Goal: Task Accomplishment & Management: Use online tool/utility

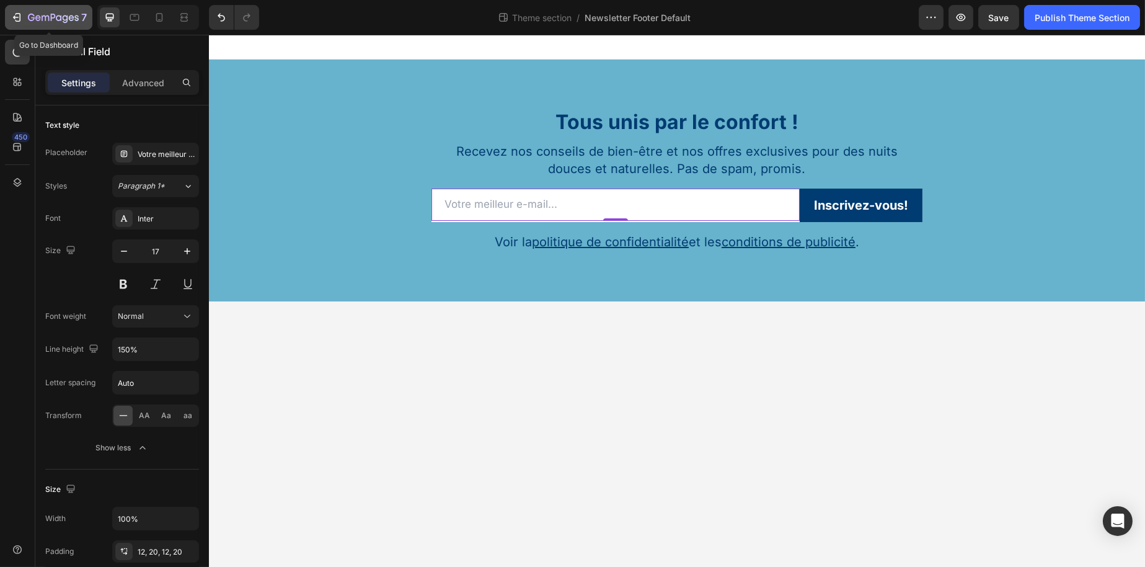
click at [33, 22] on icon "button" at bounding box center [53, 18] width 51 height 11
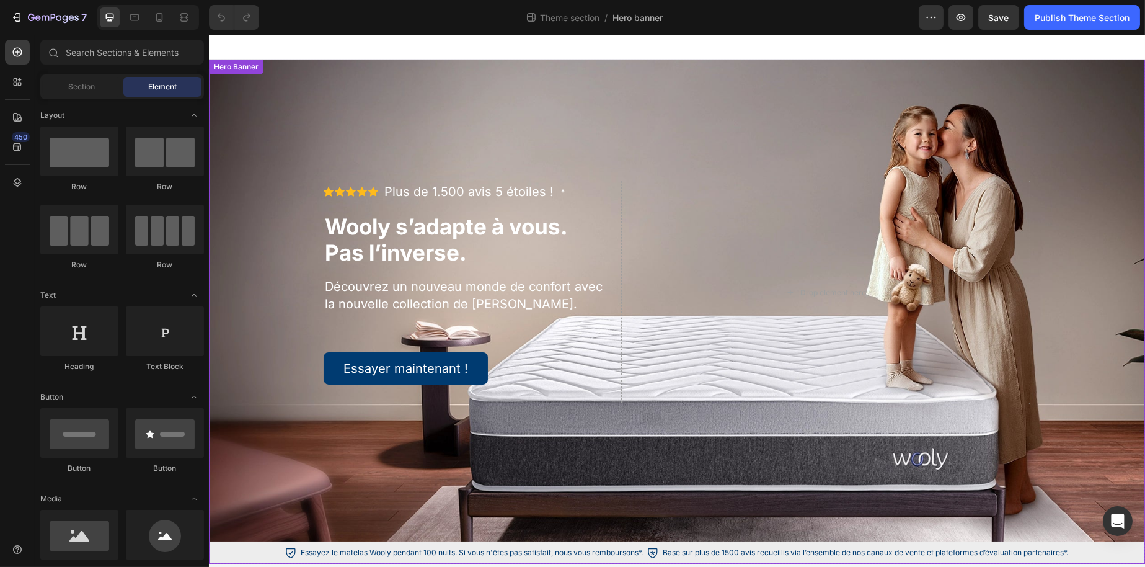
click at [265, 158] on div "Background Image" at bounding box center [676, 301] width 936 height 482
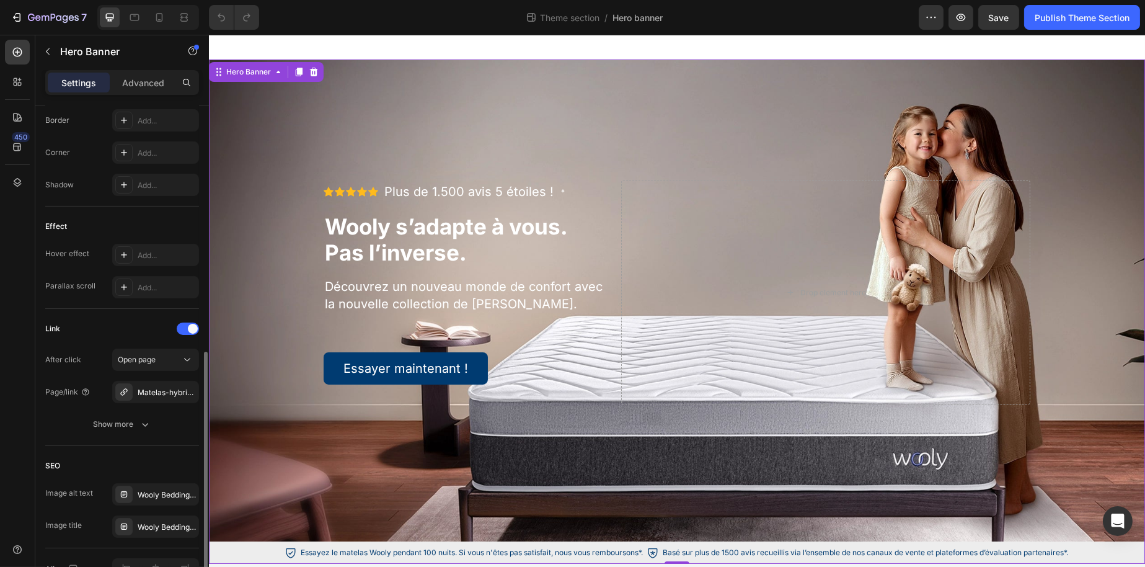
scroll to position [630, 0]
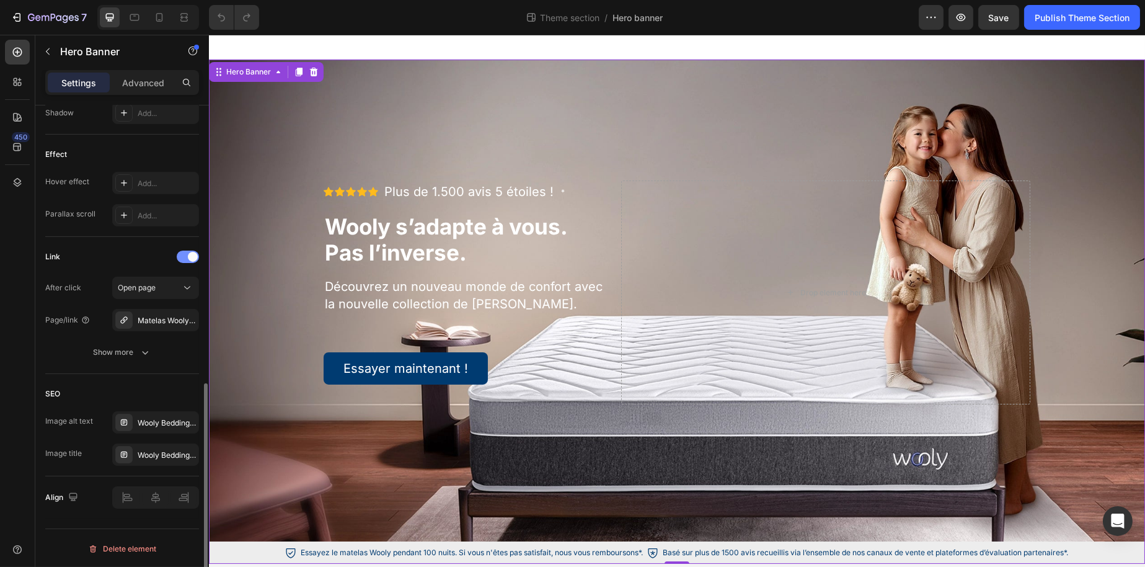
click at [189, 260] on div at bounding box center [188, 257] width 22 height 12
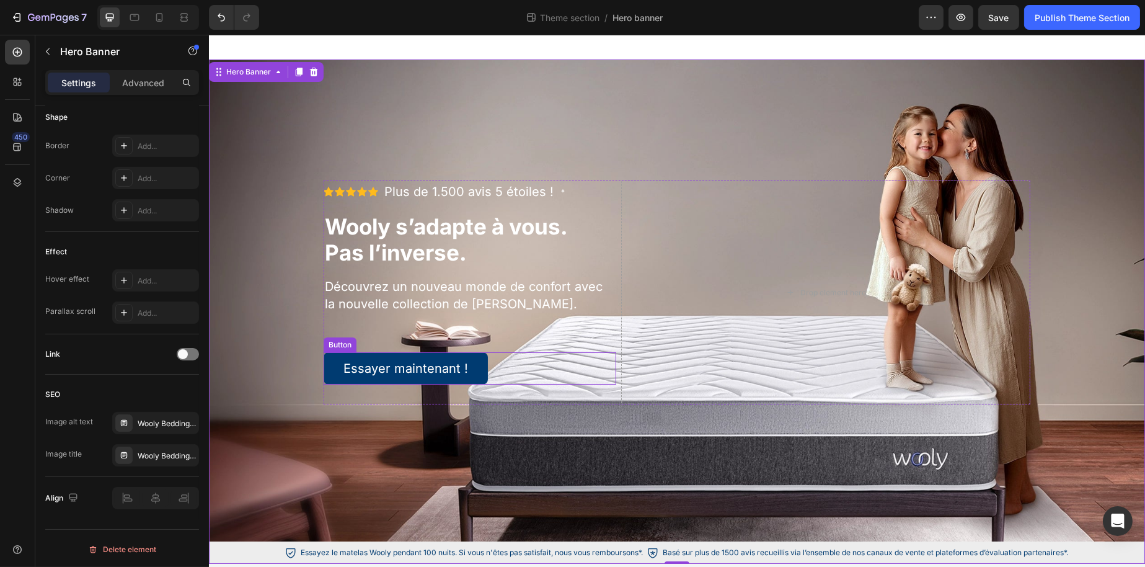
click at [490, 369] on div "Essayer maintenant ! Button" at bounding box center [469, 368] width 293 height 32
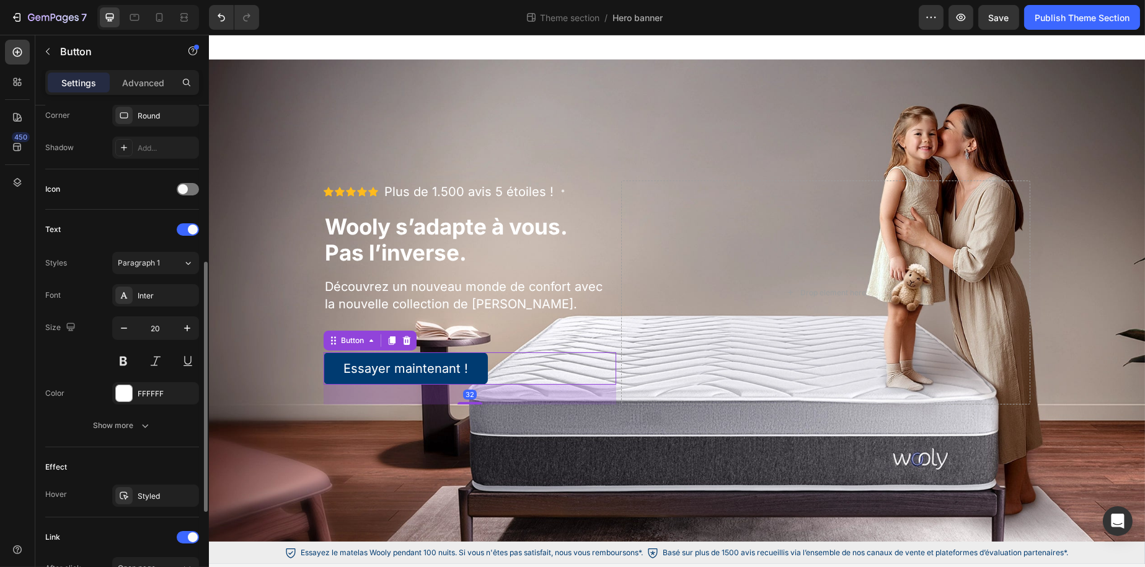
scroll to position [487, 0]
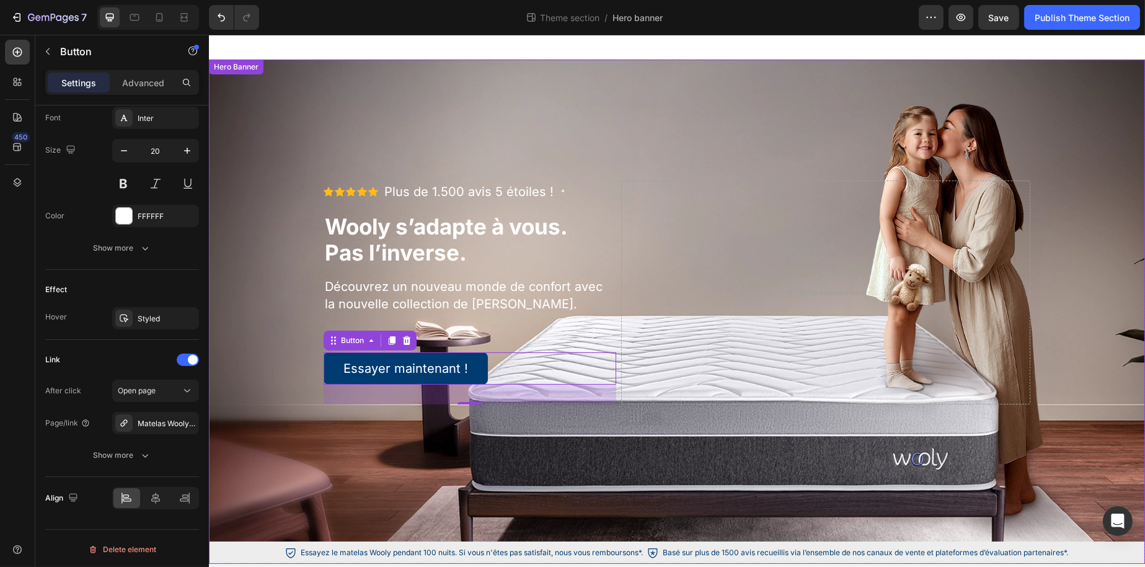
click at [589, 79] on div "Icon Icon Icon Icon Icon Icon List Plus de 1.500 avis 5 étoiles ! Text Block * …" at bounding box center [676, 301] width 763 height 482
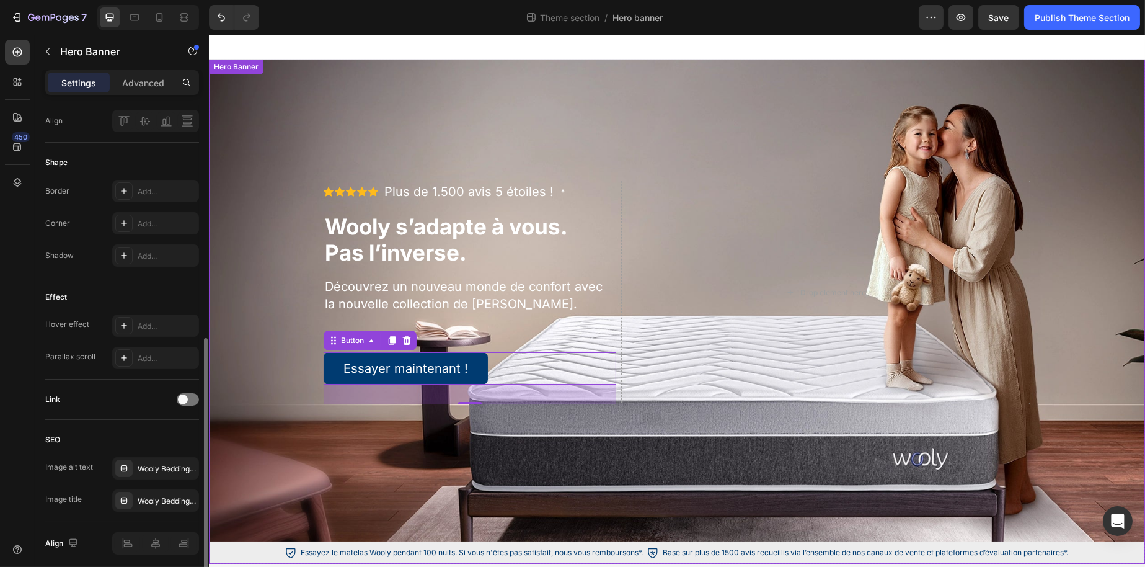
scroll to position [0, 0]
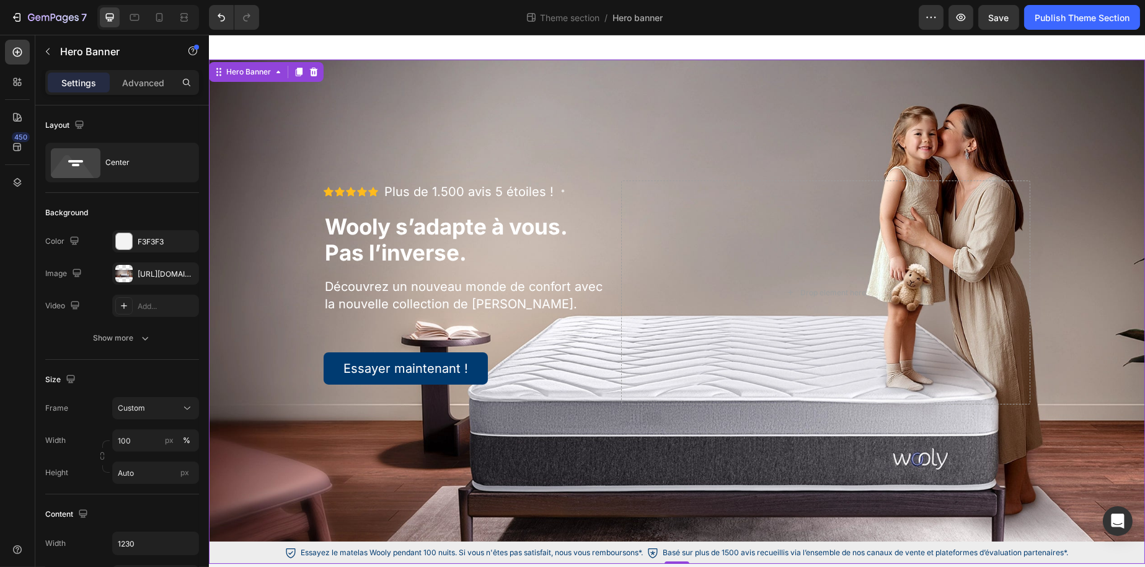
click at [145, 17] on div at bounding box center [148, 17] width 102 height 25
click at [131, 19] on icon at bounding box center [134, 17] width 12 height 12
type input "100%"
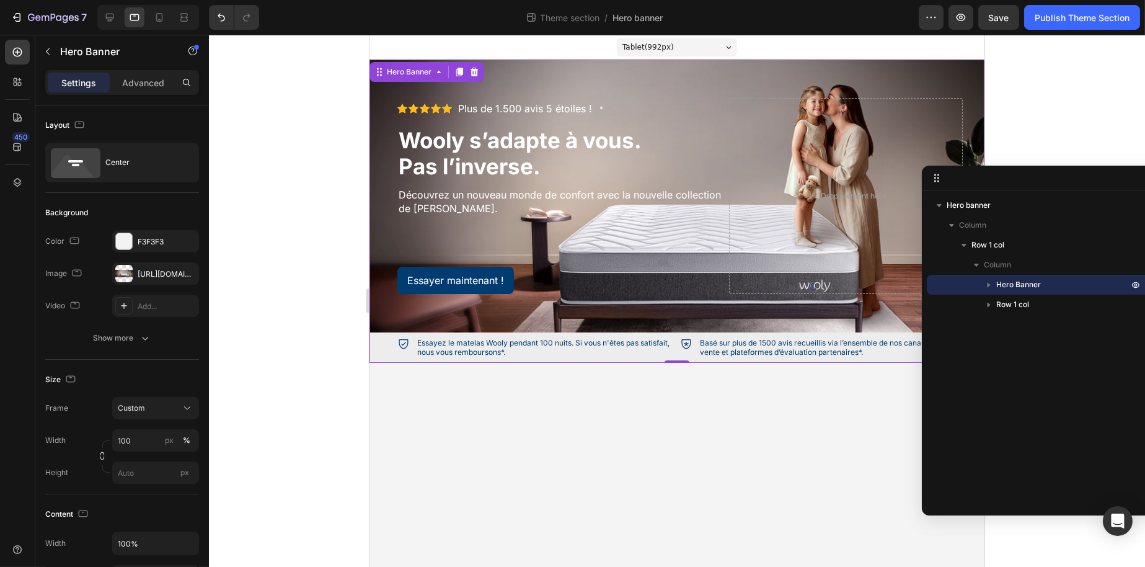
click at [170, 23] on div at bounding box center [148, 17] width 102 height 25
click at [169, 23] on div at bounding box center [159, 17] width 20 height 20
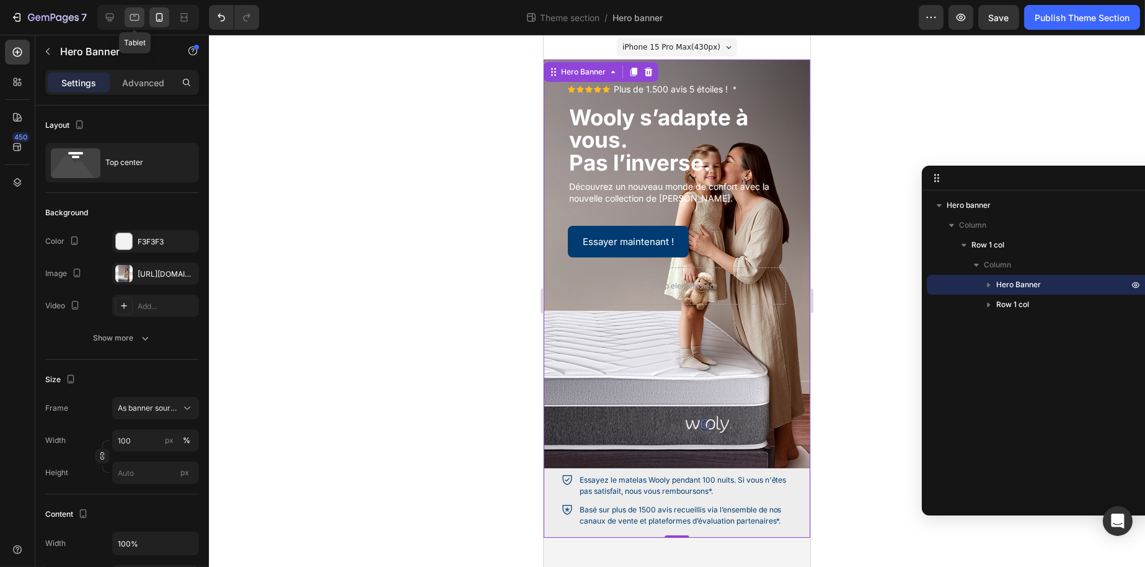
click at [136, 24] on div at bounding box center [135, 17] width 20 height 20
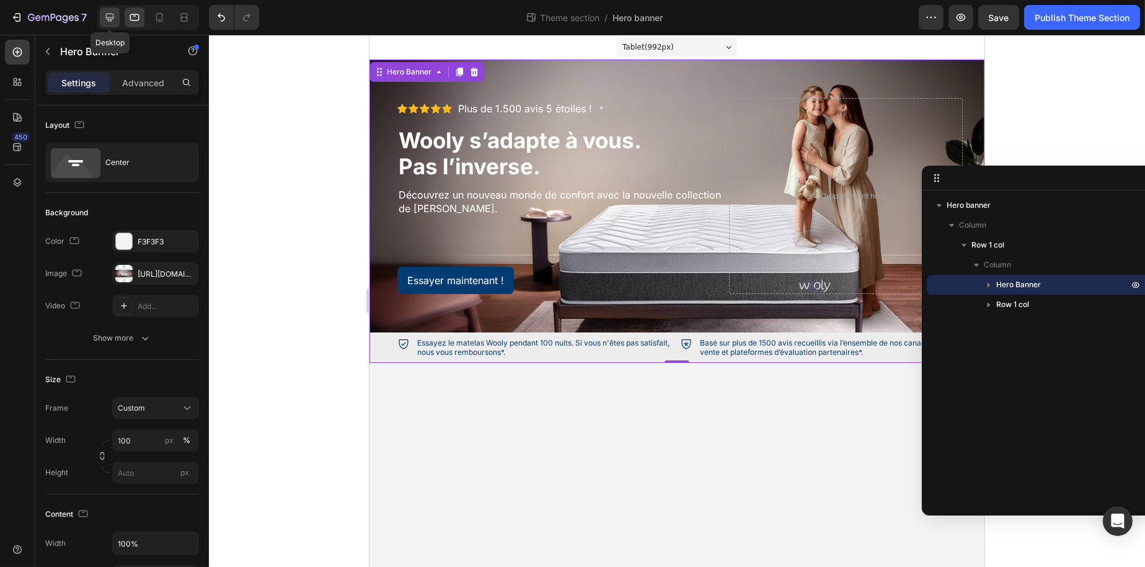
click at [106, 25] on div at bounding box center [110, 17] width 20 height 20
type input "Auto"
type input "1230"
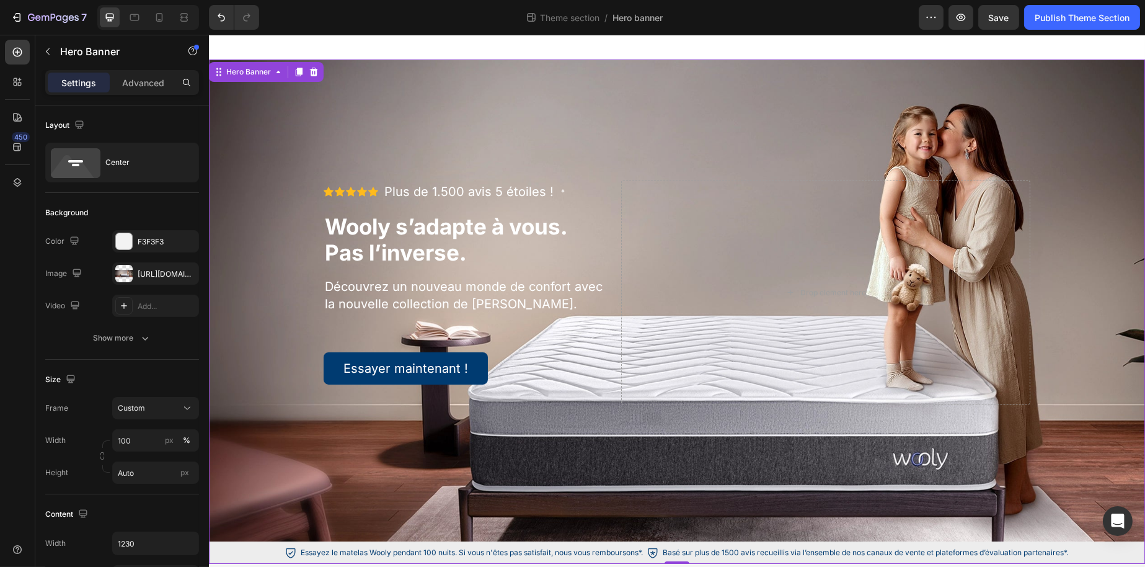
click at [246, 334] on div "Background Image" at bounding box center [676, 301] width 936 height 482
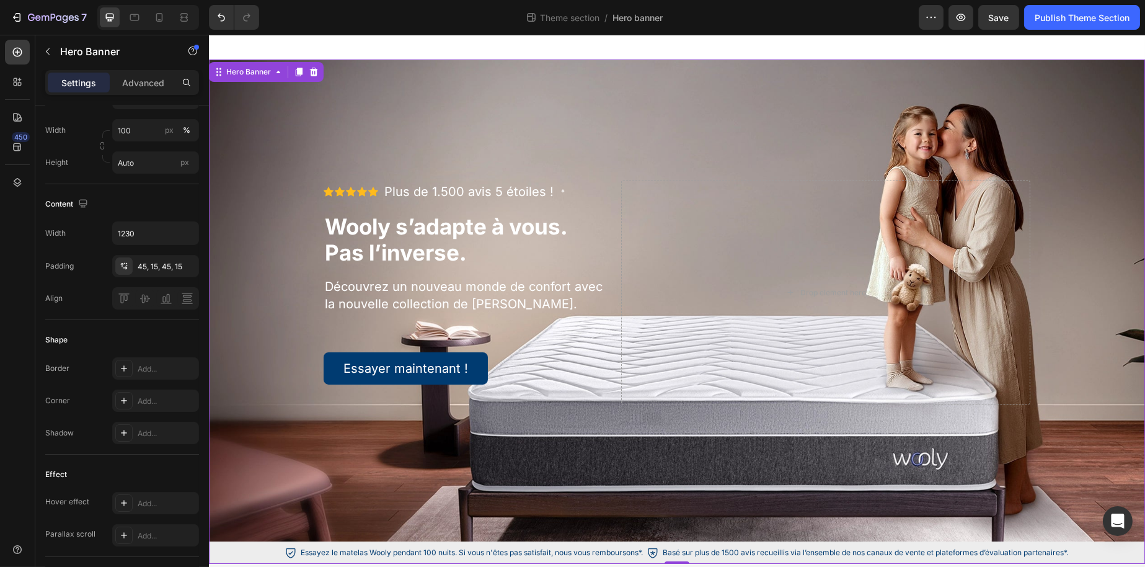
scroll to position [533, 0]
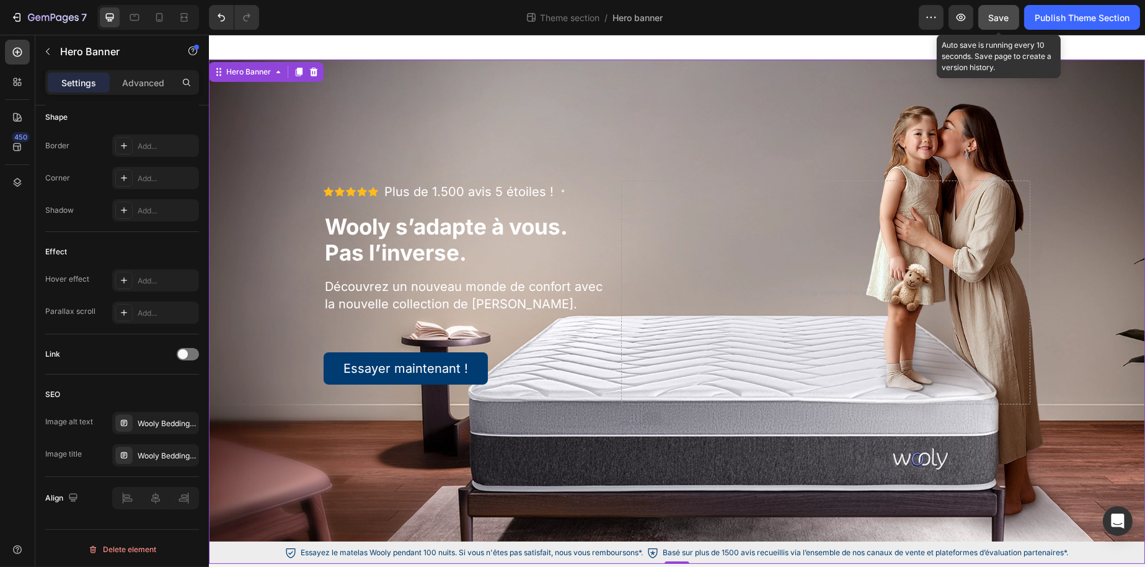
click at [985, 23] on button "Save" at bounding box center [999, 17] width 41 height 25
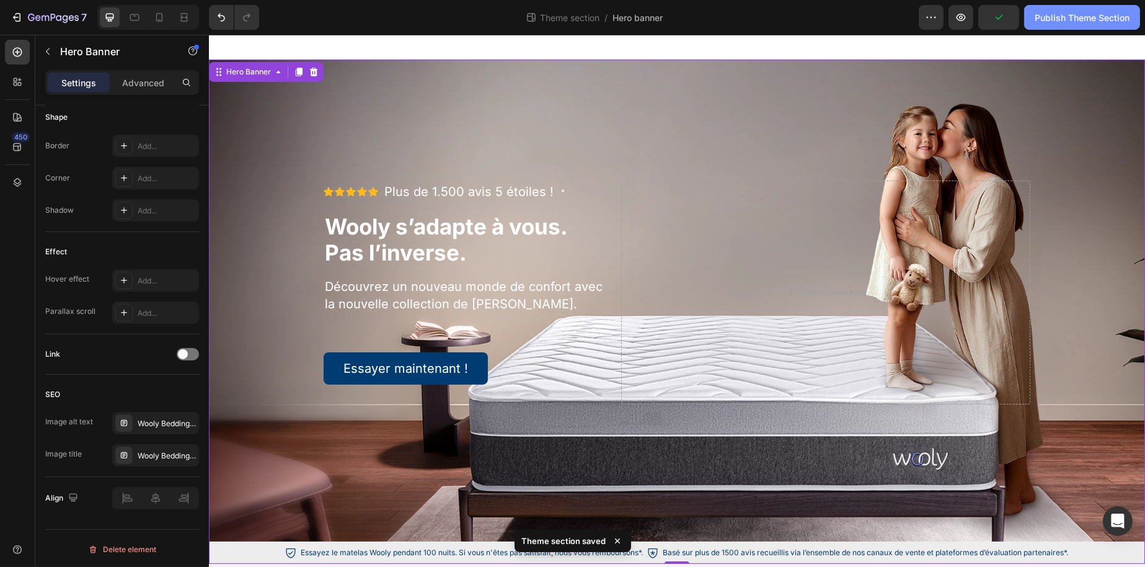
click at [1054, 24] on button "Publish Theme Section" at bounding box center [1083, 17] width 116 height 25
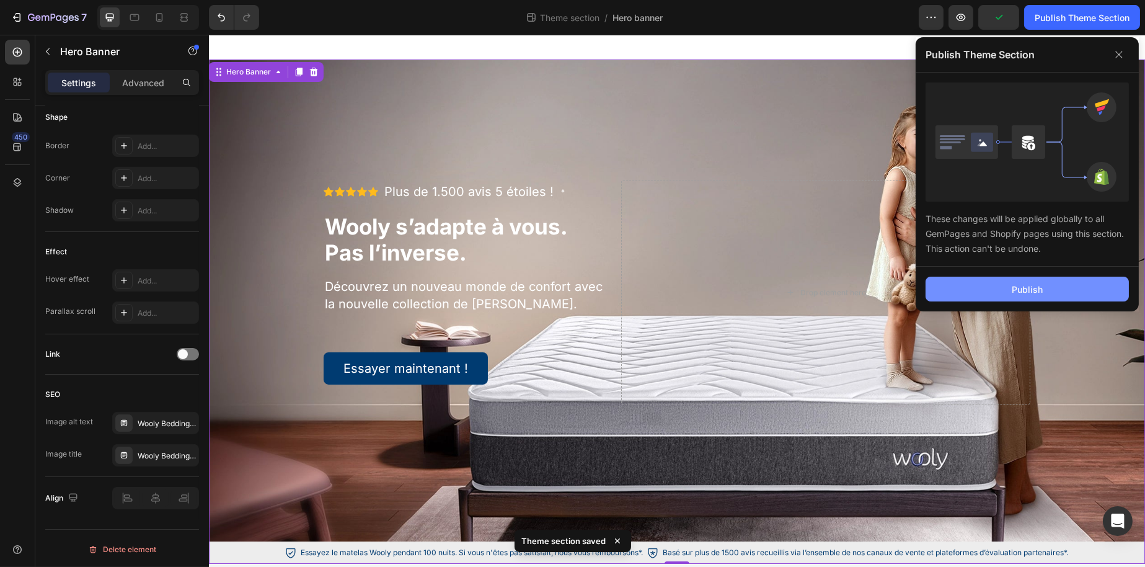
click at [982, 282] on button "Publish" at bounding box center [1027, 289] width 203 height 25
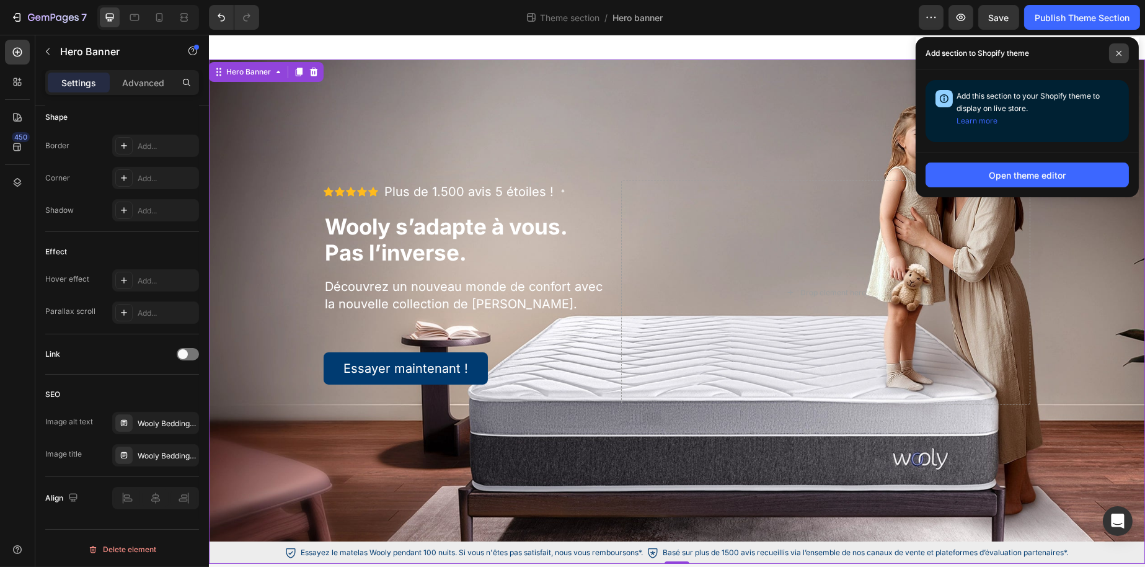
click at [1117, 58] on span at bounding box center [1120, 53] width 20 height 20
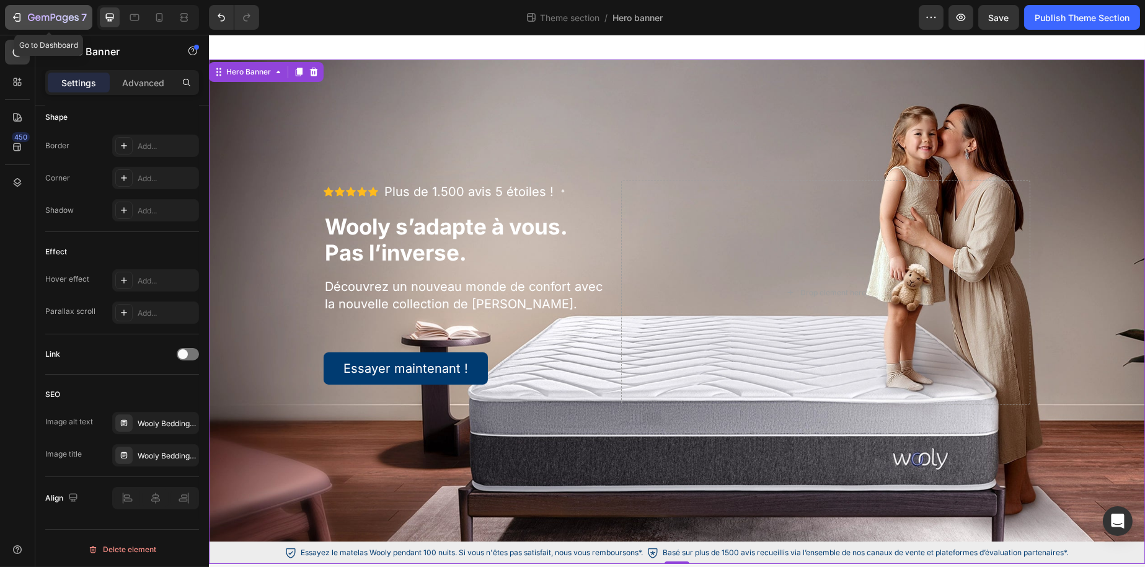
click at [39, 25] on button "7" at bounding box center [48, 17] width 87 height 25
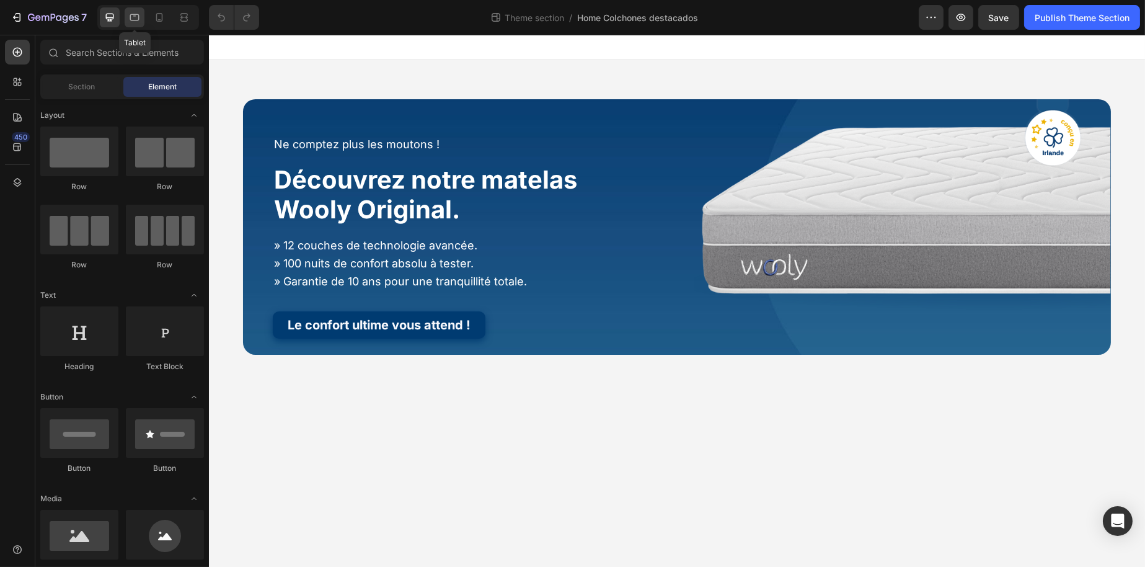
click at [126, 15] on div at bounding box center [135, 17] width 20 height 20
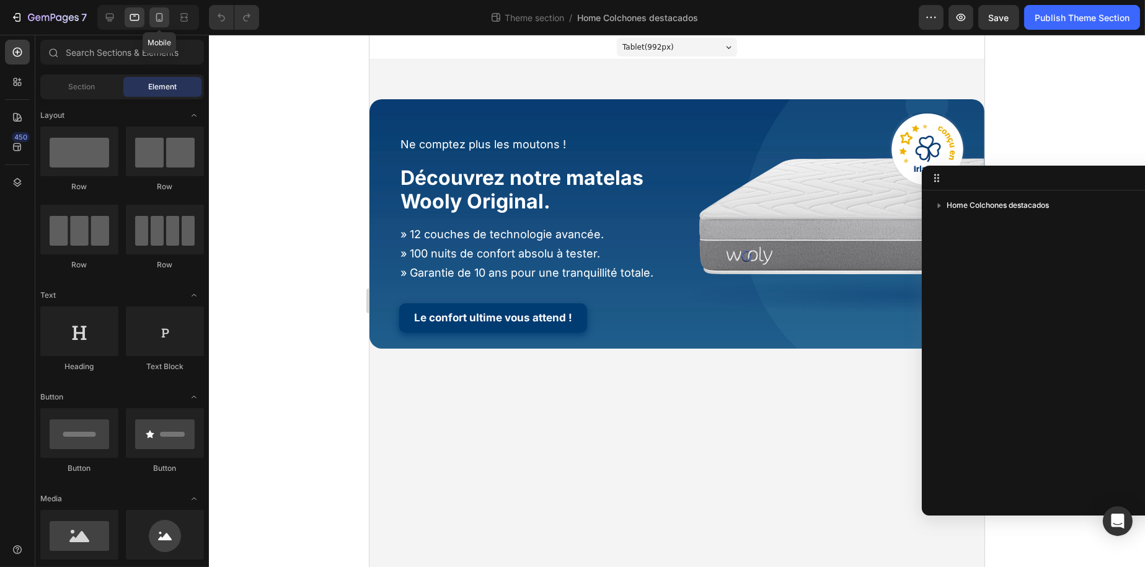
click at [162, 19] on icon at bounding box center [159, 17] width 7 height 9
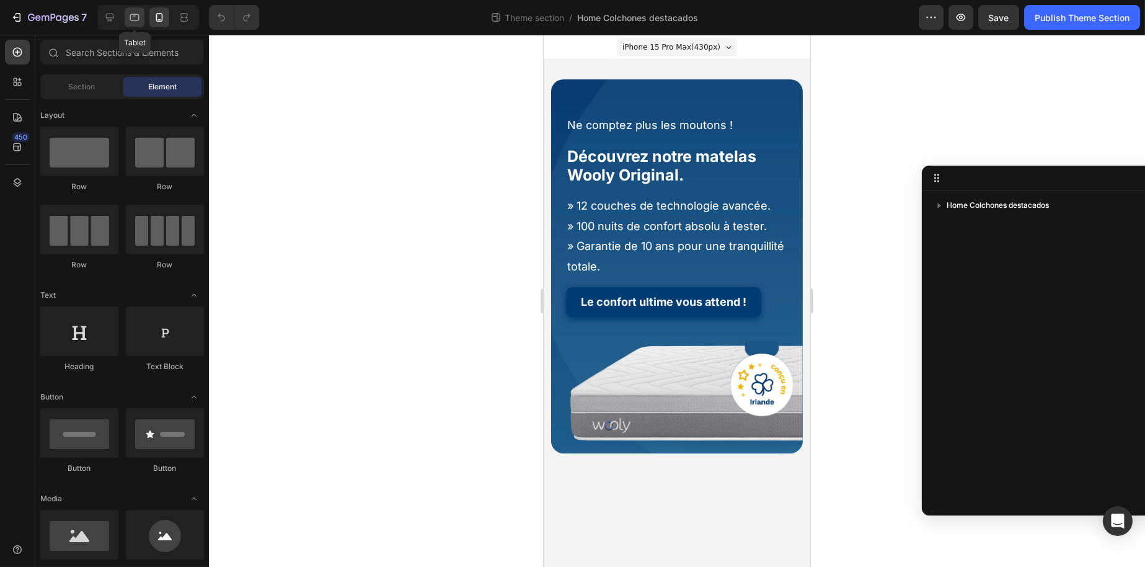
click at [140, 21] on icon at bounding box center [134, 17] width 12 height 12
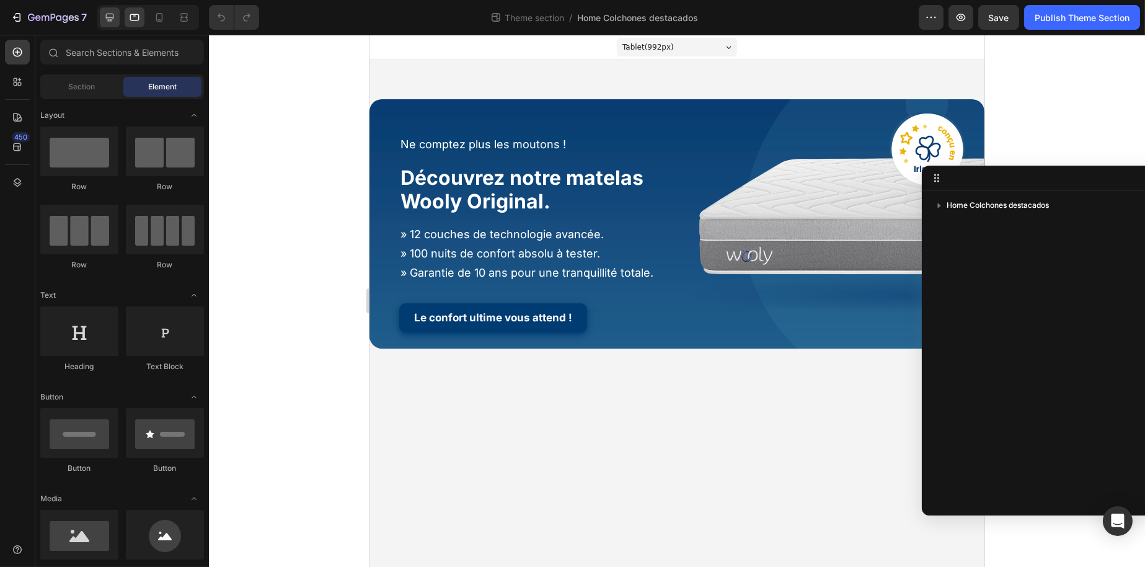
click at [112, 25] on div at bounding box center [110, 17] width 20 height 20
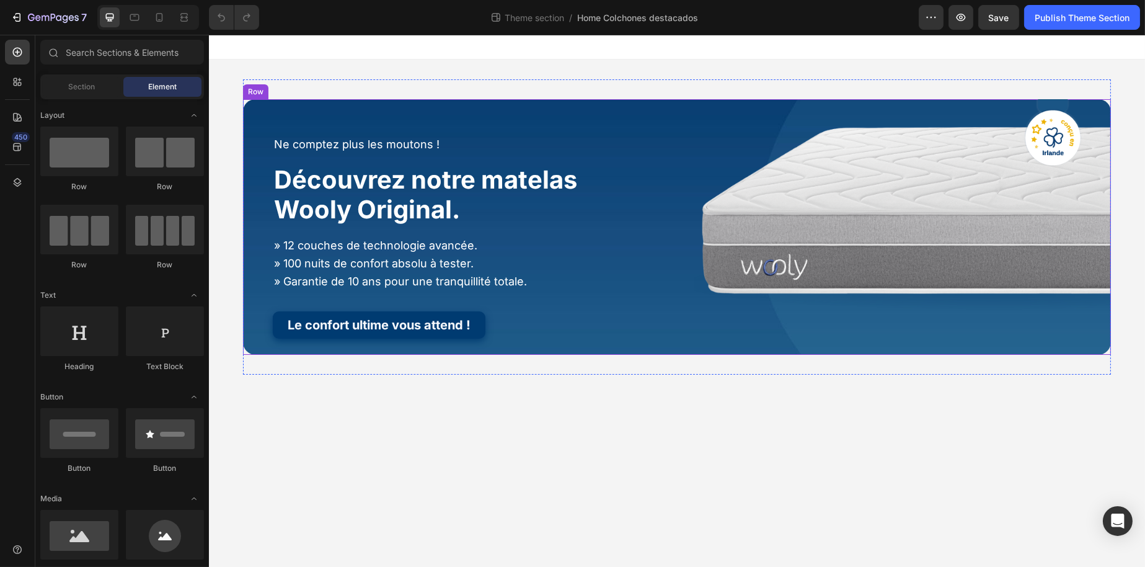
click at [395, 90] on div "Ne comptez plus les moutons ! Heading Découvrez notre matelas Wooly Original. H…" at bounding box center [676, 226] width 868 height 295
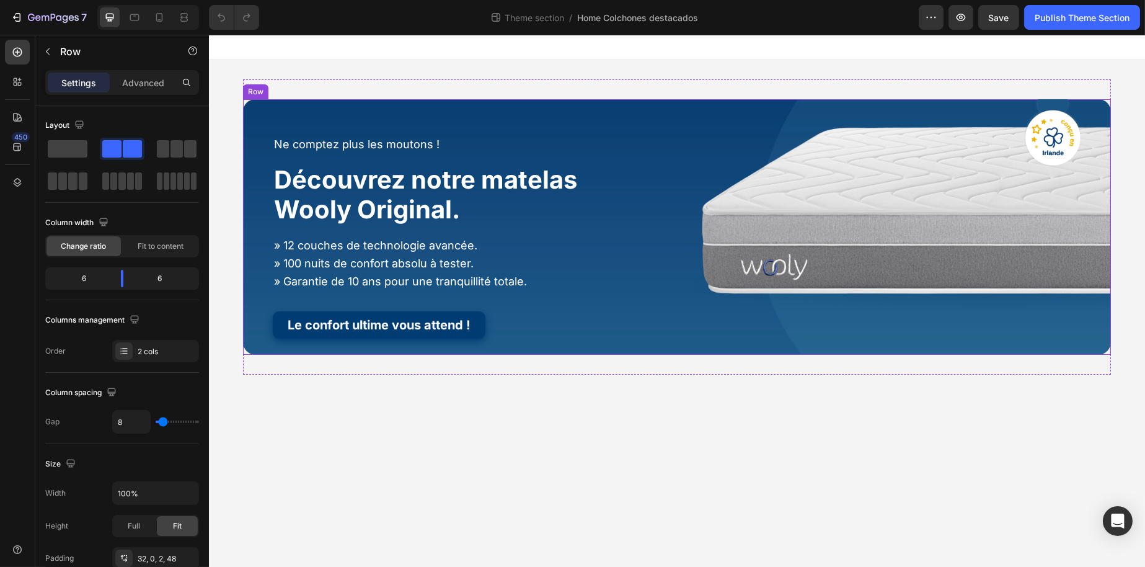
click at [406, 107] on div "Ne comptez plus les moutons ! Heading Découvrez notre matelas Wooly Original. H…" at bounding box center [676, 227] width 868 height 256
click at [124, 81] on p "Advanced" at bounding box center [143, 82] width 42 height 13
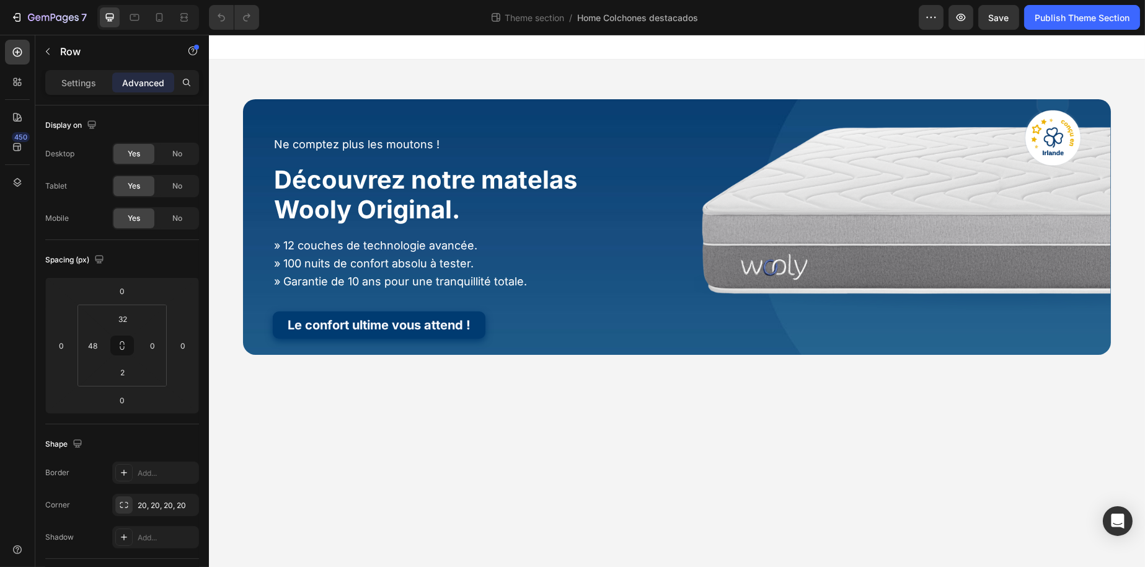
click at [234, 258] on section "Ne comptez plus les moutons ! Heading Découvrez notre matelas Wooly Original. H…" at bounding box center [677, 226] width 888 height 295
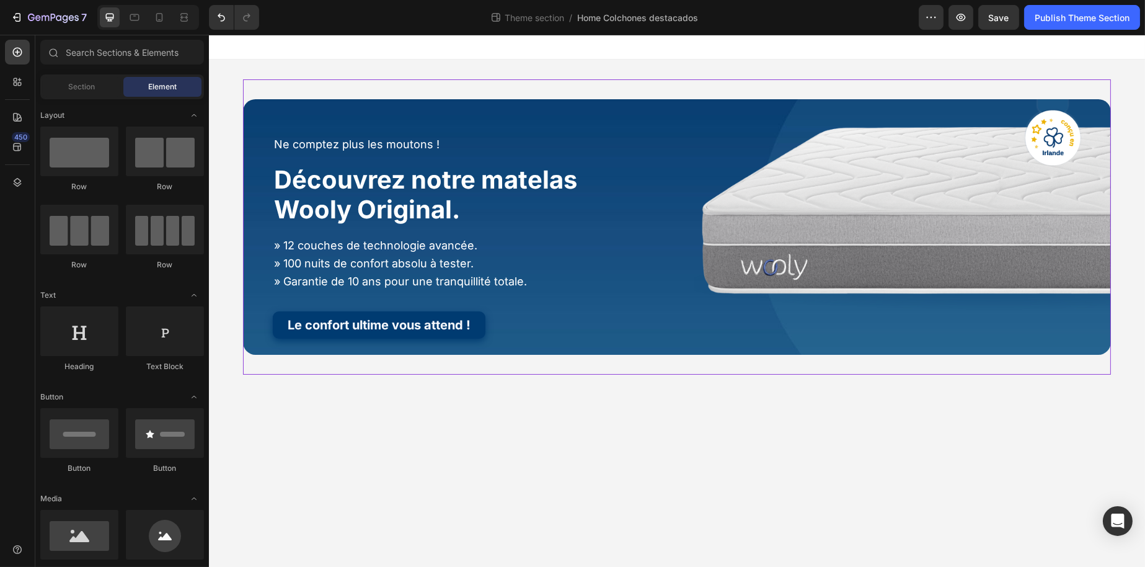
click at [376, 87] on div "Ne comptez plus les moutons ! Heading Découvrez notre matelas Wooly Original. H…" at bounding box center [676, 226] width 868 height 295
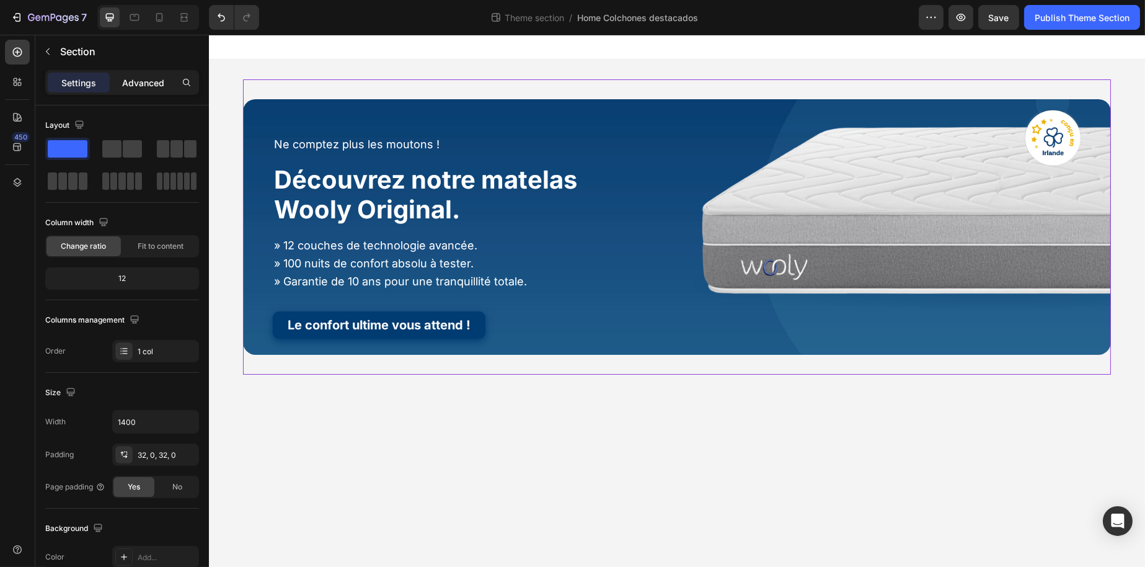
click at [125, 76] on p "Advanced" at bounding box center [143, 82] width 42 height 13
click at [597, 342] on div "Ne comptez plus les moutons ! Heading Découvrez notre matelas Wooly Original. H…" at bounding box center [480, 236] width 417 height 234
click at [701, 349] on div "Image Image Image" at bounding box center [902, 236] width 417 height 234
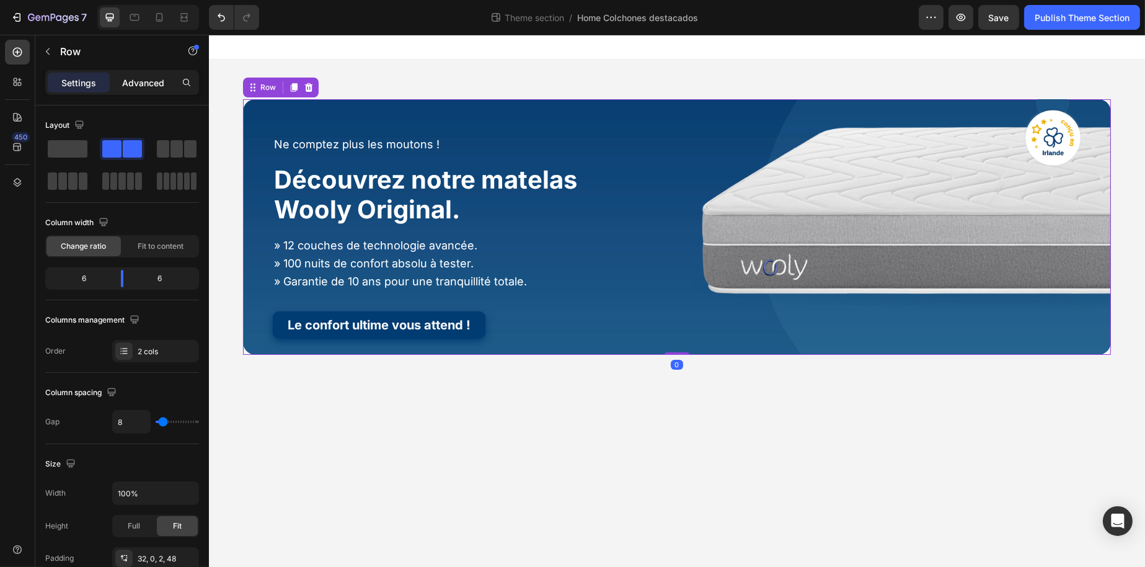
click at [149, 81] on p "Advanced" at bounding box center [143, 82] width 42 height 13
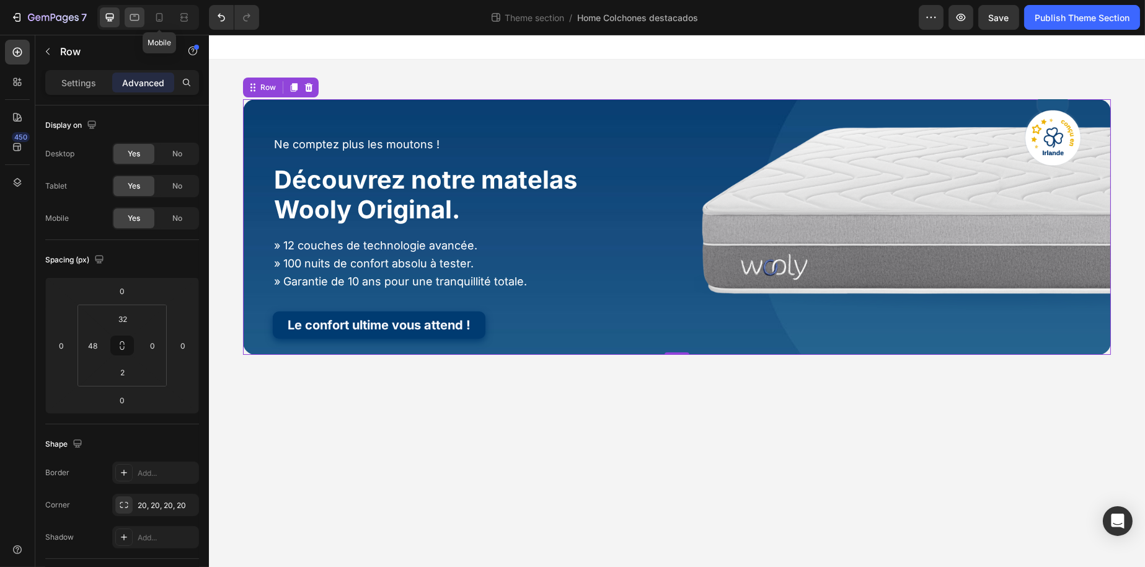
click at [130, 16] on icon at bounding box center [134, 17] width 9 height 7
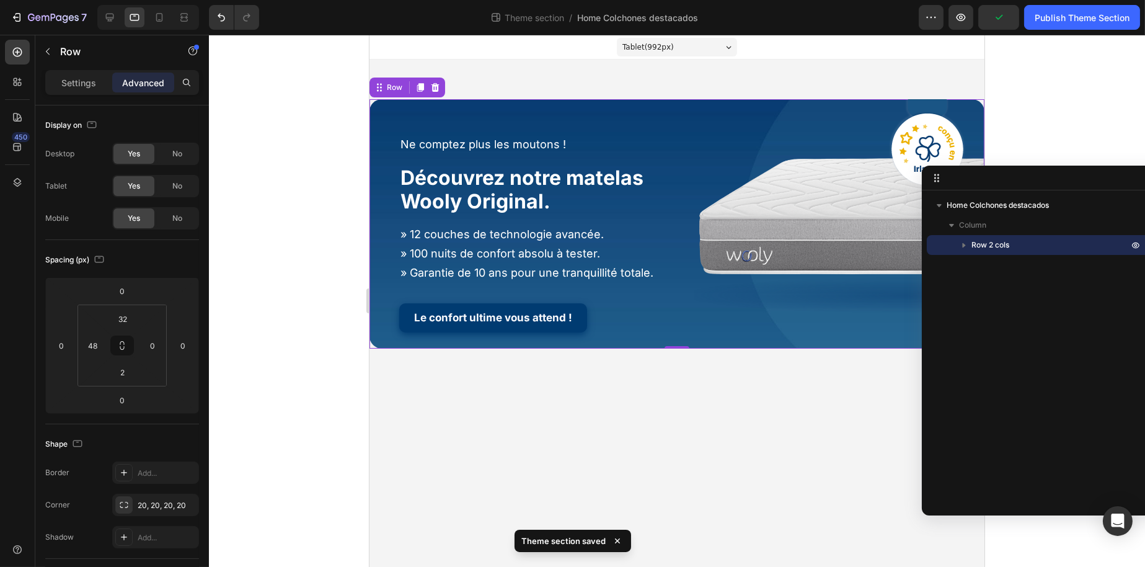
click at [488, 112] on div "Ne comptez plus les moutons ! Heading Découvrez notre matelas Wooly Original. H…" at bounding box center [676, 223] width 615 height 249
click at [109, 18] on icon at bounding box center [110, 17] width 12 height 12
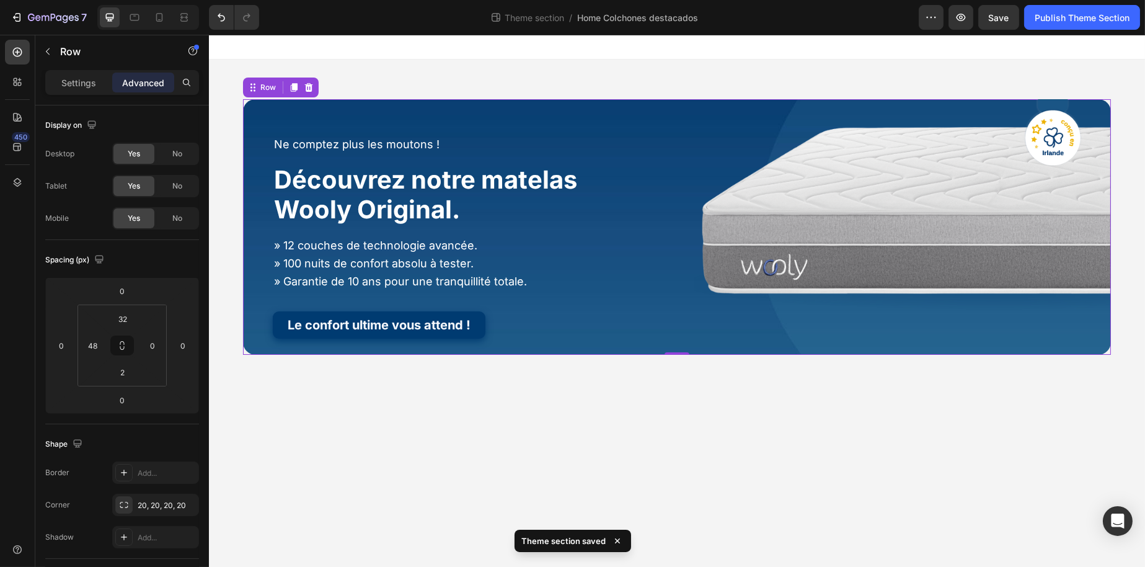
click at [120, 18] on div at bounding box center [148, 17] width 102 height 25
click at [131, 19] on icon at bounding box center [134, 17] width 12 height 12
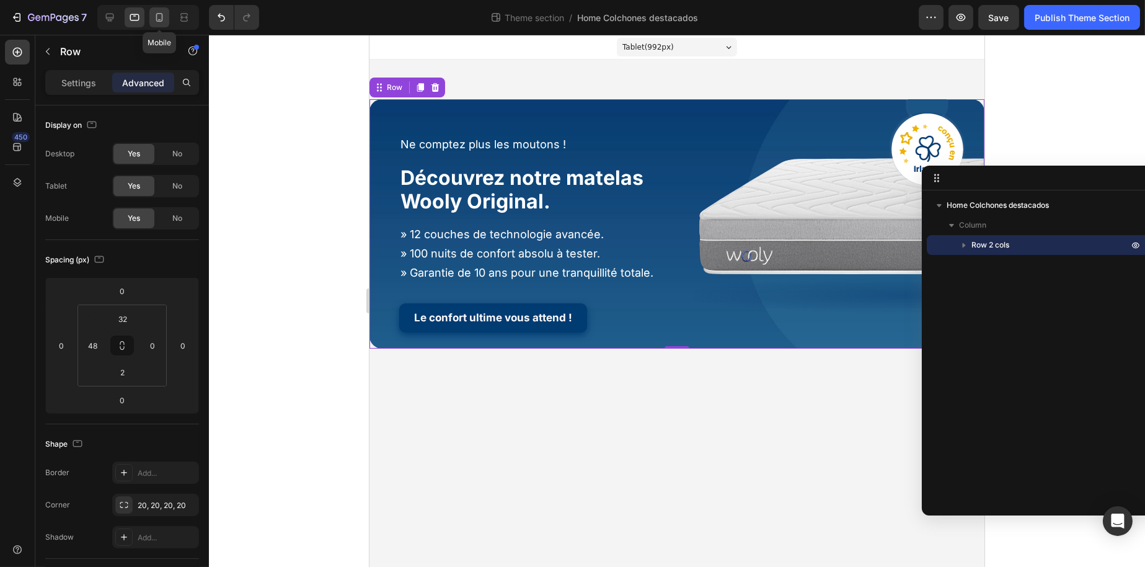
click at [157, 22] on icon at bounding box center [159, 17] width 12 height 12
type input "24"
type input "4"
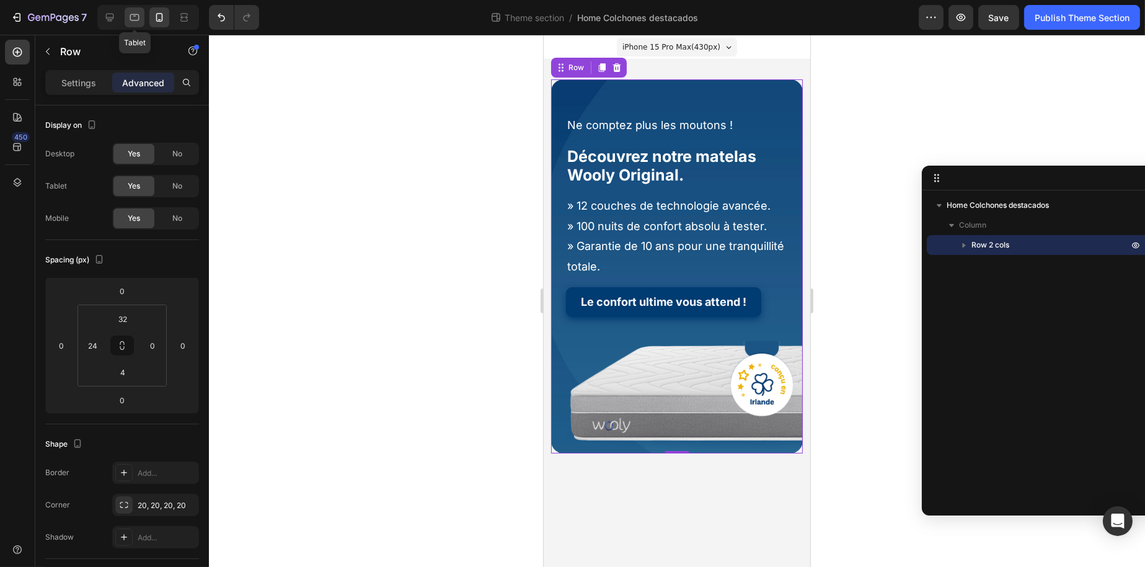
click at [136, 19] on icon at bounding box center [134, 17] width 12 height 12
type input "48"
type input "2"
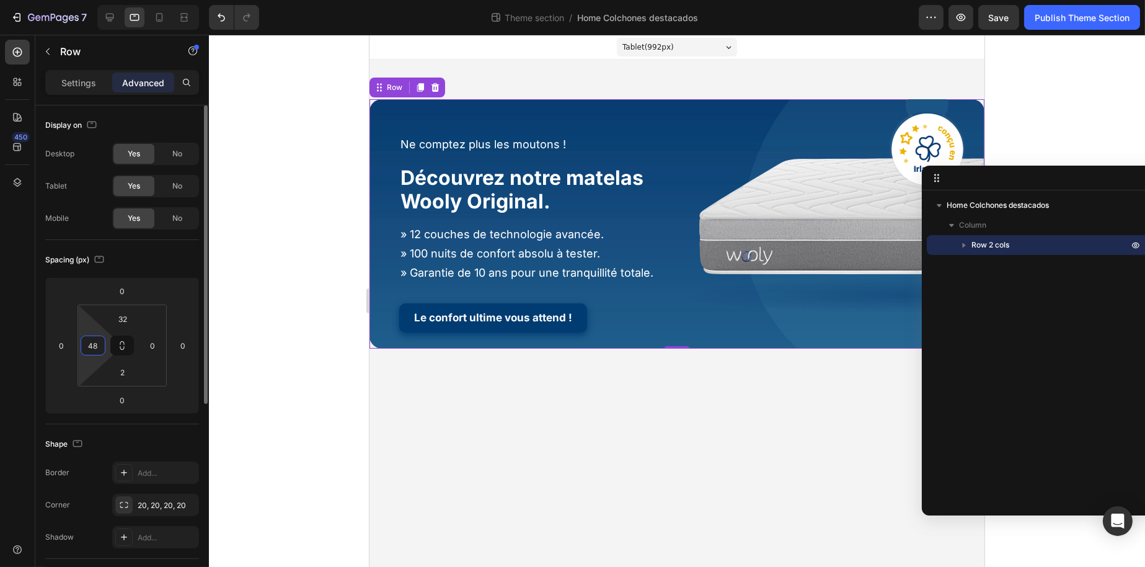
click at [97, 347] on input "48" at bounding box center [93, 345] width 19 height 19
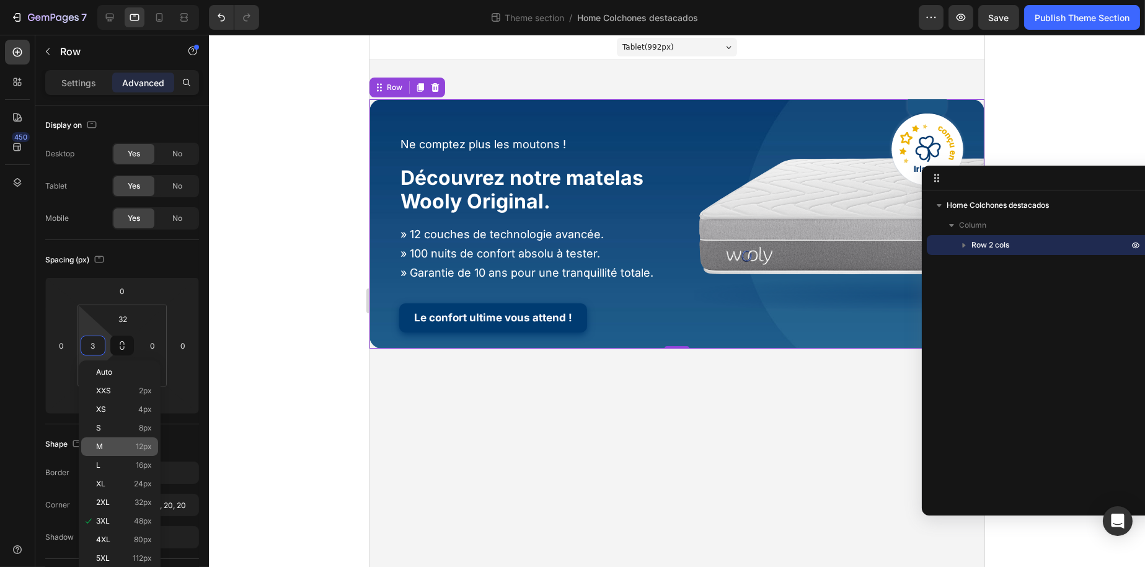
click at [136, 444] on span "12px" at bounding box center [144, 446] width 16 height 9
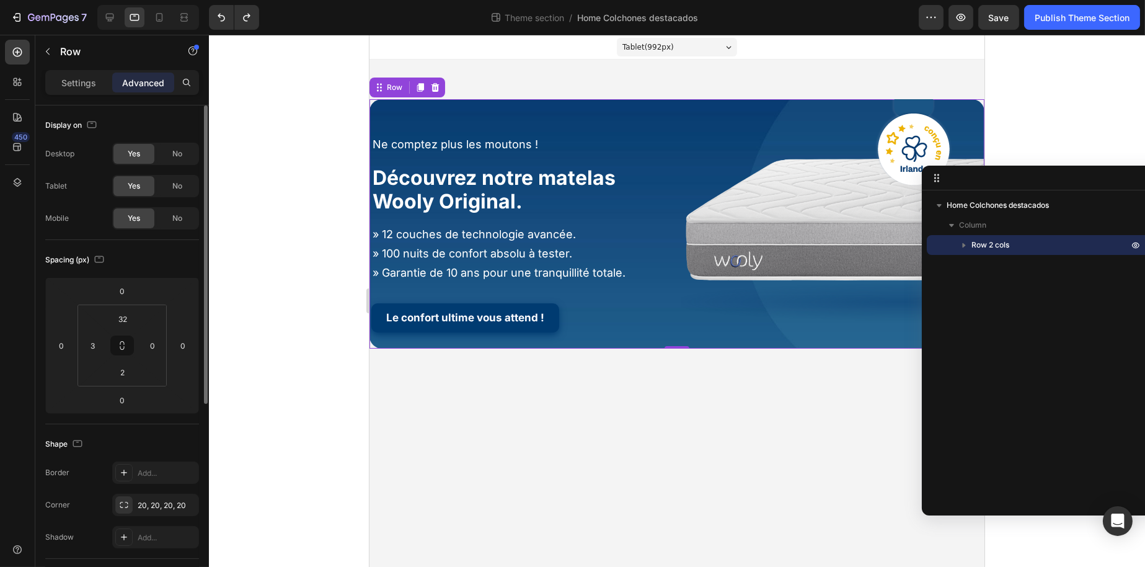
type input "48"
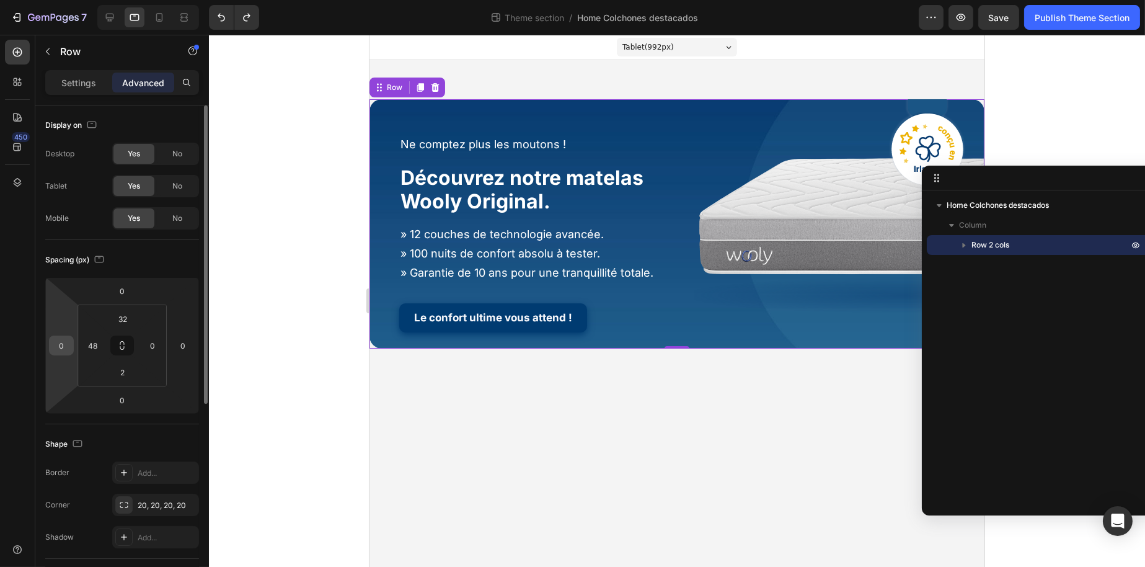
click at [65, 344] on input "0" at bounding box center [61, 345] width 19 height 19
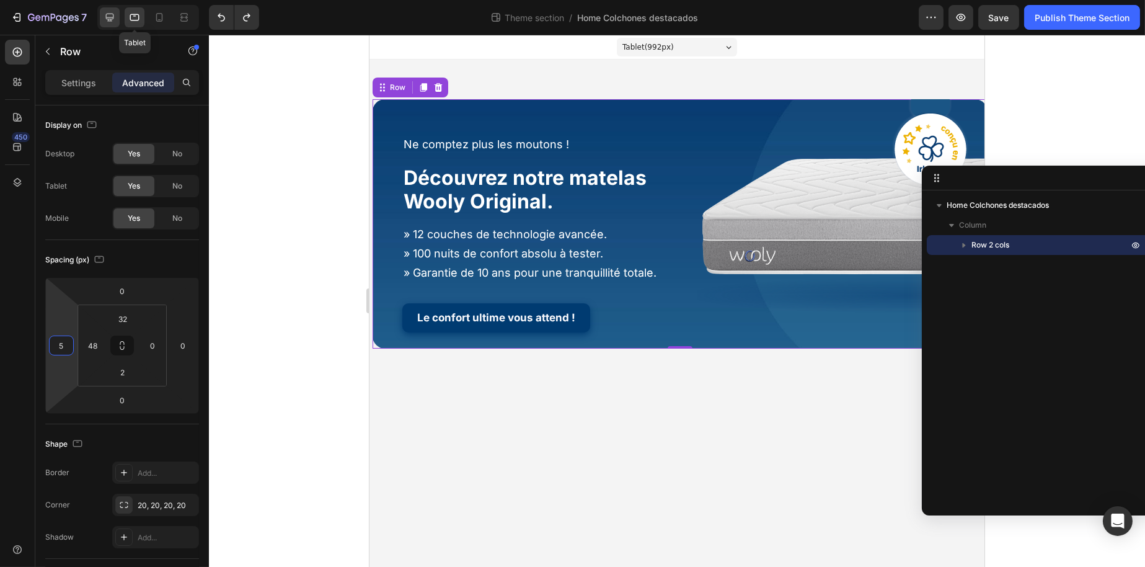
click at [110, 14] on icon at bounding box center [110, 17] width 12 height 12
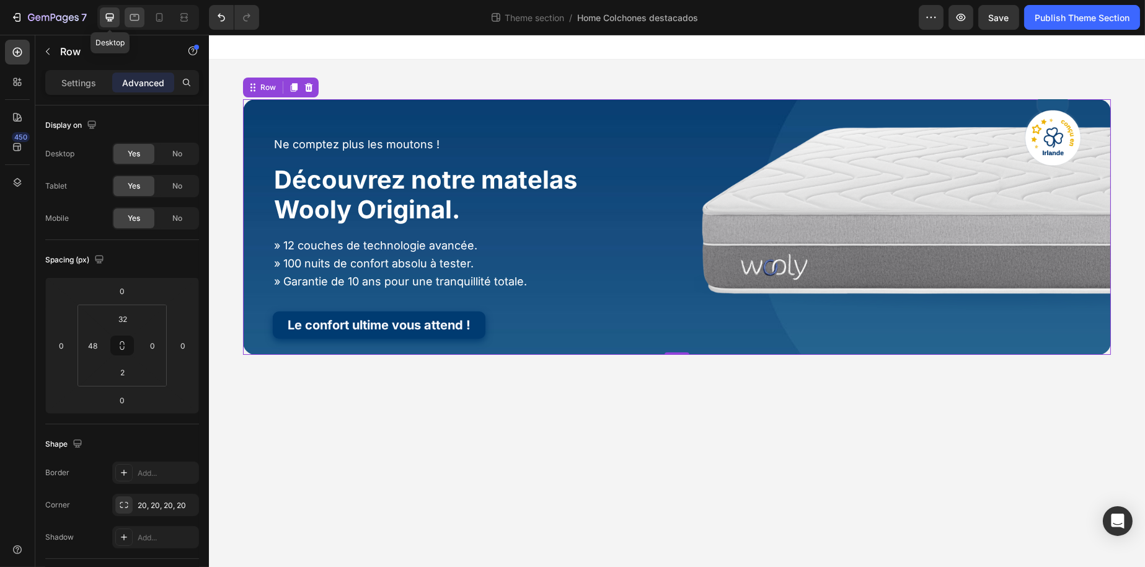
click at [128, 14] on icon at bounding box center [134, 17] width 12 height 12
type input "5"
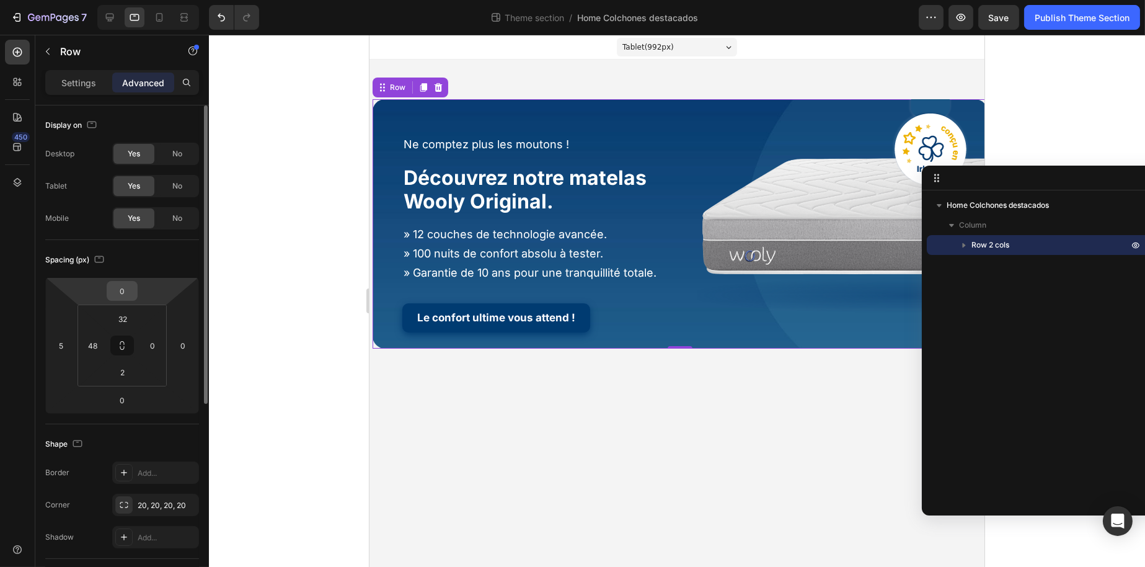
click at [124, 295] on input "0" at bounding box center [122, 291] width 25 height 19
type input "5"
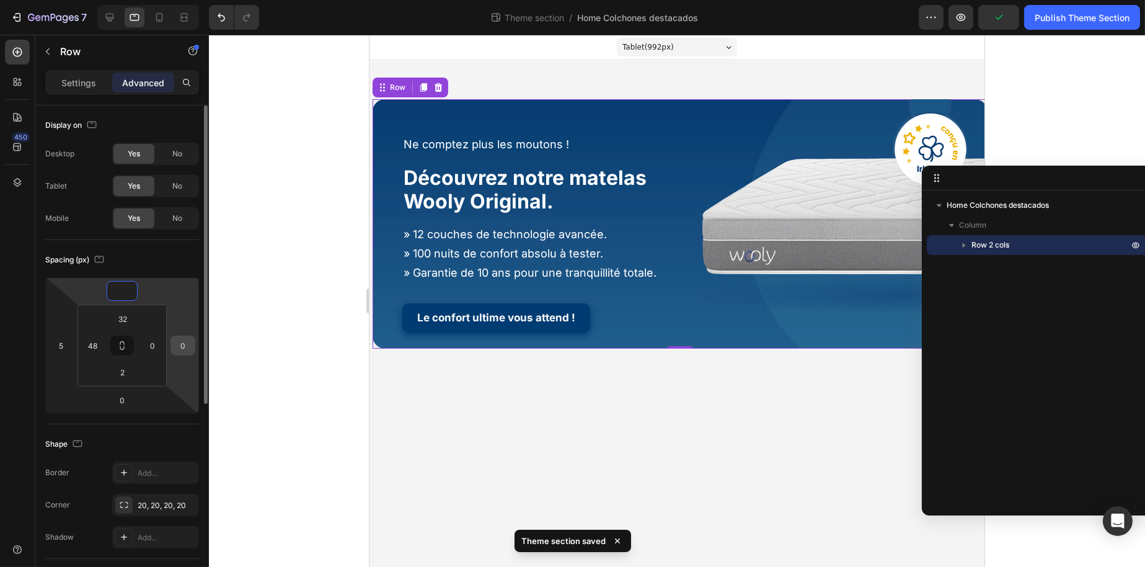
type input "0"
click at [183, 347] on input "0" at bounding box center [183, 345] width 19 height 19
type input "5"
click at [288, 327] on div at bounding box center [677, 301] width 936 height 532
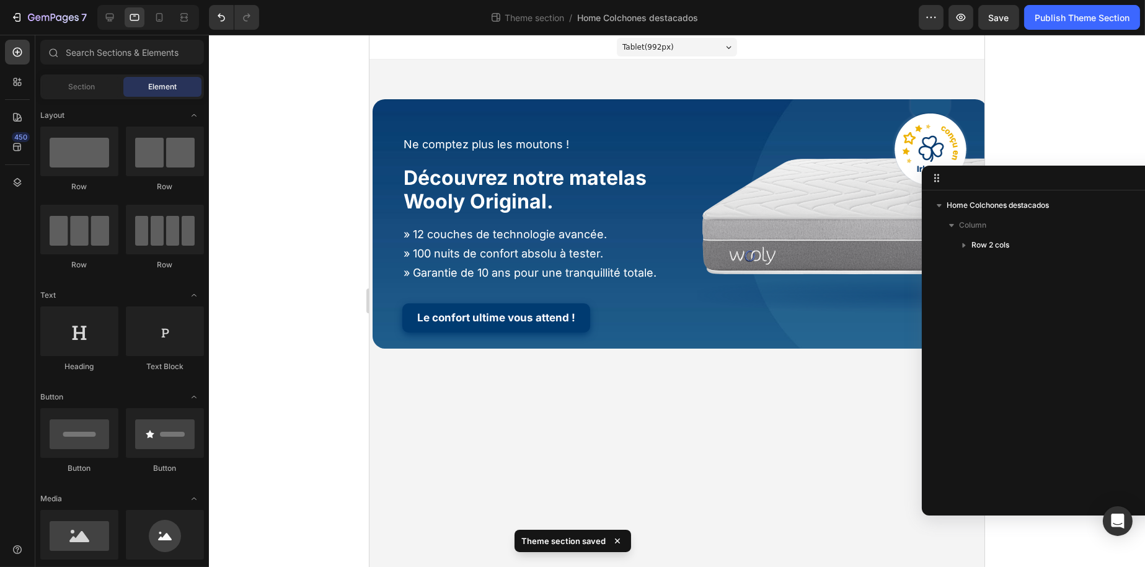
click at [1103, 173] on div at bounding box center [1045, 178] width 246 height 25
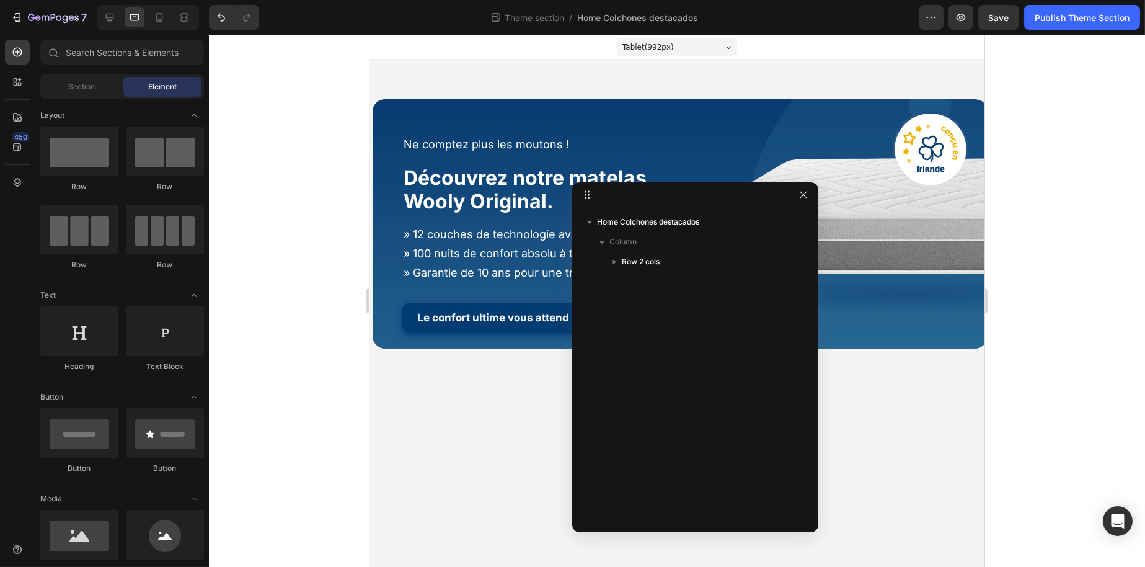
drag, startPoint x: 1103, startPoint y: 173, endPoint x: 775, endPoint y: 189, distance: 328.5
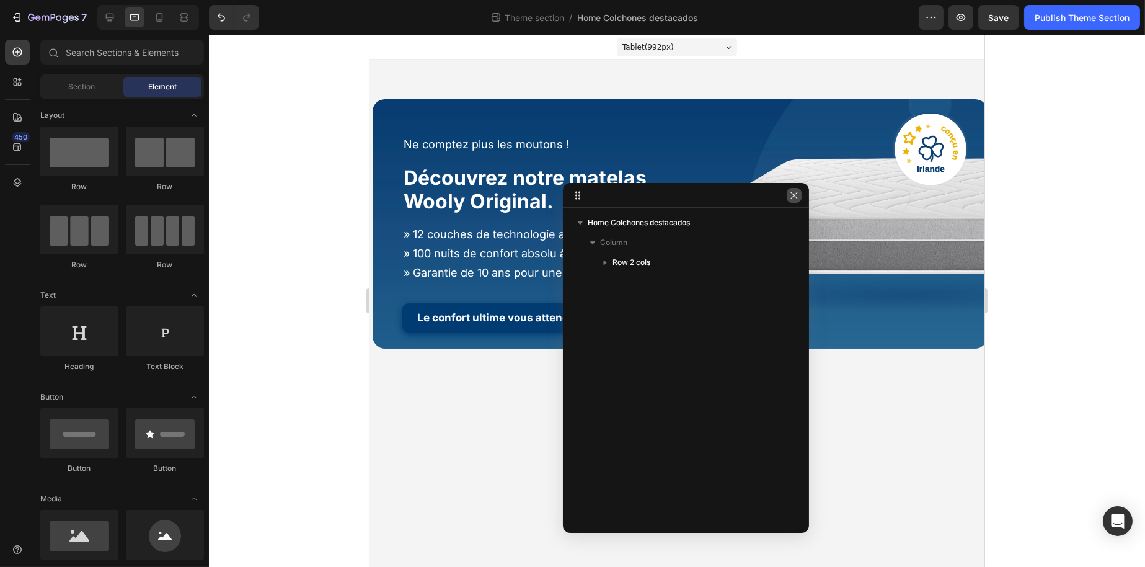
click at [792, 195] on icon "button" at bounding box center [795, 195] width 10 height 10
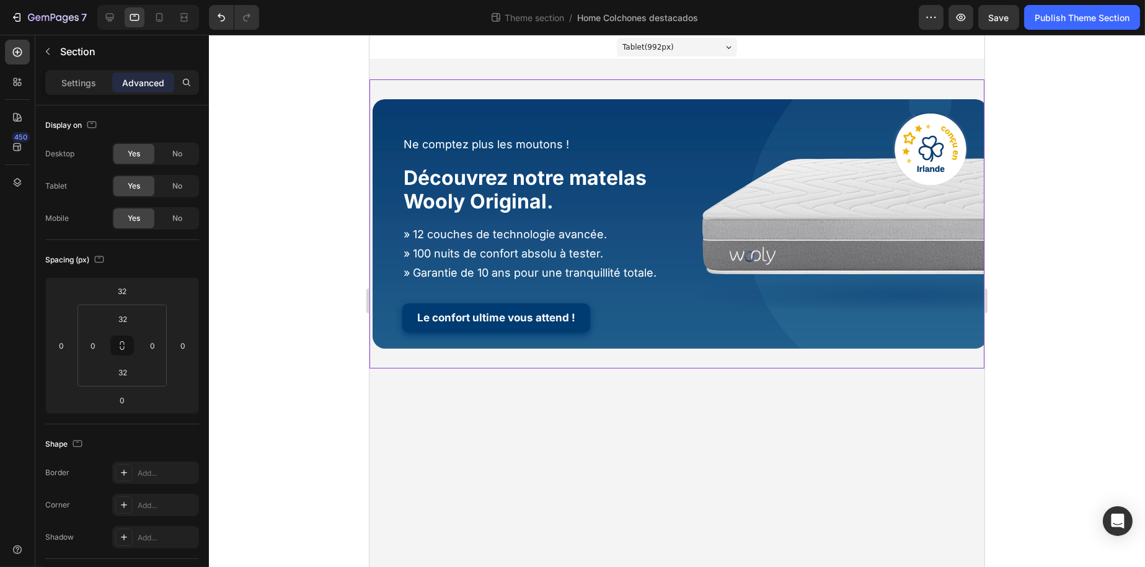
click at [972, 352] on div "Ne comptez plus les moutons ! Heading Découvrez notre matelas Wooly Original. H…" at bounding box center [676, 223] width 615 height 289
click at [162, 345] on div "0" at bounding box center [152, 346] width 25 height 20
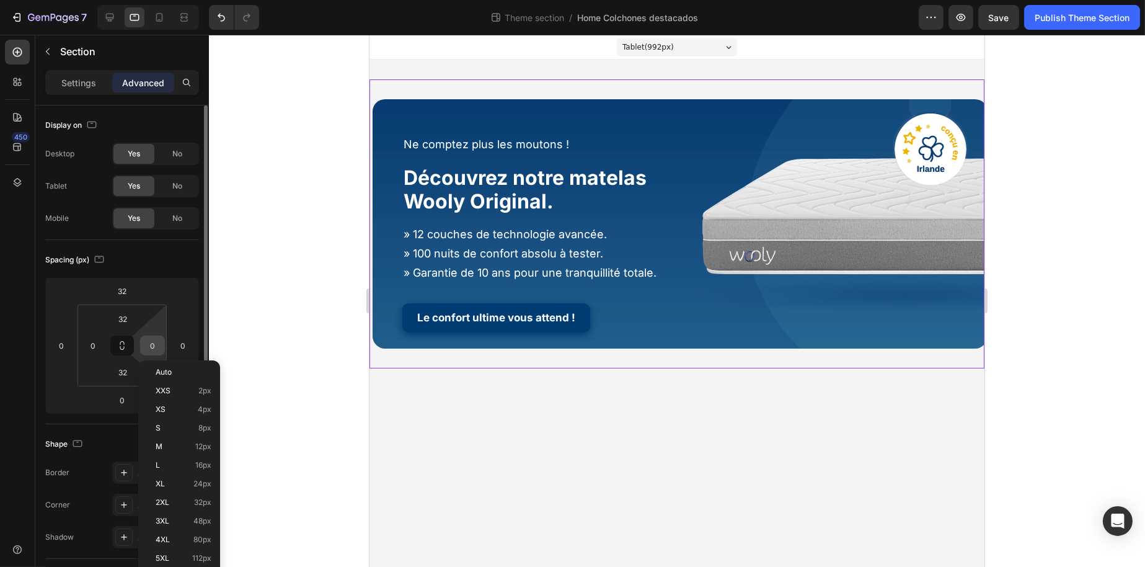
click at [159, 346] on input "0" at bounding box center [152, 345] width 19 height 19
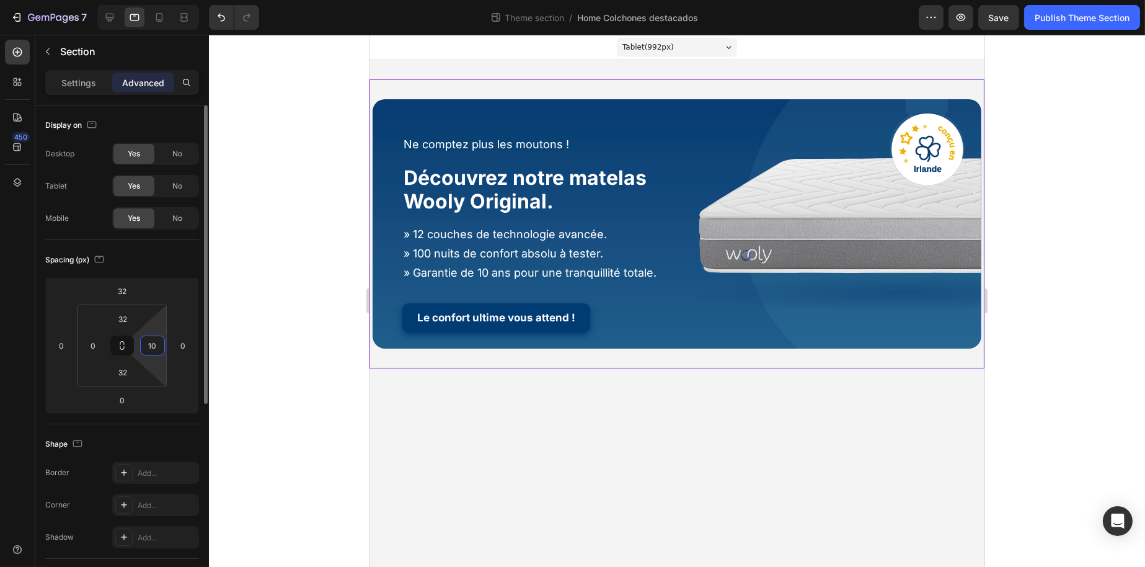
type input "1"
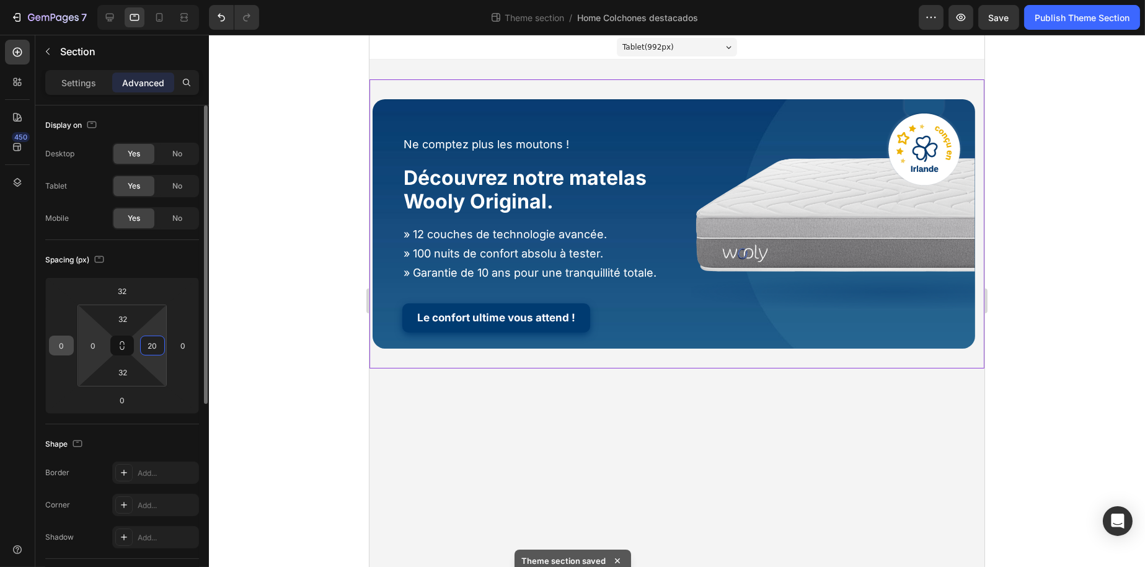
type input "20"
click at [62, 341] on input "0" at bounding box center [61, 345] width 19 height 19
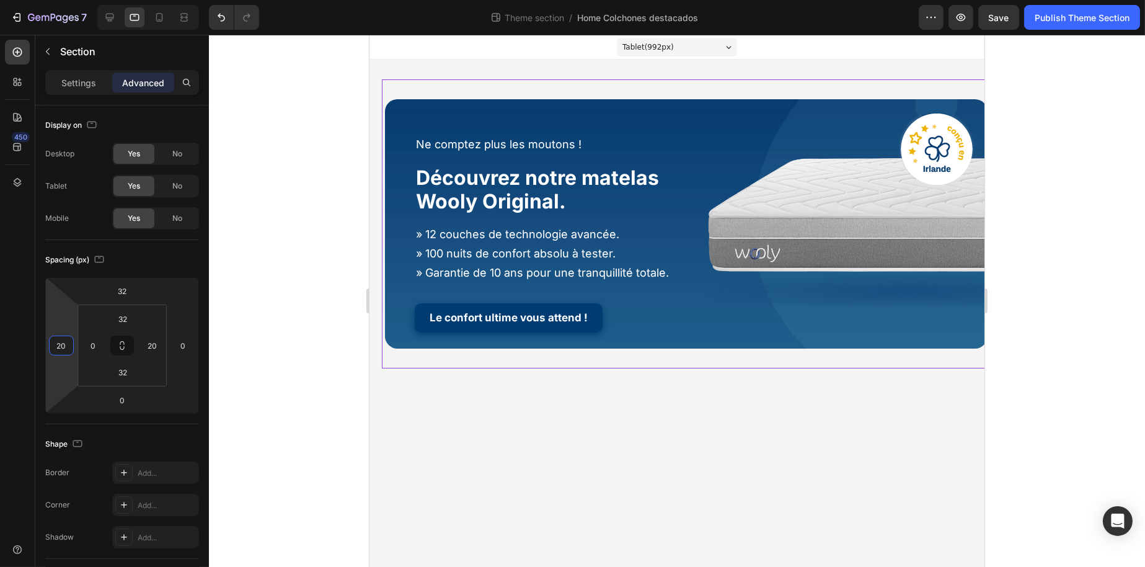
type input "20"
click at [246, 279] on div at bounding box center [677, 301] width 936 height 532
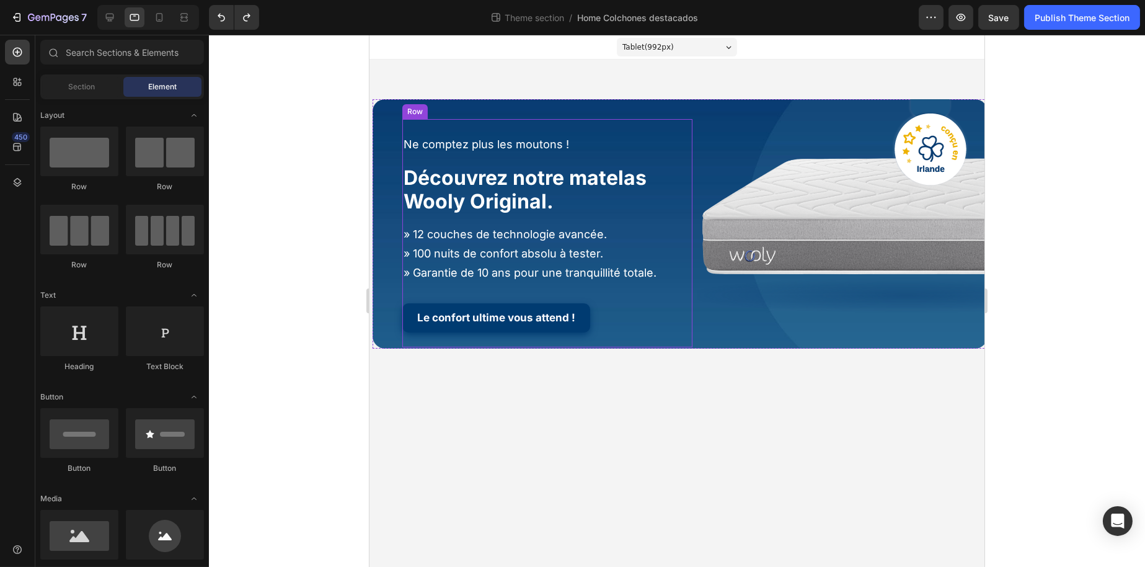
click at [670, 337] on div "Ne comptez plus les moutons ! Heading Découvrez notre matelas Wooly Original. H…" at bounding box center [547, 233] width 290 height 228
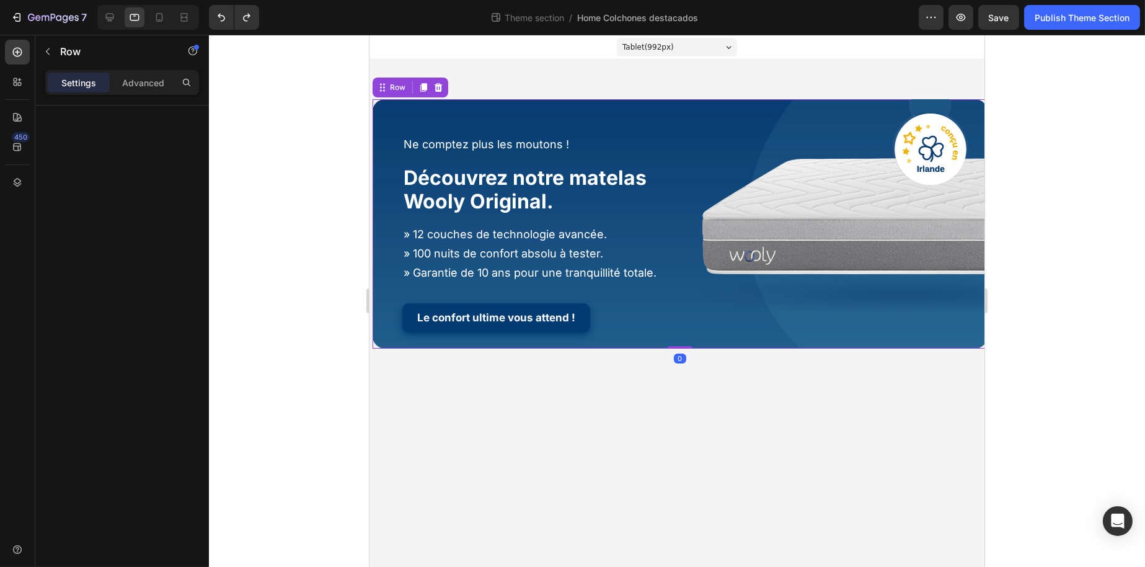
click at [693, 337] on div "Ne comptez plus les moutons ! Heading Découvrez notre matelas Wooly Original. H…" at bounding box center [679, 223] width 615 height 249
click at [393, 86] on div "Row" at bounding box center [397, 87] width 20 height 11
click at [140, 74] on div "Advanced" at bounding box center [143, 83] width 62 height 20
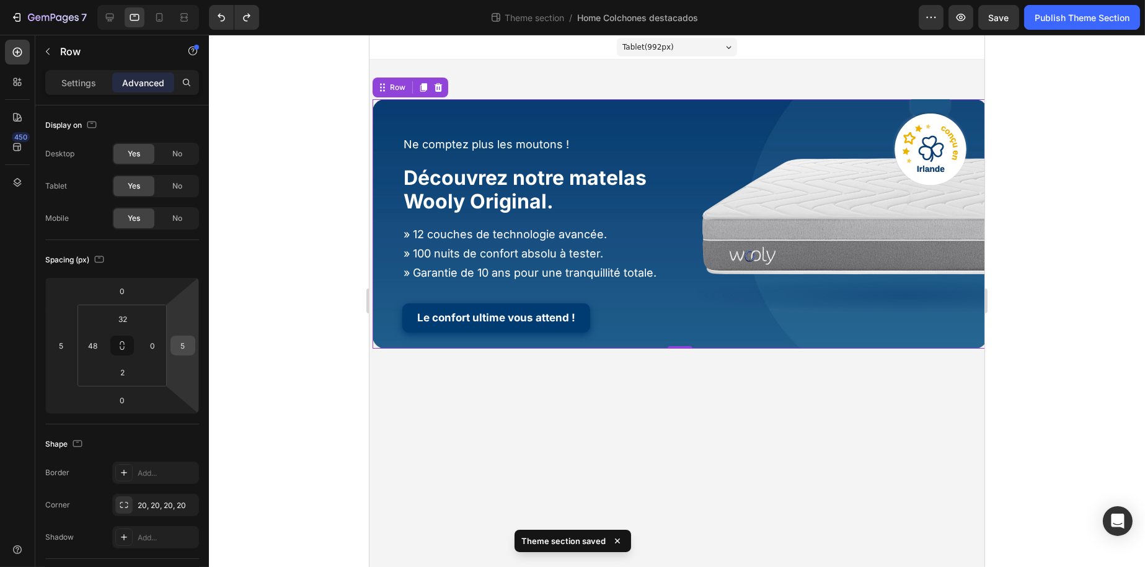
click at [178, 337] on input "5" at bounding box center [183, 345] width 19 height 19
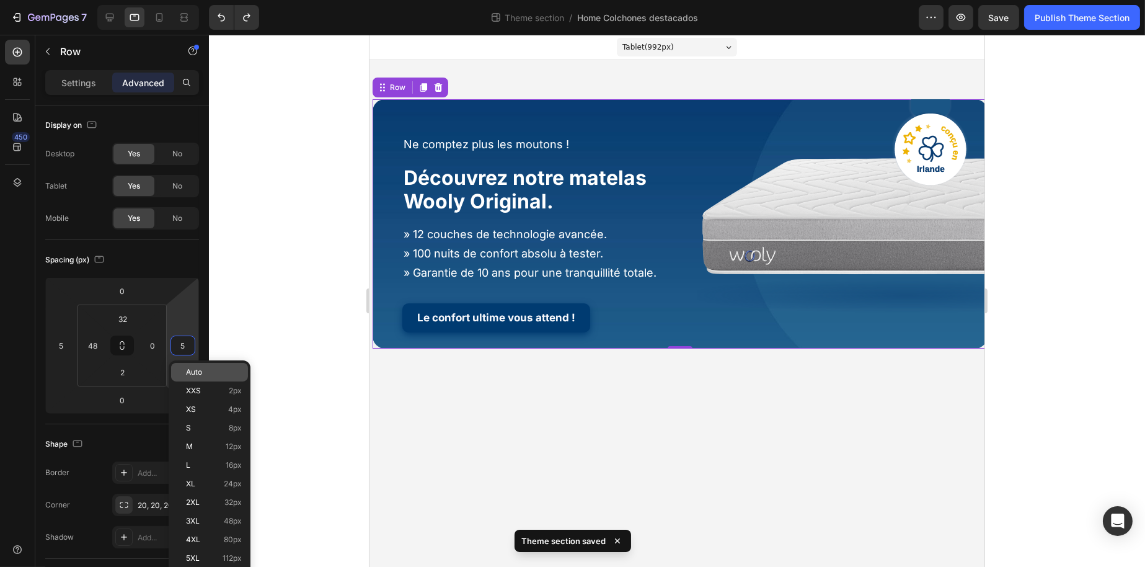
click at [187, 366] on div "Auto" at bounding box center [209, 372] width 77 height 19
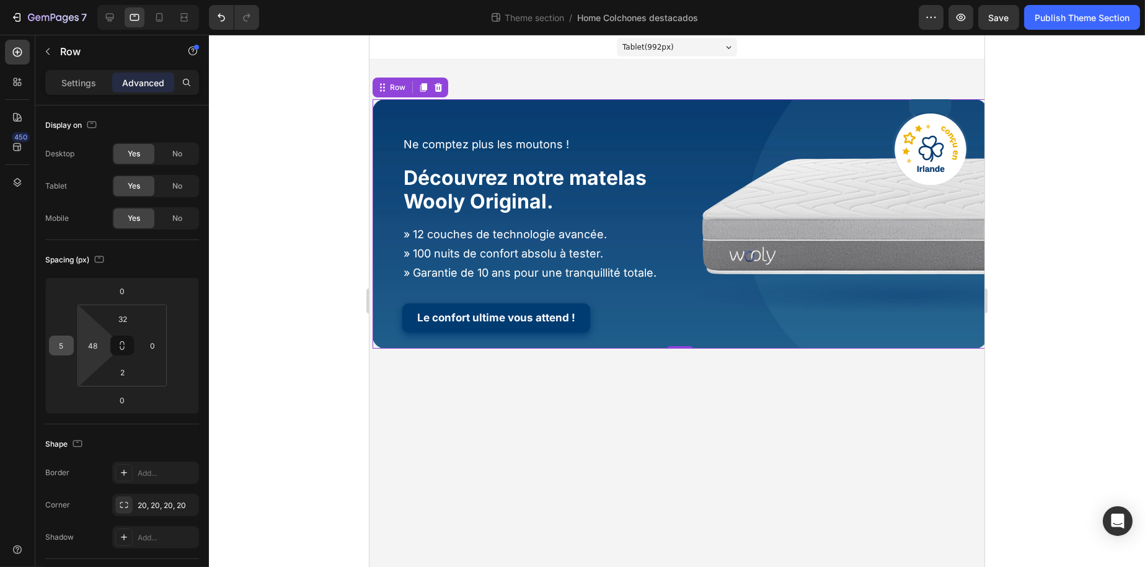
click at [63, 342] on input "5" at bounding box center [61, 345] width 19 height 19
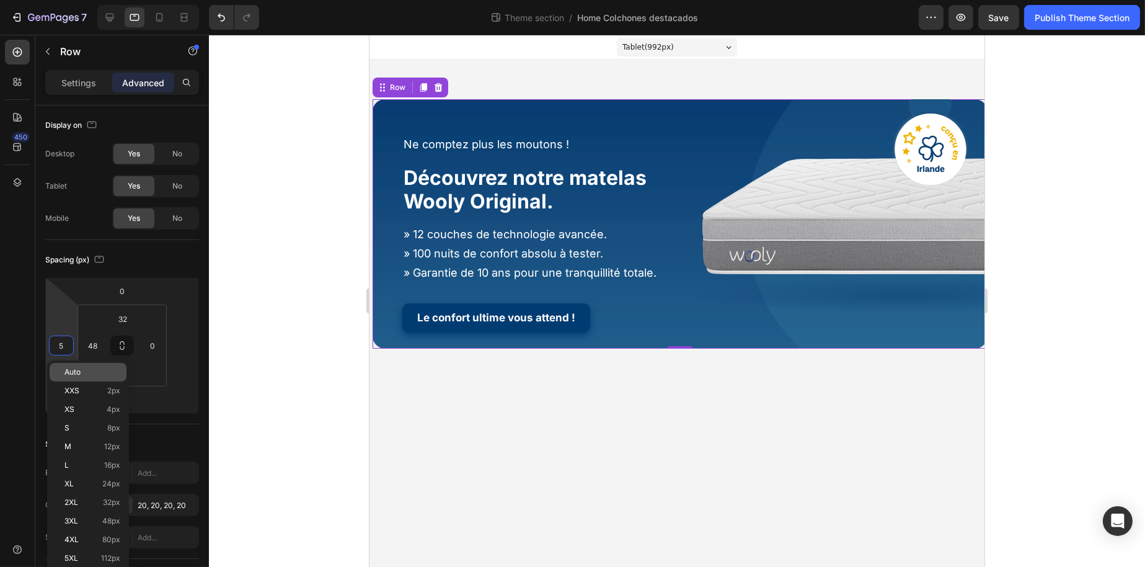
click at [79, 366] on div "Auto" at bounding box center [88, 372] width 77 height 19
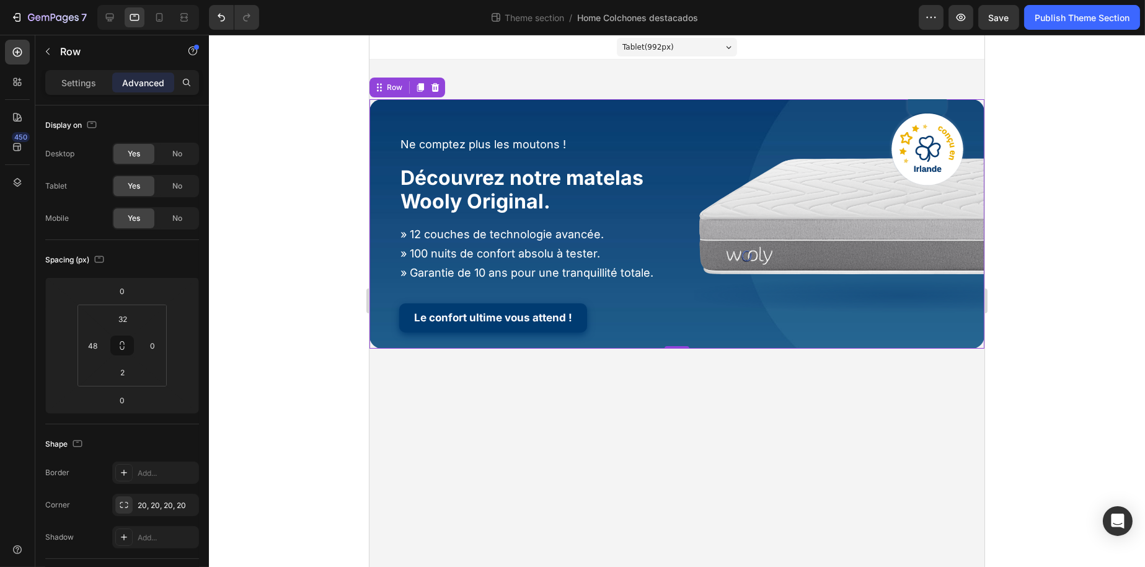
click at [248, 343] on div at bounding box center [677, 301] width 936 height 532
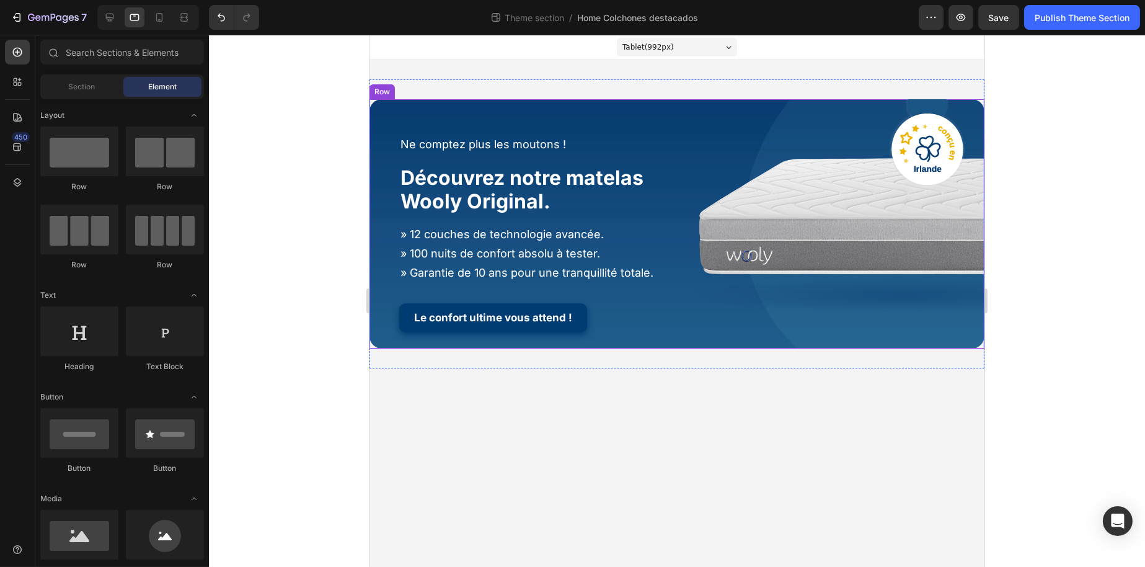
click at [381, 339] on div "Ne comptez plus les moutons ! Heading Découvrez notre matelas Wooly Original. H…" at bounding box center [676, 223] width 615 height 249
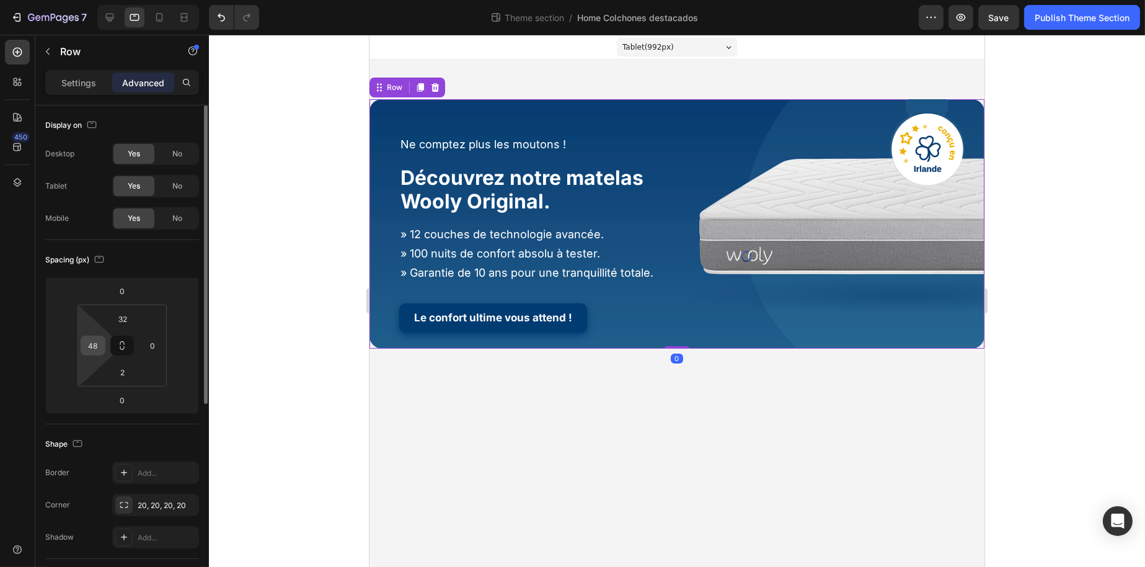
click at [100, 342] on input "48" at bounding box center [93, 345] width 19 height 19
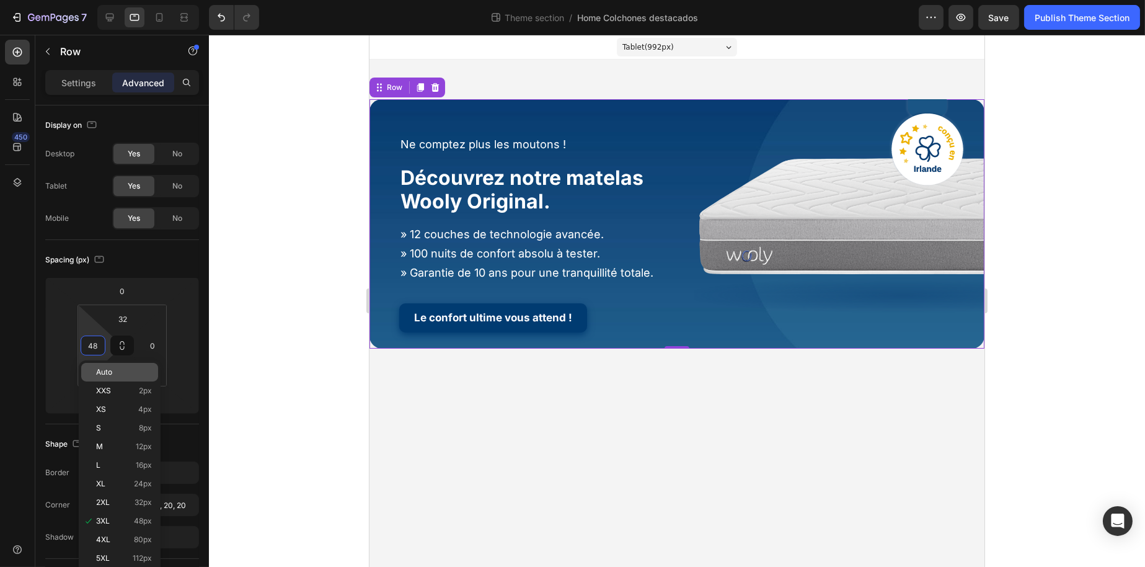
type input "0"
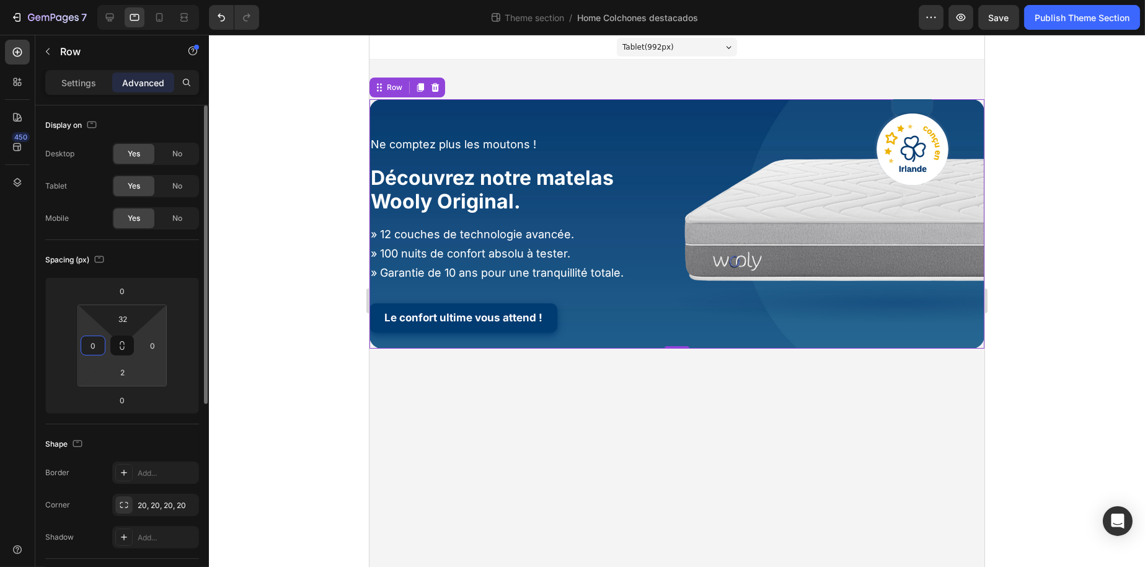
type input "5"
type input "48"
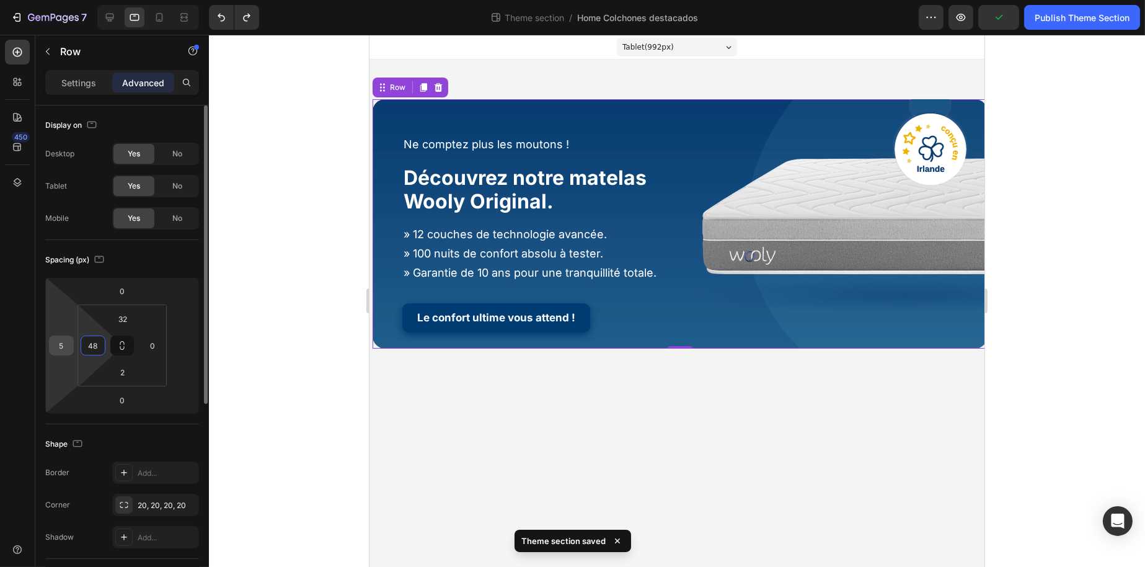
click at [71, 340] on div "5" at bounding box center [61, 346] width 25 height 20
click at [64, 349] on input "5" at bounding box center [61, 345] width 19 height 19
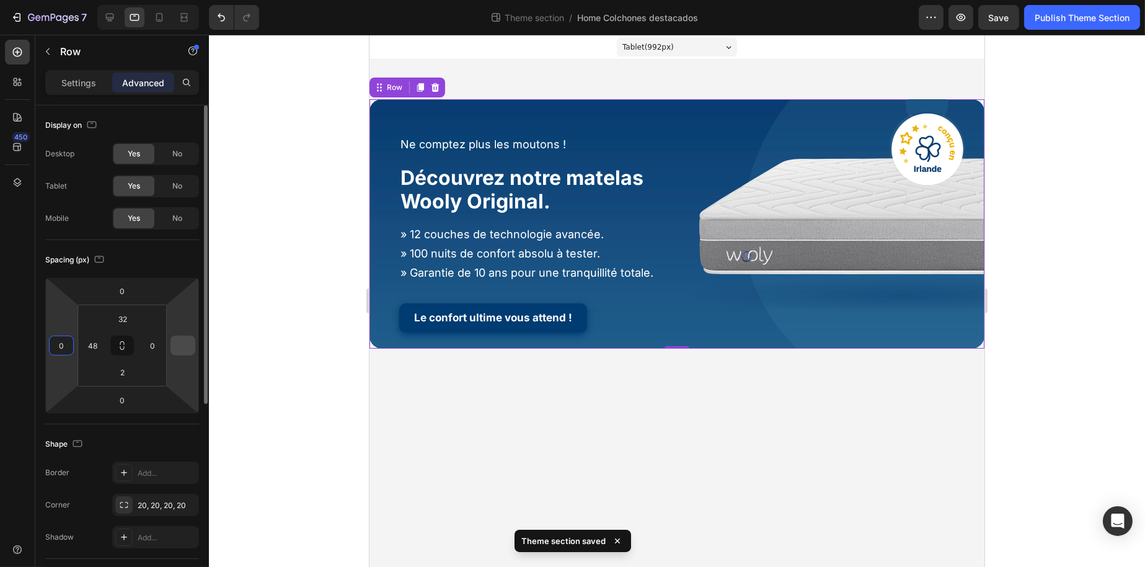
type input "0"
click at [183, 341] on input "number" at bounding box center [183, 345] width 19 height 19
type input "0"
click at [274, 362] on div at bounding box center [677, 301] width 936 height 532
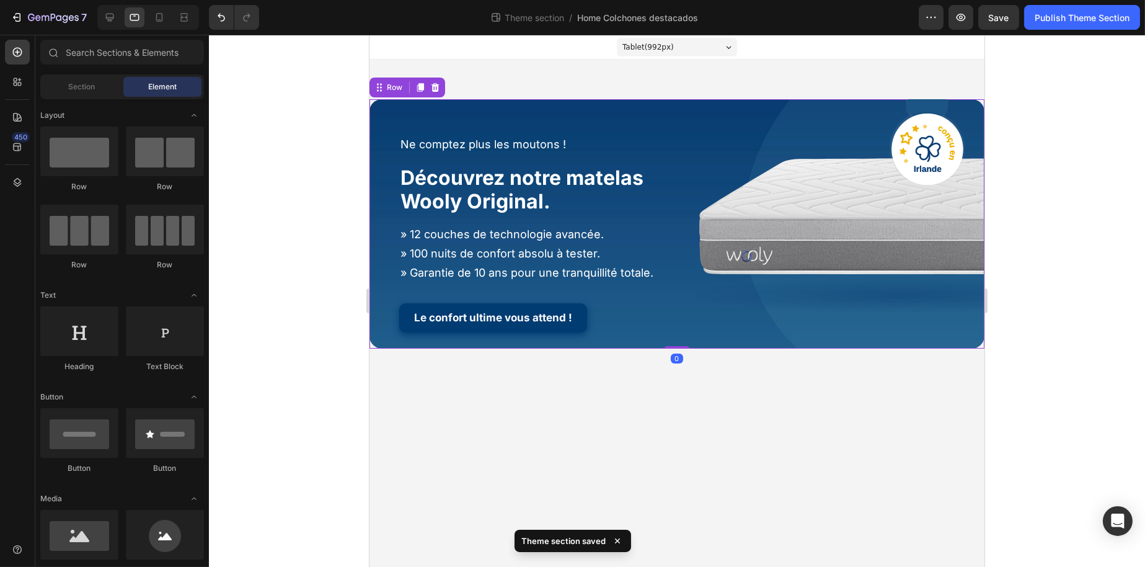
click at [380, 118] on div "Ne comptez plus les moutons ! Heading Découvrez notre matelas Wooly Original. H…" at bounding box center [676, 223] width 615 height 249
click at [379, 59] on div "Tablet ( 992 px) iPhone 13 Mini iPhone 13 Pro iPhone 11 Pro Max iPhone 15 Pro M…" at bounding box center [676, 47] width 615 height 25
click at [380, 107] on div "Ne comptez plus les moutons ! Heading Découvrez notre matelas Wooly Original. H…" at bounding box center [676, 223] width 615 height 249
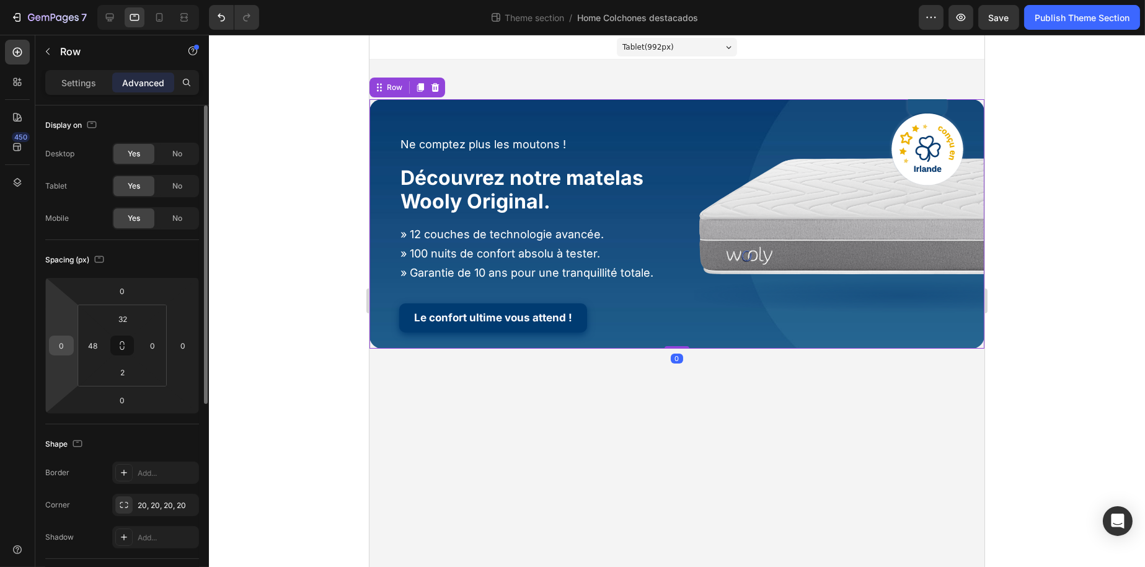
click at [69, 342] on input "0" at bounding box center [61, 345] width 19 height 19
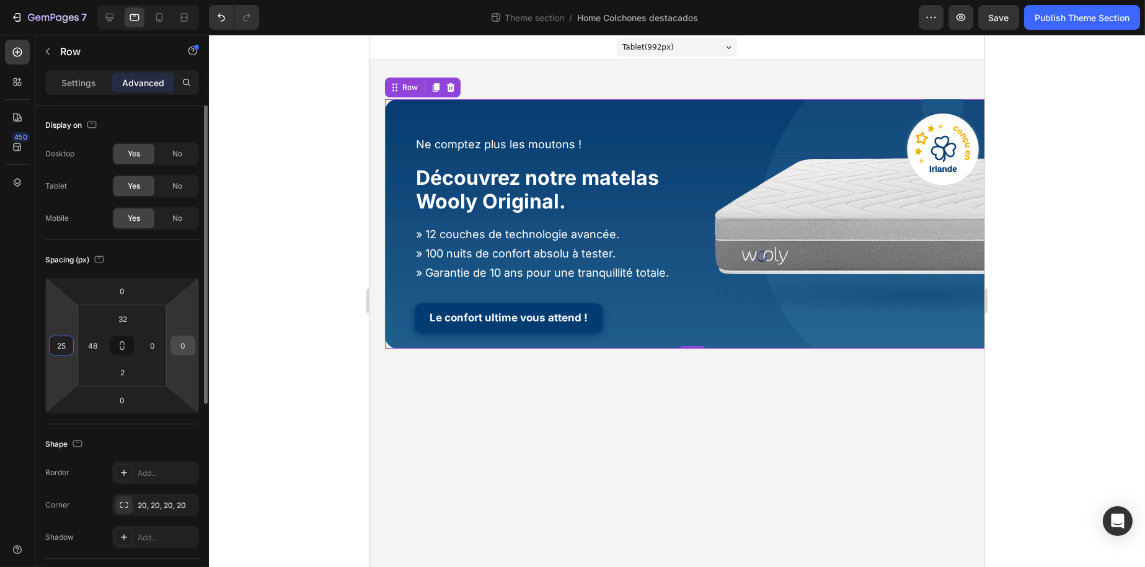
type input "25"
click at [186, 342] on input "0" at bounding box center [183, 345] width 19 height 19
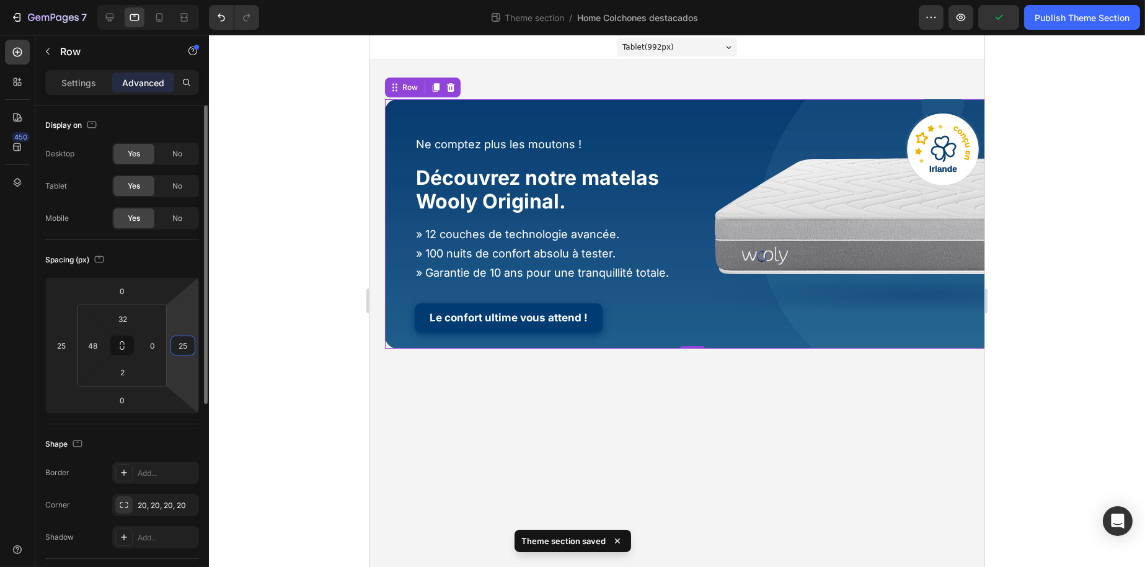
type input "2"
type input "0"
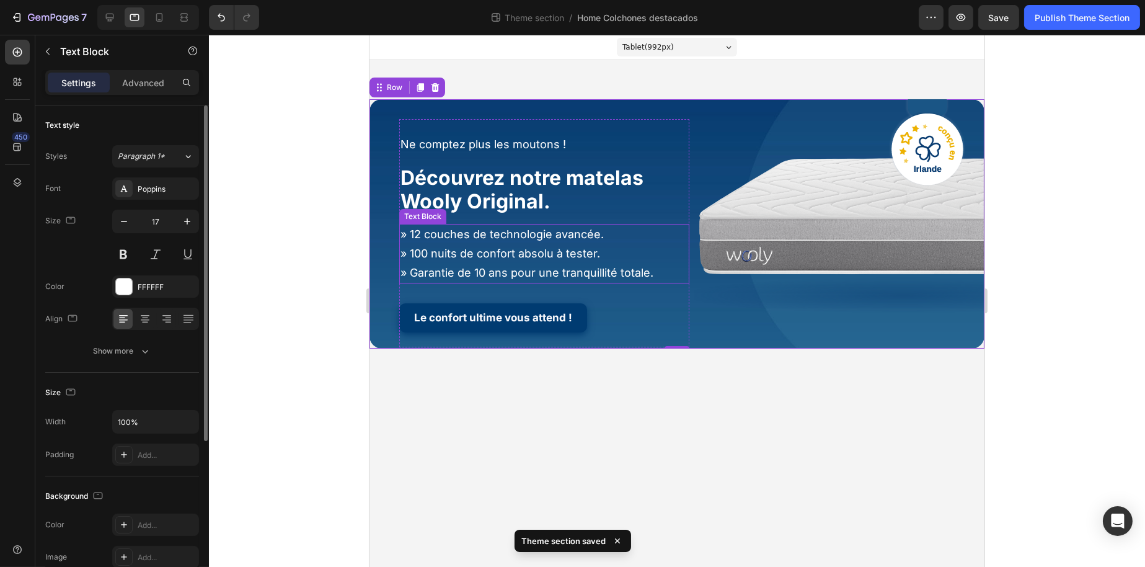
click at [402, 269] on span "» Garantie de 10 ans pour une tranquillité totale." at bounding box center [526, 272] width 253 height 13
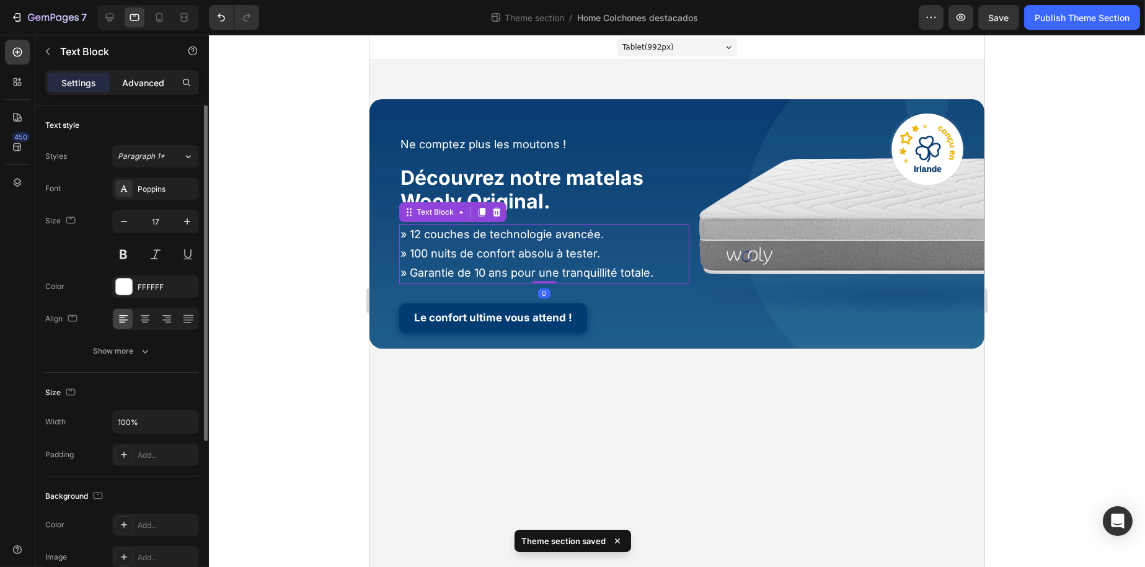
click at [147, 82] on p "Advanced" at bounding box center [143, 82] width 42 height 13
click at [400, 138] on span "Ne comptez plus les moutons !" at bounding box center [483, 144] width 166 height 13
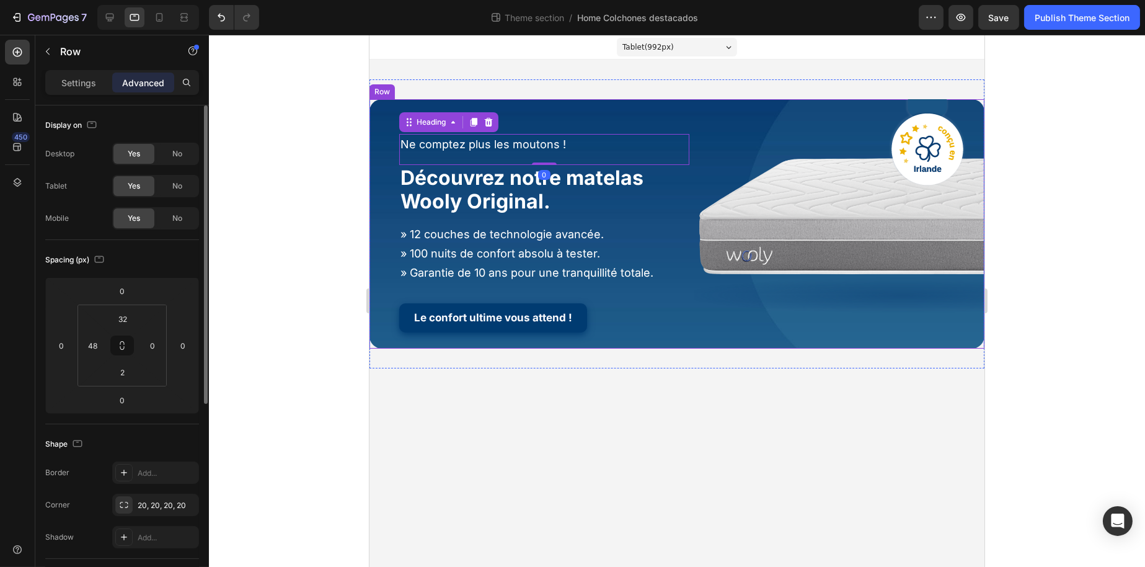
click at [391, 118] on div "Ne comptez plus les moutons ! Heading 0 Découvrez notre matelas Wooly Original.…" at bounding box center [676, 223] width 615 height 249
click at [100, 346] on input "48" at bounding box center [93, 345] width 19 height 19
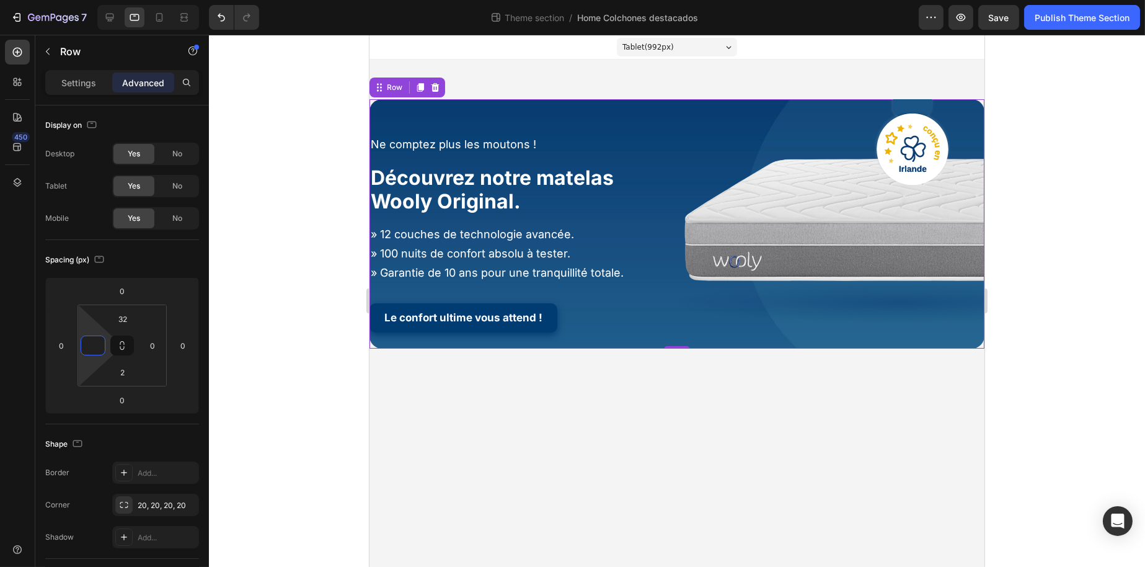
type input "0"
click at [313, 332] on div at bounding box center [677, 301] width 936 height 532
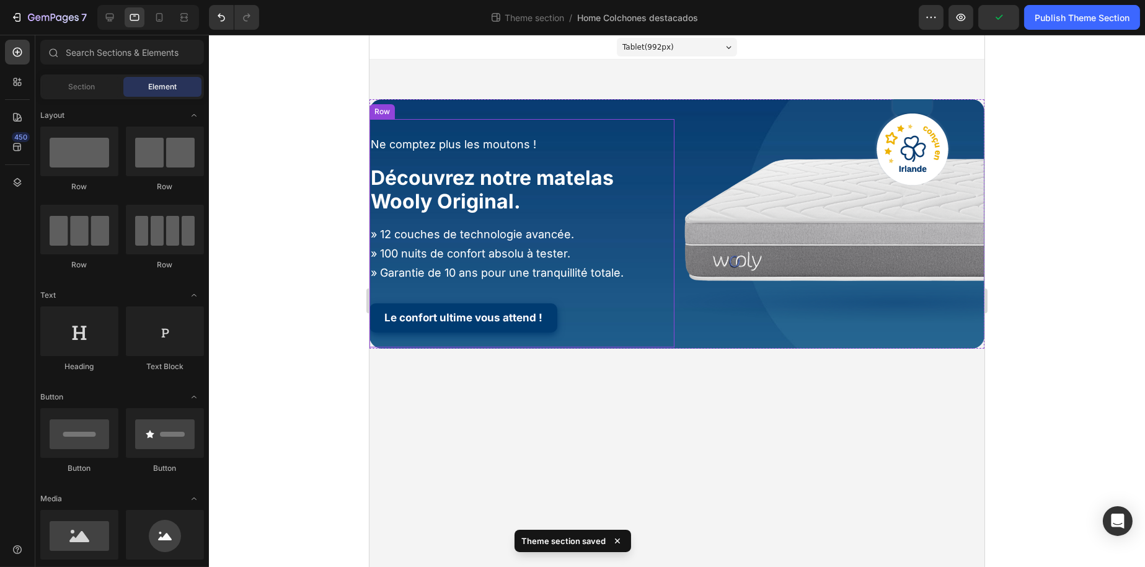
click at [476, 216] on div "Ne comptez plus les moutons ! Heading Découvrez notre matelas Wooly Original. H…" at bounding box center [521, 233] width 305 height 198
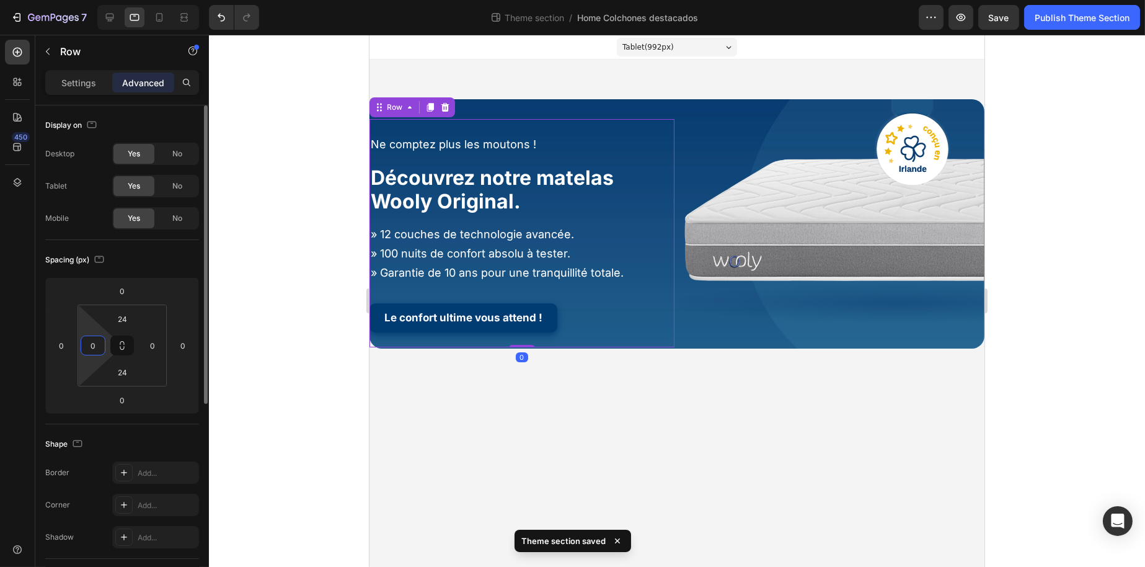
click at [97, 337] on input "0" at bounding box center [93, 345] width 19 height 19
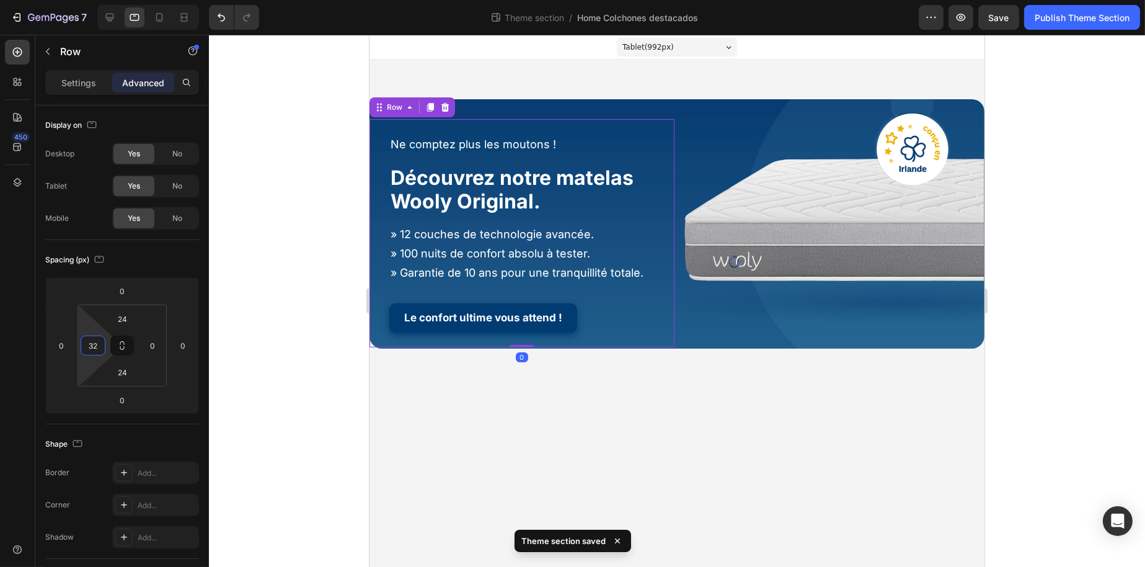
type input "32"
click at [275, 252] on div at bounding box center [677, 301] width 936 height 532
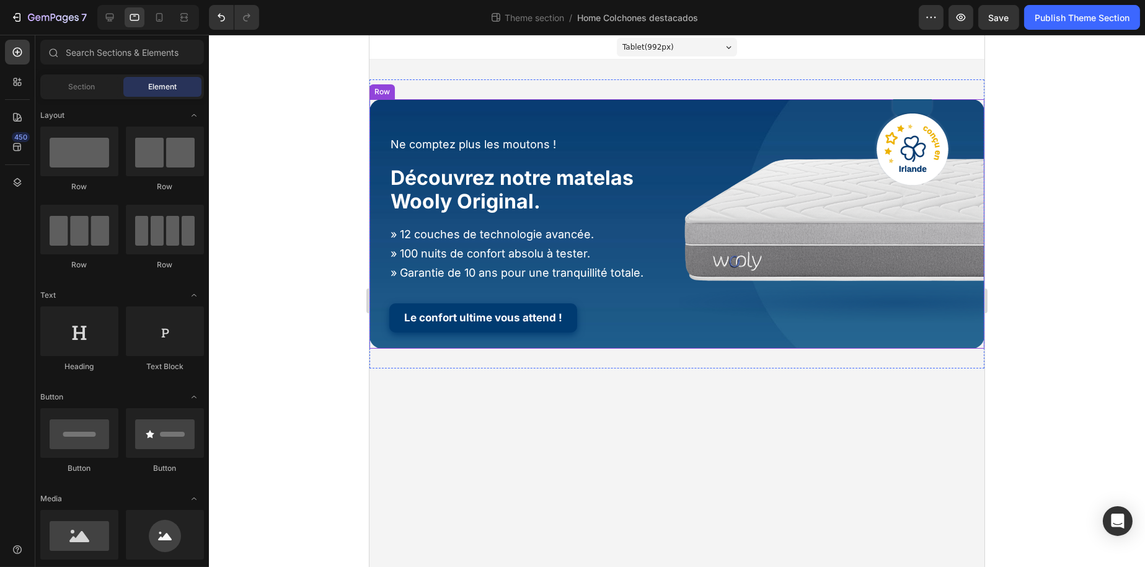
click at [417, 104] on div "Ne comptez plus les moutons ! Heading Découvrez notre matelas Wooly Original. H…" at bounding box center [676, 223] width 615 height 249
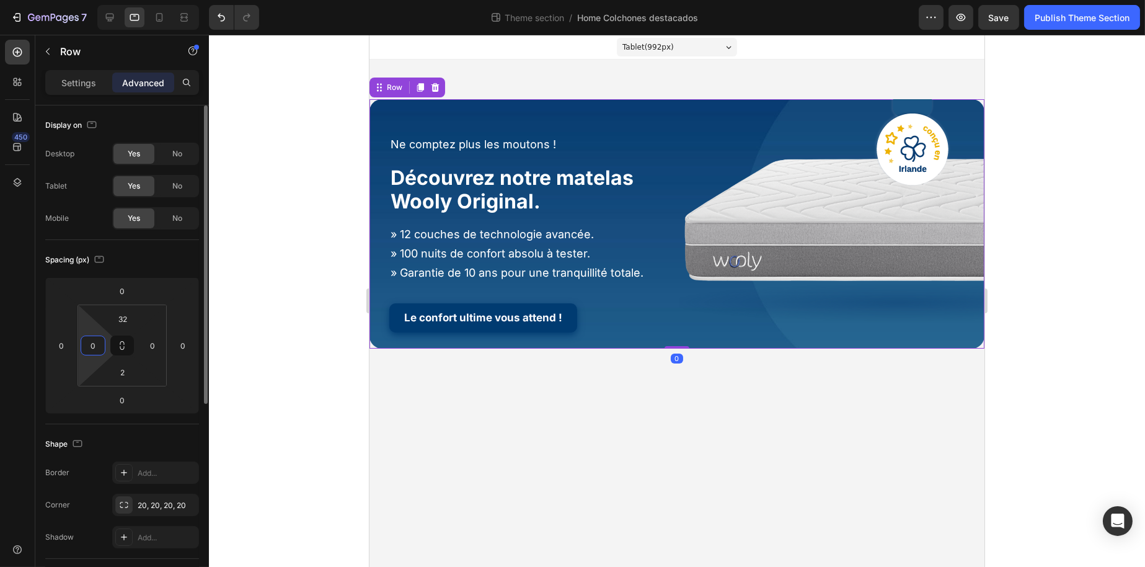
click at [99, 337] on input "0" at bounding box center [93, 345] width 19 height 19
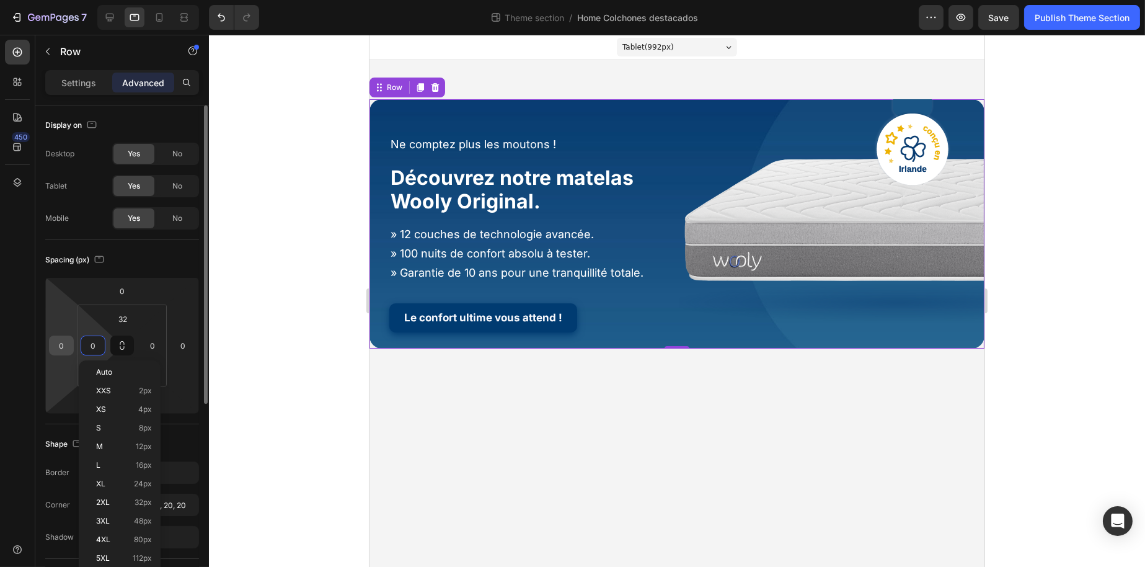
click at [60, 341] on input "0" at bounding box center [61, 345] width 19 height 19
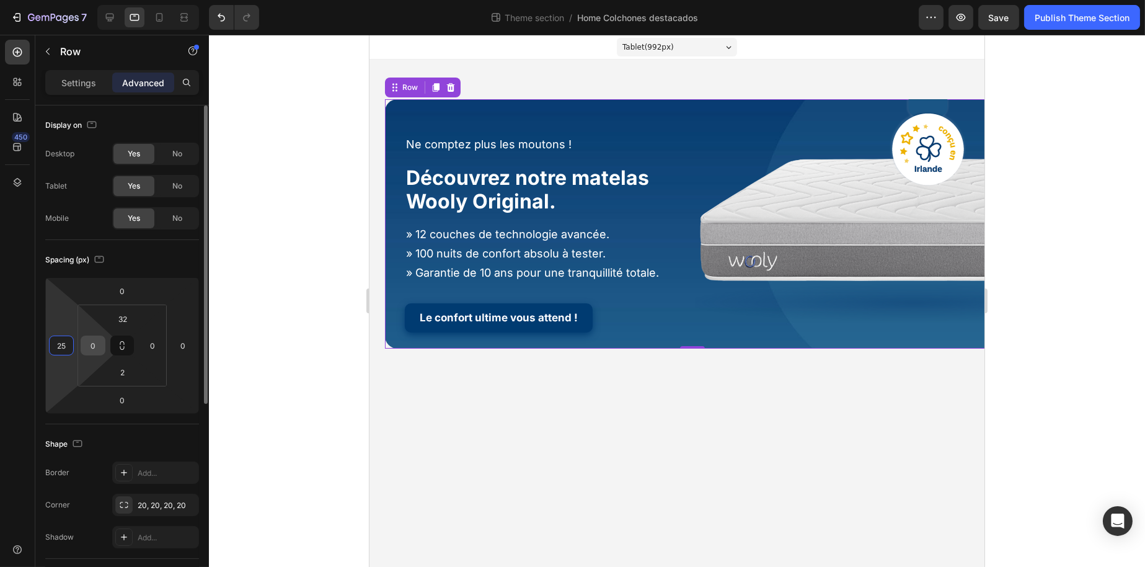
type input "2"
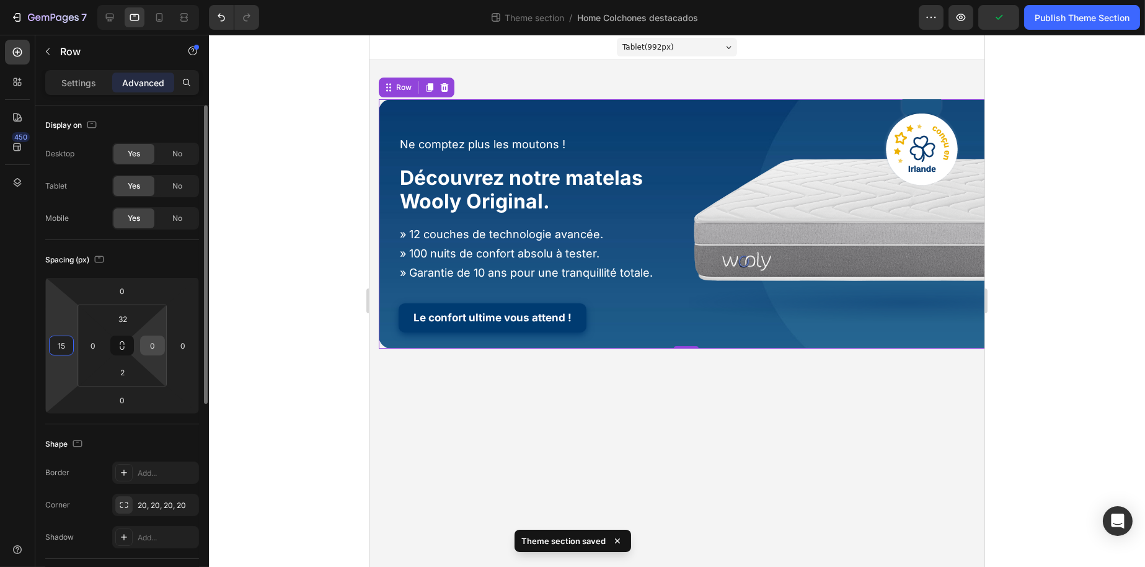
type input "15"
click at [155, 345] on input "0" at bounding box center [152, 345] width 19 height 19
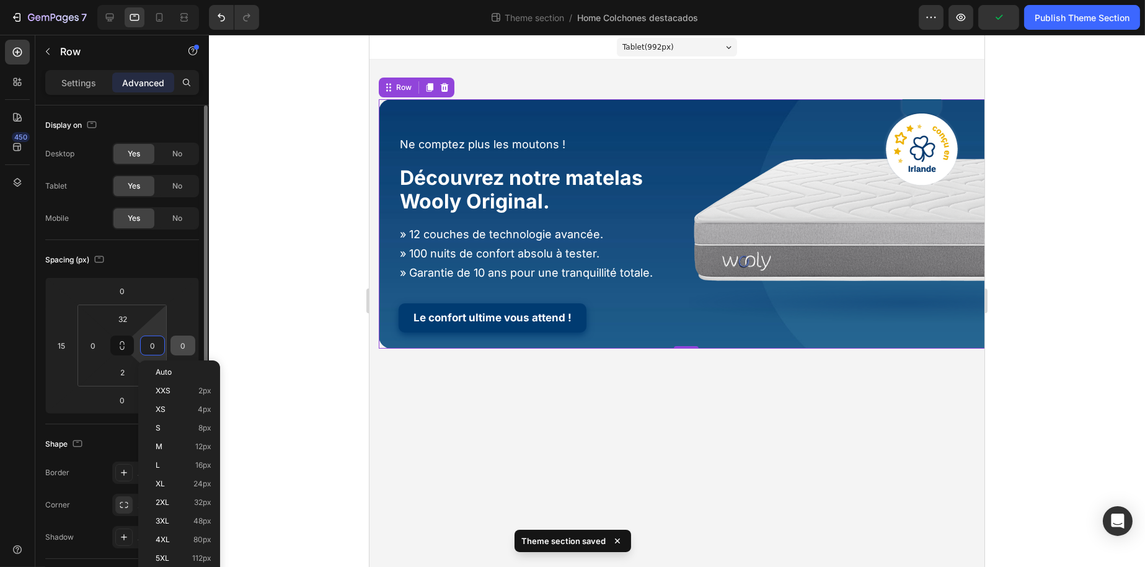
click at [182, 346] on input "0" at bounding box center [183, 345] width 19 height 19
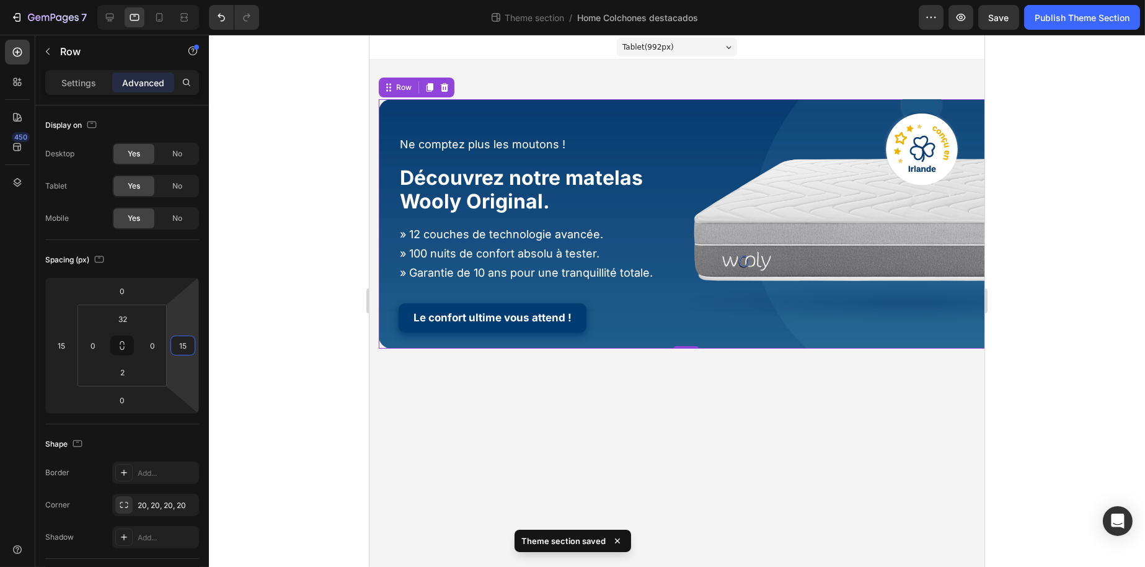
type input "15"
click at [300, 360] on div at bounding box center [677, 301] width 936 height 532
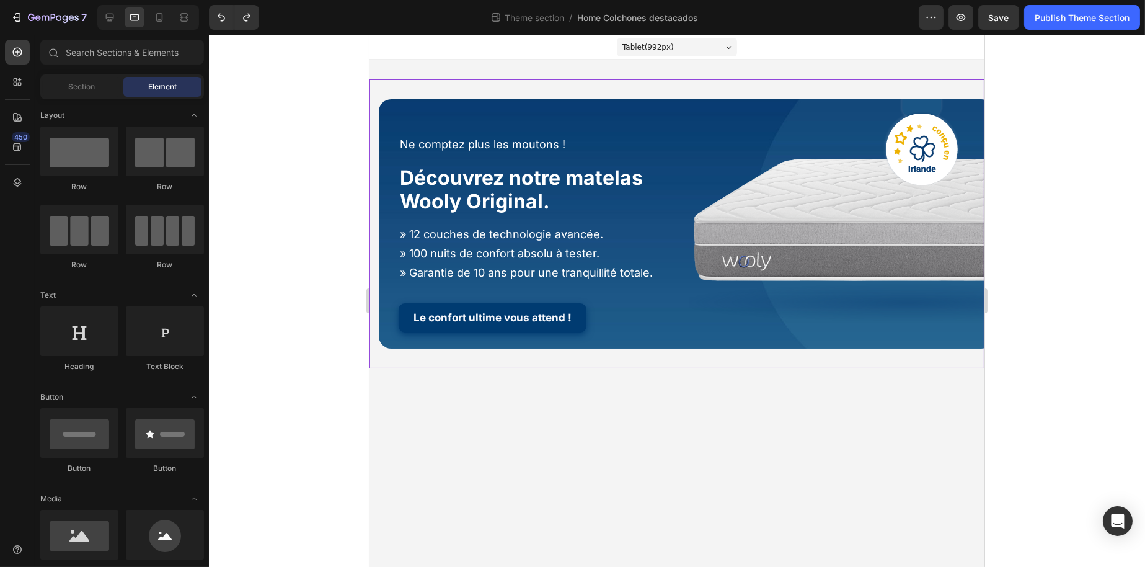
click at [354, 349] on div at bounding box center [677, 301] width 936 height 532
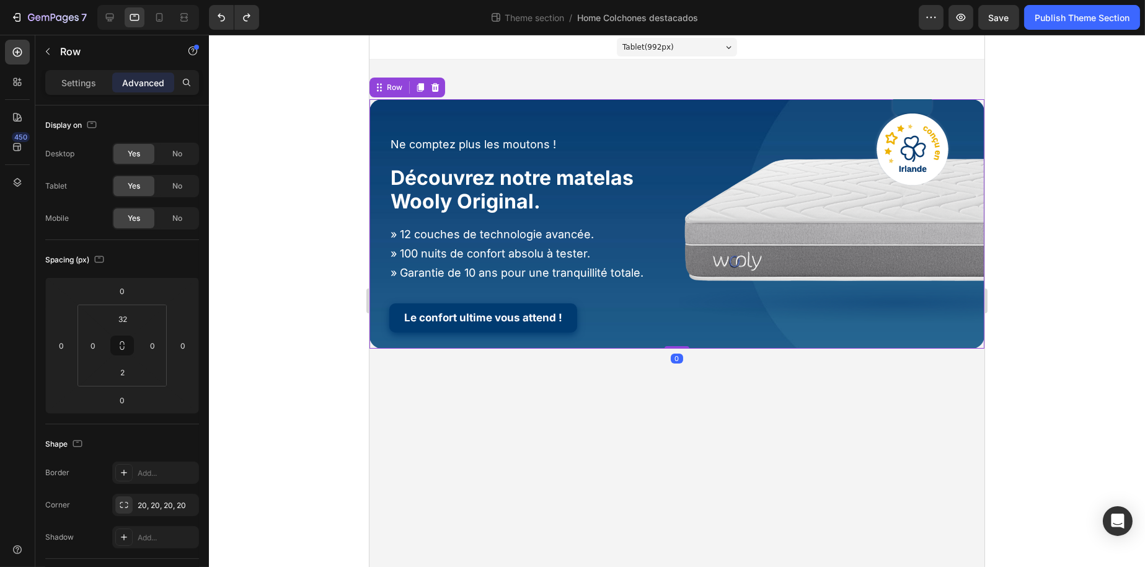
click at [913, 342] on div "Image Image Image" at bounding box center [831, 233] width 305 height 228
click at [128, 319] on input "32" at bounding box center [122, 318] width 25 height 19
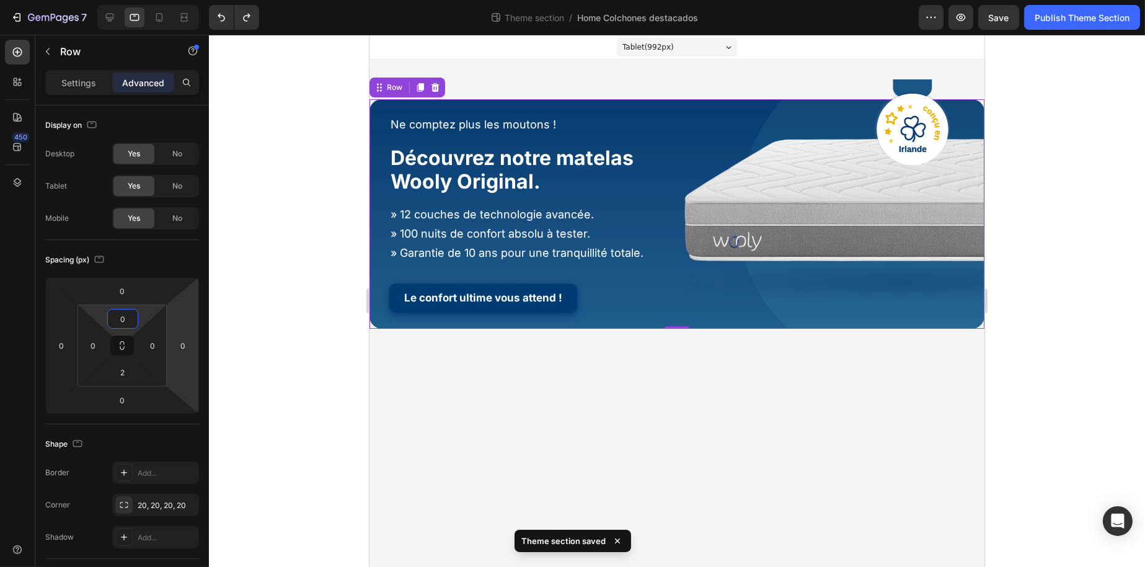
type input "32"
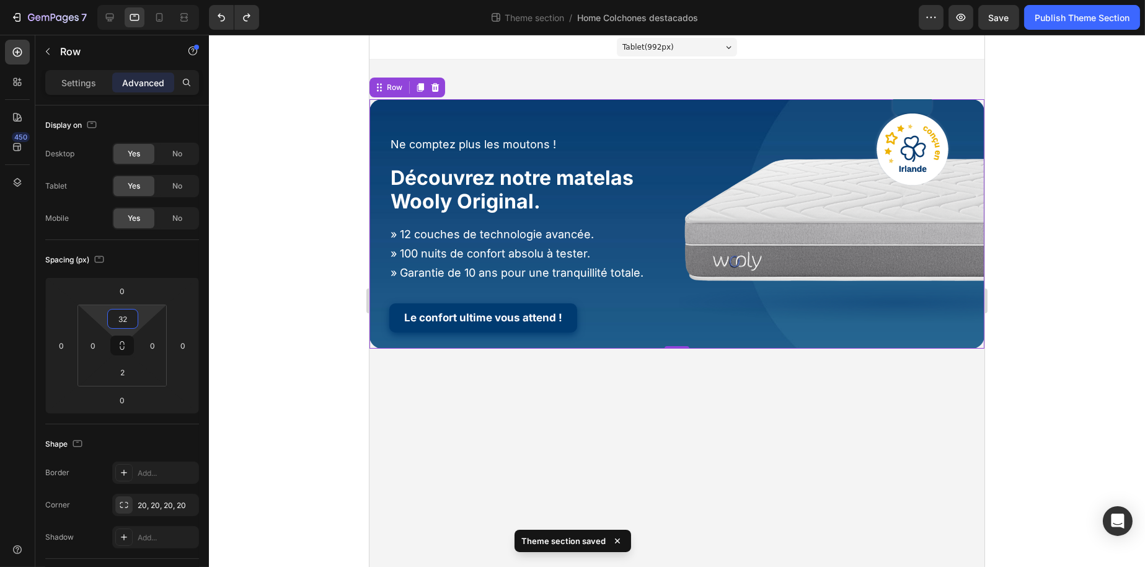
click at [1115, 238] on div at bounding box center [677, 301] width 936 height 532
click at [811, 117] on div "Ne comptez plus les moutons ! Heading Découvrez notre matelas Wooly Original. H…" at bounding box center [676, 223] width 615 height 249
click at [761, 87] on div "Ne comptez plus les moutons ! Heading Découvrez notre matelas Wooly Original. H…" at bounding box center [676, 223] width 615 height 289
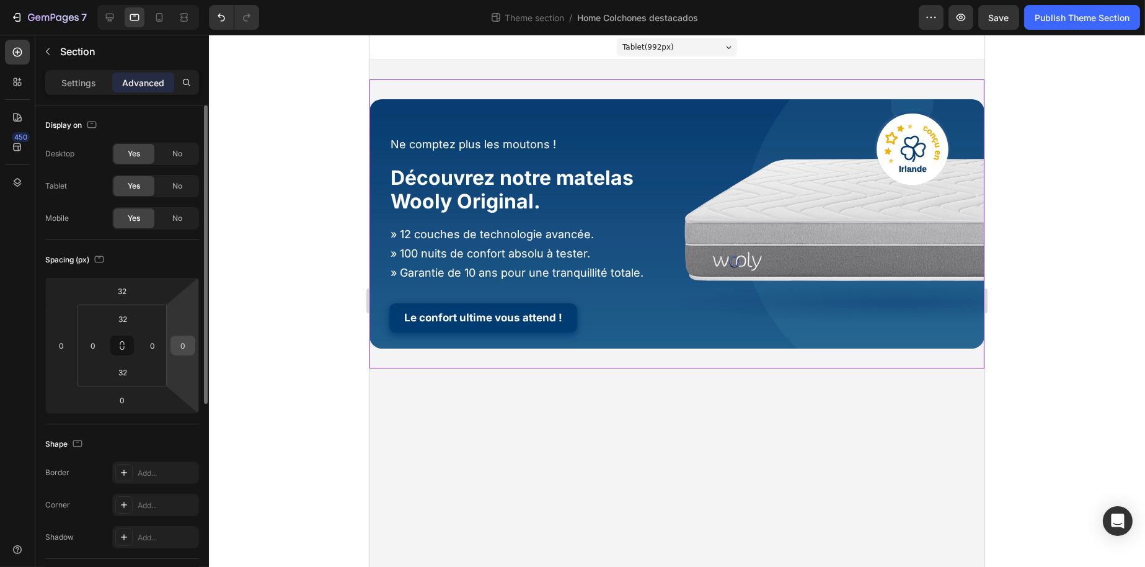
click at [182, 343] on input "0" at bounding box center [183, 345] width 19 height 19
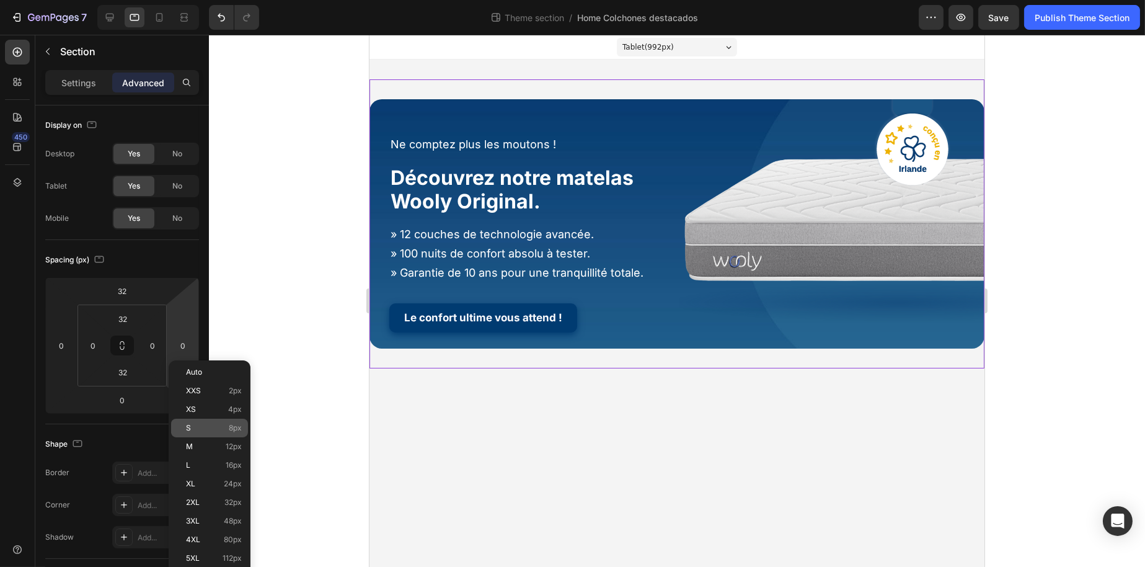
click at [211, 420] on div "S 8px" at bounding box center [209, 428] width 77 height 19
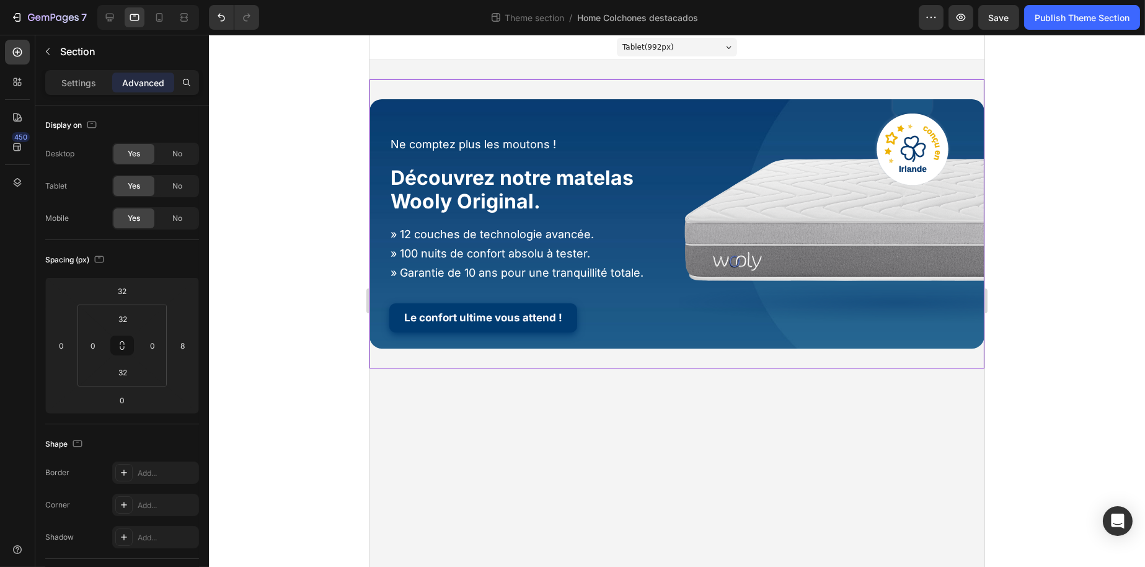
type input "0"
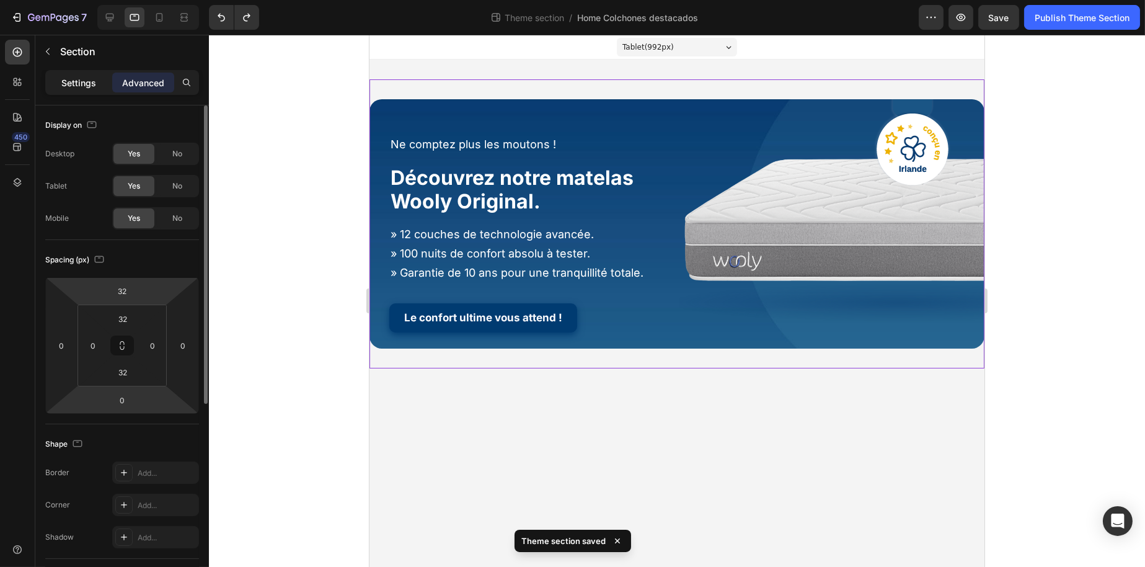
click at [91, 80] on p "Settings" at bounding box center [78, 82] width 35 height 13
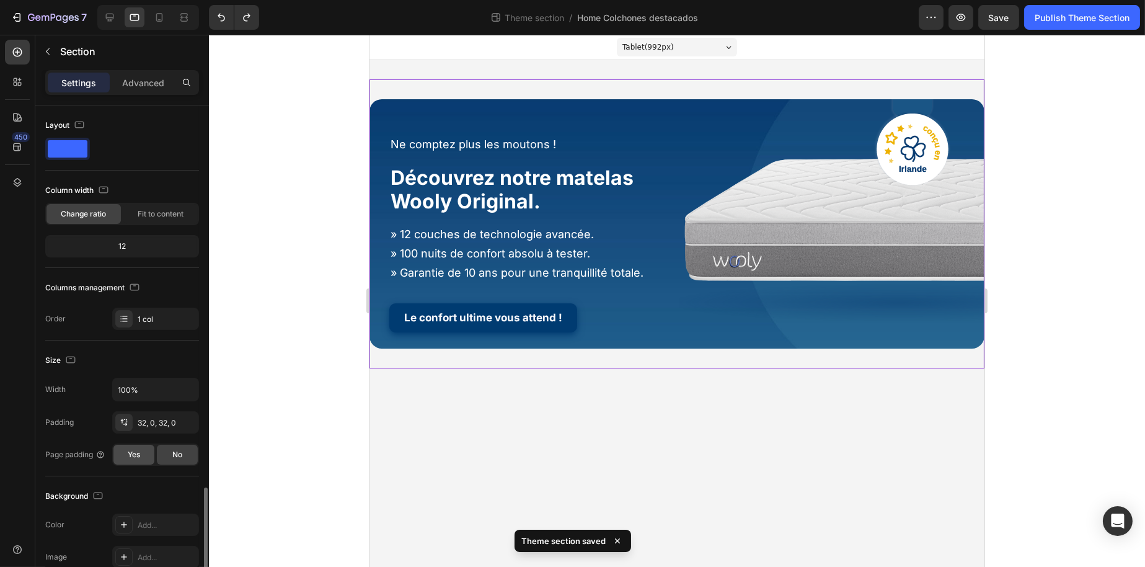
scroll to position [226, 0]
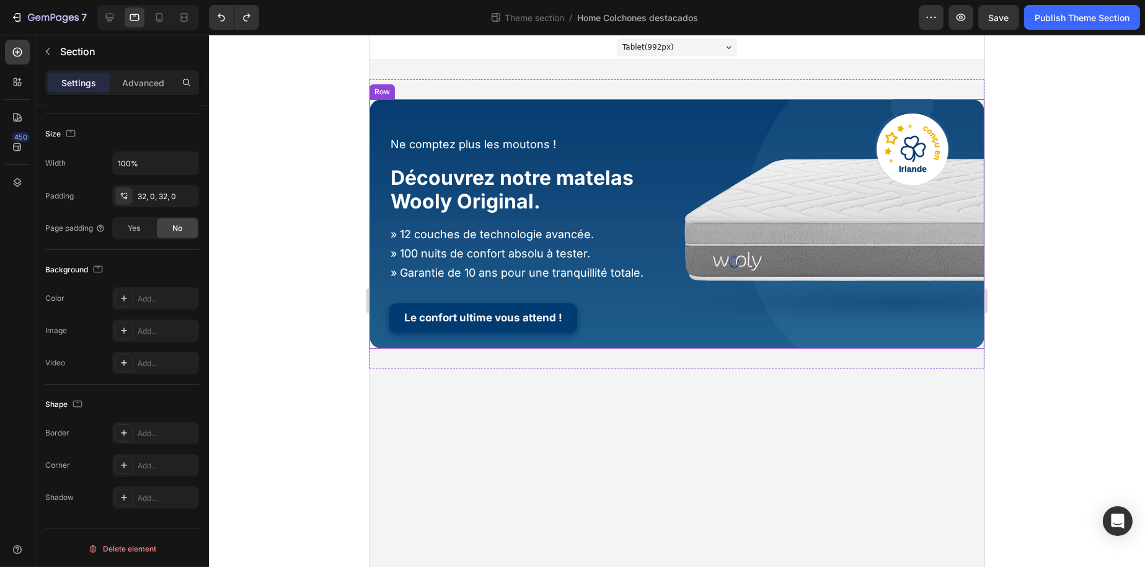
click at [855, 109] on div "Ne comptez plus les moutons ! Heading Découvrez notre matelas Wooly Original. H…" at bounding box center [676, 223] width 615 height 249
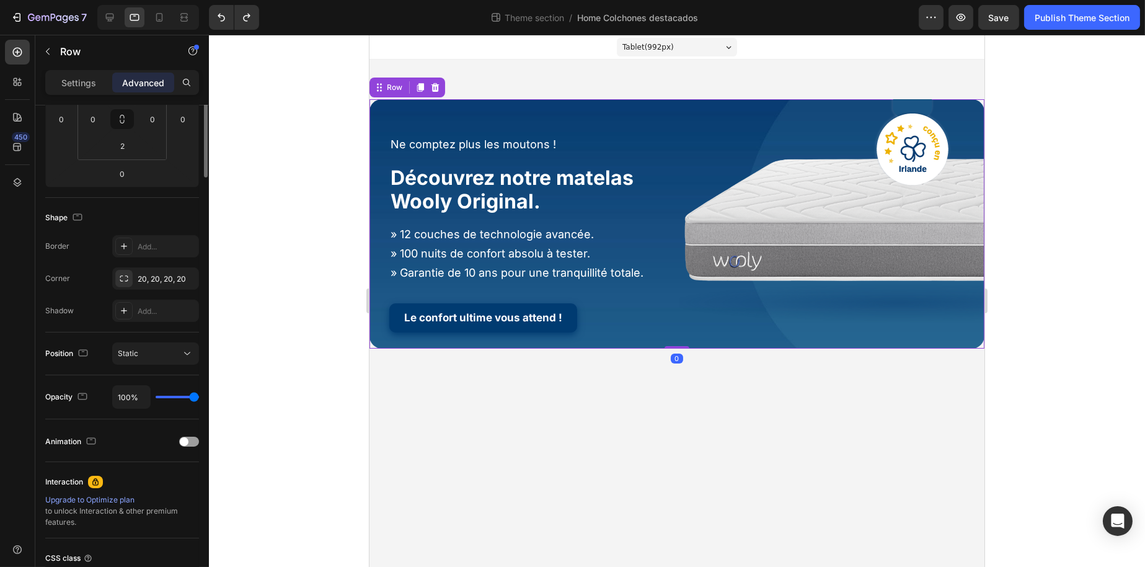
scroll to position [0, 0]
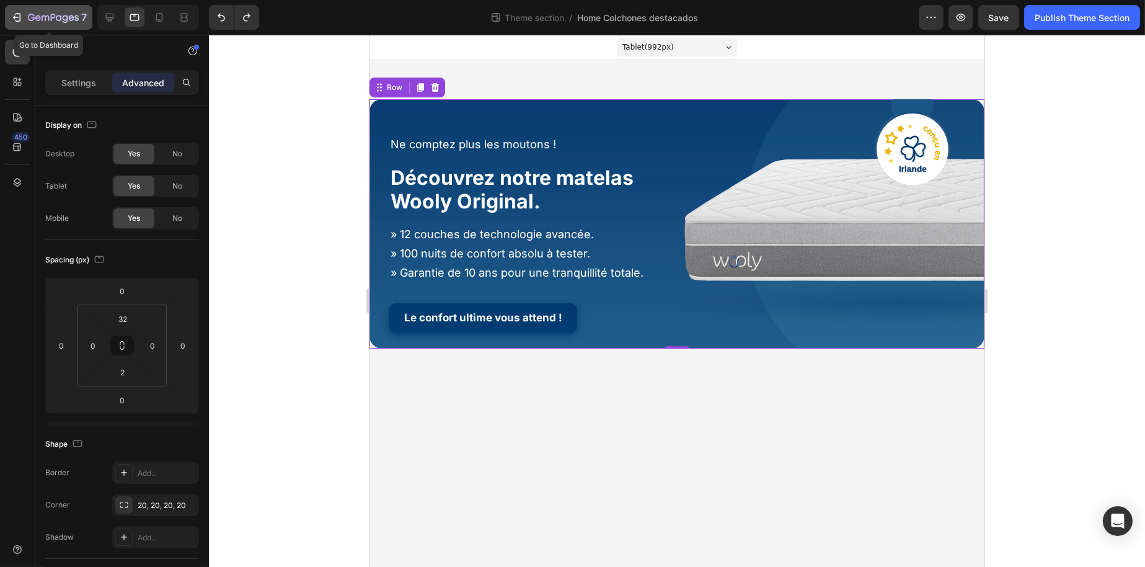
click at [50, 9] on button "7" at bounding box center [48, 17] width 87 height 25
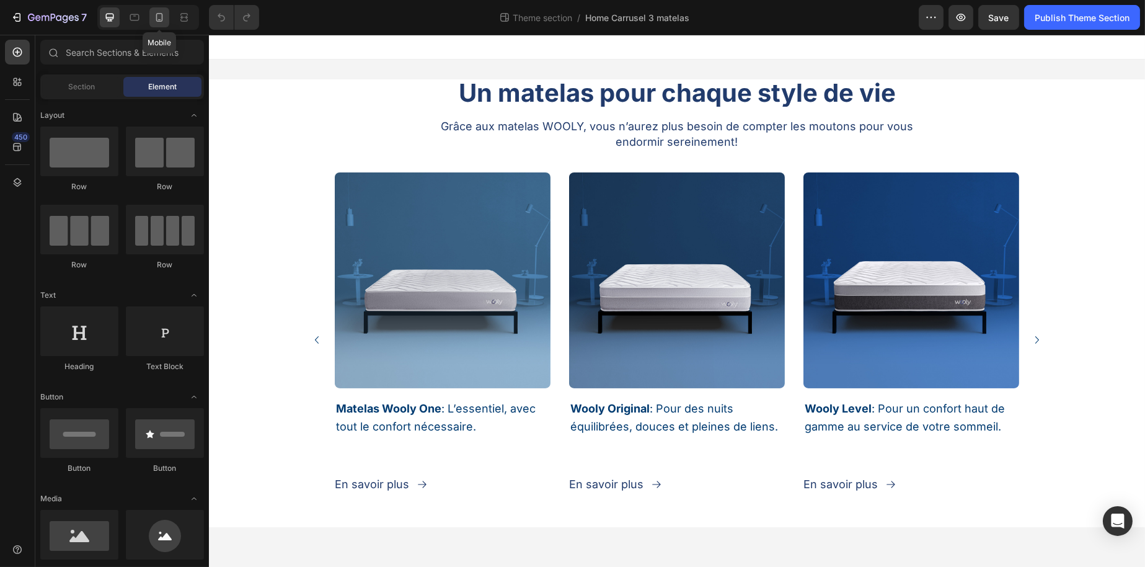
click at [166, 19] on div at bounding box center [159, 17] width 20 height 20
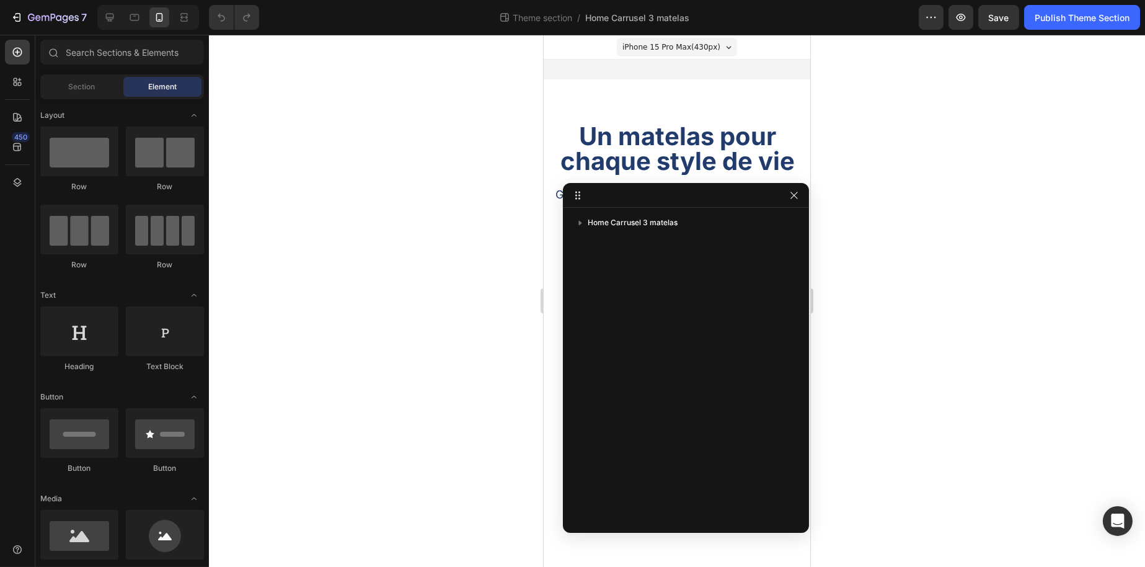
drag, startPoint x: 701, startPoint y: 183, endPoint x: 743, endPoint y: 175, distance: 42.3
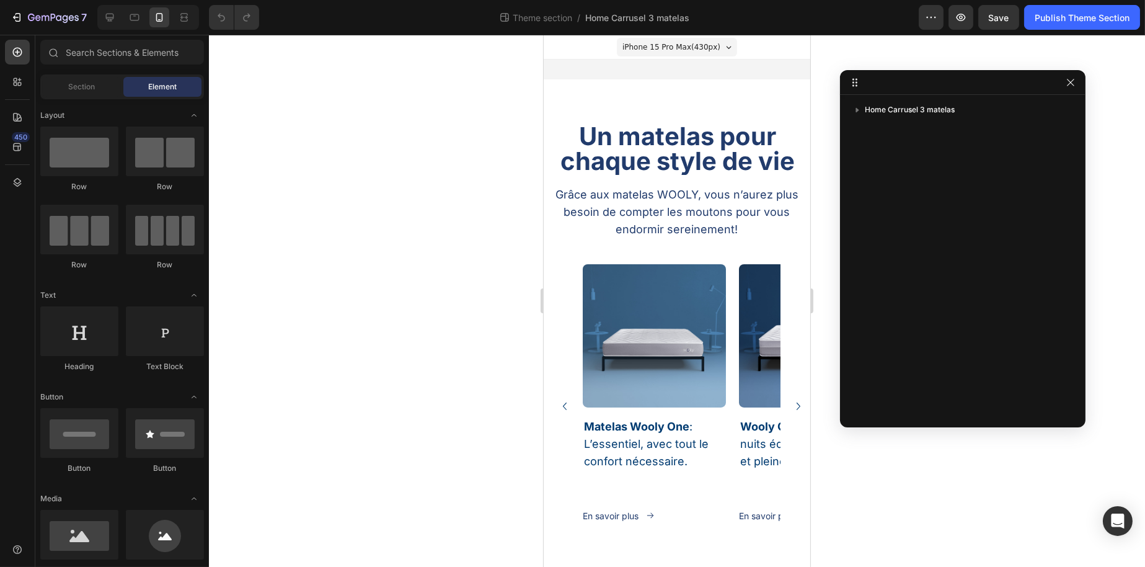
drag, startPoint x: 744, startPoint y: 176, endPoint x: 998, endPoint y: 74, distance: 273.5
click at [727, 270] on div "Image Matelas Wooly One : L’essentiel, avec tout le confort nécessaire. Heading…" at bounding box center [681, 406] width 198 height 284
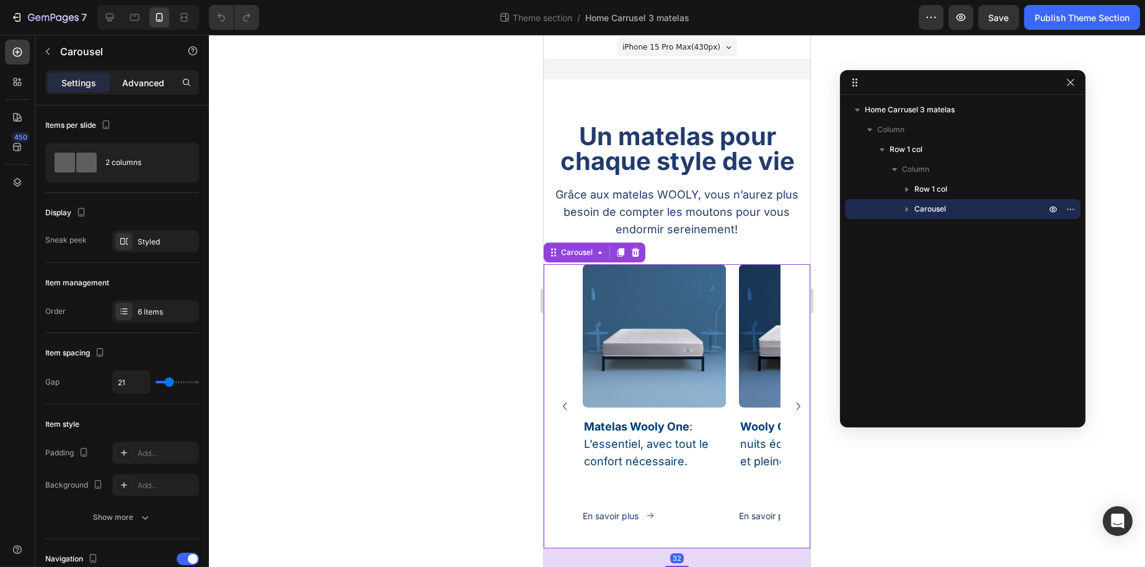
click at [138, 84] on p "Advanced" at bounding box center [143, 82] width 42 height 13
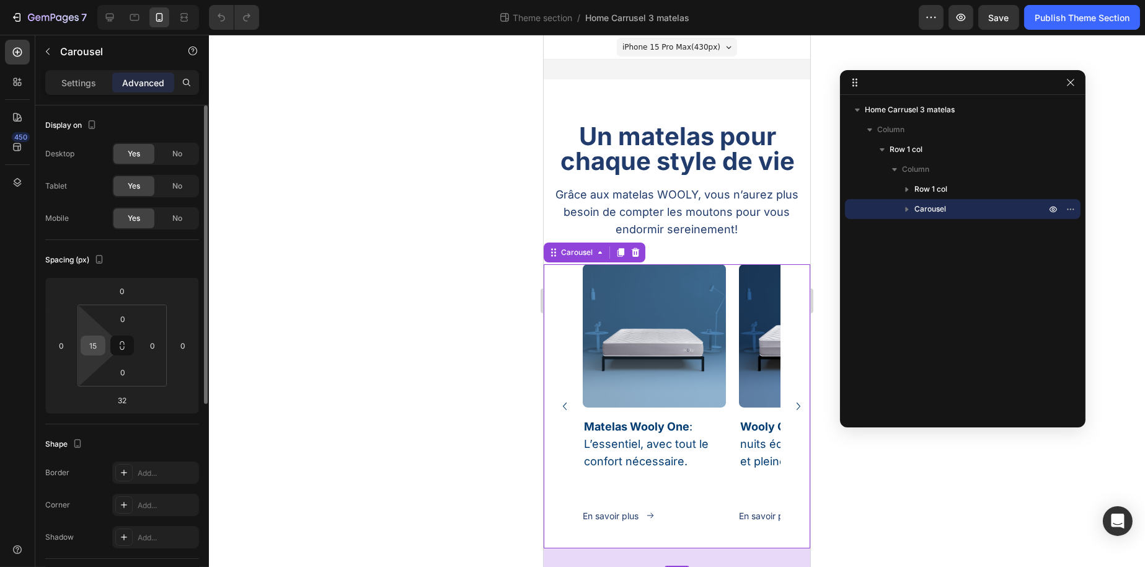
click at [95, 344] on input "15" at bounding box center [93, 345] width 19 height 19
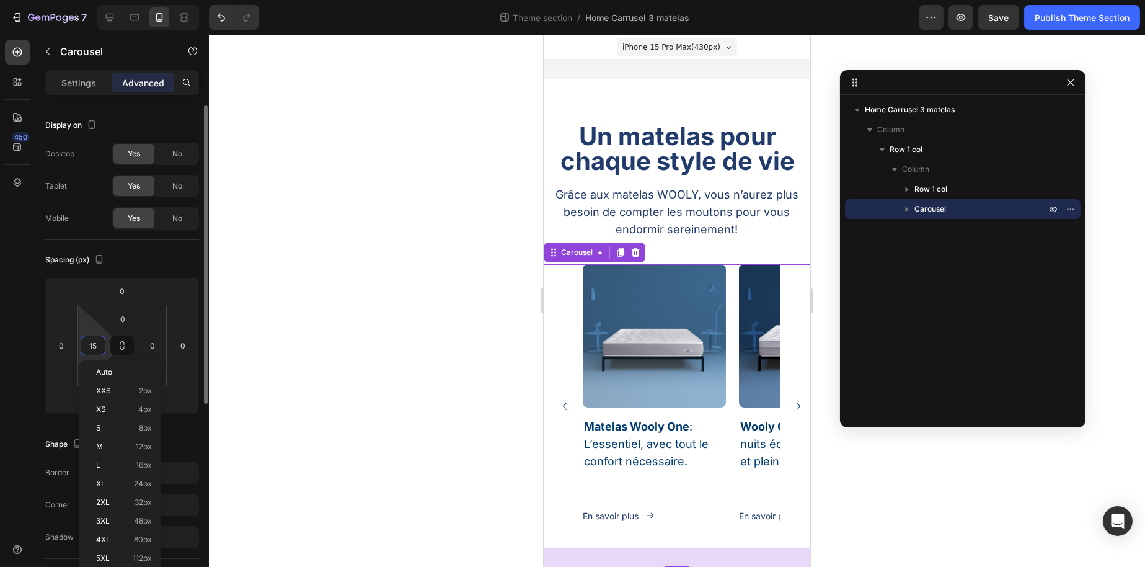
type input "0"
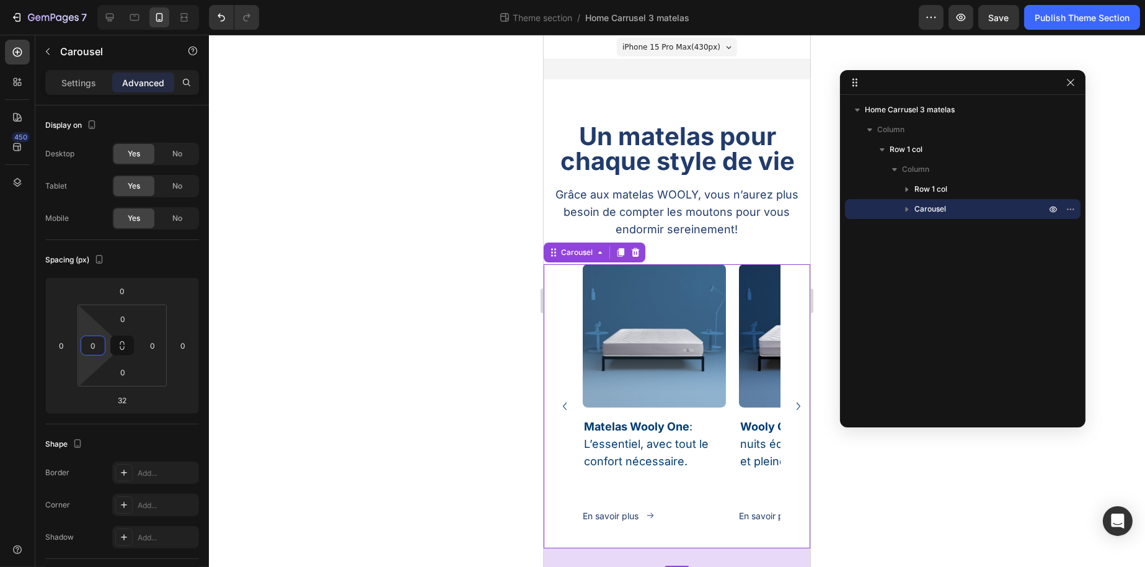
click at [319, 306] on div at bounding box center [677, 301] width 936 height 532
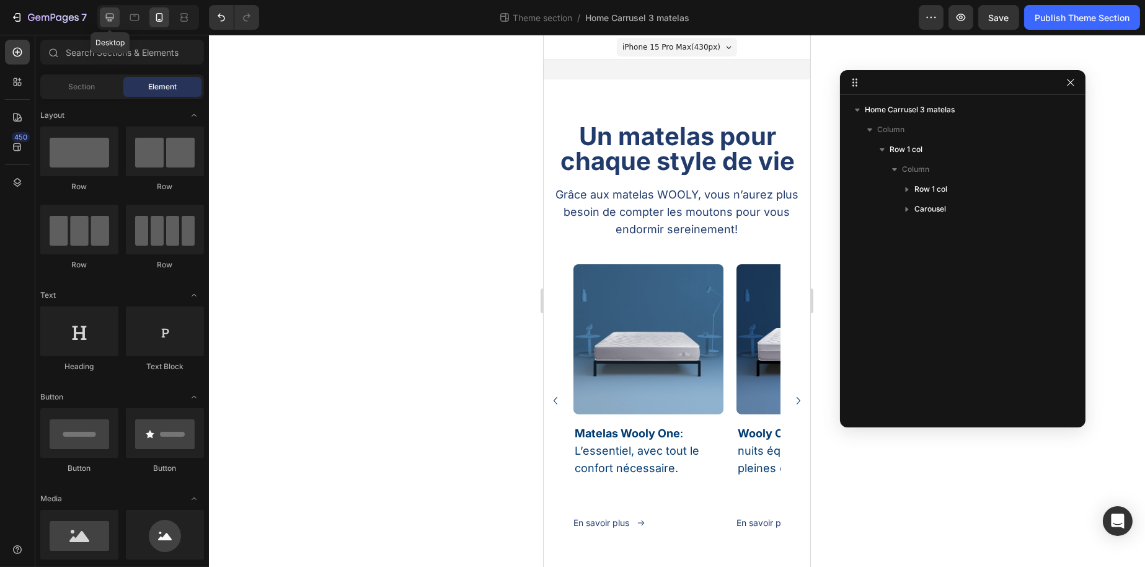
click at [112, 17] on icon at bounding box center [110, 17] width 12 height 12
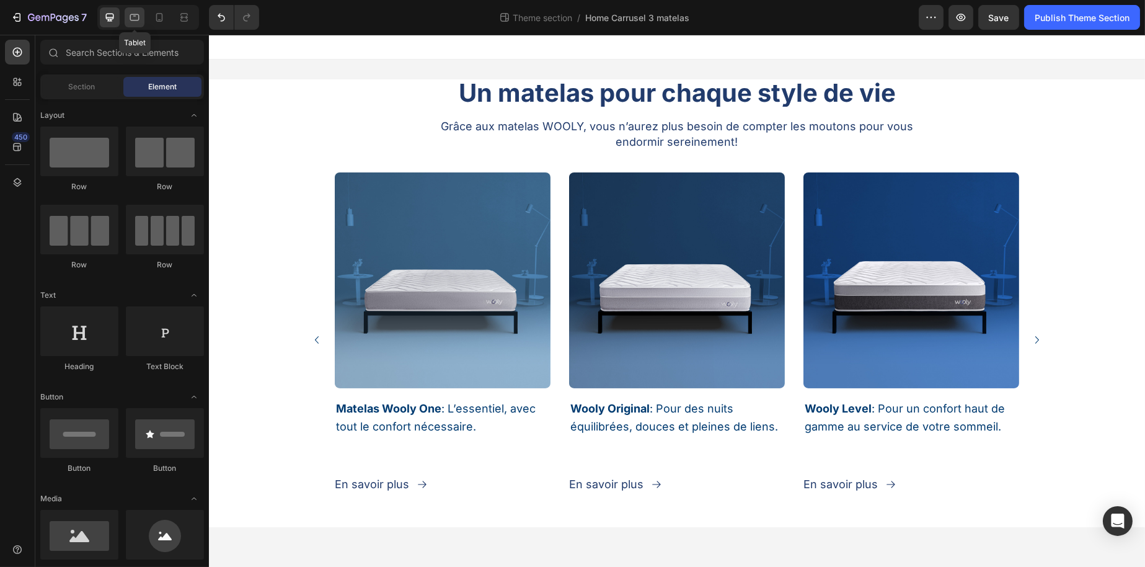
click at [127, 17] on div at bounding box center [135, 17] width 20 height 20
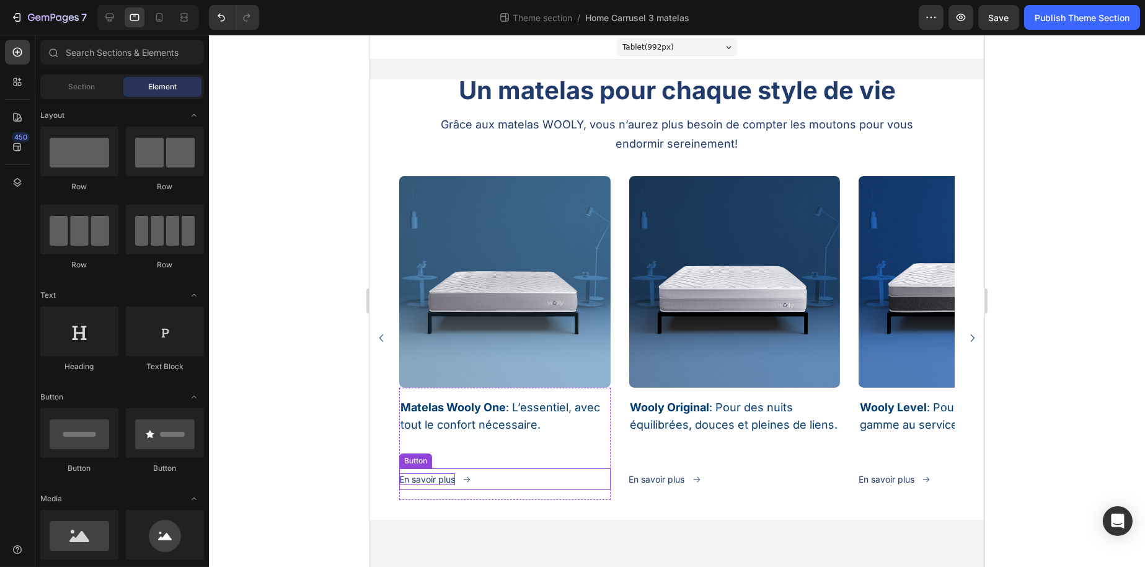
click at [451, 475] on p "En savoir plus" at bounding box center [427, 479] width 56 height 12
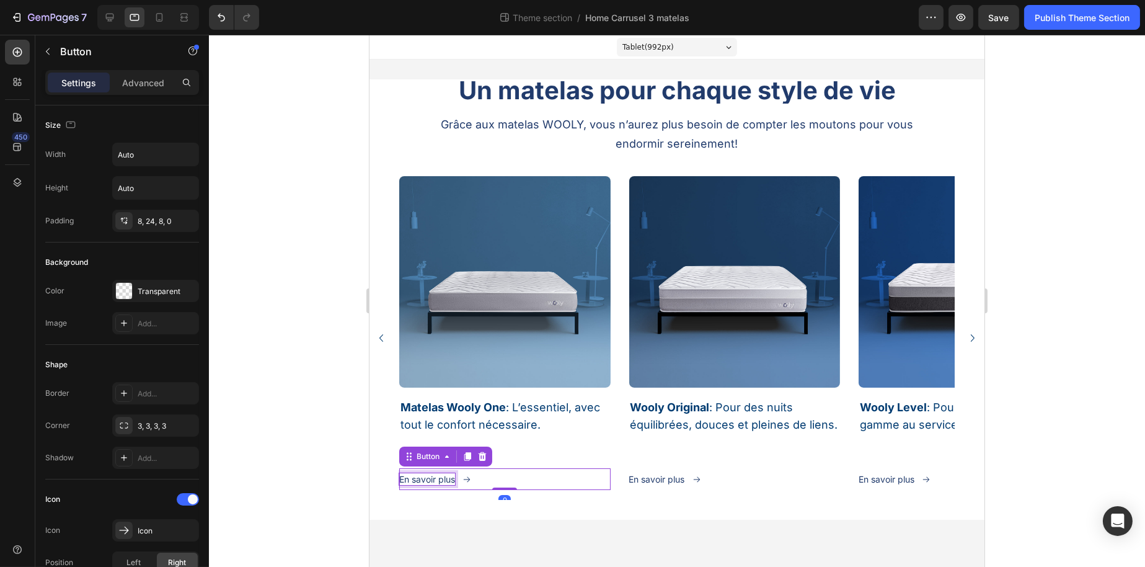
click at [445, 474] on p "En savoir plus" at bounding box center [427, 479] width 56 height 12
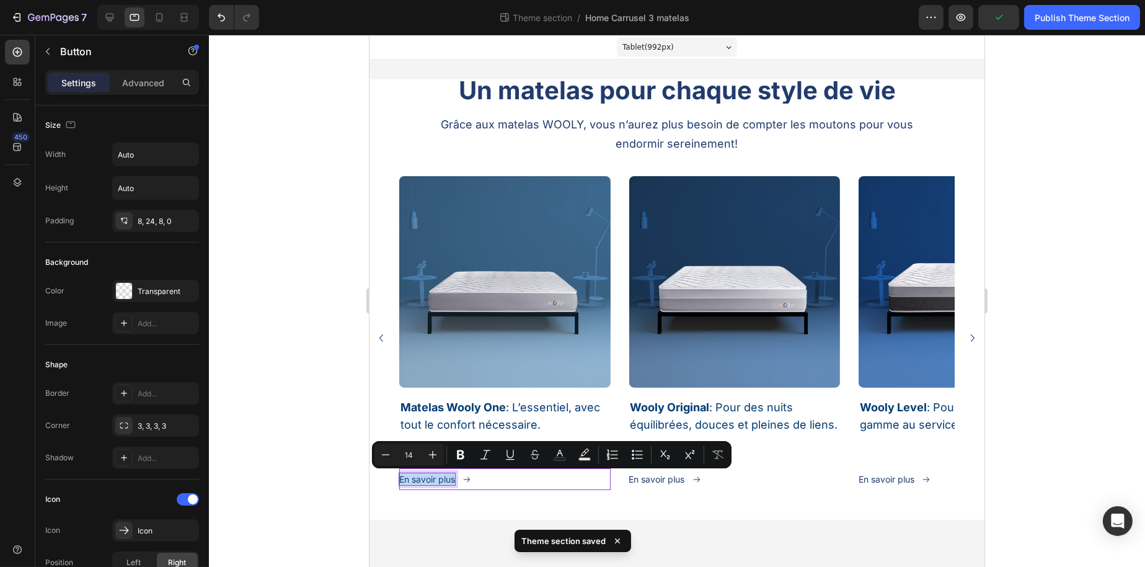
drag, startPoint x: 528, startPoint y: 484, endPoint x: 515, endPoint y: 481, distance: 12.6
click at [526, 484] on div "En savoir plus Button 0" at bounding box center [504, 479] width 211 height 22
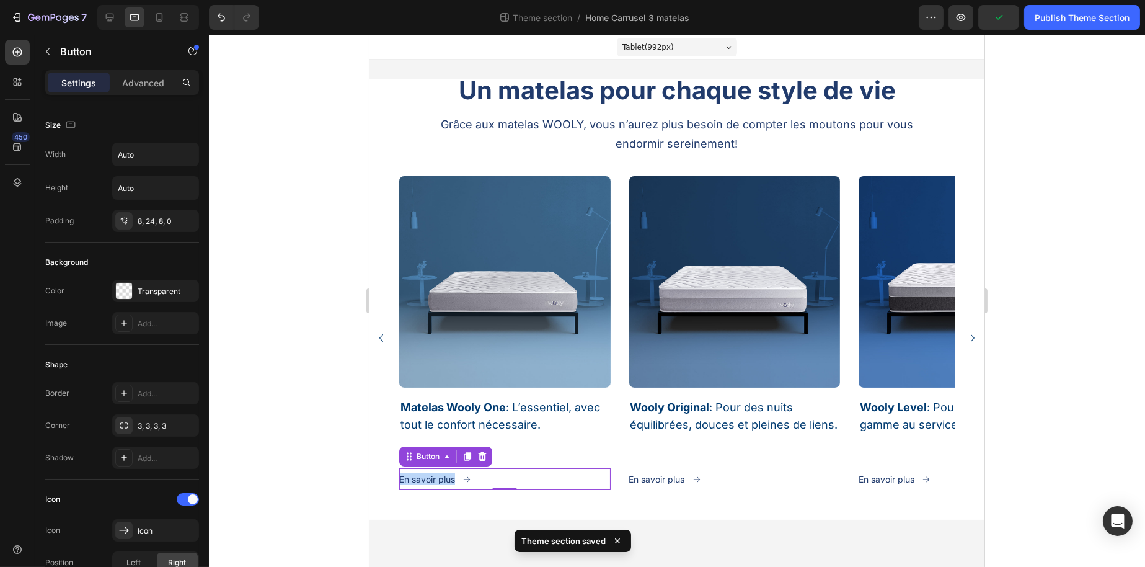
click at [482, 476] on link "En savoir plus" at bounding box center [442, 479] width 87 height 22
click at [142, 74] on div "Advanced" at bounding box center [143, 83] width 62 height 20
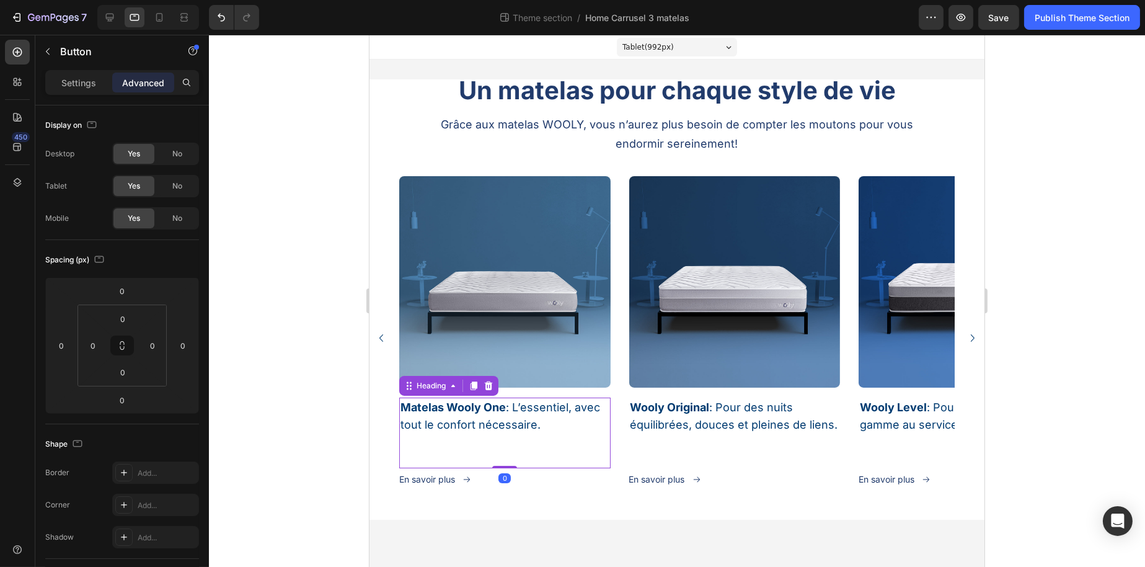
click at [579, 442] on h3 "Matelas Wooly One : L’essentiel, avec tout le confort nécessaire." at bounding box center [504, 433] width 211 height 71
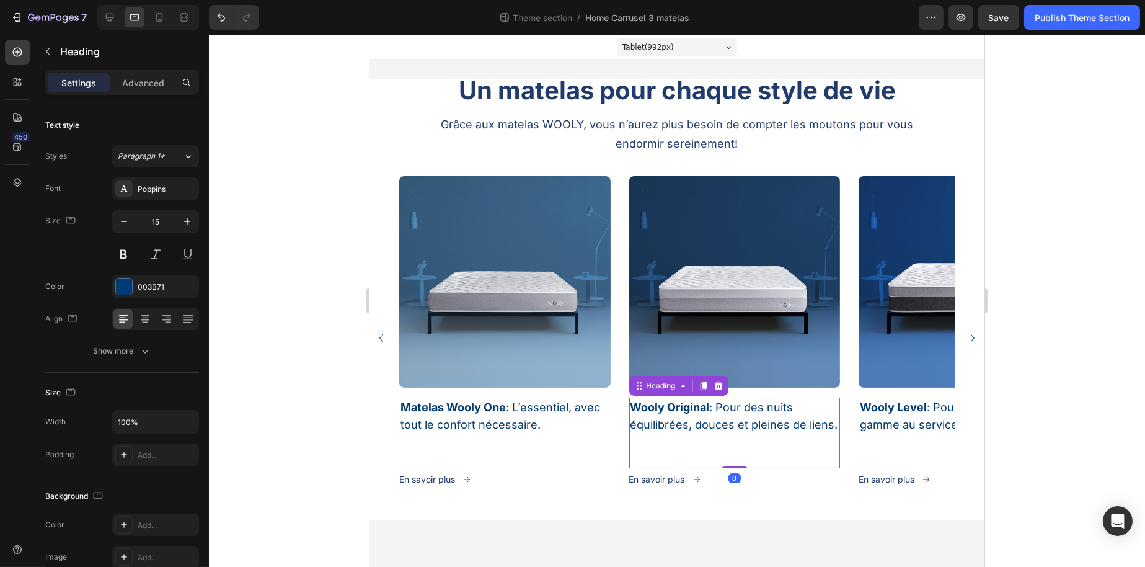
click at [680, 444] on h3 "Wooly Original : Pour des nuits équilibrées, douces et pleines de liens." at bounding box center [734, 433] width 211 height 71
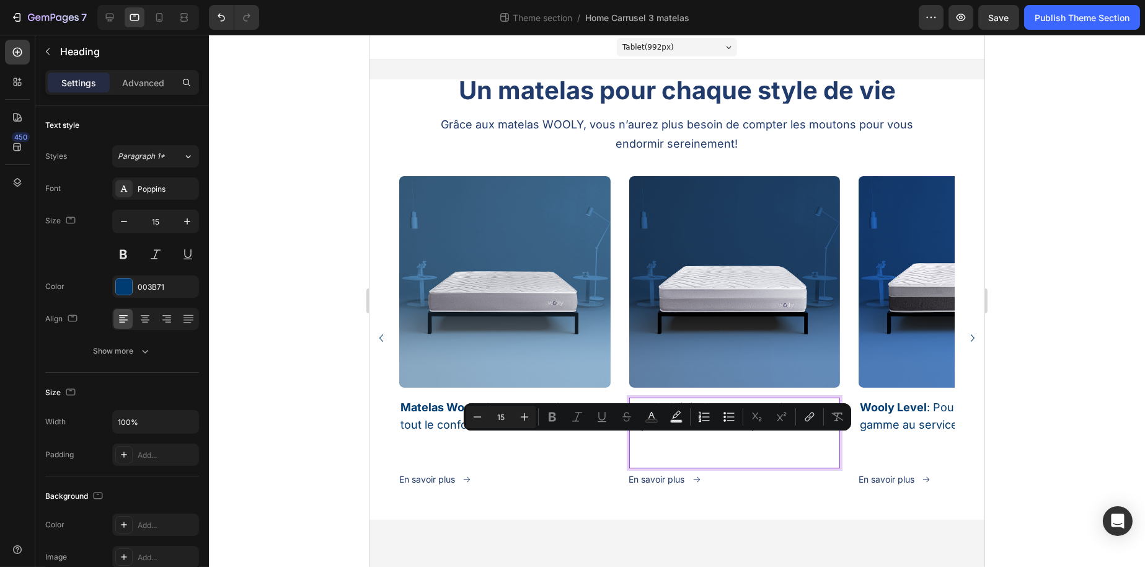
click at [672, 465] on p "Wooly Original : Pour des nuits équilibrées, douces et pleines de liens." at bounding box center [734, 433] width 209 height 68
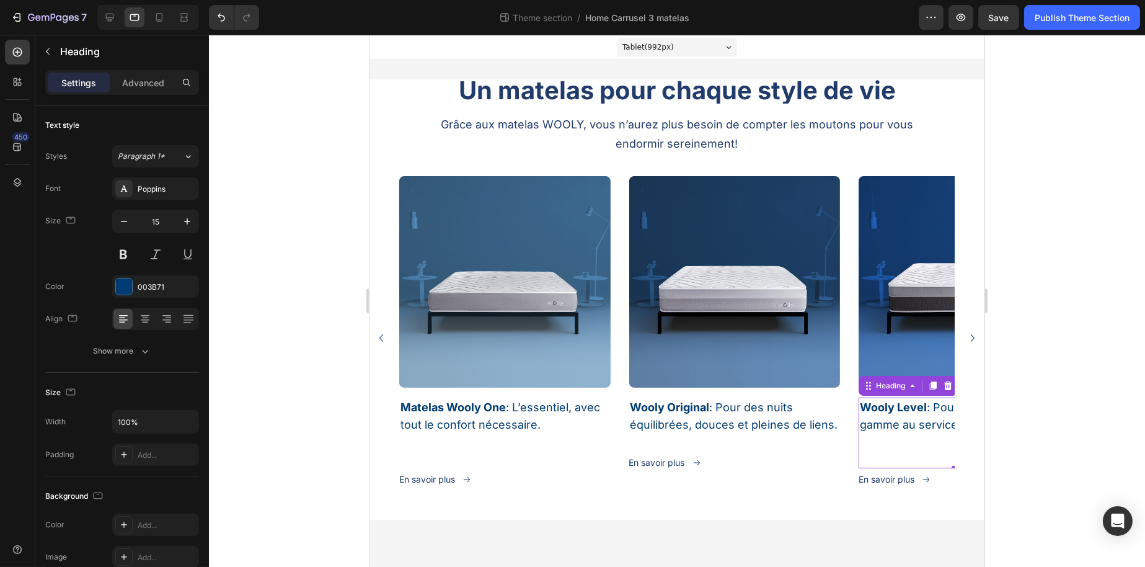
click at [879, 453] on h3 "Wooly Level : Pour un confort haut de gamme au service de votre sommeil." at bounding box center [963, 433] width 211 height 71
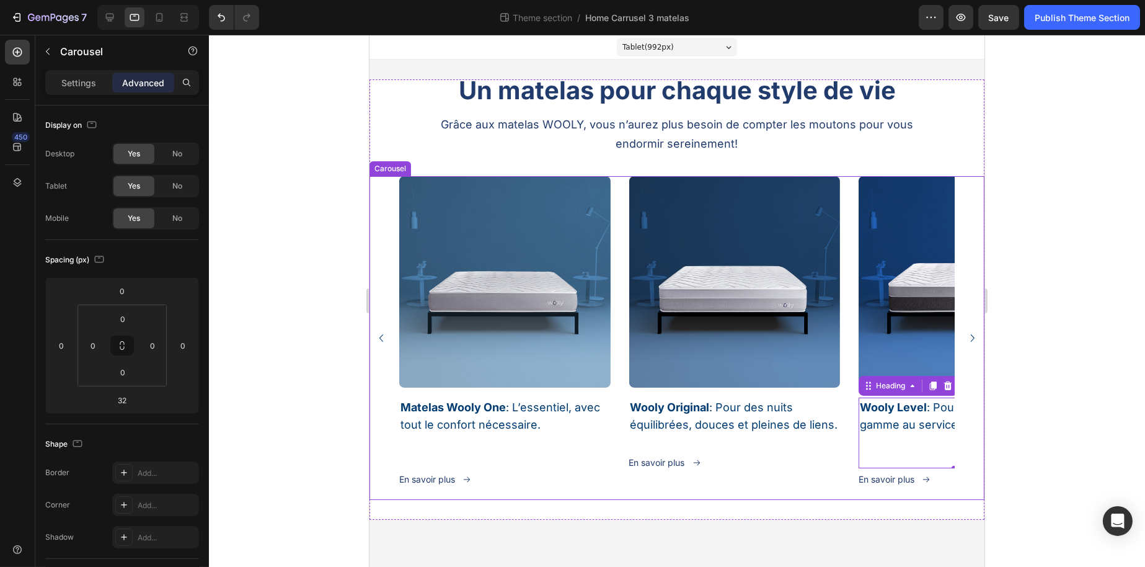
click at [386, 334] on icon "Carousel Back Arrow" at bounding box center [380, 338] width 15 height 15
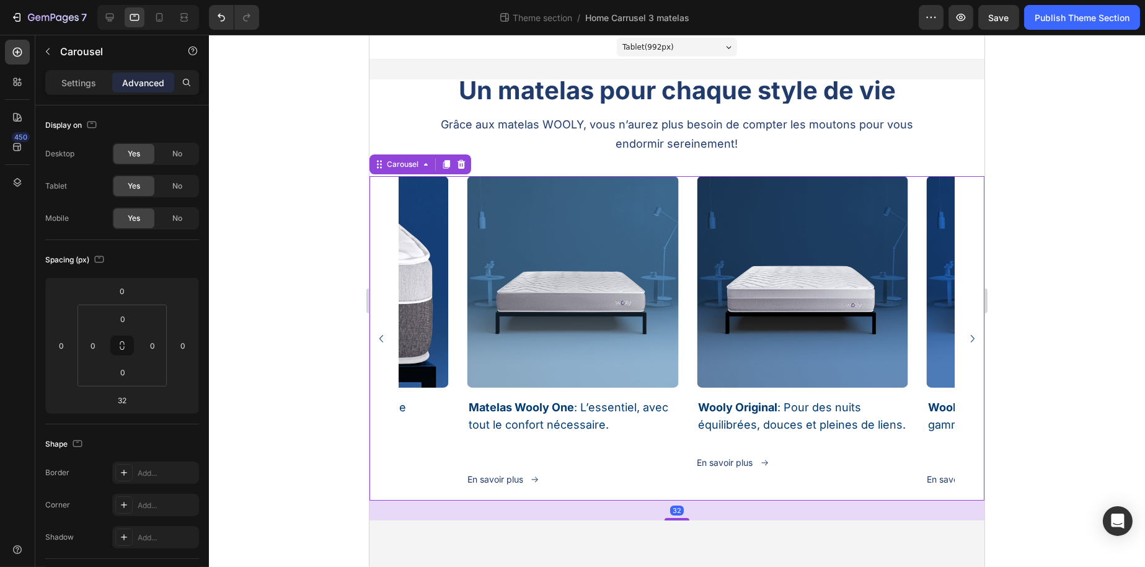
click at [386, 334] on icon "Carousel Back Arrow" at bounding box center [380, 338] width 15 height 15
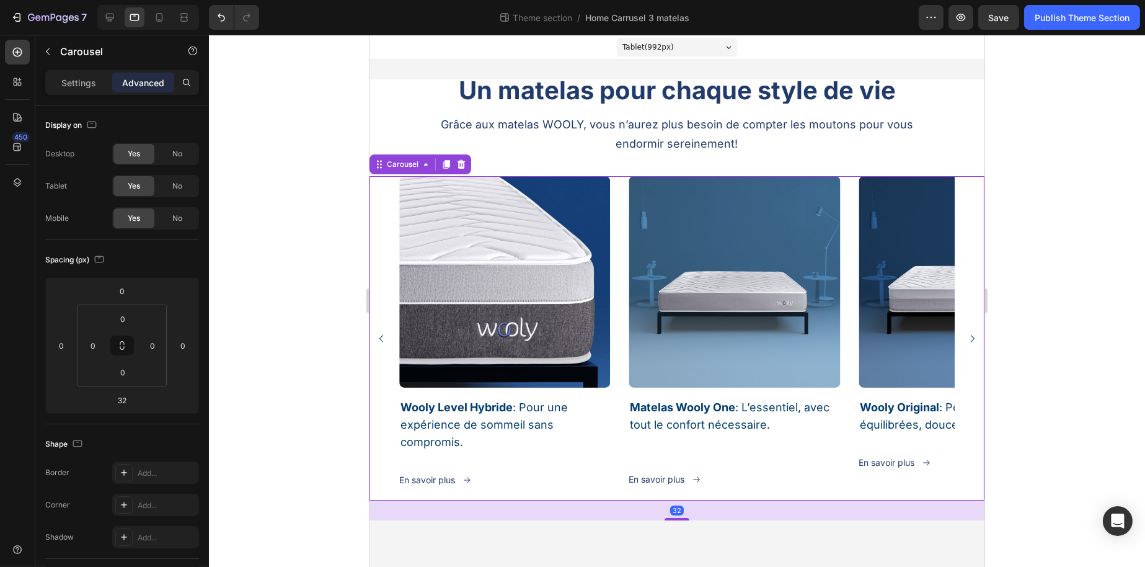
click at [386, 334] on div "Image Matelas Wooly One : L’essentiel, avec tout le confort nécessaire. Heading…" at bounding box center [676, 338] width 615 height 324
click at [108, 10] on div at bounding box center [110, 17] width 20 height 20
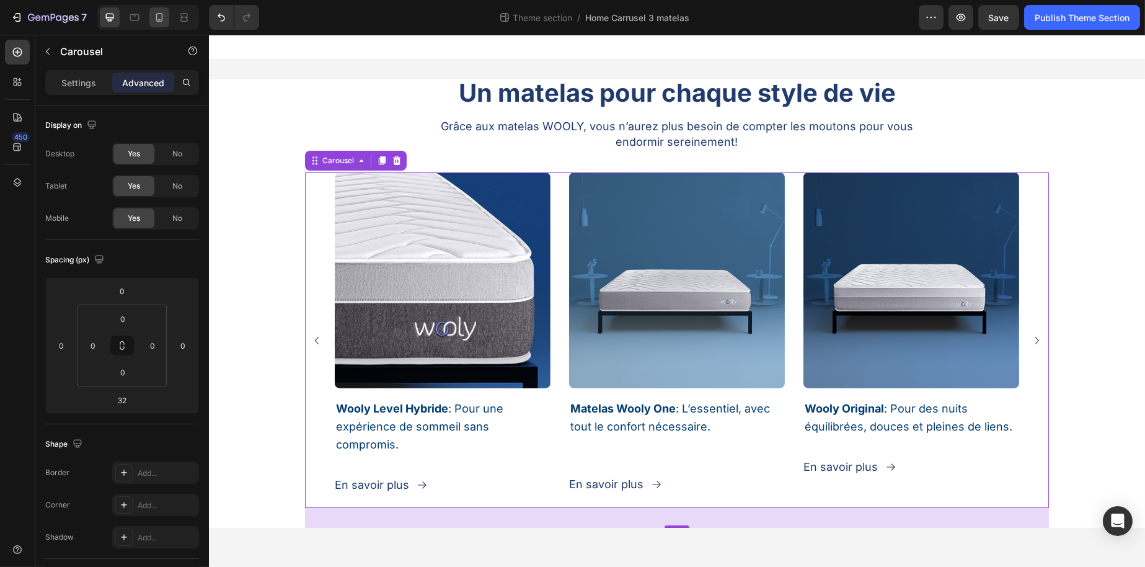
click at [165, 15] on icon at bounding box center [159, 17] width 12 height 12
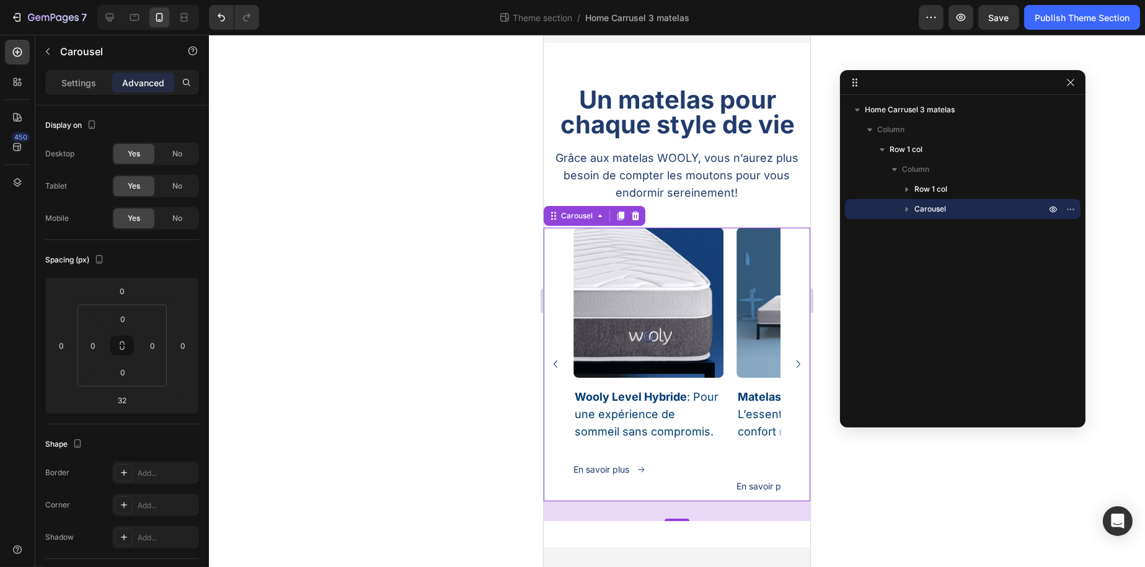
scroll to position [56, 0]
click at [1067, 84] on icon "button" at bounding box center [1071, 83] width 10 height 10
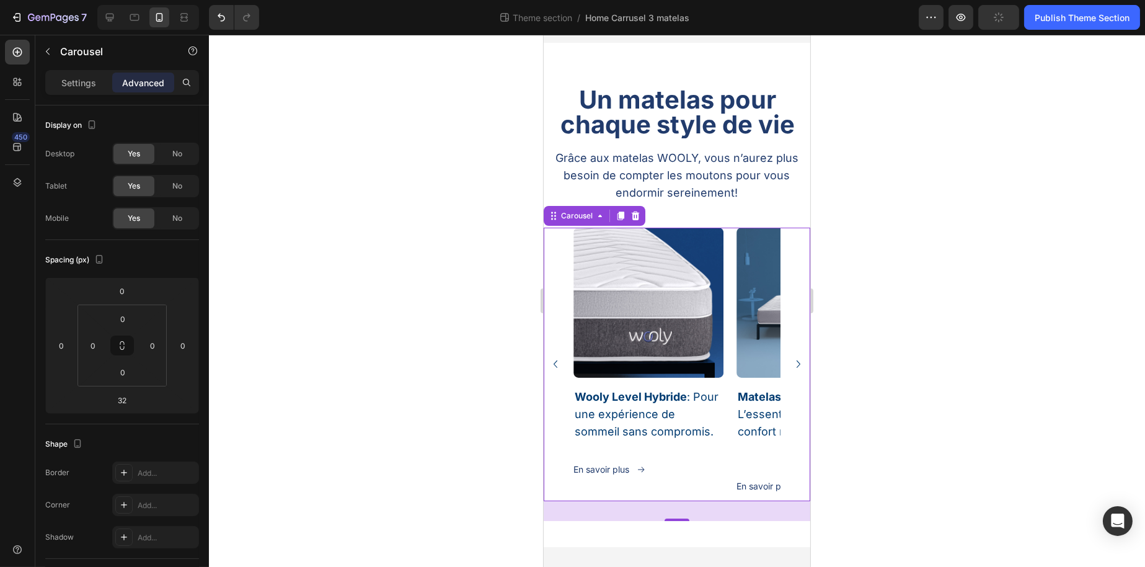
click at [565, 229] on div "Image Matelas Wooly One : L’essentiel, avec tout le confort nécessaire. Heading…" at bounding box center [676, 365] width 267 height 274
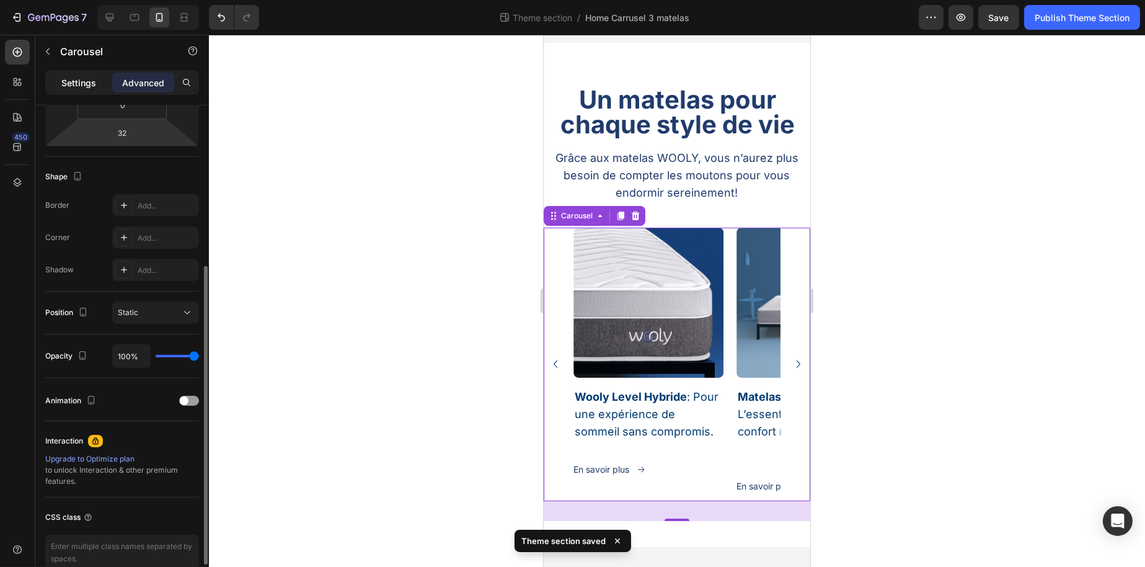
click at [78, 84] on p "Settings" at bounding box center [78, 82] width 35 height 13
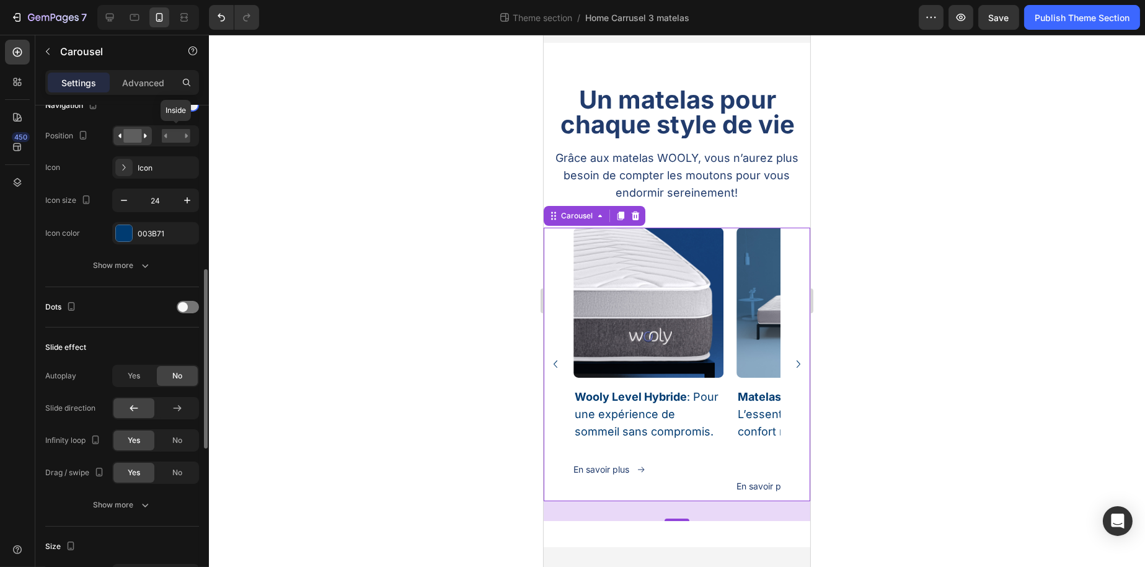
scroll to position [391, 0]
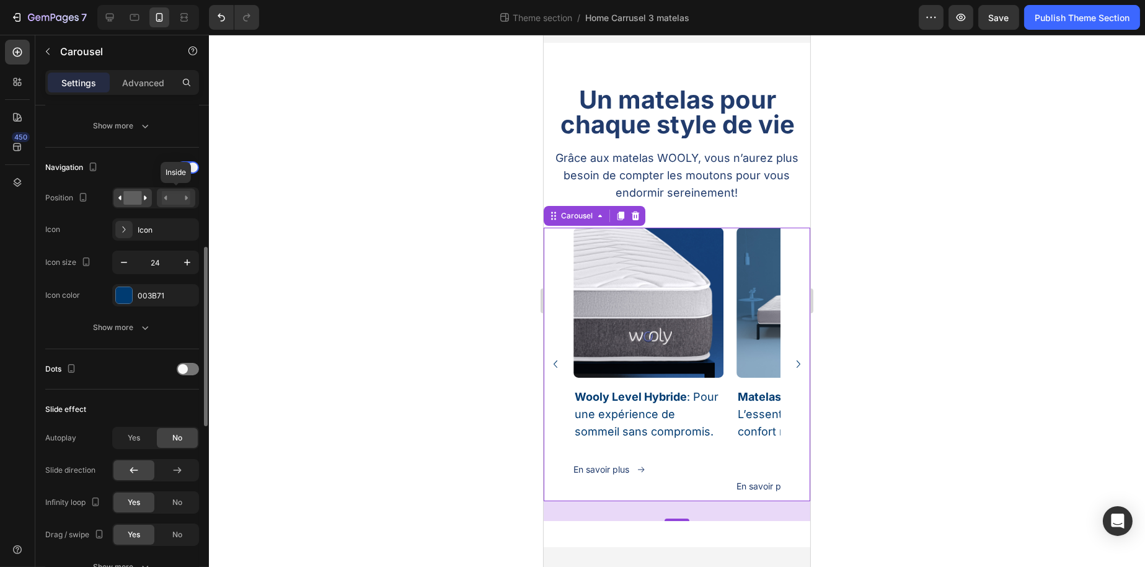
click at [166, 199] on rect at bounding box center [176, 198] width 29 height 14
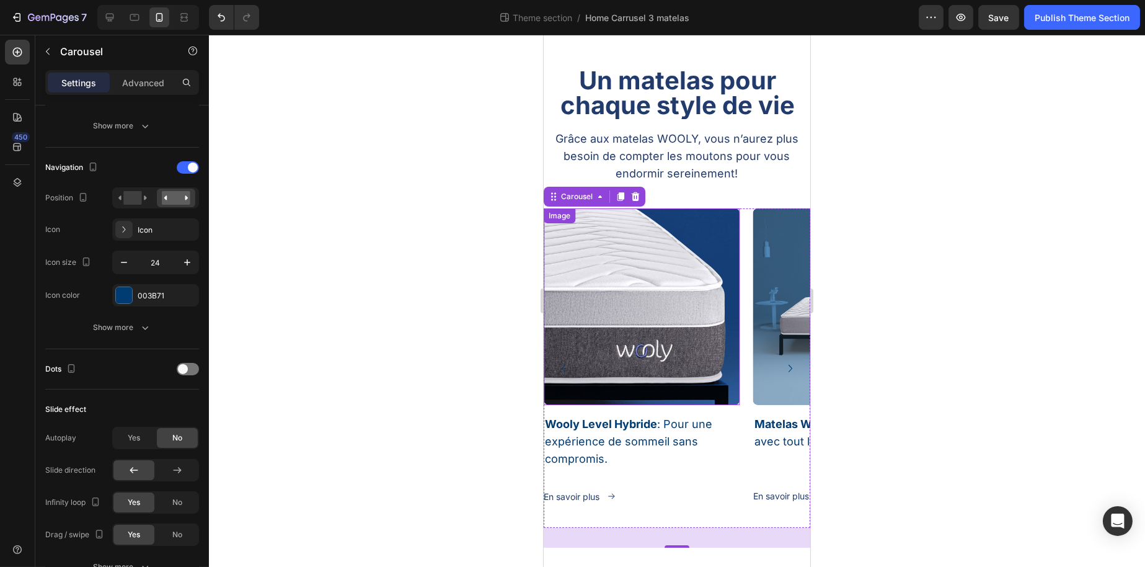
scroll to position [84, 0]
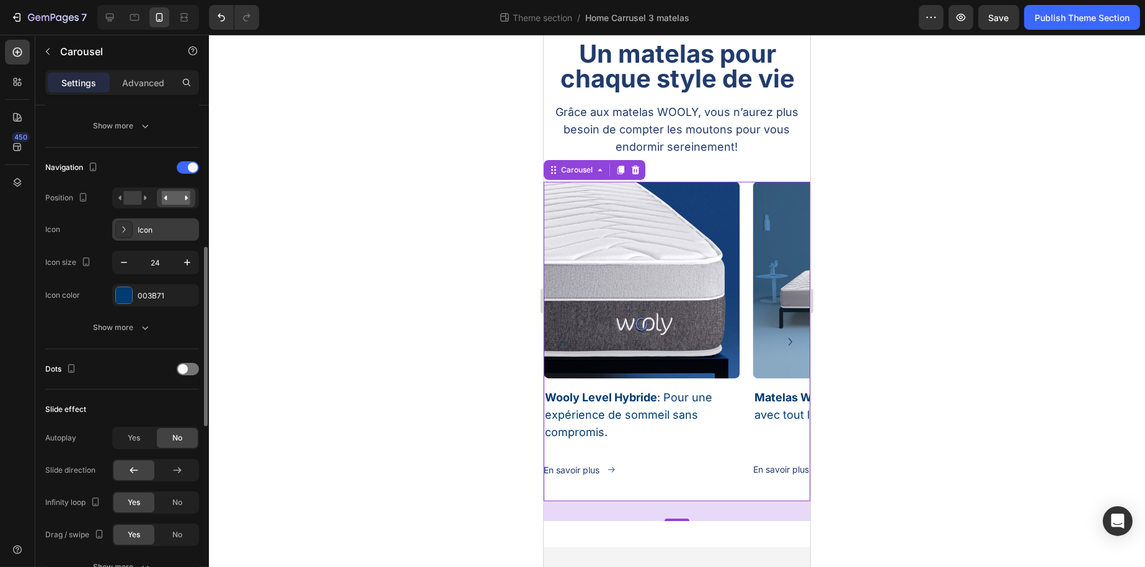
click at [126, 231] on icon at bounding box center [124, 229] width 12 height 12
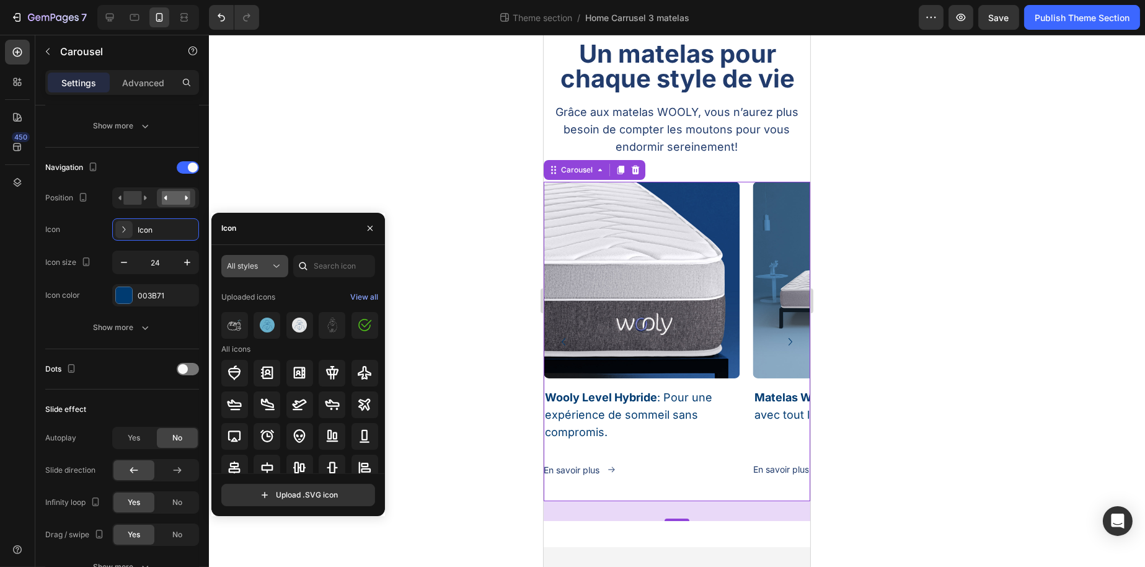
click at [268, 264] on div "All styles" at bounding box center [248, 265] width 43 height 11
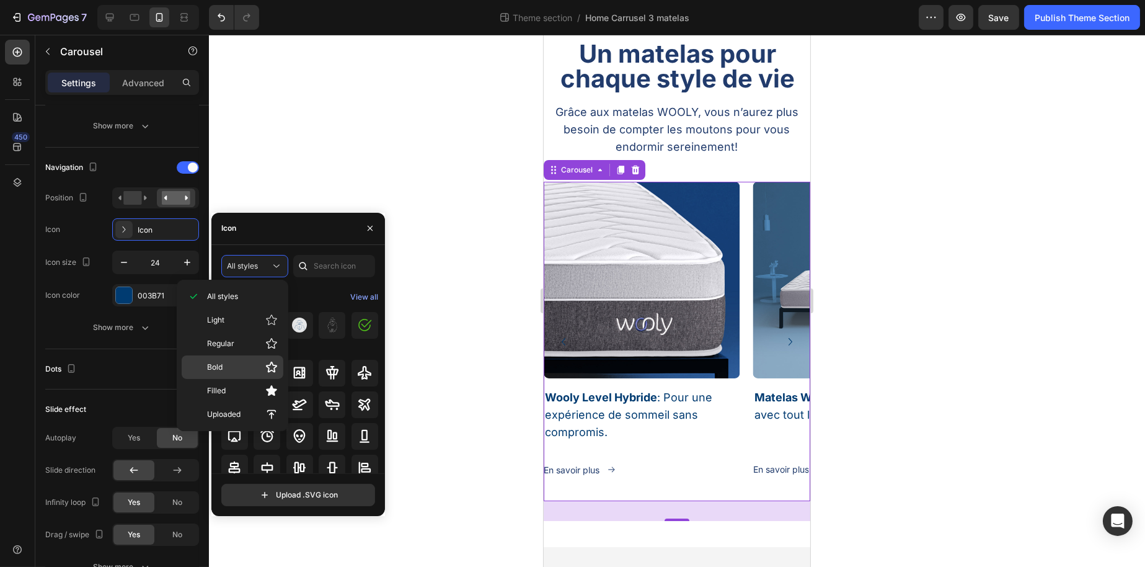
click at [250, 358] on div "Bold" at bounding box center [233, 367] width 102 height 24
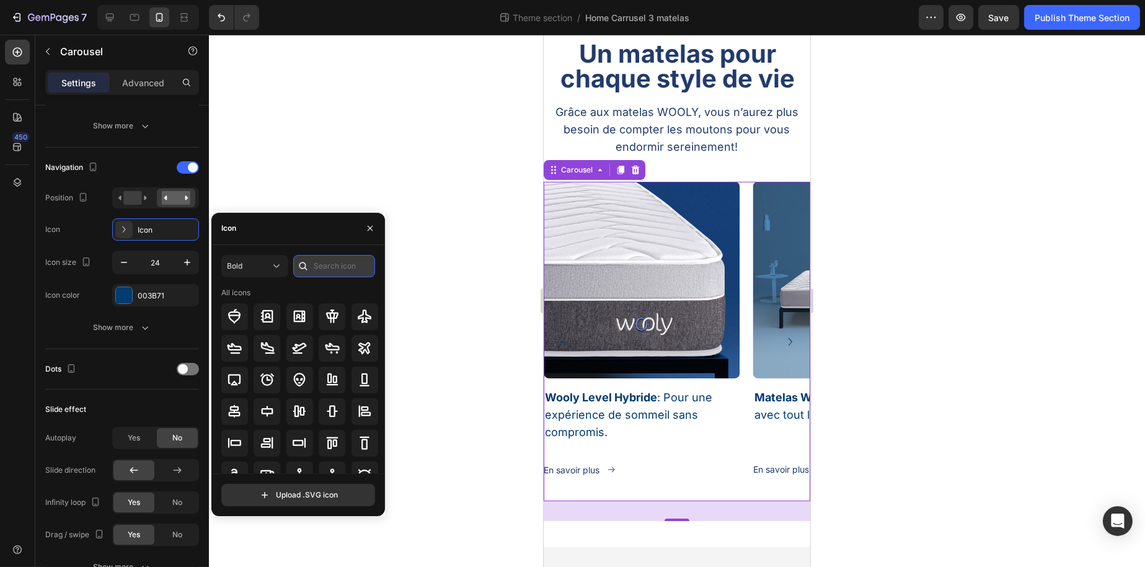
click at [319, 275] on input "text" at bounding box center [334, 266] width 82 height 22
type input "arrow"
click at [265, 370] on div at bounding box center [267, 379] width 27 height 27
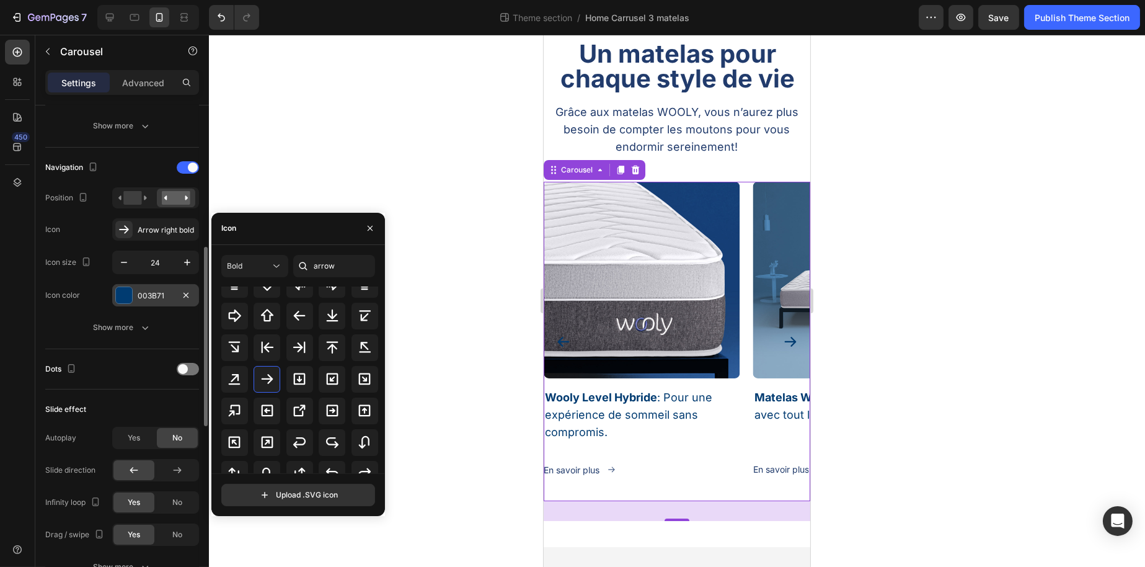
click at [124, 295] on div at bounding box center [124, 295] width 16 height 16
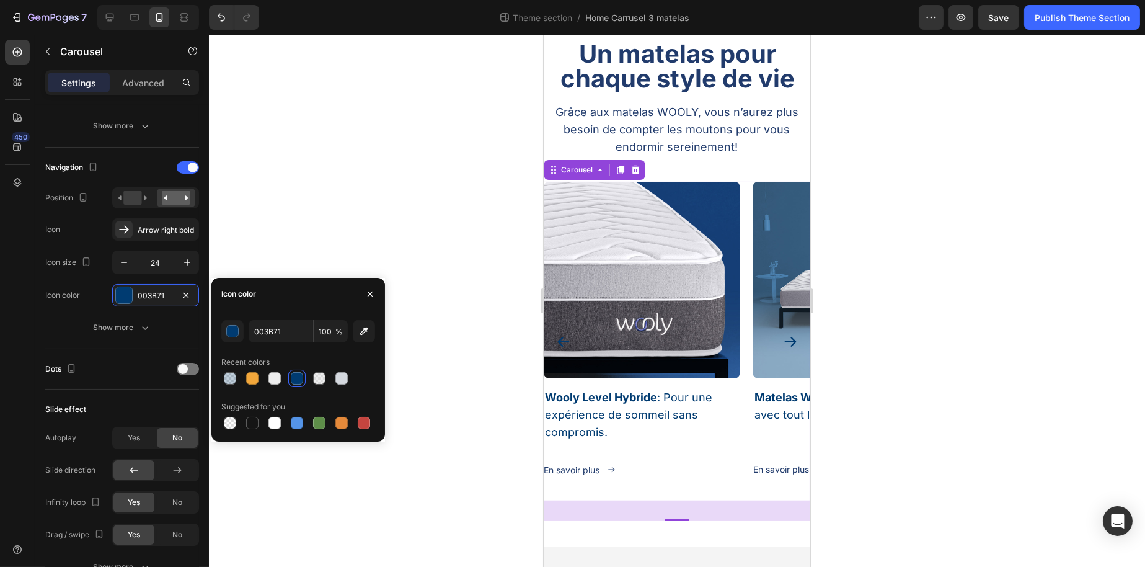
click at [272, 419] on div at bounding box center [275, 423] width 12 height 12
type input "FFFFFF"
click at [405, 256] on div at bounding box center [677, 301] width 936 height 532
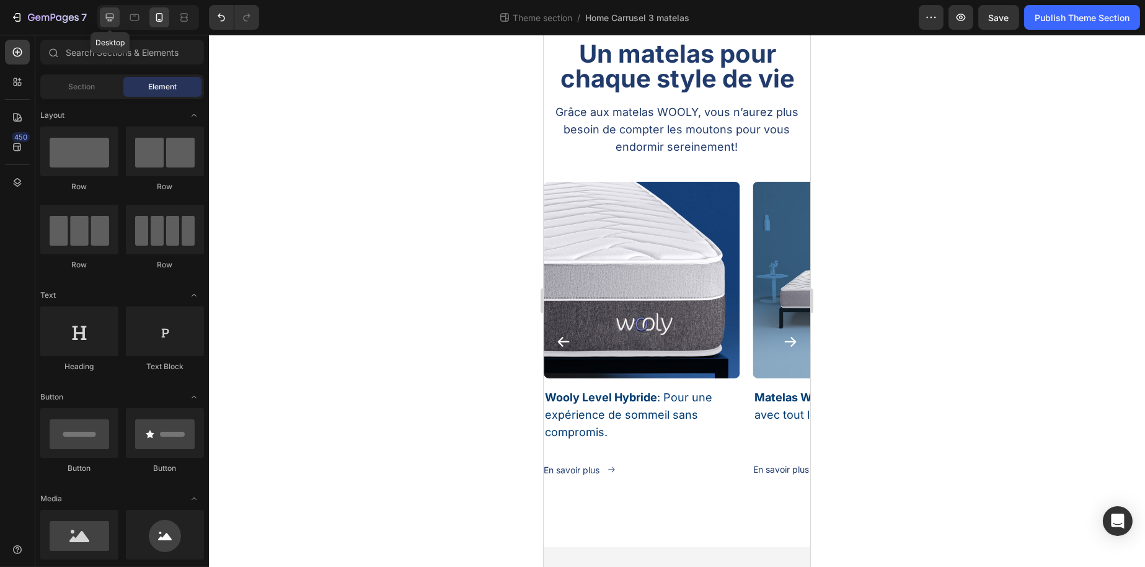
click at [110, 16] on icon at bounding box center [110, 17] width 12 height 12
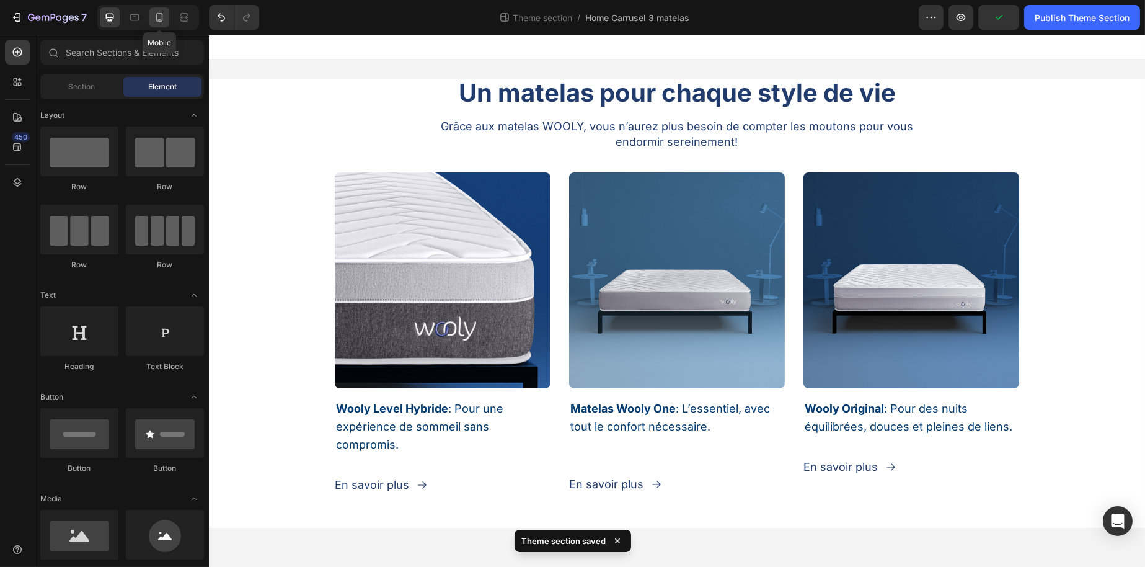
click at [159, 17] on icon at bounding box center [159, 17] width 12 height 12
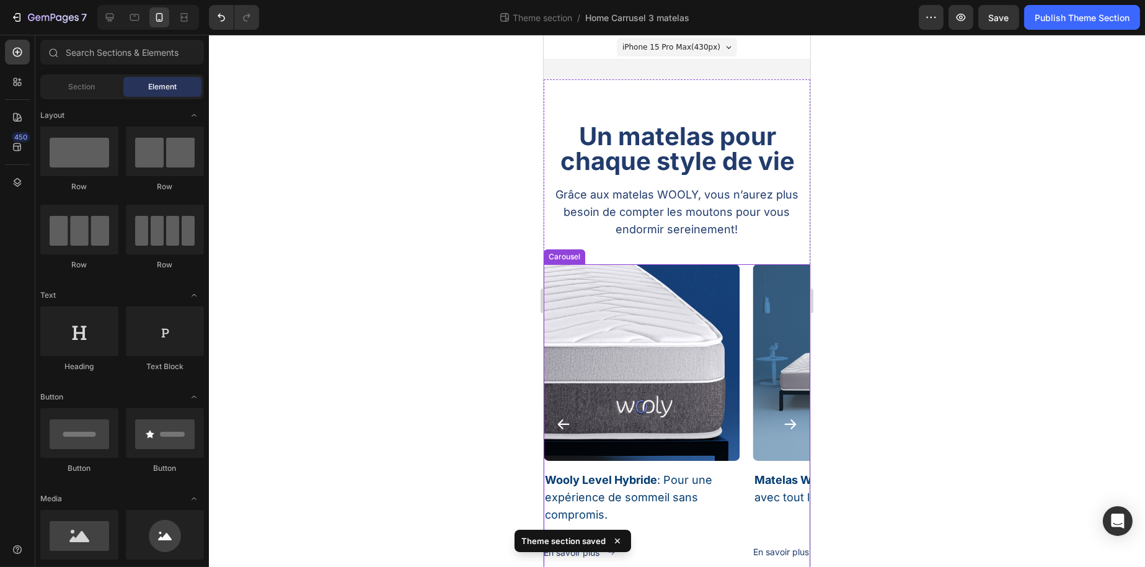
click at [568, 415] on button "Carousel Back Arrow" at bounding box center [563, 424] width 20 height 20
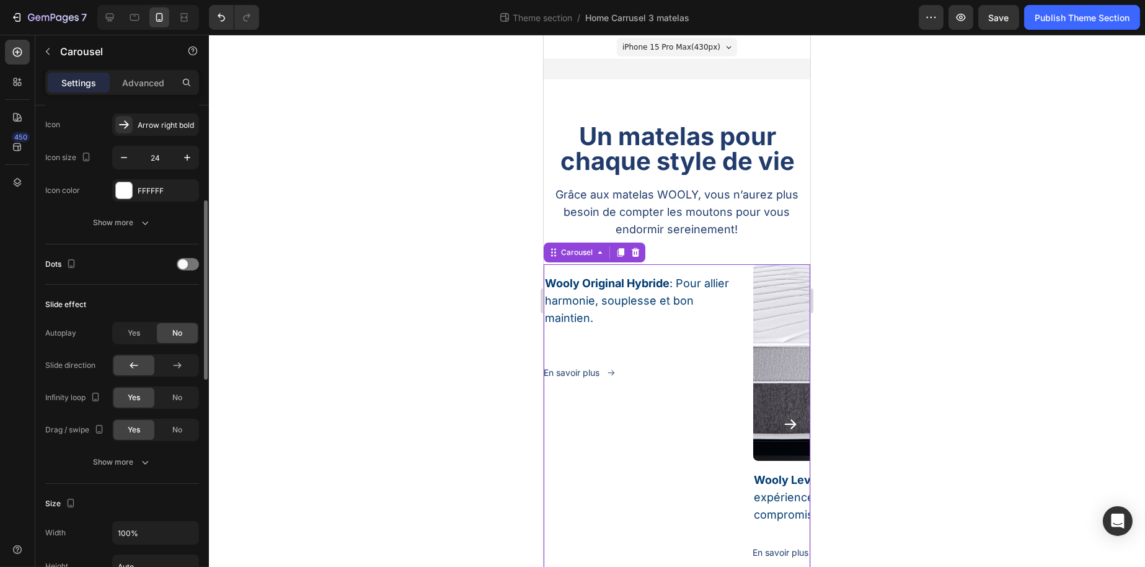
scroll to position [434, 0]
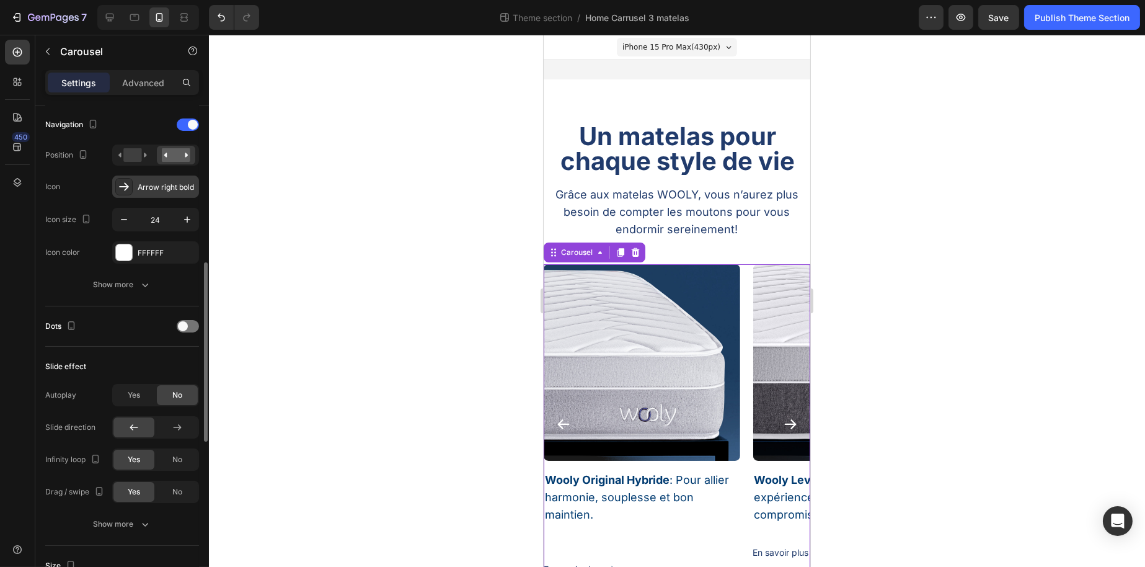
click at [128, 184] on icon at bounding box center [124, 186] width 12 height 12
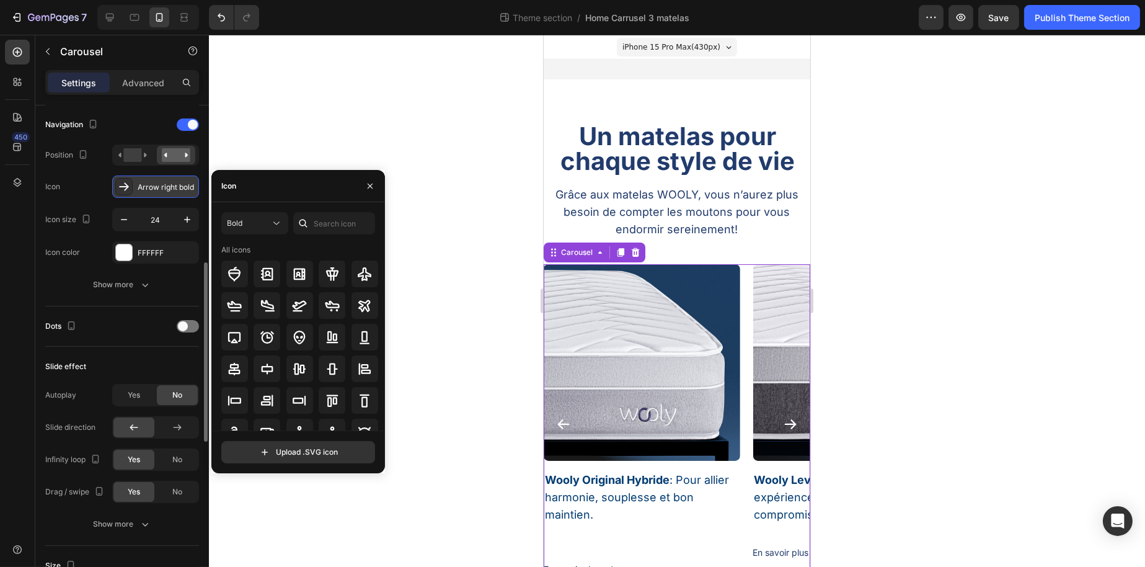
click at [128, 184] on icon at bounding box center [124, 186] width 12 height 12
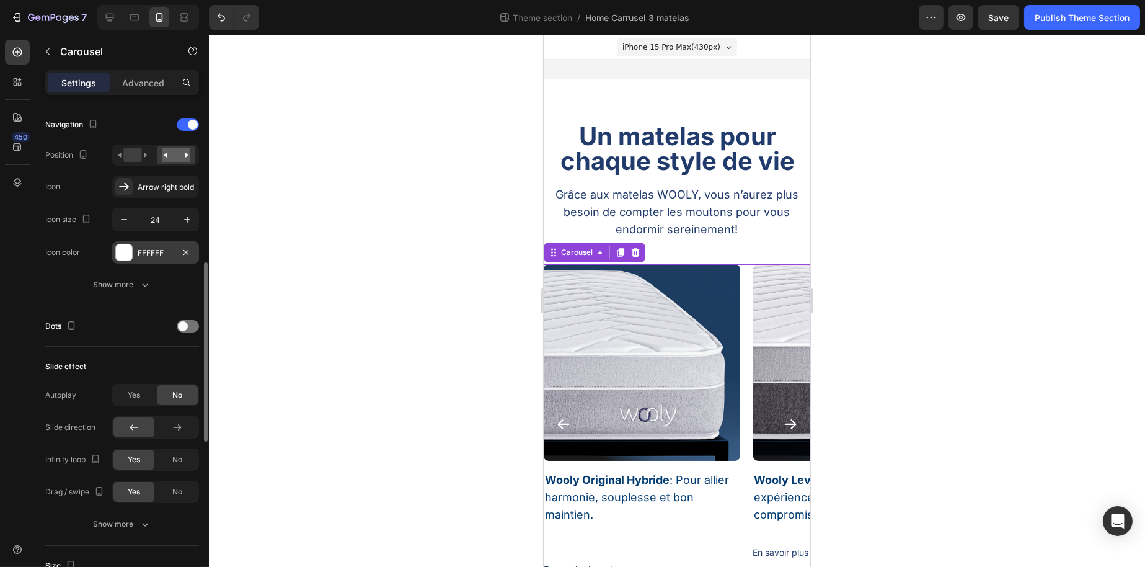
click at [130, 244] on div at bounding box center [124, 252] width 16 height 16
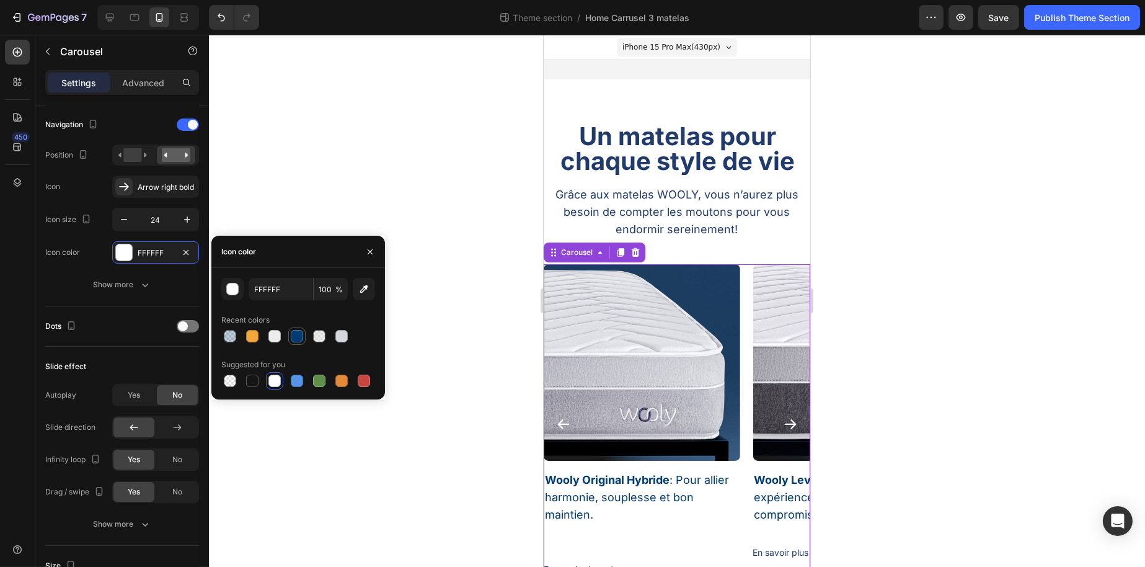
click at [303, 333] on div at bounding box center [297, 336] width 12 height 12
type input "003B71"
click at [299, 334] on div at bounding box center [297, 336] width 12 height 12
click at [101, 17] on div at bounding box center [110, 17] width 20 height 20
type input "30"
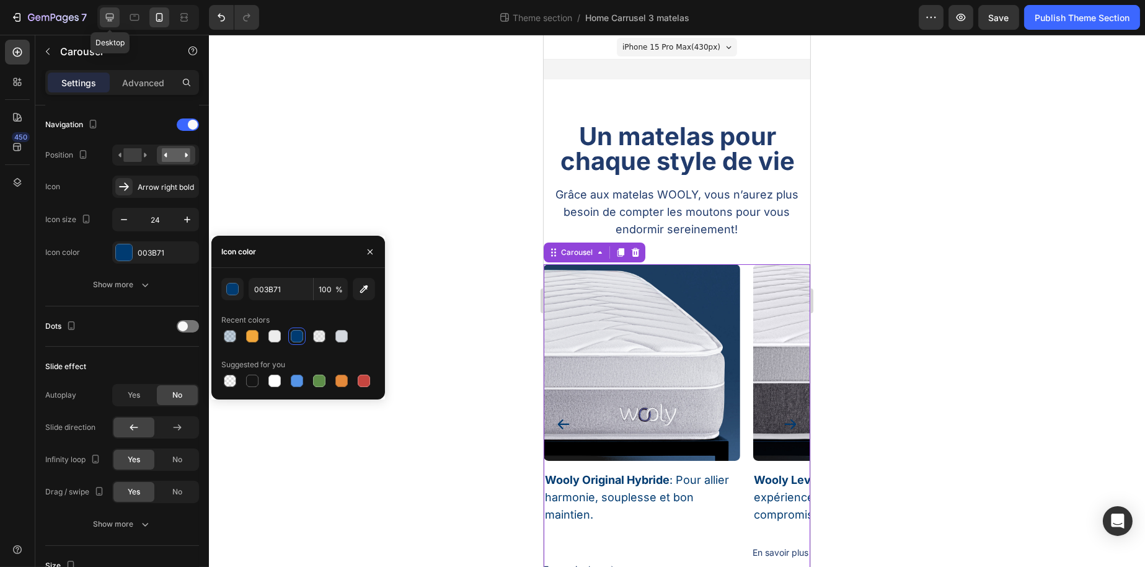
type input "30"
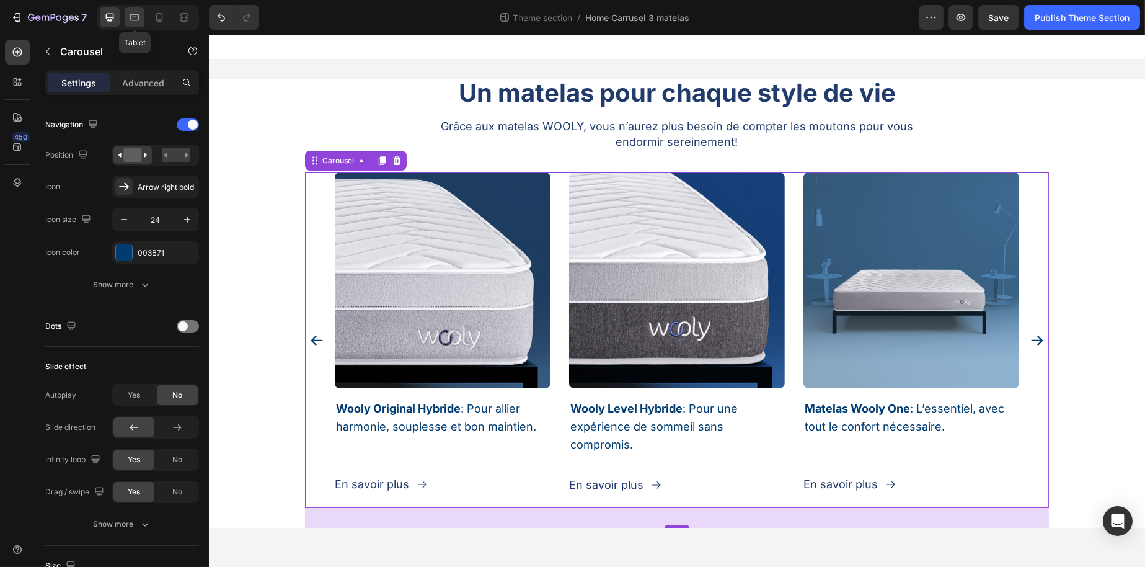
click at [131, 17] on icon at bounding box center [134, 17] width 12 height 12
type input "100%"
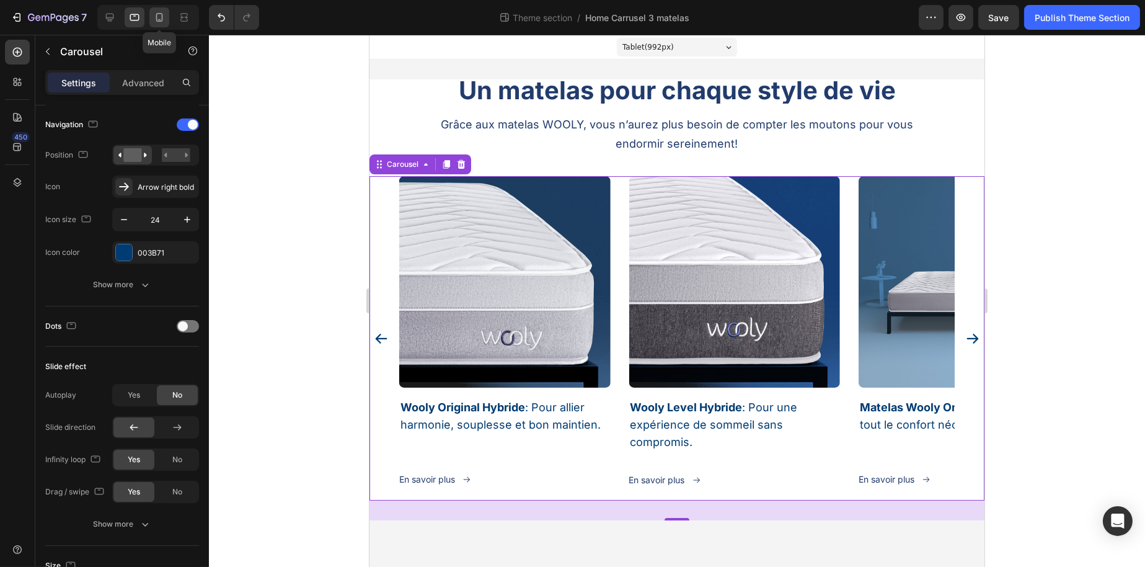
click at [160, 16] on icon at bounding box center [159, 17] width 12 height 12
type input "21"
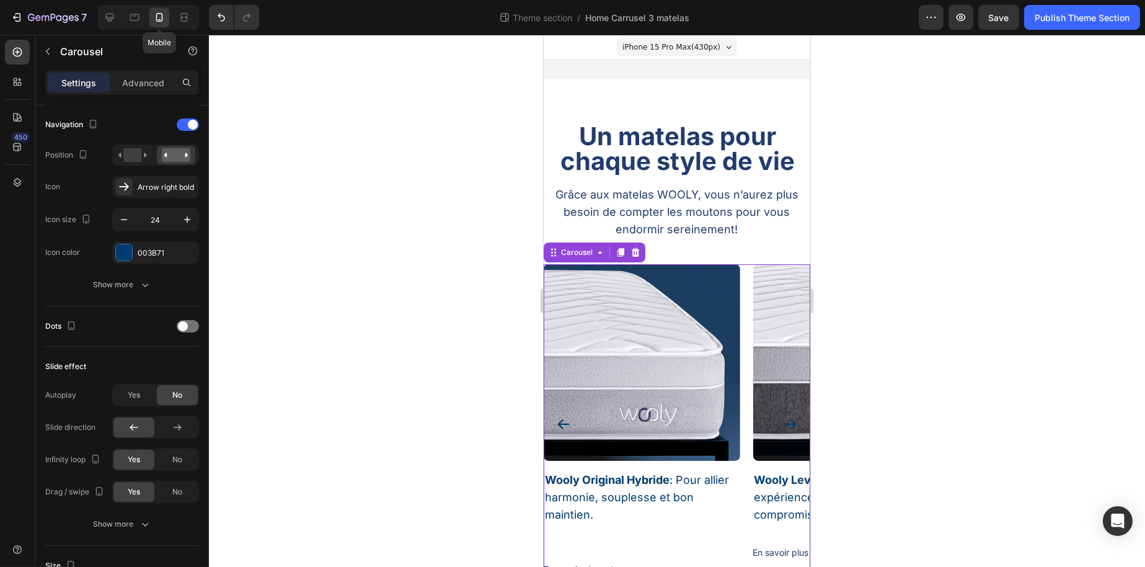
scroll to position [84, 0]
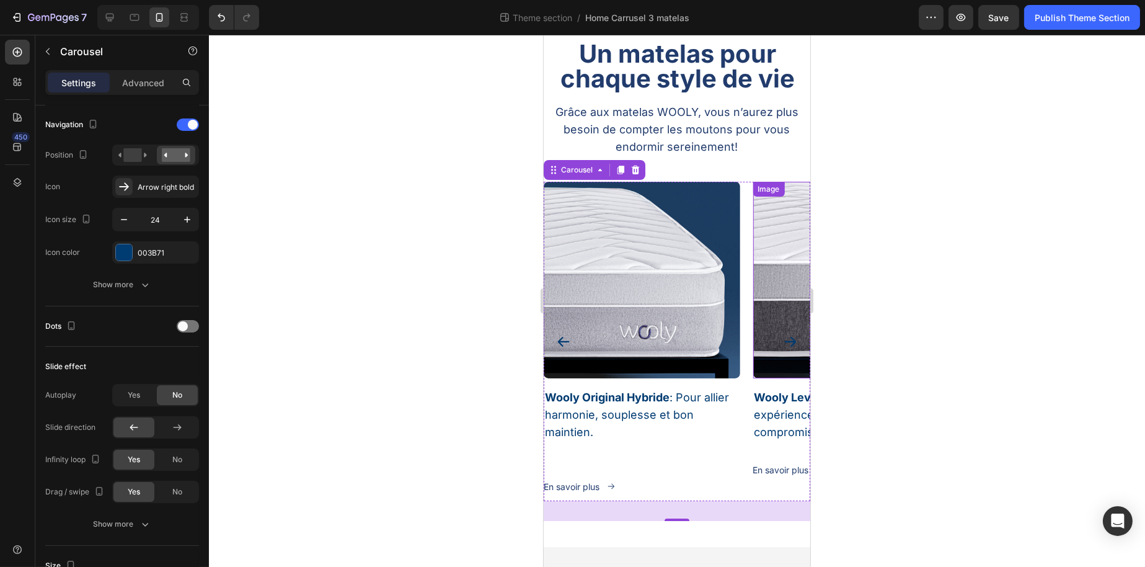
click at [783, 334] on icon "Carousel Next Arrow" at bounding box center [790, 341] width 15 height 15
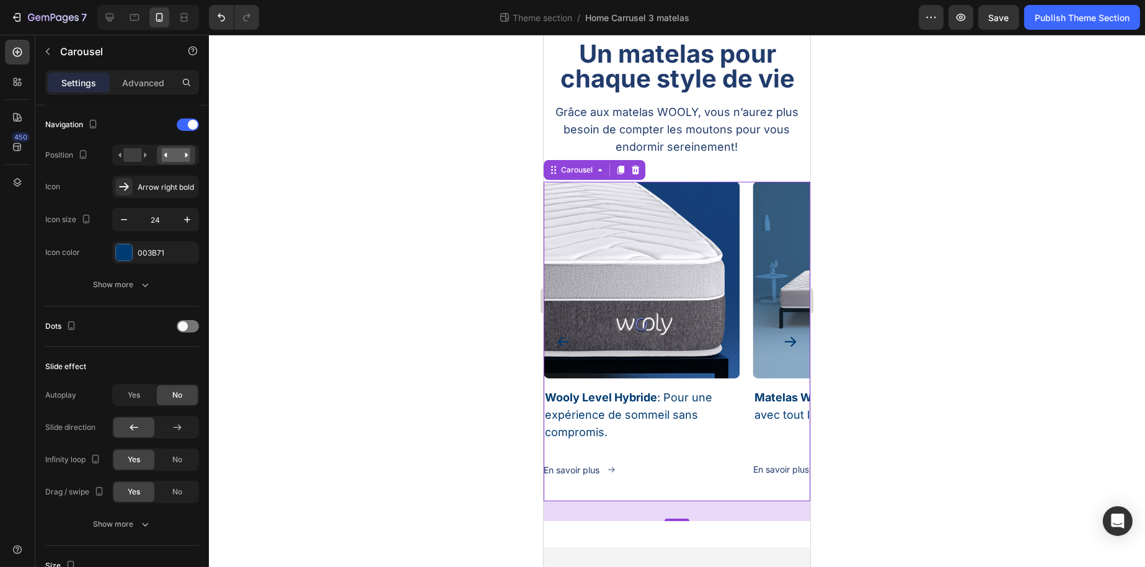
click at [559, 337] on icon "Carousel Back Arrow" at bounding box center [564, 342] width 12 height 10
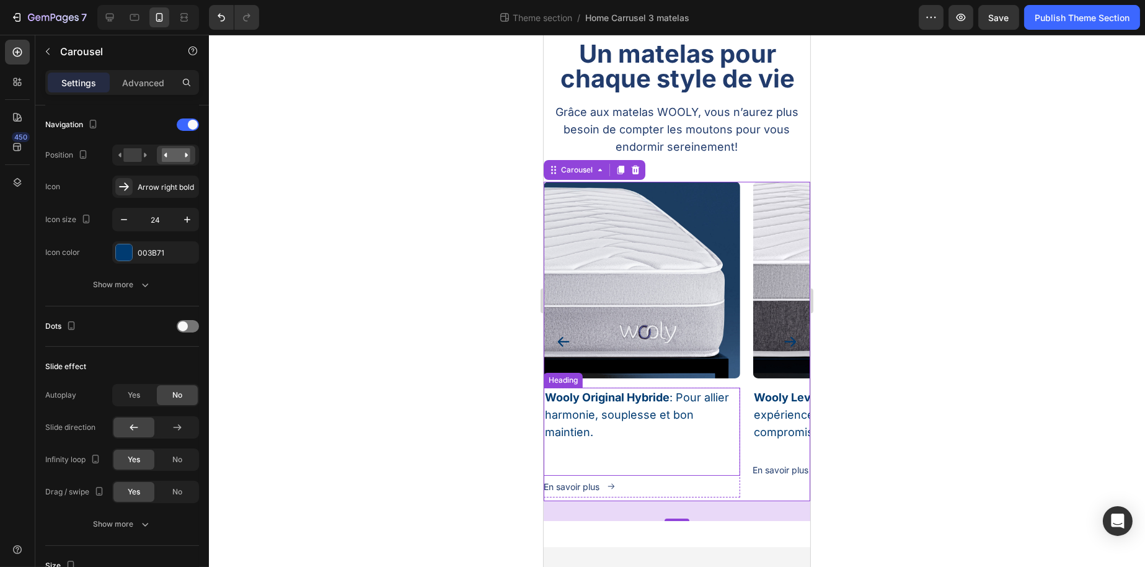
click at [617, 455] on h3 "Wooly Original Hybride : Pour allier harmonie, souplesse et bon maintien." at bounding box center [641, 432] width 197 height 88
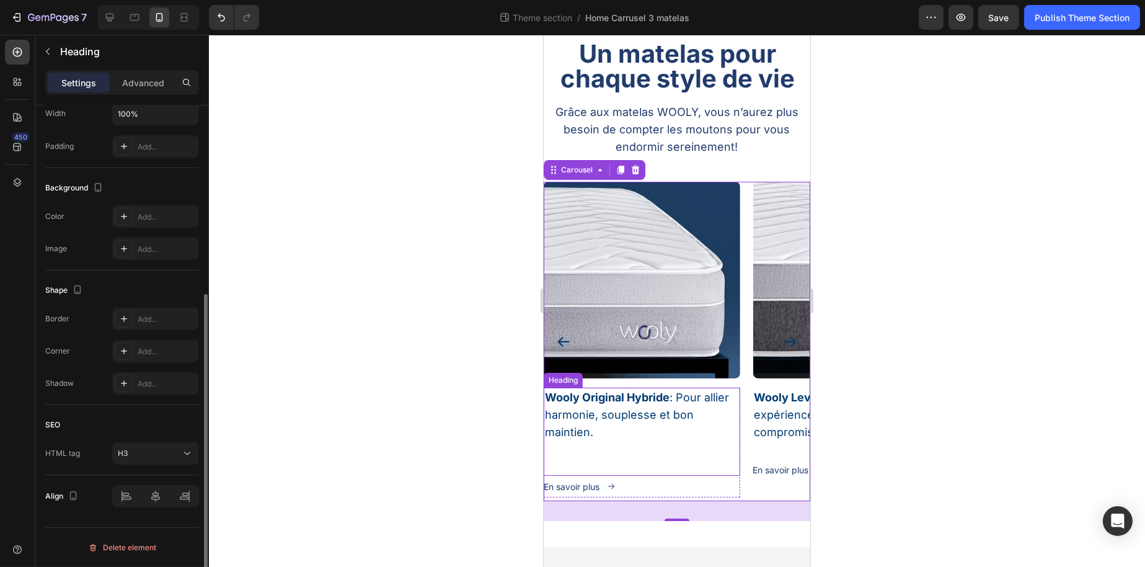
scroll to position [0, 0]
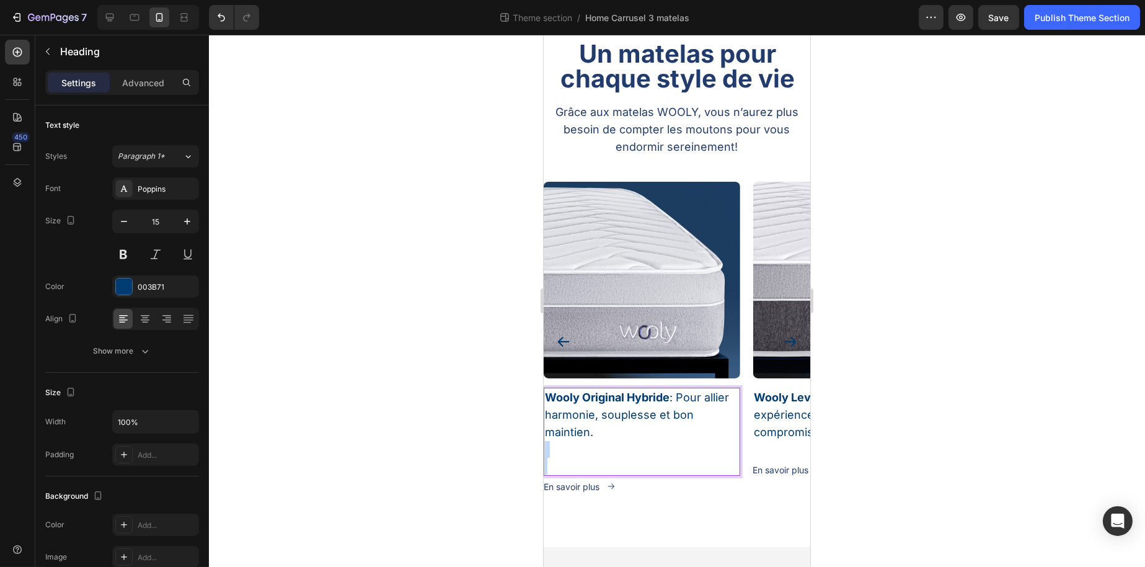
click at [617, 455] on h3 "Wooly Original Hybride : Pour allier harmonie, souplesse et bon maintien." at bounding box center [641, 432] width 197 height 88
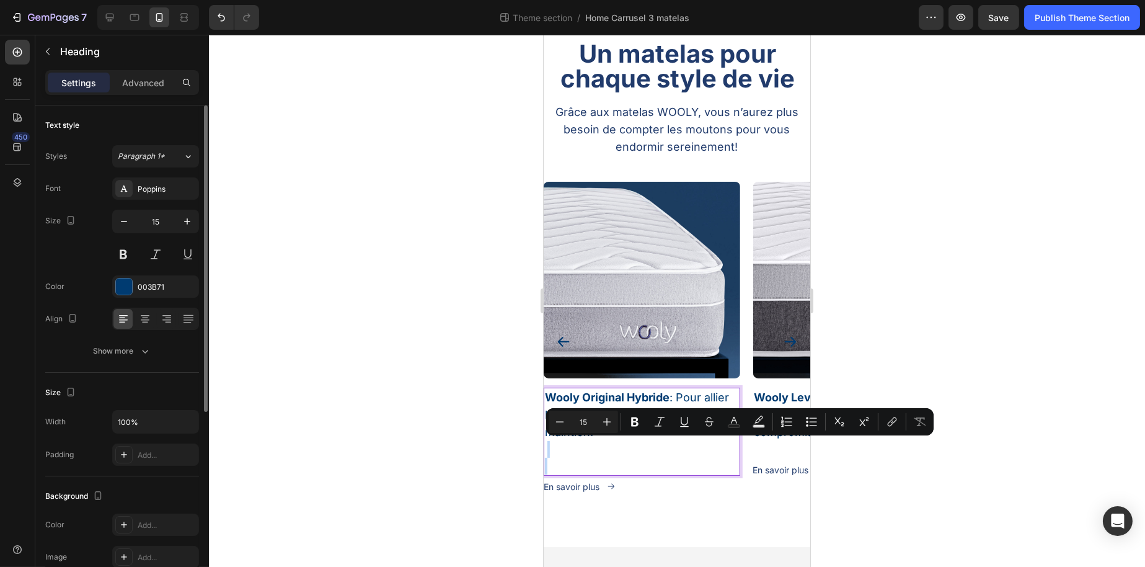
click at [593, 461] on p "Wooly Original Hybride : Pour allier harmonie, souplesse et bon maintien." at bounding box center [642, 432] width 194 height 86
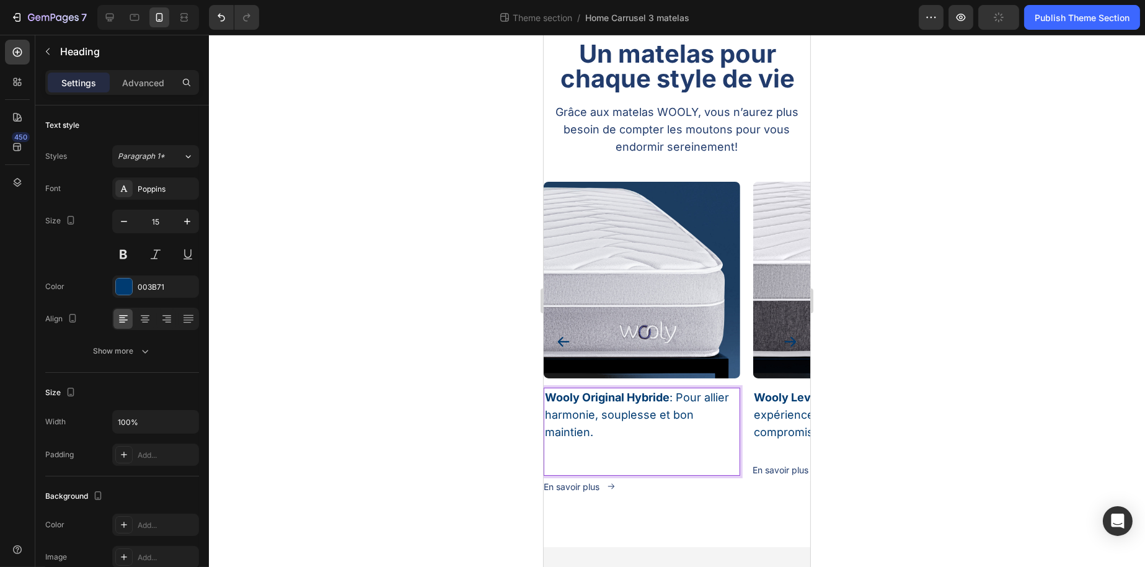
click at [604, 468] on p "Wooly Original Hybride : Pour allier harmonie, souplesse et bon maintien." at bounding box center [642, 432] width 194 height 86
click at [760, 454] on div "Button" at bounding box center [769, 451] width 33 height 15
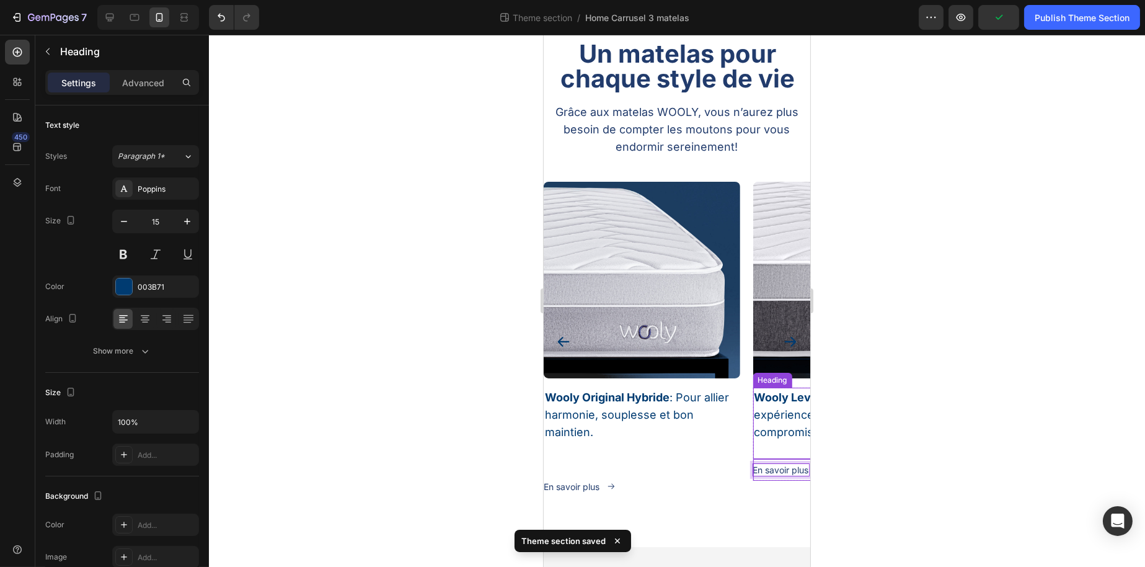
click at [773, 442] on h3 "Wooly Level Hybride : Pour une expérience de sommeil sans compromis." at bounding box center [851, 423] width 197 height 71
click at [662, 440] on p "⁠⁠⁠⁠⁠⁠⁠ Wooly Original Hybride : Pour allier harmonie, souplesse et bon maintie…" at bounding box center [642, 432] width 194 height 86
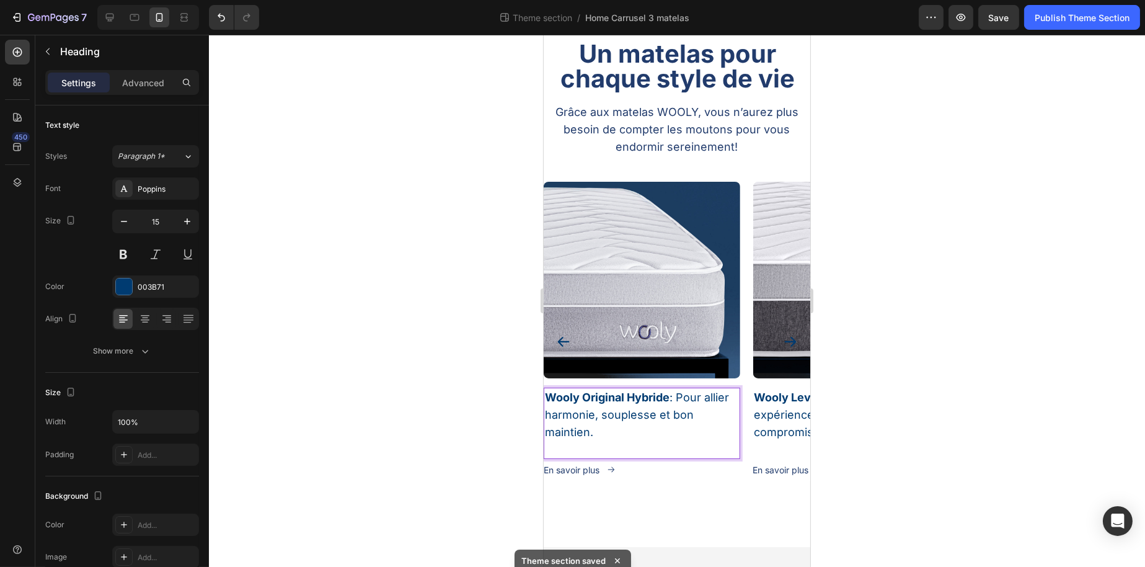
click at [474, 472] on div at bounding box center [677, 301] width 936 height 532
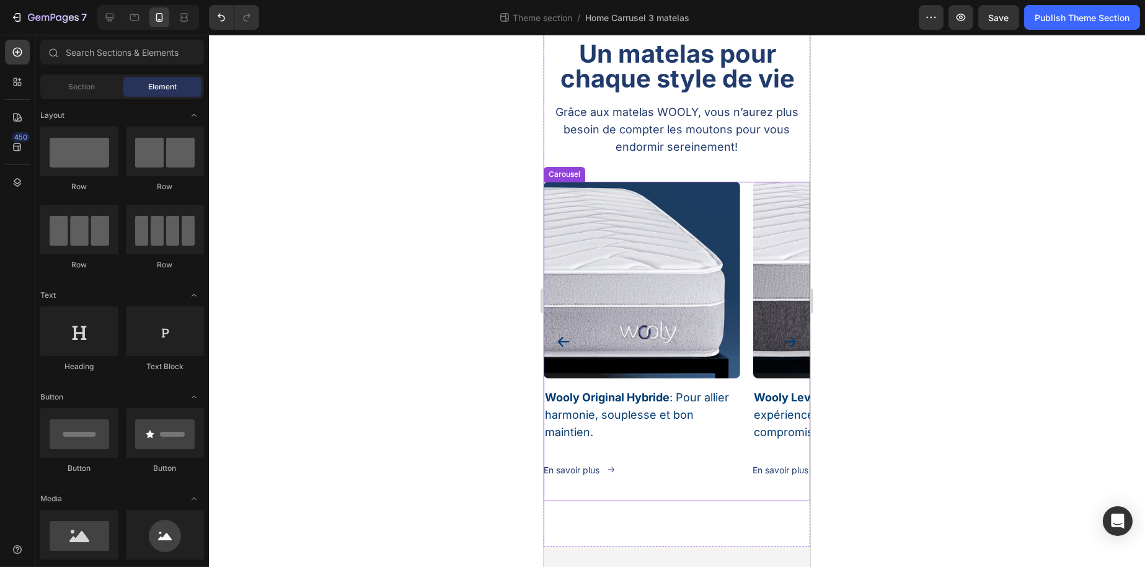
click at [783, 346] on icon "Carousel Next Arrow" at bounding box center [790, 341] width 15 height 15
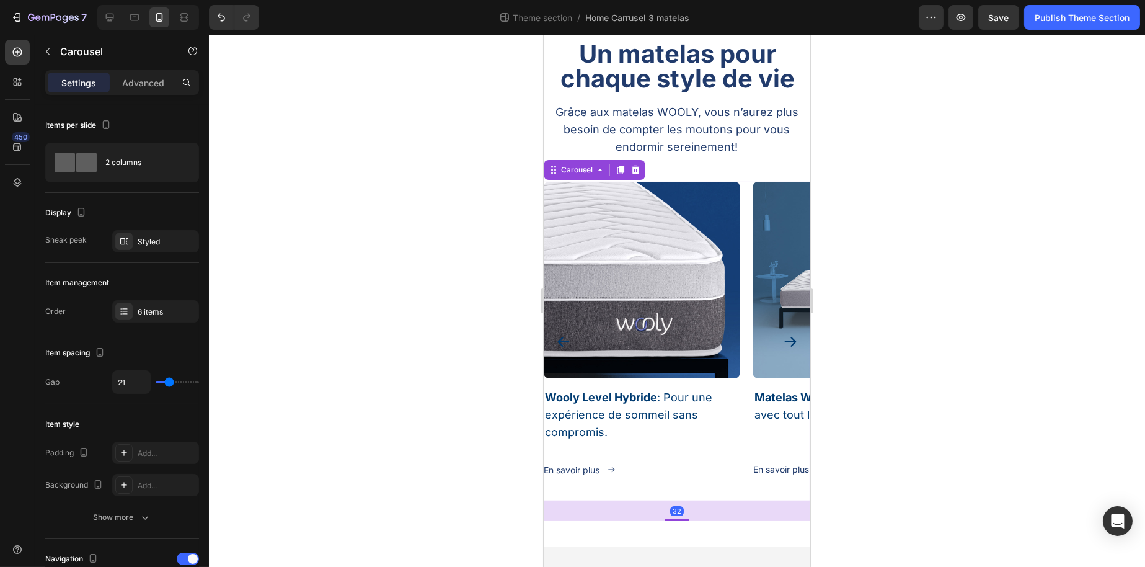
click at [783, 345] on icon "Carousel Next Arrow" at bounding box center [790, 341] width 15 height 15
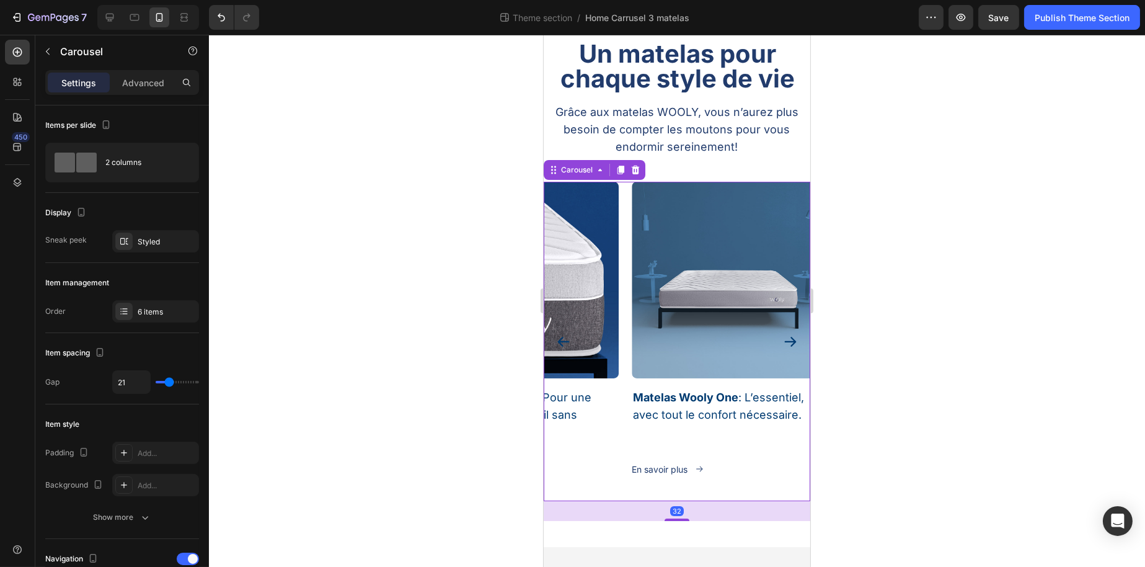
click at [783, 345] on icon "Carousel Next Arrow" at bounding box center [790, 341] width 15 height 15
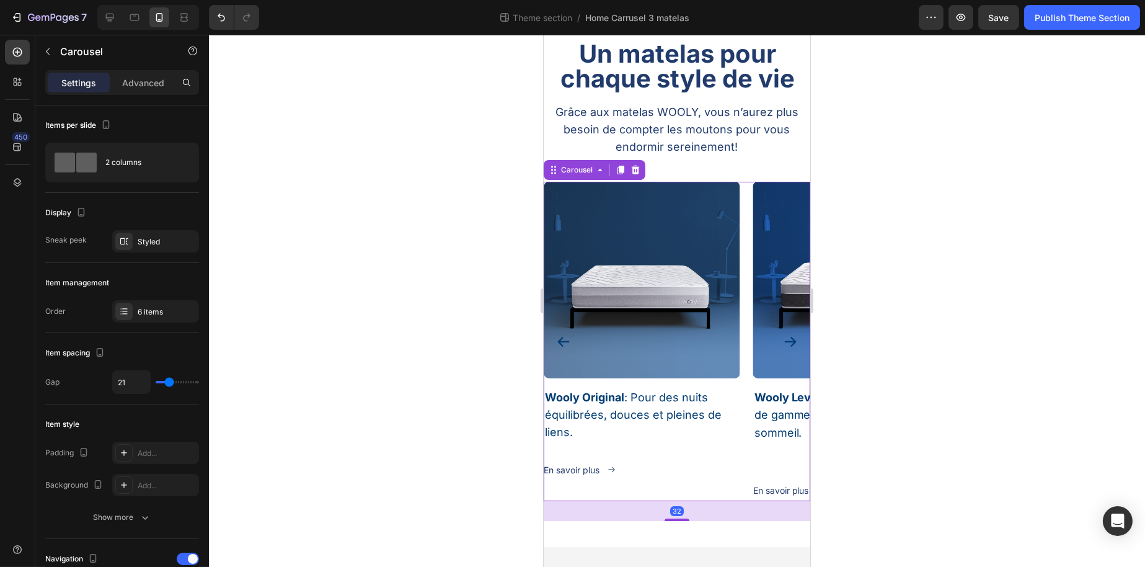
click at [783, 345] on icon "Carousel Next Arrow" at bounding box center [790, 341] width 15 height 15
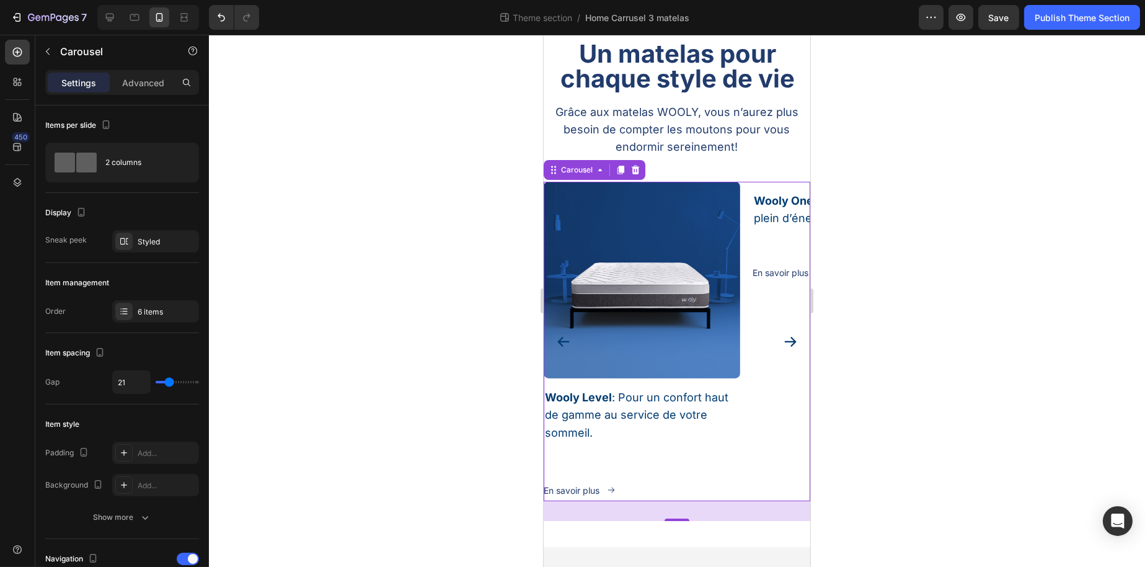
click at [783, 345] on icon "Carousel Next Arrow" at bounding box center [790, 341] width 15 height 15
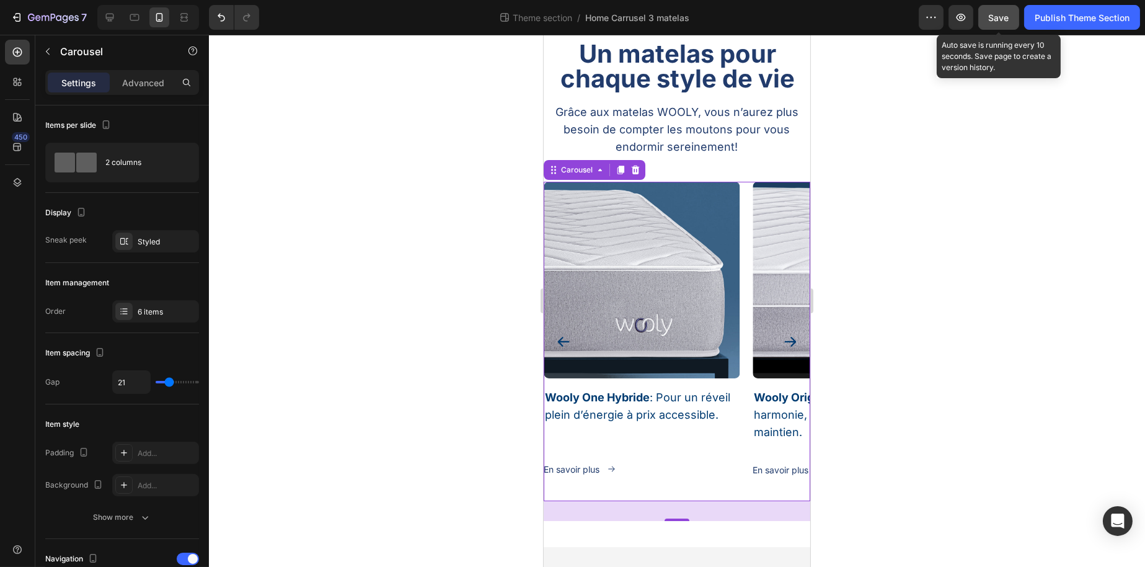
click at [997, 27] on button "Save" at bounding box center [999, 17] width 41 height 25
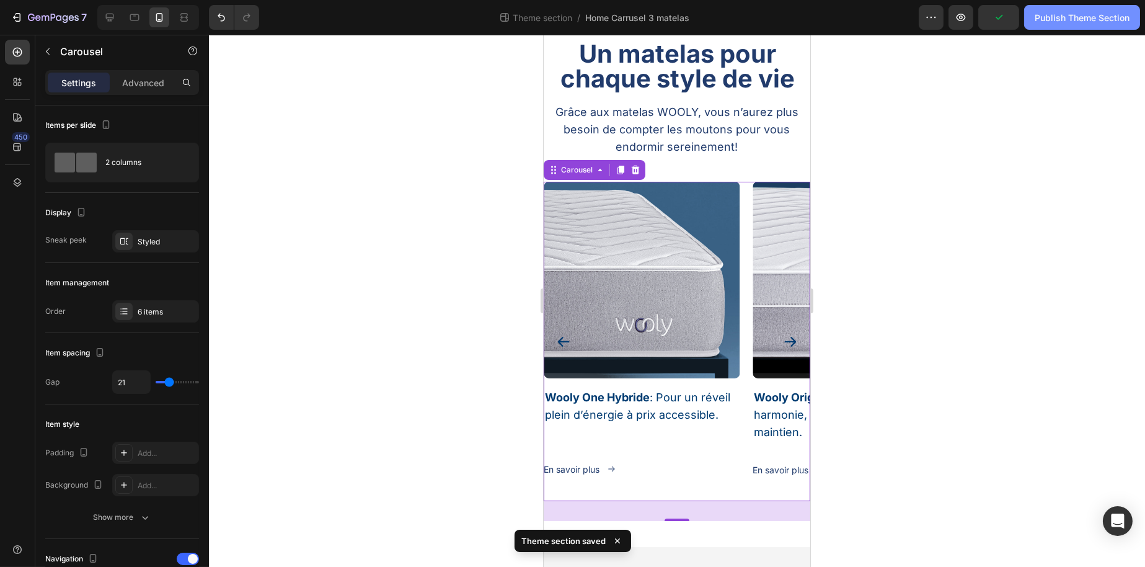
click at [1065, 25] on button "Publish Theme Section" at bounding box center [1083, 17] width 116 height 25
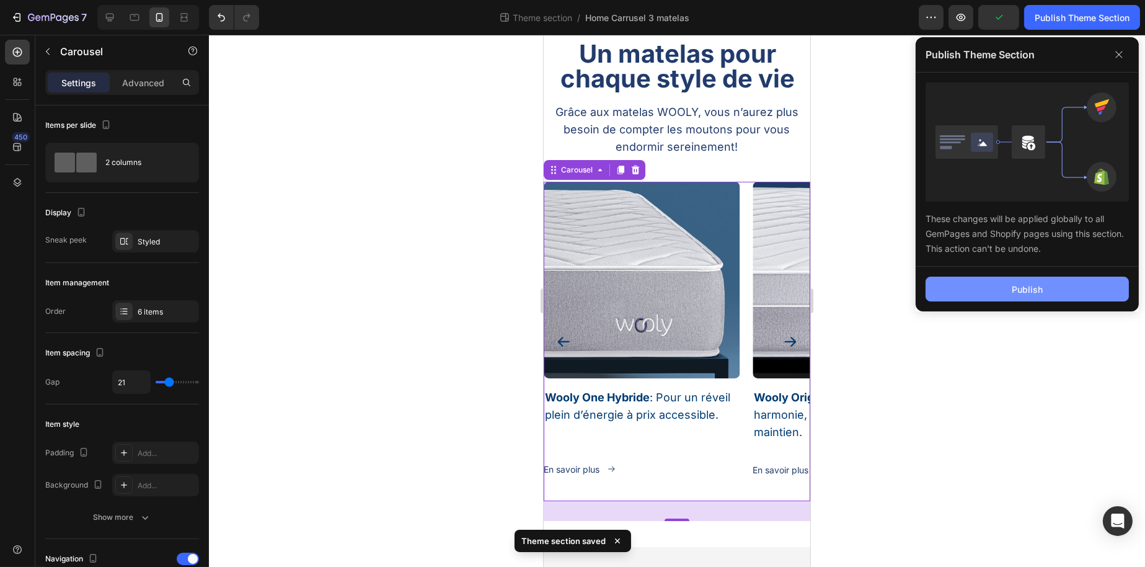
click at [971, 283] on button "Publish" at bounding box center [1027, 289] width 203 height 25
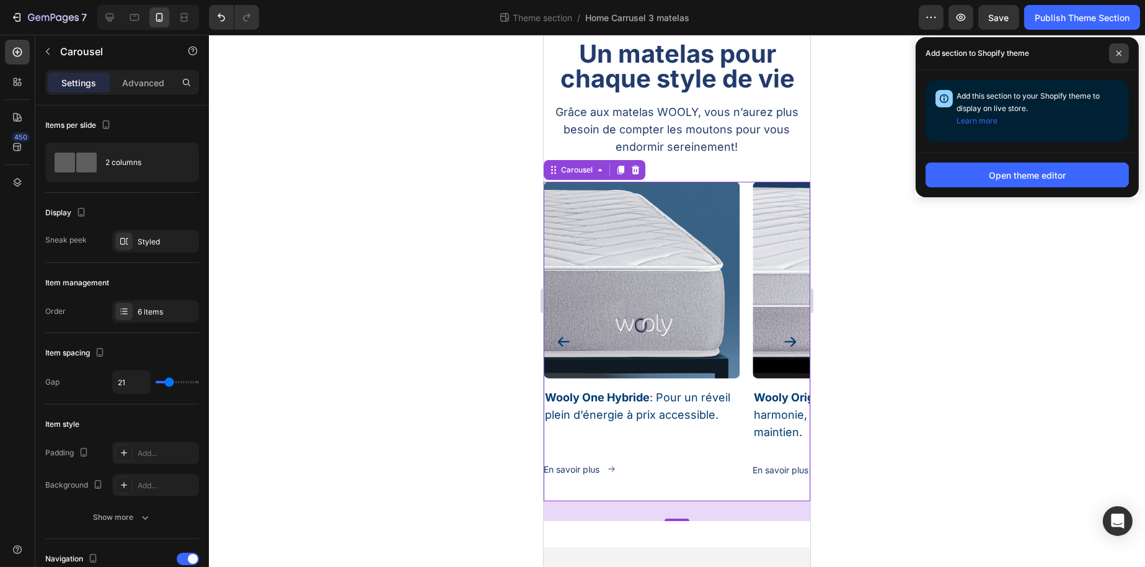
click at [1118, 46] on span at bounding box center [1120, 53] width 20 height 20
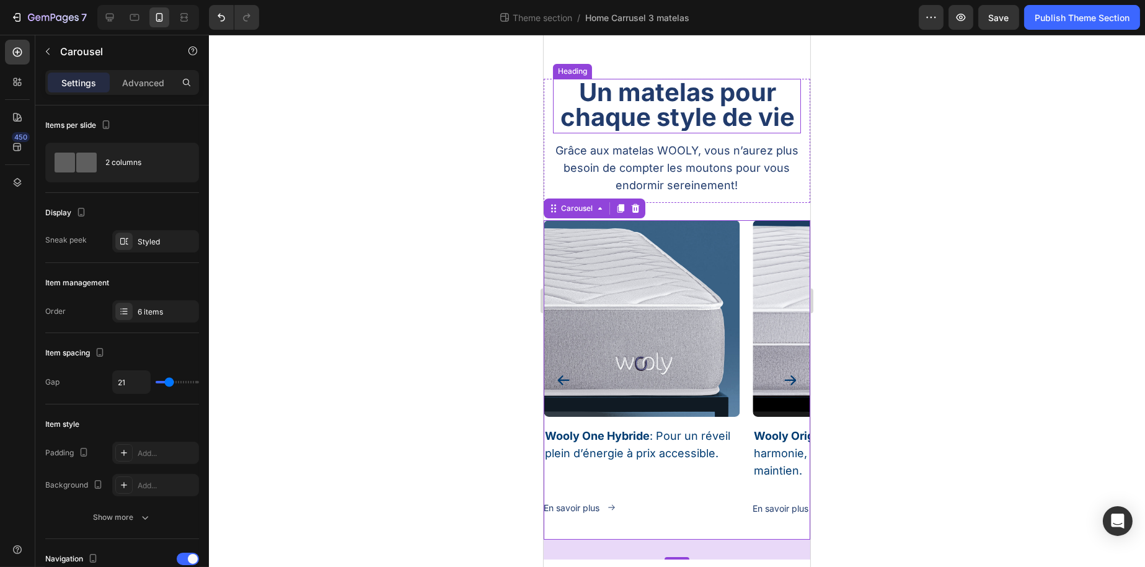
scroll to position [22, 0]
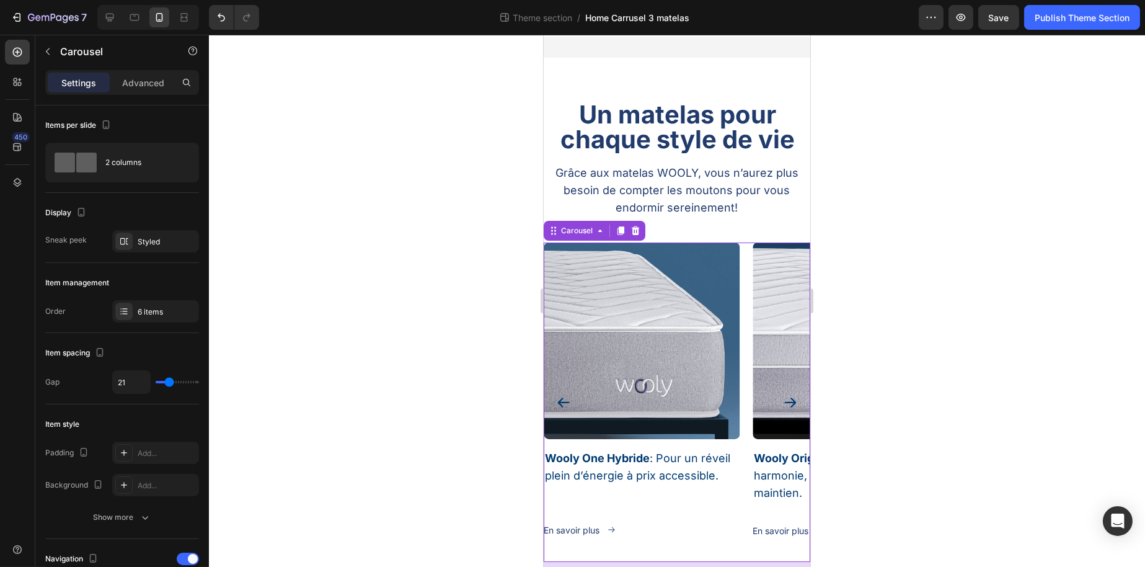
click at [630, 21] on span "Home Carrusel 3 matelas" at bounding box center [638, 17] width 104 height 13
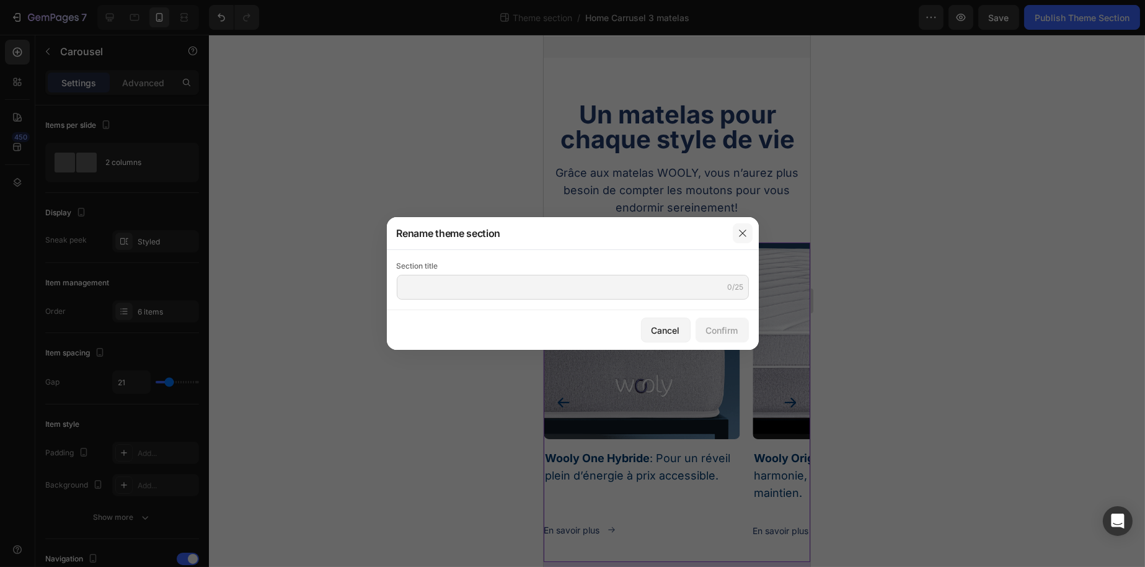
click at [752, 232] on button "button" at bounding box center [743, 233] width 20 height 20
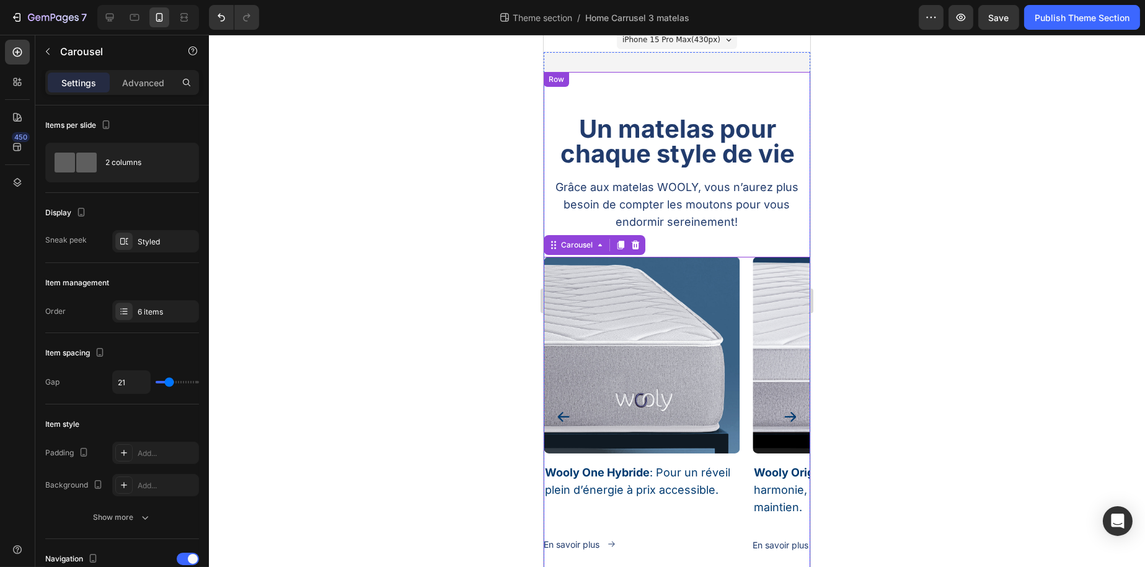
scroll to position [0, 0]
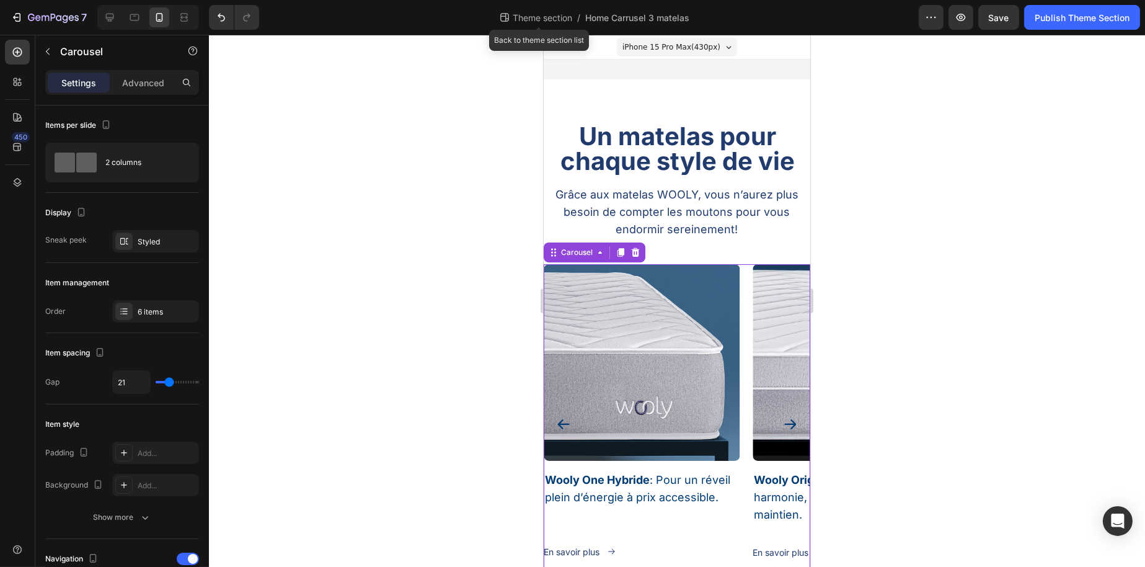
click at [548, 19] on span "Theme section" at bounding box center [543, 17] width 65 height 13
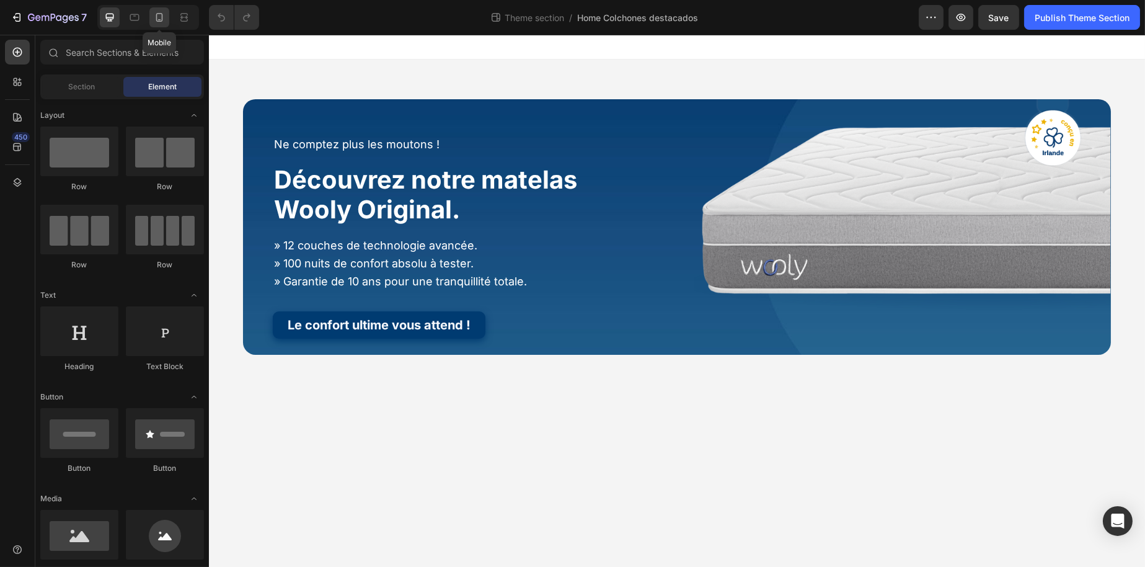
click at [152, 19] on div at bounding box center [159, 17] width 20 height 20
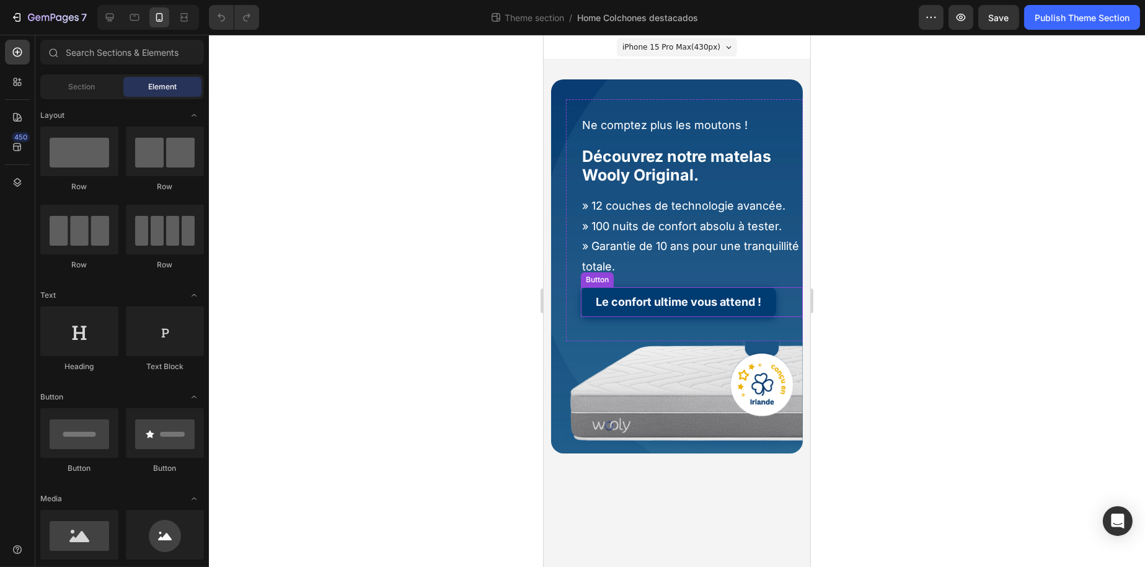
click at [776, 308] on div "Le confort ultime vous attend ! Button" at bounding box center [692, 302] width 222 height 30
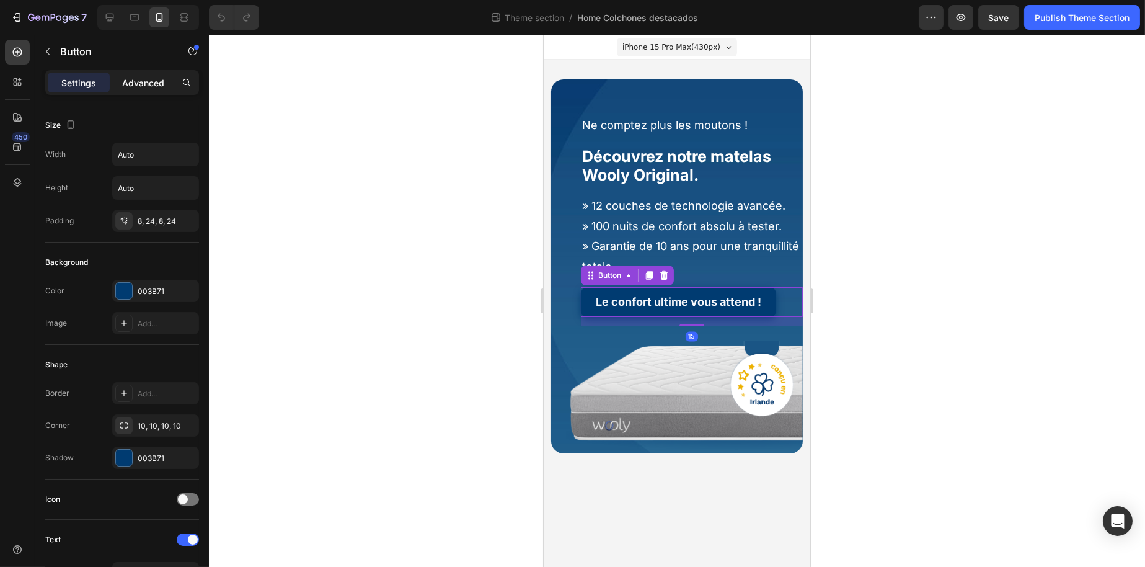
click at [148, 89] on div "Advanced" at bounding box center [143, 83] width 62 height 20
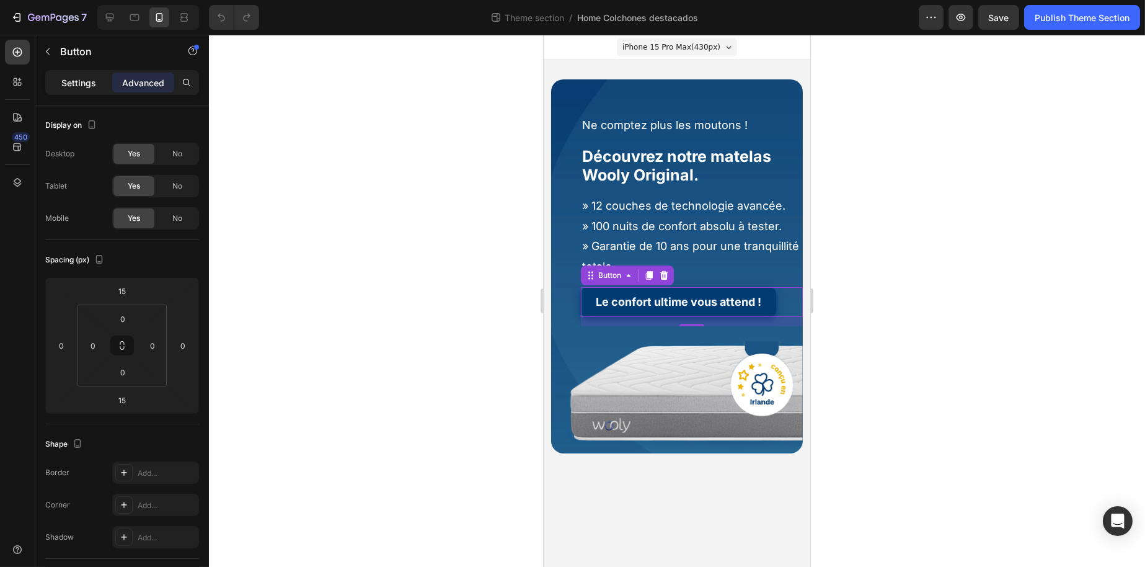
click at [92, 84] on p "Settings" at bounding box center [78, 82] width 35 height 13
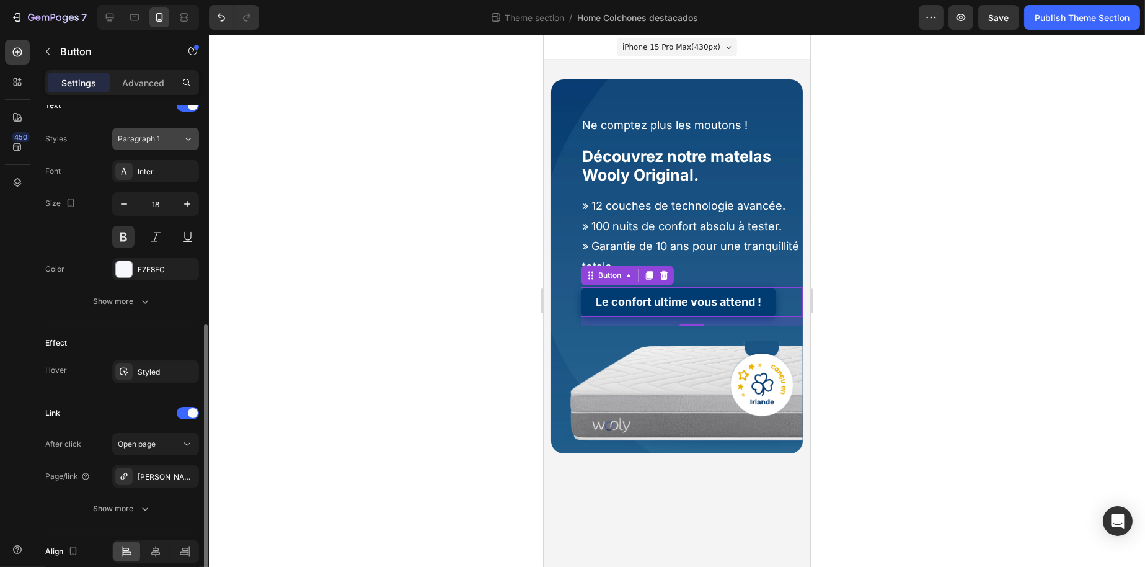
scroll to position [487, 0]
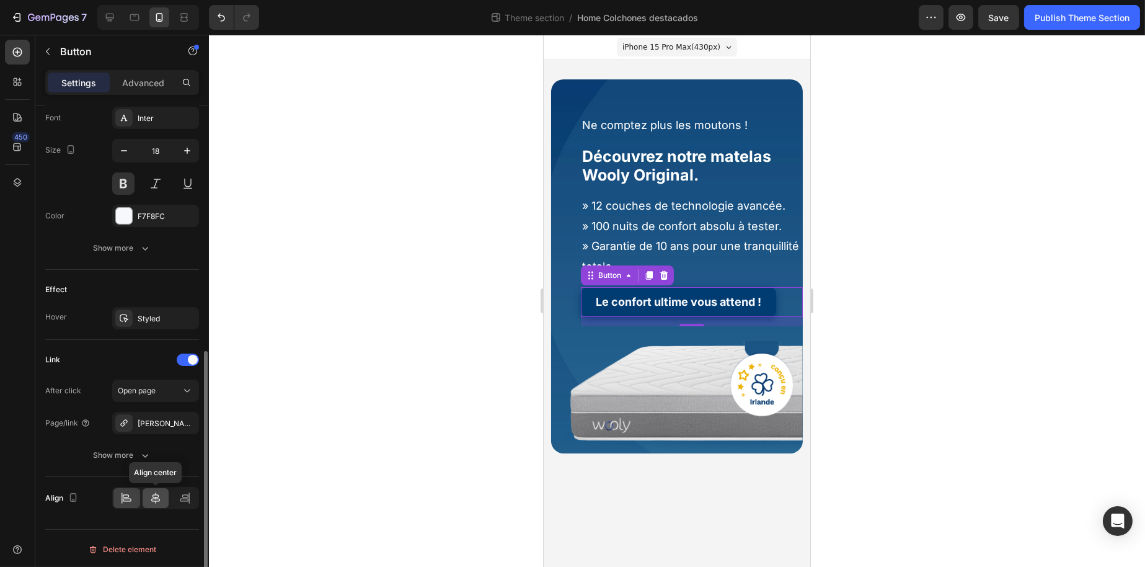
click at [155, 500] on icon at bounding box center [155, 498] width 12 height 12
click at [123, 499] on icon at bounding box center [127, 500] width 9 height 3
click at [114, 22] on icon at bounding box center [110, 17] width 12 height 12
type input "20"
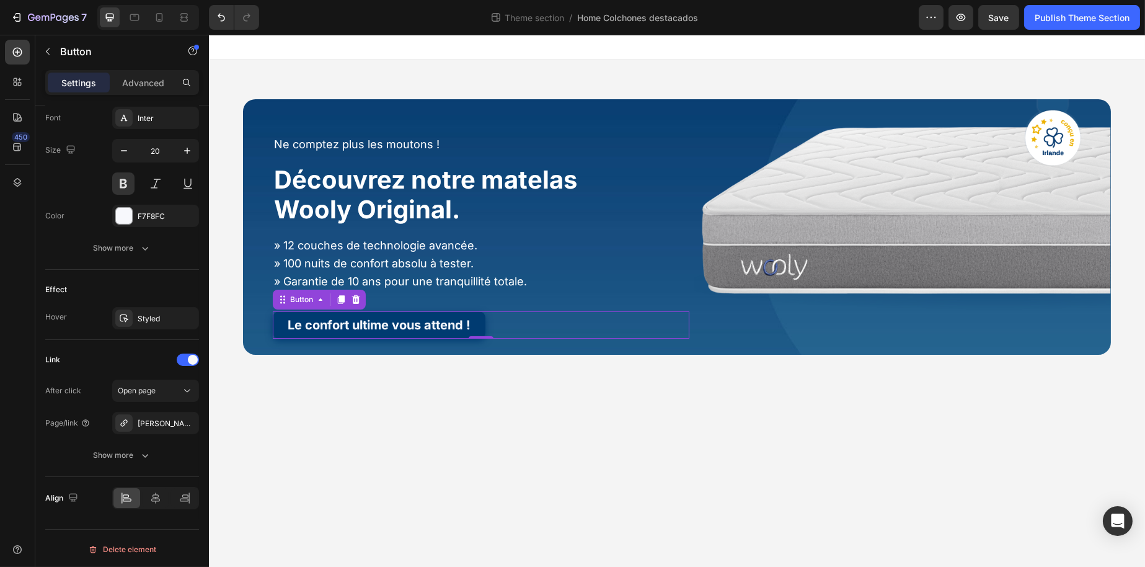
click at [528, 328] on div "Le confort ultime vous attend ! Button 15" at bounding box center [480, 324] width 417 height 27
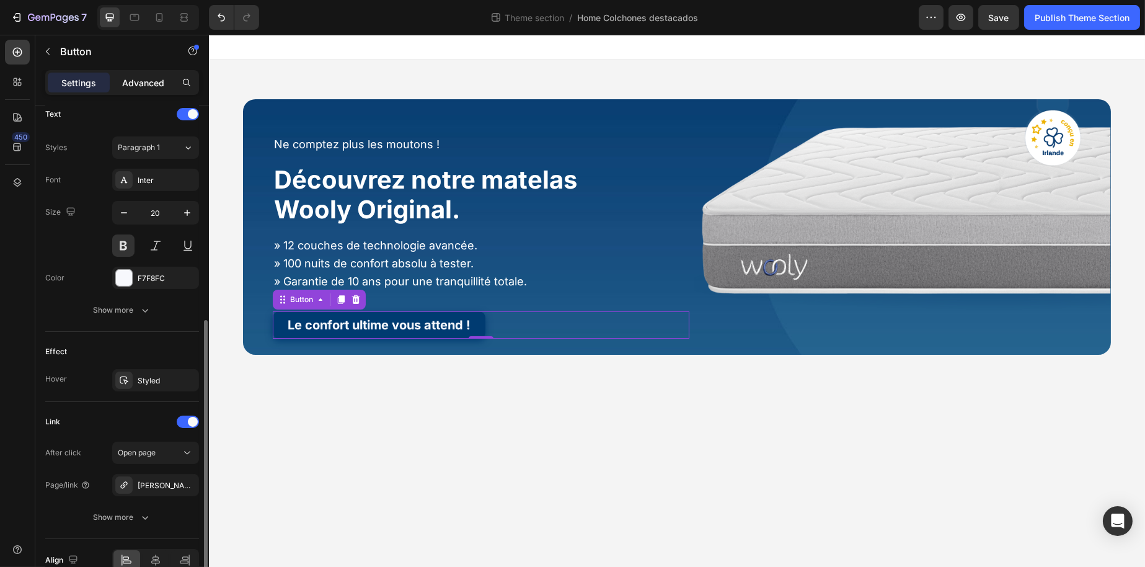
click at [141, 73] on div "Advanced" at bounding box center [143, 83] width 62 height 20
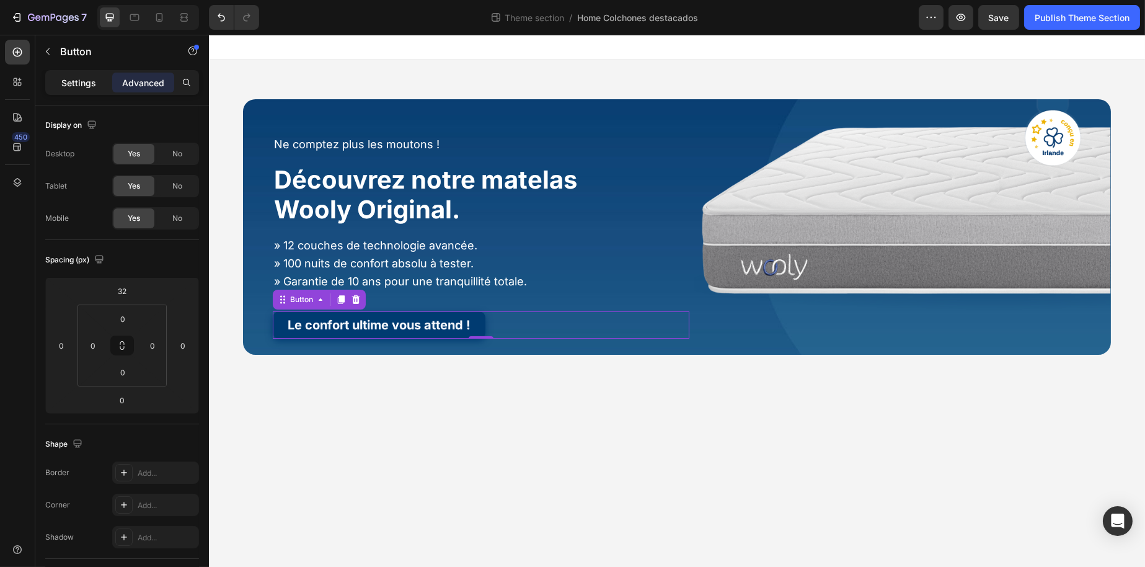
click at [97, 76] on div "Settings" at bounding box center [79, 83] width 62 height 20
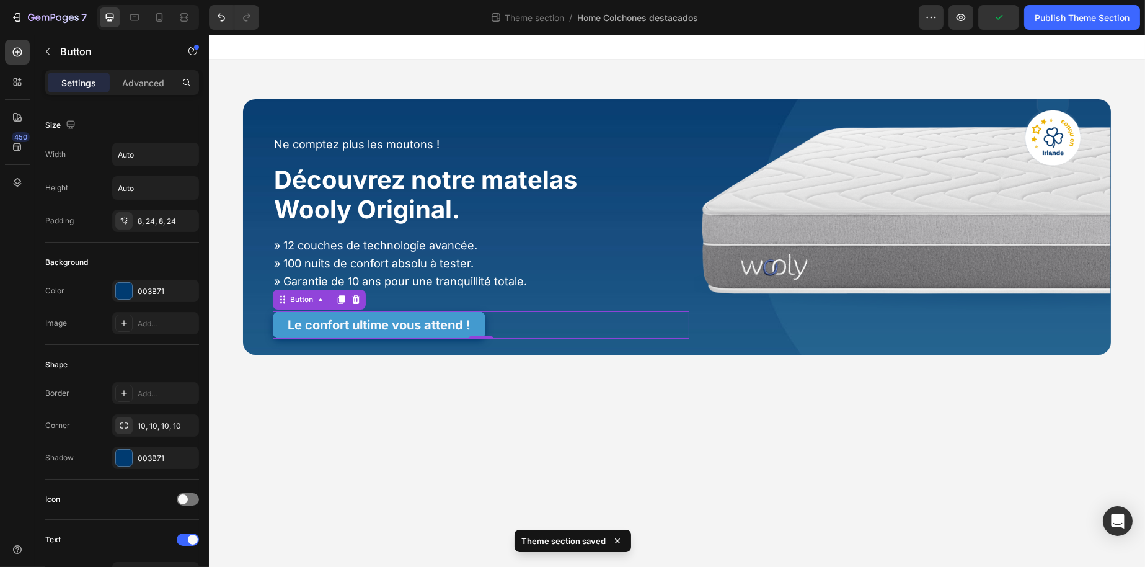
click at [480, 324] on link "Le confort ultime vous attend !" at bounding box center [378, 324] width 213 height 27
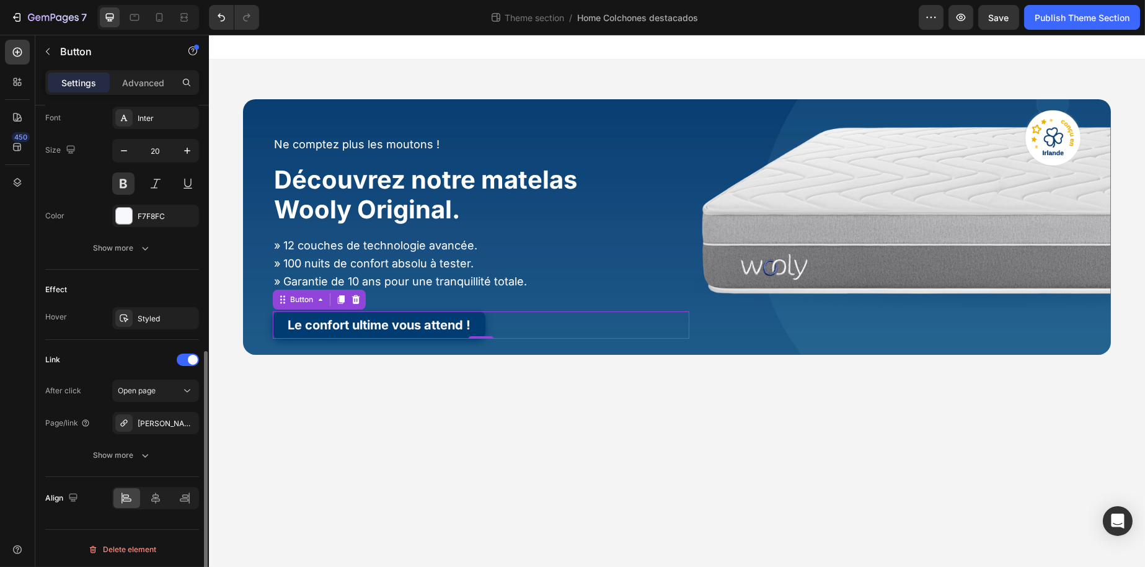
scroll to position [363, 0]
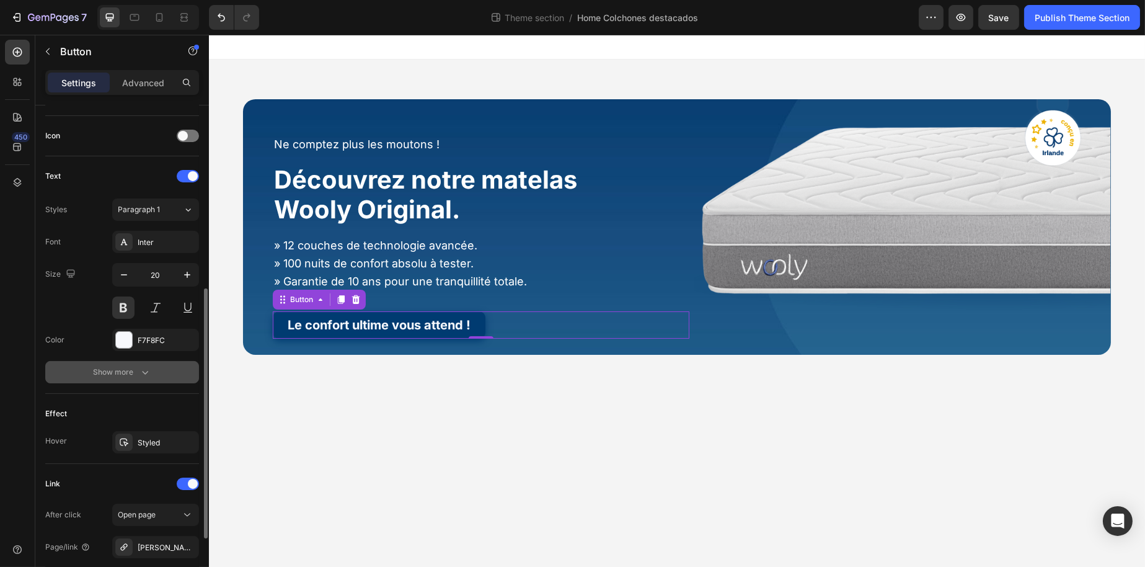
click at [128, 363] on button "Show more" at bounding box center [122, 372] width 154 height 22
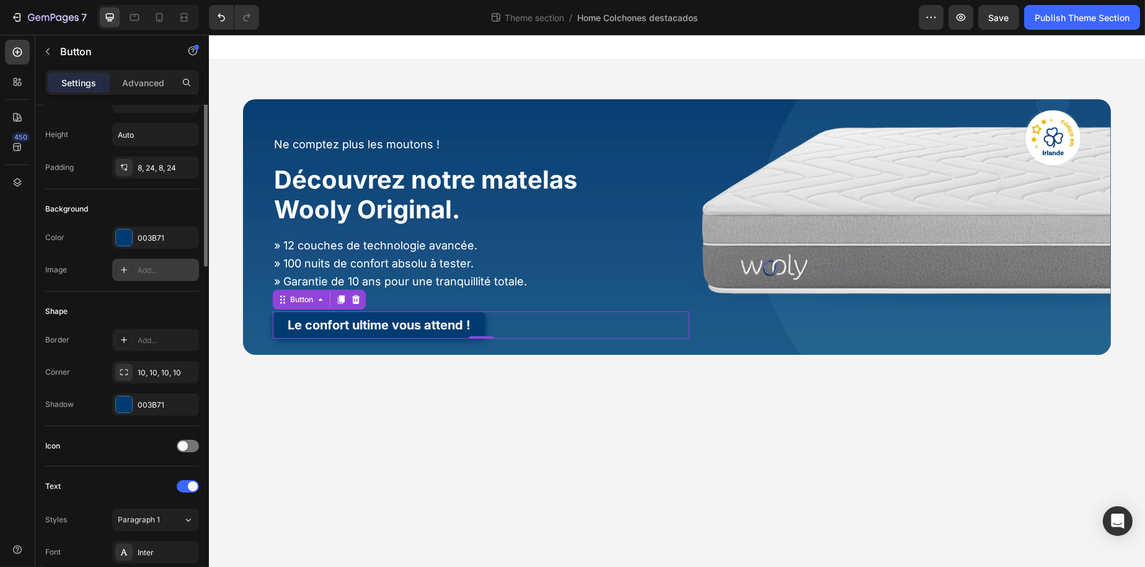
scroll to position [0, 0]
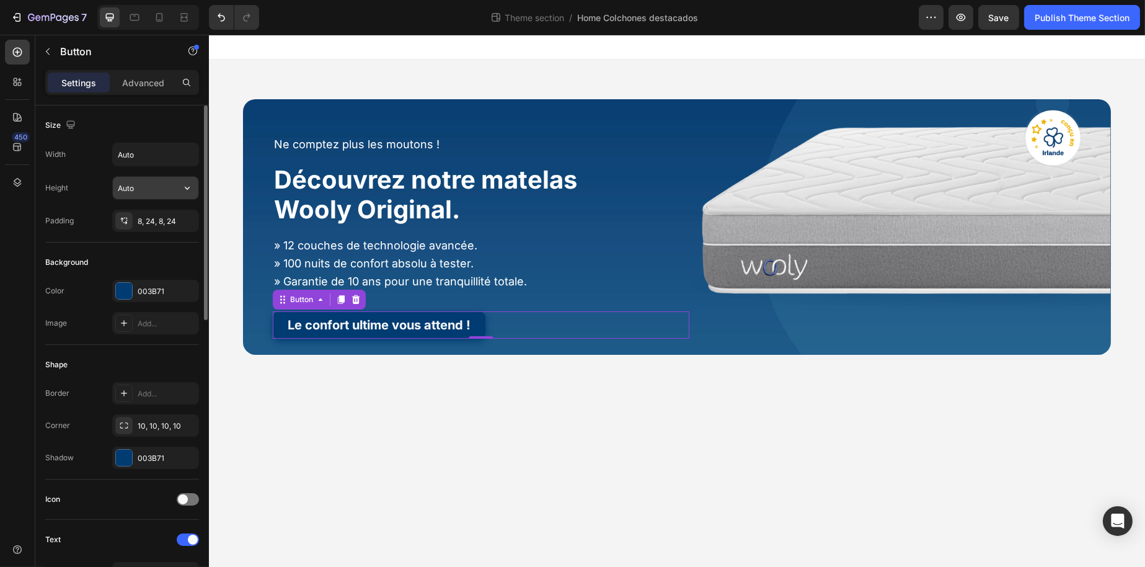
click at [147, 182] on input "Auto" at bounding box center [156, 188] width 86 height 22
click at [190, 189] on icon "button" at bounding box center [187, 188] width 12 height 12
click at [176, 161] on button "button" at bounding box center [187, 154] width 22 height 22
click at [155, 202] on div "Full 100%" at bounding box center [143, 210] width 102 height 24
click at [159, 156] on input "Auto" at bounding box center [156, 154] width 86 height 22
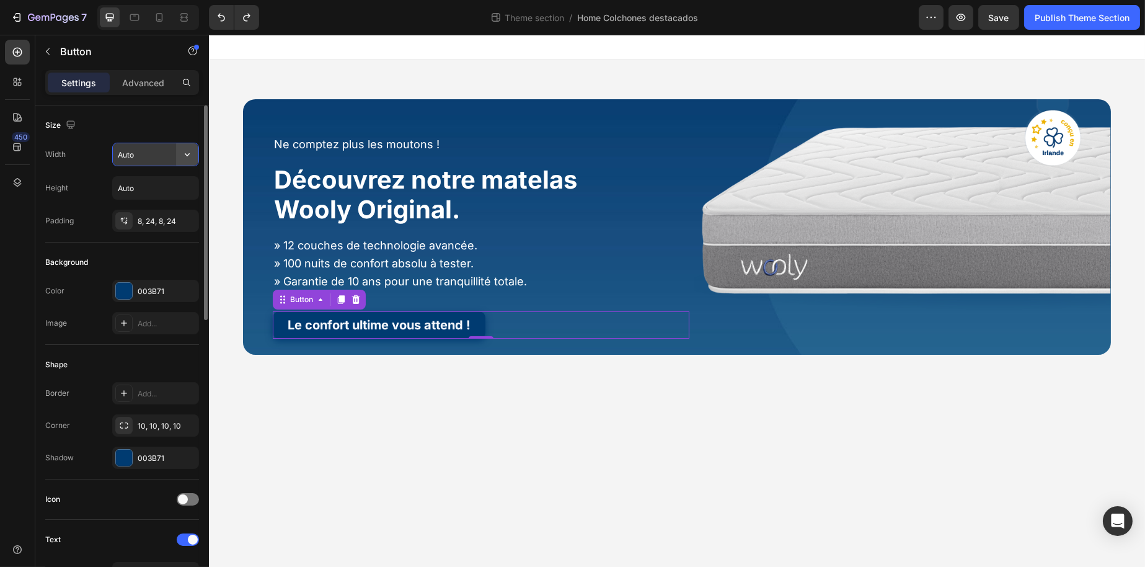
click at [177, 153] on button "button" at bounding box center [187, 154] width 22 height 22
click at [159, 151] on input "Auto" at bounding box center [156, 154] width 86 height 22
click at [185, 149] on icon "button" at bounding box center [187, 154] width 12 height 12
click at [155, 200] on div "Full 100%" at bounding box center [143, 210] width 102 height 24
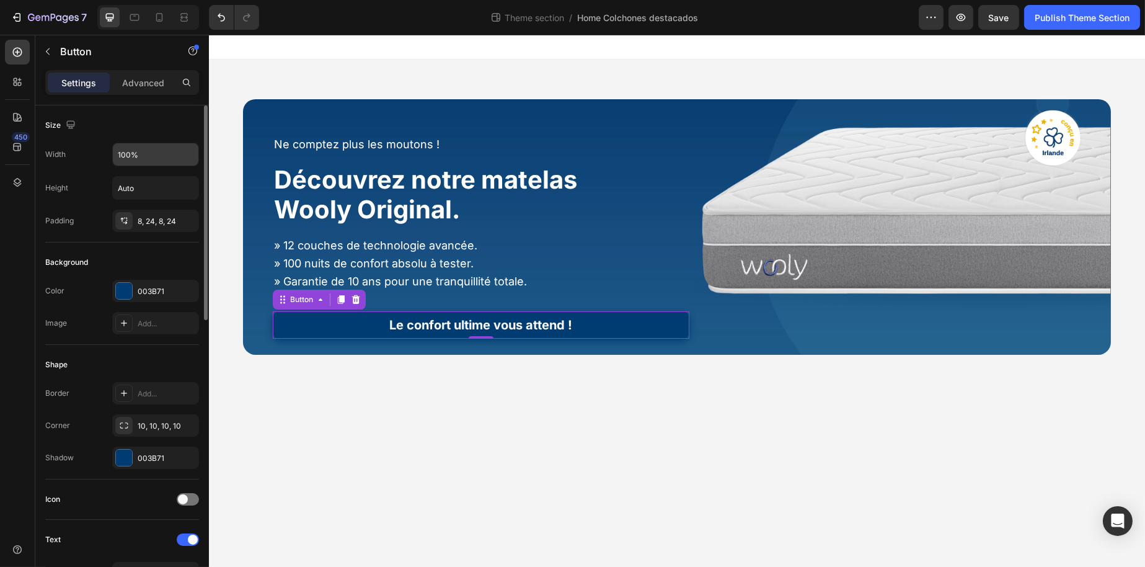
click at [156, 163] on input "100%" at bounding box center [156, 154] width 86 height 22
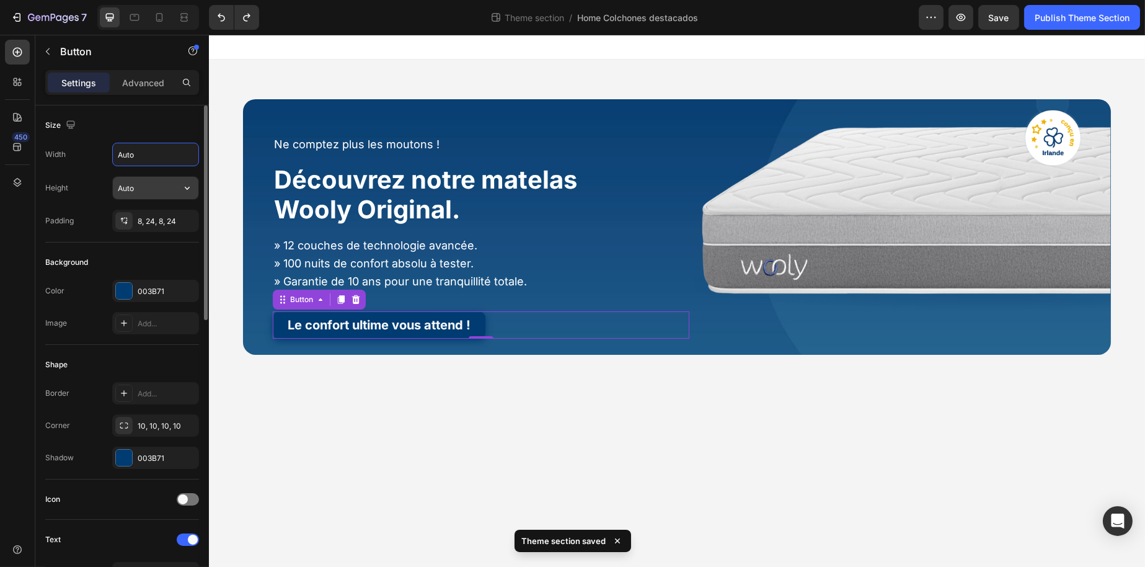
type input "Auto"
click at [170, 182] on input "Auto" at bounding box center [156, 188] width 86 height 22
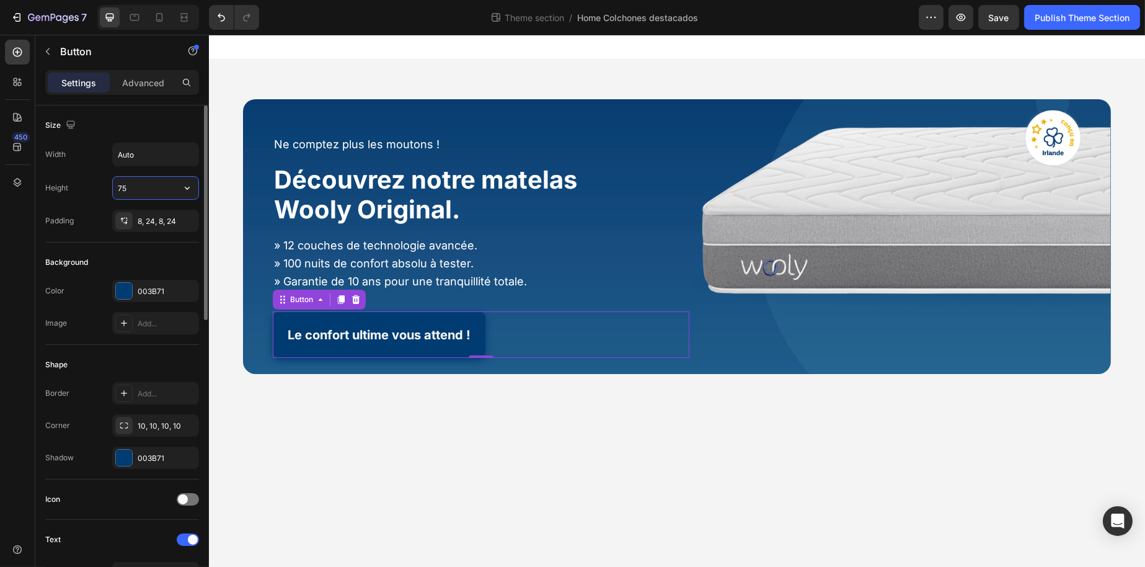
type input "Auto"
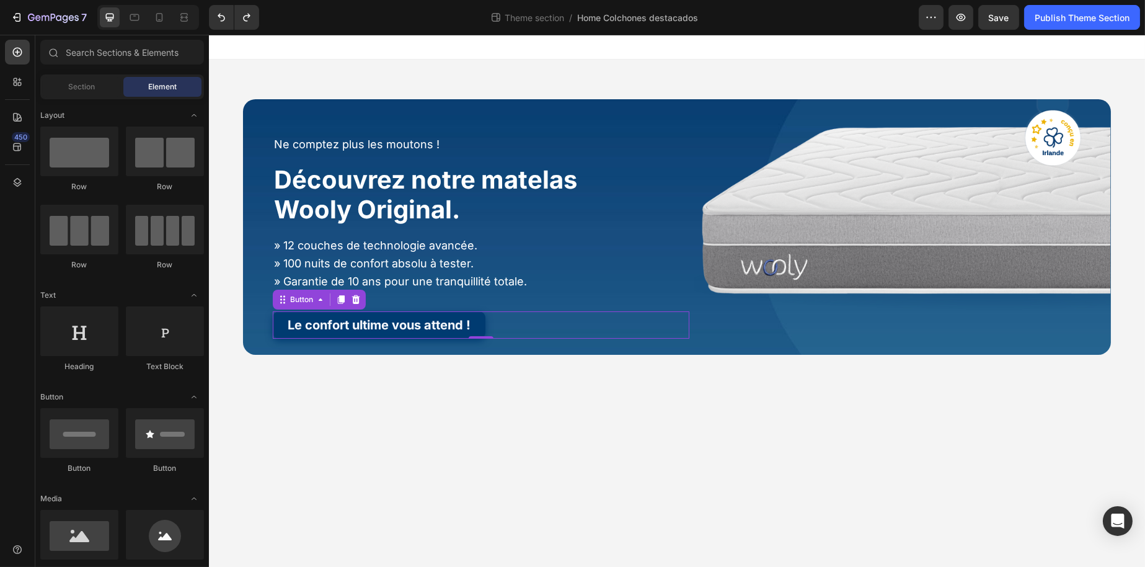
click at [386, 403] on body "Ne comptez plus les moutons ! Heading Découvrez notre matelas Wooly Original. H…" at bounding box center [676, 301] width 936 height 532
click at [520, 319] on div "Le confort ultime vous attend ! Button" at bounding box center [480, 324] width 417 height 27
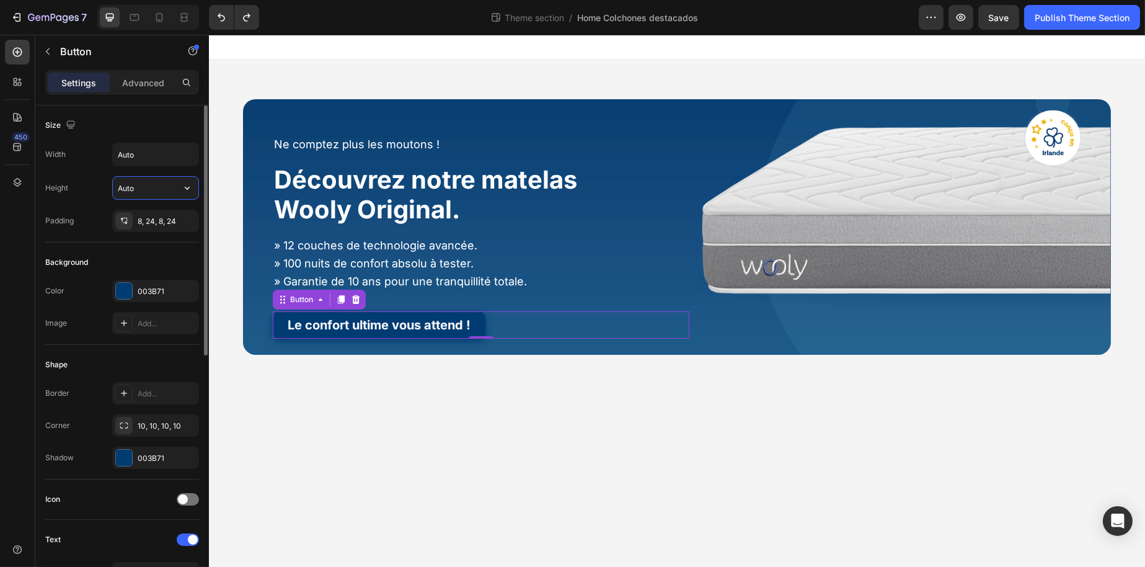
click at [140, 188] on input "Auto" at bounding box center [156, 188] width 86 height 22
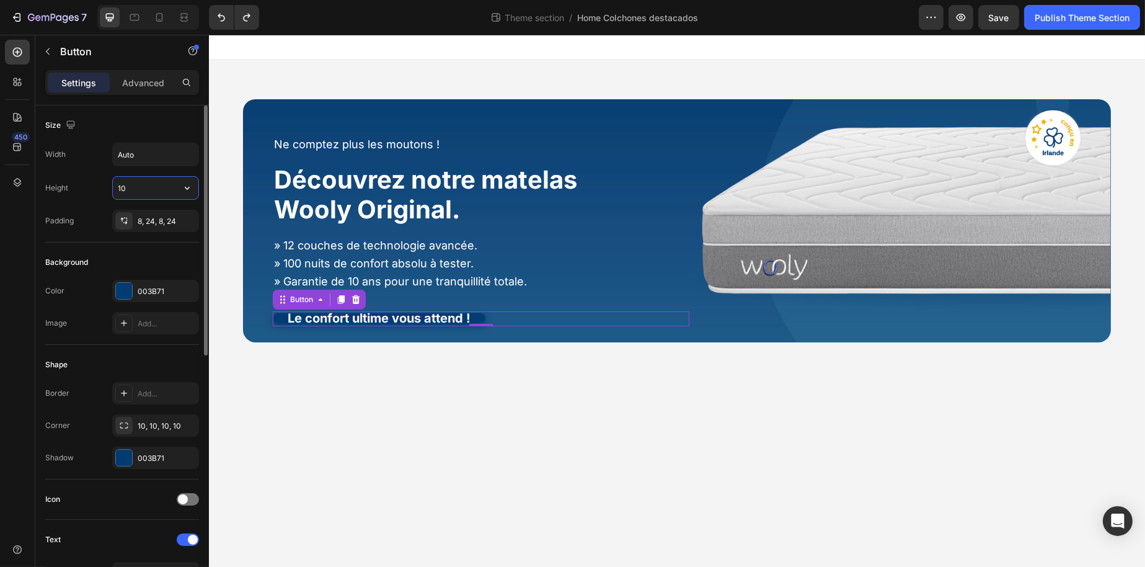
type input "Auto"
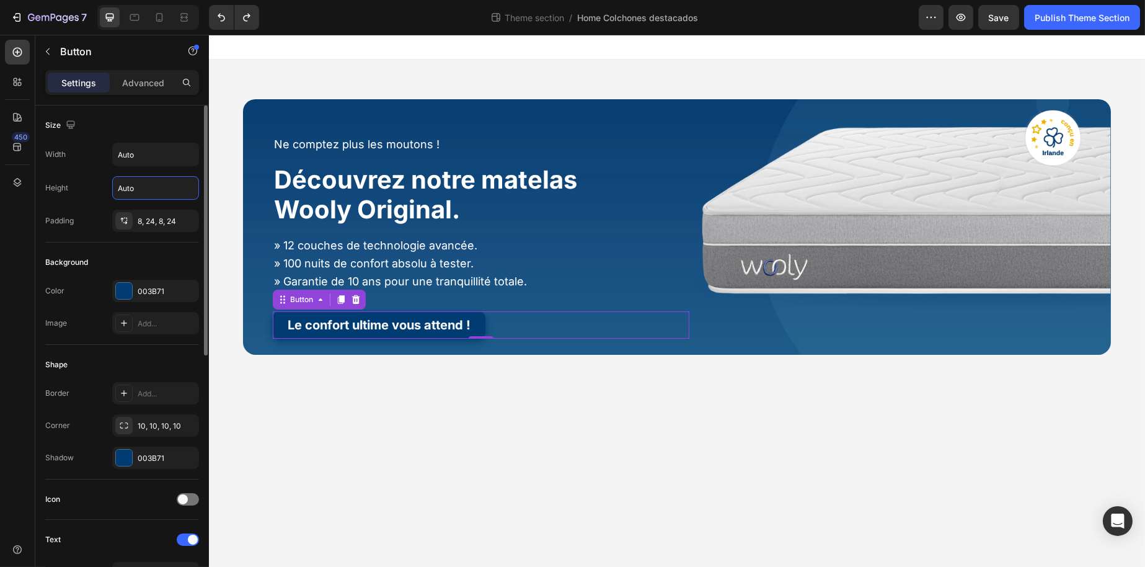
click at [136, 168] on div "Width Auto Height Auto Padding 8, 24, 8, 24" at bounding box center [122, 187] width 154 height 89
click at [140, 156] on input "Auto" at bounding box center [156, 154] width 86 height 22
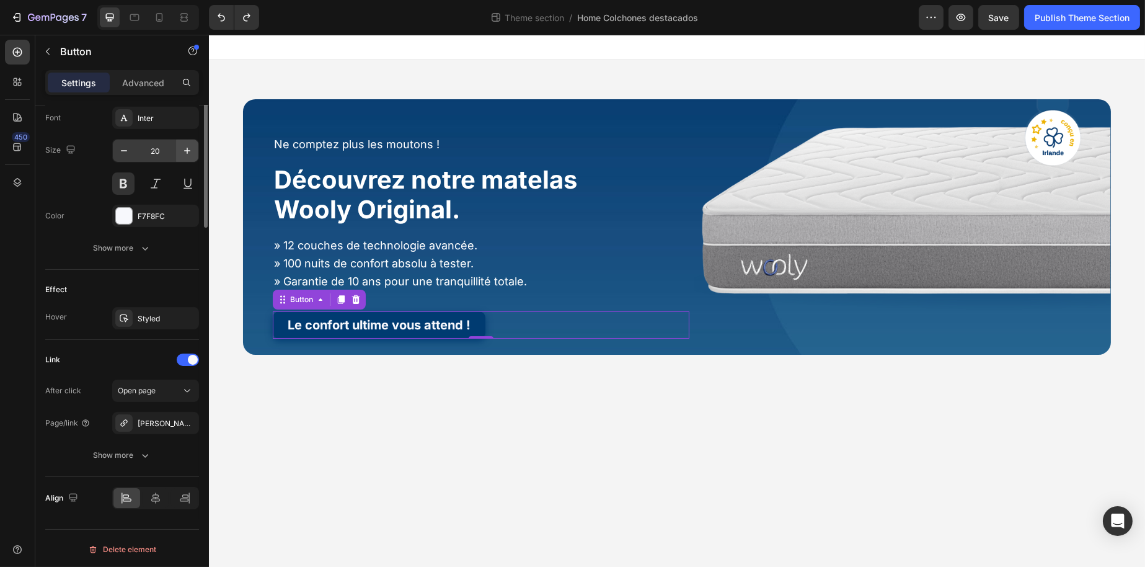
scroll to position [239, 0]
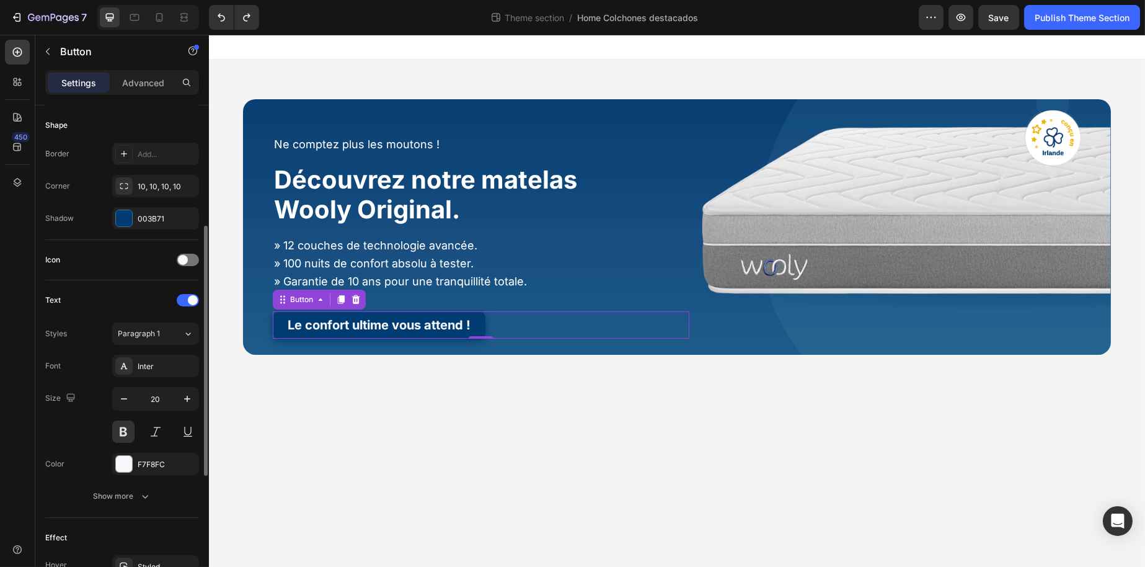
click at [547, 324] on div "Le confort ultime vous attend ! Button 0" at bounding box center [480, 324] width 417 height 27
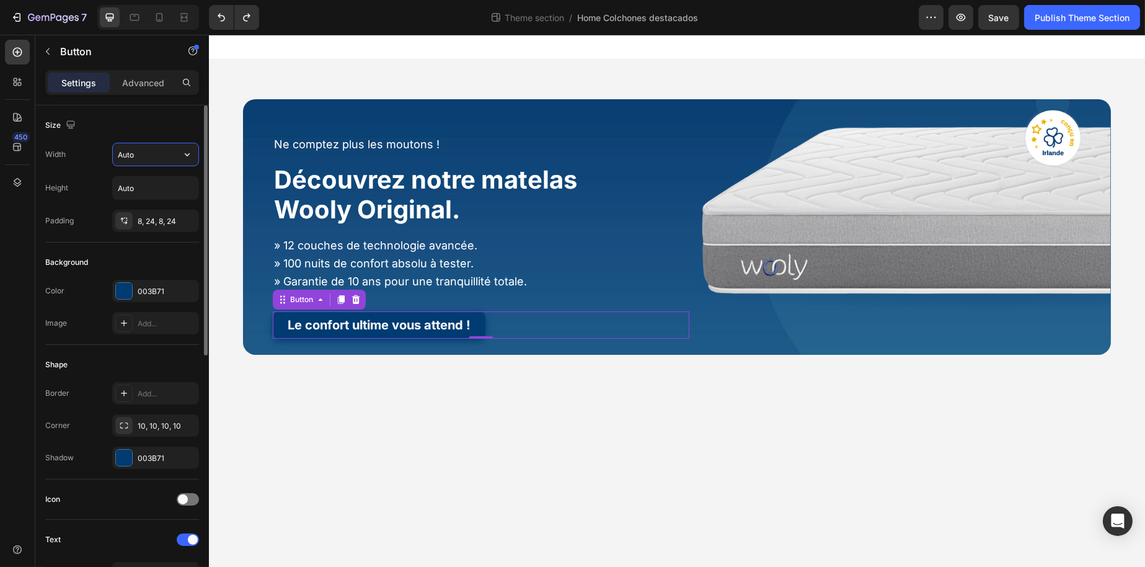
click at [154, 155] on input "Auto" at bounding box center [156, 154] width 86 height 22
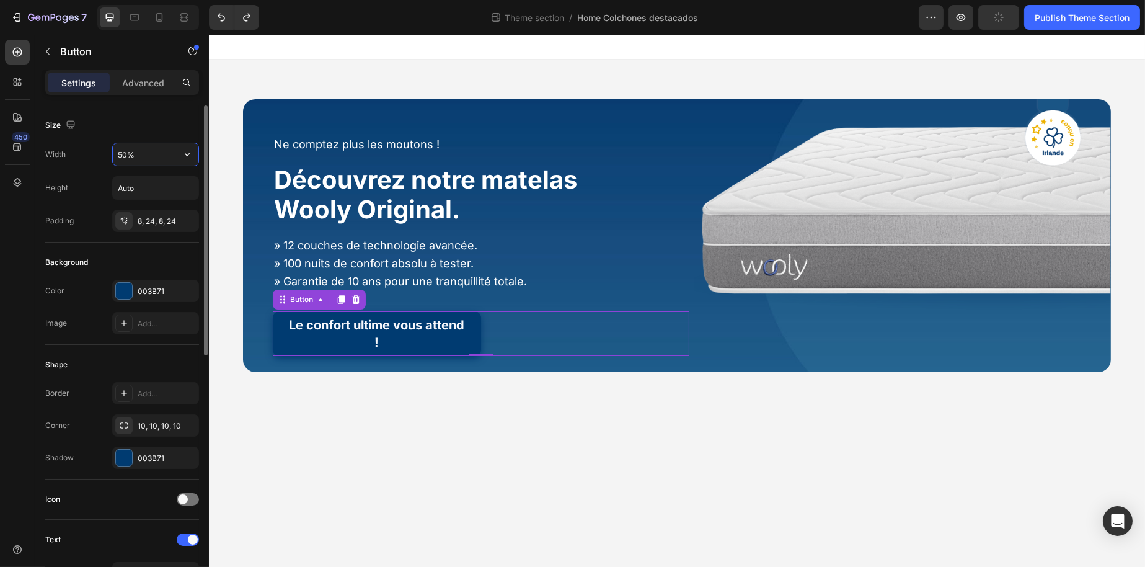
type input "Auto"
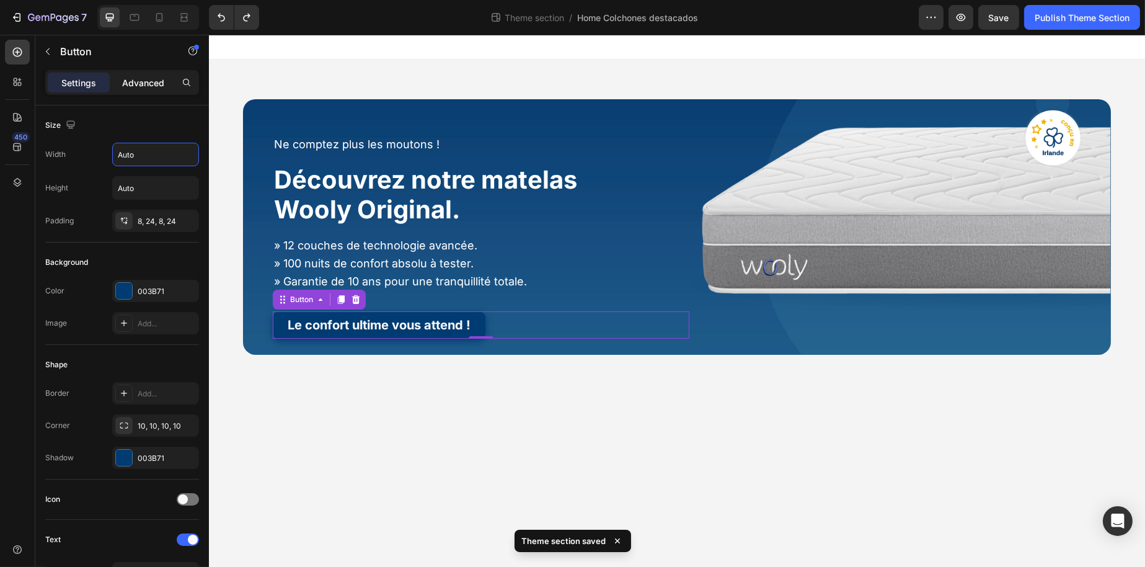
click at [145, 83] on p "Advanced" at bounding box center [143, 82] width 42 height 13
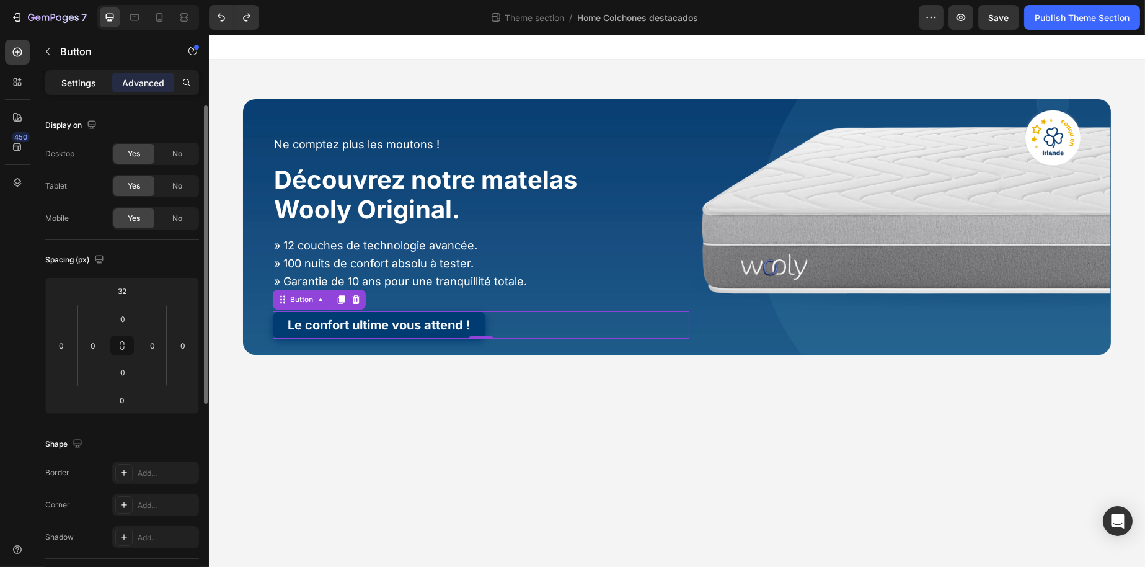
click at [82, 85] on p "Settings" at bounding box center [78, 82] width 35 height 13
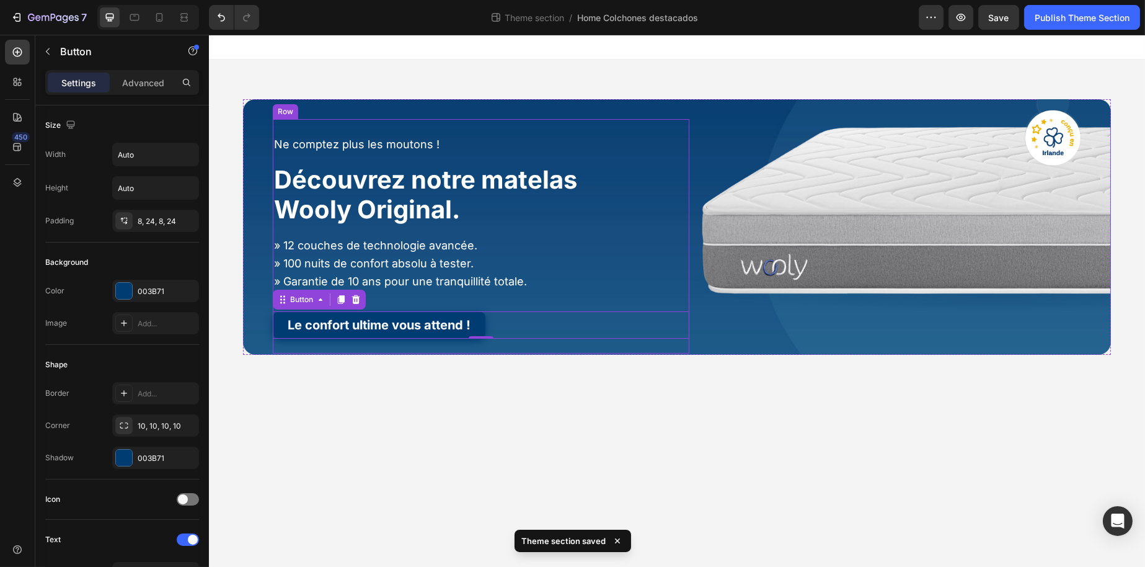
click at [479, 294] on div "Le confort ultime vous attend ! Button 0" at bounding box center [480, 314] width 417 height 47
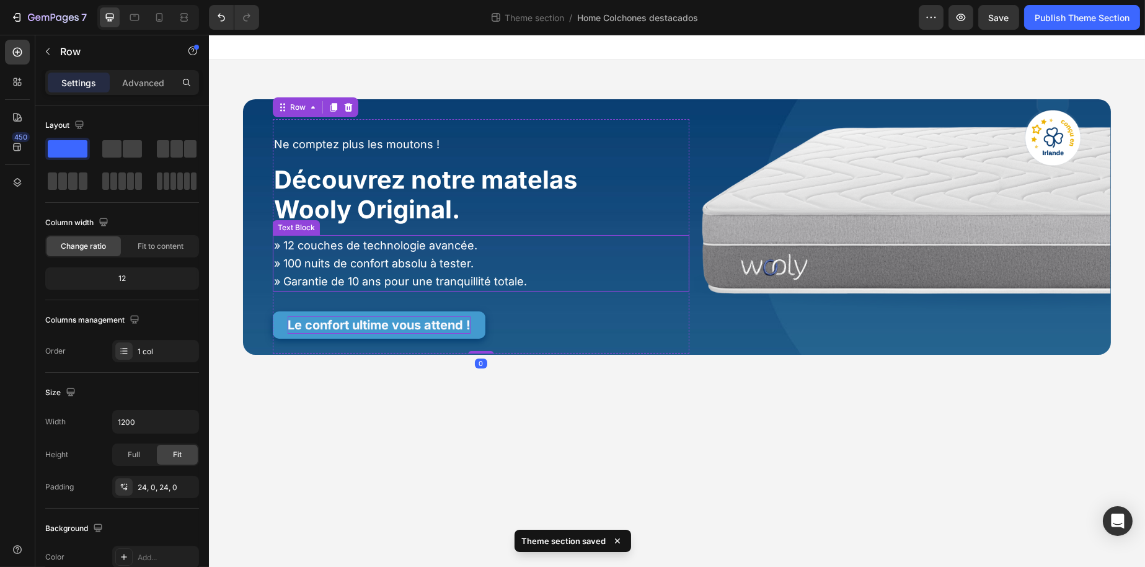
click at [349, 320] on p "Le confort ultime vous attend !" at bounding box center [378, 324] width 183 height 17
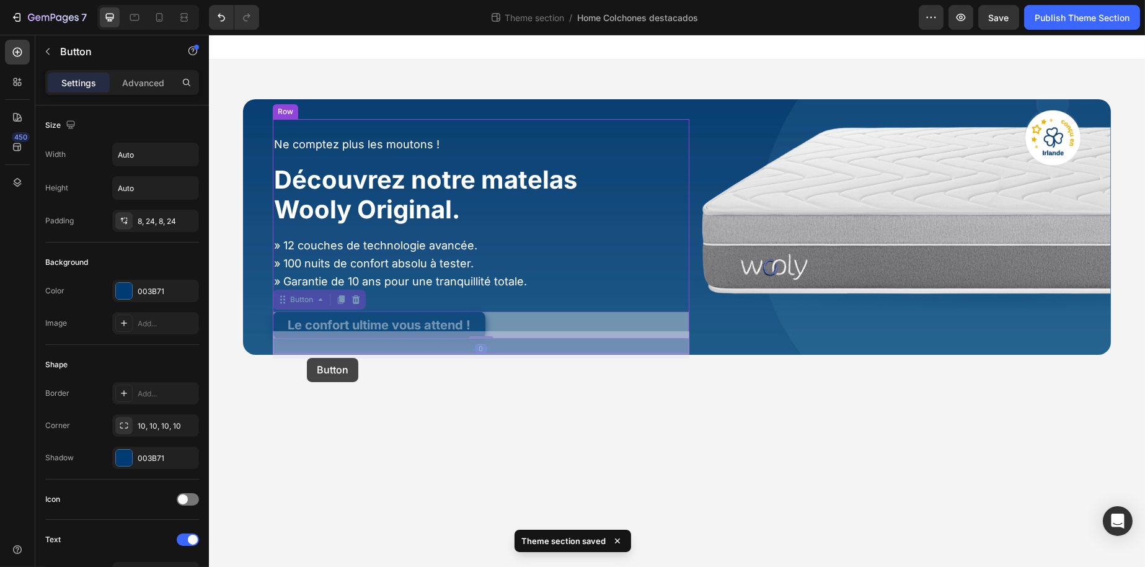
drag, startPoint x: 301, startPoint y: 301, endPoint x: 306, endPoint y: 358, distance: 56.7
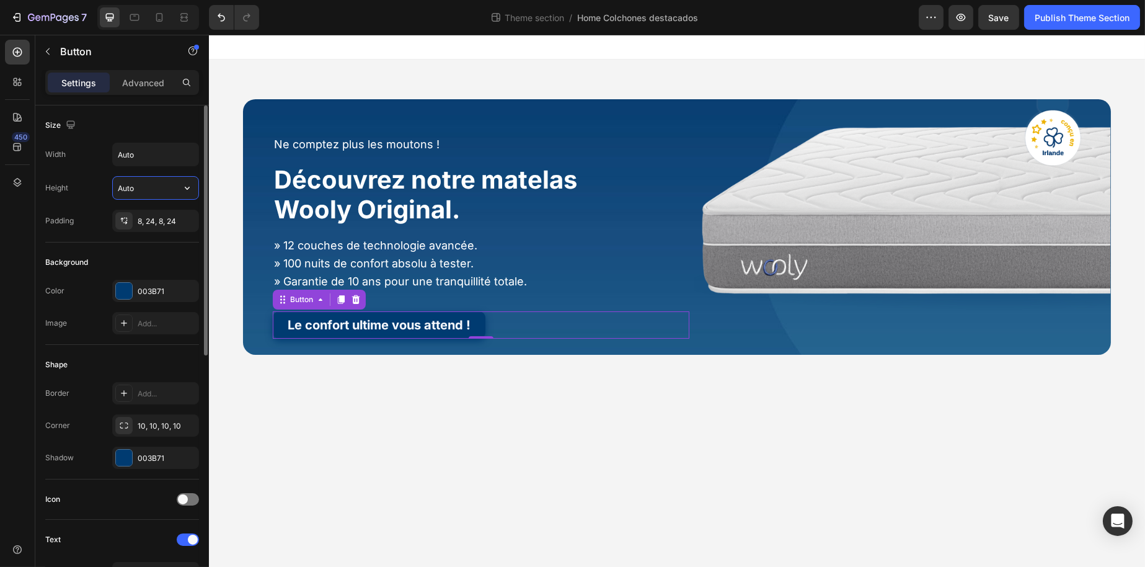
click at [142, 189] on input "Auto" at bounding box center [156, 188] width 86 height 22
click at [183, 183] on icon "button" at bounding box center [187, 188] width 12 height 12
click at [174, 191] on input "Auto" at bounding box center [156, 188] width 86 height 22
click at [186, 187] on icon "button" at bounding box center [187, 188] width 12 height 12
click at [162, 194] on input "Auto" at bounding box center [156, 188] width 86 height 22
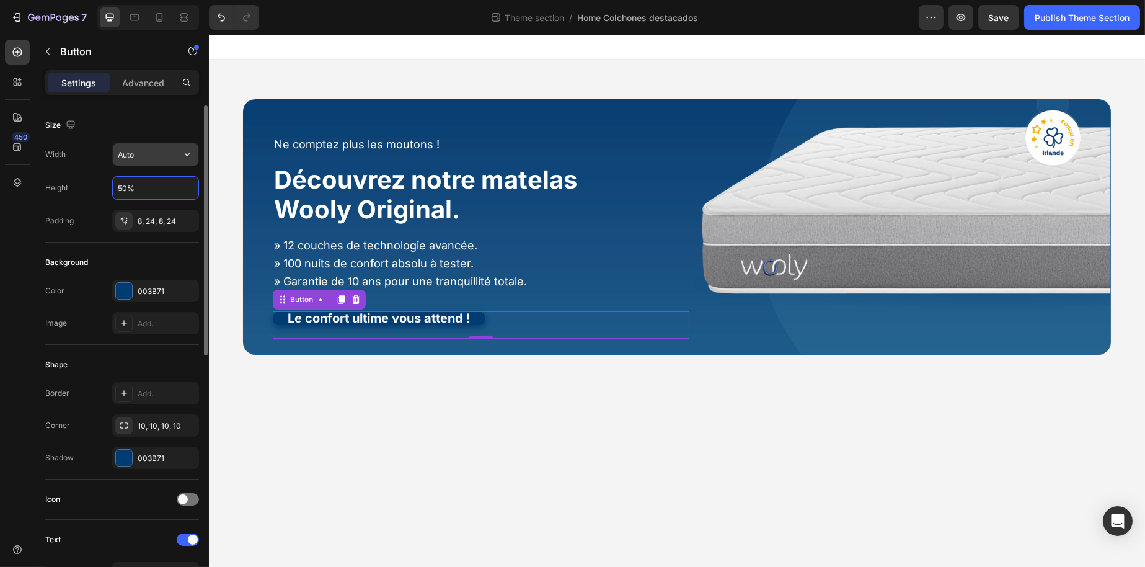
type input "50%"
click at [173, 158] on input "Auto" at bounding box center [156, 154] width 86 height 22
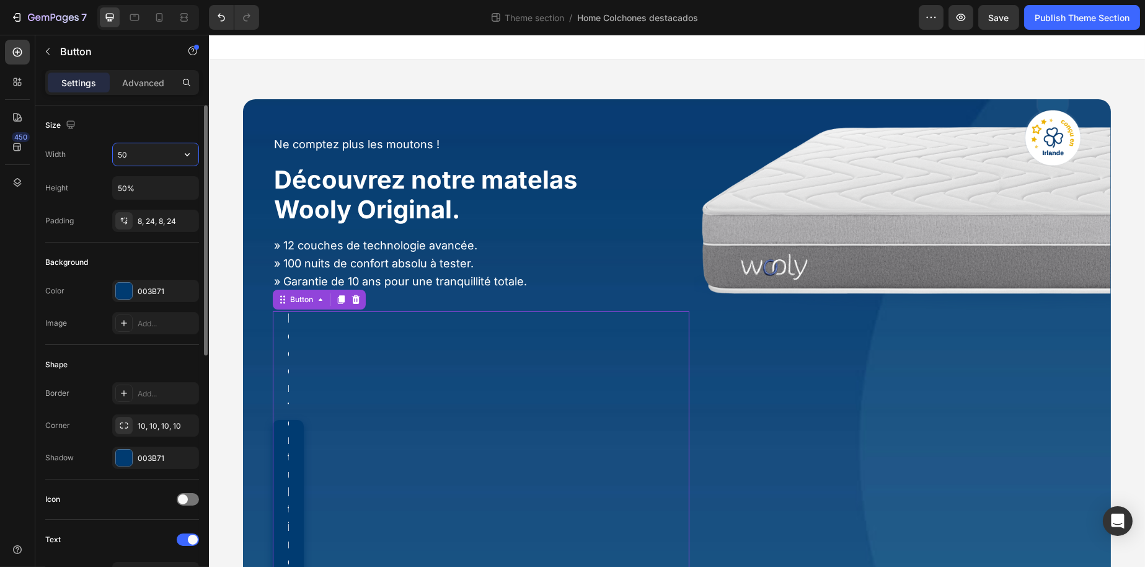
type input "50%"
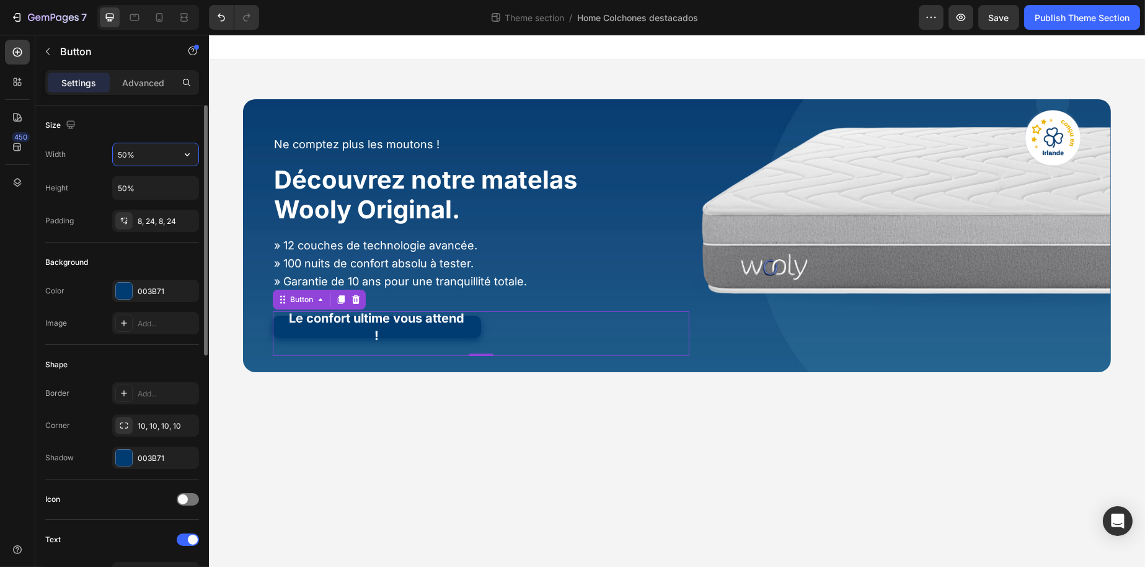
type input "Auto"
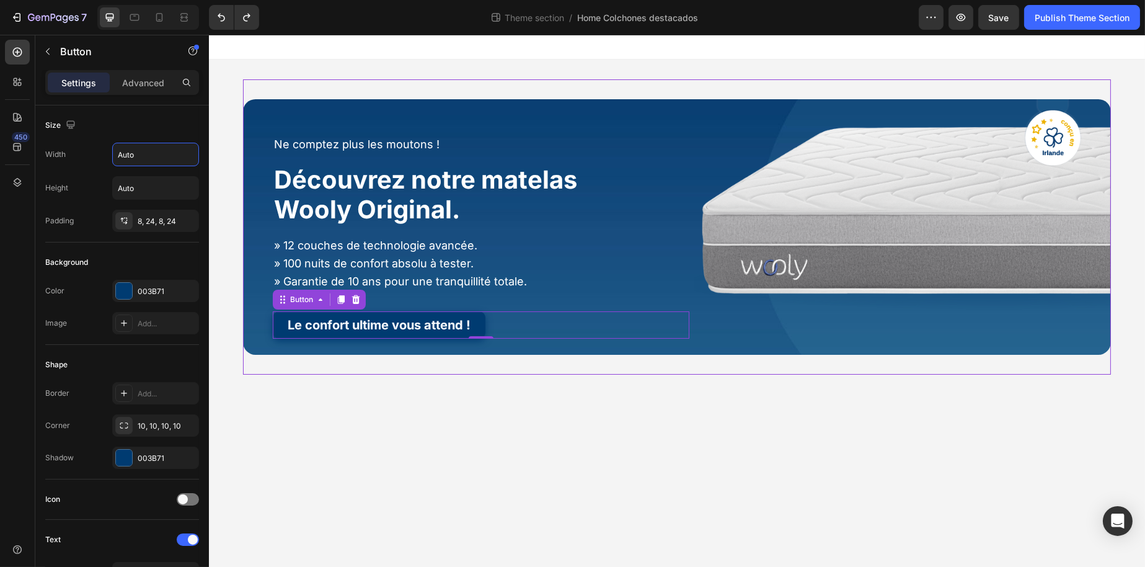
click at [368, 374] on div "Ne comptez plus les moutons ! Heading Découvrez notre matelas Wooly Original. H…" at bounding box center [676, 226] width 868 height 295
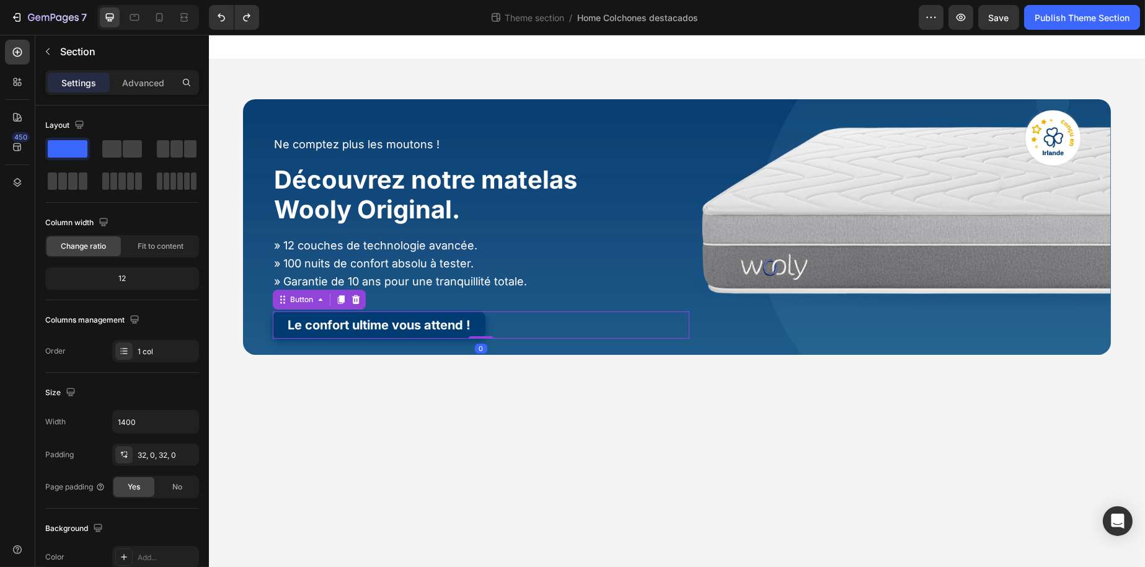
click at [491, 318] on div "Le confort ultime vous attend ! Button 0" at bounding box center [480, 324] width 417 height 27
click at [670, 233] on div "Ne comptez plus les moutons ! Heading Découvrez notre matelas Wooly Original. H…" at bounding box center [480, 236] width 417 height 205
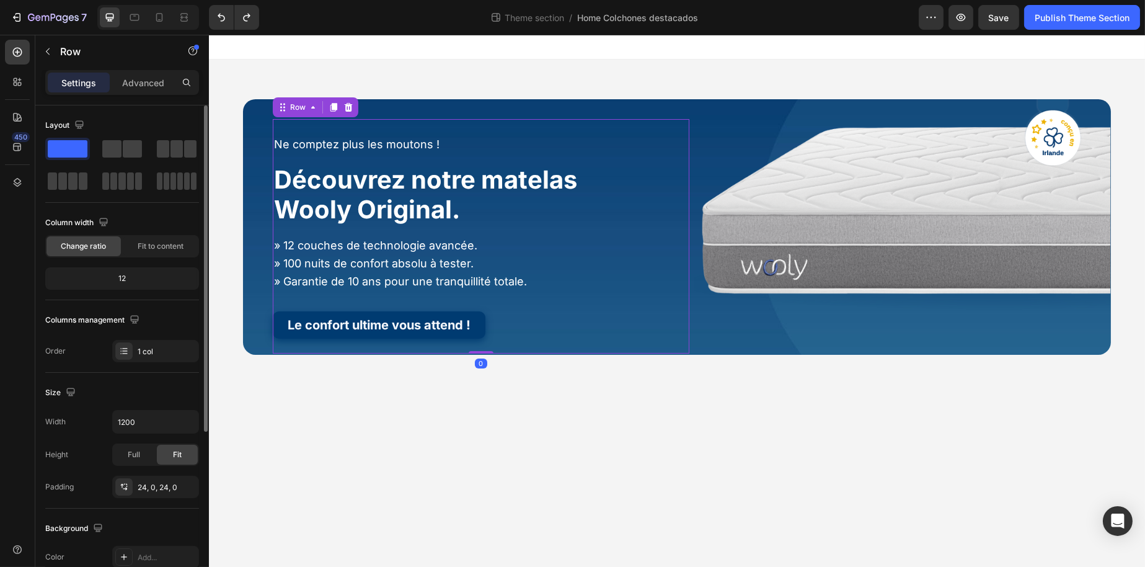
scroll to position [248, 0]
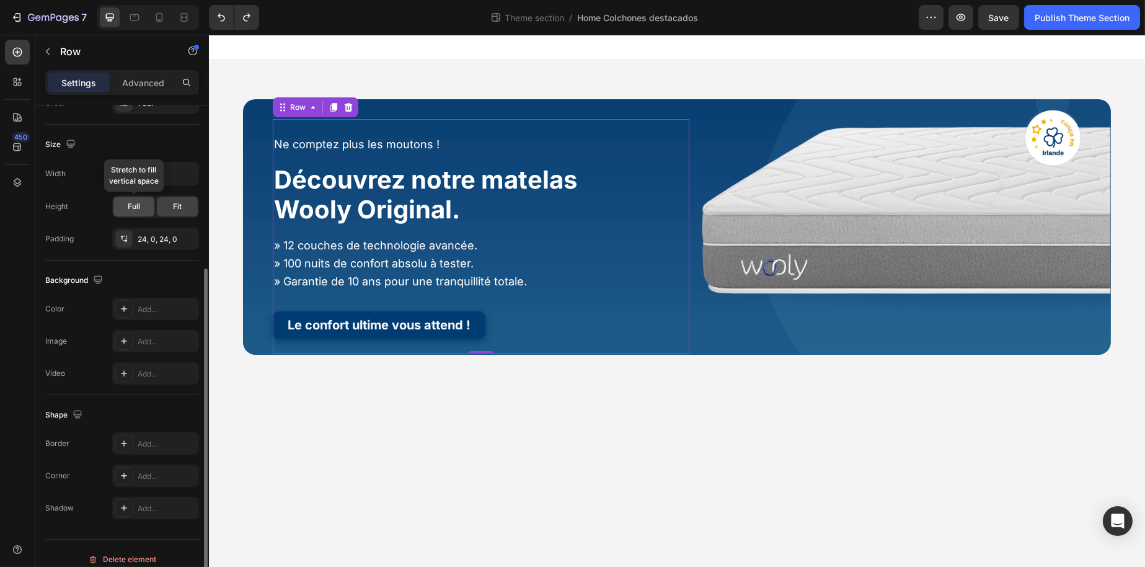
click at [133, 207] on span "Full" at bounding box center [134, 206] width 12 height 11
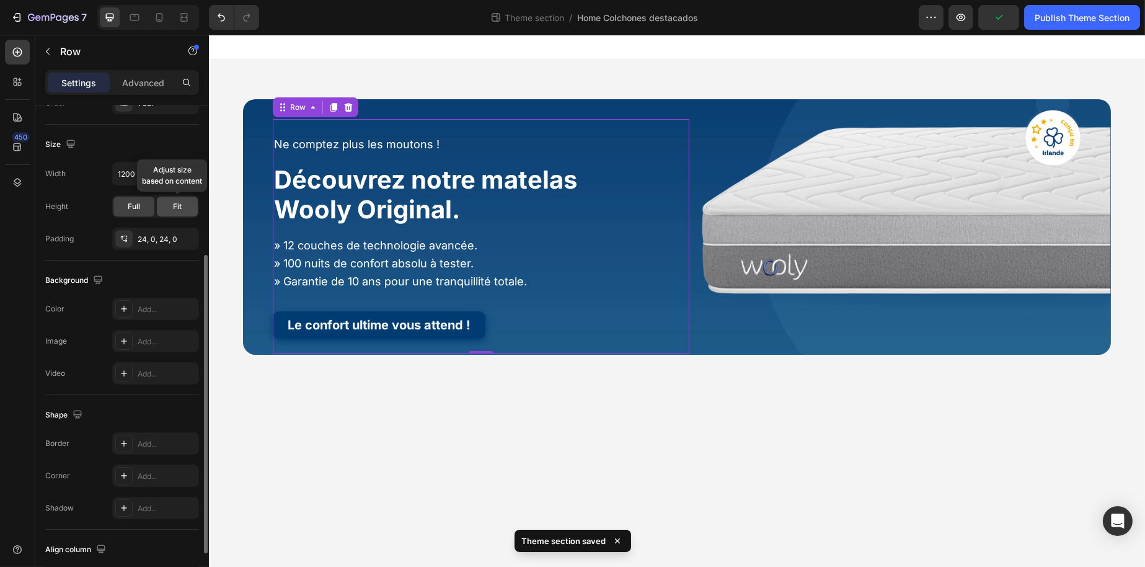
click at [182, 201] on div "Fit" at bounding box center [177, 207] width 41 height 20
click at [188, 171] on icon "button" at bounding box center [187, 173] width 12 height 12
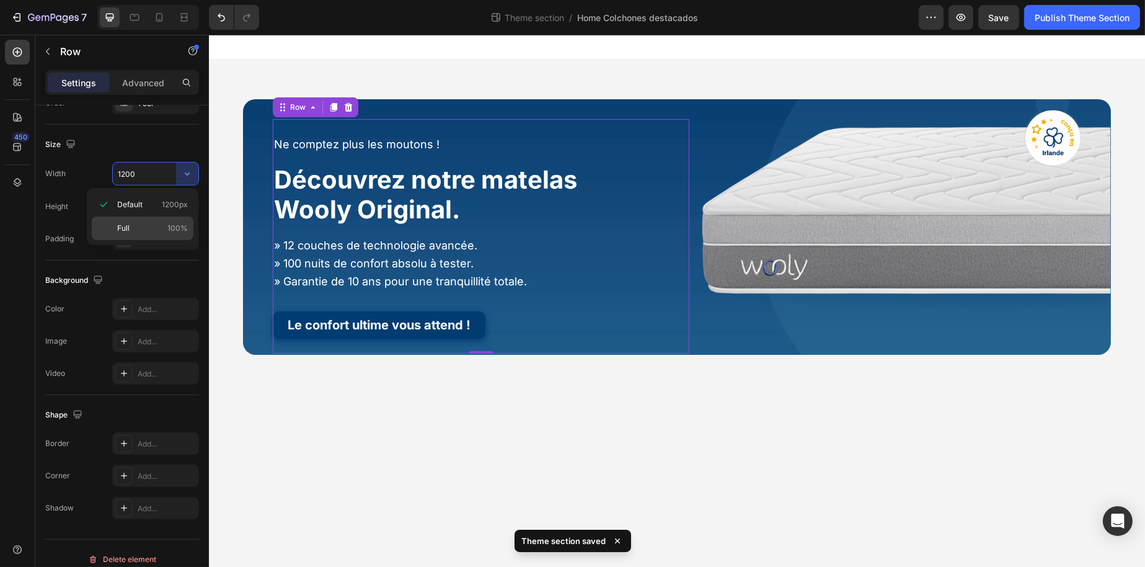
click at [160, 218] on div "Full 100%" at bounding box center [143, 228] width 102 height 24
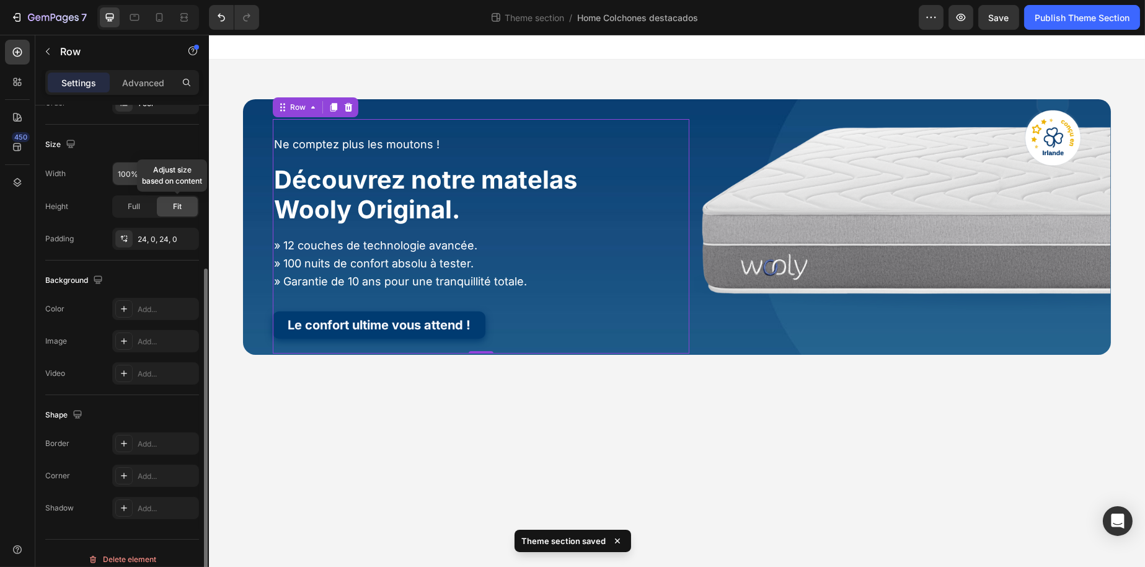
click at [154, 182] on input "100%" at bounding box center [156, 173] width 86 height 22
click at [190, 169] on icon "button" at bounding box center [187, 173] width 12 height 12
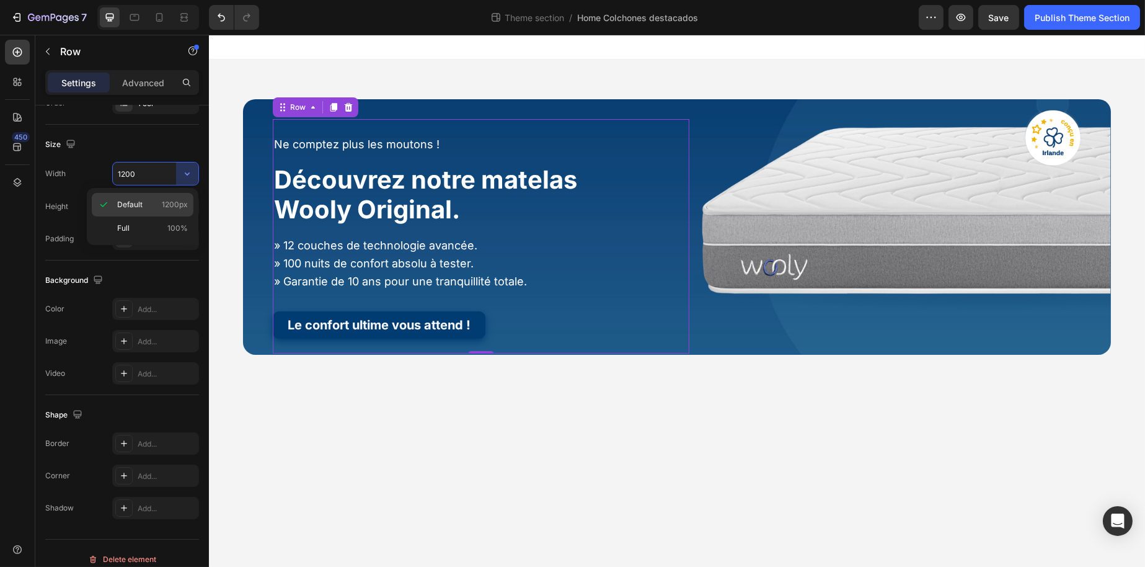
click at [146, 216] on div "Default 1200px" at bounding box center [143, 228] width 102 height 24
click at [146, 213] on div "Full" at bounding box center [133, 207] width 41 height 20
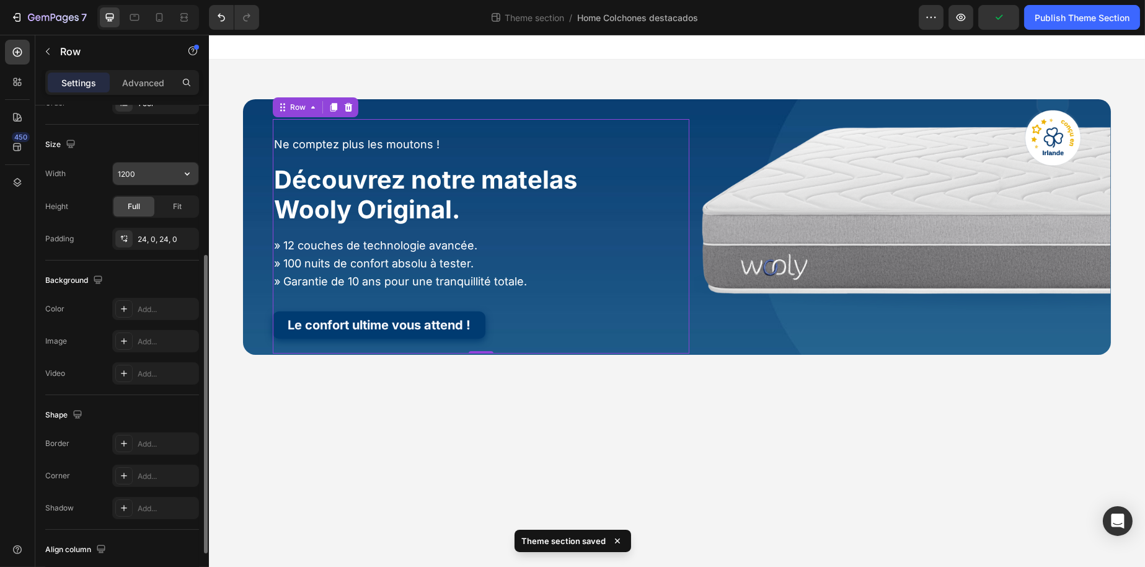
click at [158, 176] on input "1200" at bounding box center [156, 173] width 86 height 22
click at [166, 197] on div "Fit" at bounding box center [177, 207] width 41 height 20
click at [169, 168] on input "1200" at bounding box center [156, 173] width 86 height 22
click at [185, 172] on icon "button" at bounding box center [187, 173] width 5 height 3
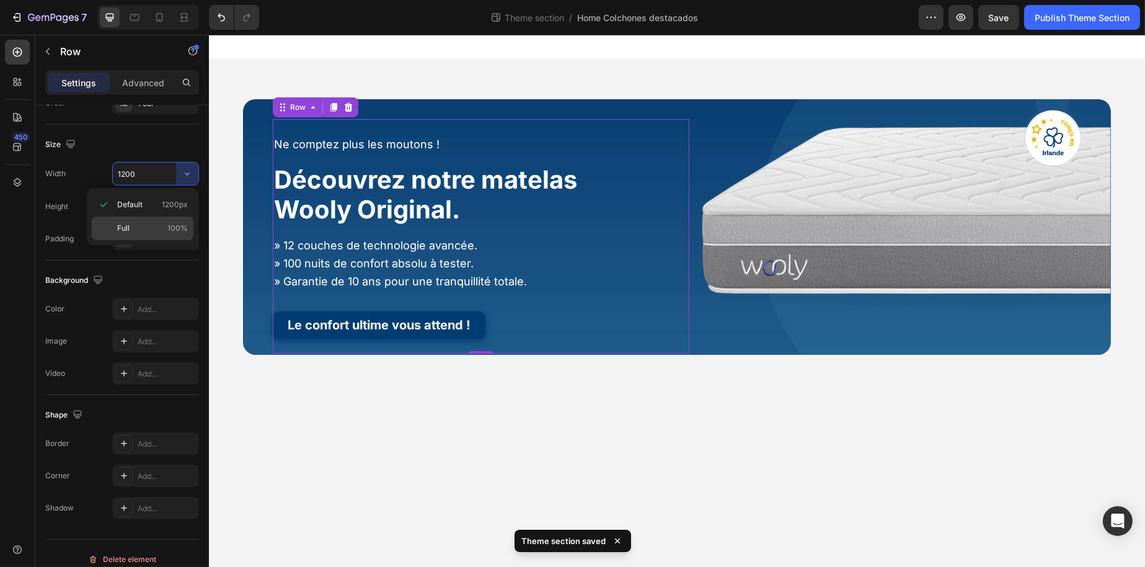
click at [180, 231] on span "100%" at bounding box center [177, 228] width 20 height 11
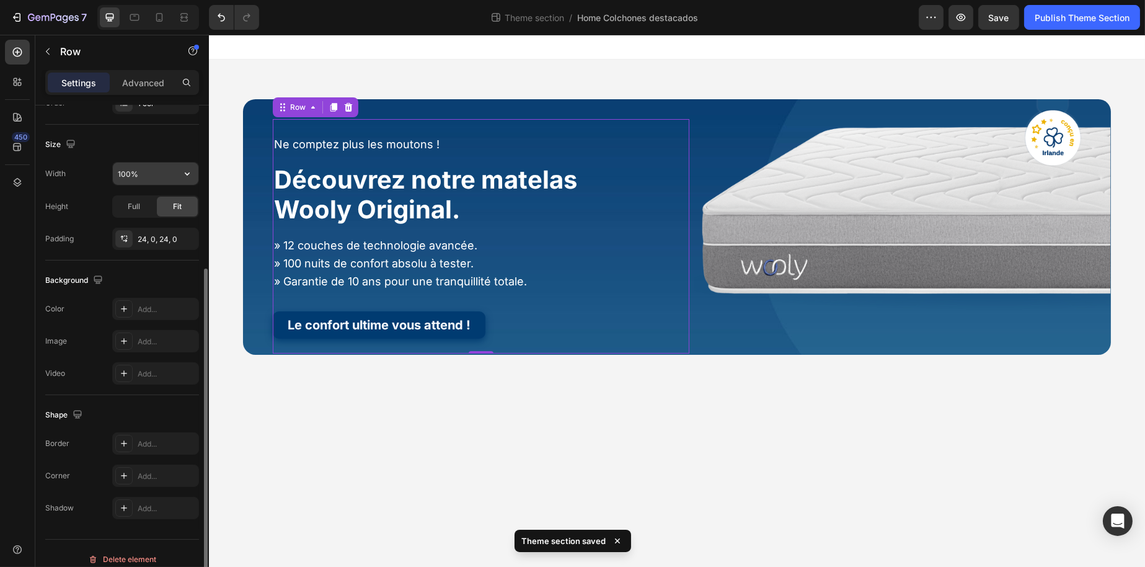
click at [131, 168] on input "100%" at bounding box center [156, 173] width 86 height 22
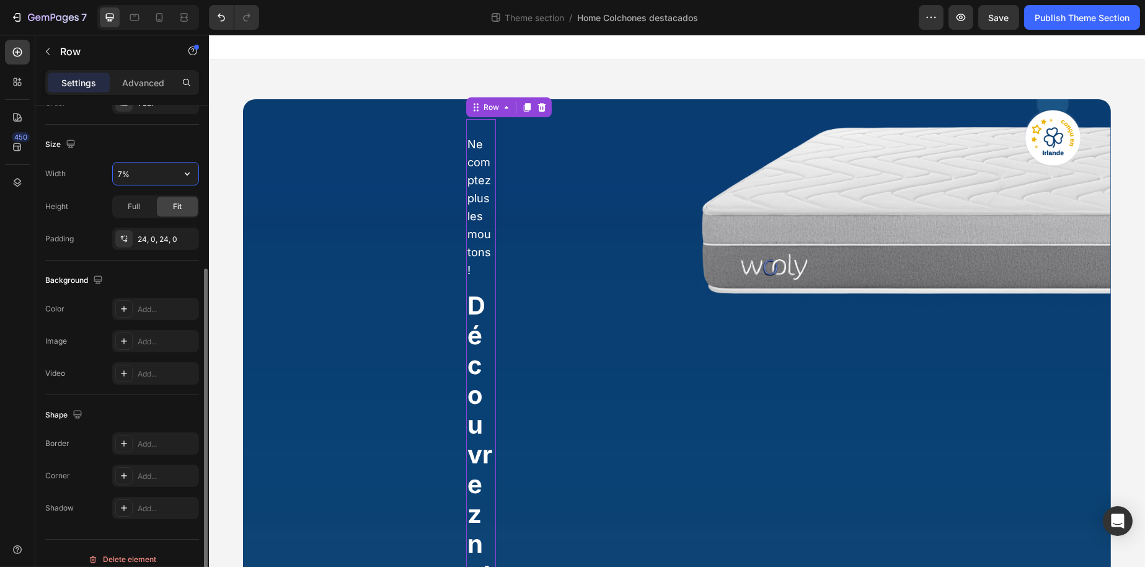
type input "75%"
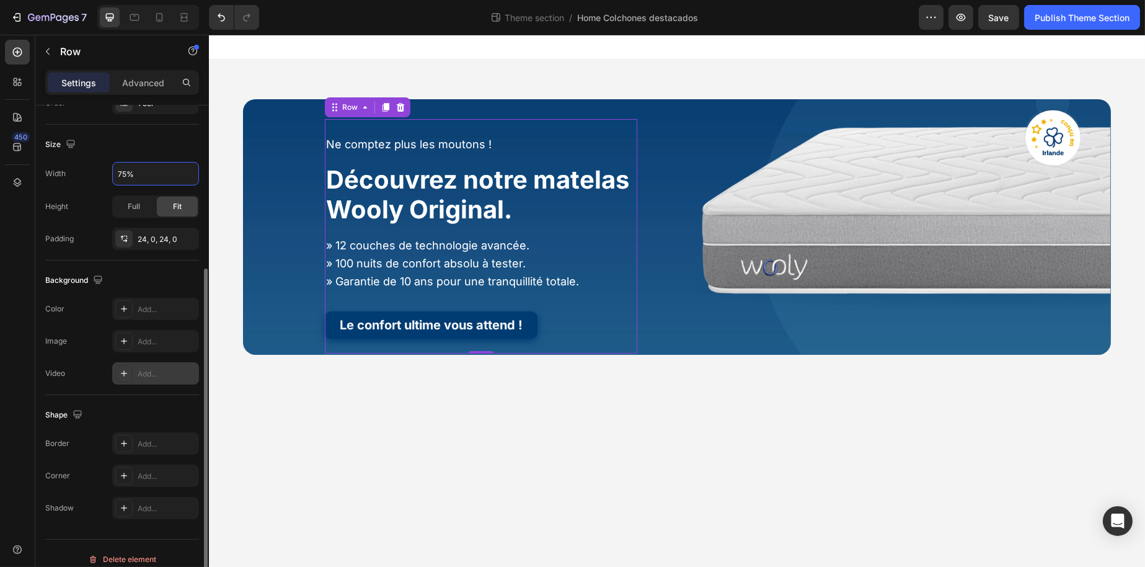
scroll to position [259, 0]
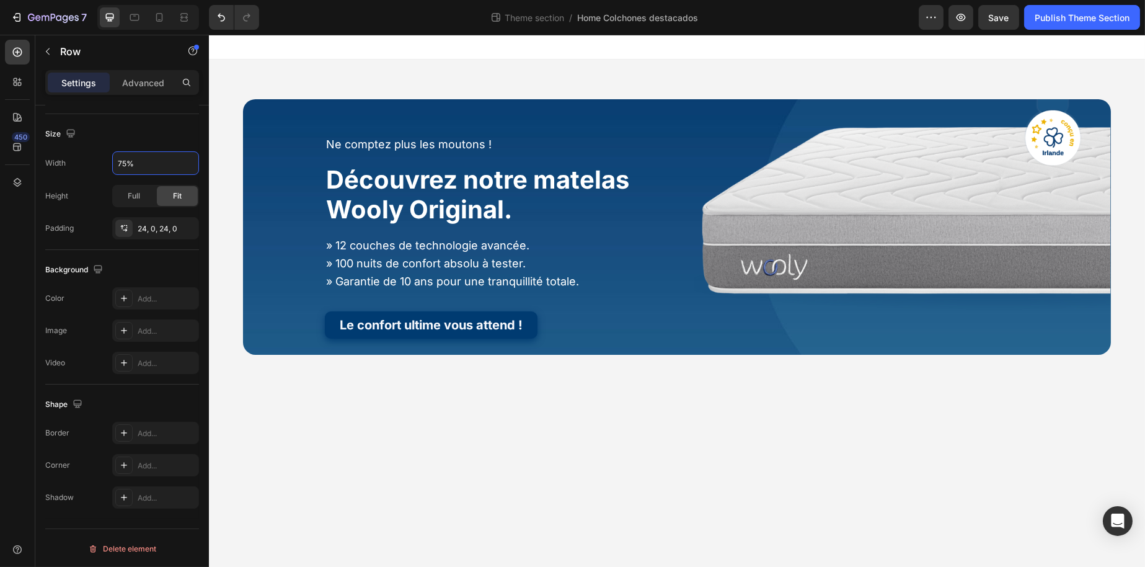
click at [310, 483] on body "Ne comptez plus les moutons ! Heading Découvrez notre matelas Wooly Original. H…" at bounding box center [676, 301] width 936 height 532
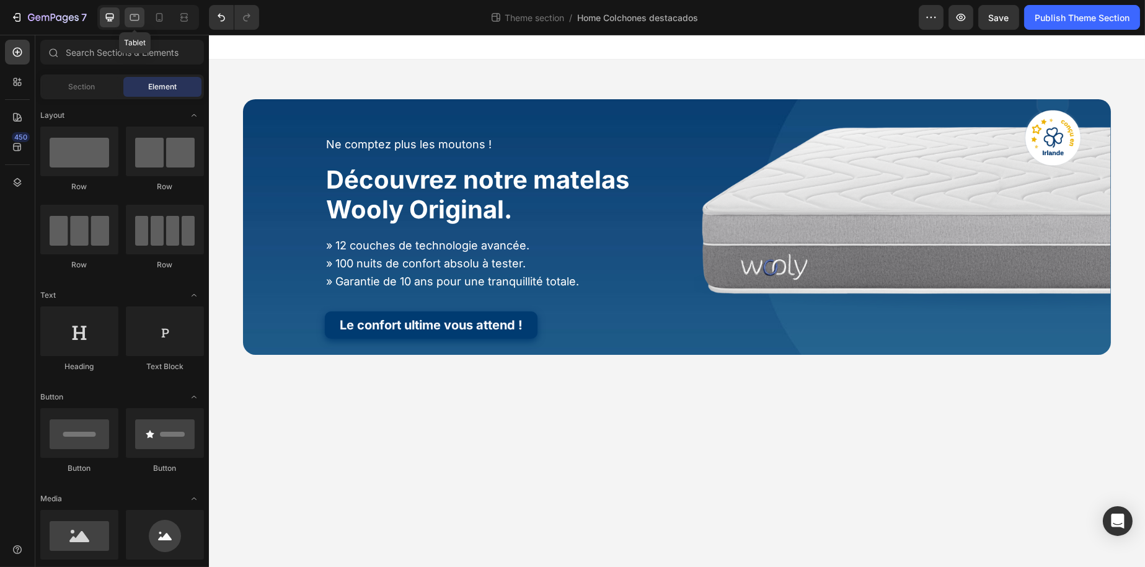
click at [137, 16] on icon at bounding box center [134, 17] width 12 height 12
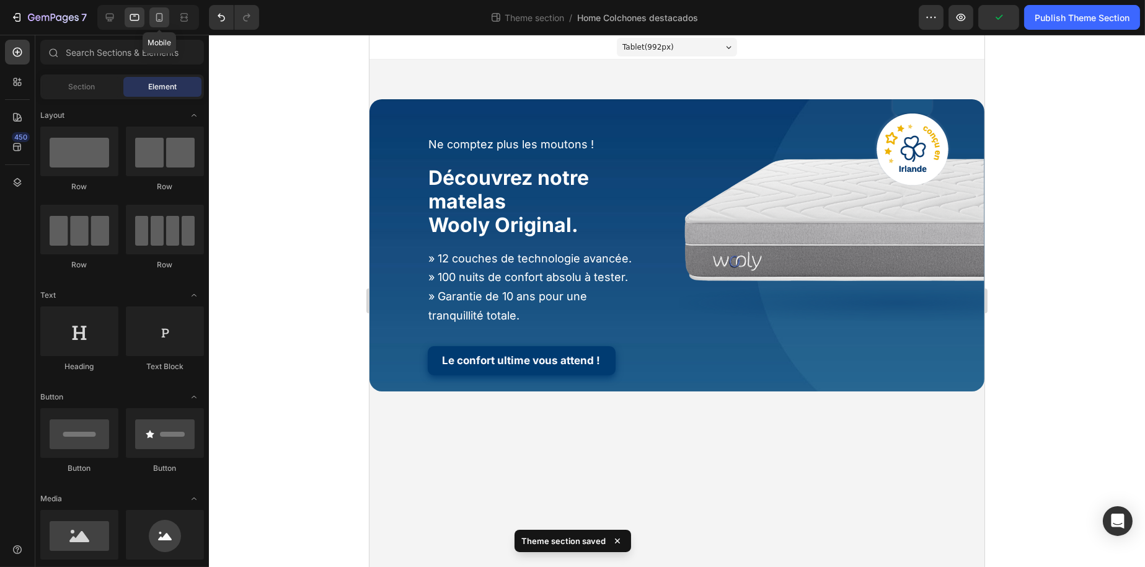
click at [155, 17] on icon at bounding box center [159, 17] width 12 height 12
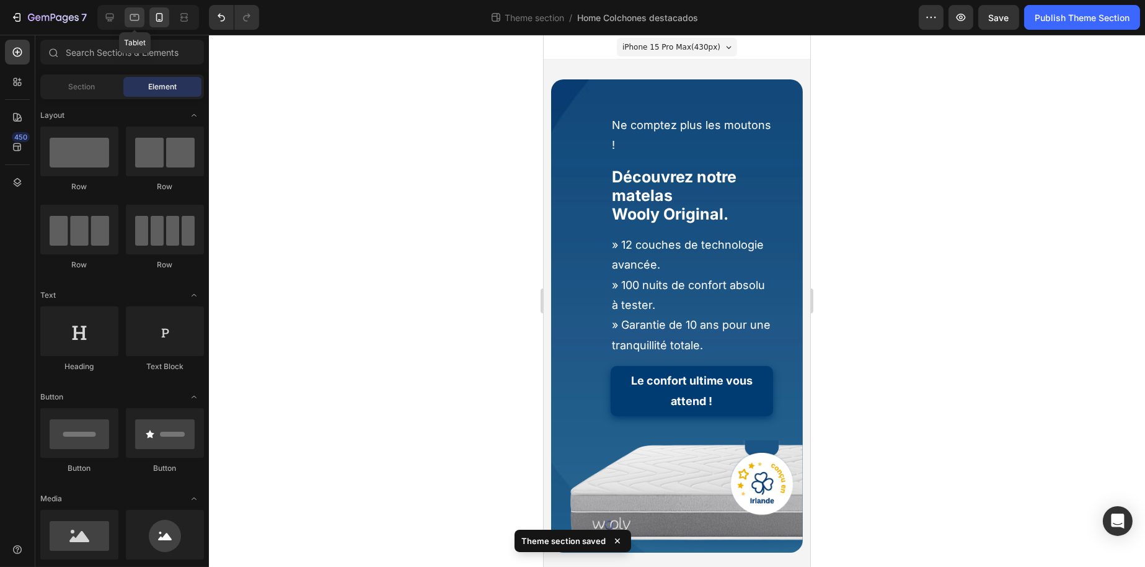
click at [141, 17] on div at bounding box center [135, 17] width 20 height 20
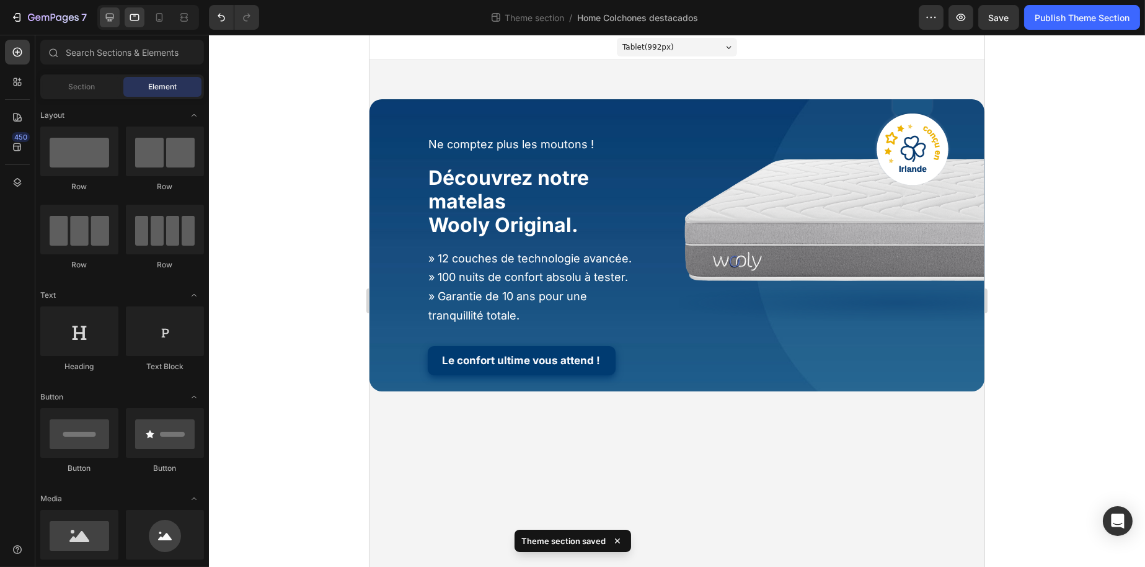
click at [117, 17] on div at bounding box center [110, 17] width 20 height 20
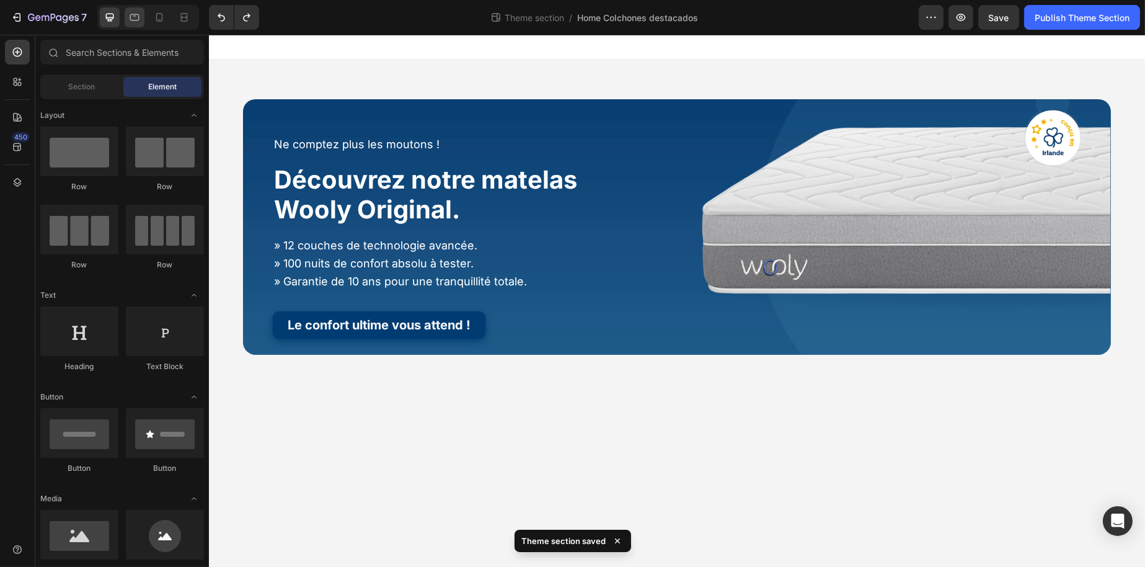
click at [140, 20] on icon at bounding box center [134, 17] width 12 height 12
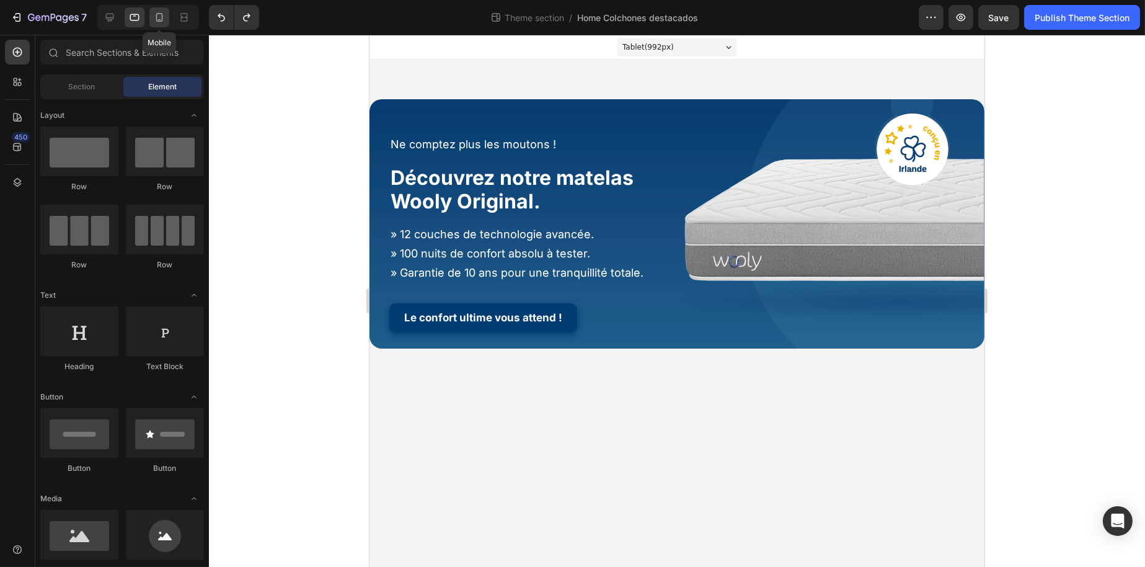
click at [159, 16] on icon at bounding box center [159, 17] width 12 height 12
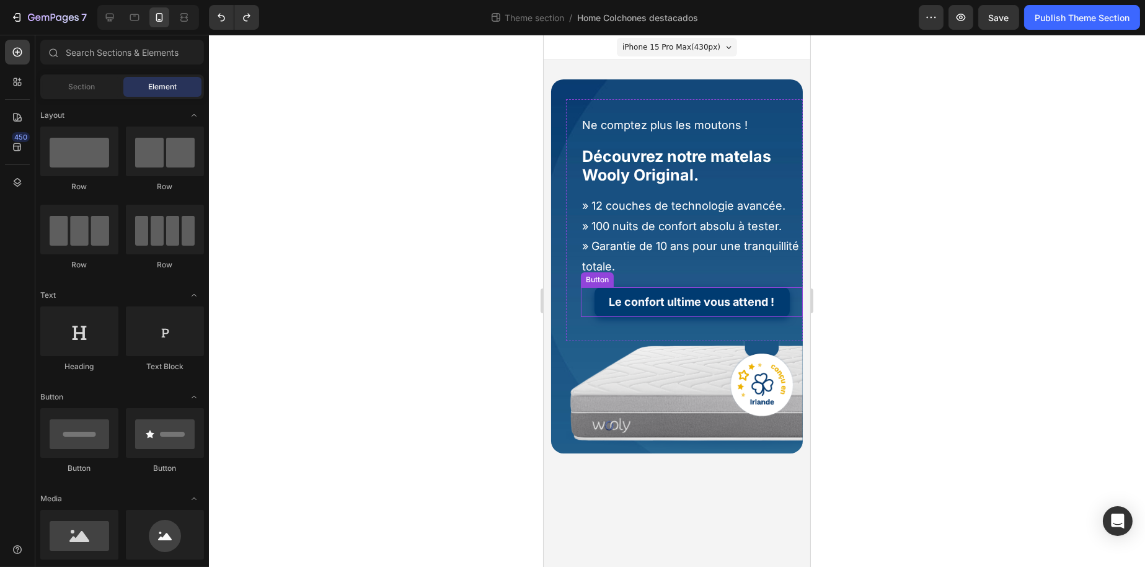
click at [587, 297] on div "Le confort ultime vous attend ! Button" at bounding box center [692, 302] width 222 height 30
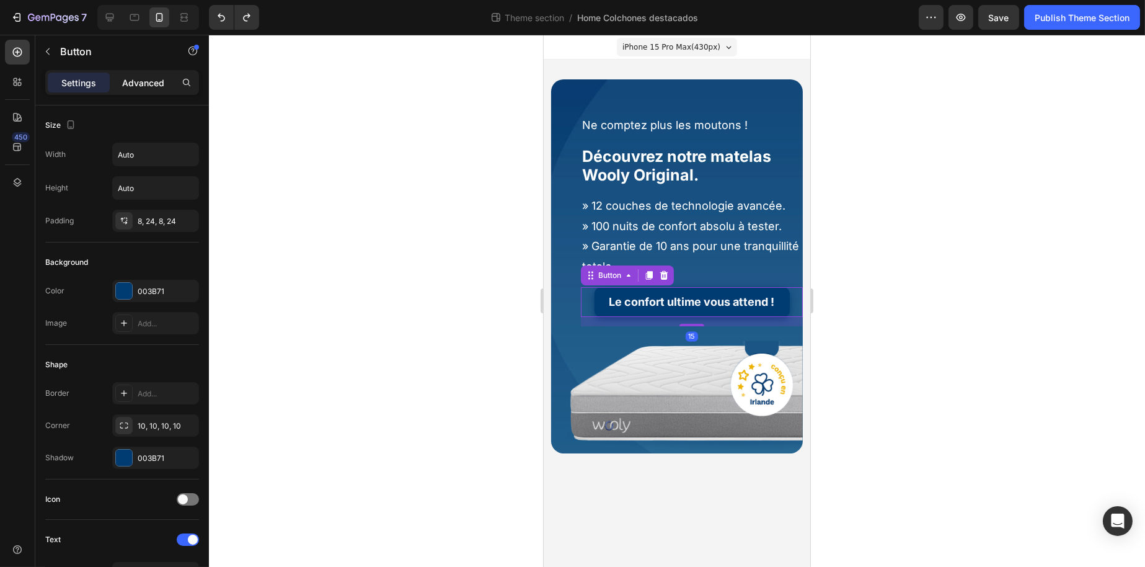
click at [139, 76] on p "Advanced" at bounding box center [143, 82] width 42 height 13
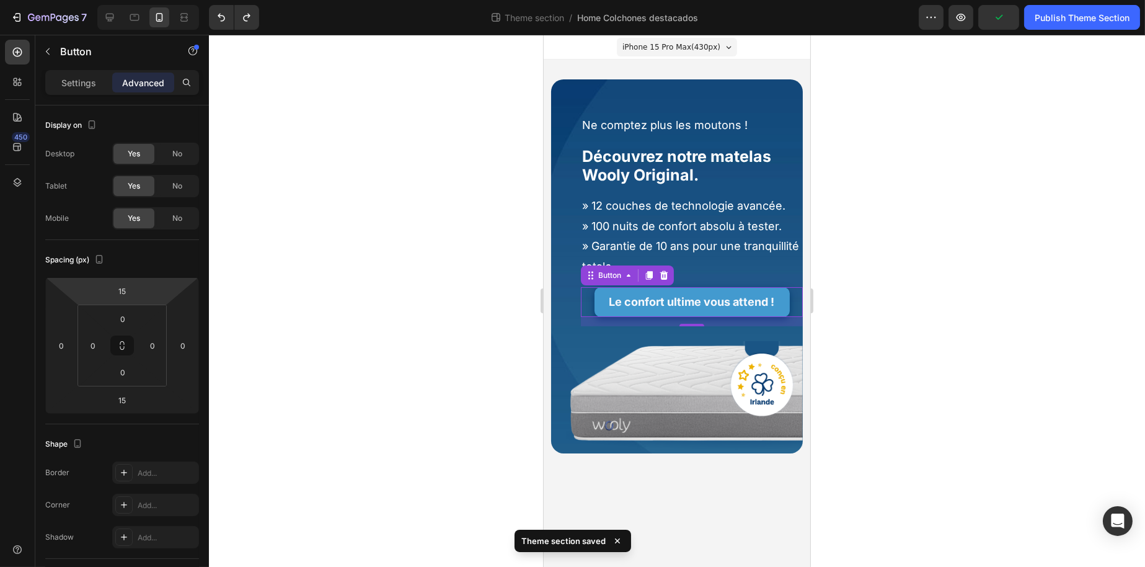
click at [602, 314] on link "Le confort ultime vous attend !" at bounding box center [691, 302] width 195 height 30
click at [621, 307] on p "Le confort ultime vous attend !" at bounding box center [692, 302] width 166 height 20
click at [598, 295] on link "Le confort ultime vous attend !" at bounding box center [691, 302] width 195 height 30
click at [587, 300] on div "Le confort ultime vous attend ! Button 15" at bounding box center [692, 302] width 222 height 30
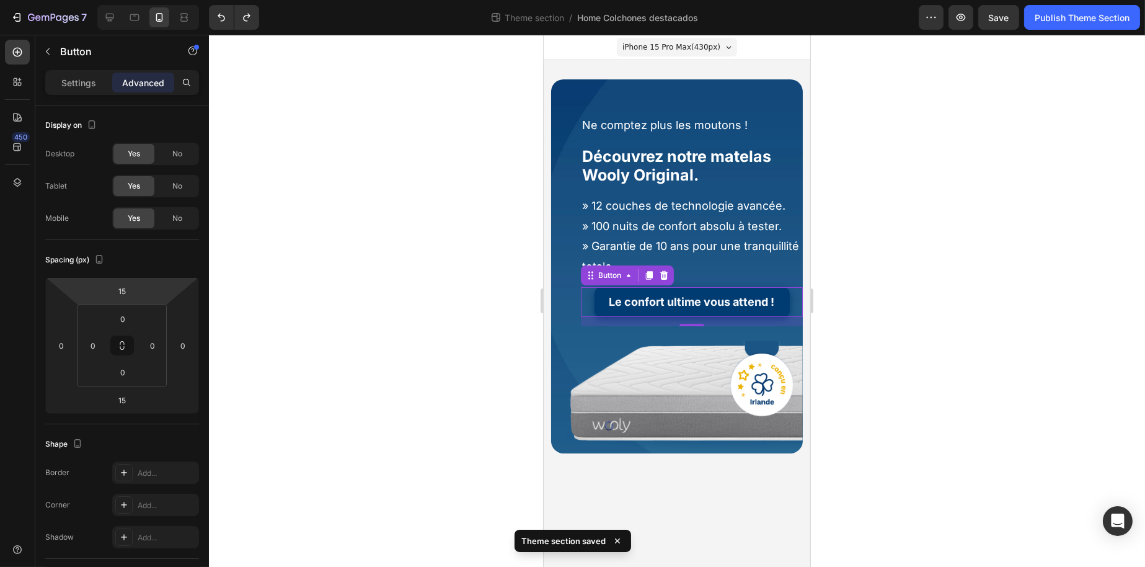
click at [587, 300] on div "Le confort ultime vous attend ! Button 15" at bounding box center [692, 302] width 222 height 30
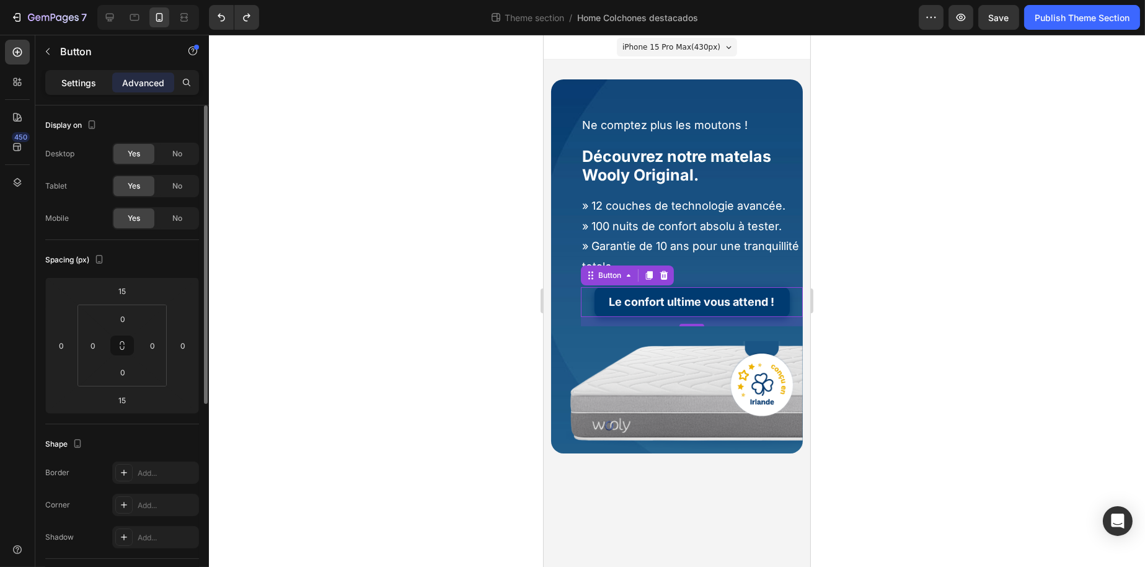
click at [89, 81] on p "Settings" at bounding box center [78, 82] width 35 height 13
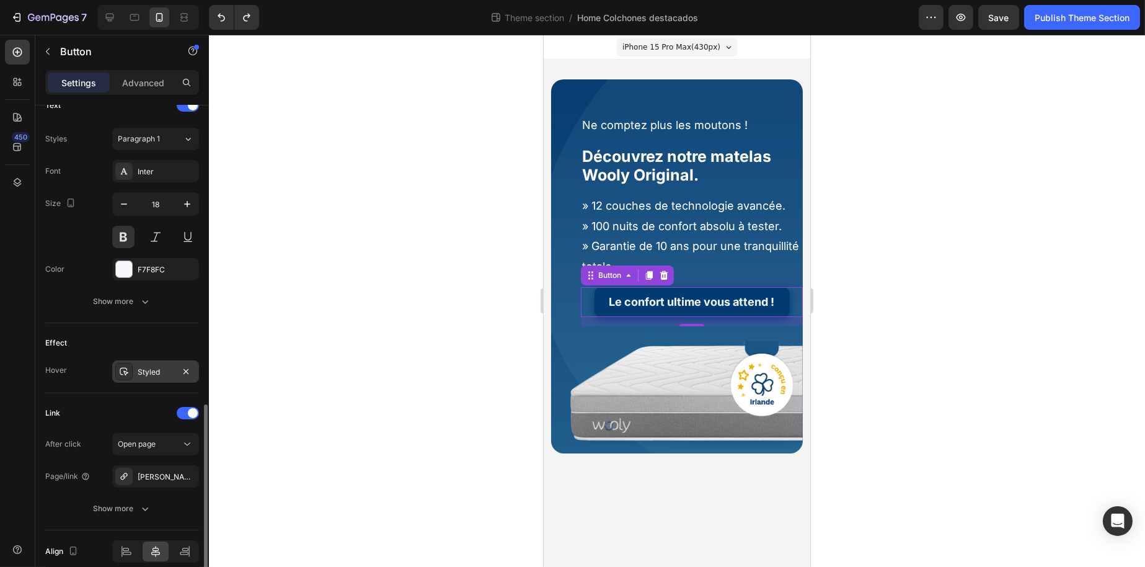
scroll to position [487, 0]
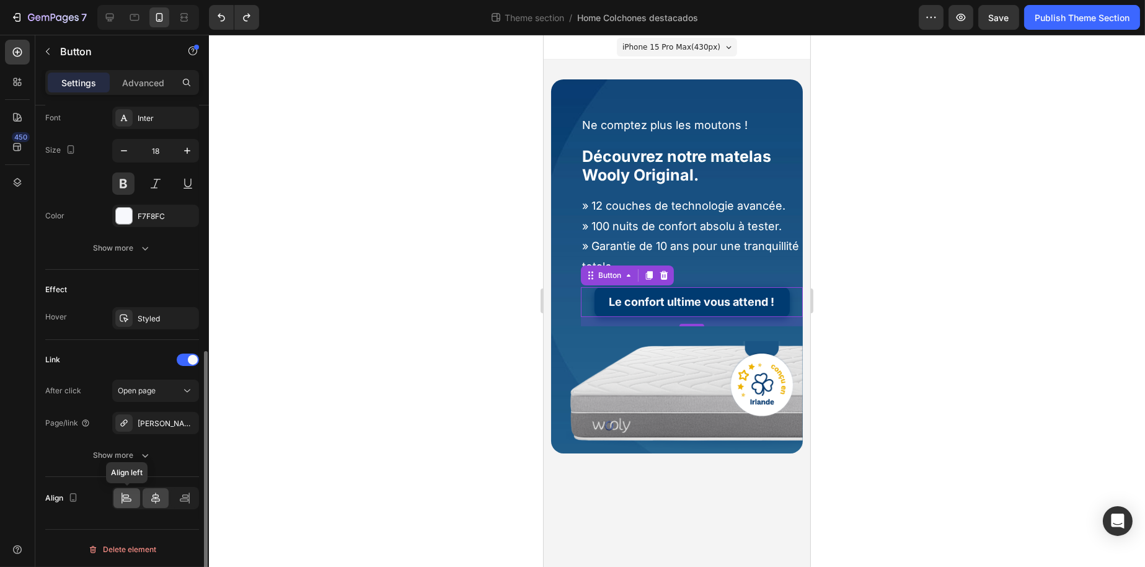
click at [127, 488] on div at bounding box center [126, 498] width 27 height 20
click at [145, 453] on icon "button" at bounding box center [145, 455] width 12 height 12
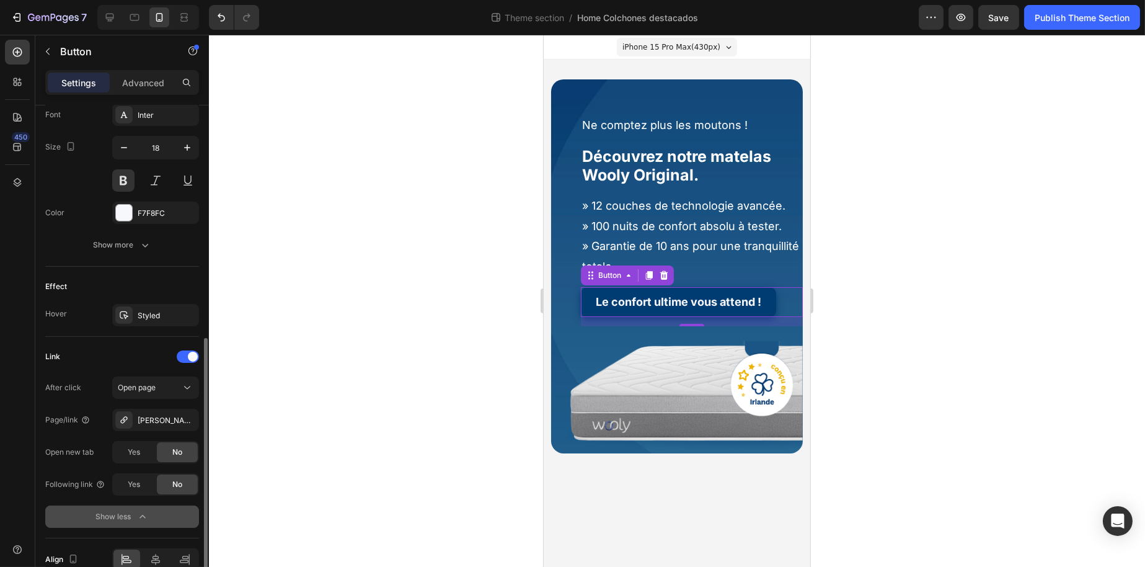
scroll to position [367, 0]
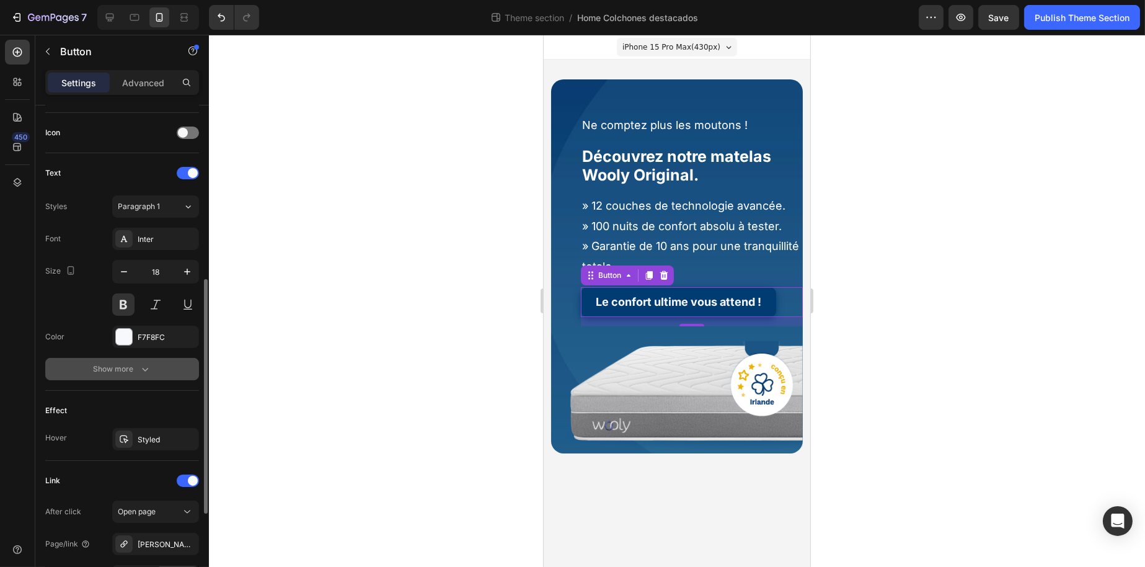
click at [155, 361] on button "Show more" at bounding box center [122, 369] width 154 height 22
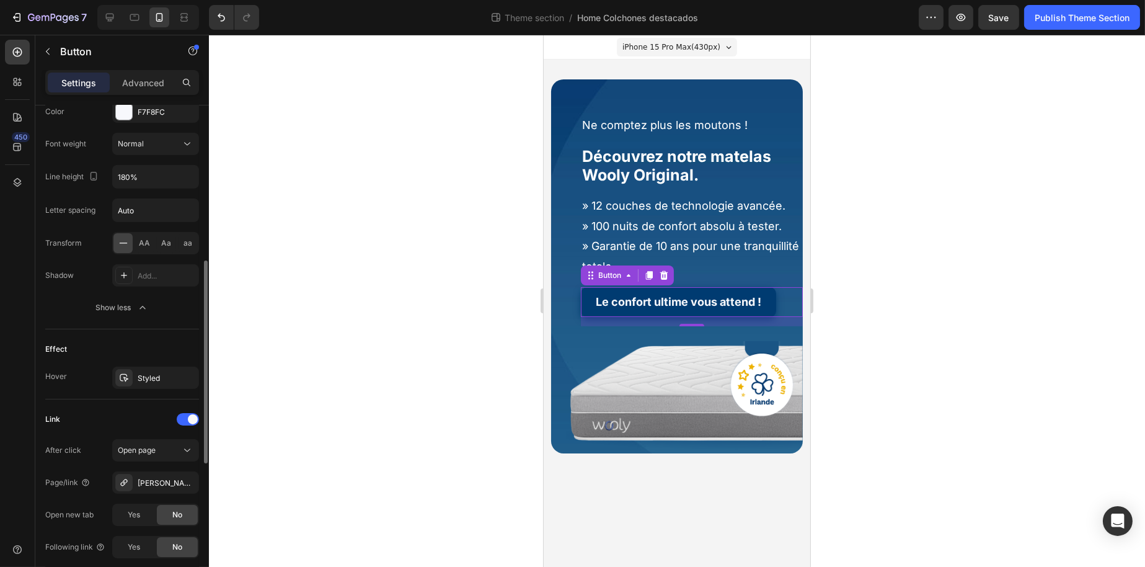
scroll to position [406, 0]
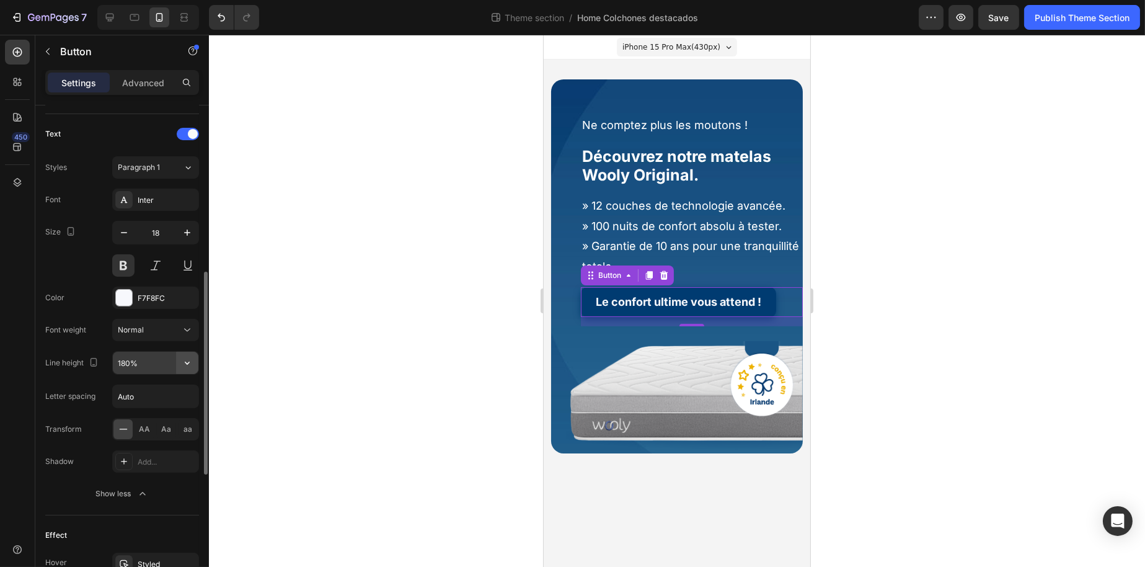
click at [197, 360] on button "button" at bounding box center [187, 363] width 22 height 22
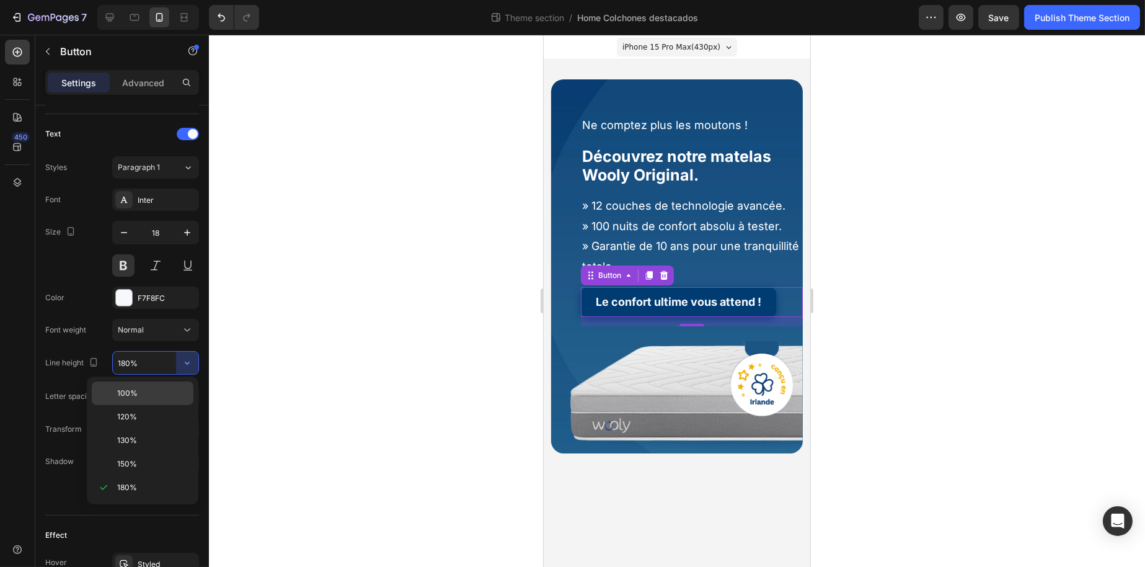
click at [167, 397] on p "100%" at bounding box center [152, 393] width 71 height 11
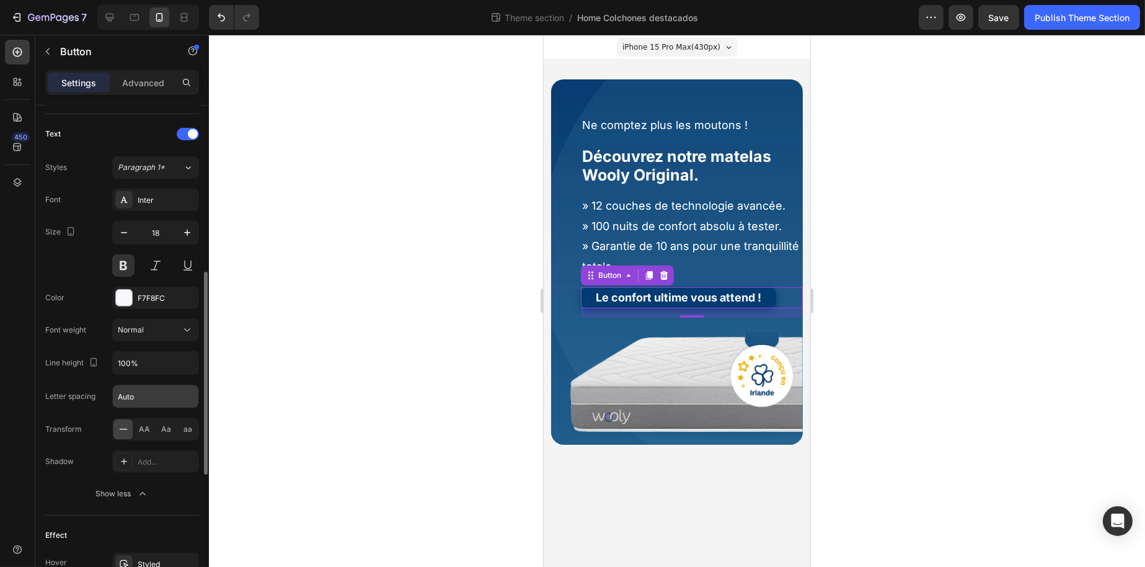
type input "180%"
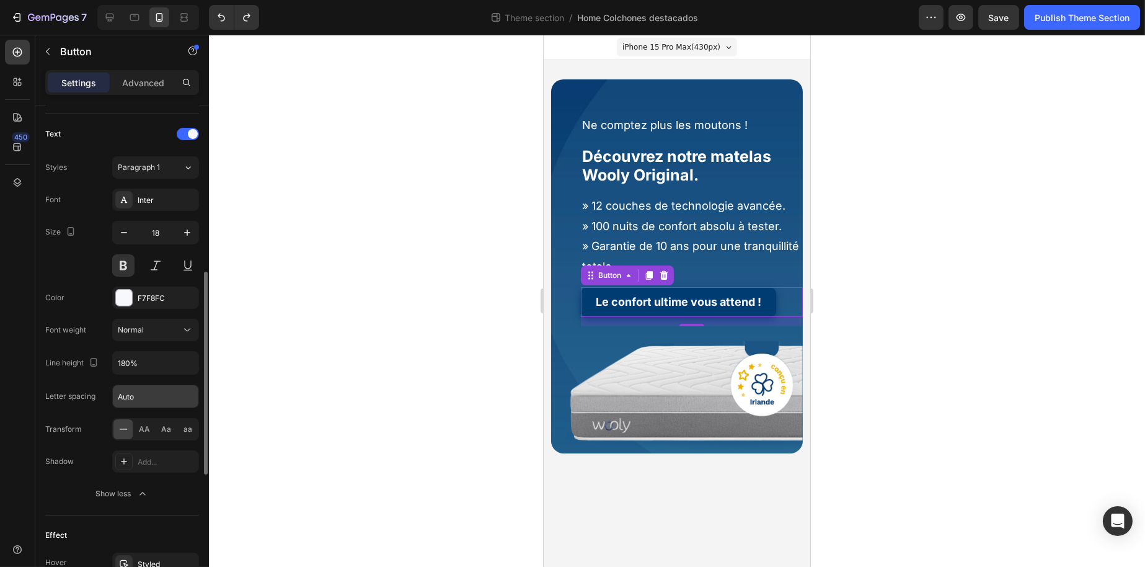
click at [163, 393] on input "Auto" at bounding box center [156, 396] width 86 height 22
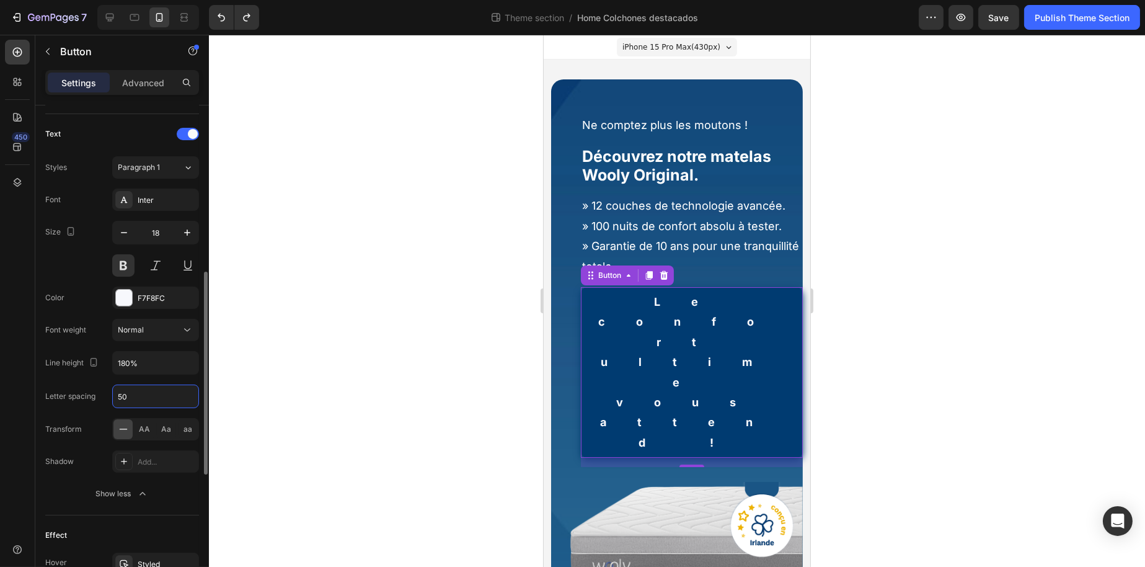
type input "Auto"
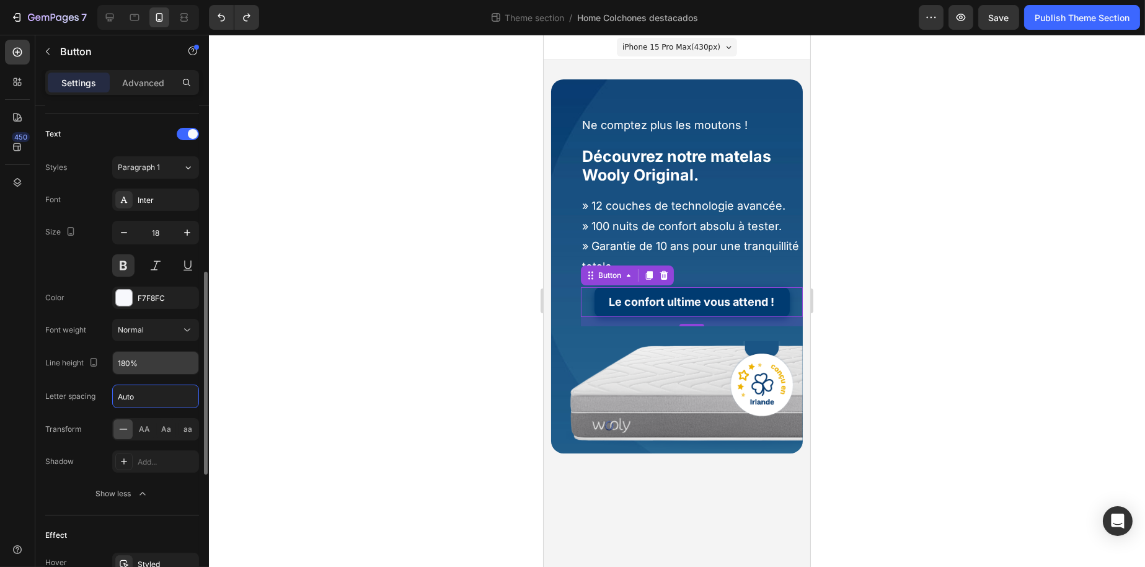
scroll to position [468, 0]
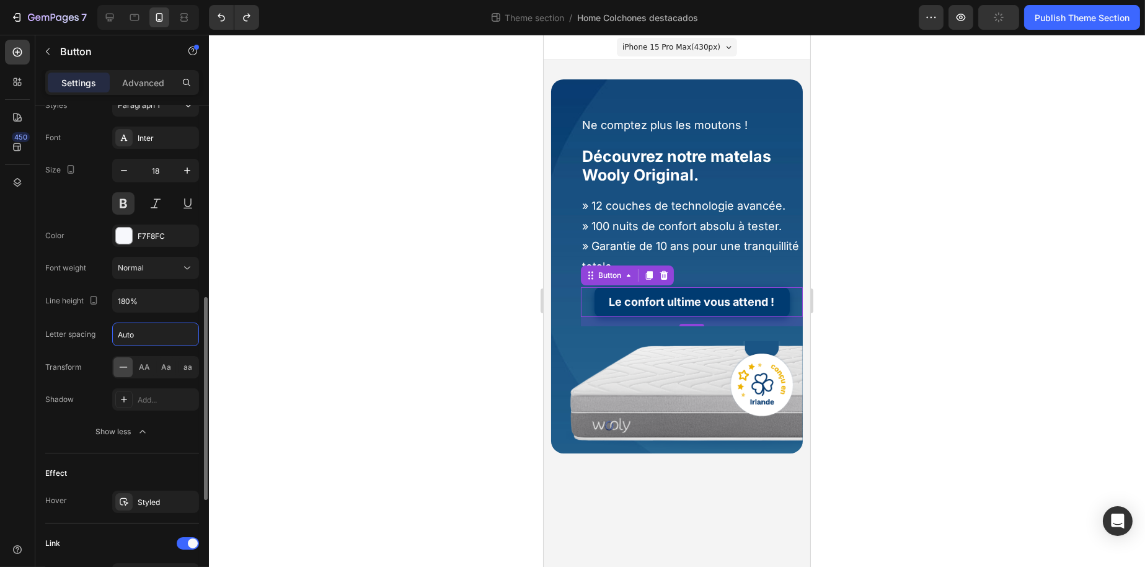
click at [144, 417] on div "Font Inter Size 18 Color F7F8FC Font weight Normal Line height 180% Letter spac…" at bounding box center [122, 285] width 154 height 316
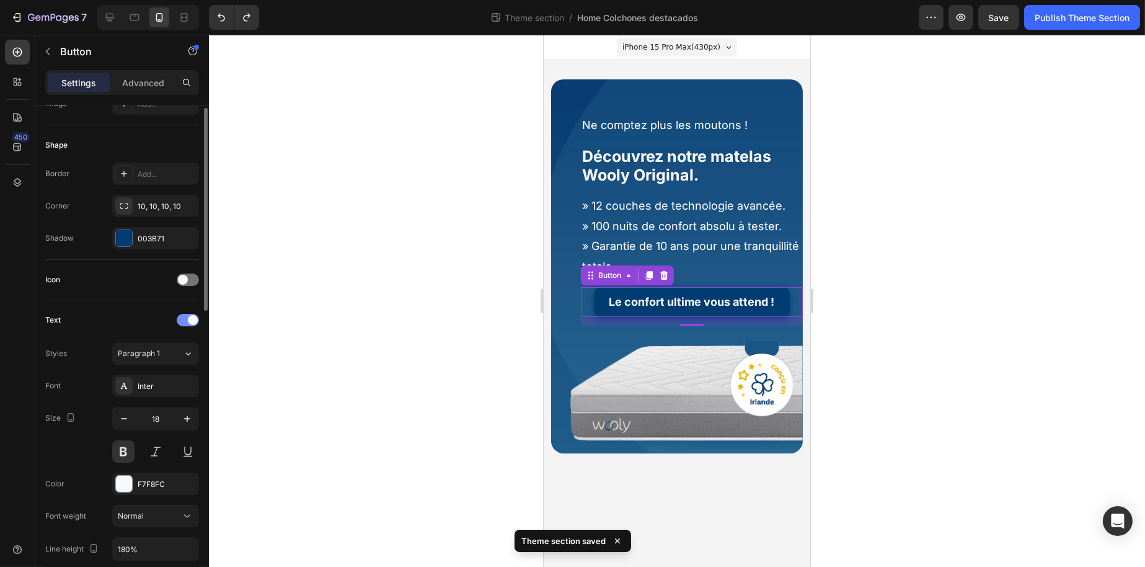
scroll to position [96, 0]
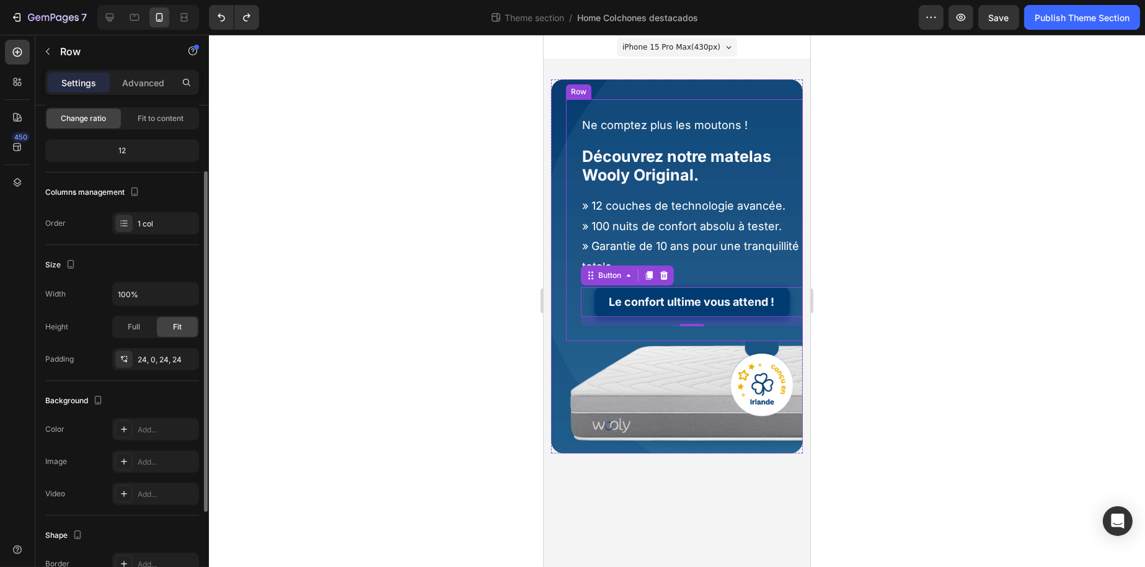
click at [579, 246] on div "Ne comptez plus les moutons ! Heading Découvrez notre matelas Wooly Original. H…" at bounding box center [684, 220] width 237 height 242
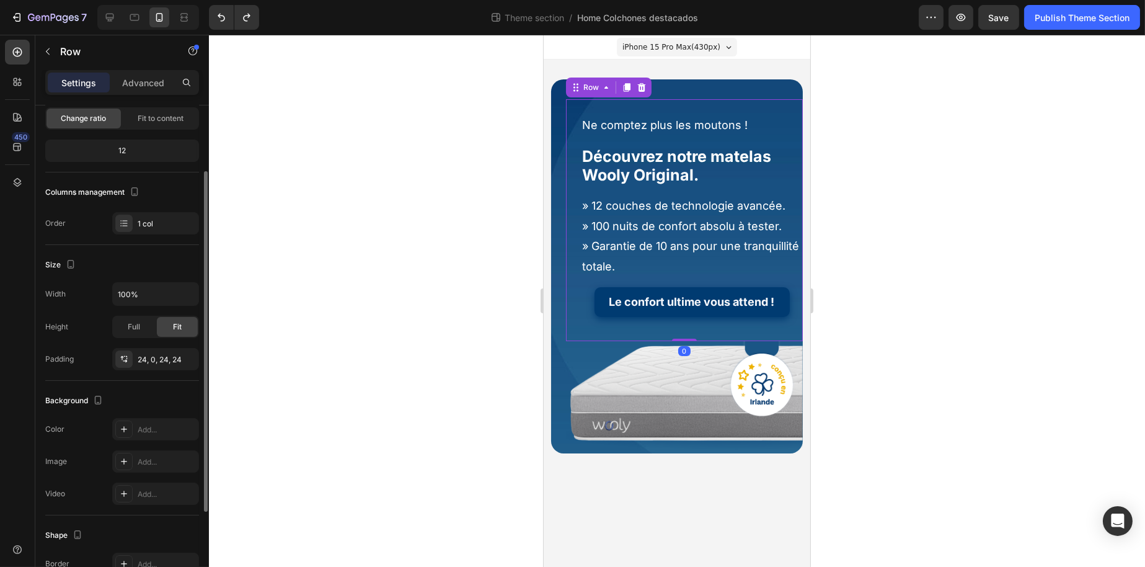
scroll to position [0, 0]
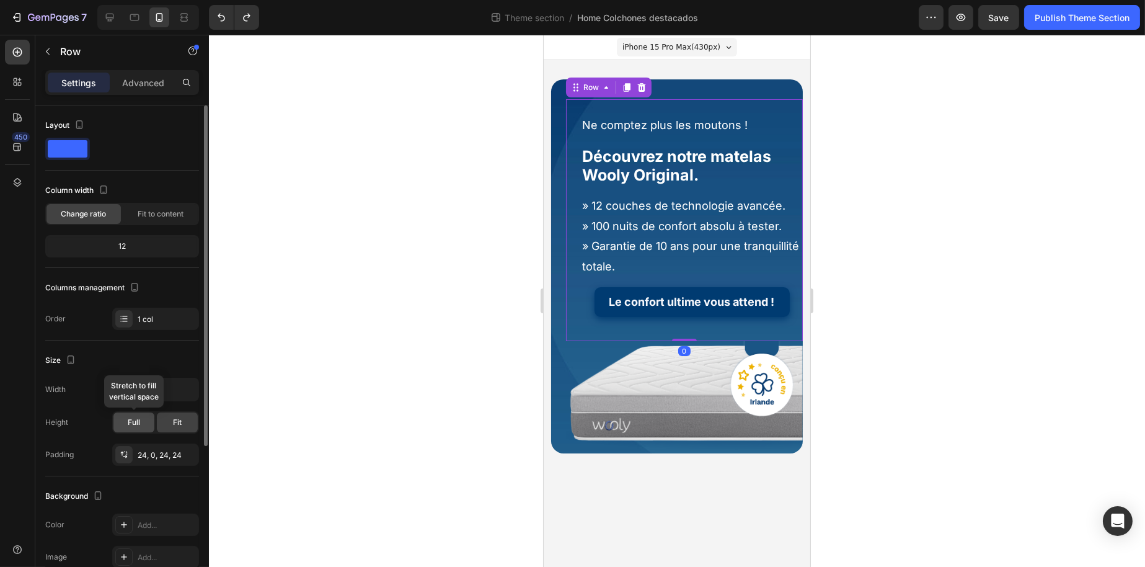
click at [138, 419] on span "Full" at bounding box center [134, 422] width 12 height 11
click at [175, 417] on span "Fit" at bounding box center [177, 422] width 9 height 11
click at [159, 214] on span "Fit to content" at bounding box center [161, 213] width 46 height 11
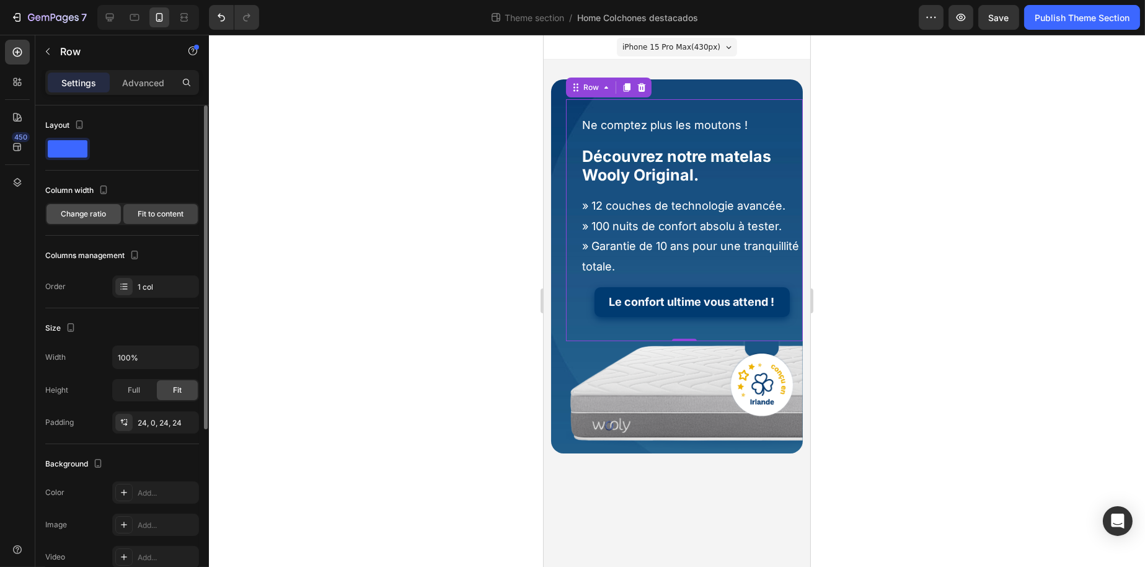
click at [102, 215] on span "Change ratio" at bounding box center [83, 213] width 45 height 11
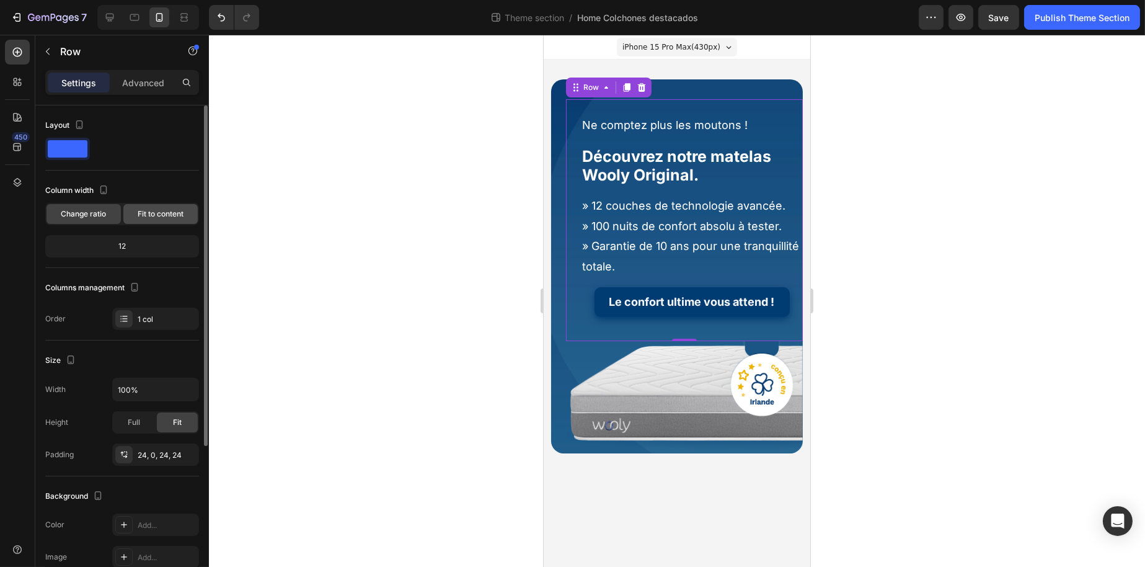
click at [143, 216] on span "Fit to content" at bounding box center [161, 213] width 46 height 11
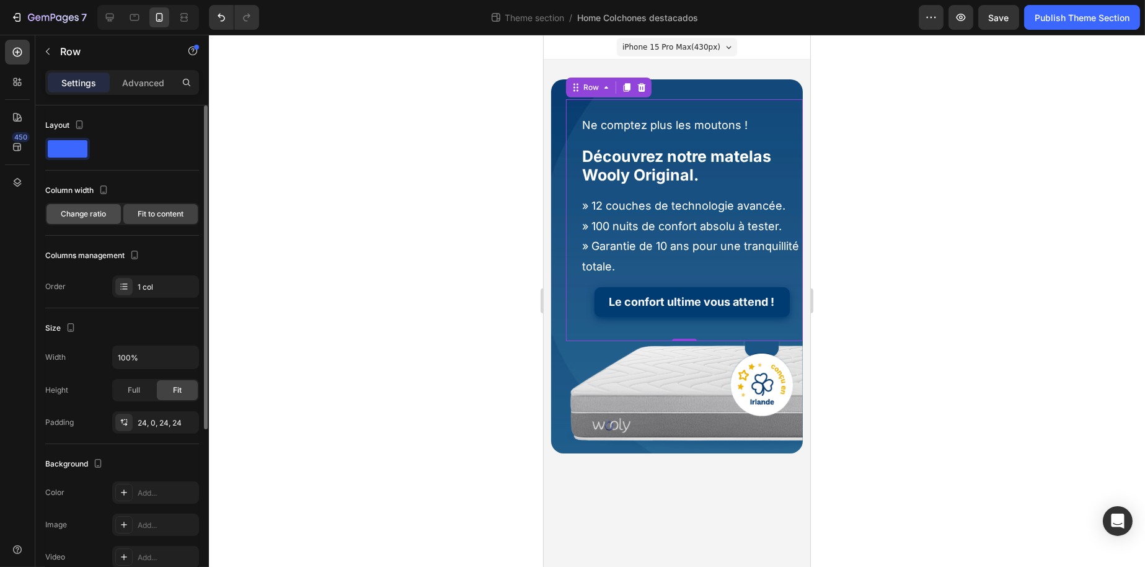
click at [107, 216] on div "Change ratio" at bounding box center [84, 214] width 74 height 20
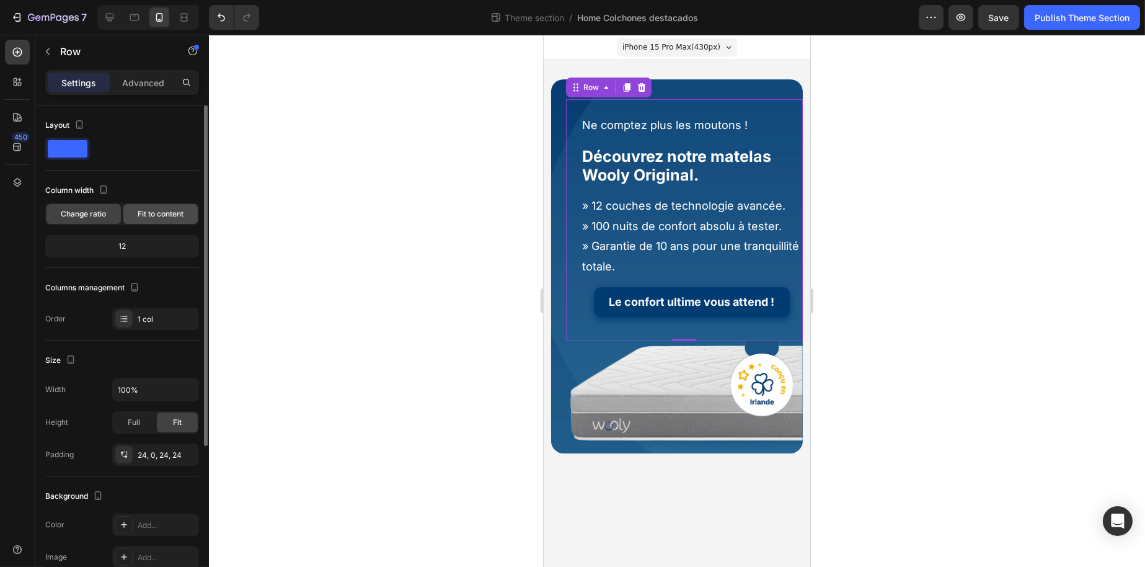
click at [135, 210] on div "Fit to content" at bounding box center [160, 214] width 74 height 20
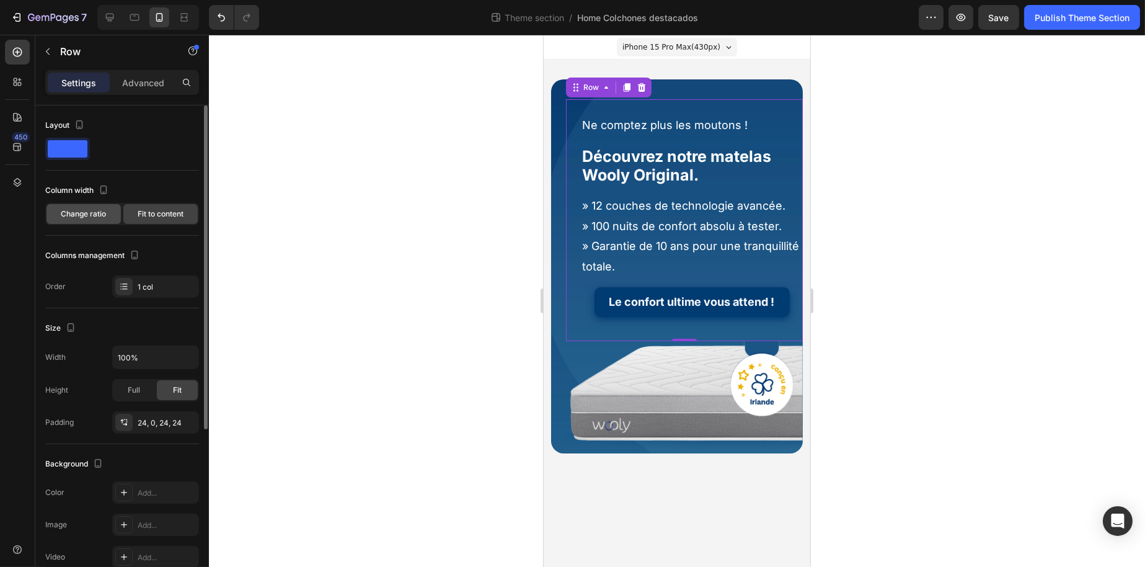
click at [105, 213] on span "Change ratio" at bounding box center [83, 213] width 45 height 11
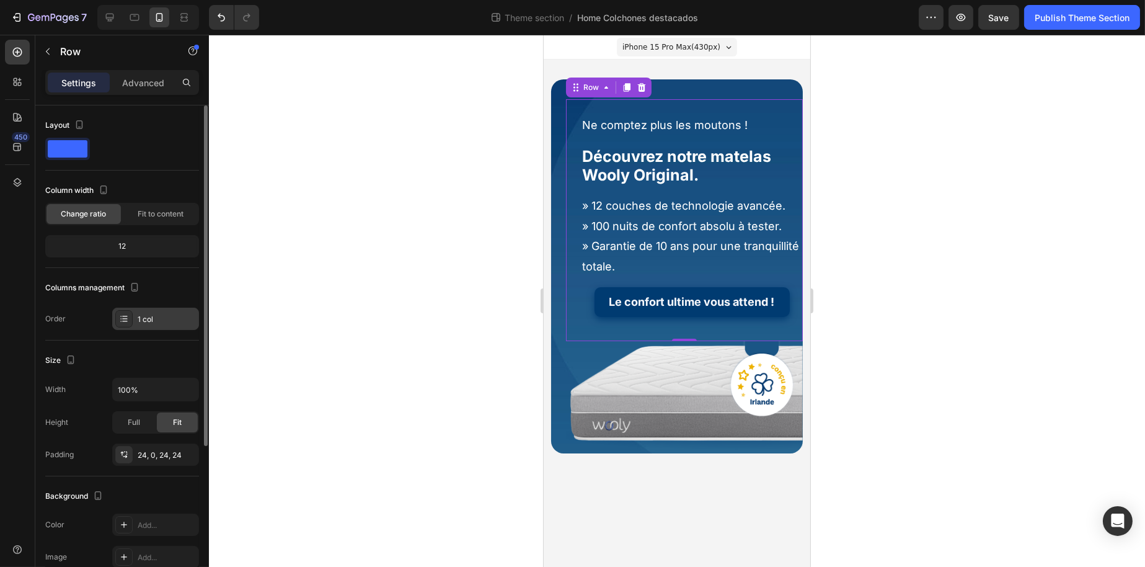
click at [143, 308] on div "1 col" at bounding box center [155, 319] width 87 height 22
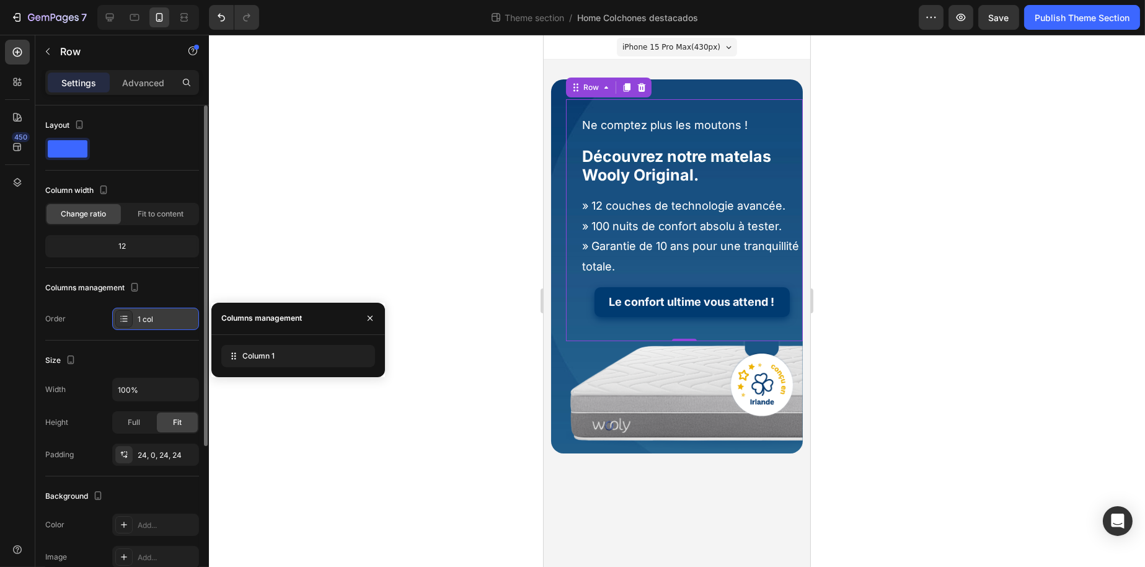
click at [143, 308] on div "1 col" at bounding box center [155, 319] width 87 height 22
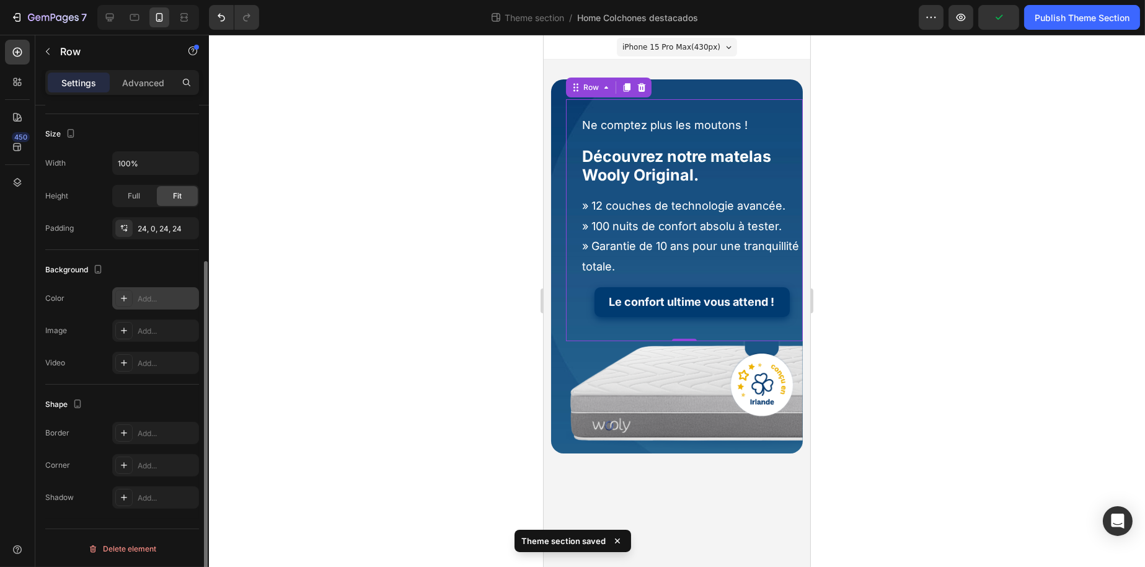
scroll to position [164, 0]
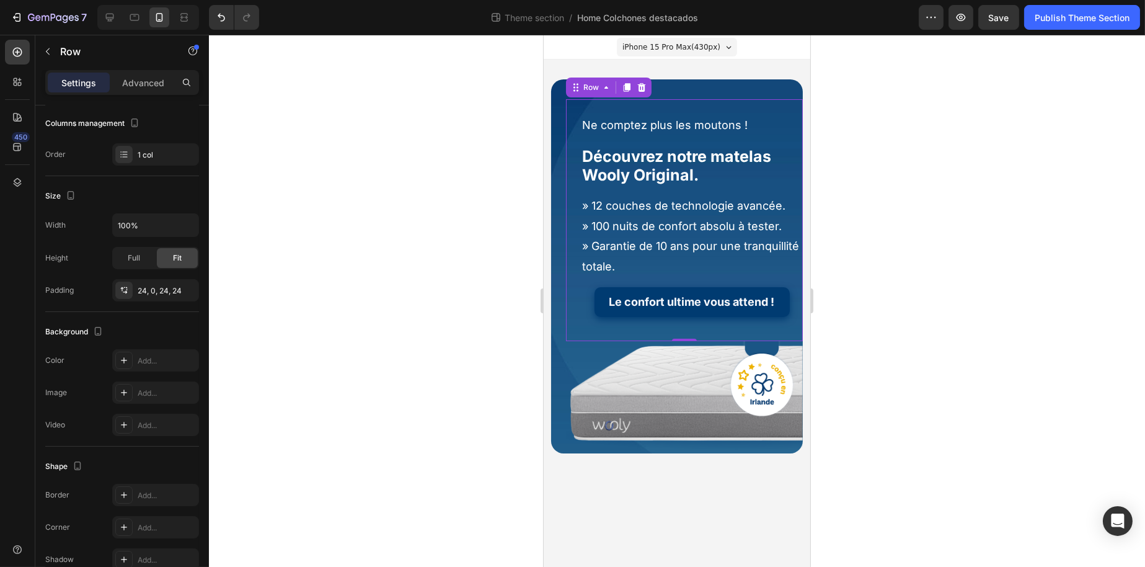
click at [584, 322] on div "Le confort ultime vous attend ! Button" at bounding box center [692, 302] width 222 height 48
click at [130, 254] on span "Full" at bounding box center [134, 257] width 12 height 11
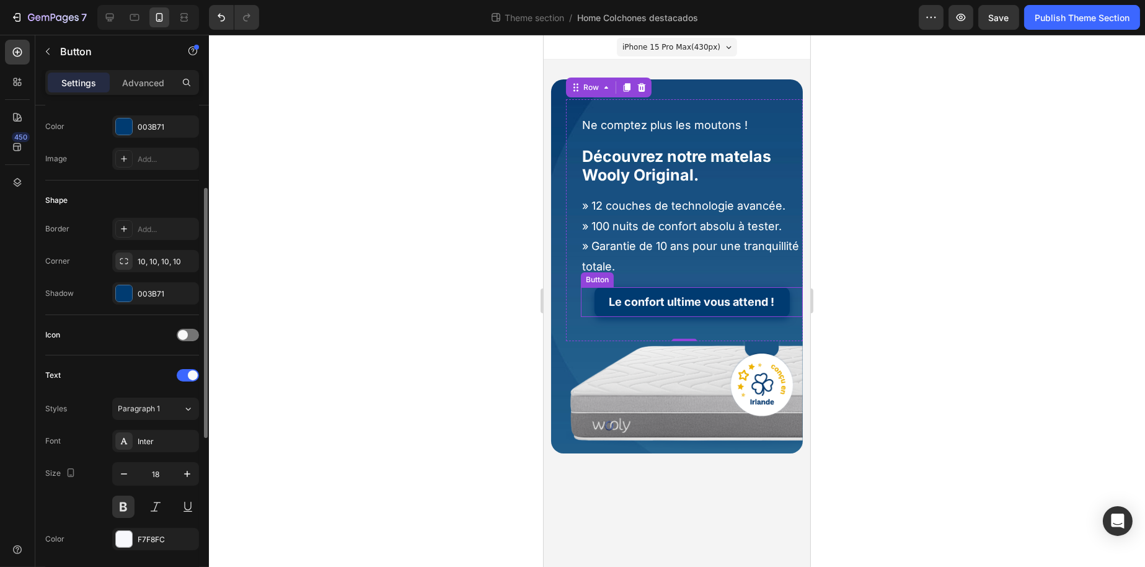
click at [587, 303] on div "Le confort ultime vous attend ! Button" at bounding box center [692, 302] width 222 height 30
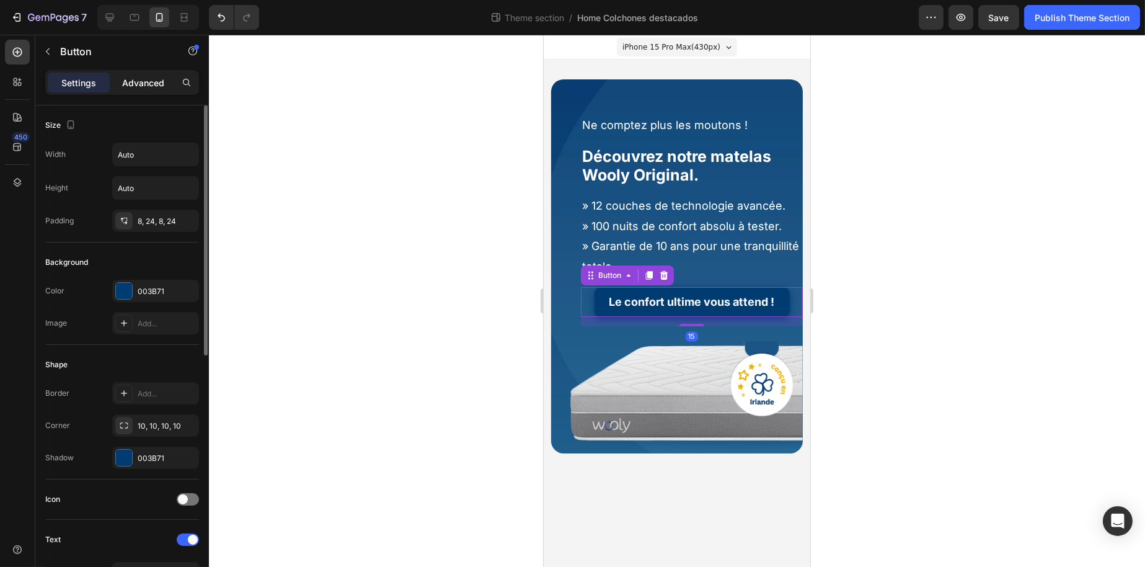
click at [136, 87] on p "Advanced" at bounding box center [143, 82] width 42 height 13
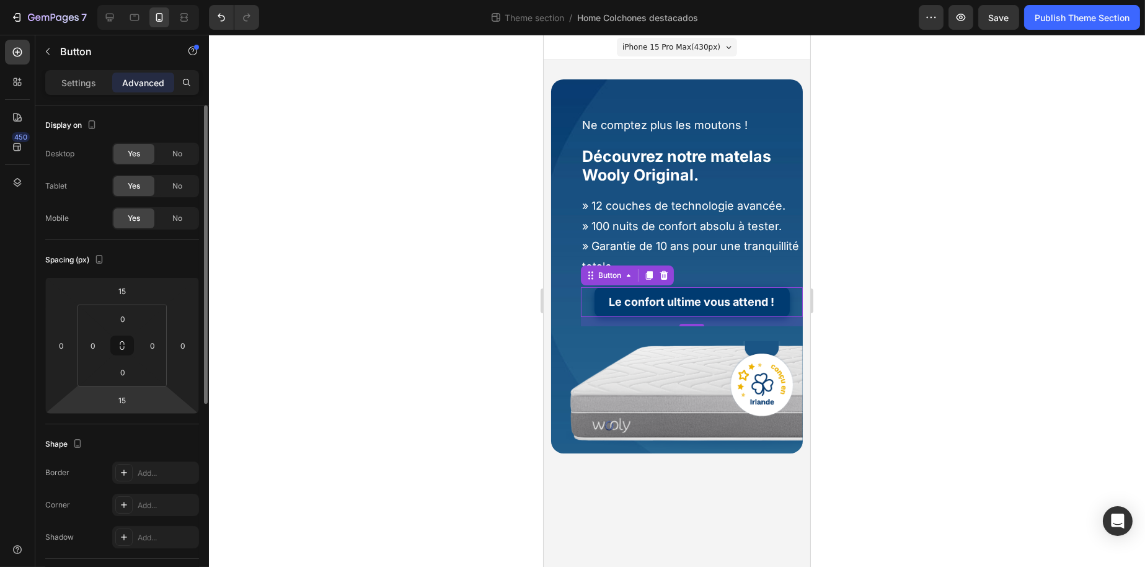
scroll to position [186, 0]
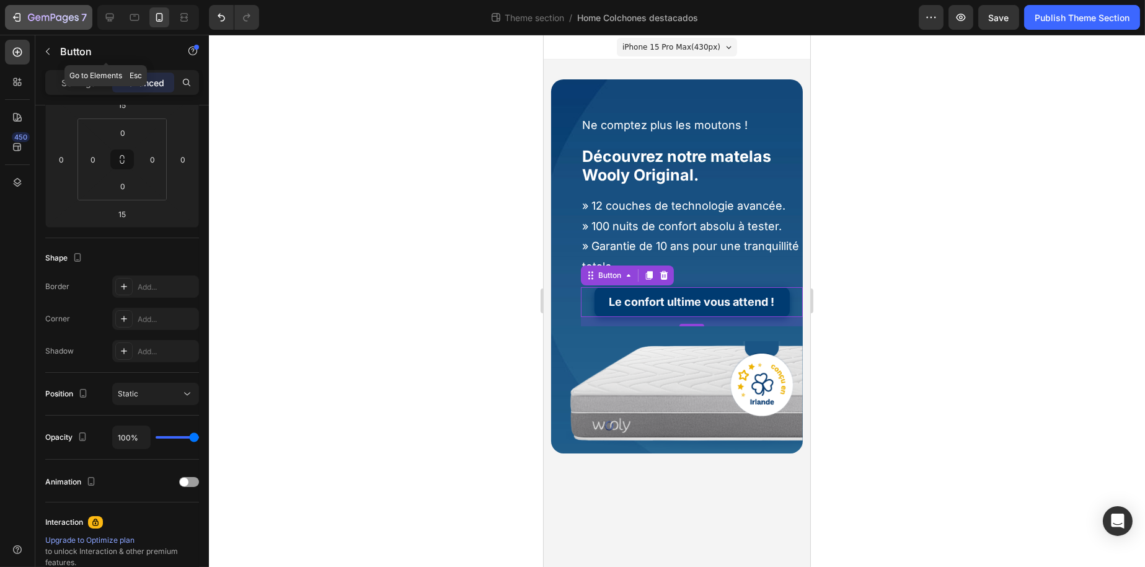
click at [37, 11] on div "7" at bounding box center [57, 17] width 59 height 15
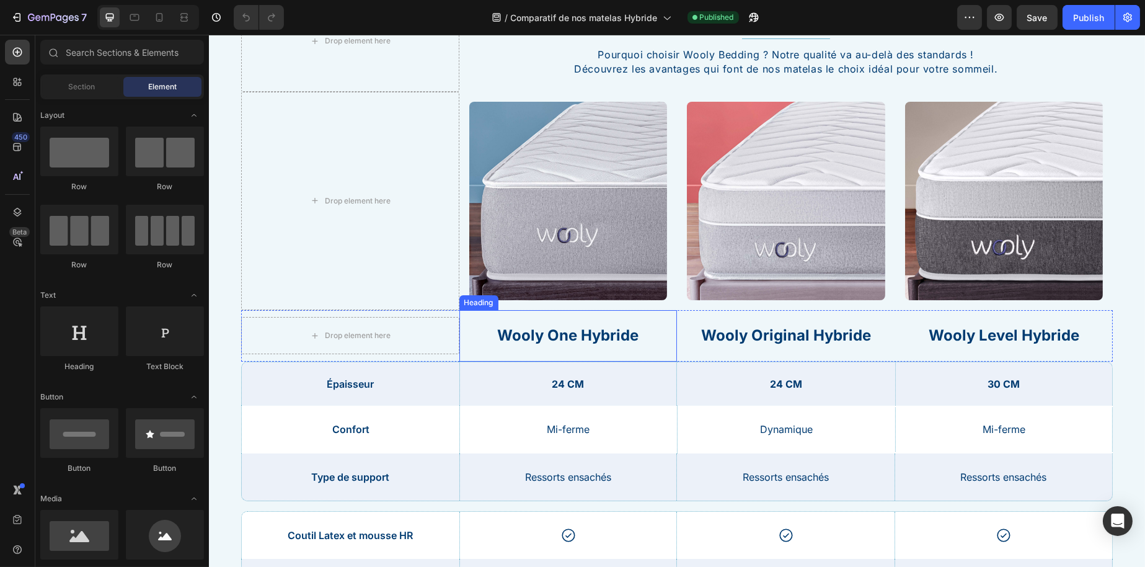
scroll to position [186, 0]
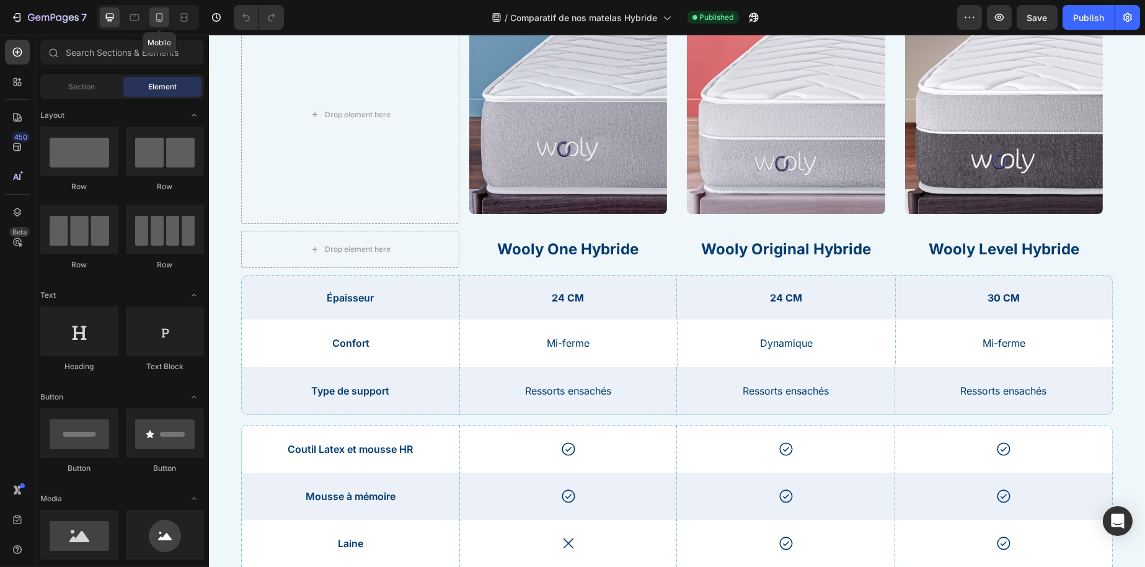
click at [158, 24] on div at bounding box center [159, 17] width 20 height 20
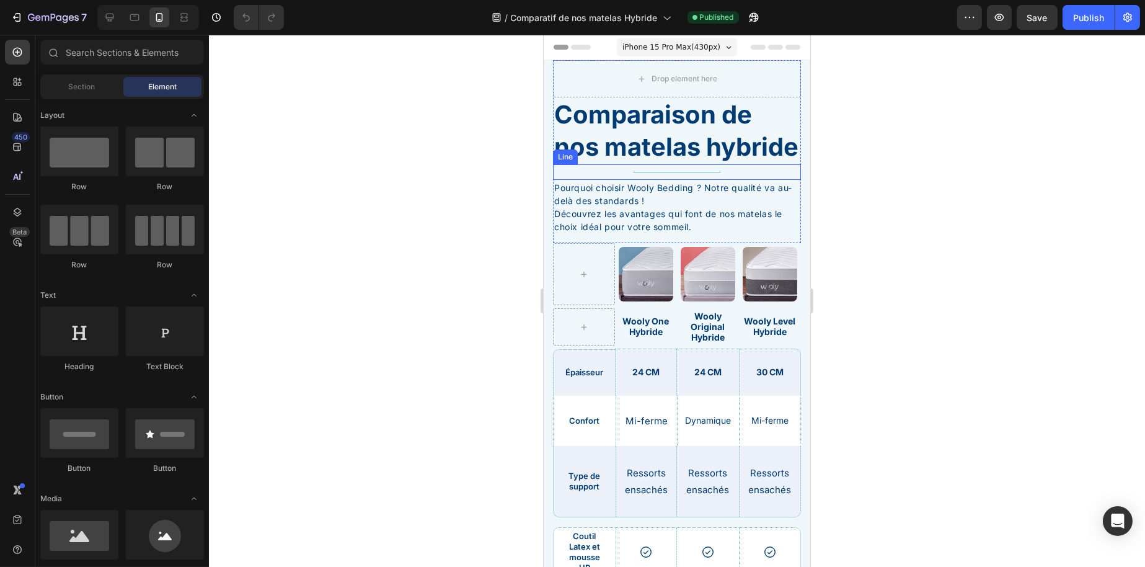
click at [646, 164] on h1 "Comparaison de nos matelas hybride" at bounding box center [677, 130] width 248 height 67
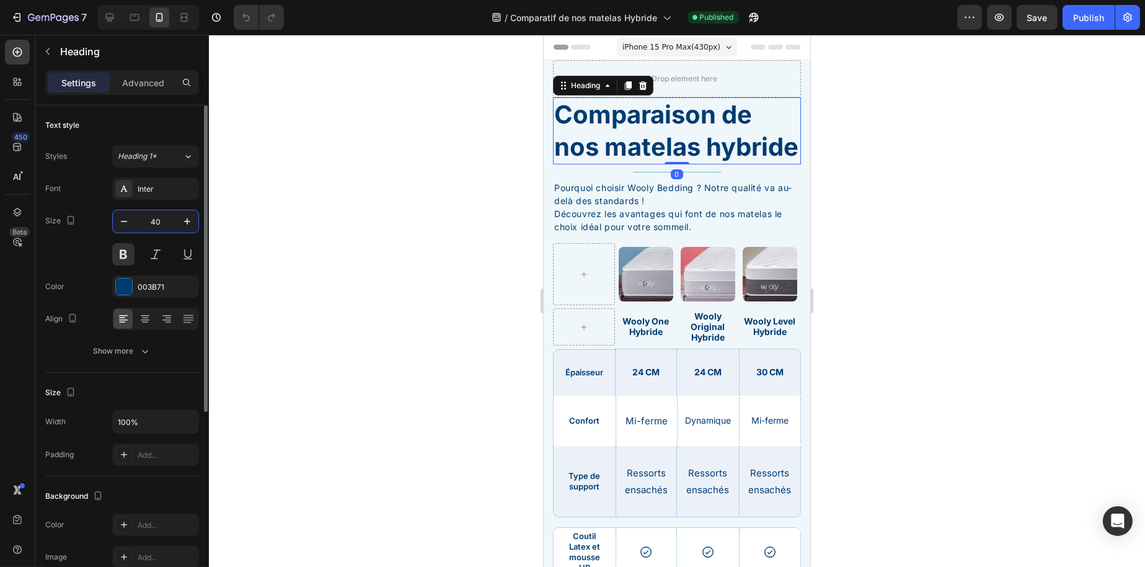
click at [158, 228] on input "40" at bounding box center [155, 221] width 41 height 22
type input "25"
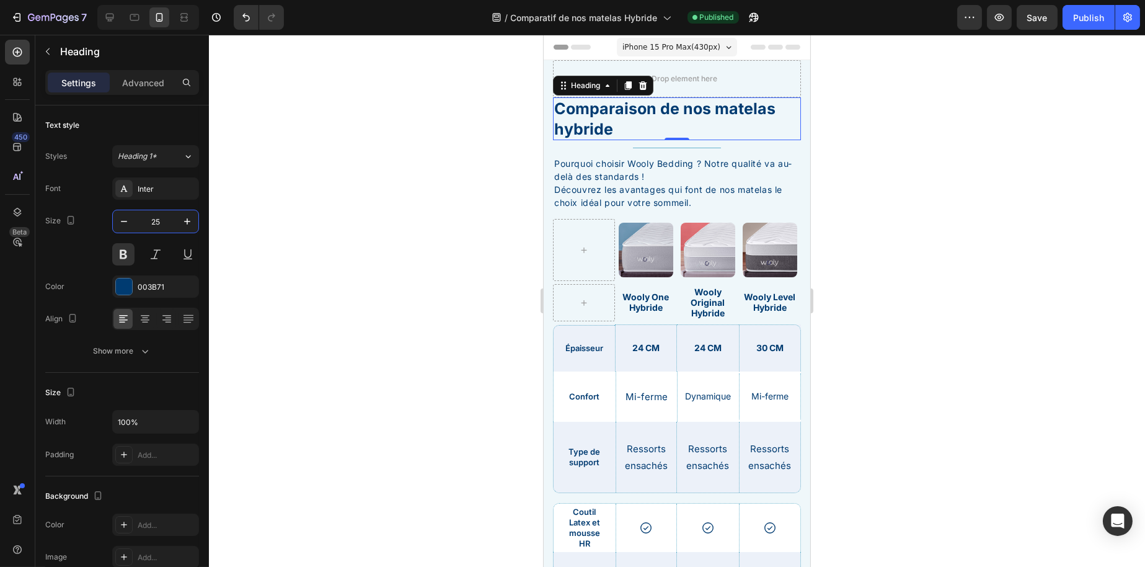
click at [430, 241] on div at bounding box center [677, 301] width 936 height 532
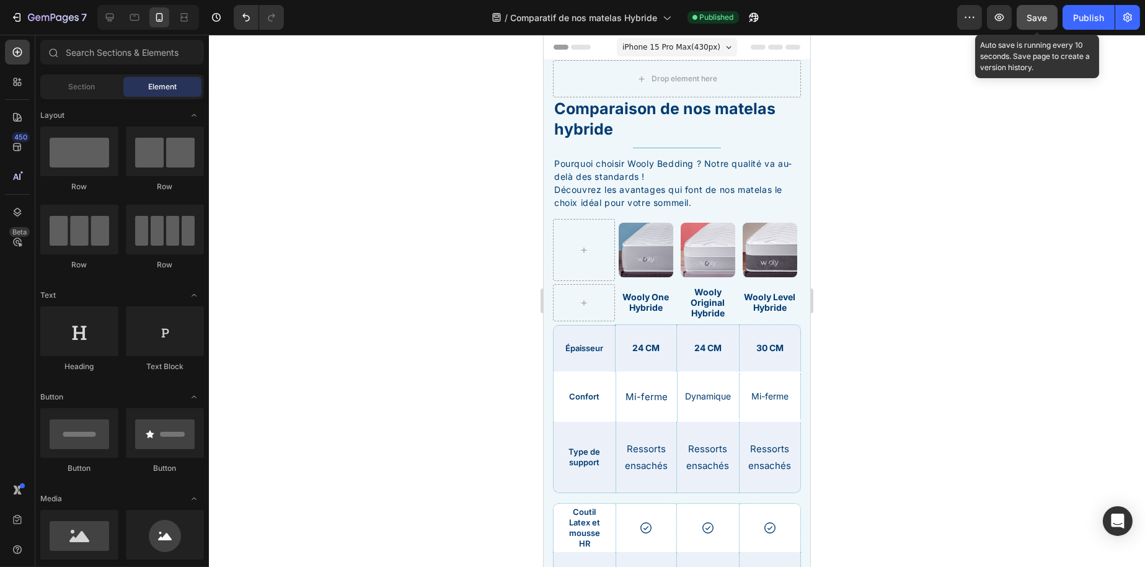
click at [1038, 20] on span "Save" at bounding box center [1038, 17] width 20 height 11
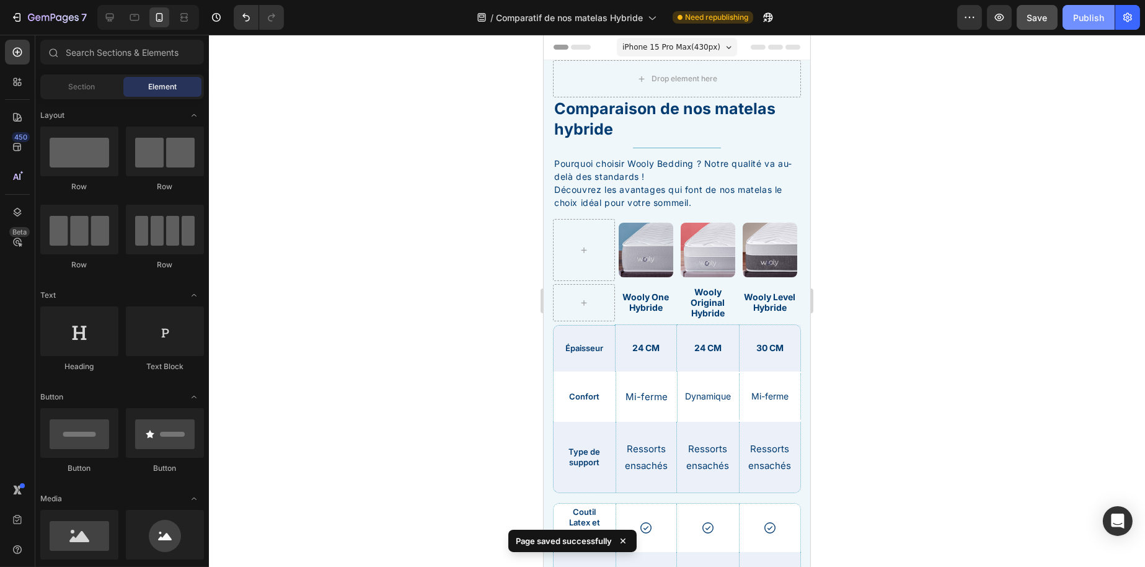
click at [1082, 17] on div "Publish" at bounding box center [1089, 17] width 31 height 13
click at [666, 120] on h1 "Comparaison de nos matelas hybride" at bounding box center [677, 118] width 248 height 43
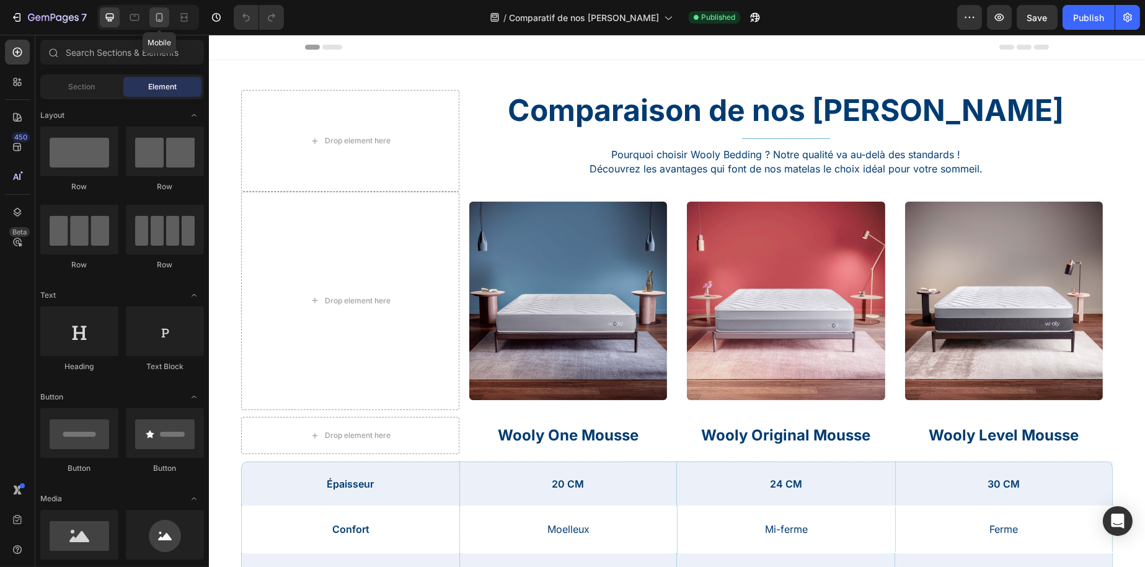
click at [156, 17] on icon at bounding box center [159, 17] width 7 height 9
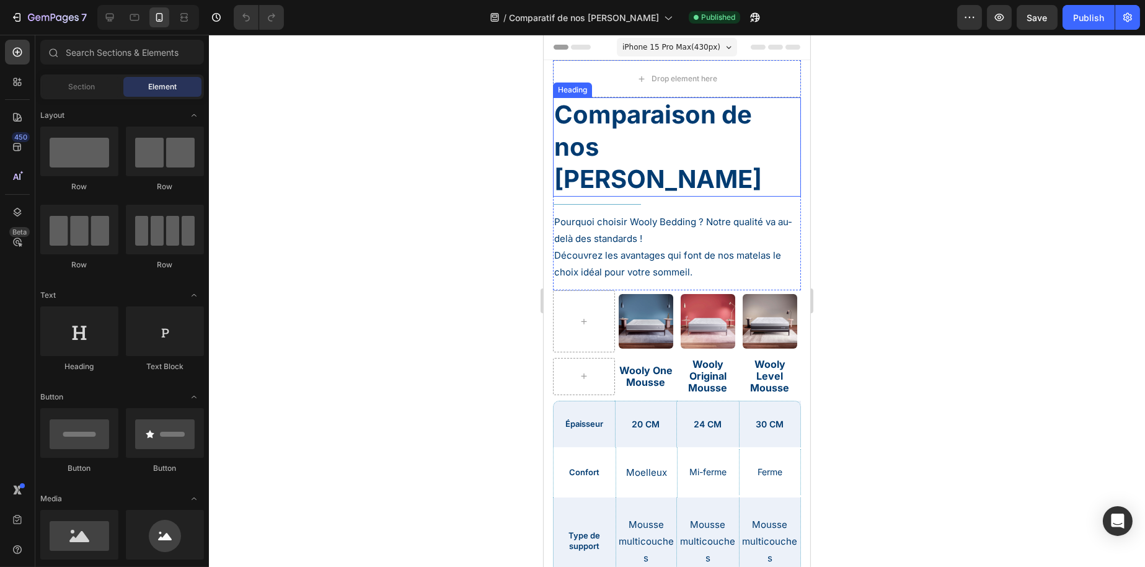
click at [663, 127] on h1 "Comparaison de nos [PERSON_NAME]" at bounding box center [677, 146] width 248 height 99
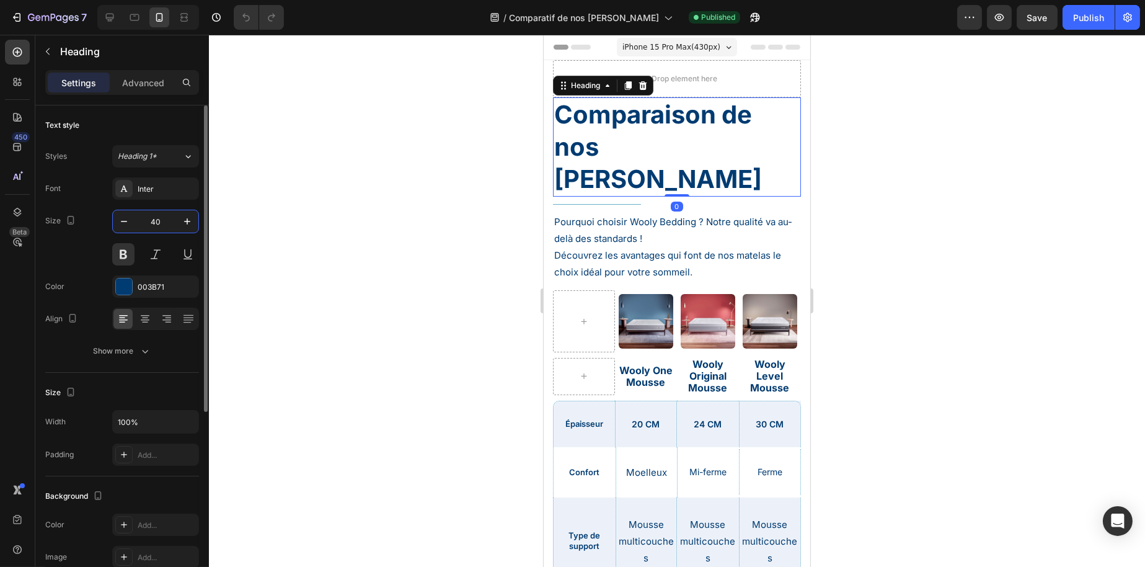
click at [158, 221] on input "40" at bounding box center [155, 221] width 41 height 22
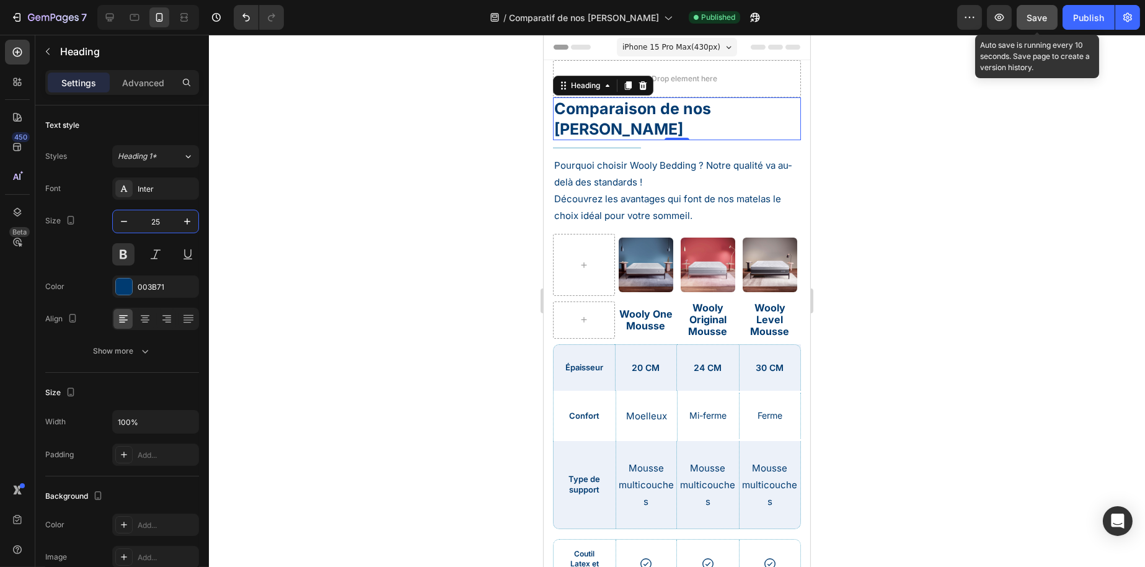
type input "25"
click at [1042, 19] on span "Save" at bounding box center [1038, 17] width 20 height 11
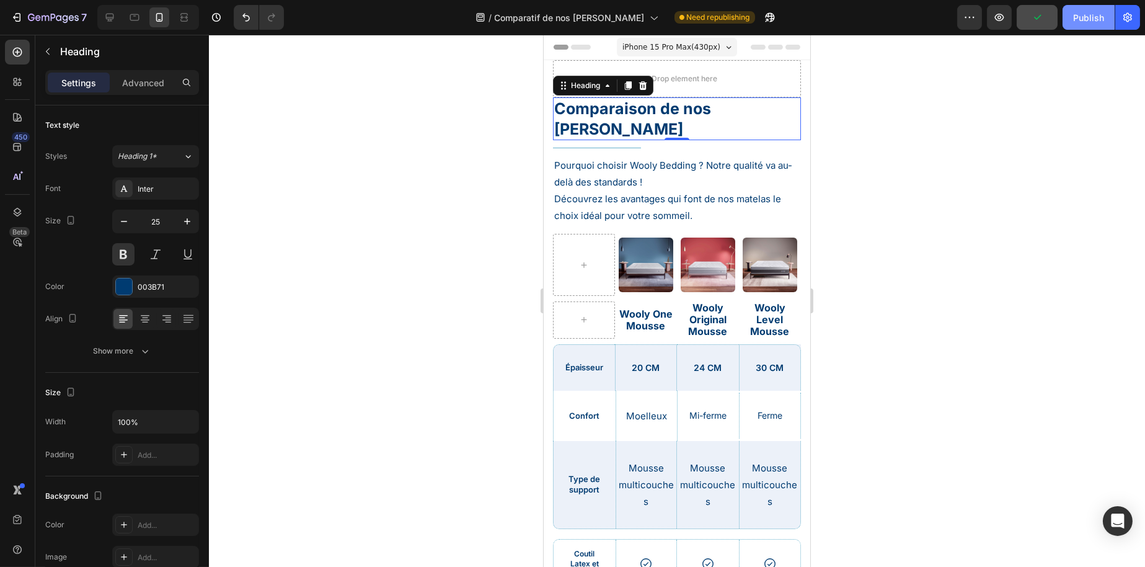
click at [1087, 22] on div "Publish" at bounding box center [1089, 17] width 31 height 13
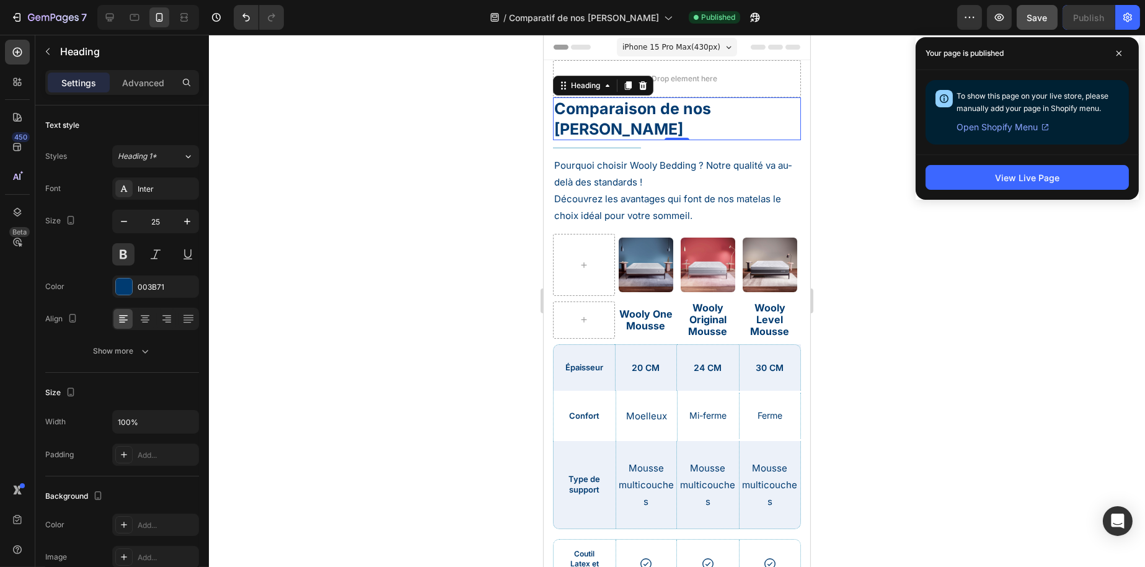
click at [1108, 55] on div "Your page is published" at bounding box center [1027, 53] width 223 height 33
click at [1118, 55] on icon at bounding box center [1119, 53] width 6 height 6
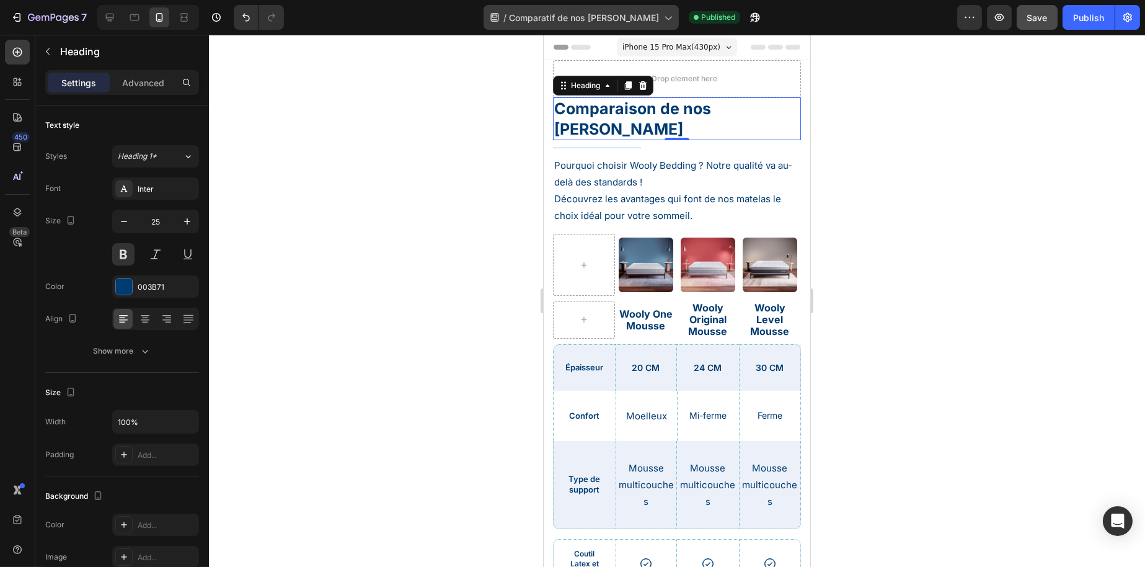
click at [612, 12] on span "Comparatif de nos [PERSON_NAME]" at bounding box center [584, 17] width 150 height 13
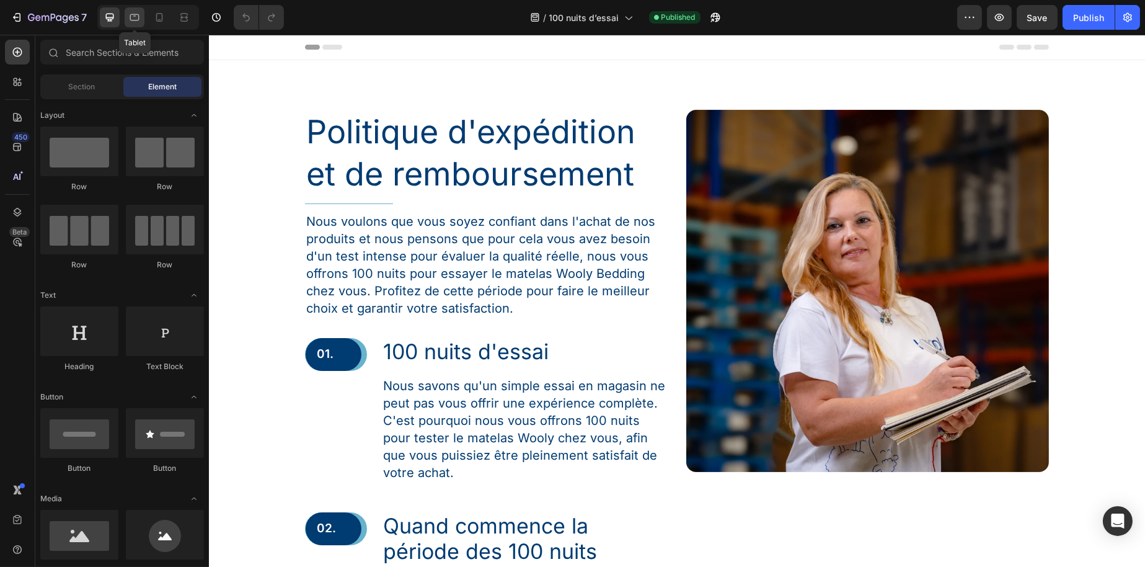
click at [142, 24] on div at bounding box center [135, 17] width 20 height 20
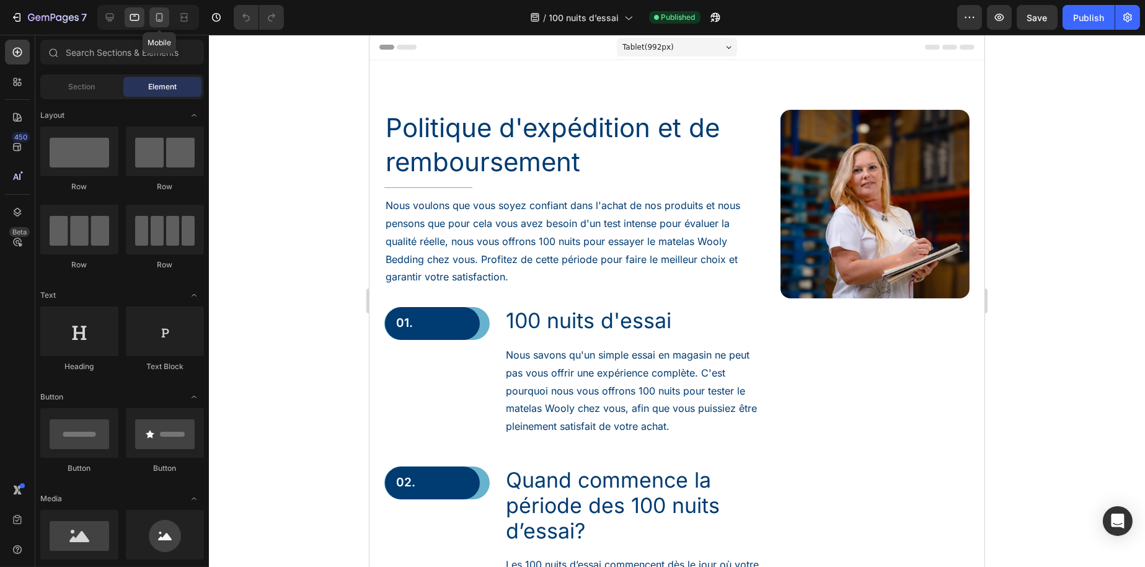
click at [159, 20] on icon at bounding box center [159, 17] width 7 height 9
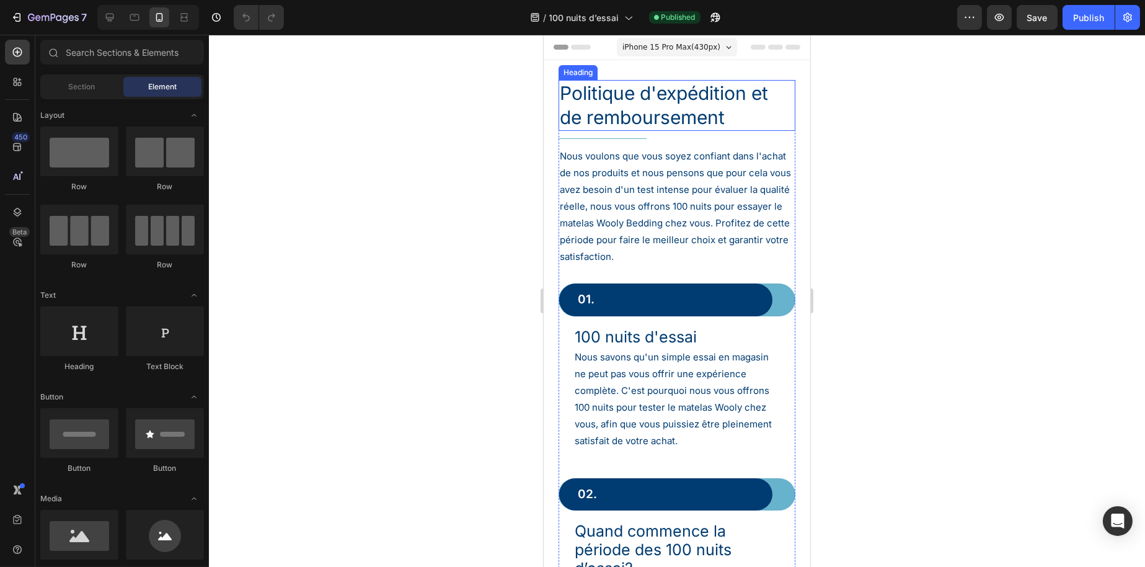
click at [695, 98] on h1 "Politique d'expédition et de remboursement" at bounding box center [676, 105] width 237 height 51
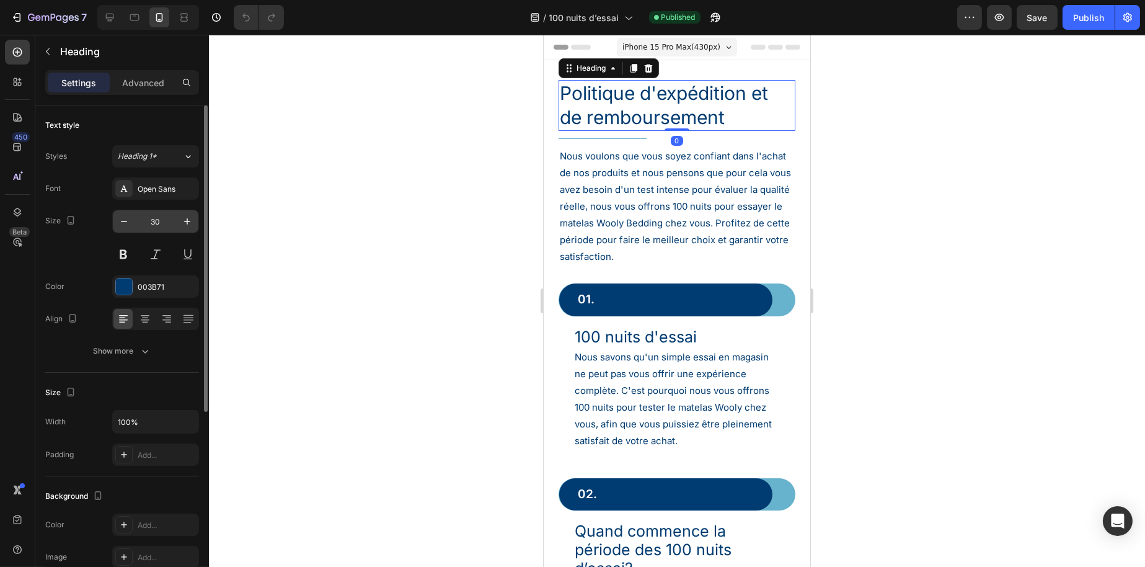
click at [162, 218] on input "30" at bounding box center [155, 221] width 41 height 22
type input "25"
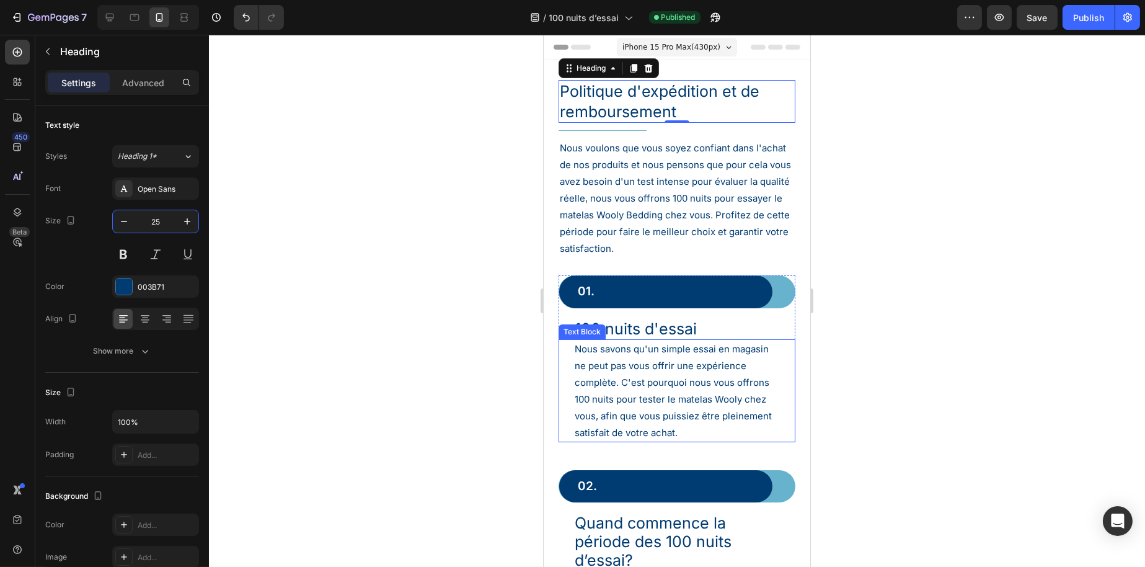
click at [632, 323] on p "100 nuits d'essai" at bounding box center [676, 328] width 205 height 19
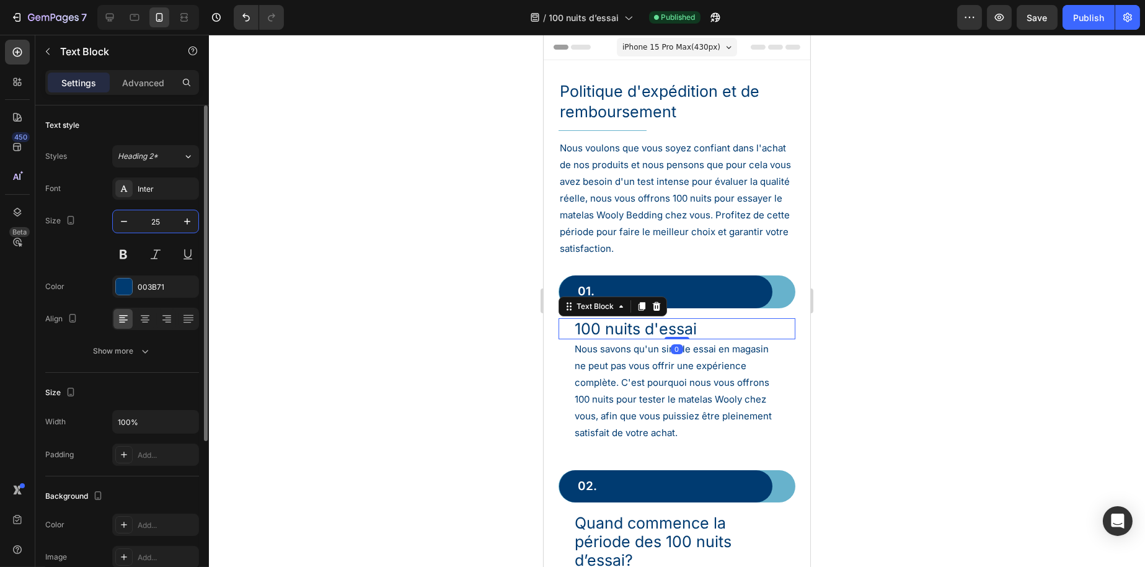
click at [166, 225] on input "25" at bounding box center [155, 221] width 41 height 22
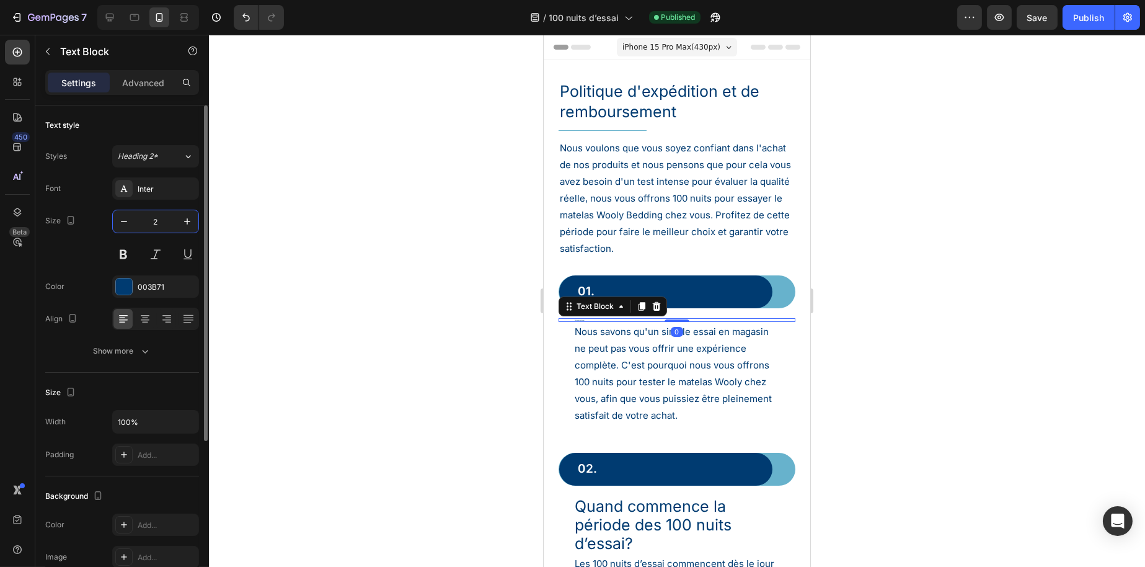
type input "20"
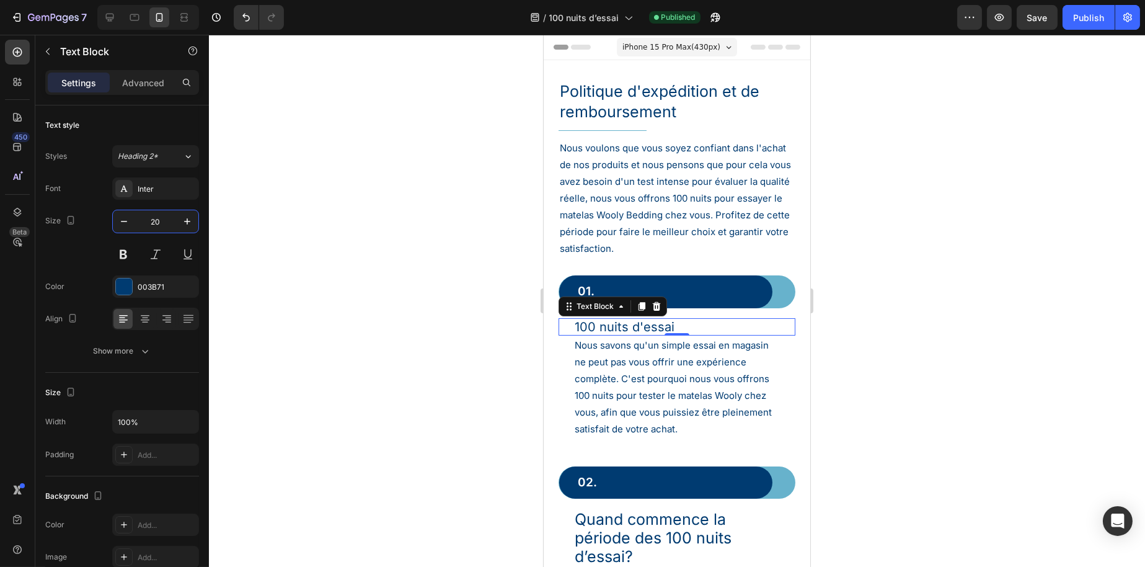
click at [455, 262] on div at bounding box center [677, 301] width 936 height 532
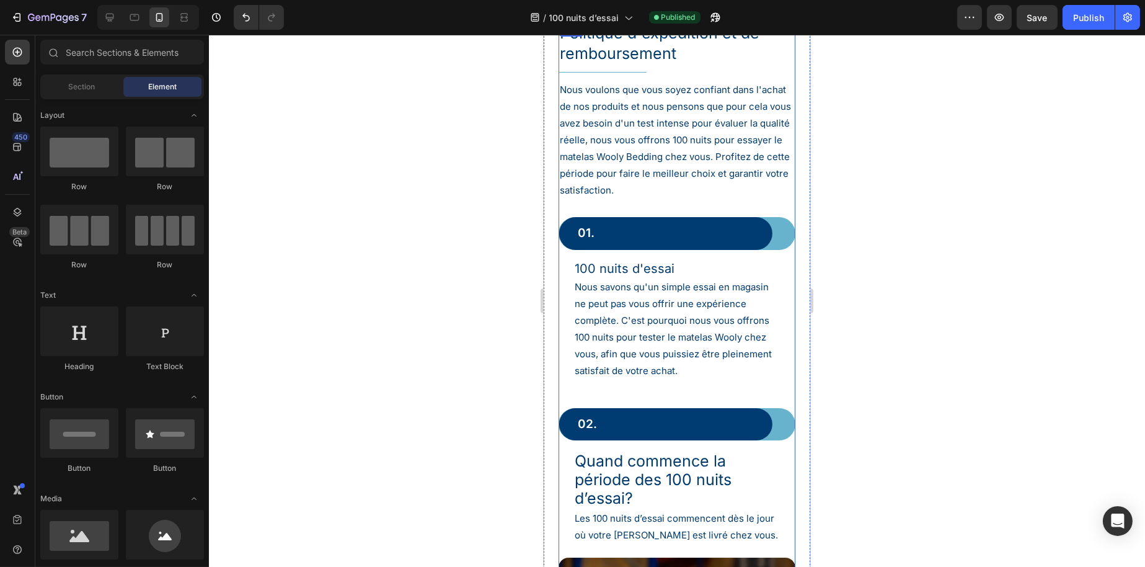
scroll to position [124, 0]
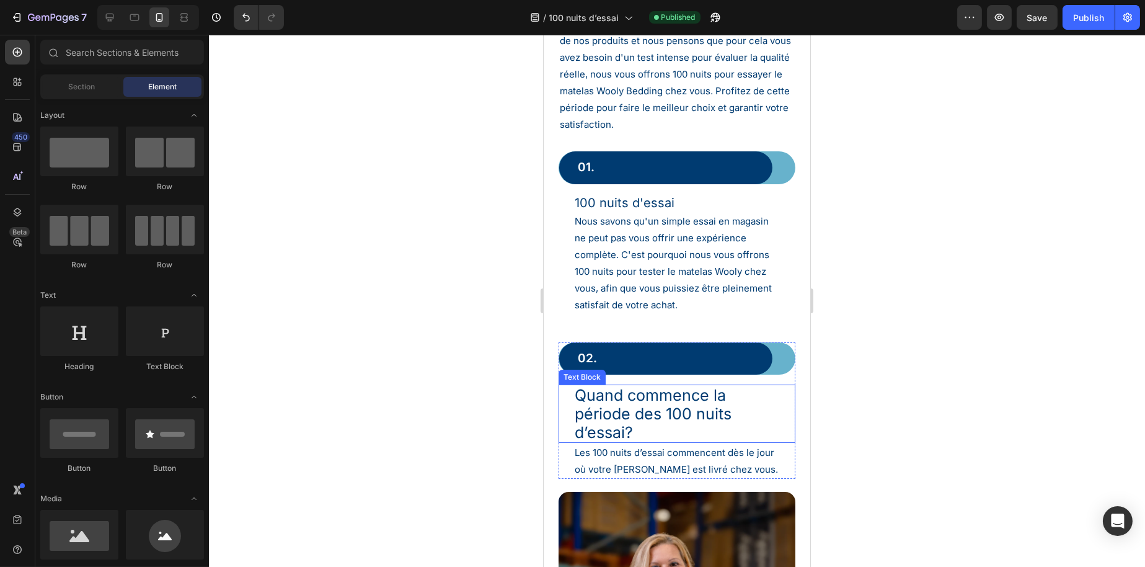
click at [617, 393] on p "Quand commence la période des 100 nuits d’essai?" at bounding box center [676, 414] width 205 height 56
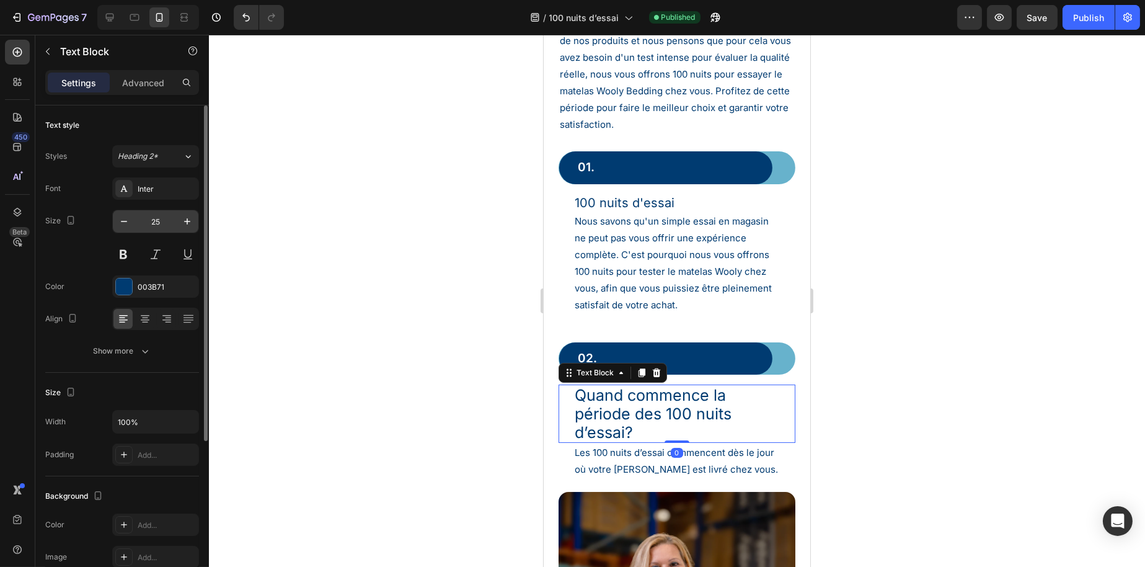
click at [161, 221] on input "25" at bounding box center [155, 221] width 41 height 22
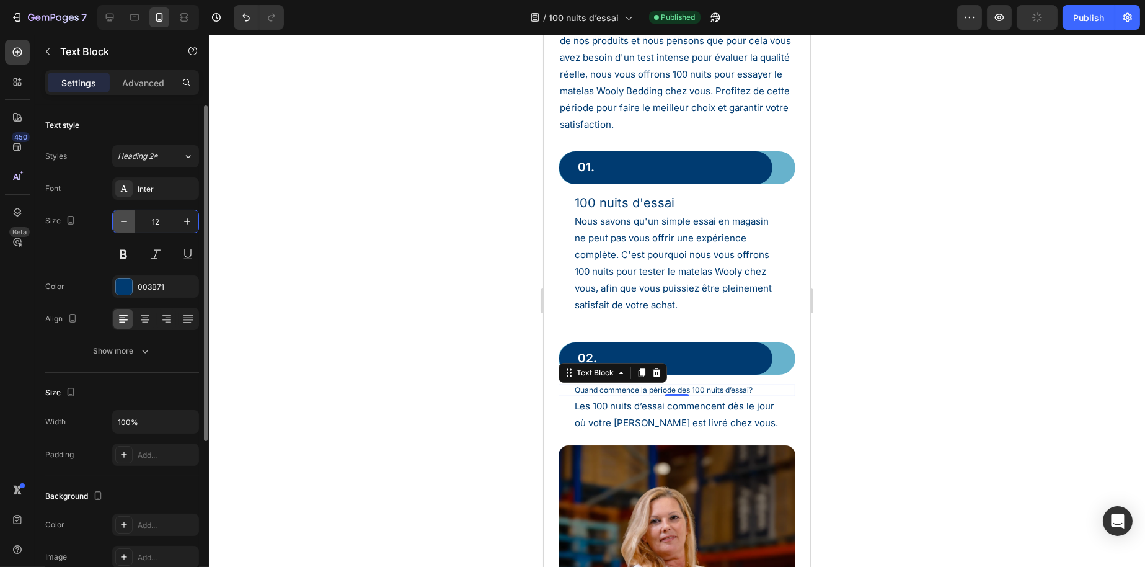
drag, startPoint x: 161, startPoint y: 220, endPoint x: 134, endPoint y: 223, distance: 27.4
click at [134, 223] on div "12" at bounding box center [156, 221] width 86 height 22
type input "1"
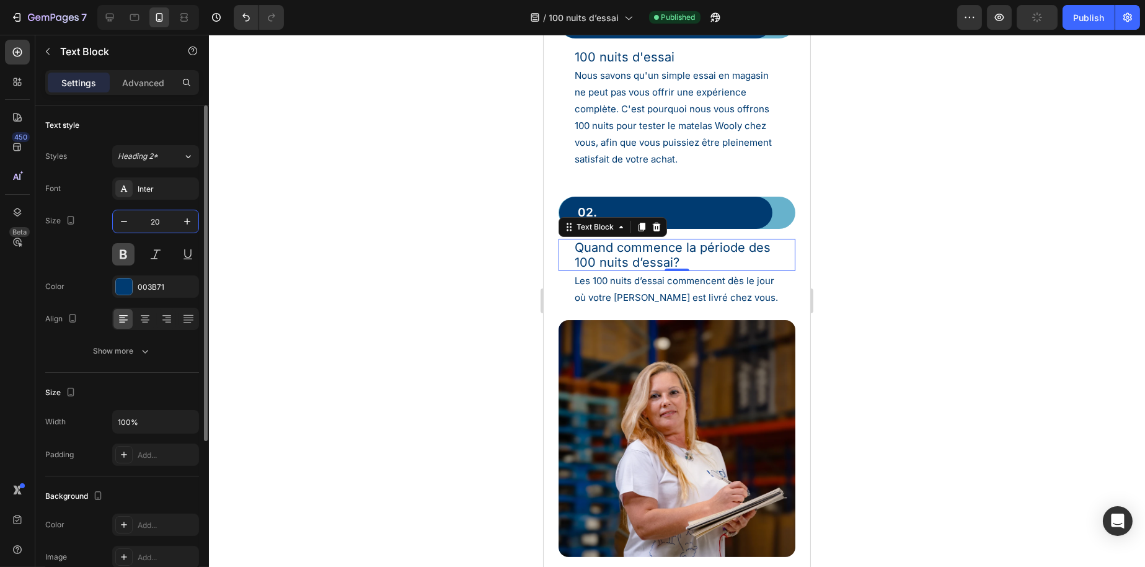
scroll to position [248, 0]
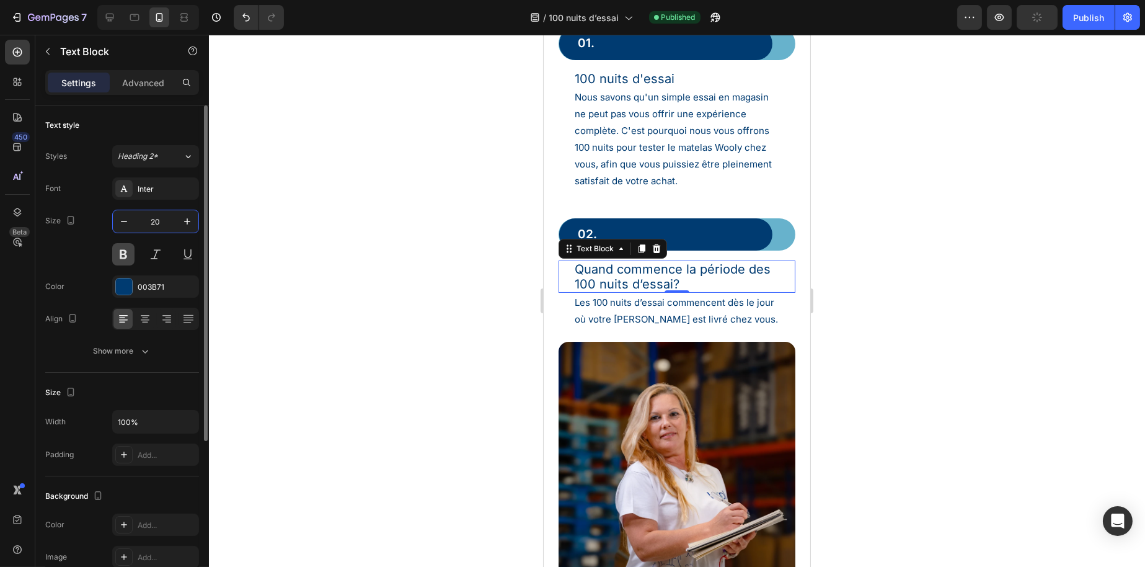
type input "20"
click at [121, 248] on button at bounding box center [123, 254] width 22 height 22
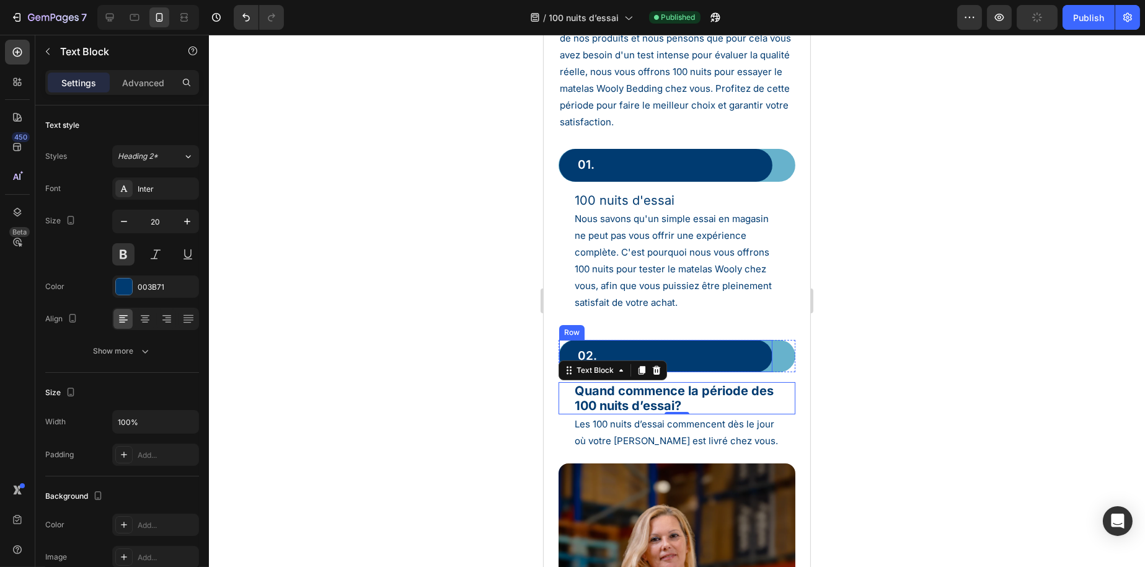
scroll to position [124, 0]
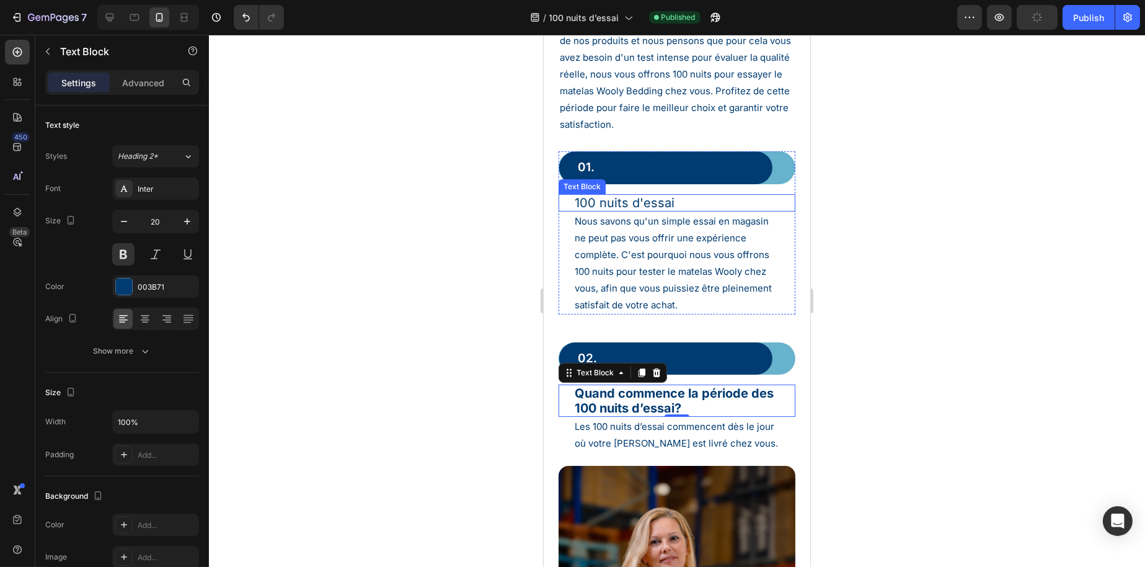
click at [626, 202] on p "100 nuits d'essai" at bounding box center [676, 202] width 205 height 15
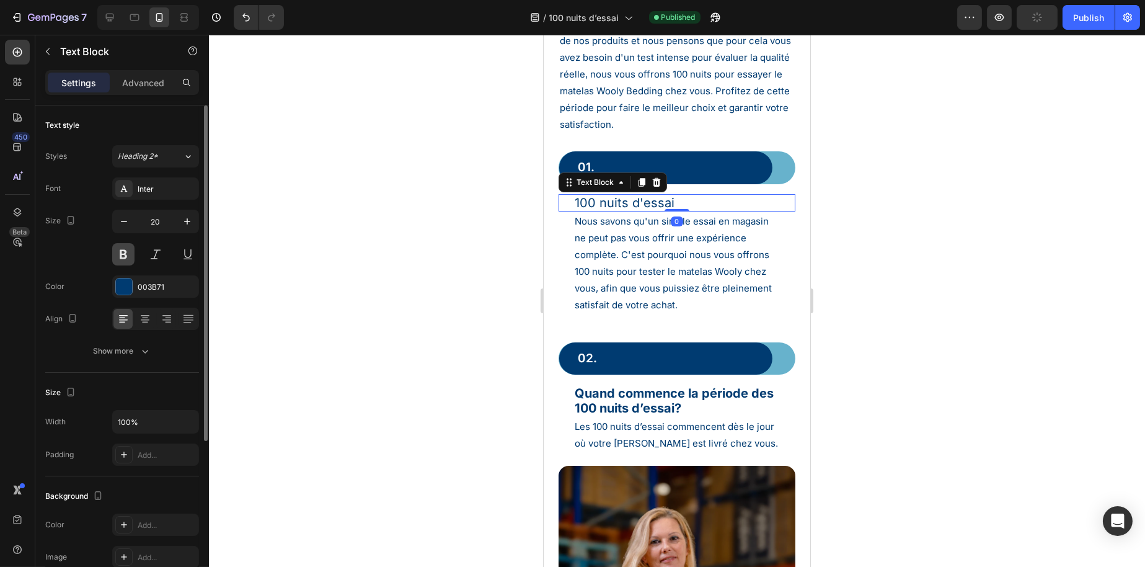
click at [117, 257] on button at bounding box center [123, 254] width 22 height 22
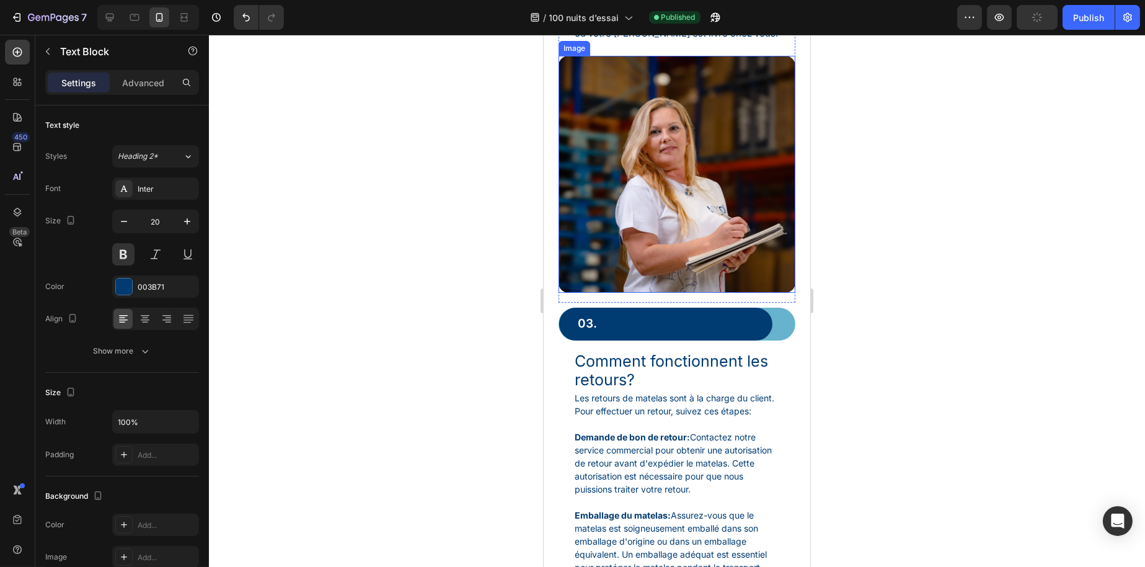
scroll to position [558, 0]
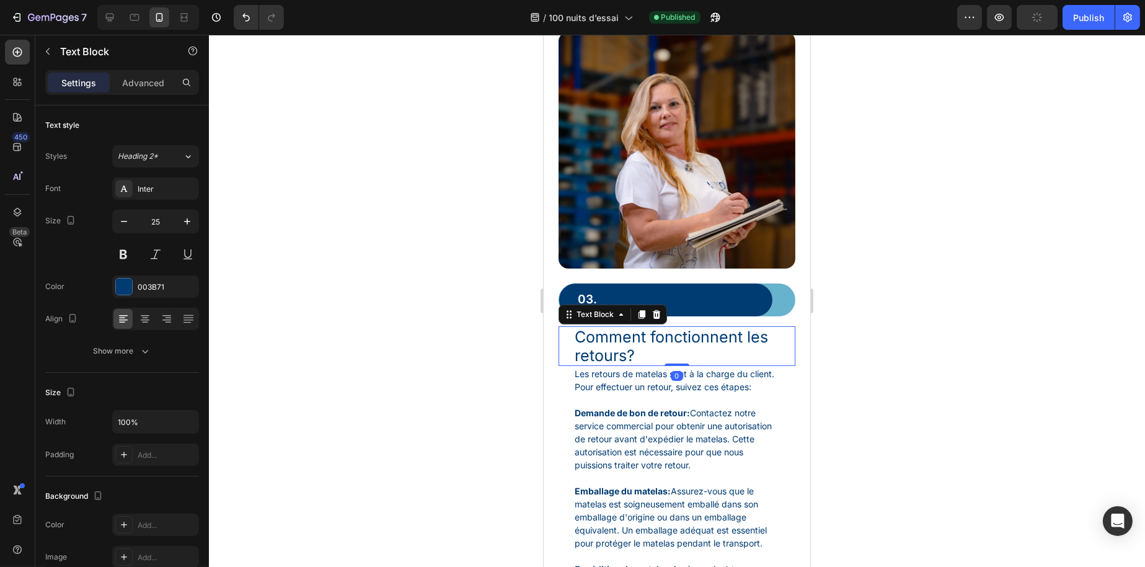
click at [625, 341] on p "Comment fonctionnent les retours?" at bounding box center [676, 345] width 205 height 37
click at [165, 223] on input "25" at bounding box center [155, 221] width 41 height 22
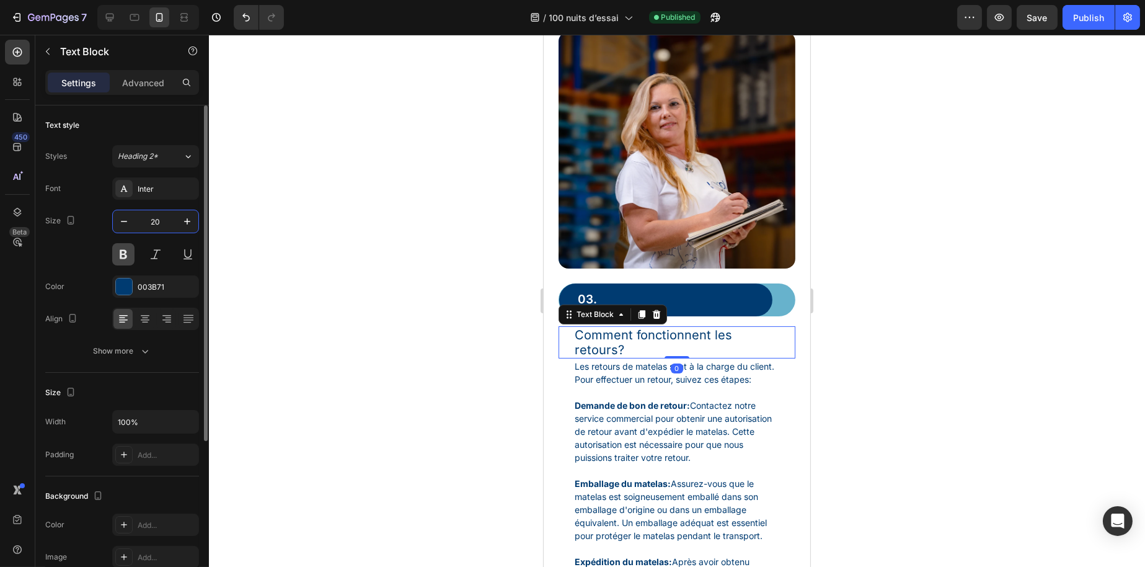
type input "20"
click at [121, 256] on button at bounding box center [123, 254] width 22 height 22
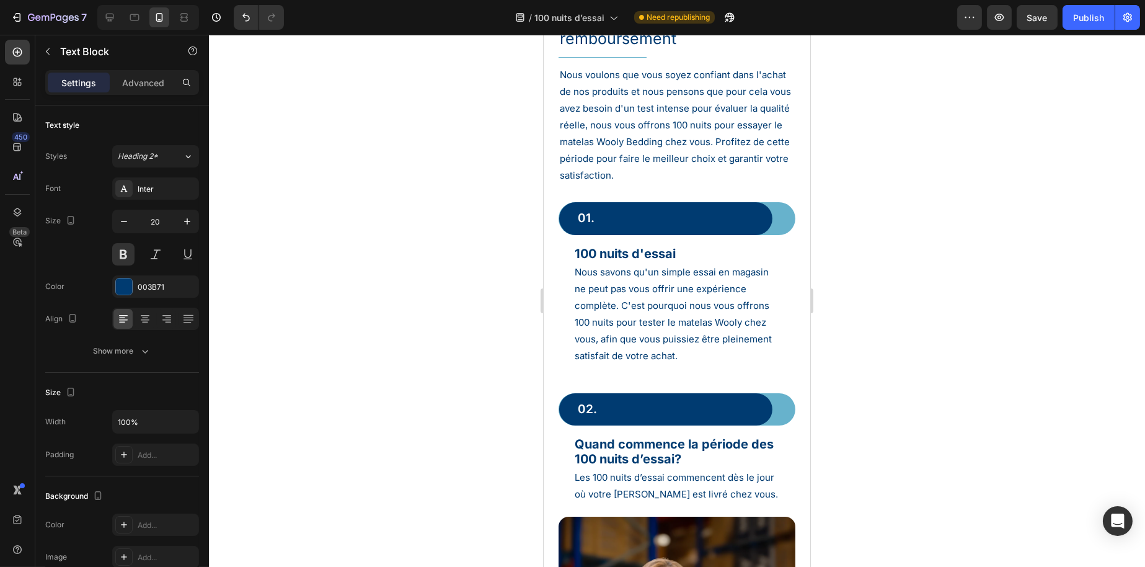
scroll to position [0, 0]
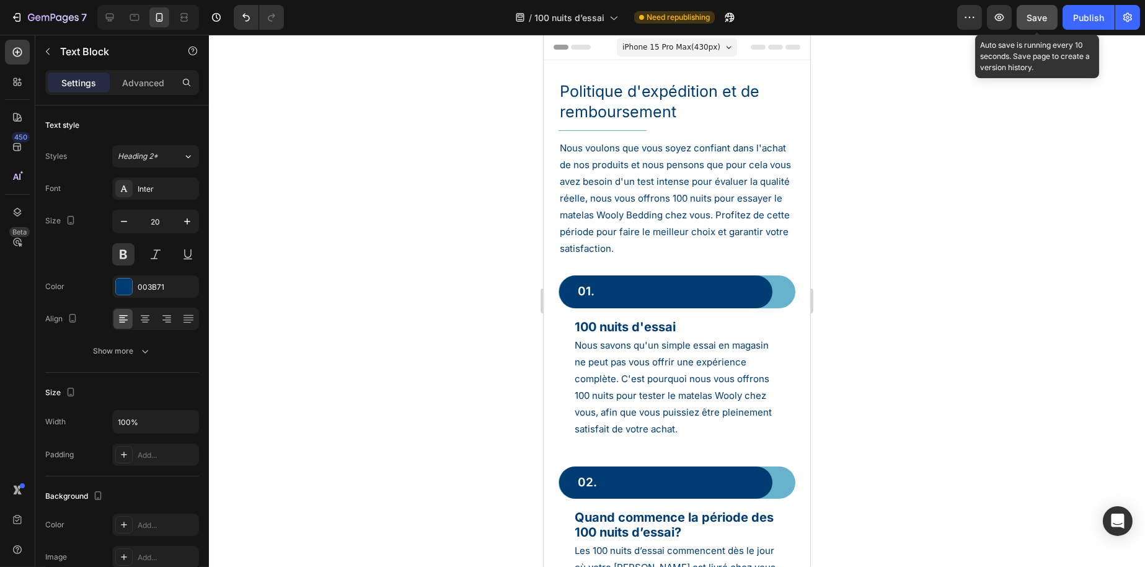
click at [1023, 19] on button "Save" at bounding box center [1037, 17] width 41 height 25
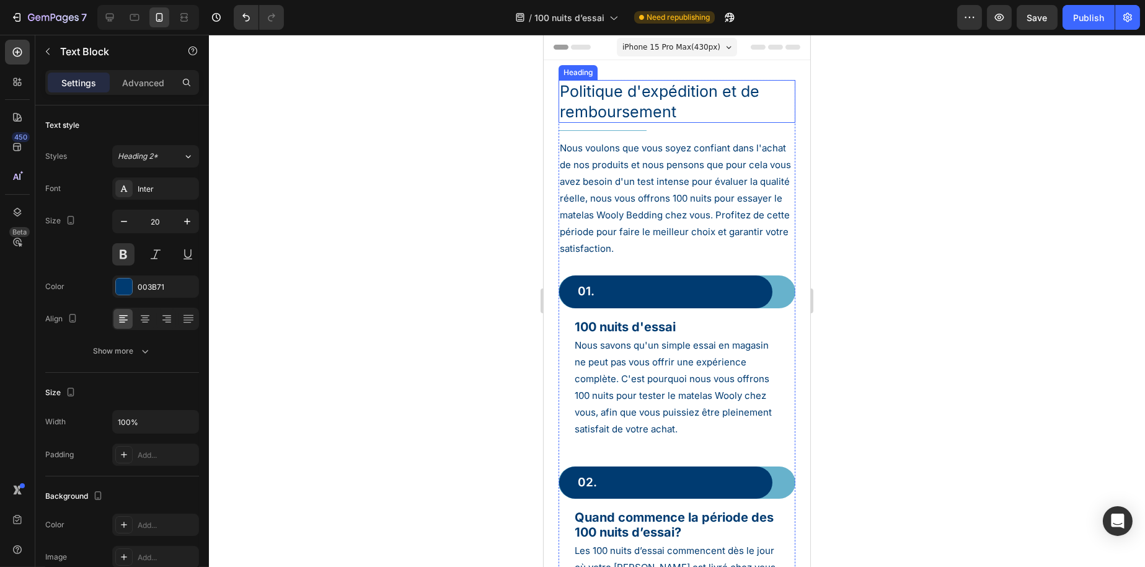
click at [621, 105] on h1 "Politique d'expédition et de remboursement" at bounding box center [676, 101] width 237 height 43
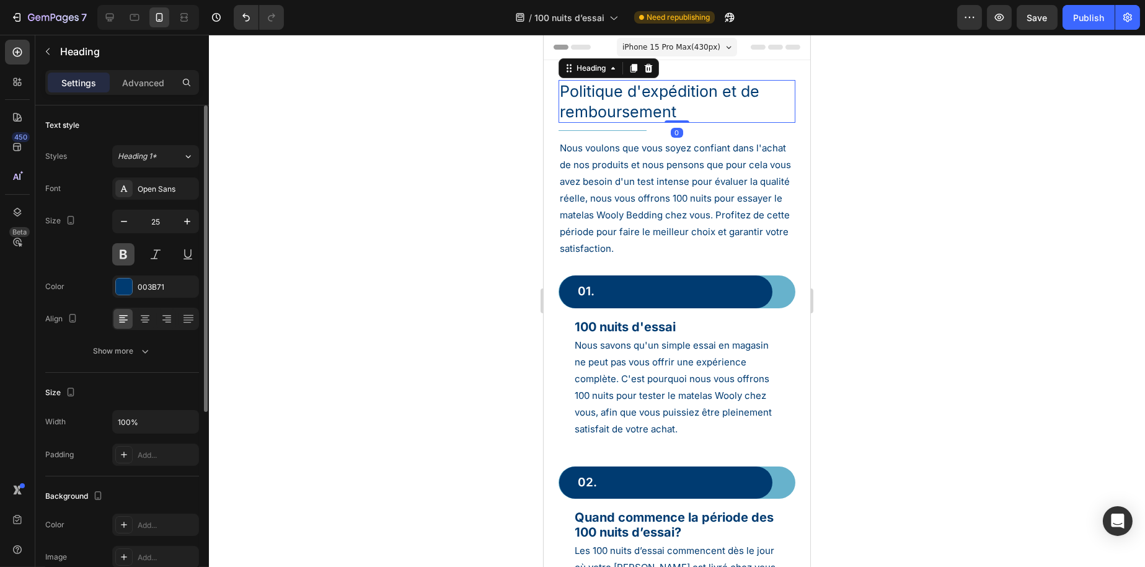
click at [113, 256] on button at bounding box center [123, 254] width 22 height 22
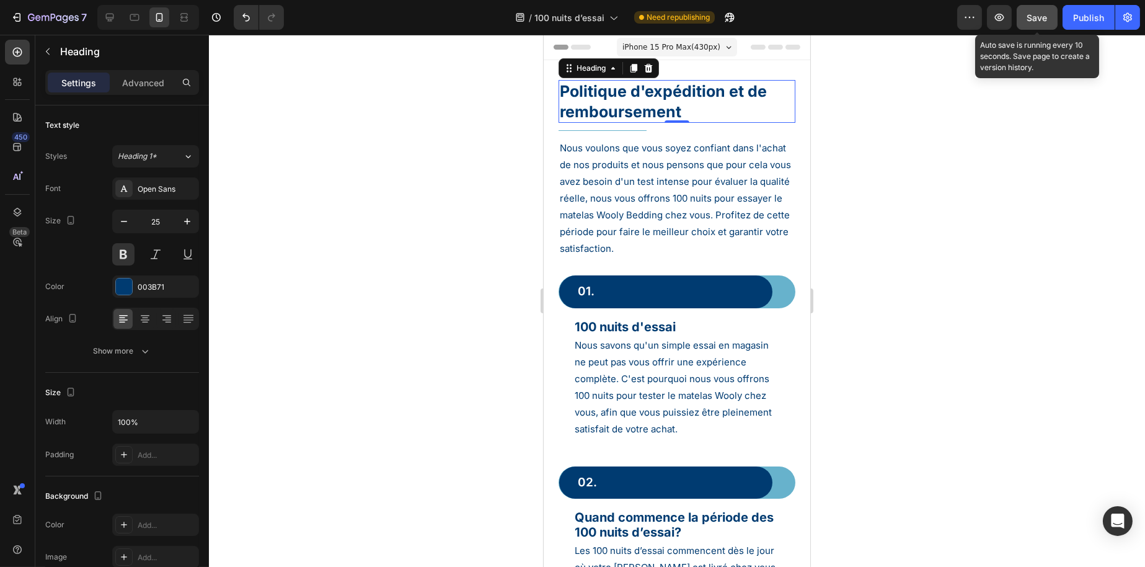
click at [1028, 14] on span "Save" at bounding box center [1038, 17] width 20 height 11
click at [1052, 19] on button "Save" at bounding box center [1037, 17] width 41 height 25
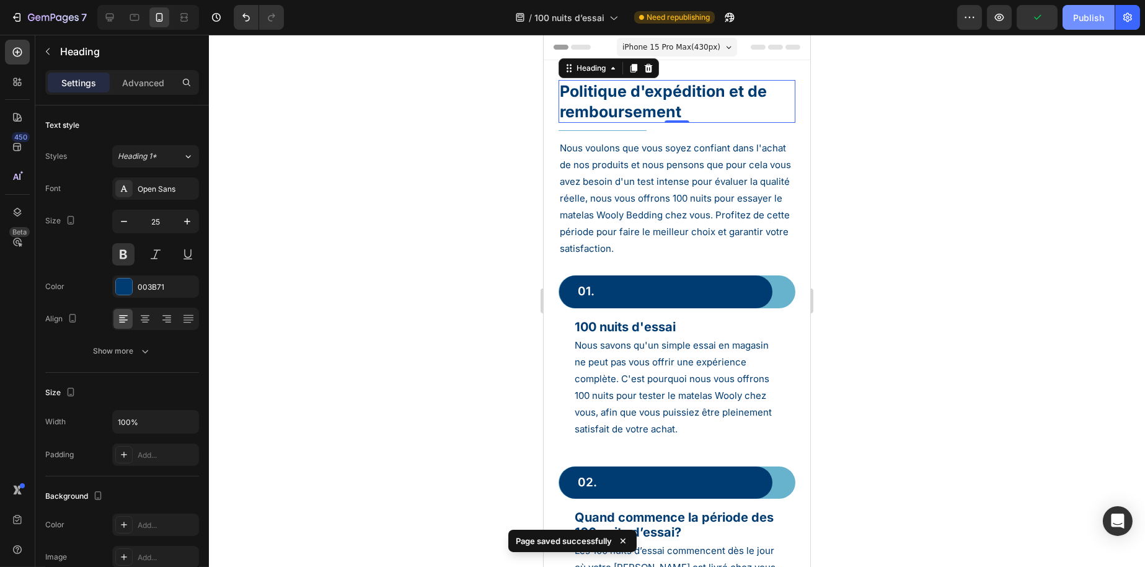
click at [1066, 18] on button "Publish" at bounding box center [1089, 17] width 52 height 25
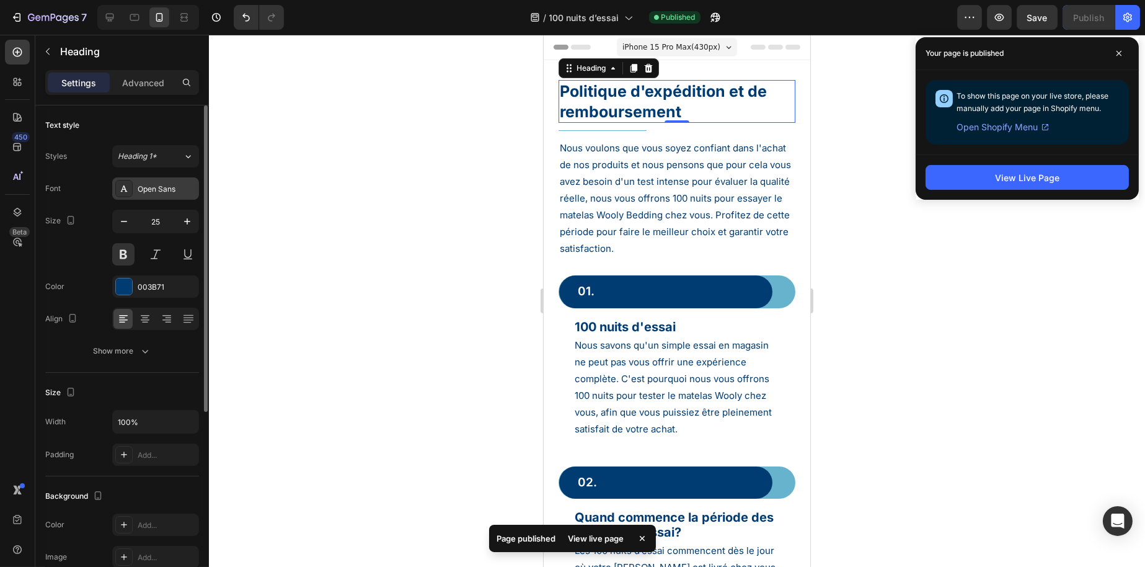
click at [186, 184] on div "Open Sans" at bounding box center [167, 189] width 58 height 11
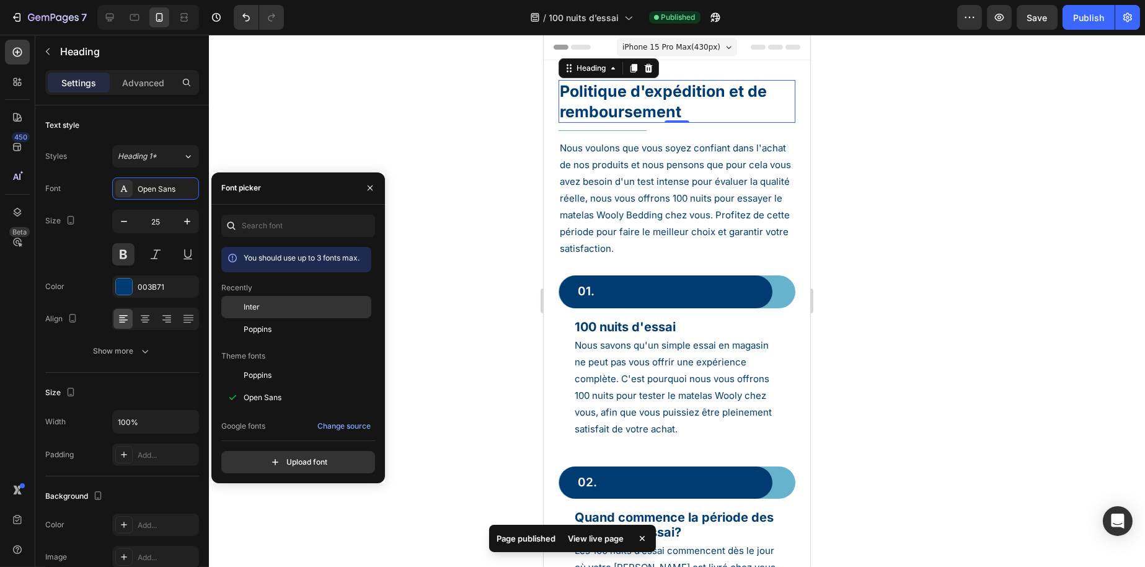
click at [244, 309] on span "Inter" at bounding box center [252, 306] width 16 height 11
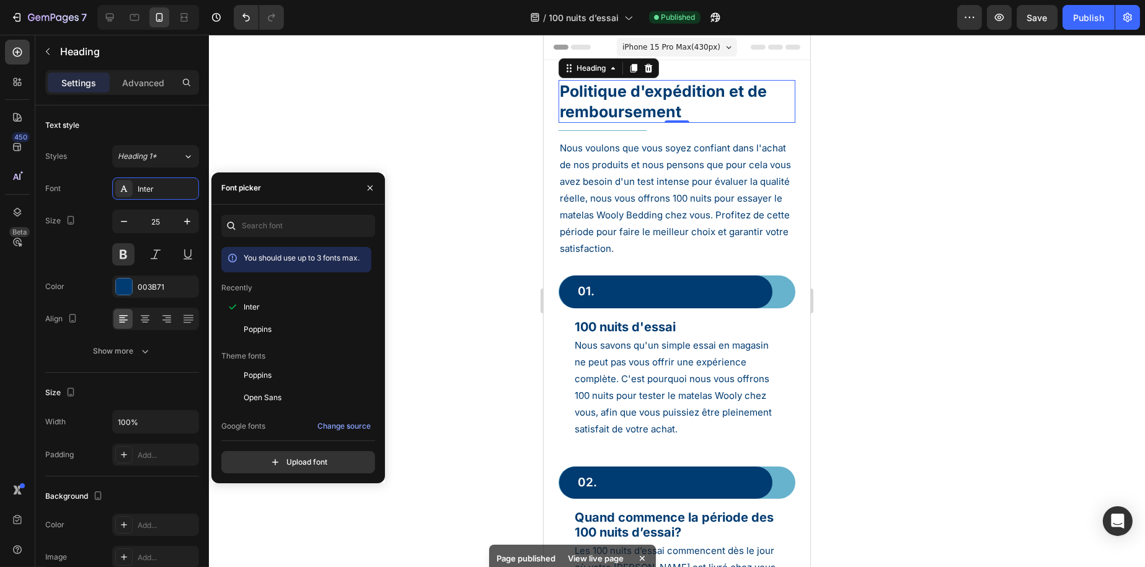
click at [640, 94] on h1 "Politique d'expédition et de remboursement" at bounding box center [676, 101] width 237 height 43
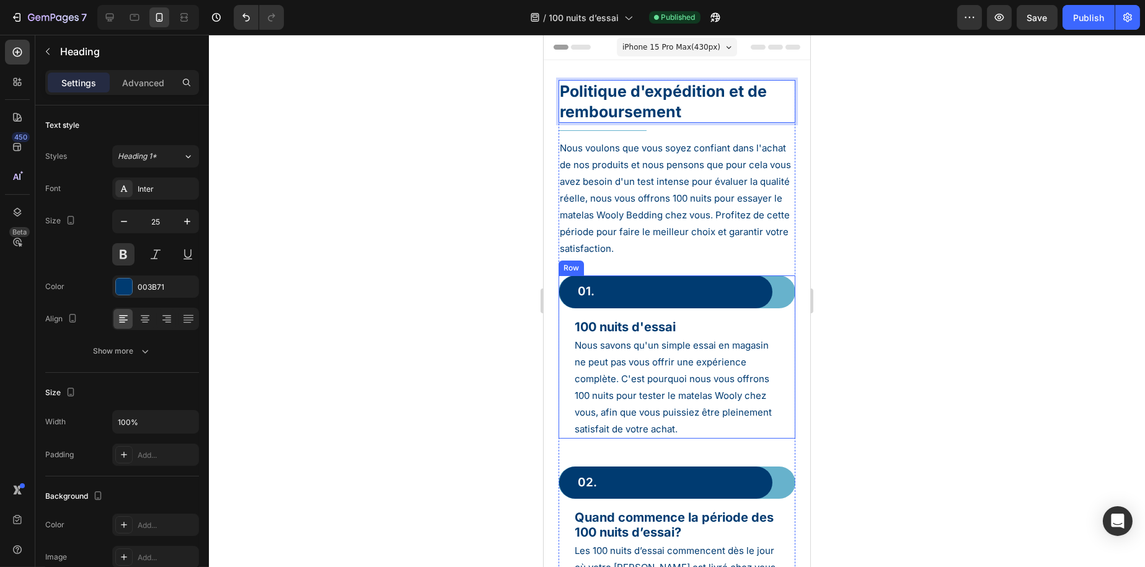
click at [604, 321] on p "100 nuits d'essai" at bounding box center [676, 326] width 205 height 15
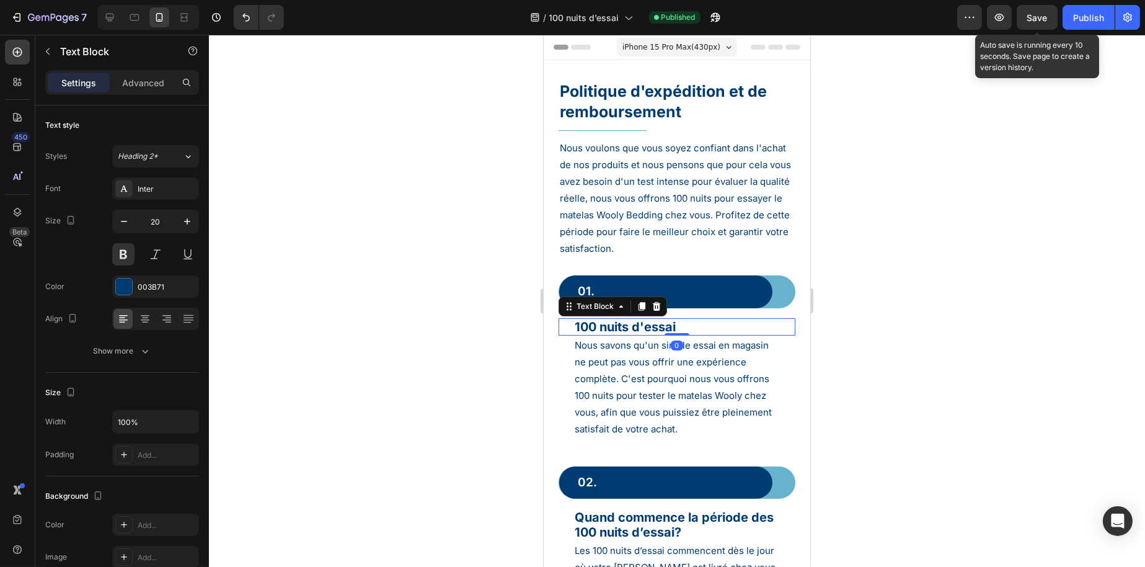
click at [1035, 11] on div "Save" at bounding box center [1038, 17] width 20 height 13
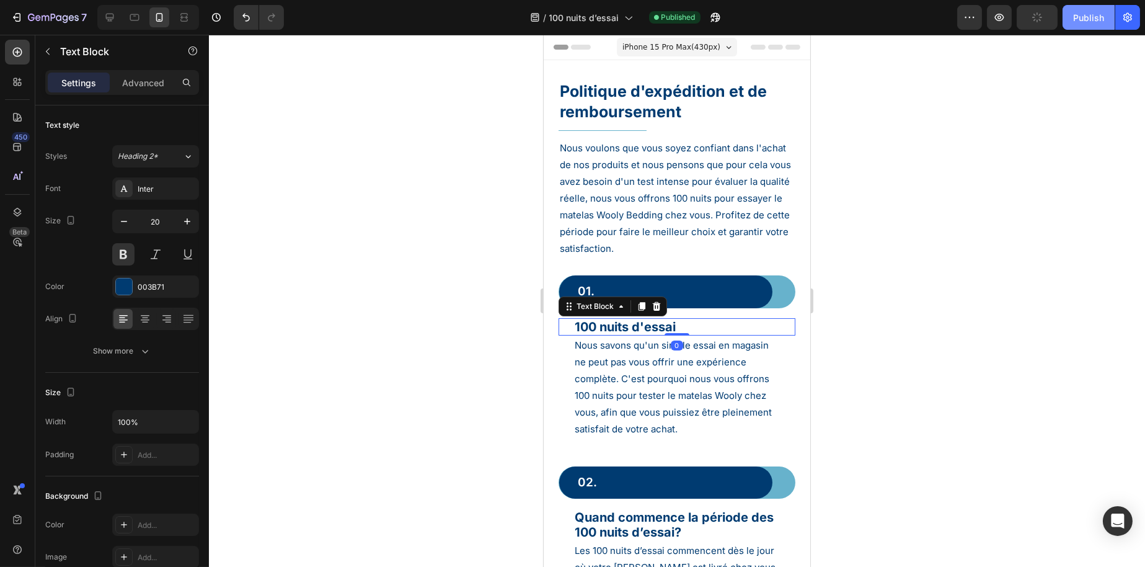
click at [1094, 12] on div "Publish" at bounding box center [1089, 17] width 31 height 13
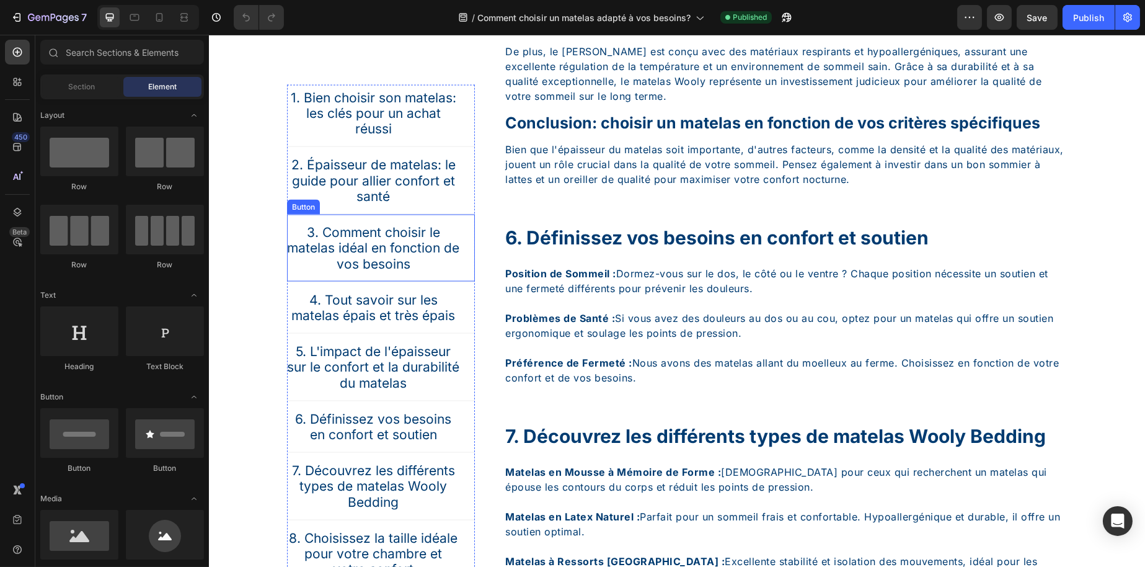
scroll to position [4031, 0]
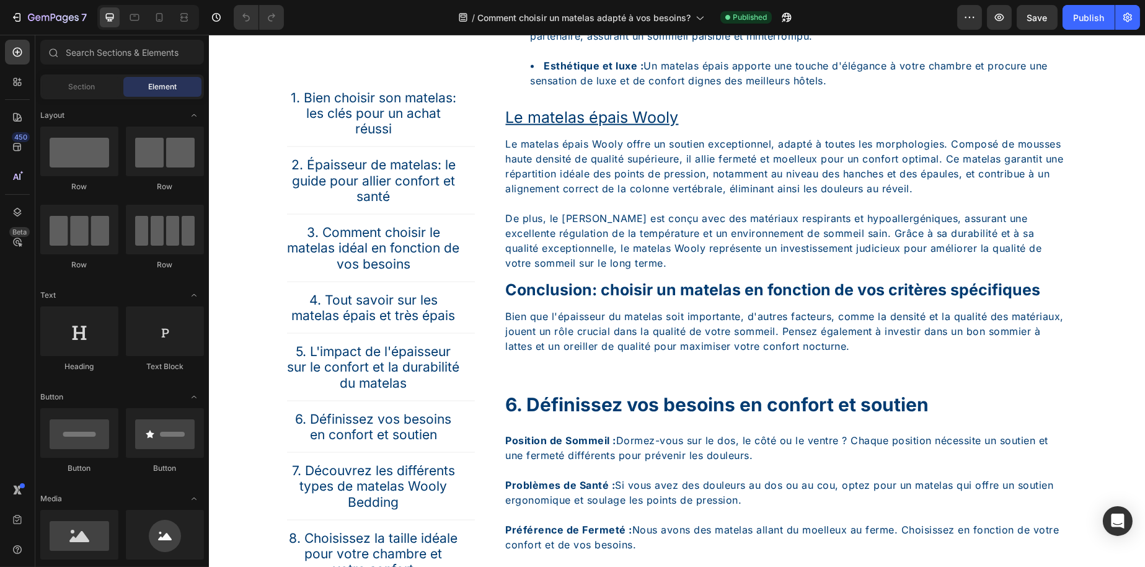
click at [164, 6] on div at bounding box center [148, 17] width 102 height 25
click at [158, 15] on icon at bounding box center [159, 17] width 12 height 12
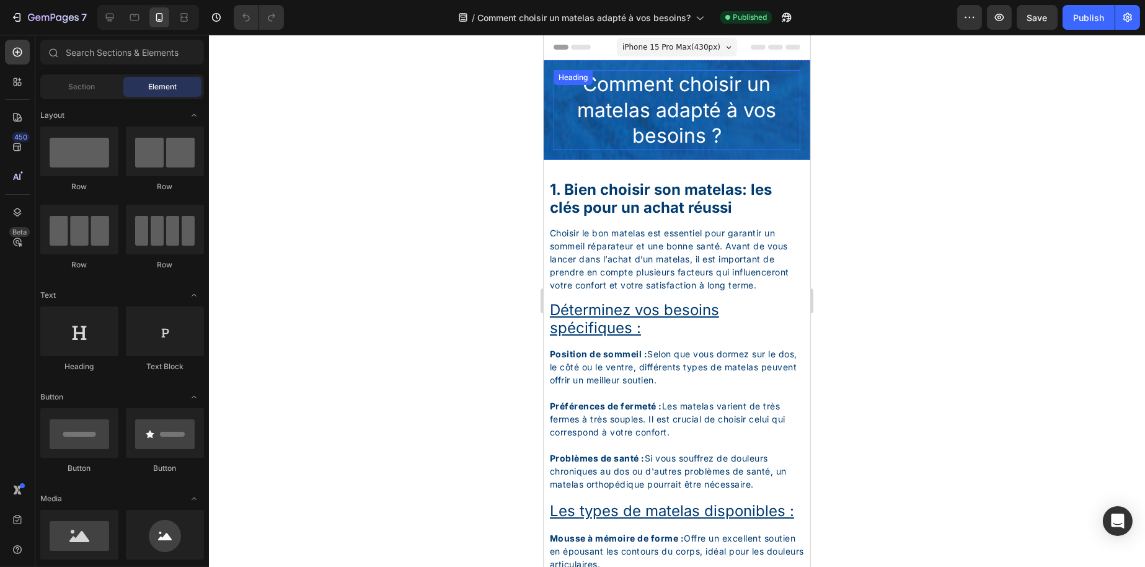
click at [647, 103] on h2 "Comment choisir un matelas adapté à vos besoins ?" at bounding box center [676, 110] width 247 height 80
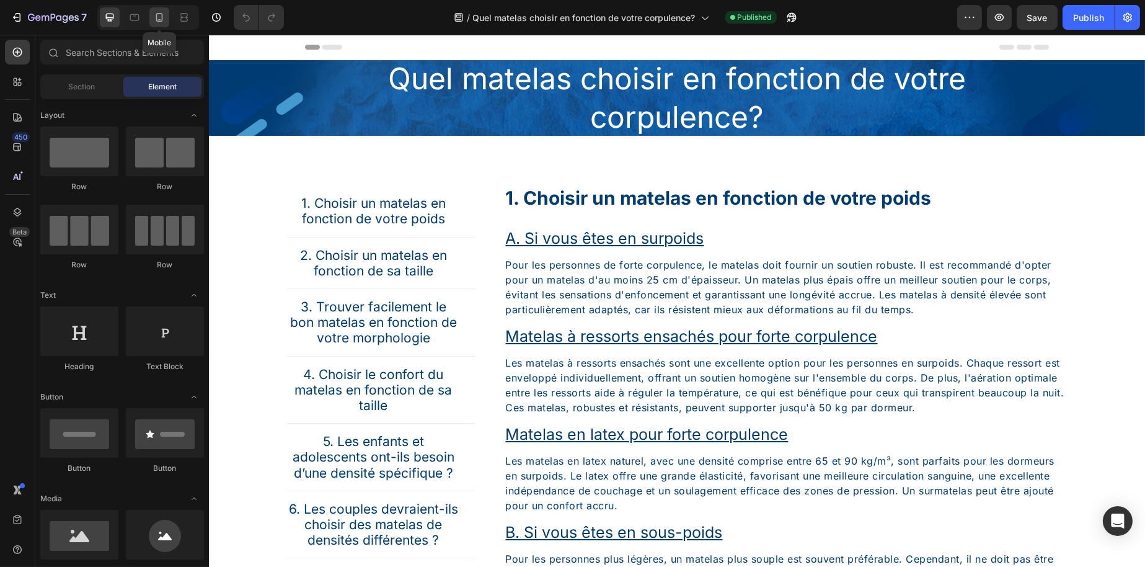
click at [155, 15] on icon at bounding box center [159, 17] width 12 height 12
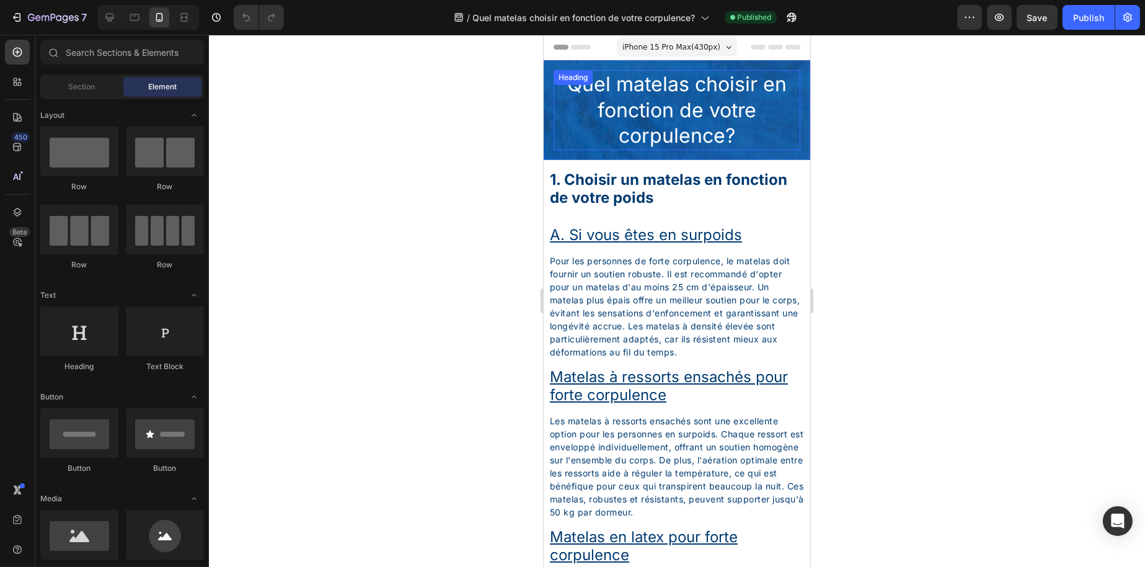
click at [631, 120] on h2 "Quel matelas choisir en fonction de votre corpulence?" at bounding box center [676, 110] width 247 height 80
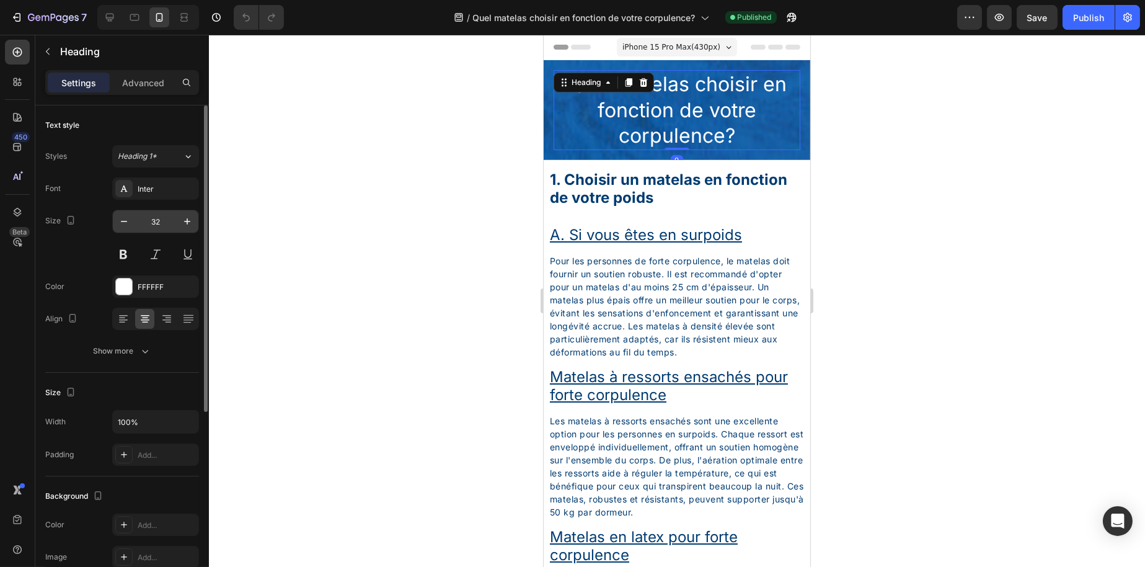
click at [165, 225] on input "32" at bounding box center [155, 221] width 41 height 22
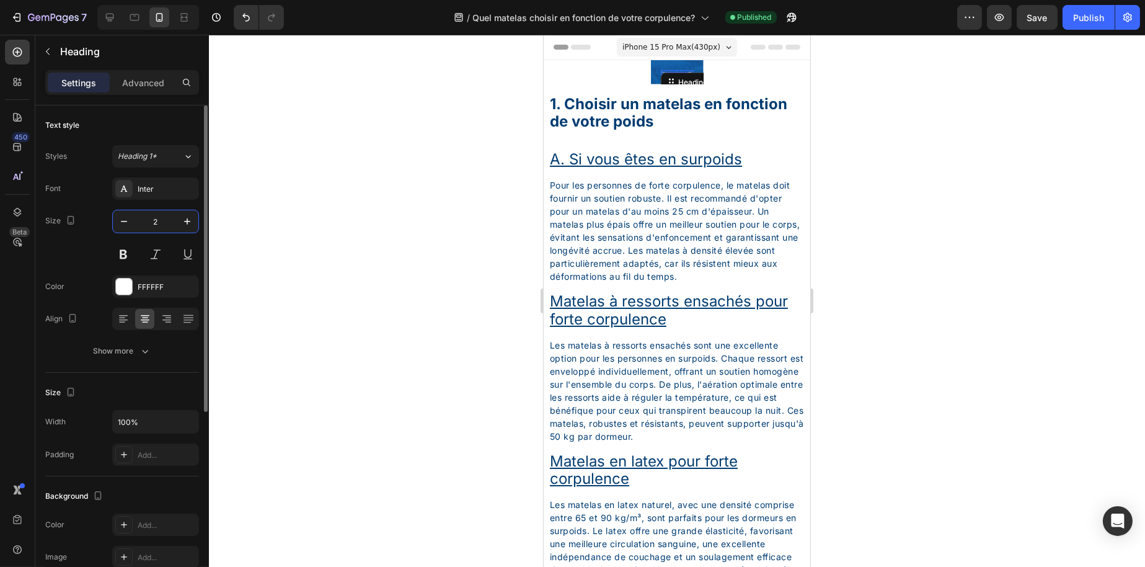
type input "25"
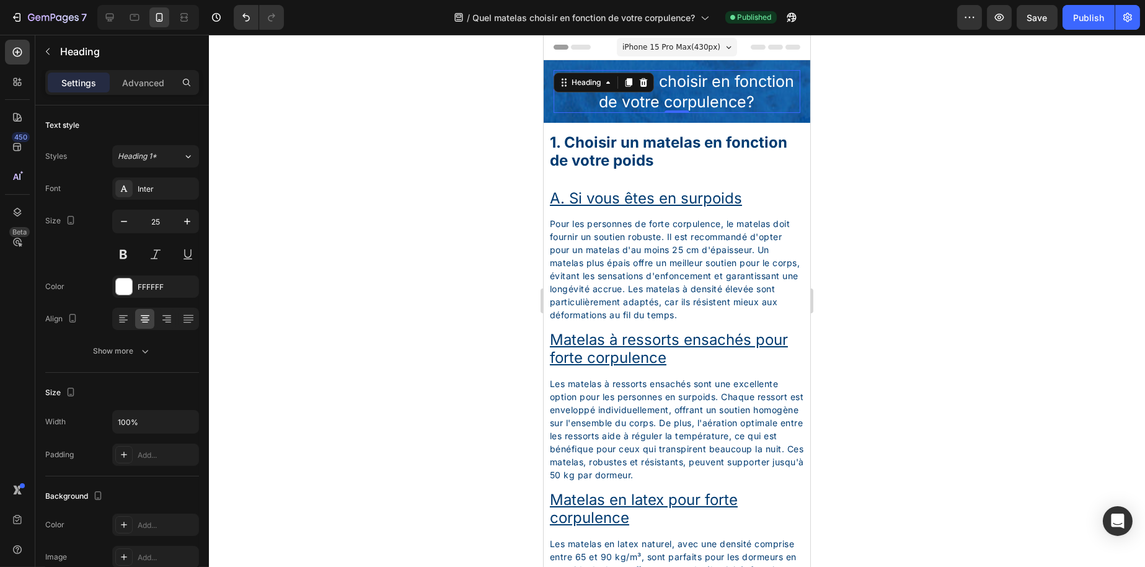
click at [910, 180] on div at bounding box center [677, 301] width 936 height 532
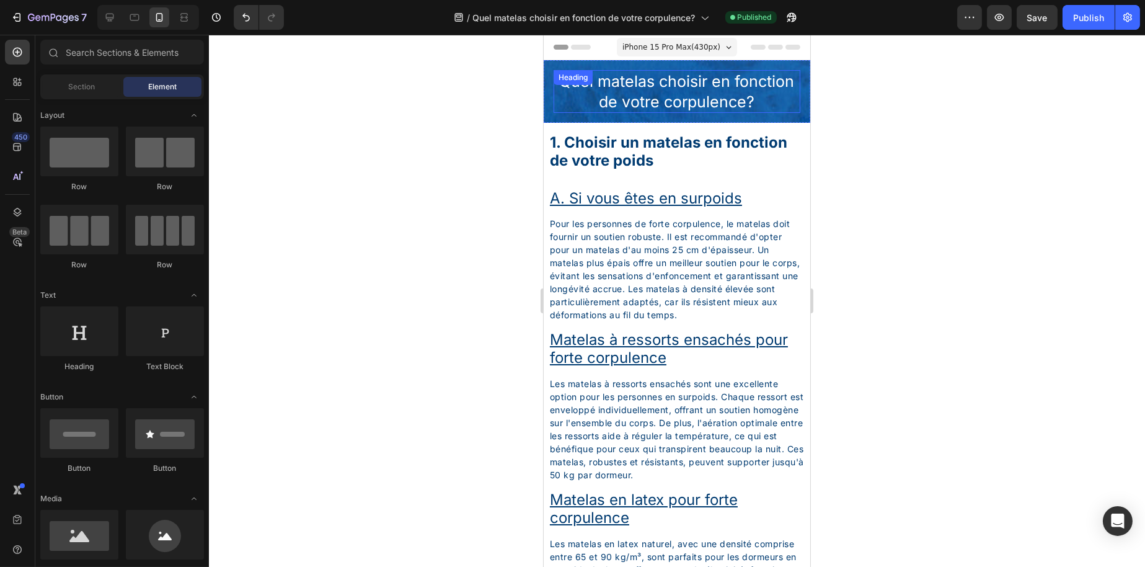
click at [729, 102] on h2 "Quel matelas choisir en fonction de votre corpulence?" at bounding box center [676, 91] width 247 height 43
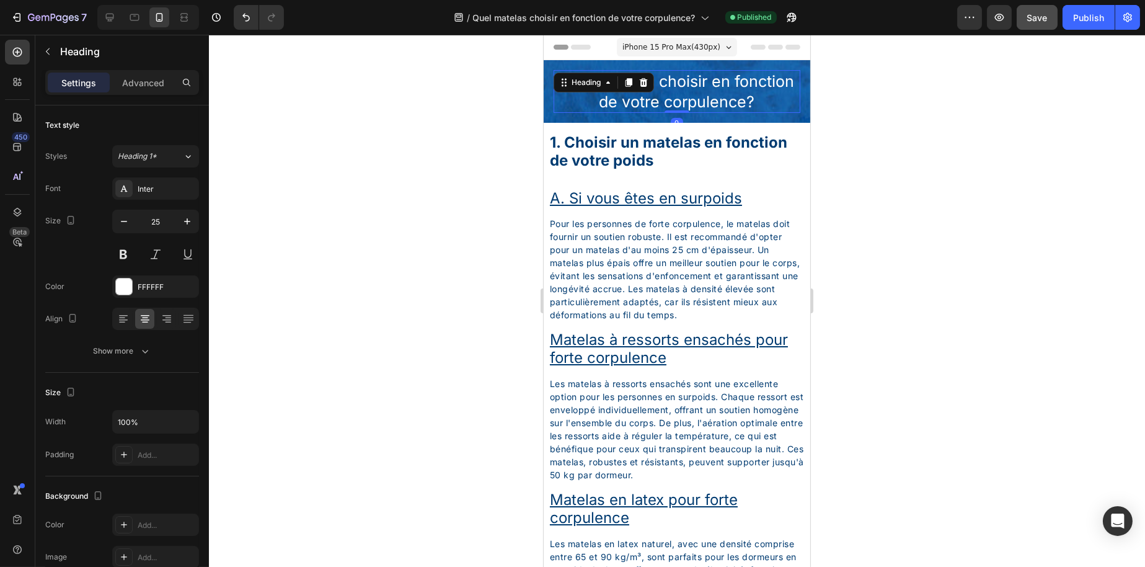
click at [1028, 21] on span "Save" at bounding box center [1038, 17] width 20 height 11
click at [1077, 14] on div "Publish" at bounding box center [1089, 17] width 31 height 13
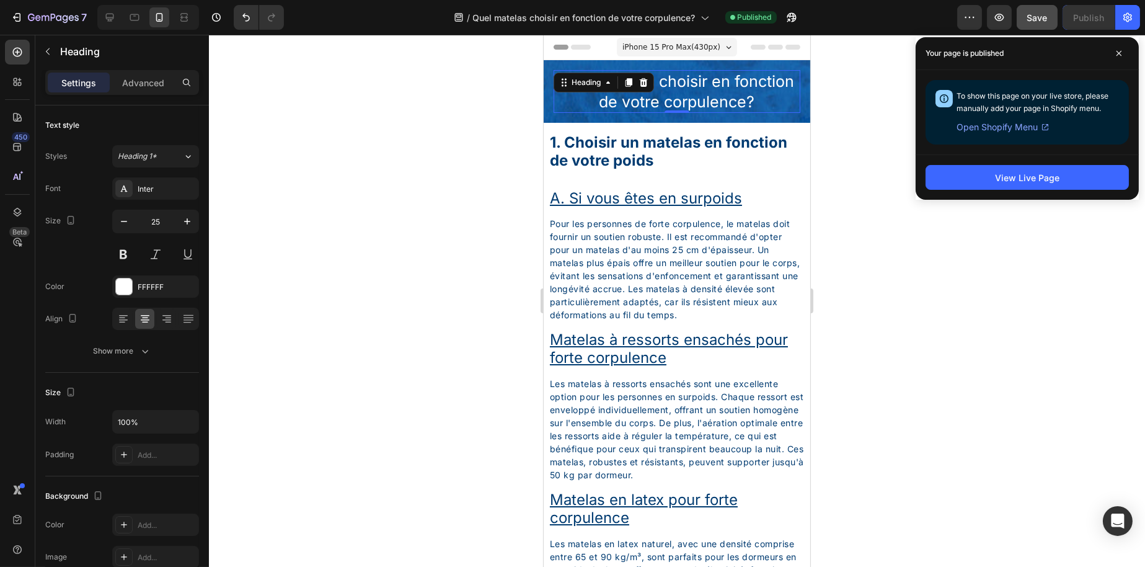
click at [711, 88] on h2 "Quel matelas choisir en fonction de votre corpulence?" at bounding box center [676, 91] width 247 height 43
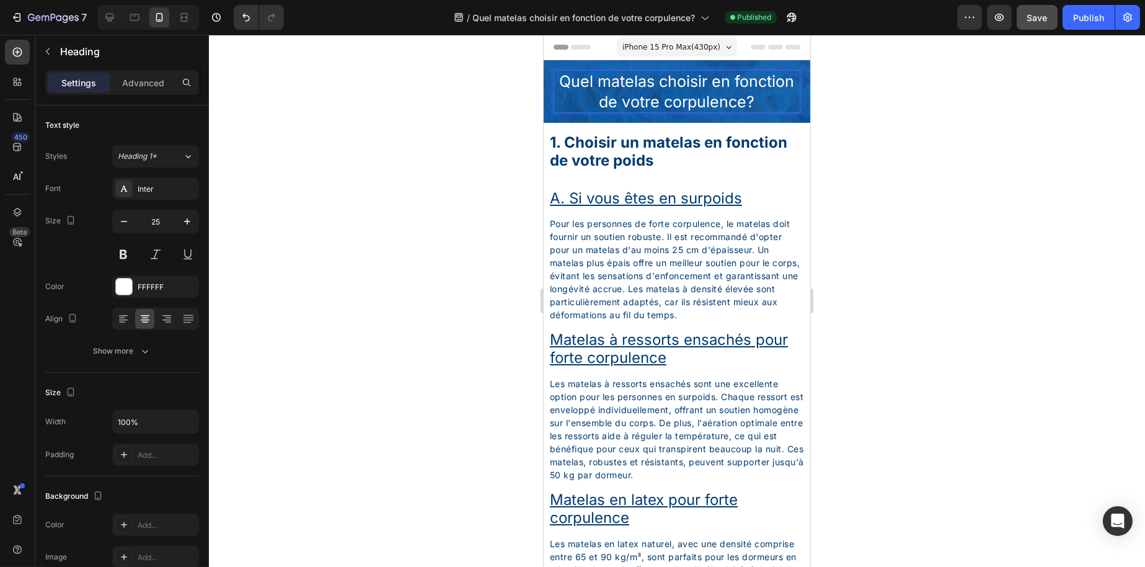
drag, startPoint x: 450, startPoint y: 222, endPoint x: 8, endPoint y: 135, distance: 450.2
click at [450, 222] on div at bounding box center [677, 301] width 936 height 532
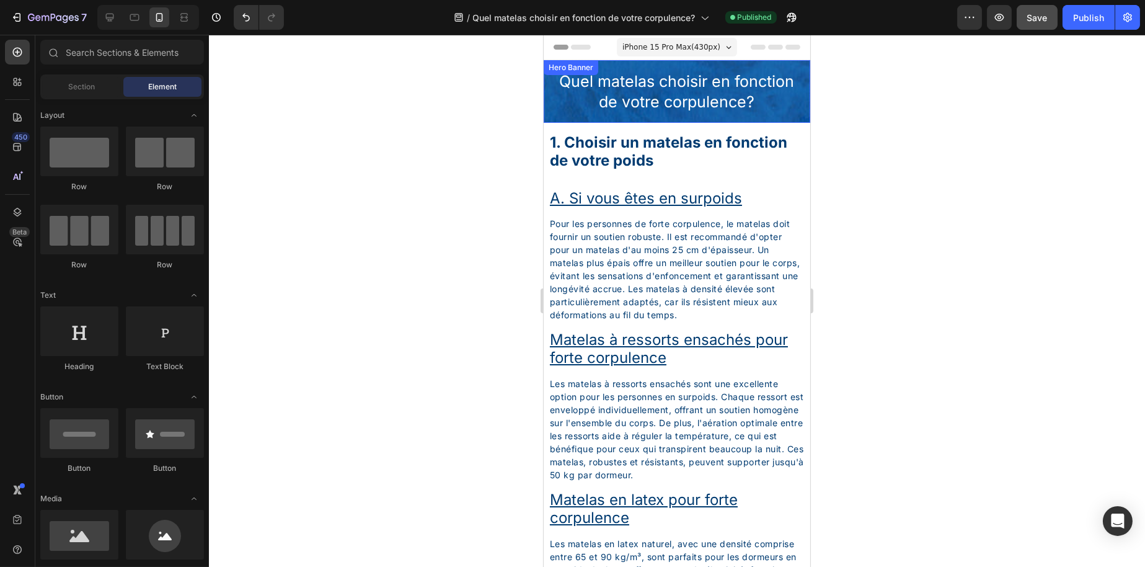
click at [646, 106] on p "Quel matelas choisir en fonction de votre corpulence?" at bounding box center [676, 91] width 244 height 40
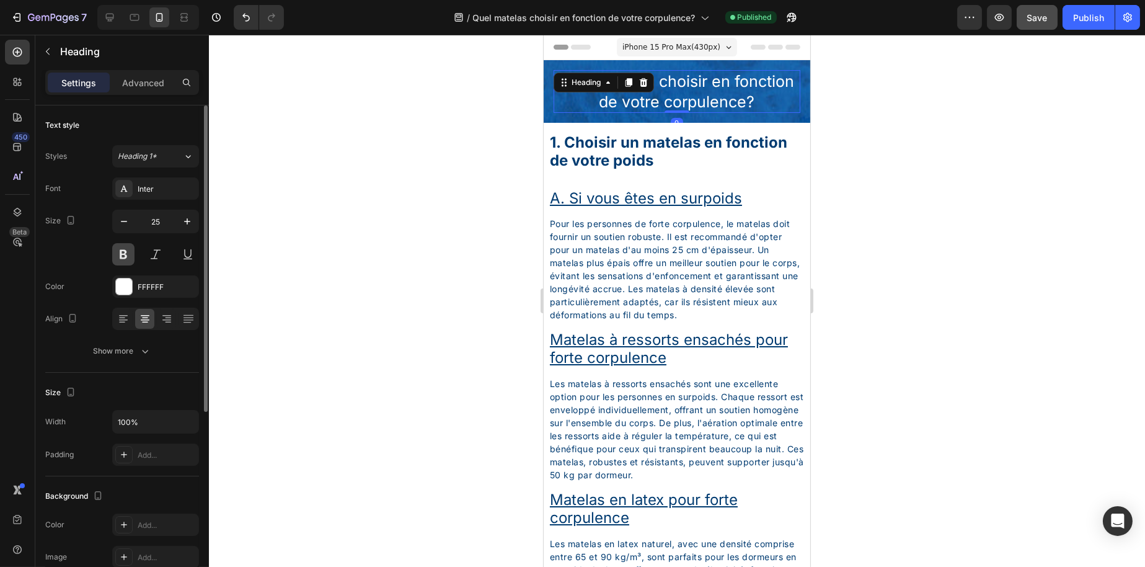
click at [124, 261] on button at bounding box center [123, 254] width 22 height 22
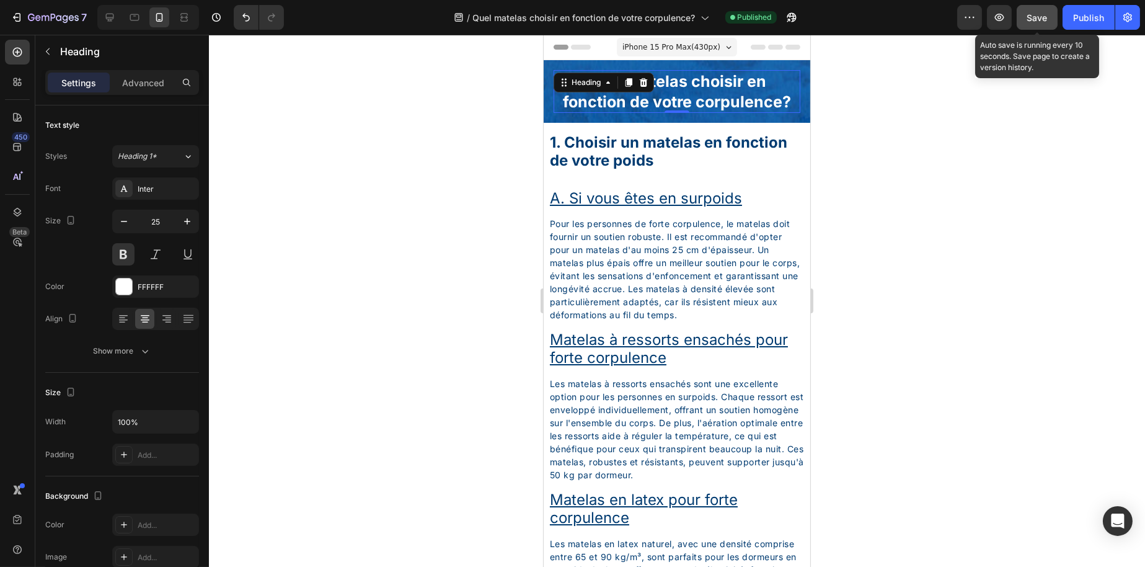
click at [1042, 12] on span "Save" at bounding box center [1038, 17] width 20 height 11
click at [1075, 12] on div "Publish" at bounding box center [1089, 17] width 31 height 13
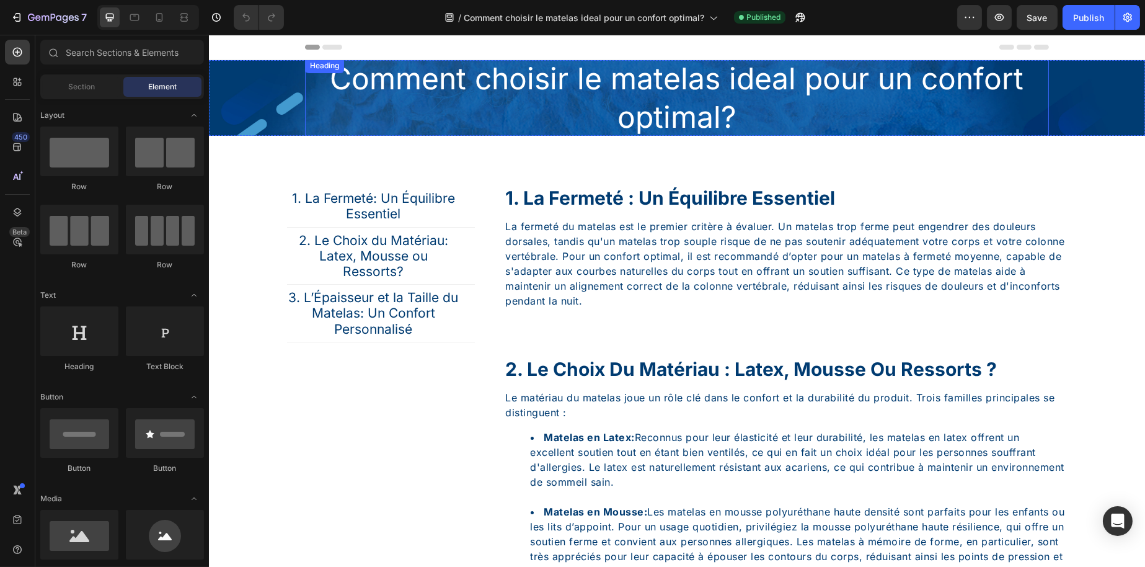
click at [546, 97] on h2 "Comment choisir le matelas ideal pour un confort optimal?" at bounding box center [677, 98] width 744 height 80
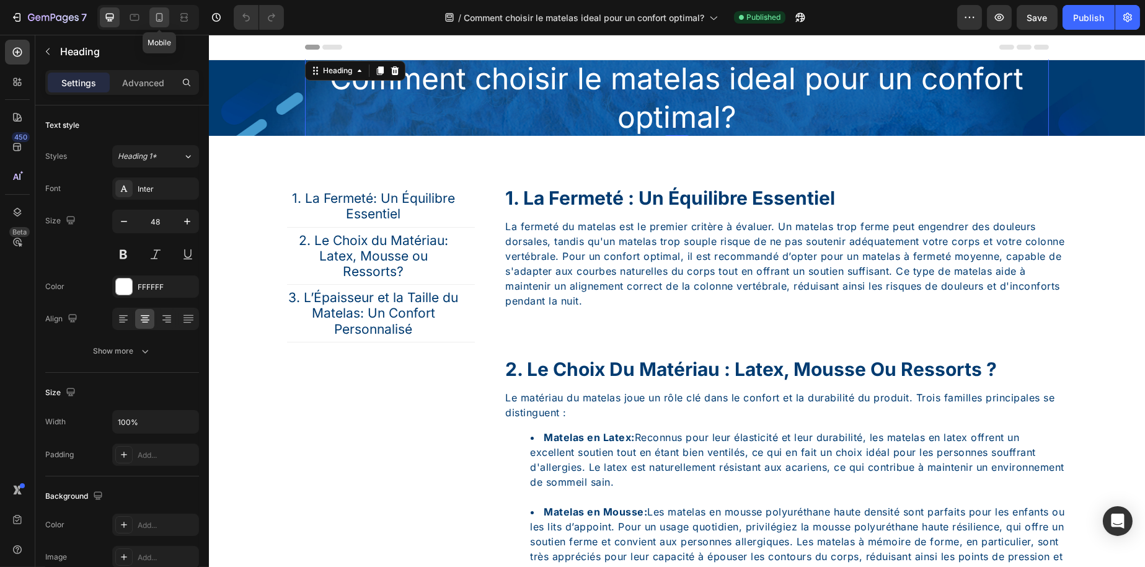
click at [166, 14] on div at bounding box center [159, 17] width 20 height 20
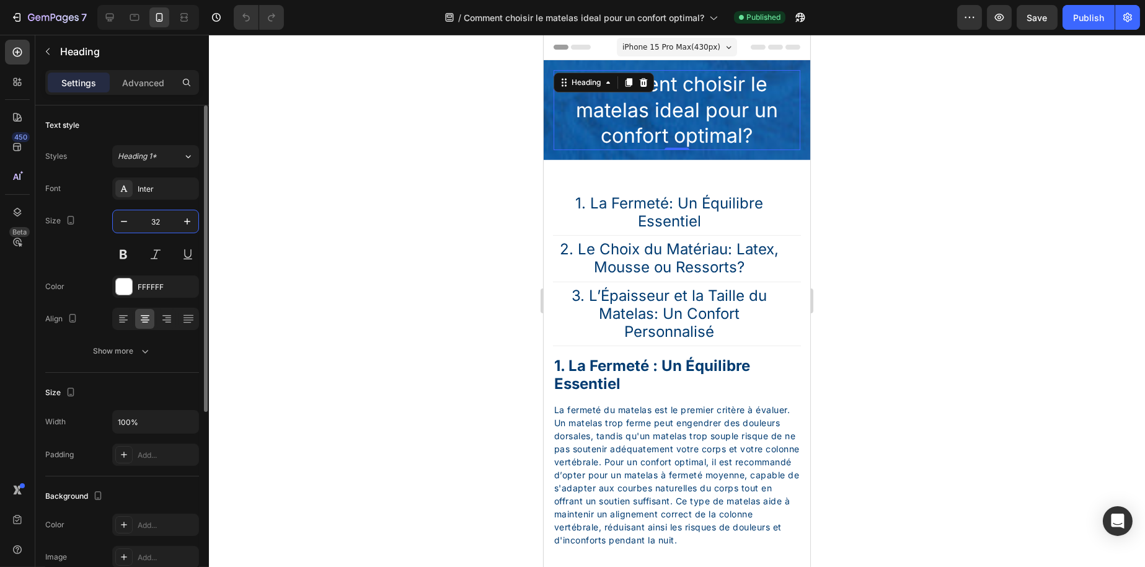
click at [167, 216] on input "32" at bounding box center [155, 221] width 41 height 22
type input "25"
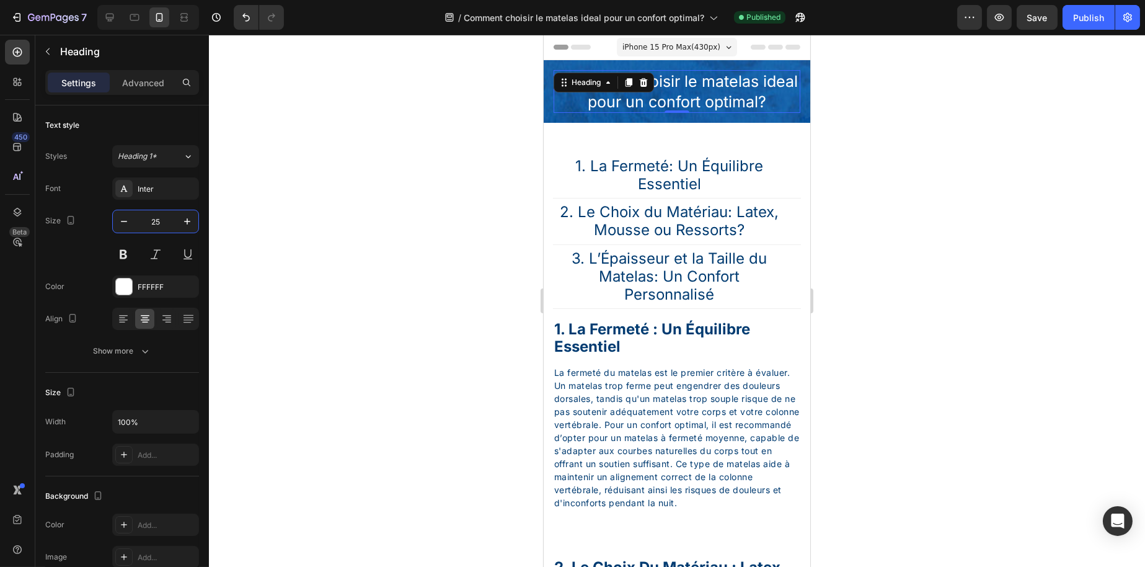
click at [482, 197] on div at bounding box center [677, 301] width 936 height 532
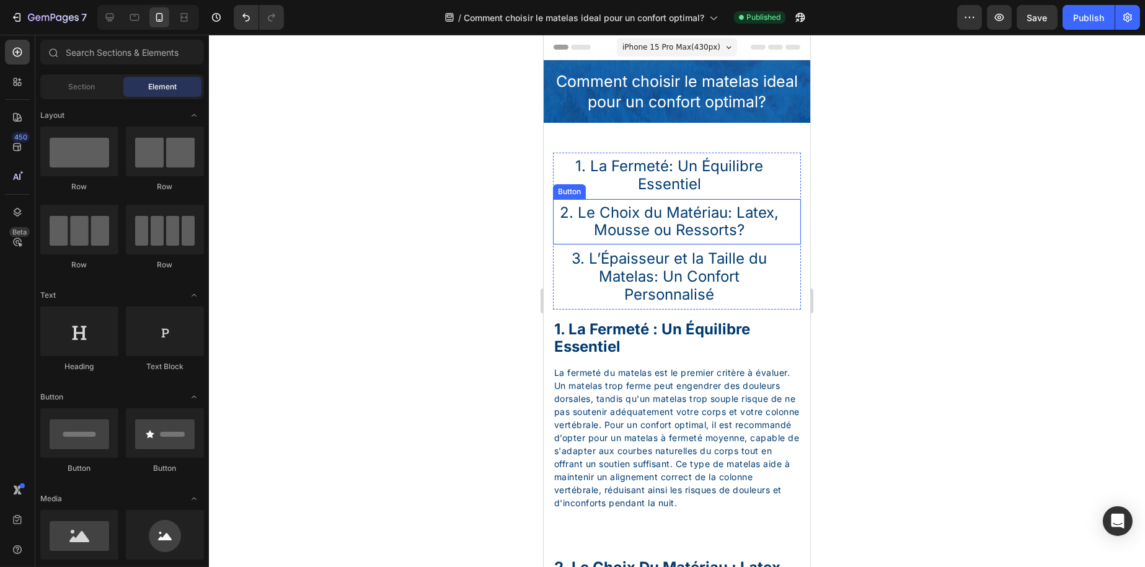
click at [790, 198] on div "2. Le Choix du Matériau: Latex, Mousse ou Ressorts? Button" at bounding box center [677, 221] width 248 height 47
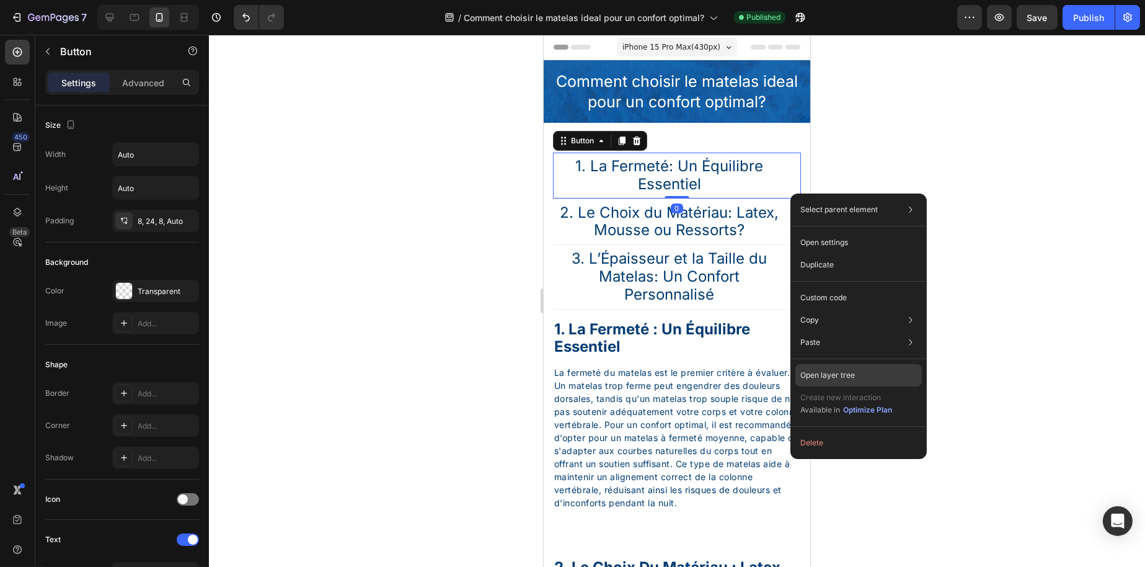
click at [824, 376] on p "Open layer tree" at bounding box center [828, 375] width 55 height 11
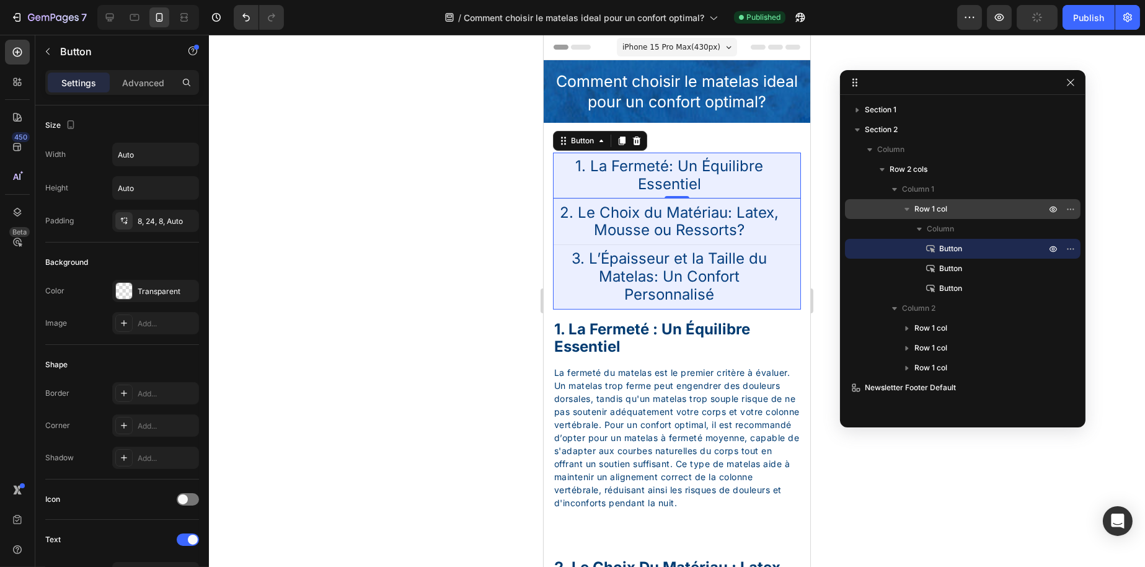
click at [941, 215] on span "Row 1 col" at bounding box center [931, 209] width 33 height 12
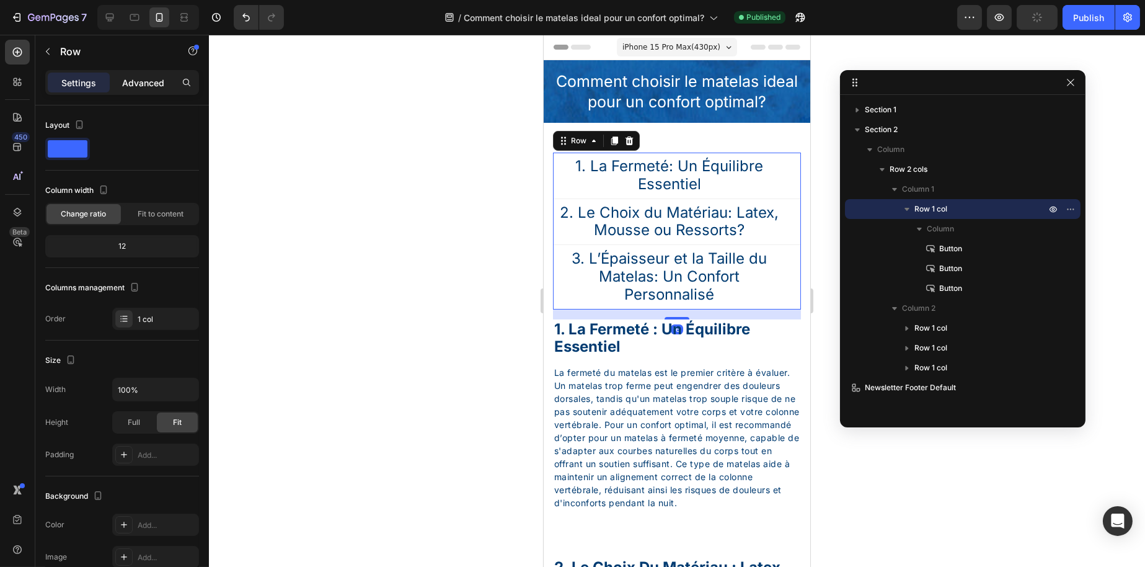
click at [157, 74] on div "Advanced" at bounding box center [143, 83] width 62 height 20
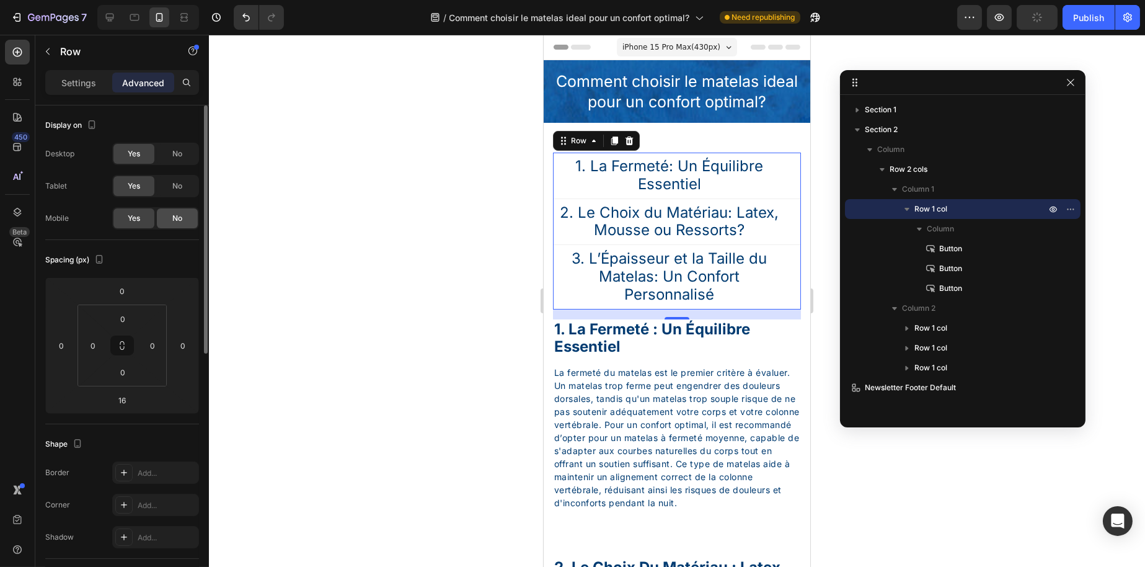
click at [177, 211] on div "No" at bounding box center [177, 218] width 41 height 20
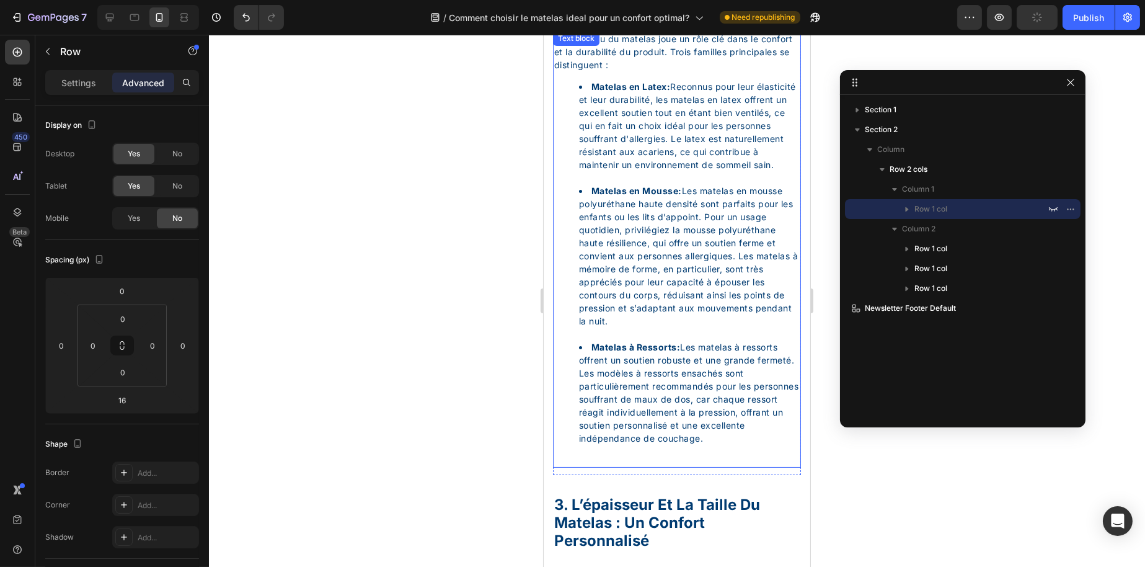
scroll to position [620, 0]
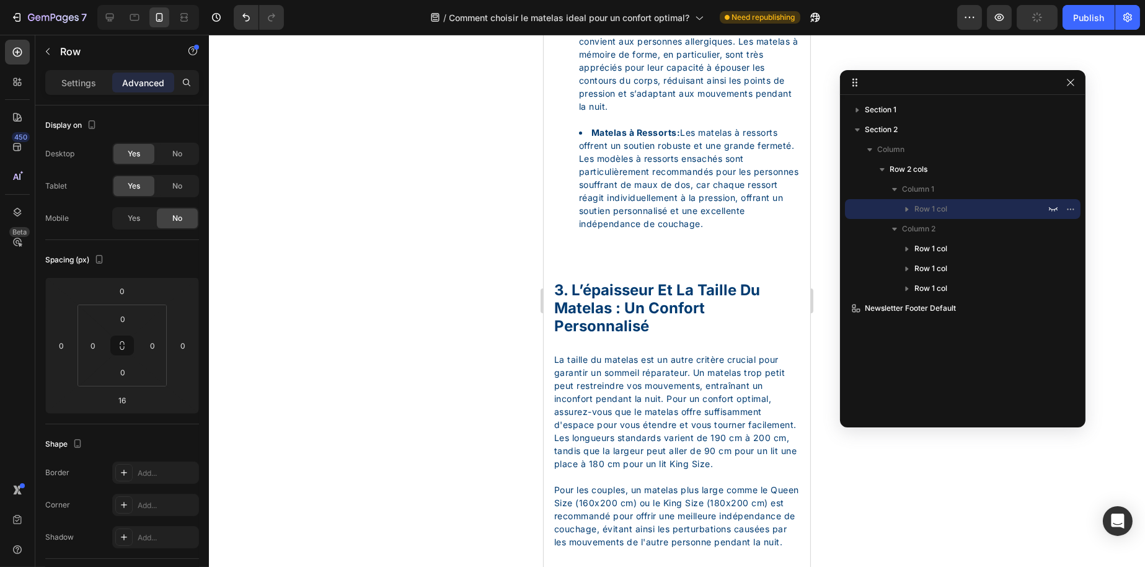
click at [1036, 44] on div at bounding box center [677, 301] width 936 height 532
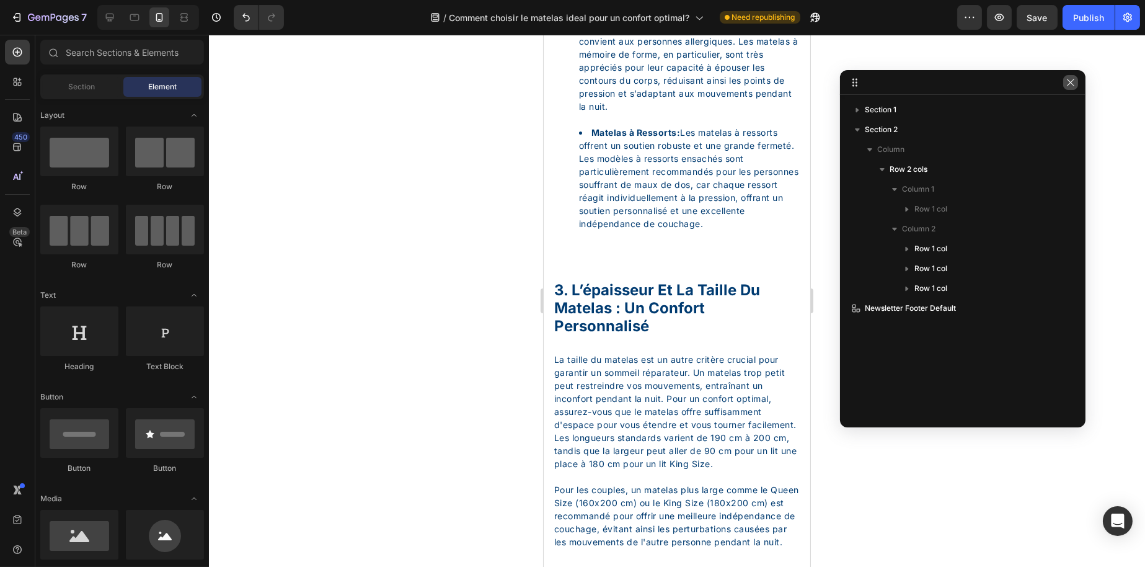
click at [1070, 81] on icon "button" at bounding box center [1071, 83] width 10 height 10
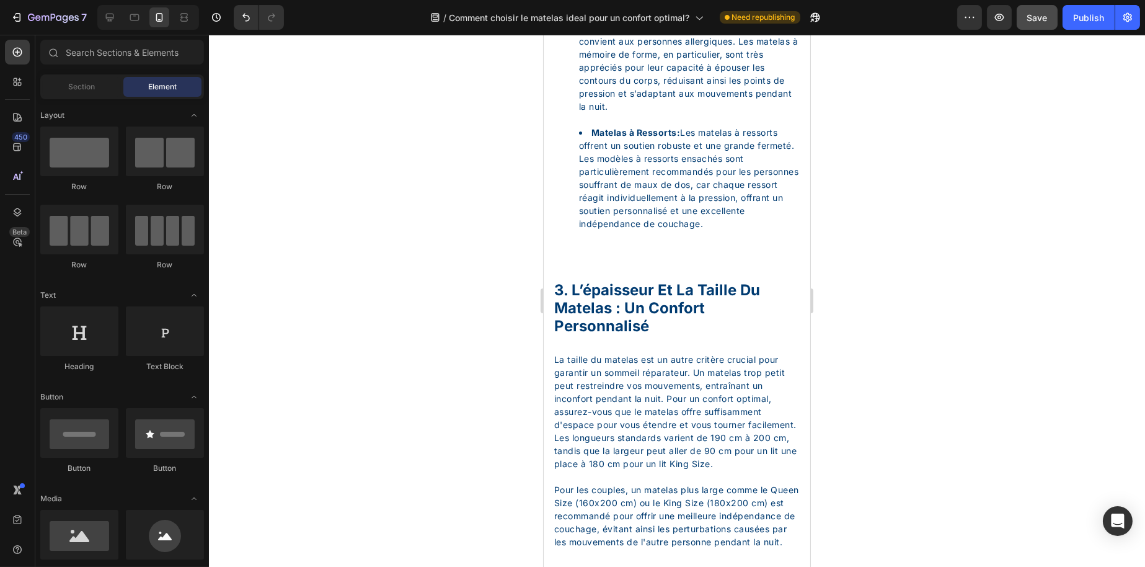
click at [1042, 27] on button "Save" at bounding box center [1037, 17] width 41 height 25
click at [1070, 25] on button "Publish" at bounding box center [1089, 17] width 52 height 25
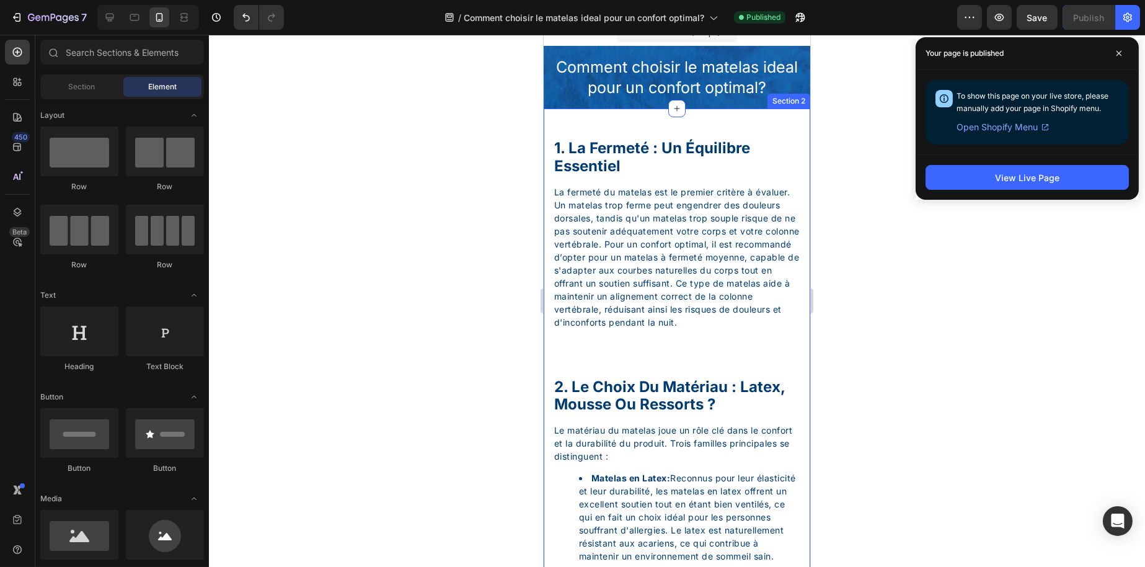
scroll to position [0, 0]
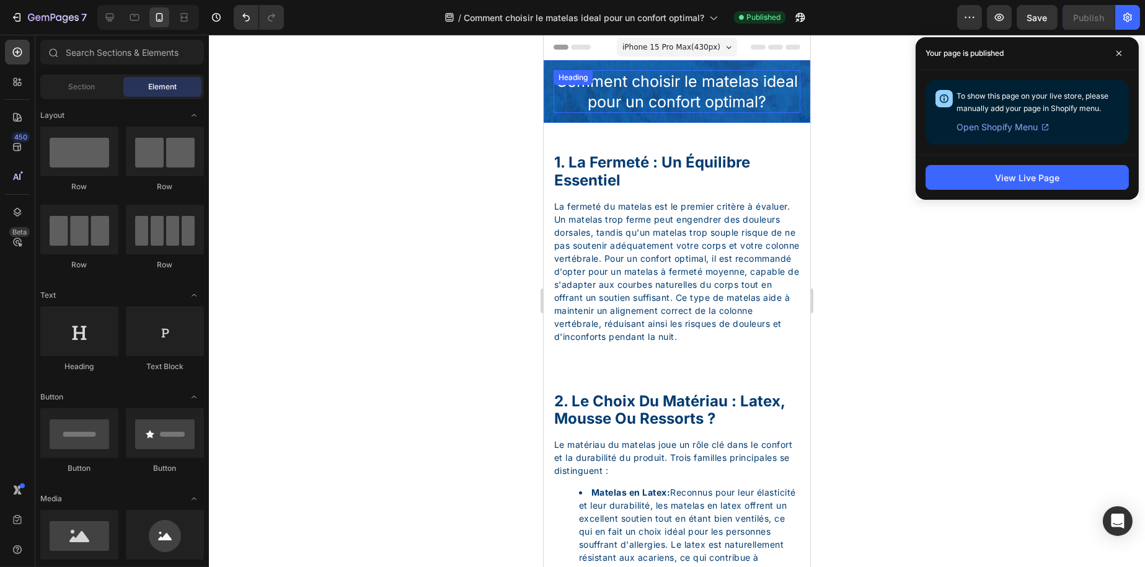
click at [667, 97] on h2 "Comment choisir le matelas ideal pour un confort optimal?" at bounding box center [676, 91] width 247 height 43
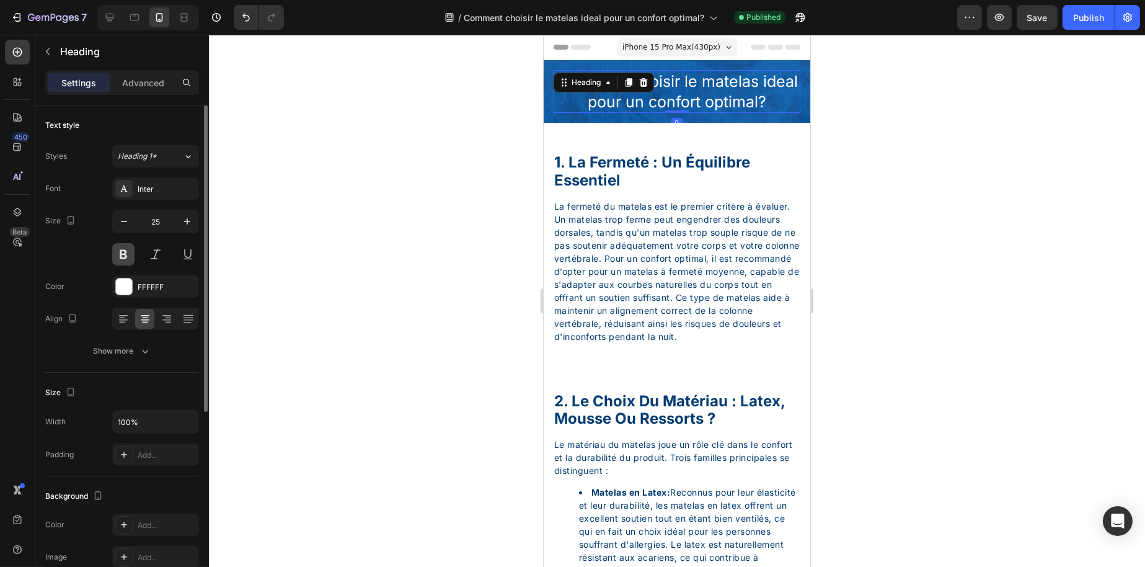
click at [125, 253] on button at bounding box center [123, 254] width 22 height 22
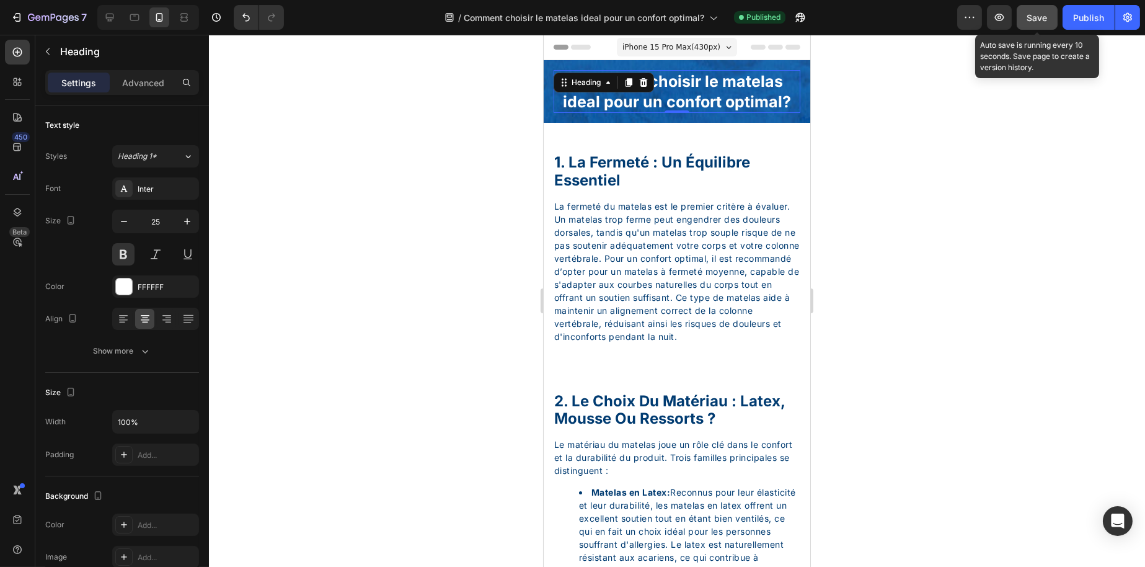
click at [1048, 21] on span "Save" at bounding box center [1038, 17] width 20 height 11
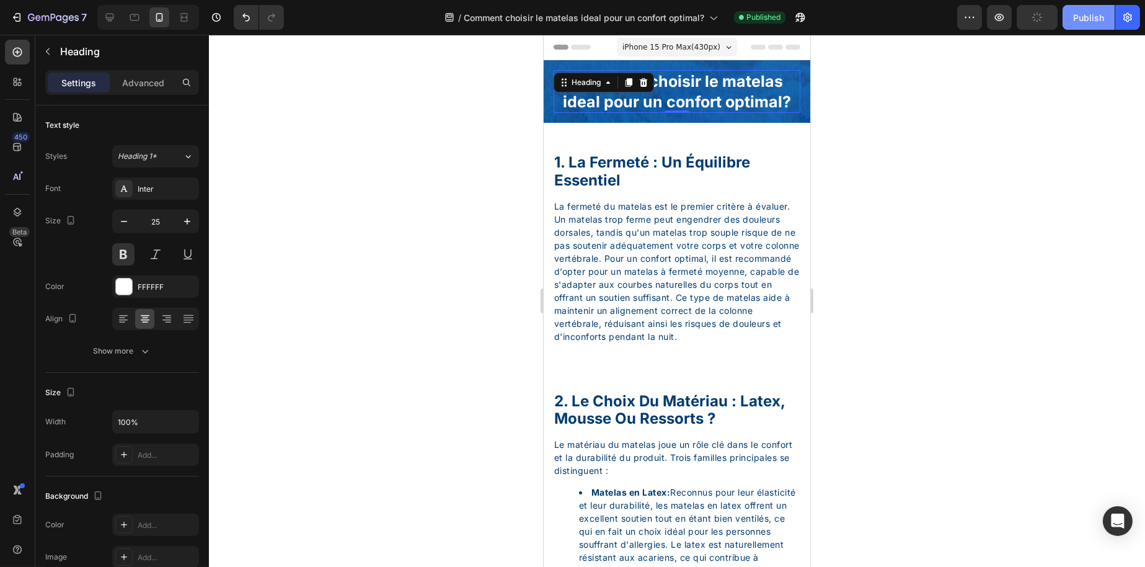
click at [1092, 23] on div "Publish" at bounding box center [1089, 17] width 31 height 13
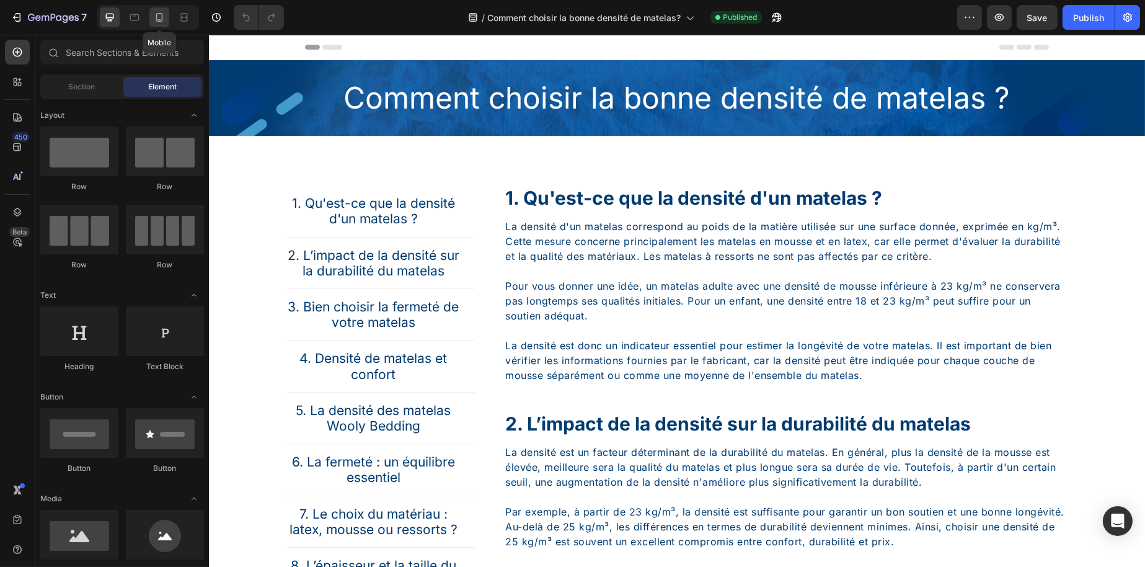
click at [159, 16] on icon at bounding box center [159, 17] width 12 height 12
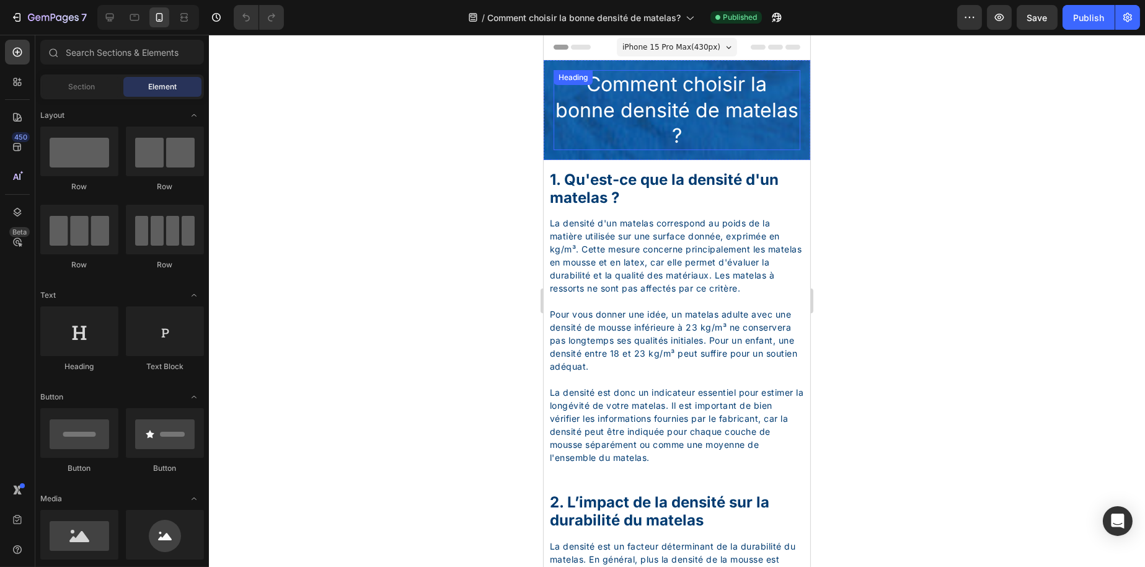
click at [659, 97] on h2 "Comment choisir la bonne densité de matelas ?" at bounding box center [676, 110] width 247 height 80
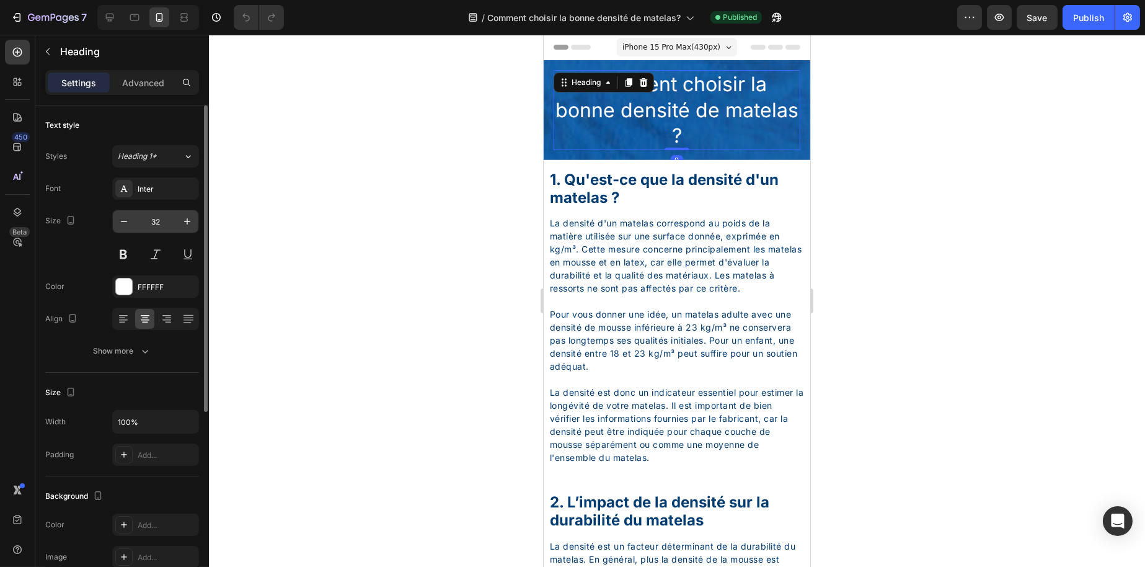
click at [158, 222] on input "32" at bounding box center [155, 221] width 41 height 22
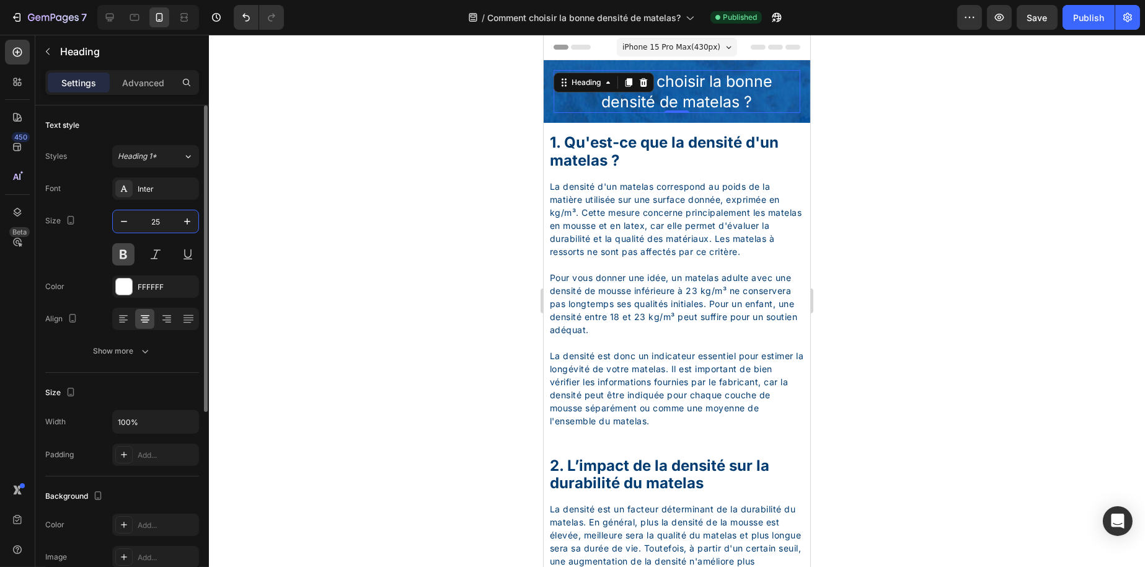
type input "25"
click at [119, 253] on button at bounding box center [123, 254] width 22 height 22
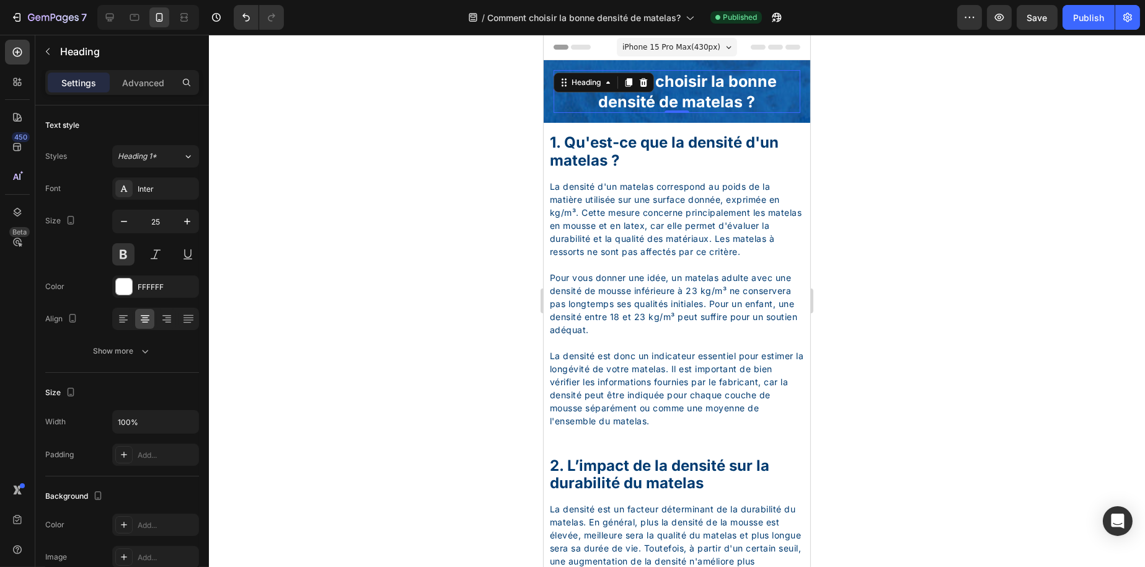
click at [373, 223] on div at bounding box center [677, 301] width 936 height 532
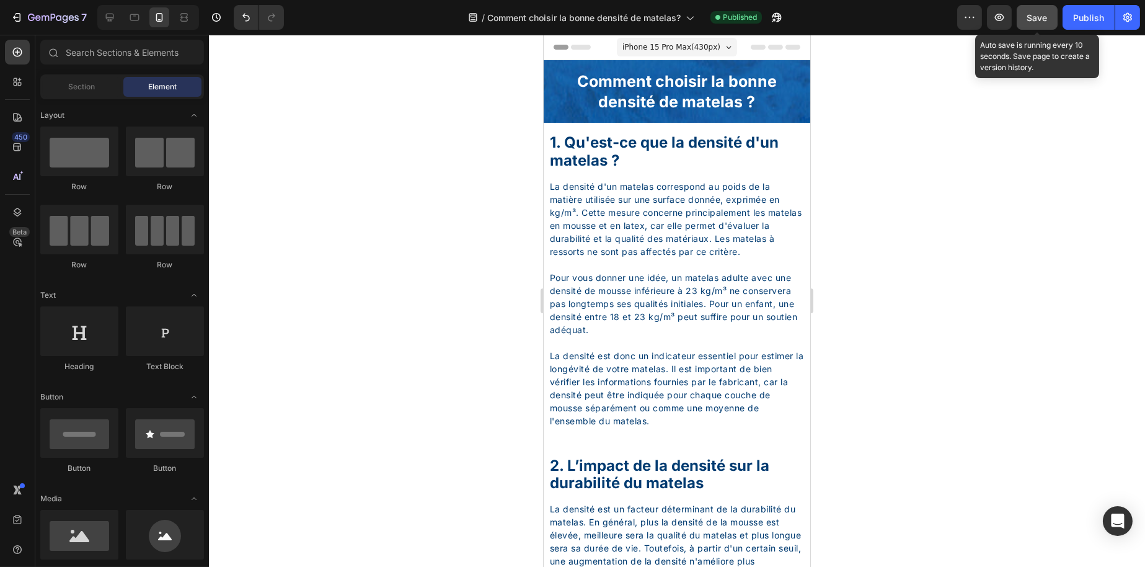
click at [1030, 17] on span "Save" at bounding box center [1038, 17] width 20 height 11
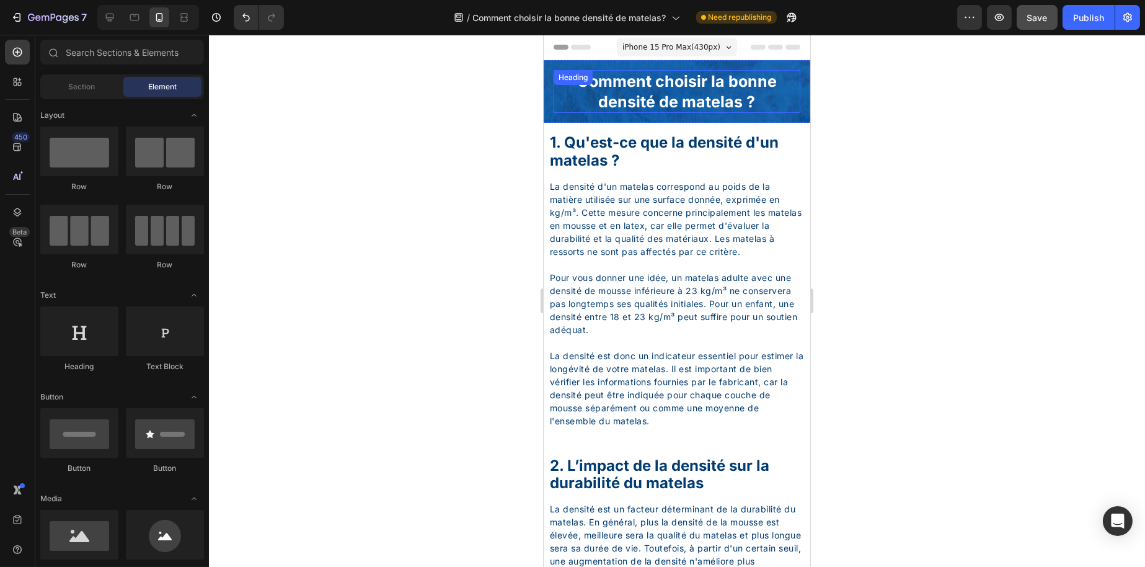
click at [712, 106] on h2 "Comment choisir la bonne densité de matelas ?" at bounding box center [676, 91] width 247 height 43
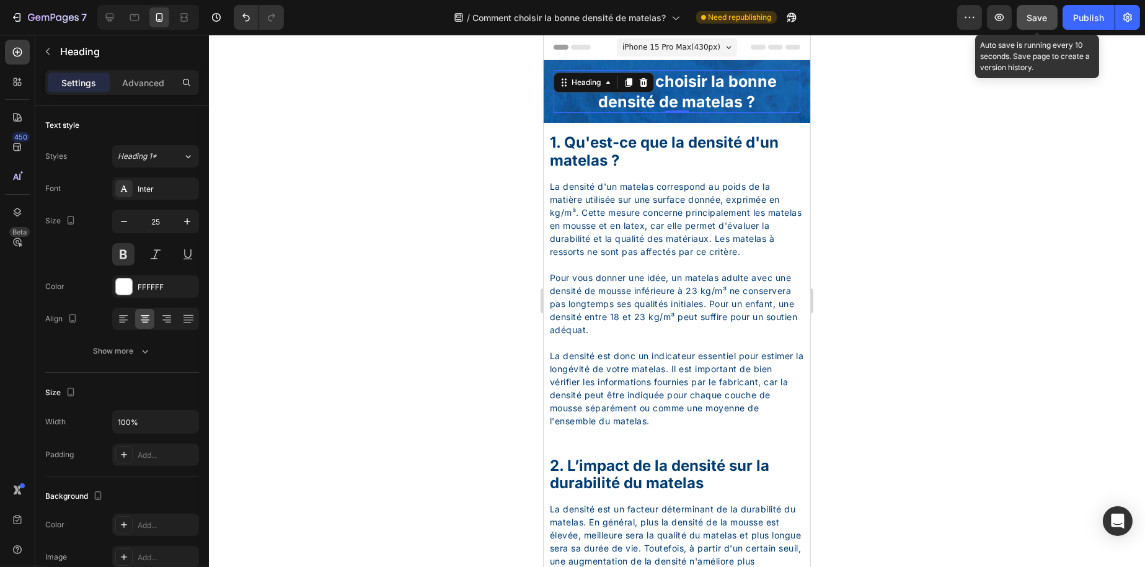
click at [1044, 12] on span "Save" at bounding box center [1038, 17] width 20 height 11
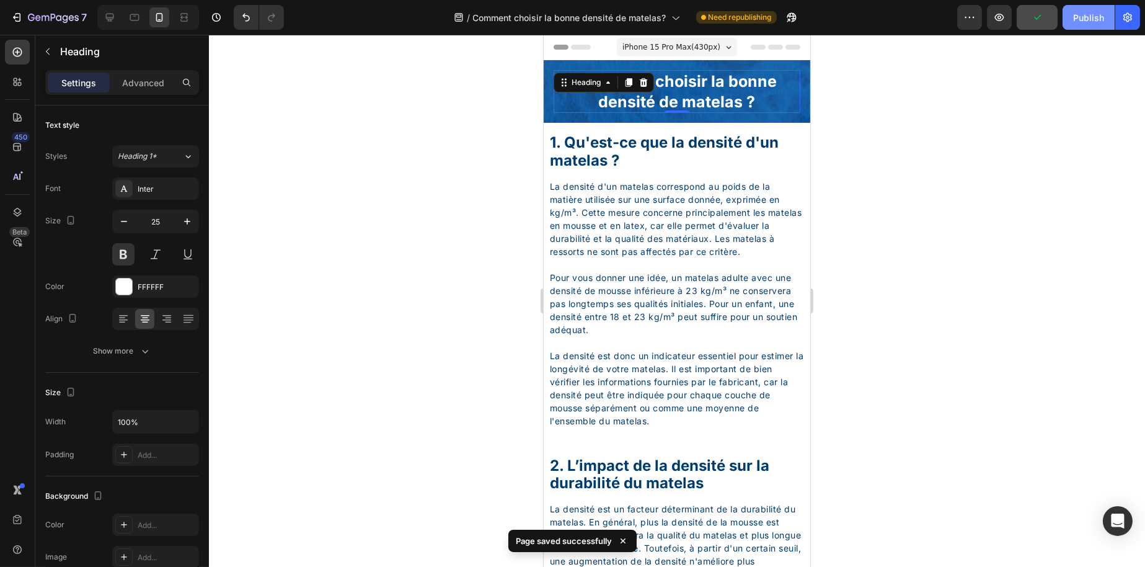
click at [1073, 9] on button "Publish" at bounding box center [1089, 17] width 52 height 25
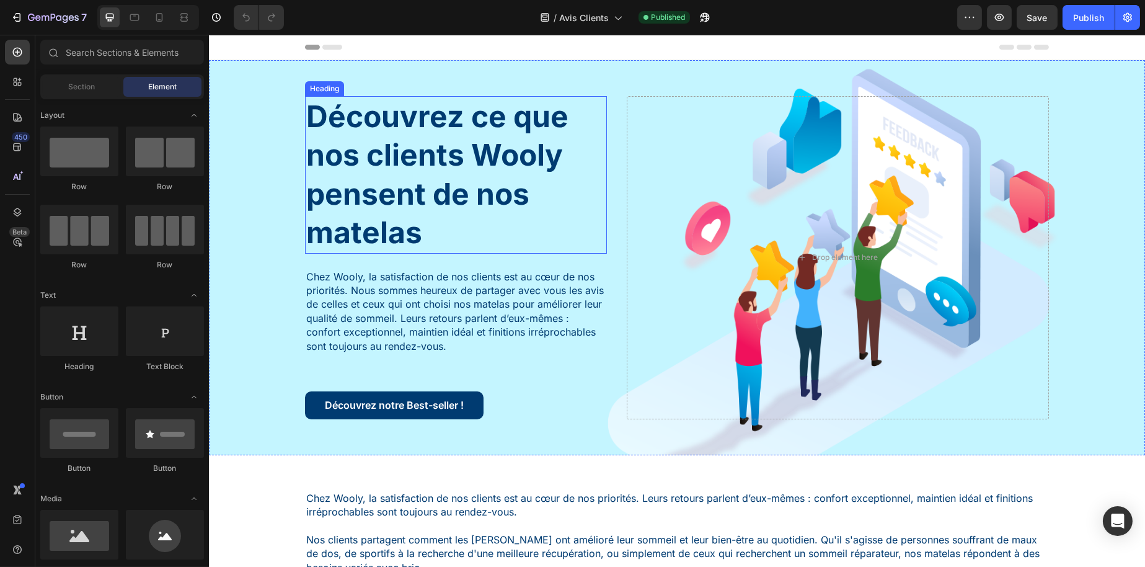
click at [494, 129] on h1 "Découvrez ce que nos clients Wooly pensent de nos matelas" at bounding box center [456, 175] width 302 height 158
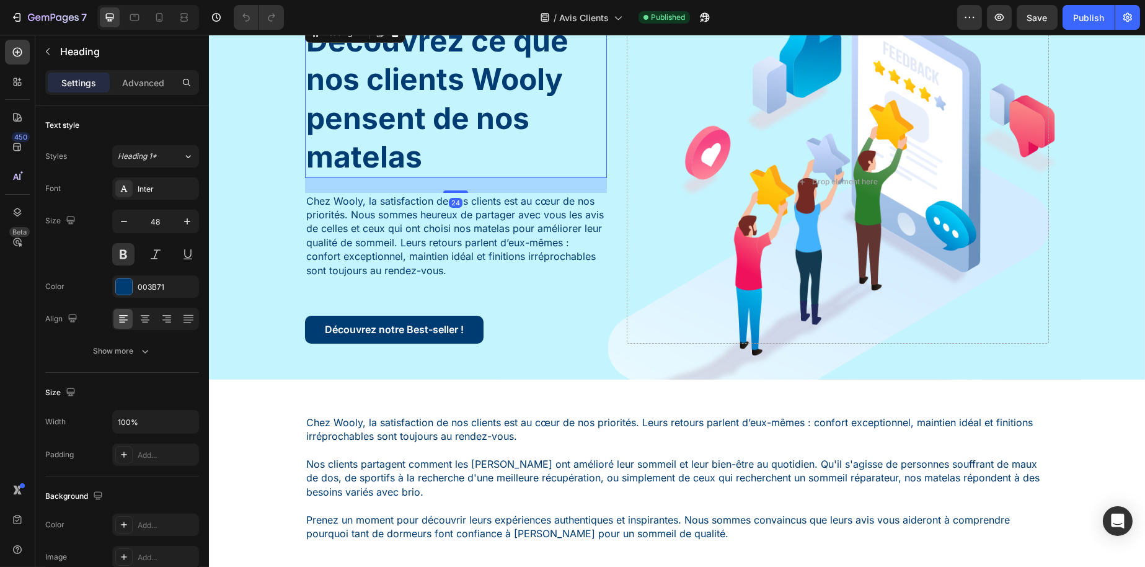
select select "140 cm x 190 cm"
select select "160 cm x 200 cm"
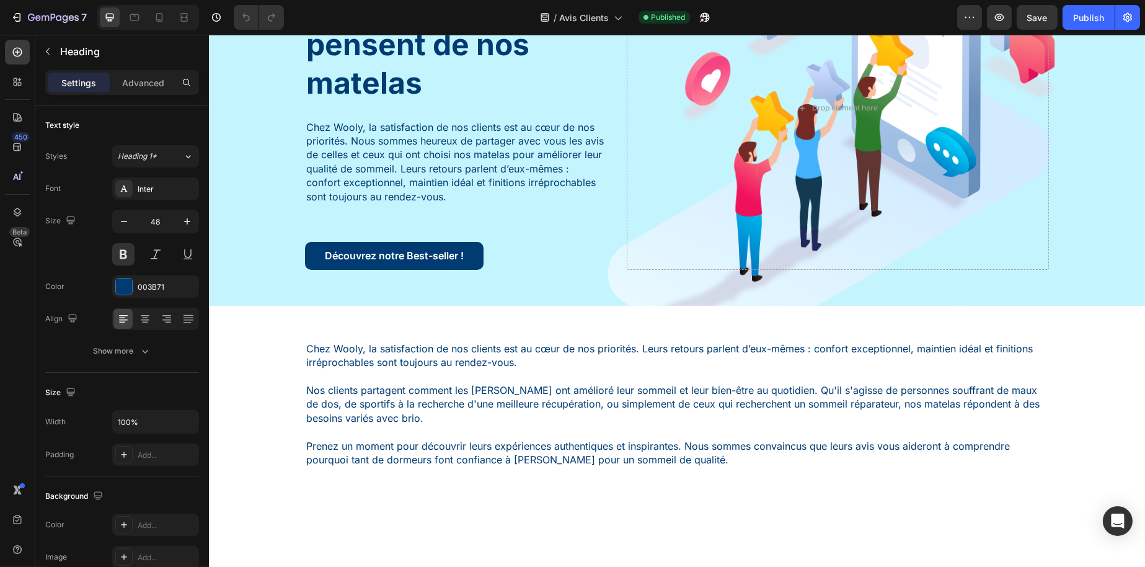
scroll to position [62, 0]
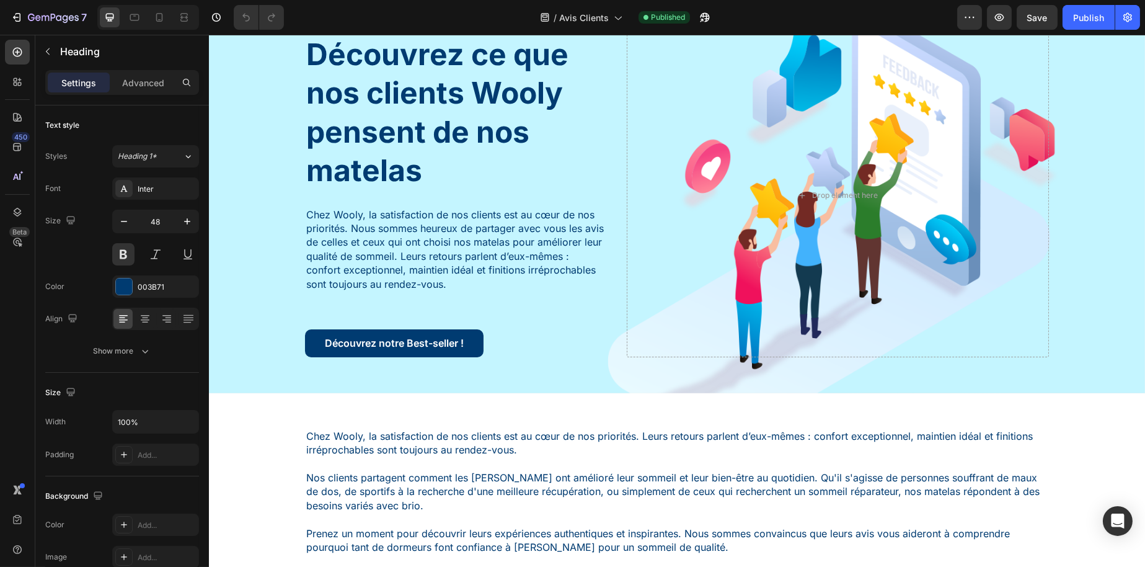
click at [172, 17] on div at bounding box center [148, 17] width 102 height 25
click at [167, 17] on div at bounding box center [159, 17] width 20 height 20
type input "40"
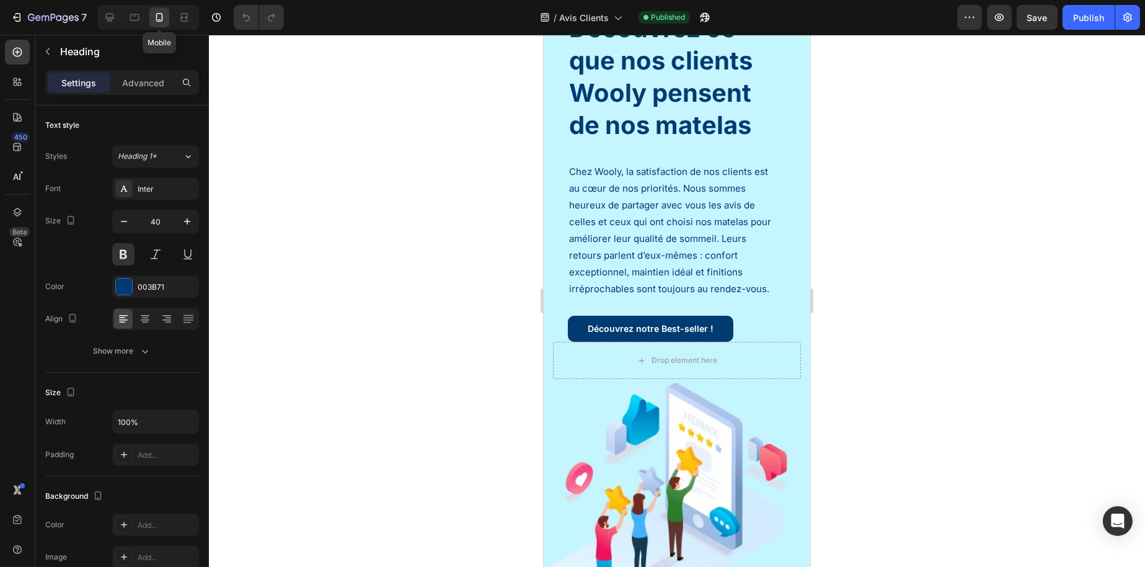
select select "140 cm x 190 cm"
select select "160 cm x 200 cm"
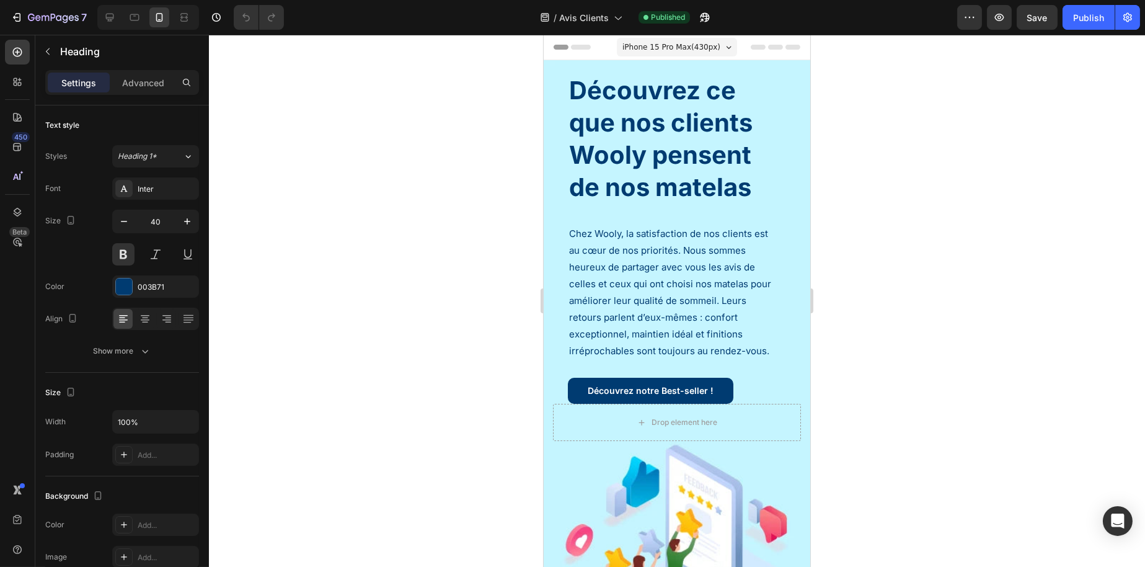
click at [648, 165] on h1 "Découvrez ce que nos clients Wooly pensent de nos matelas" at bounding box center [676, 138] width 218 height 131
click at [780, 207] on div "Découvrez ce que nos clients Wooly pensent de nos matelas Heading Chez Wooly, l…" at bounding box center [677, 238] width 248 height 331
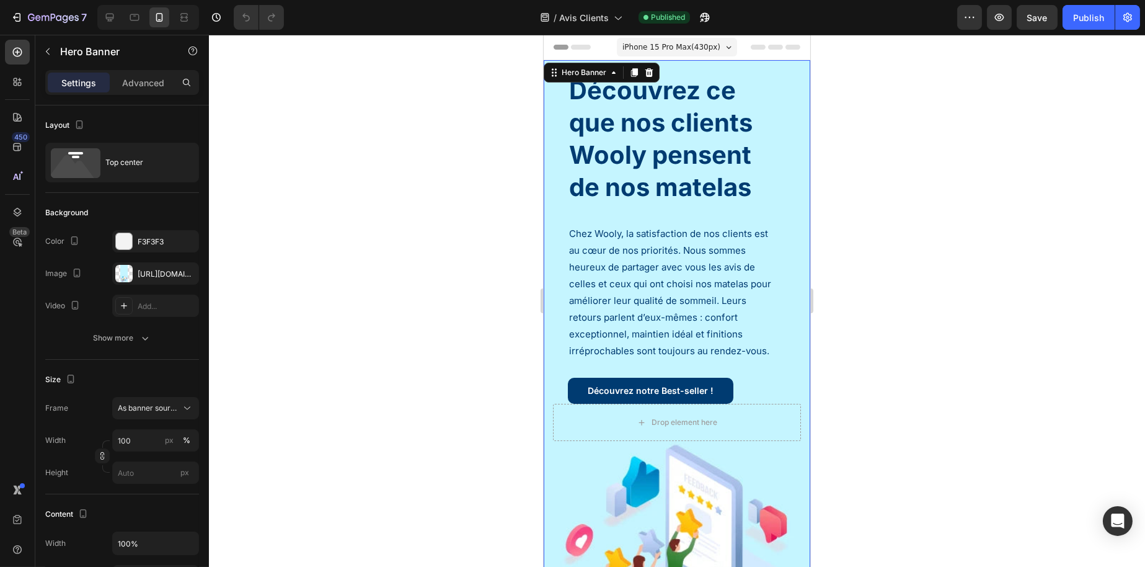
click at [914, 195] on div at bounding box center [677, 301] width 936 height 532
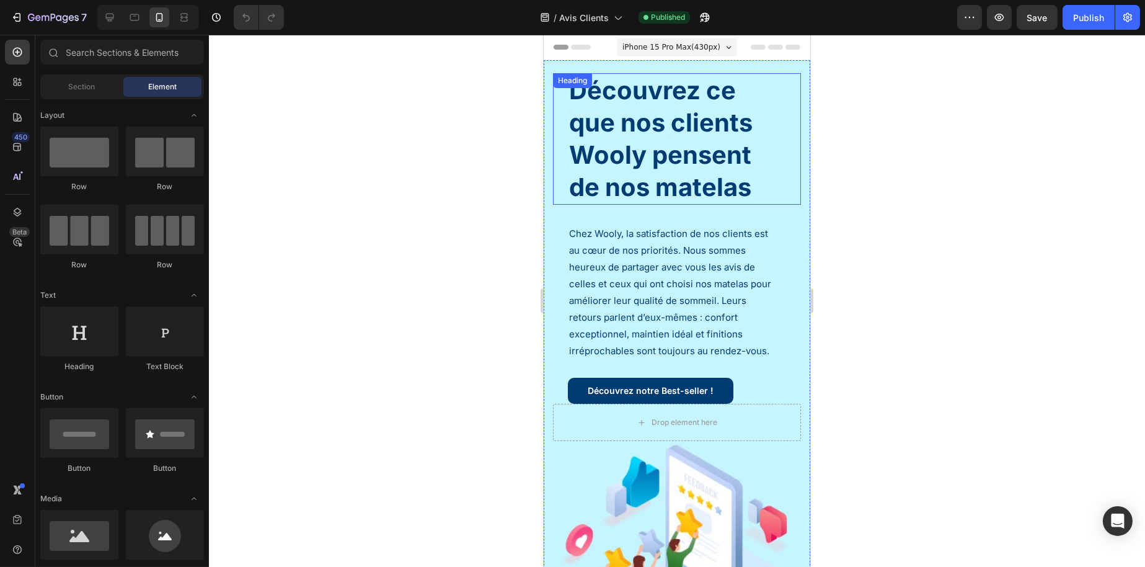
click at [708, 179] on p "Découvrez ce que nos clients Wooly pensent de nos matelas" at bounding box center [677, 138] width 216 height 129
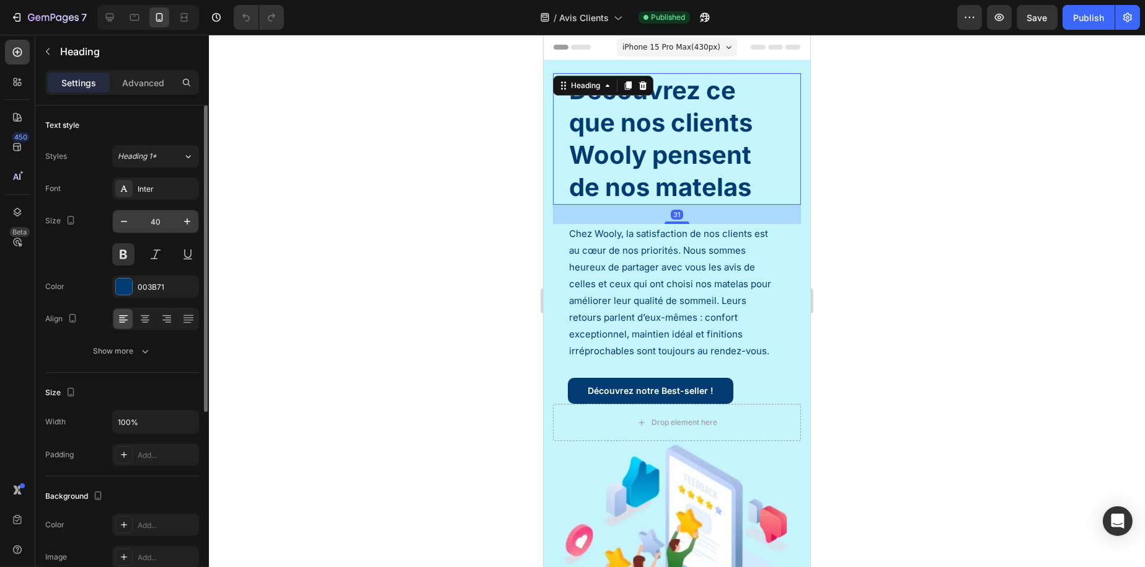
click at [151, 218] on input "40" at bounding box center [155, 221] width 41 height 22
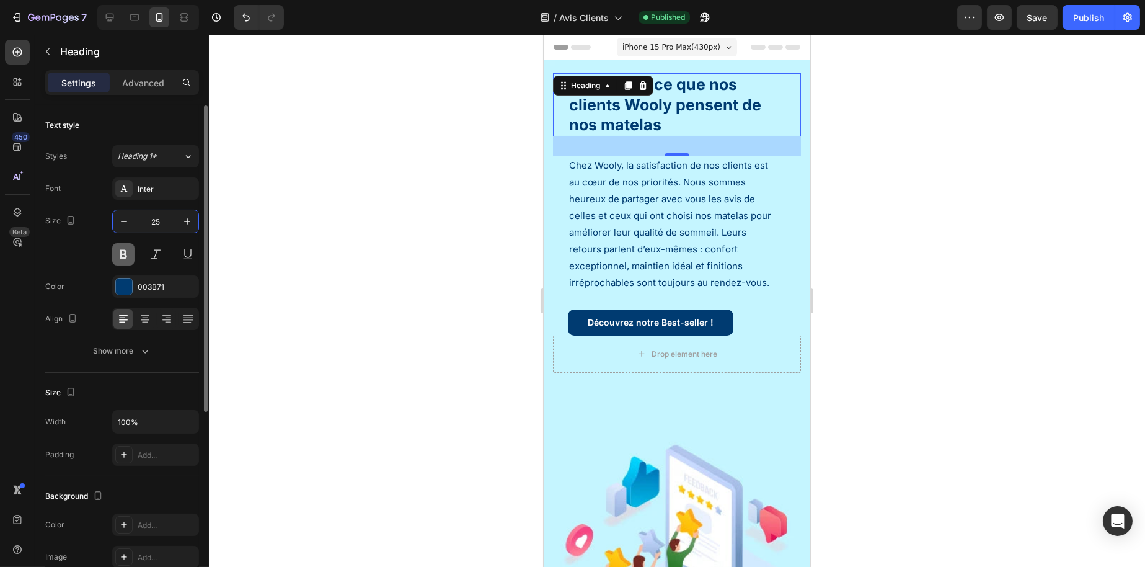
type input "25"
click at [121, 247] on button at bounding box center [123, 254] width 22 height 22
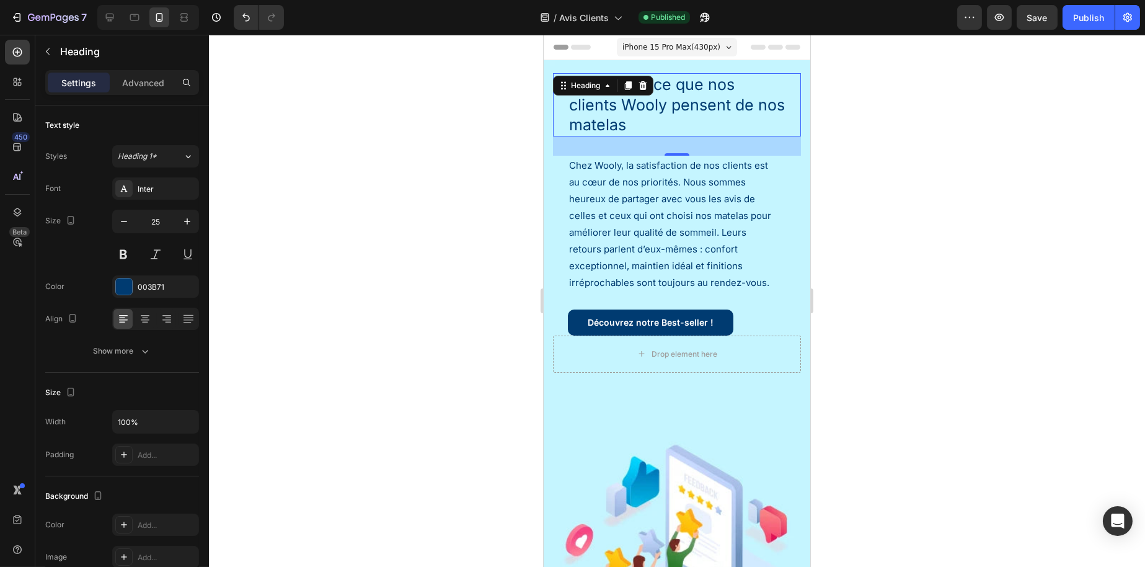
click at [419, 231] on div at bounding box center [677, 301] width 936 height 532
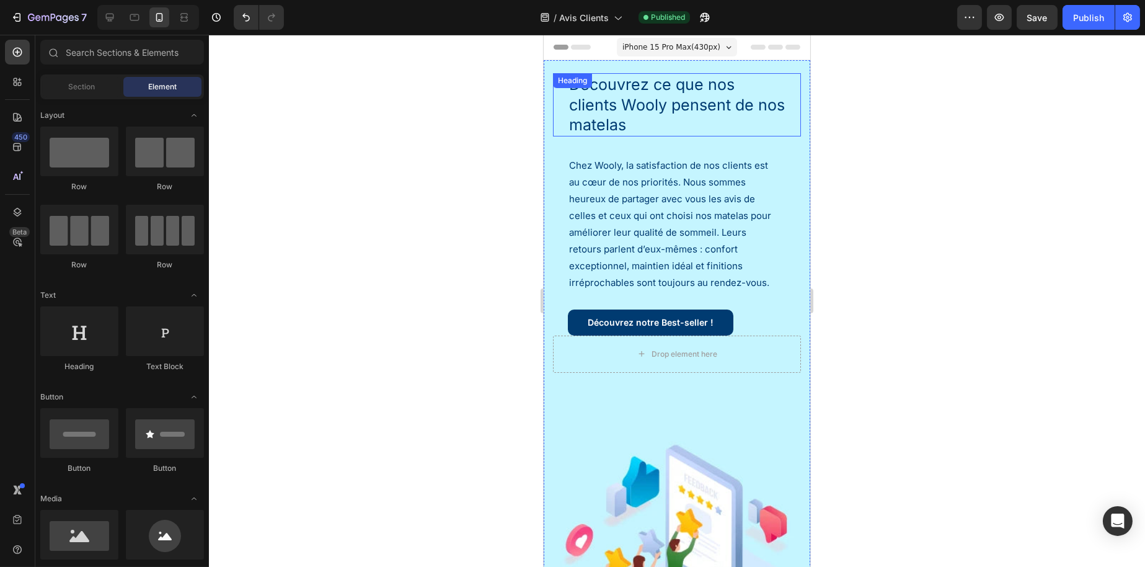
click at [592, 101] on p "Découvrez ce que nos clients Wooly pensent de nos matelas" at bounding box center [677, 104] width 216 height 61
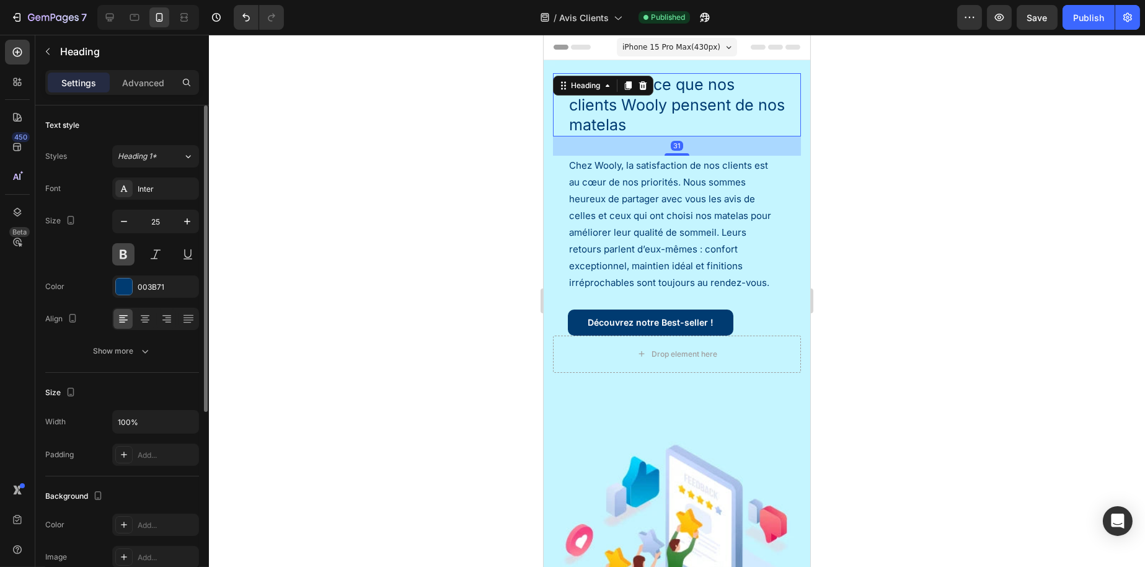
click at [125, 246] on button at bounding box center [123, 254] width 22 height 22
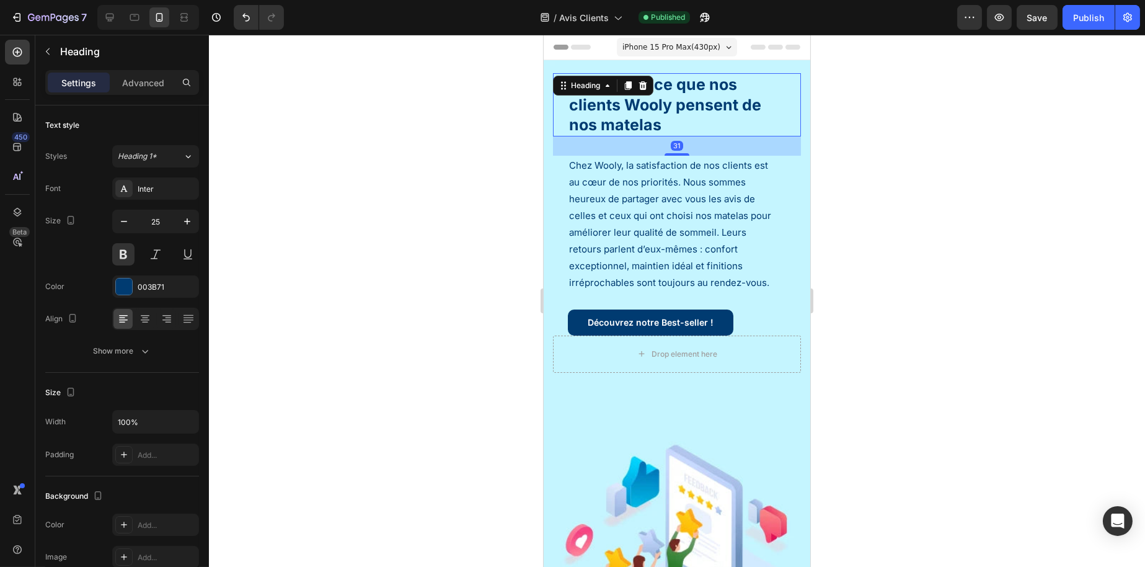
click at [376, 220] on div at bounding box center [677, 301] width 936 height 532
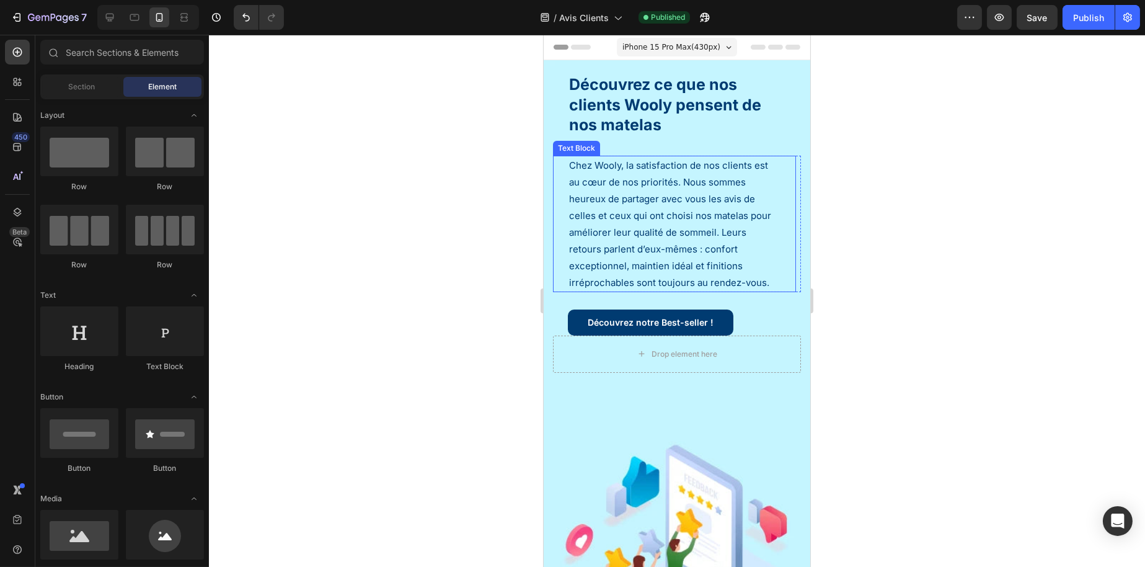
scroll to position [186, 0]
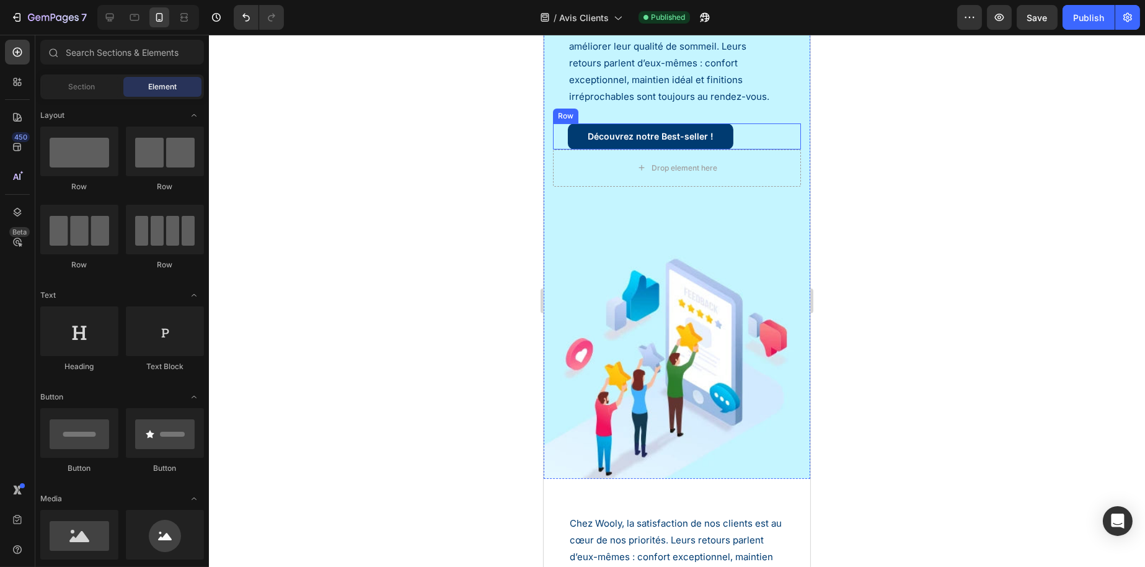
click at [736, 147] on div "Découvrez notre Best-seller ! Button Row" at bounding box center [677, 136] width 248 height 26
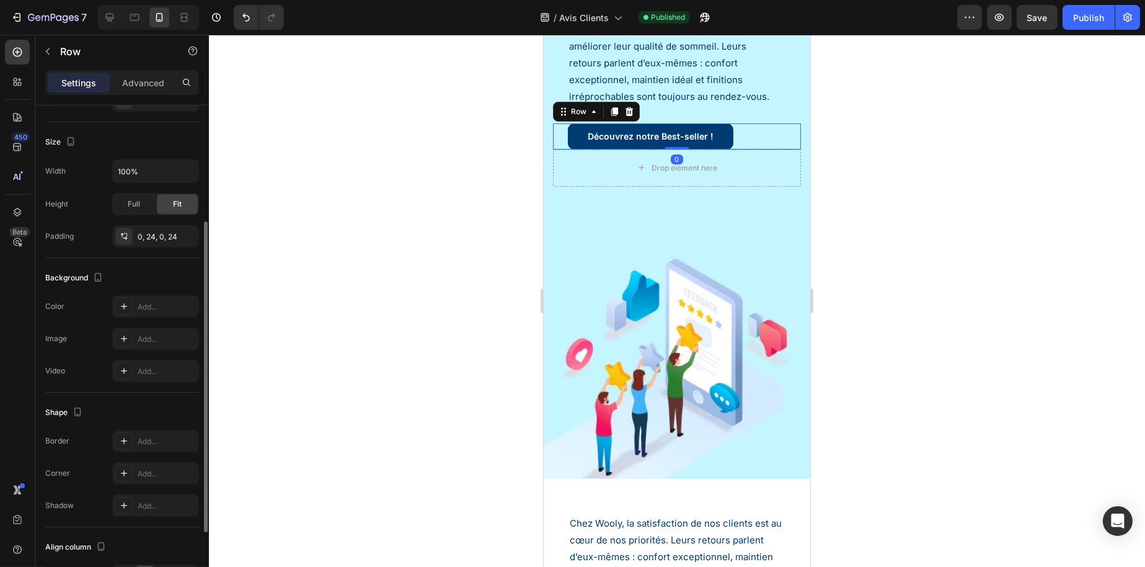
scroll to position [296, 0]
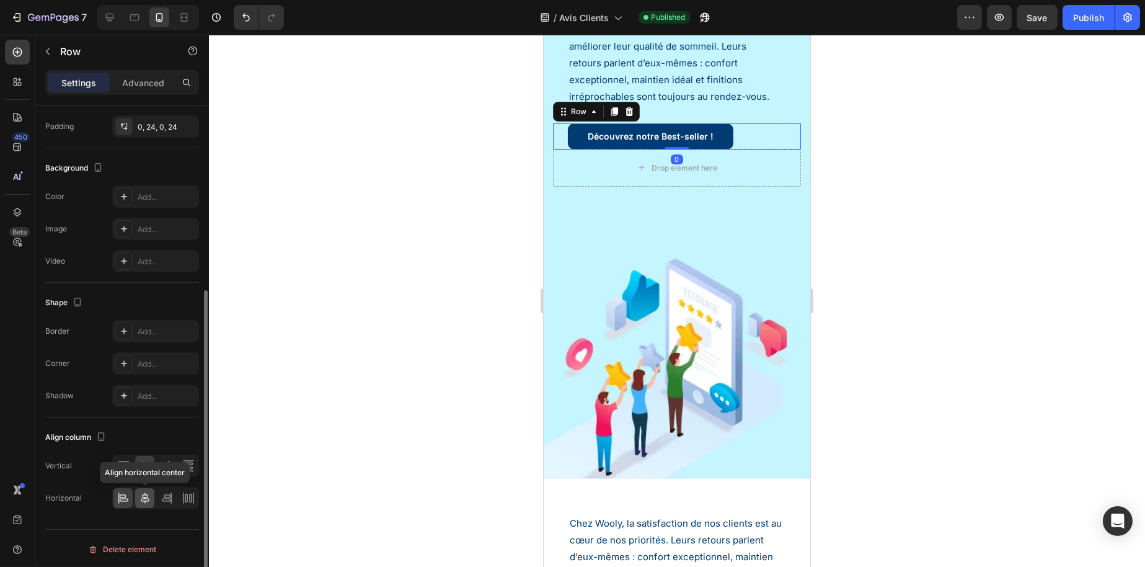
click at [146, 494] on icon at bounding box center [145, 497] width 9 height 11
click at [138, 82] on p "Advanced" at bounding box center [143, 82] width 42 height 13
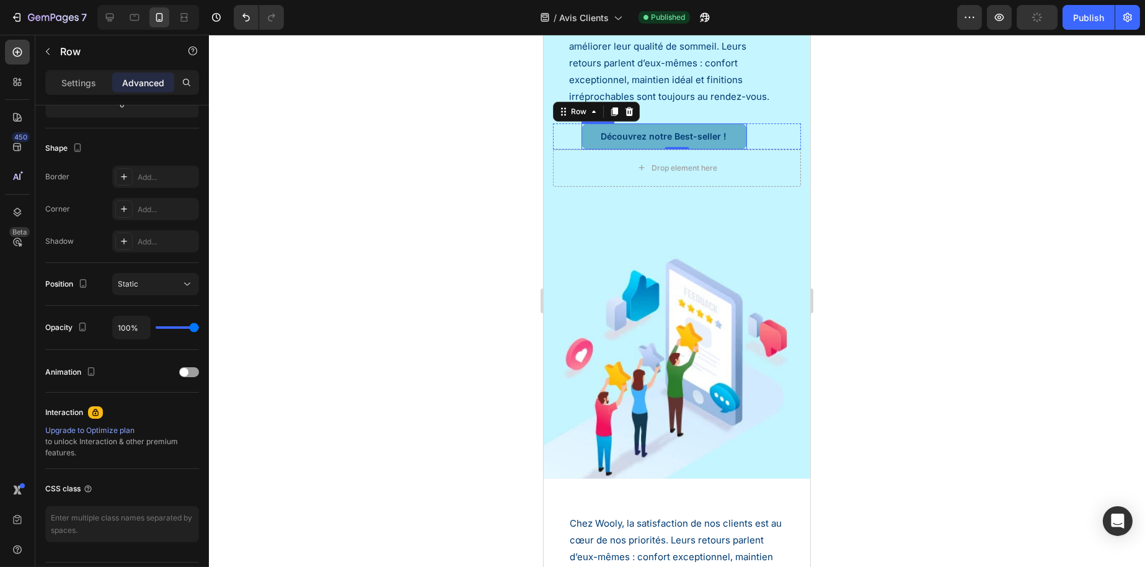
click at [739, 149] on link "Découvrez notre Best-seller !" at bounding box center [664, 136] width 166 height 26
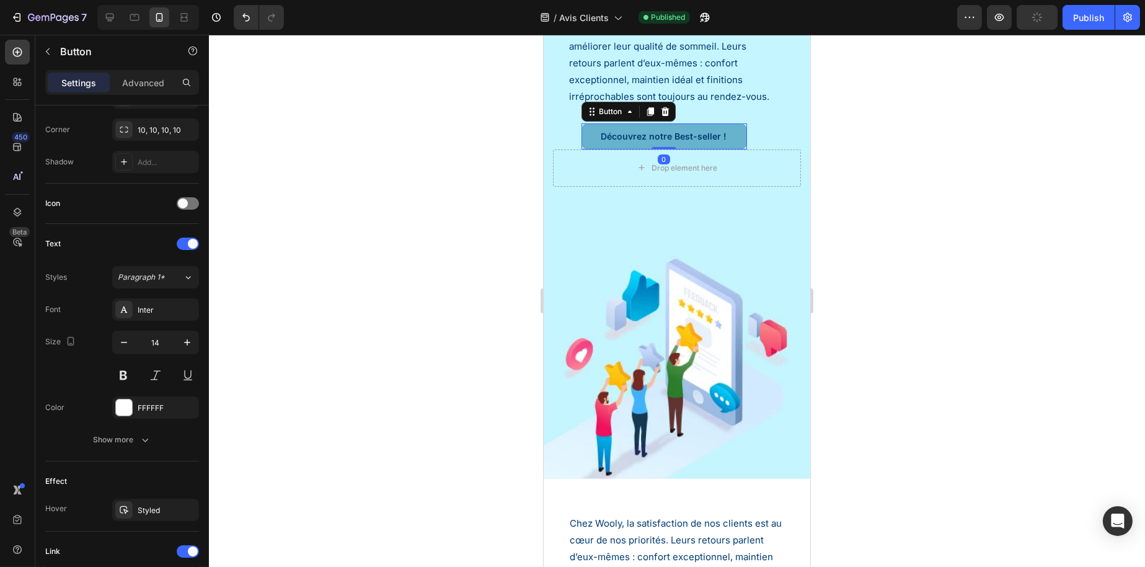
scroll to position [0, 0]
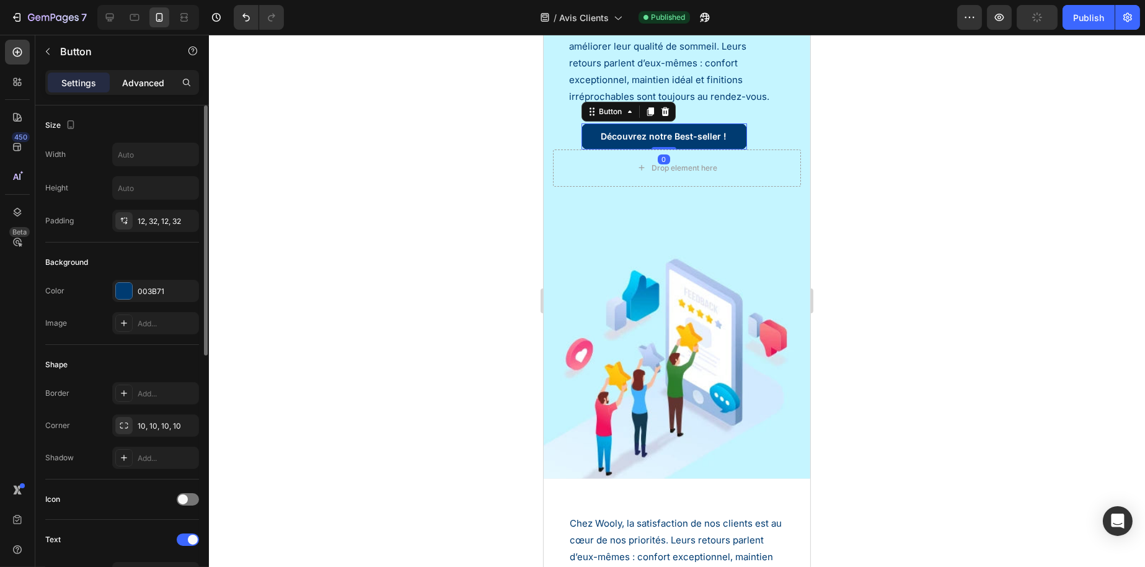
click at [140, 76] on p "Advanced" at bounding box center [143, 82] width 42 height 13
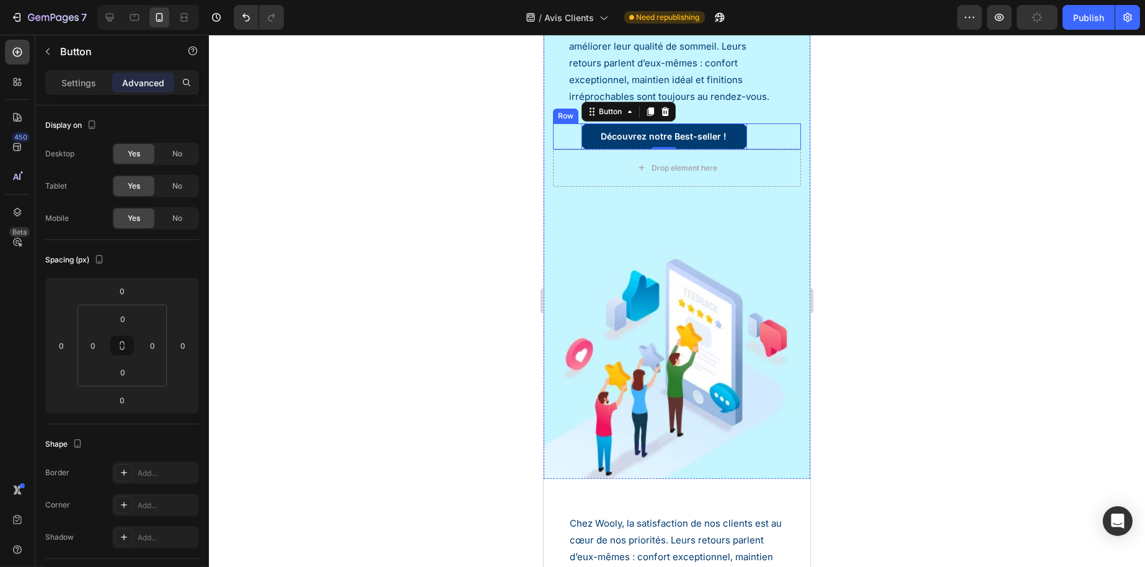
click at [561, 149] on div "Découvrez notre Best-seller ! Button 0 Row" at bounding box center [677, 136] width 248 height 26
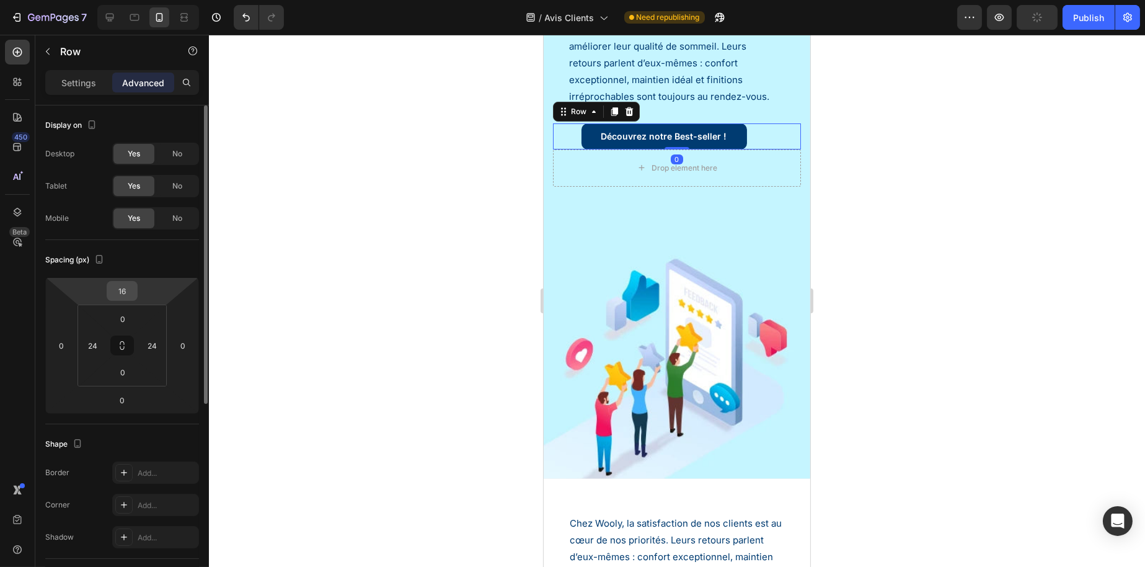
click at [124, 296] on input "16" at bounding box center [122, 291] width 25 height 19
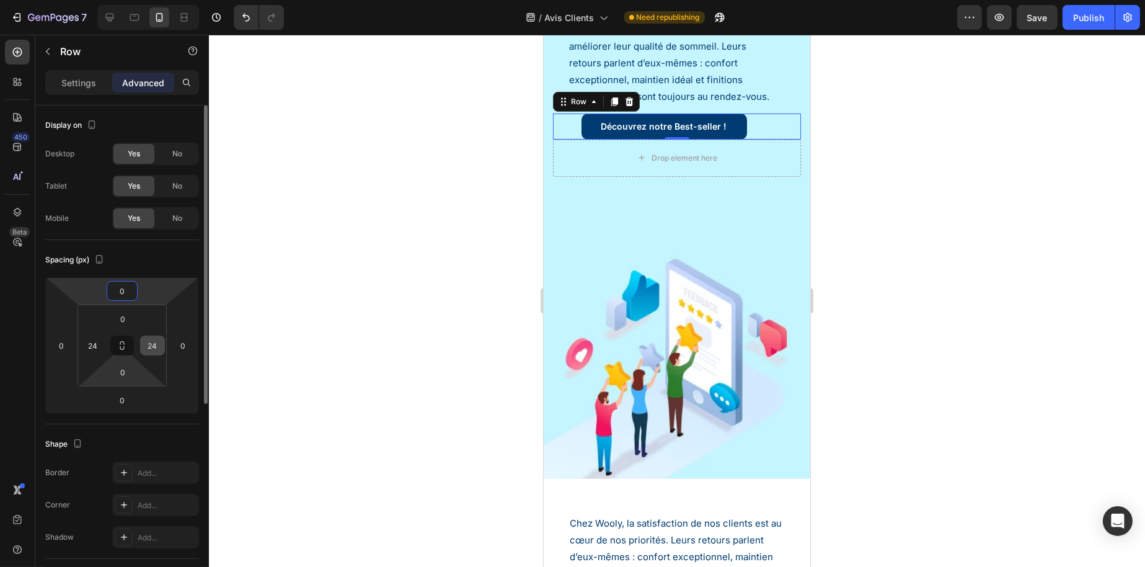
type input "0"
click at [150, 339] on input "24" at bounding box center [152, 345] width 19 height 19
type input "0"
click at [93, 344] on input "24" at bounding box center [93, 345] width 19 height 19
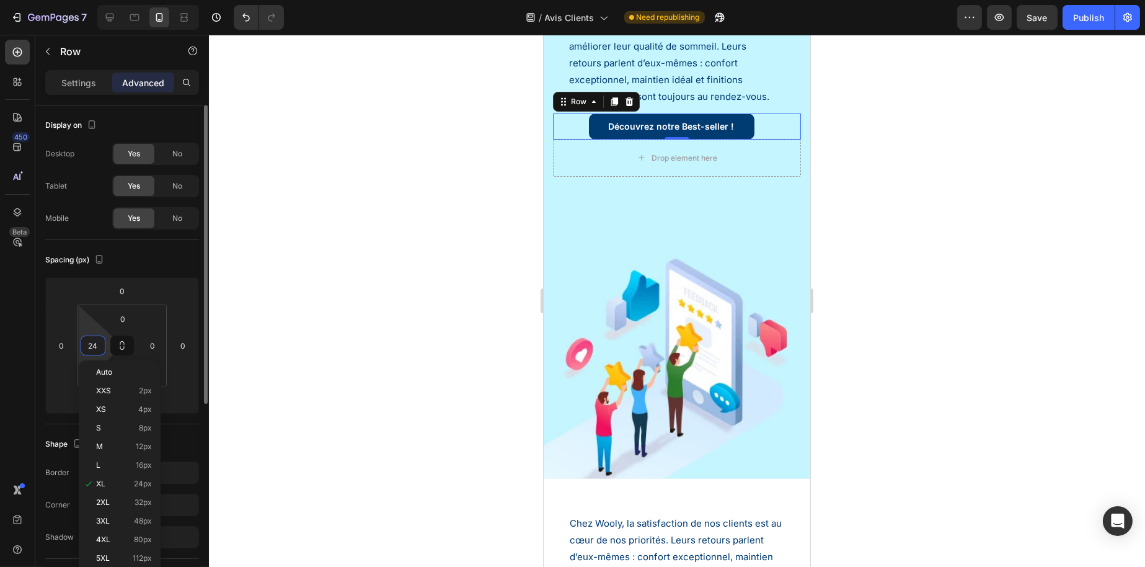
type input "0"
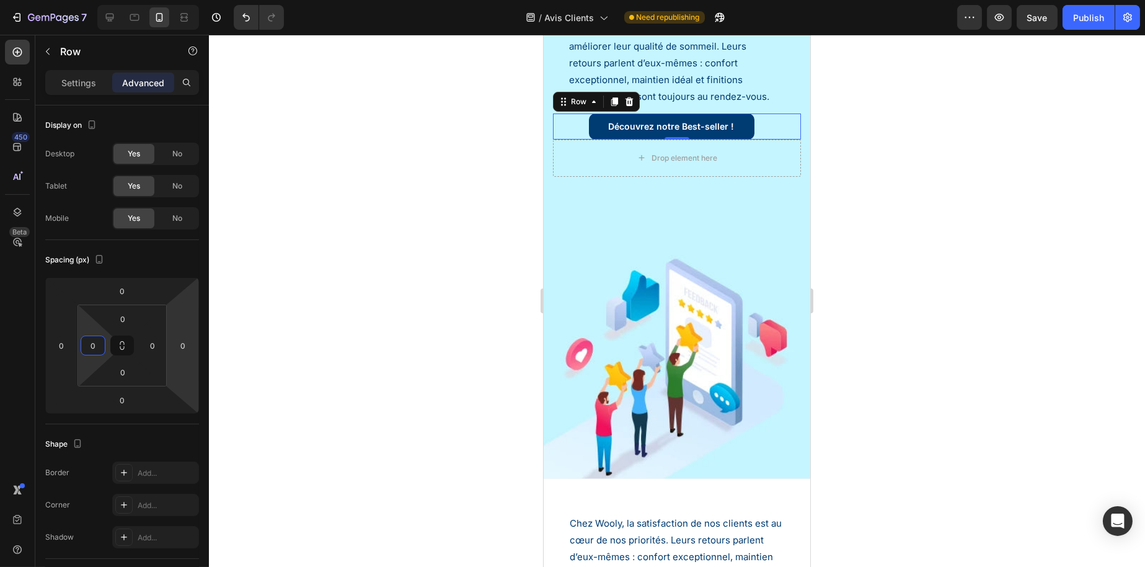
click at [344, 334] on div at bounding box center [677, 301] width 936 height 532
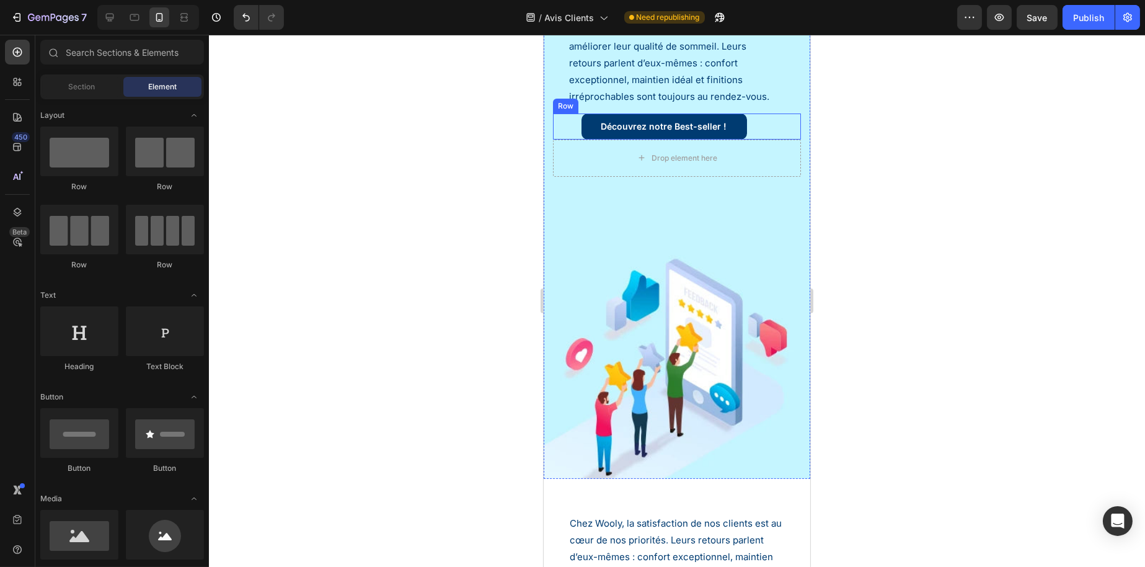
click at [756, 140] on div "Découvrez notre Best-seller ! Button Row" at bounding box center [677, 126] width 248 height 26
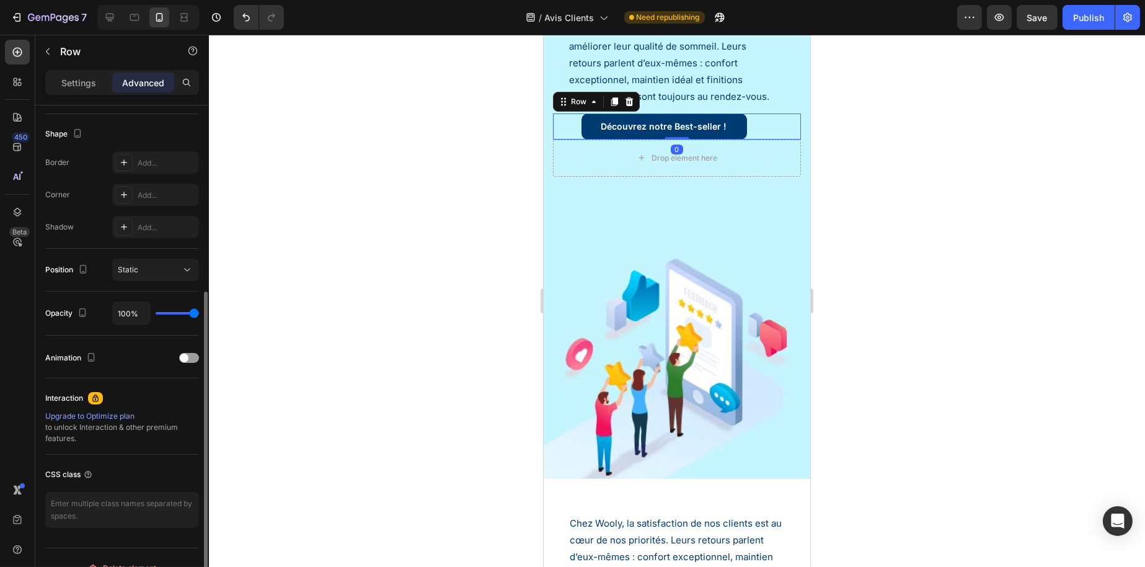
scroll to position [329, 0]
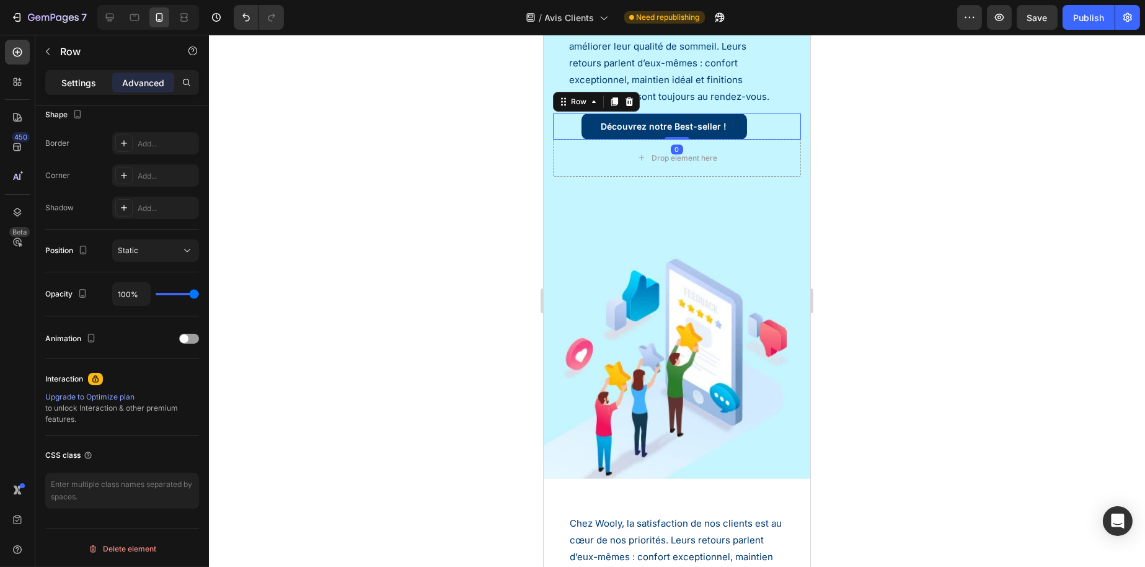
click at [78, 87] on p "Settings" at bounding box center [78, 82] width 35 height 13
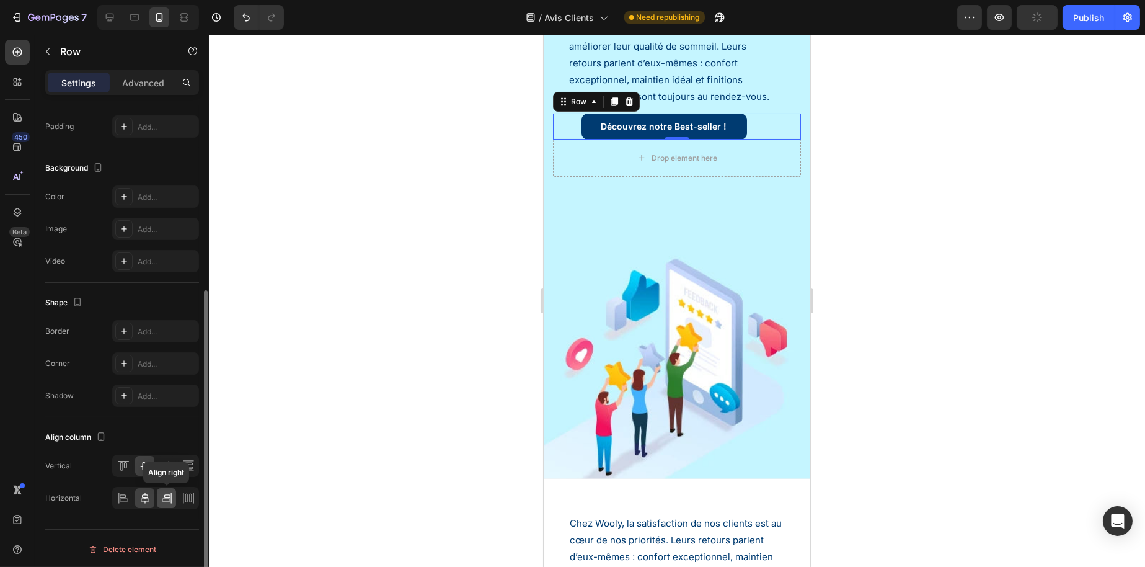
click at [166, 489] on div at bounding box center [166, 498] width 19 height 20
click at [144, 494] on icon at bounding box center [145, 498] width 12 height 12
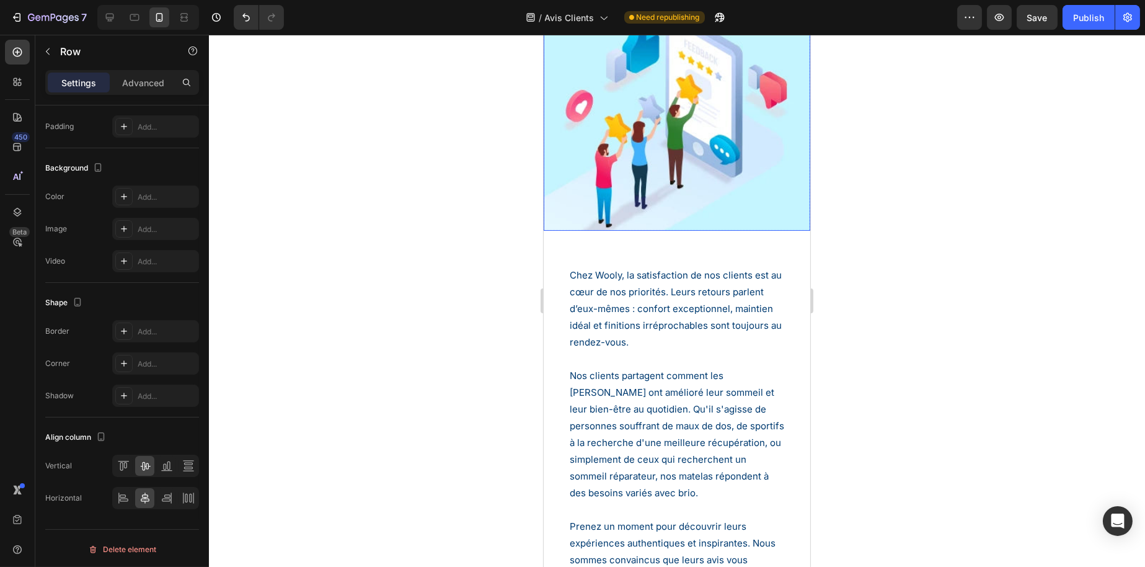
select select "140 cm x 190 cm"
select select "160 cm x 200 cm"
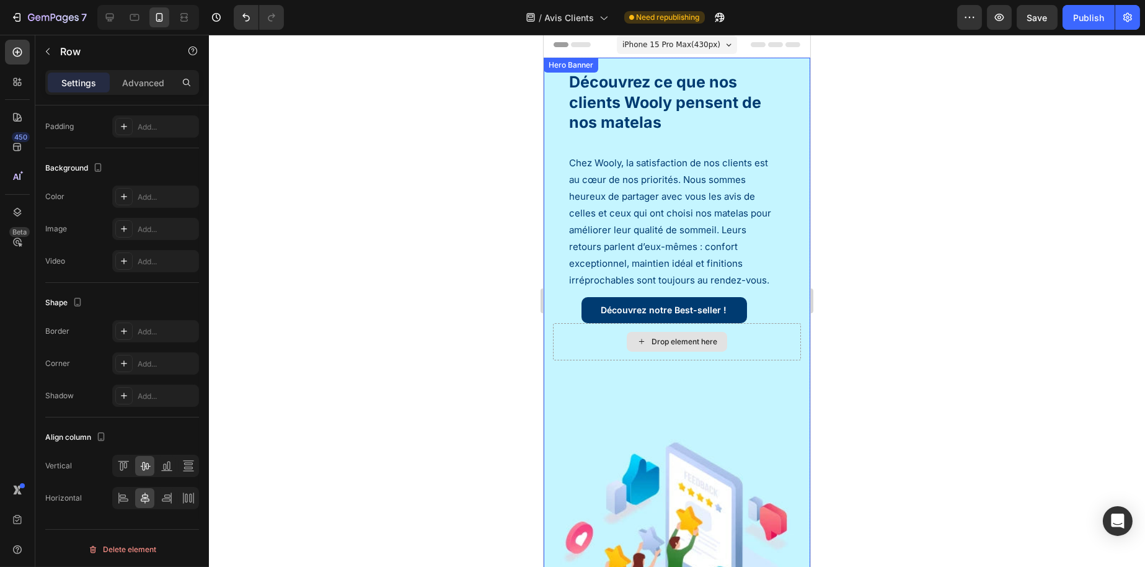
scroll to position [0, 0]
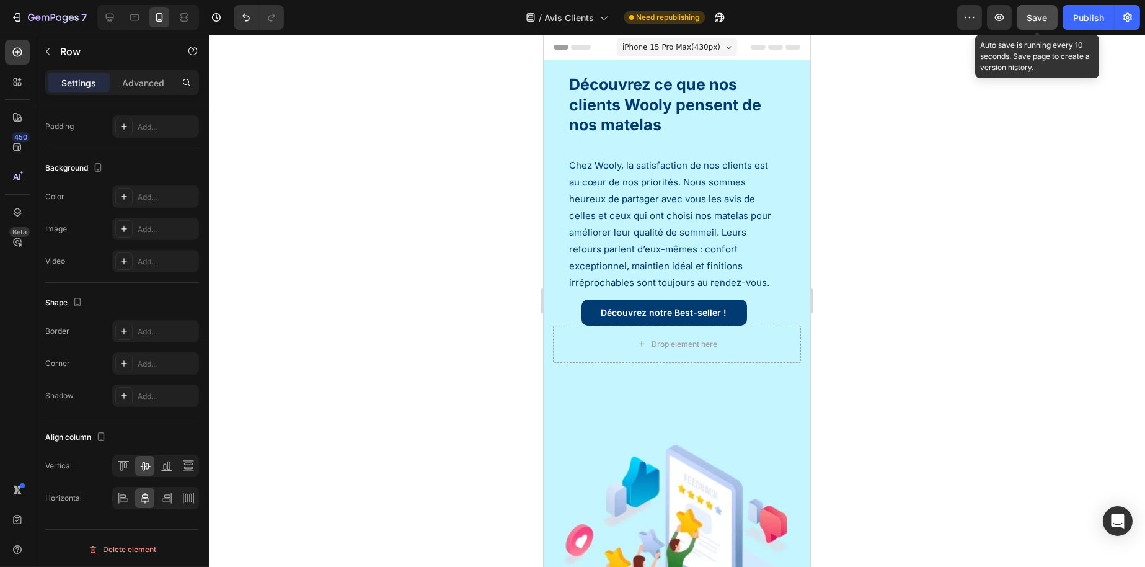
click at [1034, 11] on div "Save" at bounding box center [1038, 17] width 20 height 13
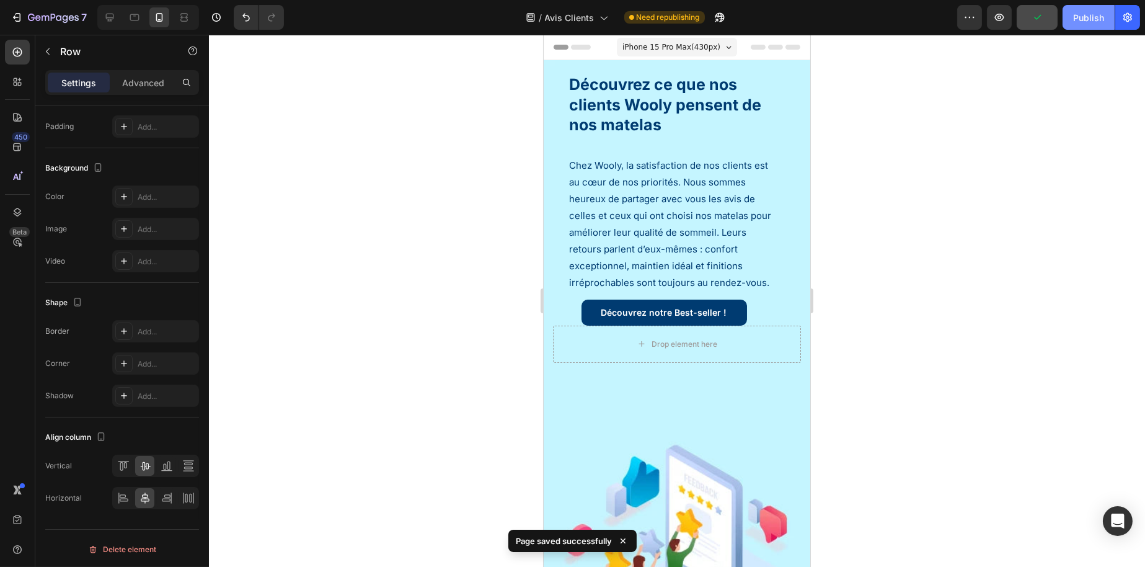
click at [1095, 24] on button "Publish" at bounding box center [1089, 17] width 52 height 25
click at [683, 108] on h1 "Découvrez ce que nos clients Wooly pensent de nos matelas" at bounding box center [676, 104] width 218 height 63
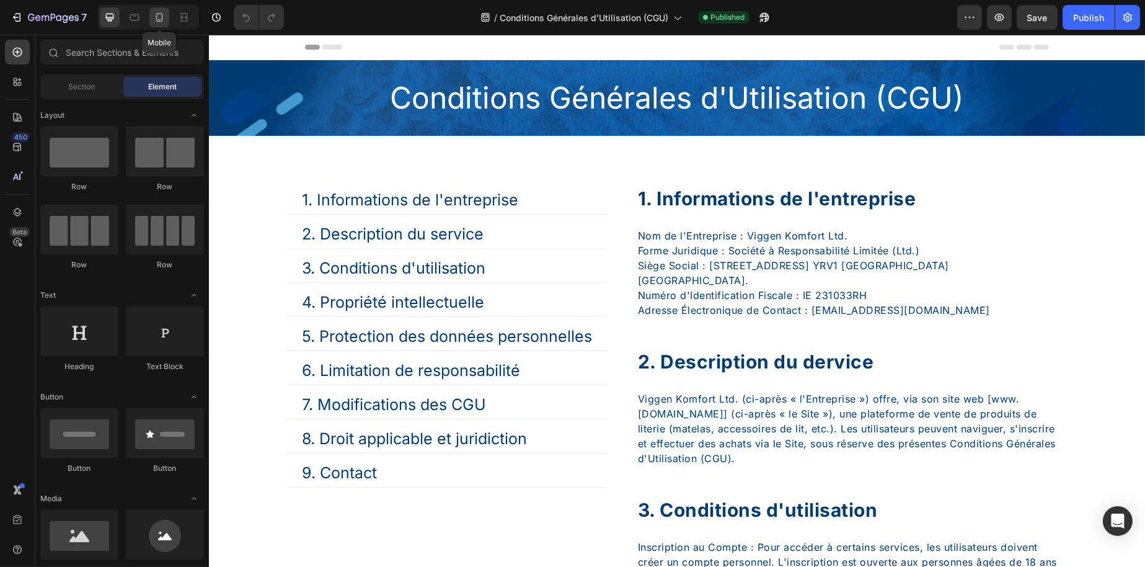
click at [159, 20] on icon at bounding box center [159, 17] width 7 height 9
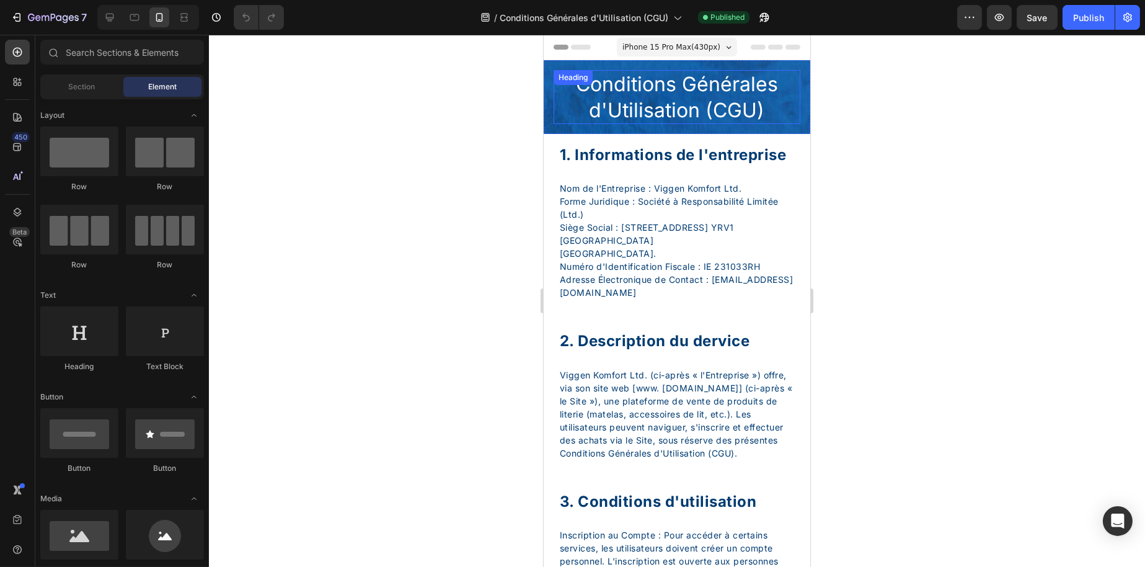
click at [670, 77] on h2 "Conditions Générales d'Utilisation (CGU)" at bounding box center [676, 97] width 247 height 54
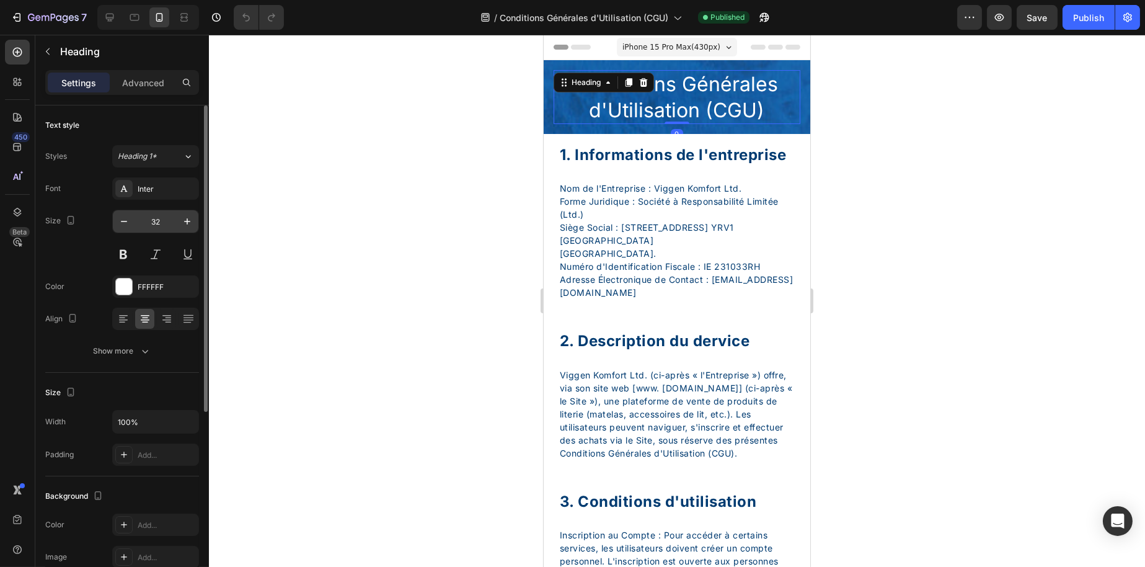
click at [158, 211] on input "32" at bounding box center [155, 221] width 41 height 22
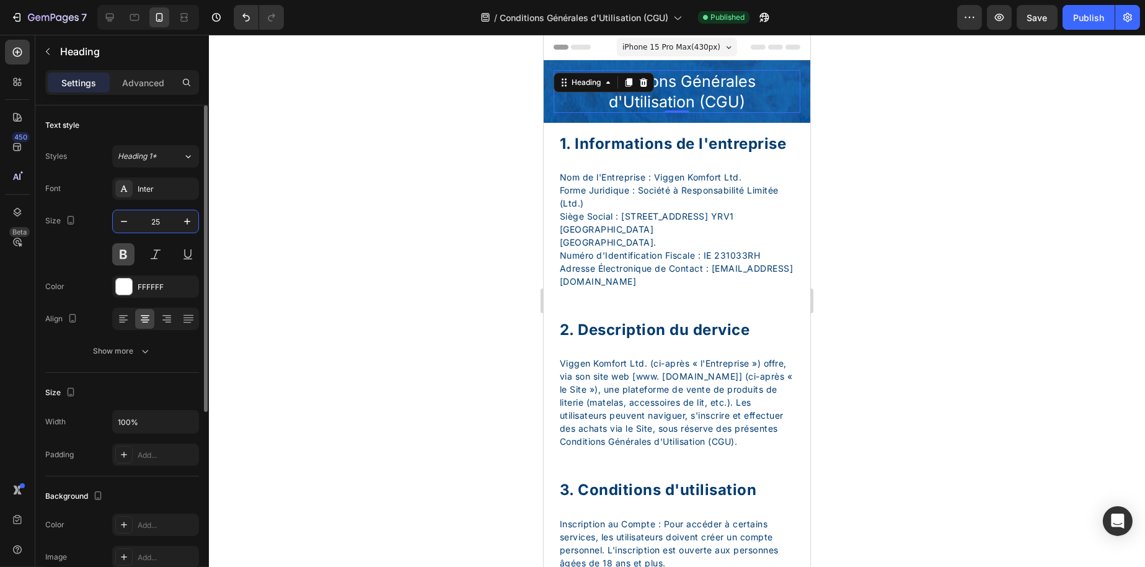
type input "25"
click at [124, 254] on button at bounding box center [123, 254] width 22 height 22
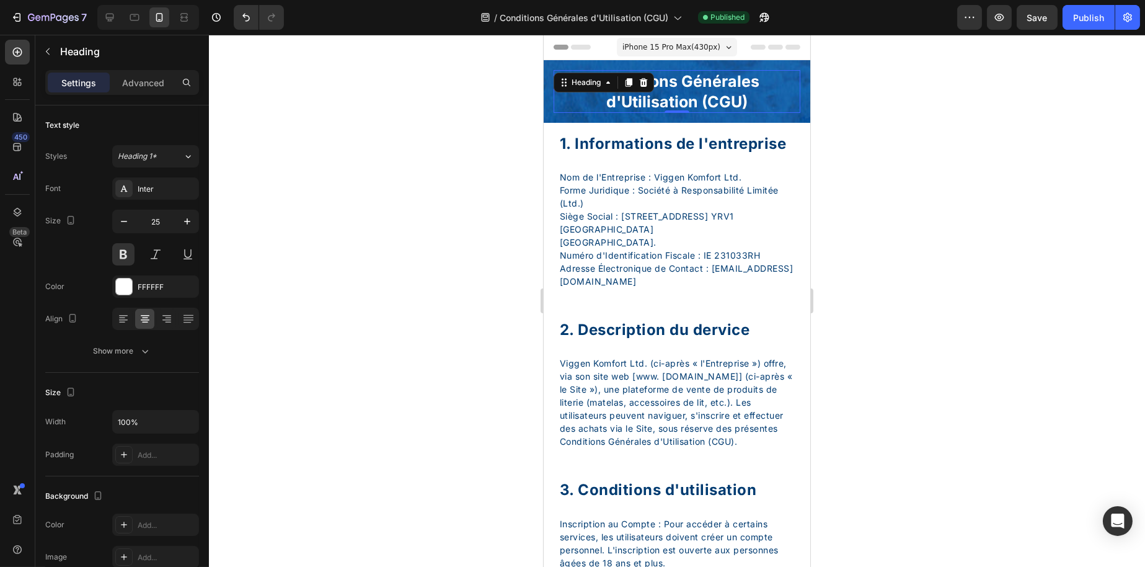
click at [444, 190] on div at bounding box center [677, 301] width 936 height 532
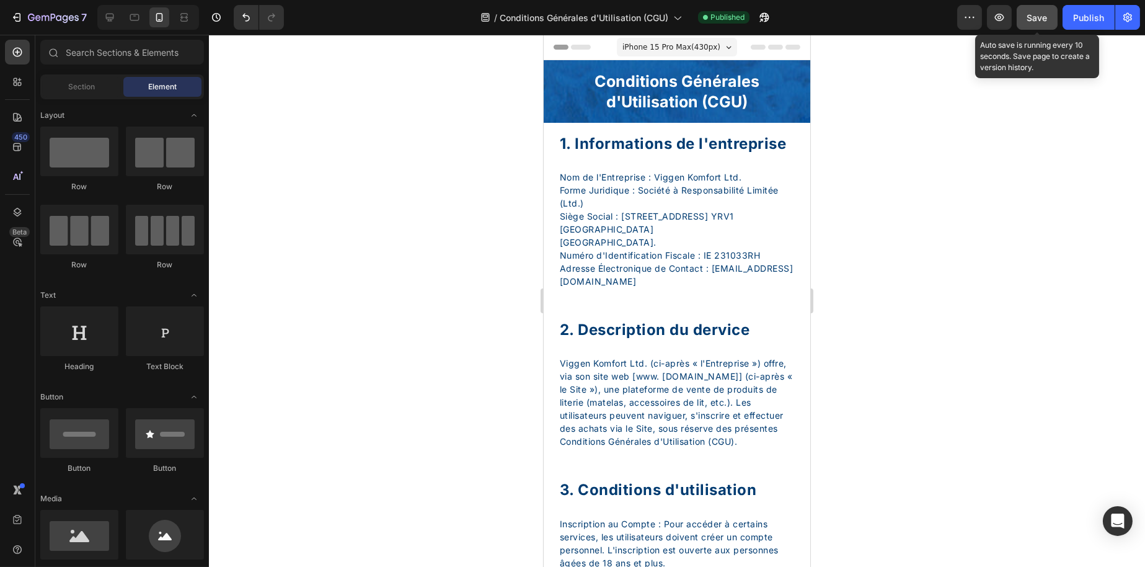
click at [1029, 16] on span "Save" at bounding box center [1038, 17] width 20 height 11
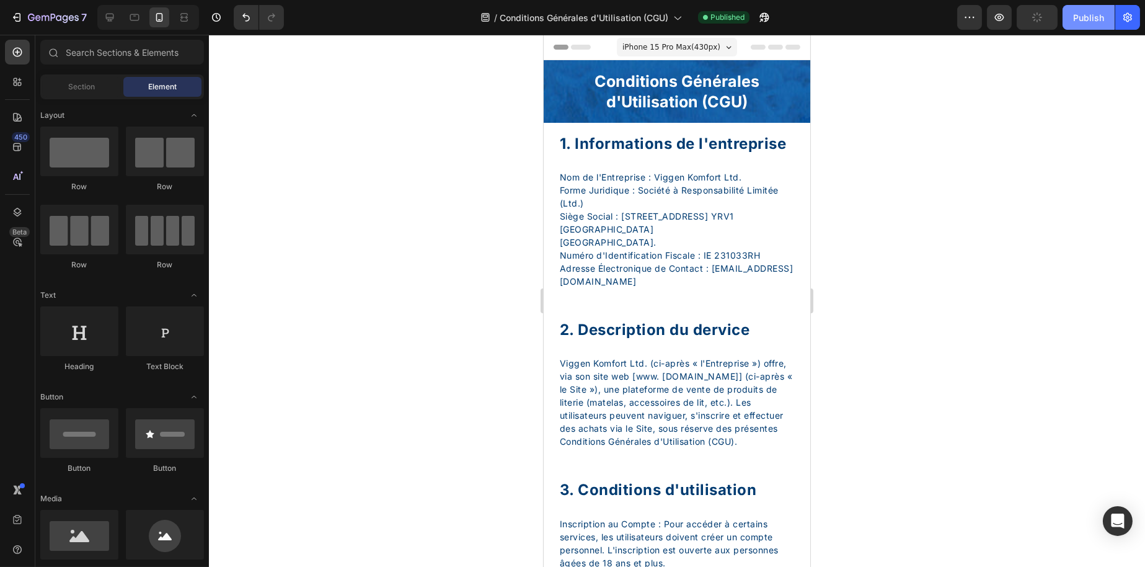
click at [1079, 14] on div "Publish" at bounding box center [1089, 17] width 31 height 13
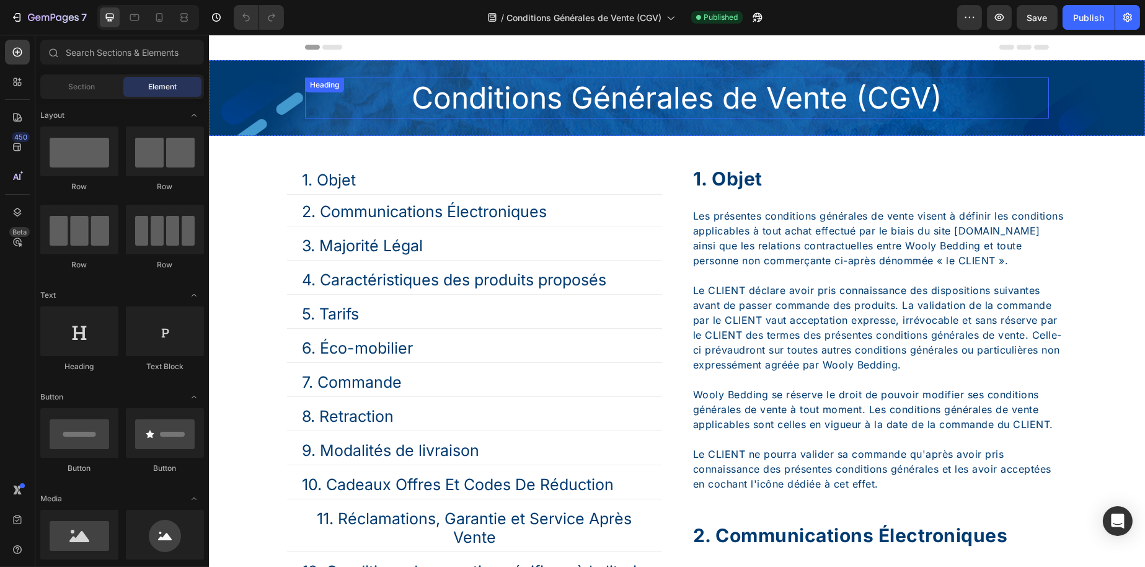
click at [661, 92] on h2 "Conditions Générales de Vente (CGV)" at bounding box center [677, 98] width 744 height 41
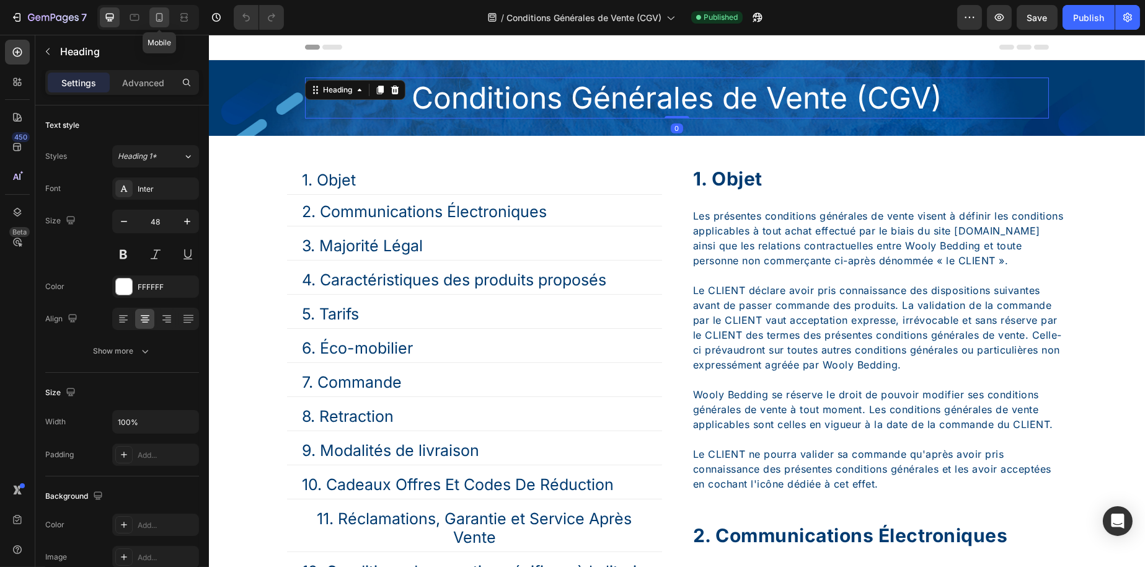
click at [166, 15] on div at bounding box center [159, 17] width 20 height 20
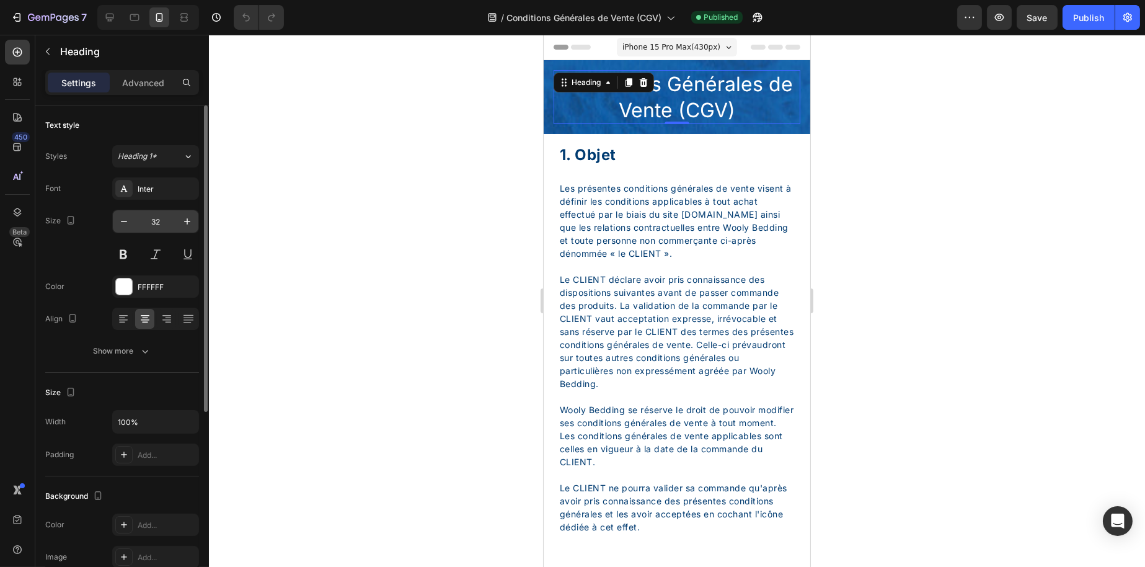
click at [172, 220] on input "32" at bounding box center [155, 221] width 41 height 22
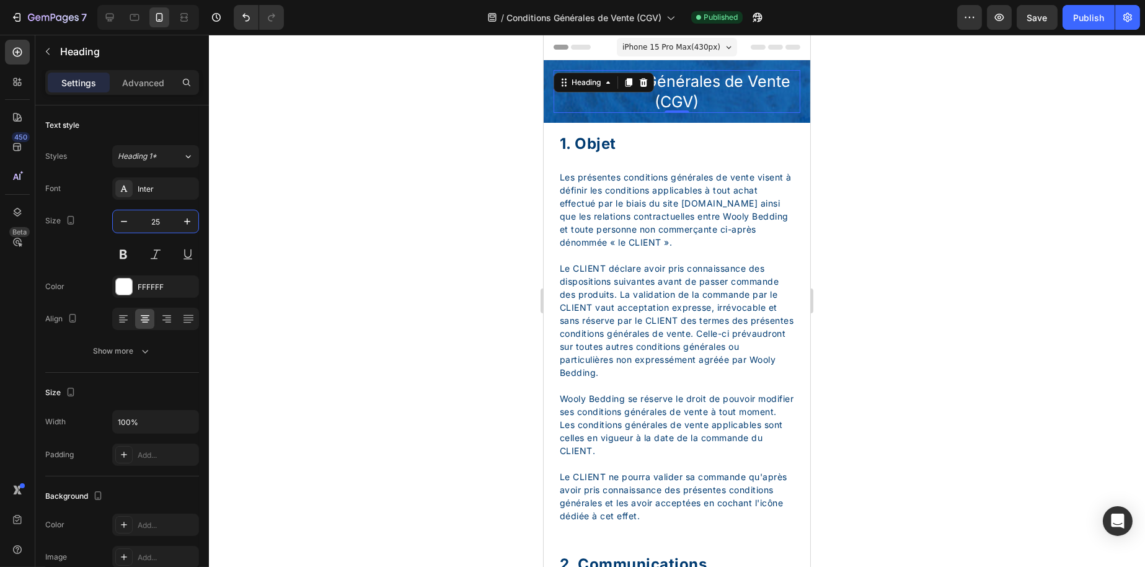
type input "25"
click at [517, 231] on div at bounding box center [677, 301] width 936 height 532
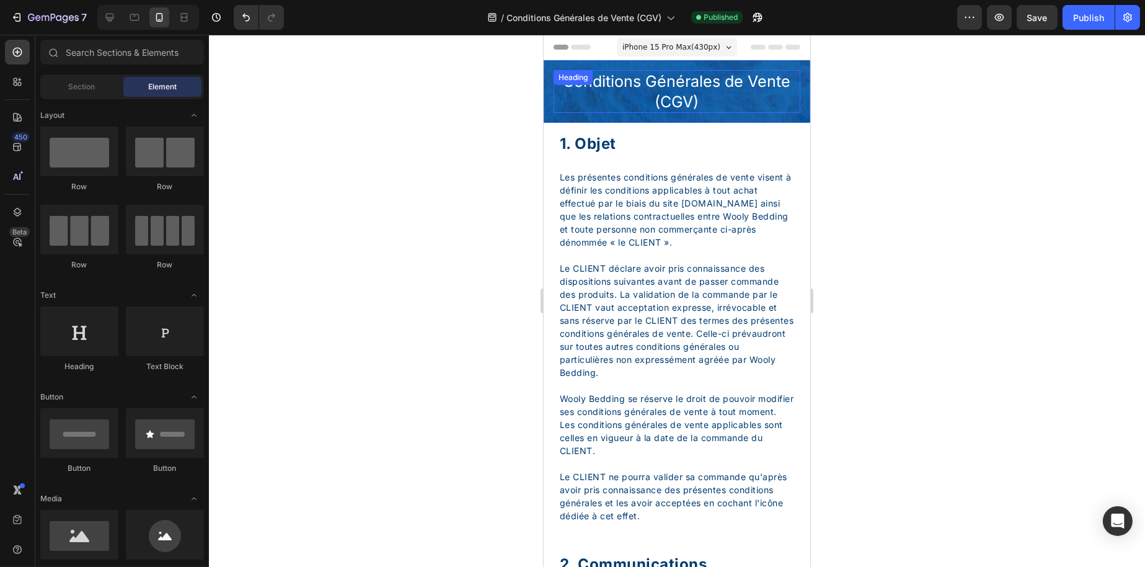
click at [611, 84] on h2 "Conditions Générales de Vente (CGV)" at bounding box center [676, 91] width 247 height 43
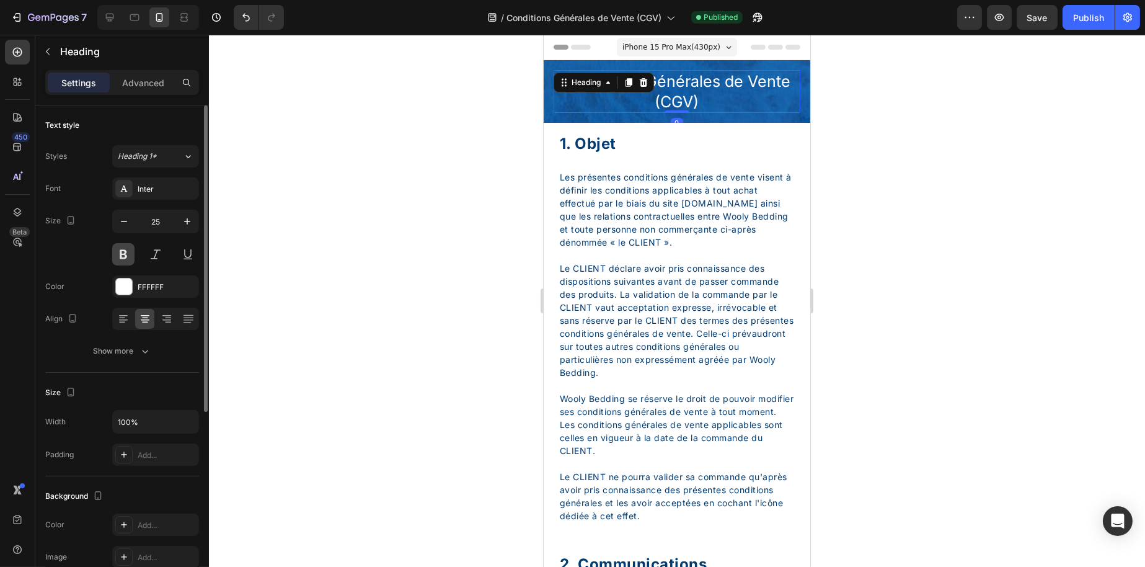
click at [125, 248] on button at bounding box center [123, 254] width 22 height 22
click at [325, 233] on div at bounding box center [677, 301] width 936 height 532
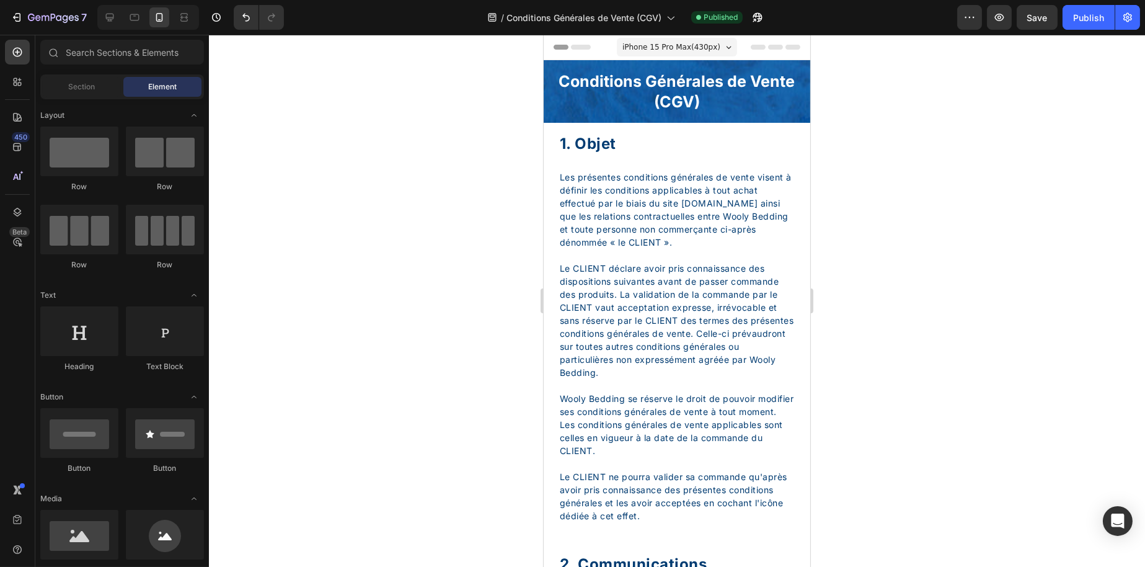
click at [1054, 4] on div "7 Version history / Conditions Générales de Vente (CGV) Published Preview Save …" at bounding box center [572, 17] width 1145 height 35
click at [1044, 14] on span "Save" at bounding box center [1038, 17] width 20 height 11
click at [1074, 14] on div "Publish" at bounding box center [1089, 17] width 31 height 13
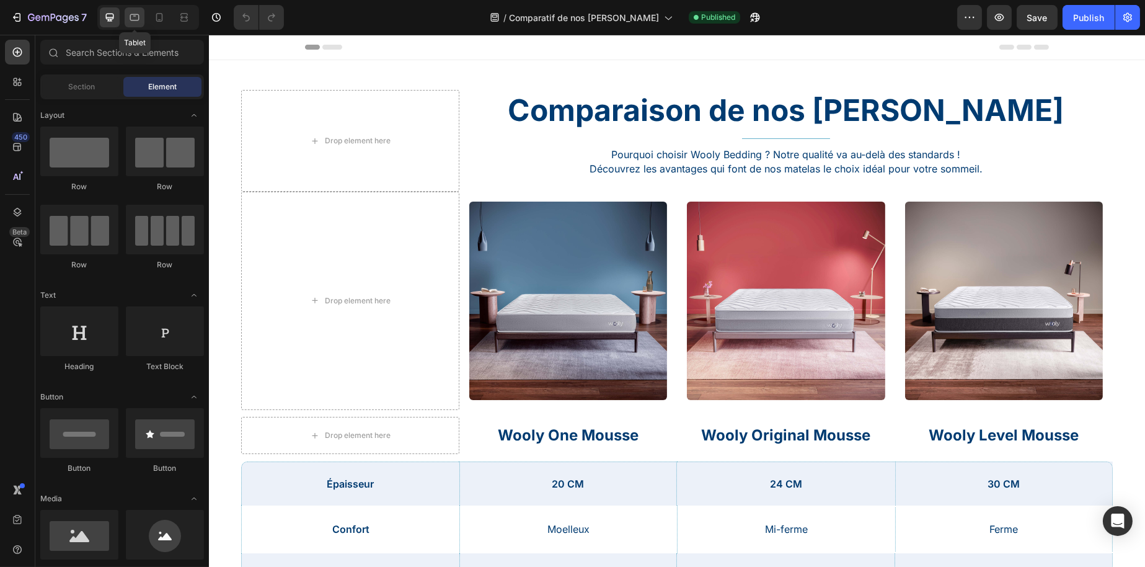
click at [139, 18] on icon at bounding box center [134, 17] width 9 height 7
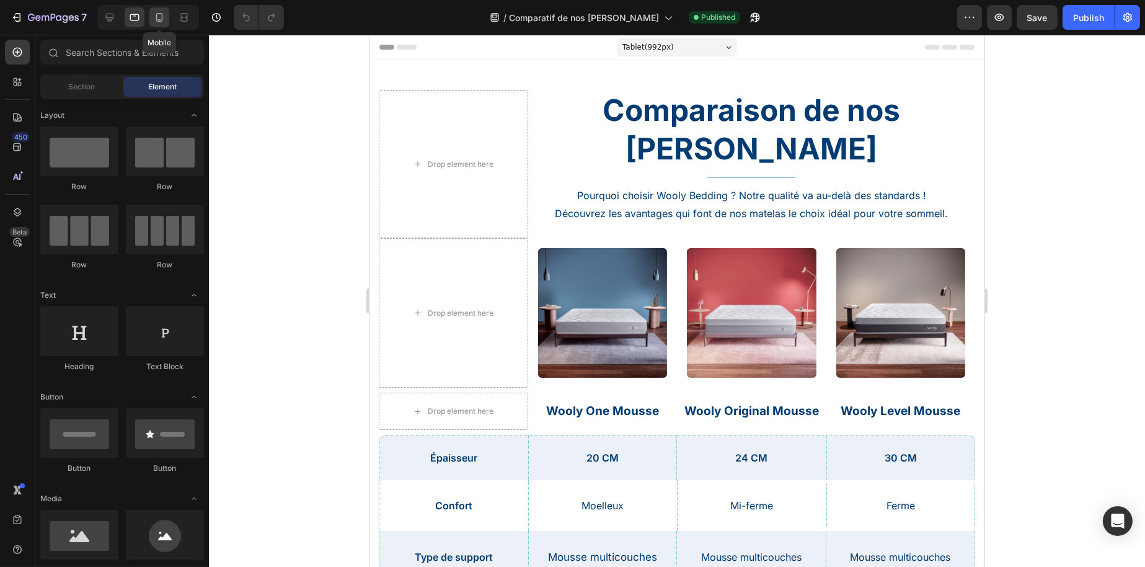
click at [155, 18] on icon at bounding box center [159, 17] width 12 height 12
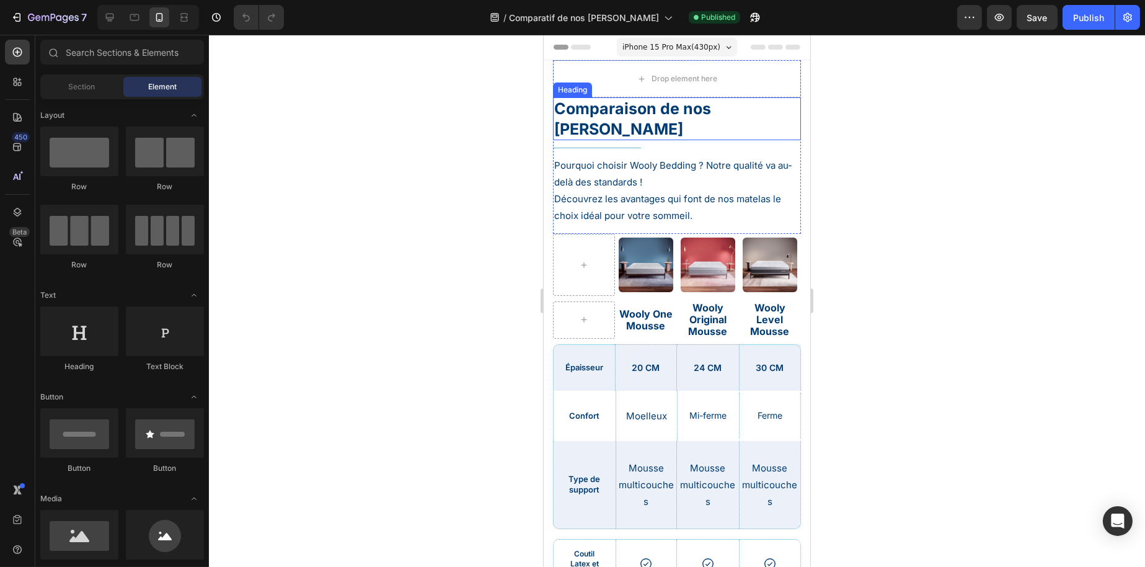
click at [616, 113] on h1 "Comparaison de nos [PERSON_NAME]" at bounding box center [677, 118] width 248 height 43
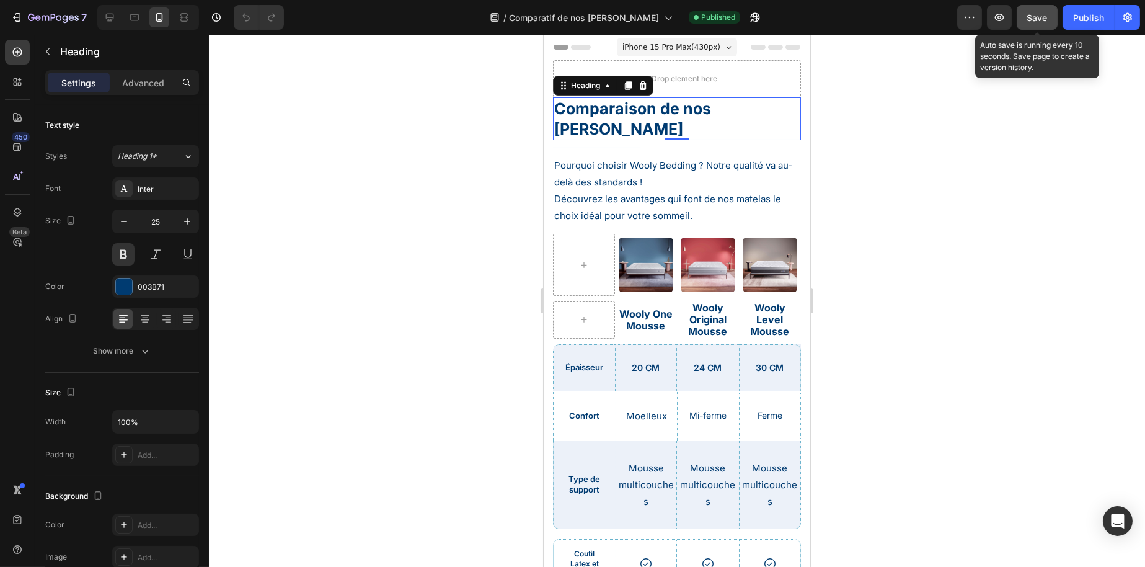
click at [1023, 16] on button "Save" at bounding box center [1037, 17] width 41 height 25
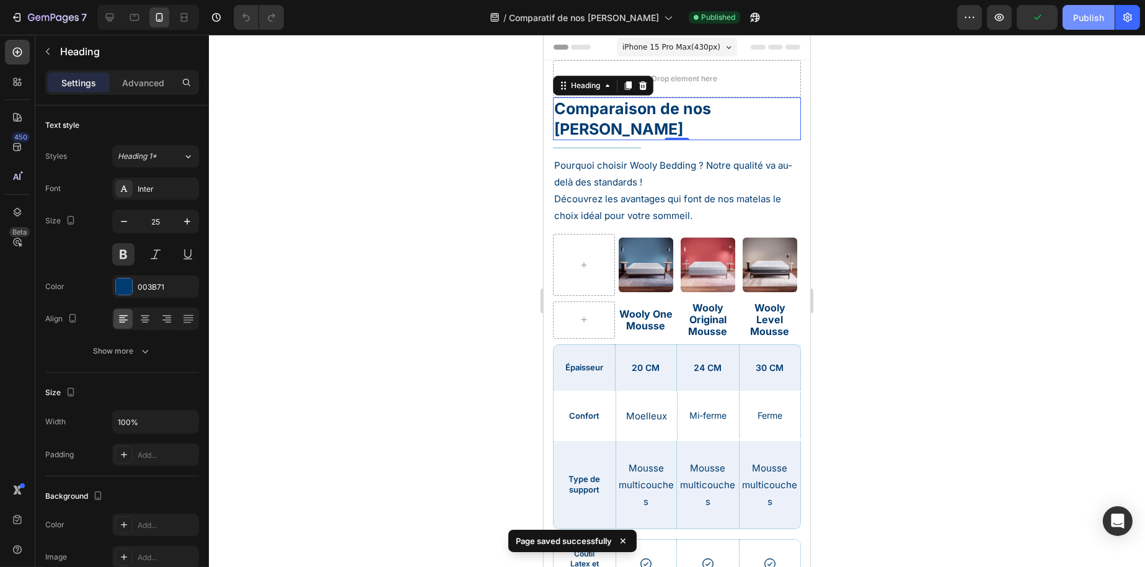
click at [1086, 20] on div "Publish" at bounding box center [1089, 17] width 31 height 13
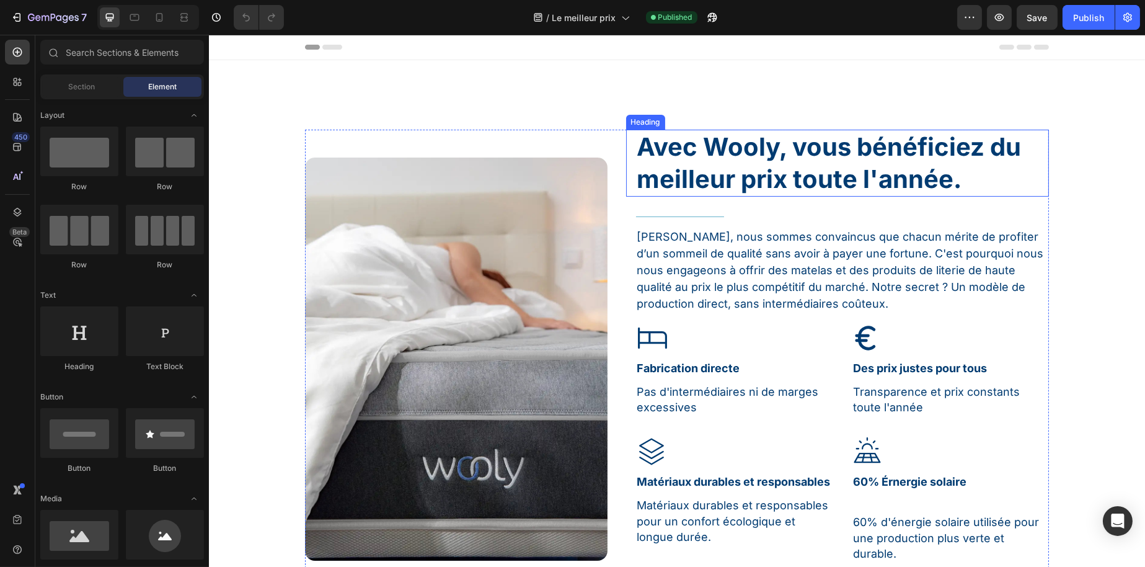
click at [695, 160] on h1 "Avec Wooly, vous bénéficiez du meilleur prix toute l'année." at bounding box center [843, 163] width 414 height 67
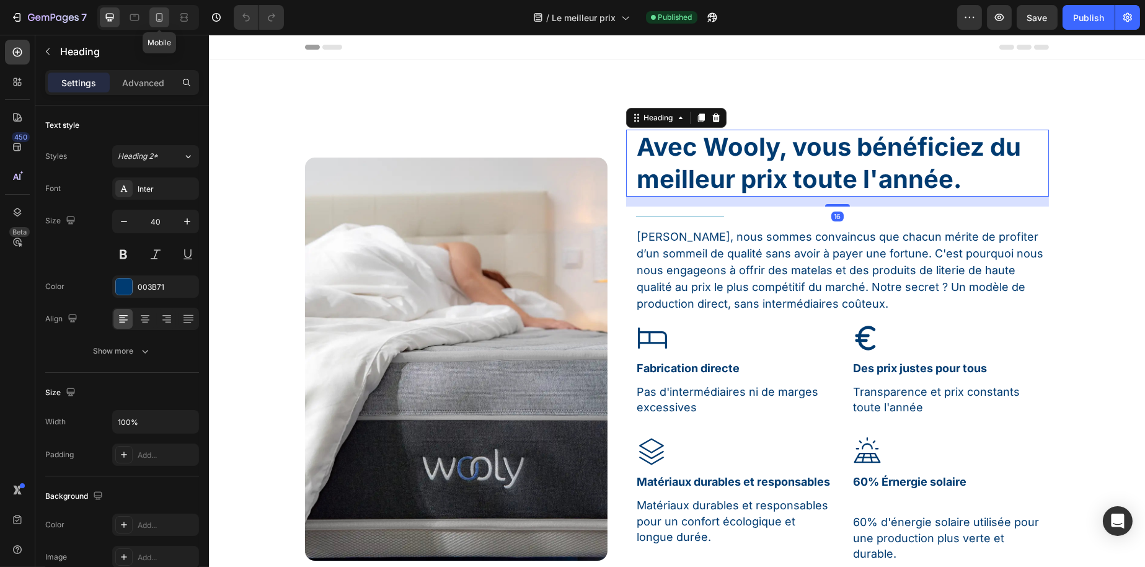
click at [160, 19] on icon at bounding box center [159, 17] width 12 height 12
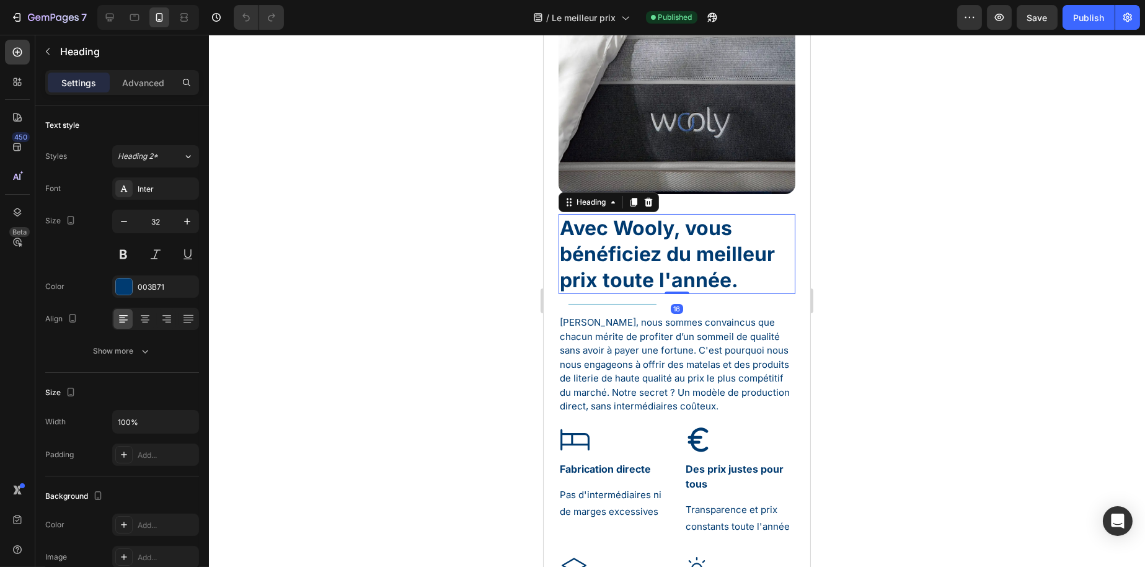
scroll to position [174, 0]
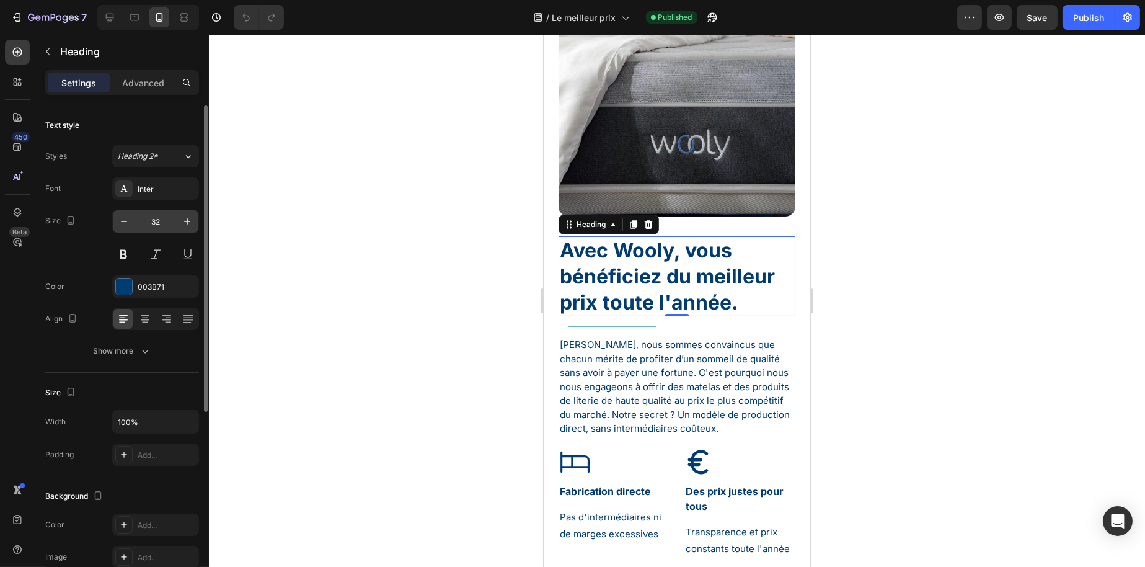
click at [159, 216] on input "32" at bounding box center [155, 221] width 41 height 22
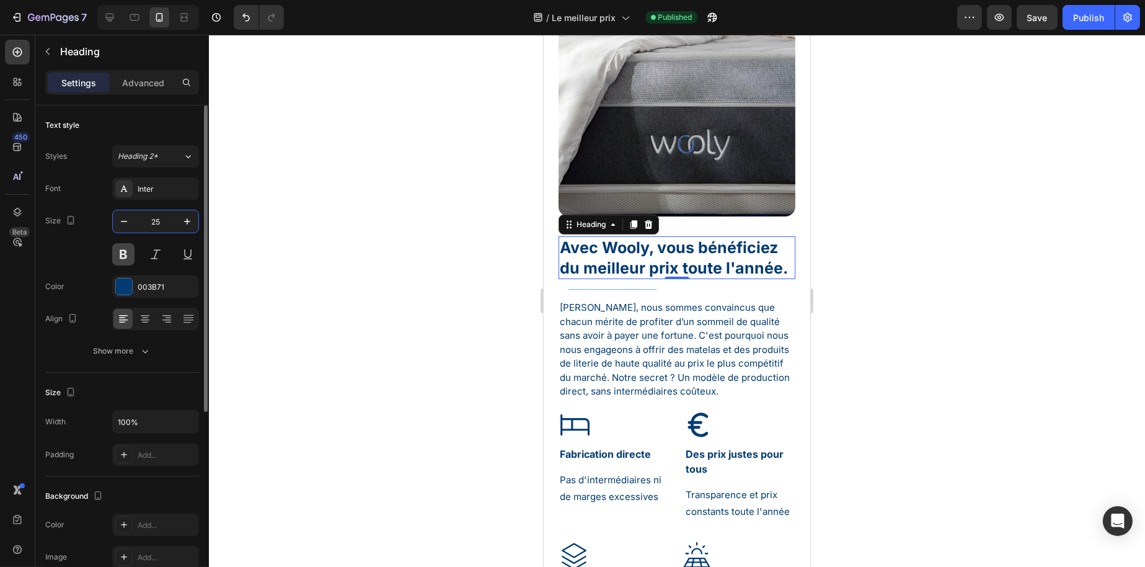
type input "25"
click at [127, 254] on button at bounding box center [123, 254] width 22 height 22
click at [621, 239] on h1 "Avec Wooly, vous bénéficiez du meilleur prix toute l'année." at bounding box center [676, 257] width 237 height 43
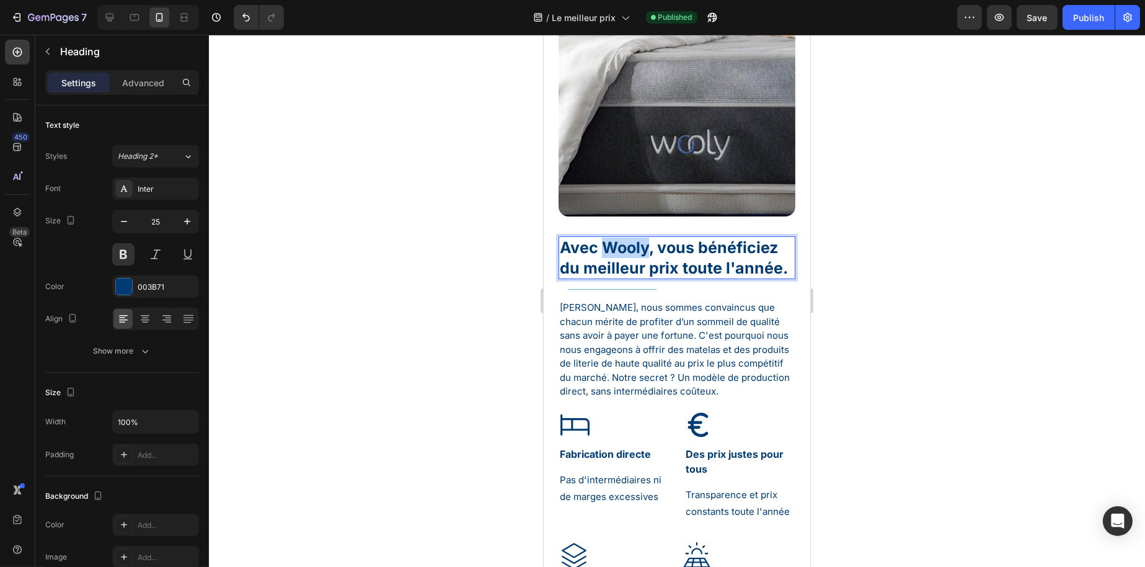
click at [621, 239] on p "Avec Wooly, vous bénéficiez du meilleur prix toute l'année." at bounding box center [676, 258] width 234 height 40
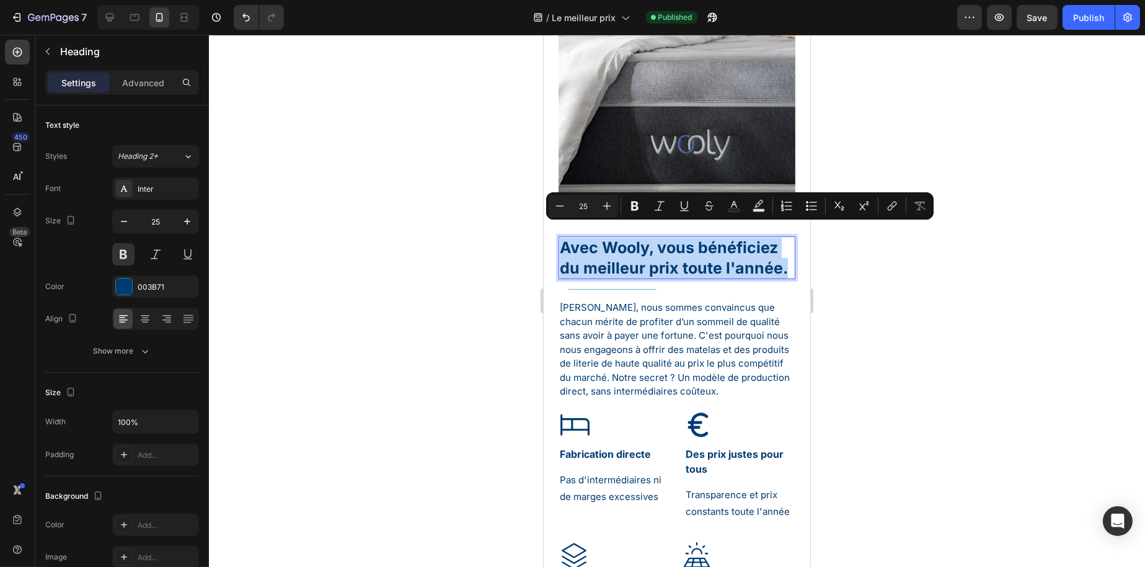
click at [621, 239] on p "Avec Wooly, vous bénéficiez du meilleur prix toute l'année." at bounding box center [676, 258] width 234 height 40
click at [630, 205] on icon "Editor contextual toolbar" at bounding box center [635, 206] width 12 height 12
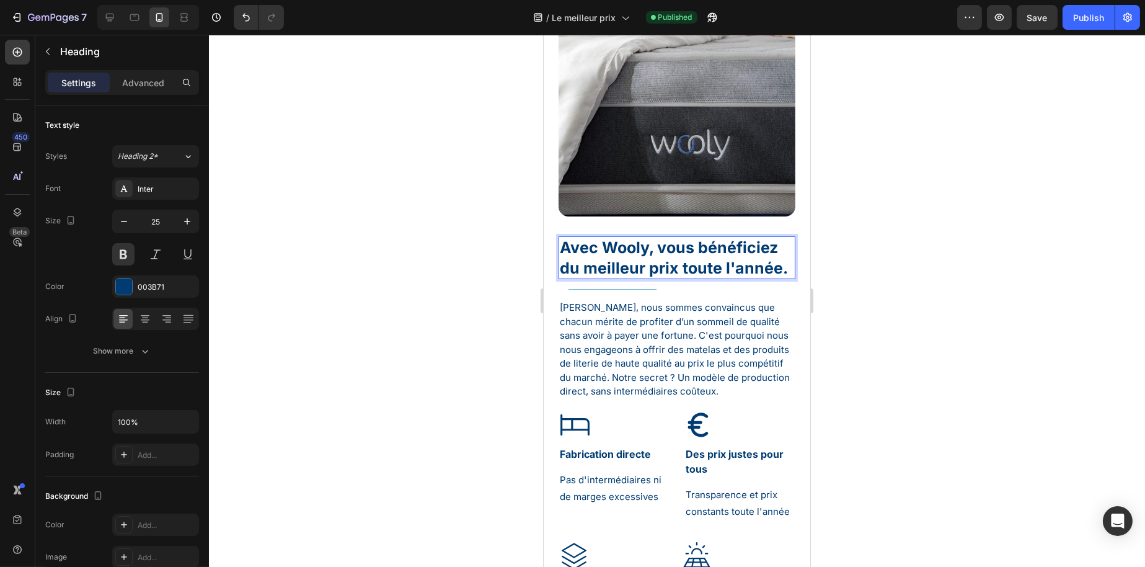
click at [629, 205] on div "Image" at bounding box center [676, 69] width 237 height 336
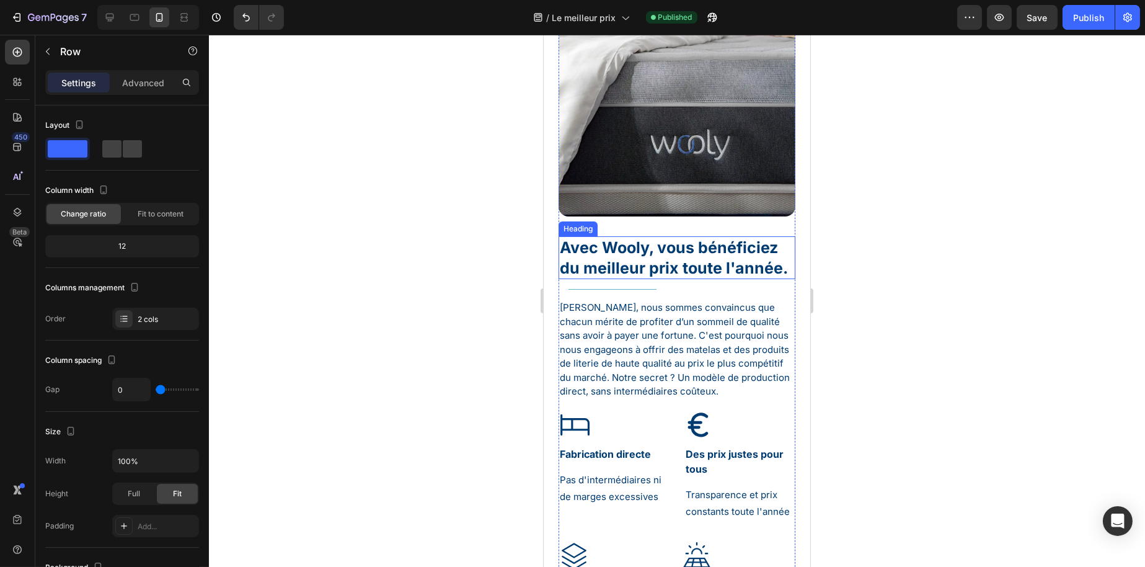
click at [608, 249] on strong "Avec Wooly, vous bénéficiez du meilleur prix toute l'année." at bounding box center [673, 257] width 228 height 39
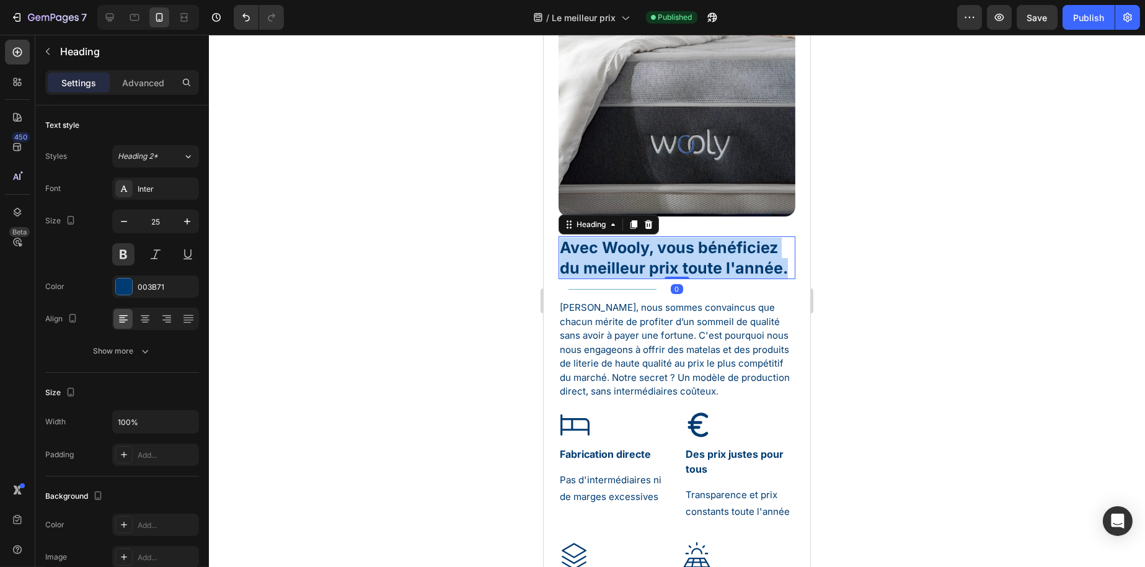
click at [608, 249] on strong "Avec Wooly, vous bénéficiez du meilleur prix toute l'année." at bounding box center [673, 257] width 228 height 39
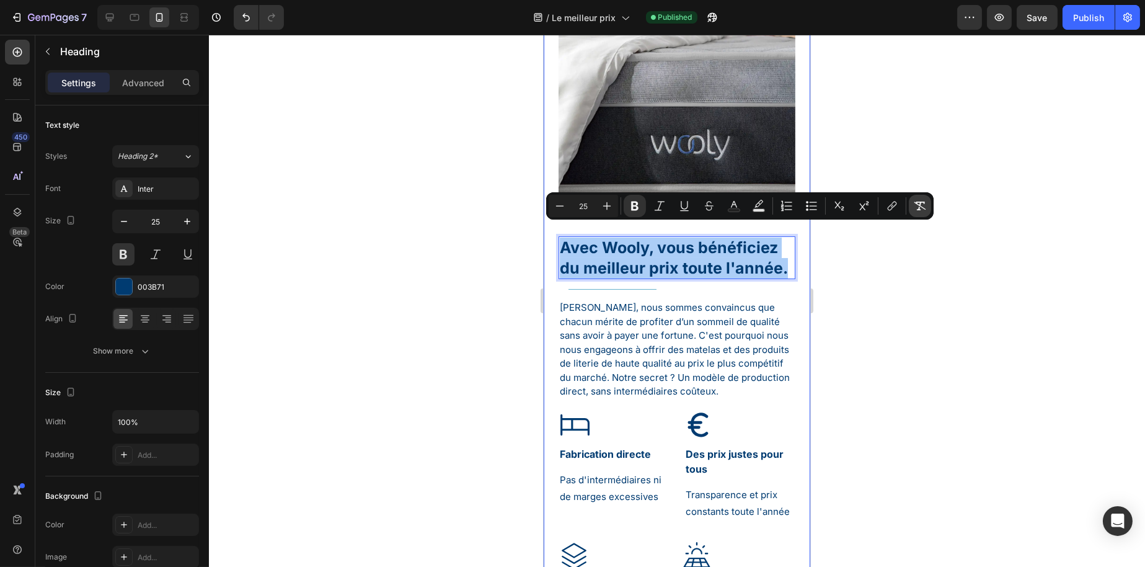
click at [919, 205] on icon "Editor contextual toolbar" at bounding box center [921, 206] width 12 height 9
click at [912, 245] on div at bounding box center [677, 301] width 936 height 532
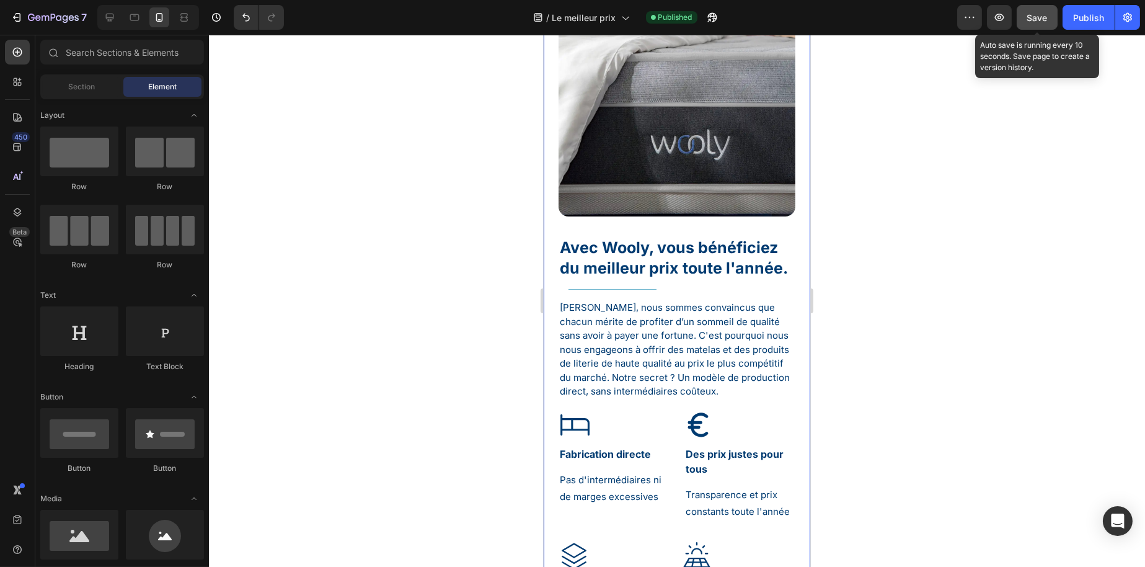
click at [1038, 18] on span "Save" at bounding box center [1038, 17] width 20 height 11
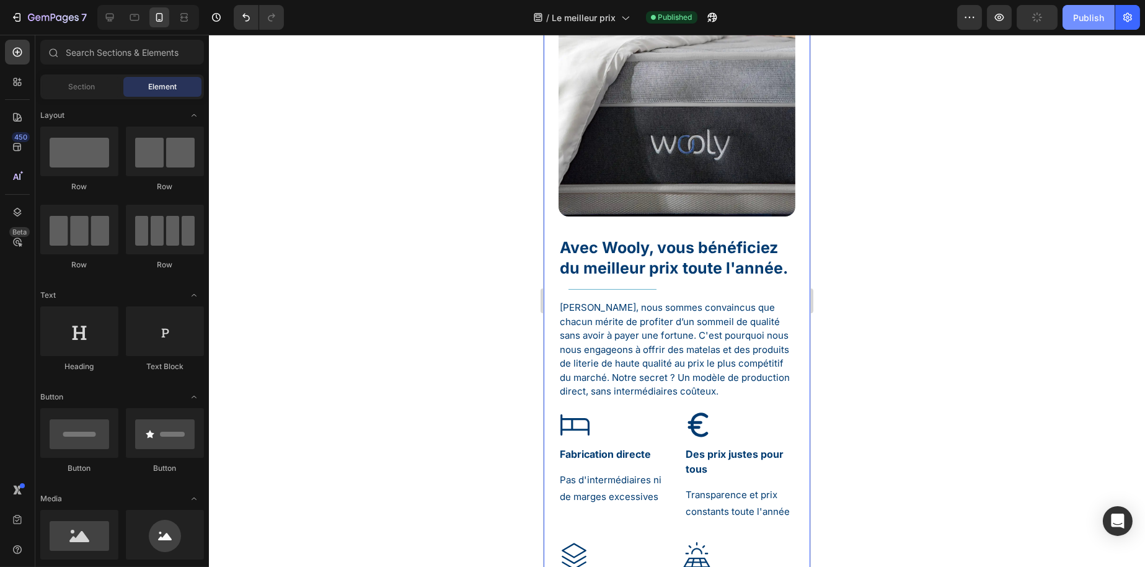
click at [1076, 19] on div "Publish" at bounding box center [1089, 17] width 31 height 13
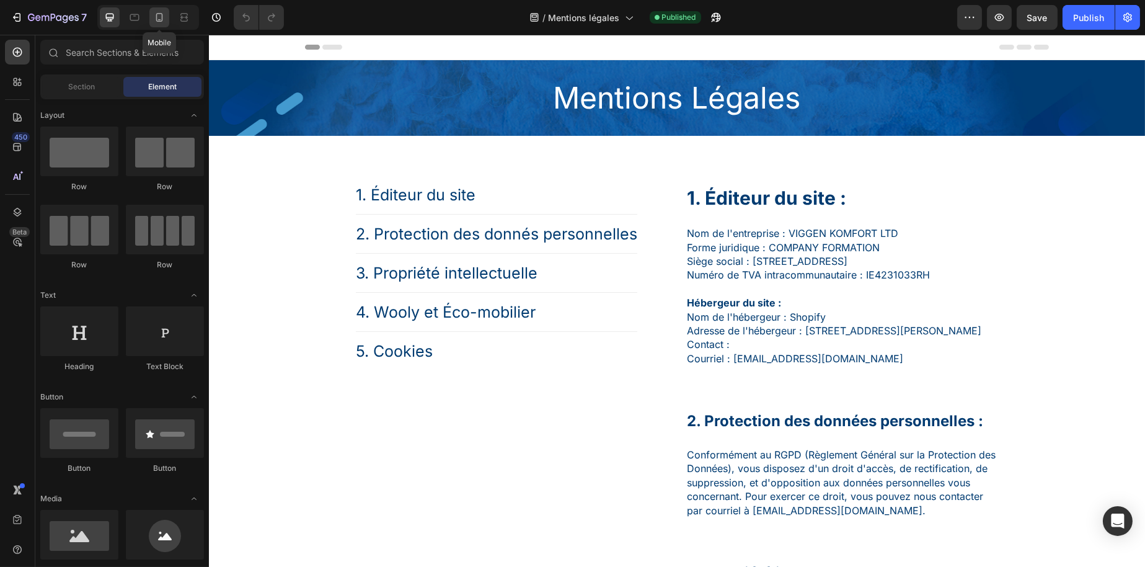
click at [149, 16] on div at bounding box center [159, 17] width 20 height 20
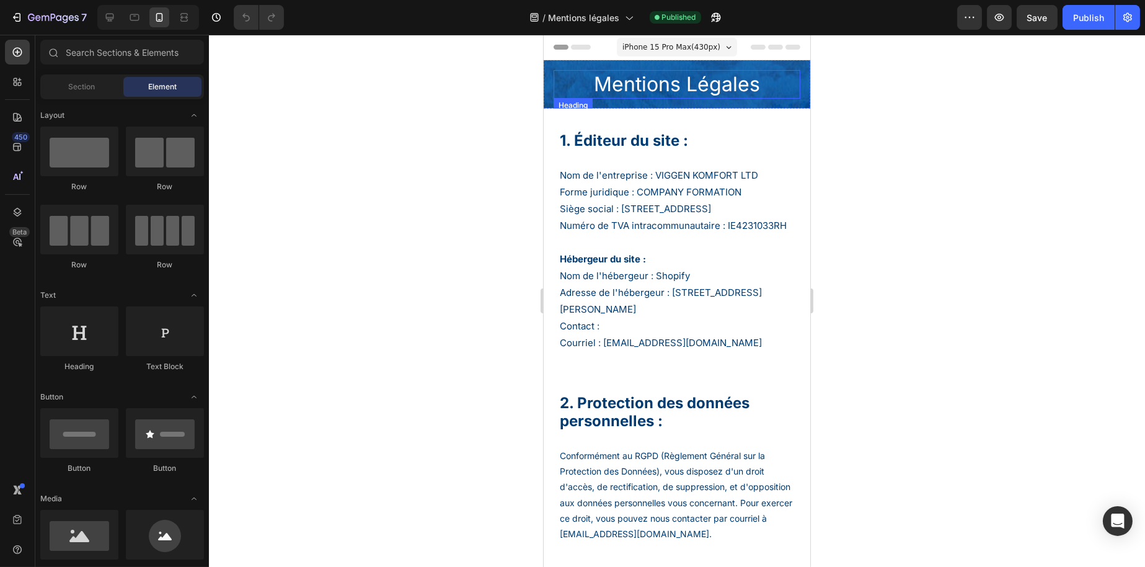
click at [625, 82] on h2 "Mentions Légales" at bounding box center [676, 84] width 247 height 29
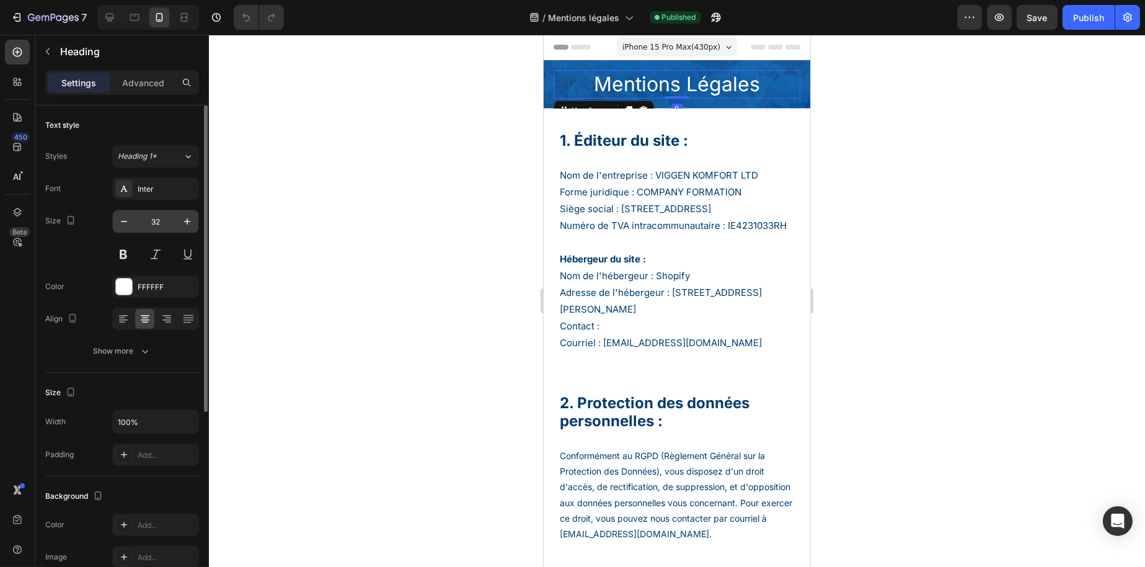
click at [157, 225] on input "32" at bounding box center [155, 221] width 41 height 22
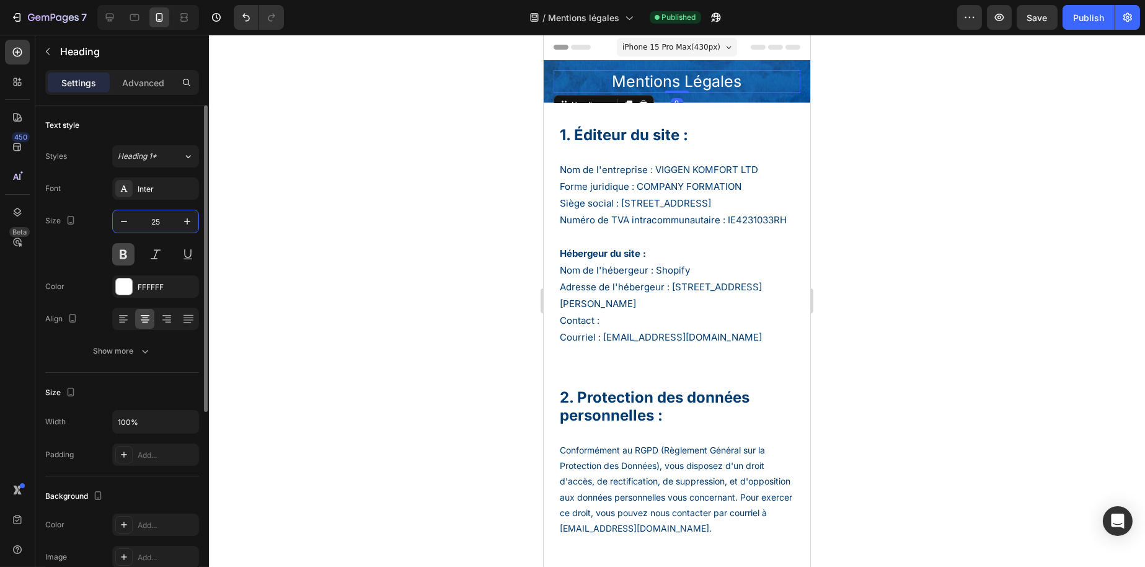
type input "25"
click at [127, 248] on button at bounding box center [123, 254] width 22 height 22
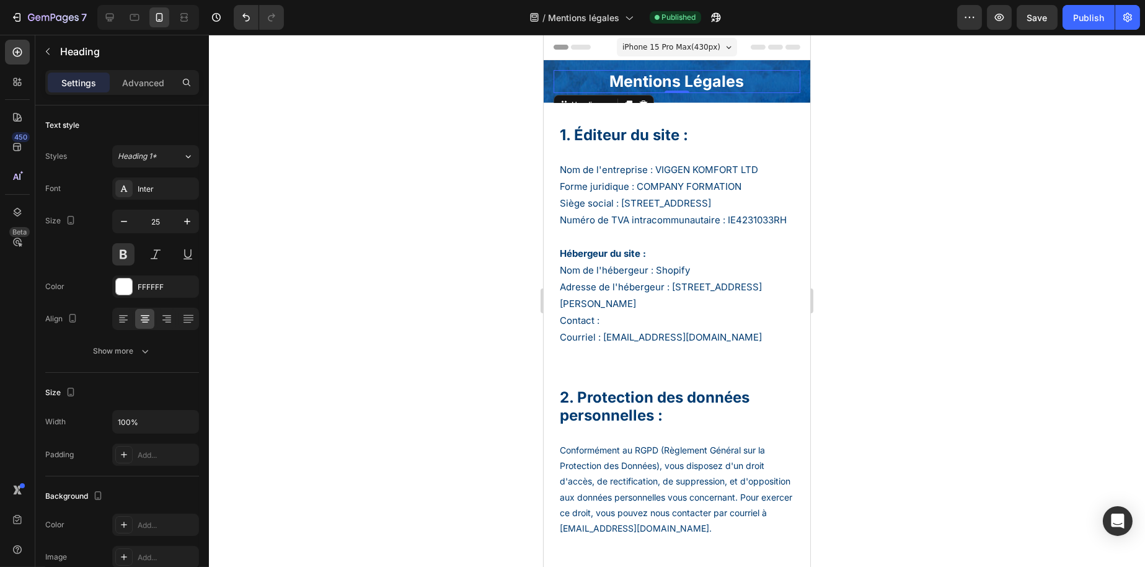
click at [347, 252] on div at bounding box center [677, 301] width 936 height 532
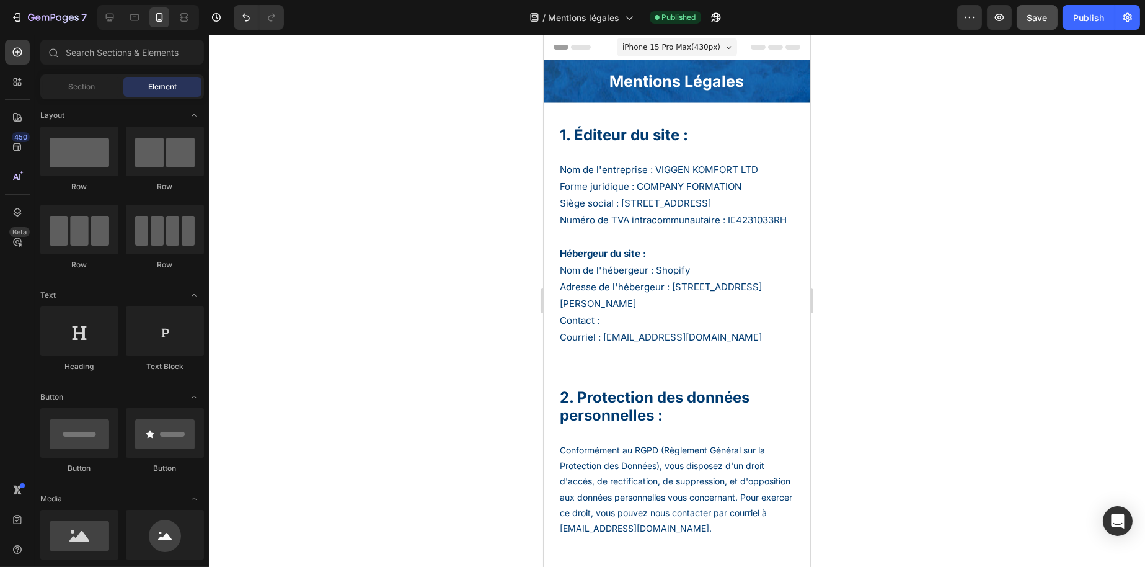
click at [1035, 24] on div "Save" at bounding box center [1038, 17] width 20 height 13
click at [1092, 19] on div "Publish" at bounding box center [1089, 17] width 31 height 13
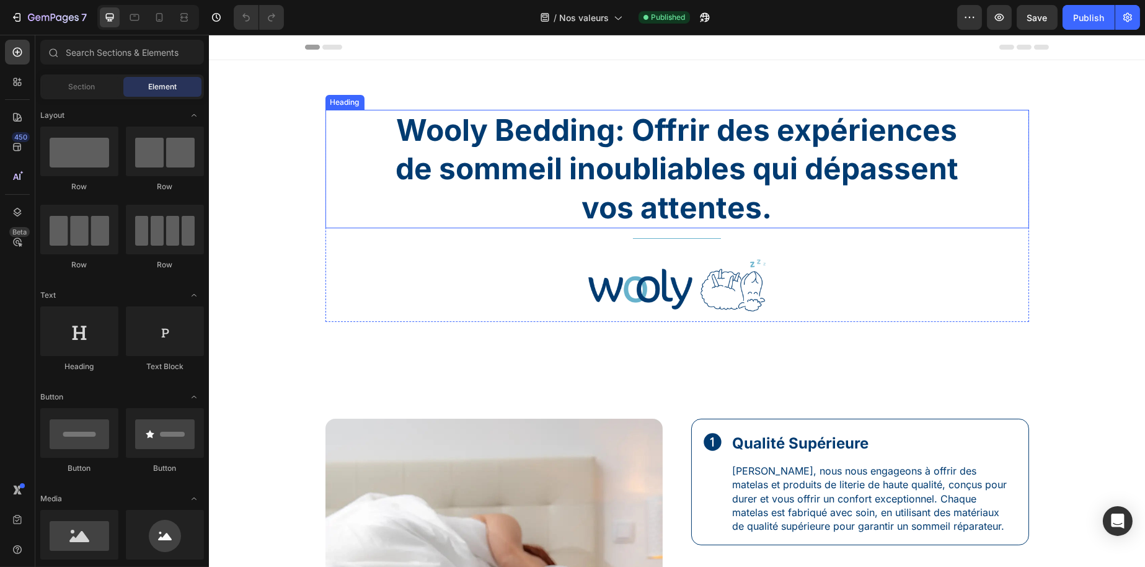
click at [577, 119] on h1 "Wooly Bedding: Offrir des expériences de sommeil inoubliables qui dépassent vos…" at bounding box center [677, 169] width 594 height 118
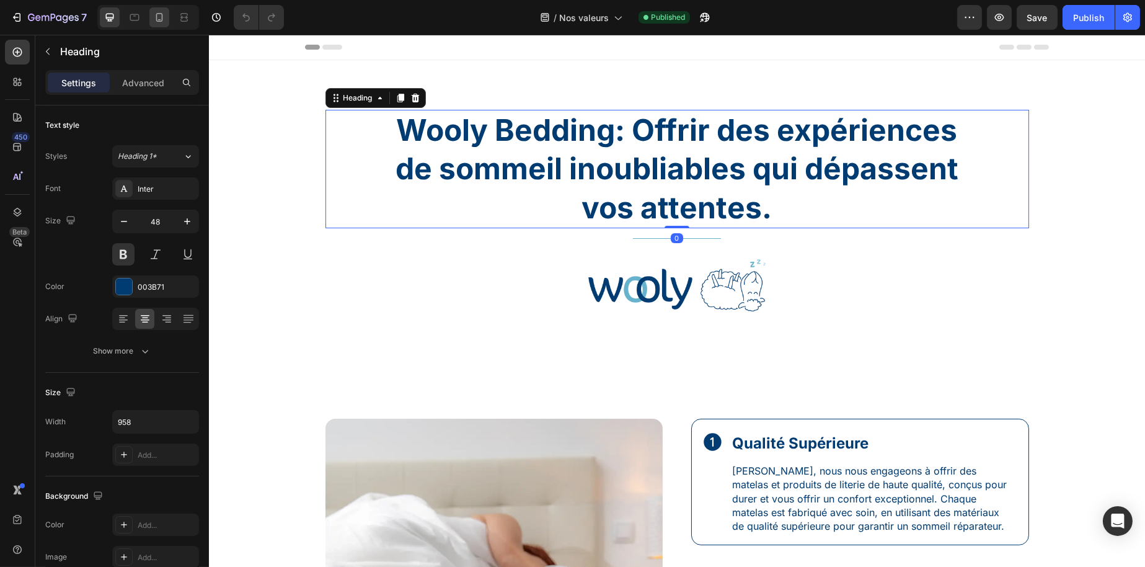
click at [162, 24] on div at bounding box center [159, 17] width 20 height 20
type input "32"
type input "100%"
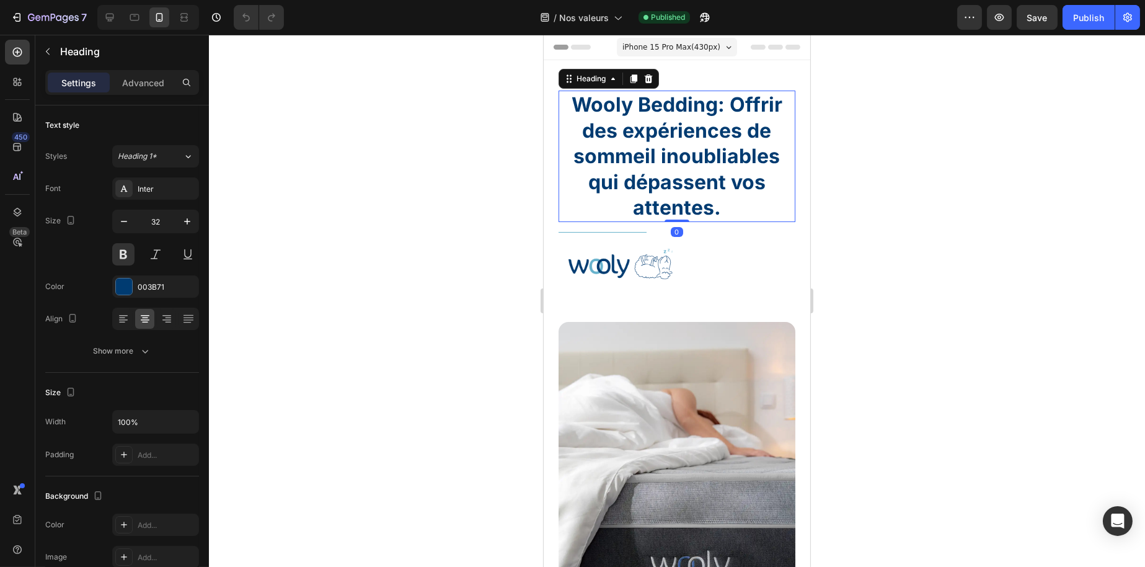
scroll to position [12, 0]
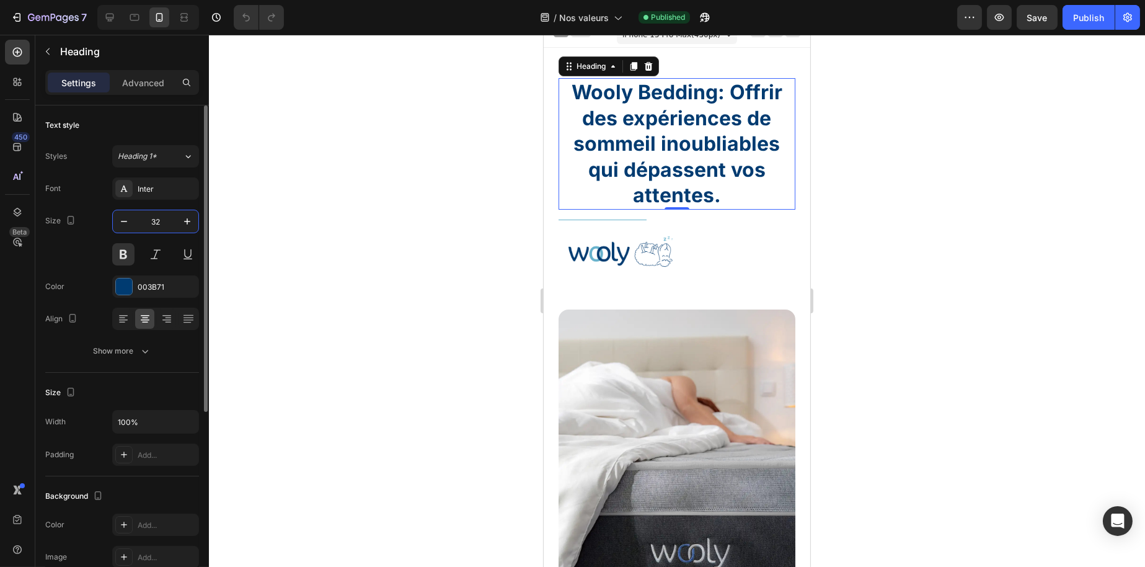
click at [167, 213] on input "32" at bounding box center [155, 221] width 41 height 22
type input "25"
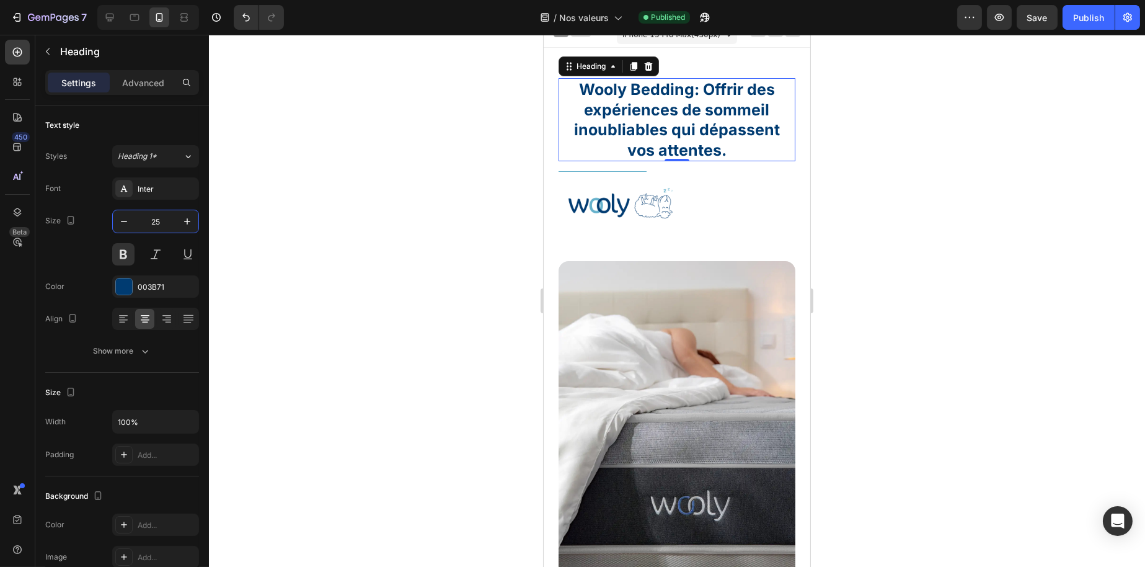
click at [362, 237] on div at bounding box center [677, 301] width 936 height 532
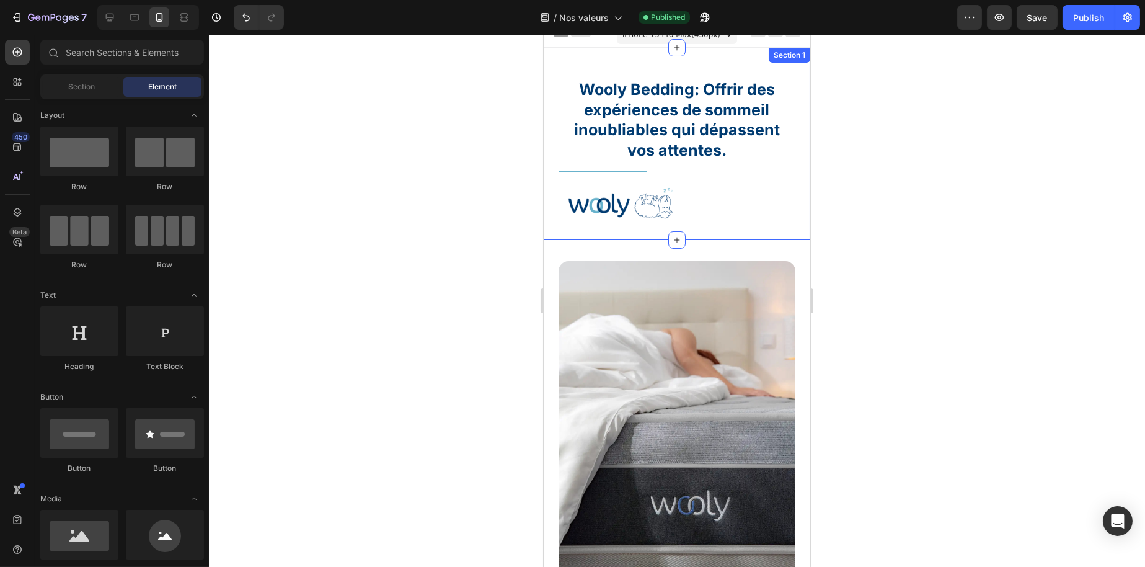
click at [678, 228] on div "Wooly Bedding: Offrir des expériences de sommeil inoubliables qui dépassent vos…" at bounding box center [676, 144] width 267 height 192
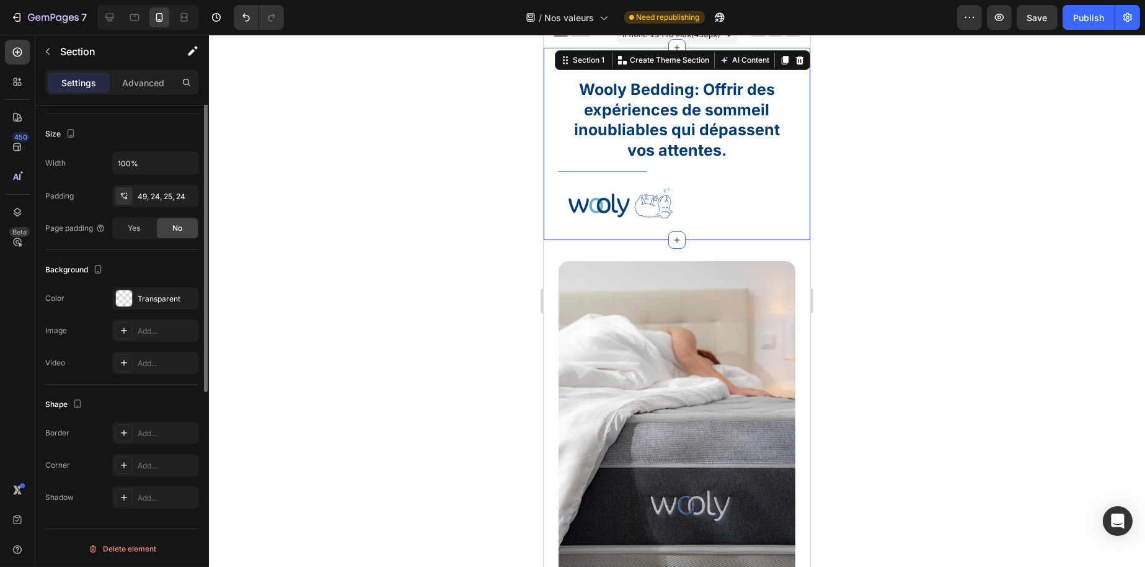
scroll to position [0, 0]
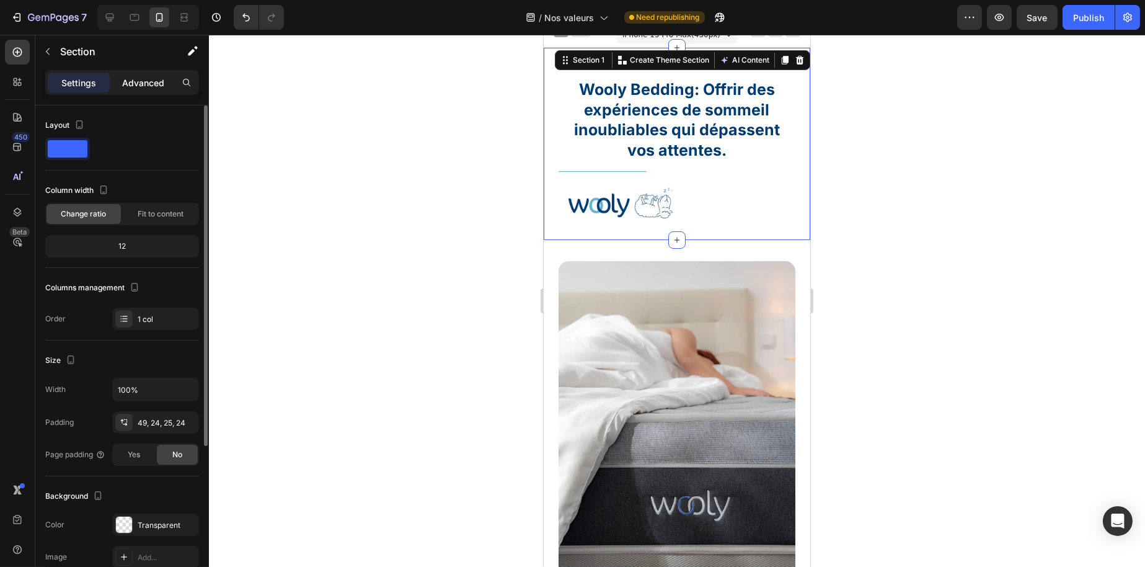
click at [145, 86] on p "Advanced" at bounding box center [143, 82] width 42 height 13
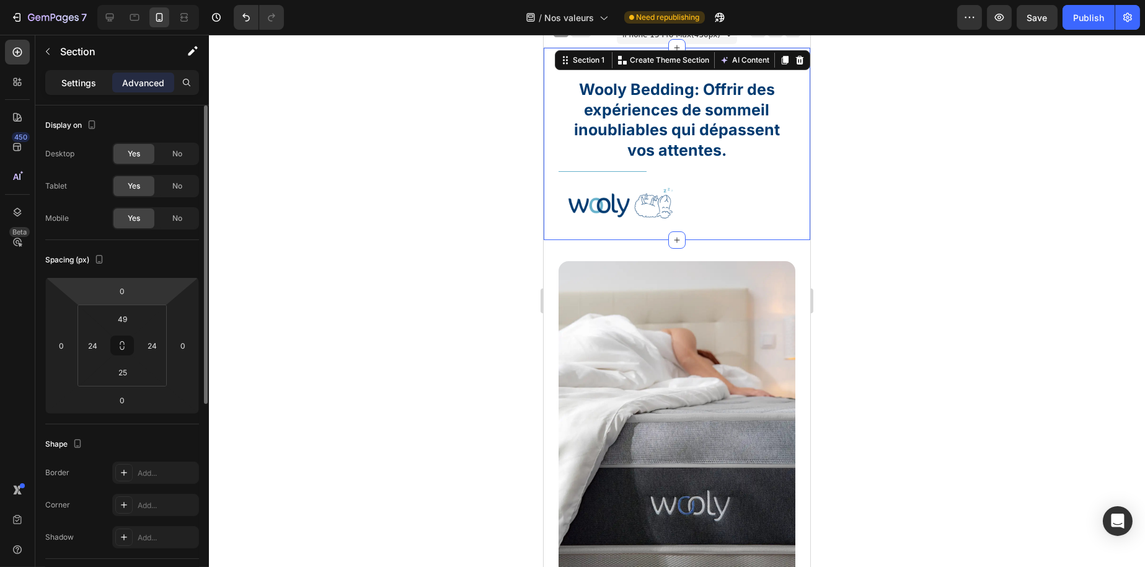
click at [86, 76] on p "Settings" at bounding box center [78, 82] width 35 height 13
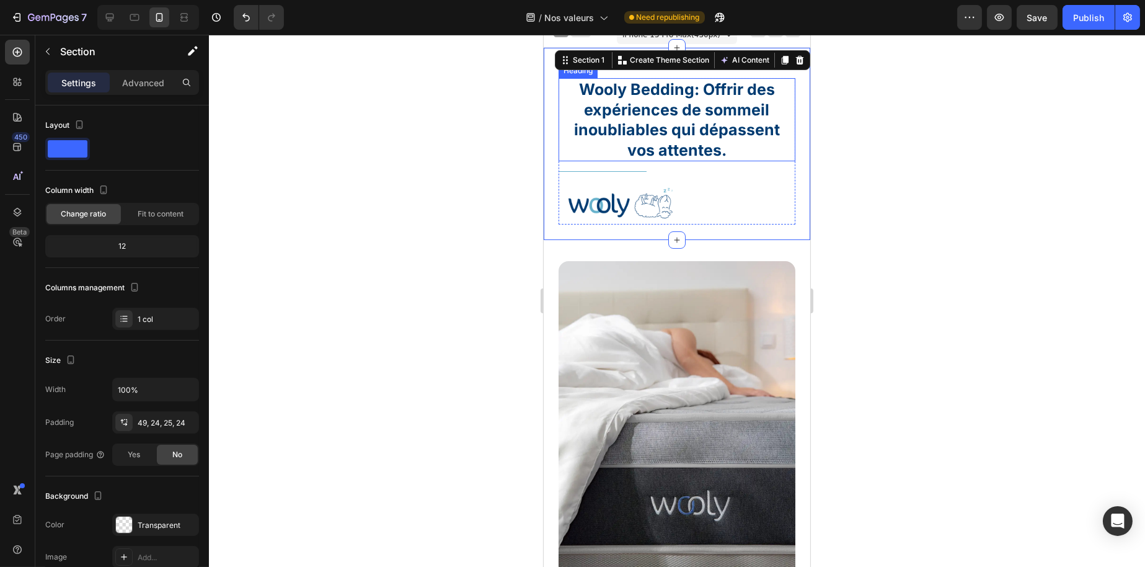
click at [494, 137] on div at bounding box center [677, 301] width 936 height 532
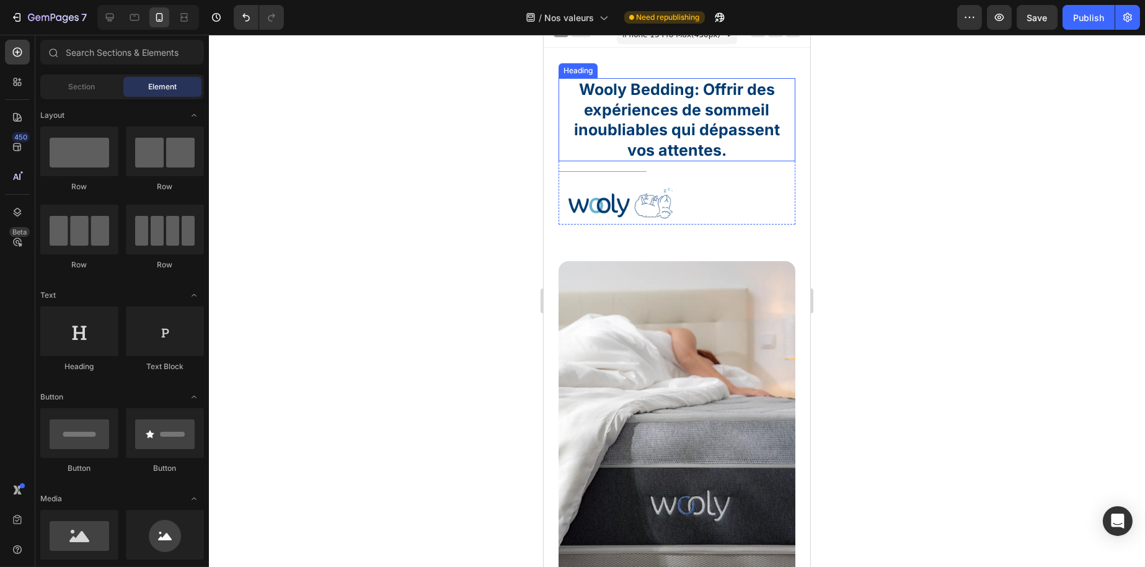
click at [650, 128] on h1 "Wooly Bedding: Offrir des expériences de sommeil inoubliables qui dépassent vos…" at bounding box center [676, 119] width 237 height 83
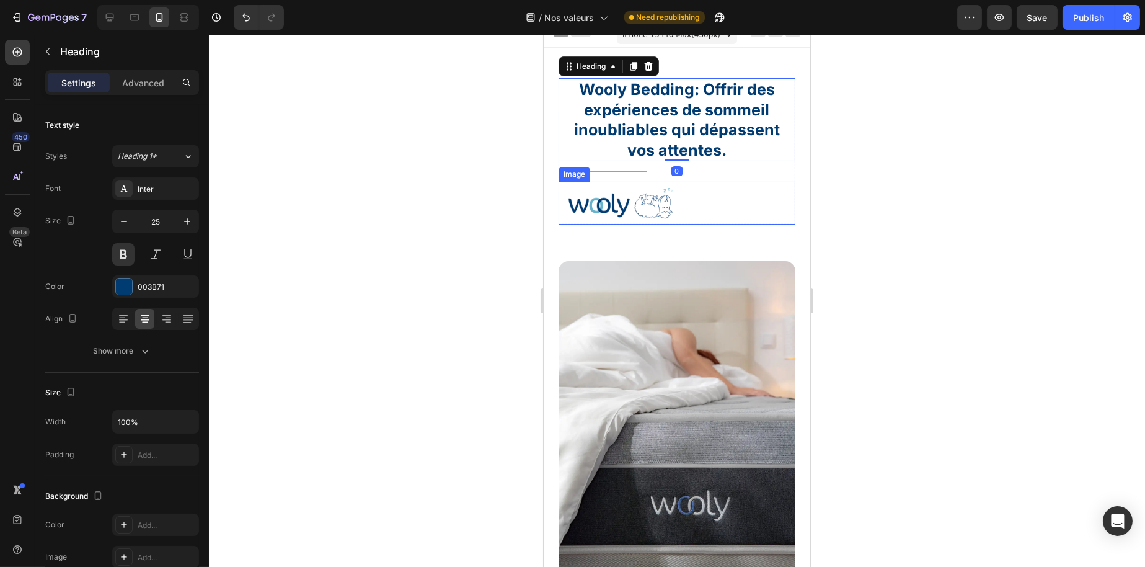
click at [622, 195] on img at bounding box center [620, 203] width 124 height 43
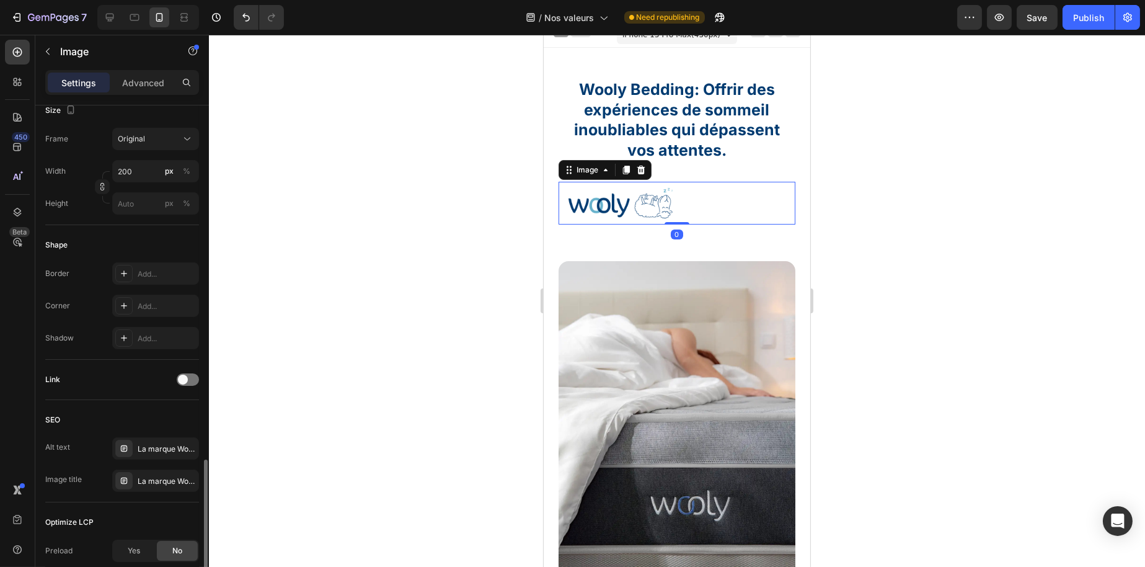
scroll to position [438, 0]
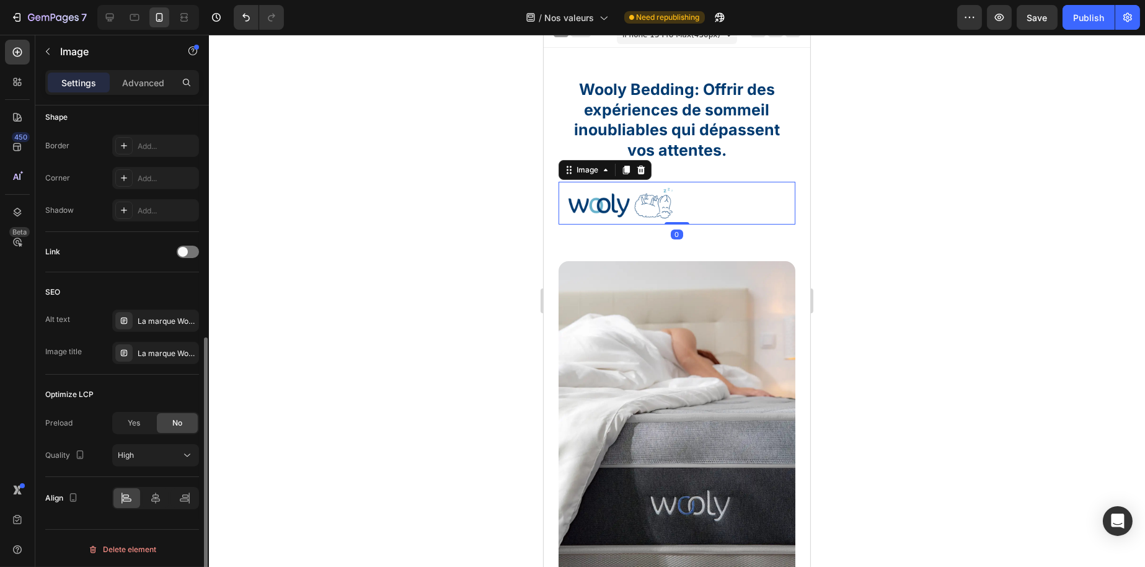
click at [156, 487] on div at bounding box center [155, 498] width 87 height 22
click at [158, 489] on div at bounding box center [156, 498] width 27 height 20
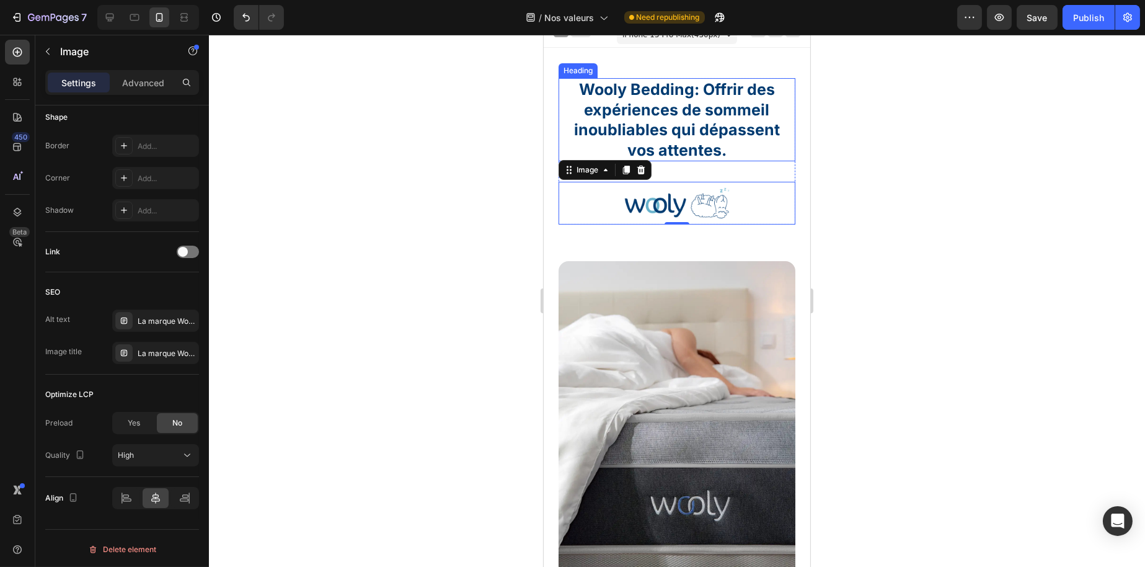
click at [711, 96] on h1 "Wooly Bedding: Offrir des expériences de sommeil inoubliables qui dépassent vos…" at bounding box center [676, 119] width 237 height 83
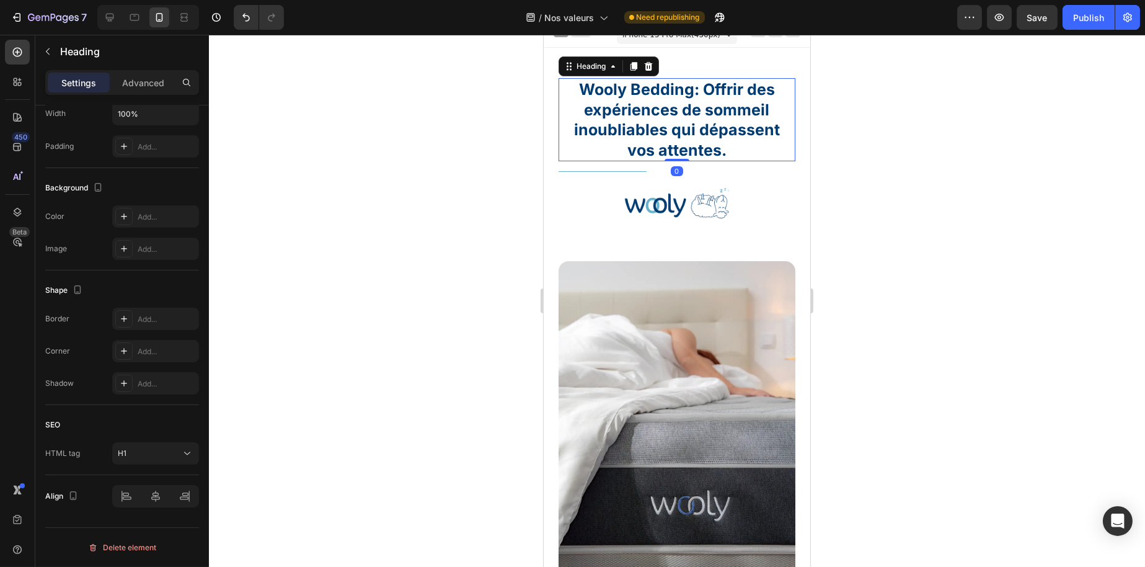
scroll to position [0, 0]
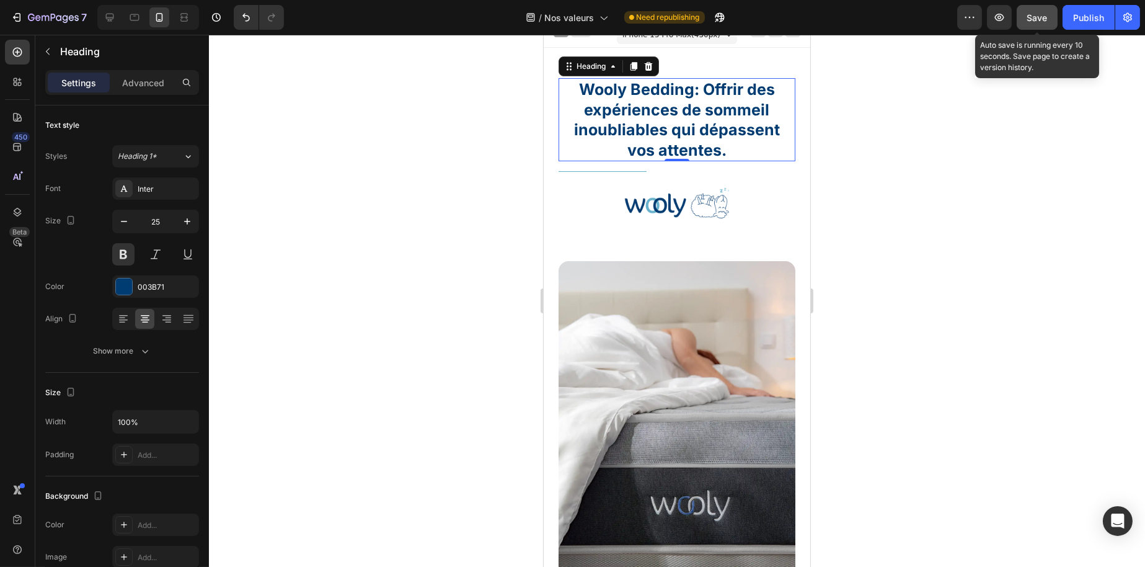
click at [1038, 11] on div "Save" at bounding box center [1038, 17] width 20 height 13
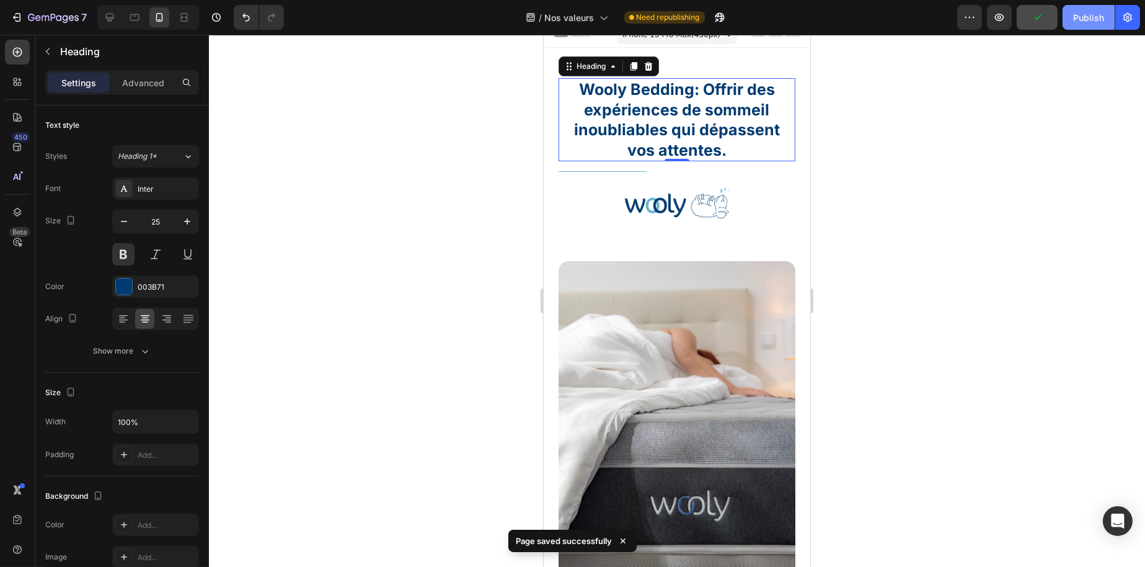
click at [1074, 12] on div "Publish" at bounding box center [1089, 17] width 31 height 13
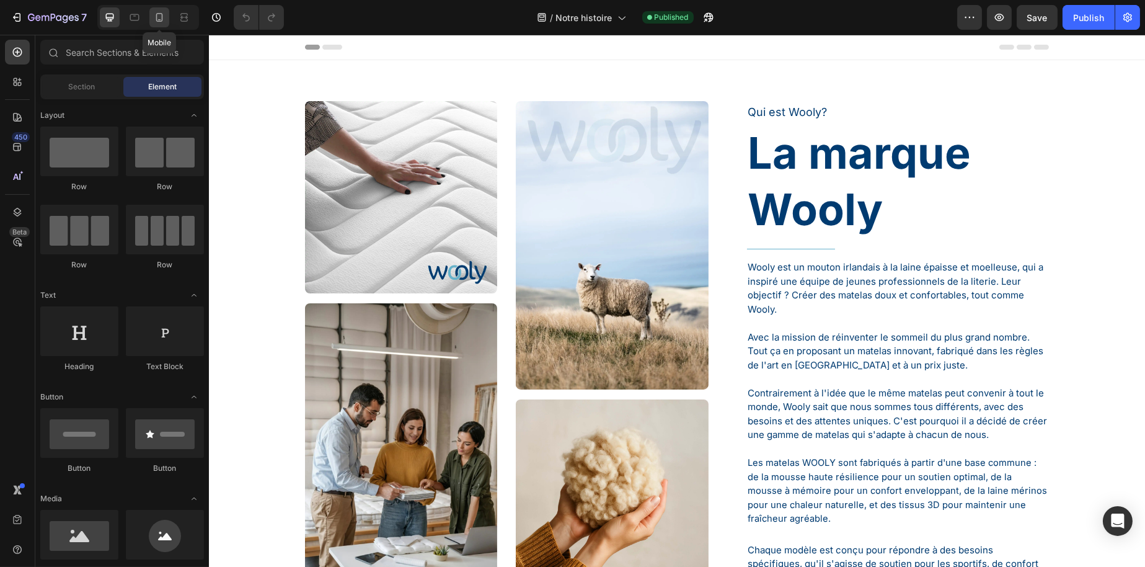
click at [159, 21] on icon at bounding box center [159, 17] width 7 height 9
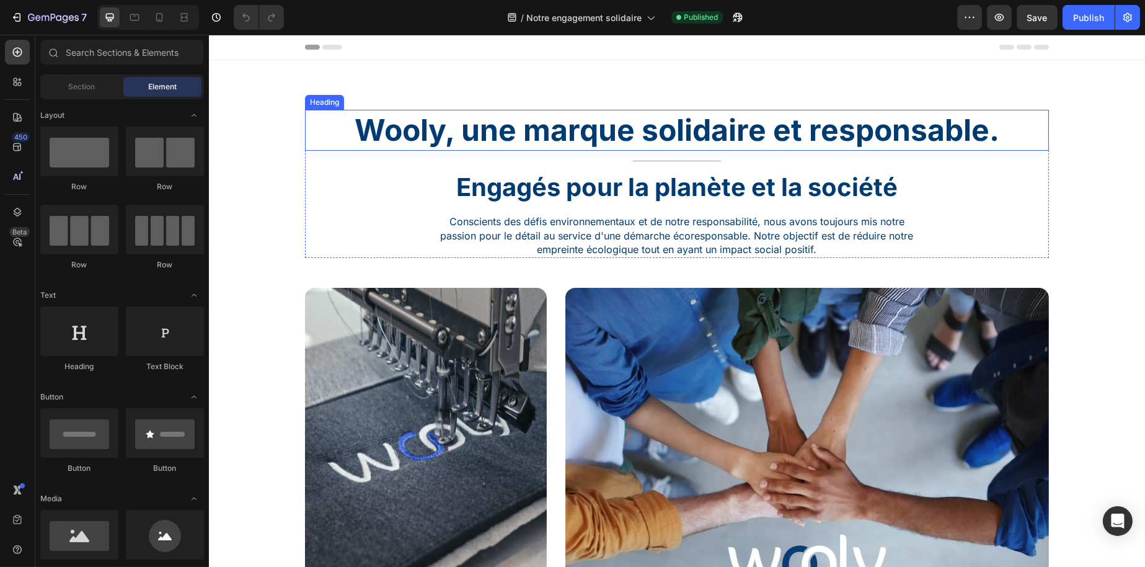
click at [608, 140] on h1 "Wooly, une marque solidaire et responsable." at bounding box center [677, 130] width 744 height 41
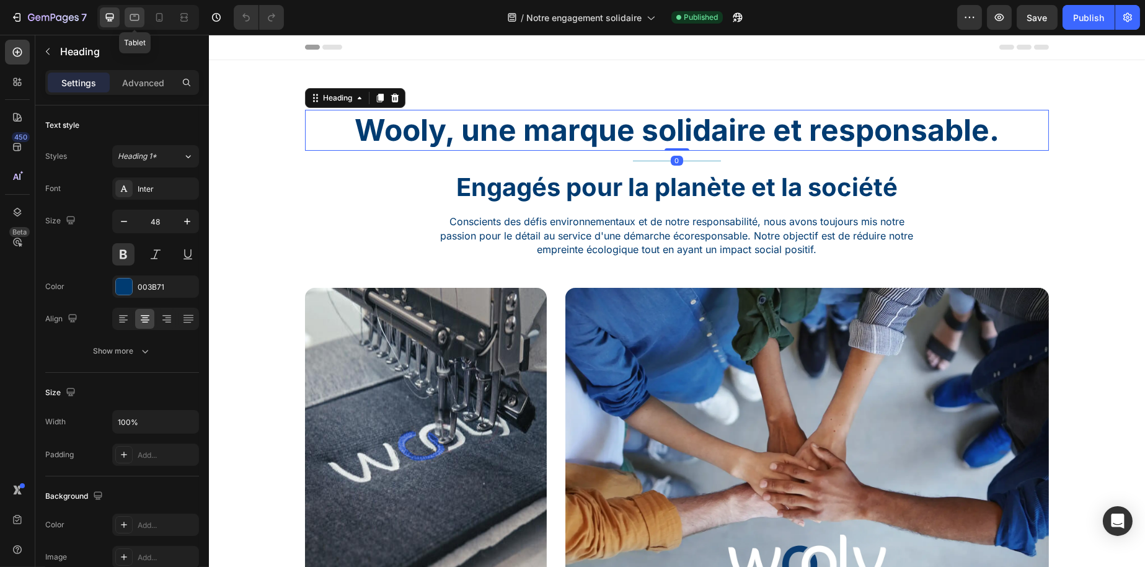
click at [140, 16] on icon at bounding box center [134, 17] width 12 height 12
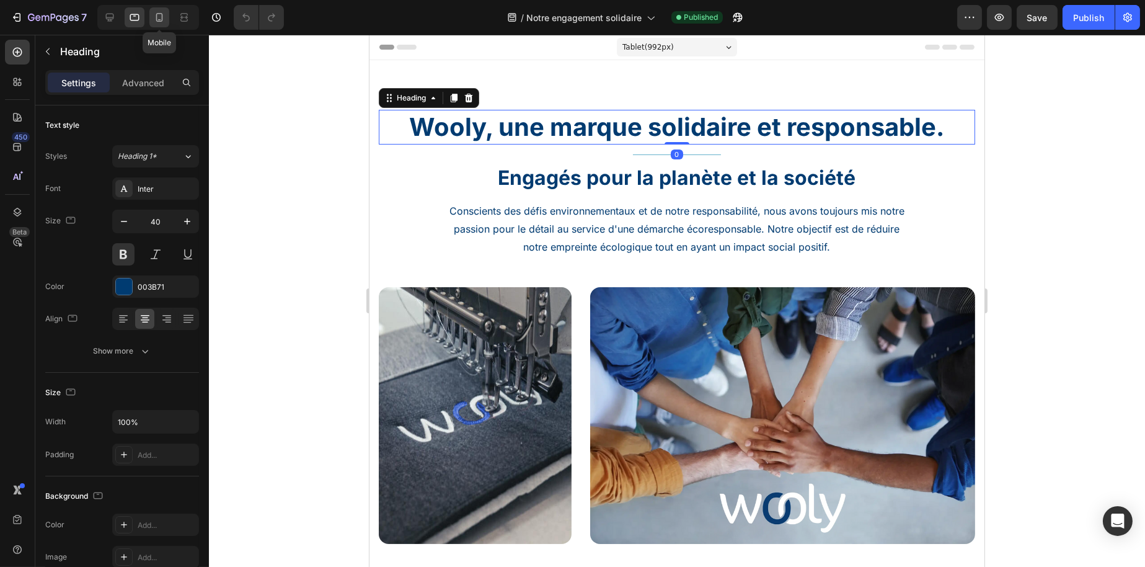
click at [151, 16] on div at bounding box center [159, 17] width 20 height 20
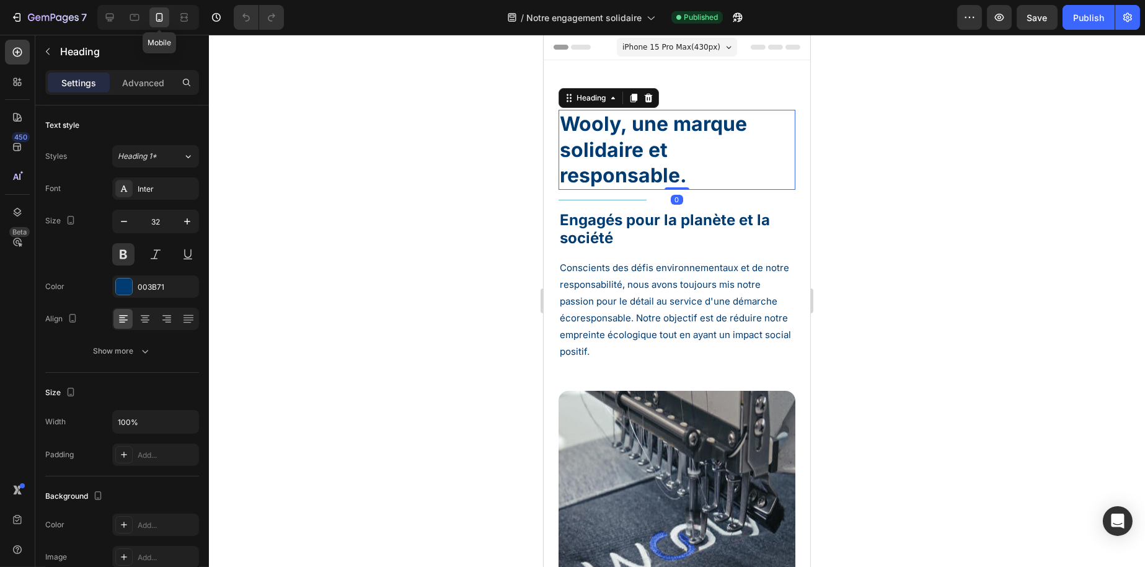
scroll to position [31, 0]
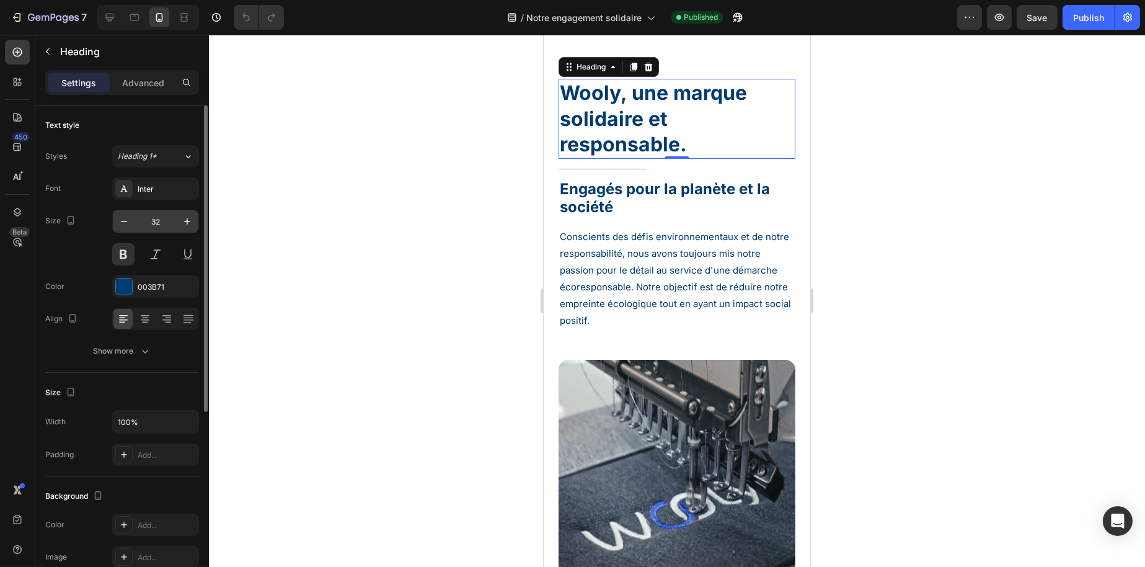
click at [160, 218] on input "32" at bounding box center [155, 221] width 41 height 22
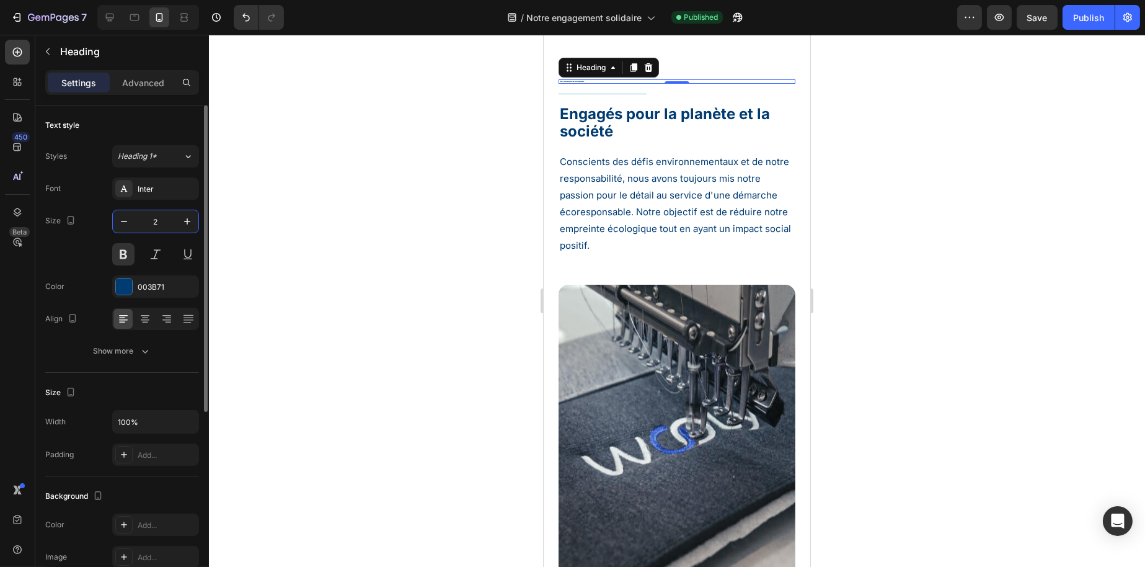
type input "25"
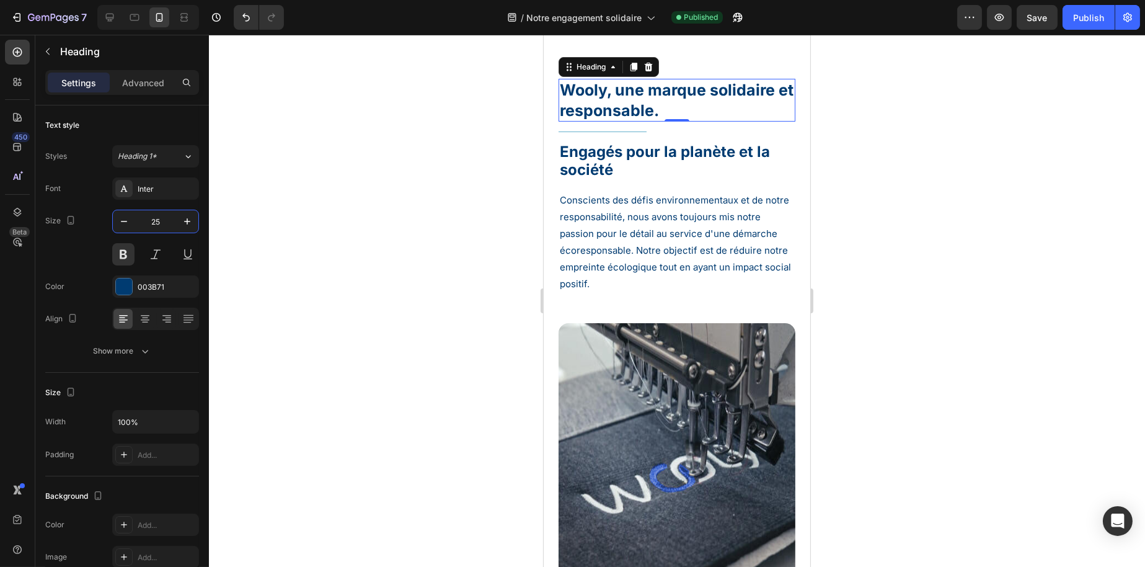
click at [413, 169] on div at bounding box center [677, 301] width 936 height 532
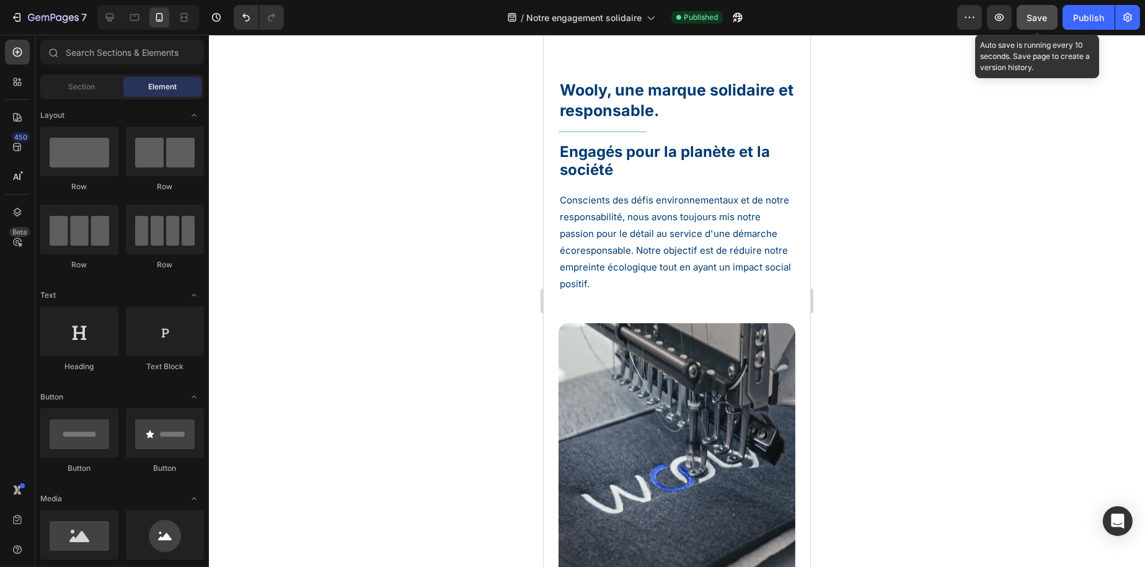
click at [1028, 16] on span "Save" at bounding box center [1038, 17] width 20 height 11
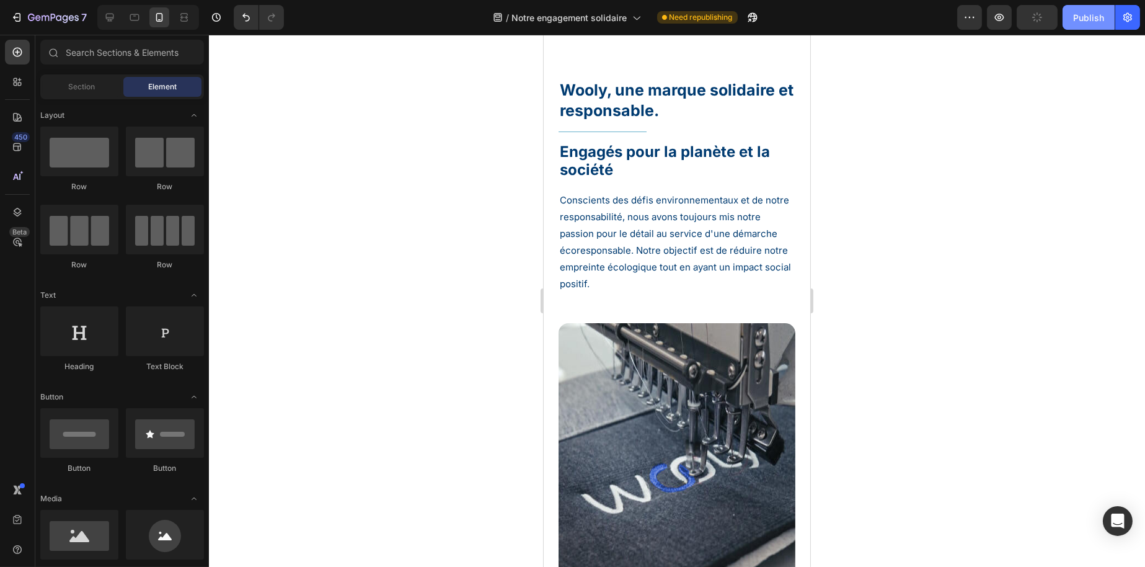
click at [1076, 16] on div "Publish" at bounding box center [1089, 17] width 31 height 13
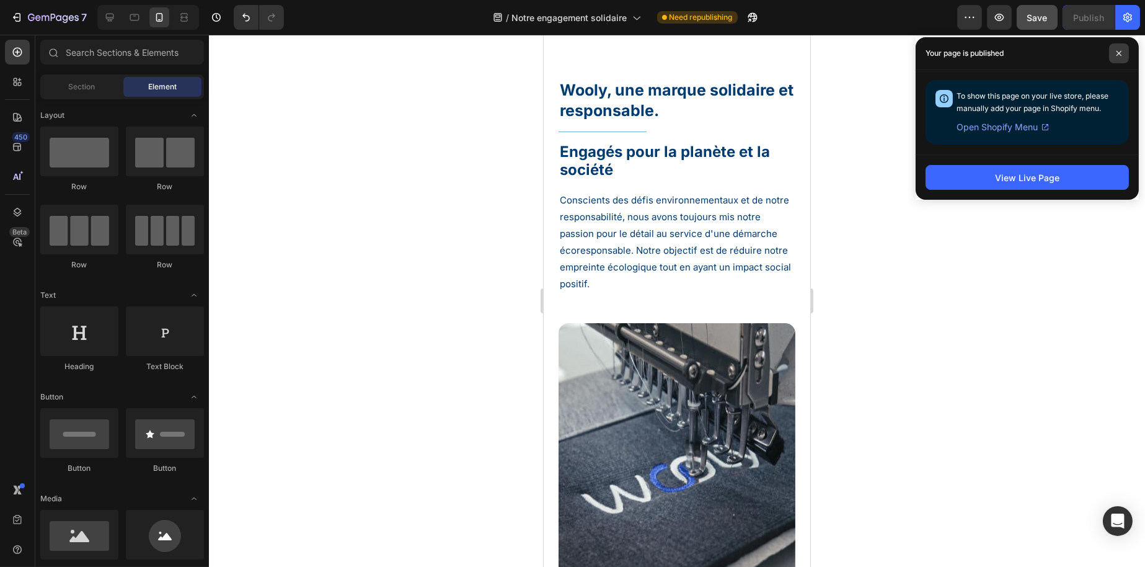
click at [1111, 48] on span at bounding box center [1120, 53] width 20 height 20
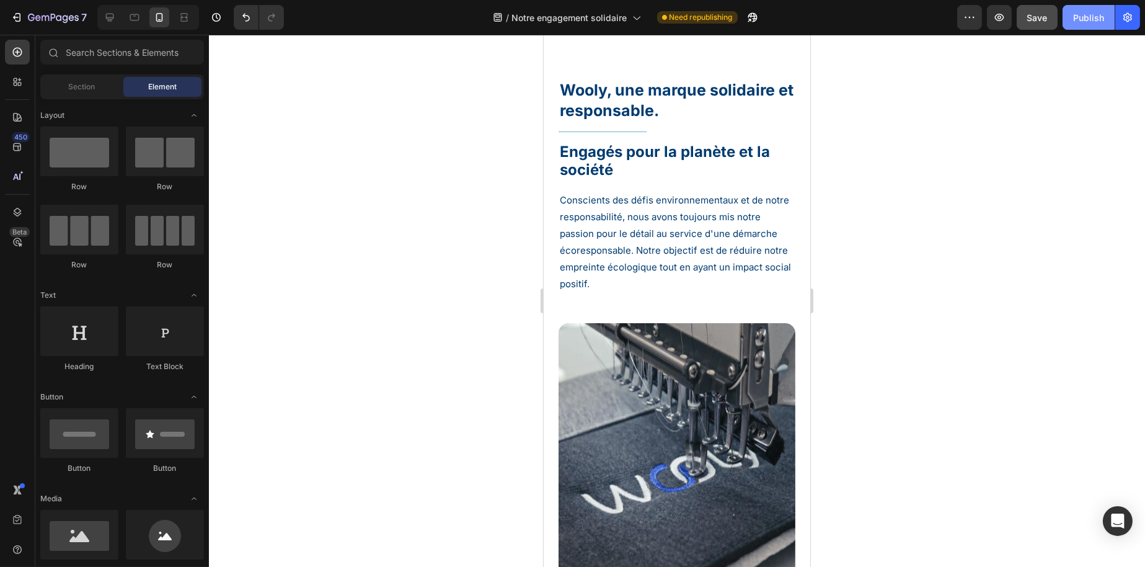
click at [1084, 18] on div "Publish" at bounding box center [1089, 17] width 31 height 13
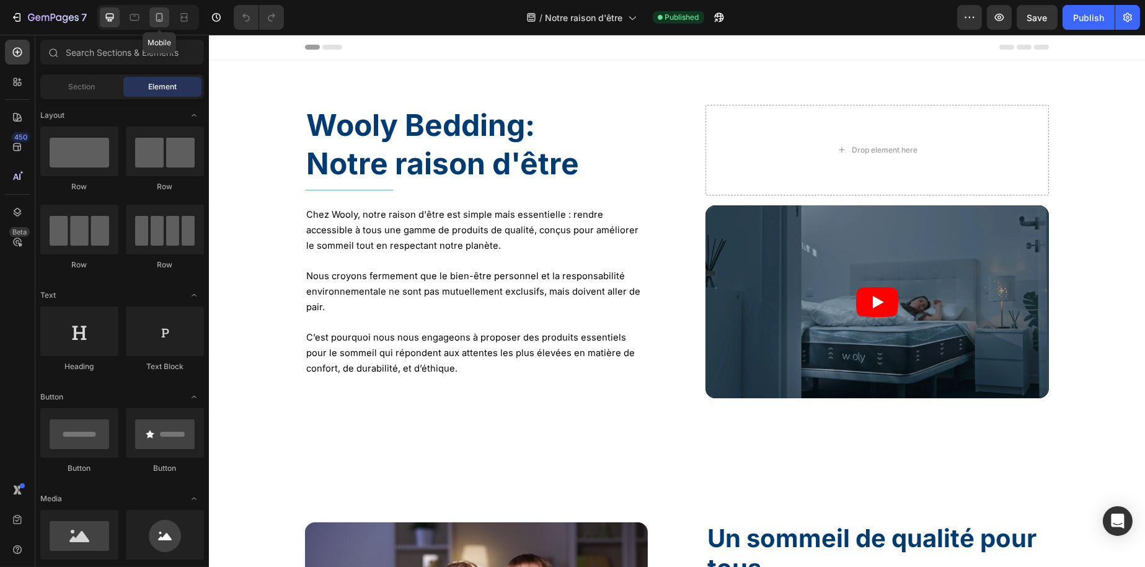
click at [151, 11] on div at bounding box center [159, 17] width 20 height 20
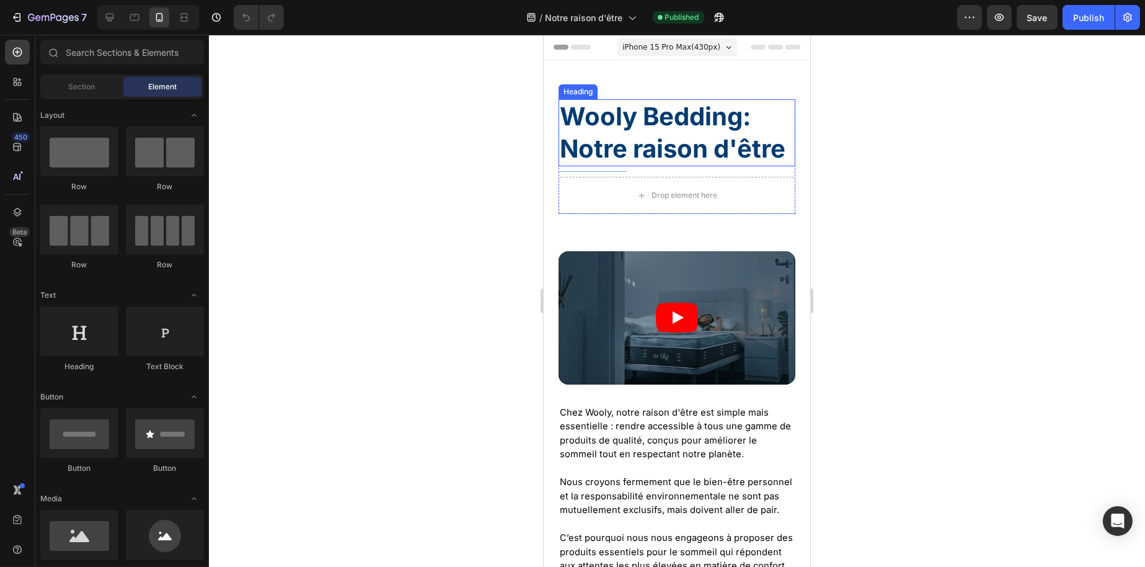
click at [651, 128] on h1 "Wooly Bedding: Notre raison d'être" at bounding box center [676, 132] width 237 height 67
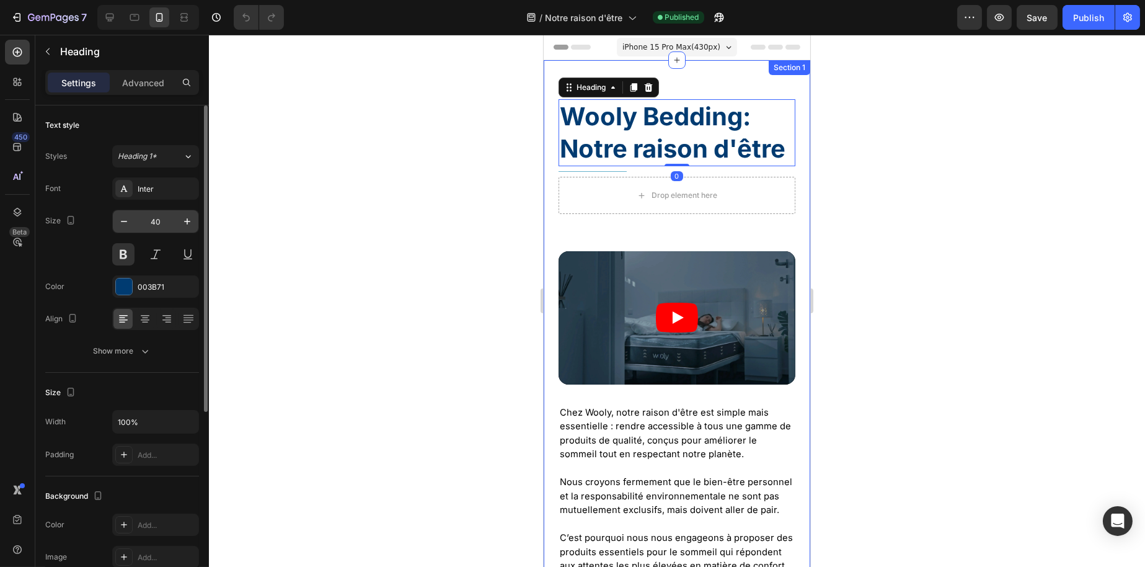
click at [159, 213] on input "40" at bounding box center [155, 221] width 41 height 22
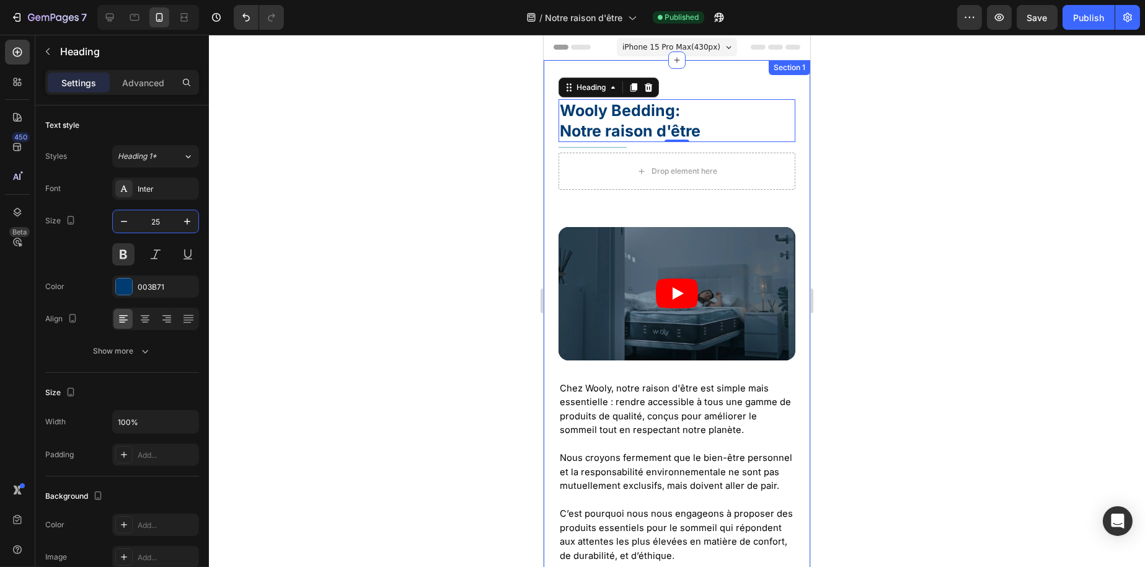
type input "25"
click at [528, 217] on div at bounding box center [677, 301] width 936 height 532
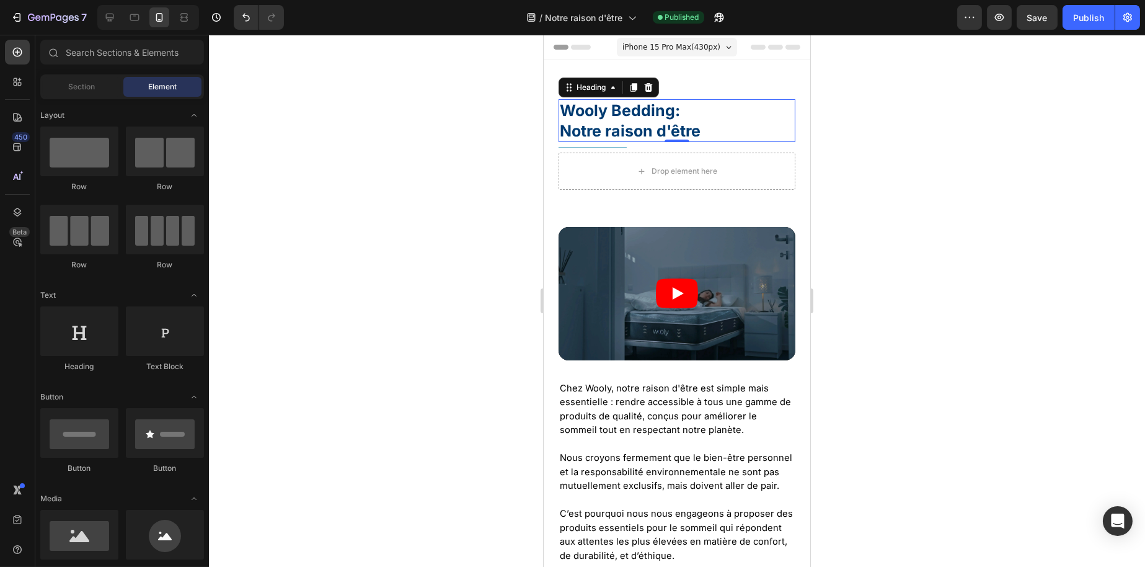
click at [625, 116] on h1 "Wooly Bedding: Notre raison d'être" at bounding box center [676, 120] width 237 height 43
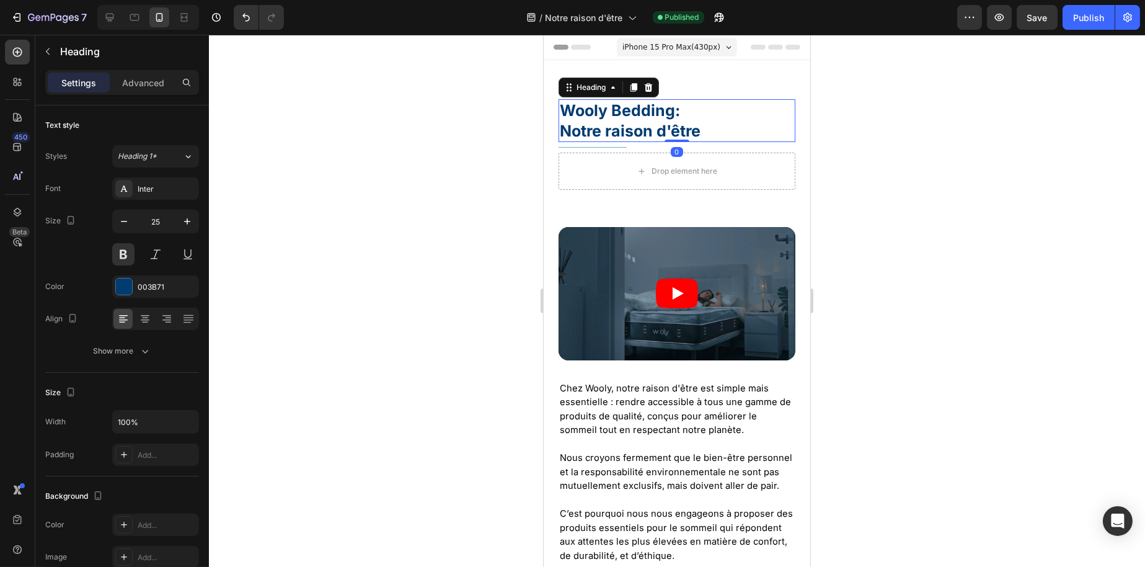
click at [961, 175] on div at bounding box center [677, 301] width 936 height 532
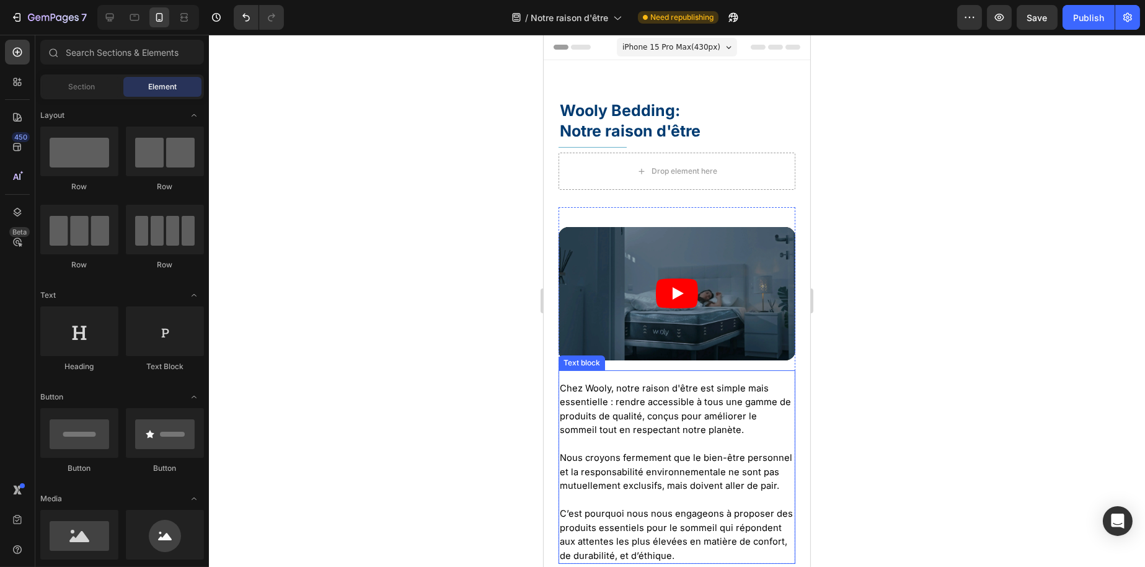
click at [672, 393] on span "Chez Wooly, notre raison d'être est simple mais essentielle : rendre accessible…" at bounding box center [674, 409] width 231 height 53
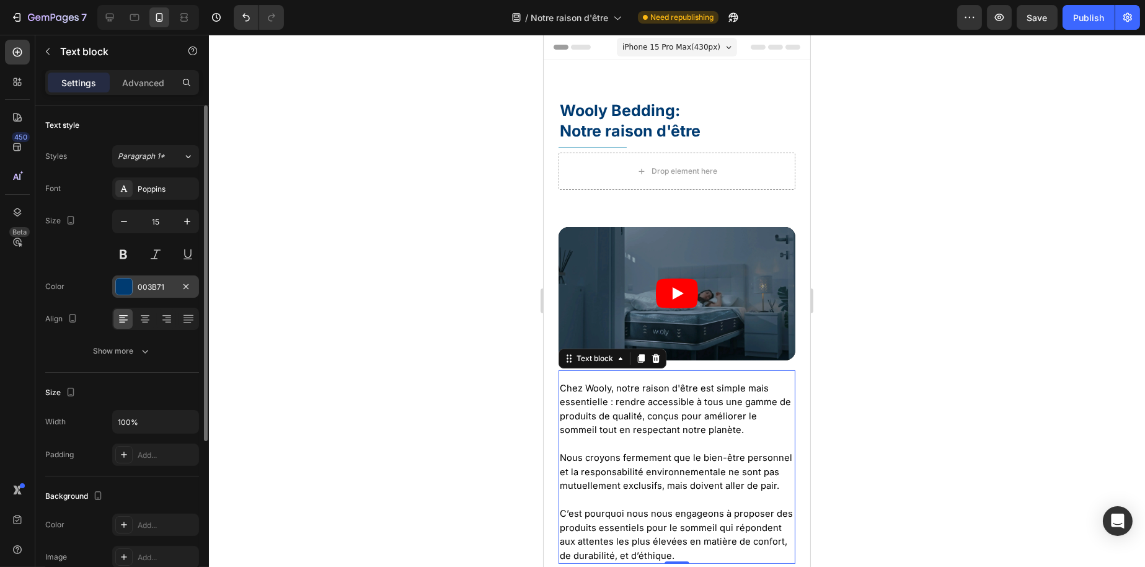
click at [119, 285] on div at bounding box center [124, 286] width 16 height 16
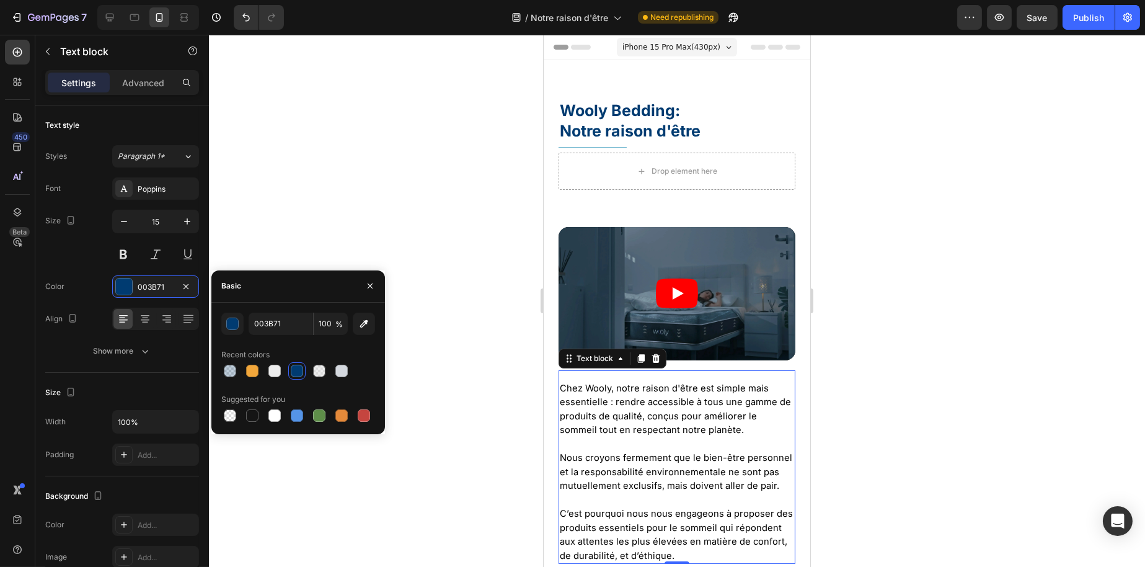
click at [682, 401] on span "Chez Wooly, notre raison d'être est simple mais essentielle : rendre accessible…" at bounding box center [674, 409] width 231 height 53
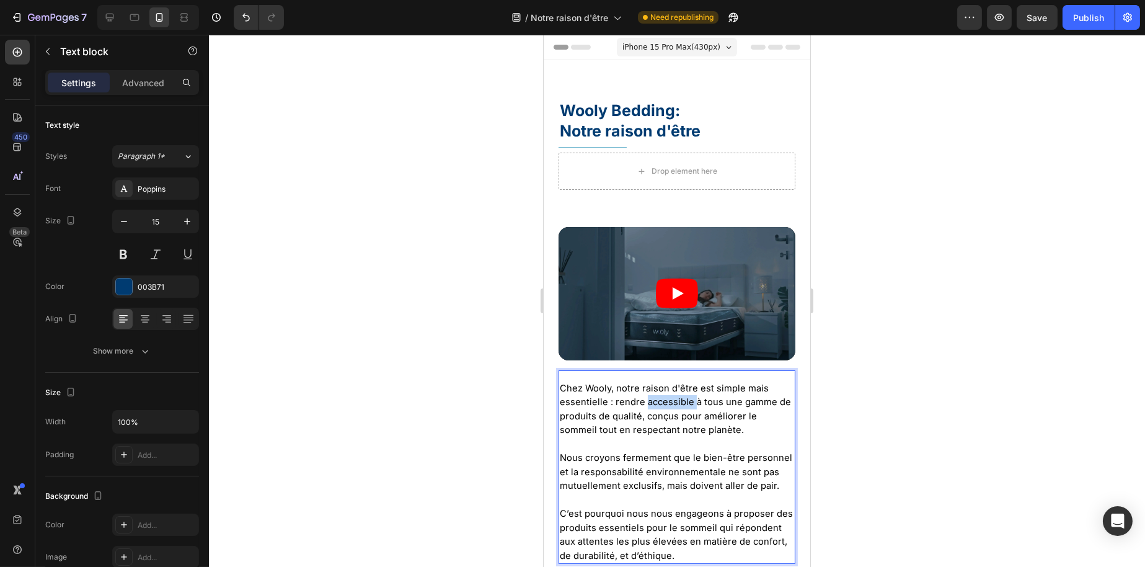
click at [682, 401] on span "Chez Wooly, notre raison d'être est simple mais essentielle : rendre accessible…" at bounding box center [674, 409] width 231 height 53
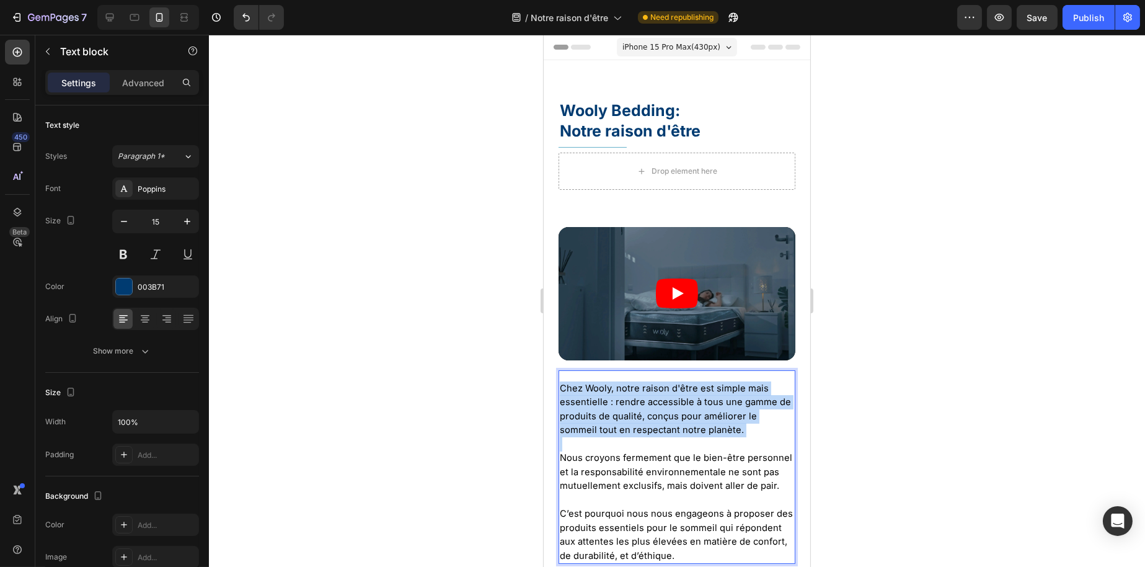
click at [682, 401] on span "Chez Wooly, notre raison d'être est simple mais essentielle : rendre accessible…" at bounding box center [674, 409] width 231 height 53
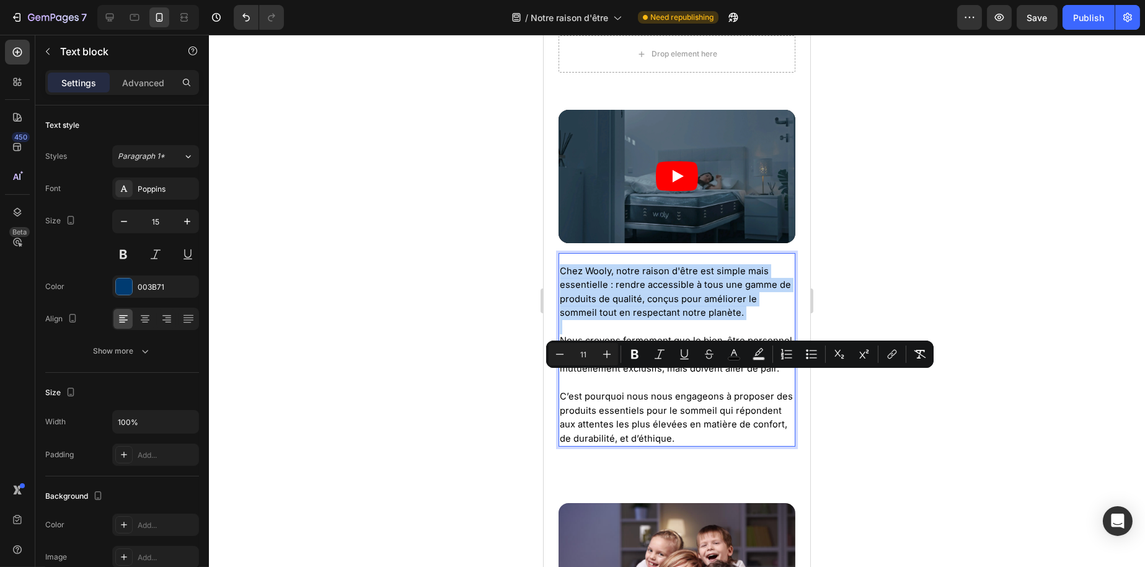
scroll to position [248, 0]
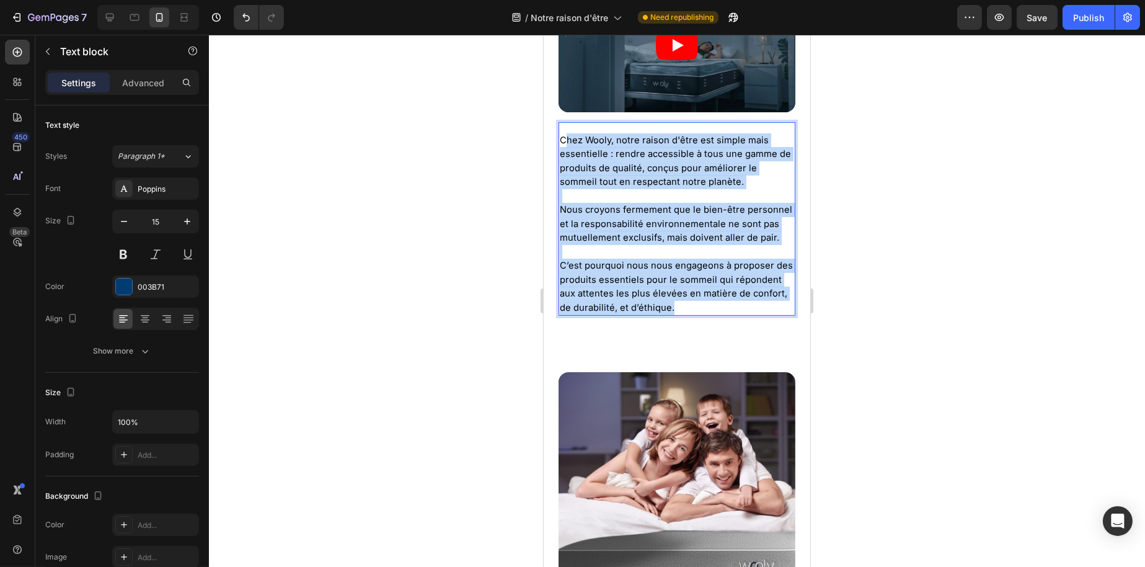
drag, startPoint x: 776, startPoint y: 328, endPoint x: 568, endPoint y: 121, distance: 293.4
click at [568, 122] on div "Chez Wooly, notre raison d'être est simple mais essentielle : rendre accessible…" at bounding box center [676, 219] width 237 height 194
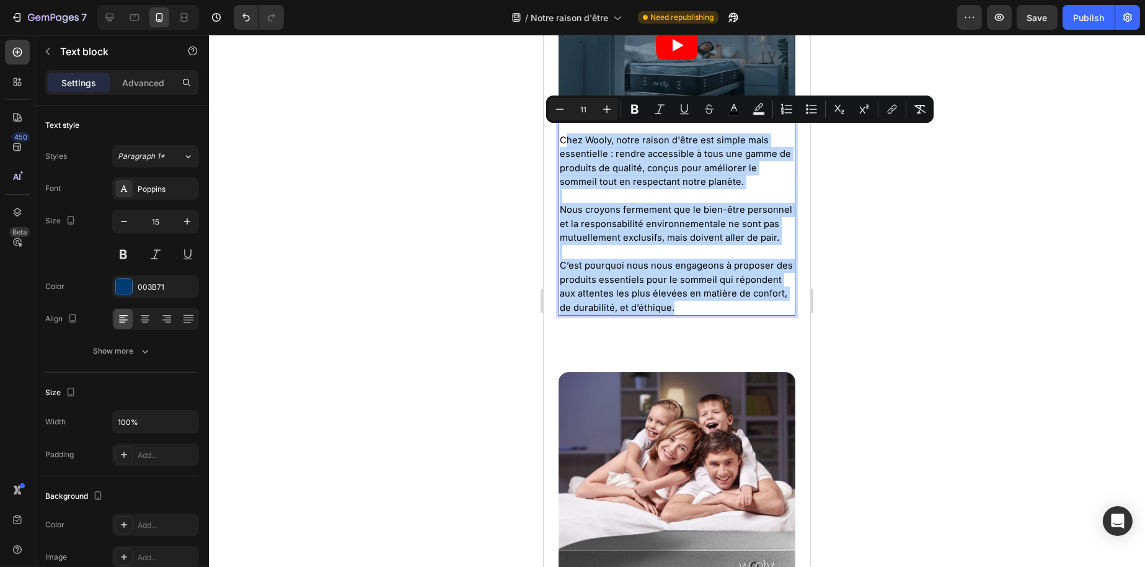
click at [566, 136] on span "Chez Wooly, notre raison d'être est simple mais essentielle : rendre accessible…" at bounding box center [674, 161] width 231 height 53
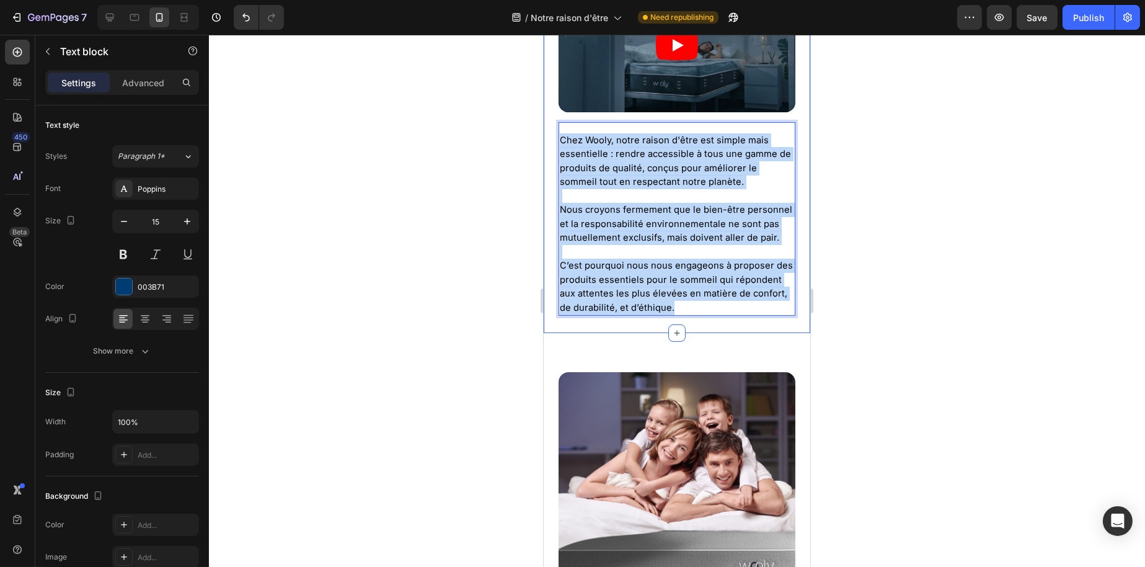
drag, startPoint x: 561, startPoint y: 135, endPoint x: 796, endPoint y: 323, distance: 301.8
click at [796, 323] on div "Wooly Bedding: Notre raison d'être Heading Title Line Drop element here Row Vid…" at bounding box center [676, 72] width 267 height 521
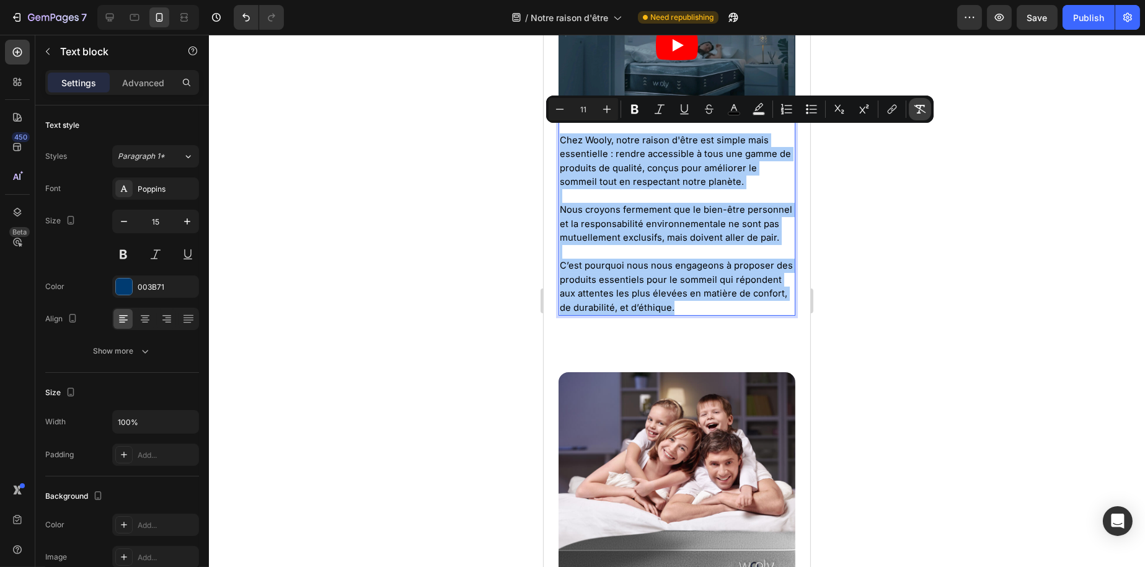
click at [915, 109] on icon "Editor contextual toolbar" at bounding box center [920, 109] width 12 height 12
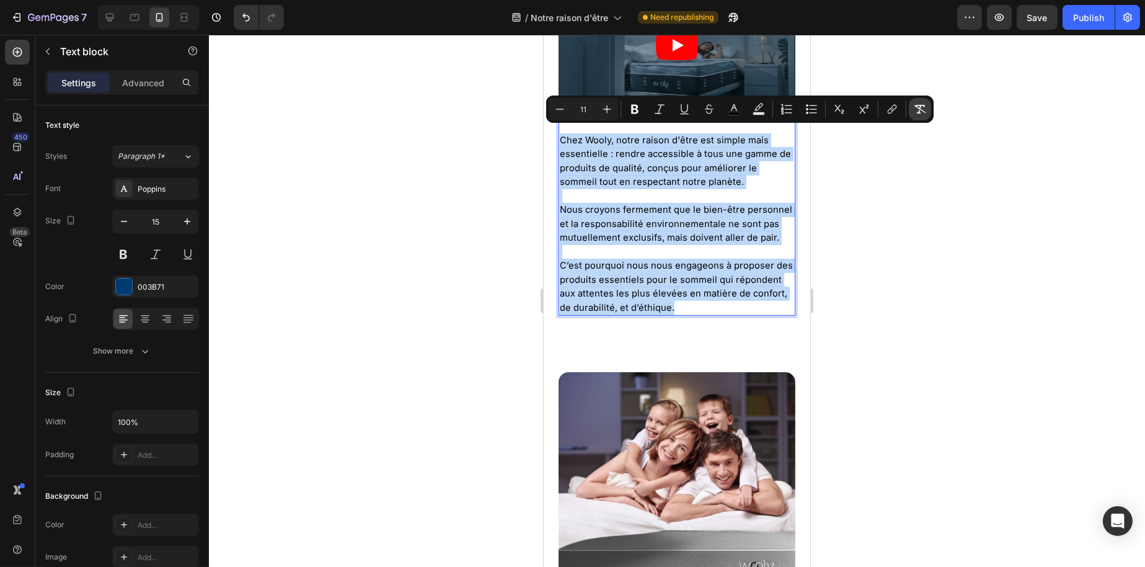
type input "15"
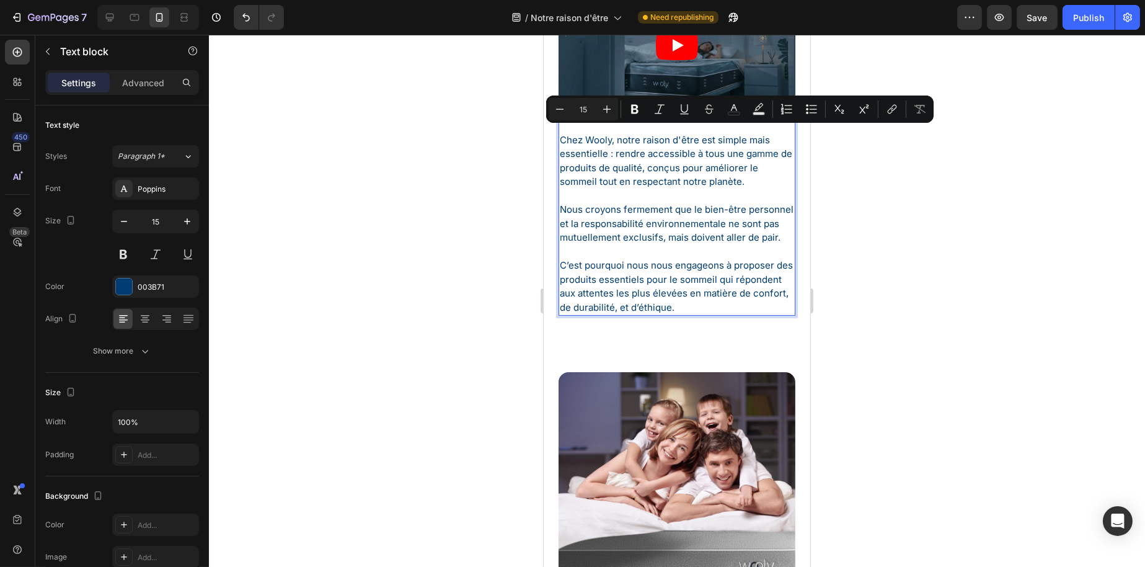
click at [401, 258] on div at bounding box center [677, 301] width 936 height 532
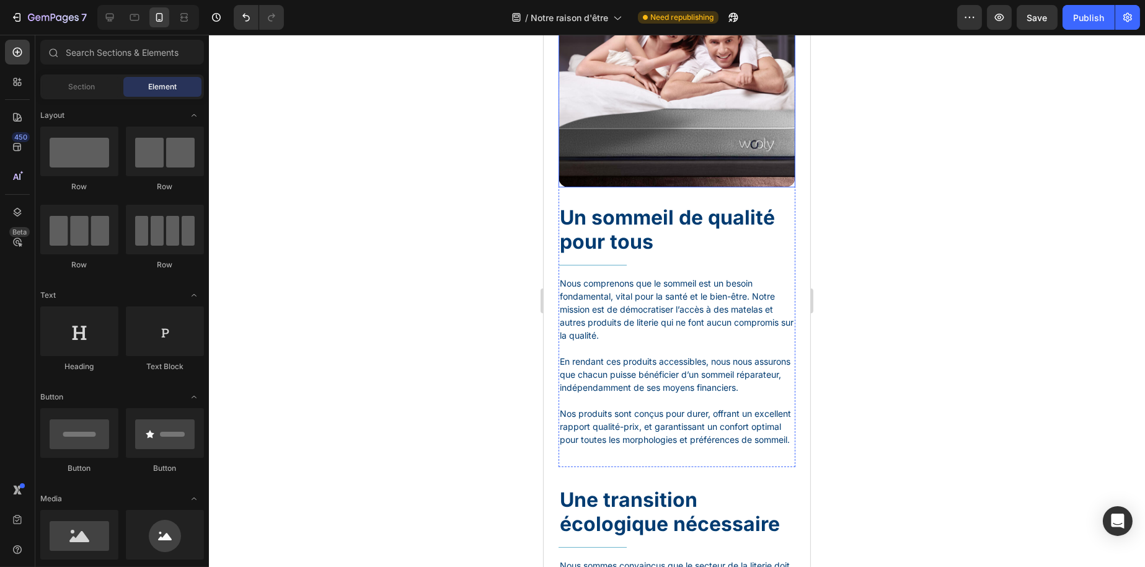
scroll to position [868, 0]
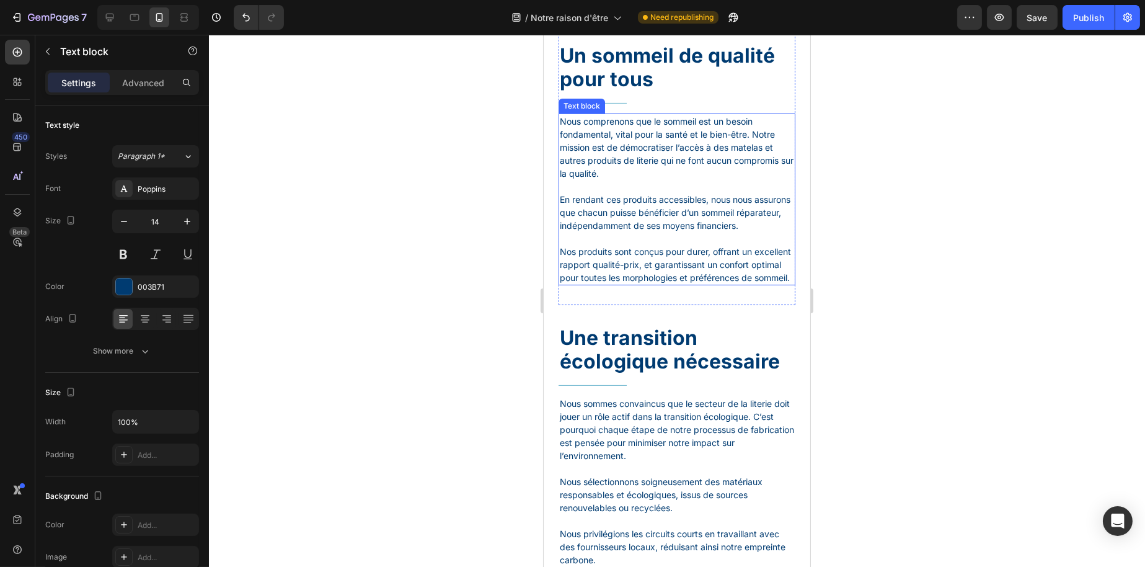
click at [667, 265] on p "Nous comprenons que le sommeil est un besoin fondamental, vital pour la santé e…" at bounding box center [676, 199] width 234 height 169
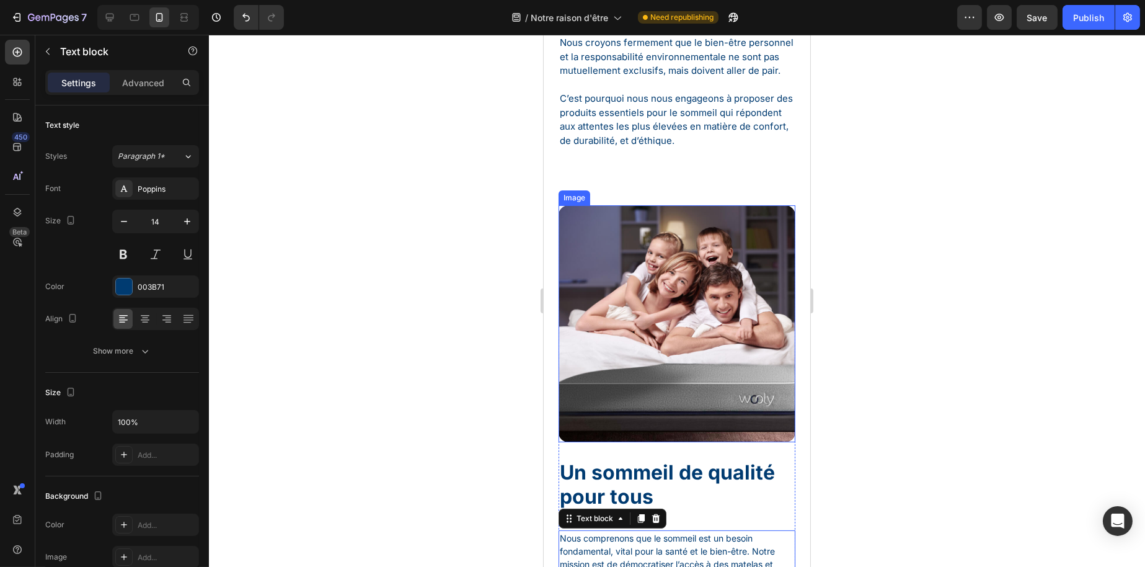
scroll to position [248, 0]
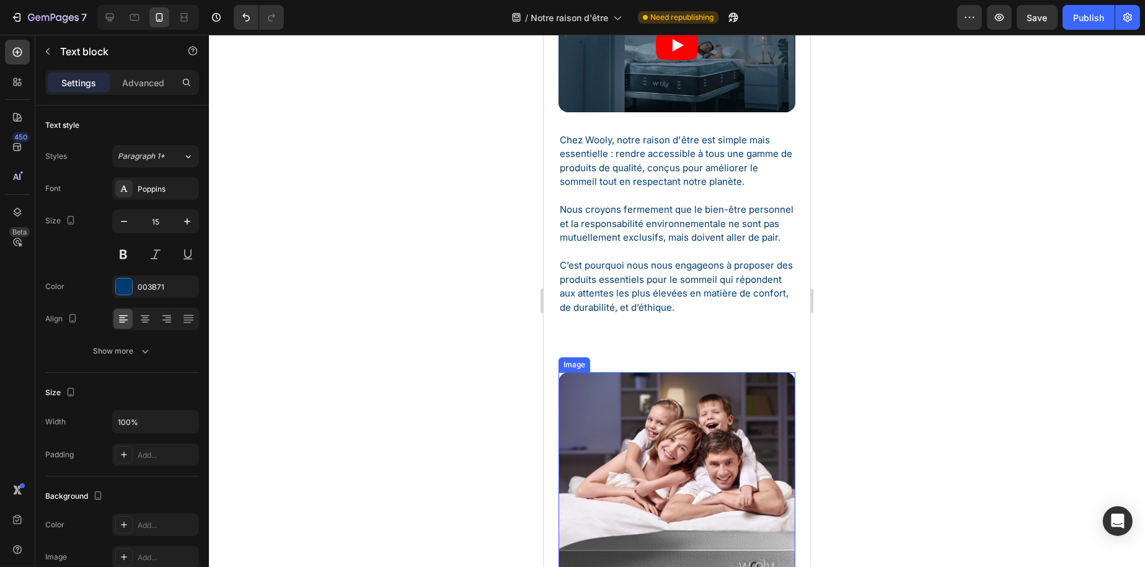
click at [664, 259] on p at bounding box center [676, 252] width 234 height 14
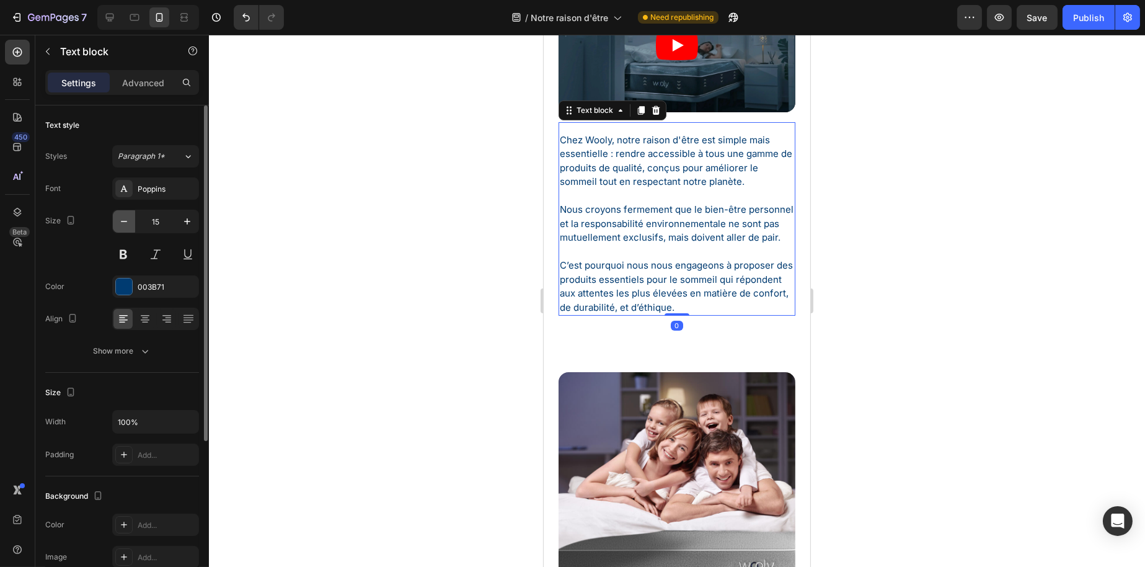
click at [131, 225] on button "button" at bounding box center [124, 221] width 22 height 22
type input "14"
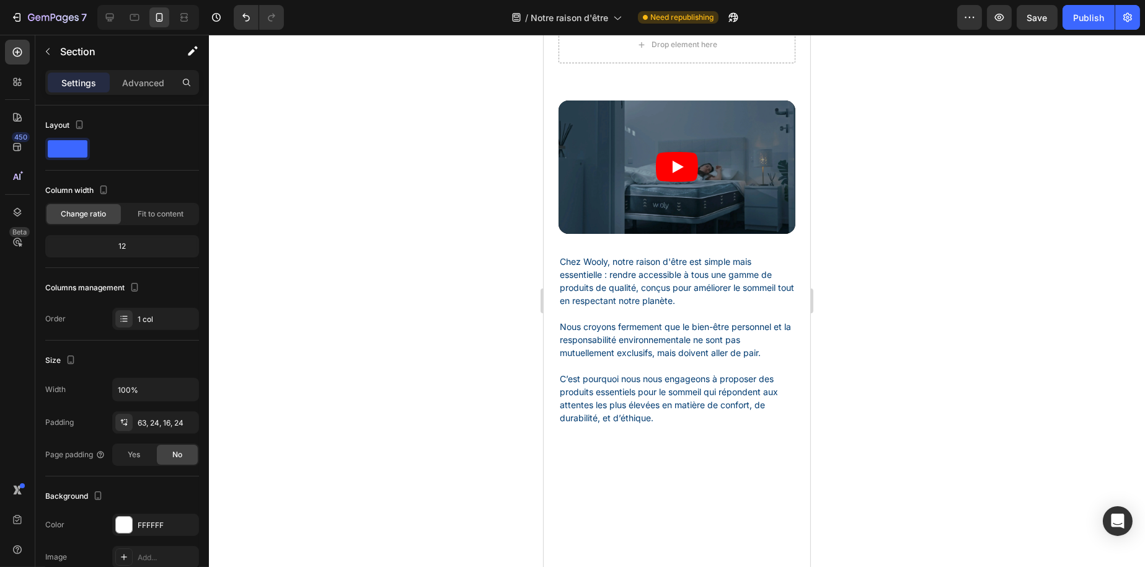
scroll to position [0, 0]
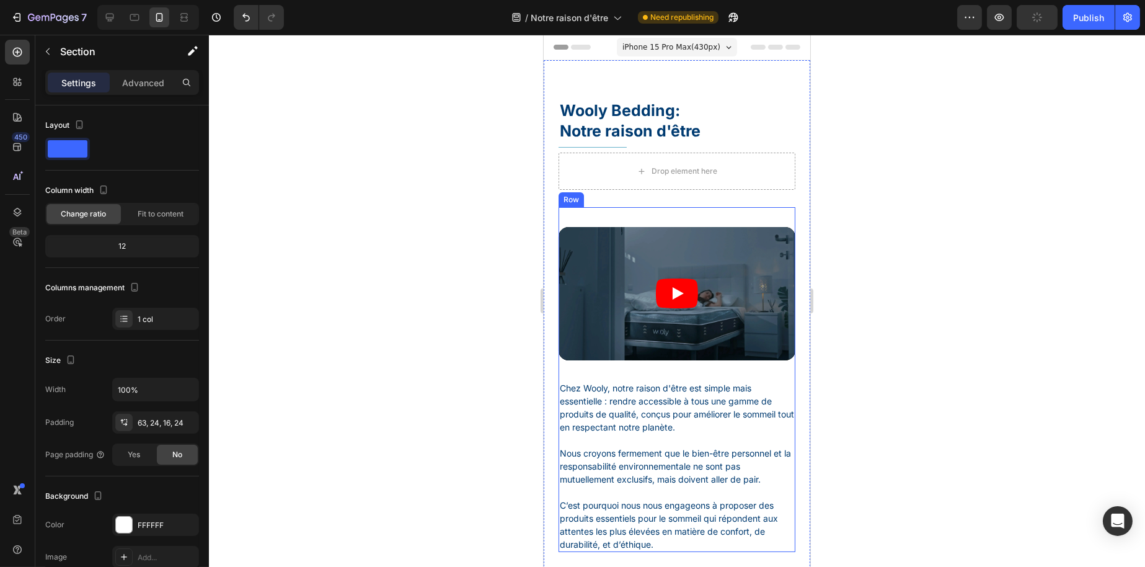
click at [674, 215] on div "Video Chez Wooly, notre raison d'être est simple mais essentielle : rendre acce…" at bounding box center [676, 379] width 237 height 345
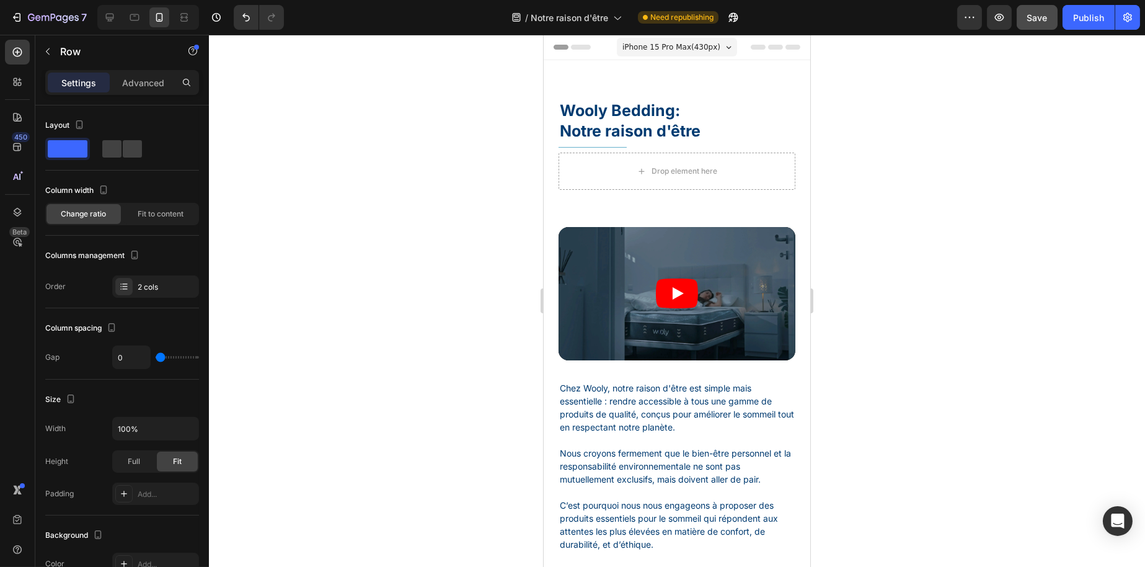
click at [1052, 13] on button "Save" at bounding box center [1037, 17] width 41 height 25
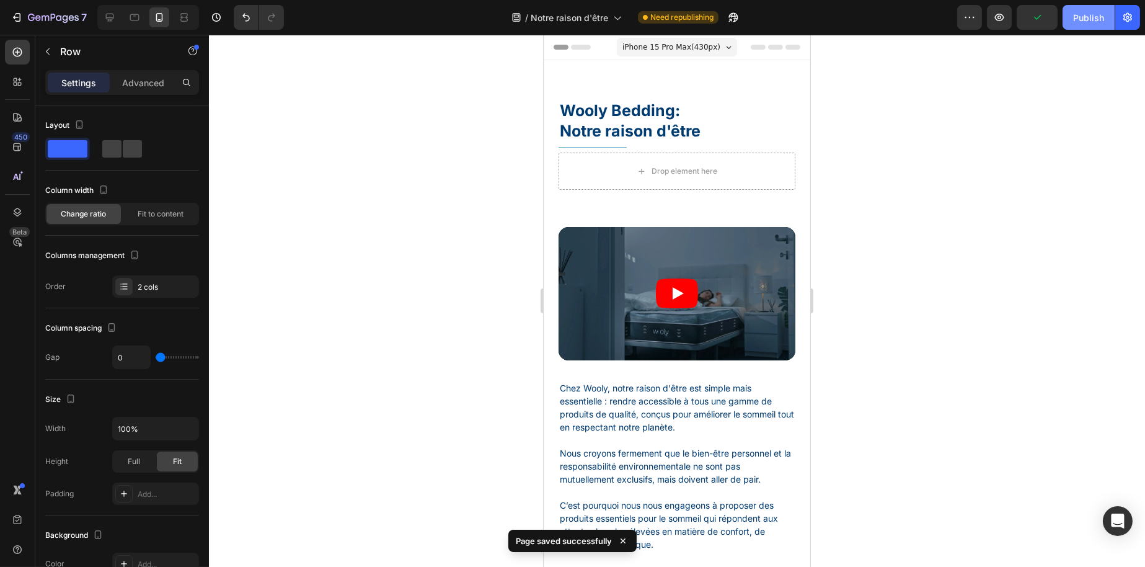
click at [1072, 16] on button "Publish" at bounding box center [1089, 17] width 52 height 25
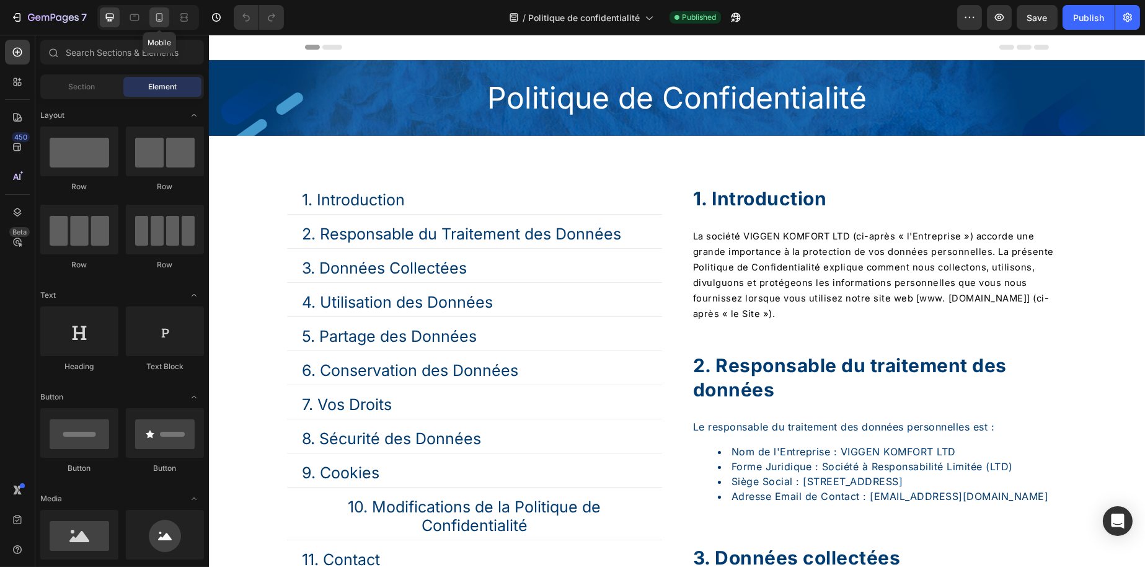
click at [162, 22] on icon at bounding box center [159, 17] width 12 height 12
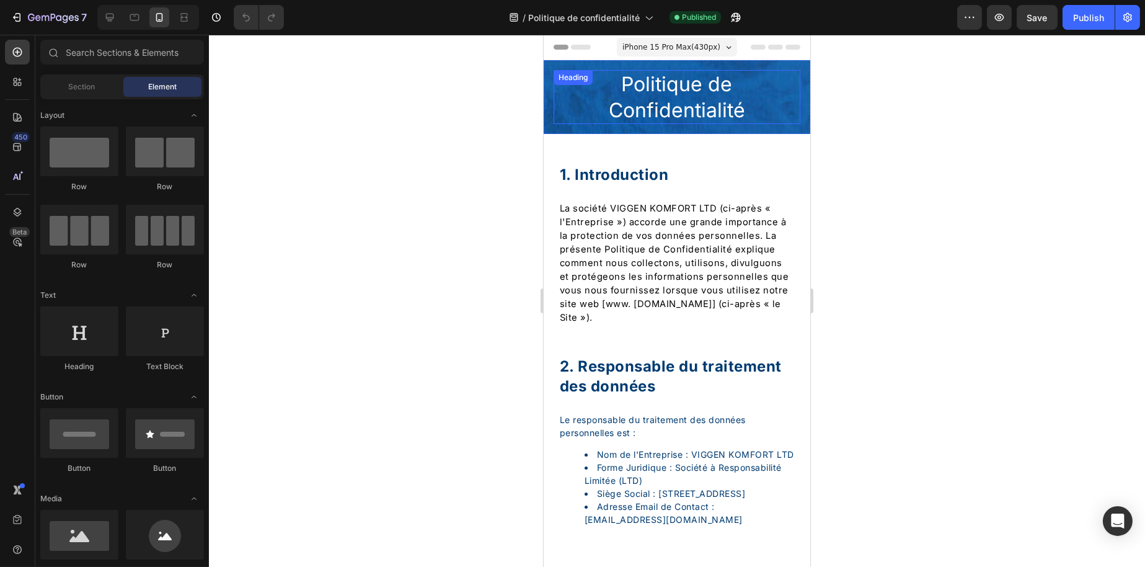
click at [637, 74] on h2 "Politique de Confidentialité" at bounding box center [676, 97] width 247 height 54
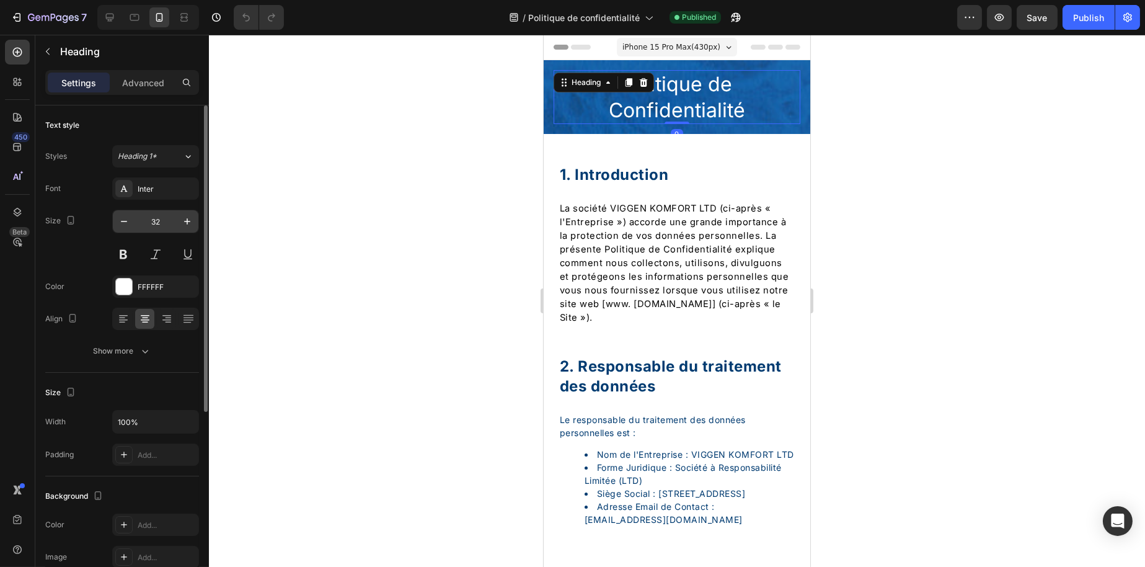
click at [160, 215] on input "32" at bounding box center [155, 221] width 41 height 22
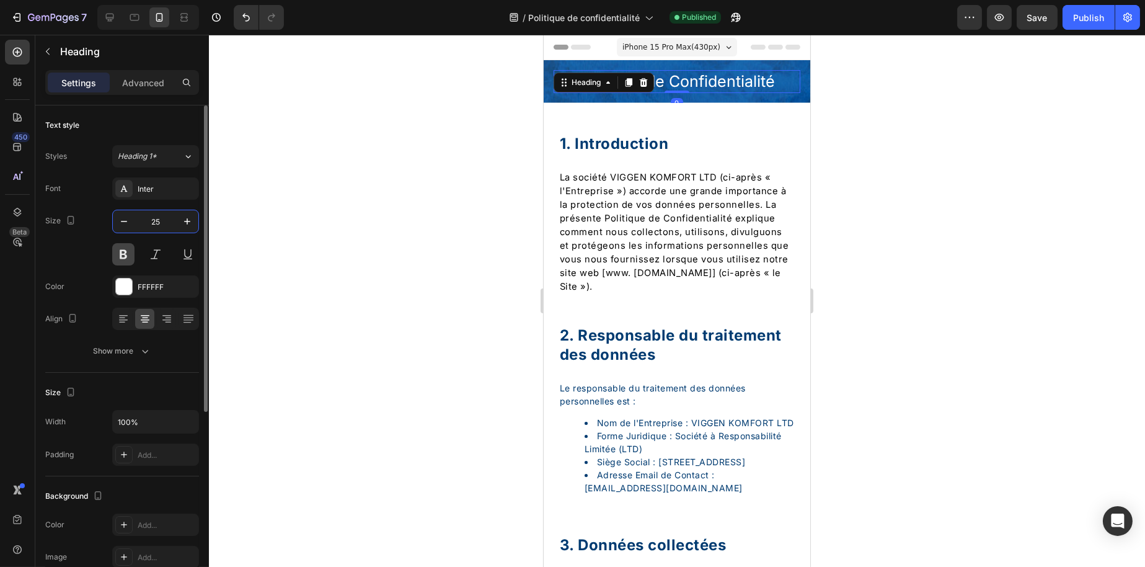
type input "25"
click at [120, 252] on button at bounding box center [123, 254] width 22 height 22
click at [491, 214] on div at bounding box center [677, 301] width 936 height 532
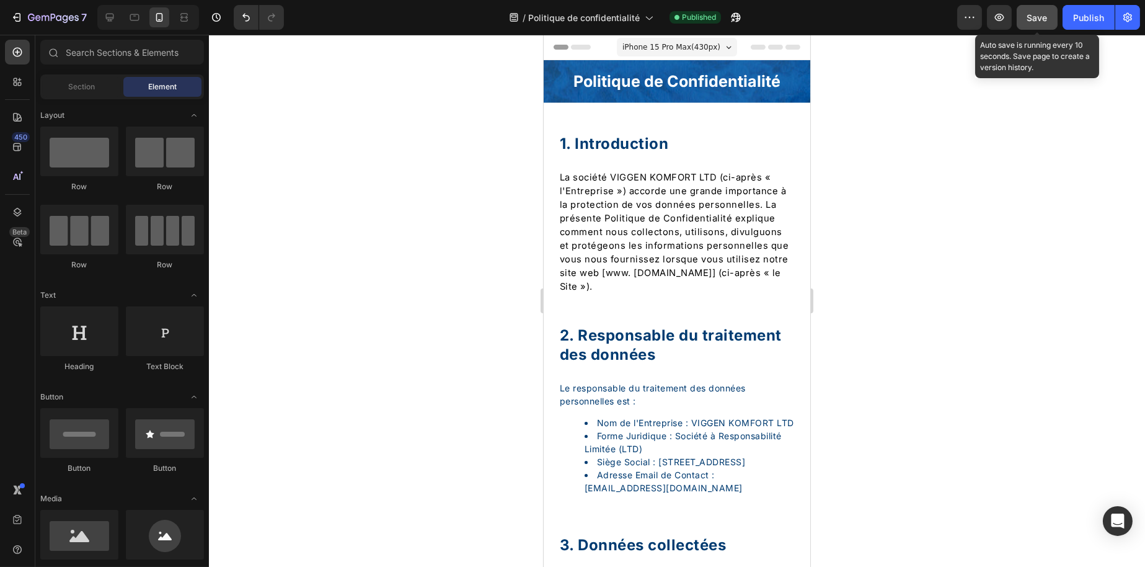
click at [1028, 12] on span "Save" at bounding box center [1038, 17] width 20 height 11
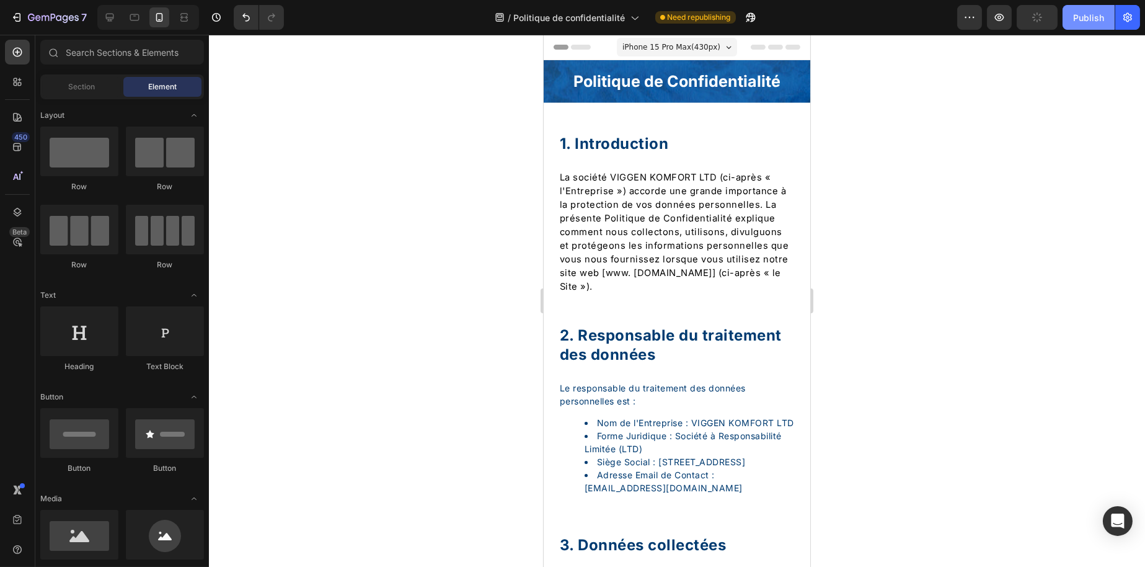
click at [1079, 16] on div "Publish" at bounding box center [1089, 17] width 31 height 13
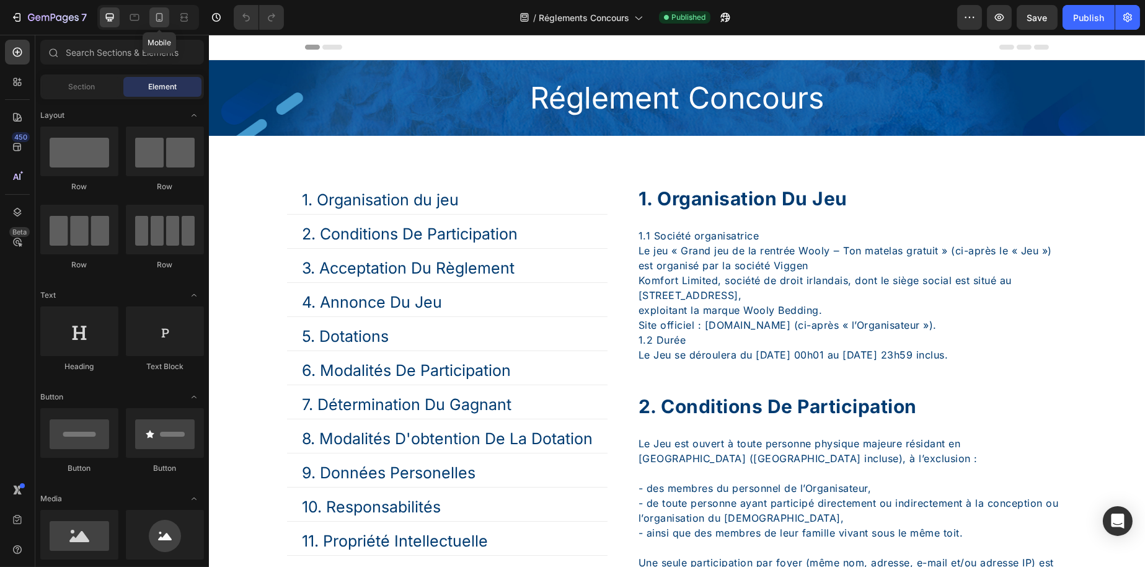
click at [158, 21] on icon at bounding box center [159, 17] width 7 height 9
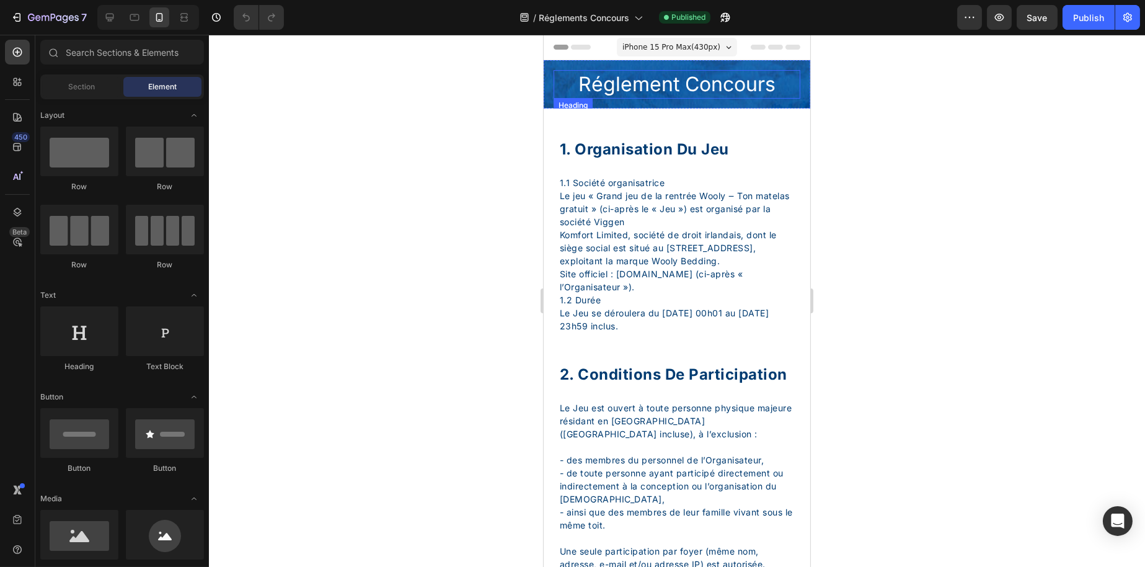
click at [611, 79] on h2 "Réglement Concours" at bounding box center [676, 84] width 247 height 29
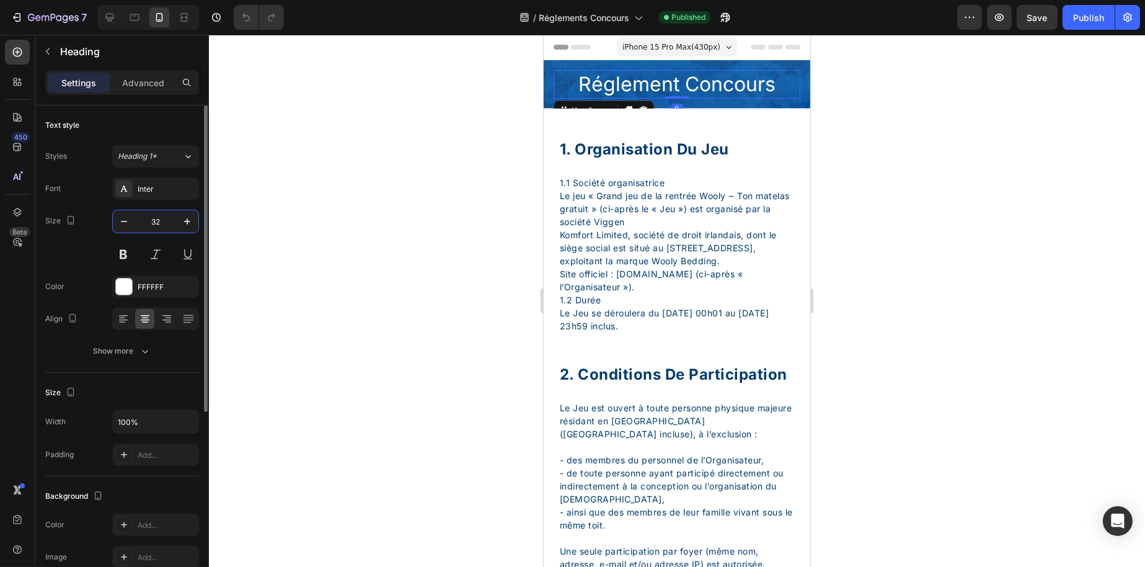
click at [159, 219] on input "32" at bounding box center [155, 221] width 41 height 22
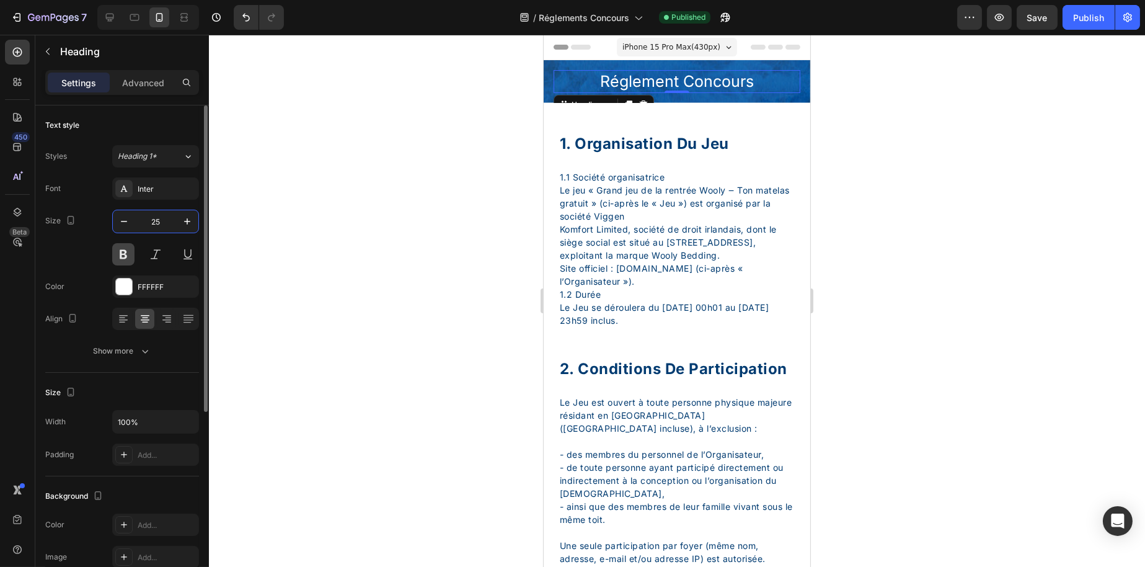
type input "25"
click at [125, 249] on button at bounding box center [123, 254] width 22 height 22
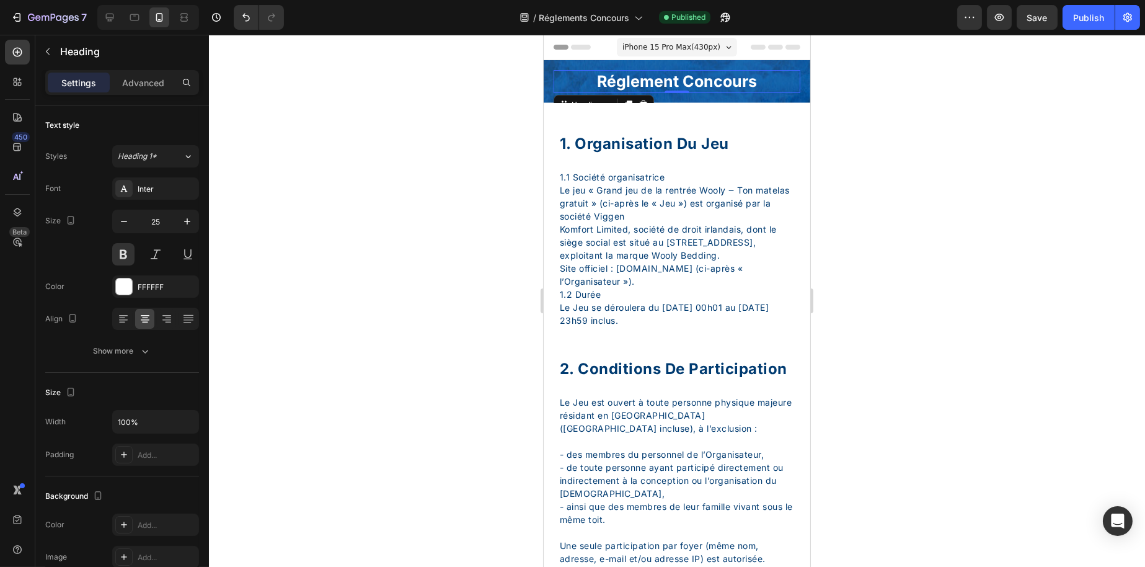
click at [344, 225] on div at bounding box center [677, 301] width 936 height 532
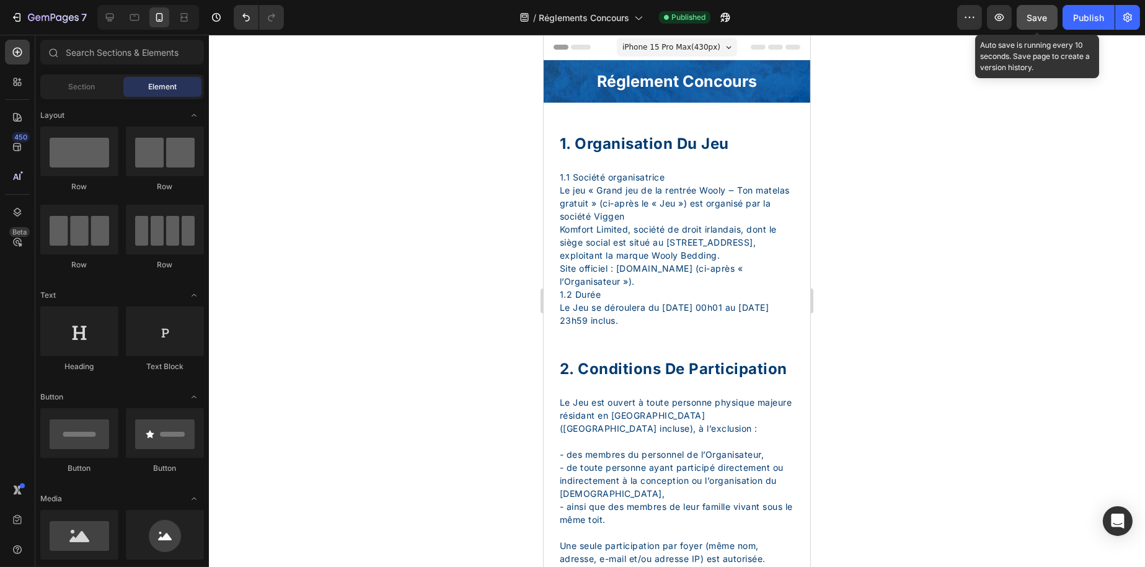
drag, startPoint x: 1028, startPoint y: 14, endPoint x: 1051, endPoint y: 14, distance: 23.0
click at [1028, 14] on span "Save" at bounding box center [1038, 17] width 20 height 11
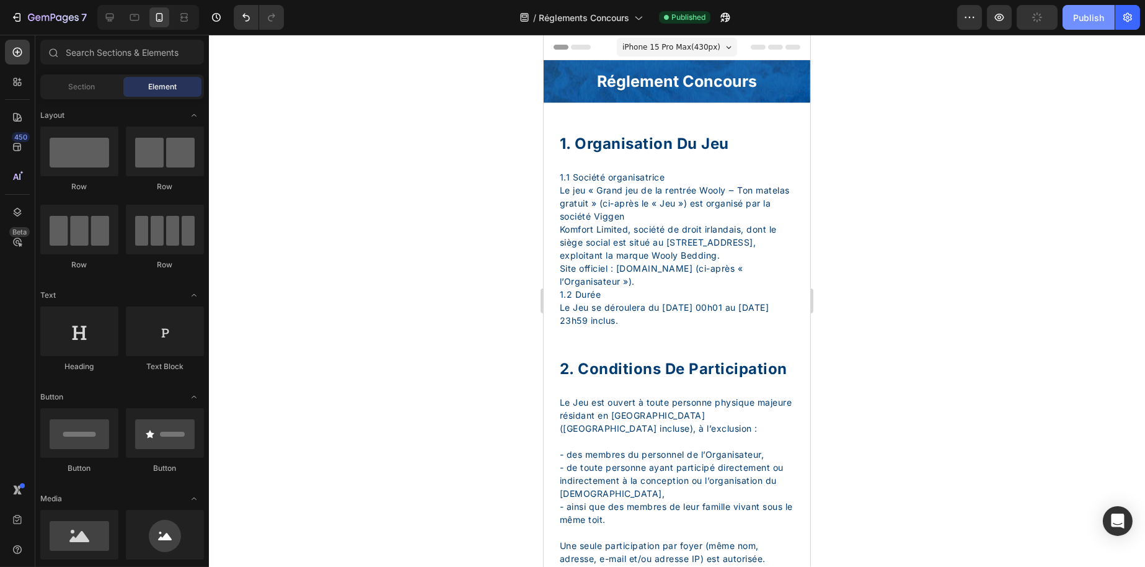
click at [1089, 15] on div "Publish" at bounding box center [1089, 17] width 31 height 13
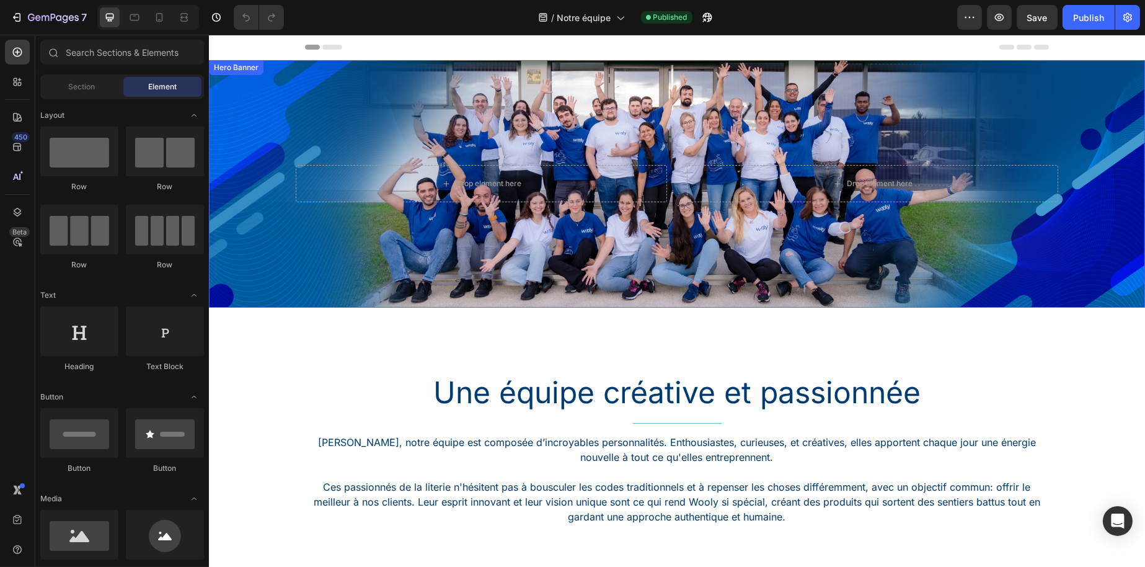
click at [670, 186] on div "Drop element here Drop element here" at bounding box center [676, 183] width 763 height 37
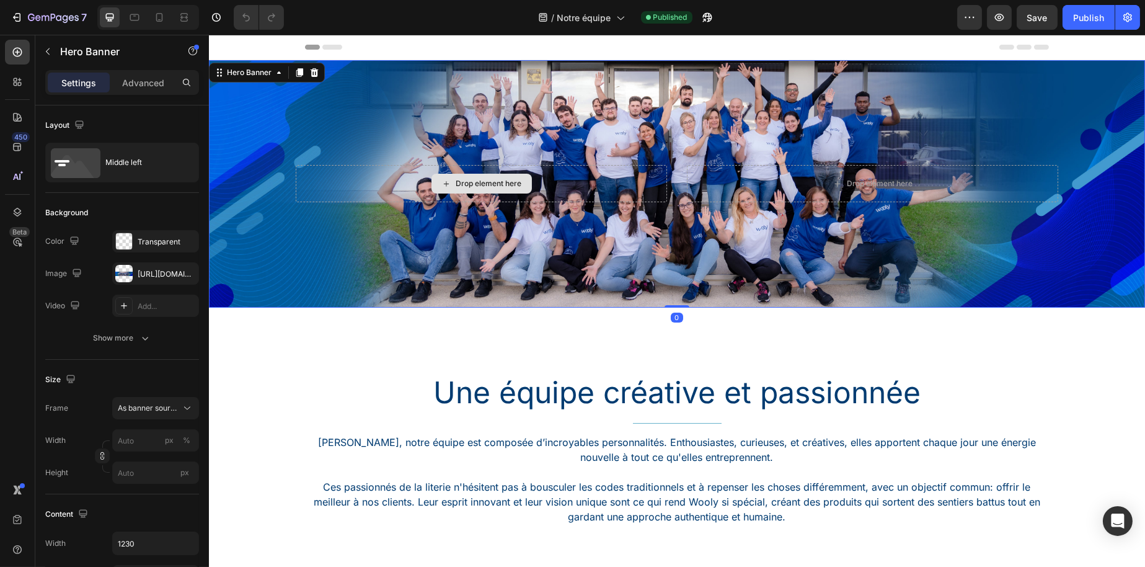
click at [577, 187] on div "Drop element here" at bounding box center [480, 183] width 371 height 37
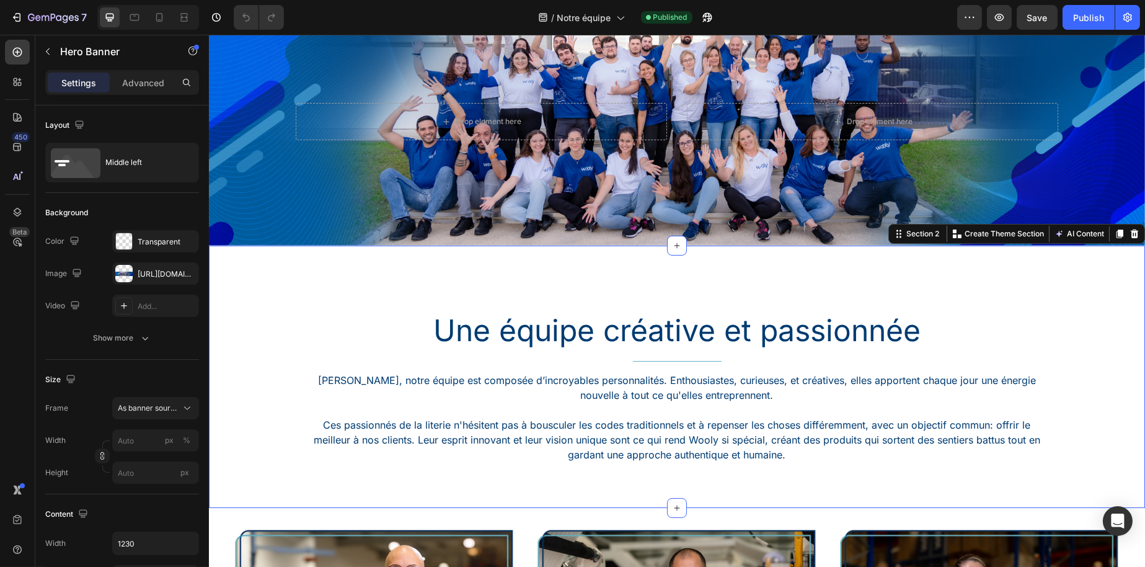
click at [576, 246] on div "Une équipe créative et passionnée Heading Title Line Chez Wooly, notre équipe e…" at bounding box center [676, 377] width 936 height 262
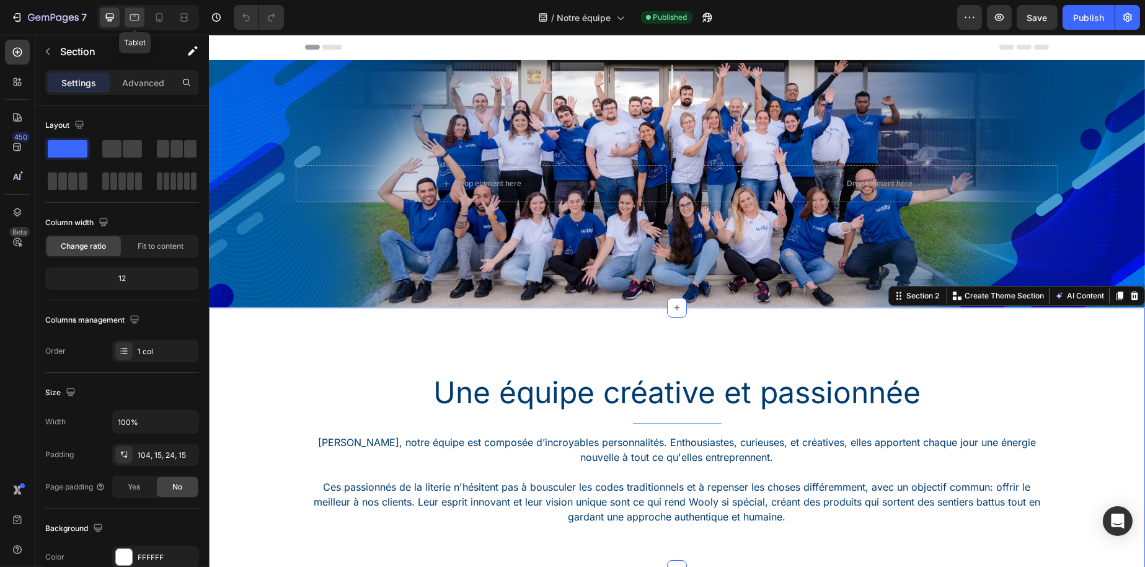
click at [130, 18] on icon at bounding box center [134, 17] width 9 height 7
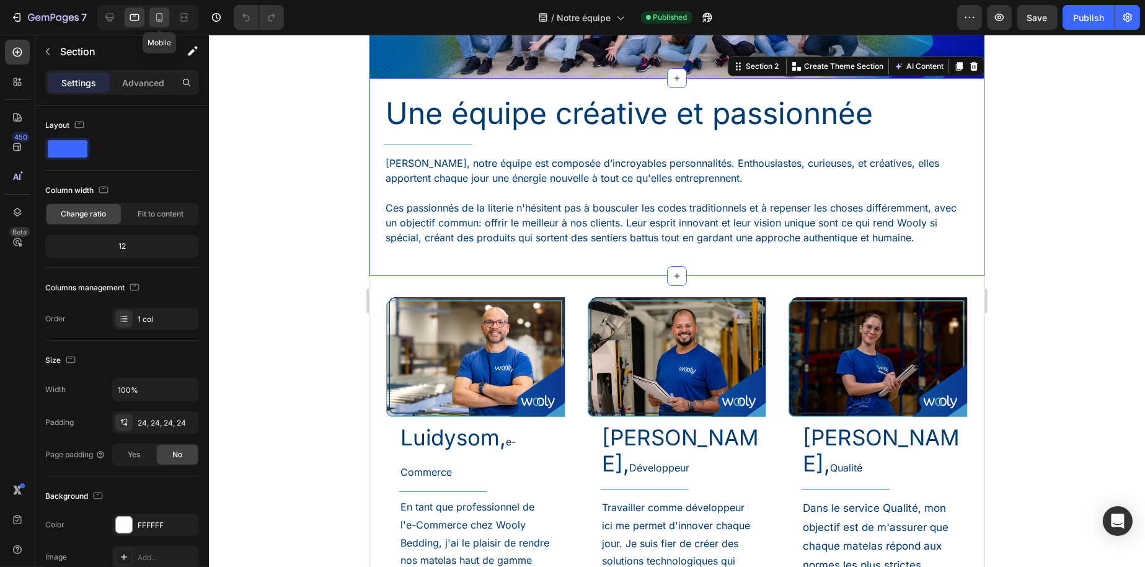
click at [161, 16] on icon at bounding box center [159, 17] width 12 height 12
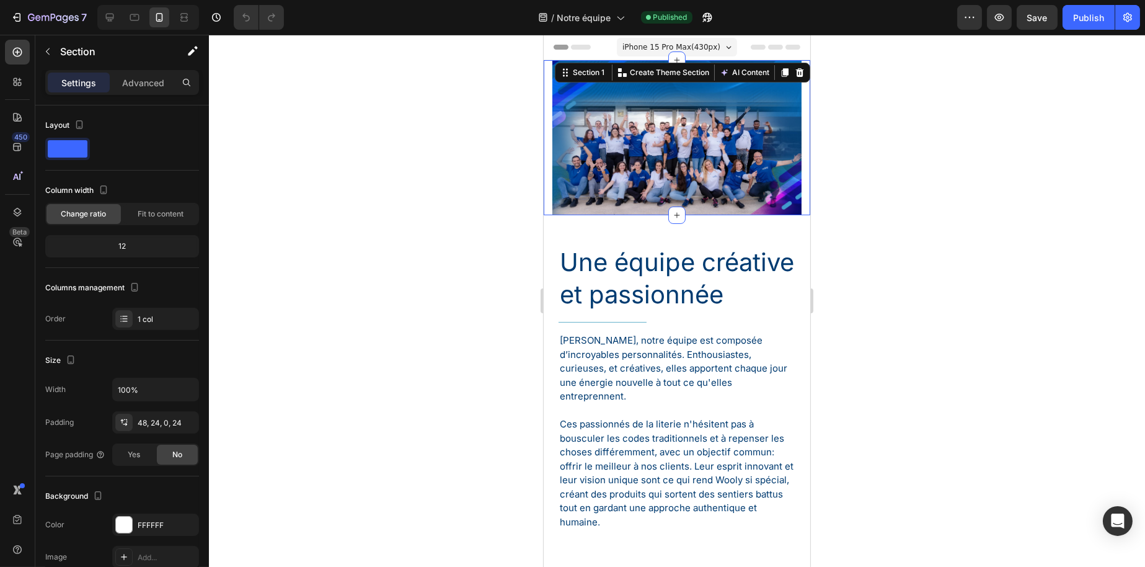
click at [658, 86] on div "Hero Banner Section 1 Create Theme Section AI Content Write with GemAI What wou…" at bounding box center [676, 137] width 267 height 155
click at [128, 74] on div "Advanced" at bounding box center [143, 83] width 62 height 20
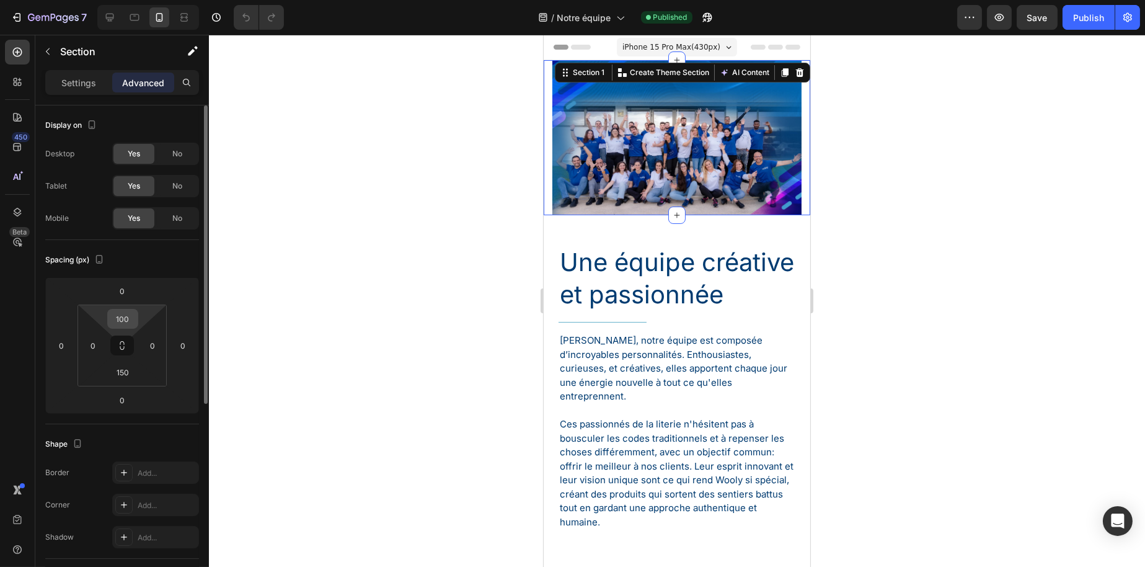
click at [128, 310] on input "100" at bounding box center [122, 318] width 25 height 19
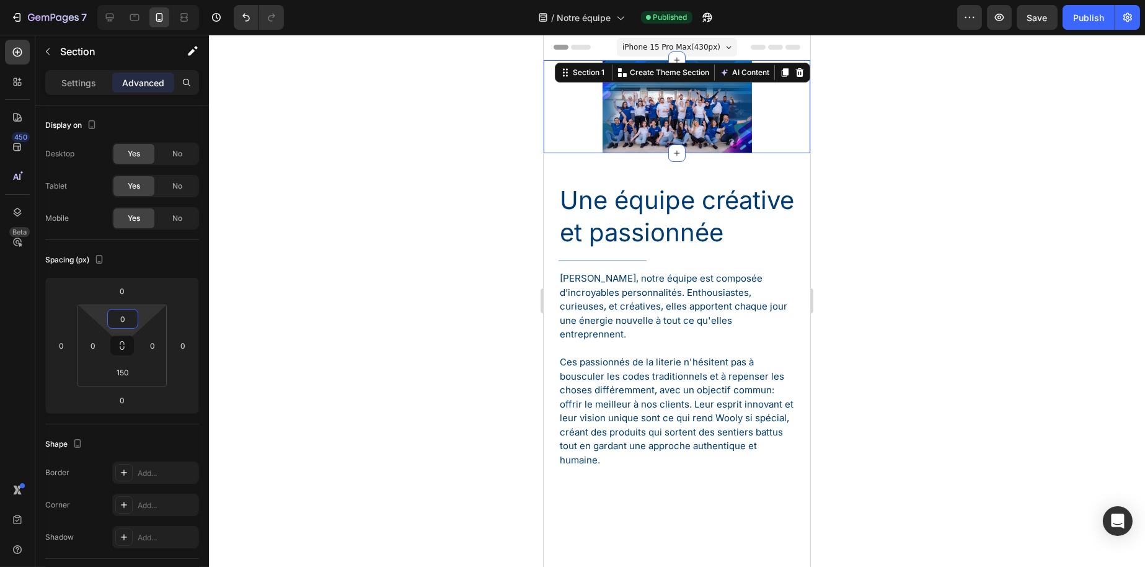
type input "100"
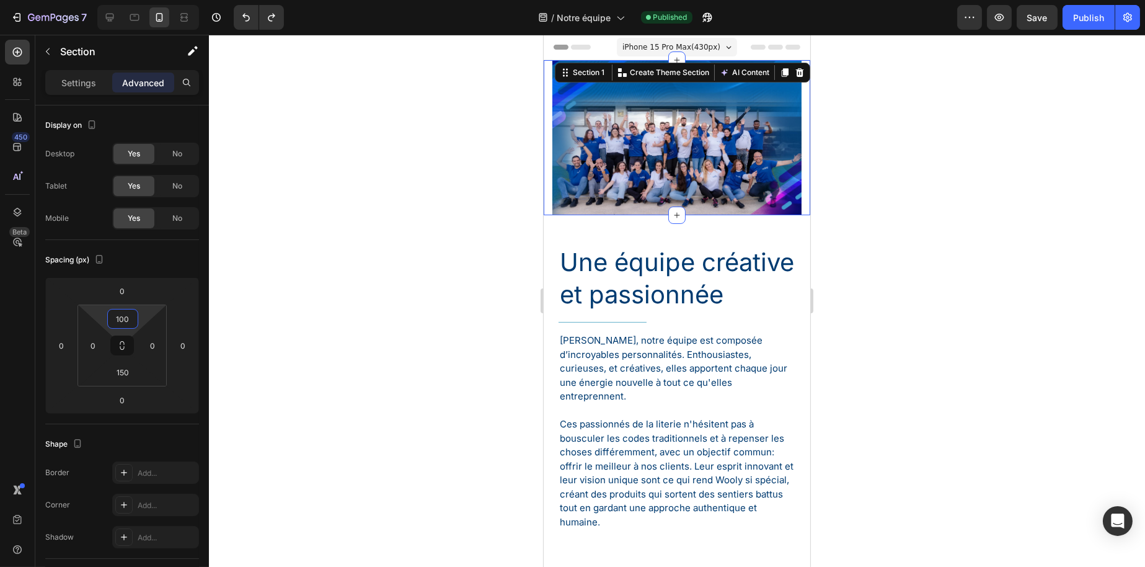
click at [352, 272] on div at bounding box center [677, 301] width 936 height 532
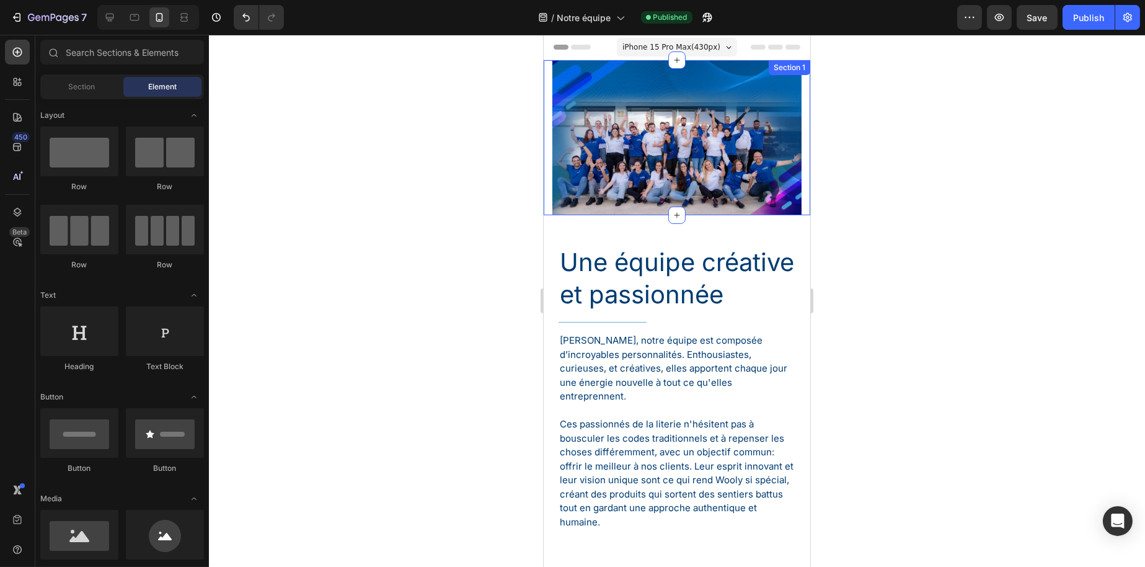
click at [653, 95] on div "Hero Banner Section 1" at bounding box center [676, 137] width 267 height 155
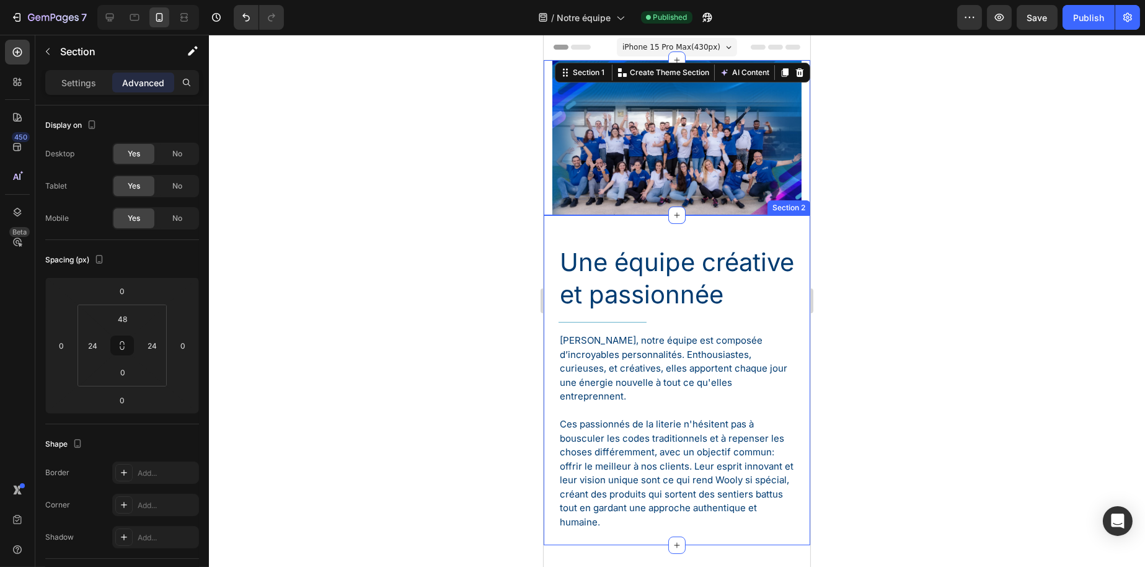
click at [625, 241] on div "Une équipe créative et passionnée Heading Title Line Chez Wooly, notre équipe e…" at bounding box center [676, 380] width 267 height 330
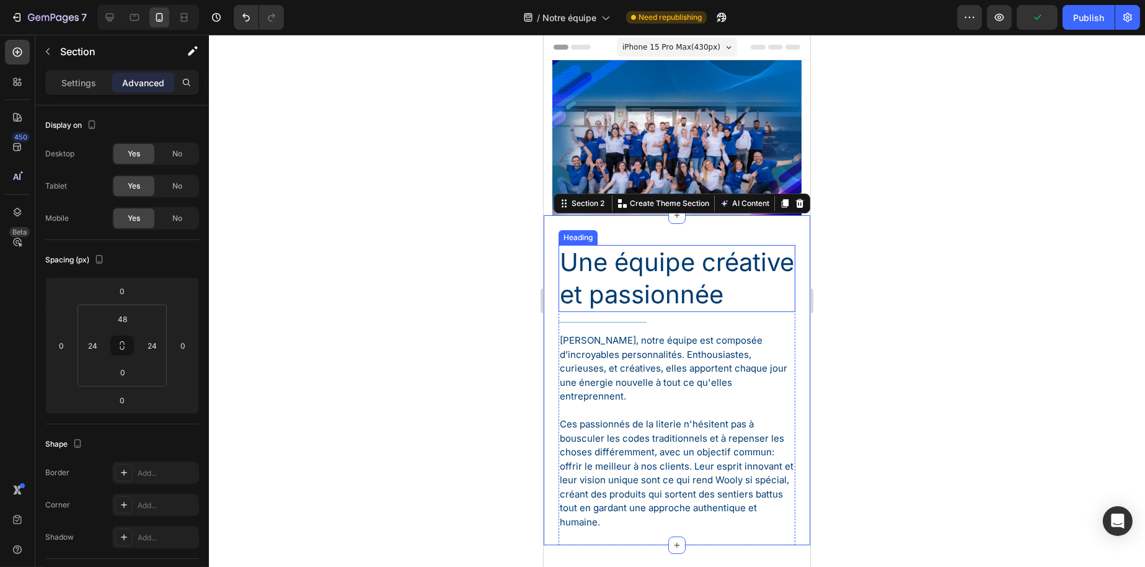
click at [614, 258] on h1 "Une équipe créative et passionnée" at bounding box center [676, 278] width 237 height 67
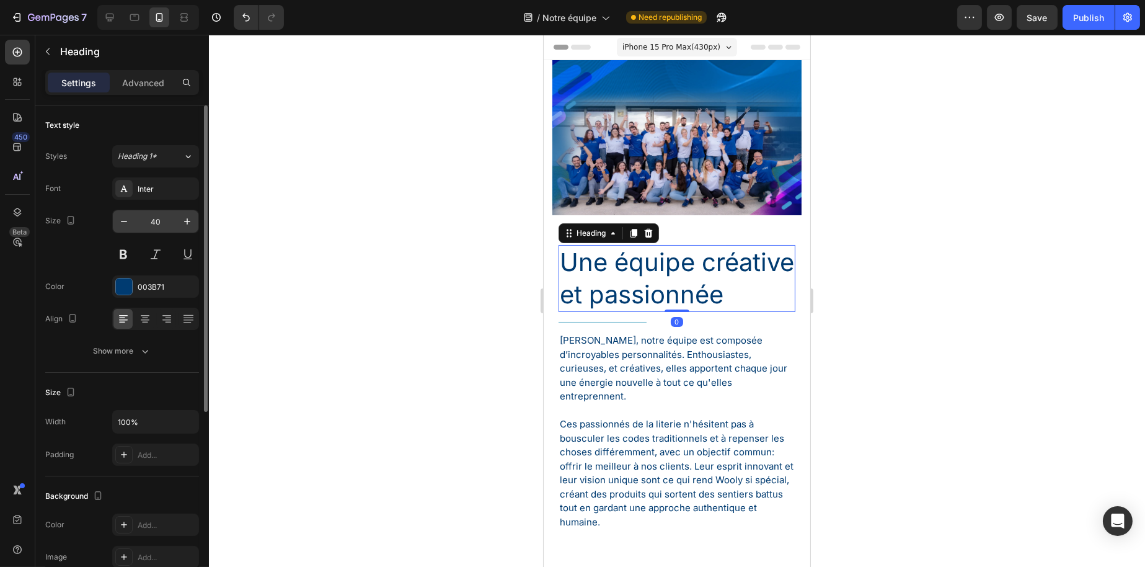
click at [152, 214] on input "40" at bounding box center [155, 221] width 41 height 22
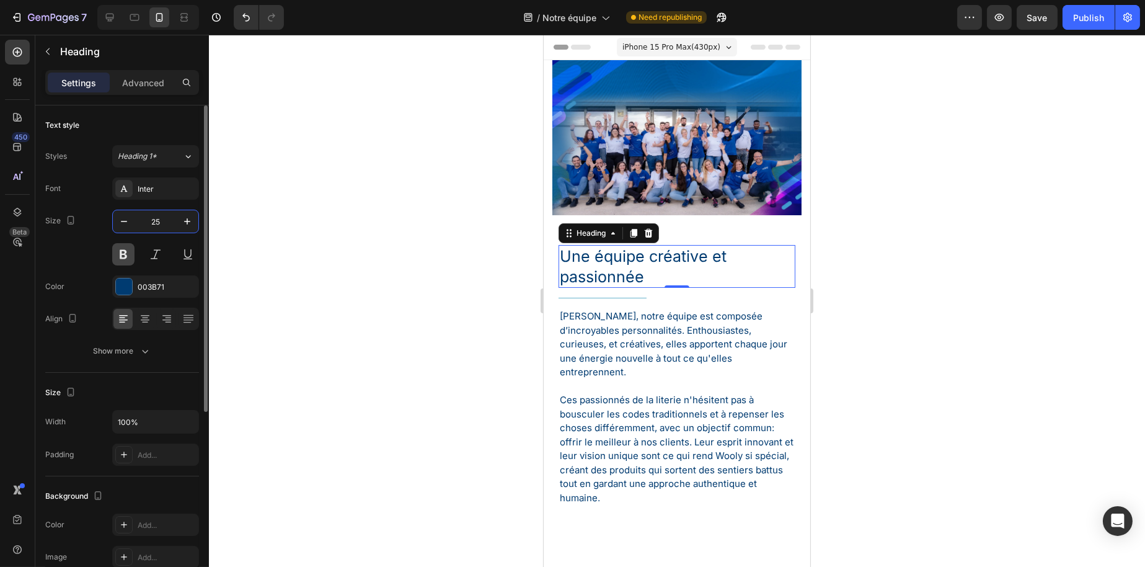
type input "25"
click at [118, 257] on button at bounding box center [123, 254] width 22 height 22
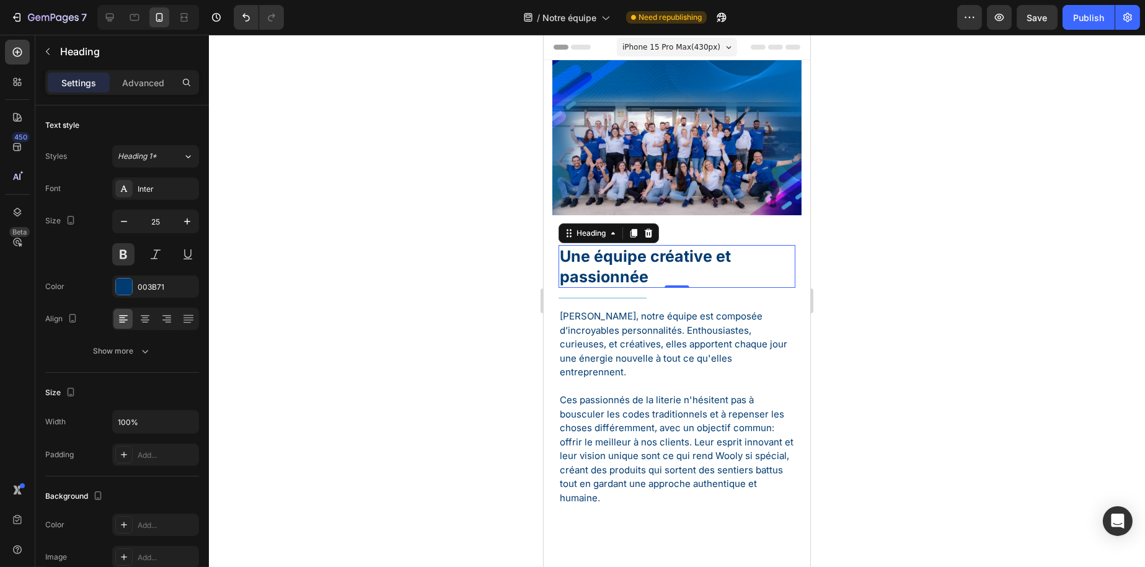
click at [412, 258] on div at bounding box center [677, 301] width 936 height 532
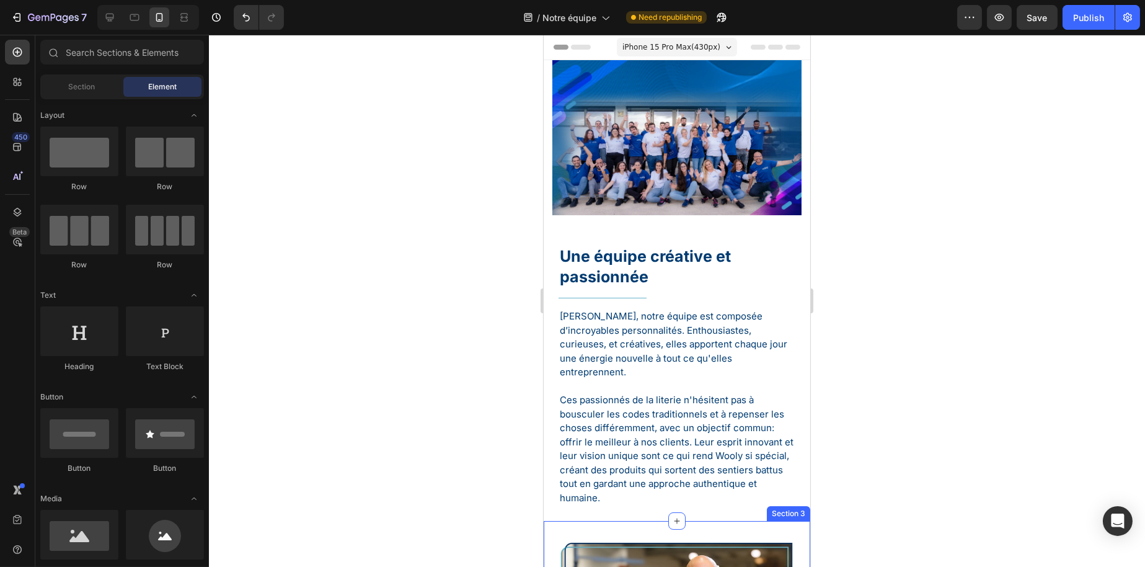
scroll to position [310, 0]
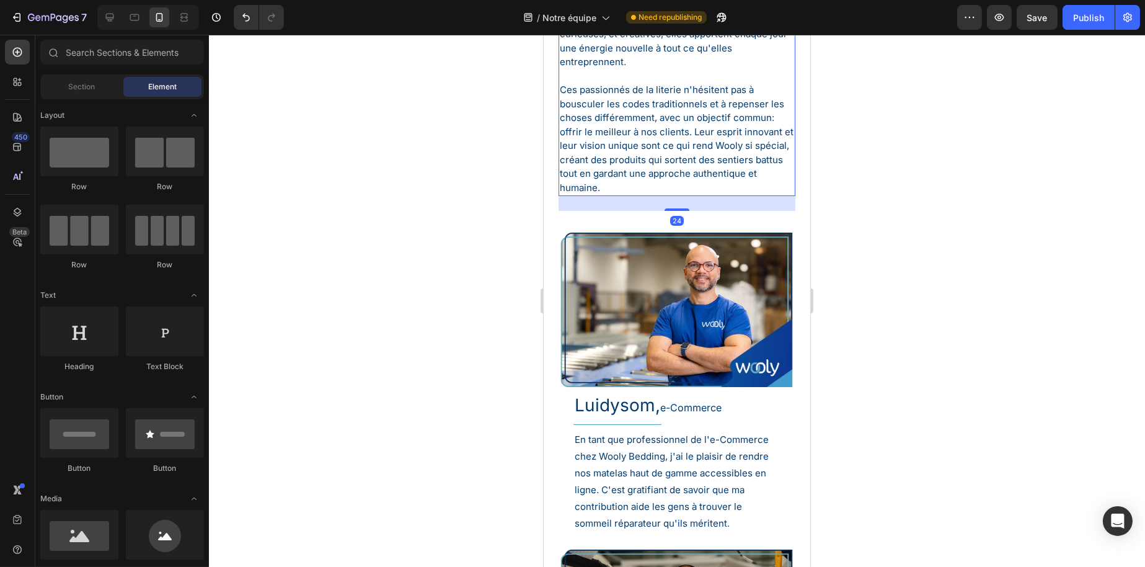
click at [643, 168] on p "Ces passionnés de la literie n'hésitent pas à bousculer les codes traditionnels…" at bounding box center [676, 139] width 234 height 112
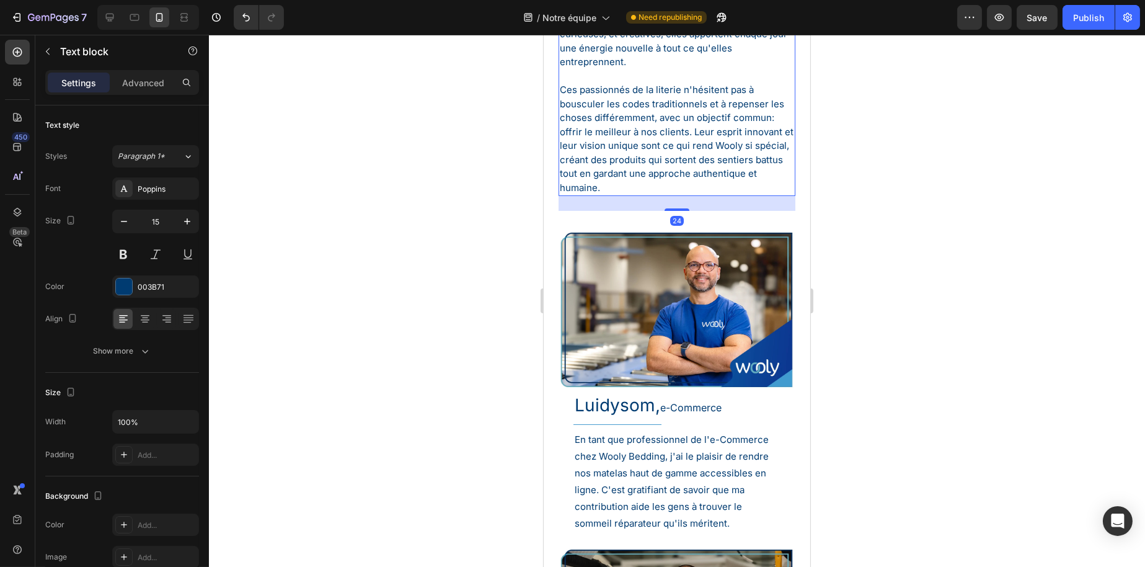
click at [680, 158] on p "Ces passionnés de la literie n'hésitent pas à bousculer les codes traditionnels…" at bounding box center [676, 139] width 234 height 112
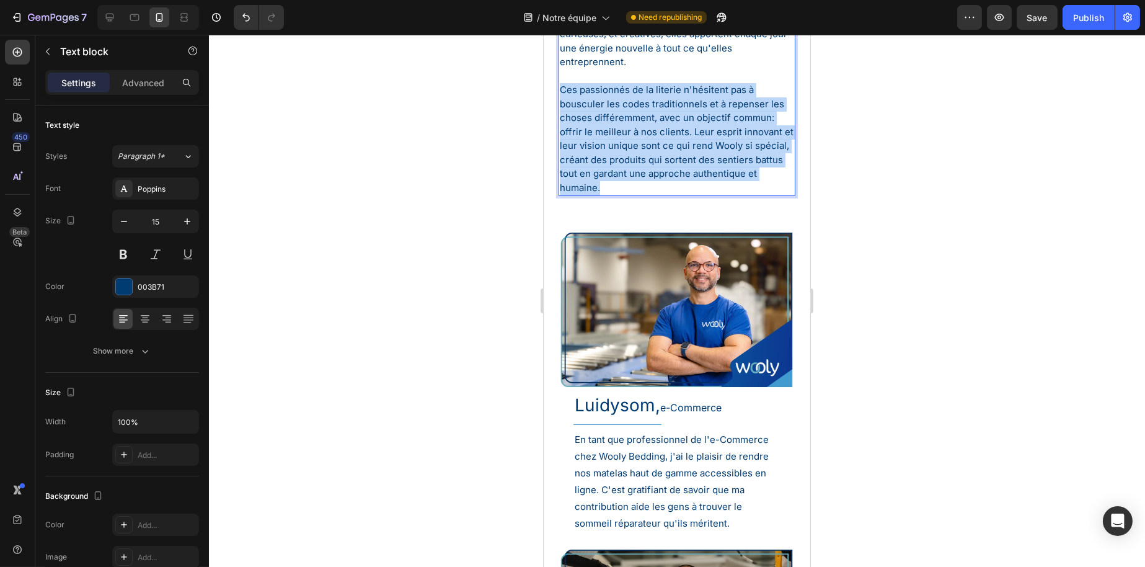
click at [680, 158] on p "Ces passionnés de la literie n'hésitent pas à bousculer les codes traditionnels…" at bounding box center [676, 139] width 234 height 112
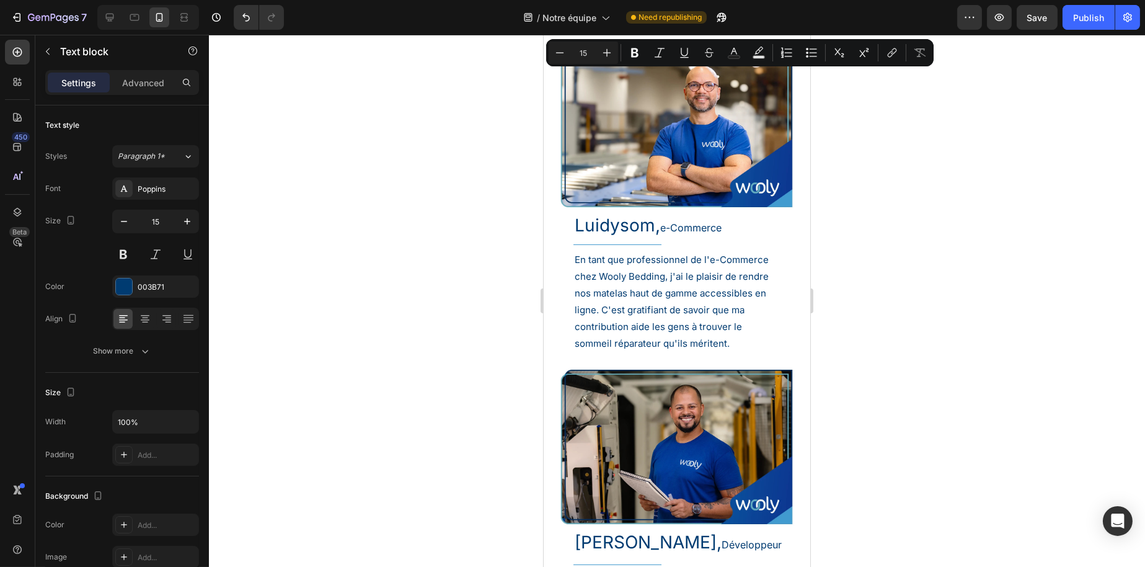
type input "16"
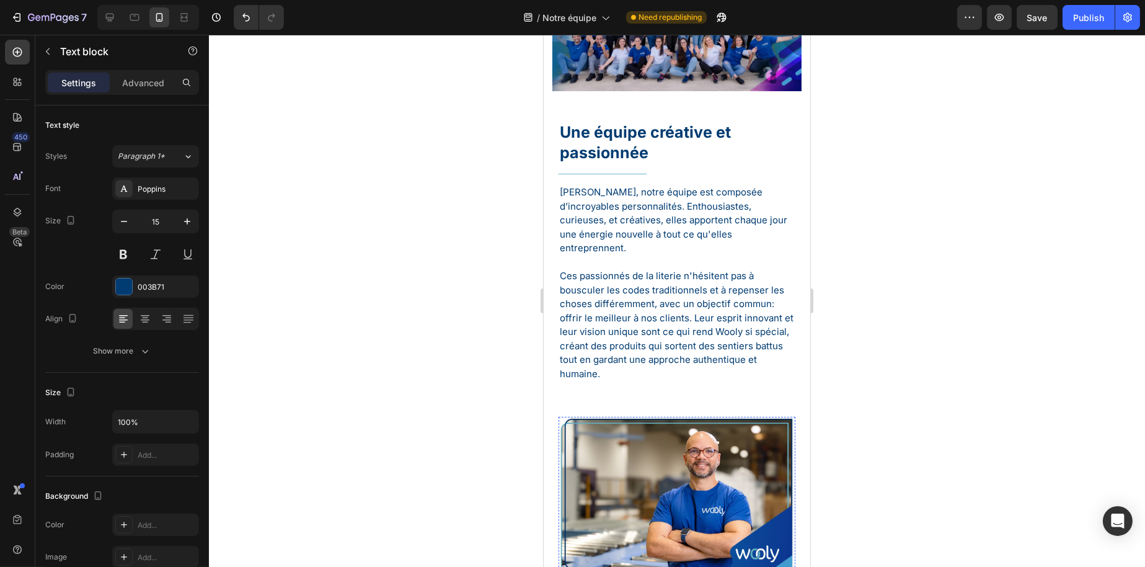
scroll to position [0, 0]
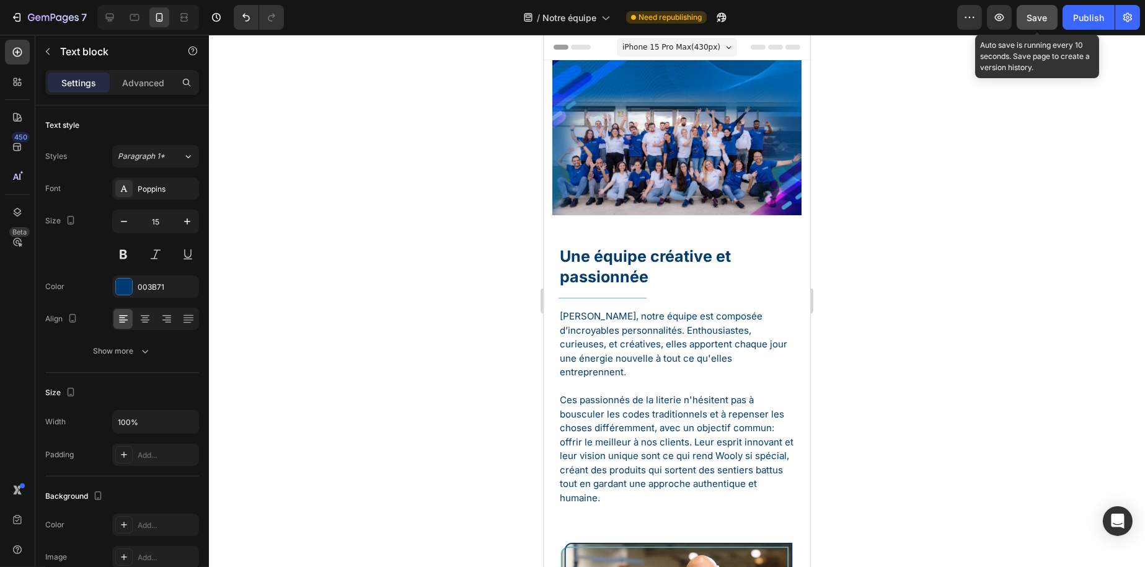
click at [1038, 25] on button "Save" at bounding box center [1037, 17] width 41 height 25
click at [1078, 24] on button "Publish" at bounding box center [1089, 17] width 52 height 25
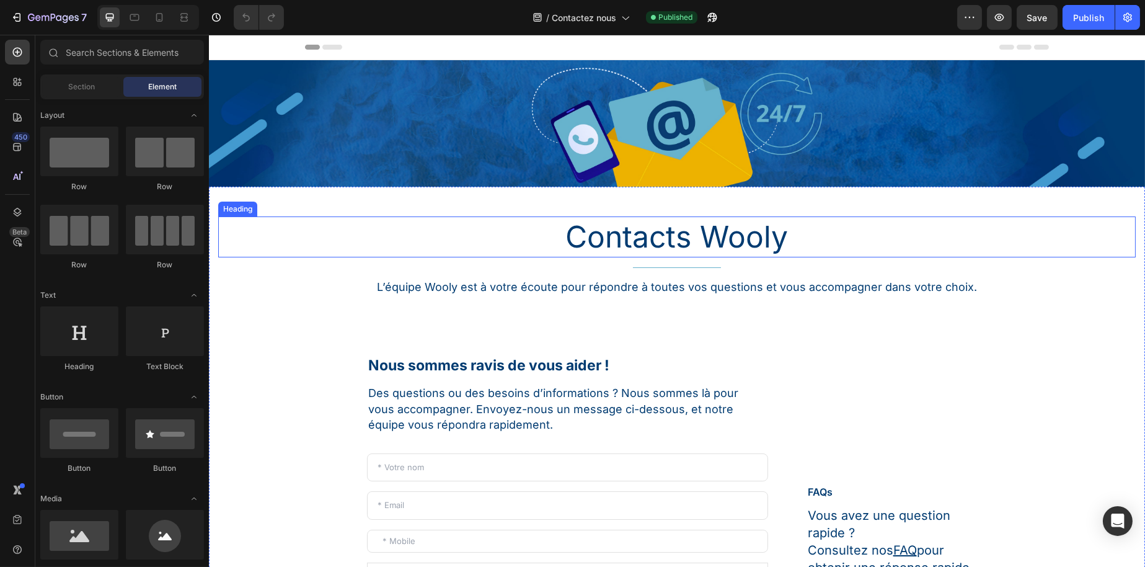
click at [618, 216] on h1 "Contacts Wooly" at bounding box center [677, 236] width 918 height 41
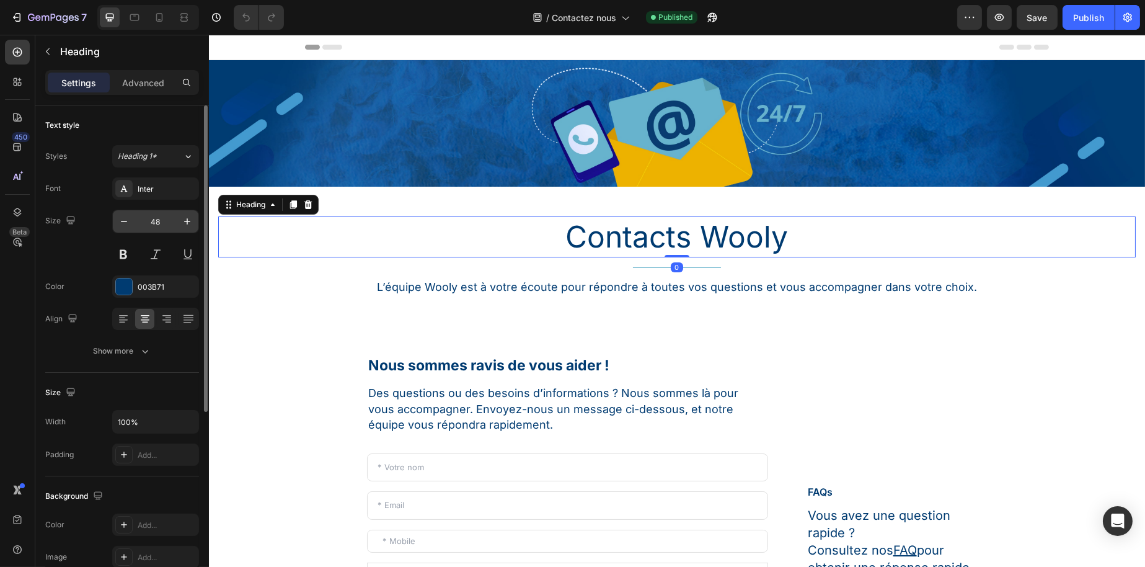
click at [156, 223] on input "48" at bounding box center [155, 221] width 41 height 22
click at [132, 19] on icon at bounding box center [134, 17] width 12 height 12
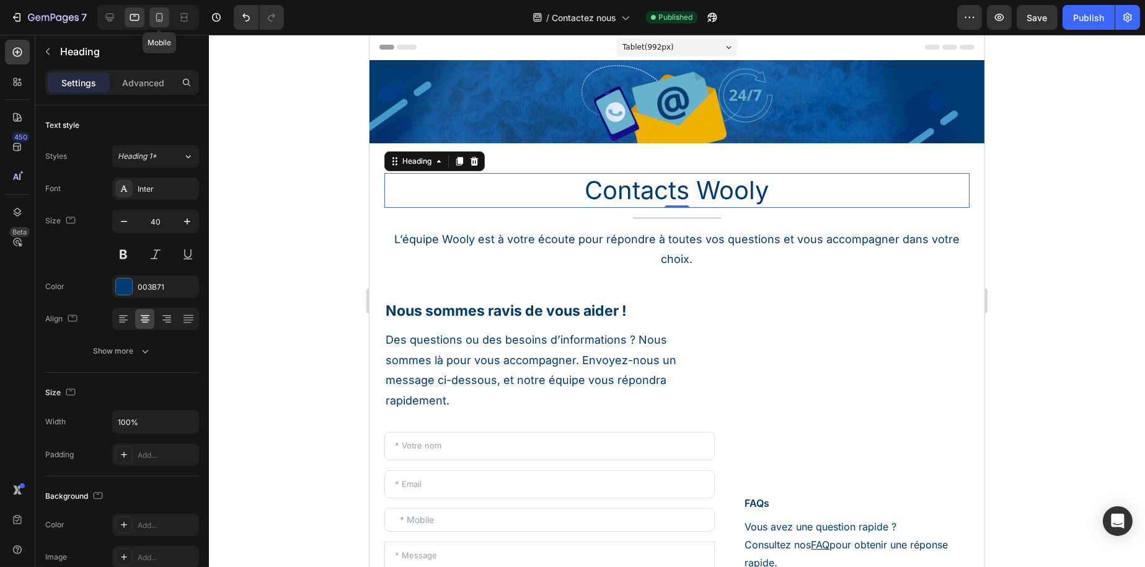
click at [152, 16] on div at bounding box center [159, 17] width 20 height 20
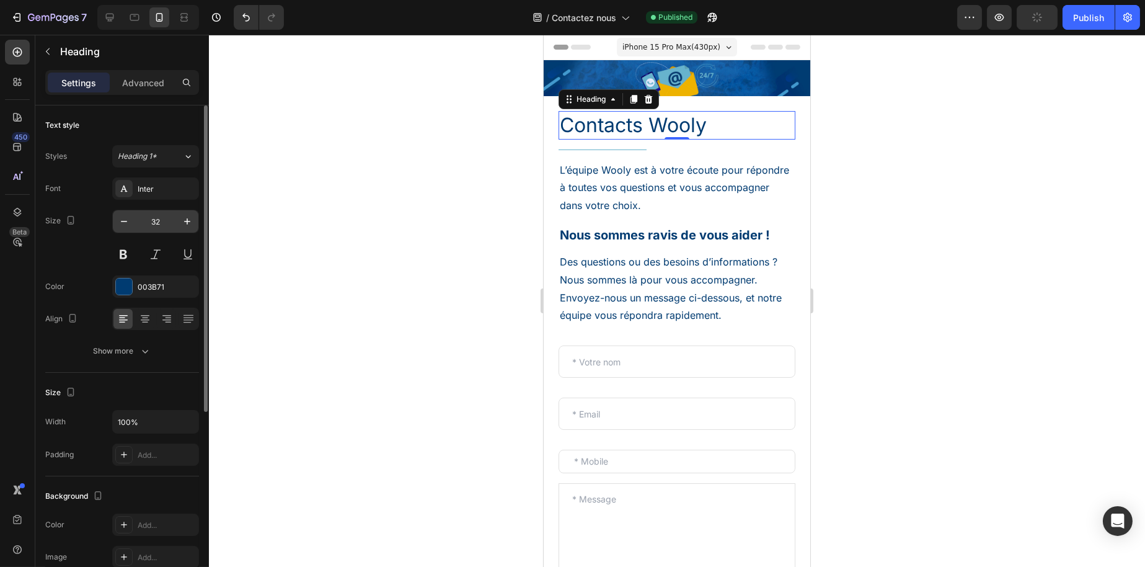
click at [159, 210] on input "32" at bounding box center [155, 221] width 41 height 22
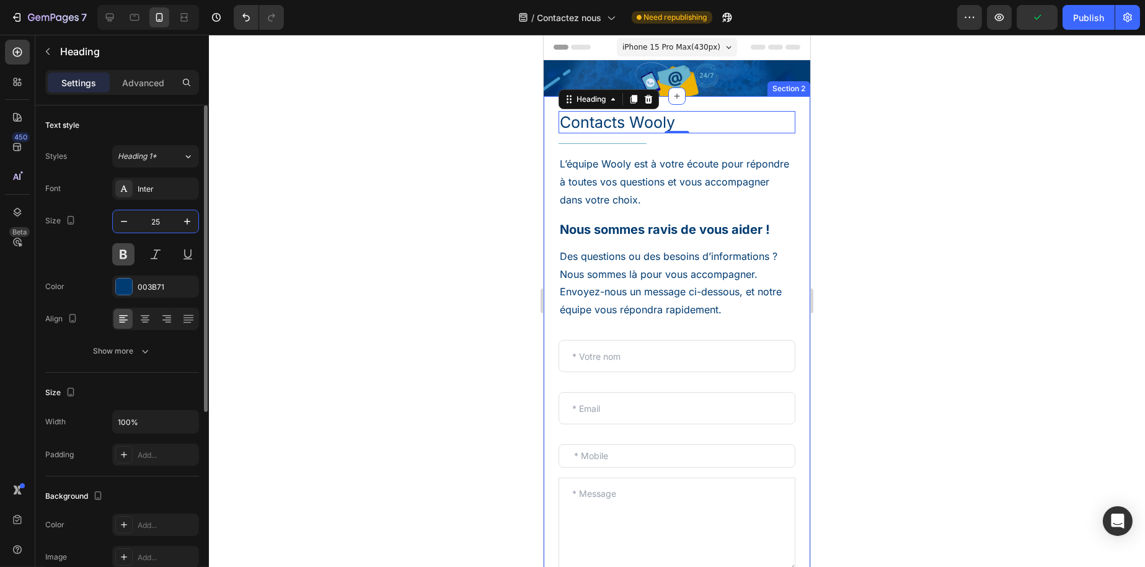
type input "25"
click at [124, 249] on button at bounding box center [123, 254] width 22 height 22
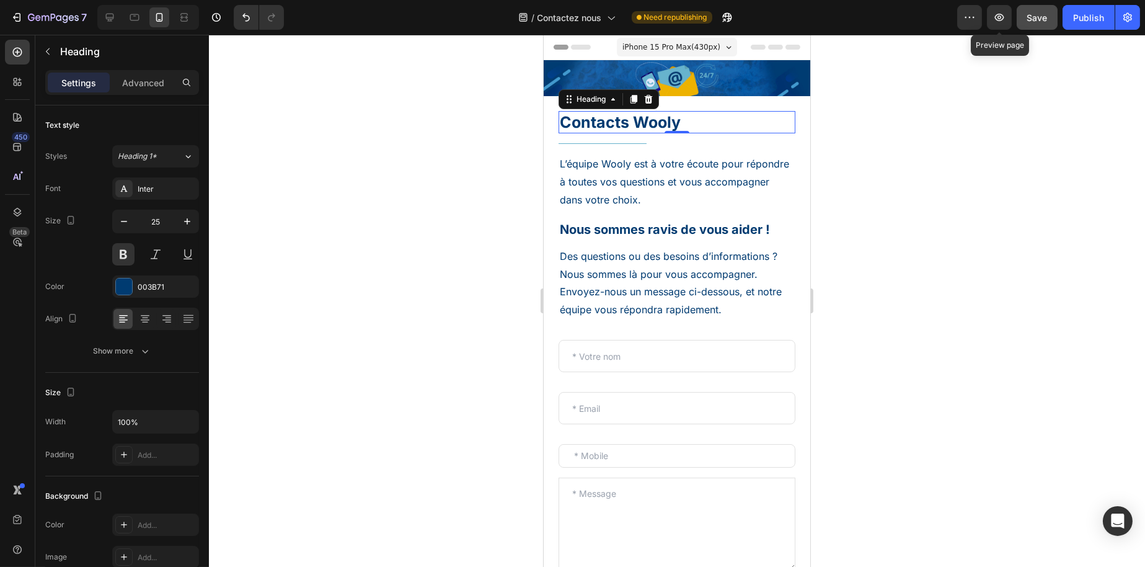
click at [1033, 12] on span "Save" at bounding box center [1038, 17] width 20 height 11
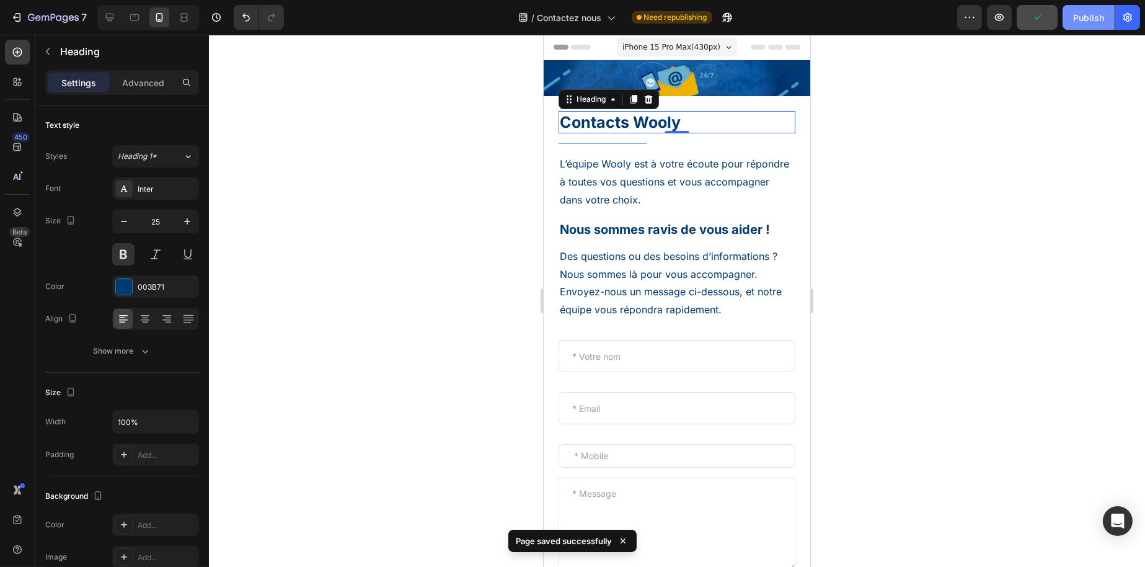
click at [1069, 14] on button "Publish" at bounding box center [1089, 17] width 52 height 25
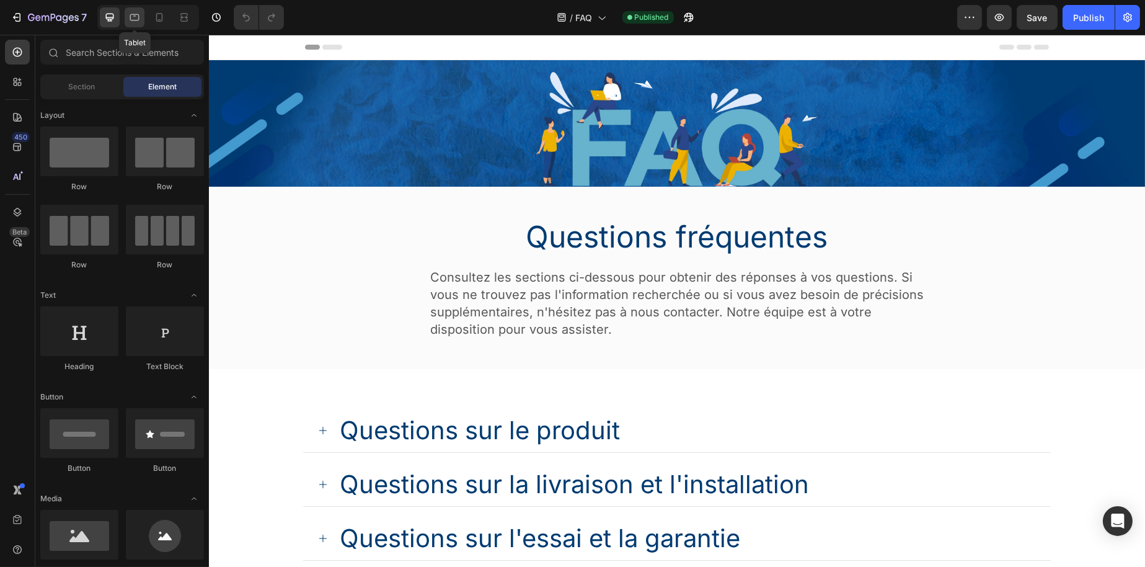
click at [131, 17] on icon at bounding box center [134, 17] width 12 height 12
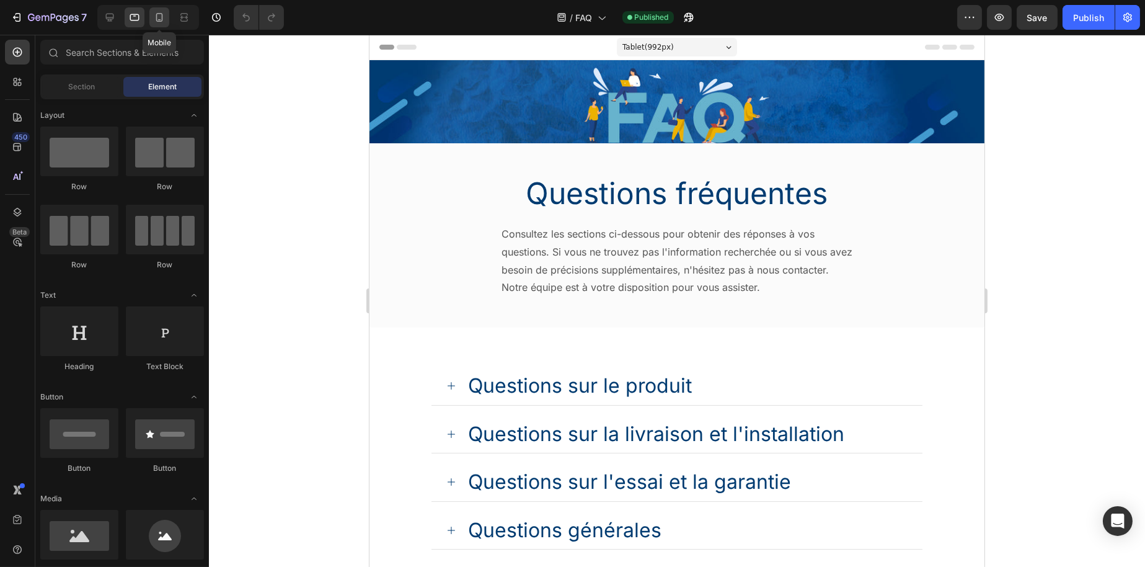
click at [149, 15] on div at bounding box center [159, 17] width 20 height 20
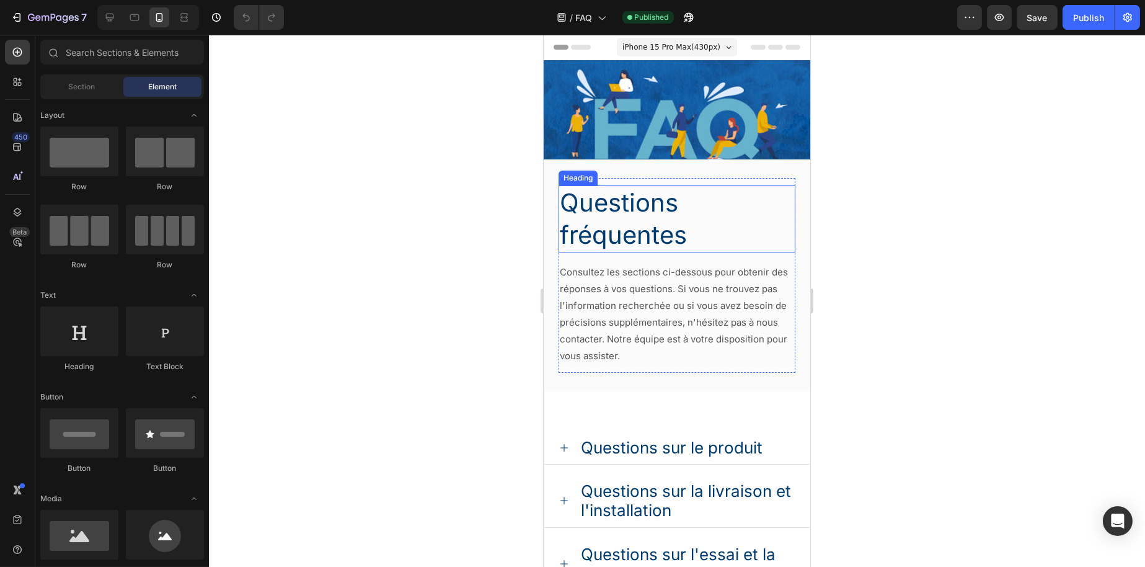
click at [603, 216] on h1 "Questions fréquentes" at bounding box center [676, 218] width 237 height 67
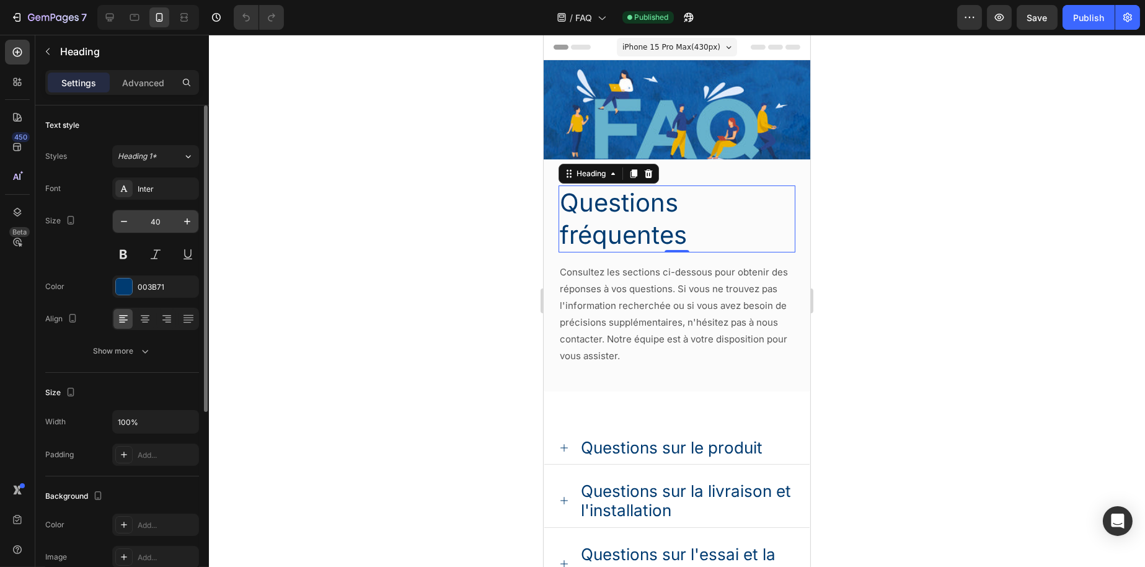
click at [161, 223] on input "40" at bounding box center [155, 221] width 41 height 22
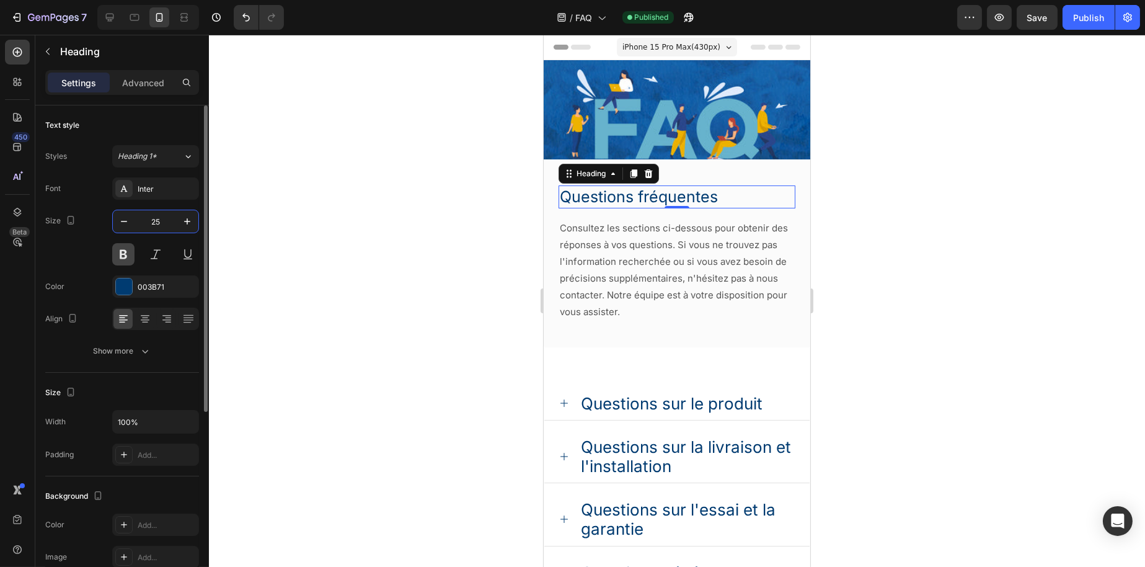
type input "25"
click at [120, 258] on button at bounding box center [123, 254] width 22 height 22
click at [440, 181] on div at bounding box center [677, 301] width 936 height 532
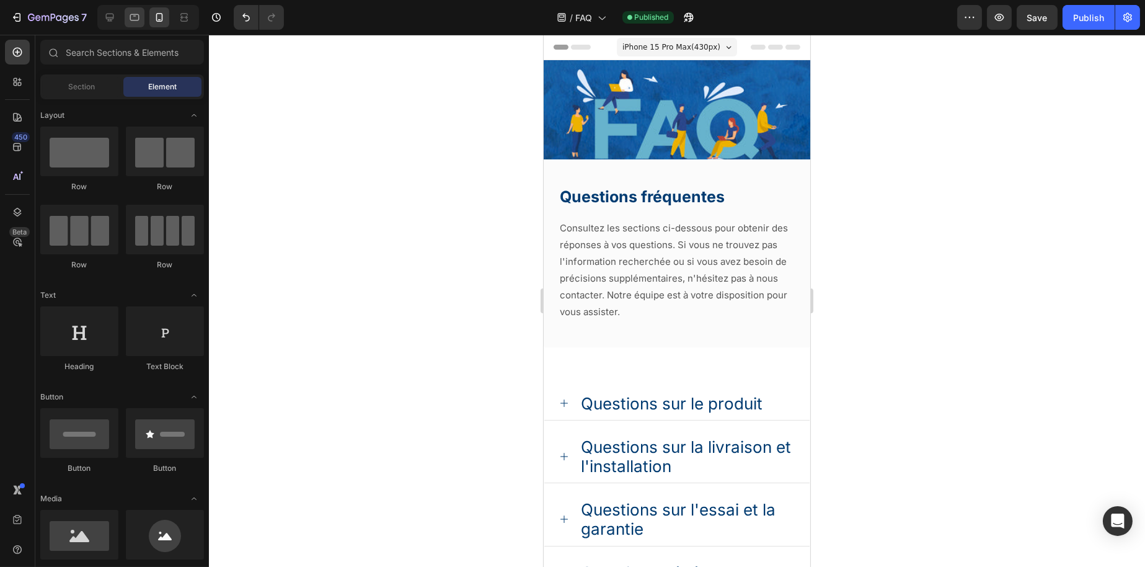
click at [138, 15] on icon at bounding box center [134, 17] width 9 height 7
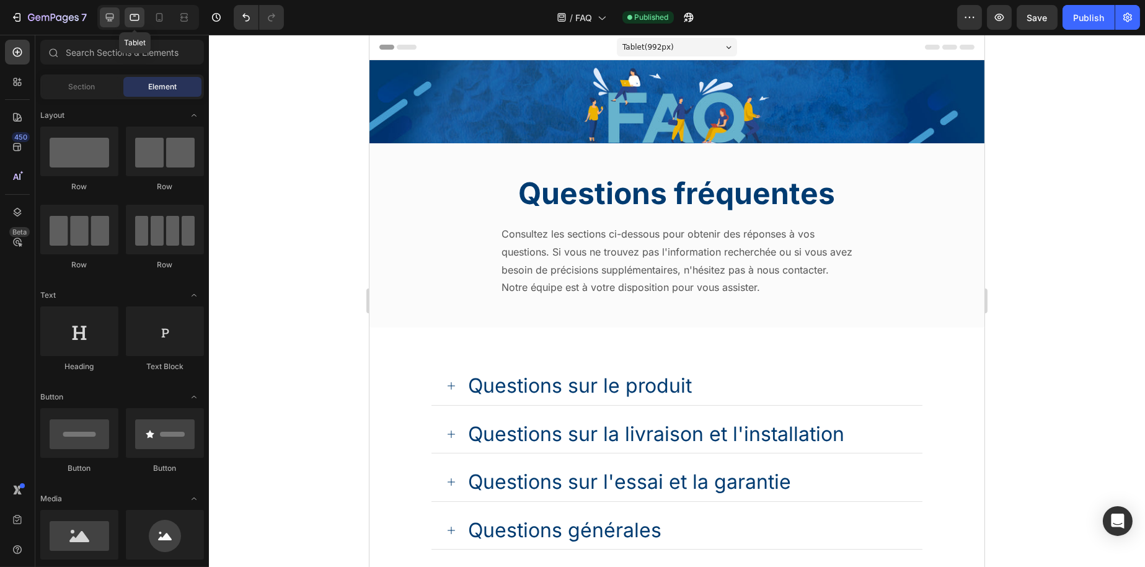
click at [107, 16] on icon at bounding box center [110, 17] width 12 height 12
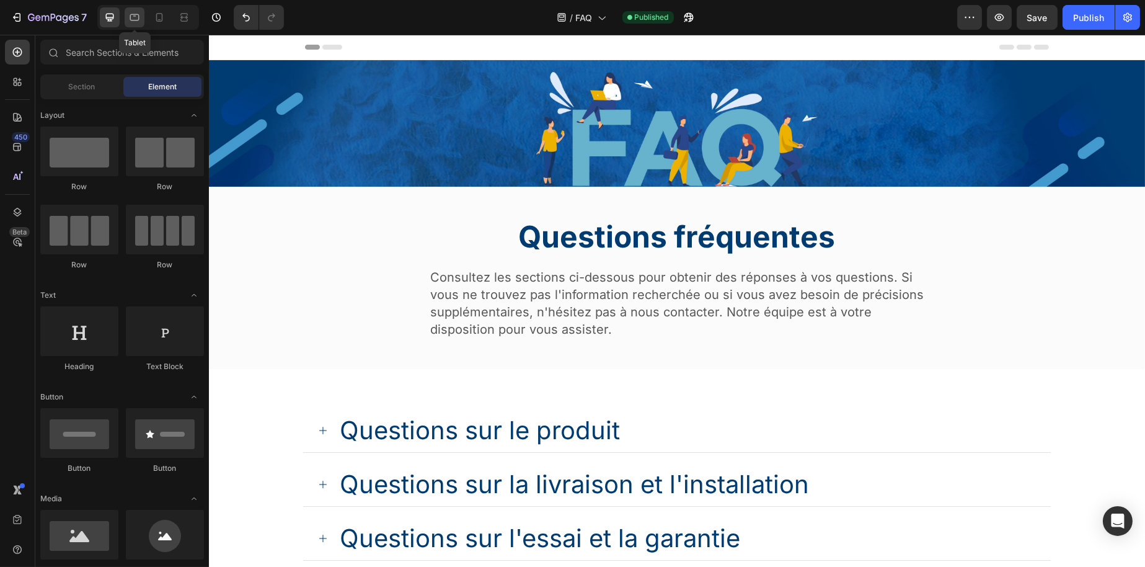
click at [126, 14] on div at bounding box center [135, 17] width 20 height 20
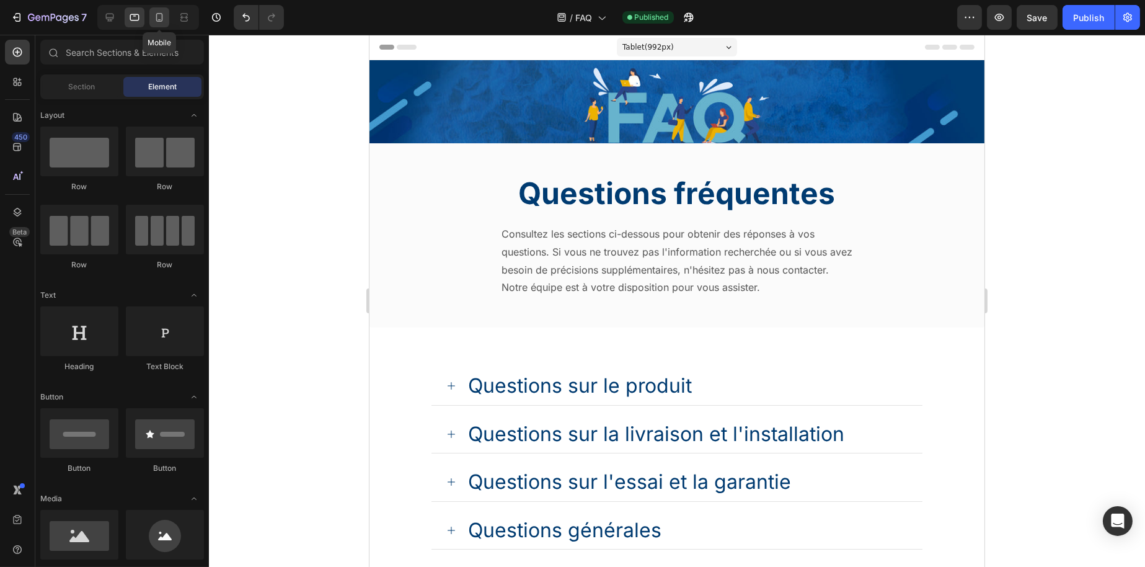
click at [154, 17] on icon at bounding box center [159, 17] width 12 height 12
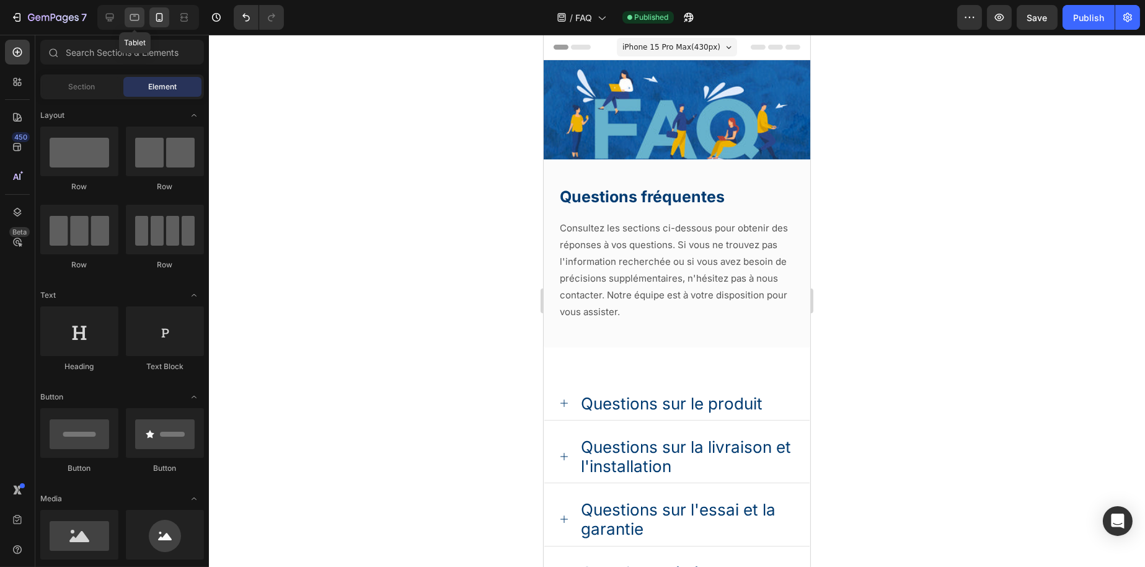
click at [134, 14] on icon at bounding box center [134, 17] width 9 height 7
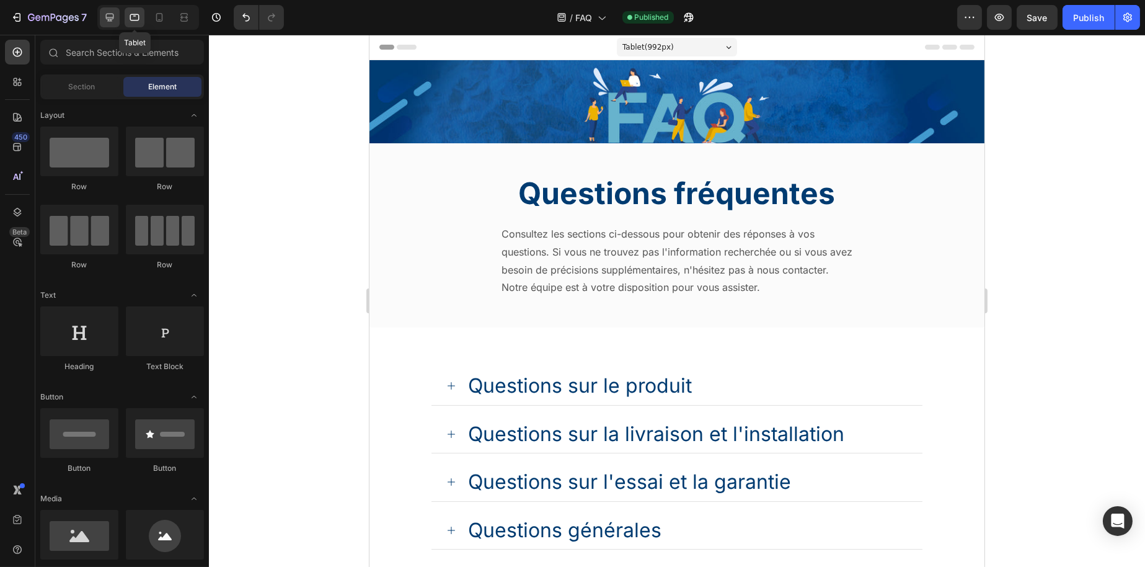
click at [114, 16] on icon at bounding box center [110, 17] width 12 height 12
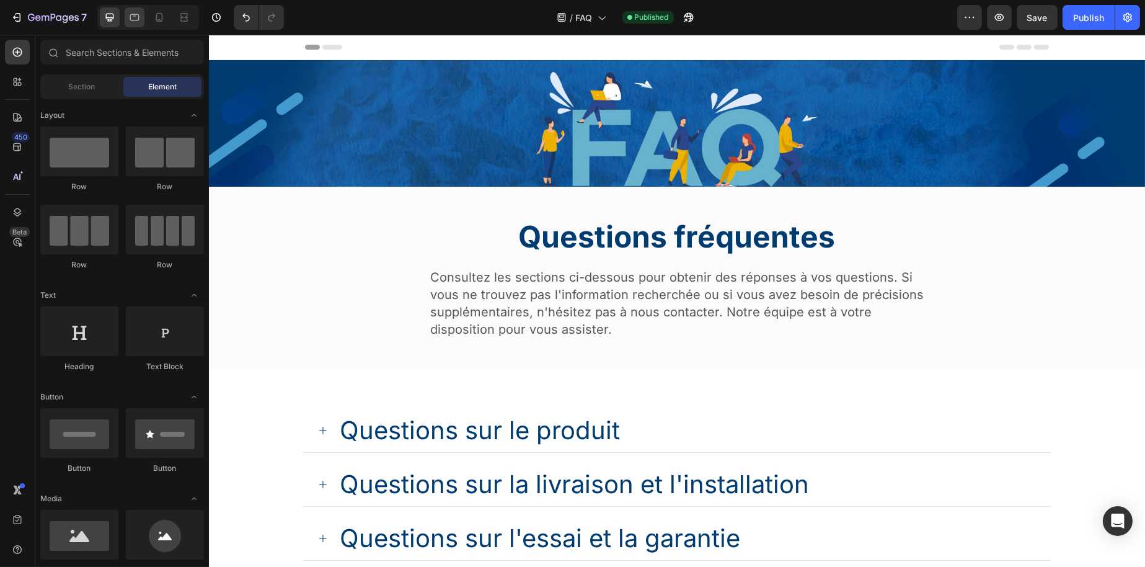
click at [125, 16] on div at bounding box center [135, 17] width 20 height 20
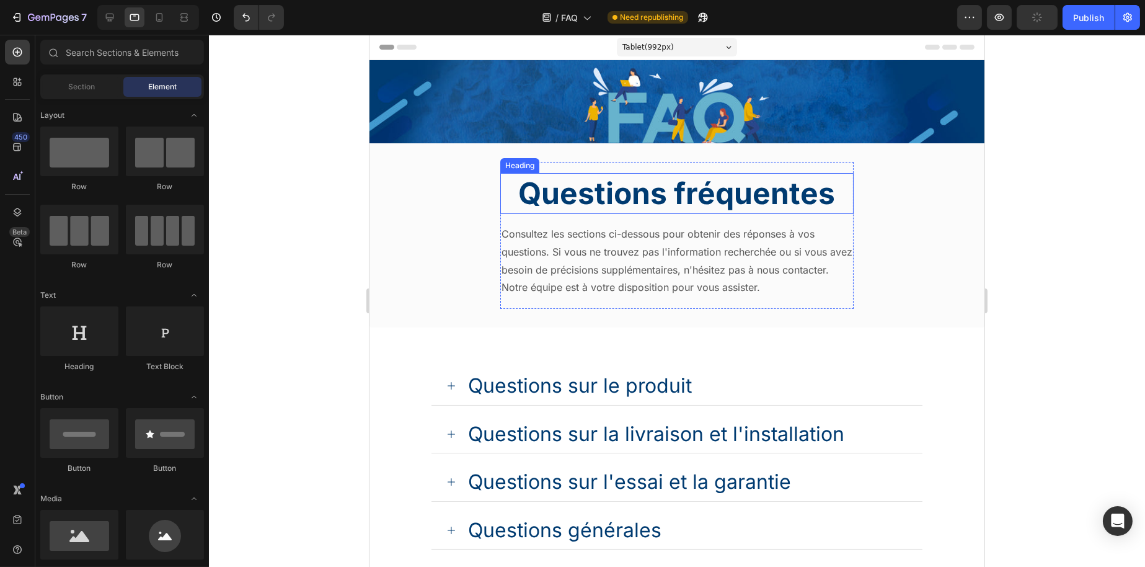
click at [586, 197] on h1 "Questions fréquentes" at bounding box center [677, 193] width 354 height 41
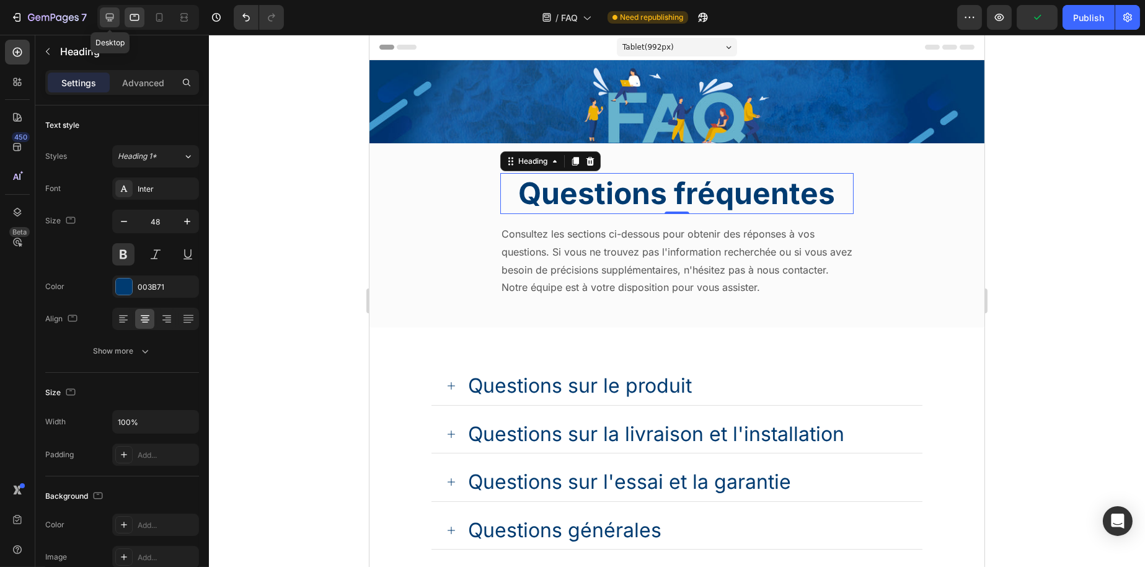
click at [117, 19] on div at bounding box center [110, 17] width 20 height 20
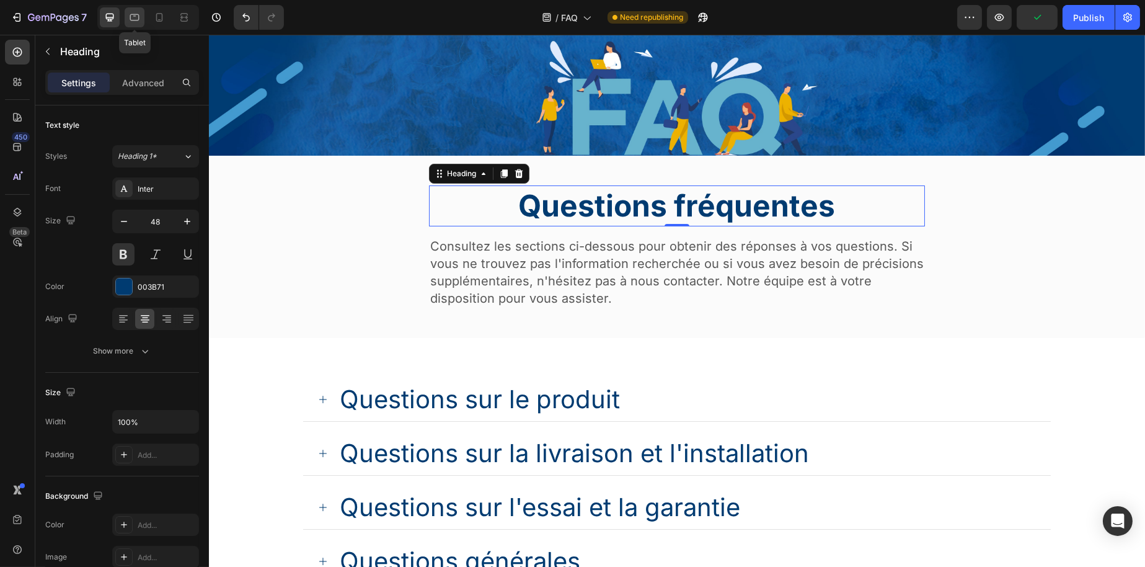
click at [136, 19] on icon at bounding box center [134, 17] width 12 height 12
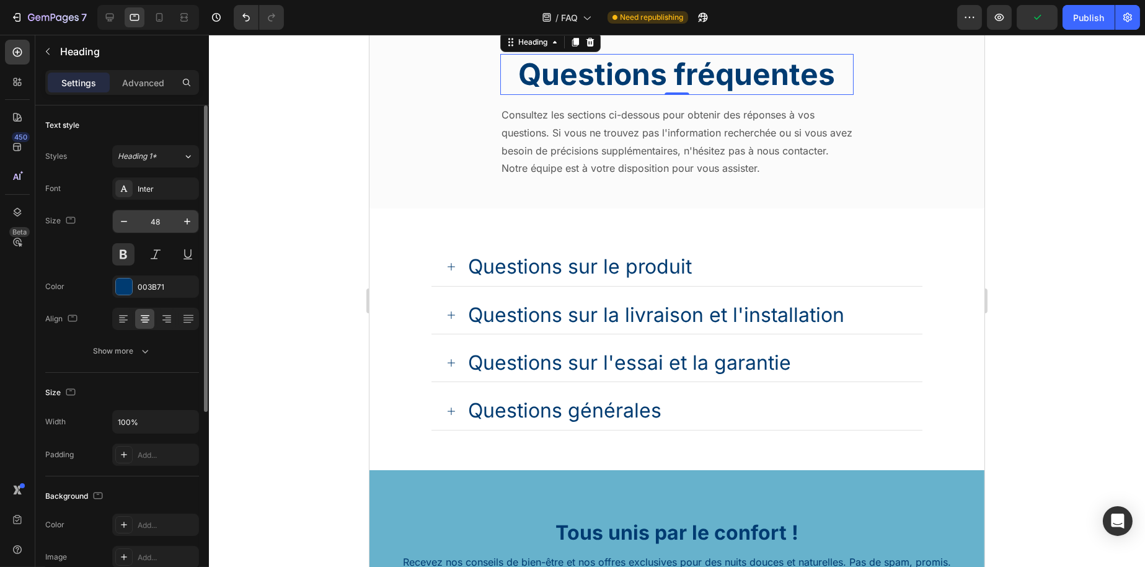
scroll to position [112, 0]
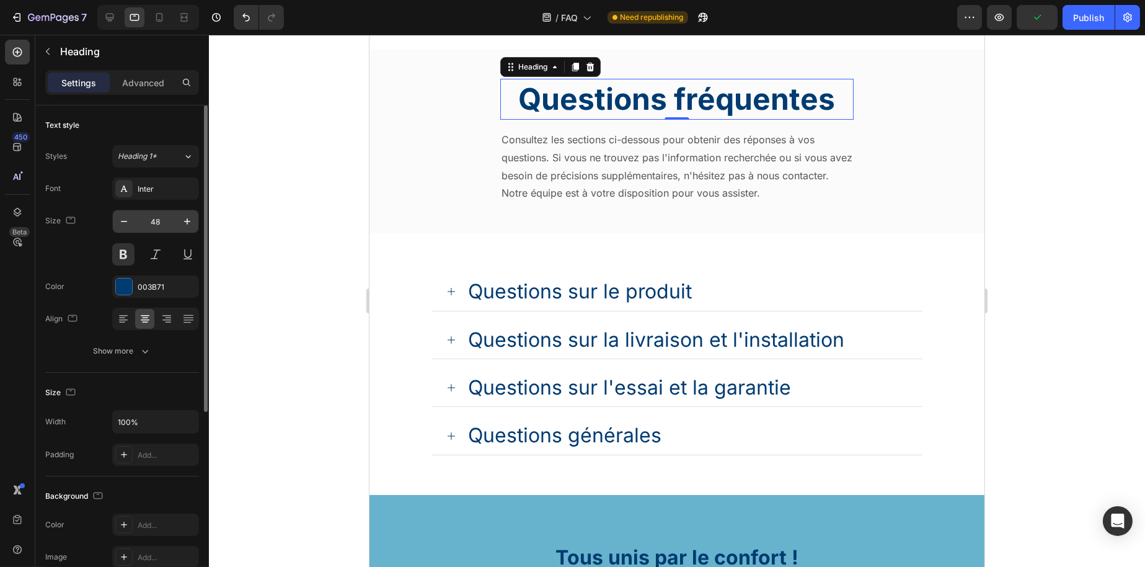
click at [164, 210] on input "48" at bounding box center [155, 221] width 41 height 22
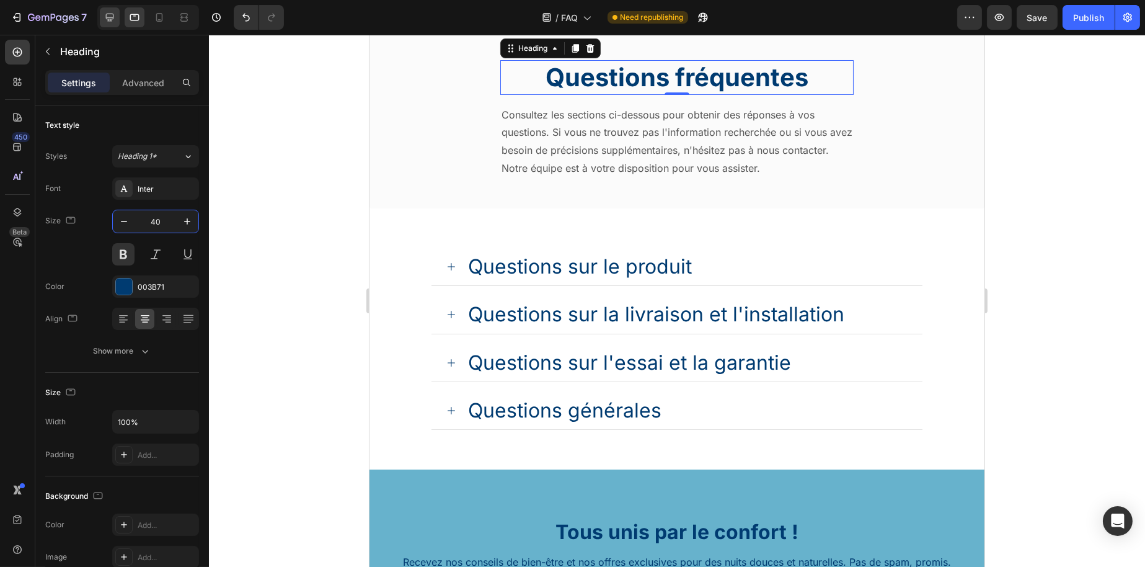
click at [116, 14] on div at bounding box center [110, 17] width 20 height 20
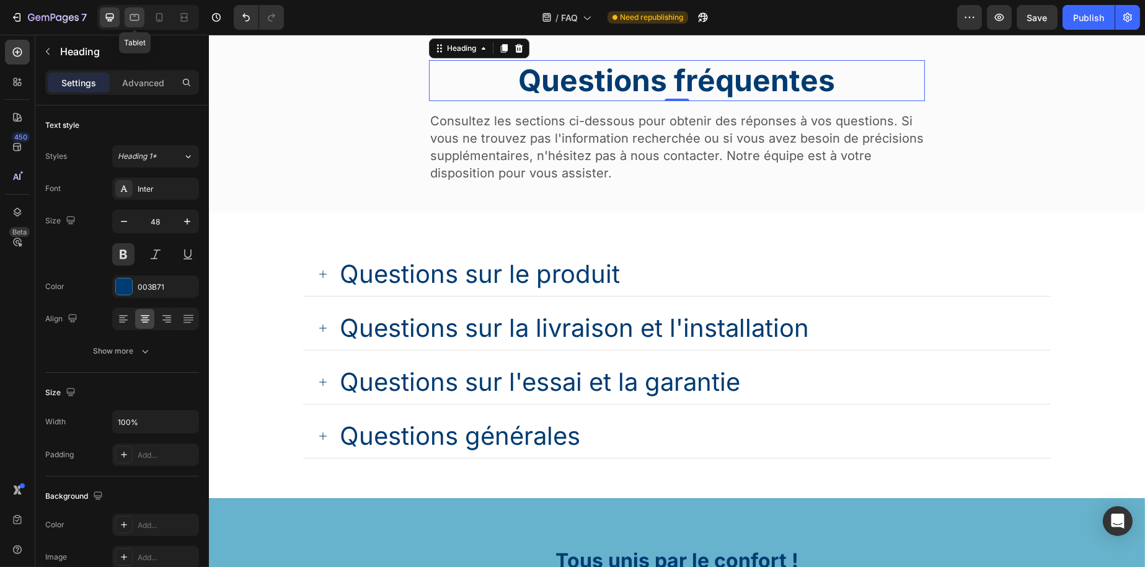
click at [127, 15] on div at bounding box center [135, 17] width 20 height 20
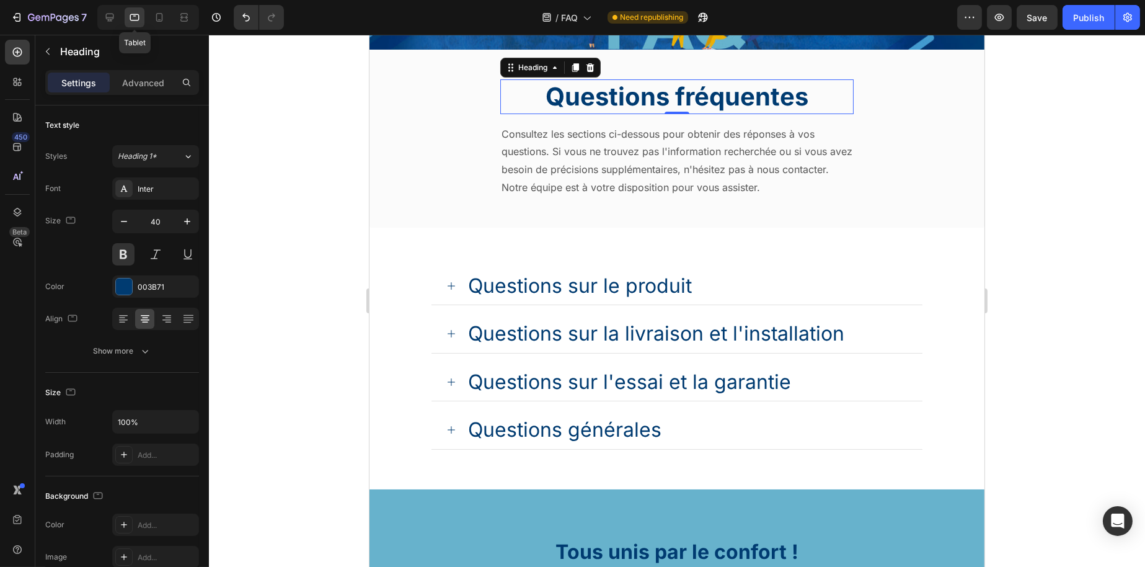
scroll to position [93, 0]
click at [158, 17] on icon at bounding box center [159, 17] width 12 height 12
type input "25"
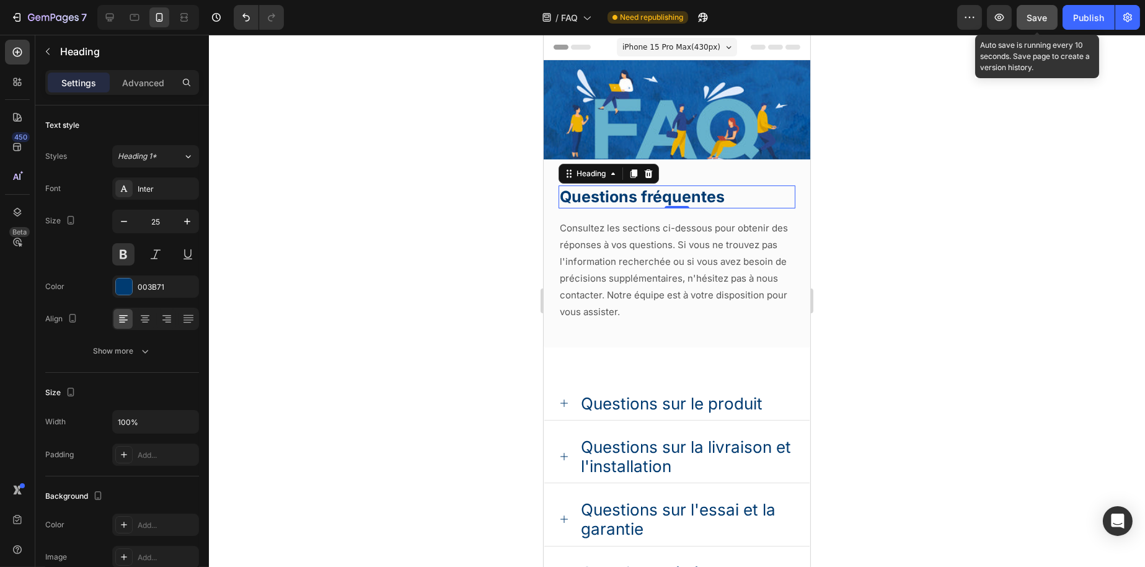
click at [1027, 16] on button "Save" at bounding box center [1037, 17] width 41 height 25
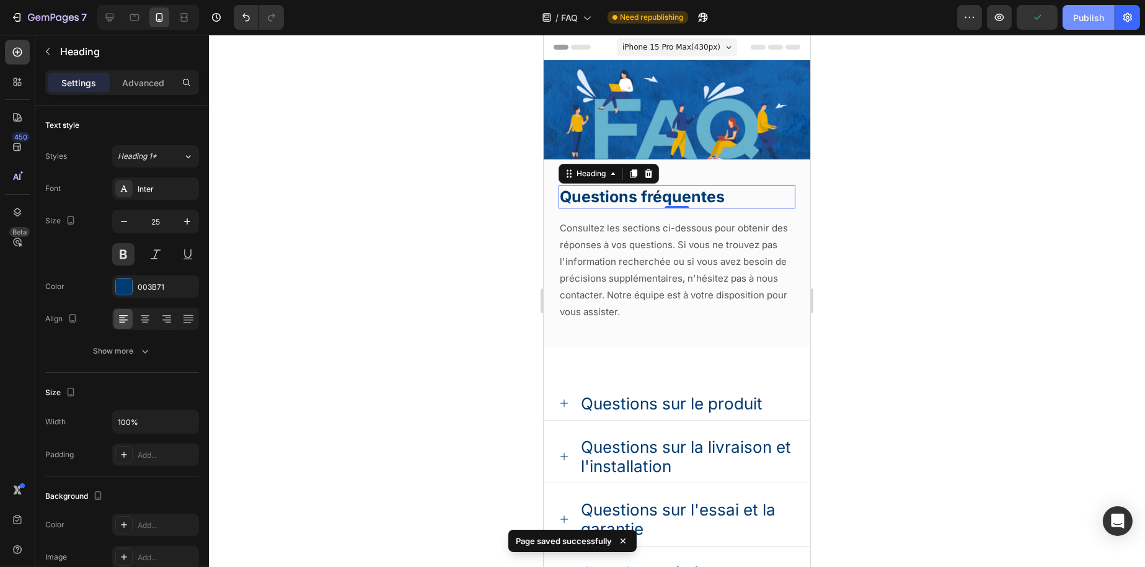
click at [1085, 16] on div "Publish" at bounding box center [1089, 17] width 31 height 13
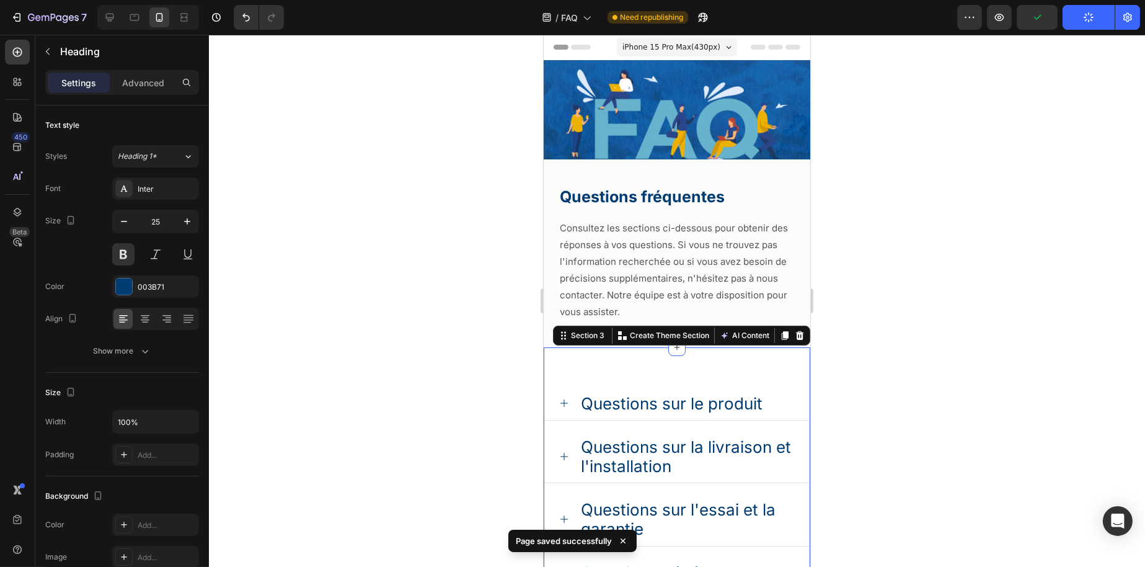
click at [644, 357] on div "Questions sur le produit Questions sur la livraison et l'installation Questions…" at bounding box center [676, 503] width 267 height 312
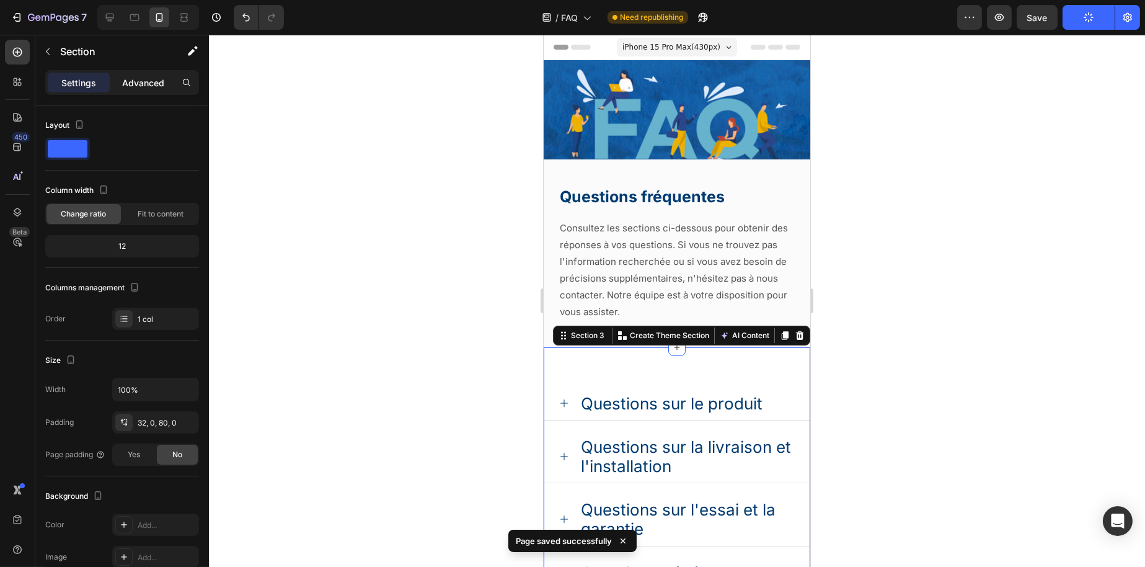
click at [149, 82] on p "Advanced" at bounding box center [143, 82] width 42 height 13
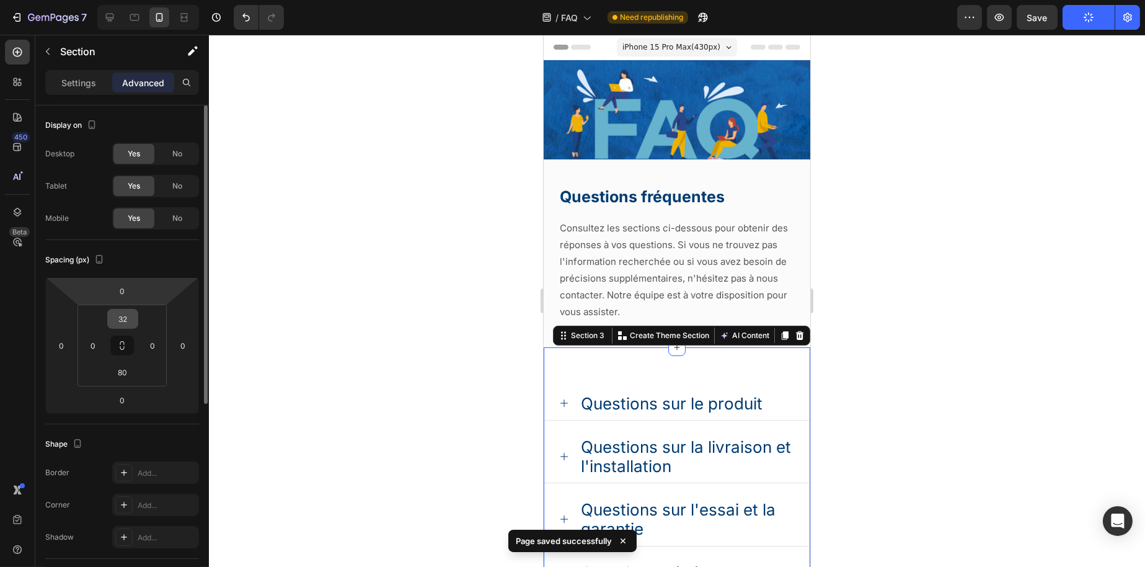
click at [126, 317] on input "32" at bounding box center [122, 318] width 25 height 19
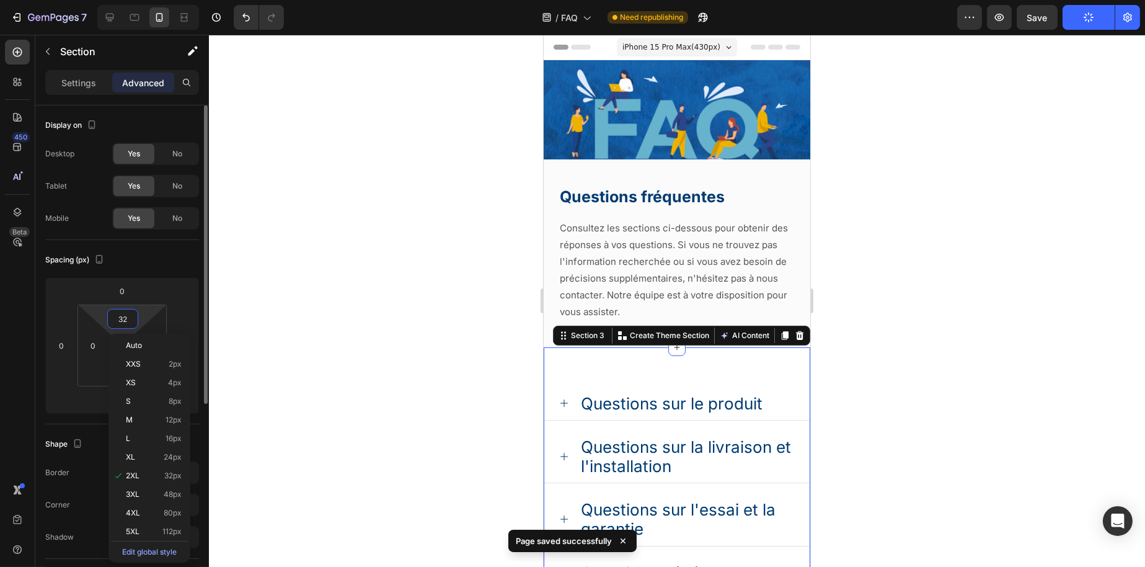
type input "0"
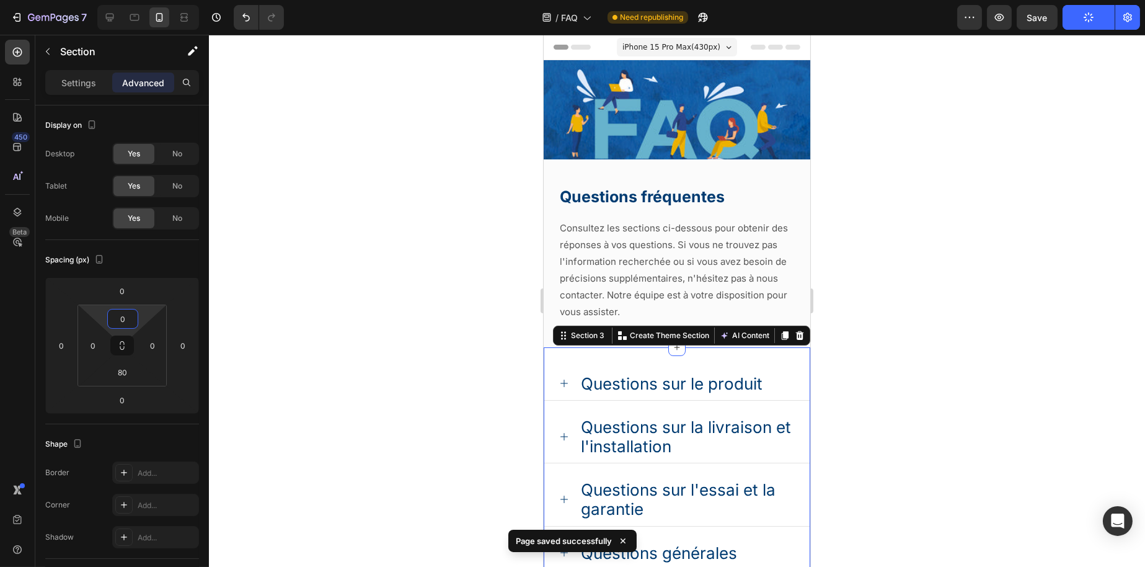
click at [475, 298] on div at bounding box center [677, 301] width 936 height 532
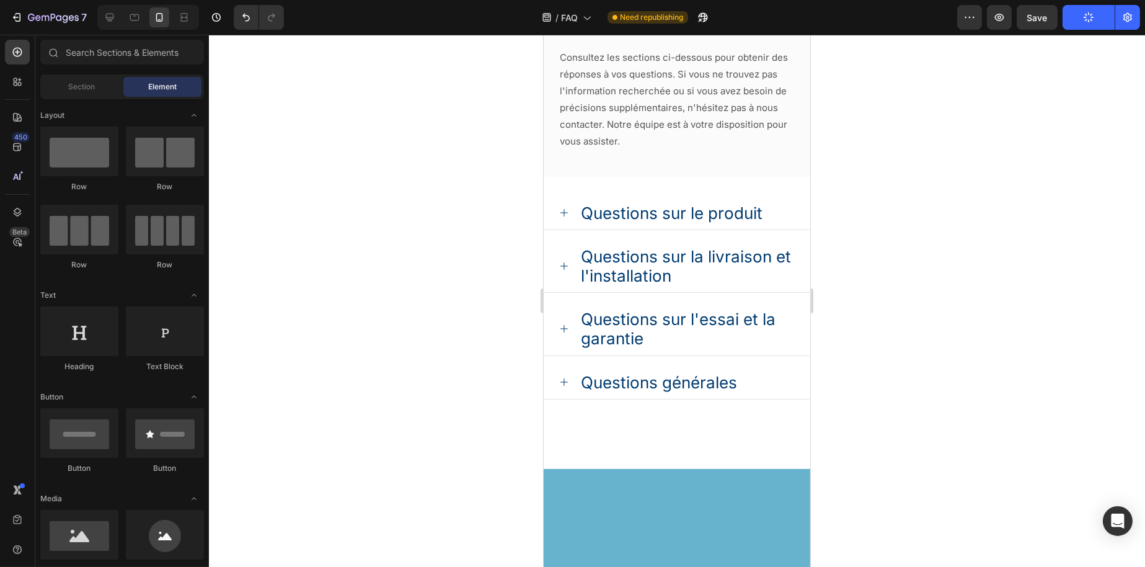
scroll to position [62, 0]
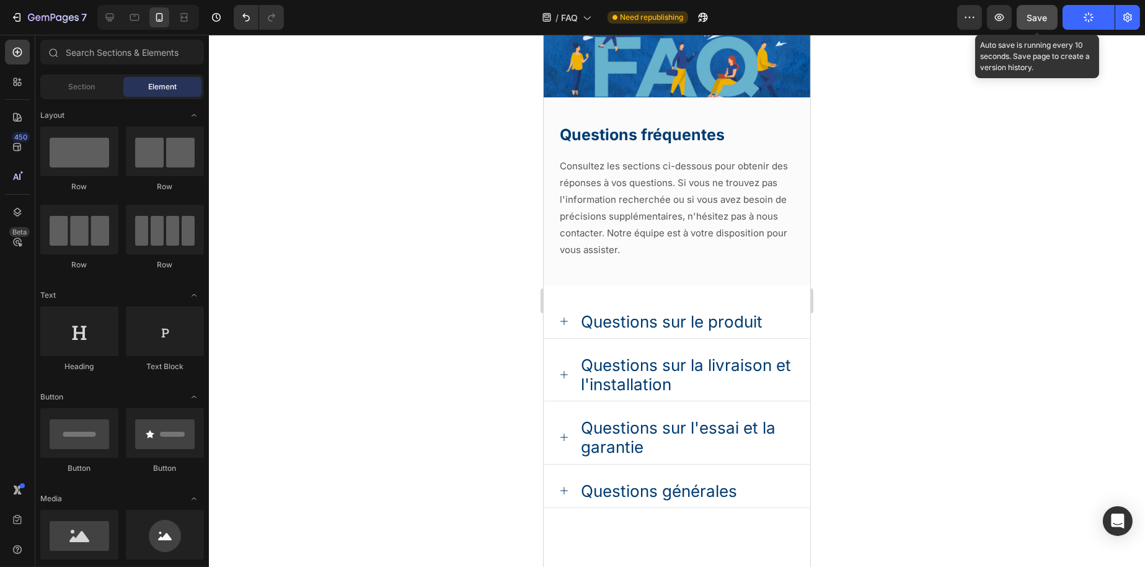
click at [1031, 12] on span "Save" at bounding box center [1038, 17] width 20 height 11
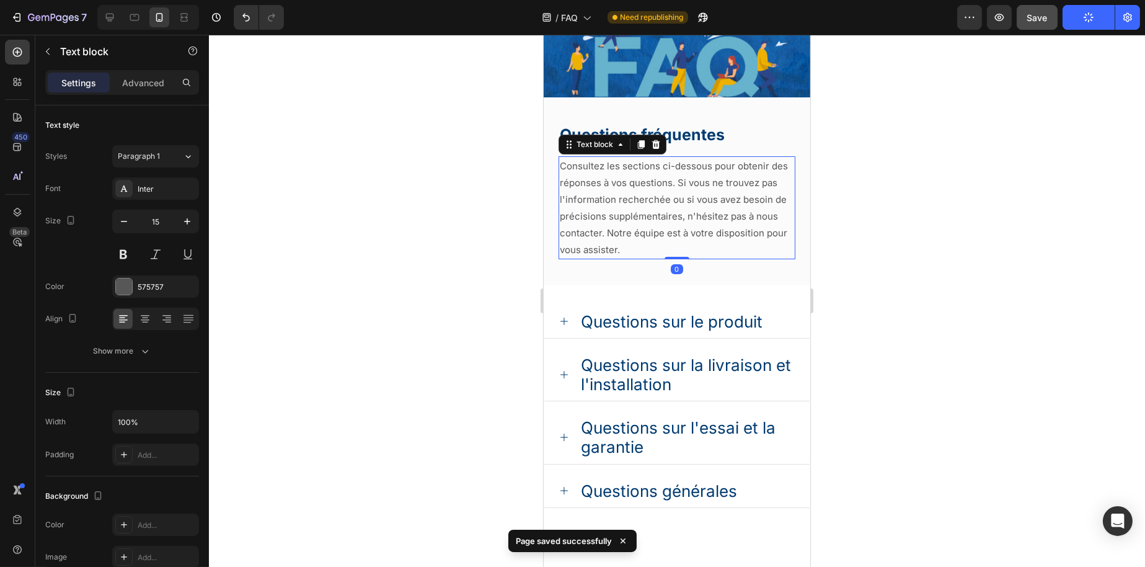
click at [711, 178] on p "Consultez les sections ci-dessous pour obtenir des réponses à vos questions. Si…" at bounding box center [676, 208] width 234 height 100
click at [114, 280] on div "575757" at bounding box center [155, 286] width 87 height 22
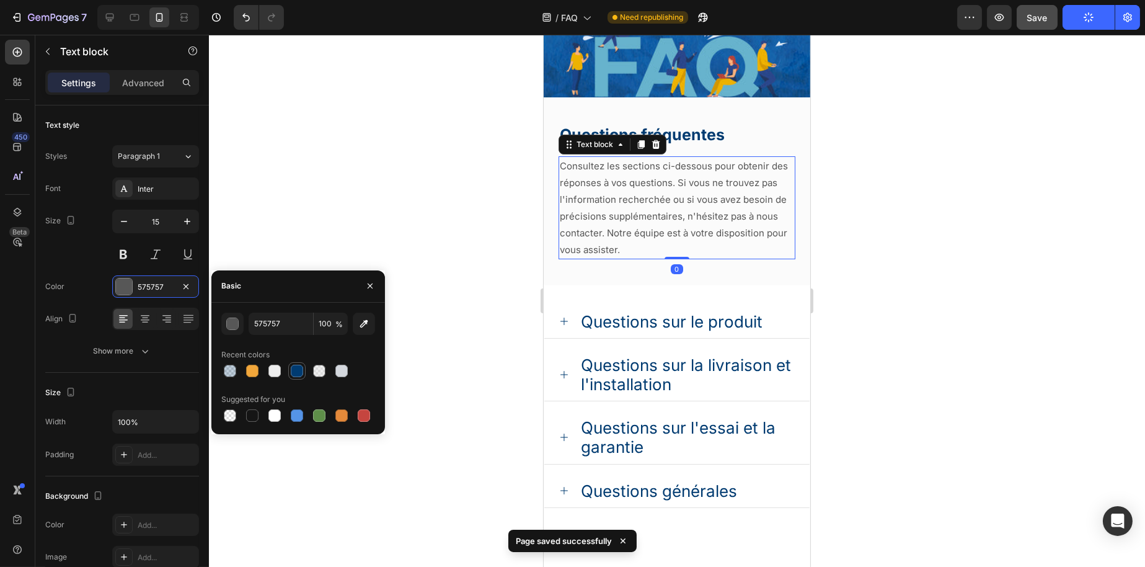
click at [294, 365] on div at bounding box center [297, 371] width 12 height 12
type input "003B71"
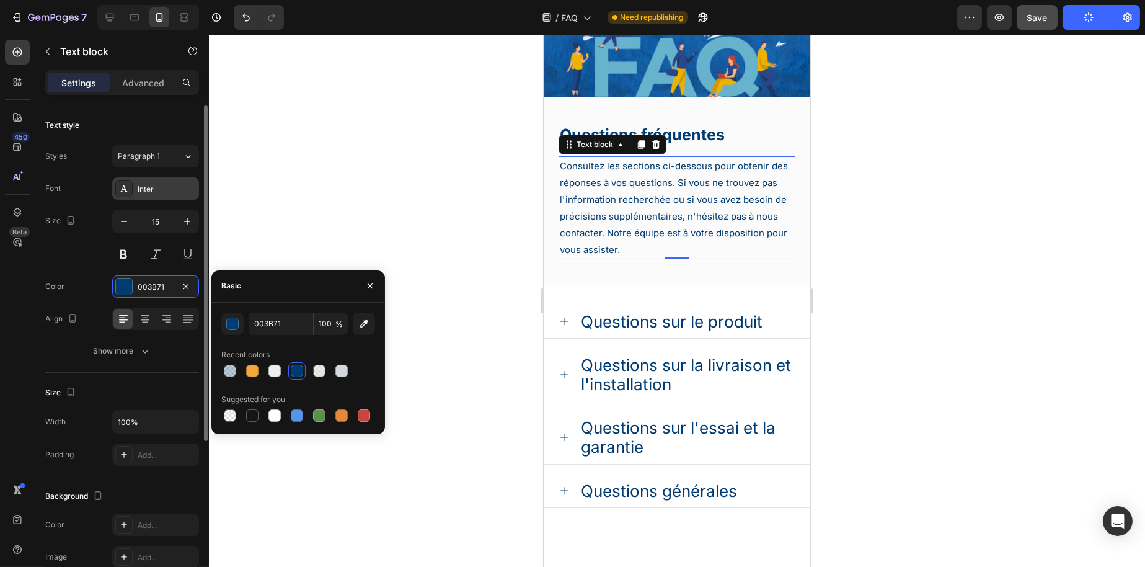
click at [151, 190] on div "Inter" at bounding box center [167, 189] width 58 height 11
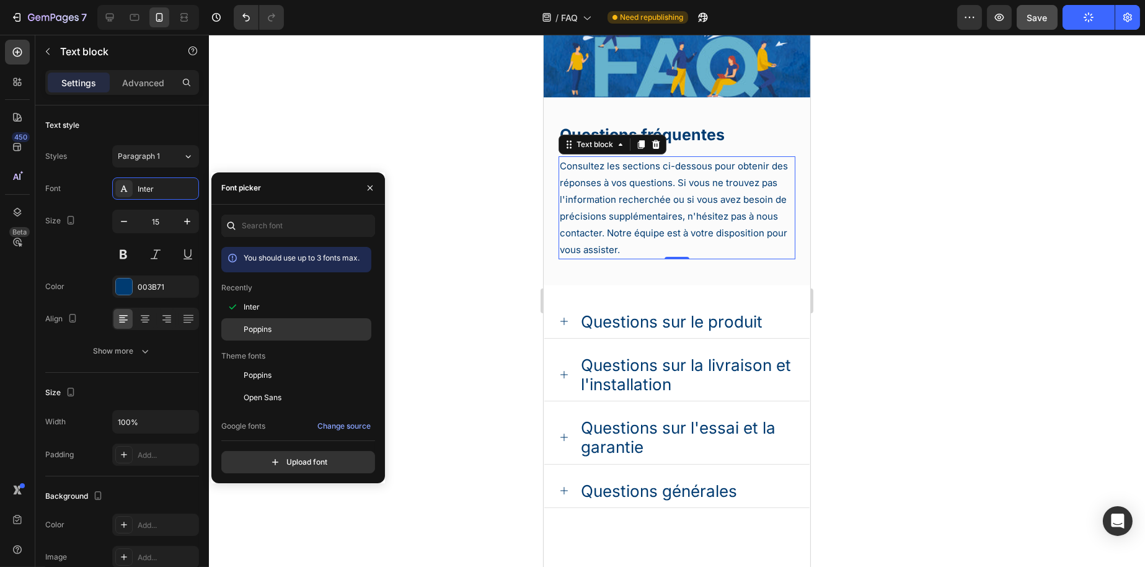
click at [246, 325] on span "Poppins" at bounding box center [258, 329] width 28 height 11
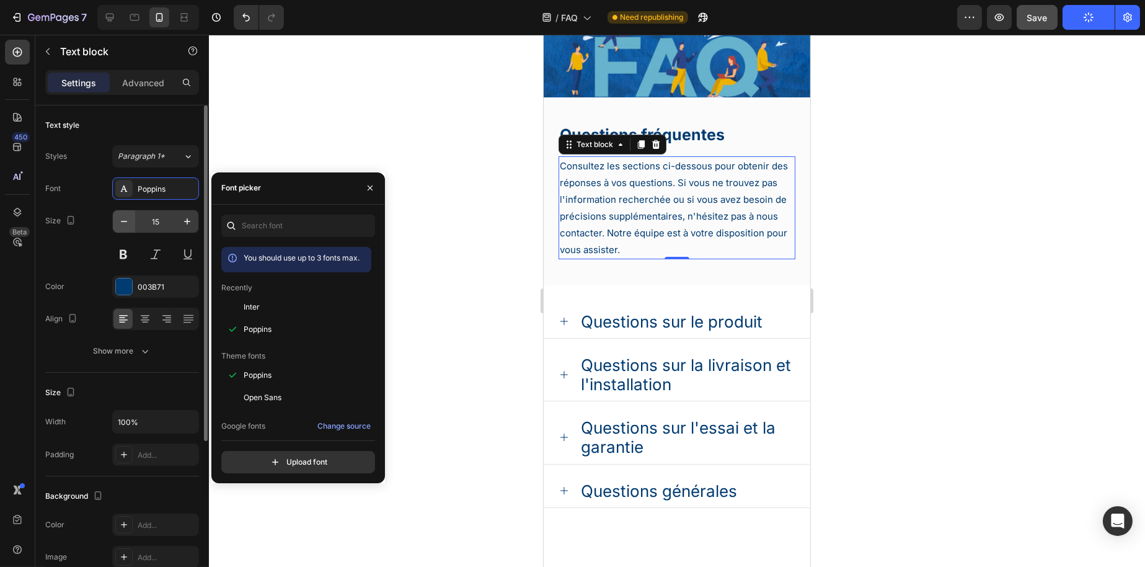
click at [133, 222] on button "button" at bounding box center [124, 221] width 22 height 22
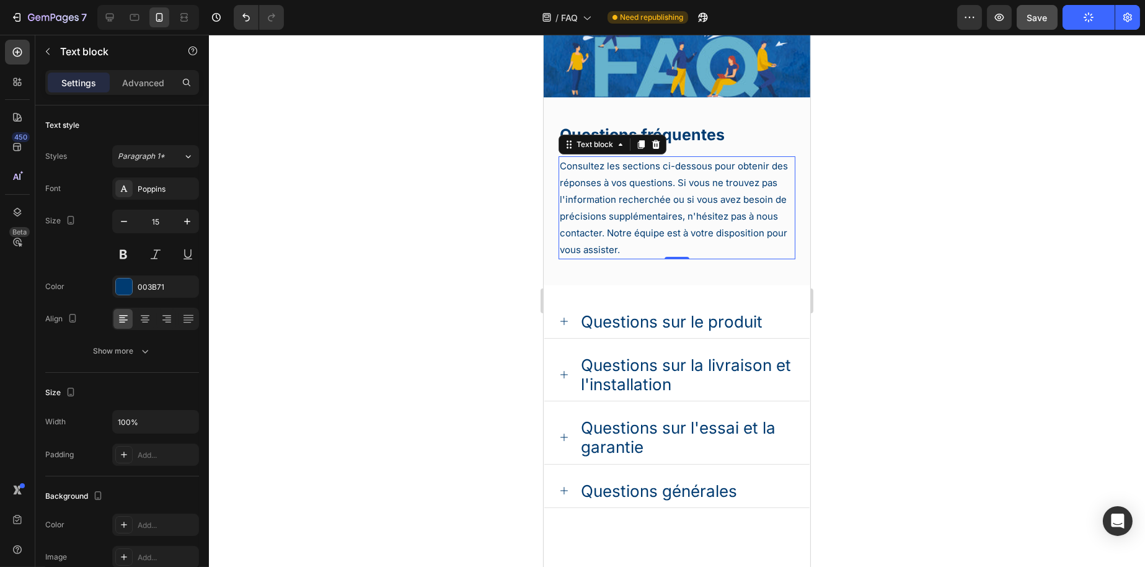
type input "14"
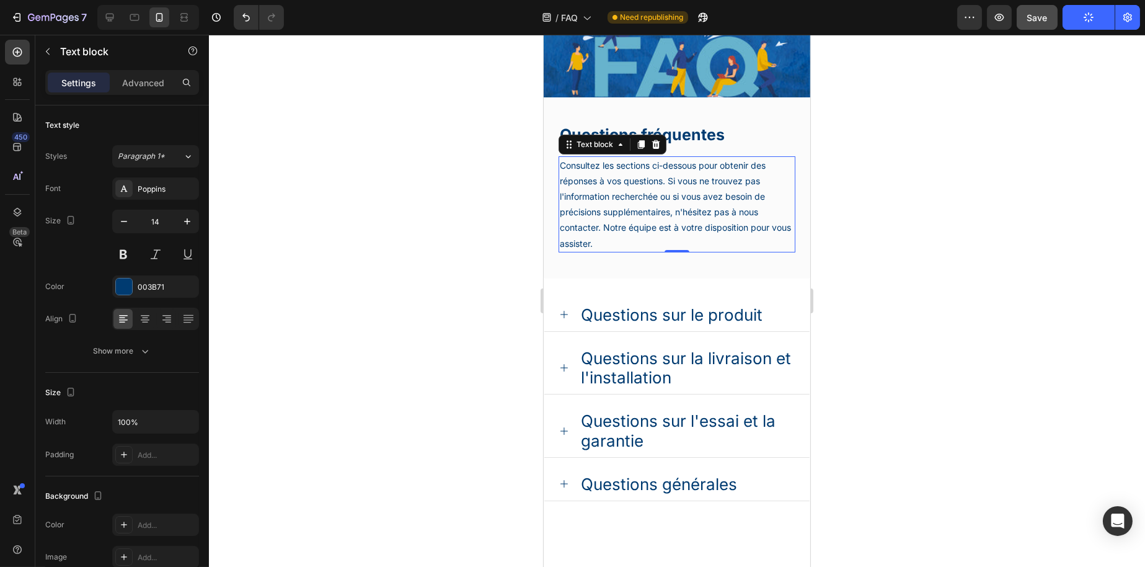
click at [414, 192] on div at bounding box center [677, 301] width 936 height 532
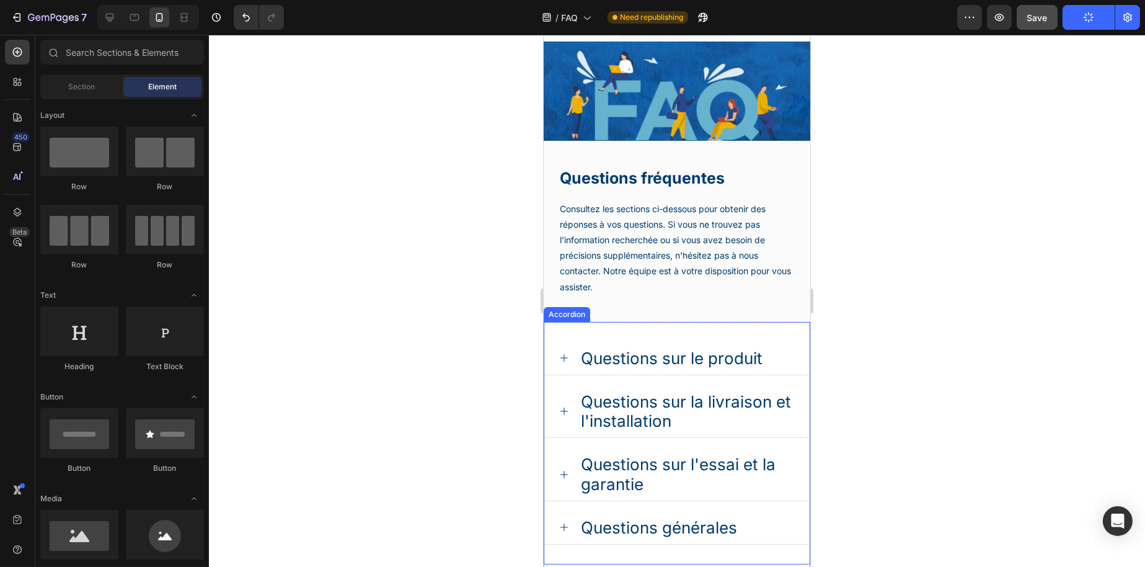
scroll to position [0, 0]
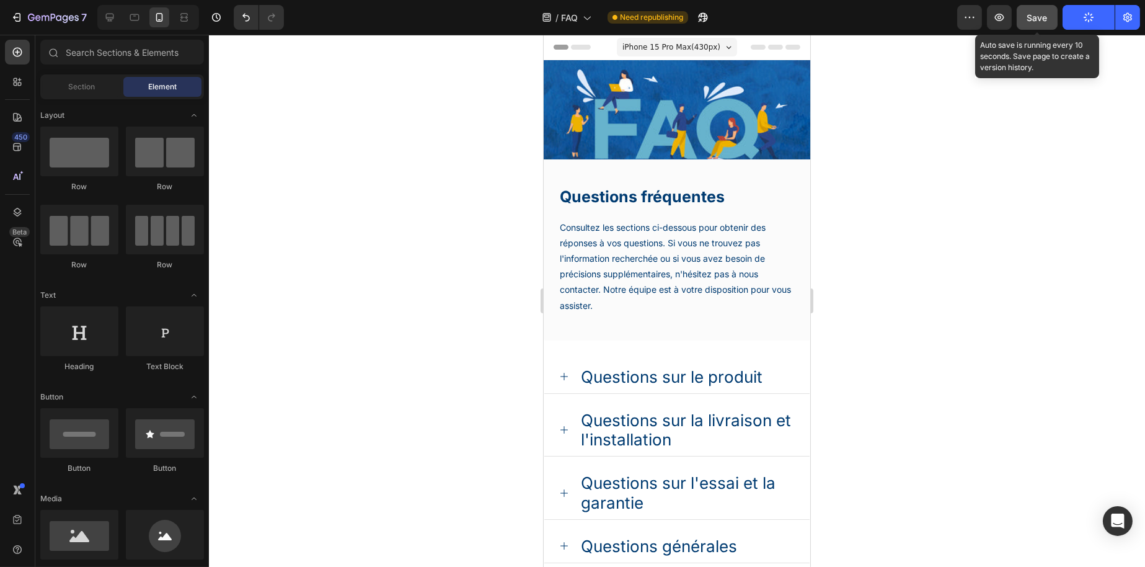
click at [1033, 11] on div "Save" at bounding box center [1038, 17] width 20 height 13
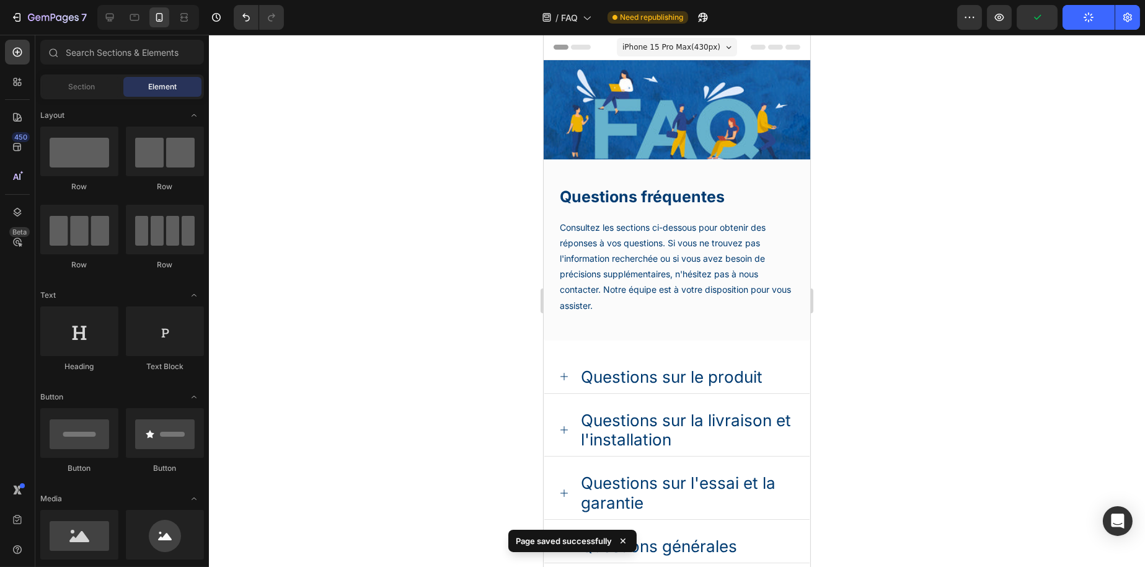
click at [1081, 20] on button "Publish" at bounding box center [1089, 17] width 52 height 25
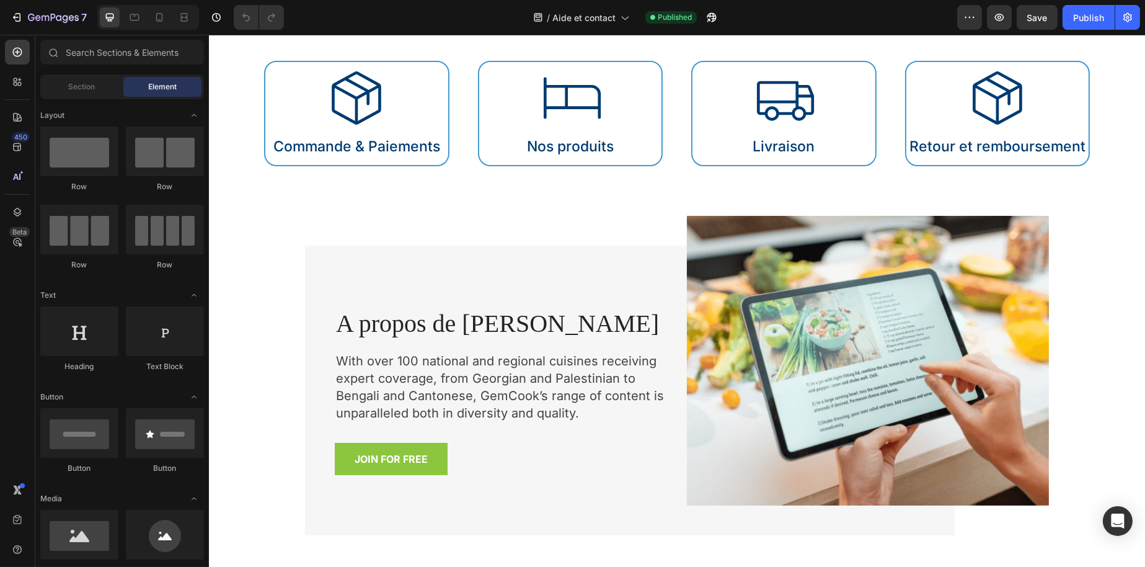
select select "140 cm x 190 cm"
select select "160 cm x 200 cm"
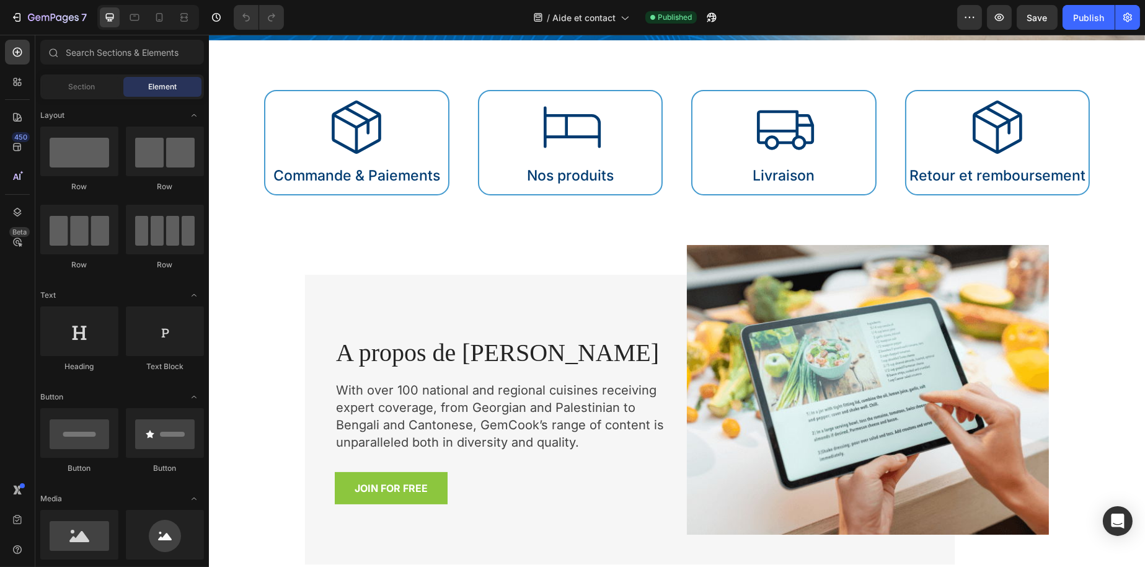
select select "140 cm x 190 cm"
select select "160 cm x 200 cm"
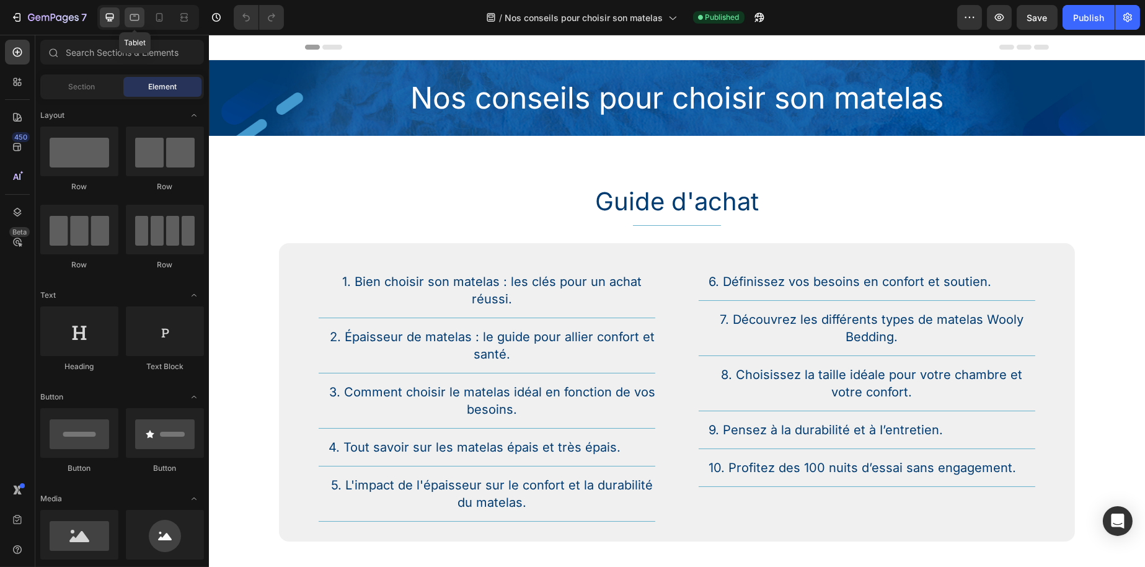
click at [138, 15] on icon at bounding box center [134, 17] width 9 height 7
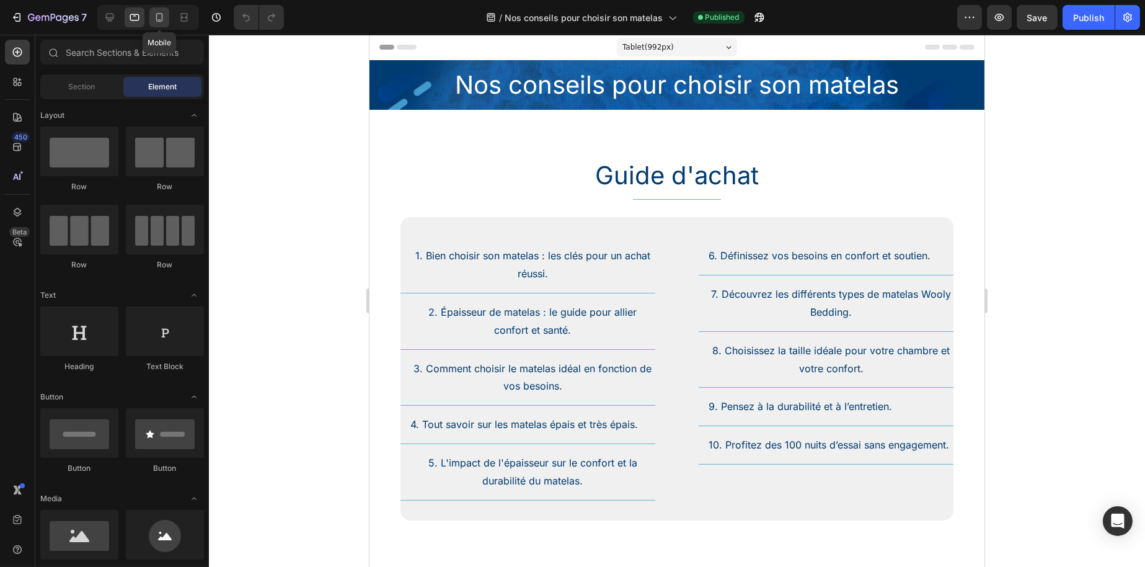
click at [157, 15] on icon at bounding box center [159, 17] width 12 height 12
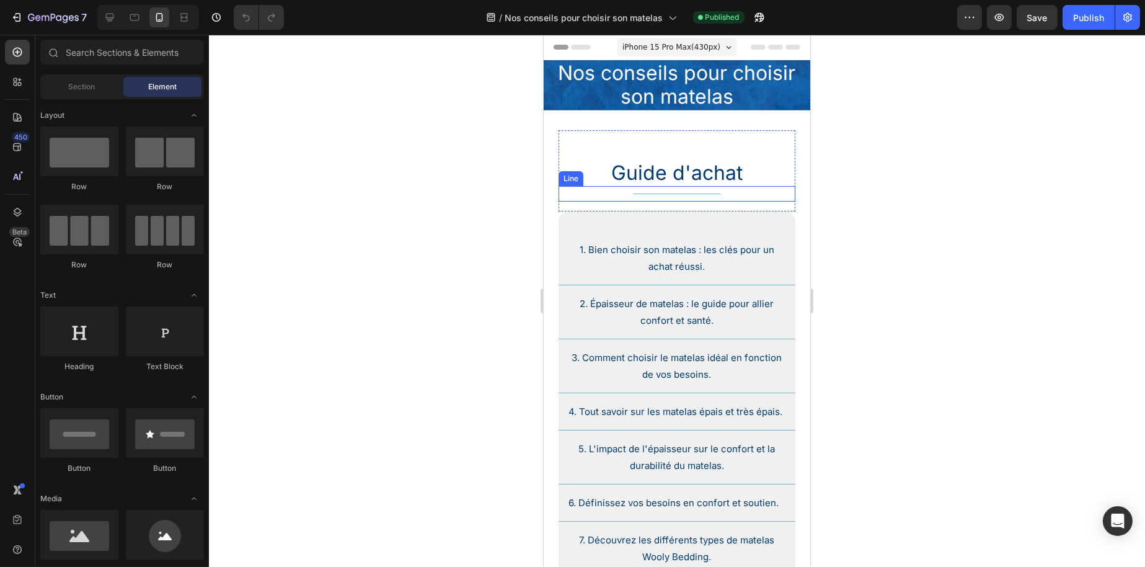
click at [653, 166] on h2 "Guide d'achat" at bounding box center [676, 173] width 237 height 26
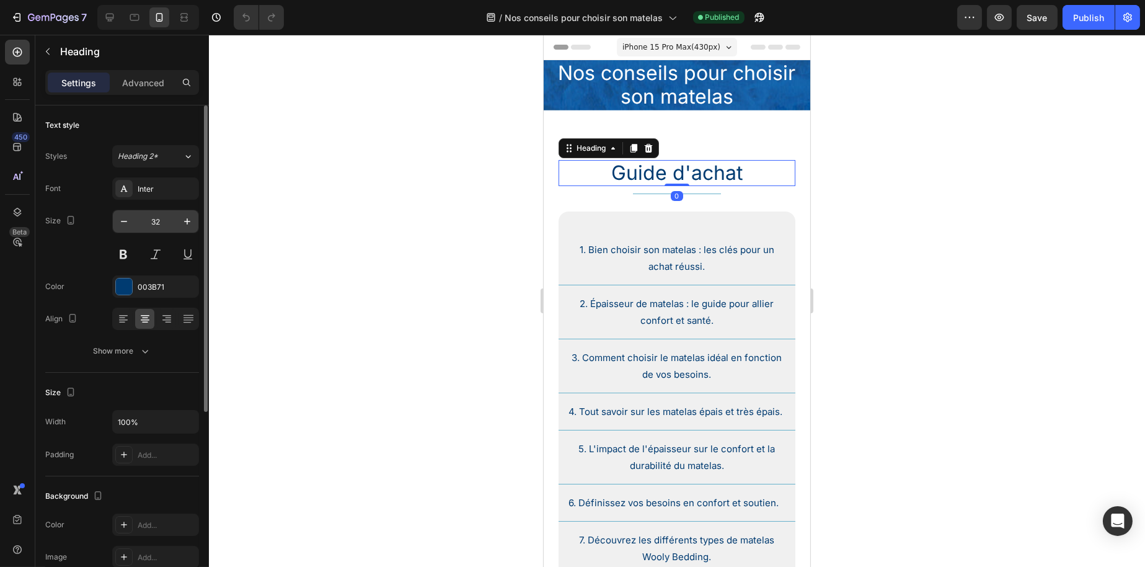
click at [155, 223] on input "32" at bounding box center [155, 221] width 41 height 22
click at [651, 79] on h1 "Nos conseils pour choisir son matelas" at bounding box center [676, 85] width 267 height 50
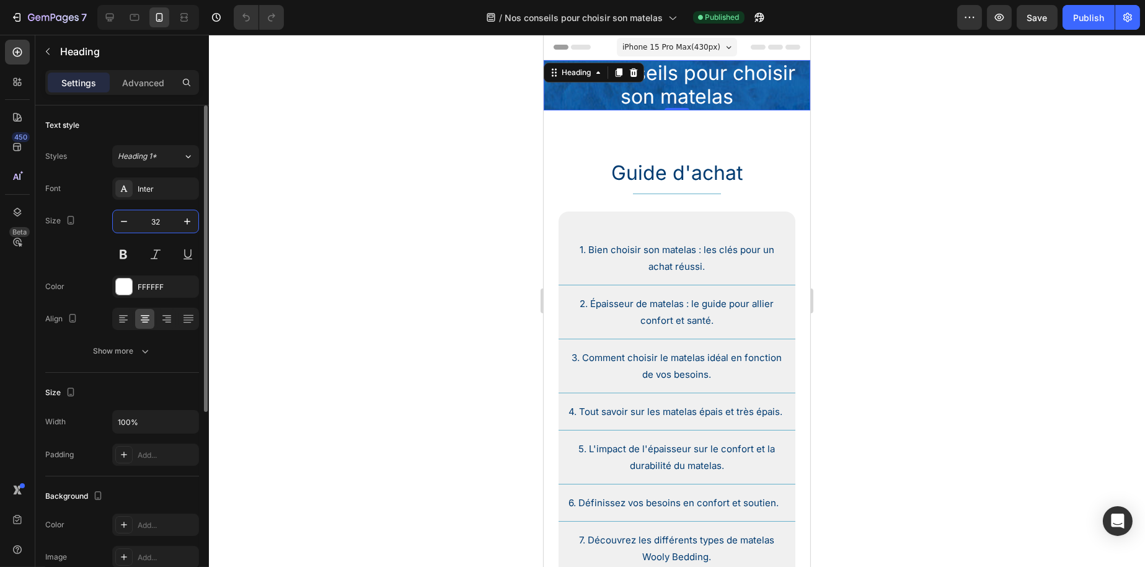
click at [169, 219] on input "32" at bounding box center [155, 221] width 41 height 22
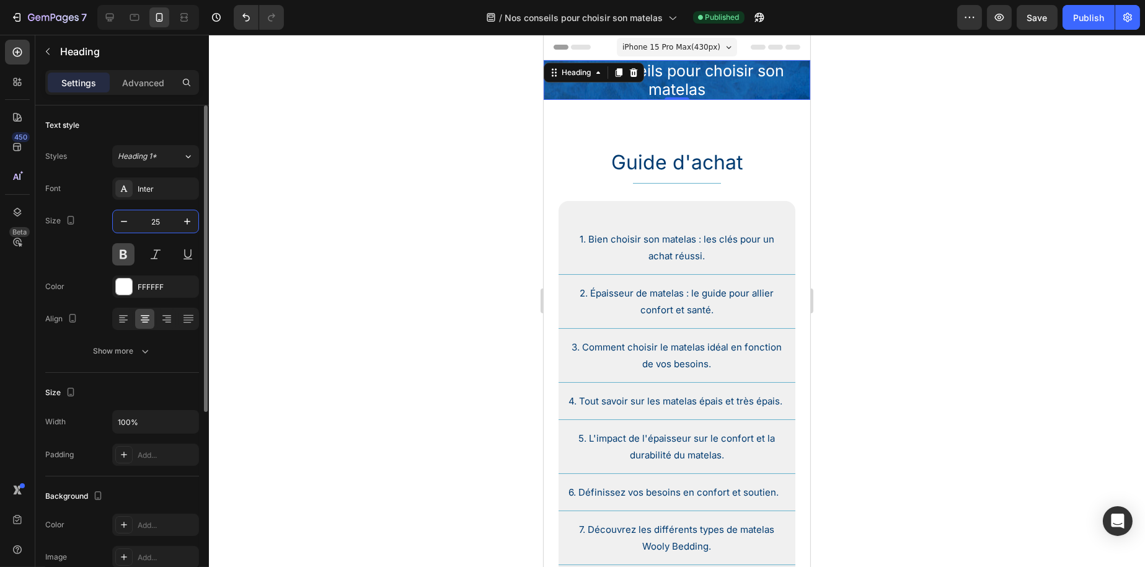
type input "25"
click at [125, 256] on button at bounding box center [123, 254] width 22 height 22
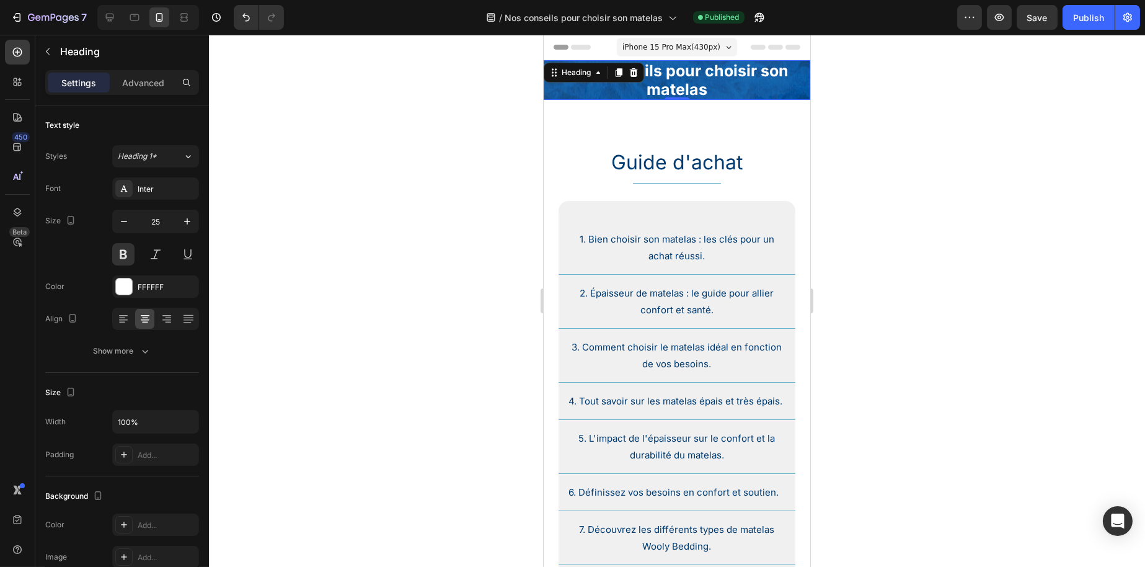
click at [283, 220] on div at bounding box center [677, 301] width 936 height 532
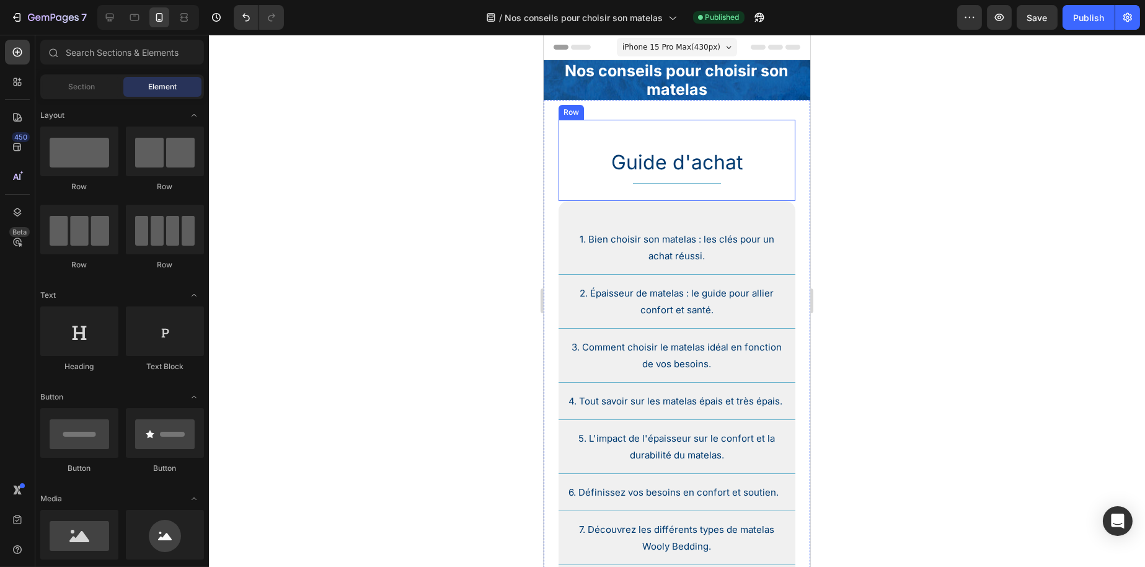
click at [669, 127] on div "Guide d'achat Heading Title Line" at bounding box center [676, 160] width 237 height 81
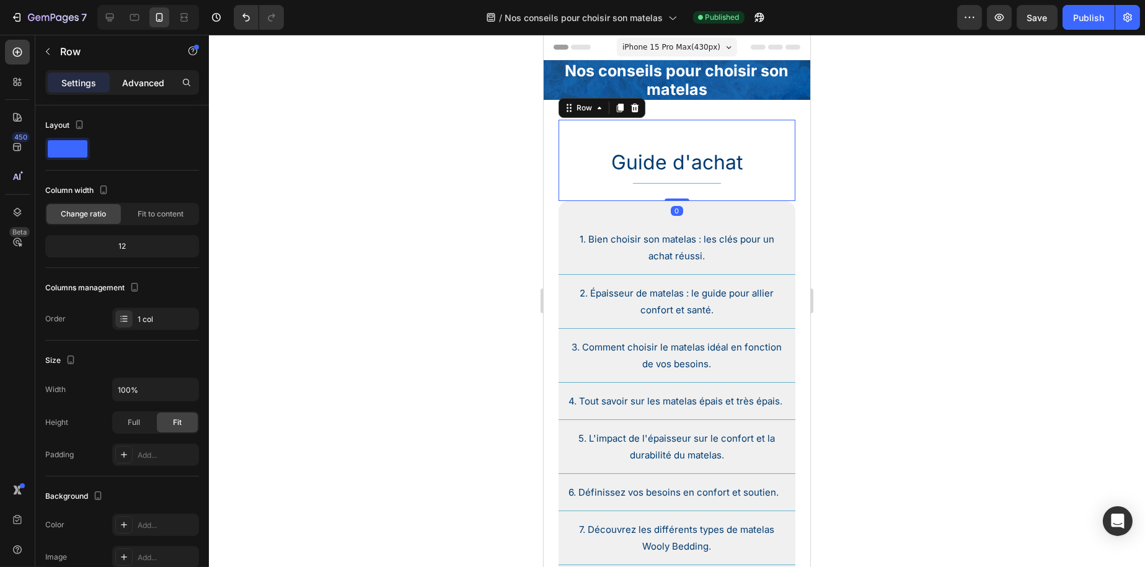
click at [150, 78] on p "Advanced" at bounding box center [143, 82] width 42 height 13
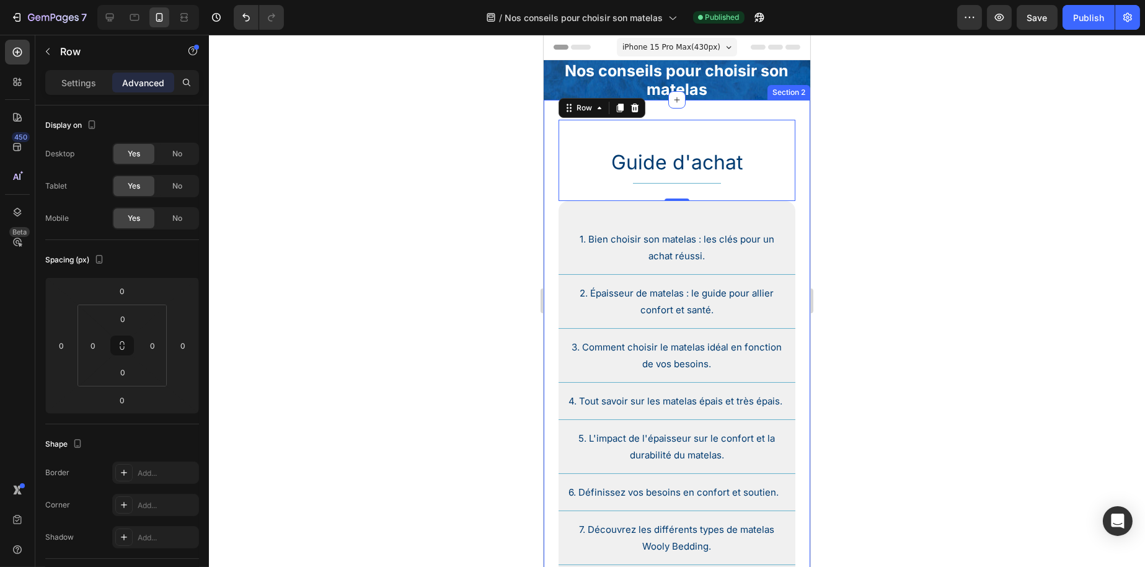
click at [705, 113] on div "Guide d'achat Heading Title Line Row 0 1. Bien choisir son matelas : les clés p…" at bounding box center [676, 435] width 267 height 670
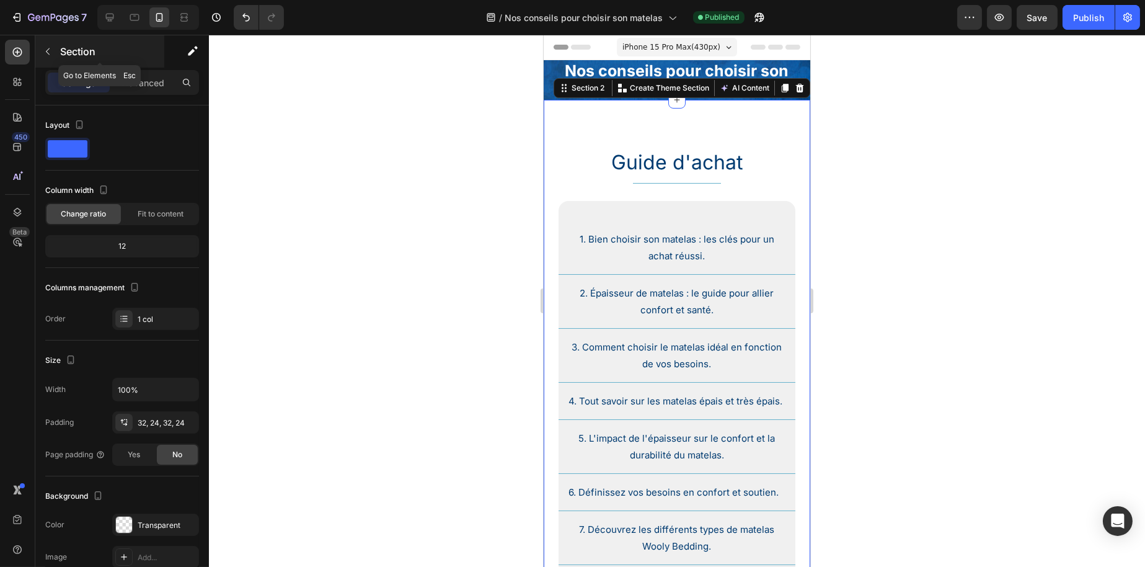
click at [141, 60] on div "Section" at bounding box center [99, 51] width 129 height 32
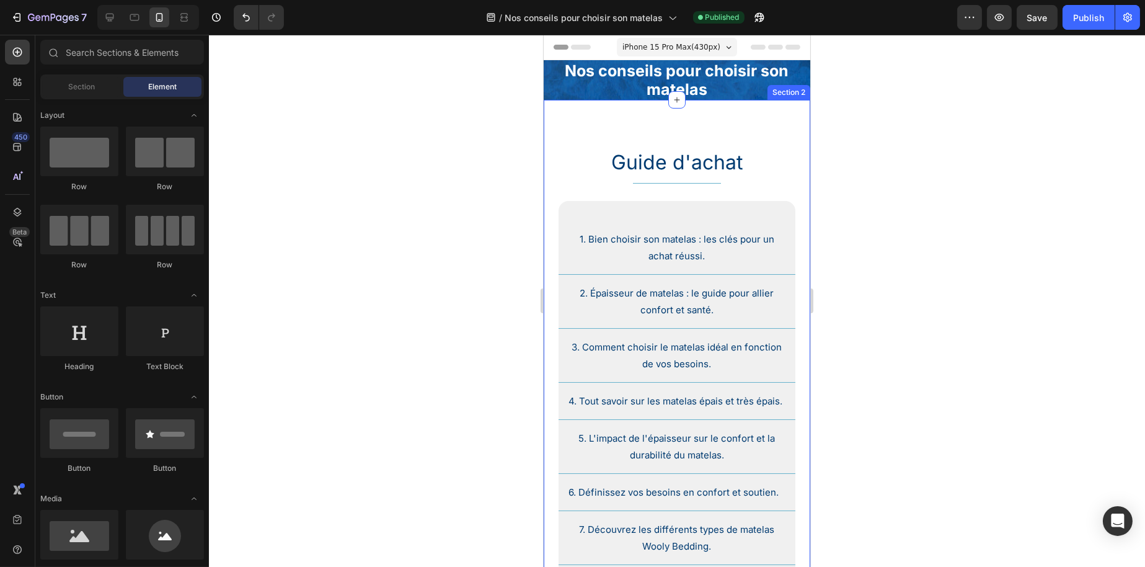
click at [620, 107] on div "Guide d'achat Heading Title Line Row 1. Bien choisir son matelas : les clés pou…" at bounding box center [676, 435] width 267 height 670
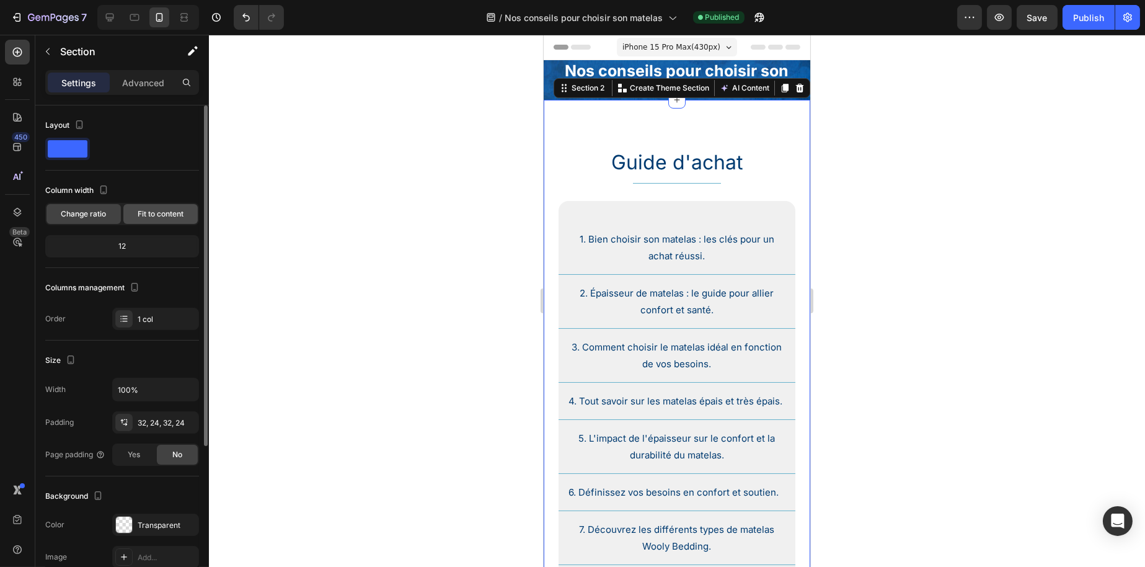
click at [145, 216] on span "Fit to content" at bounding box center [161, 213] width 46 height 11
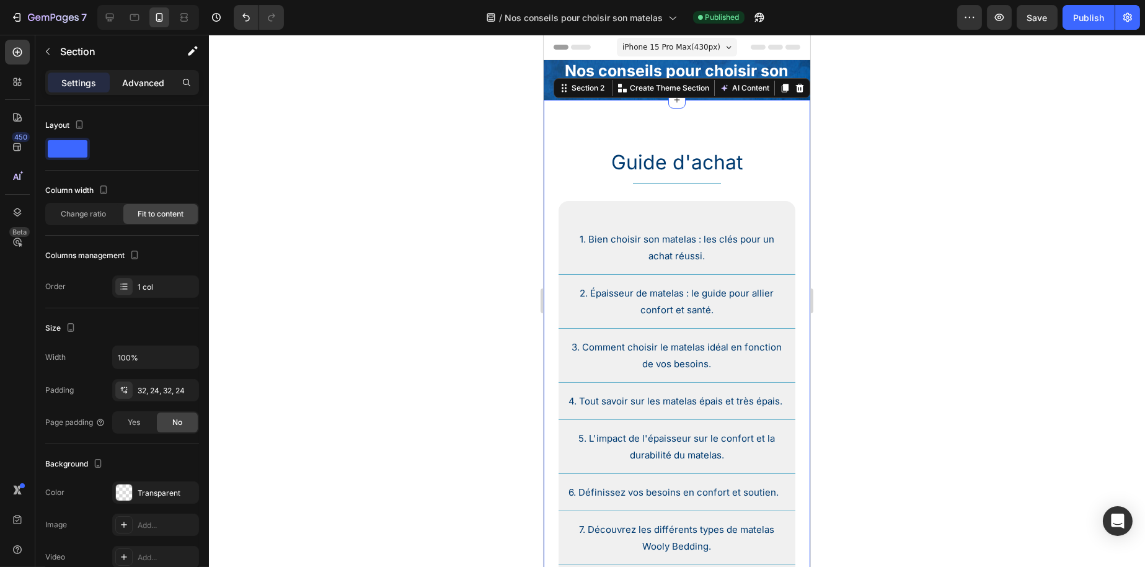
click at [151, 78] on p "Advanced" at bounding box center [143, 82] width 42 height 13
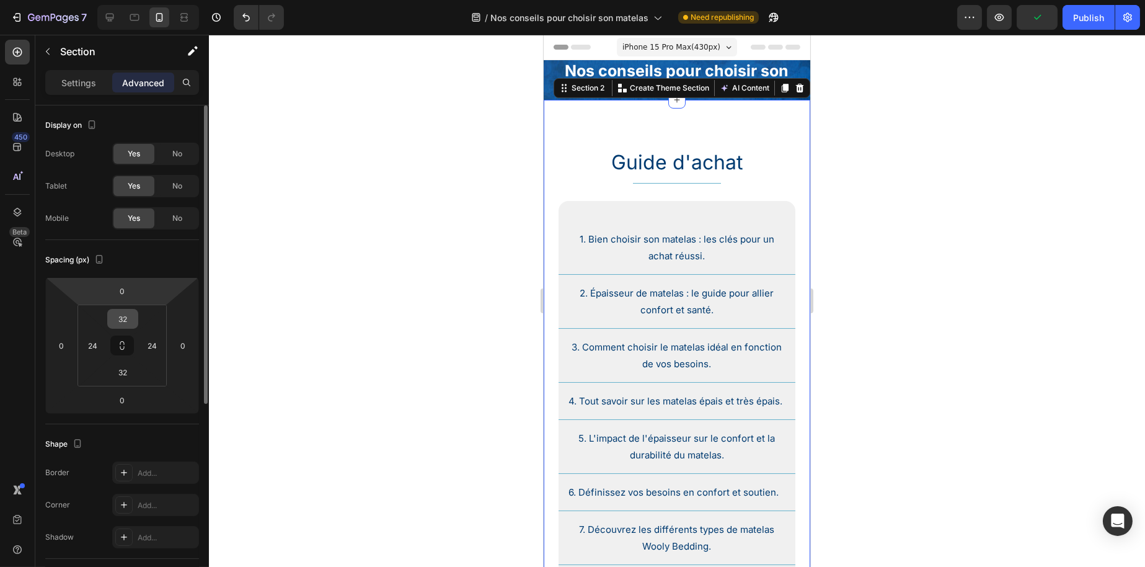
click at [127, 311] on input "32" at bounding box center [122, 318] width 25 height 19
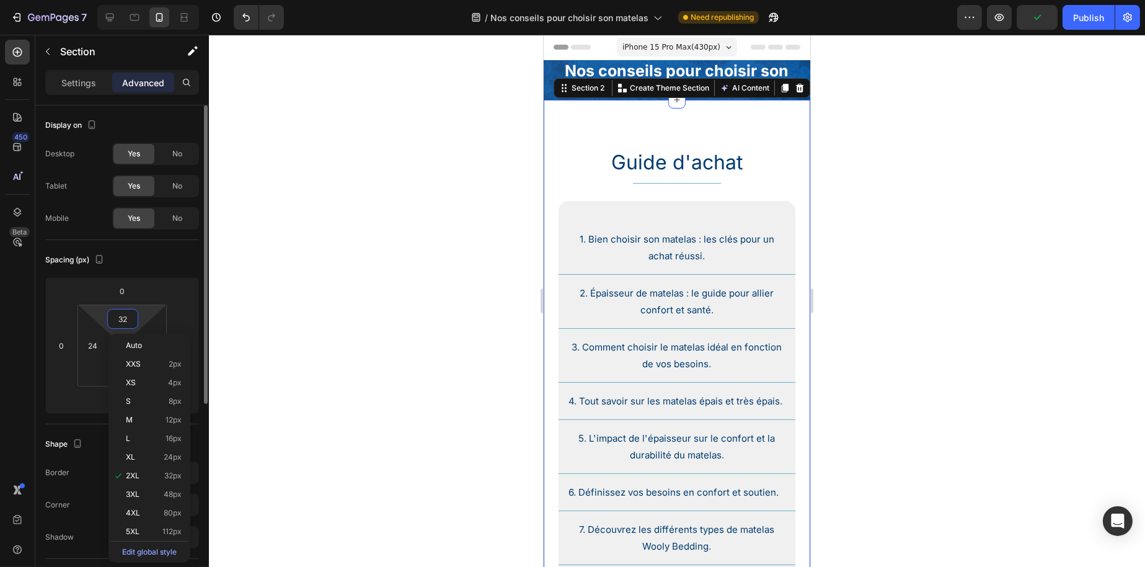
type input "0"
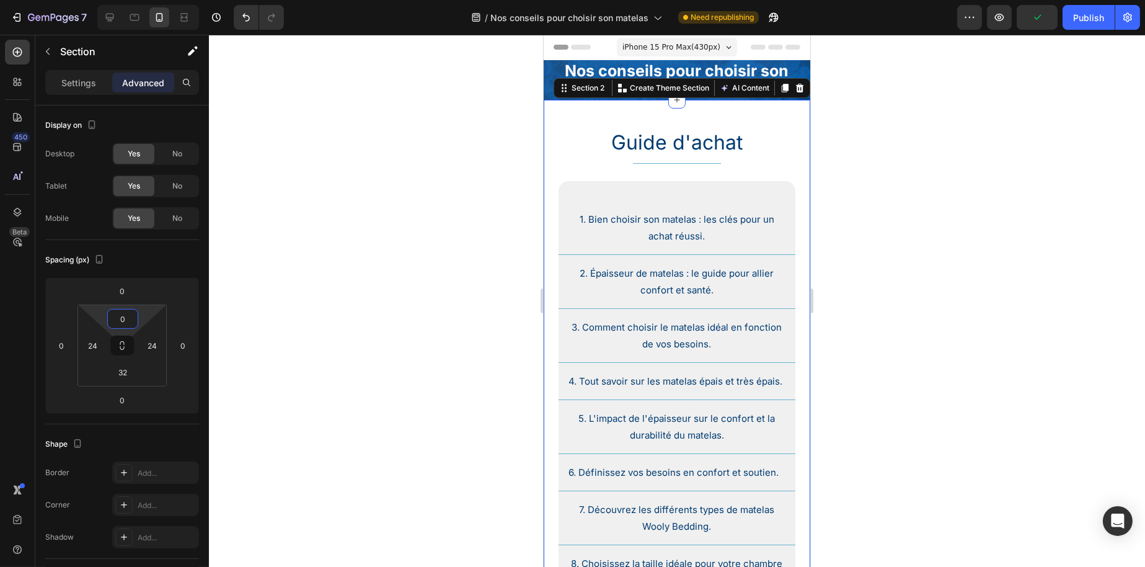
click at [327, 252] on div at bounding box center [677, 301] width 936 height 532
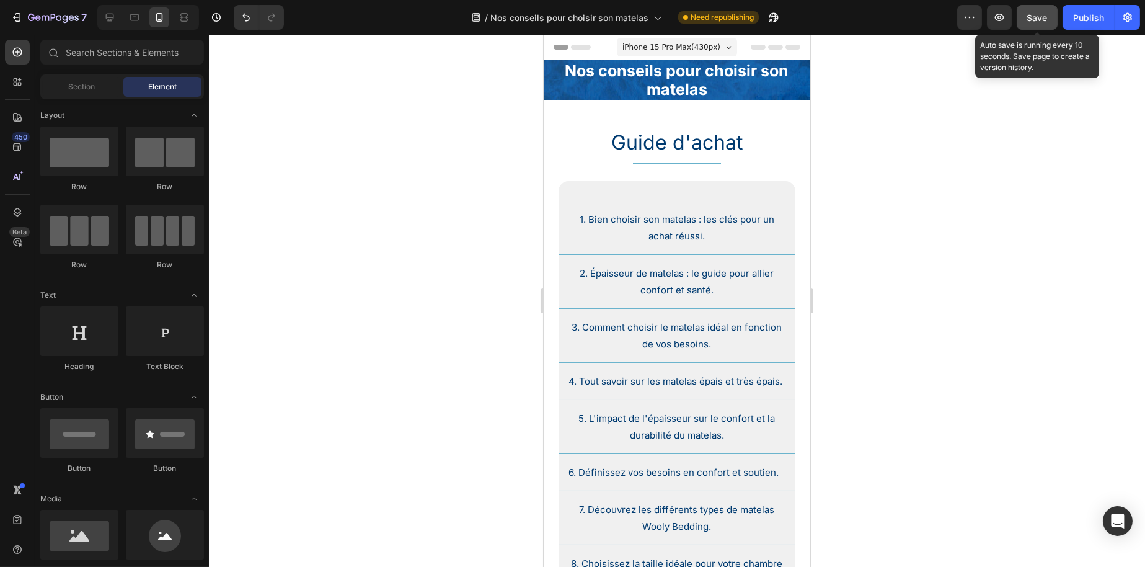
click at [1045, 17] on span "Save" at bounding box center [1038, 17] width 20 height 11
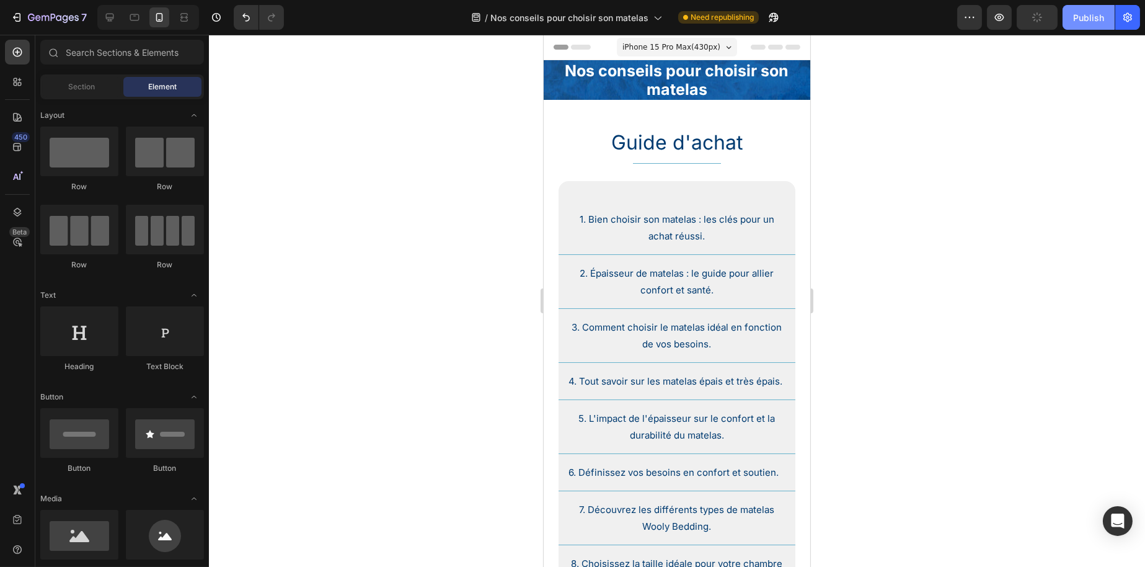
click at [1082, 18] on div "Publish" at bounding box center [1089, 17] width 31 height 13
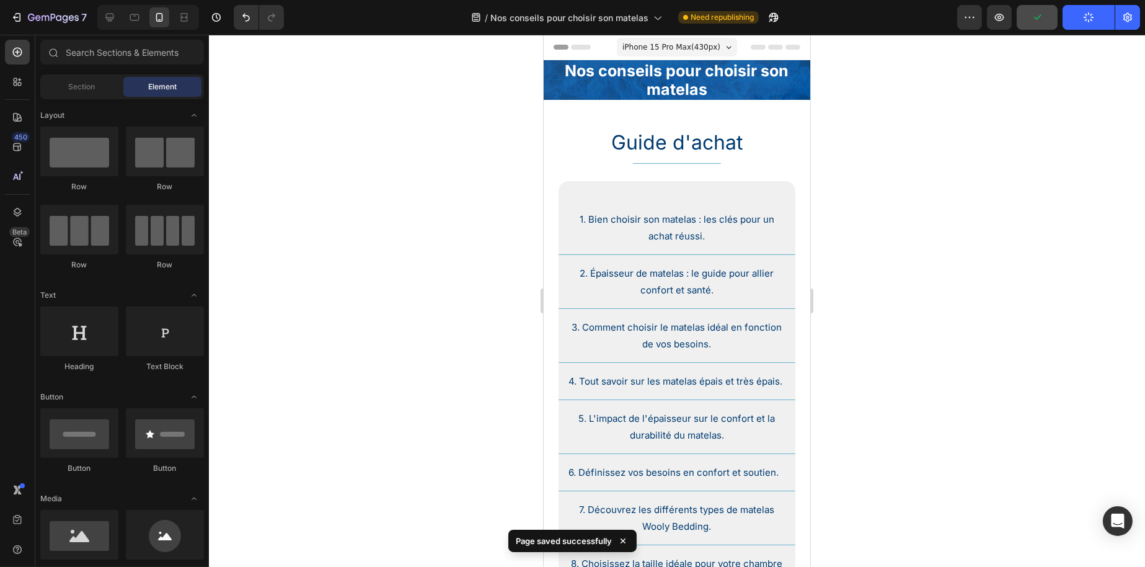
drag, startPoint x: 121, startPoint y: 22, endPoint x: 127, endPoint y: 21, distance: 6.3
click at [124, 22] on div at bounding box center [148, 17] width 102 height 25
click at [127, 20] on div at bounding box center [135, 17] width 20 height 20
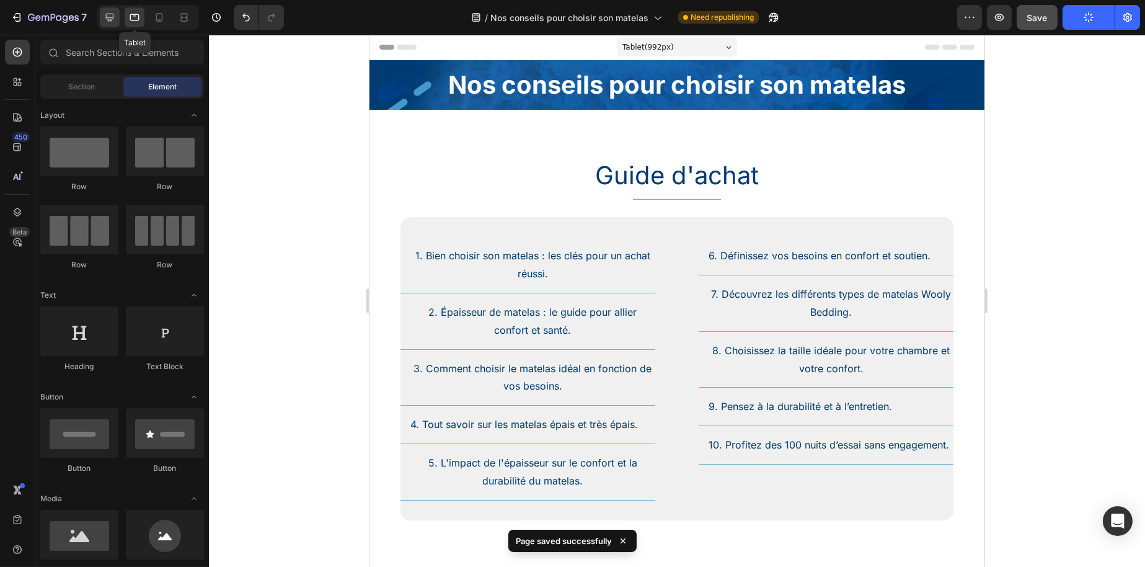
click at [117, 19] on div at bounding box center [110, 17] width 20 height 20
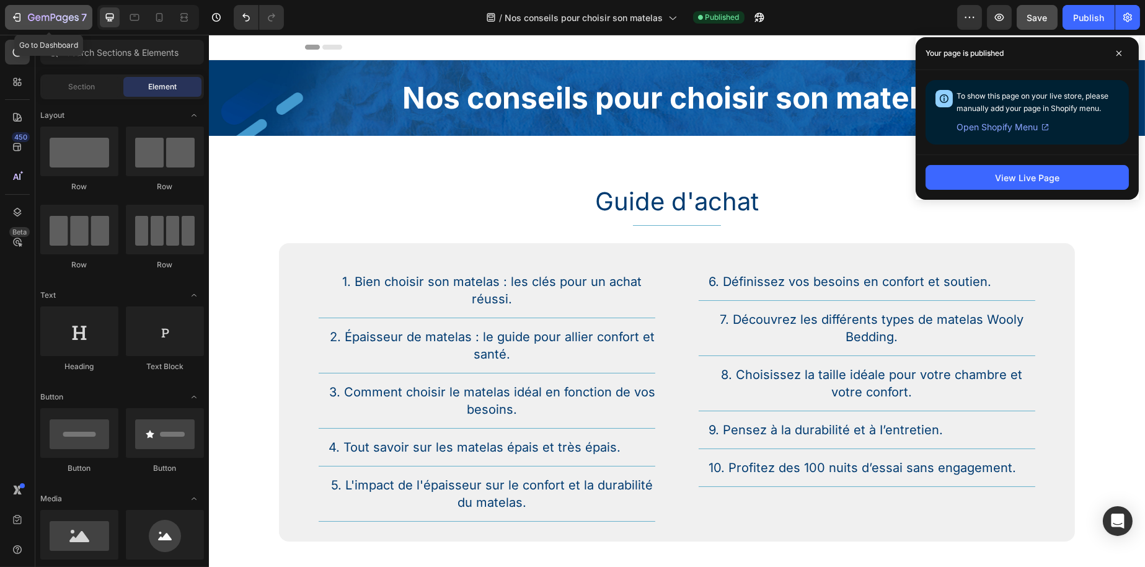
click at [40, 22] on icon "button" at bounding box center [53, 18] width 51 height 11
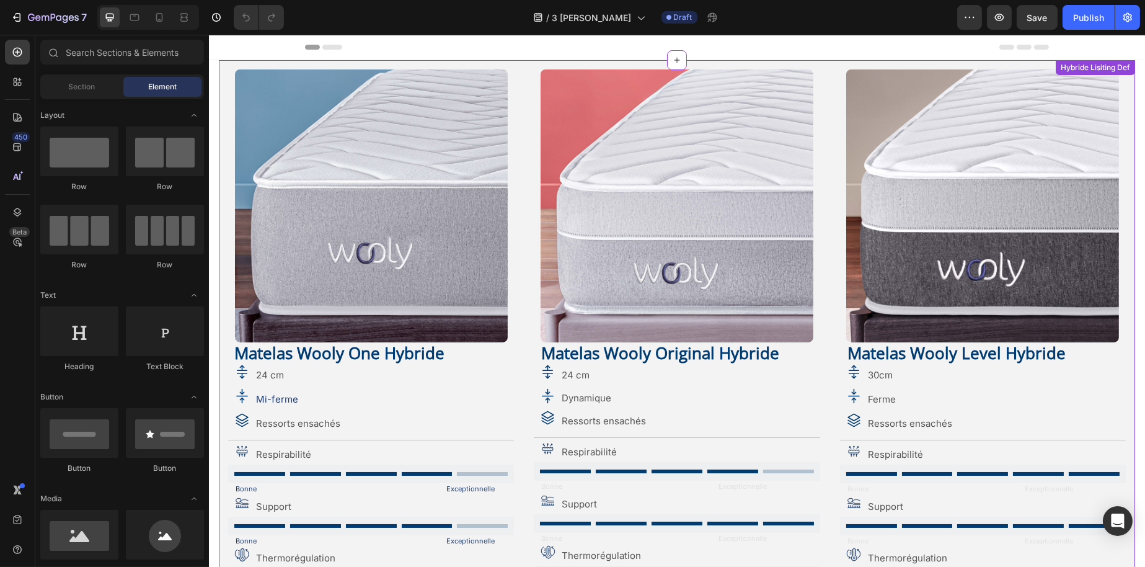
click at [367, 354] on strong "Matelas Wooly One Hybride" at bounding box center [339, 353] width 210 height 22
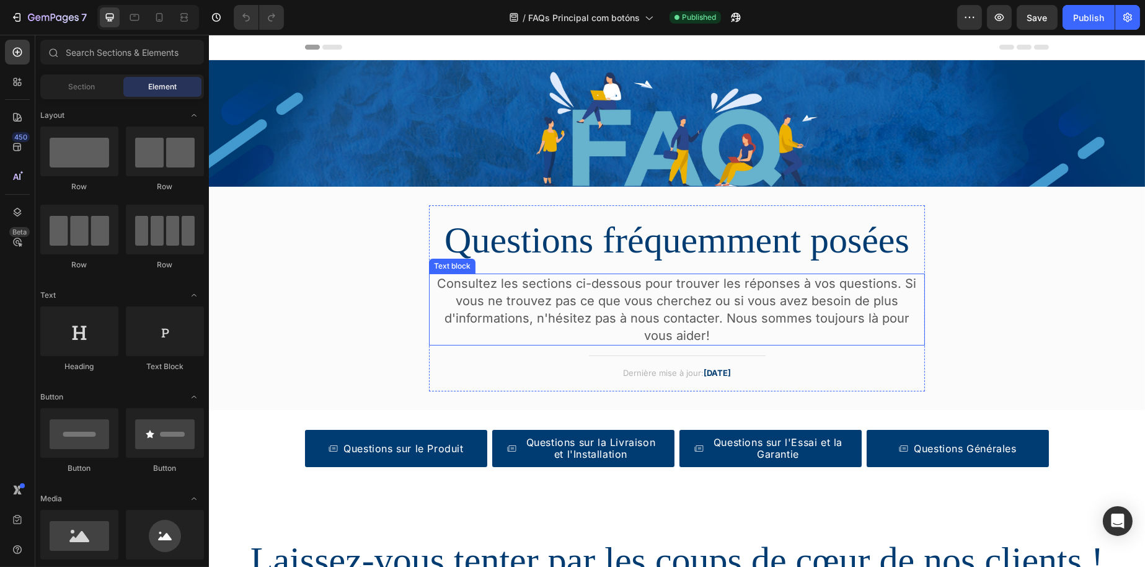
click at [706, 307] on p "Consultez les sections ci-dessous pour trouver les réponses à vos questions. Si…" at bounding box center [677, 309] width 494 height 69
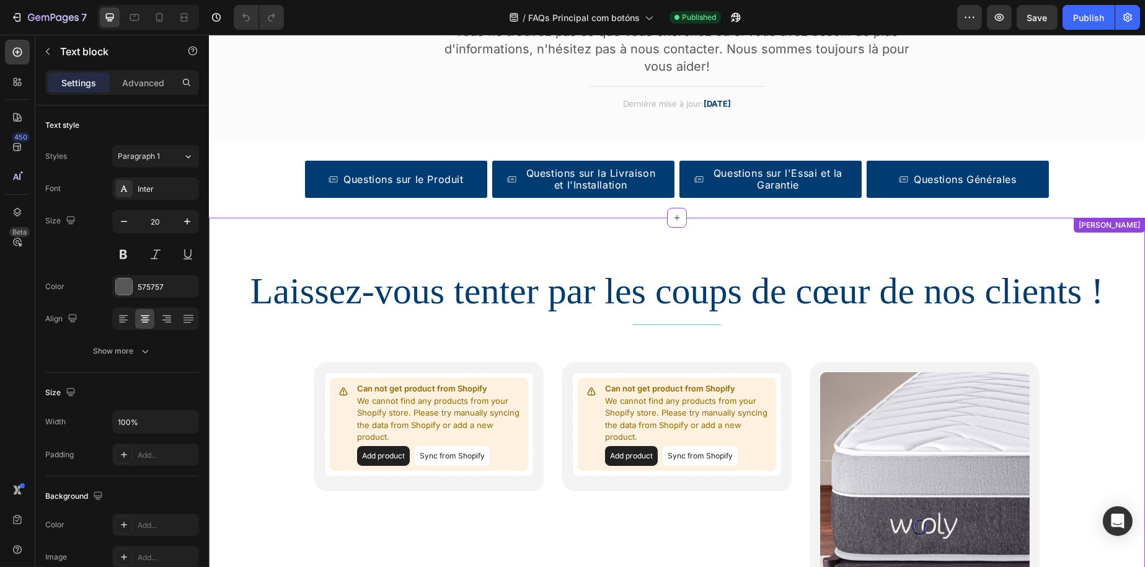
scroll to position [124, 0]
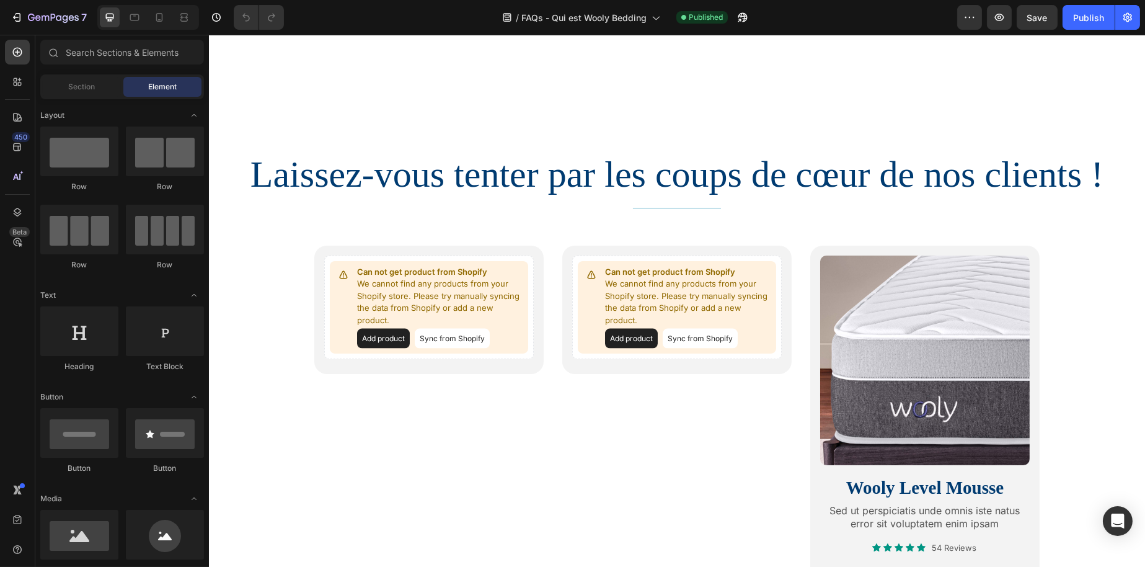
scroll to position [4341, 0]
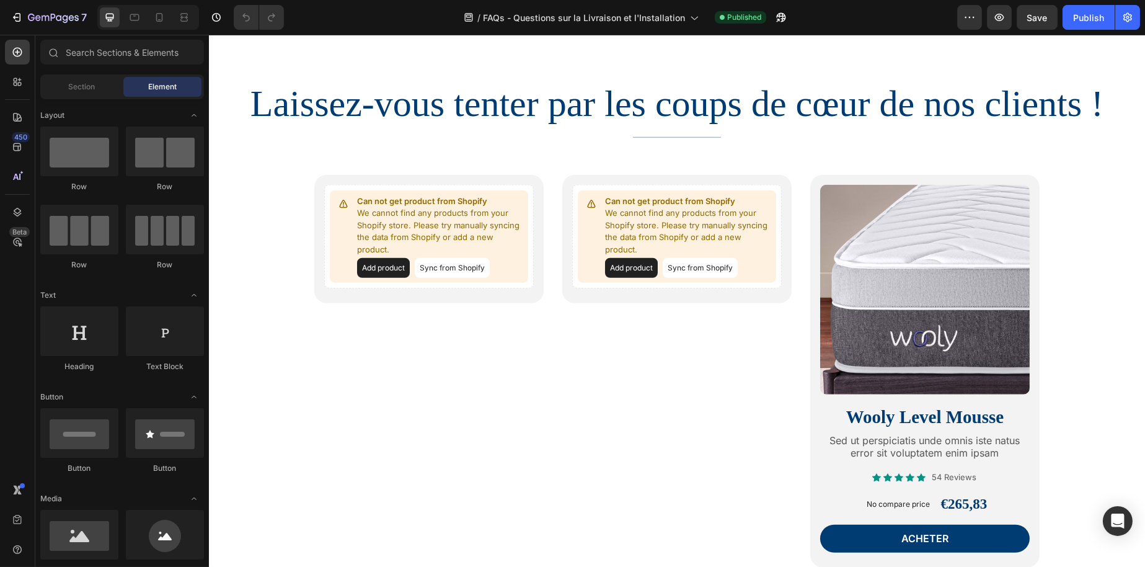
scroll to position [1985, 0]
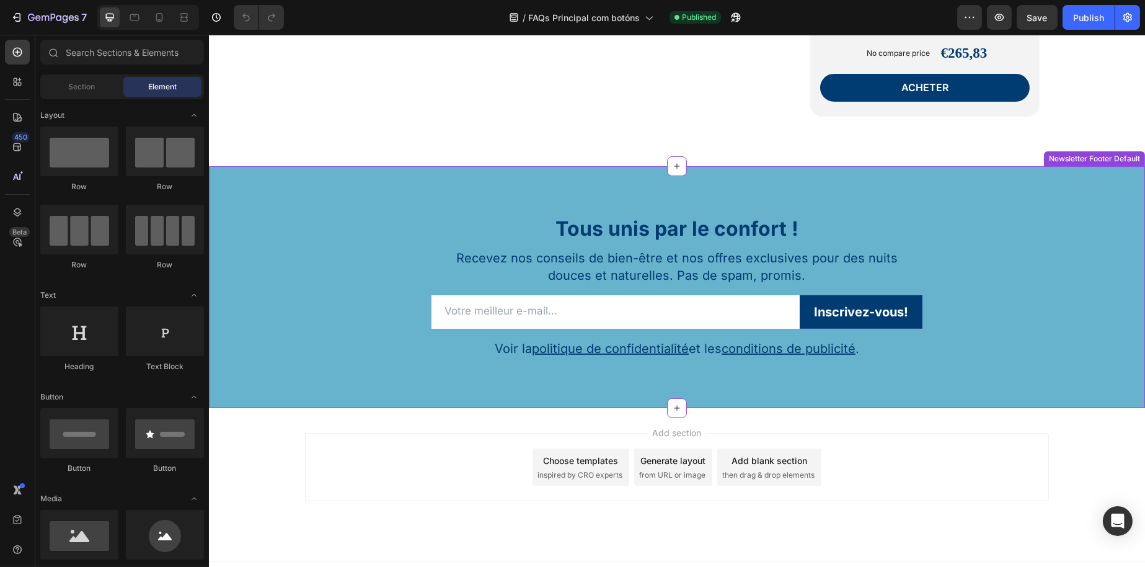
scroll to position [925, 0]
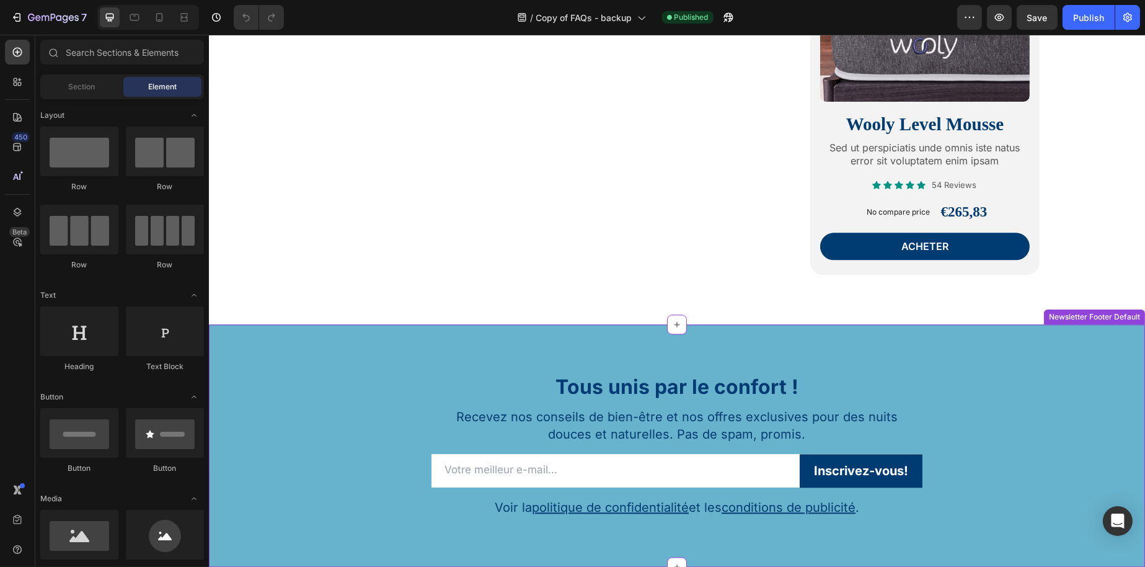
scroll to position [6069, 0]
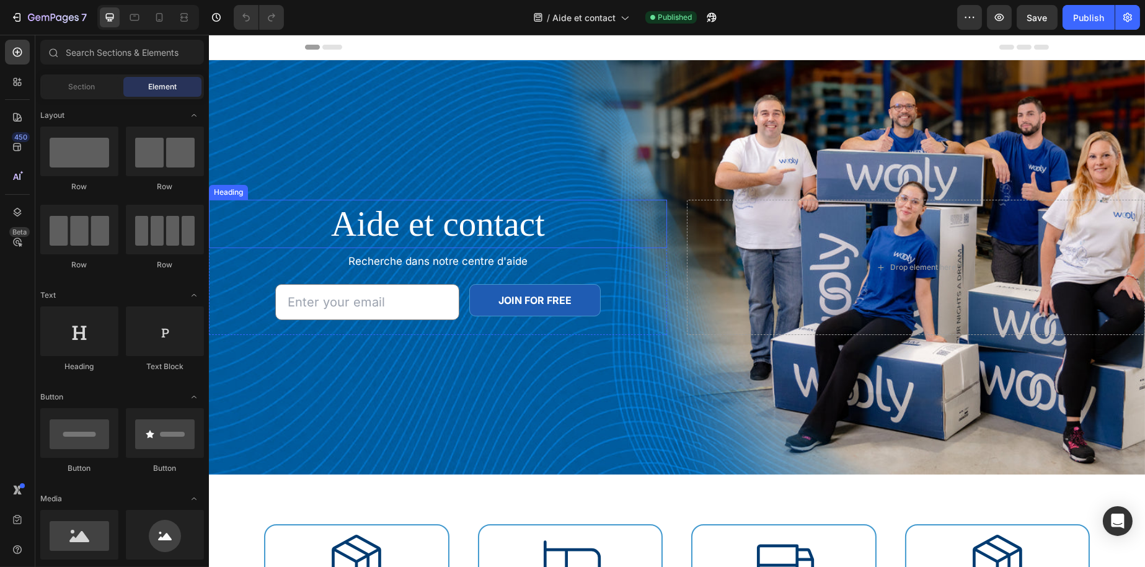
click at [463, 232] on h2 "Aide et contact" at bounding box center [437, 224] width 458 height 48
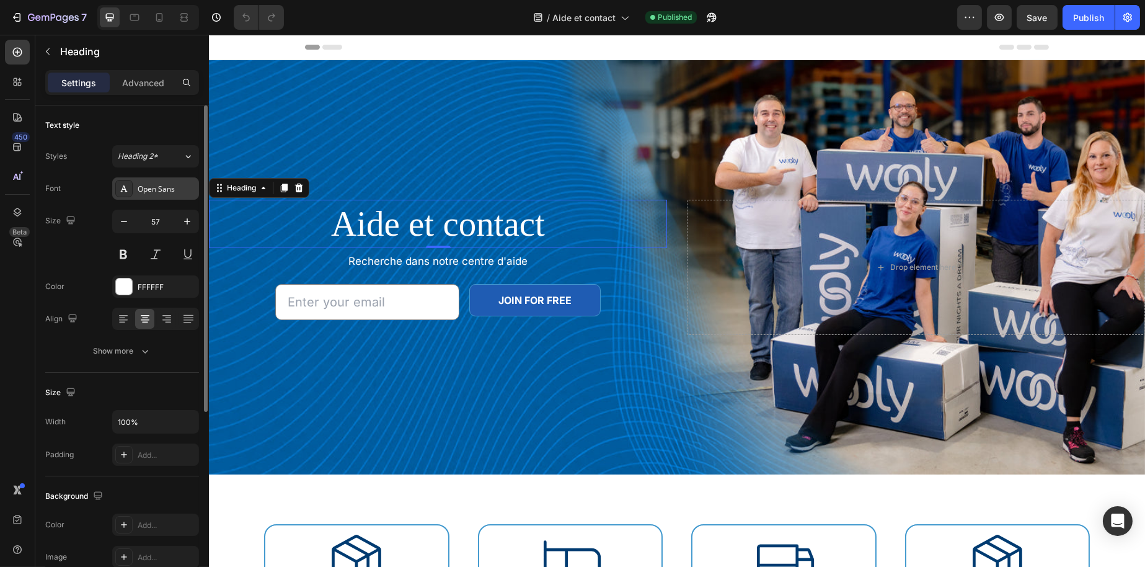
click at [156, 190] on div "Open Sans" at bounding box center [167, 189] width 58 height 11
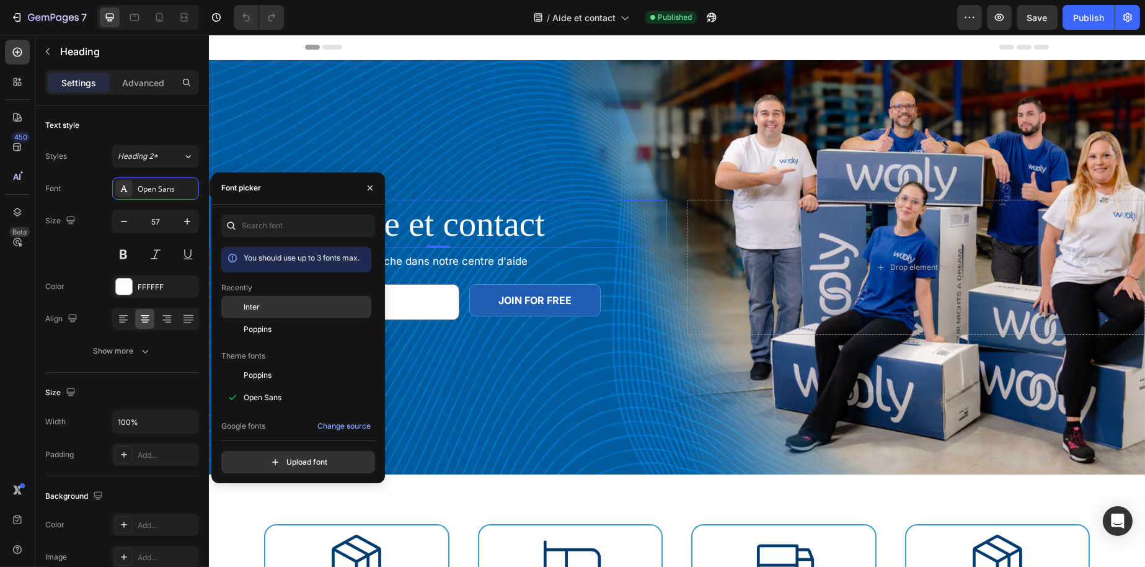
click at [251, 386] on div "Inter" at bounding box center [296, 397] width 150 height 22
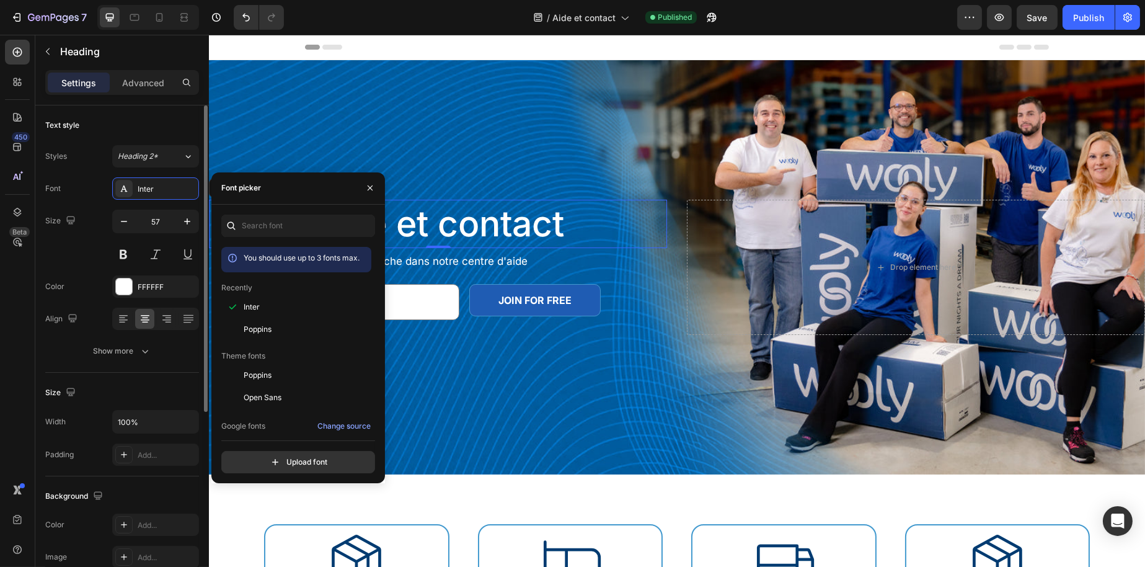
click at [174, 228] on input "57" at bounding box center [155, 221] width 41 height 22
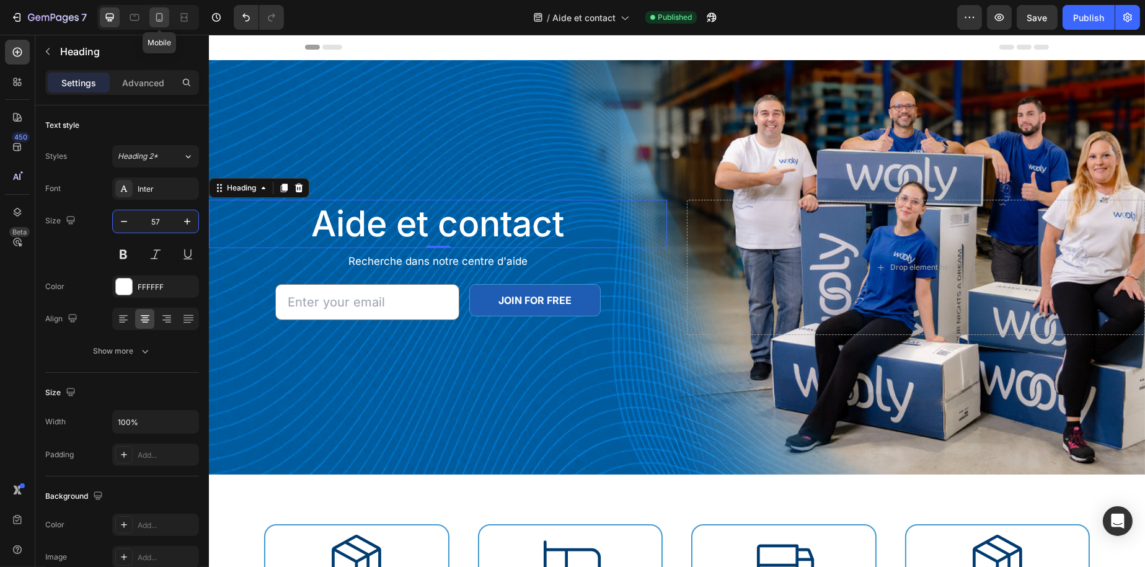
click at [161, 13] on icon at bounding box center [159, 17] width 7 height 9
type input "35"
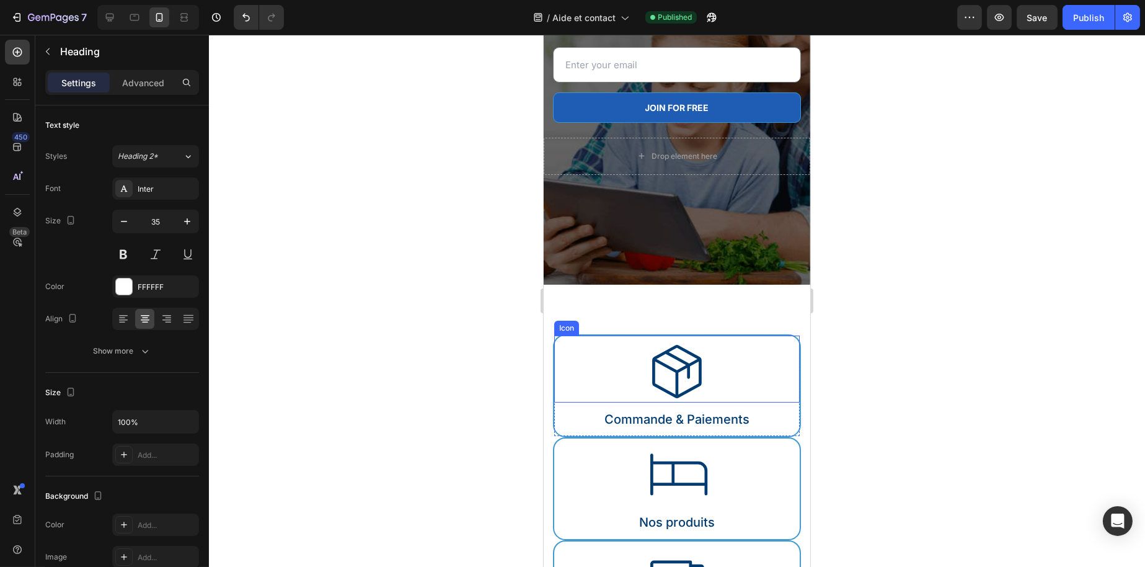
scroll to position [186, 0]
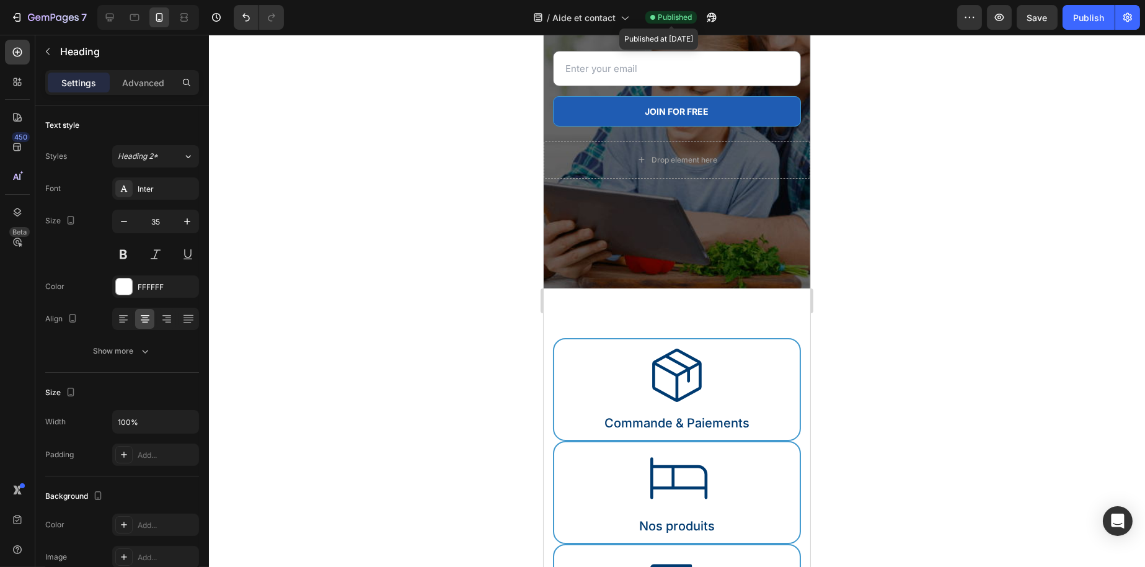
click at [688, 17] on span "Published" at bounding box center [675, 17] width 34 height 11
click at [963, 18] on button "button" at bounding box center [970, 17] width 25 height 25
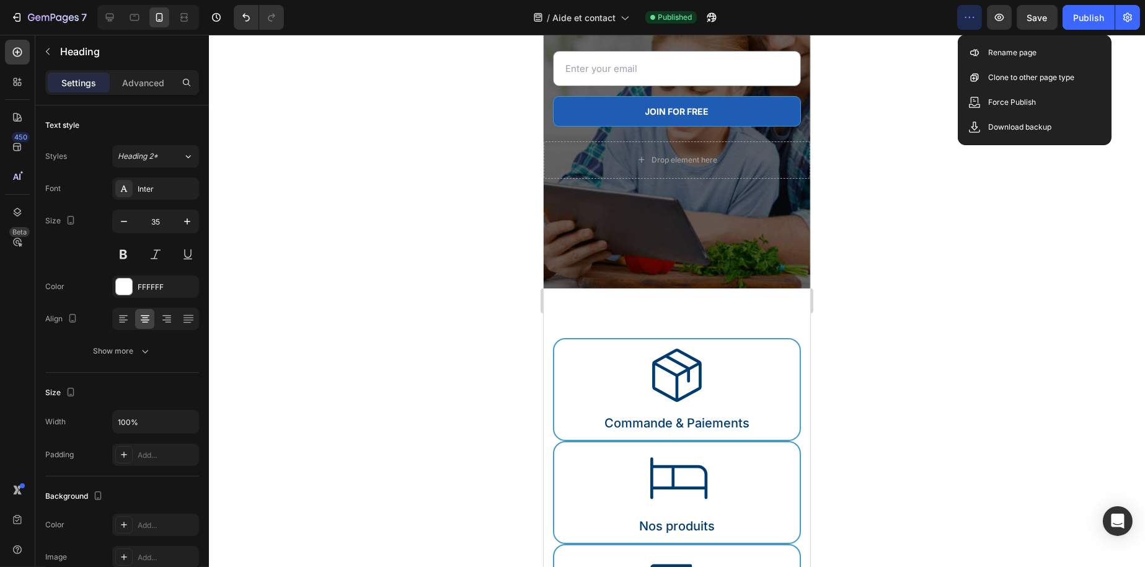
click at [963, 18] on button "button" at bounding box center [970, 17] width 25 height 25
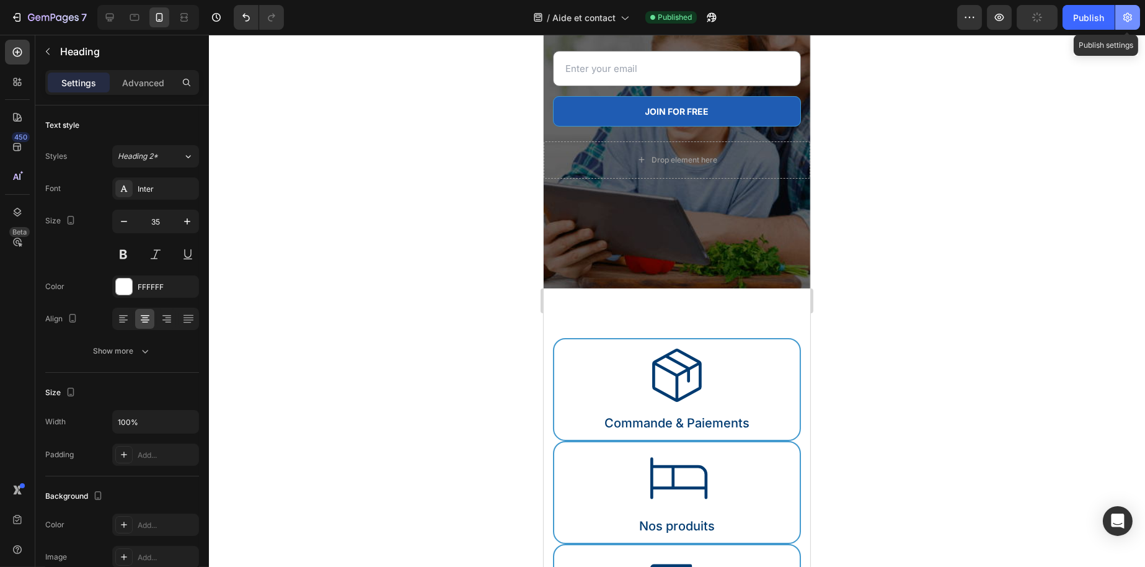
click at [1121, 22] on button "button" at bounding box center [1128, 17] width 25 height 25
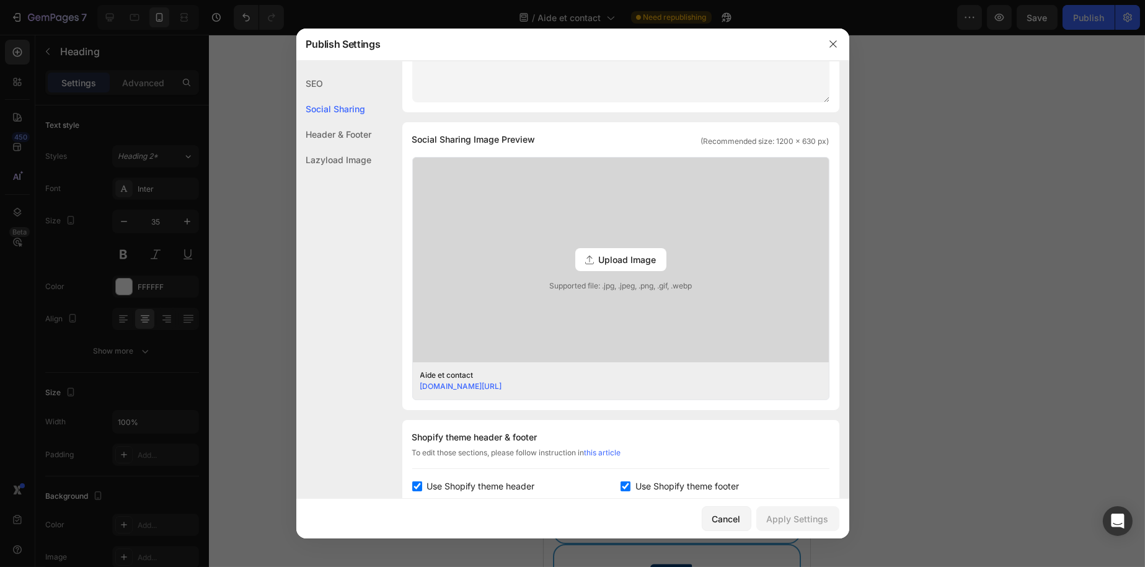
click at [334, 147] on div "Header & Footer" at bounding box center [334, 159] width 76 height 25
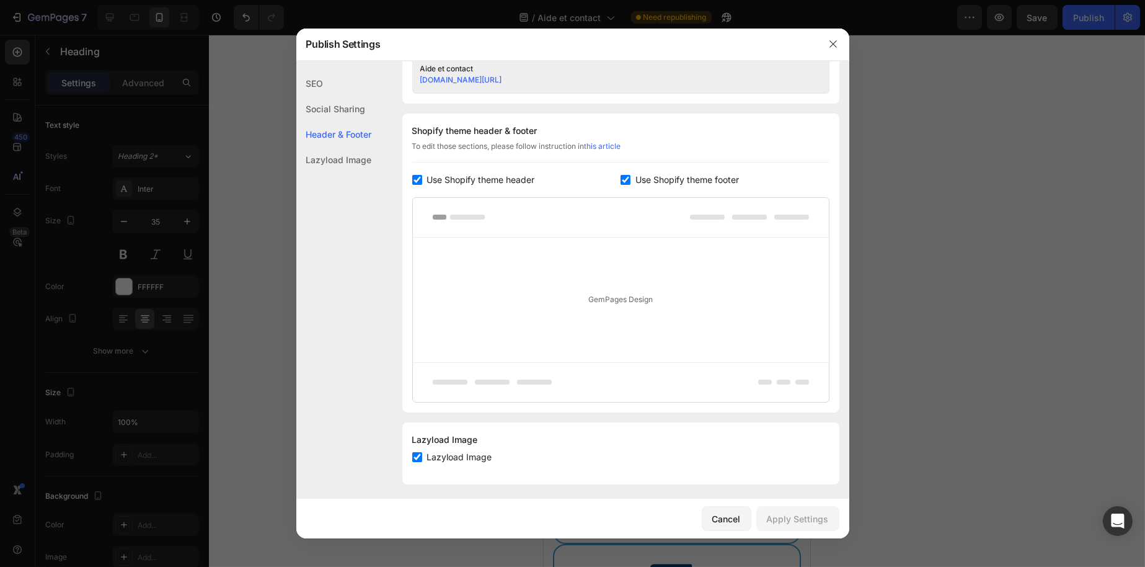
click at [352, 160] on div "Lazyload Image" at bounding box center [334, 159] width 76 height 25
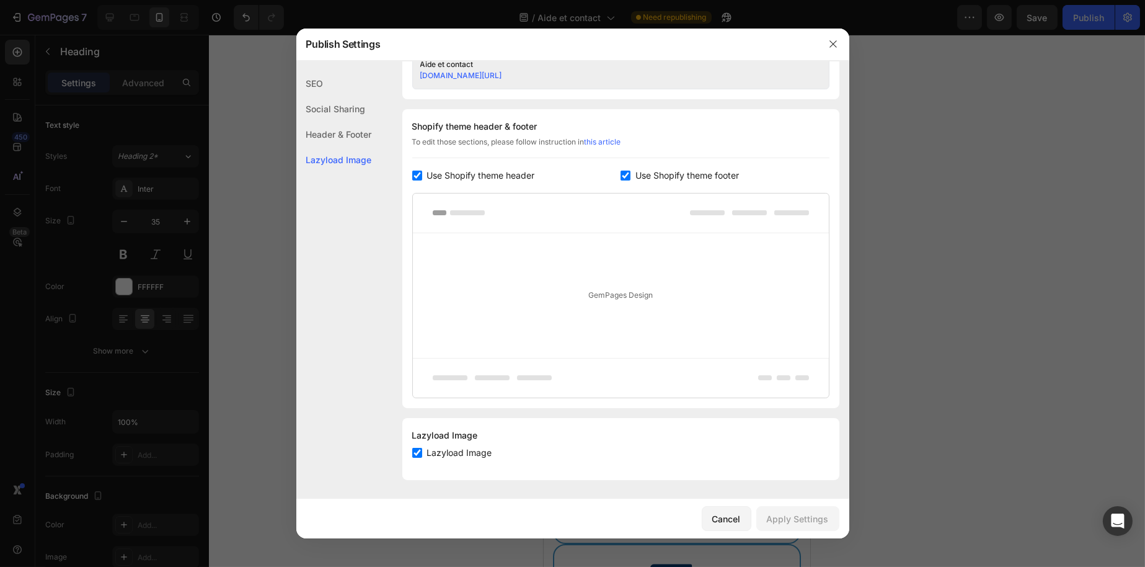
click at [339, 96] on div "SEO" at bounding box center [334, 108] width 76 height 25
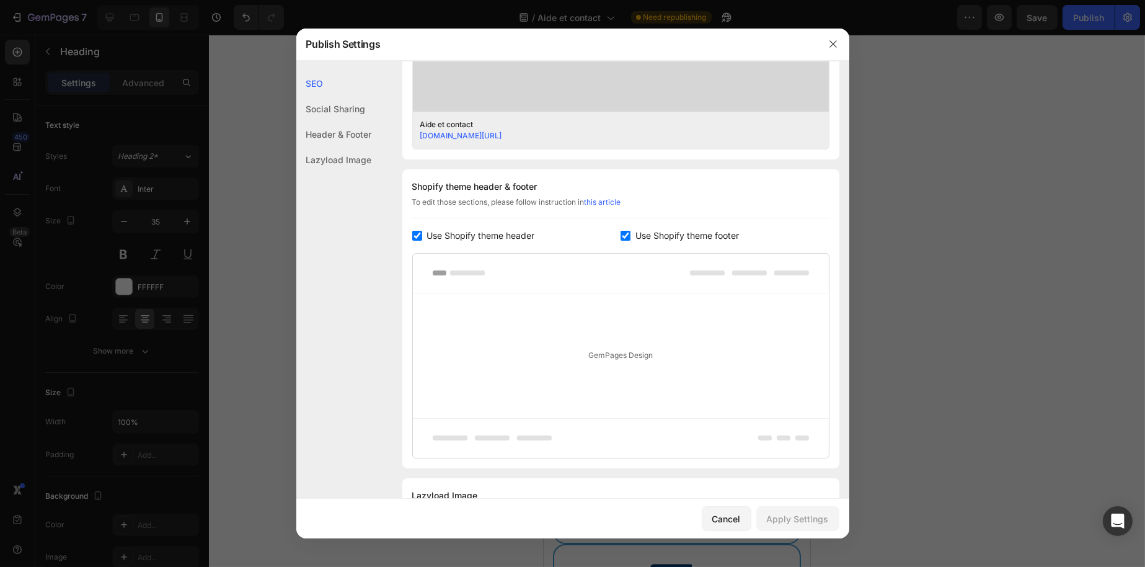
click at [337, 91] on div "SEO" at bounding box center [334, 83] width 76 height 25
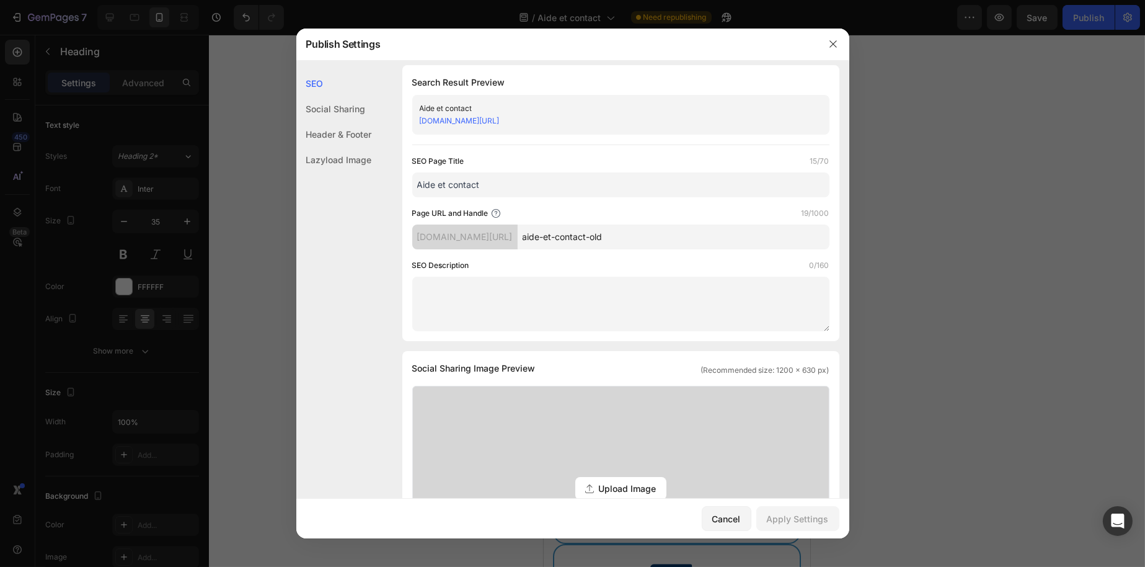
scroll to position [0, 0]
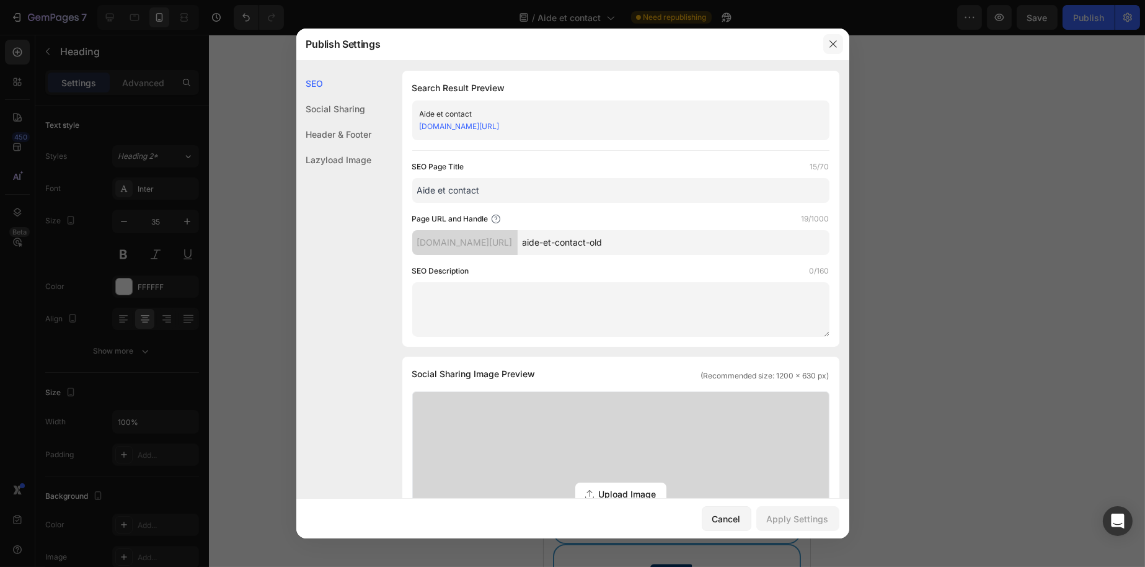
click at [829, 50] on button "button" at bounding box center [834, 44] width 20 height 20
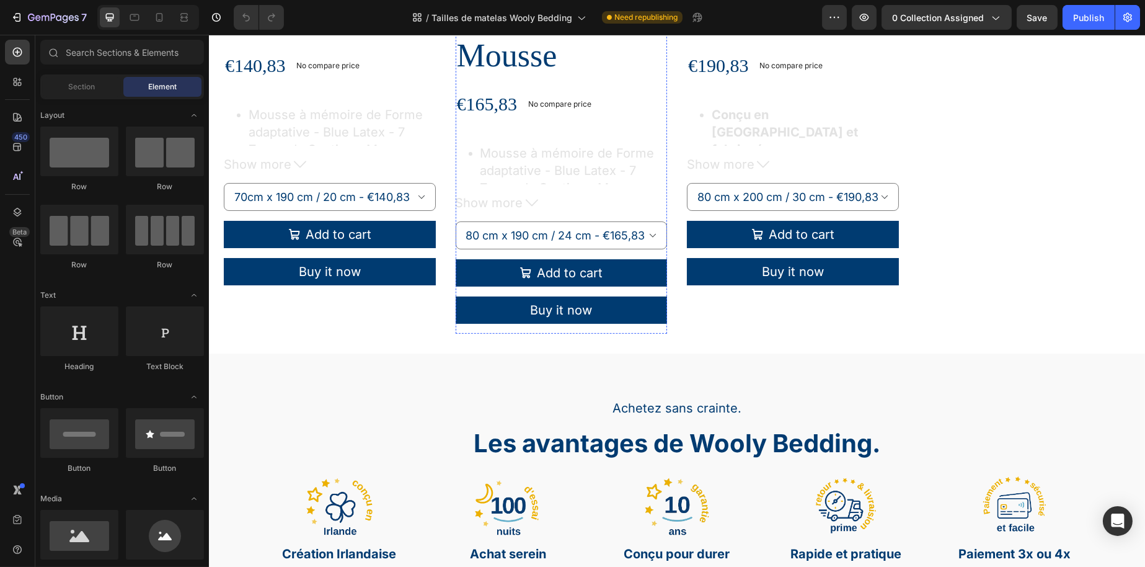
scroll to position [744, 0]
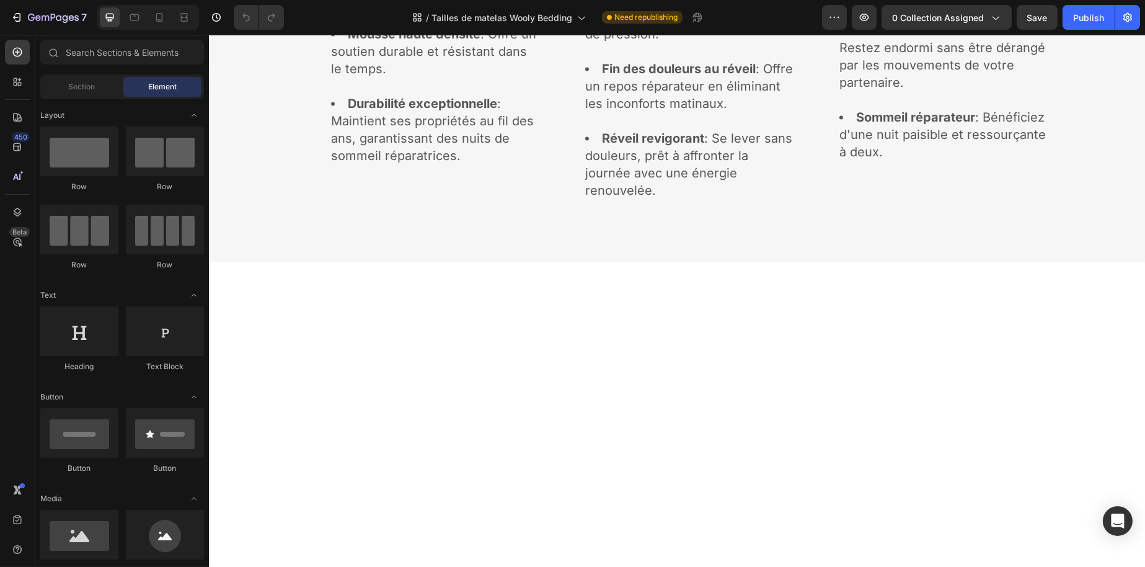
select select "140 cm x 190 cm"
select select "160 cm x 200 cm"
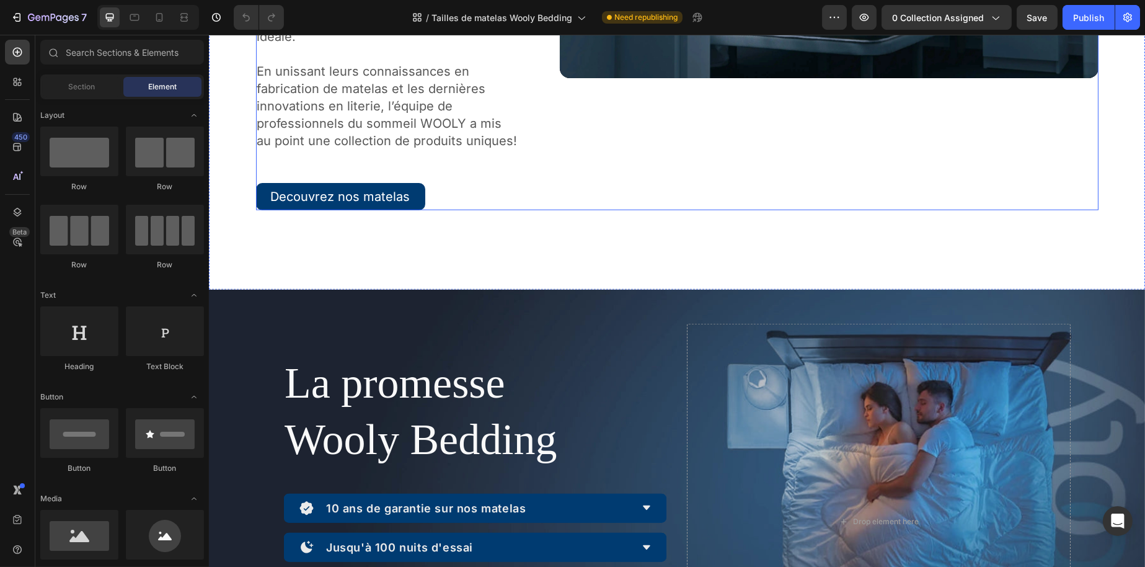
scroll to position [2108, 0]
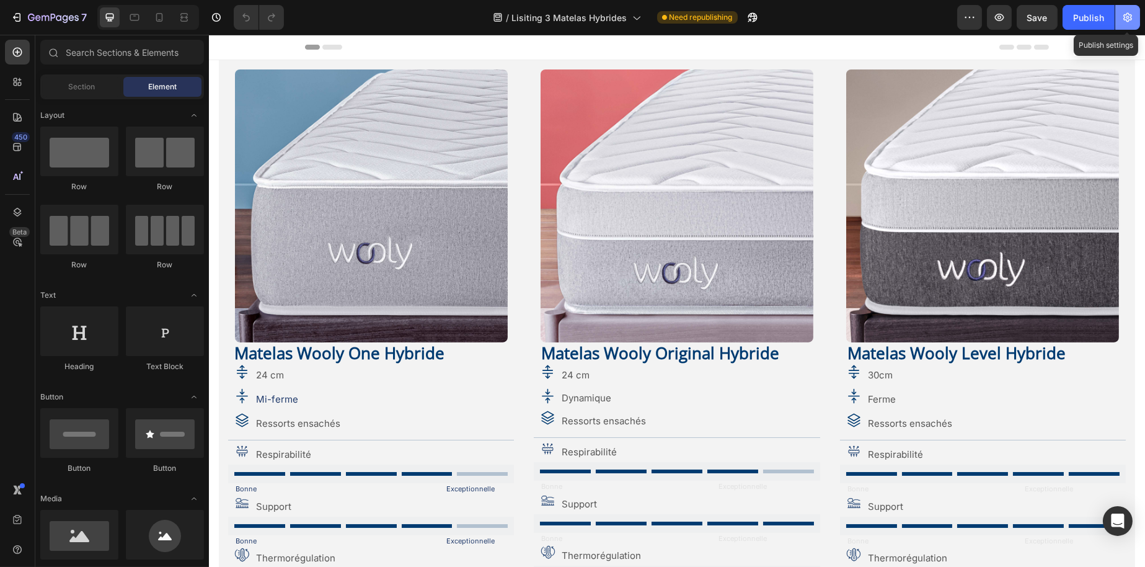
click at [1126, 16] on icon "button" at bounding box center [1128, 17] width 12 height 12
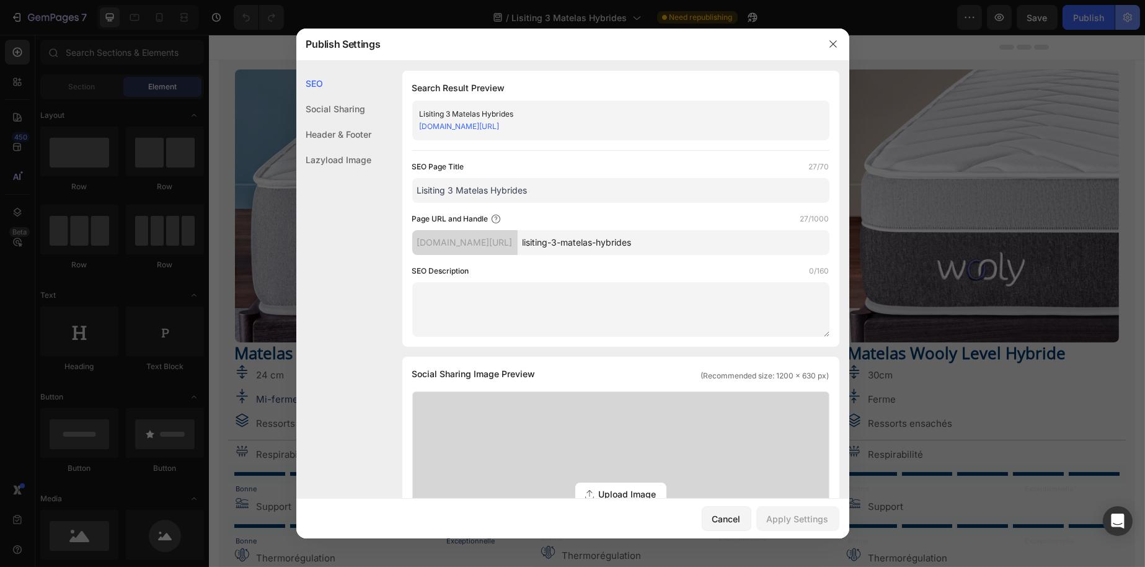
click at [1126, 16] on div at bounding box center [572, 283] width 1145 height 567
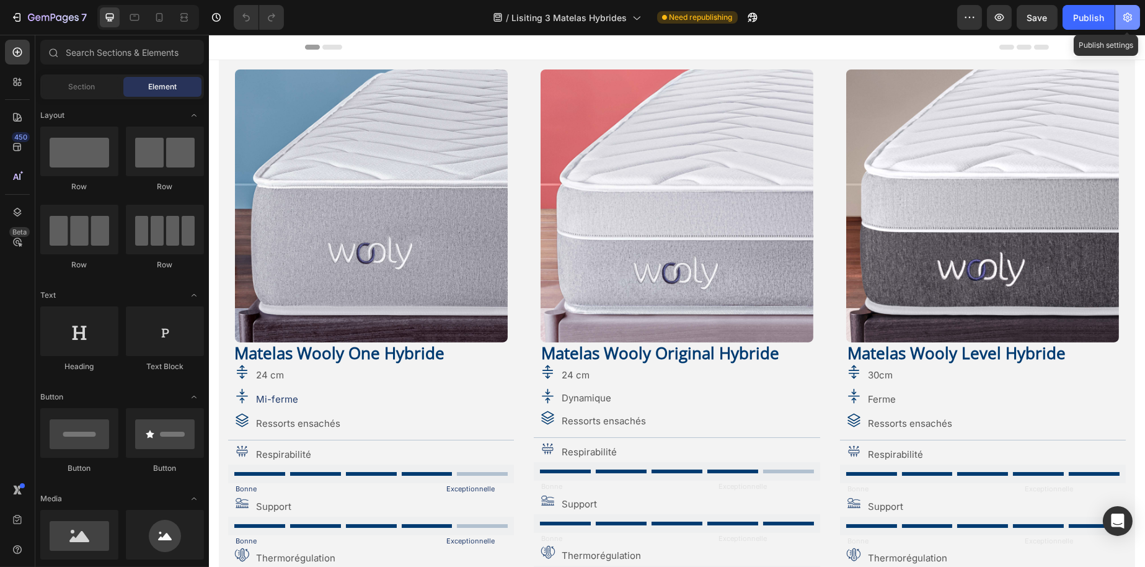
click at [1126, 16] on icon "button" at bounding box center [1128, 17] width 12 height 12
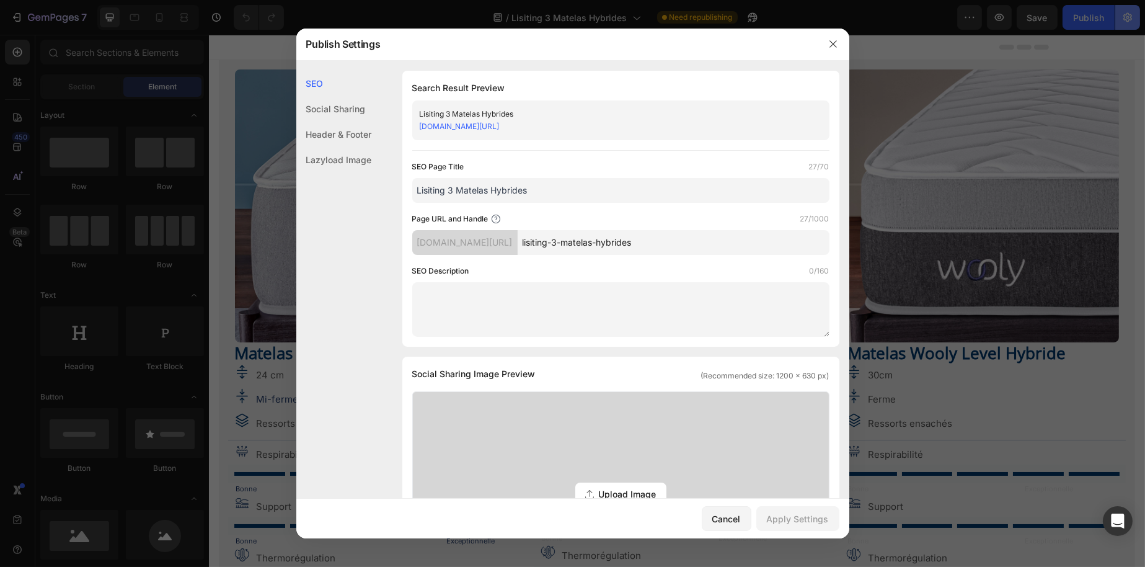
click at [1126, 16] on div at bounding box center [572, 283] width 1145 height 567
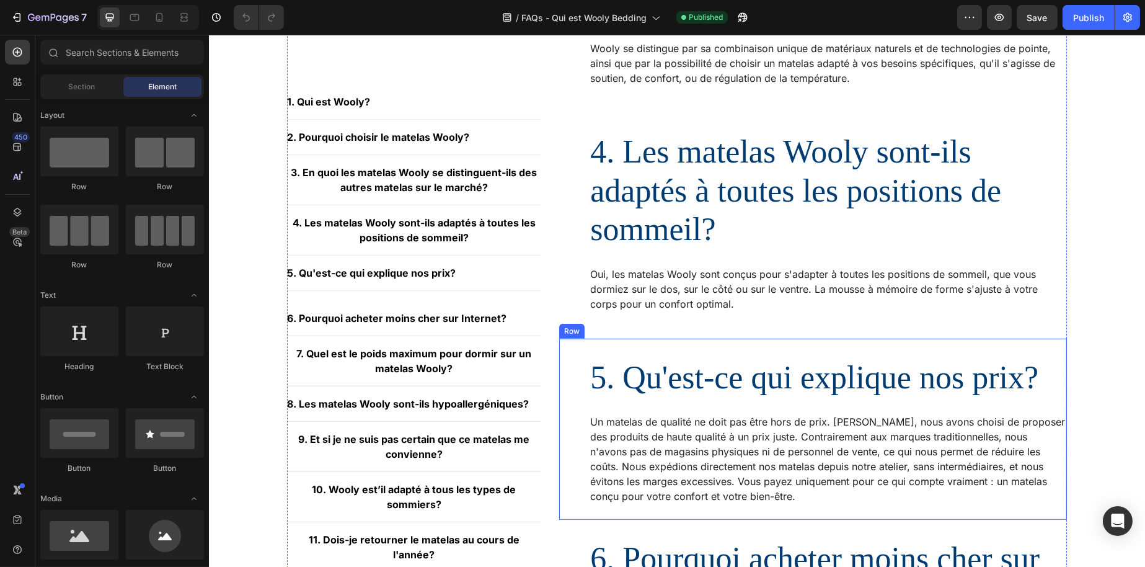
scroll to position [1613, 0]
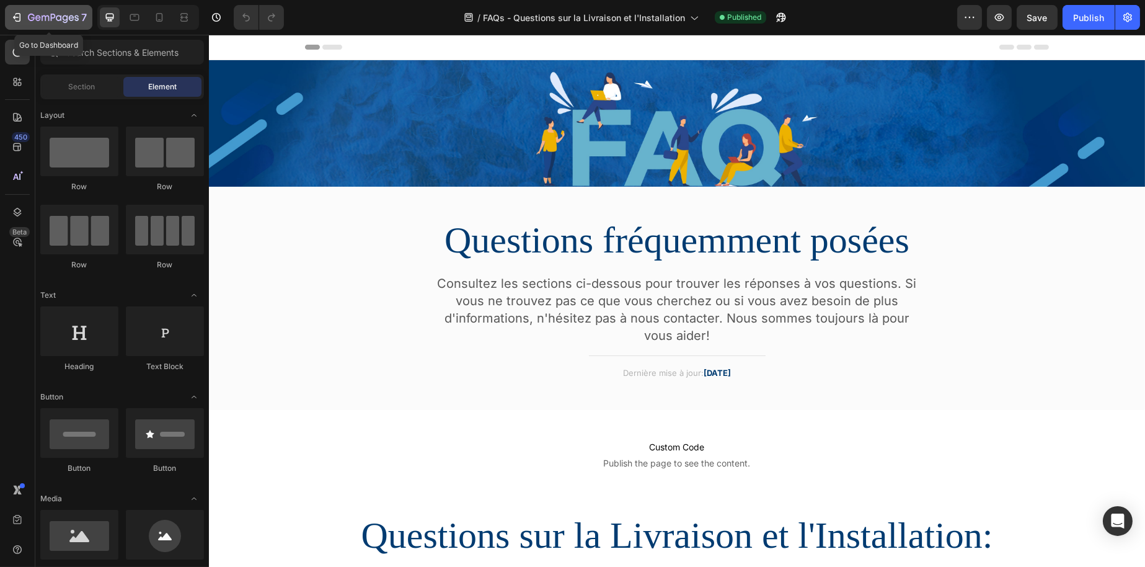
click at [51, 14] on icon "button" at bounding box center [53, 17] width 5 height 7
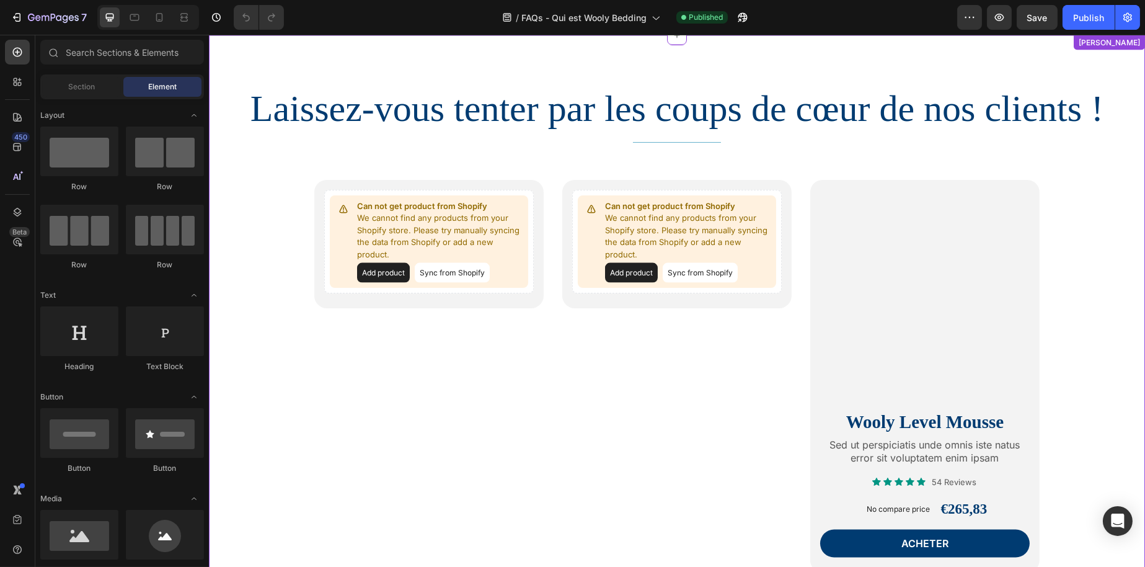
scroll to position [4217, 0]
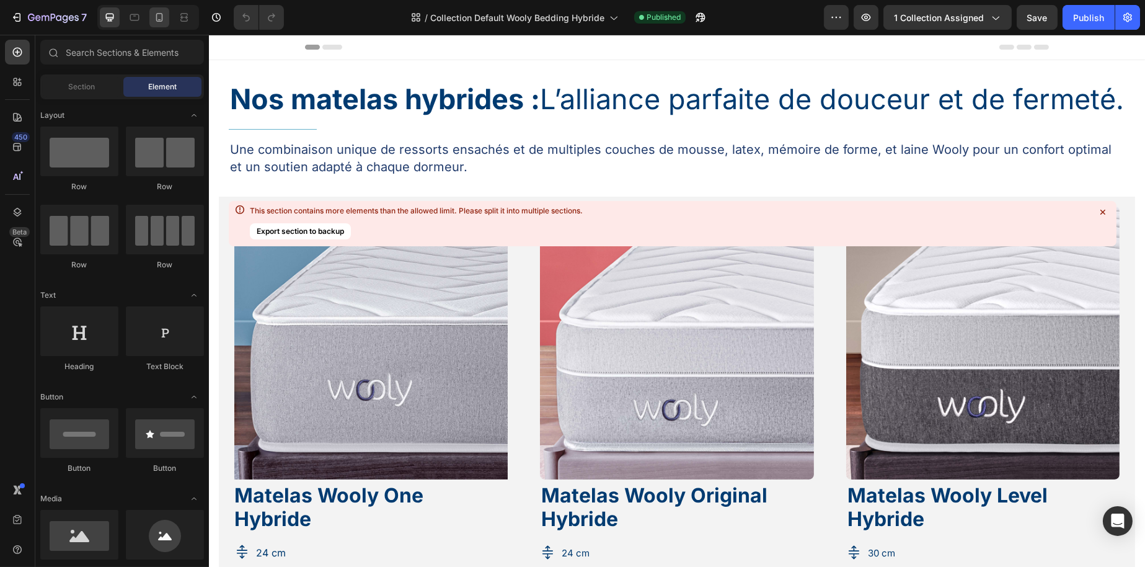
click at [153, 12] on icon at bounding box center [159, 17] width 12 height 12
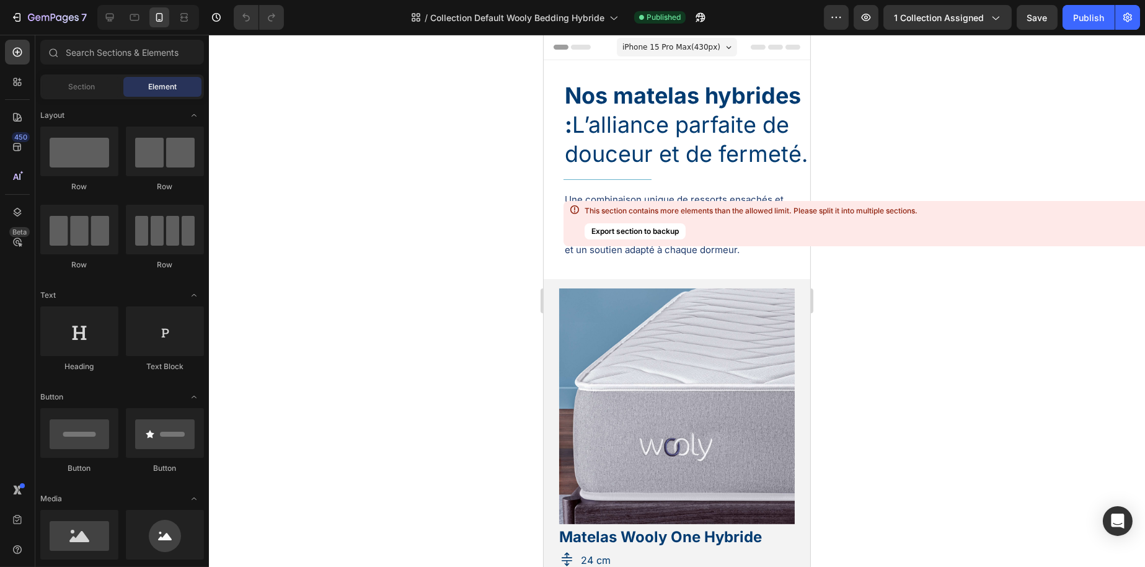
click at [605, 100] on strong "Nos matelas hybrides :" at bounding box center [682, 110] width 236 height 56
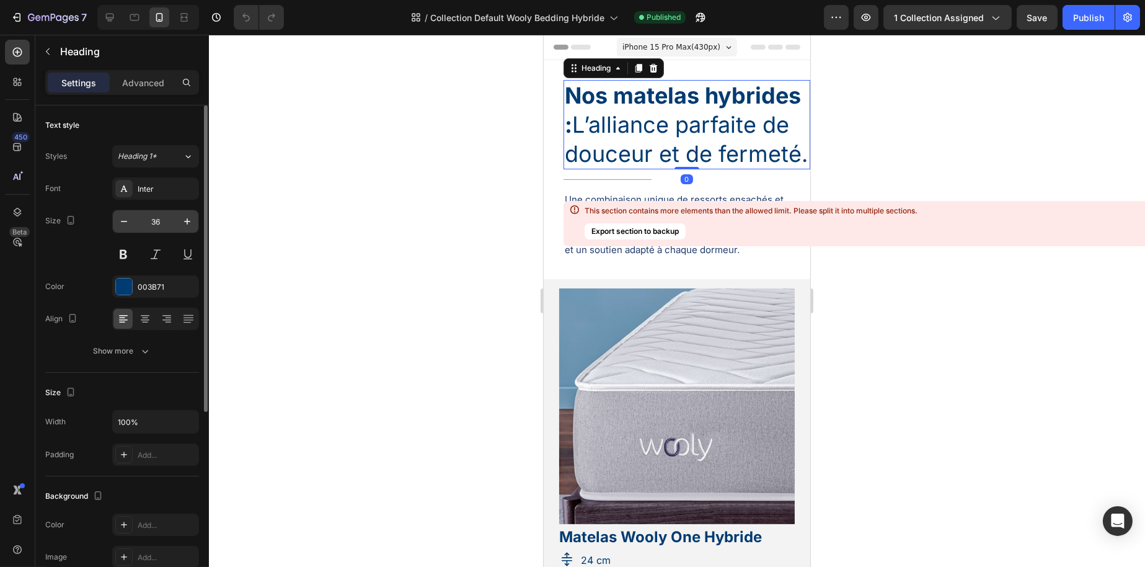
click at [155, 218] on input "36" at bounding box center [155, 221] width 41 height 22
type input "25"
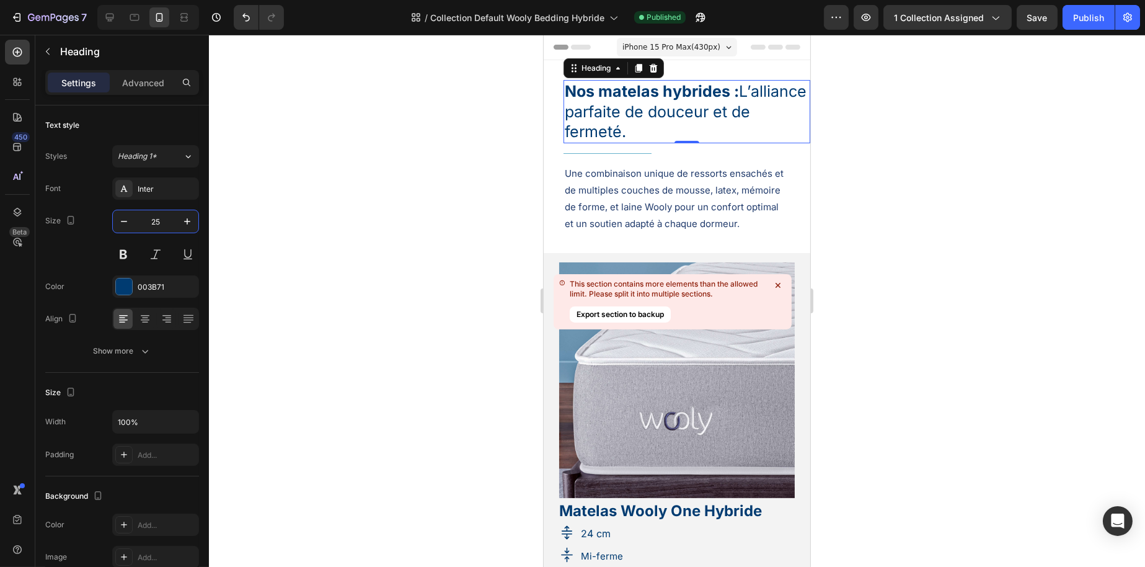
click at [390, 166] on div at bounding box center [677, 301] width 936 height 532
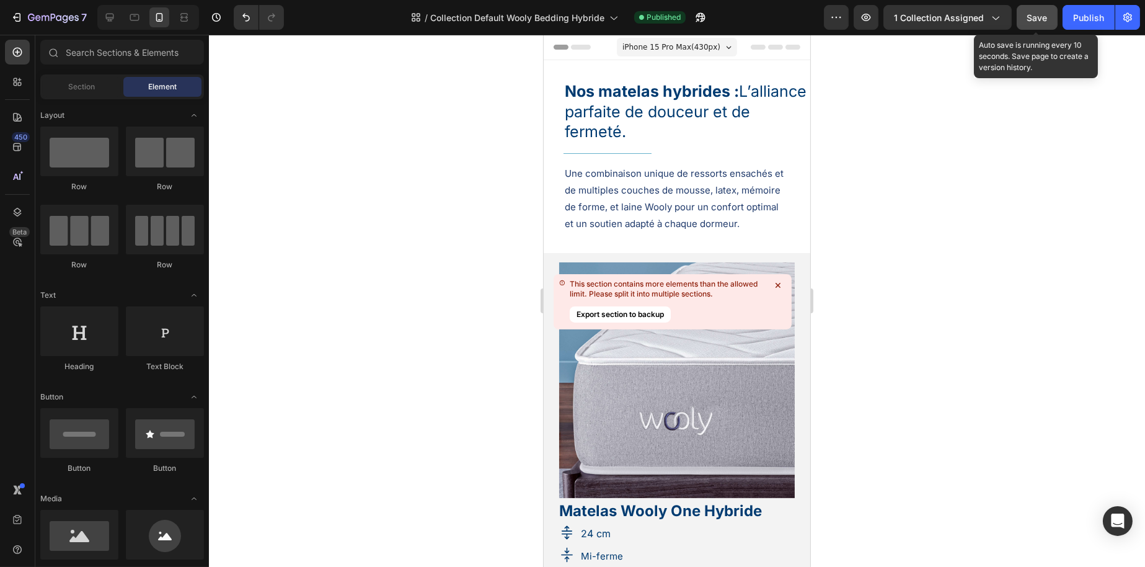
click at [1053, 20] on button "Save" at bounding box center [1037, 17] width 41 height 25
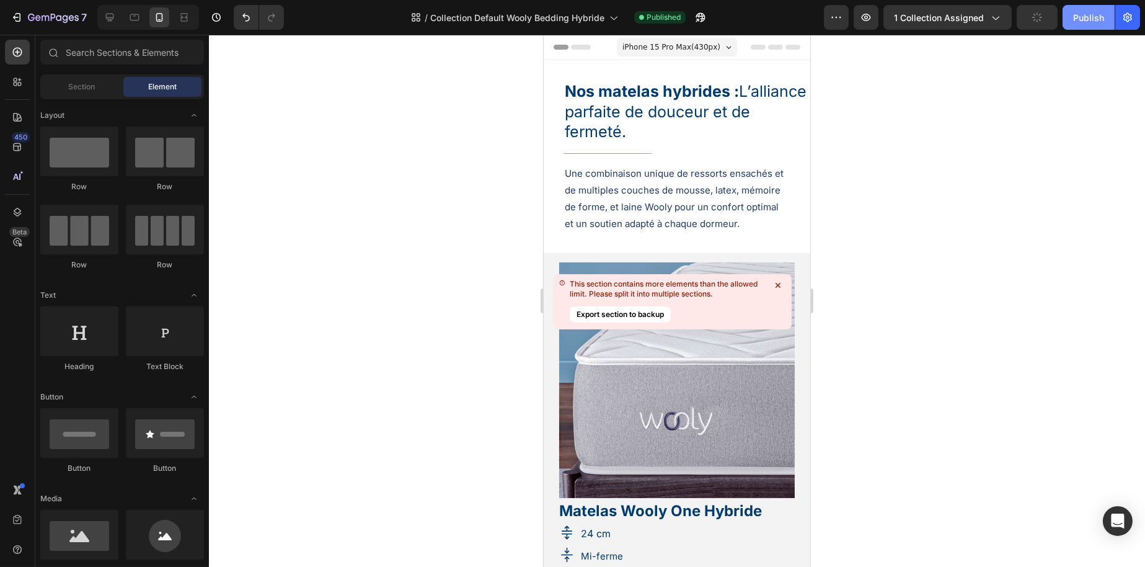
click at [1077, 14] on div "Publish" at bounding box center [1089, 17] width 31 height 13
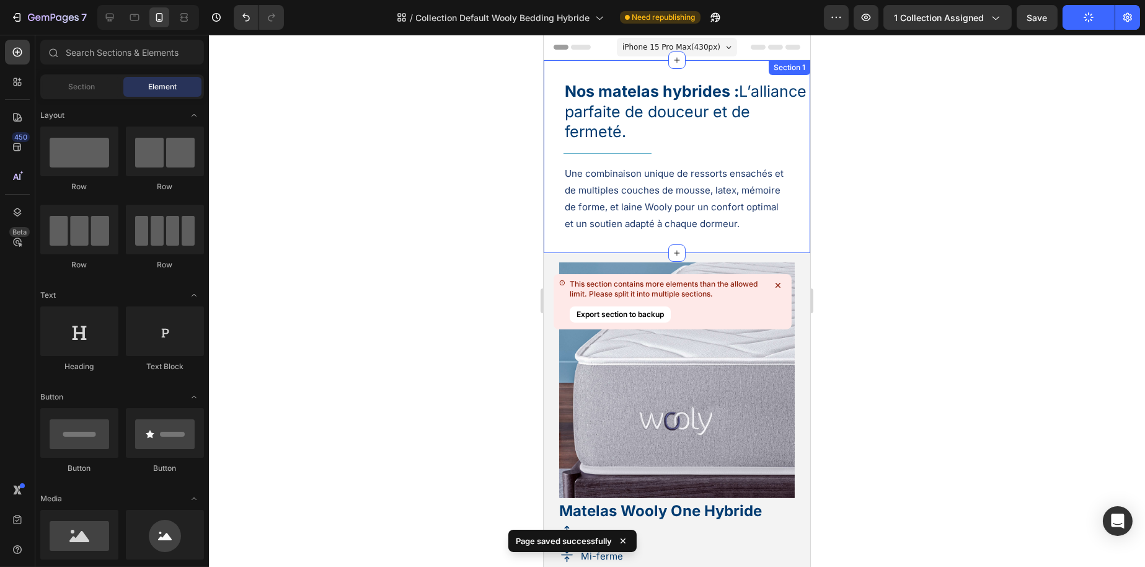
click at [626, 68] on div "Nos matelas hybrides : L’alliance parfaite de douceur et de fermeté. Heading Ti…" at bounding box center [676, 156] width 267 height 193
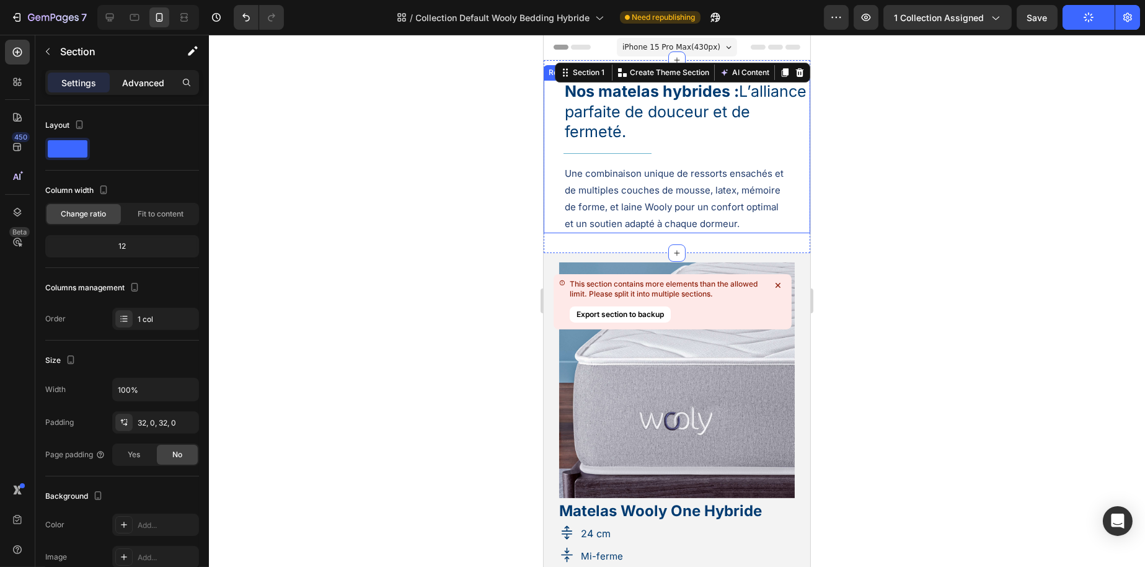
click at [140, 76] on p "Advanced" at bounding box center [143, 82] width 42 height 13
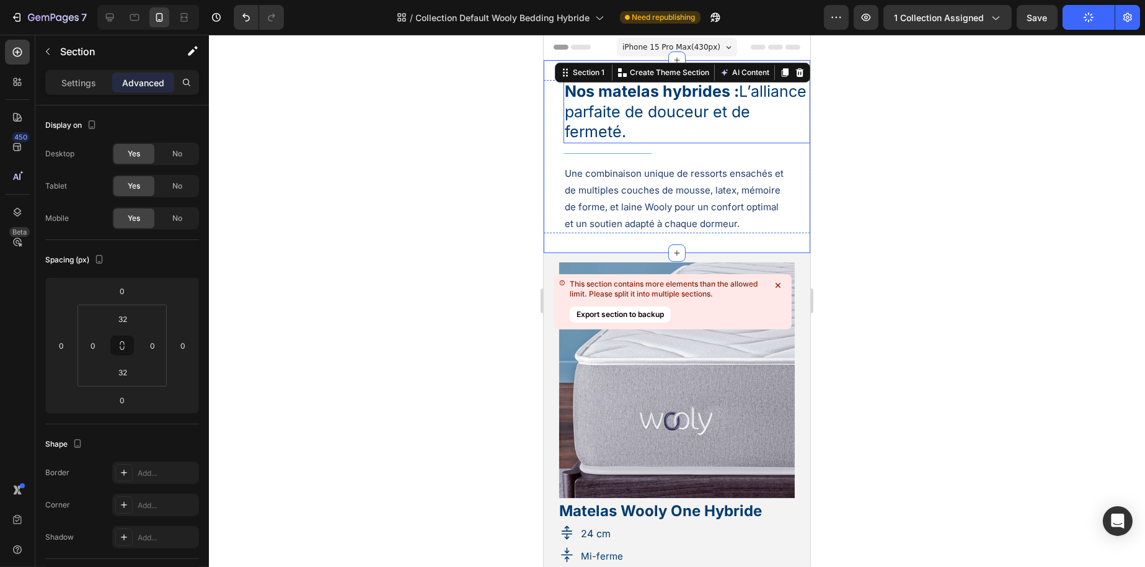
click at [564, 119] on h1 "Nos matelas hybrides : L’alliance parfaite de douceur et de fermeté." at bounding box center [686, 111] width 247 height 63
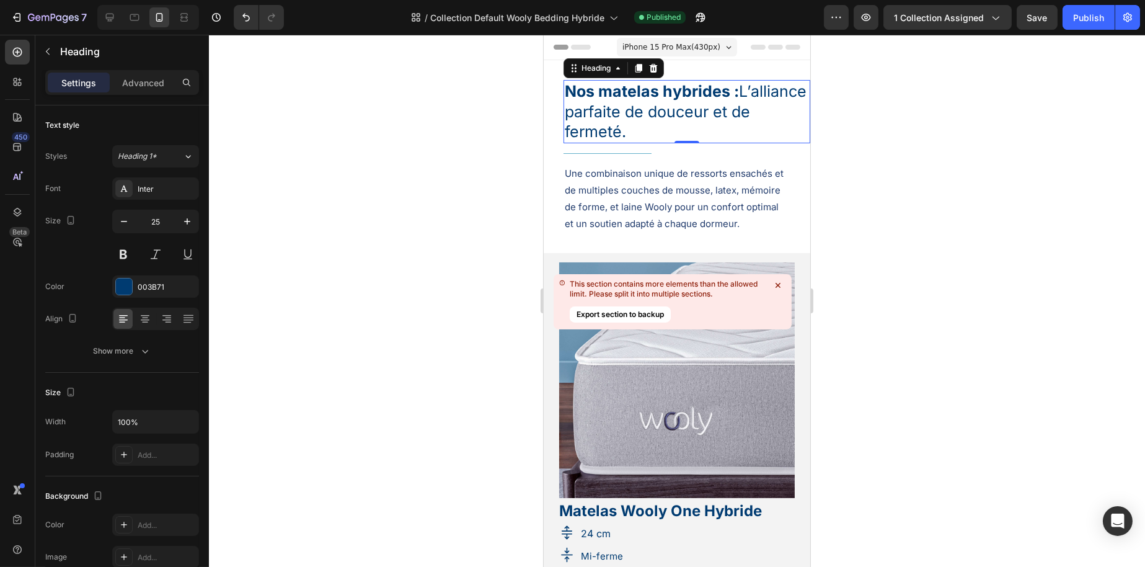
click at [656, 205] on p "Une combinaison unique de ressorts ensachés et de multiples couches de mousse, …" at bounding box center [676, 198] width 225 height 67
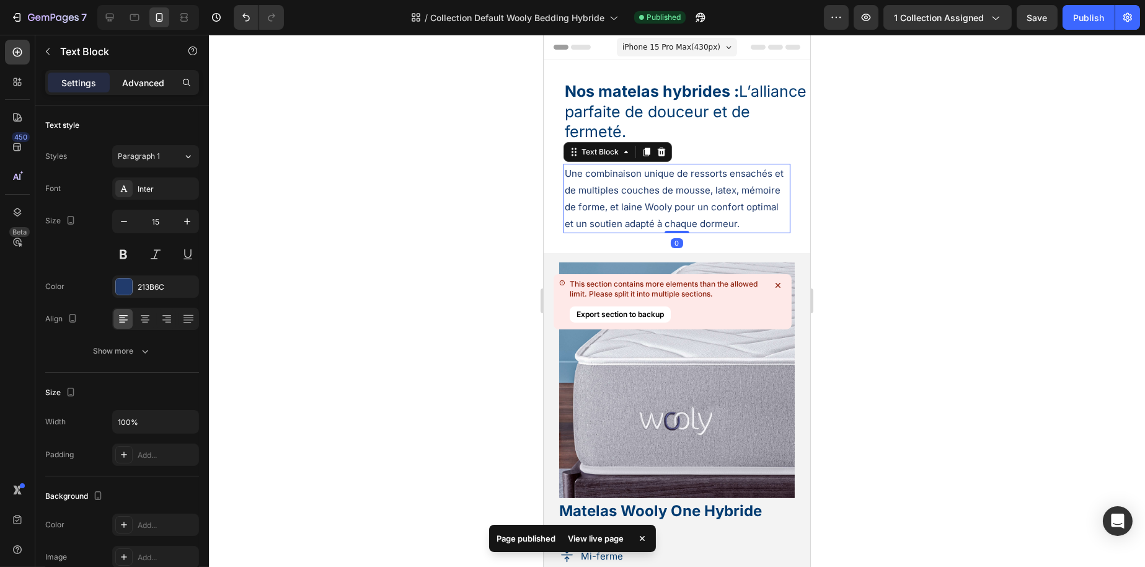
click at [162, 86] on p "Advanced" at bounding box center [143, 82] width 42 height 13
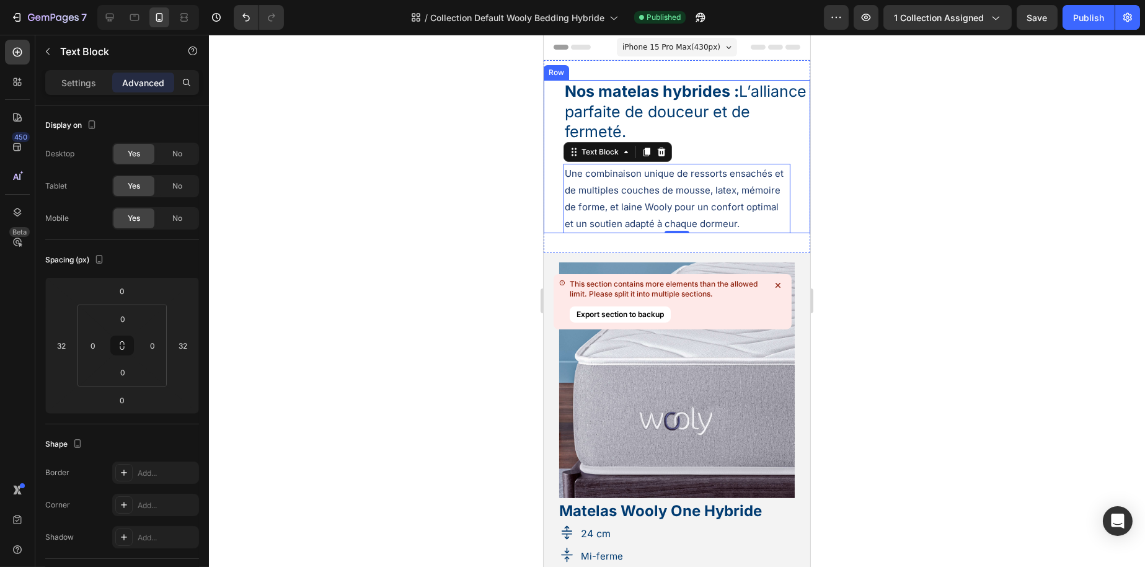
click at [476, 237] on div at bounding box center [677, 301] width 936 height 532
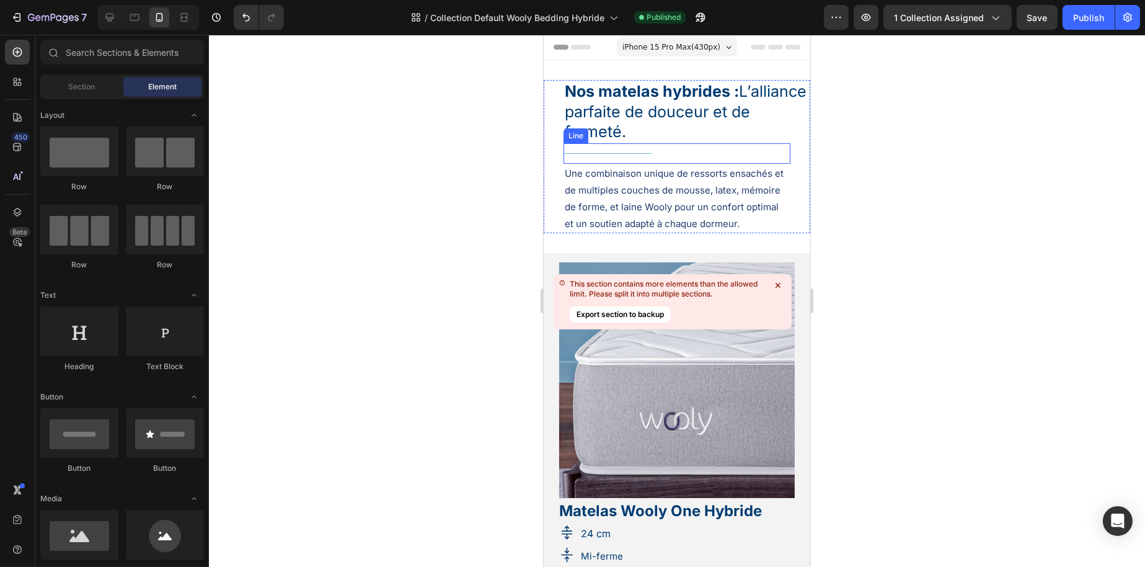
click at [651, 156] on div "Title Line" at bounding box center [676, 153] width 227 height 20
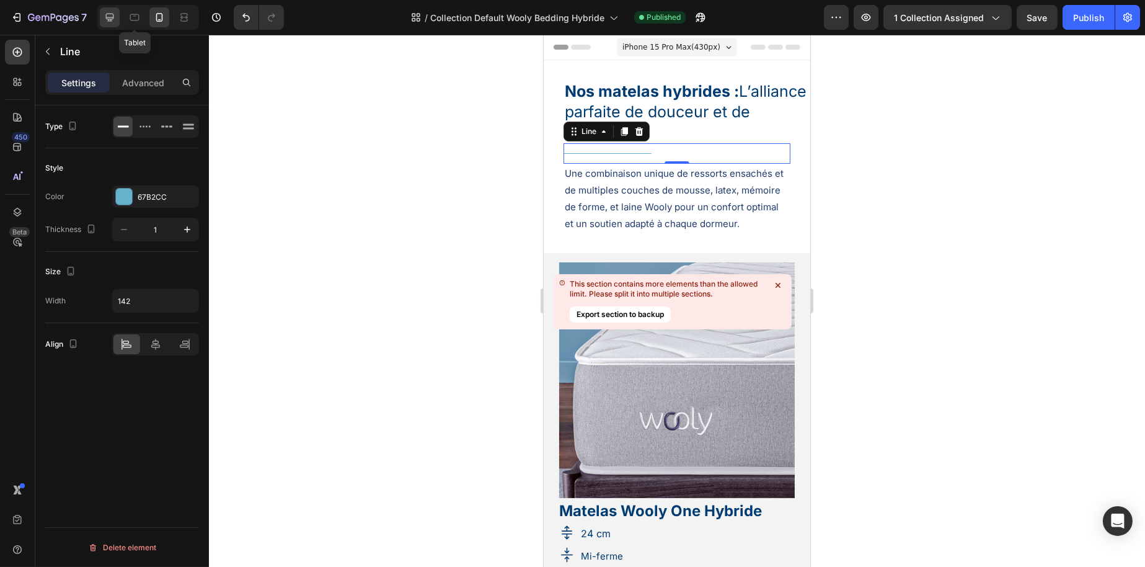
click at [114, 14] on icon at bounding box center [110, 17] width 12 height 12
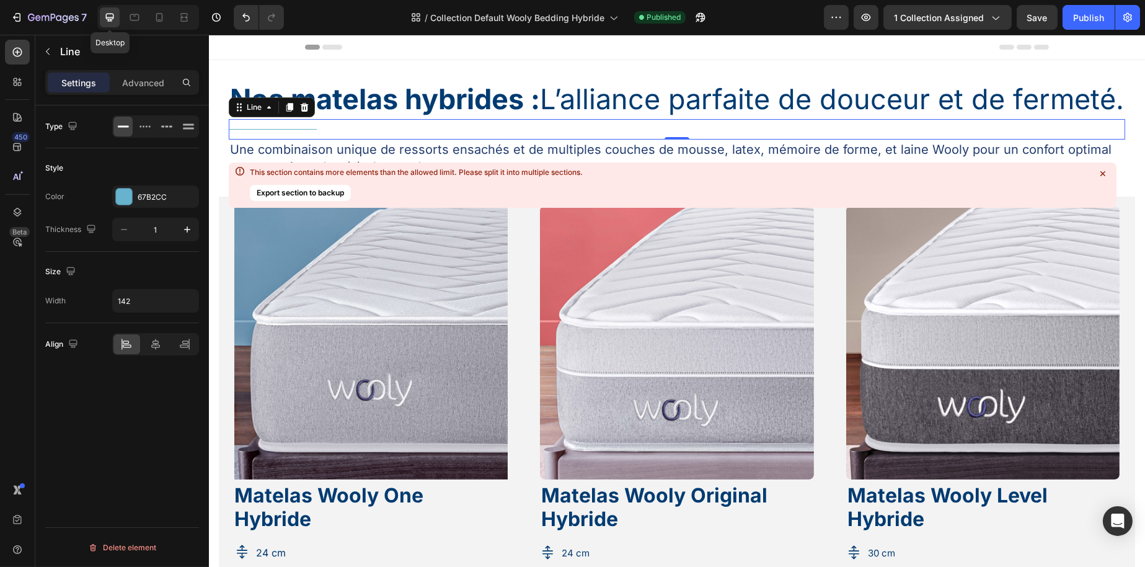
scroll to position [40, 0]
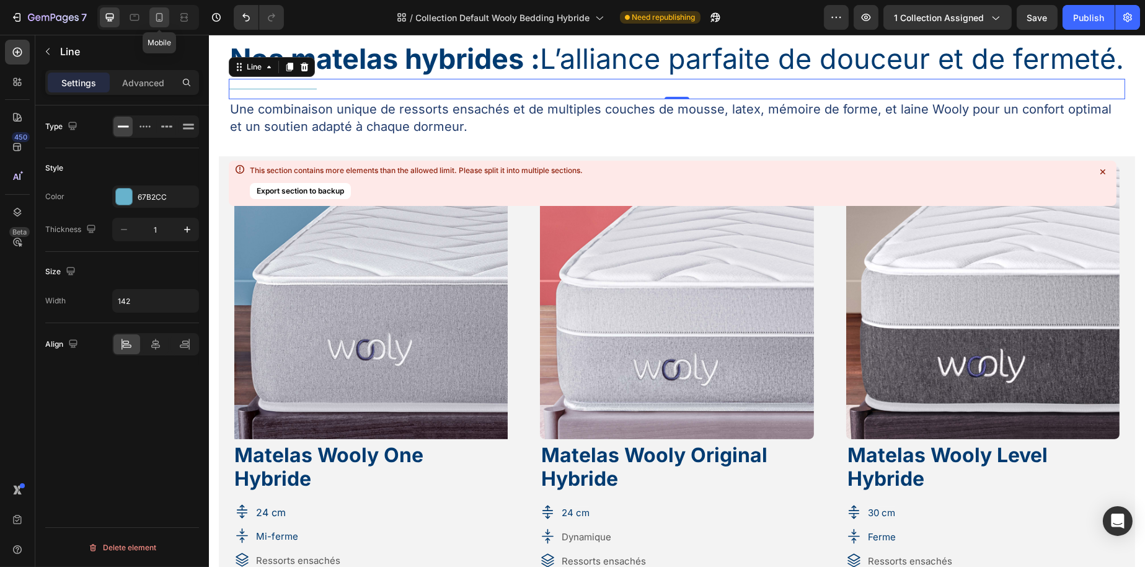
click at [152, 13] on div at bounding box center [159, 17] width 20 height 20
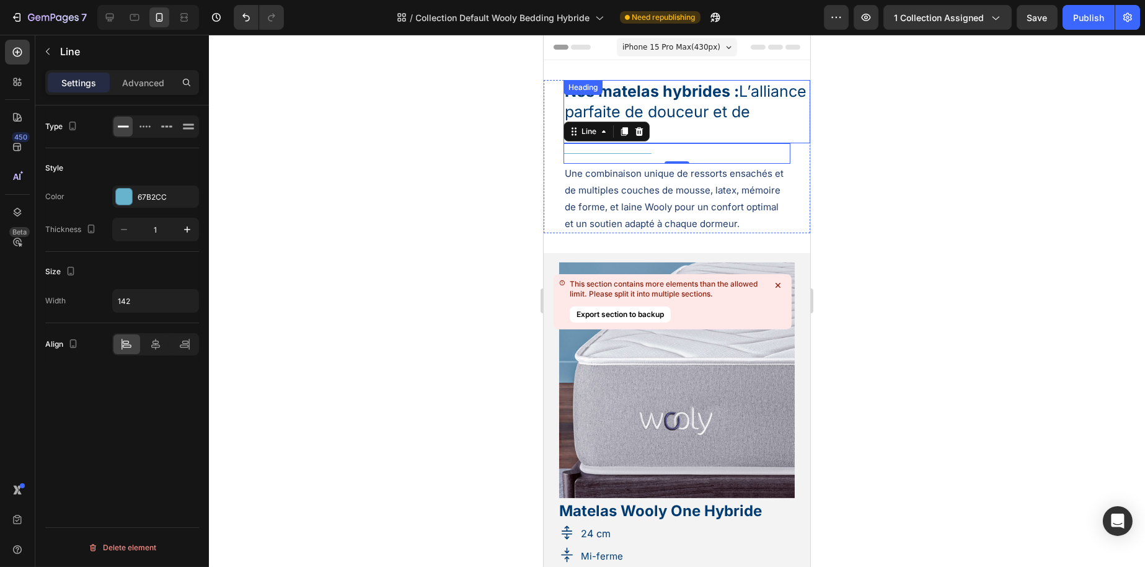
click at [682, 93] on strong "Nos matelas hybrides :" at bounding box center [651, 91] width 174 height 19
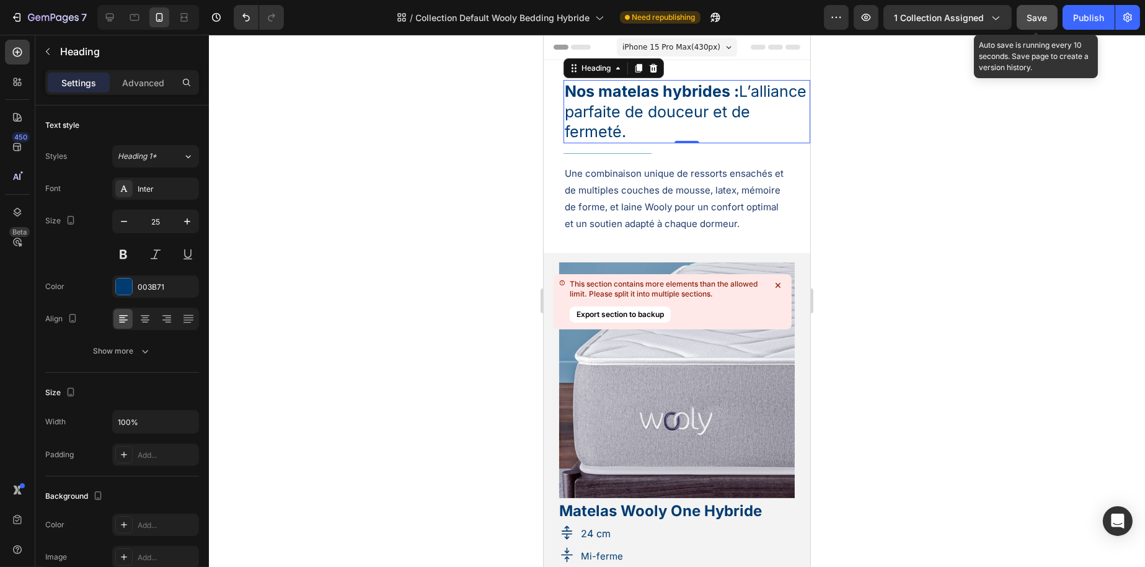
click at [1035, 14] on span "Save" at bounding box center [1038, 17] width 20 height 11
click at [1085, 21] on div "Publish" at bounding box center [1089, 17] width 31 height 13
click at [1033, 19] on span "Save" at bounding box center [1038, 17] width 20 height 11
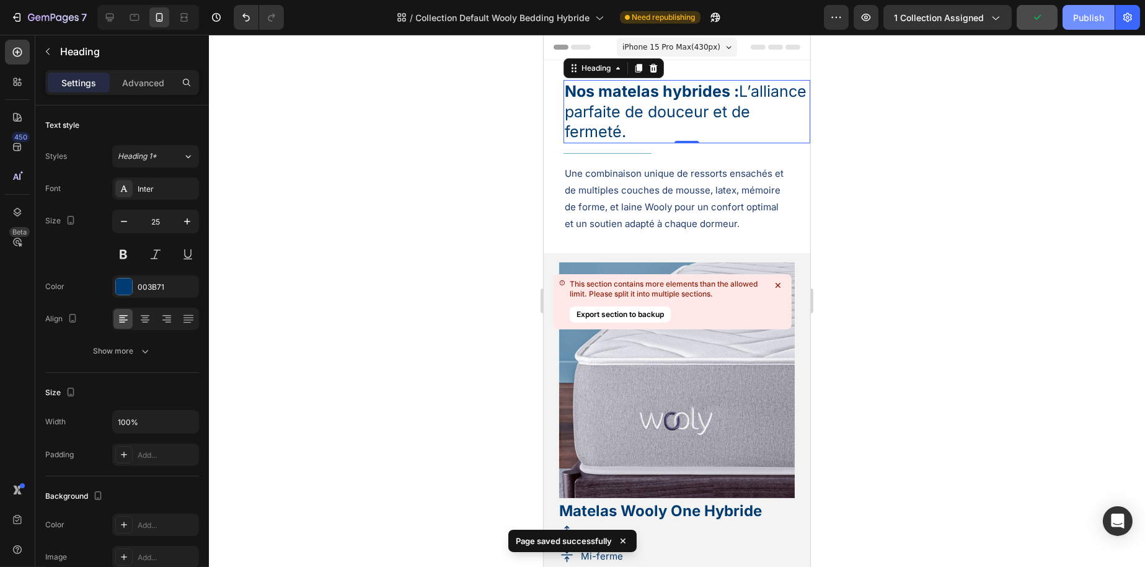
click at [1093, 23] on div "Publish" at bounding box center [1089, 17] width 31 height 13
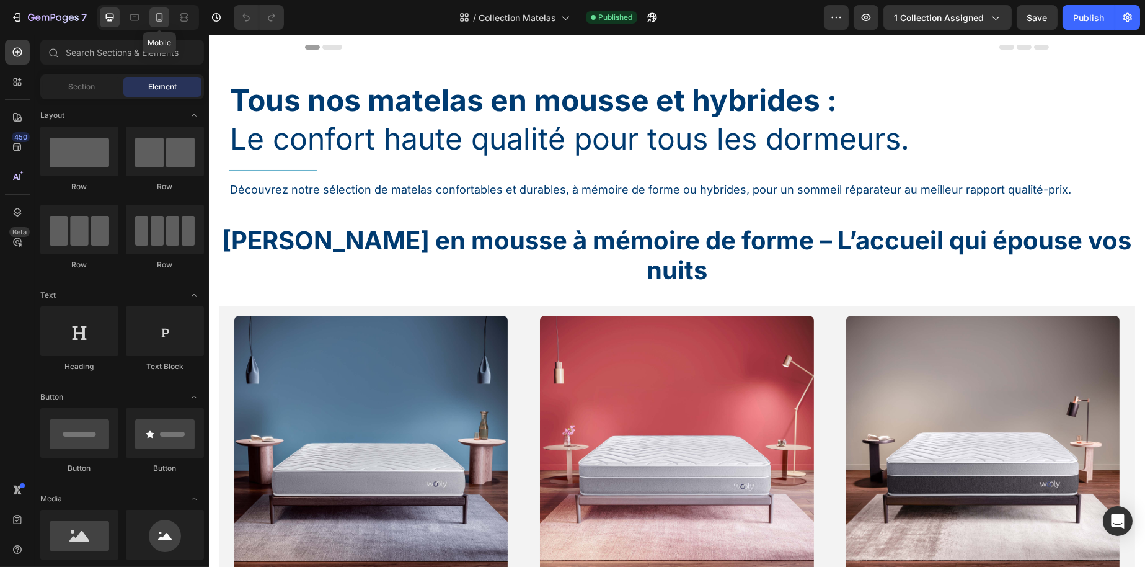
click at [161, 12] on icon at bounding box center [159, 17] width 12 height 12
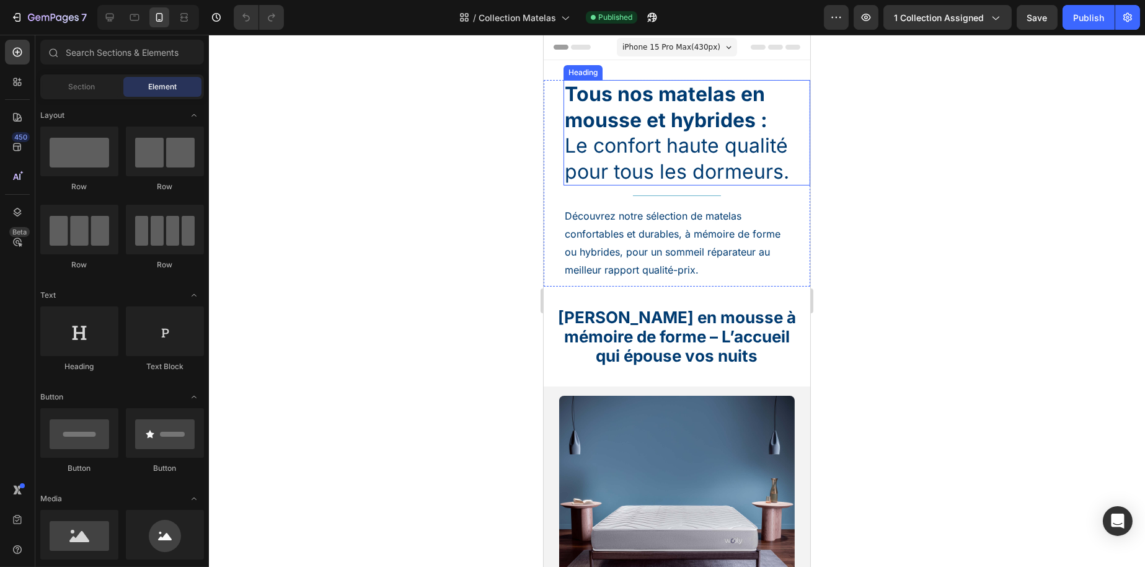
click at [623, 99] on strong "Tous nos matelas en mousse et hybrides :" at bounding box center [665, 107] width 203 height 50
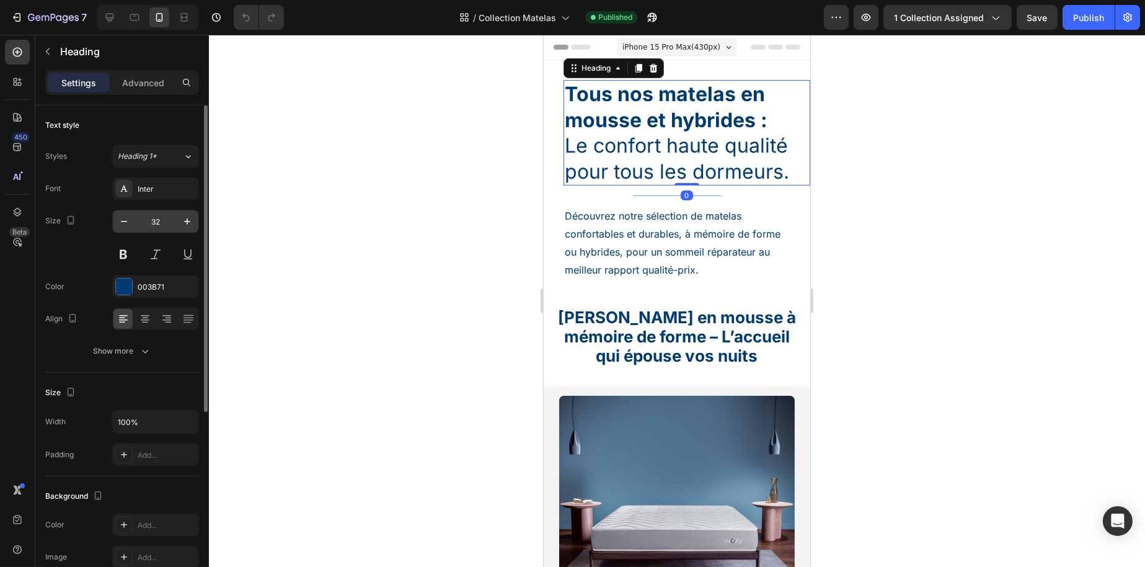
click at [164, 215] on input "32" at bounding box center [155, 221] width 41 height 22
type input "25"
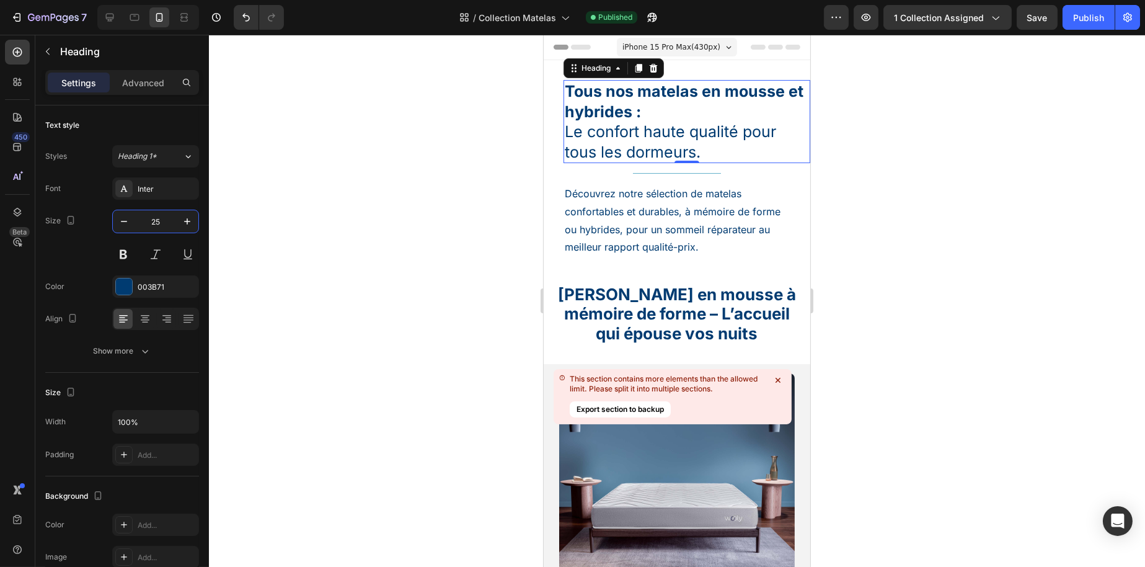
click at [414, 247] on div at bounding box center [677, 301] width 936 height 532
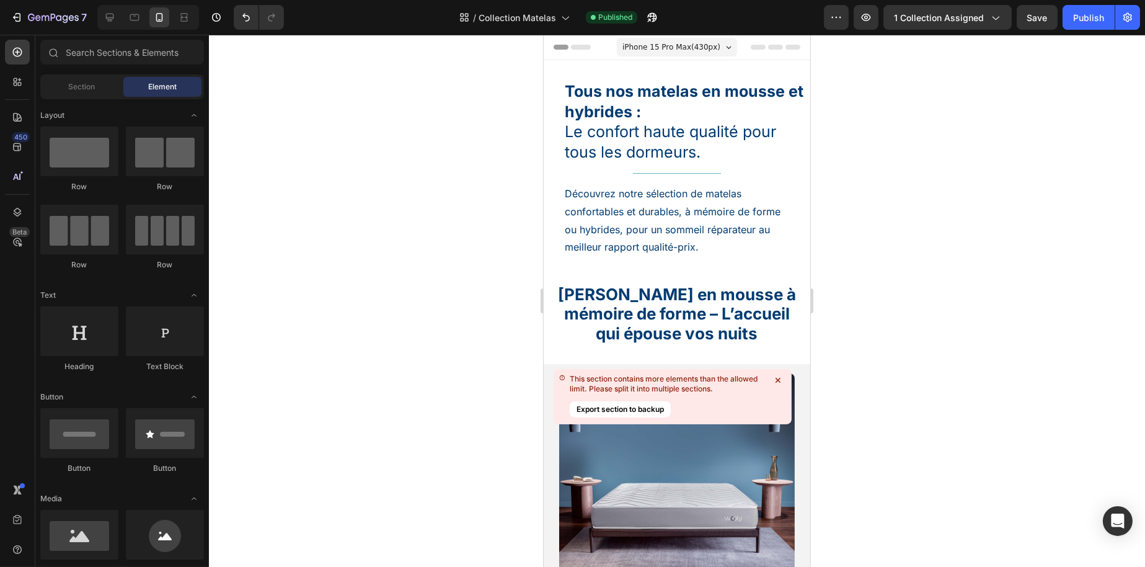
click at [634, 205] on p "Découvrez notre sélection de matelas confortables et durables, à mémoire de for…" at bounding box center [676, 220] width 225 height 71
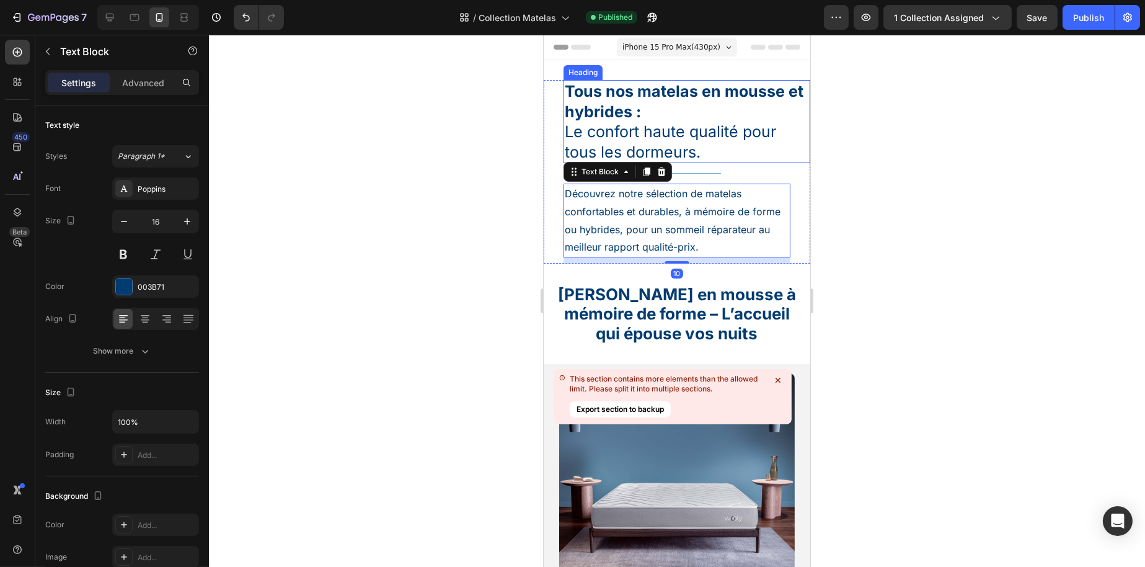
click at [778, 146] on h1 "Tous nos matelas en mousse et hybrides : Le confort haute qualité pour tous les…" at bounding box center [686, 121] width 247 height 83
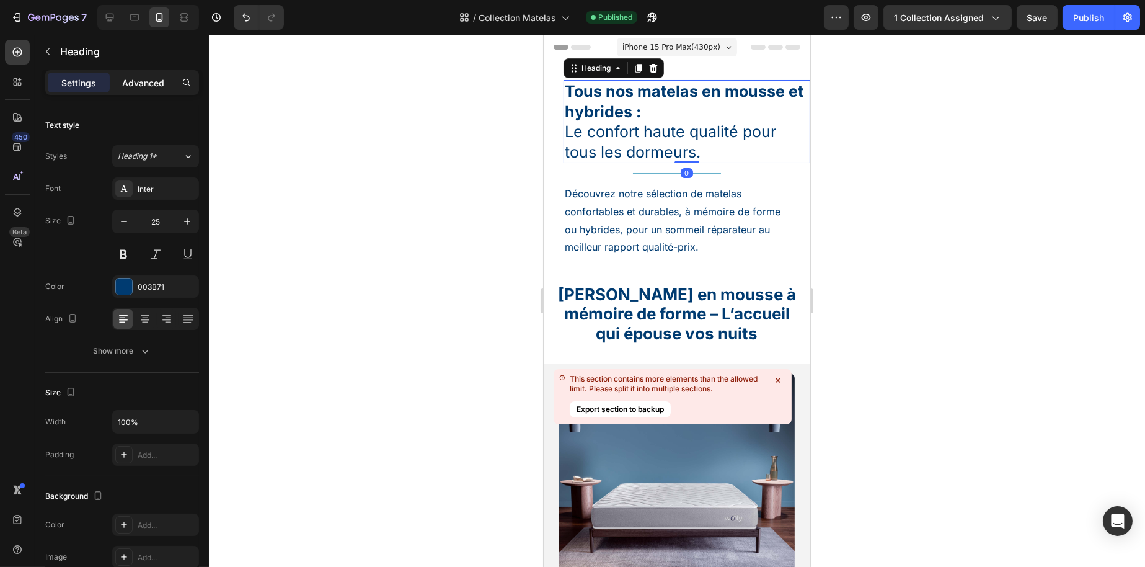
click at [153, 80] on p "Advanced" at bounding box center [143, 82] width 42 height 13
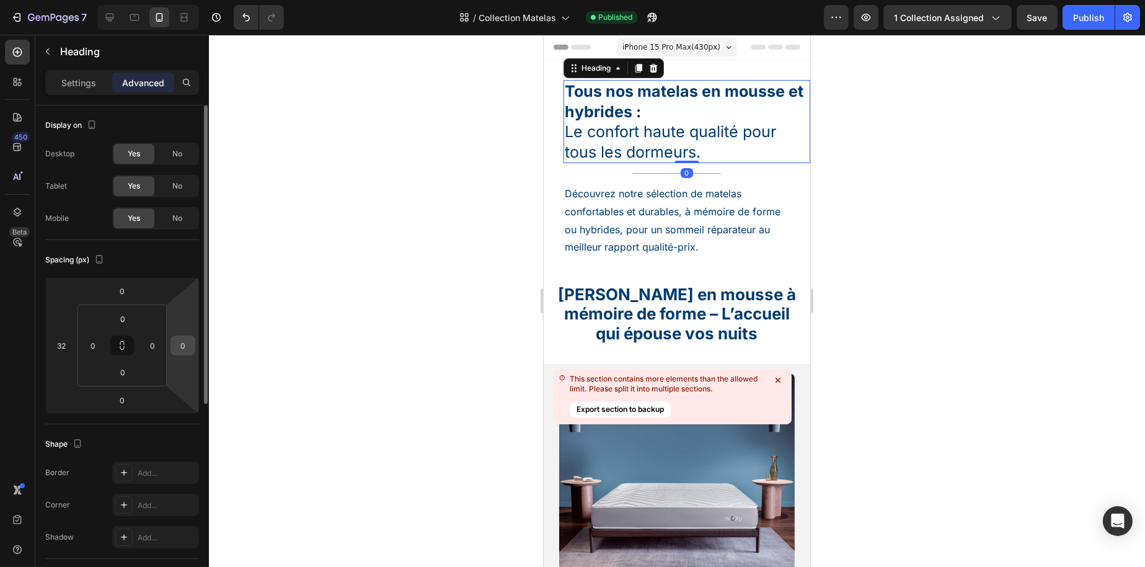
click at [181, 347] on input "0" at bounding box center [183, 345] width 19 height 19
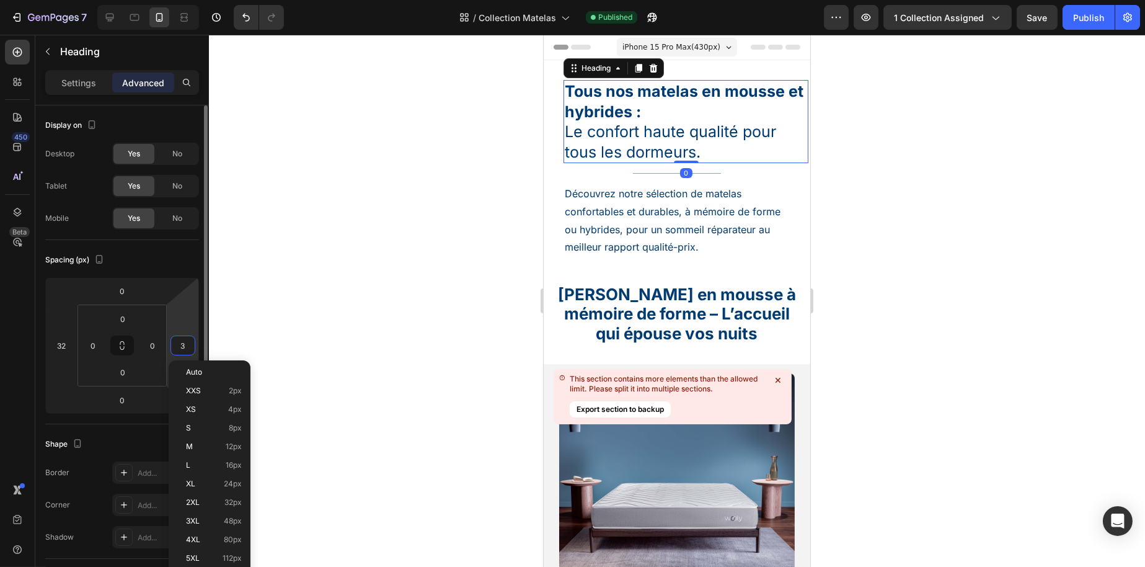
type input "32"
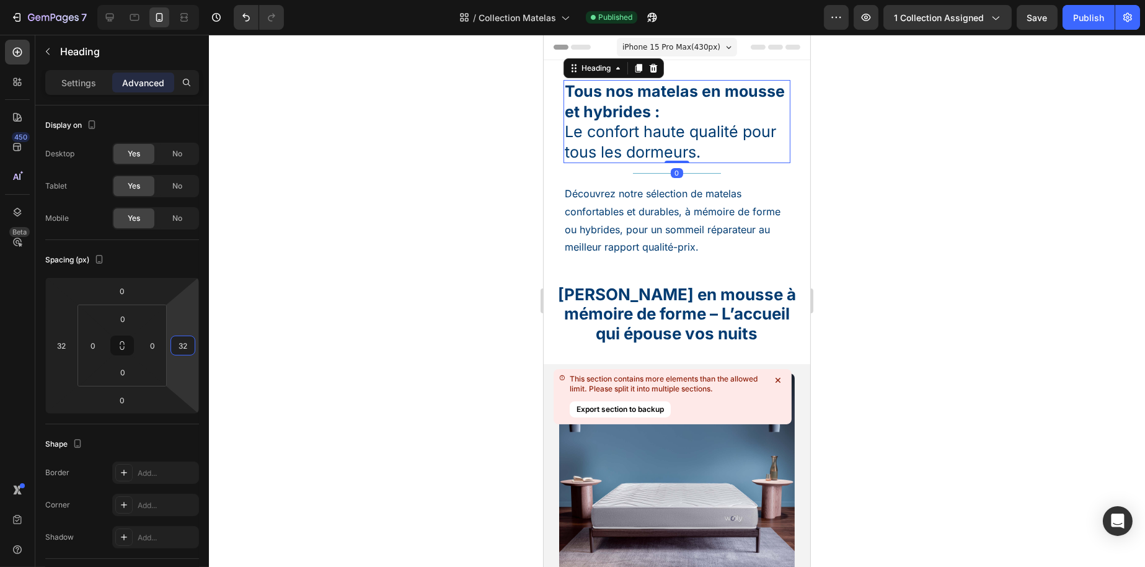
click at [425, 220] on div at bounding box center [677, 301] width 936 height 532
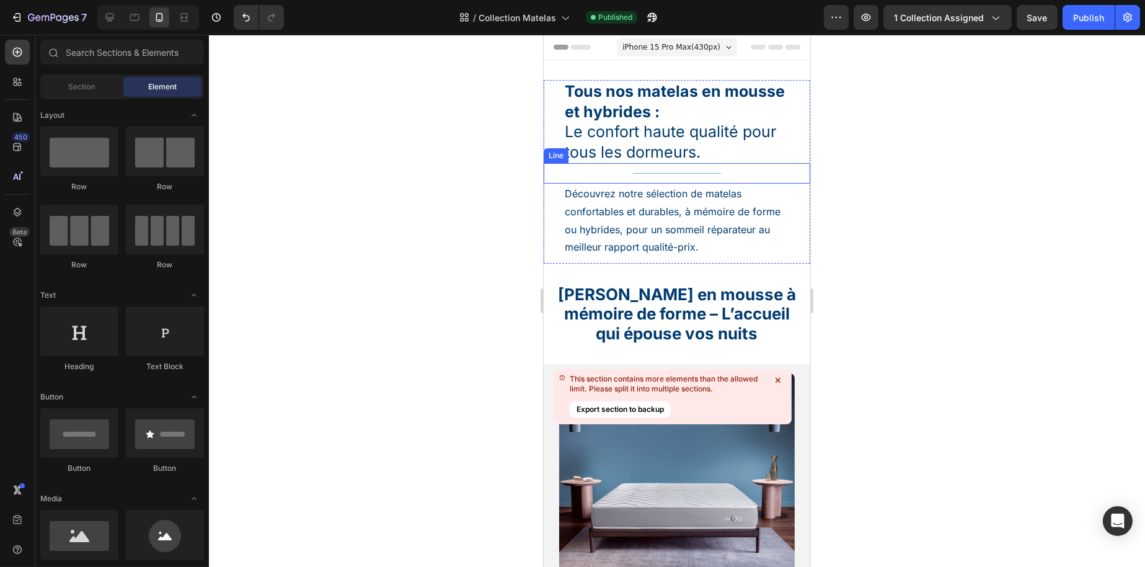
click at [680, 171] on div "Title Line" at bounding box center [676, 173] width 267 height 20
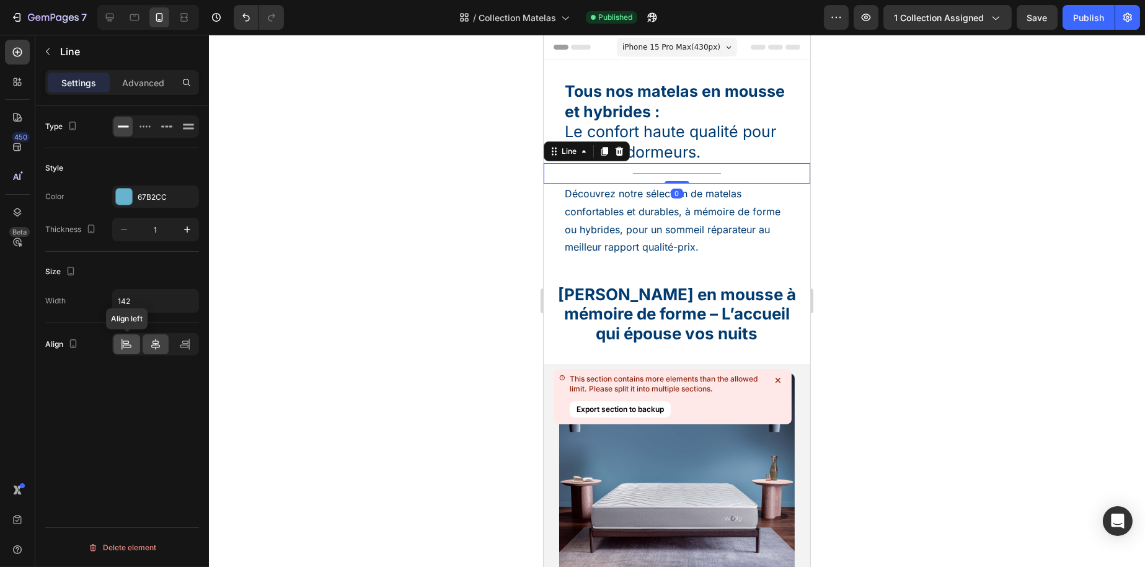
click at [134, 343] on div at bounding box center [126, 344] width 27 height 20
click at [146, 84] on p "Advanced" at bounding box center [143, 82] width 42 height 13
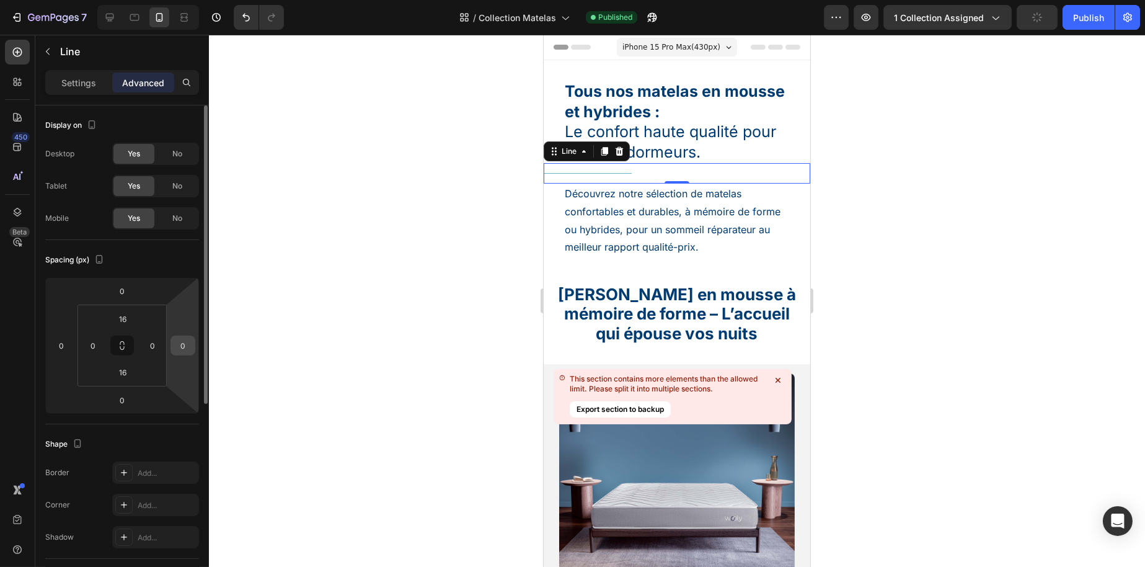
click at [187, 342] on input "0" at bounding box center [183, 345] width 19 height 19
type input "32"
click at [59, 345] on input "0" at bounding box center [61, 345] width 19 height 19
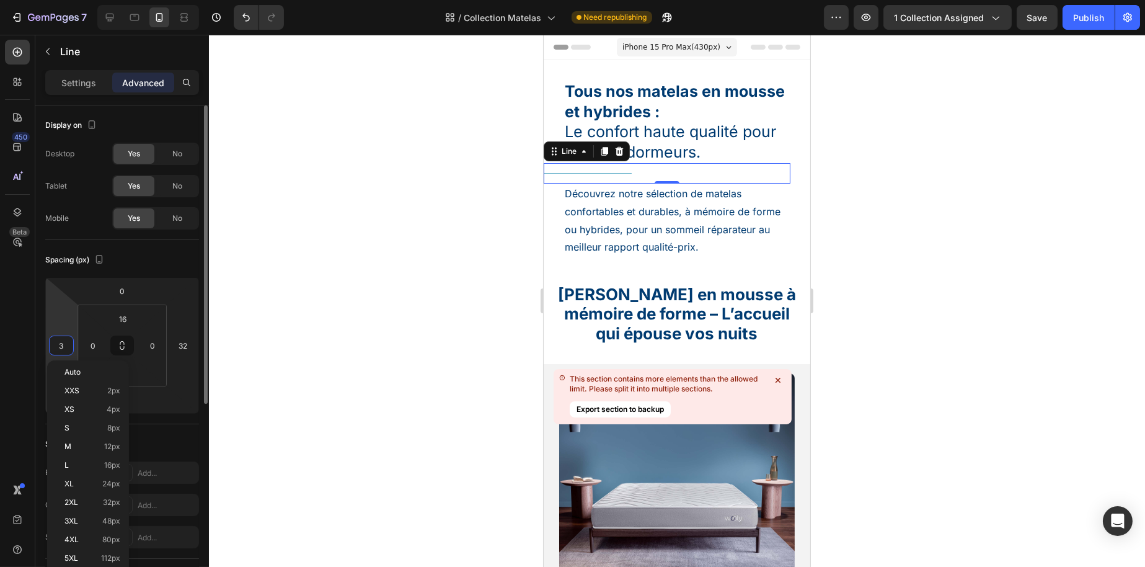
type input "32"
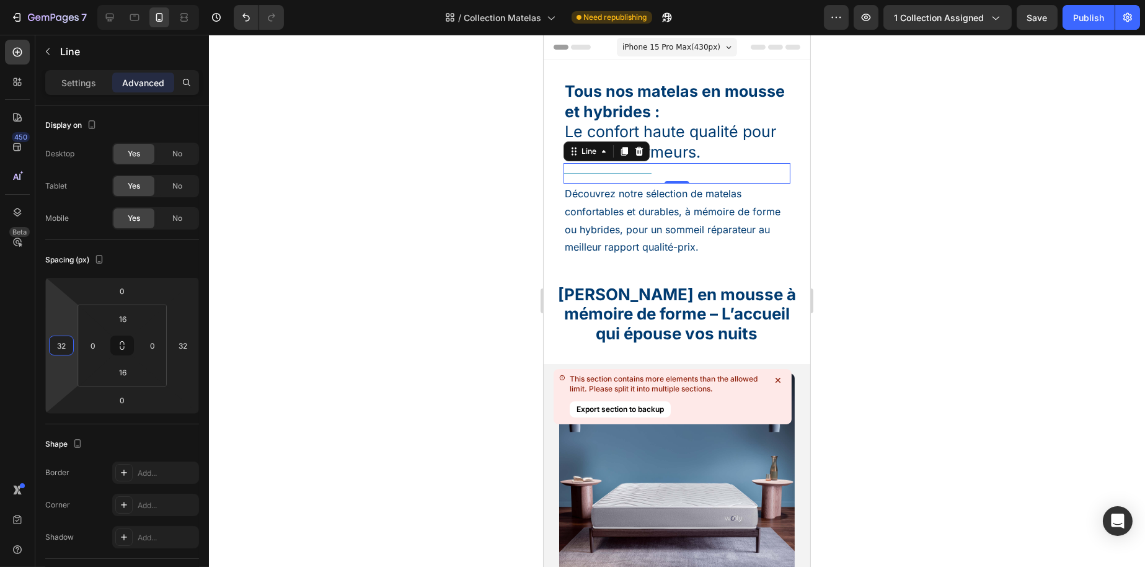
click at [344, 249] on div at bounding box center [677, 301] width 936 height 532
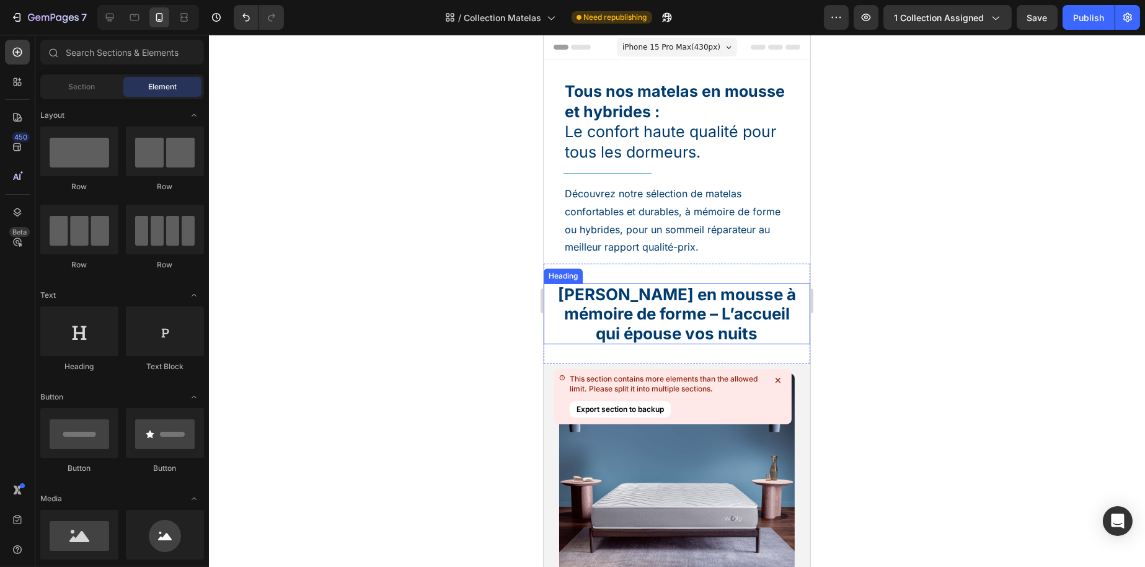
click at [670, 299] on h2 "Matelas en mousse à mémoire de forme – L’accueil qui épouse vos nuits" at bounding box center [677, 313] width 248 height 61
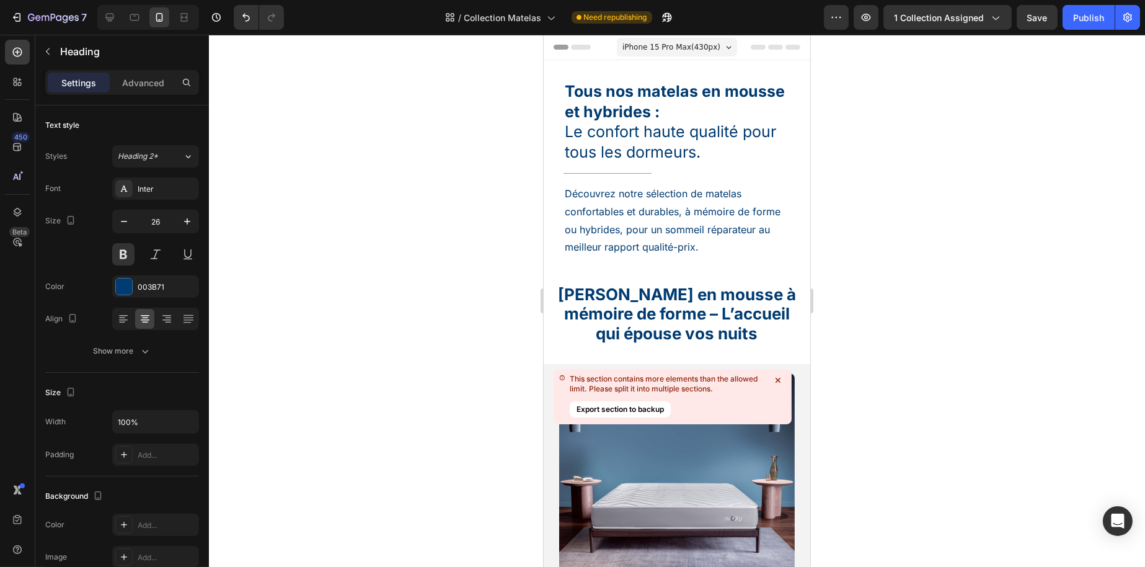
click at [629, 295] on h2 "Matelas en mousse à mémoire de forme – L’accueil qui épouse vos nuits" at bounding box center [677, 313] width 248 height 61
click at [731, 334] on p "Matelas en mousse à mémoire de forme – L’accueil qui épouse vos nuits" at bounding box center [677, 314] width 246 height 58
click at [877, 334] on div at bounding box center [677, 301] width 936 height 532
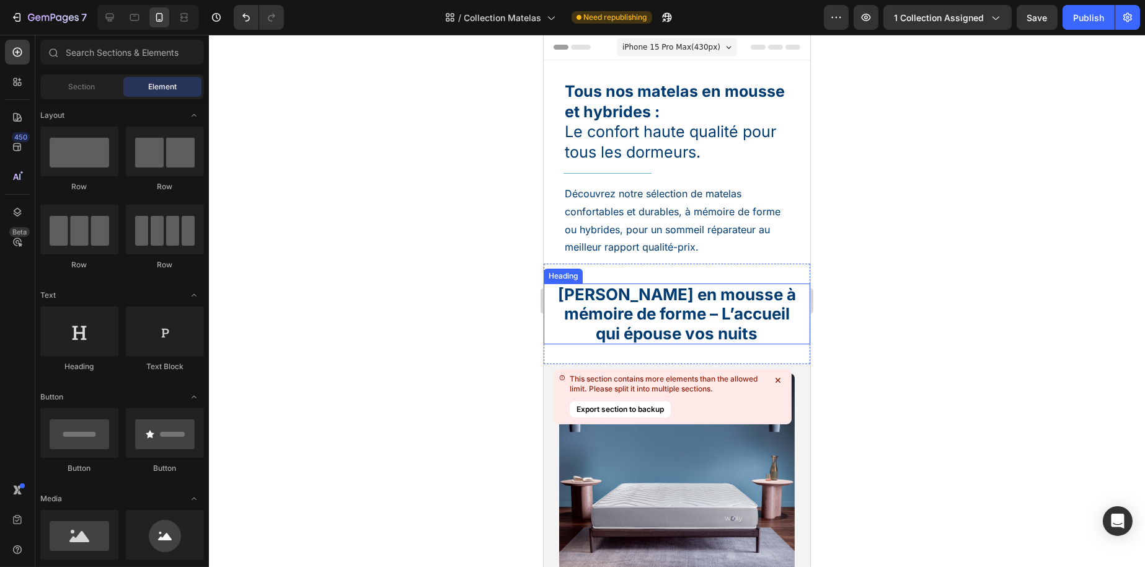
click at [763, 329] on p "Matelas en mousse à mémoire de forme – L’accueil qui épouse vos nuits" at bounding box center [677, 314] width 246 height 58
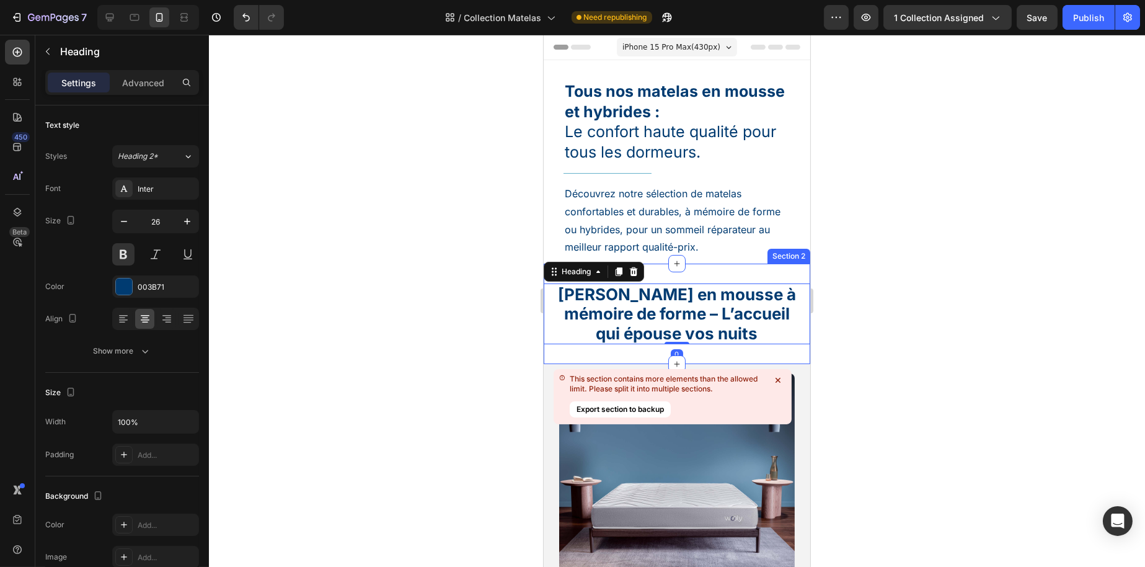
click at [760, 355] on div "Matelas en mousse à mémoire de forme – L’accueil qui épouse vos nuits Heading 0…" at bounding box center [676, 314] width 267 height 100
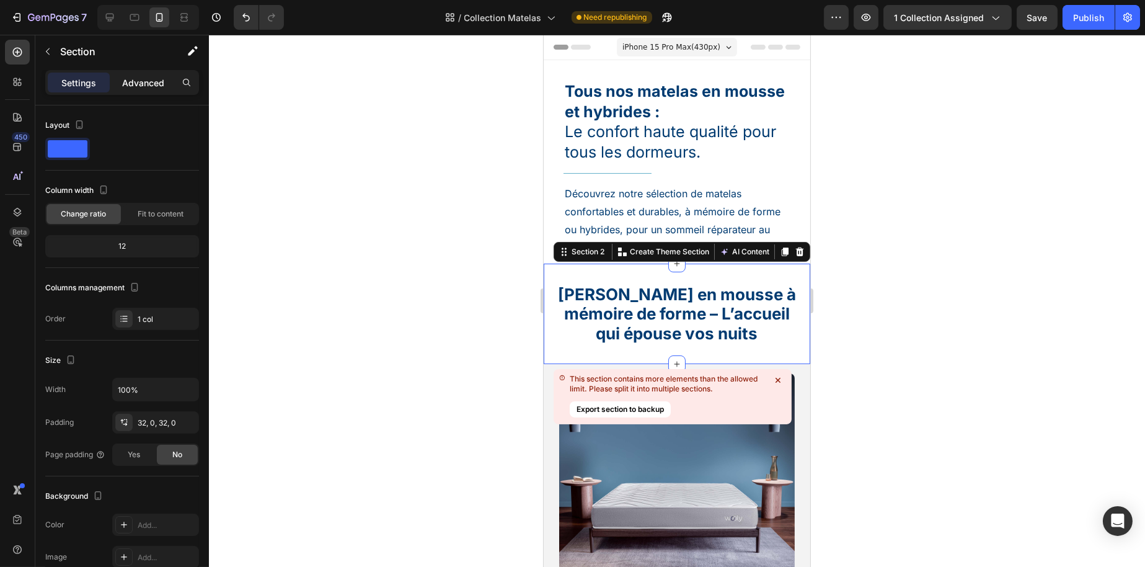
click at [138, 82] on p "Advanced" at bounding box center [143, 82] width 42 height 13
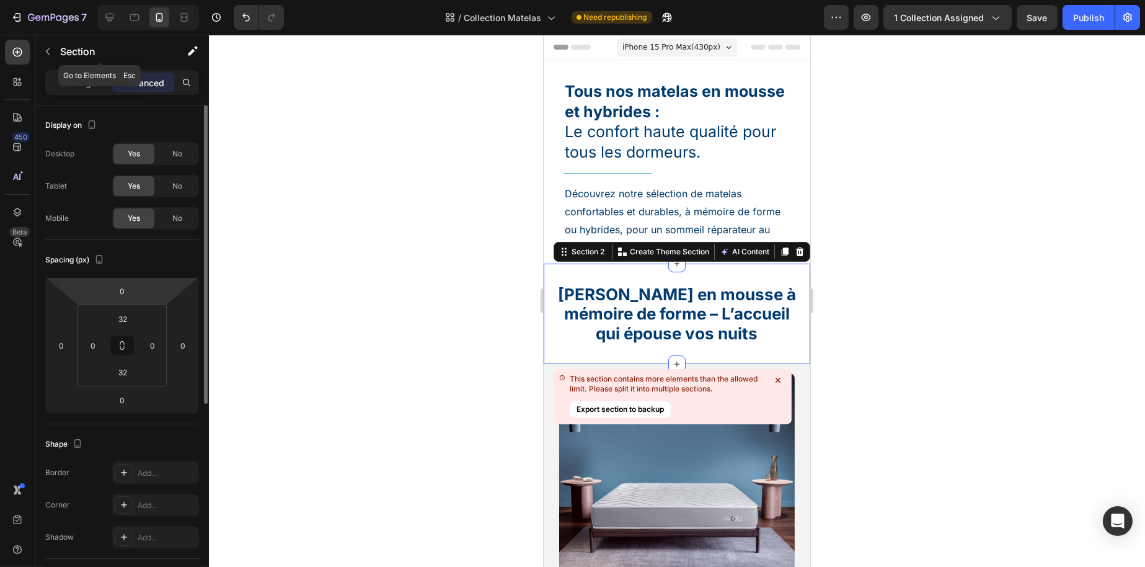
click at [71, 69] on div "Section" at bounding box center [99, 52] width 129 height 35
click at [72, 76] on p "Settings" at bounding box center [78, 82] width 35 height 13
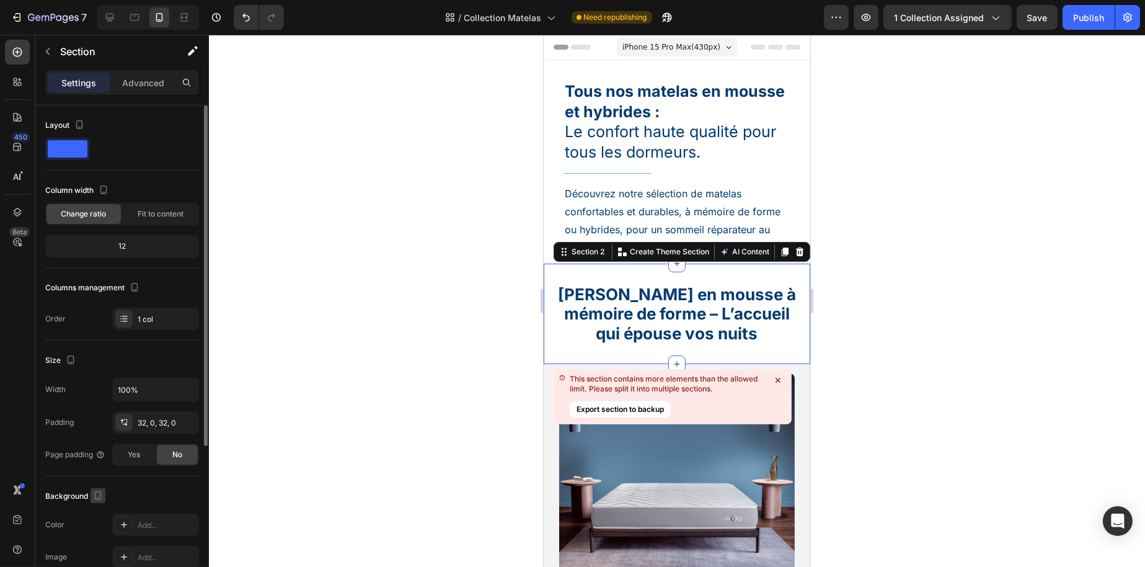
scroll to position [226, 0]
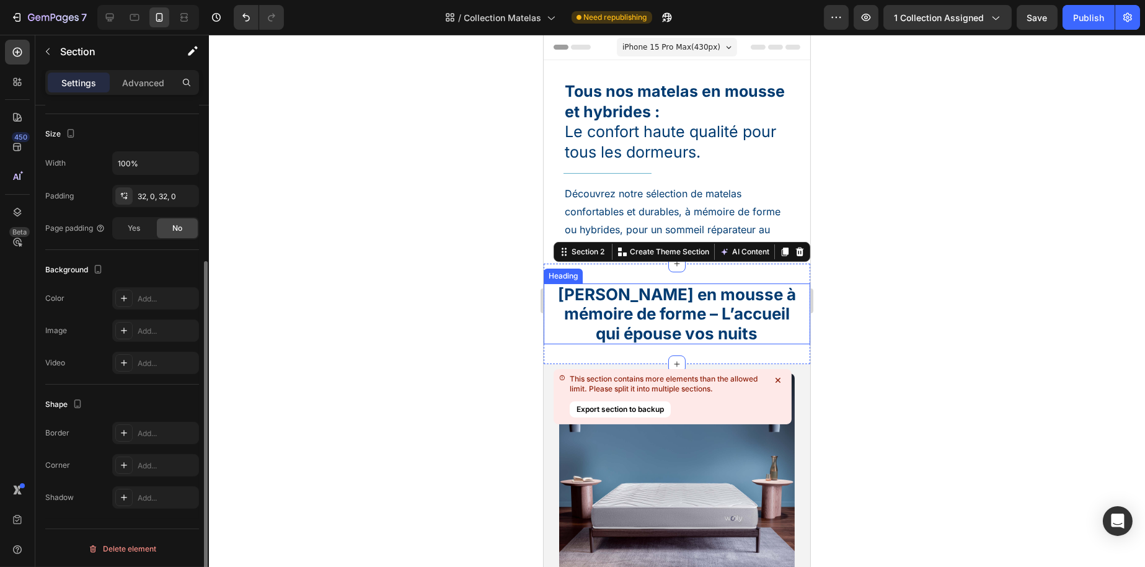
click at [587, 321] on p "Matelas en mousse à mémoire de forme – L’accueil qui épouse vos nuits" at bounding box center [677, 314] width 246 height 58
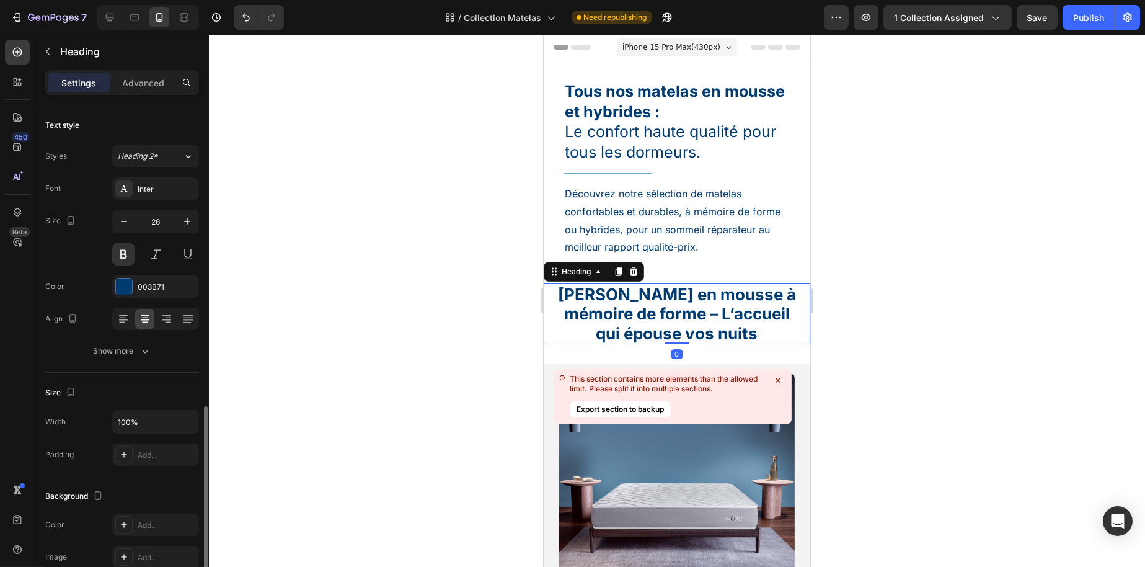
scroll to position [307, 0]
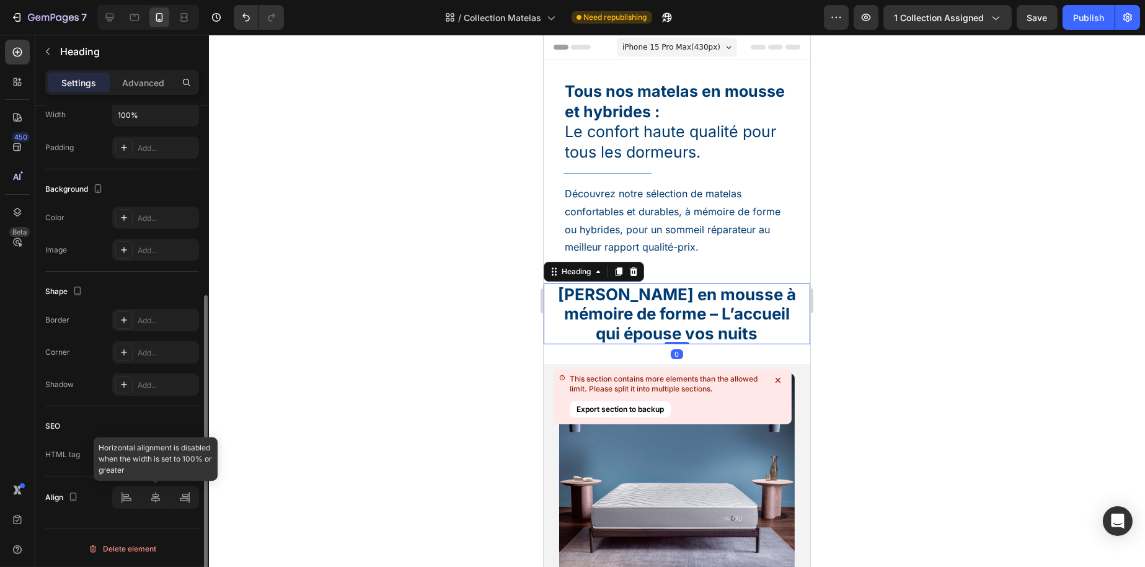
click at [128, 494] on div at bounding box center [155, 497] width 87 height 22
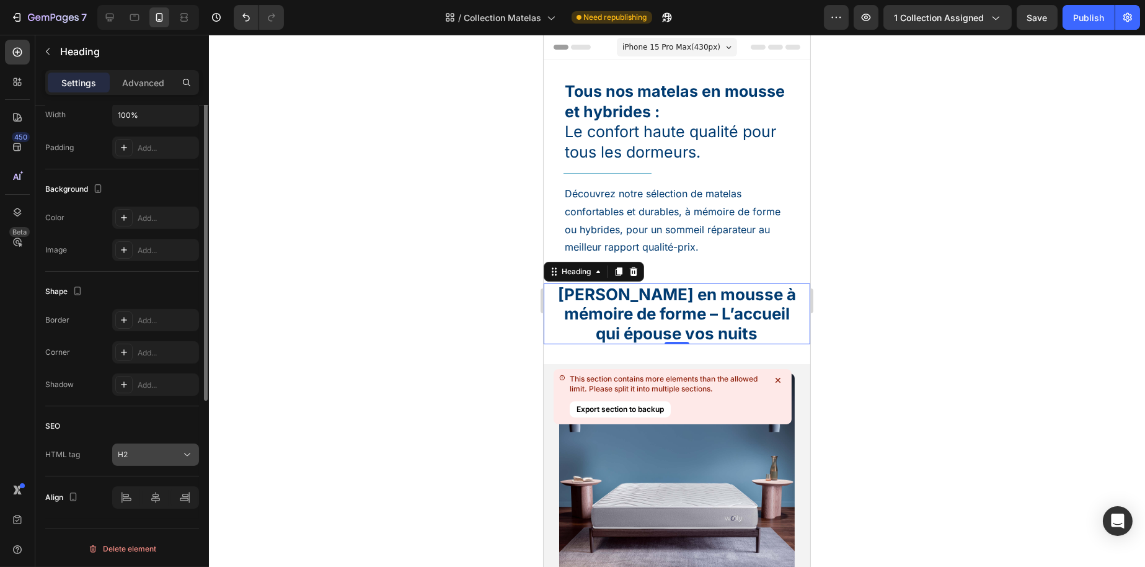
scroll to position [121, 0]
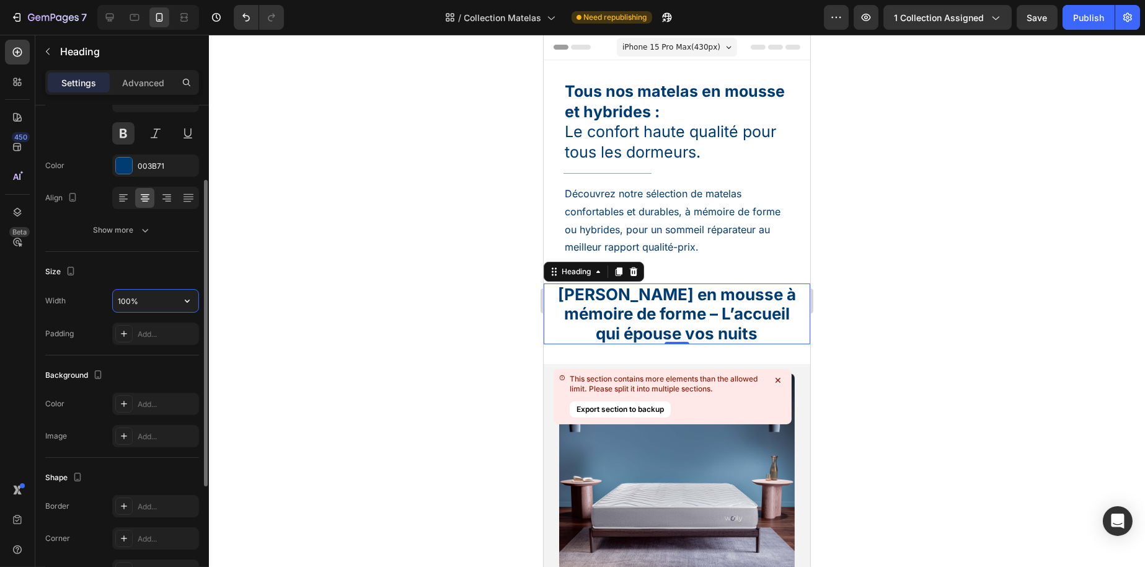
click at [140, 299] on input "100%" at bounding box center [156, 301] width 86 height 22
click at [216, 303] on div at bounding box center [677, 301] width 936 height 532
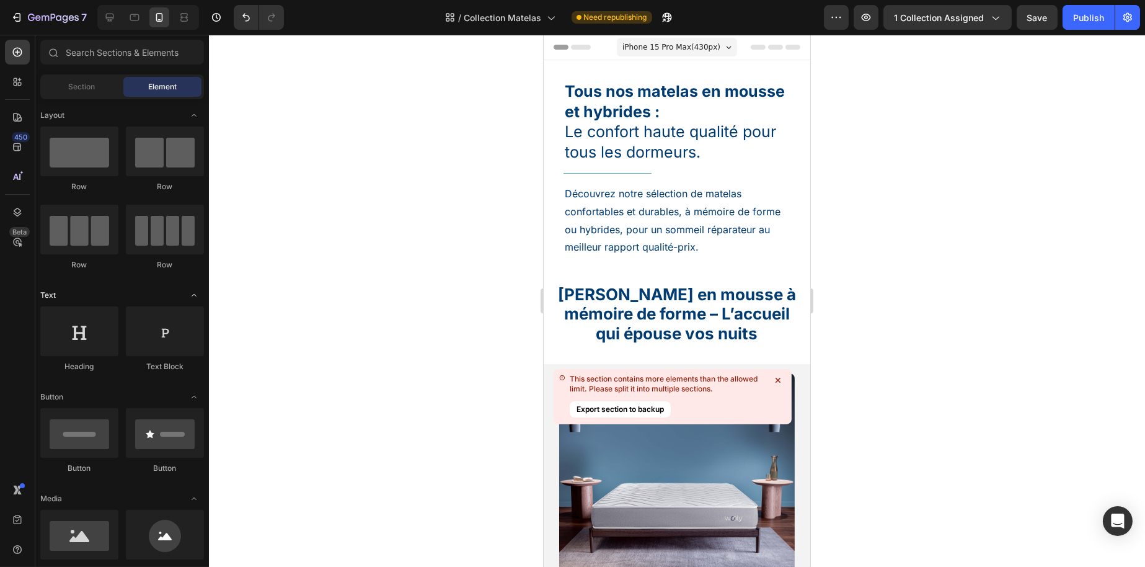
click at [185, 299] on span "Toggle open" at bounding box center [194, 295] width 20 height 20
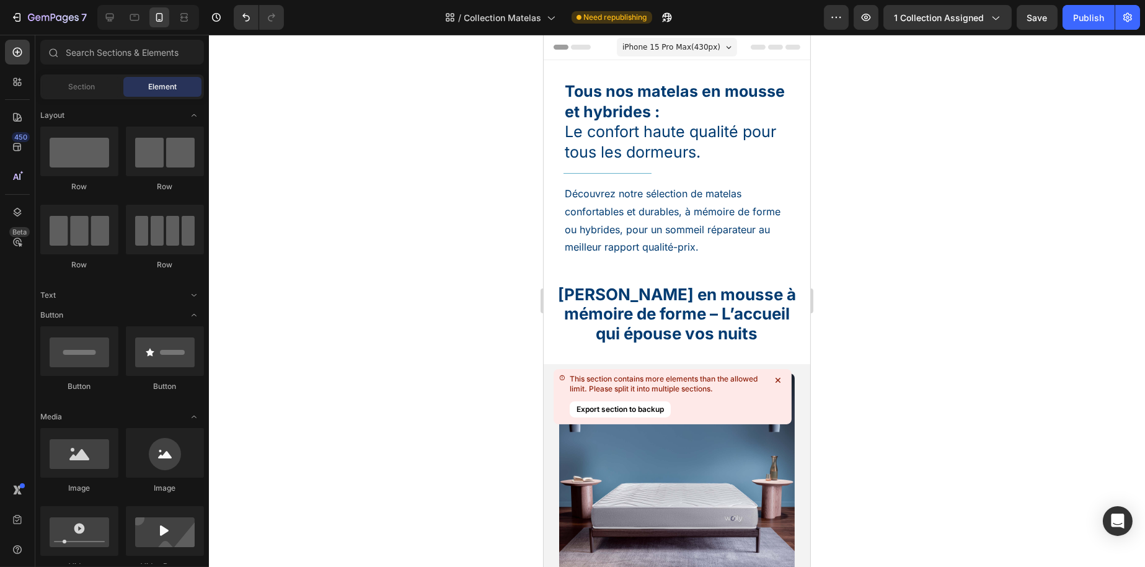
click at [583, 308] on p "Matelas en mousse à mémoire de forme – L’accueil qui épouse vos nuits" at bounding box center [677, 314] width 246 height 58
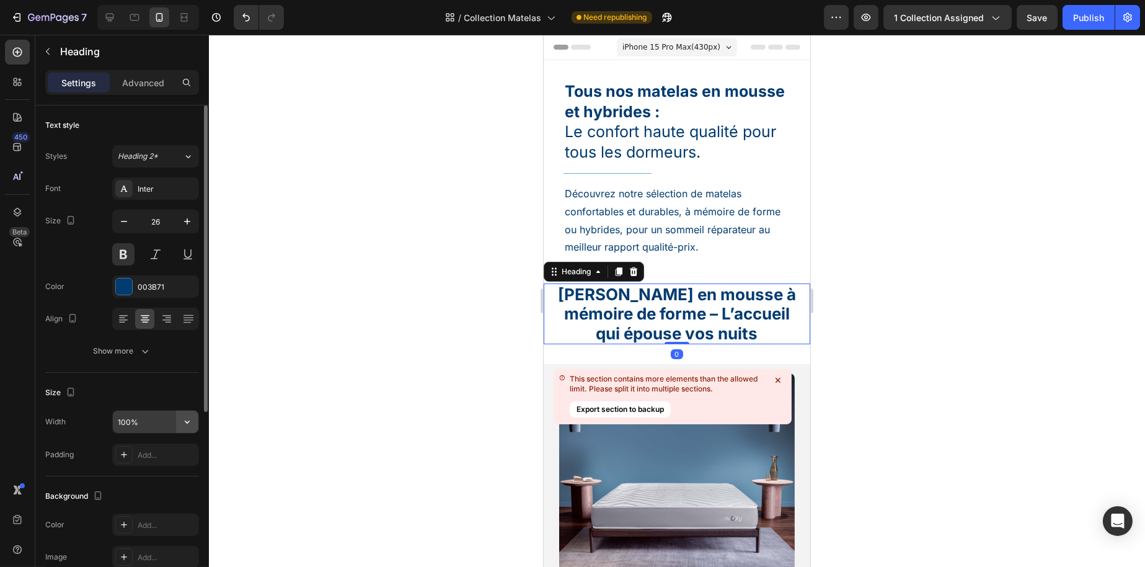
click at [191, 423] on icon "button" at bounding box center [187, 422] width 12 height 12
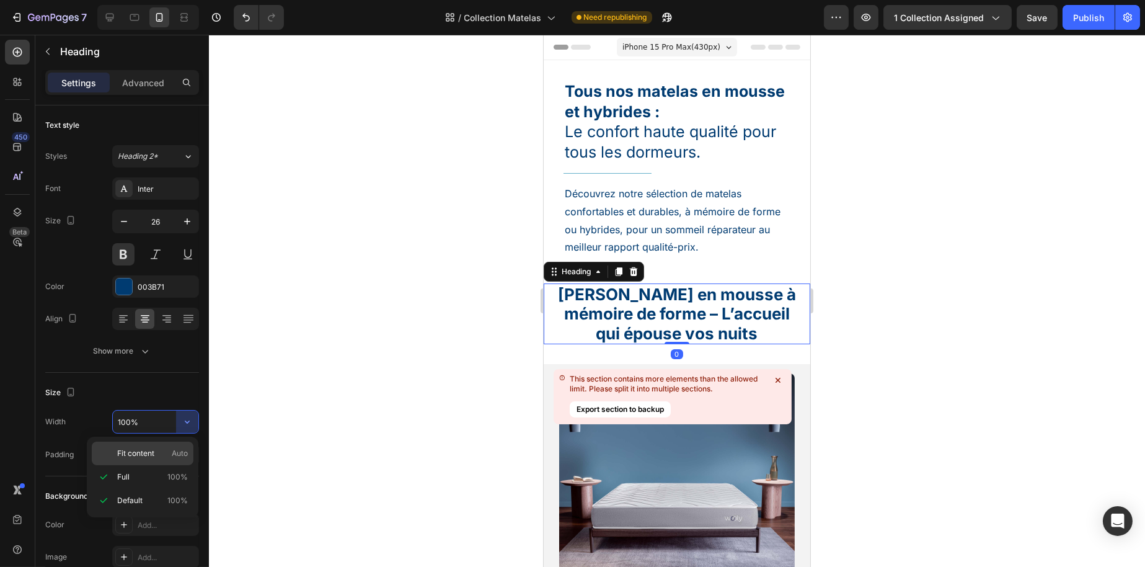
click at [179, 450] on span "Auto" at bounding box center [180, 453] width 16 height 11
type input "Auto"
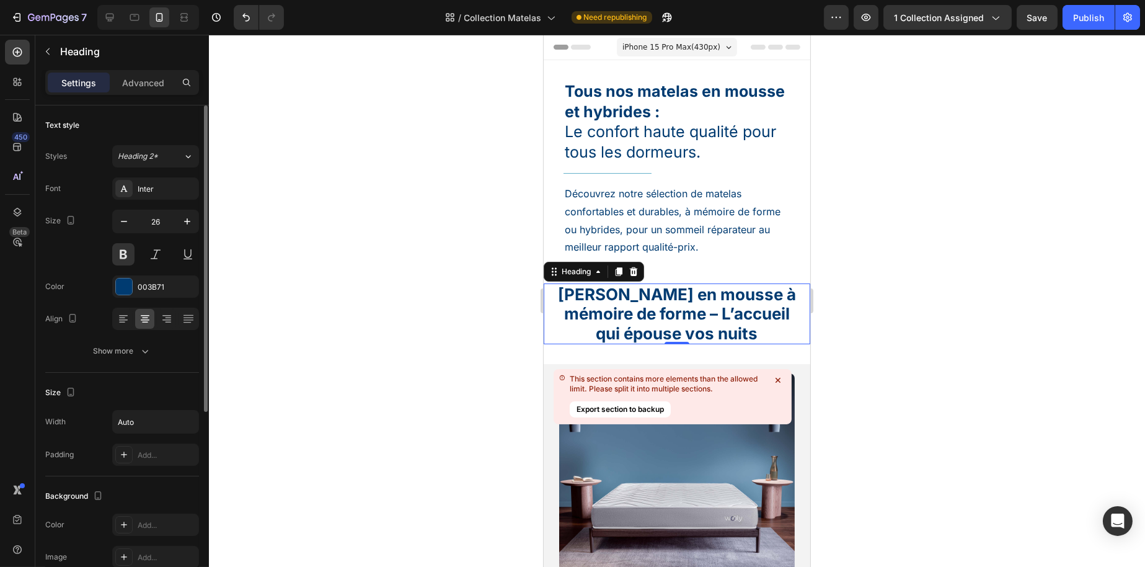
scroll to position [307, 0]
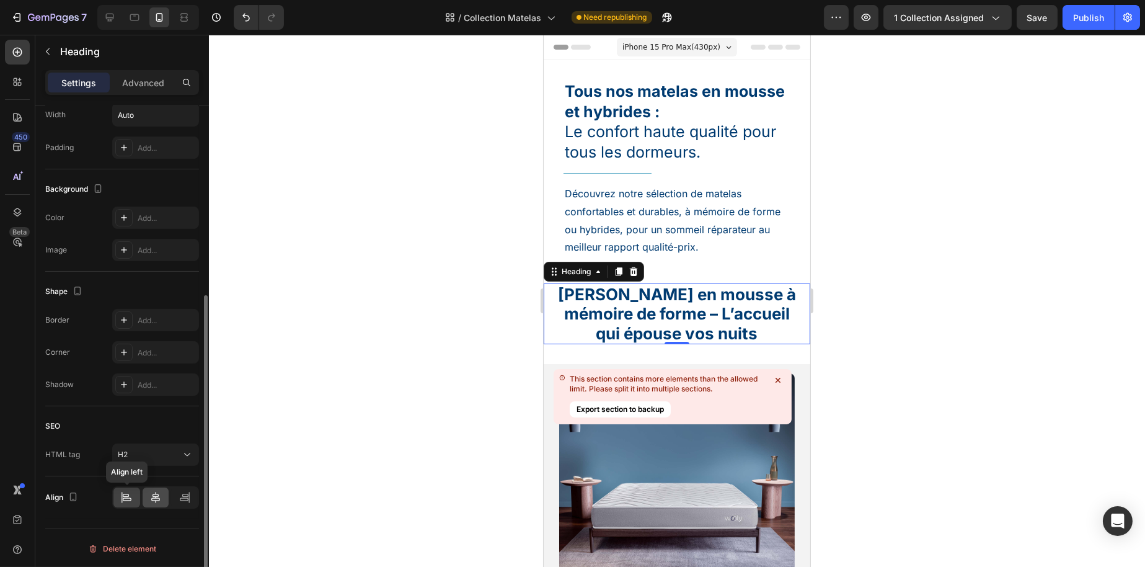
click at [161, 496] on icon at bounding box center [155, 497] width 12 height 12
click at [146, 496] on div at bounding box center [156, 497] width 27 height 20
click at [171, 495] on div at bounding box center [155, 497] width 87 height 22
click at [179, 496] on icon at bounding box center [185, 497] width 12 height 12
click at [161, 496] on icon at bounding box center [155, 497] width 12 height 12
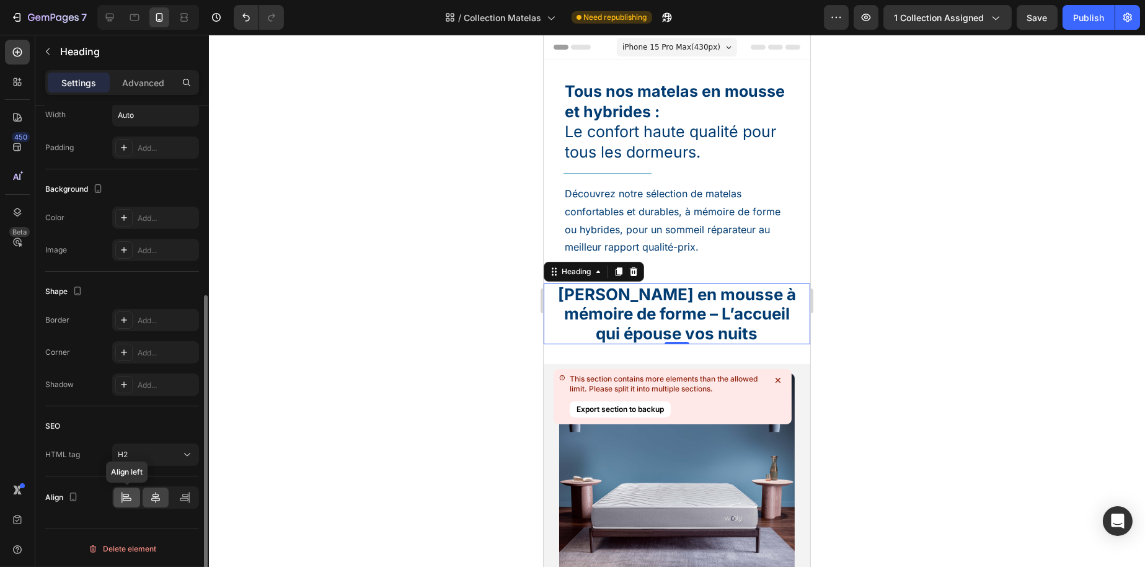
click at [125, 496] on icon at bounding box center [126, 495] width 6 height 3
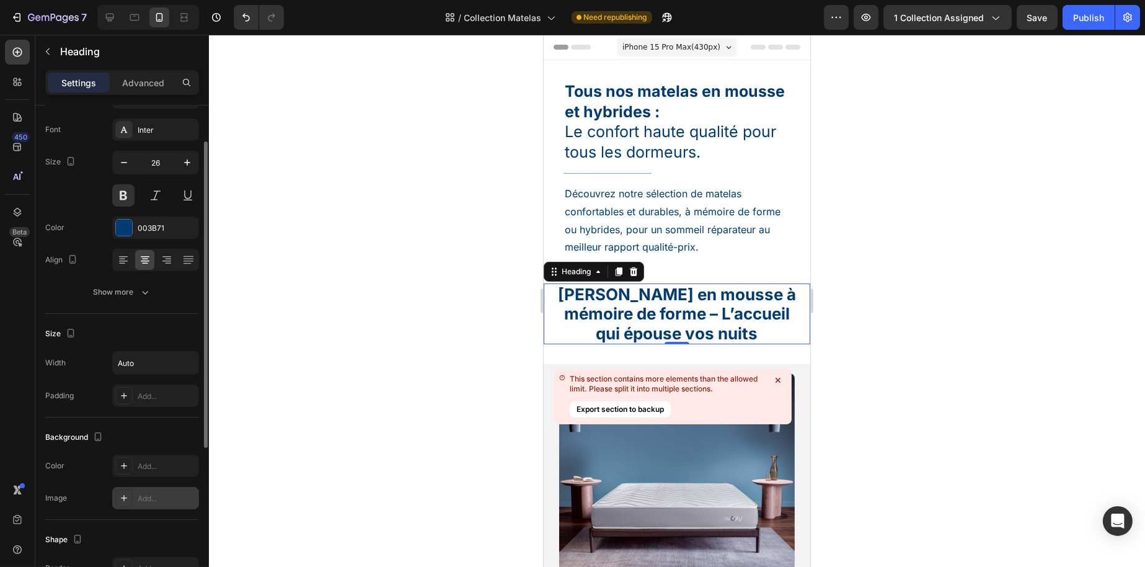
scroll to position [0, 0]
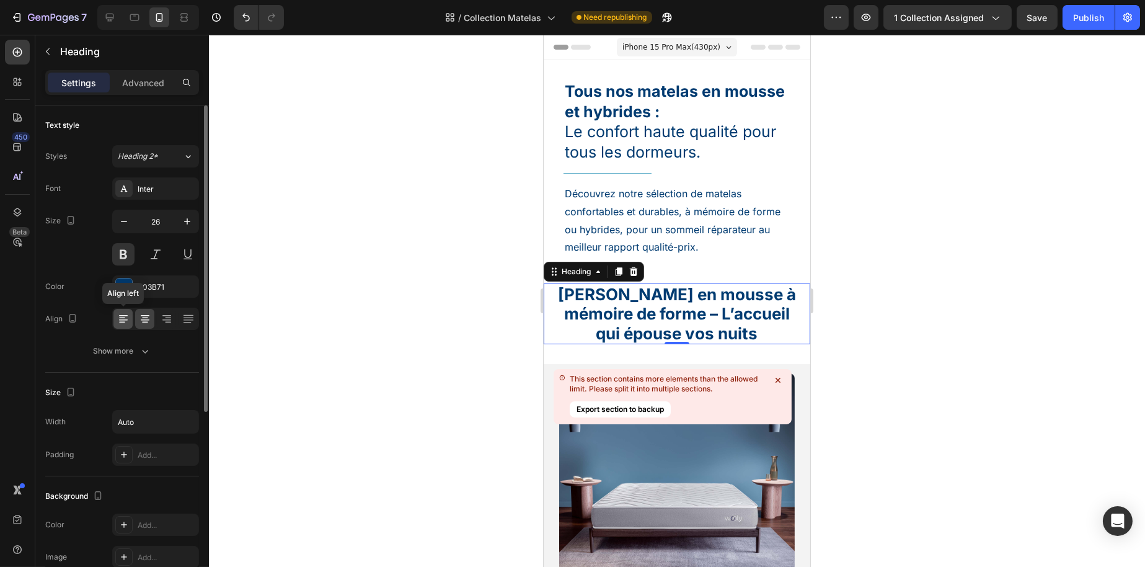
click at [129, 324] on div at bounding box center [122, 319] width 19 height 20
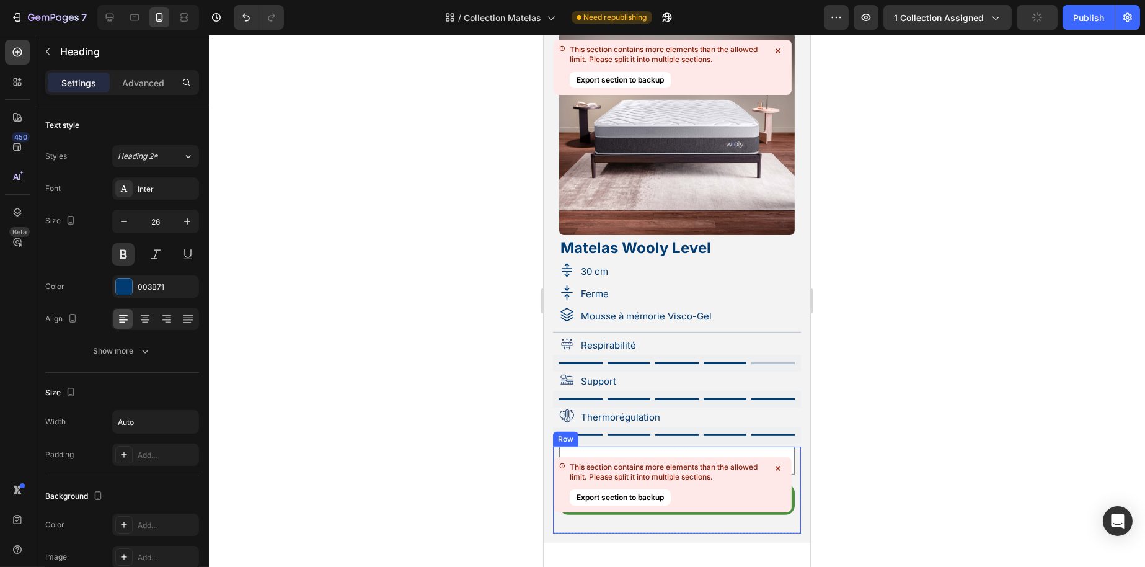
scroll to position [1799, 0]
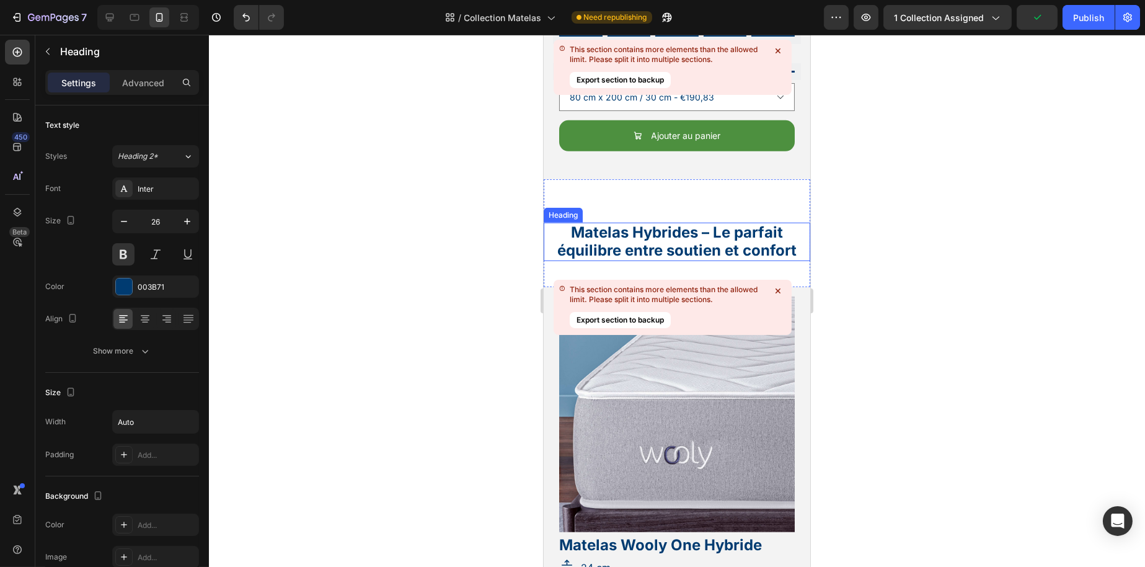
click at [664, 223] on h2 "Matelas Hybrides – Le parfait équilibre entre soutien et confort" at bounding box center [677, 242] width 248 height 38
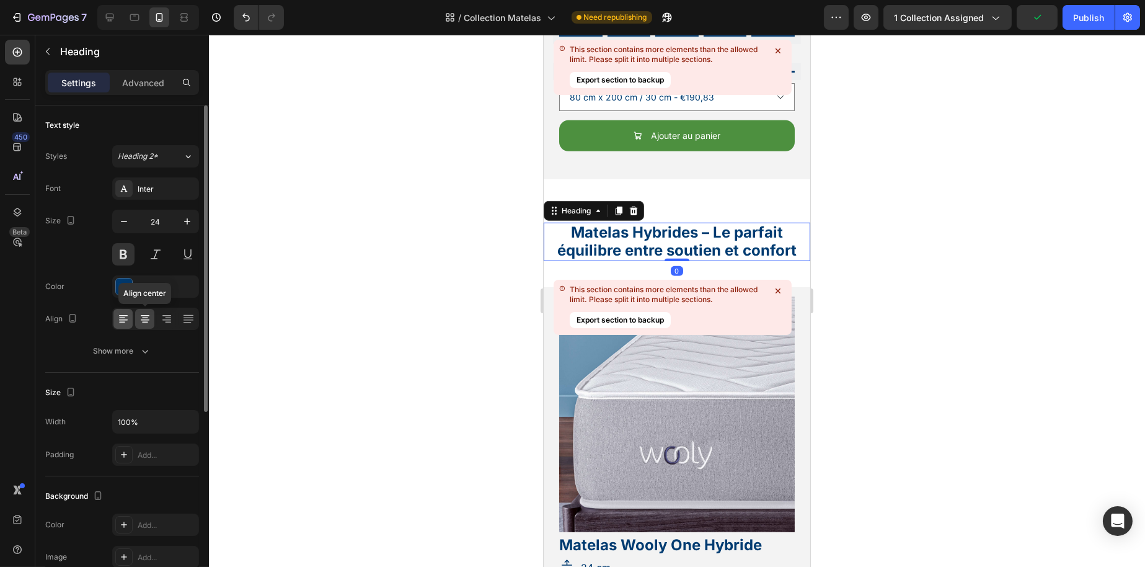
click at [128, 318] on icon at bounding box center [123, 319] width 12 height 12
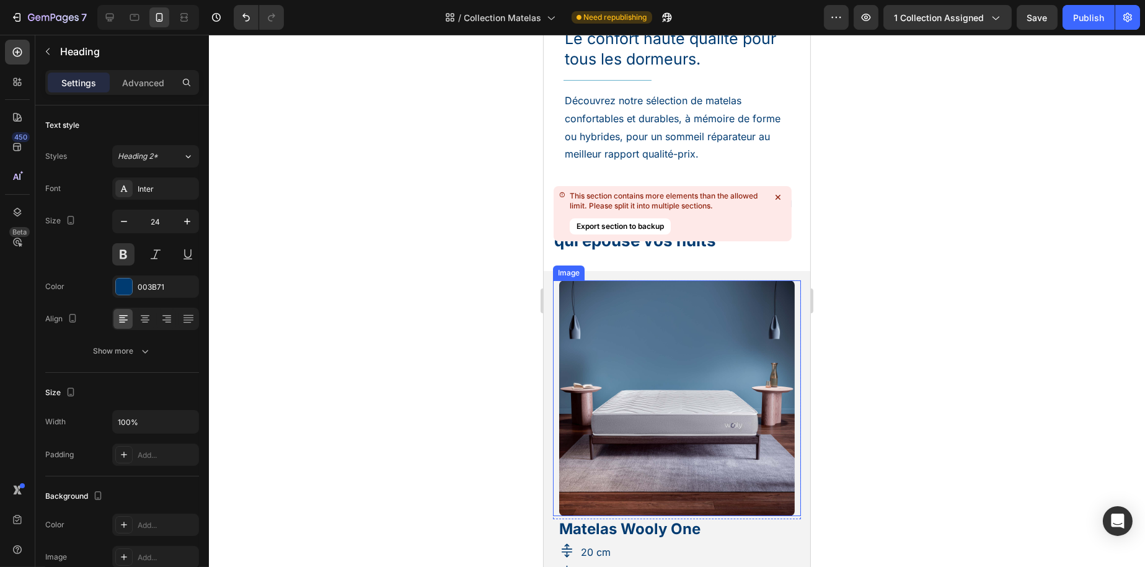
scroll to position [0, 0]
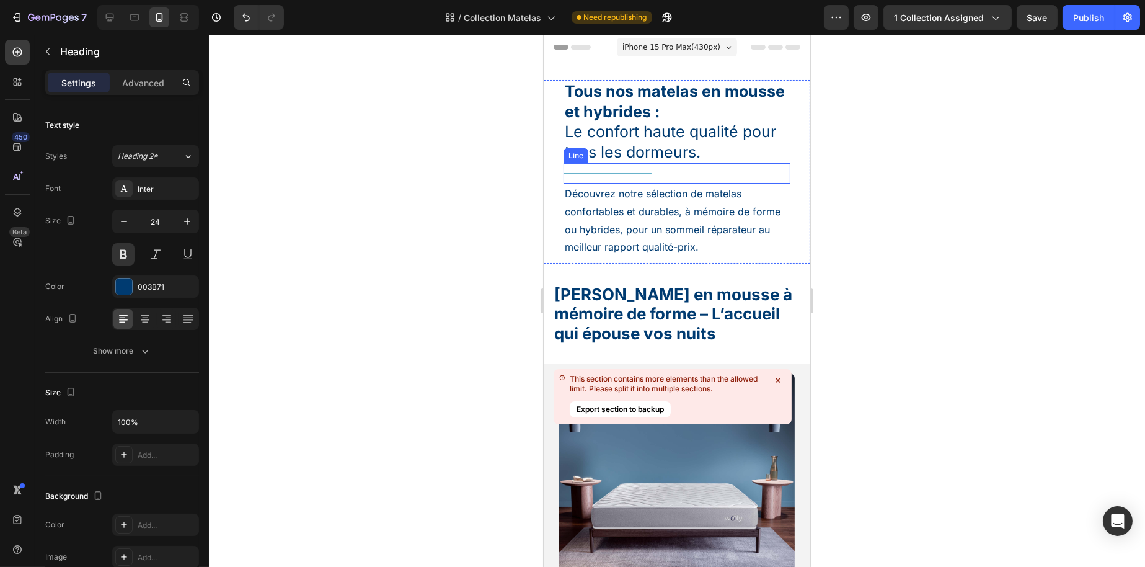
click at [613, 164] on div "Title Line" at bounding box center [676, 173] width 227 height 20
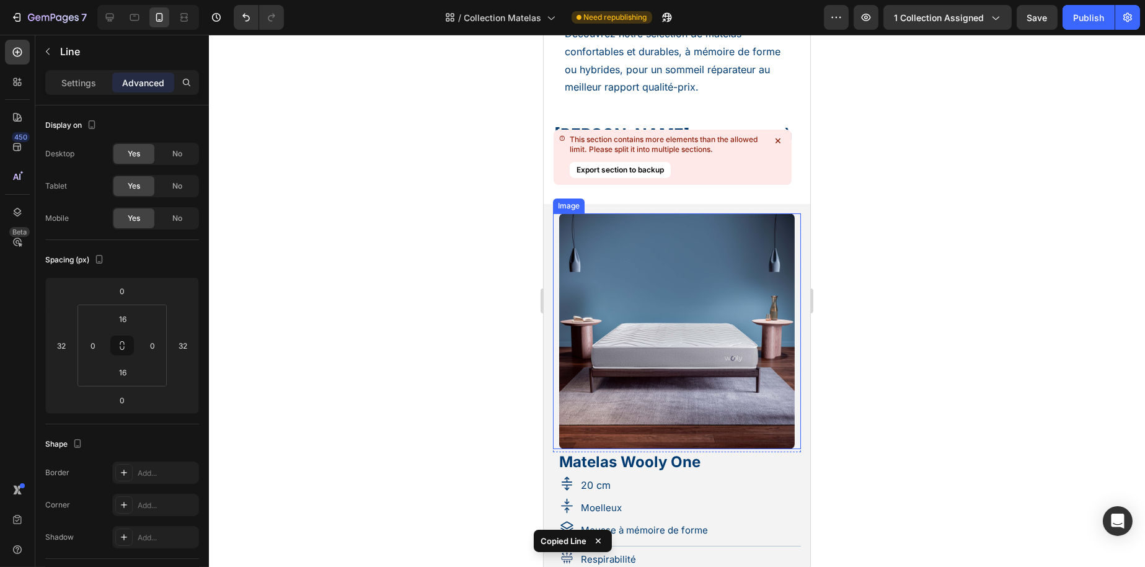
scroll to position [124, 0]
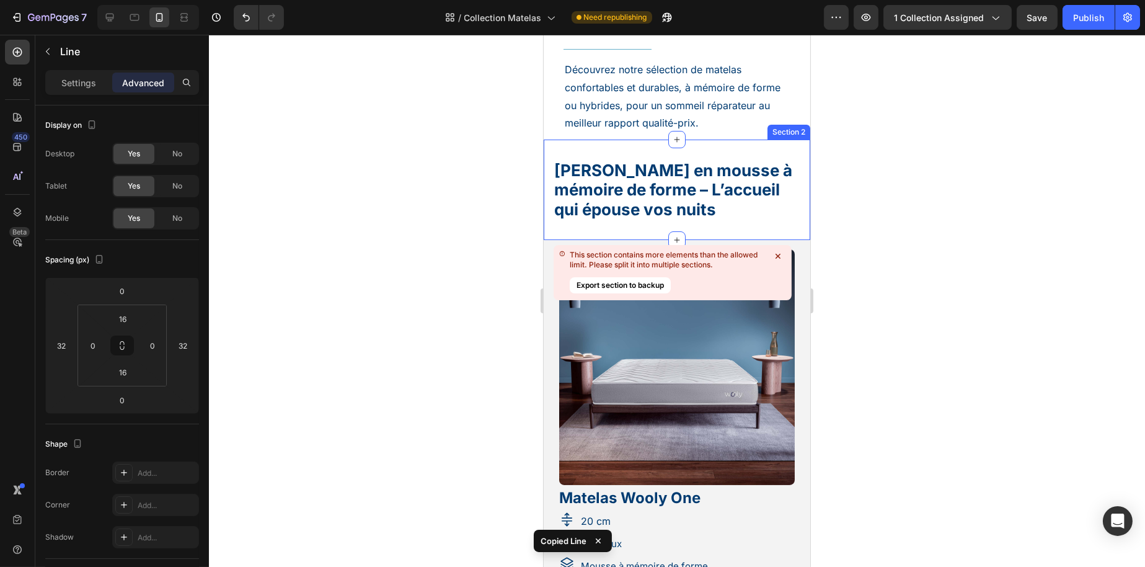
click at [690, 197] on h2 "Matelas en mousse à mémoire de forme – L’accueil qui épouse vos nuits" at bounding box center [677, 189] width 248 height 61
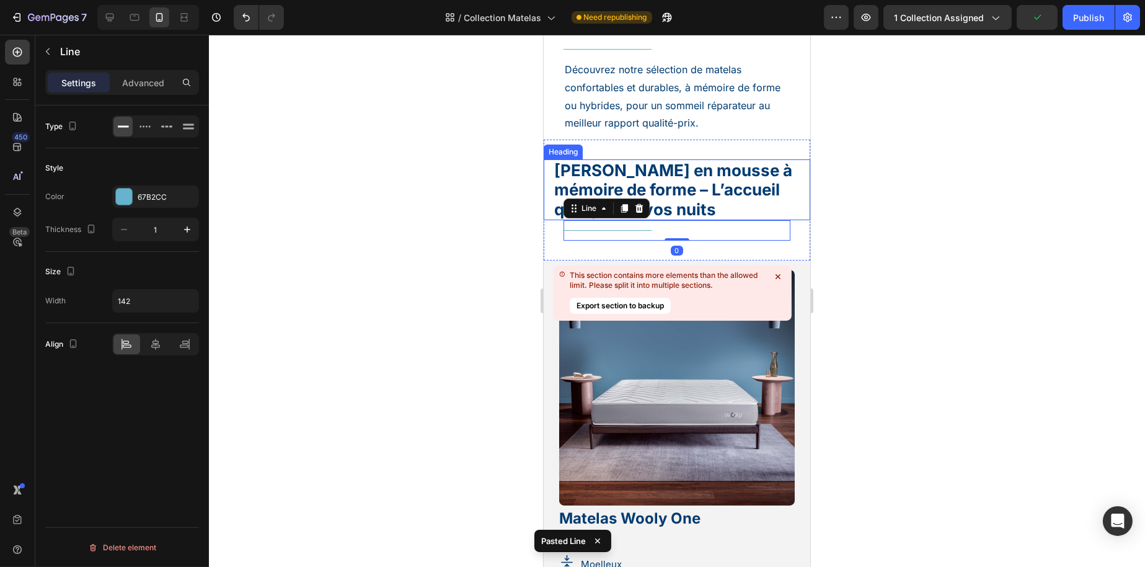
click at [554, 194] on h2 "Matelas en mousse à mémoire de forme – L’accueil qui épouse vos nuits" at bounding box center [677, 189] width 248 height 61
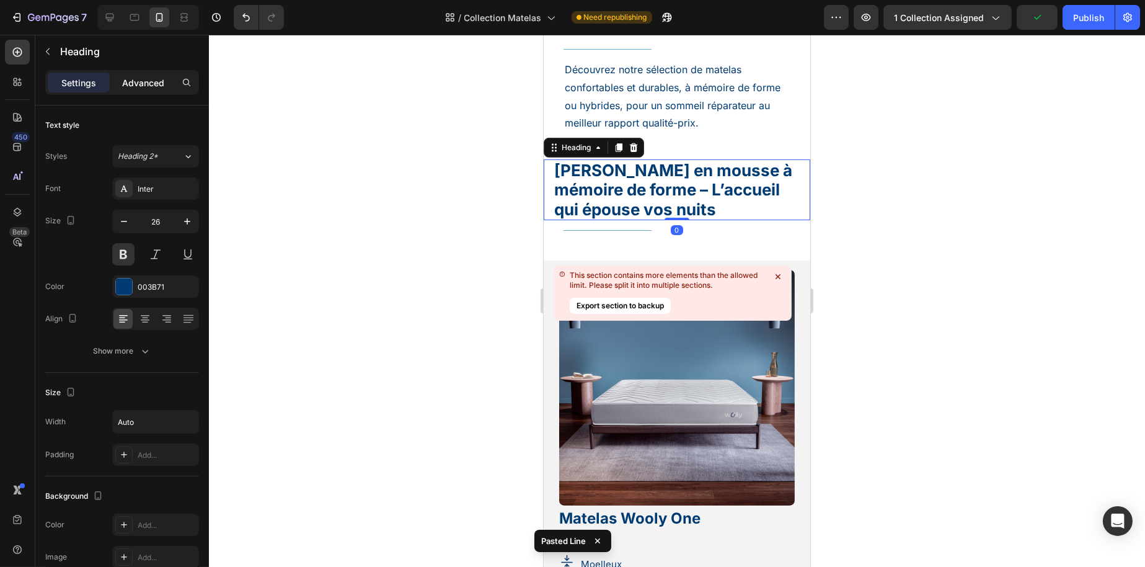
click at [164, 73] on div "Advanced" at bounding box center [143, 83] width 62 height 20
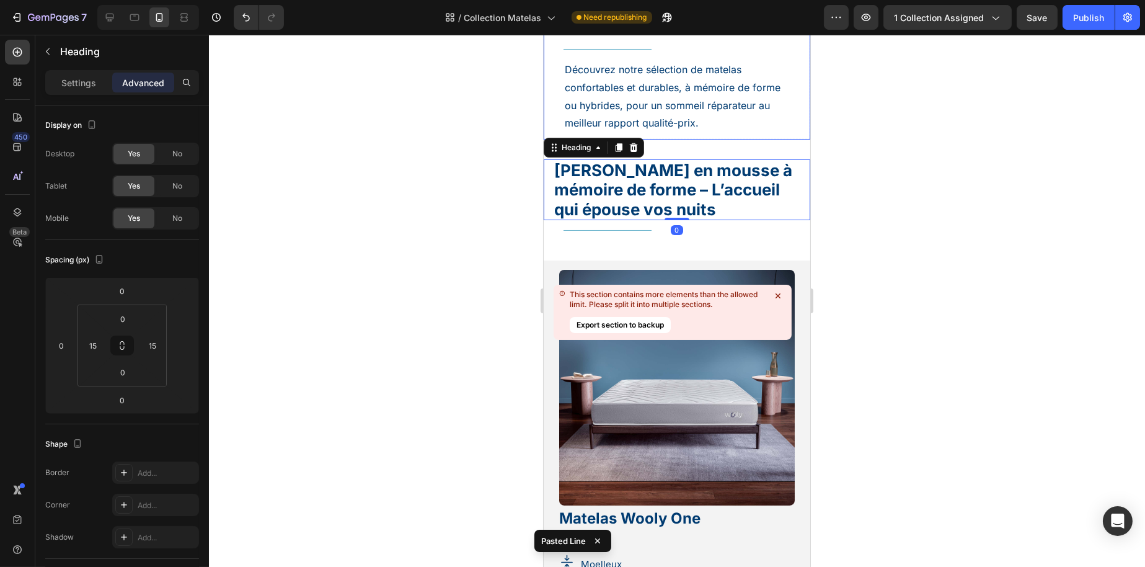
scroll to position [0, 0]
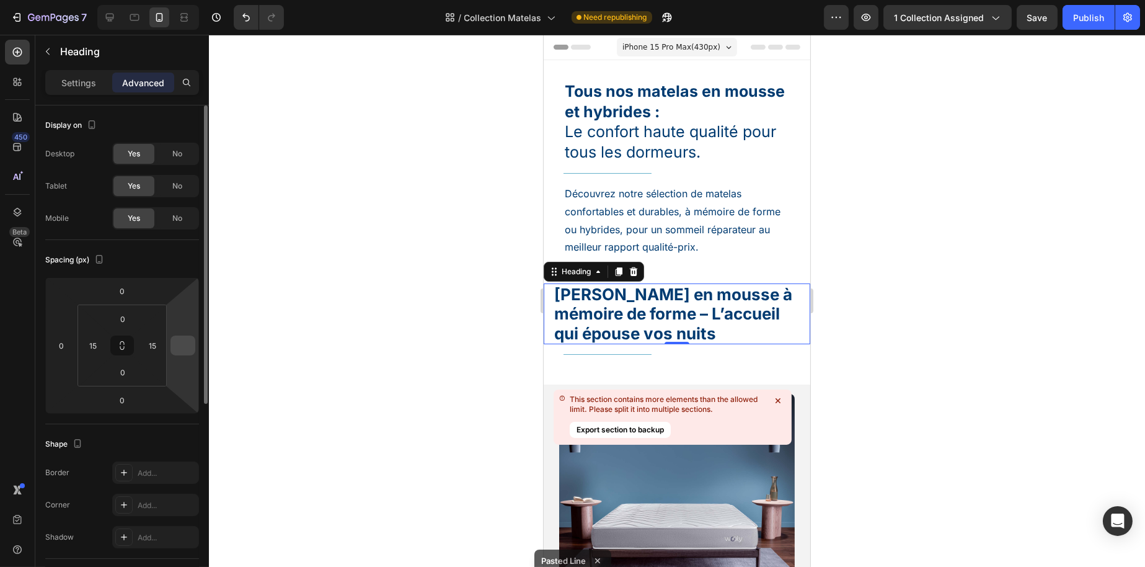
click at [179, 345] on input "number" at bounding box center [183, 345] width 19 height 19
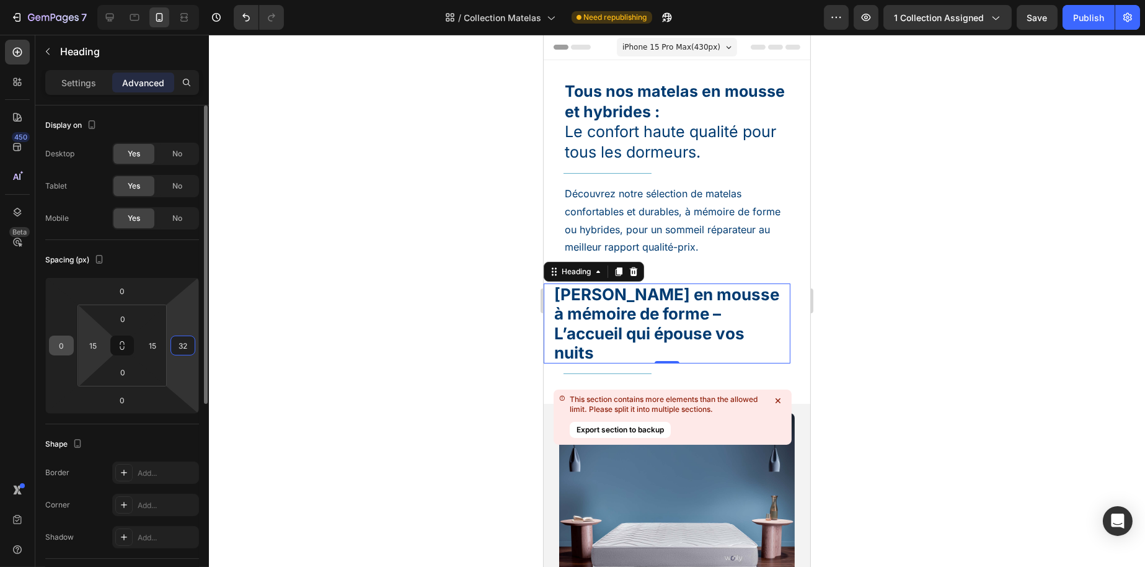
type input "32"
click at [66, 343] on input "0" at bounding box center [61, 345] width 19 height 19
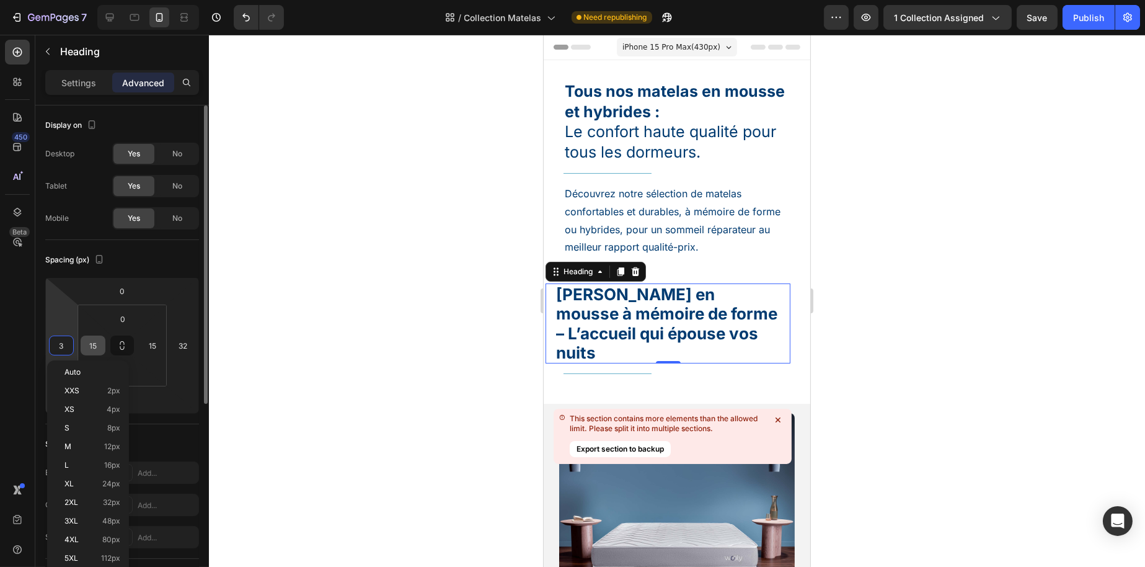
type input "32"
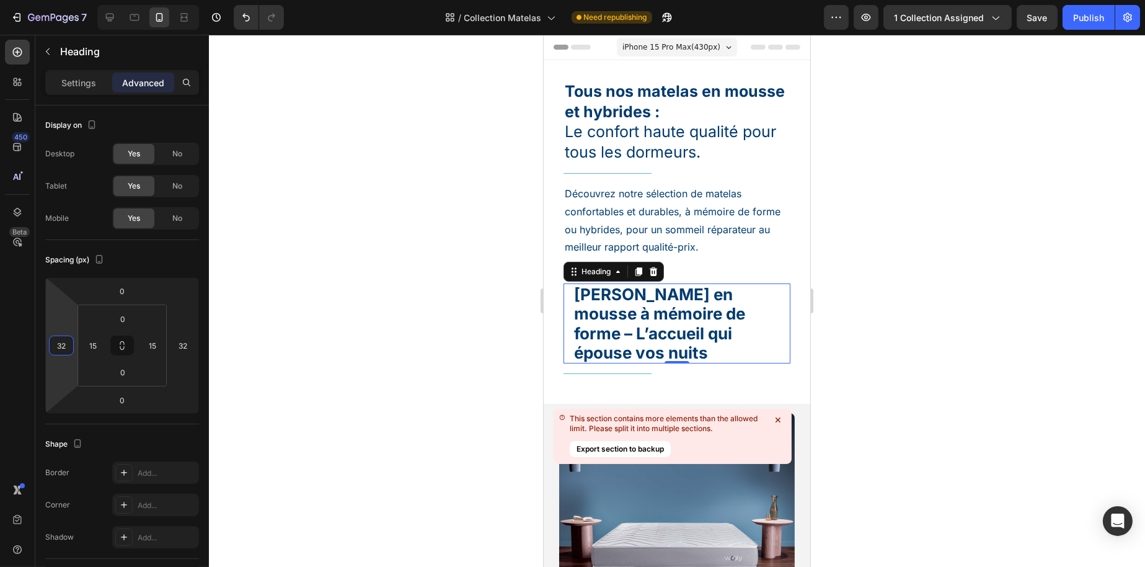
click at [368, 368] on div at bounding box center [677, 301] width 936 height 532
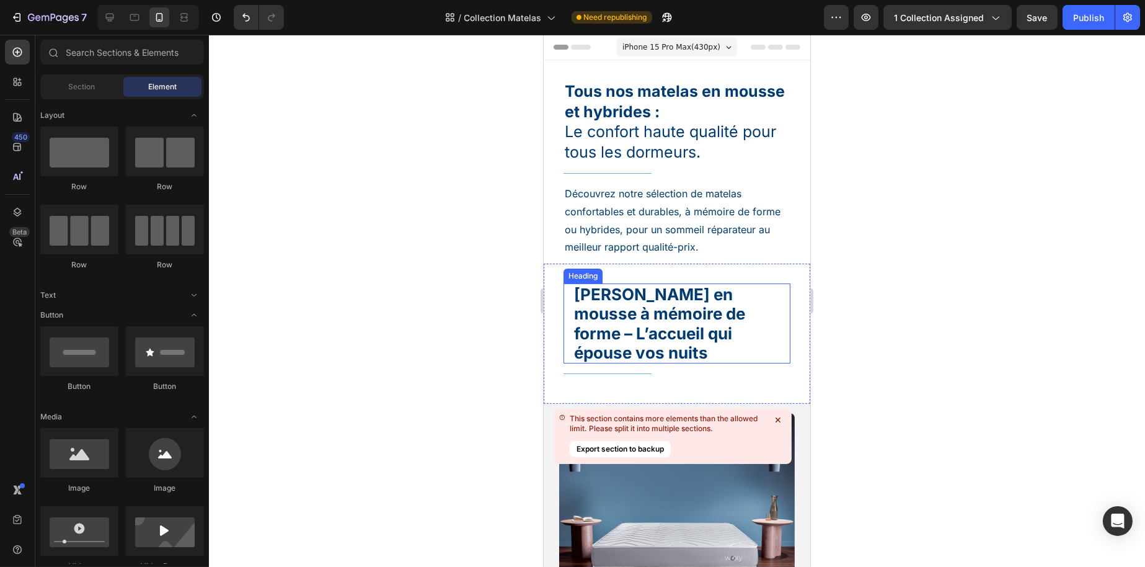
click at [597, 308] on h2 "Matelas en mousse à mémoire de forme – L’accueil qui épouse vos nuits" at bounding box center [676, 323] width 208 height 80
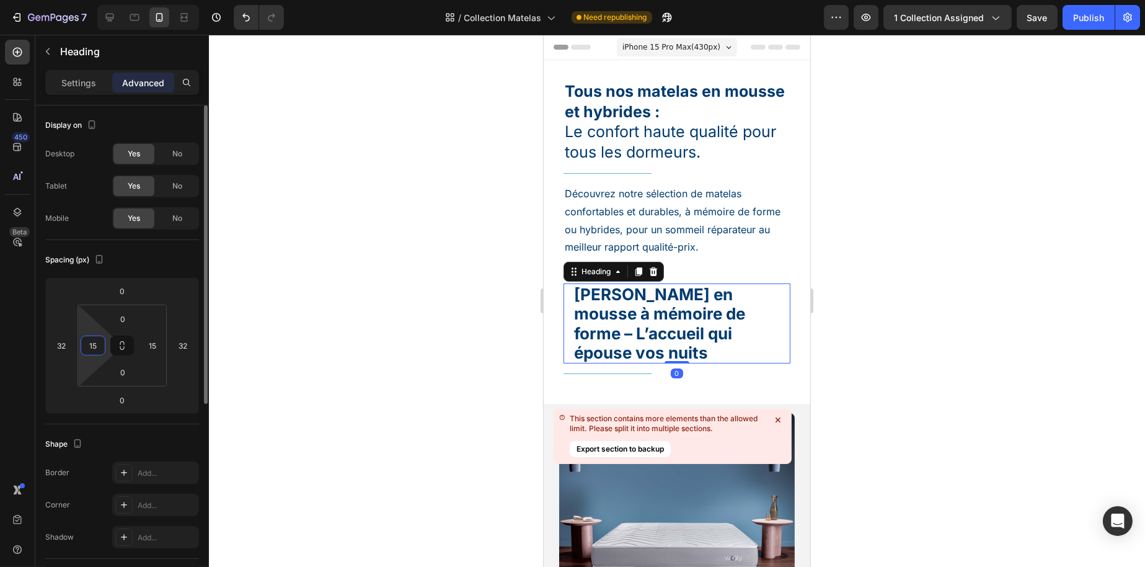
click at [96, 343] on input "15" at bounding box center [93, 345] width 19 height 19
type input "0"
click at [156, 337] on input "15" at bounding box center [152, 345] width 19 height 19
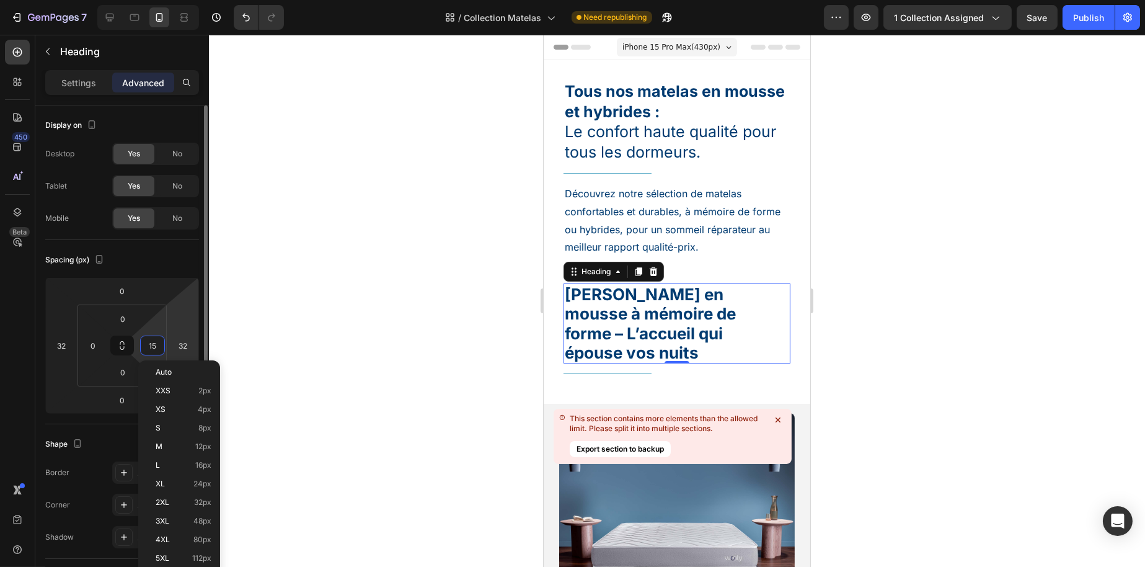
type input "0"
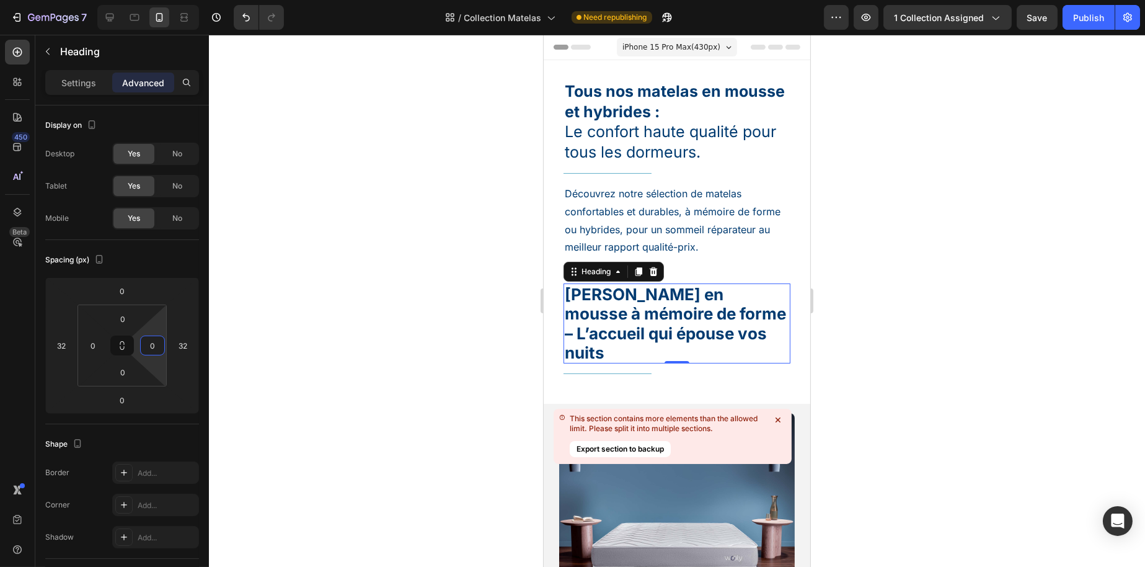
click at [407, 337] on div at bounding box center [677, 301] width 936 height 532
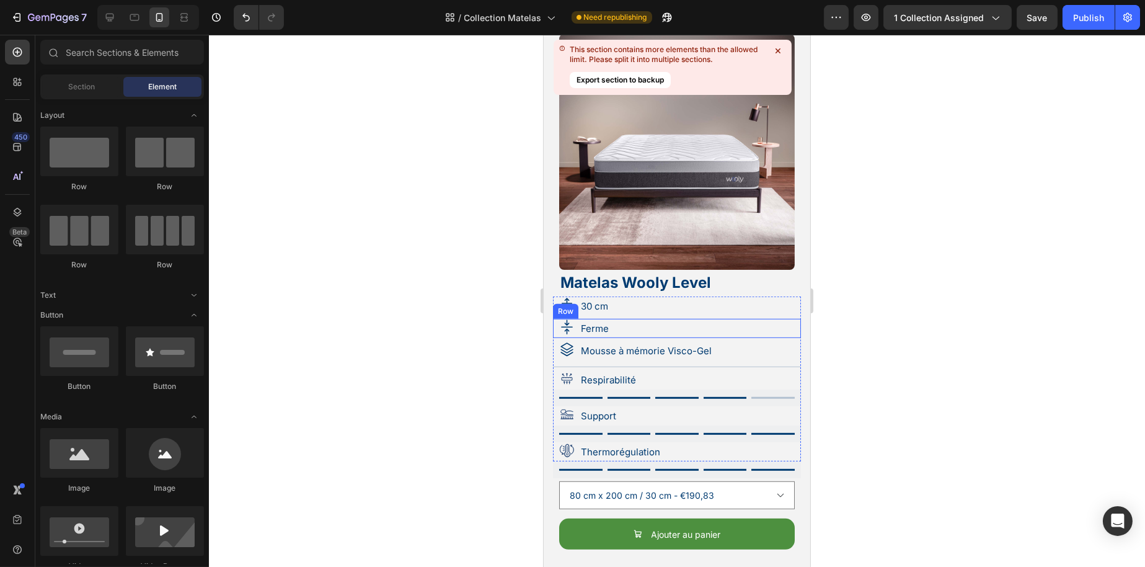
scroll to position [1737, 0]
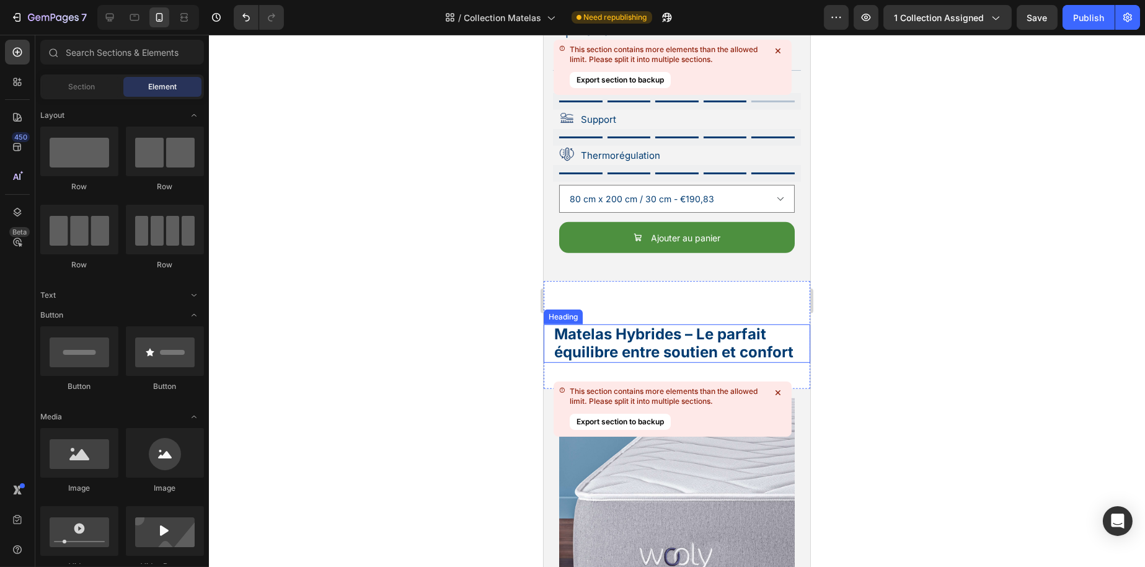
click at [602, 324] on h2 "Matelas Hybrides – Le parfait équilibre entre soutien et confort" at bounding box center [677, 343] width 248 height 38
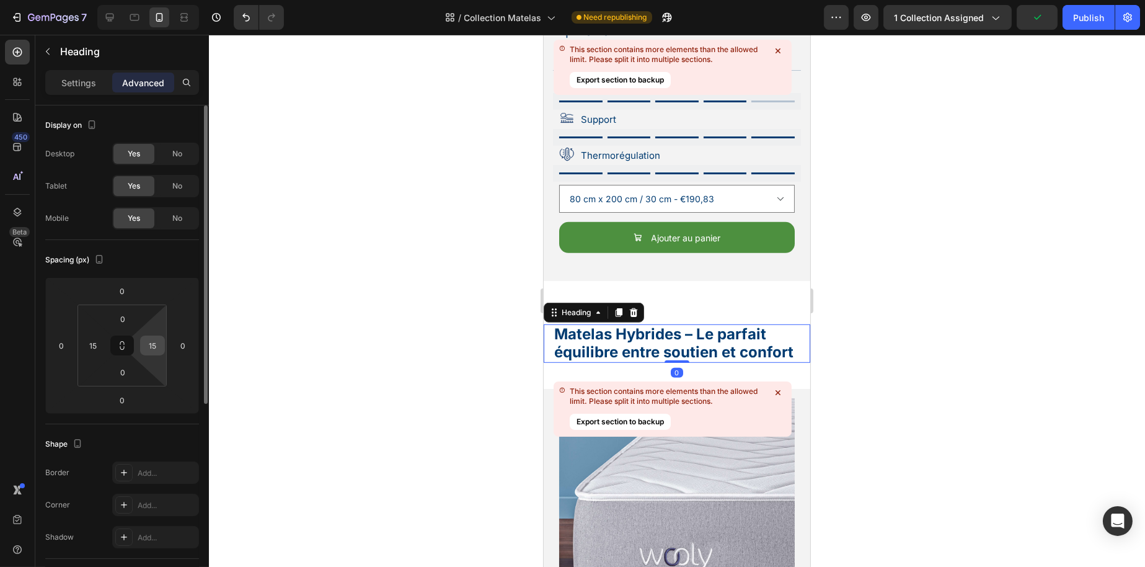
click at [158, 344] on input "15" at bounding box center [152, 345] width 19 height 19
type input "0"
click at [102, 344] on input "15" at bounding box center [93, 345] width 19 height 19
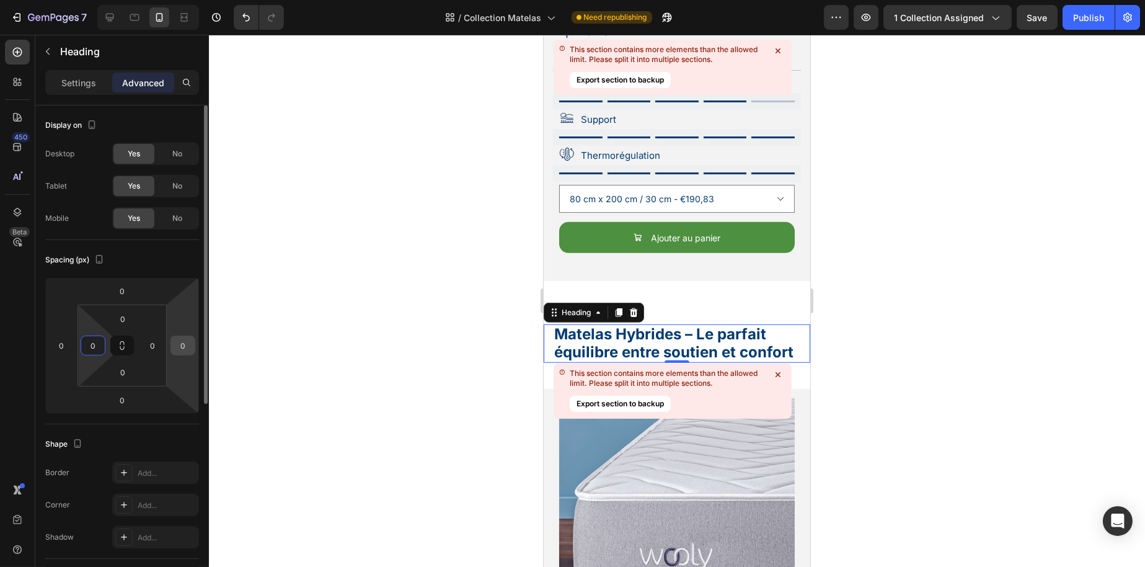
type input "0"
click at [183, 348] on input "0" at bounding box center [183, 345] width 19 height 19
type input "32"
click at [93, 344] on input "0" at bounding box center [93, 345] width 19 height 19
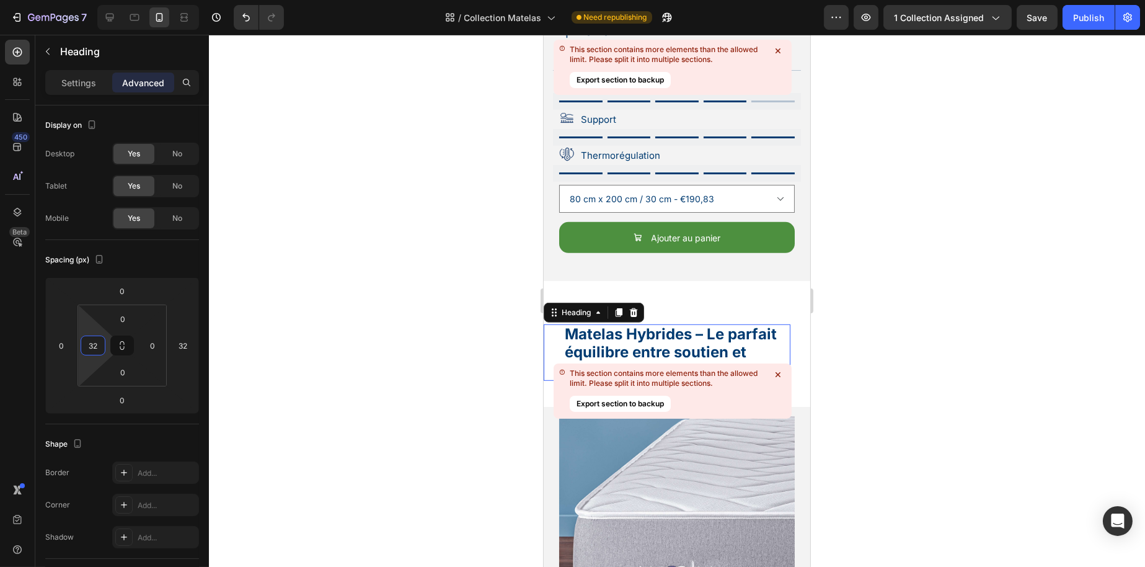
paste input "Copy element from Gempages!"
type input "32"
click at [864, 342] on div at bounding box center [677, 301] width 936 height 532
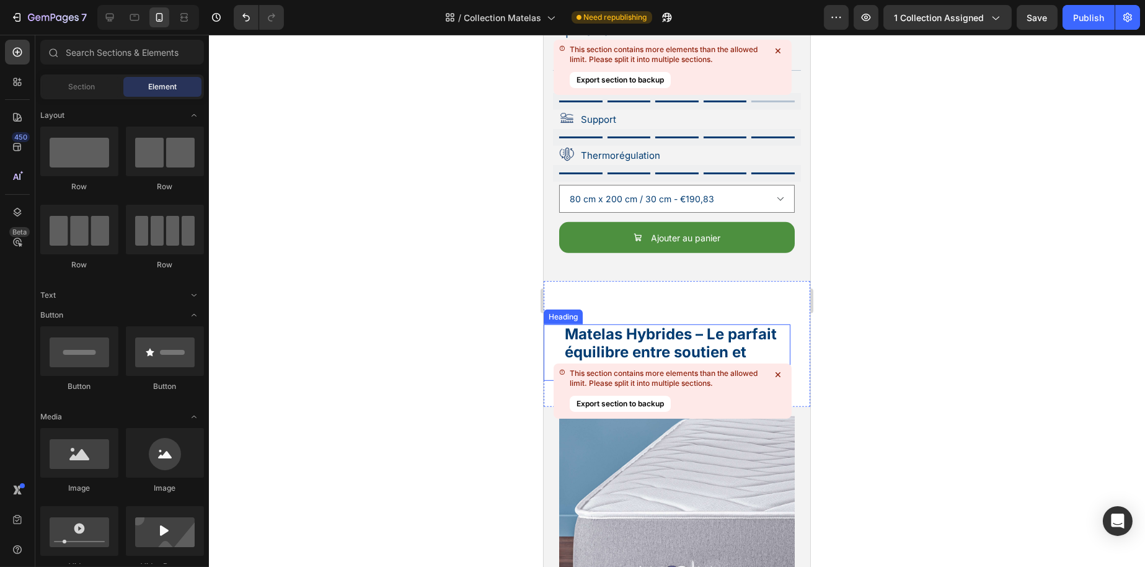
click at [705, 340] on h2 "Matelas Hybrides – Le parfait équilibre entre soutien et confort" at bounding box center [676, 352] width 227 height 56
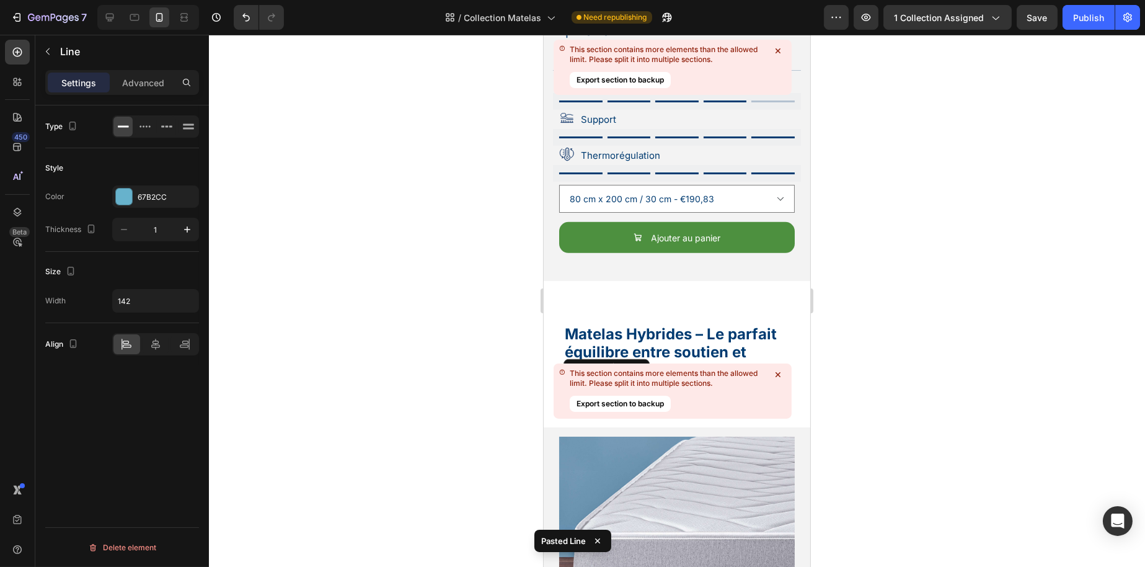
click at [867, 355] on div at bounding box center [677, 301] width 936 height 532
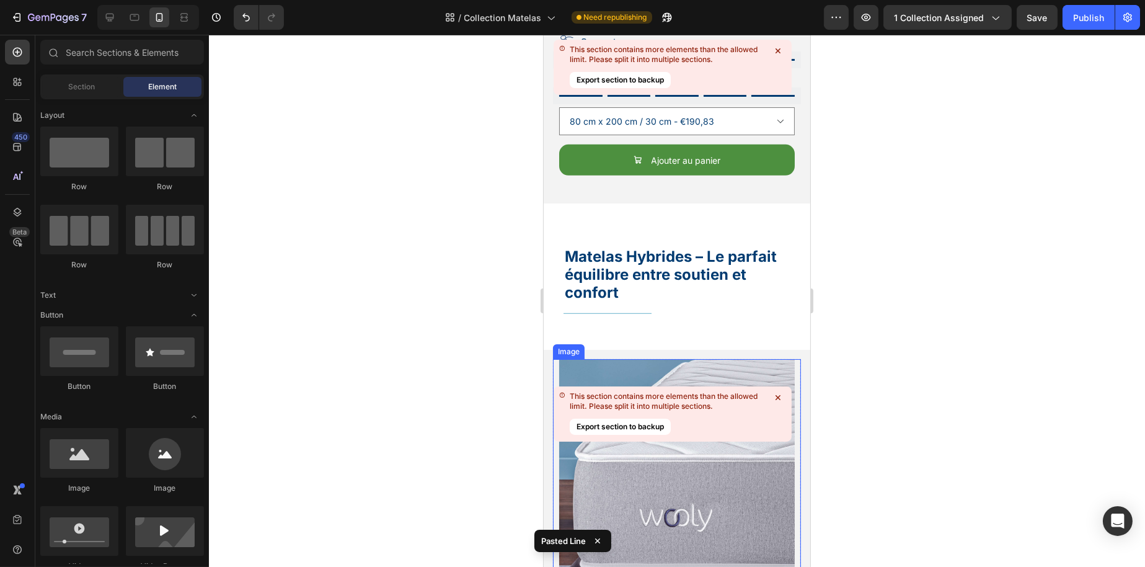
scroll to position [1861, 0]
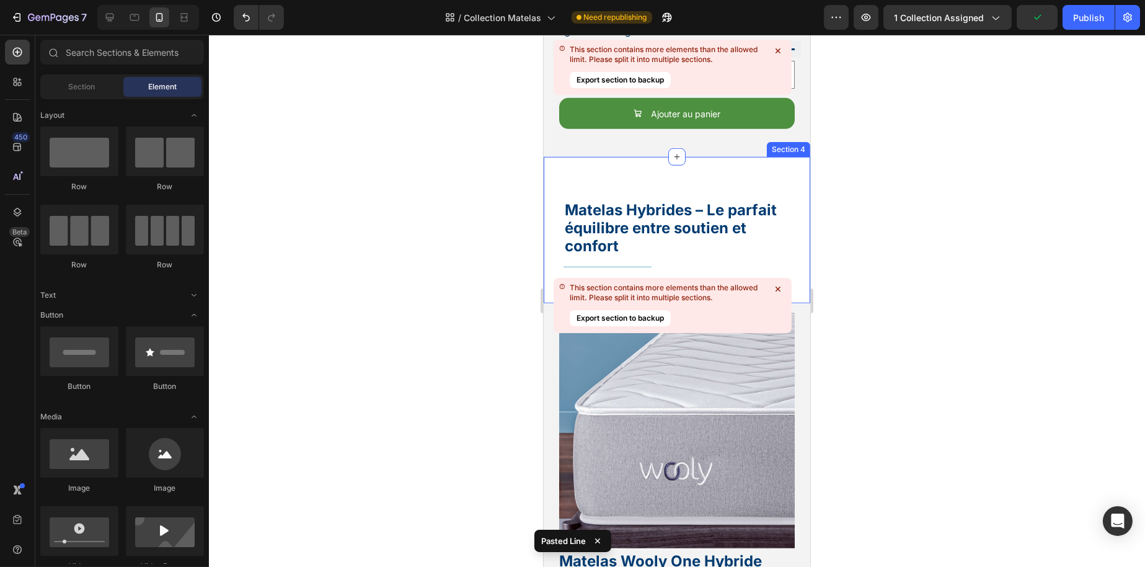
click at [595, 256] on div "Matelas Hybrides – Le parfait équilibre entre soutien et confort Heading Title …" at bounding box center [676, 230] width 267 height 146
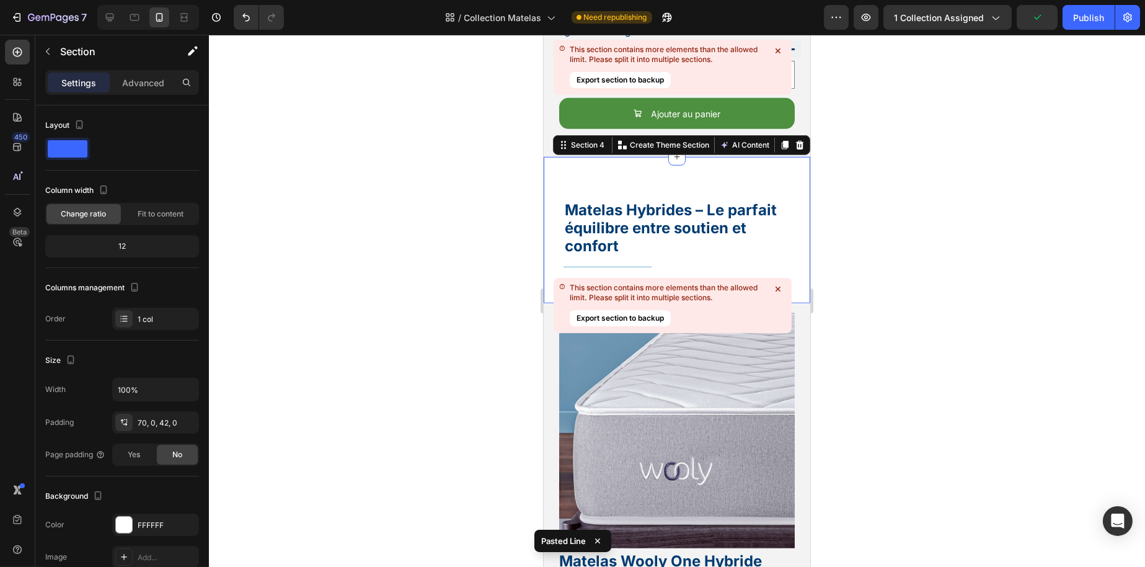
click at [451, 263] on div at bounding box center [677, 301] width 936 height 532
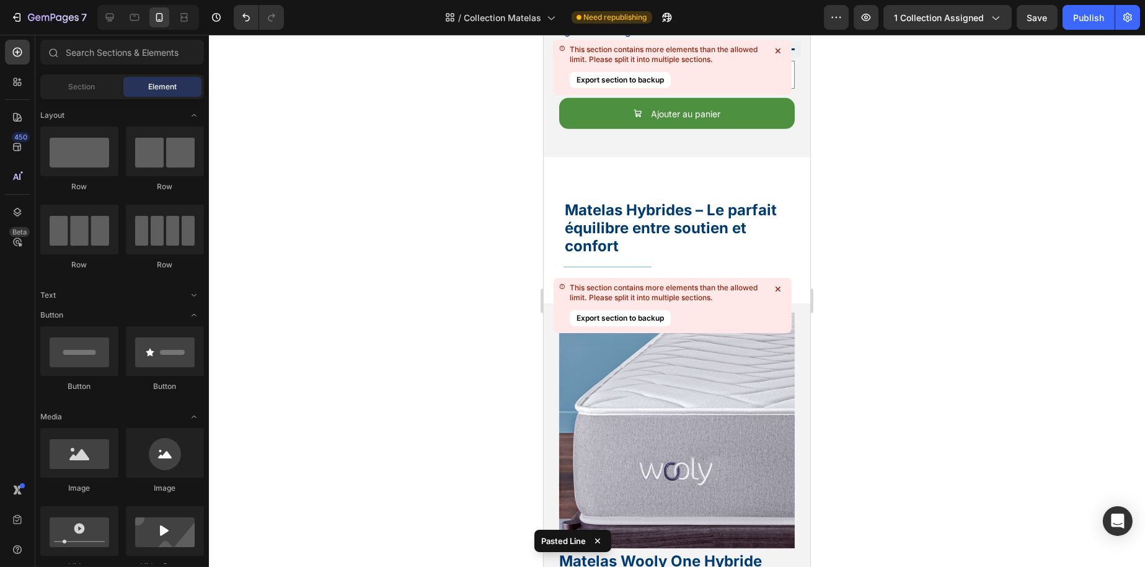
click at [133, 30] on div "7 Version history / Collection Matelas Need republishing Preview 1 collection a…" at bounding box center [572, 17] width 1145 height 35
click at [135, 27] on div at bounding box center [135, 17] width 20 height 20
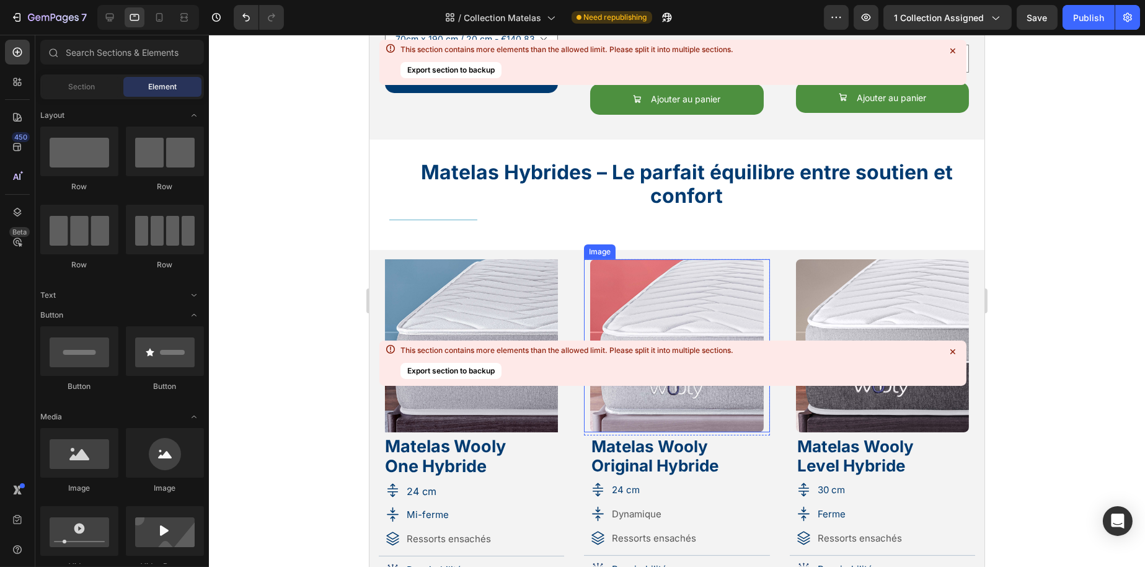
scroll to position [737, 0]
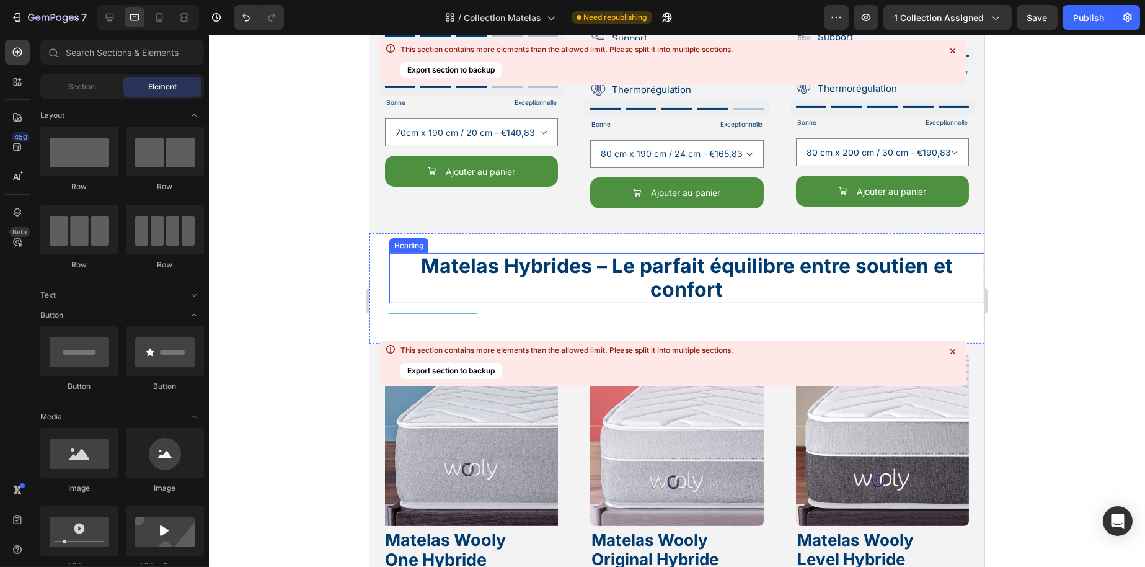
click at [543, 266] on h2 "Matelas Hybrides – Le parfait équilibre entre soutien et confort" at bounding box center [686, 278] width 595 height 50
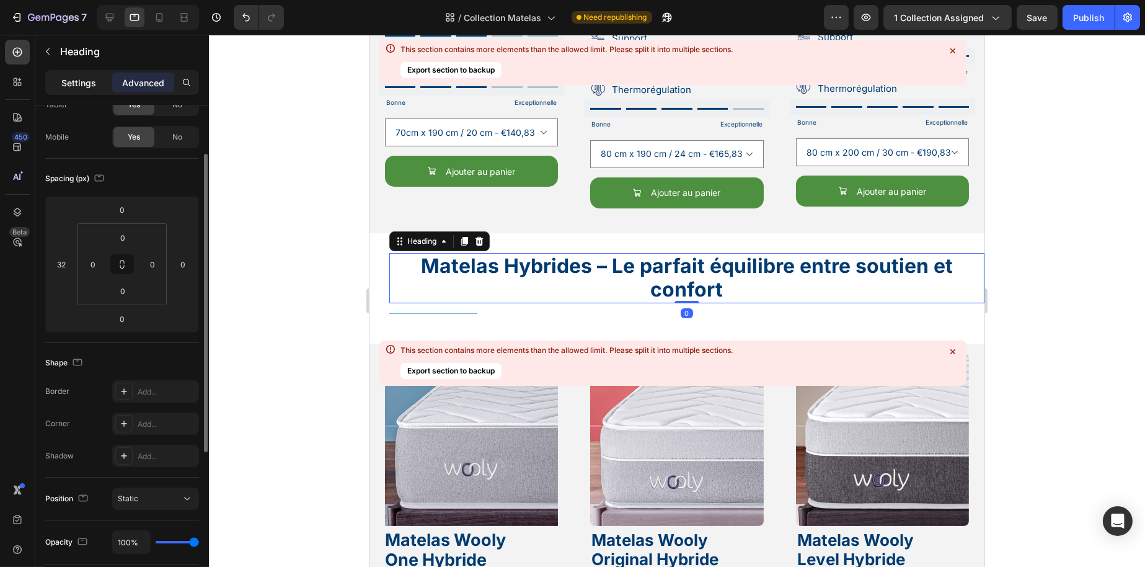
click at [73, 89] on div "Settings" at bounding box center [79, 83] width 62 height 20
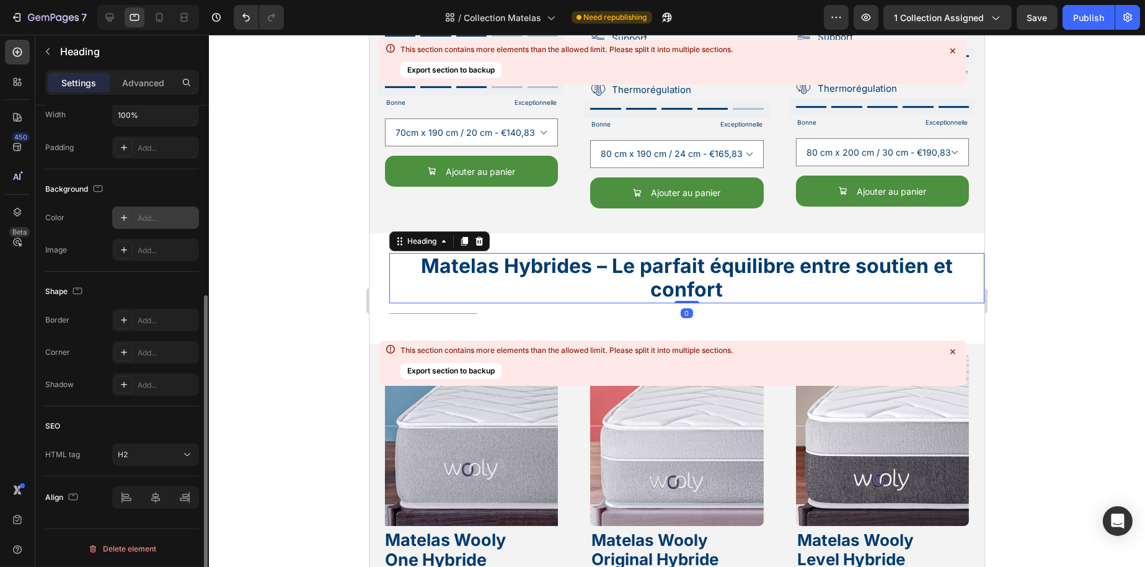
scroll to position [0, 0]
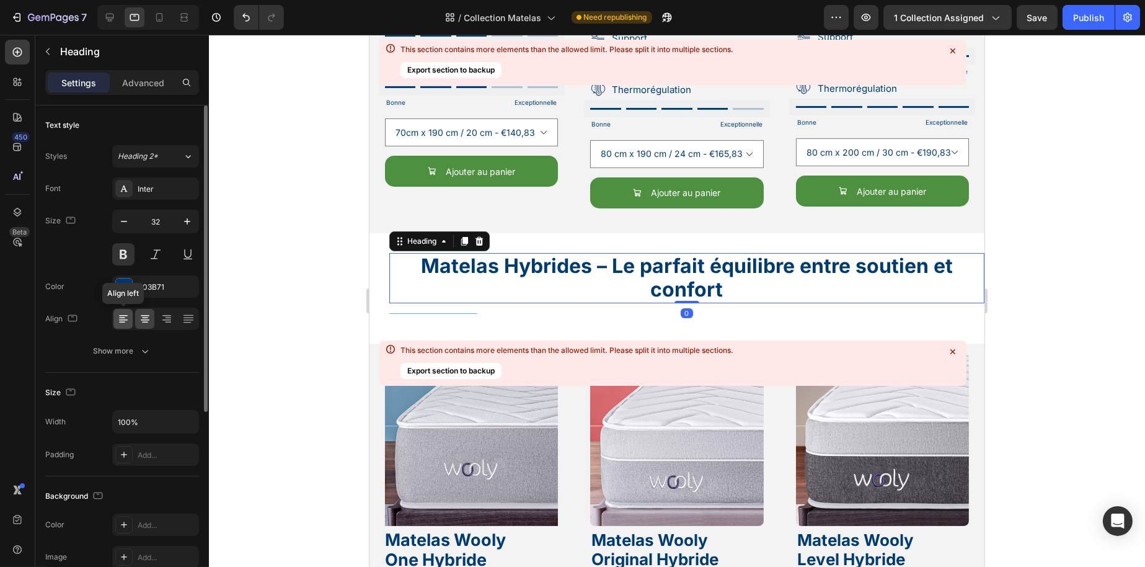
click at [123, 318] on icon at bounding box center [123, 319] width 12 height 12
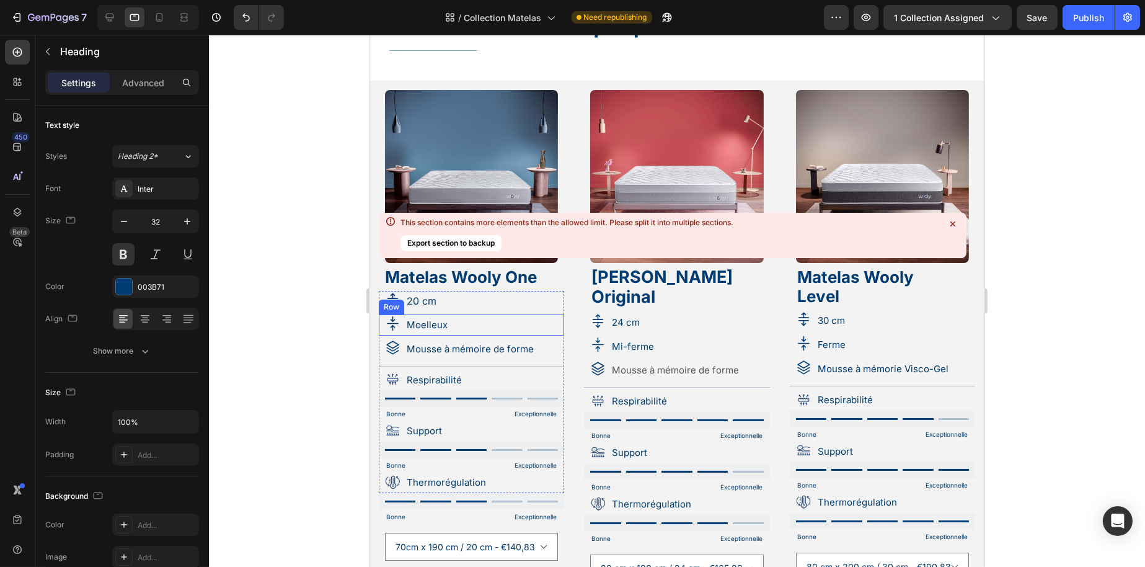
scroll to position [55, 0]
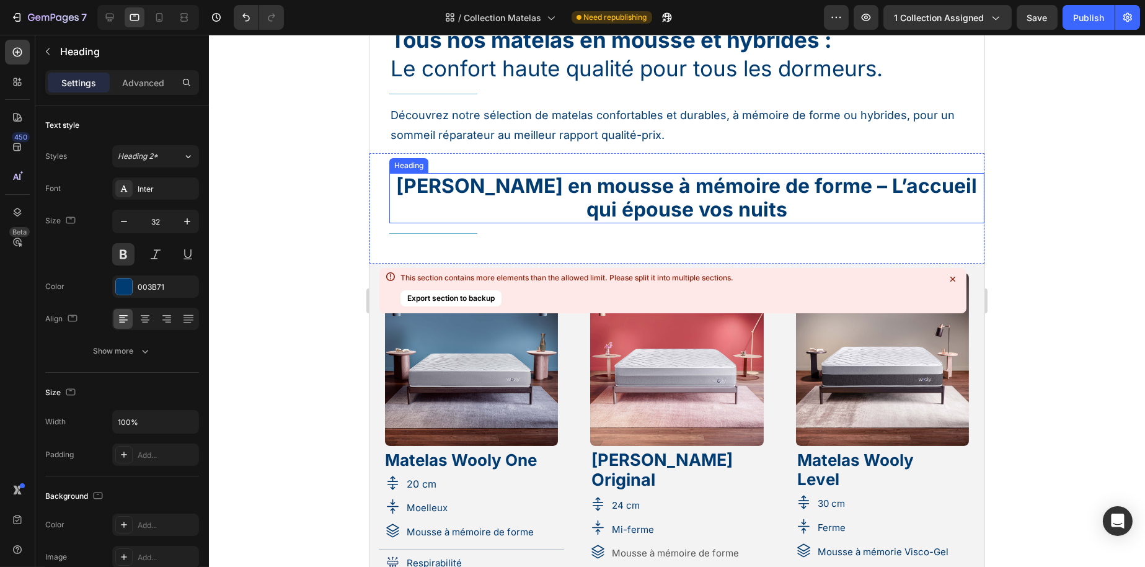
click at [542, 193] on h2 "Matelas en mousse à mémoire de forme – L’accueil qui épouse vos nuits" at bounding box center [686, 198] width 595 height 50
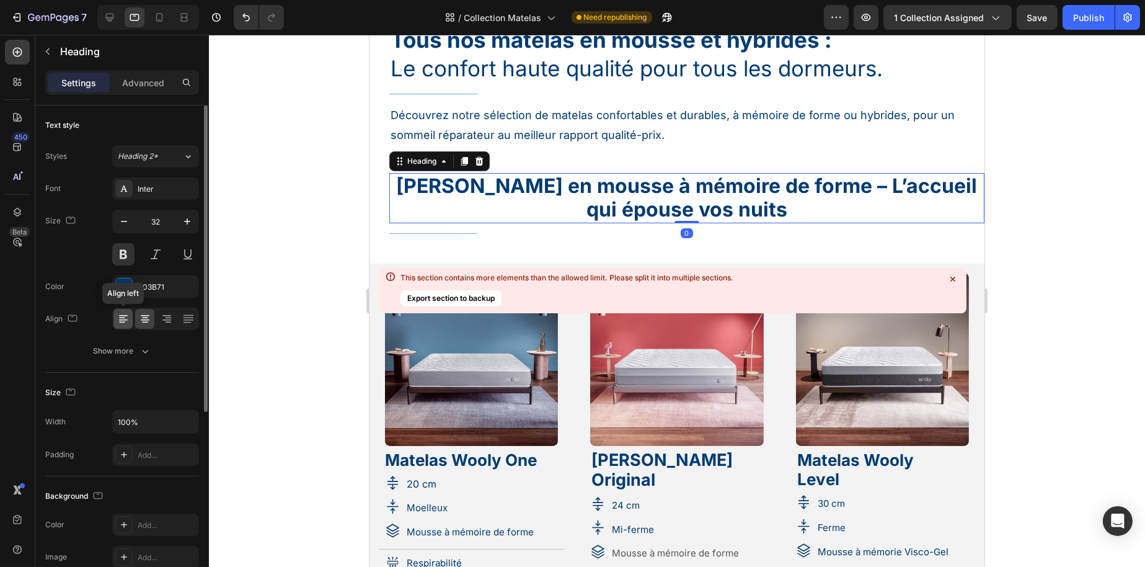
click at [117, 315] on icon at bounding box center [123, 319] width 12 height 12
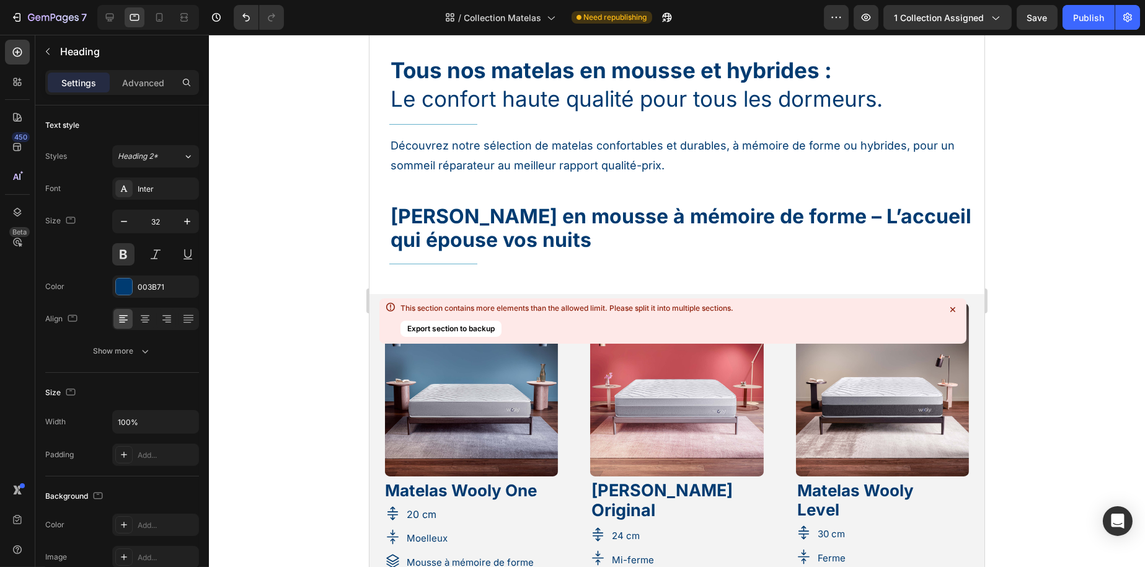
scroll to position [0, 0]
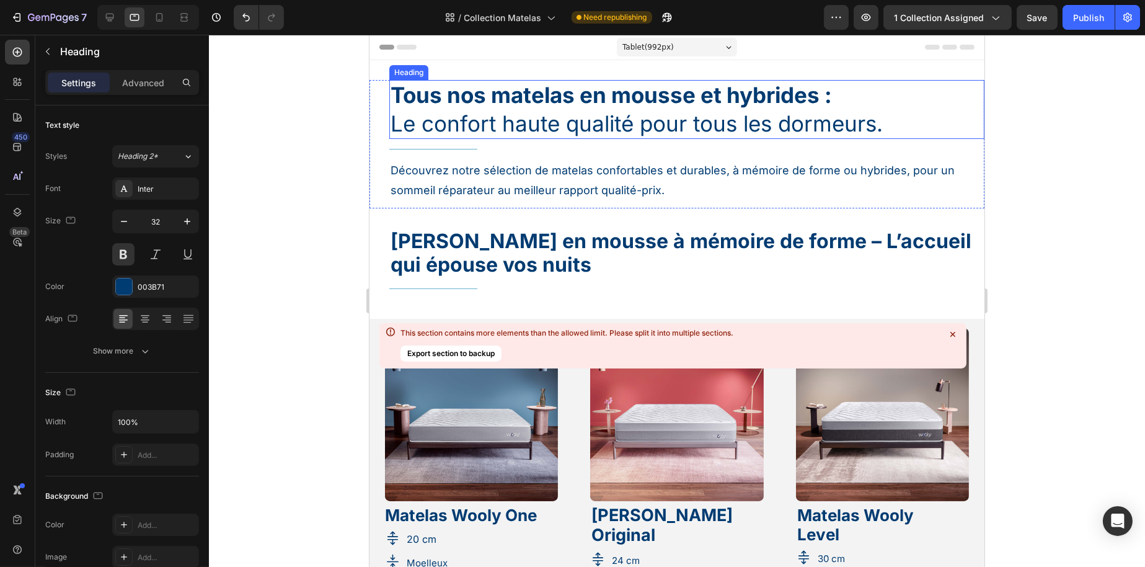
click at [541, 127] on h1 "Tous nos matelas en mousse et hybrides : Le confort haute qualité pour tous les…" at bounding box center [686, 109] width 595 height 59
click at [448, 241] on h2 "Matelas en mousse à mémoire de forme – L’accueil qui épouse vos nuits" at bounding box center [686, 253] width 595 height 50
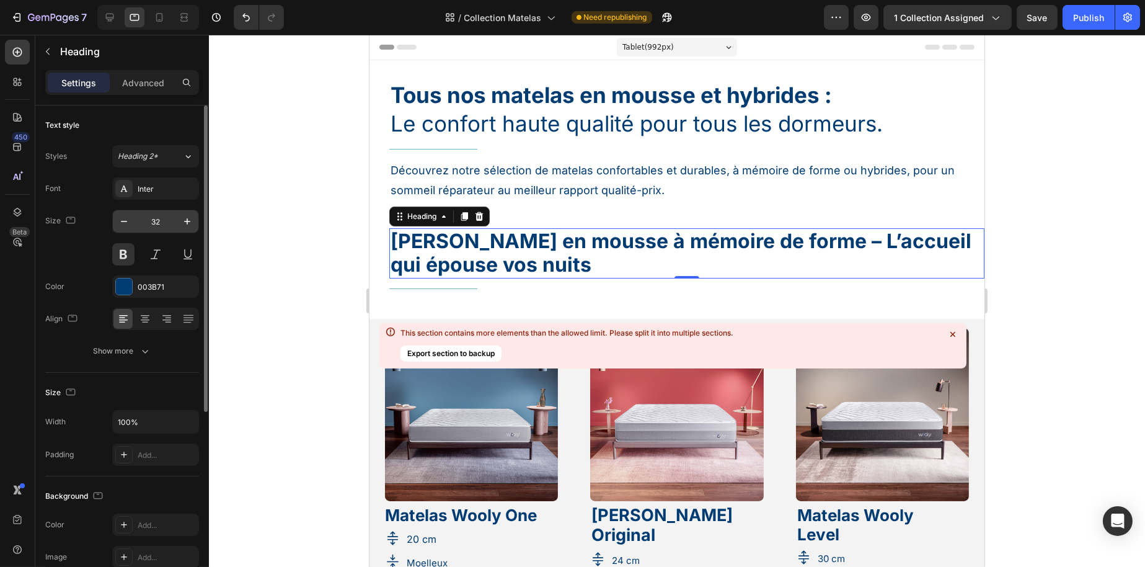
click at [163, 226] on input "32" at bounding box center [155, 221] width 41 height 22
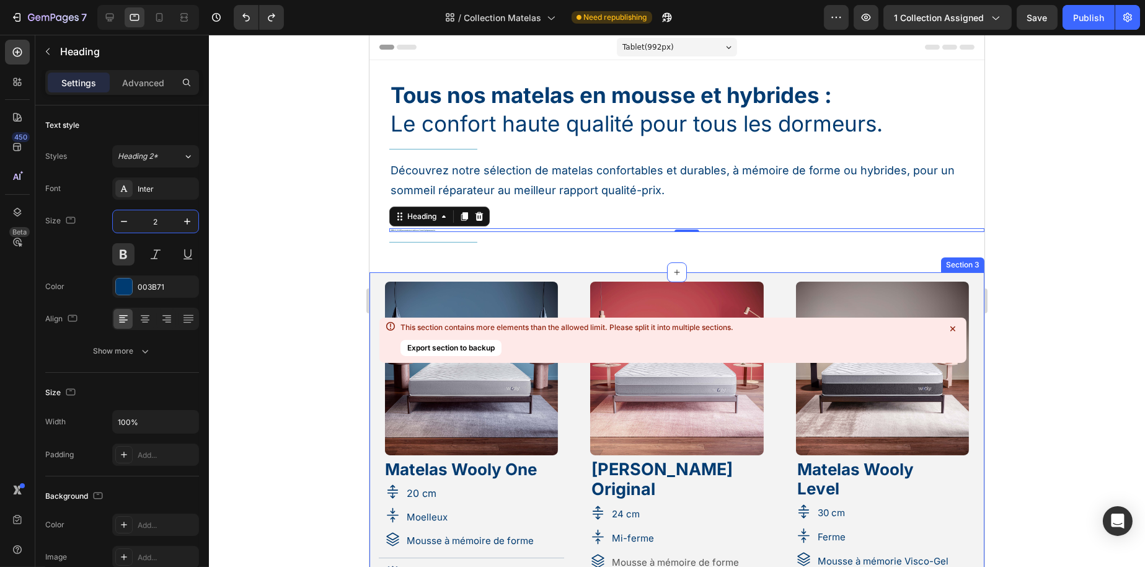
type input "32"
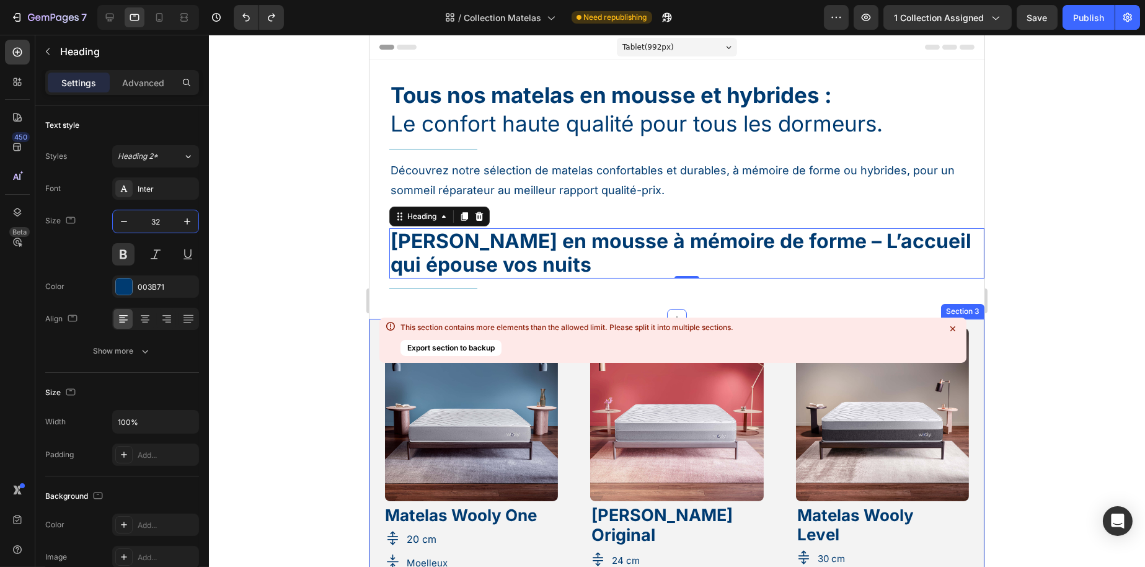
click at [291, 311] on div at bounding box center [677, 301] width 936 height 532
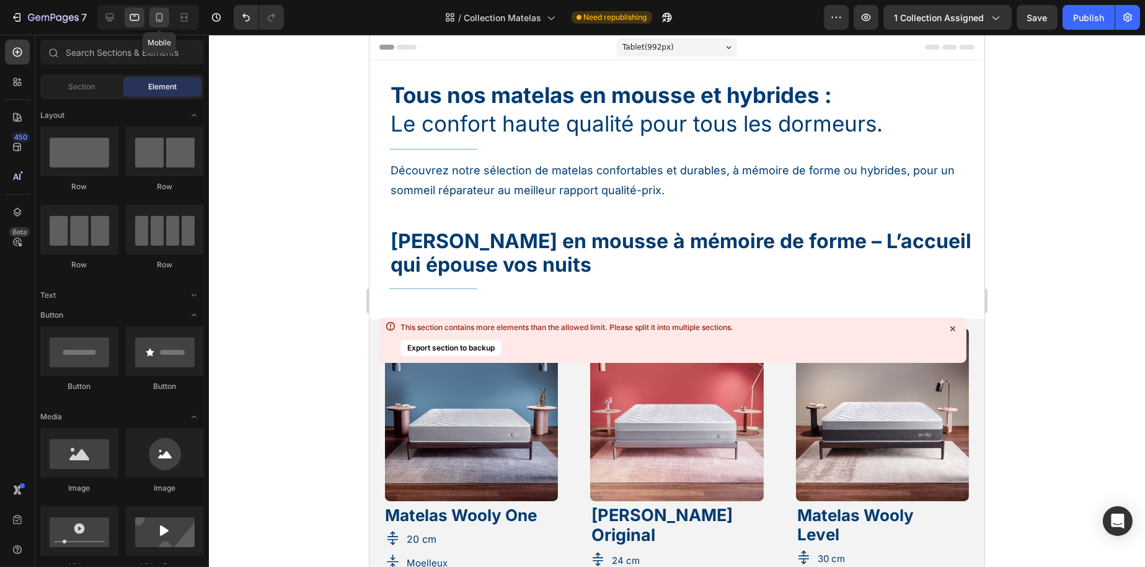
click at [154, 8] on div at bounding box center [159, 17] width 20 height 20
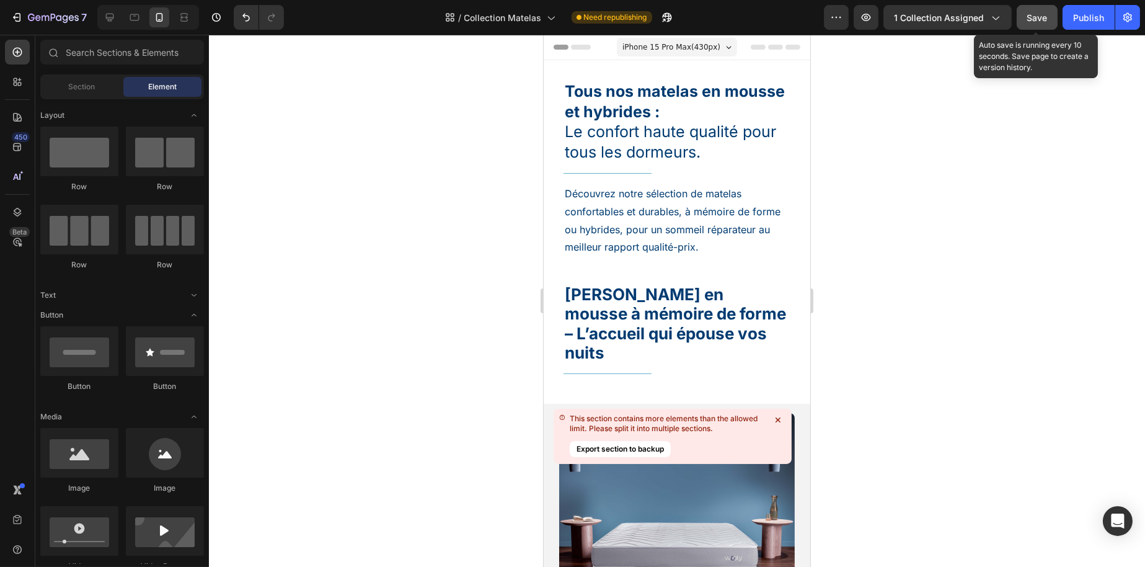
click at [1023, 24] on button "Save" at bounding box center [1037, 17] width 41 height 25
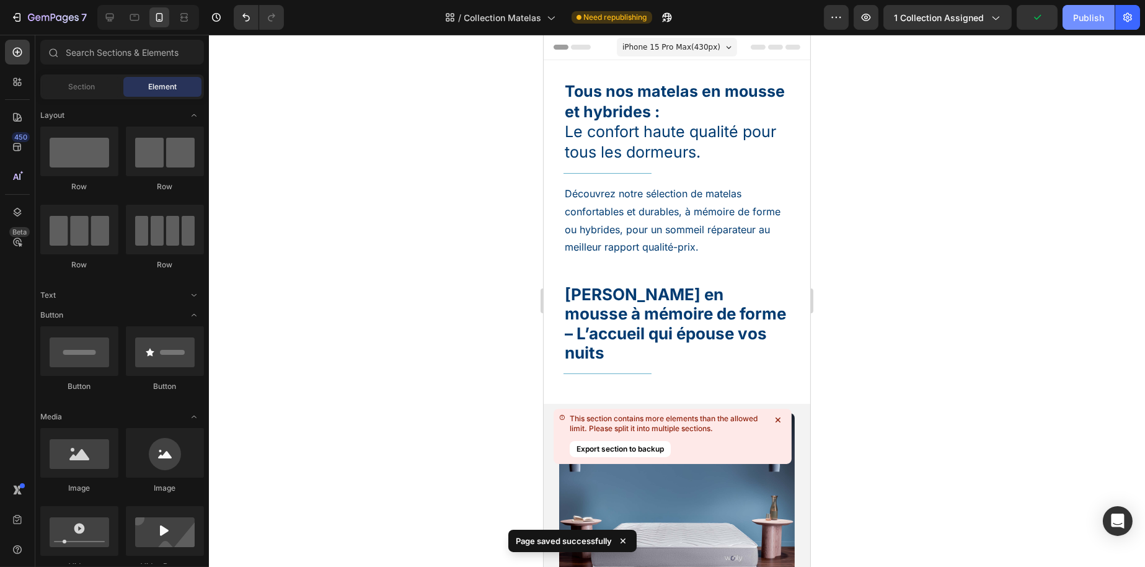
click at [1082, 18] on div "Publish" at bounding box center [1089, 17] width 31 height 13
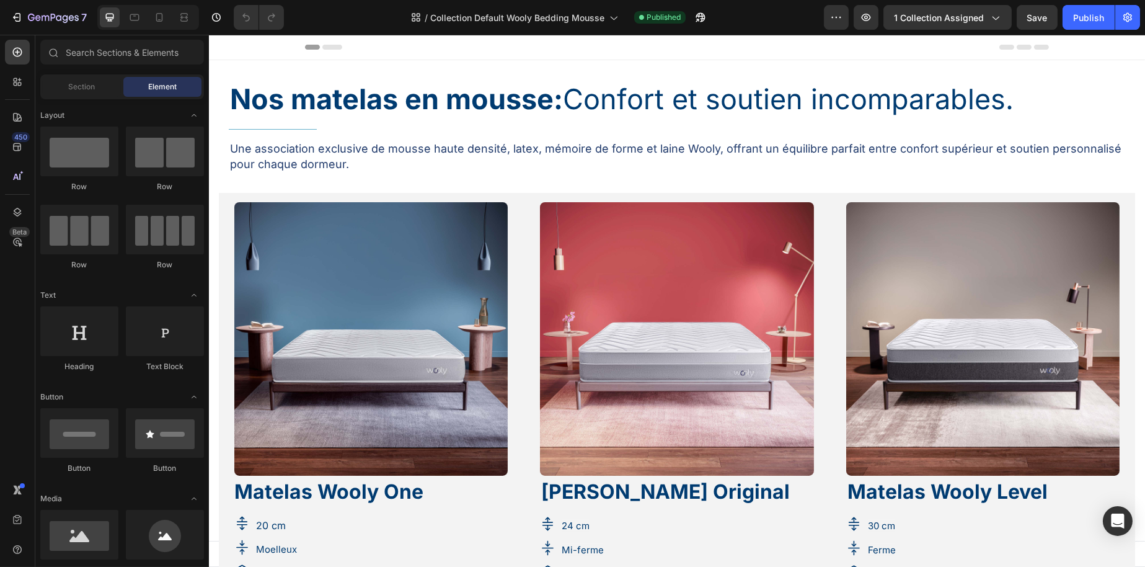
select select "140 cm x 190 cm"
select select "160 cm x 200 cm"
click at [164, 17] on icon at bounding box center [159, 17] width 12 height 12
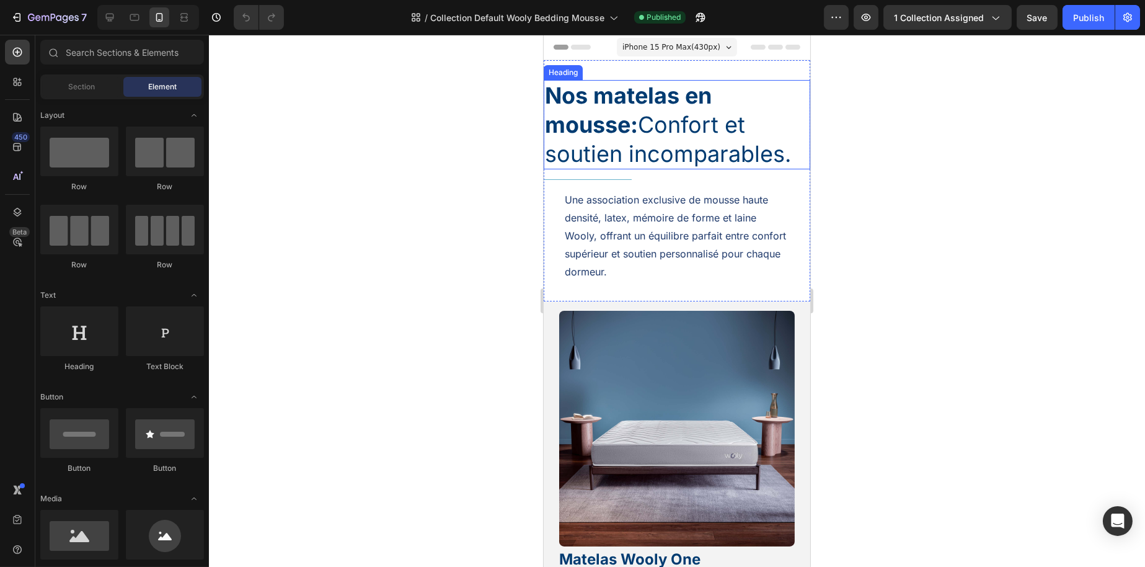
click at [598, 118] on strong "Nos matelas en mousse:" at bounding box center [628, 110] width 167 height 56
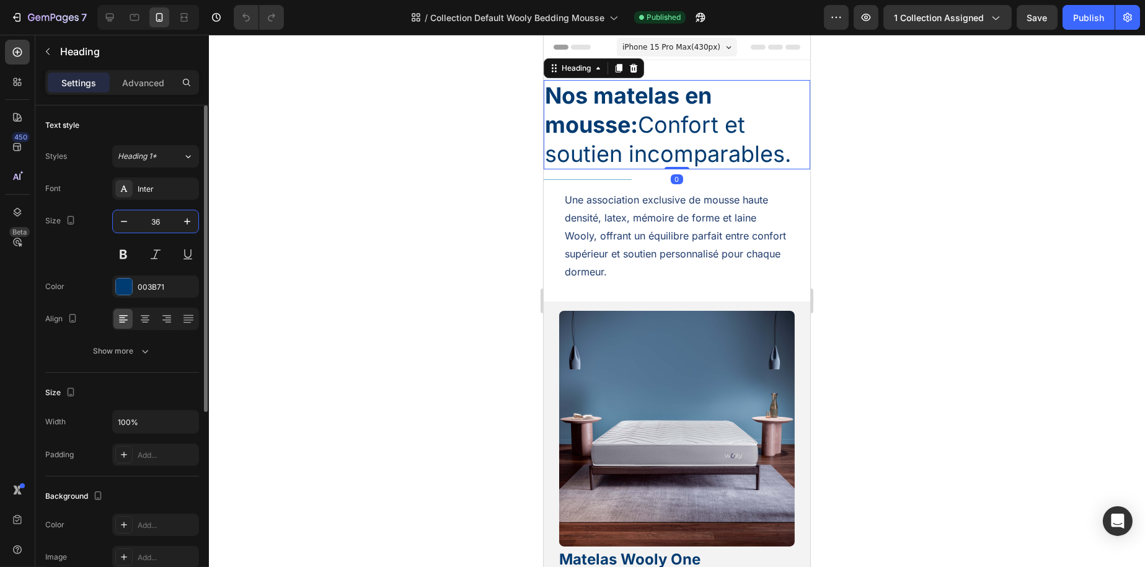
click at [158, 222] on input "36" at bounding box center [155, 221] width 41 height 22
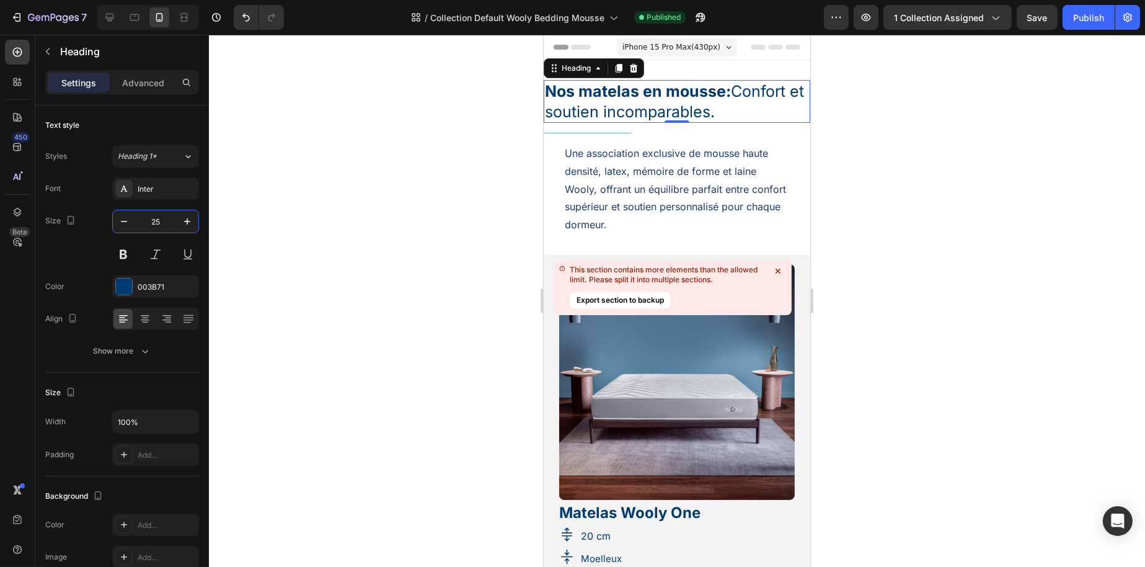
type input "25"
click at [618, 131] on div "Title Line" at bounding box center [676, 133] width 267 height 20
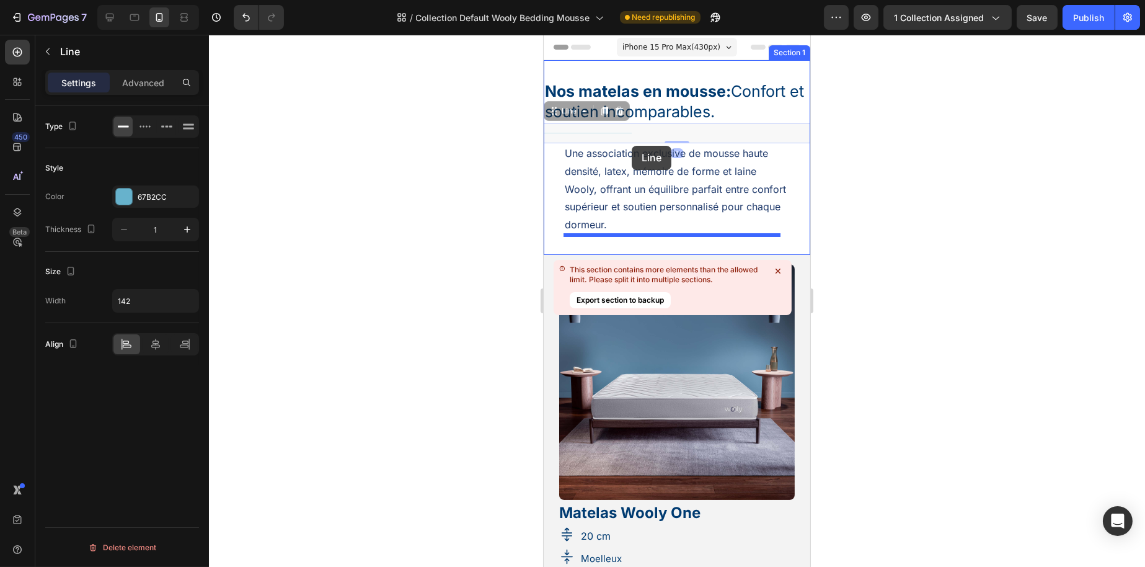
drag, startPoint x: 574, startPoint y: 110, endPoint x: 631, endPoint y: 146, distance: 68.0
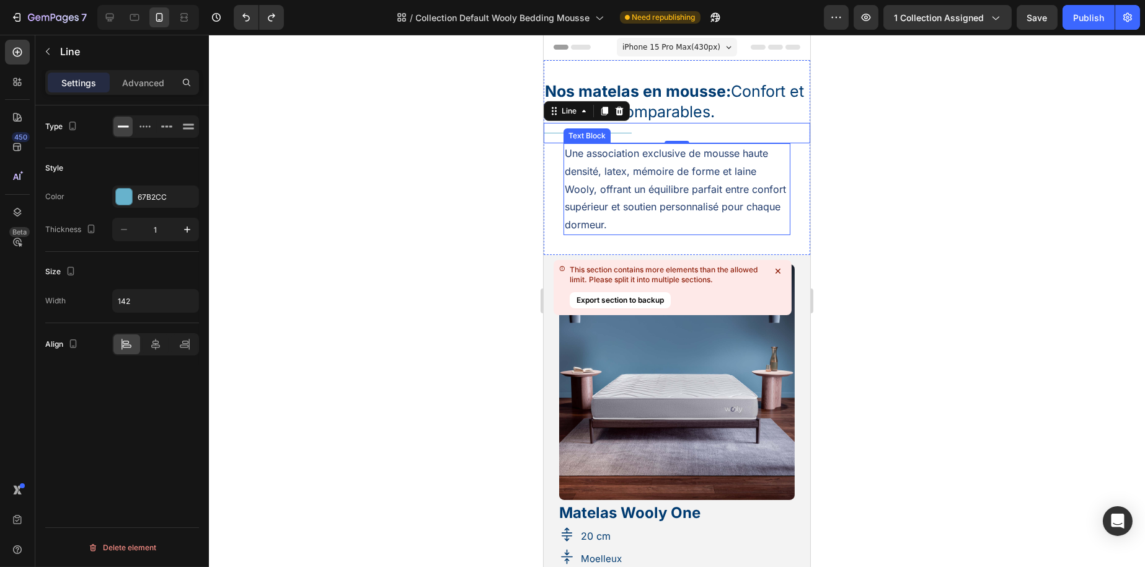
click at [578, 168] on p "Une association exclusive de mousse haute densité, latex, mémoire de forme et l…" at bounding box center [676, 189] width 225 height 89
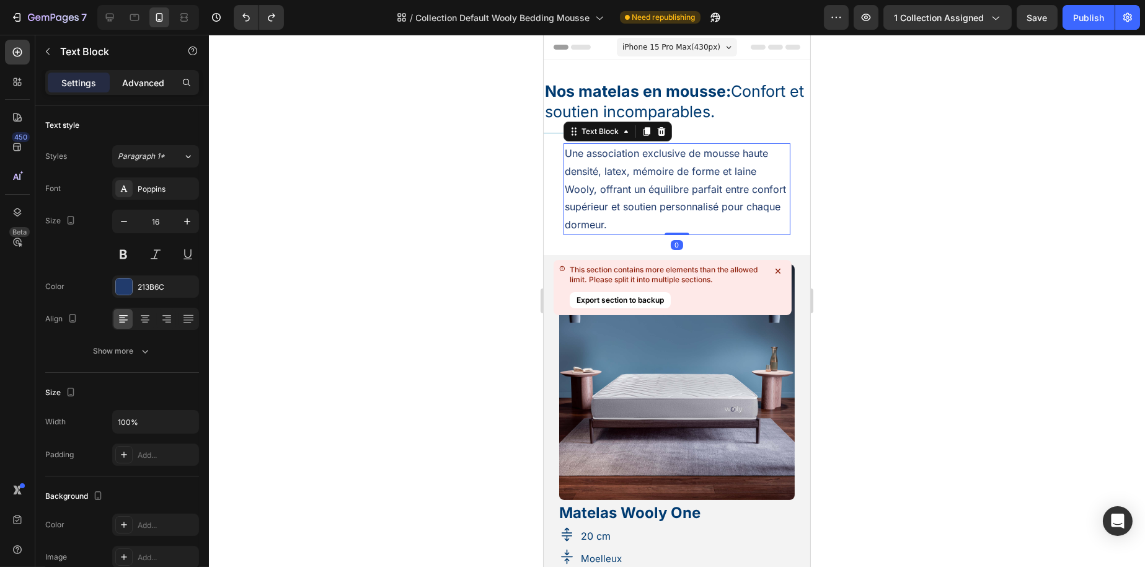
click at [154, 85] on p "Advanced" at bounding box center [143, 82] width 42 height 13
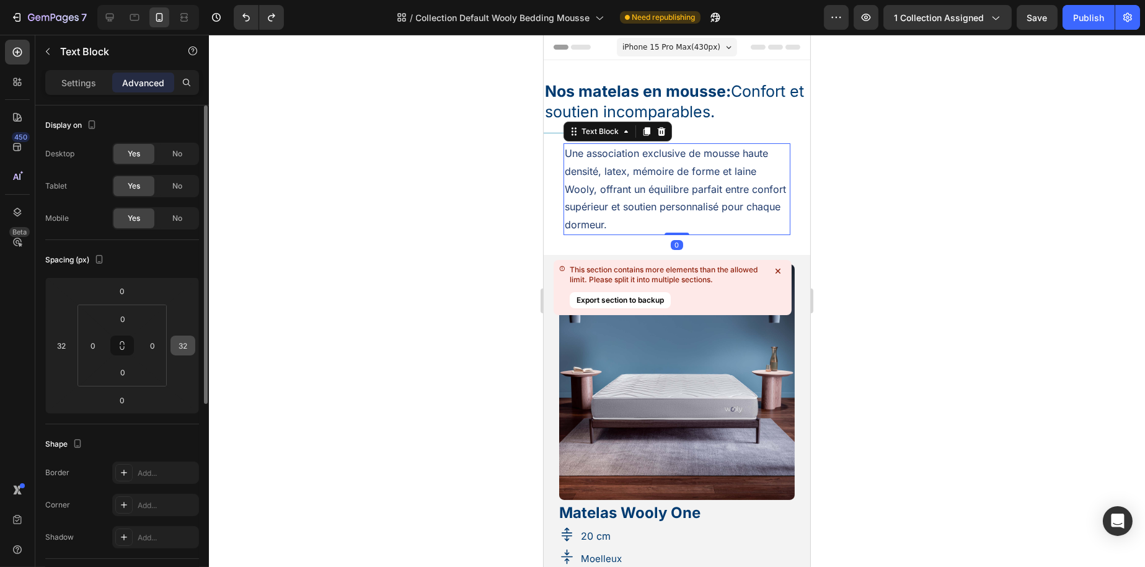
click at [191, 344] on input "32" at bounding box center [183, 345] width 19 height 19
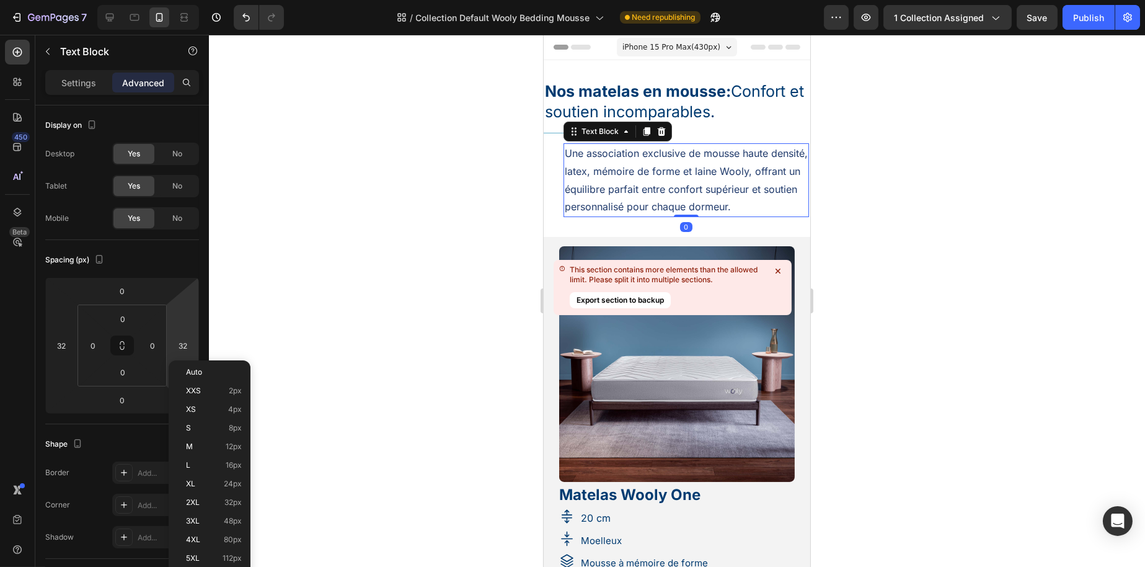
type input "2"
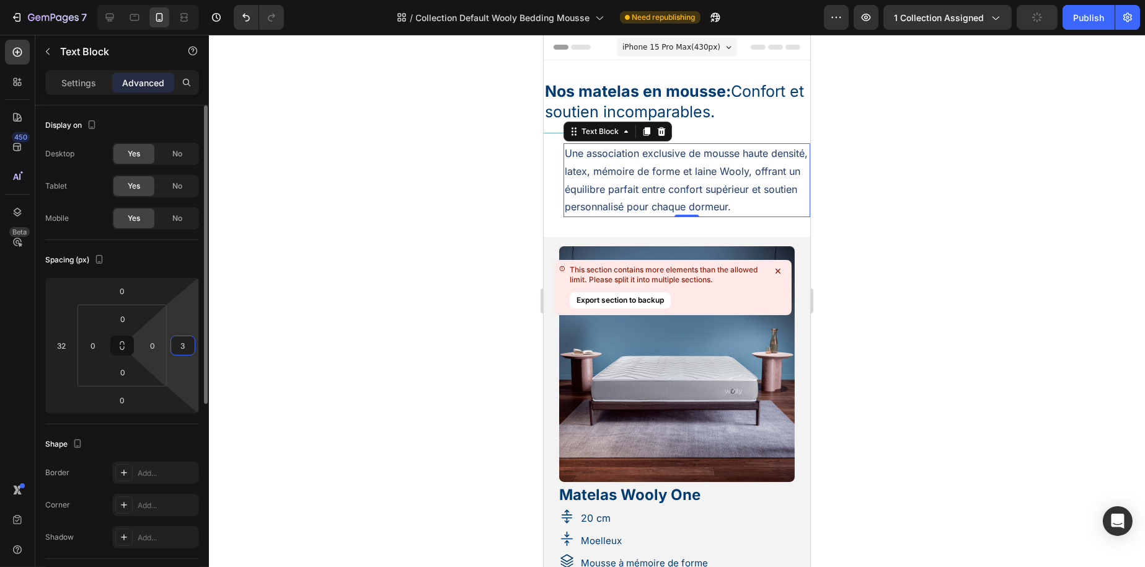
type input "32"
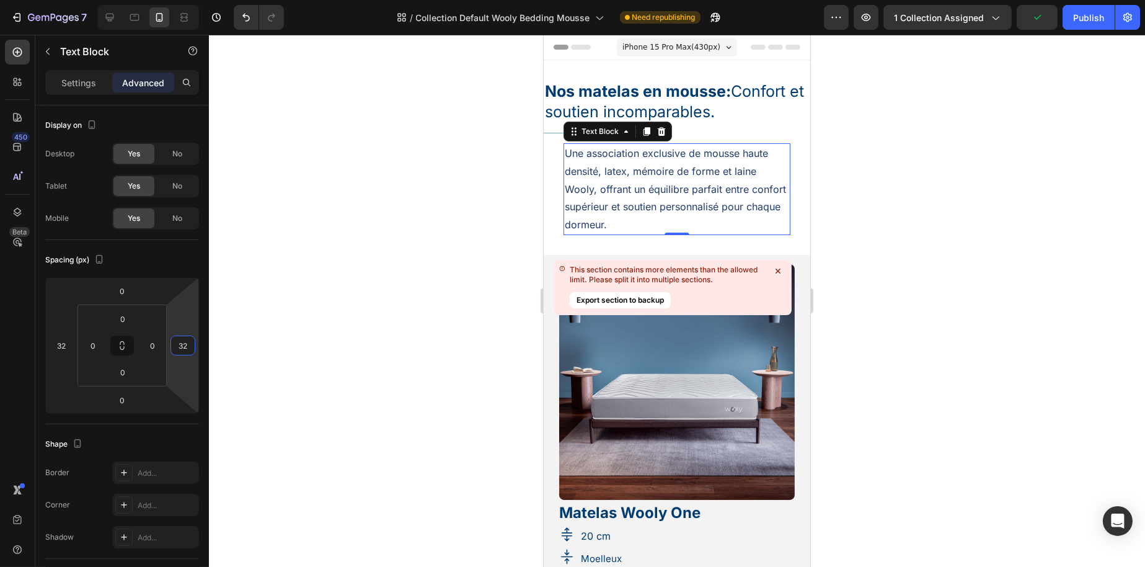
click at [438, 299] on div at bounding box center [677, 301] width 936 height 532
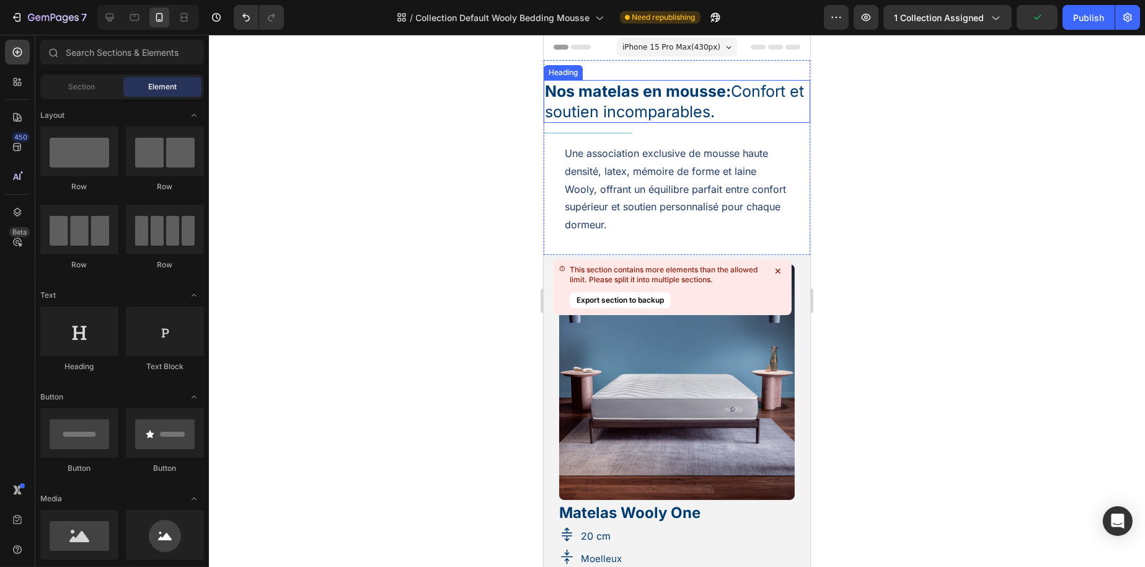
click at [719, 87] on strong "Nos matelas en mousse:" at bounding box center [638, 91] width 186 height 19
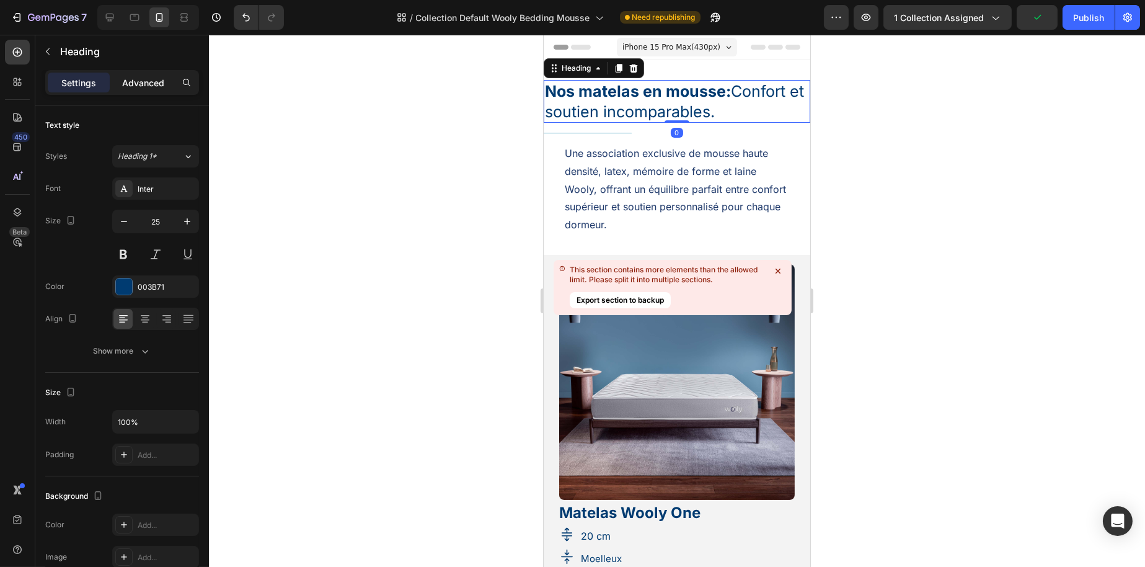
click at [157, 76] on p "Advanced" at bounding box center [143, 82] width 42 height 13
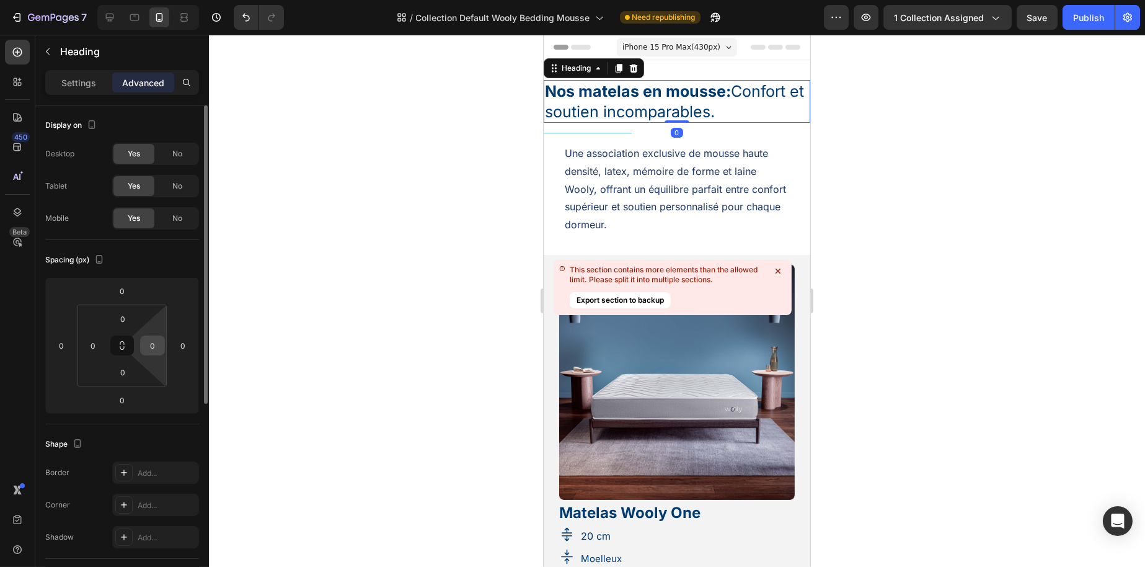
click at [156, 347] on input "0" at bounding box center [152, 345] width 19 height 19
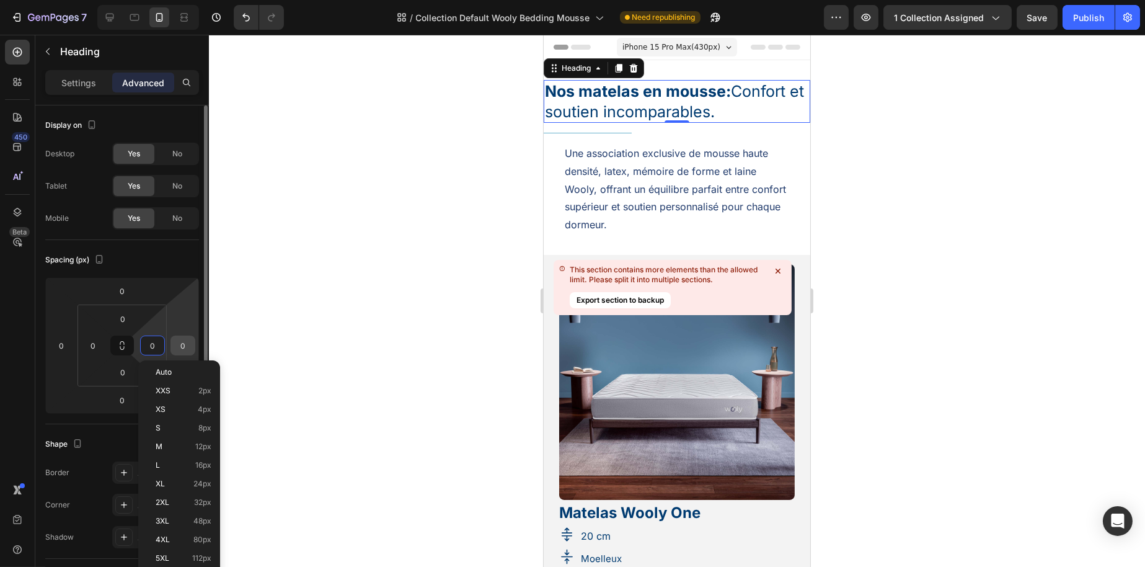
click at [178, 350] on input "0" at bounding box center [183, 345] width 19 height 19
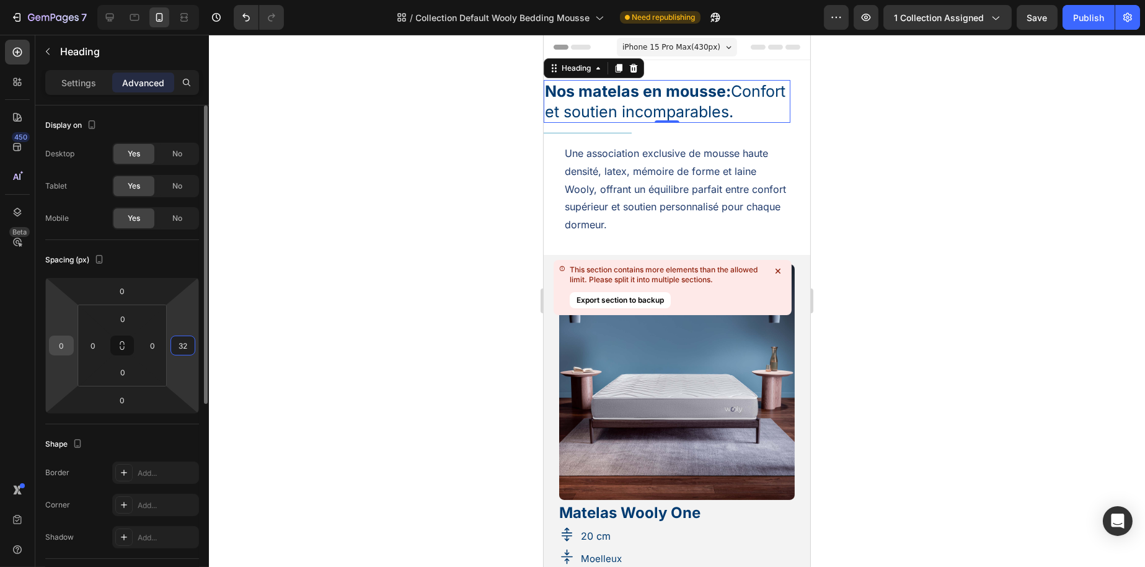
type input "32"
click at [68, 346] on input "0" at bounding box center [61, 345] width 19 height 19
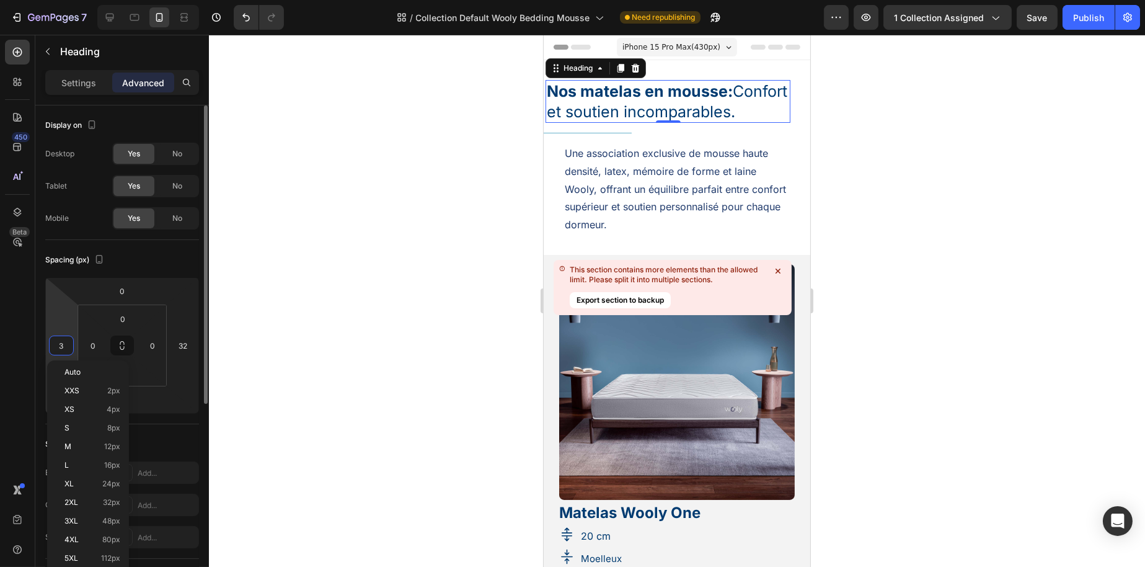
type input "32"
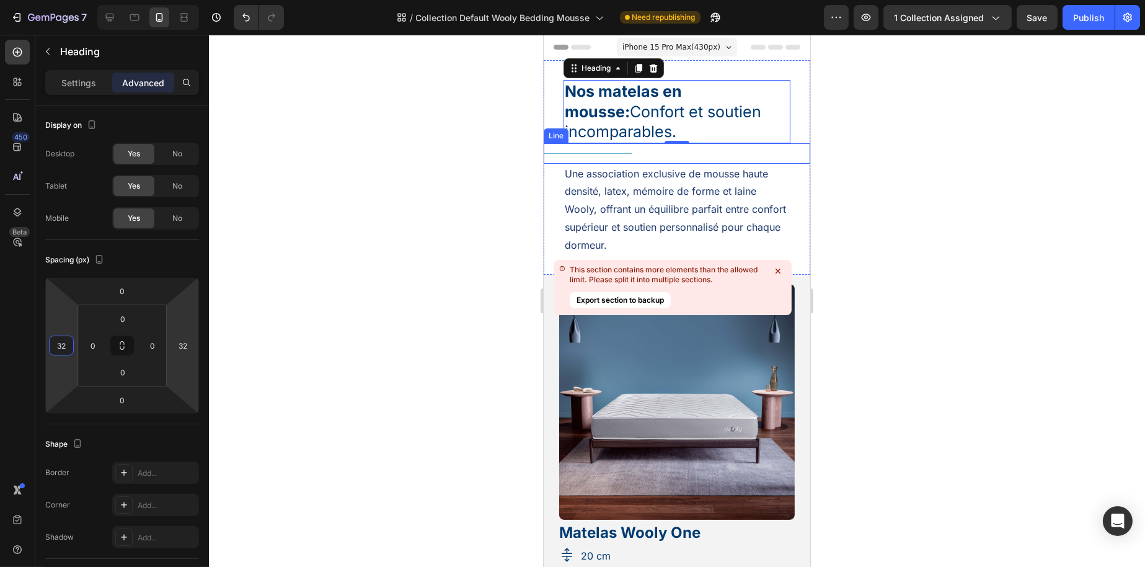
click at [633, 148] on div "Title Line" at bounding box center [676, 153] width 267 height 20
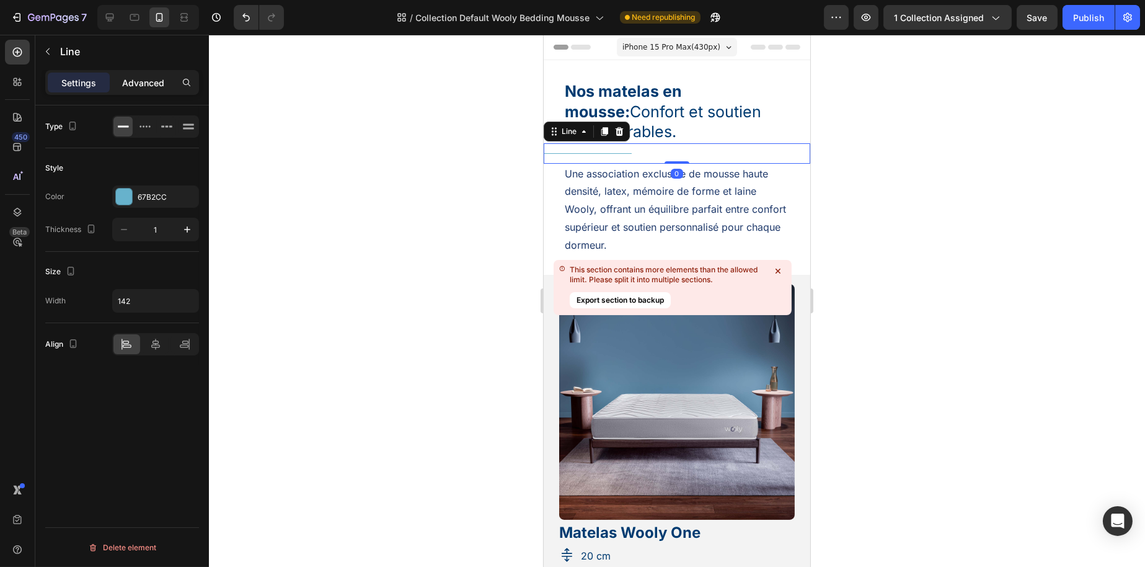
click at [158, 81] on p "Advanced" at bounding box center [143, 82] width 42 height 13
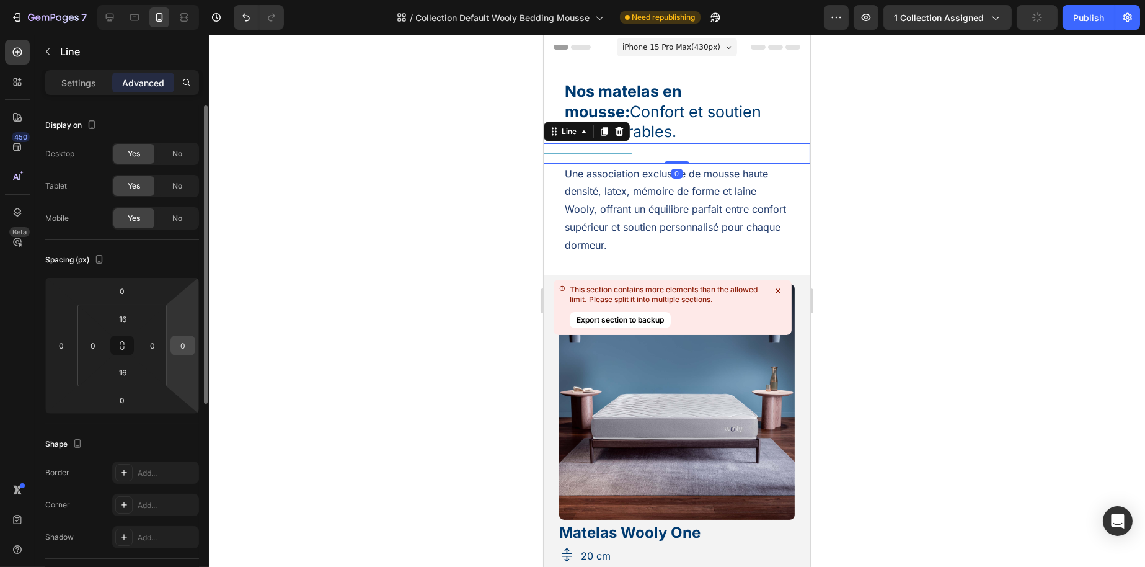
click at [177, 353] on input "0" at bounding box center [183, 345] width 19 height 19
type input "32"
click at [58, 340] on input "0" at bounding box center [61, 345] width 19 height 19
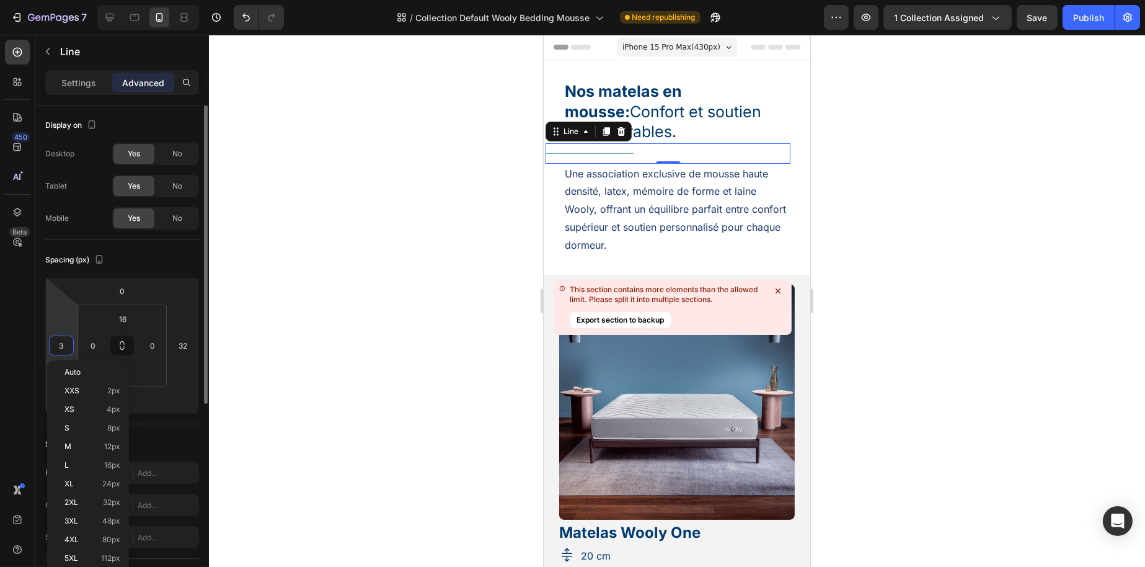
type input "32"
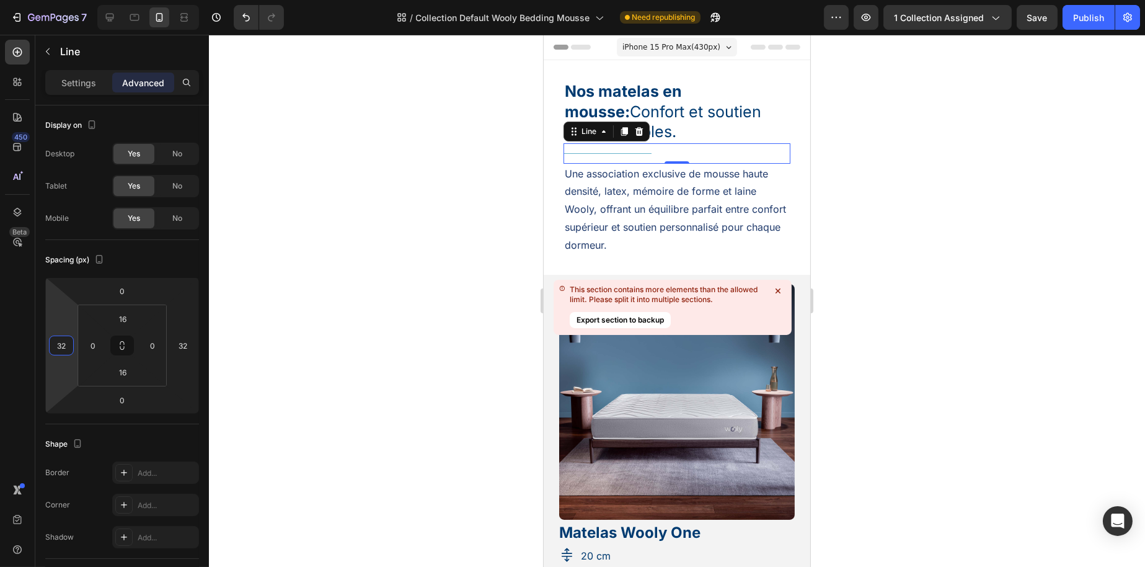
click at [307, 301] on div at bounding box center [677, 301] width 936 height 532
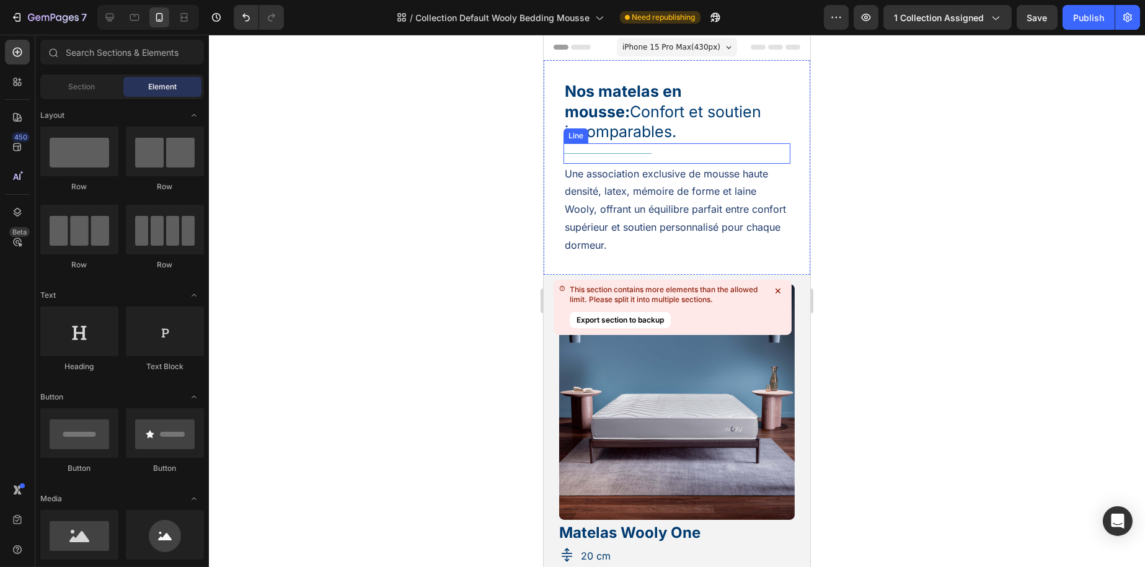
click at [620, 151] on div "Title Line" at bounding box center [676, 153] width 227 height 20
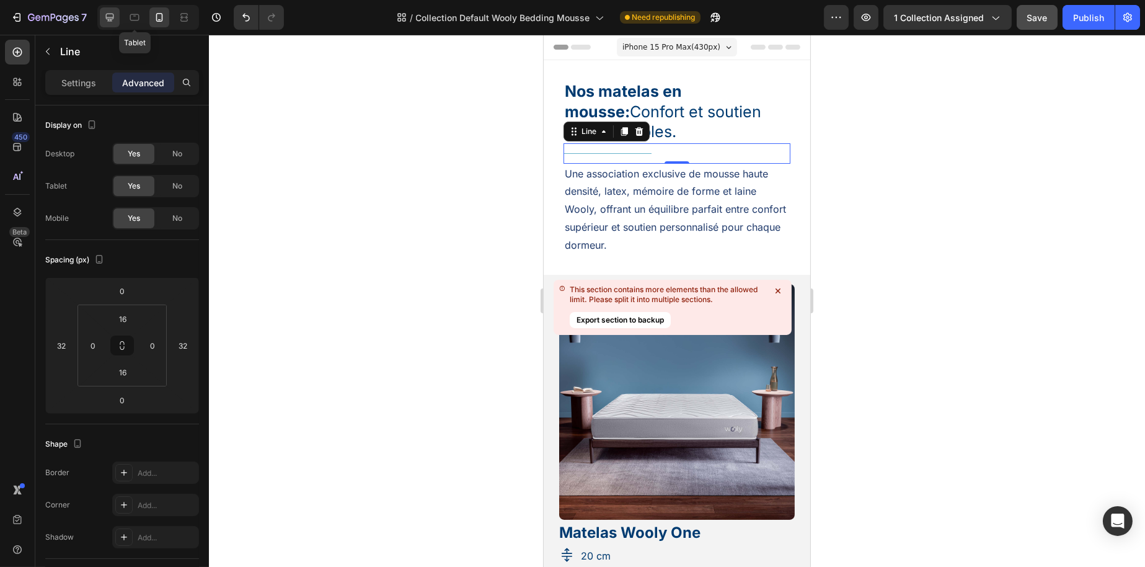
click at [118, 20] on div at bounding box center [110, 17] width 20 height 20
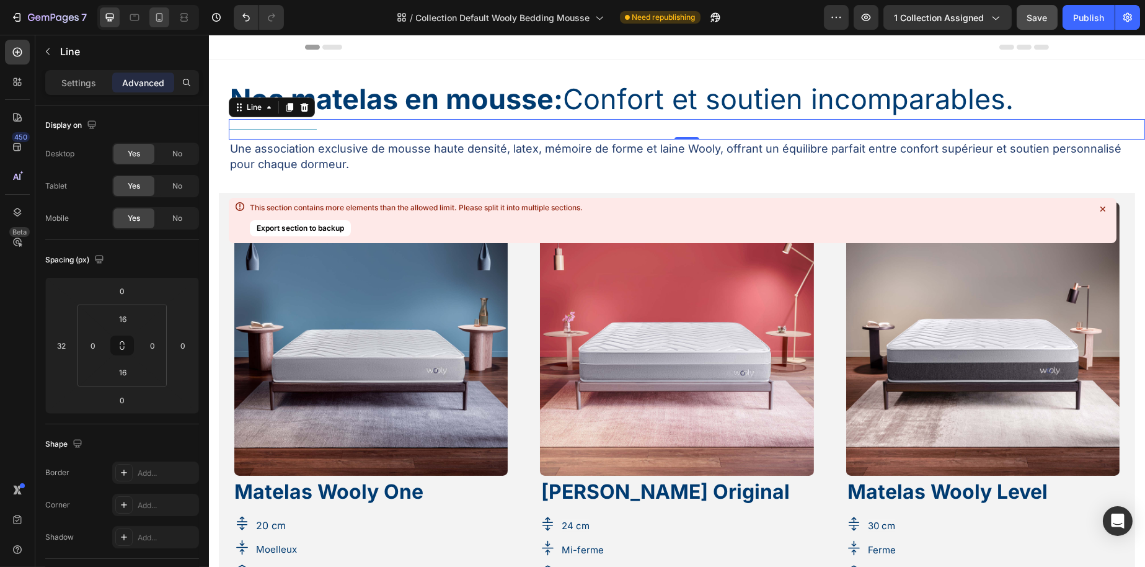
click at [158, 9] on div at bounding box center [159, 17] width 20 height 20
type input "32"
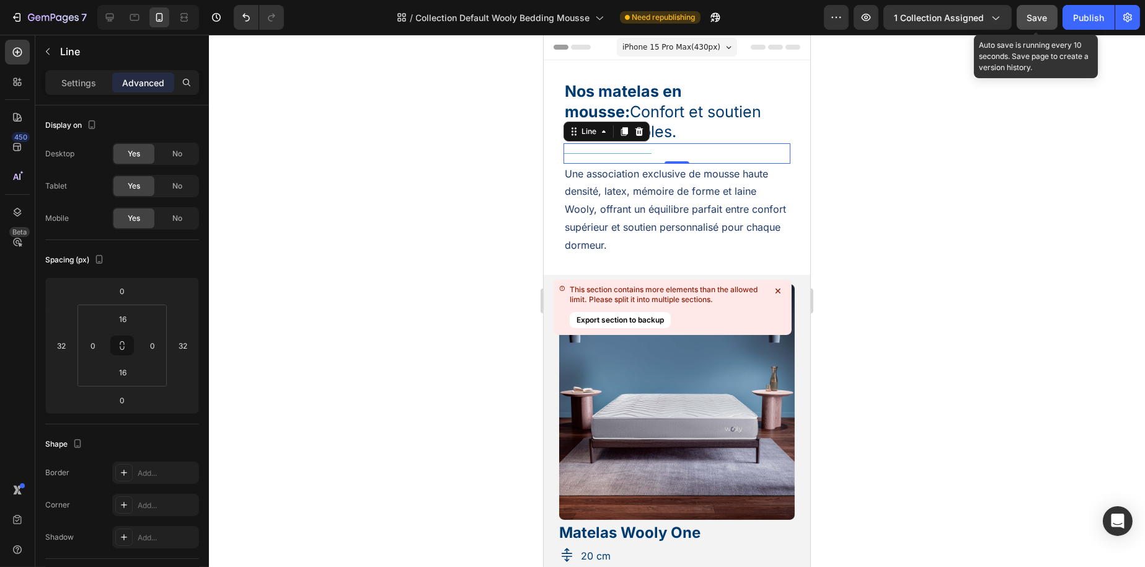
click at [1047, 20] on span "Save" at bounding box center [1038, 17] width 20 height 11
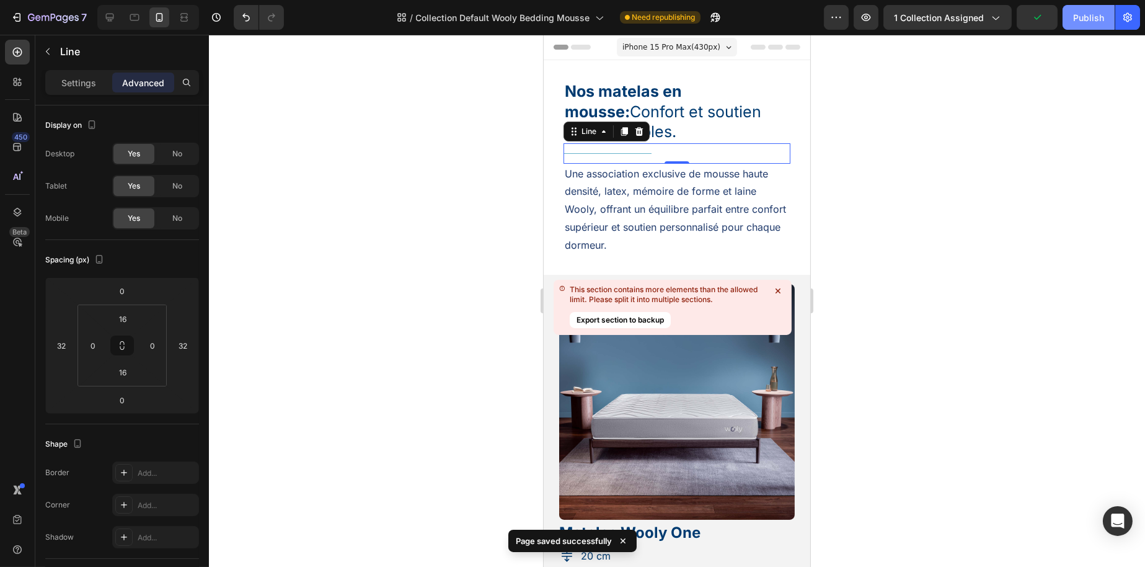
click at [1093, 17] on div "Publish" at bounding box center [1089, 17] width 31 height 13
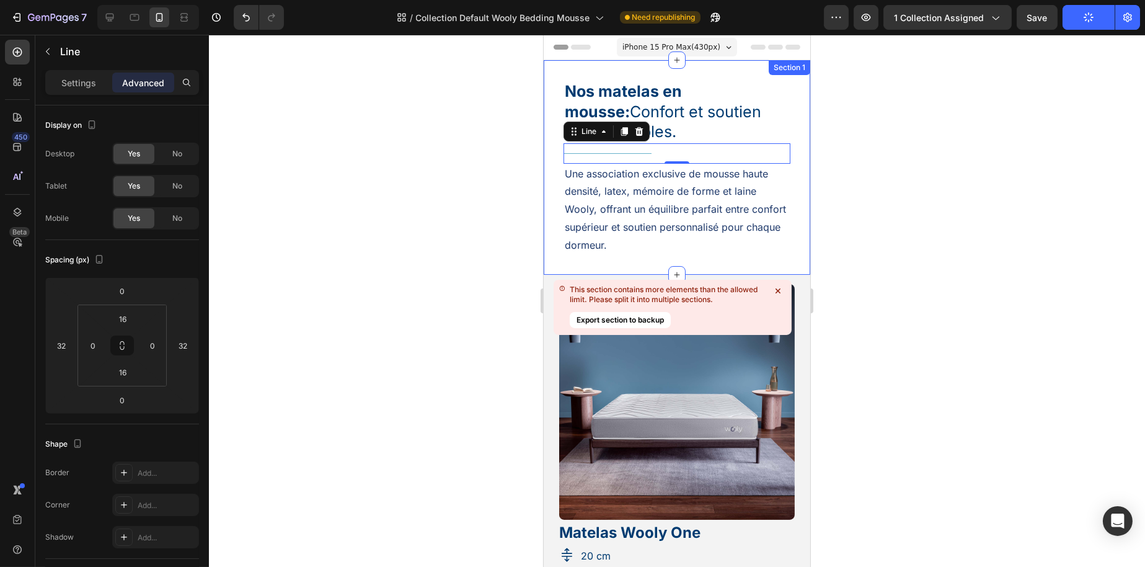
click at [633, 85] on strong "Nos matelas en mousse:" at bounding box center [622, 101] width 117 height 39
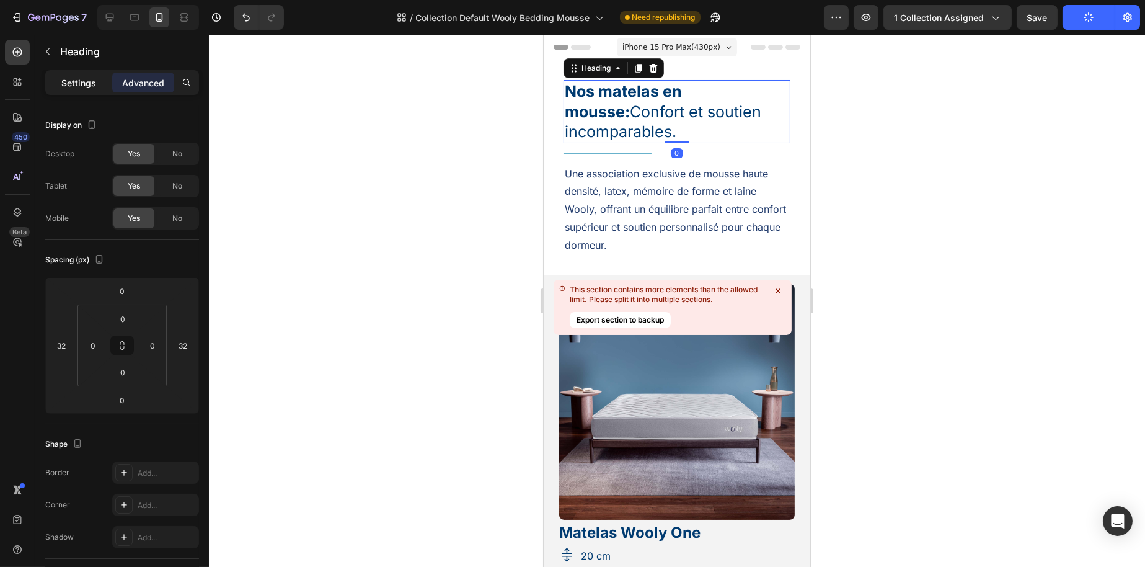
click at [76, 84] on p "Settings" at bounding box center [78, 82] width 35 height 13
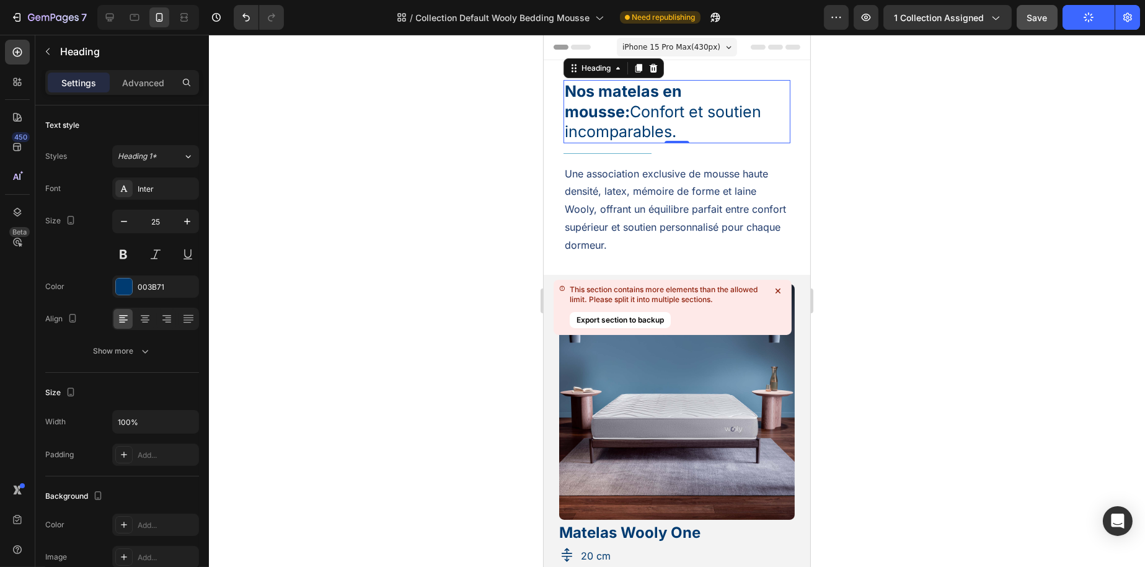
click at [1024, 13] on button "Save" at bounding box center [1037, 17] width 41 height 25
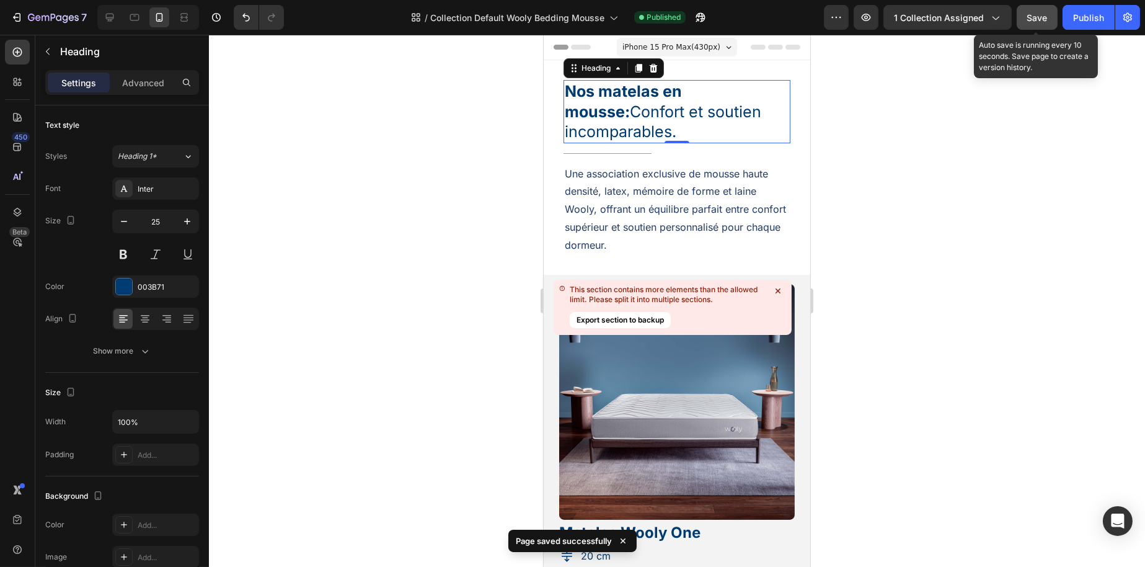
click at [1039, 18] on span "Save" at bounding box center [1038, 17] width 20 height 11
click at [1074, 18] on div "Publish" at bounding box center [1089, 17] width 31 height 13
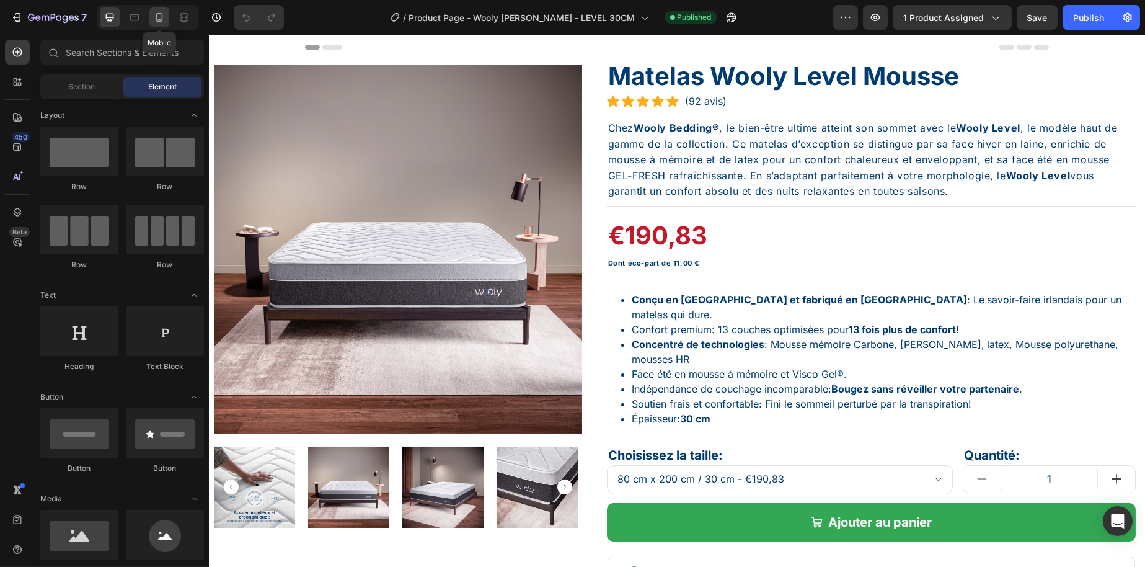
click at [159, 20] on icon at bounding box center [159, 17] width 12 height 12
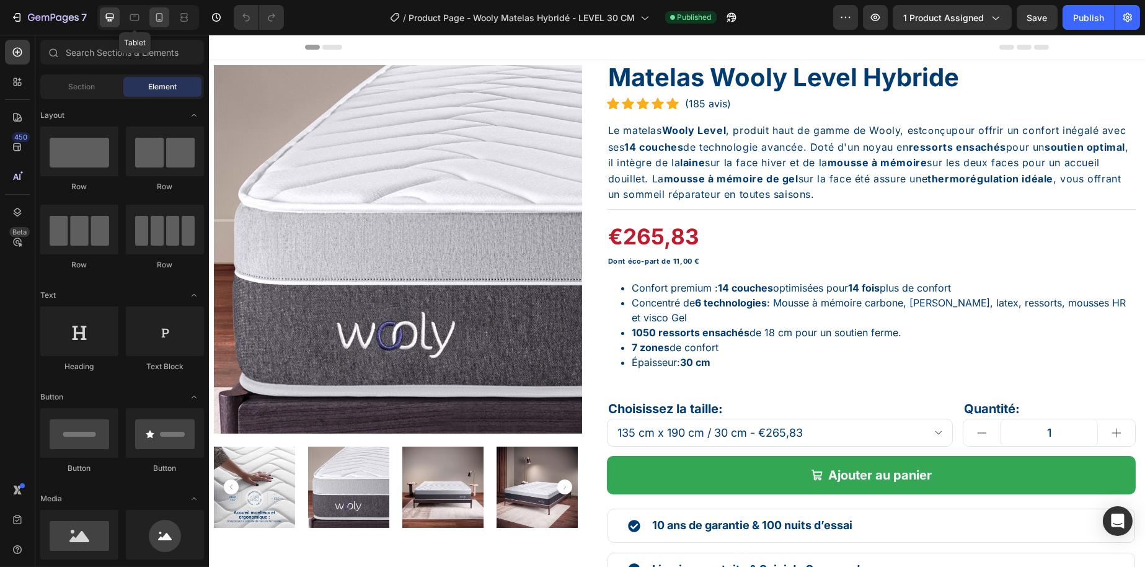
click at [155, 20] on icon at bounding box center [159, 17] width 12 height 12
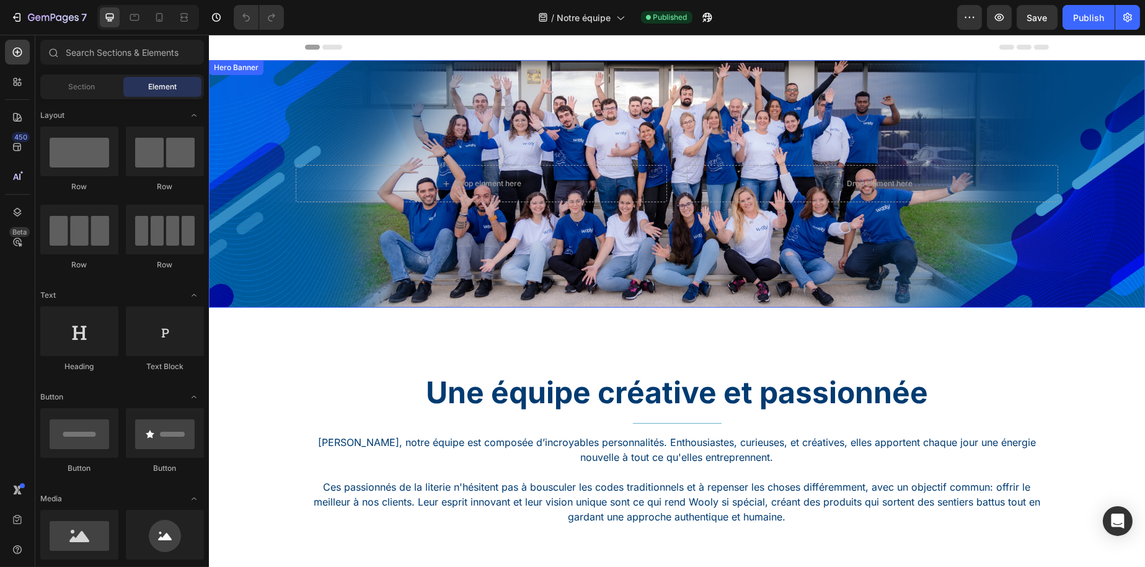
click at [290, 61] on div "Overlay" at bounding box center [676, 183] width 936 height 247
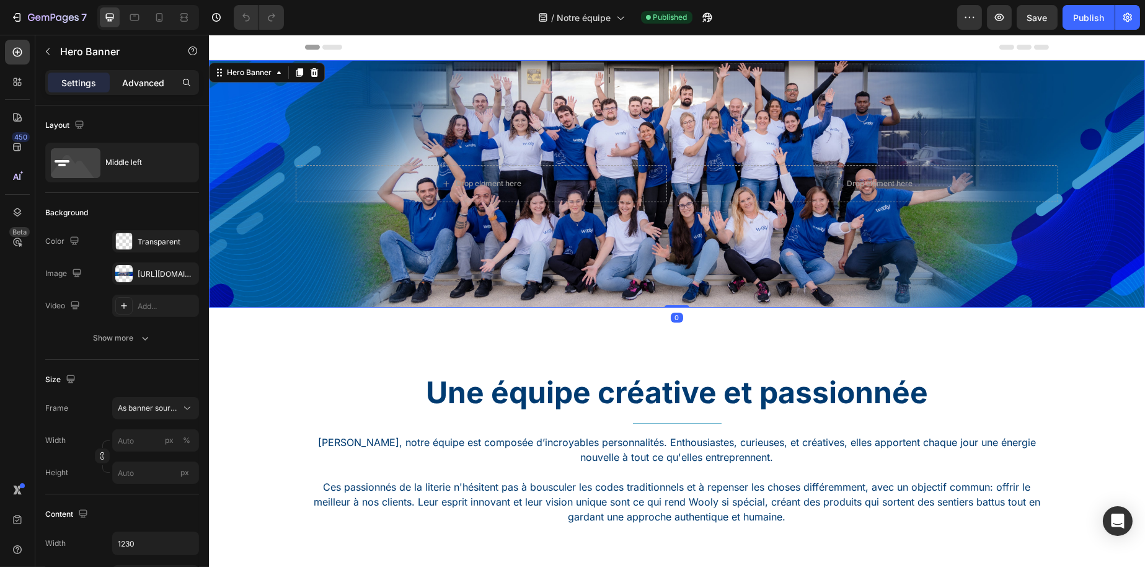
click at [131, 84] on p "Advanced" at bounding box center [143, 82] width 42 height 13
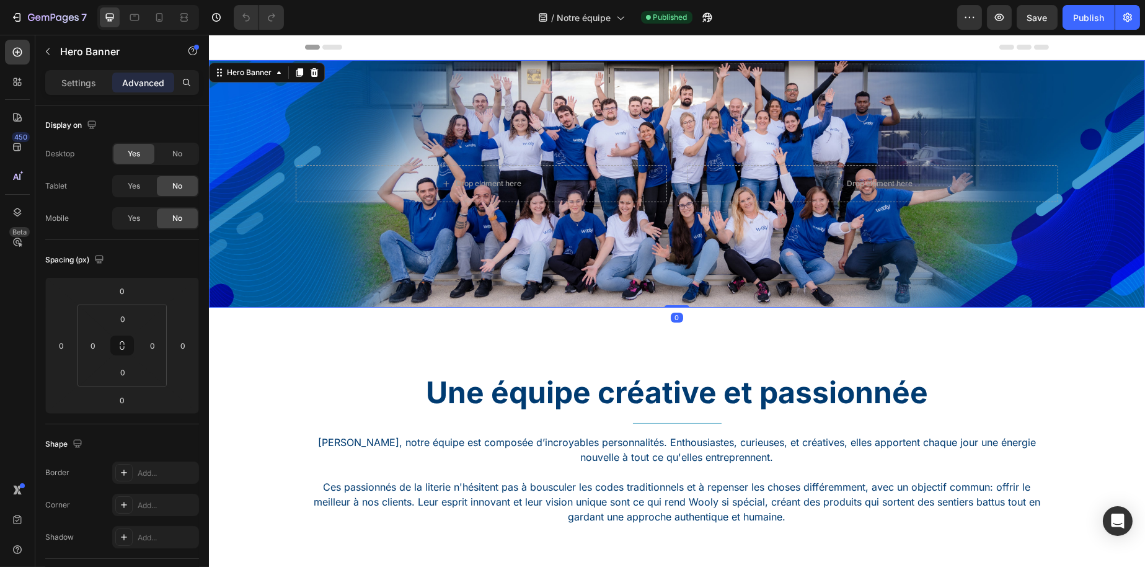
click at [122, 22] on div at bounding box center [148, 17] width 102 height 25
click at [133, 19] on icon at bounding box center [134, 17] width 12 height 12
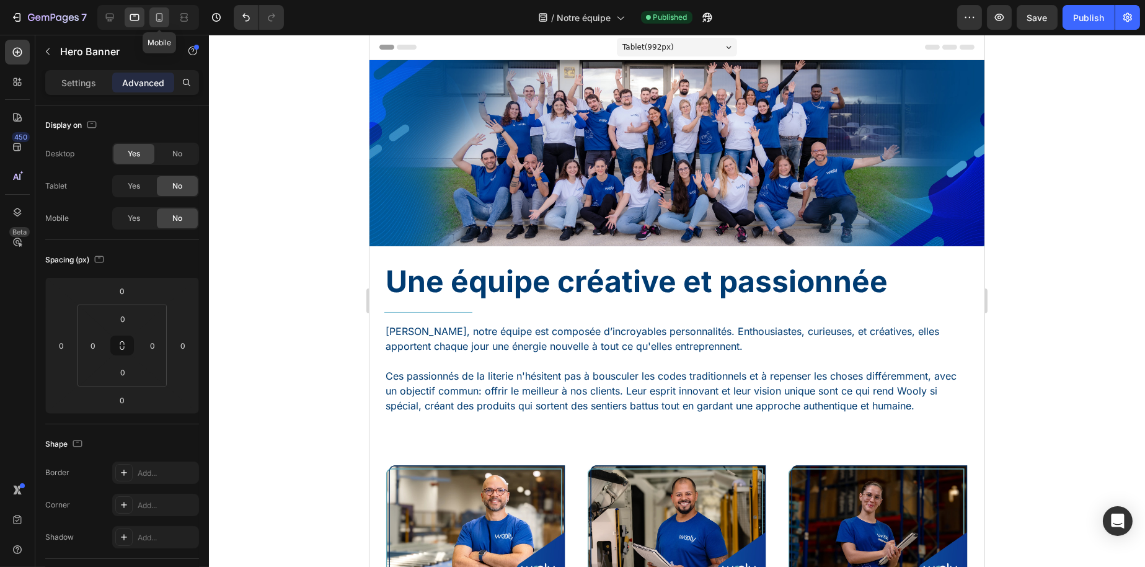
click at [152, 21] on div at bounding box center [159, 17] width 20 height 20
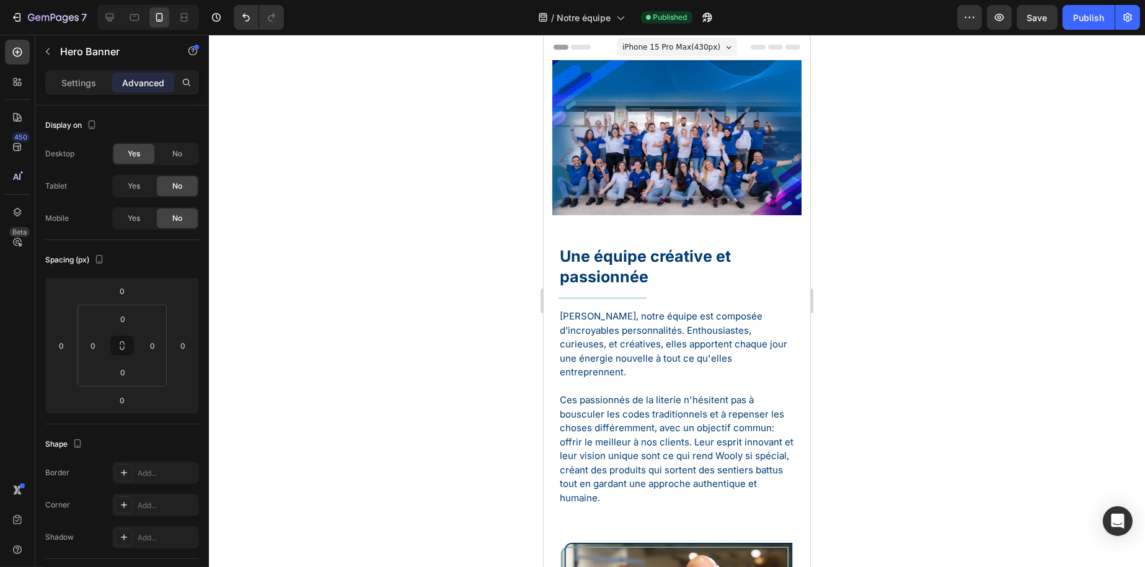
click at [412, 226] on div at bounding box center [677, 301] width 936 height 532
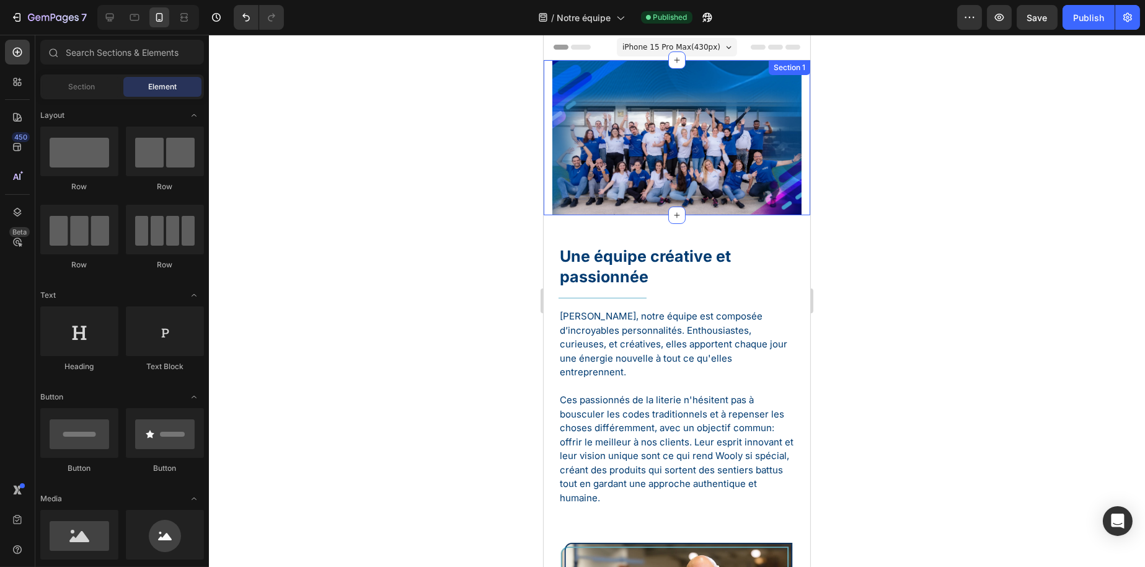
click at [545, 199] on div "Hero Banner Section 1" at bounding box center [676, 137] width 267 height 155
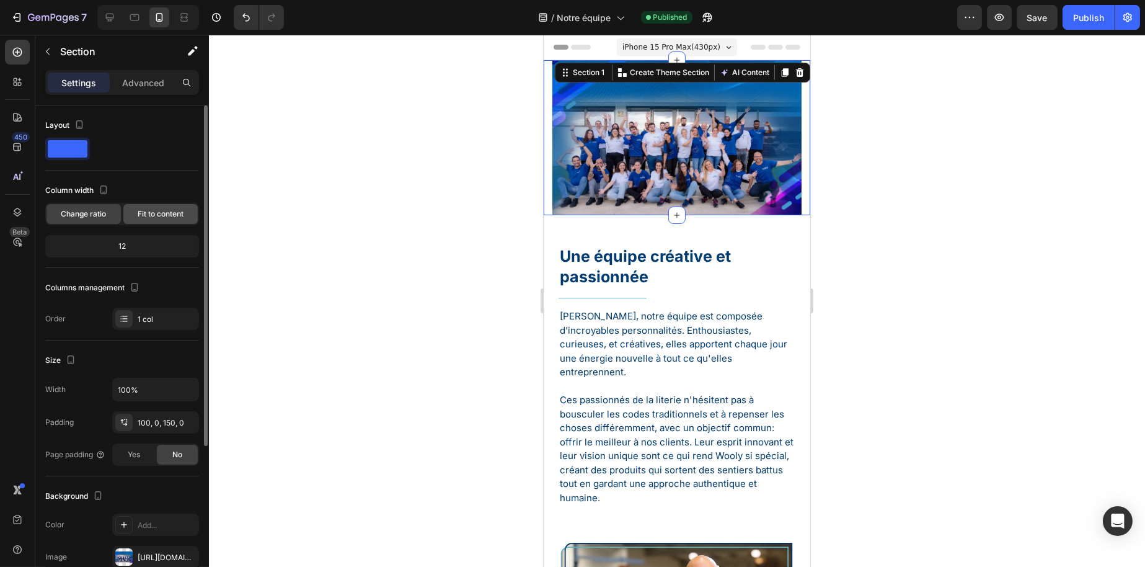
click at [149, 215] on span "Fit to content" at bounding box center [161, 213] width 46 height 11
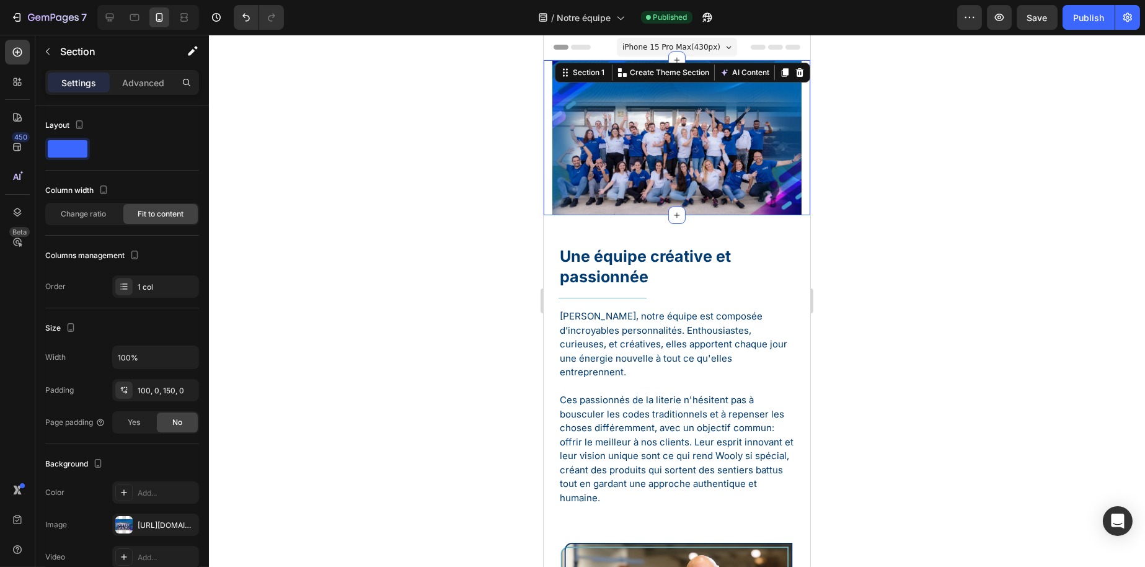
click at [354, 209] on div at bounding box center [677, 301] width 936 height 532
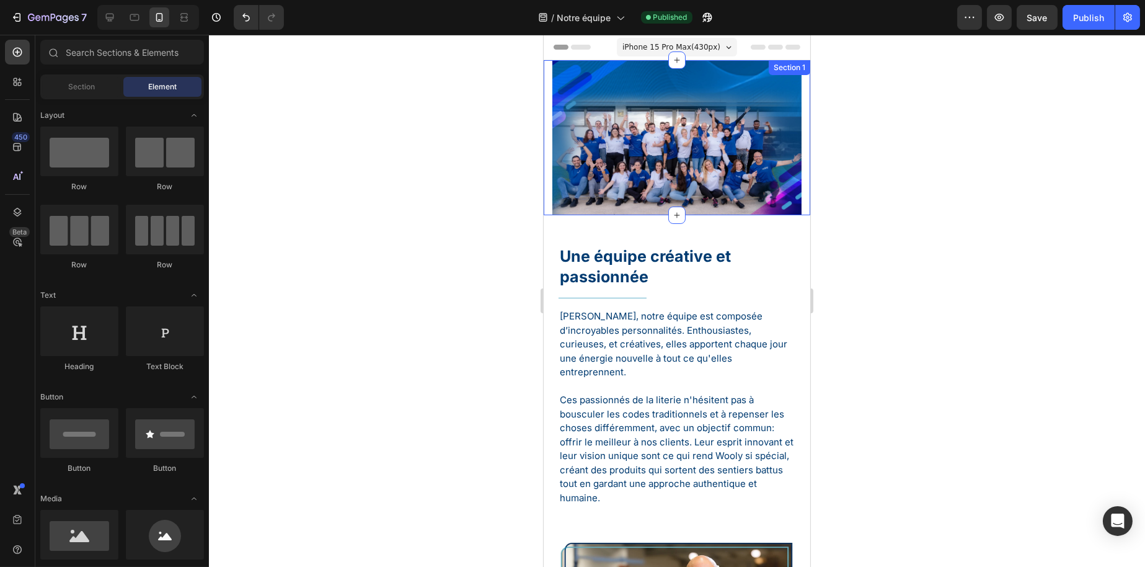
click at [557, 150] on div "Hero Banner Section 1" at bounding box center [676, 137] width 267 height 155
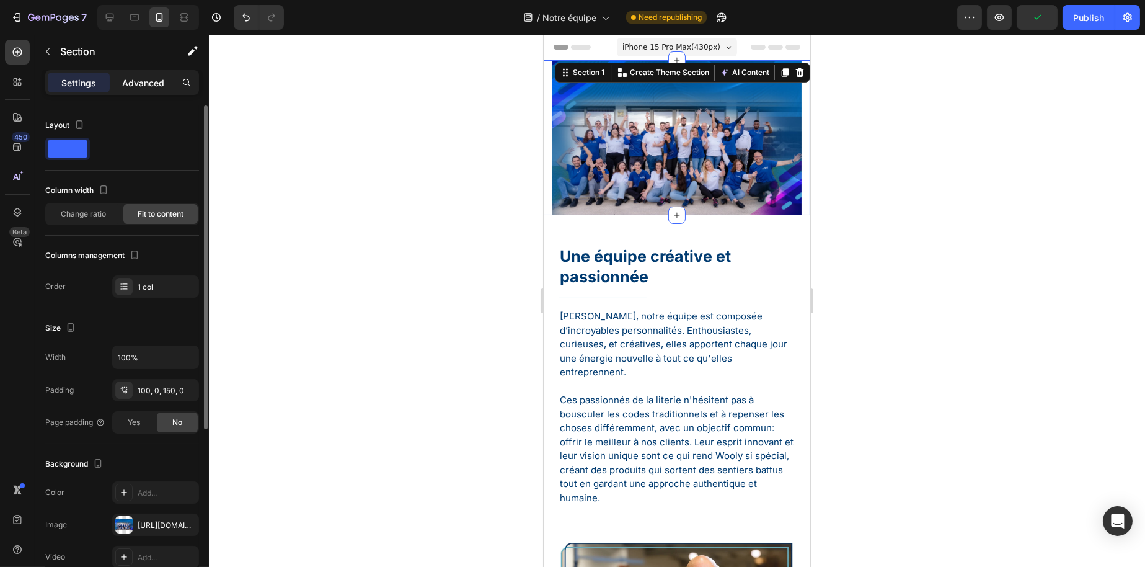
click at [141, 79] on p "Advanced" at bounding box center [143, 82] width 42 height 13
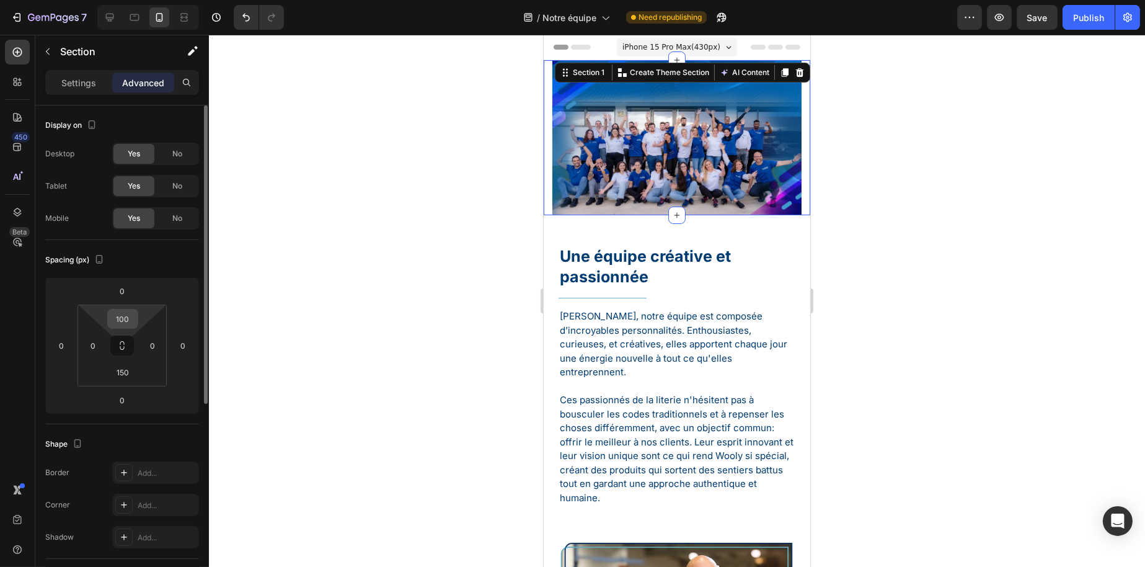
click at [131, 320] on input "100" at bounding box center [122, 318] width 25 height 19
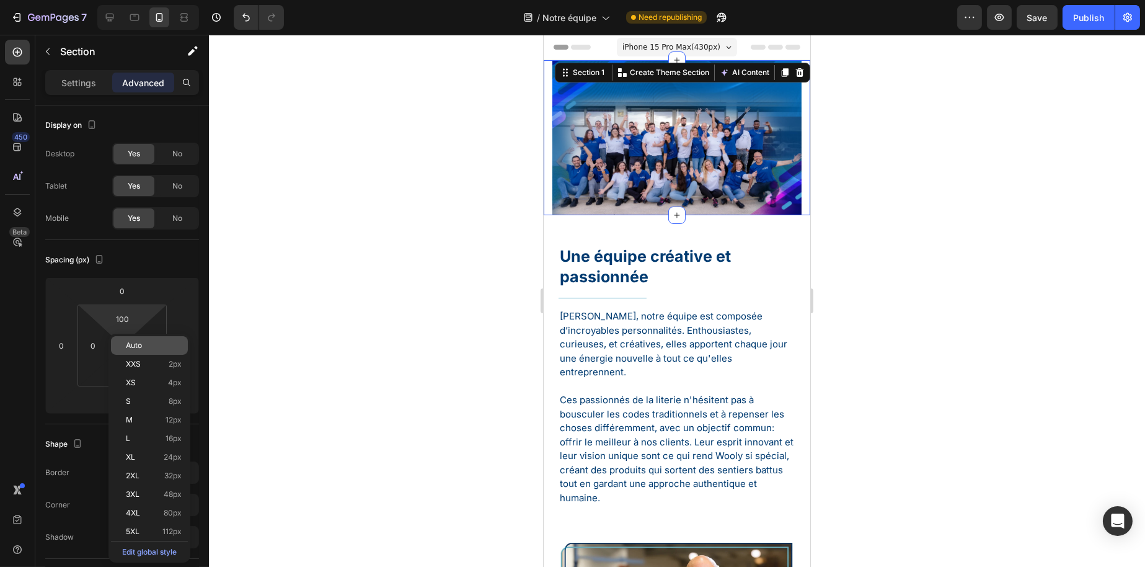
click at [169, 344] on p "Auto" at bounding box center [154, 345] width 56 height 9
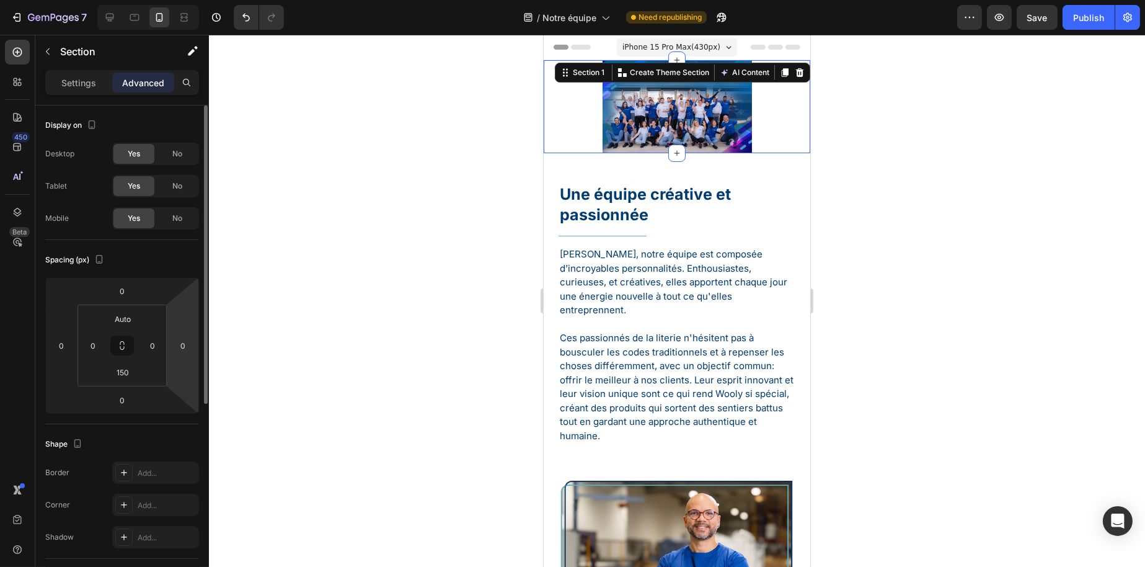
type input "100"
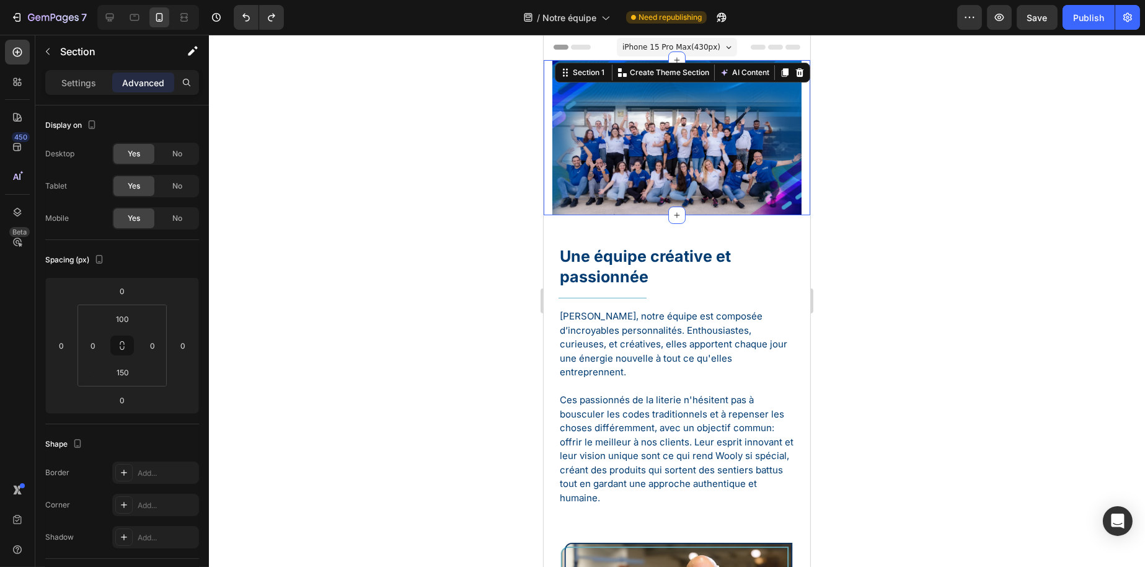
click at [321, 326] on div at bounding box center [677, 301] width 936 height 532
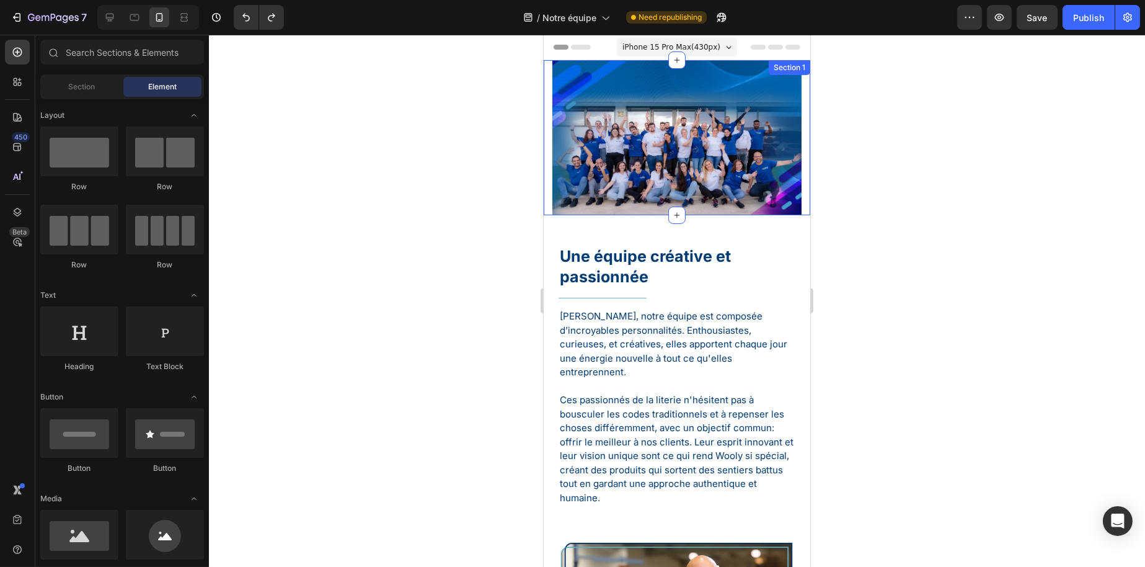
click at [635, 117] on div "Hero Banner Section 1" at bounding box center [676, 137] width 267 height 155
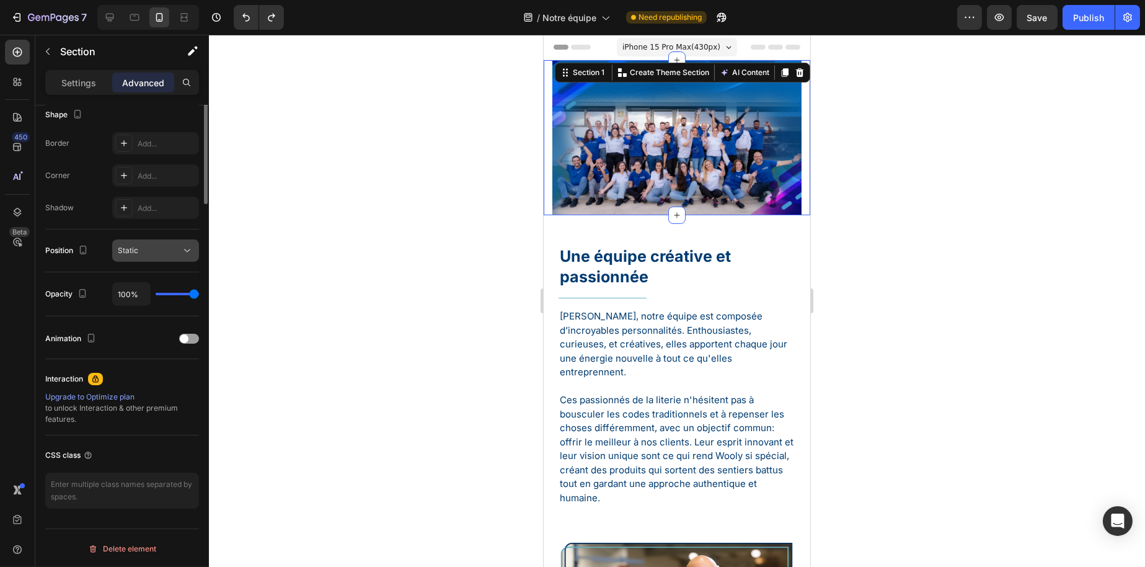
scroll to position [81, 0]
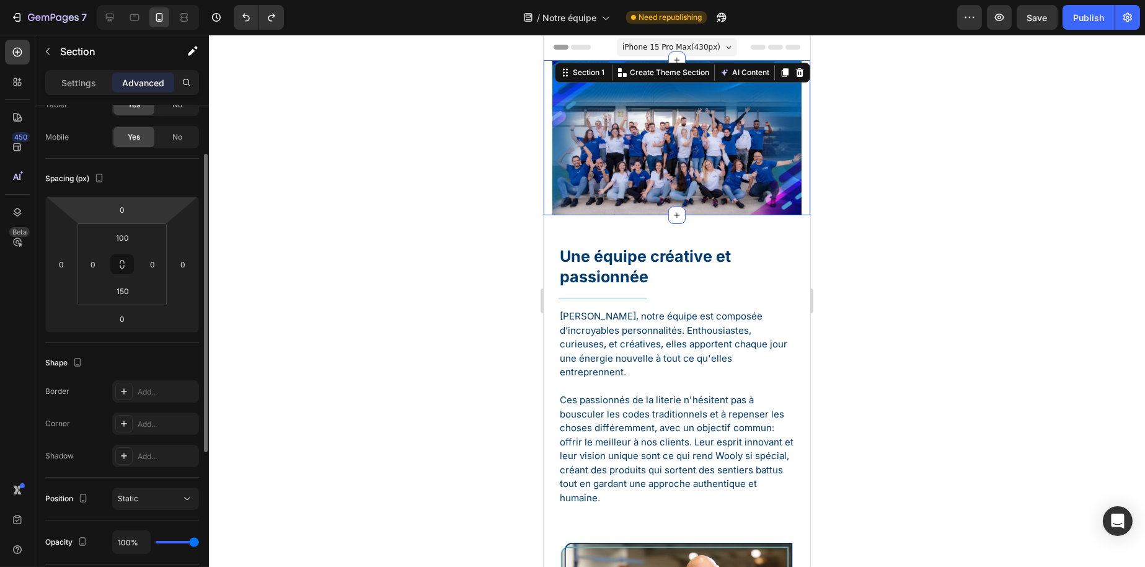
click at [89, 71] on div "Settings Advanced" at bounding box center [122, 82] width 154 height 25
click at [78, 93] on div "Settings Advanced" at bounding box center [122, 82] width 154 height 25
click at [80, 81] on p "Settings" at bounding box center [78, 82] width 35 height 13
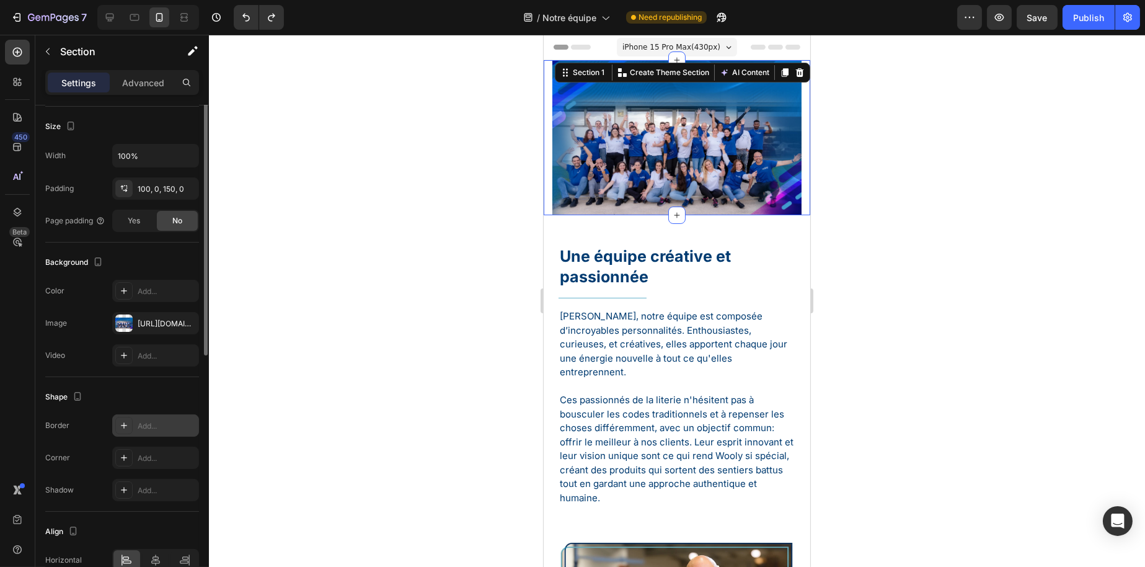
scroll to position [78, 0]
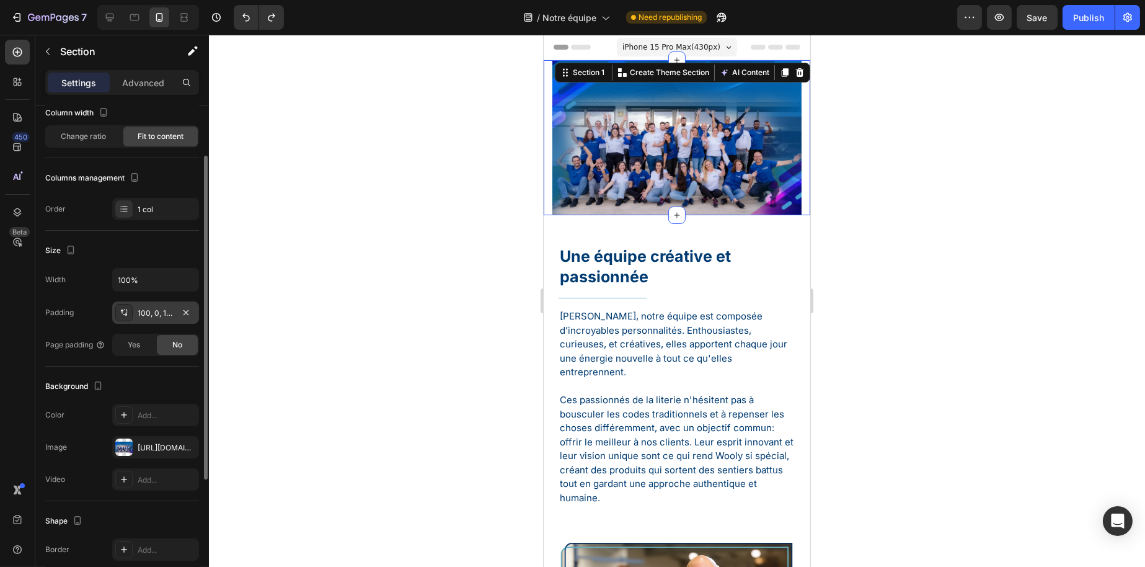
click at [152, 314] on div "100, 0, 150, 0" at bounding box center [156, 313] width 36 height 11
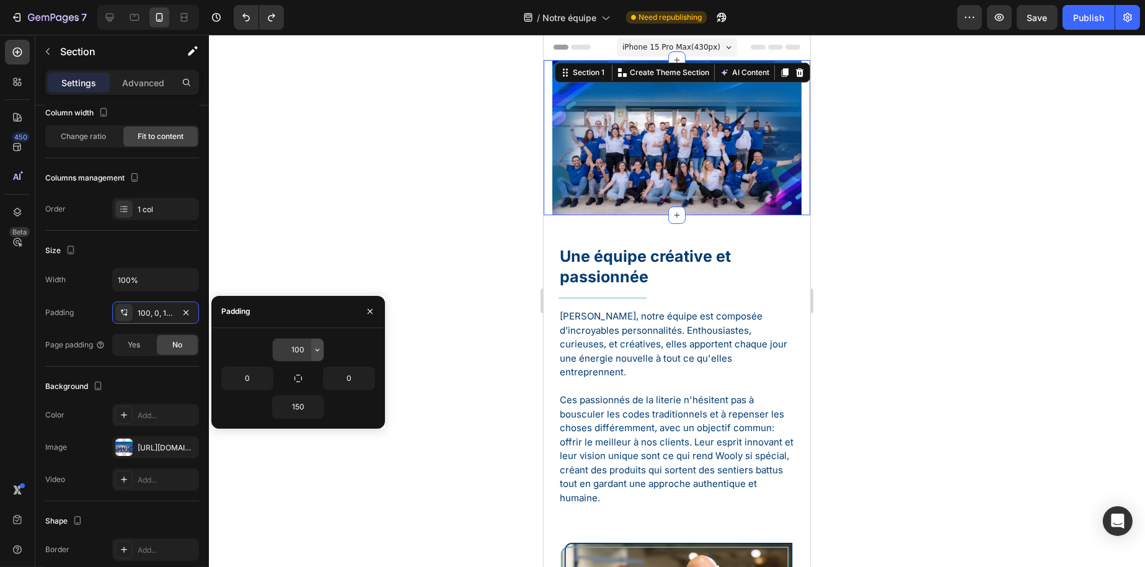
click at [319, 352] on icon "button" at bounding box center [318, 350] width 10 height 10
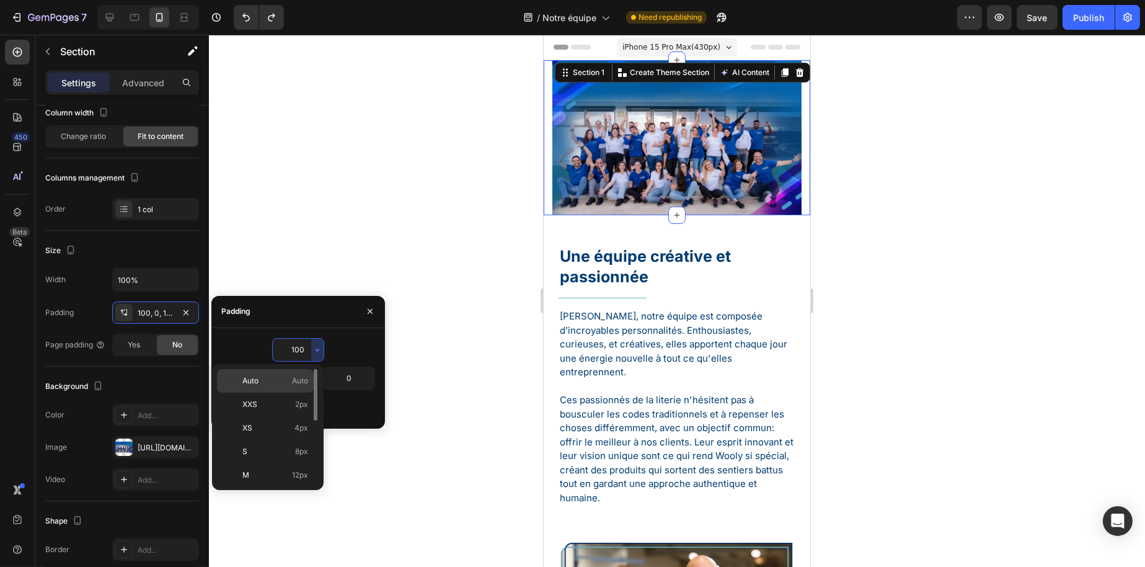
click at [306, 393] on div "Auto Auto" at bounding box center [265, 405] width 97 height 24
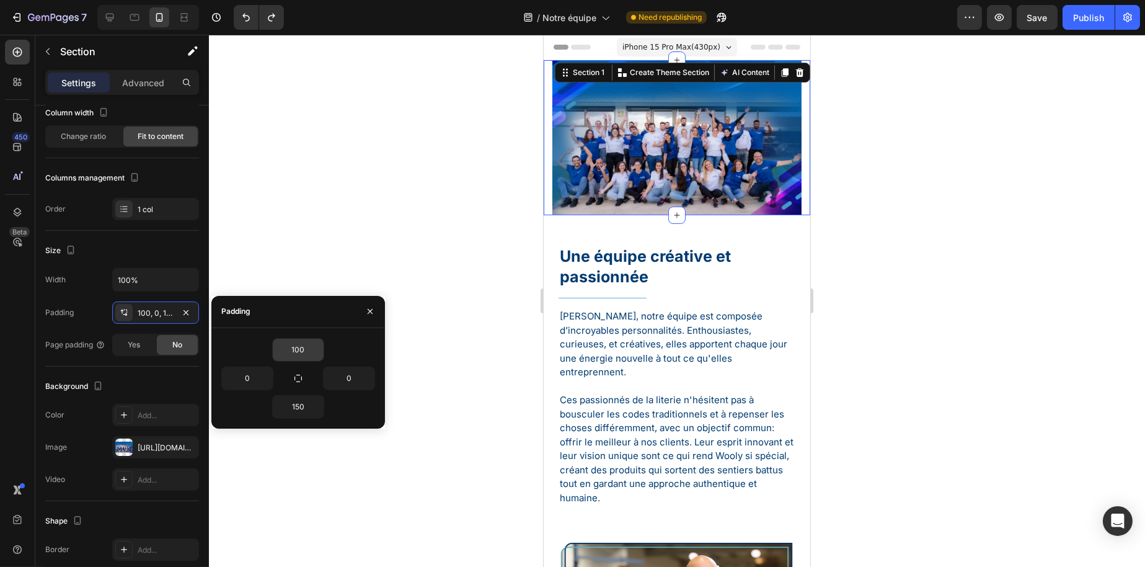
click at [308, 356] on input "100" at bounding box center [298, 350] width 51 height 22
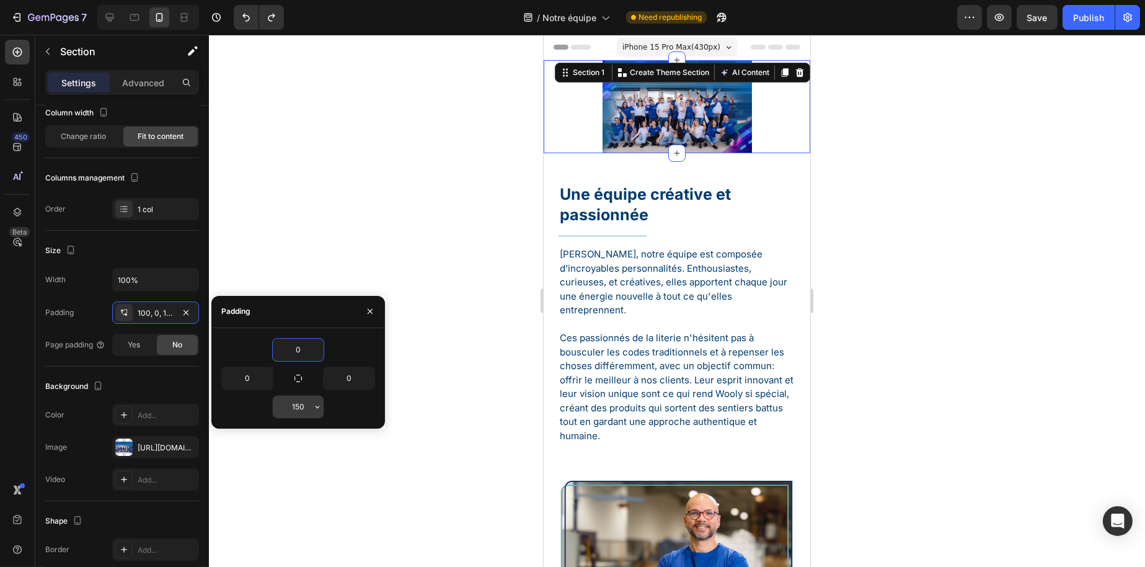
type input "0"
click at [301, 396] on input "150" at bounding box center [298, 407] width 51 height 22
type input "0"
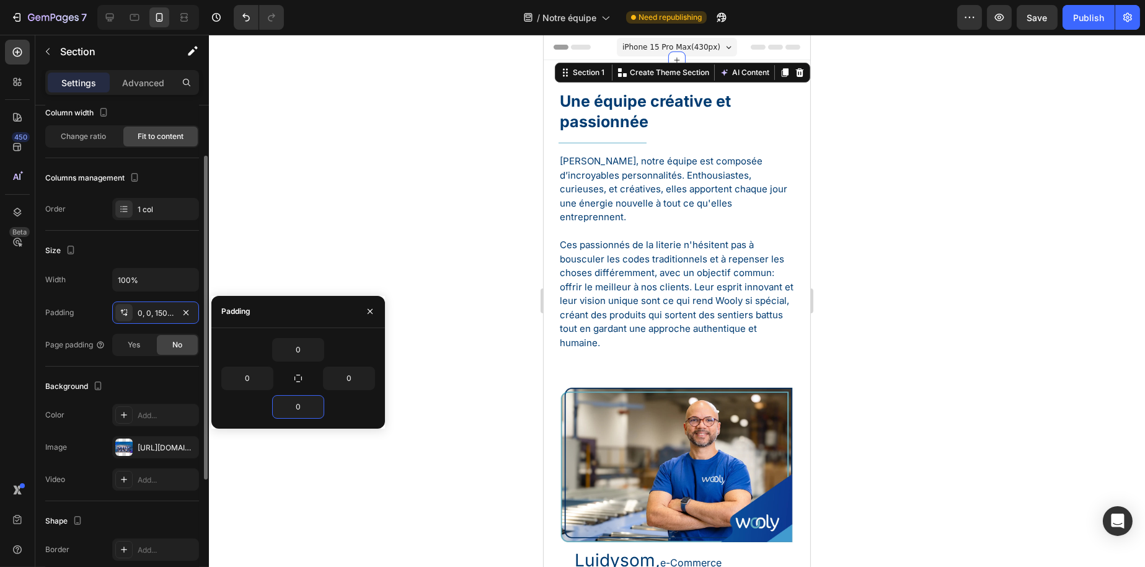
click at [164, 247] on div "Size" at bounding box center [122, 251] width 154 height 20
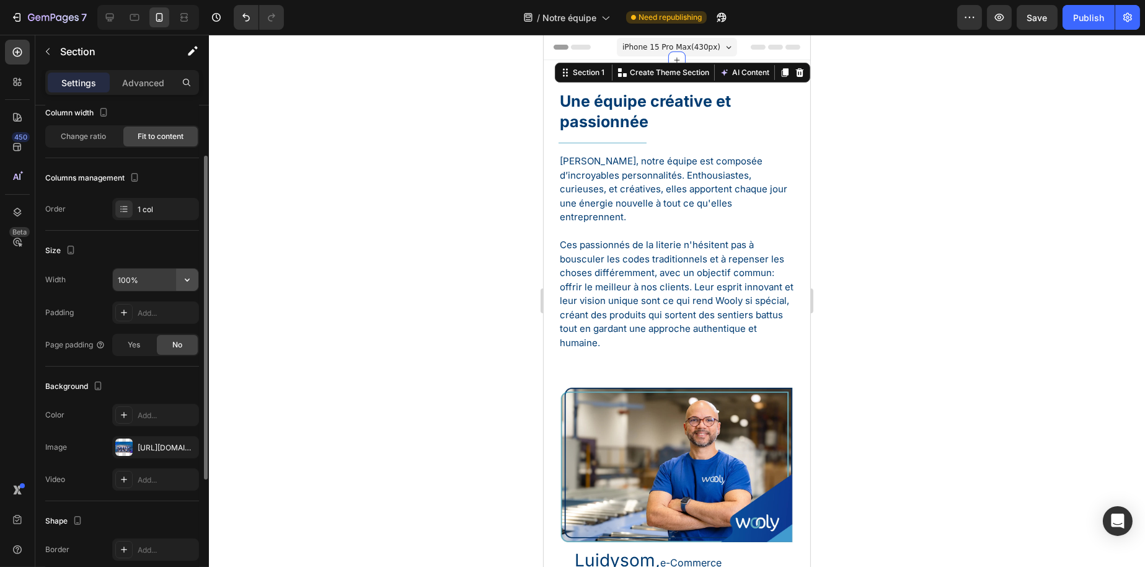
click at [189, 277] on icon "button" at bounding box center [187, 280] width 12 height 12
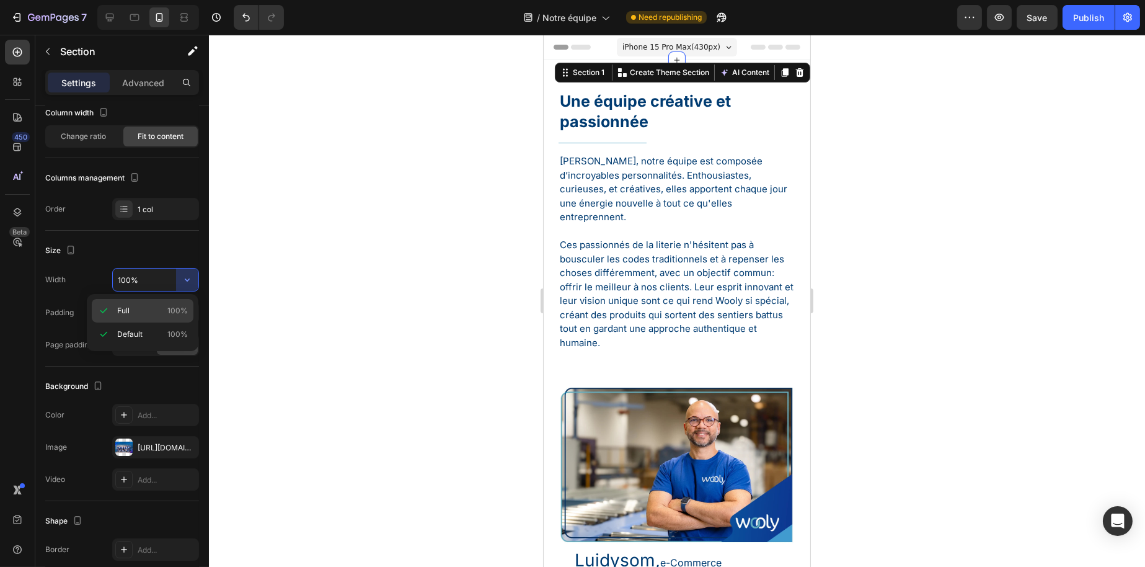
click at [171, 306] on span "100%" at bounding box center [177, 310] width 20 height 11
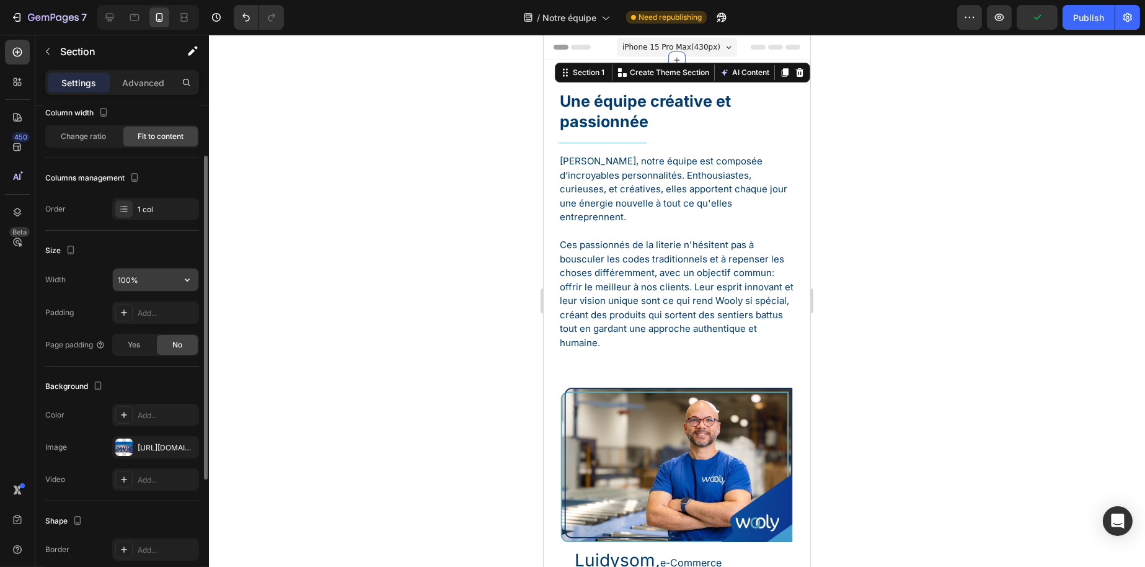
click at [182, 287] on button "button" at bounding box center [187, 280] width 22 height 22
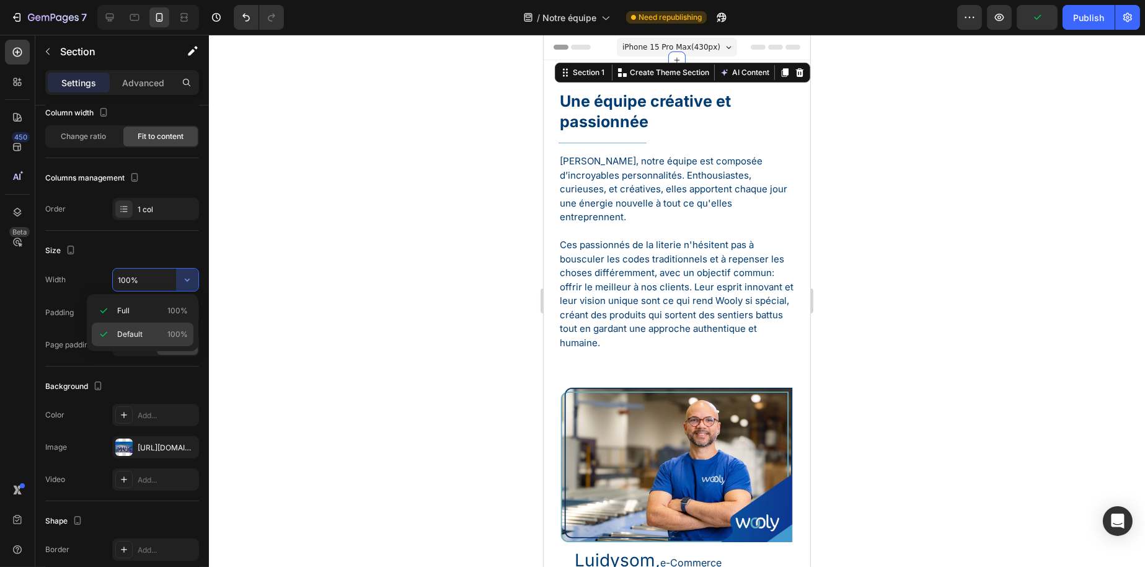
click at [169, 326] on div "Default 100%" at bounding box center [143, 335] width 102 height 24
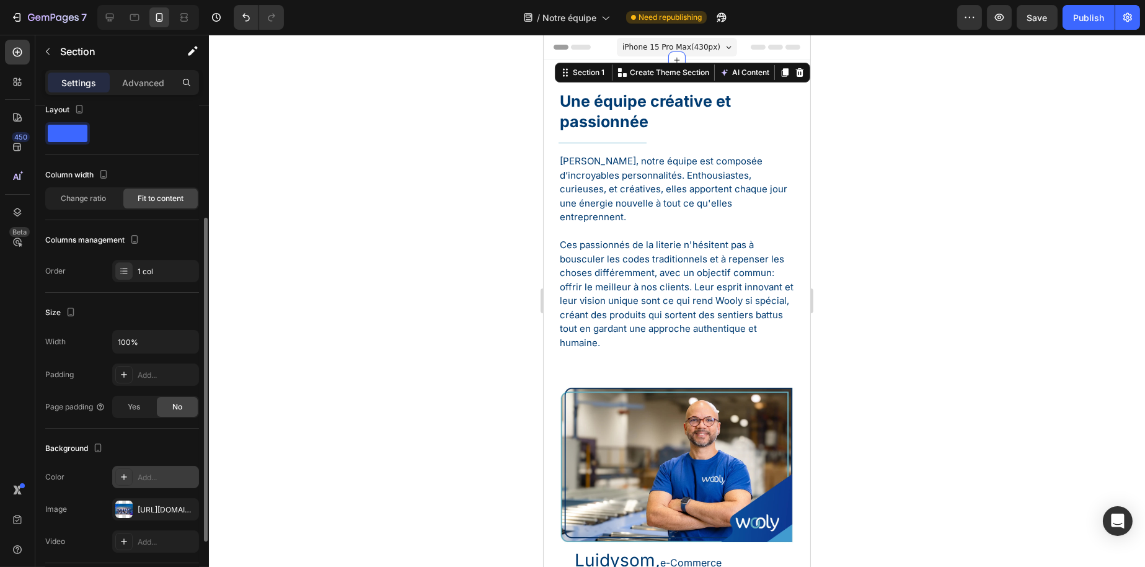
scroll to position [0, 0]
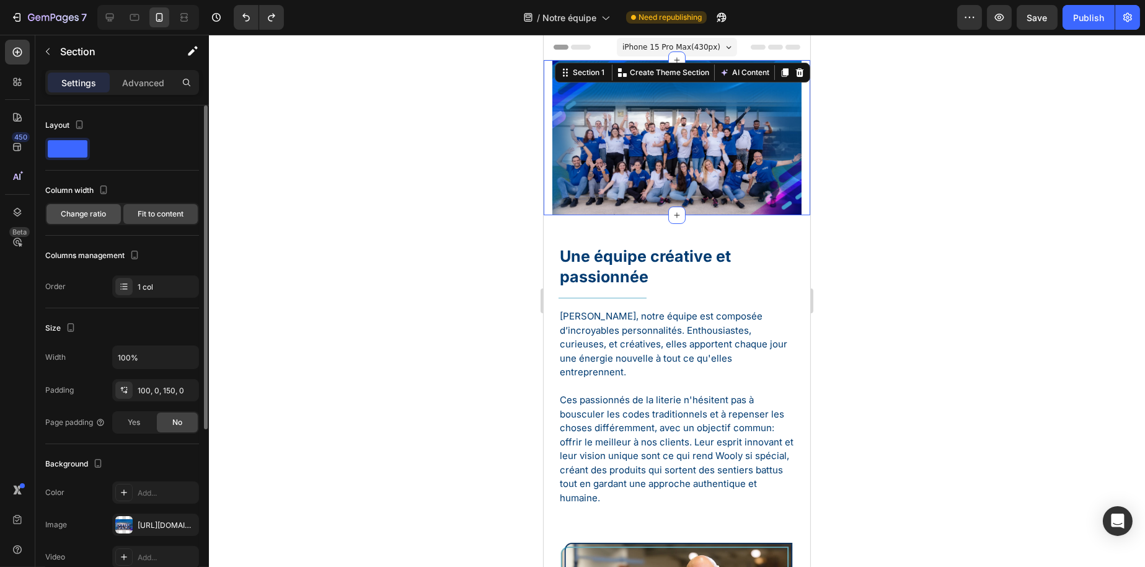
click at [100, 215] on span "Change ratio" at bounding box center [83, 213] width 45 height 11
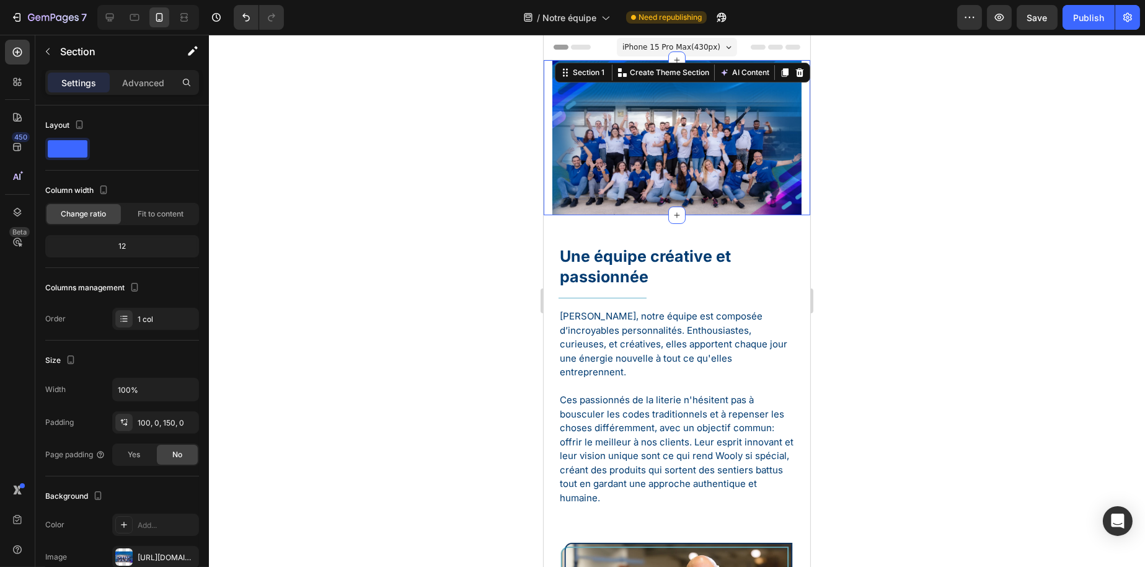
click at [631, 182] on div "Hero Banner Section 1 Create Theme Section AI Content Write with GemAI What wou…" at bounding box center [676, 137] width 267 height 155
click at [161, 73] on div "Advanced" at bounding box center [143, 83] width 62 height 20
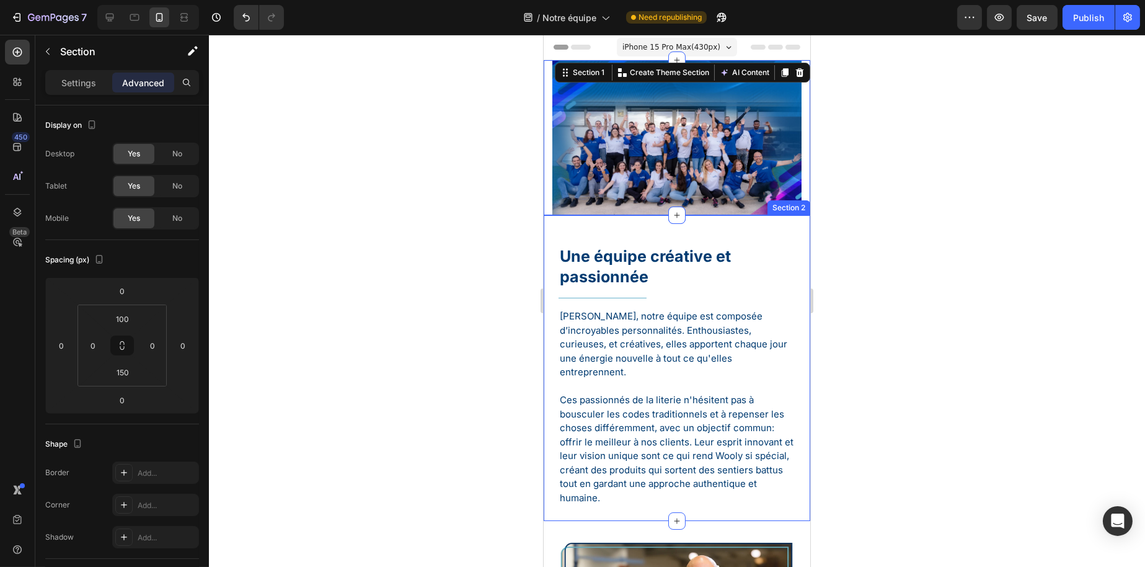
click at [559, 226] on div "Une équipe créative et passionnée Heading Title Line Chez Wooly, notre équipe e…" at bounding box center [676, 368] width 267 height 306
click at [561, 167] on div "Hero Banner Section 1 Create Theme Section AI Content Write with GemAI What wou…" at bounding box center [676, 137] width 267 height 155
click at [648, 113] on div "Hero Banner Section 1 Create Theme Section AI Content Write with GemAI What wou…" at bounding box center [676, 137] width 267 height 155
click at [326, 251] on div at bounding box center [677, 301] width 936 height 532
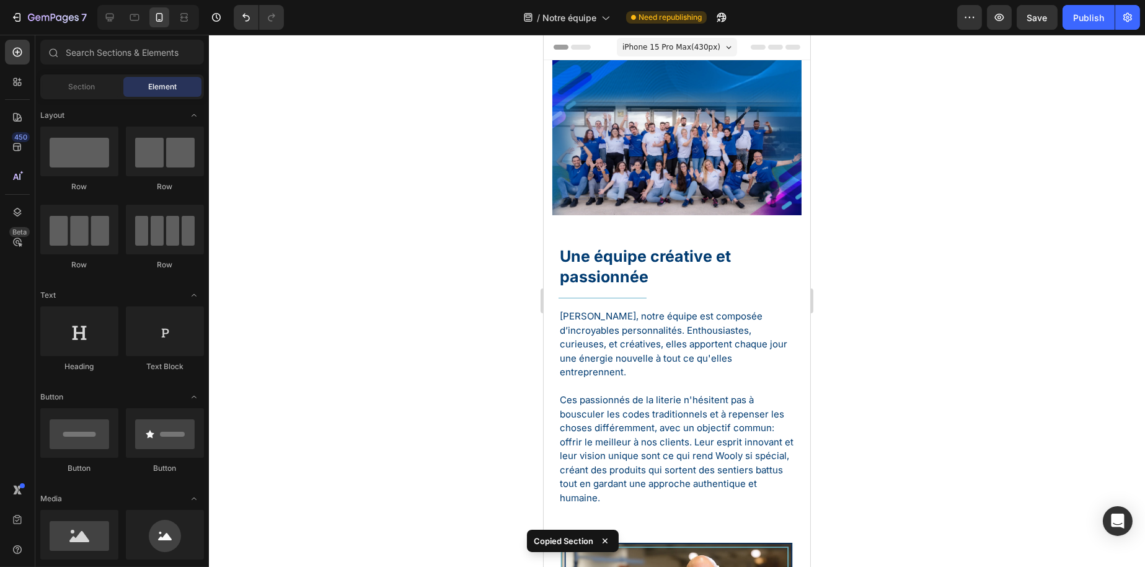
click at [660, 167] on div "Hero Banner Section 1" at bounding box center [676, 137] width 267 height 155
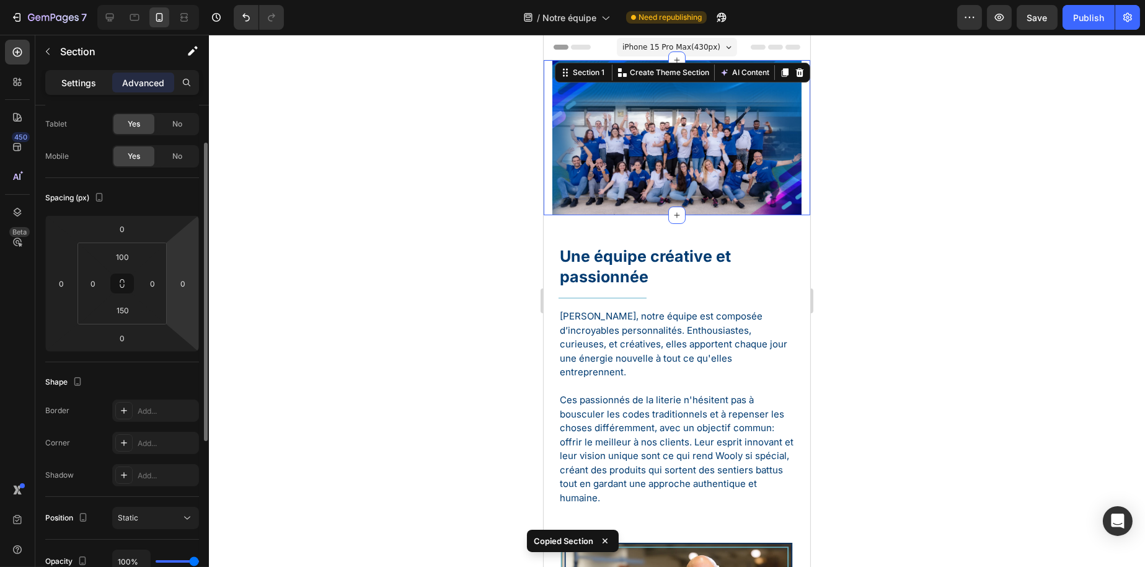
click at [87, 81] on p "Settings" at bounding box center [78, 82] width 35 height 13
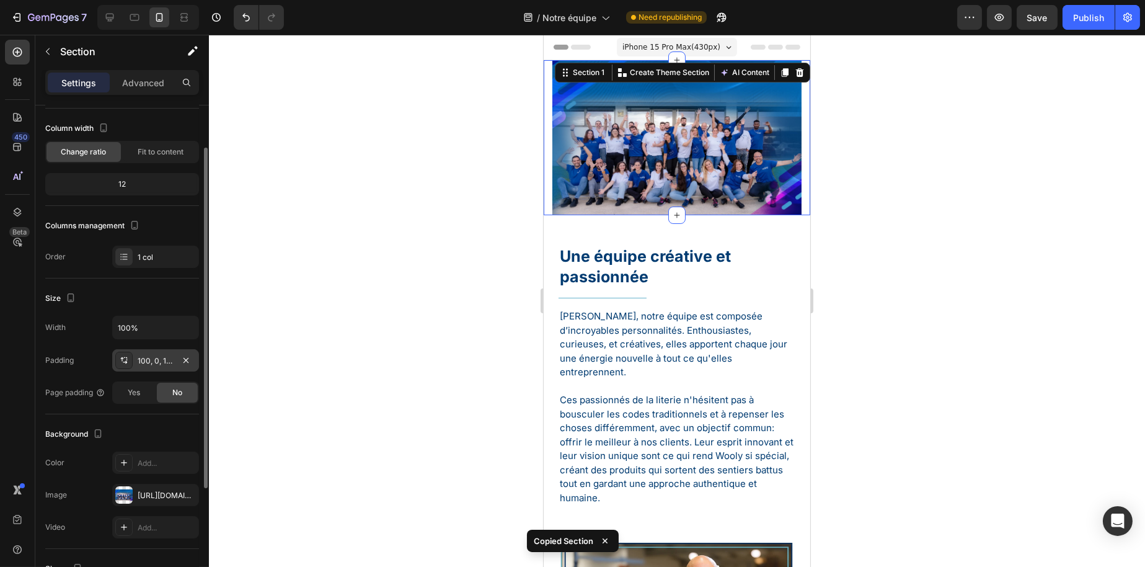
scroll to position [226, 0]
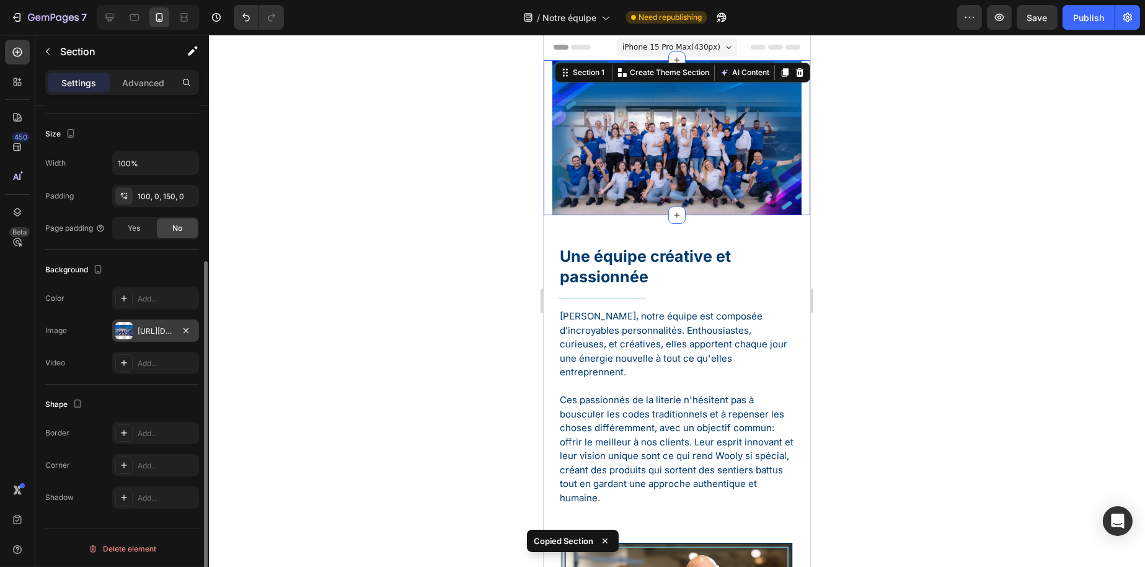
click at [161, 334] on div "https://cdn.shopify.com/s/files/1/0776/1497/3265/files/gempages_477287261759603…" at bounding box center [156, 331] width 36 height 11
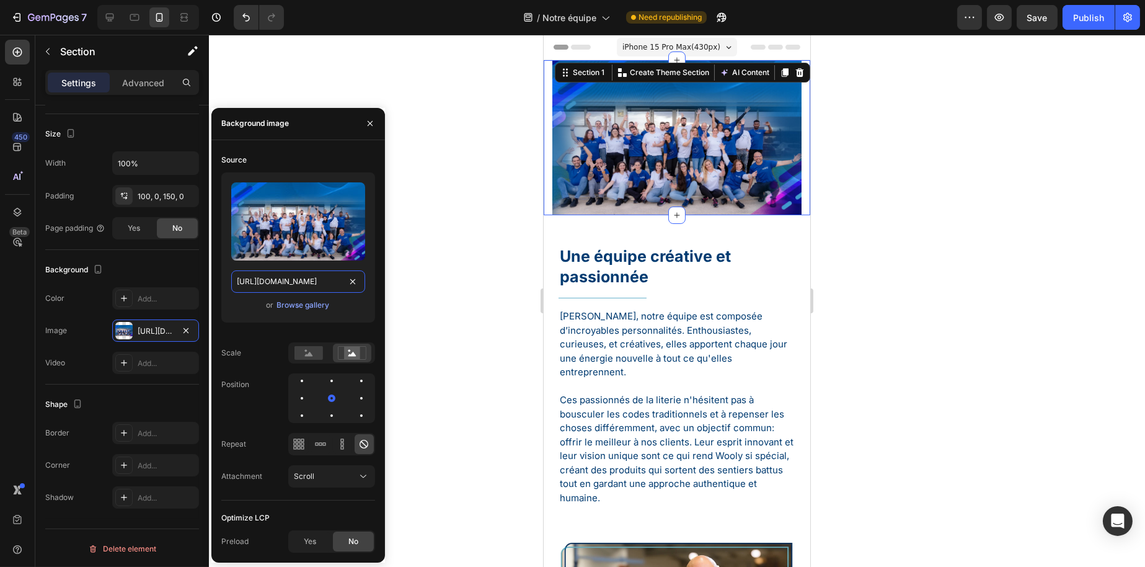
click at [305, 285] on input "https://cdn.shopify.com/s/files/1/0776/1497/3265/files/gempages_477287261759603…" at bounding box center [298, 281] width 134 height 22
click at [473, 238] on div at bounding box center [677, 301] width 936 height 532
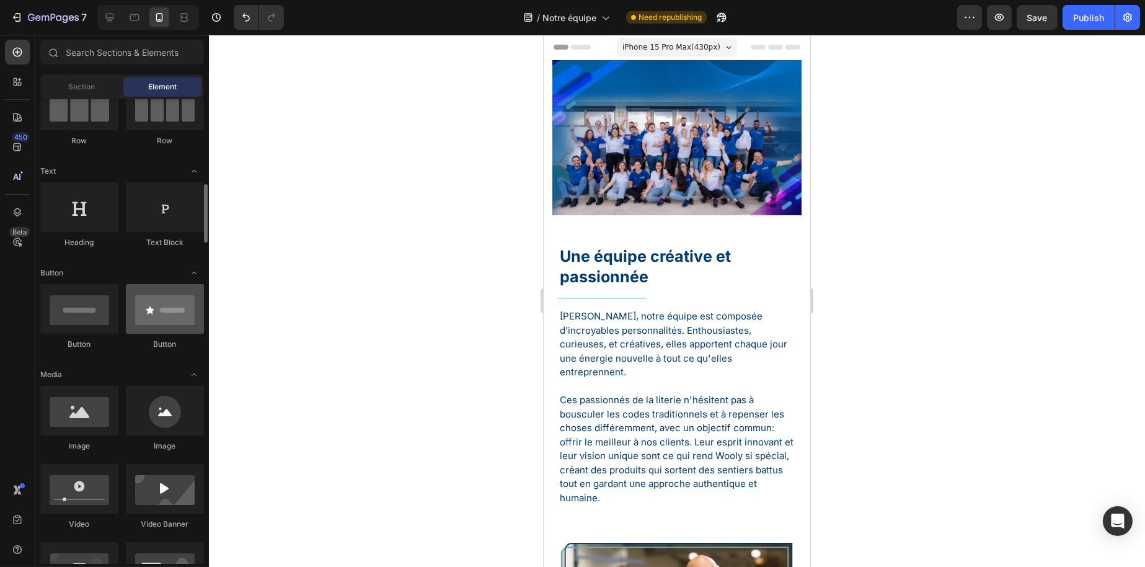
scroll to position [248, 0]
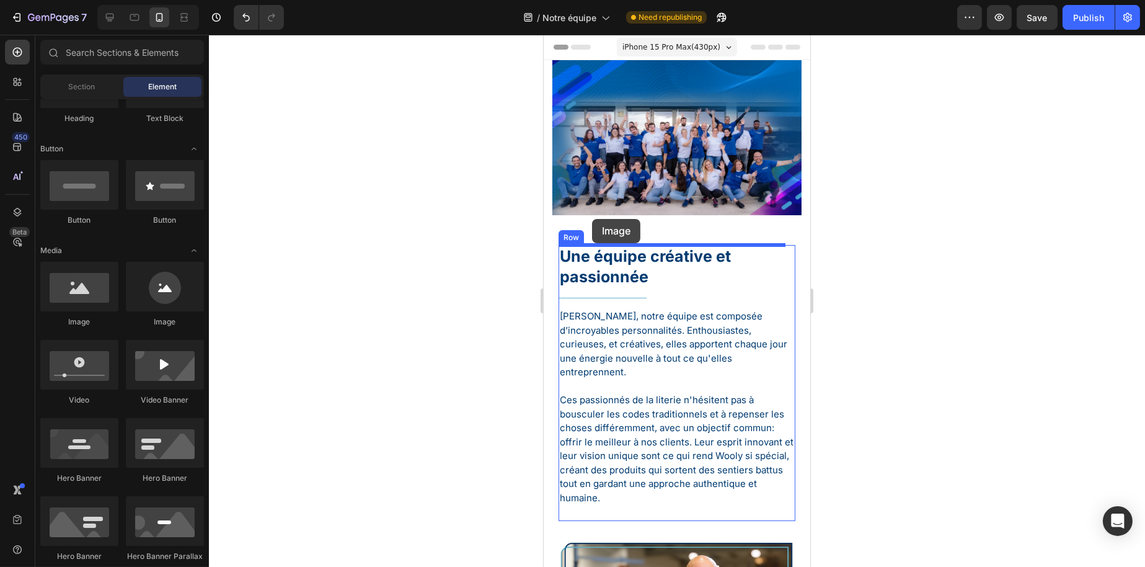
drag, startPoint x: 636, startPoint y: 325, endPoint x: 592, endPoint y: 219, distance: 115.1
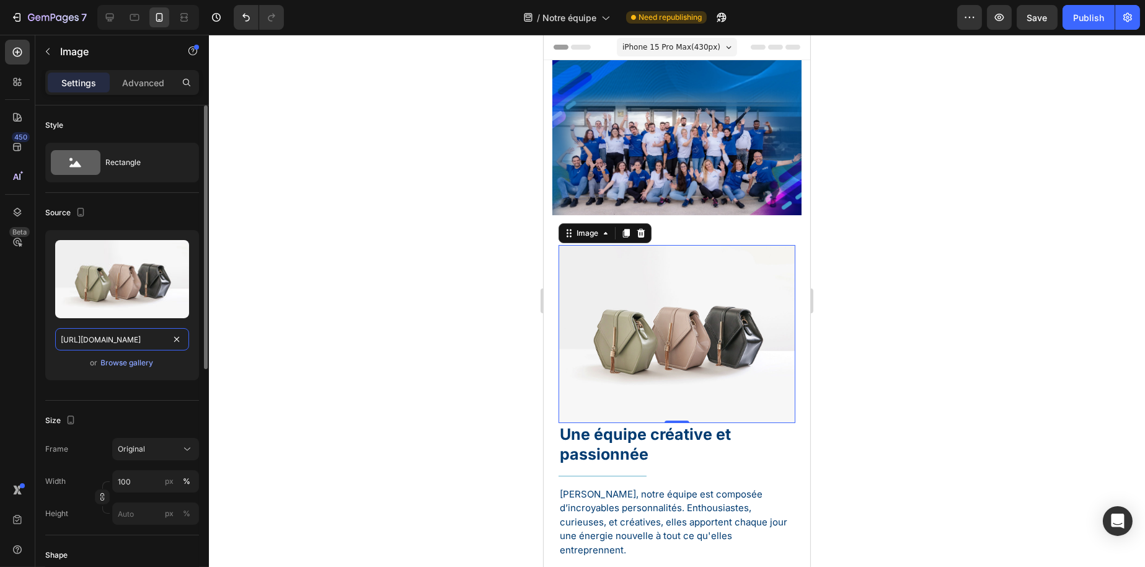
click at [115, 343] on input "https://cdn.shopify.com/s/files/1/2005/9307/files/image_demo.jpg" at bounding box center [122, 339] width 134 height 22
paste input "0776/1497/3265/files/gempages_477287261759603775-a48f52dd-7a64-4d19-8f97-ee3ce8…"
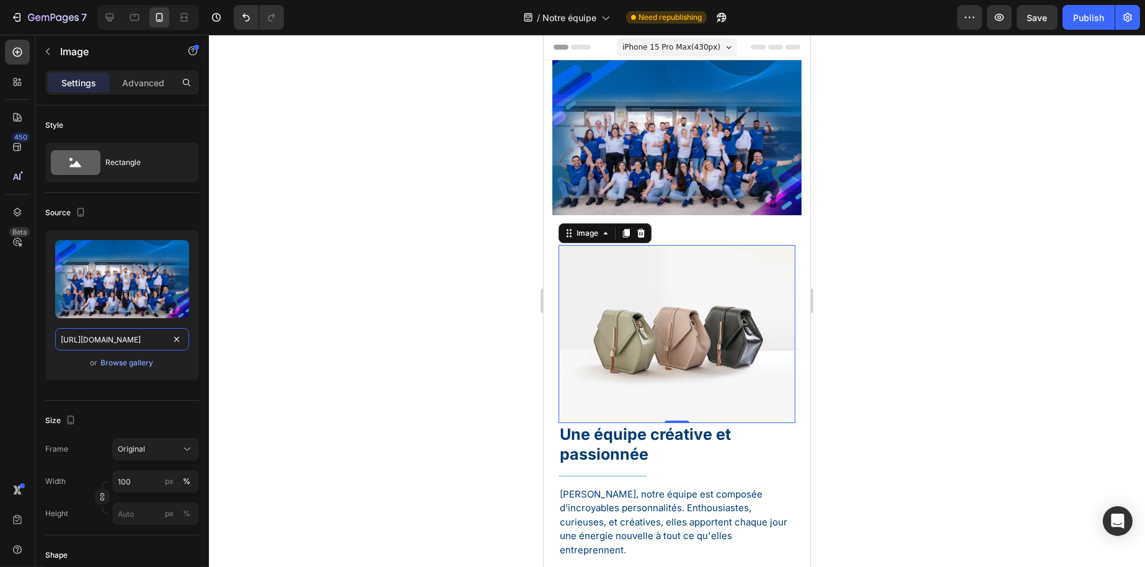
scroll to position [0, 385]
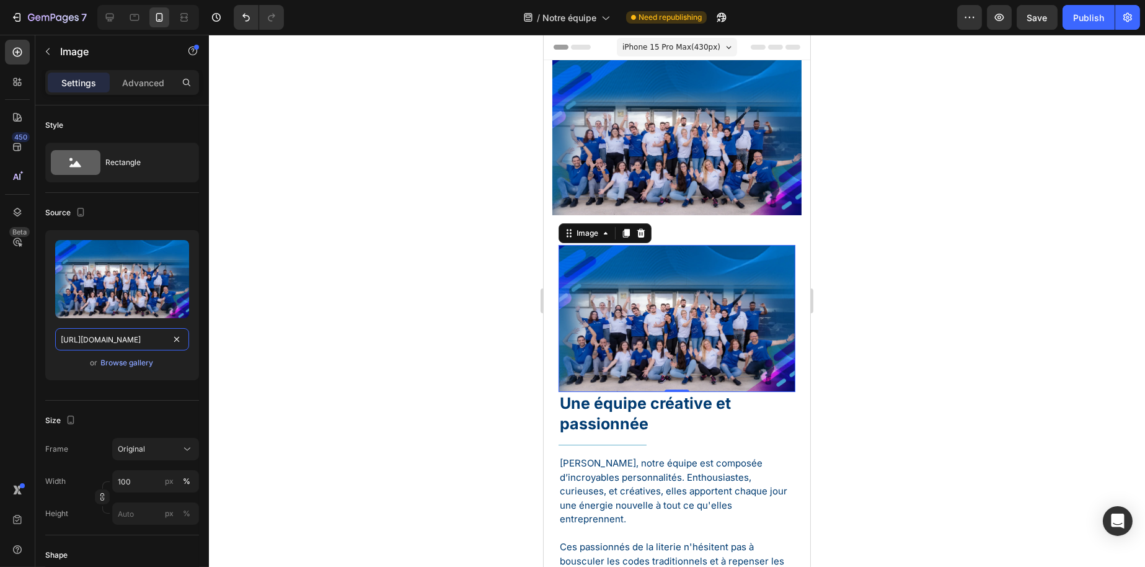
type input "https://cdn.shopify.com/s/files/1/0776/1497/3265/files/gempages_477287261759603…"
click at [341, 354] on div at bounding box center [677, 301] width 936 height 532
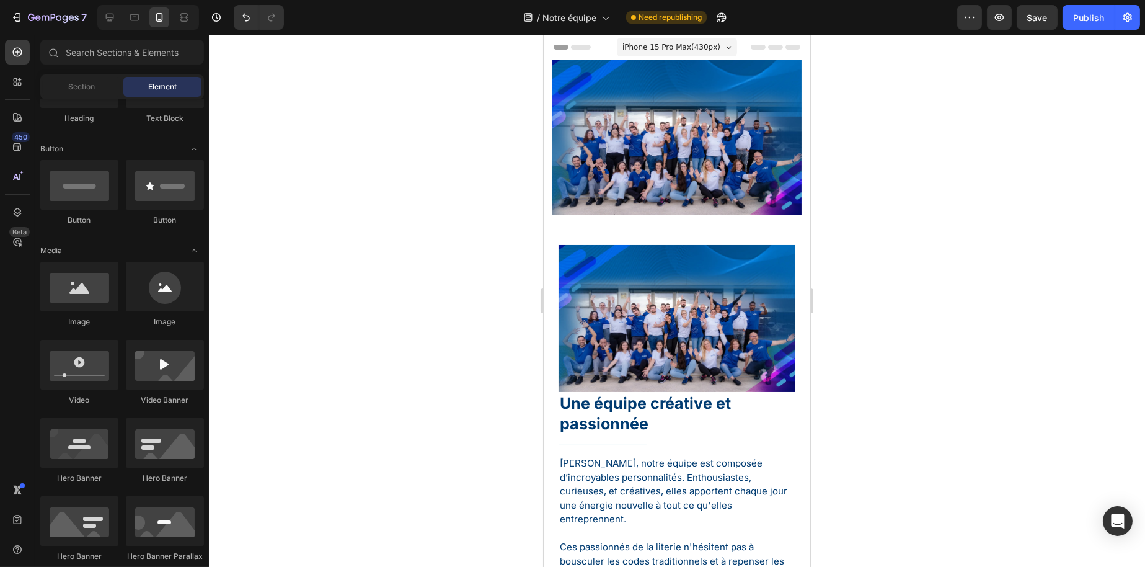
click at [618, 335] on img at bounding box center [676, 318] width 237 height 147
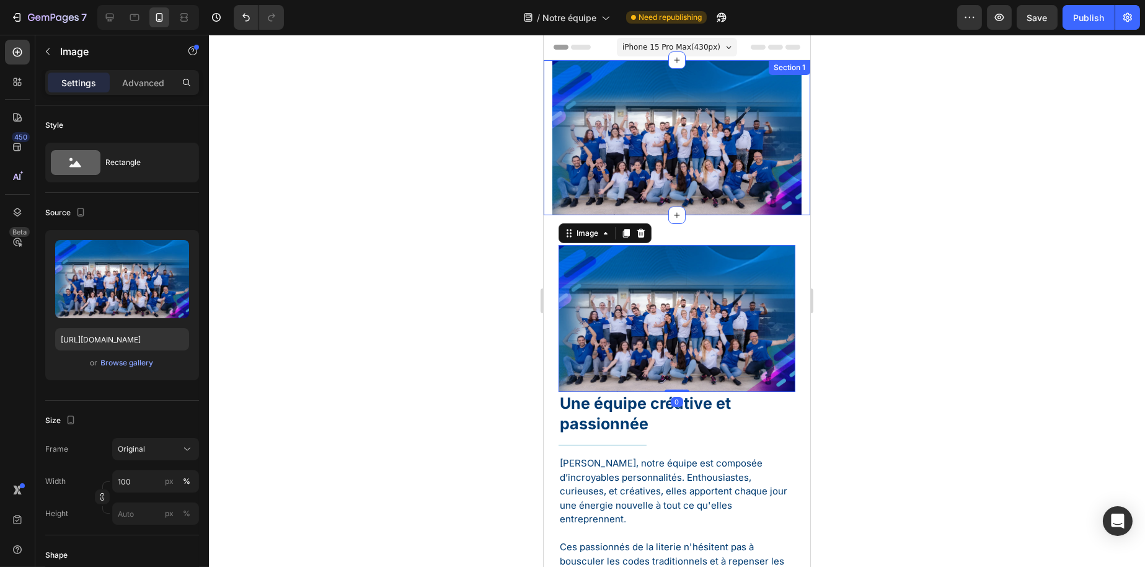
click at [657, 156] on div "Hero Banner Section 1" at bounding box center [676, 137] width 267 height 155
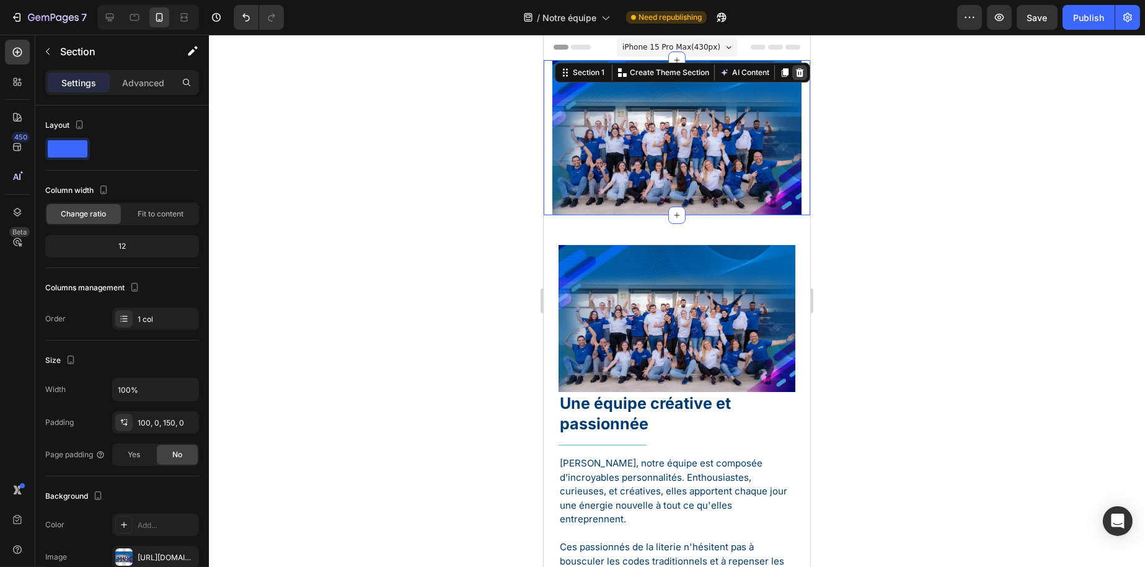
click at [796, 70] on icon at bounding box center [800, 72] width 8 height 9
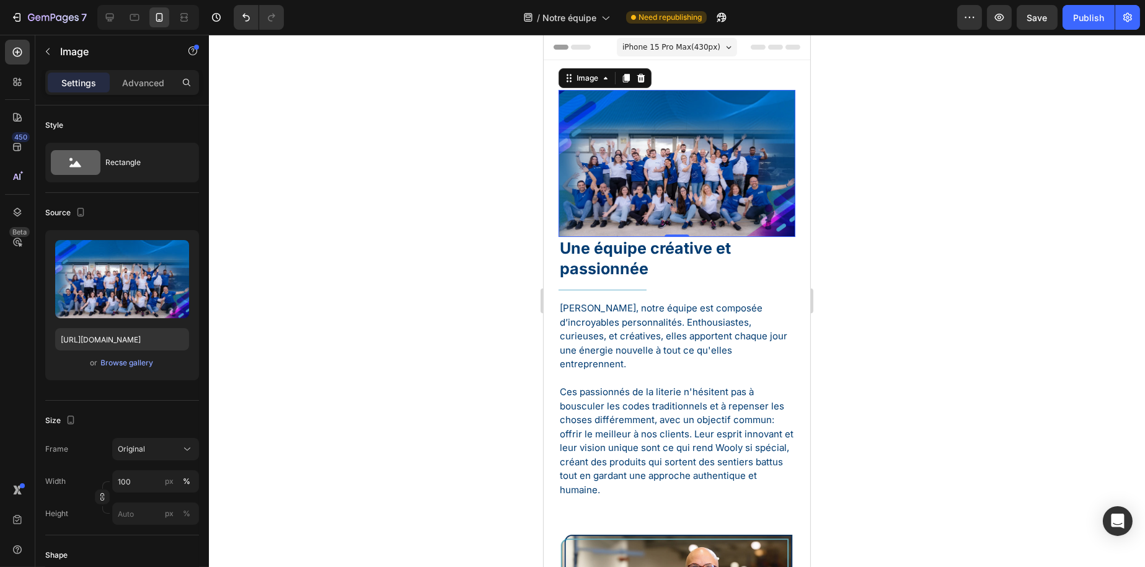
click at [711, 154] on img at bounding box center [676, 163] width 237 height 147
click at [708, 75] on div "Image 0 Une équipe créative et passionnée Heading Title Line Chez Wooly, notre …" at bounding box center [676, 286] width 267 height 453
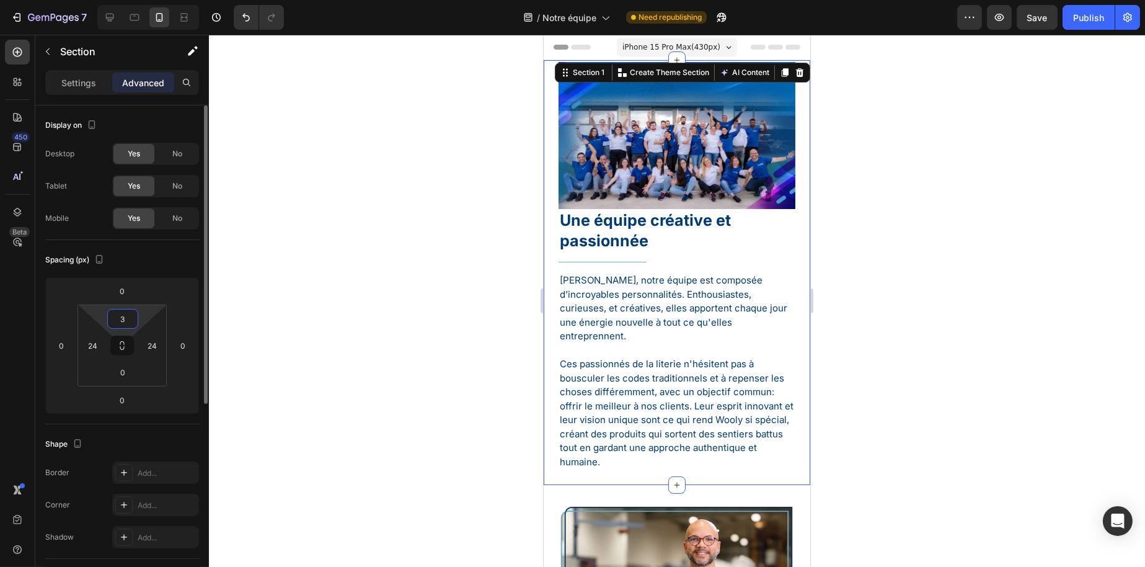
click at [124, 0] on html "7 Version history / Notre équipe Need republishing Preview Save Publish 450 Bet…" at bounding box center [572, 0] width 1145 height 0
type input "0"
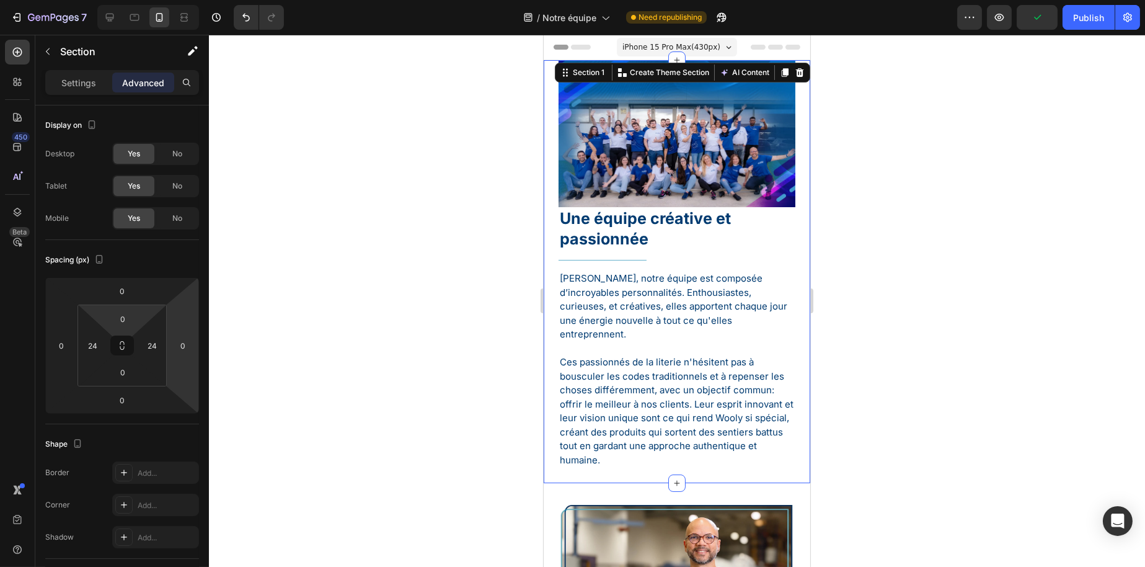
drag, startPoint x: 360, startPoint y: 277, endPoint x: 13, endPoint y: 145, distance: 371.6
click at [360, 277] on div at bounding box center [677, 301] width 936 height 532
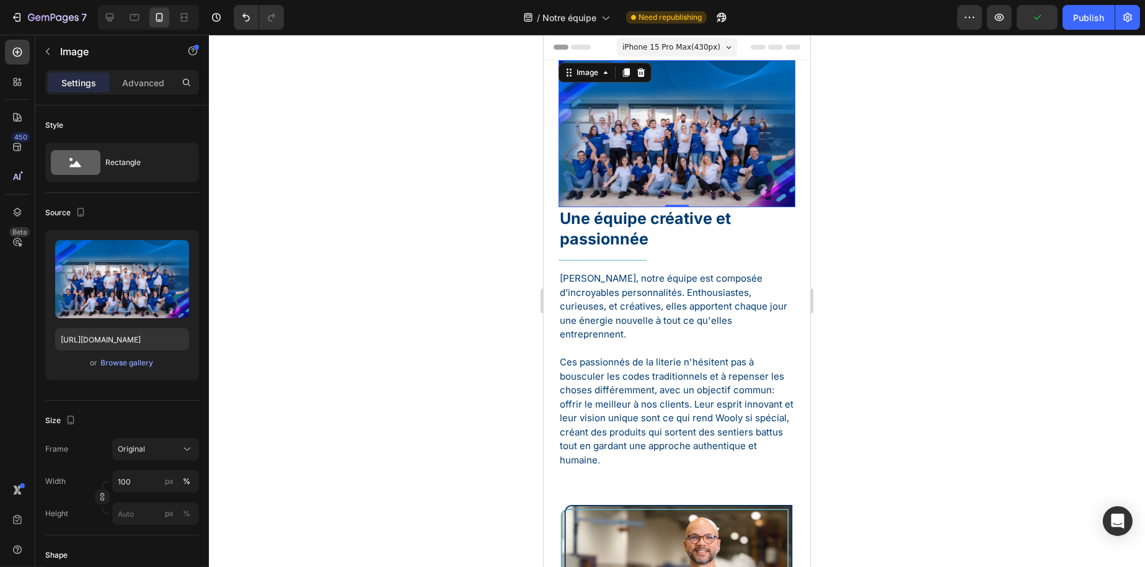
click at [618, 147] on img at bounding box center [676, 133] width 237 height 147
click at [776, 176] on img at bounding box center [676, 133] width 237 height 147
click at [138, 23] on icon at bounding box center [134, 17] width 12 height 12
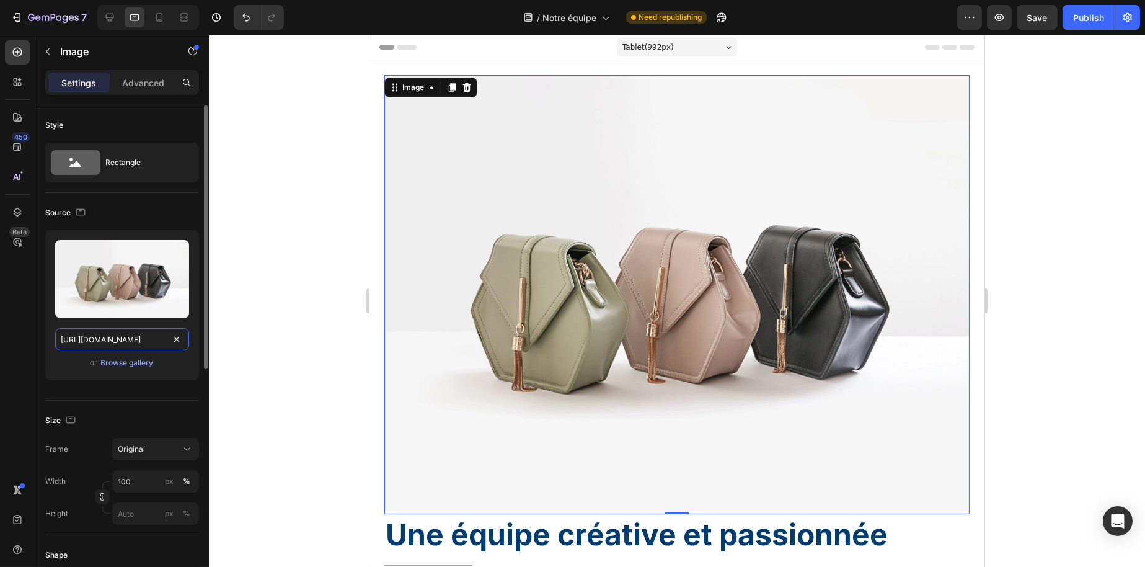
click at [145, 343] on input "https://cdn.shopify.com/s/files/1/2005/9307/files/image_demo.jpg" at bounding box center [122, 339] width 134 height 22
paste input "0776/1497/3265/files/gempages_477287261759603775-a48f52dd-7a64-4d19-8f97-ee3ce8…"
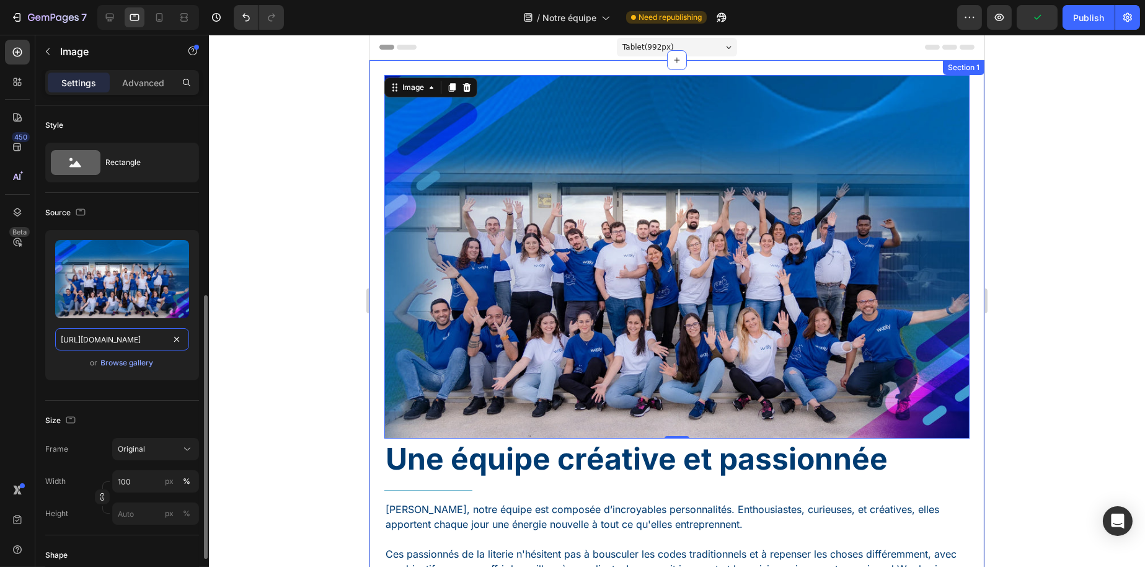
scroll to position [124, 0]
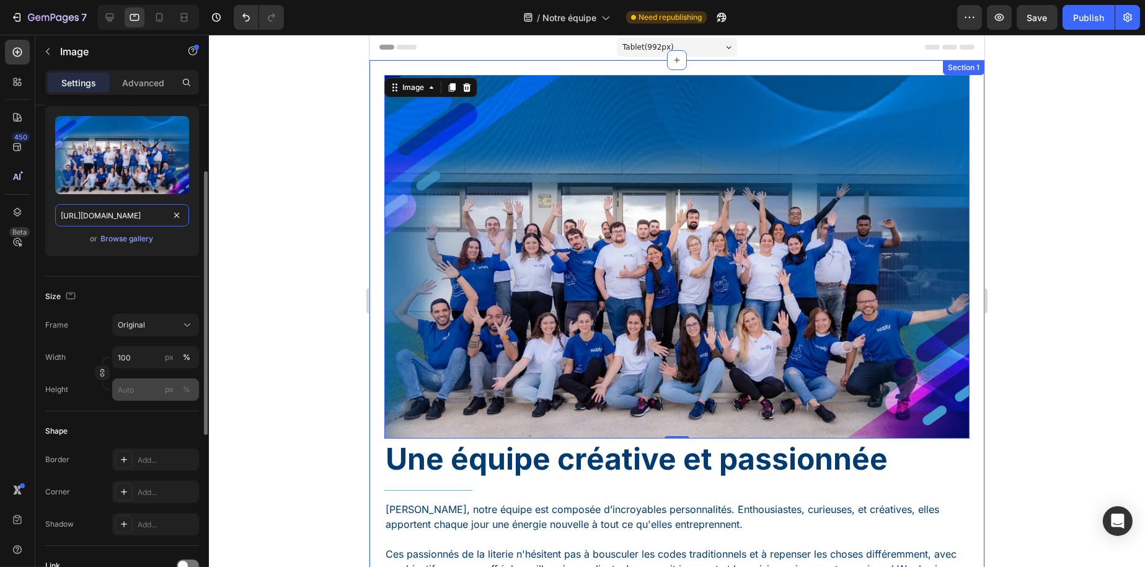
type input "https://cdn.shopify.com/s/files/1/0776/1497/3265/files/gempages_477287261759603…"
click at [150, 385] on input "px %" at bounding box center [155, 389] width 87 height 22
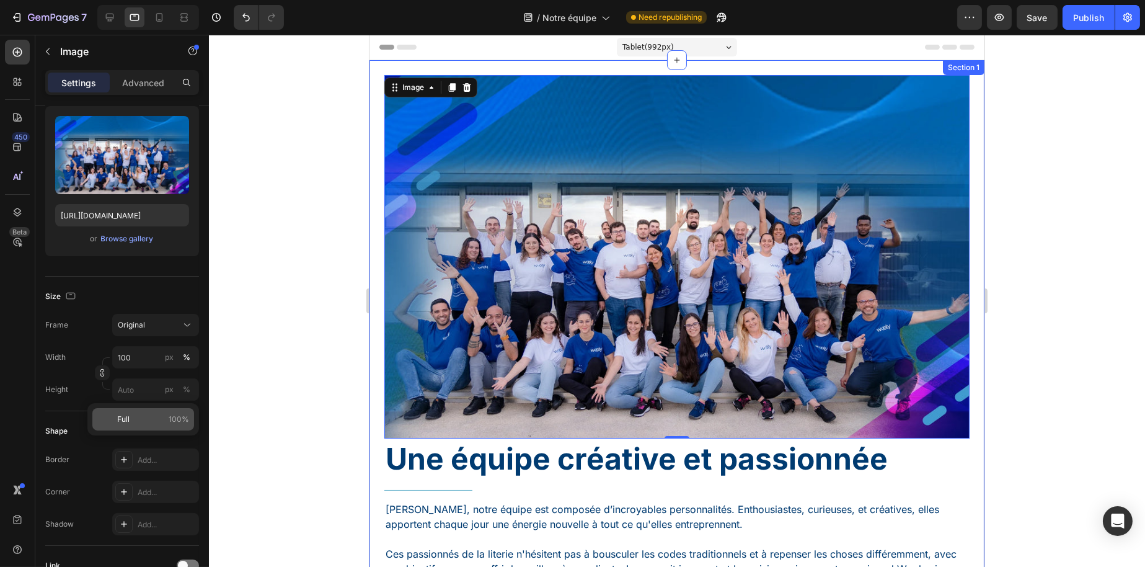
click at [171, 414] on span "100%" at bounding box center [179, 419] width 20 height 11
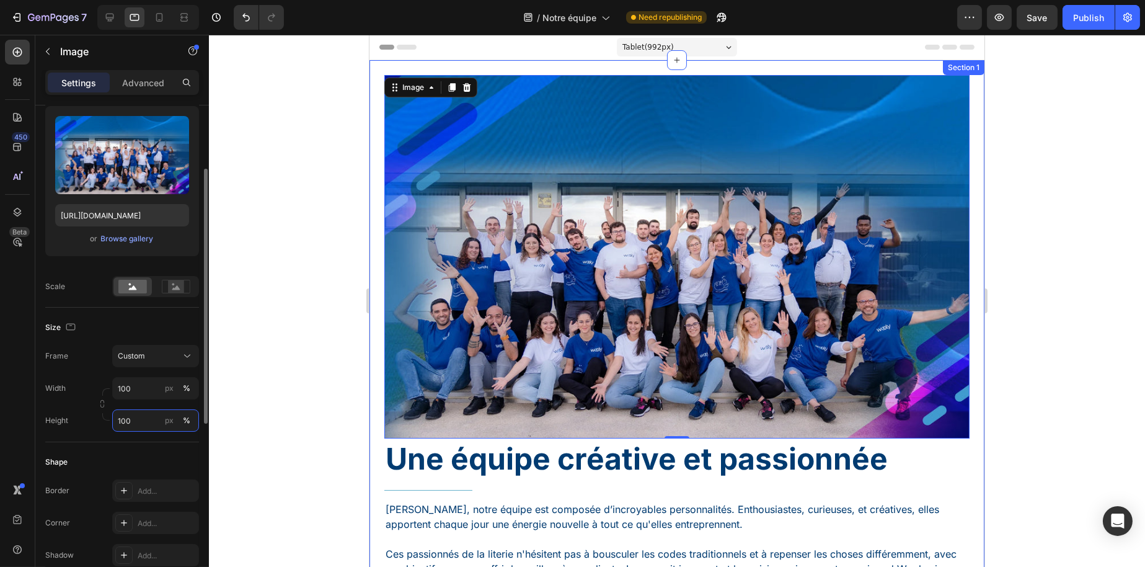
click at [122, 422] on input "100" at bounding box center [155, 420] width 87 height 22
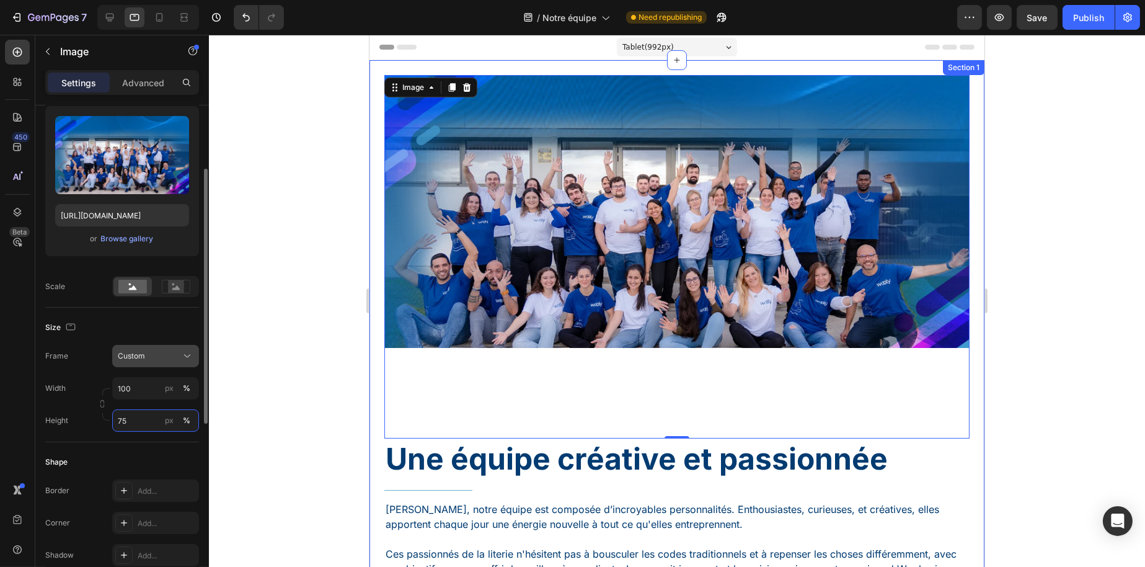
type input "75"
click at [166, 363] on button "Custom" at bounding box center [155, 356] width 87 height 22
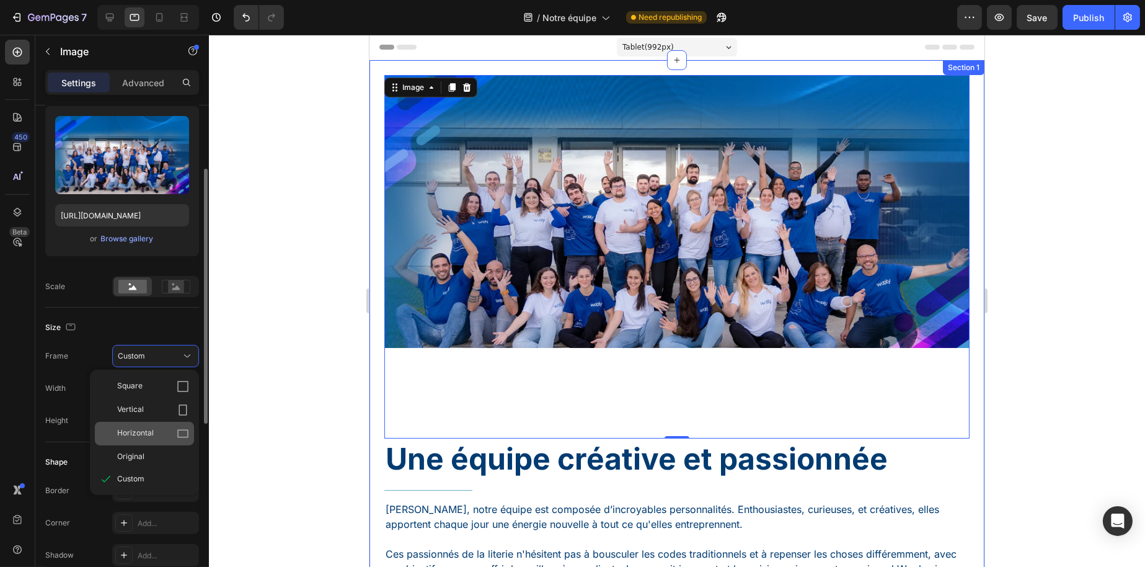
click at [159, 424] on div "Horizontal" at bounding box center [144, 434] width 99 height 24
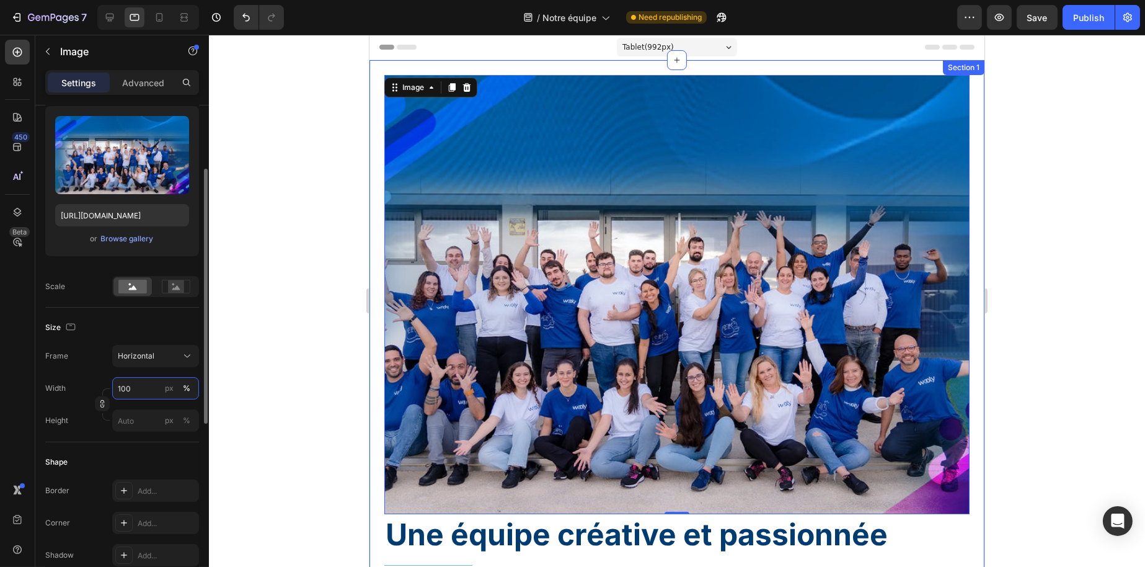
click at [140, 394] on input "100" at bounding box center [155, 388] width 87 height 22
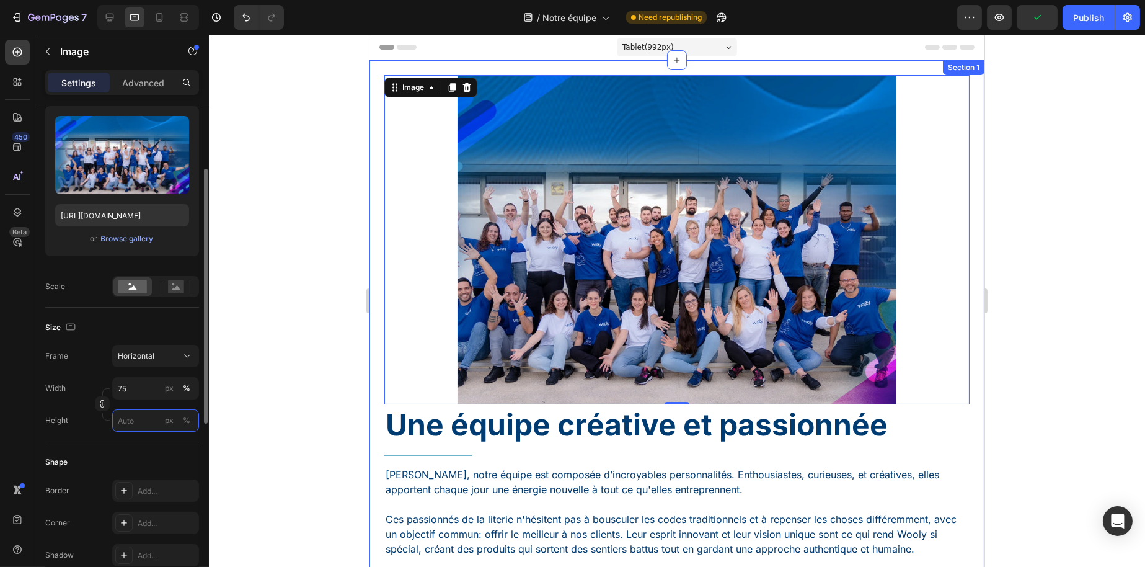
click at [132, 417] on input "px %" at bounding box center [155, 420] width 87 height 22
type input "1"
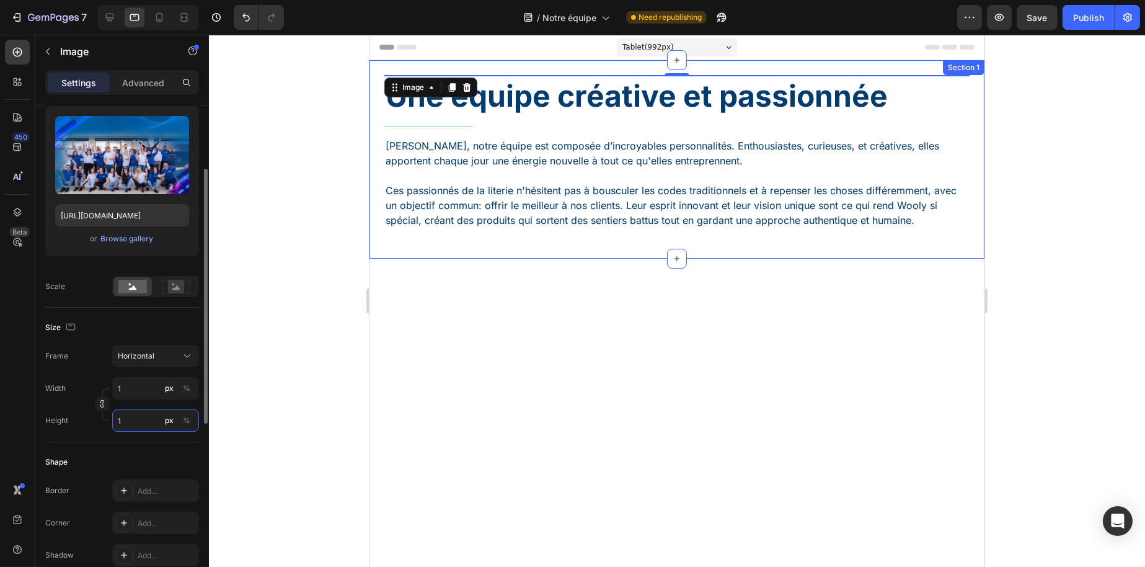
type input "13"
type input "10"
type input "133"
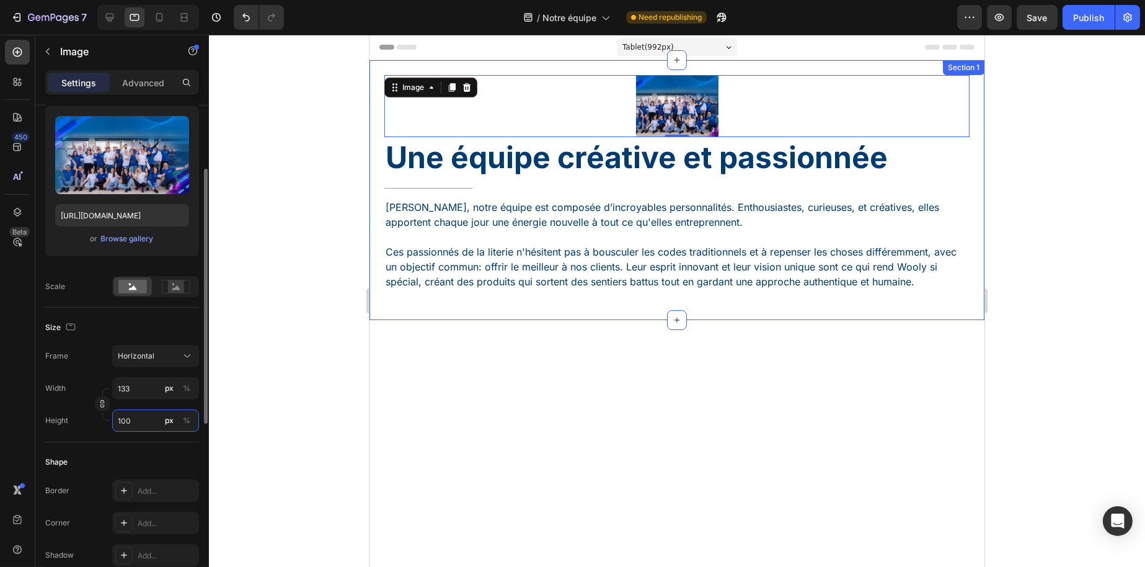
type input "100"
click at [181, 411] on div "px %" at bounding box center [178, 420] width 32 height 22
click at [181, 411] on input "100" at bounding box center [155, 420] width 87 height 22
click at [185, 416] on div "%" at bounding box center [186, 420] width 7 height 11
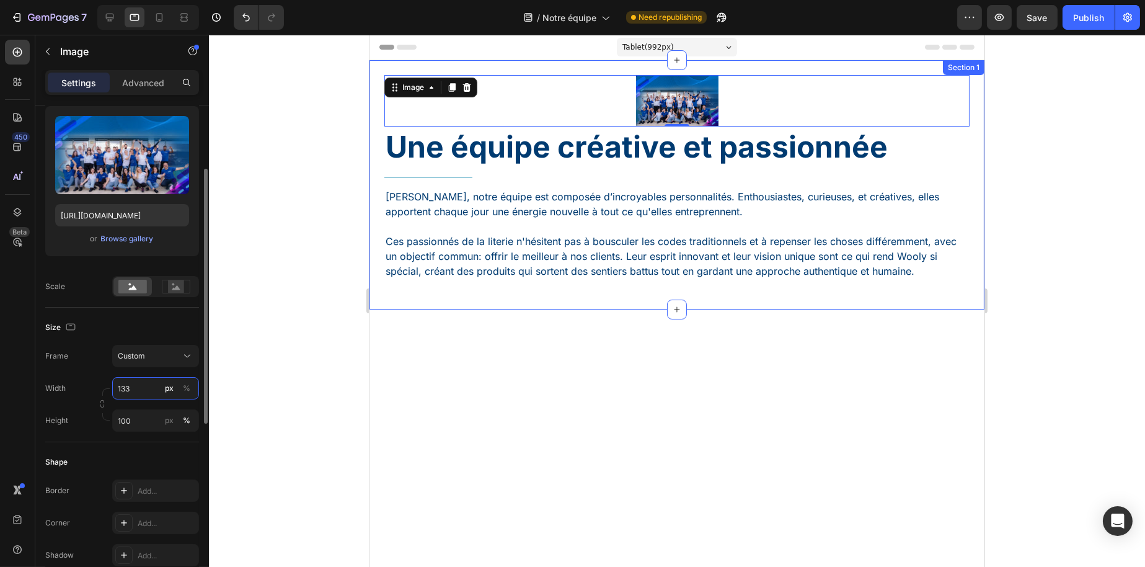
click at [150, 390] on input "133" at bounding box center [155, 388] width 87 height 22
click at [187, 390] on div "%" at bounding box center [186, 388] width 7 height 11
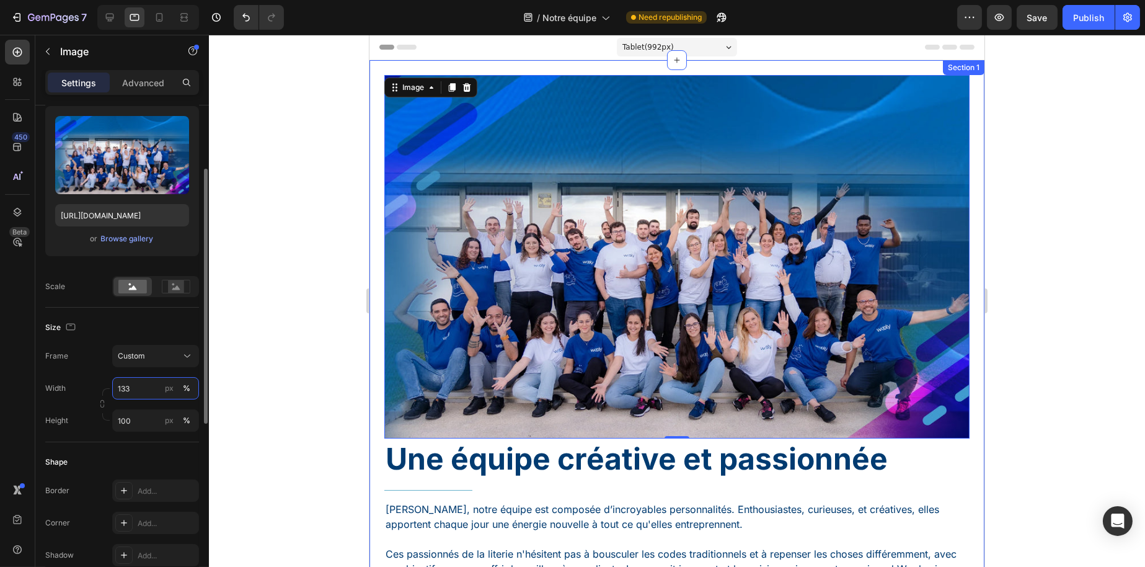
click at [149, 393] on input "133" at bounding box center [155, 388] width 87 height 22
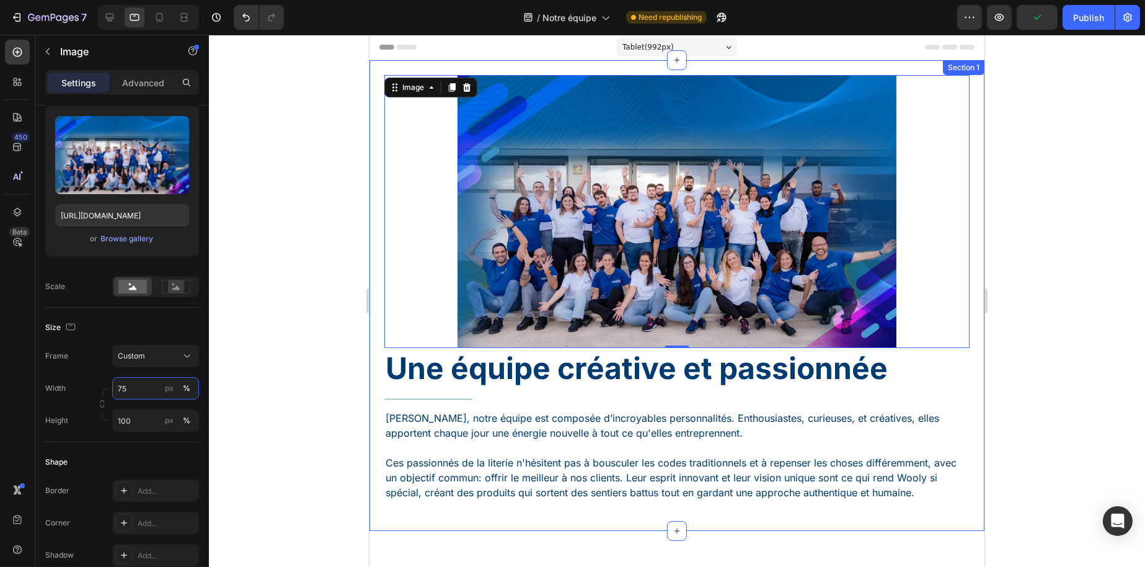
type input "75"
click at [278, 335] on div at bounding box center [677, 301] width 936 height 532
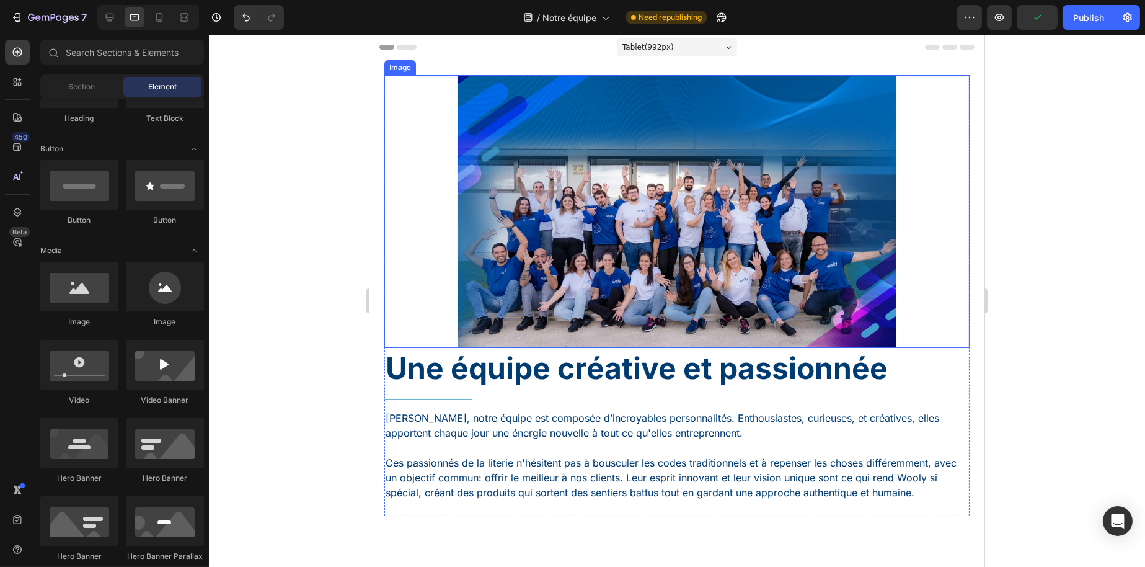
click at [585, 222] on img at bounding box center [676, 211] width 439 height 273
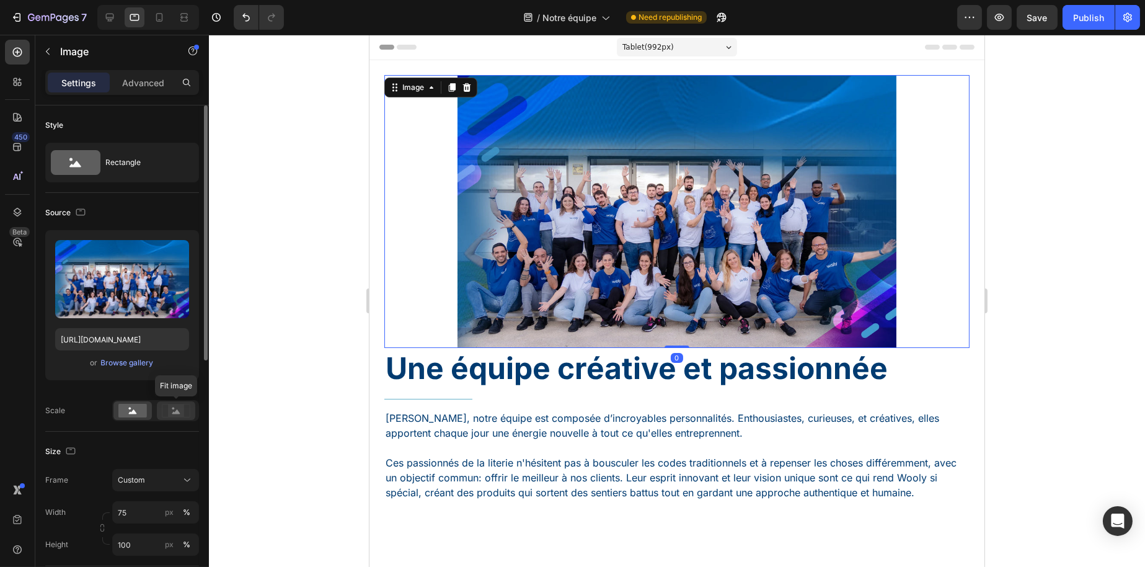
click at [179, 411] on rect at bounding box center [176, 410] width 16 height 12
click at [128, 411] on rect at bounding box center [132, 411] width 29 height 14
click at [148, 469] on button "Custom" at bounding box center [155, 480] width 87 height 22
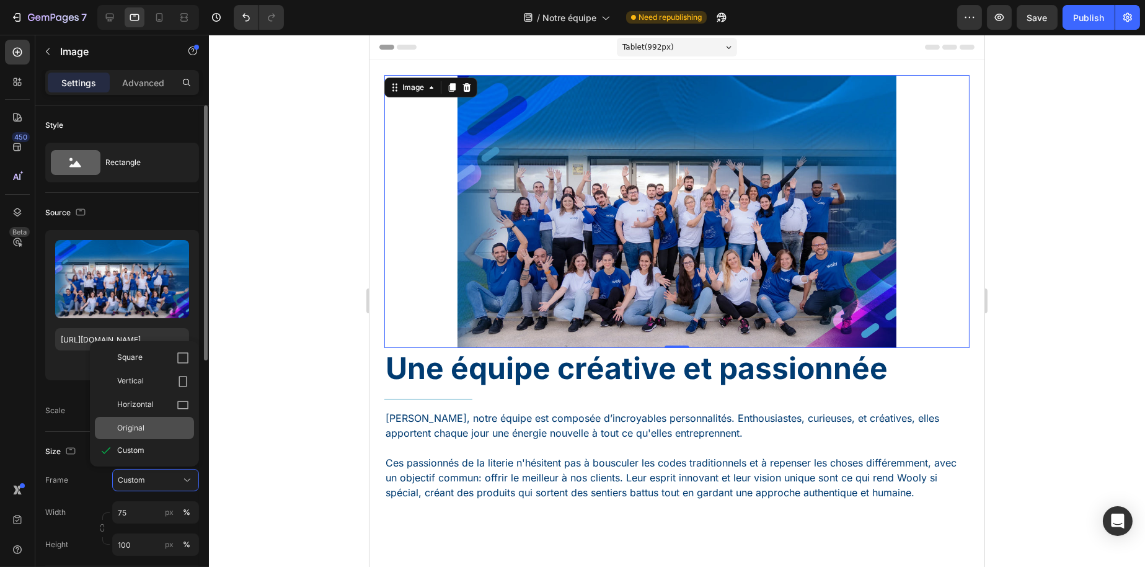
click at [152, 428] on div "Original" at bounding box center [153, 427] width 72 height 11
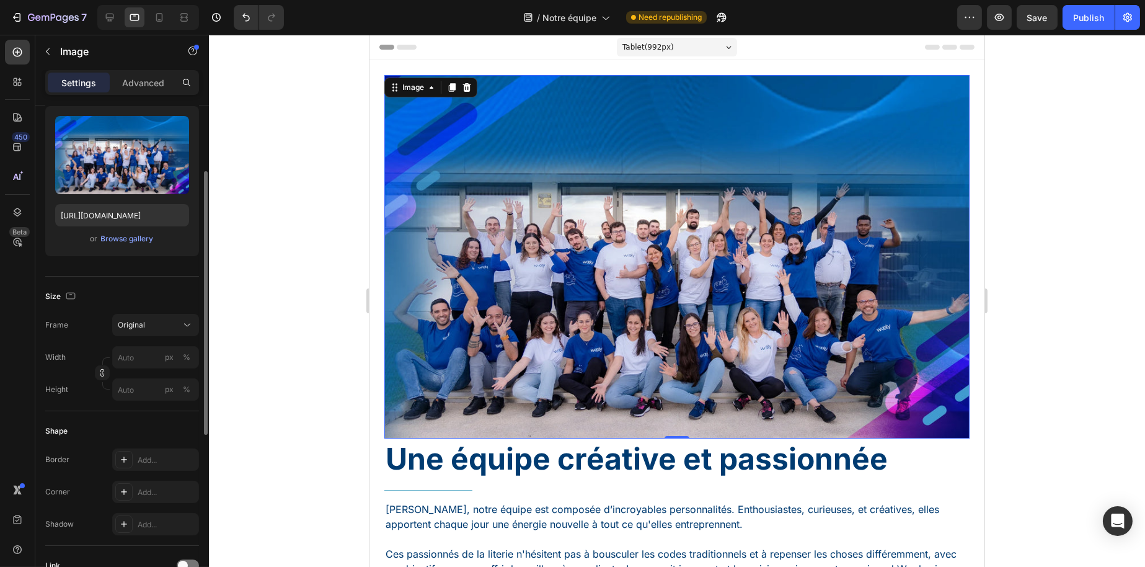
scroll to position [248, 0]
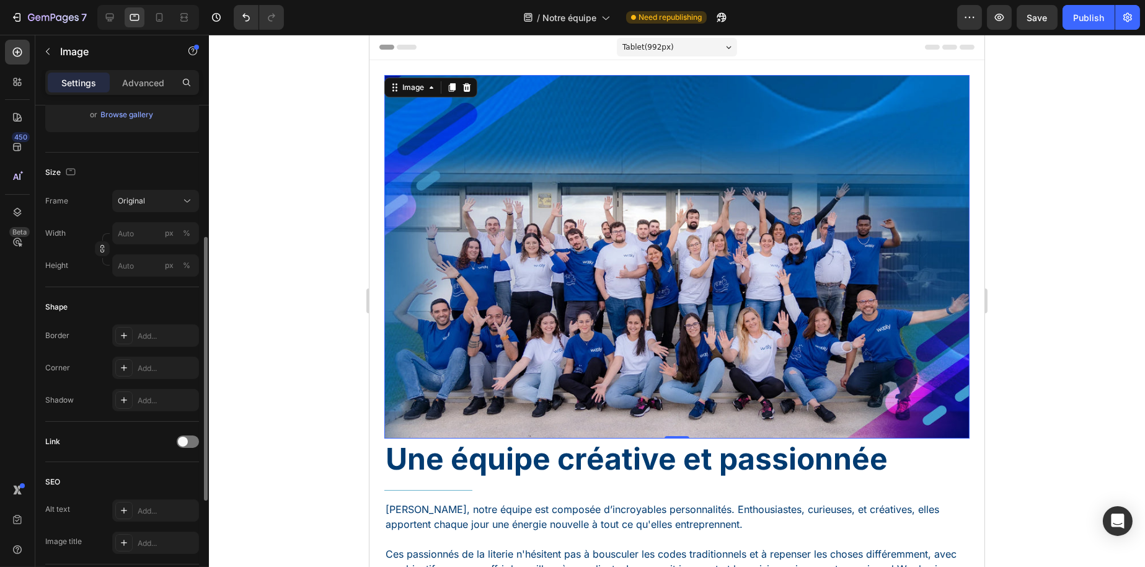
type input "75"
type input "100"
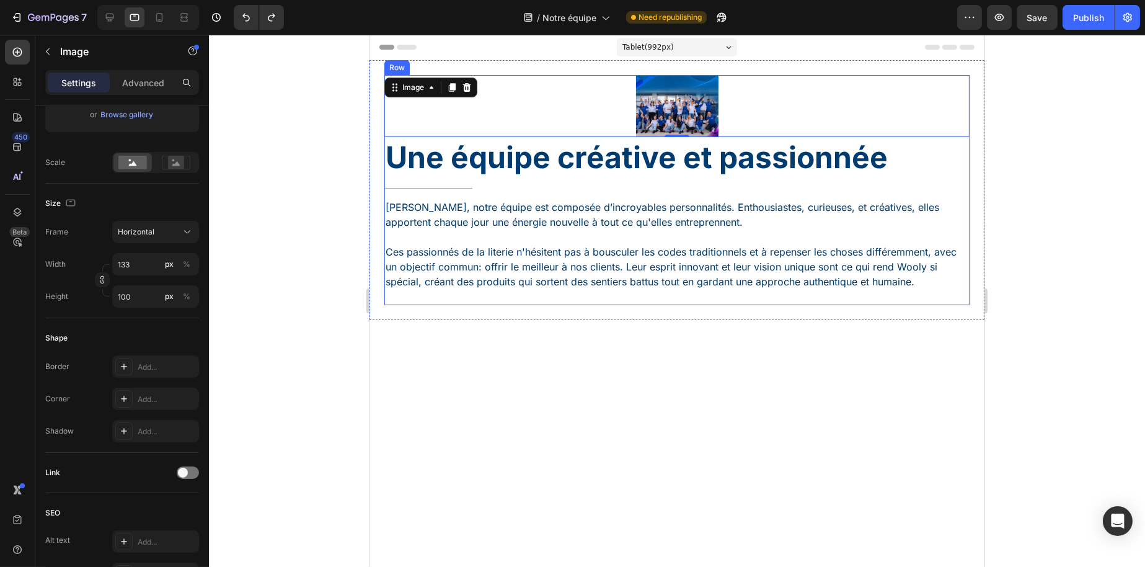
type input "75"
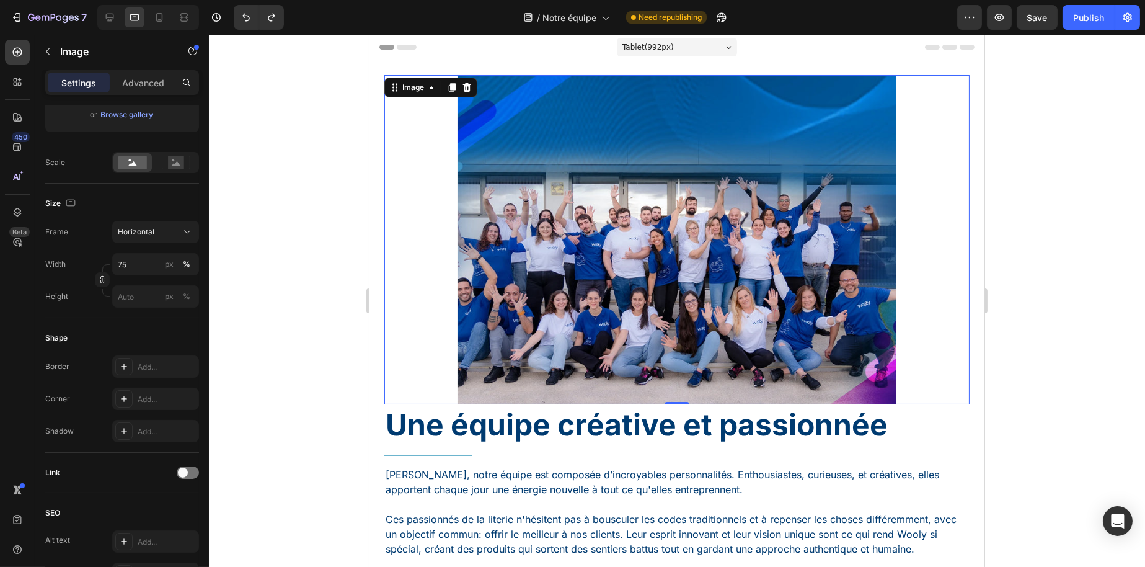
type input "100"
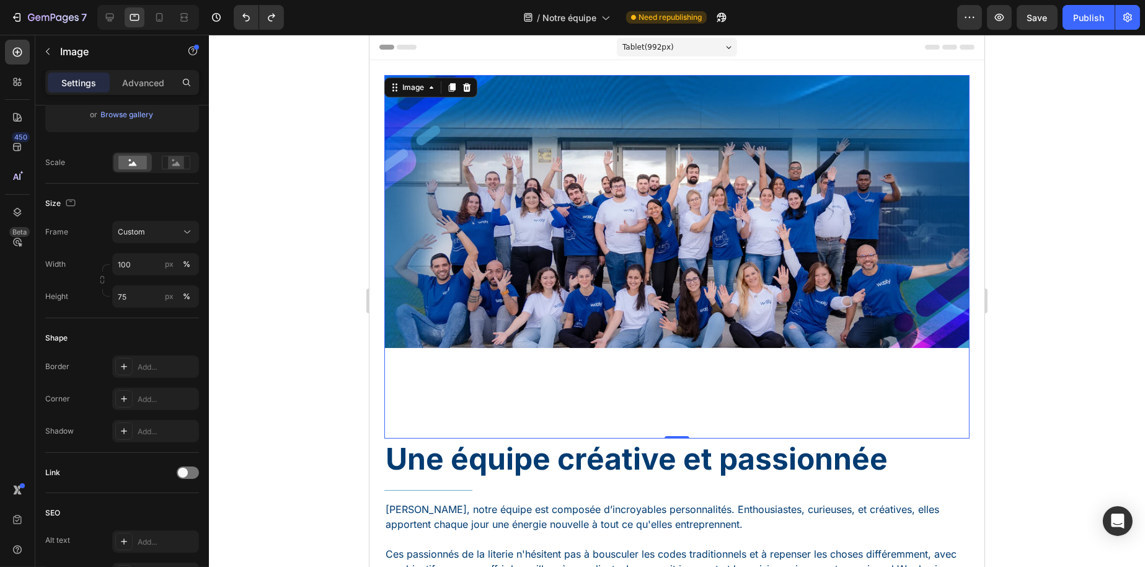
type input "100"
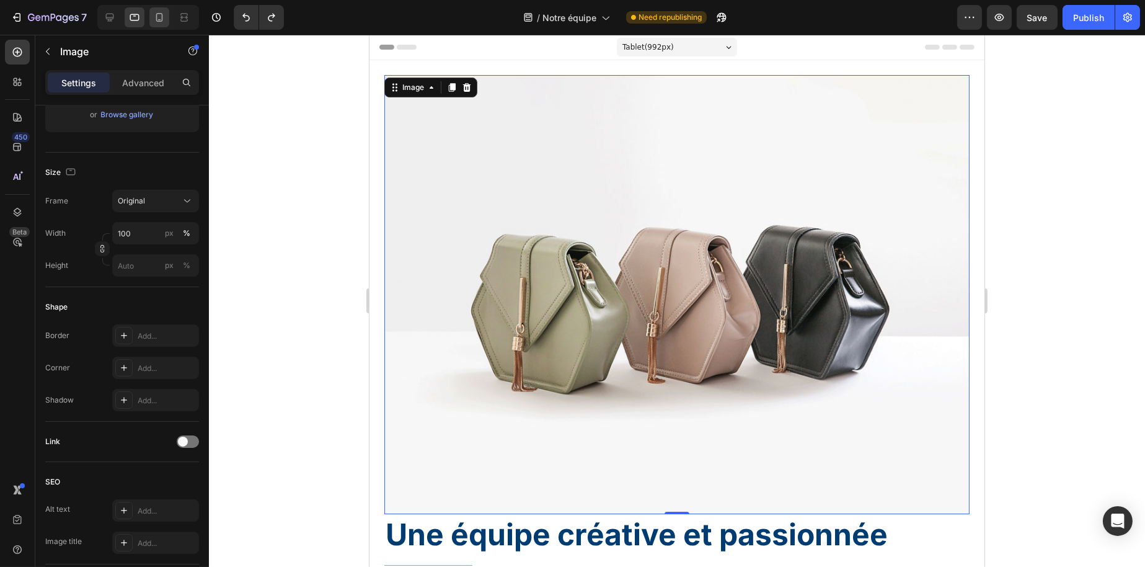
click at [161, 20] on icon at bounding box center [159, 17] width 12 height 12
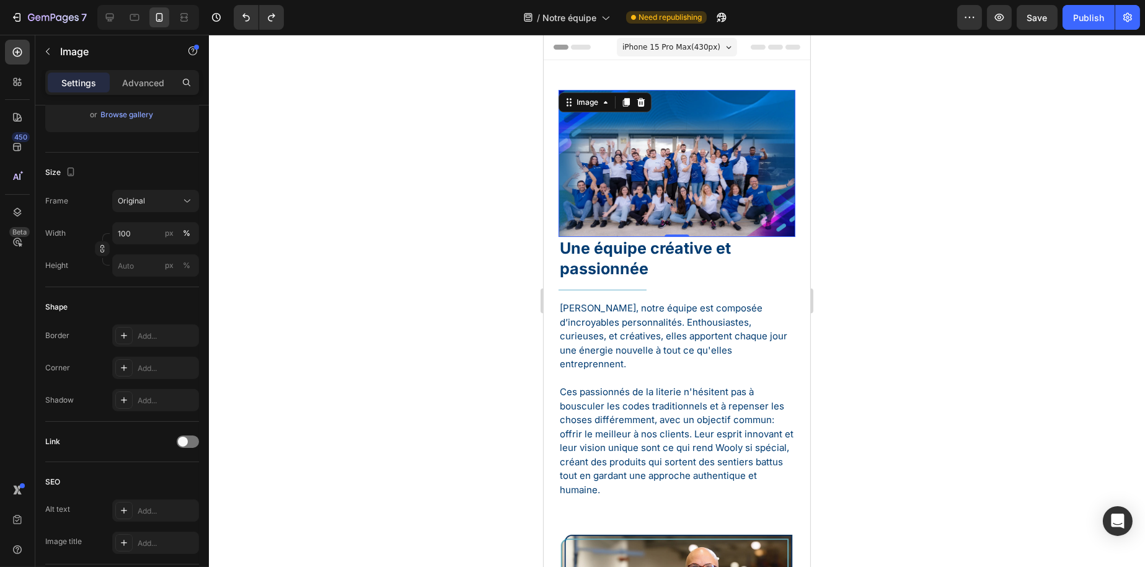
scroll to position [12, 0]
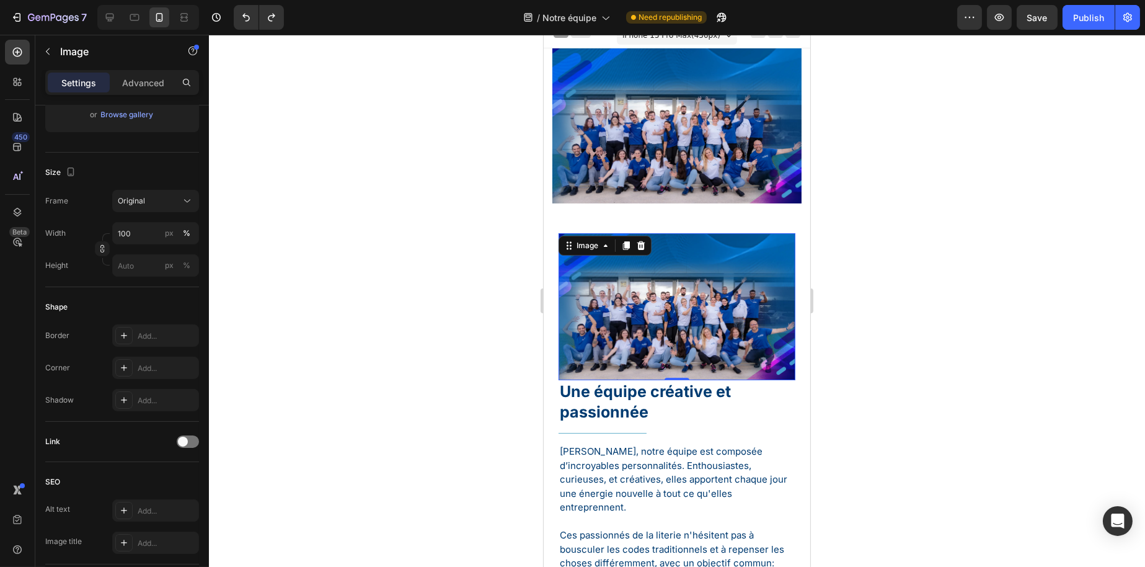
type input "https://cdn.shopify.com/s/files/1/2005/9307/files/image_demo.jpg"
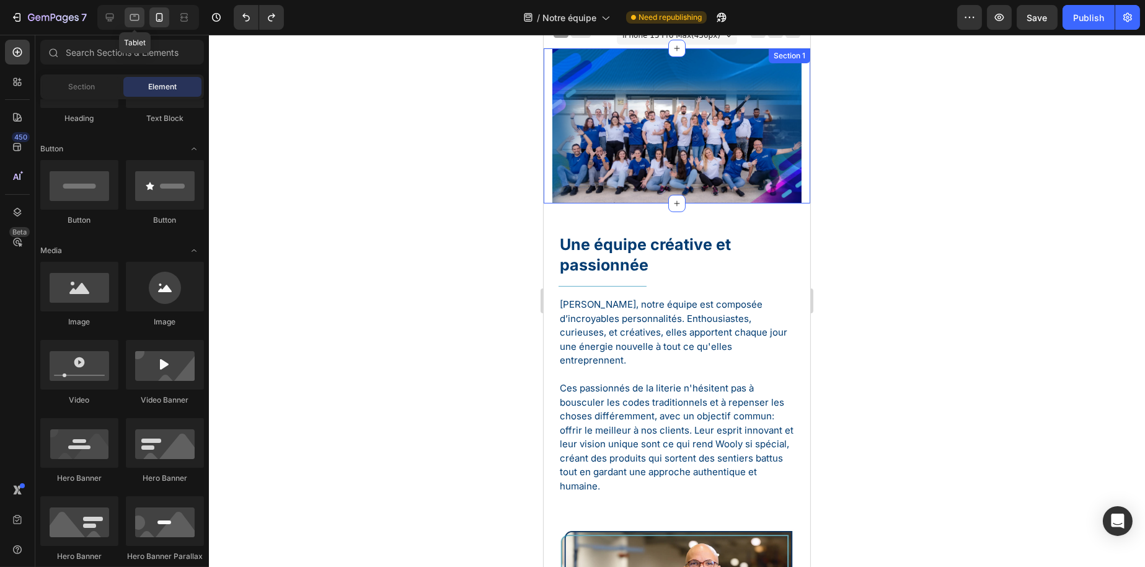
click at [140, 25] on div at bounding box center [135, 17] width 20 height 20
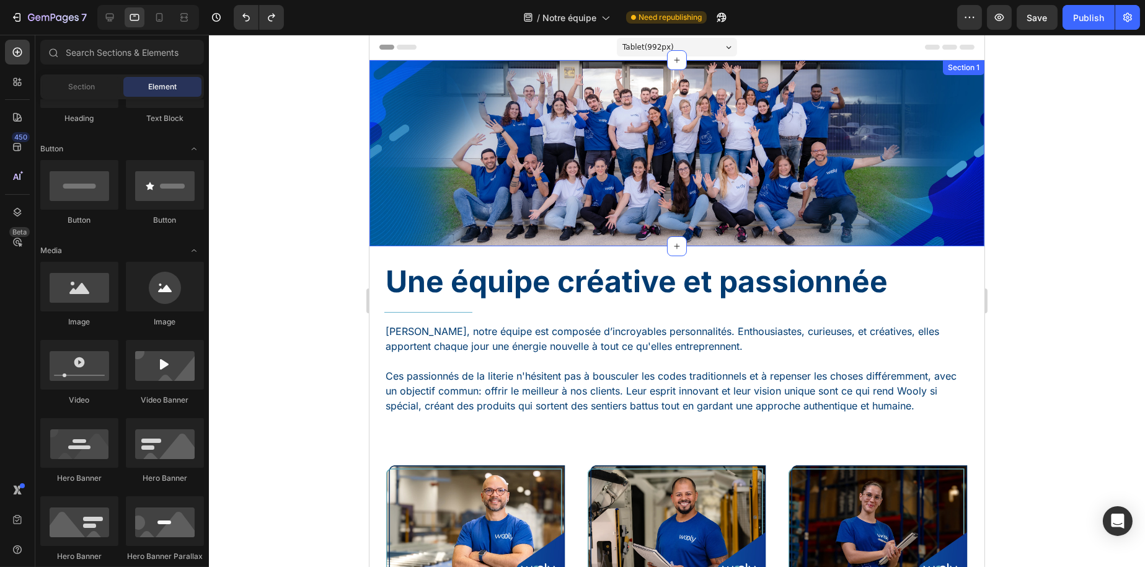
click at [530, 194] on div "Hero Banner Section 1" at bounding box center [676, 153] width 615 height 186
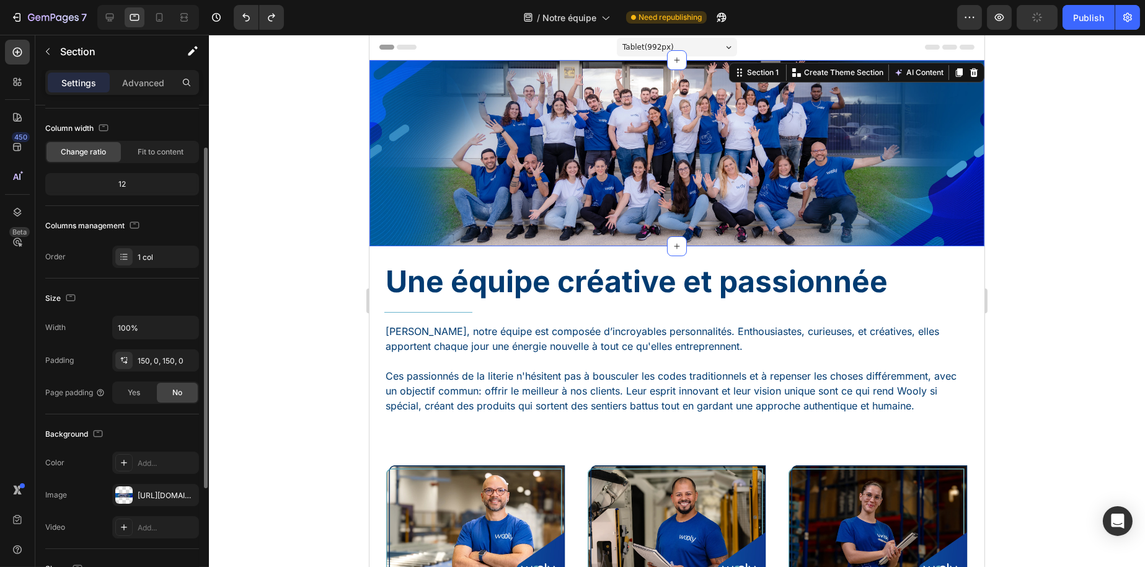
scroll to position [124, 0]
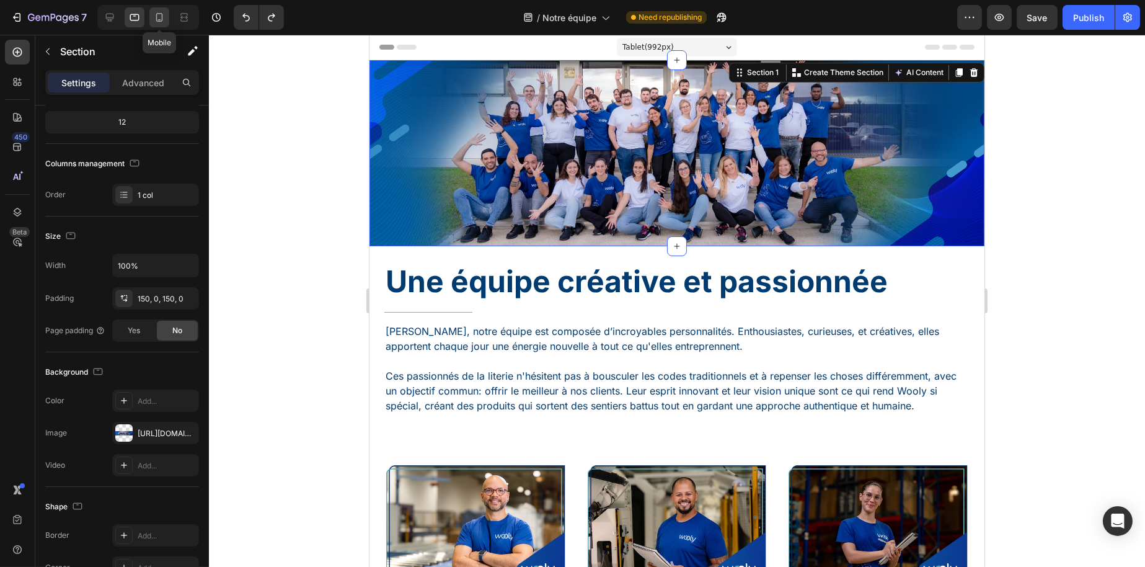
click at [149, 12] on div at bounding box center [159, 17] width 20 height 20
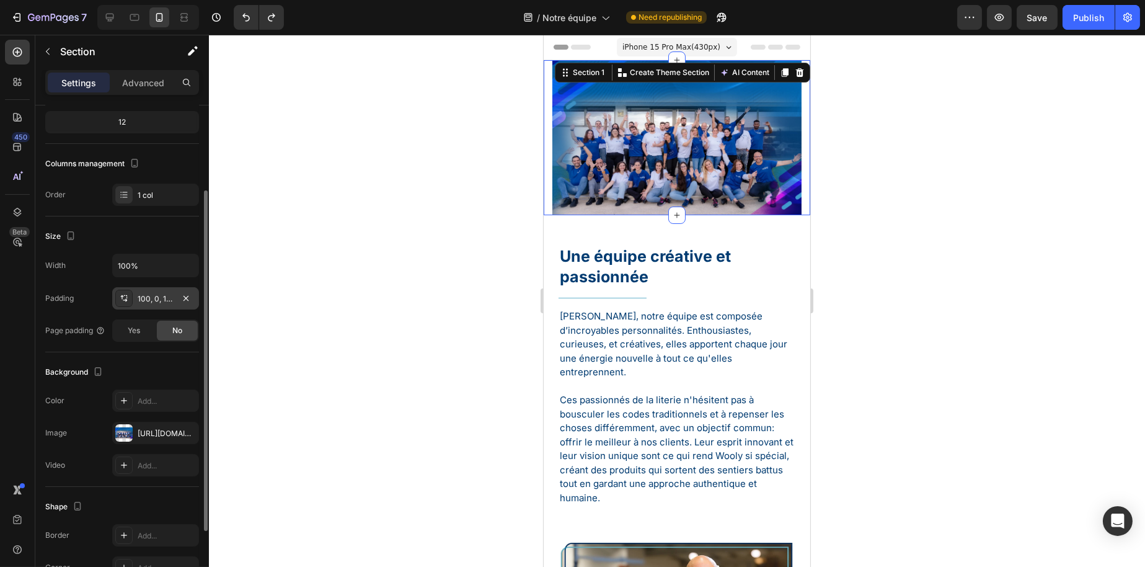
scroll to position [186, 0]
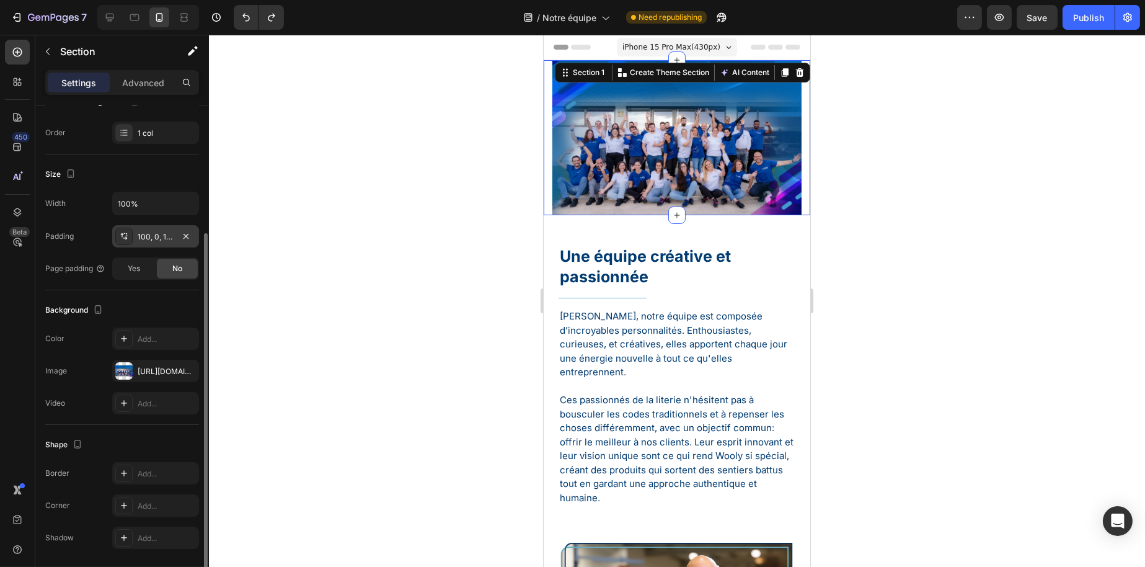
click at [149, 233] on div "100, 0, 150, 0" at bounding box center [156, 236] width 36 height 11
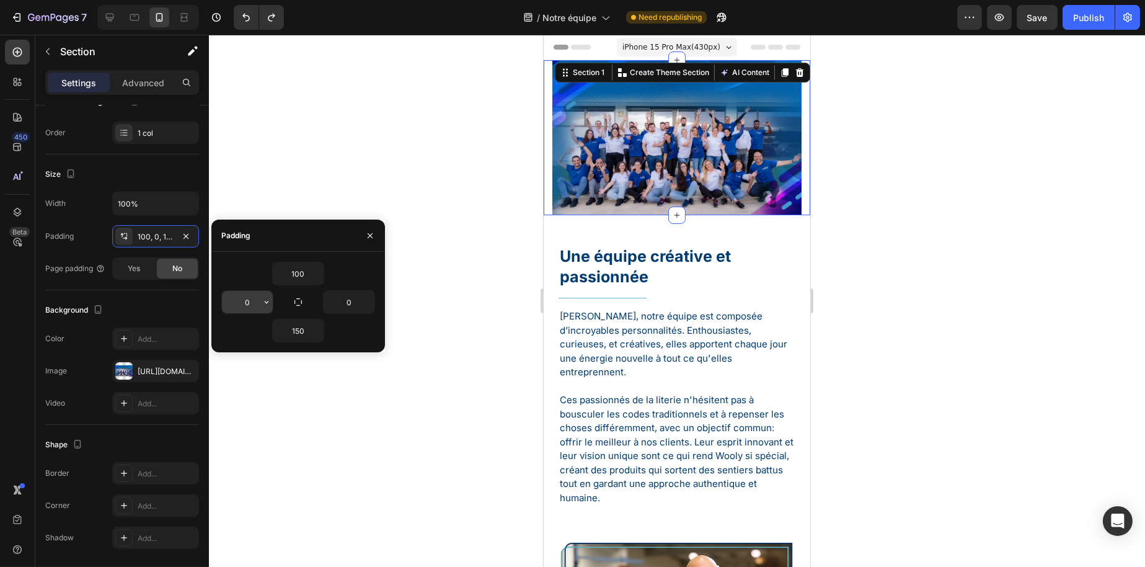
click at [252, 300] on input "0" at bounding box center [247, 302] width 51 height 22
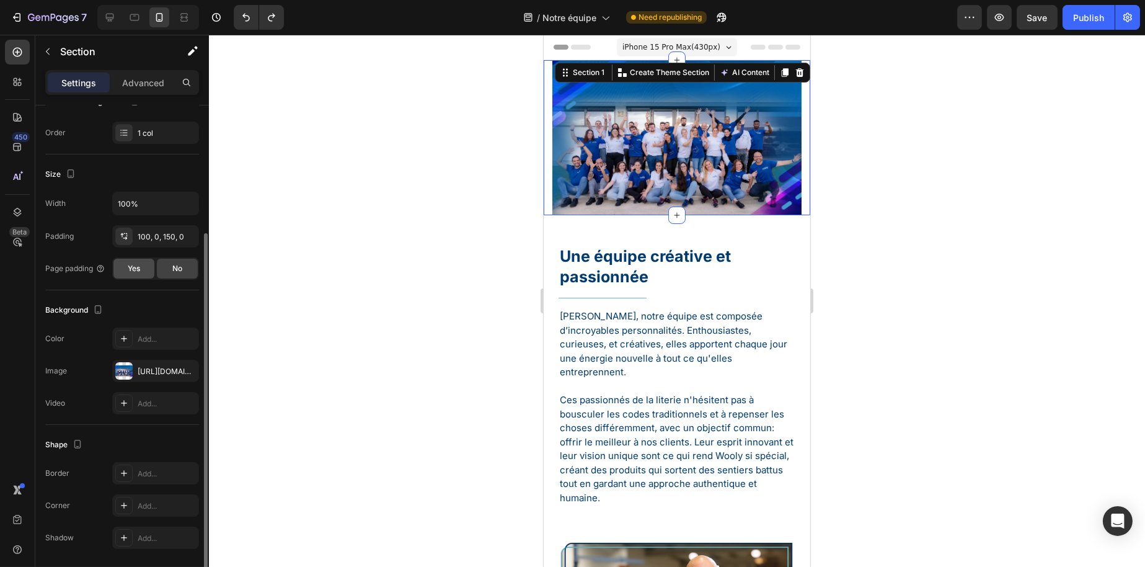
click at [153, 268] on div "Yes" at bounding box center [133, 269] width 41 height 20
click at [174, 265] on span "No" at bounding box center [177, 268] width 10 height 11
click at [164, 264] on div "No" at bounding box center [177, 269] width 41 height 20
click at [151, 265] on div "Yes" at bounding box center [133, 269] width 41 height 20
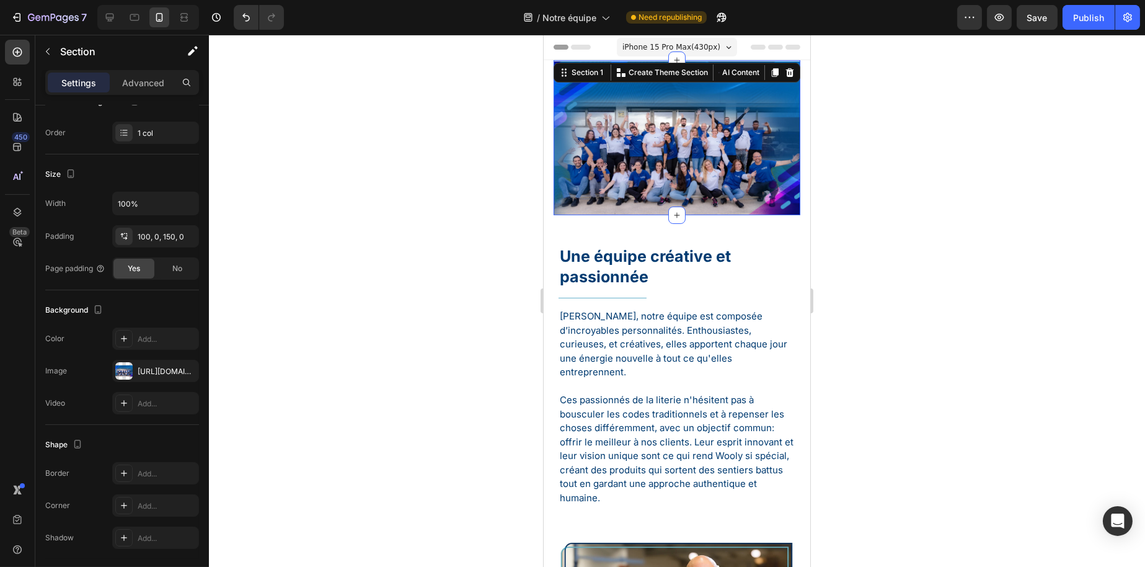
click at [400, 223] on div at bounding box center [677, 301] width 936 height 532
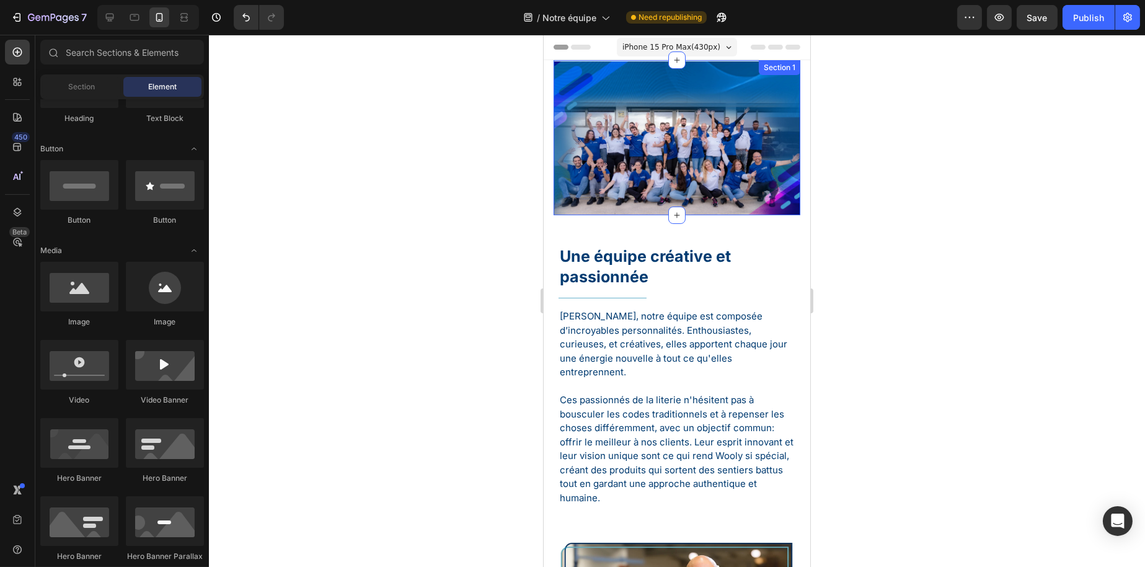
click at [695, 155] on div "Hero Banner Section 1" at bounding box center [676, 137] width 247 height 155
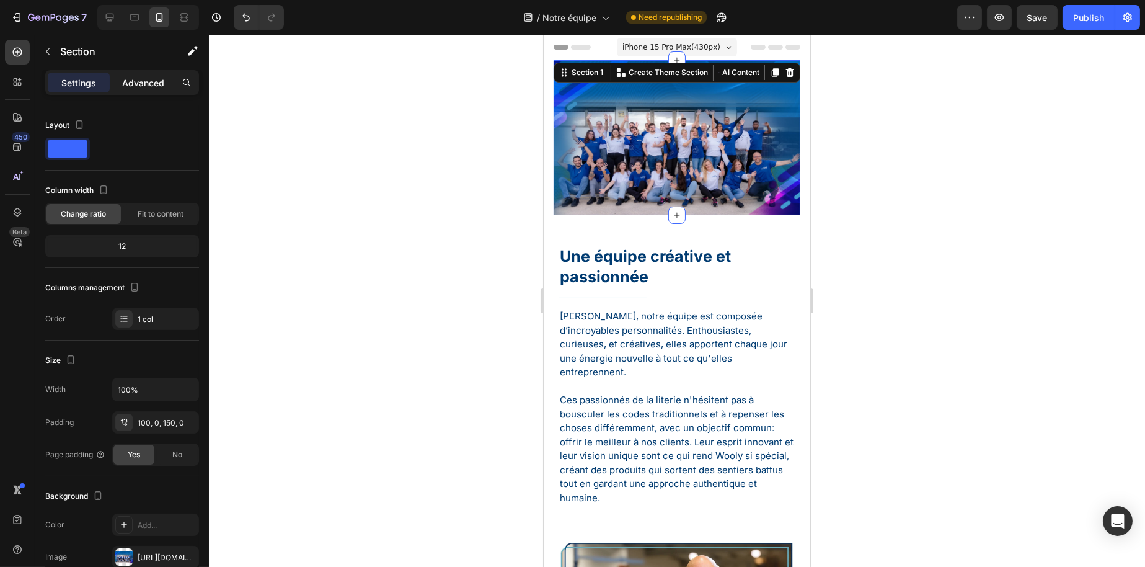
click at [155, 76] on p "Advanced" at bounding box center [143, 82] width 42 height 13
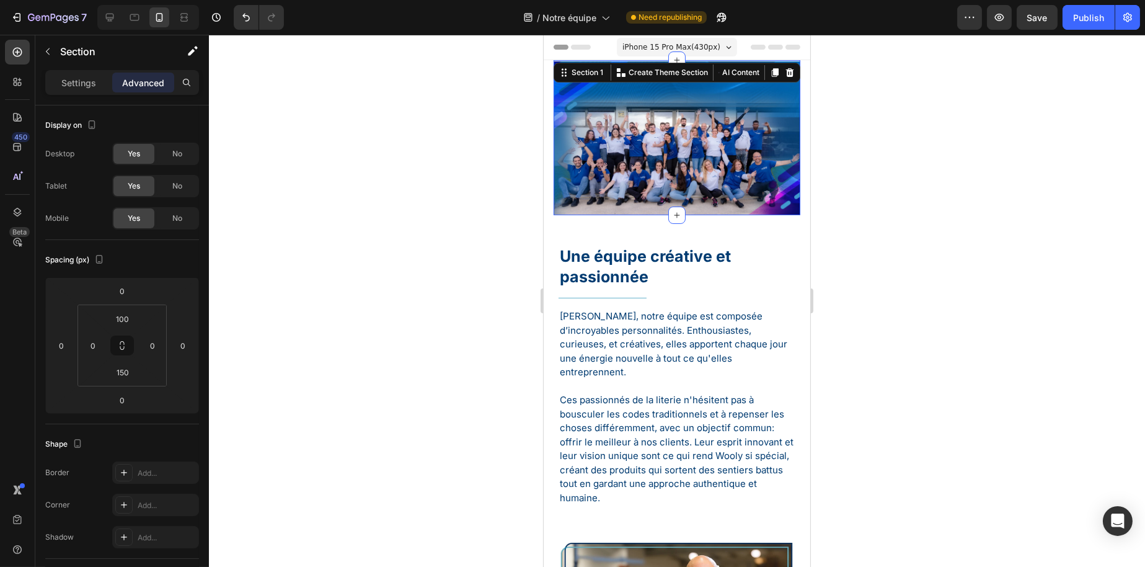
click at [781, 152] on div "Hero Banner Section 1 Create Theme Section AI Content Write with GemAI What wou…" at bounding box center [676, 137] width 247 height 155
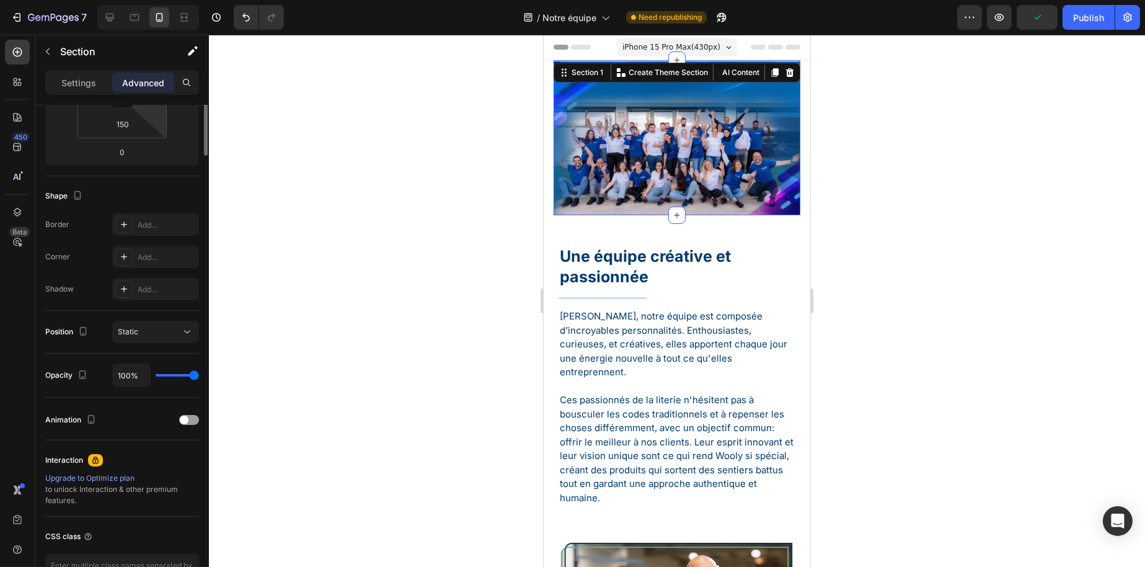
scroll to position [0, 0]
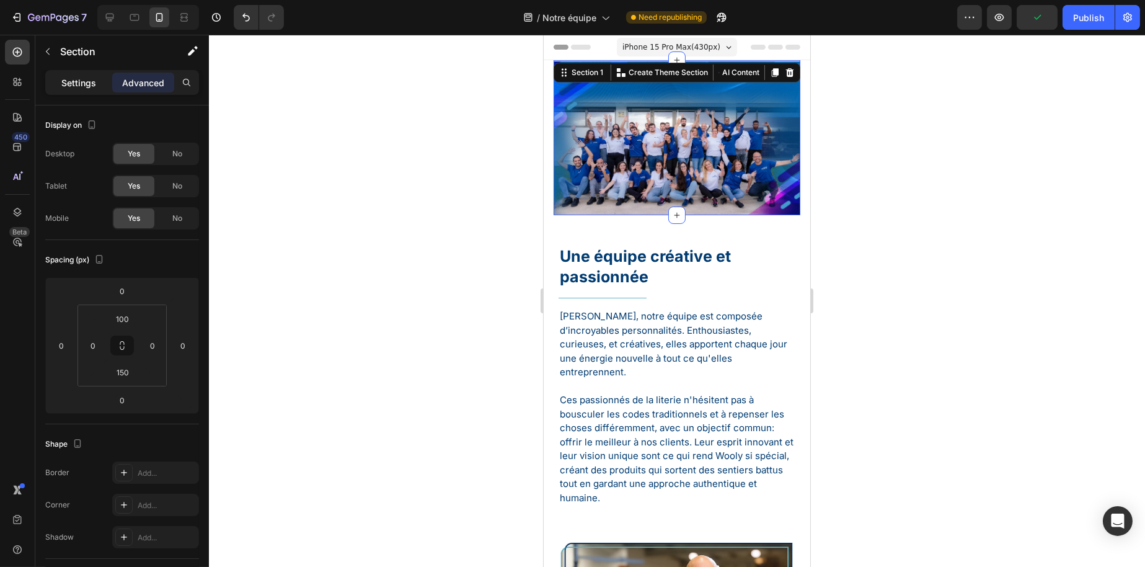
click at [79, 82] on p "Settings" at bounding box center [78, 82] width 35 height 13
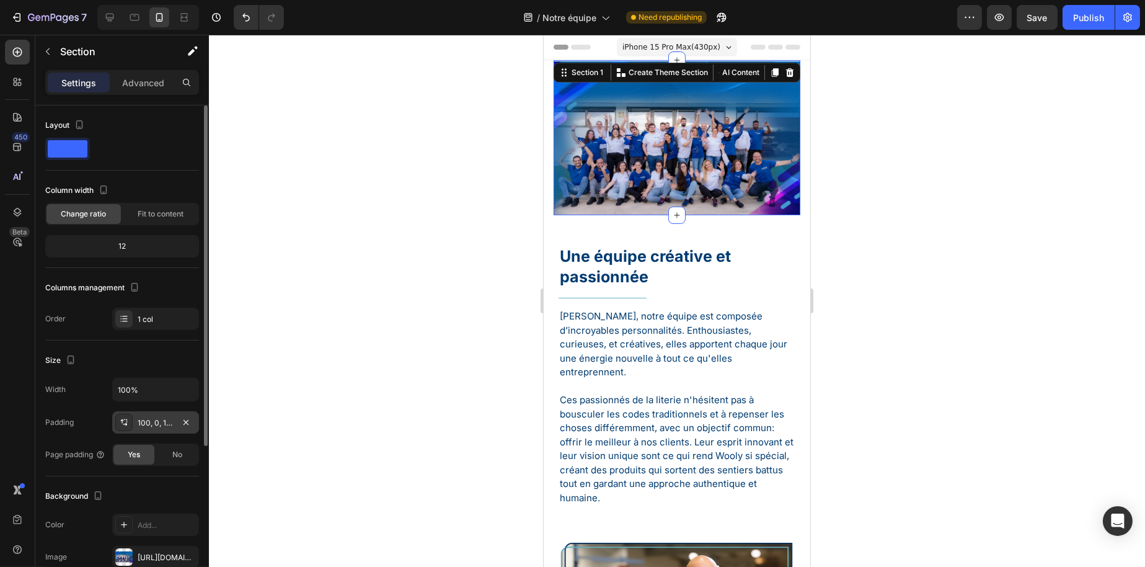
click at [161, 424] on div "100, 0, 150, 0" at bounding box center [156, 422] width 36 height 11
click at [167, 216] on span "Fit to content" at bounding box center [161, 213] width 46 height 11
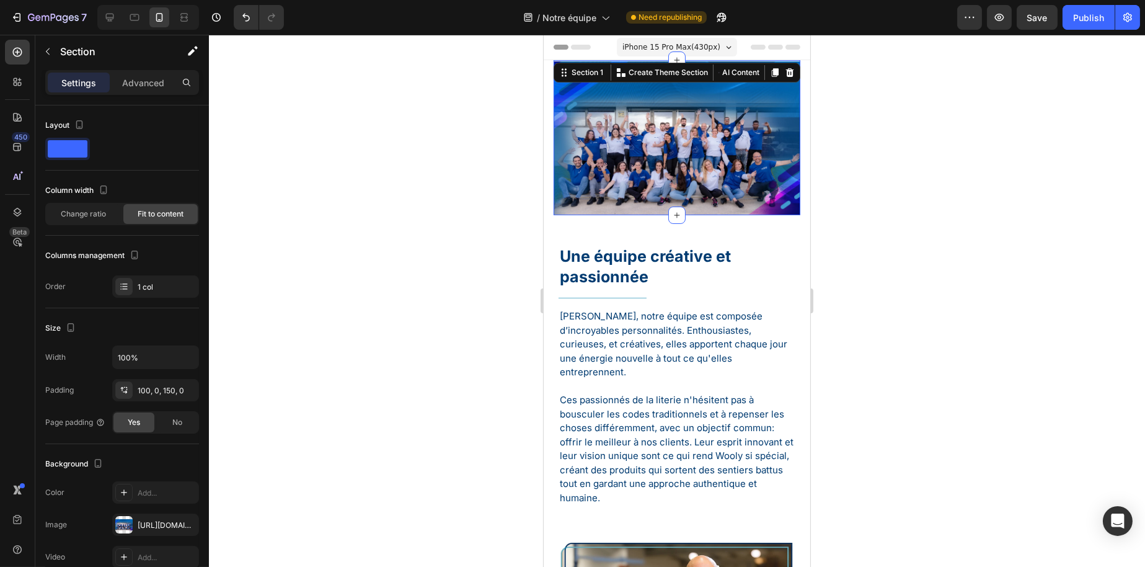
click at [511, 129] on div at bounding box center [677, 301] width 936 height 532
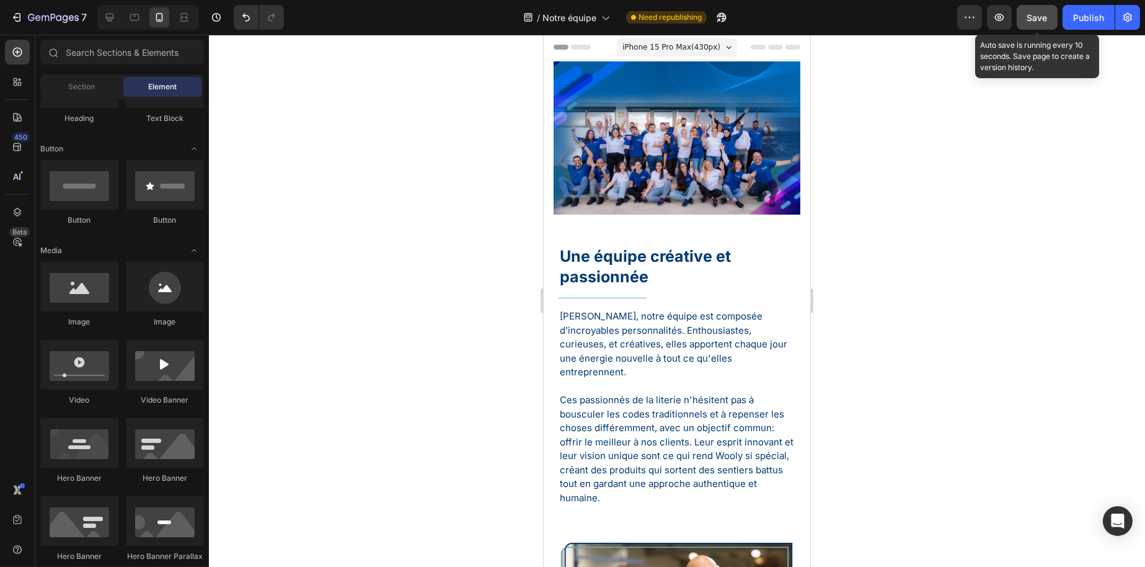
click at [1038, 20] on span "Save" at bounding box center [1038, 17] width 20 height 11
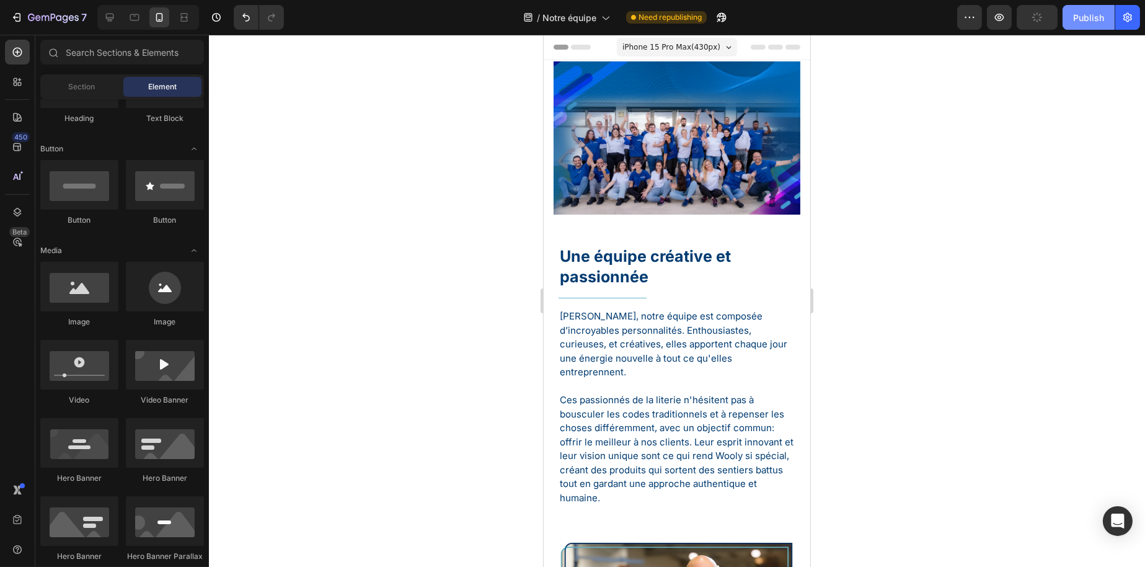
click at [1075, 15] on div "Publish" at bounding box center [1089, 17] width 31 height 13
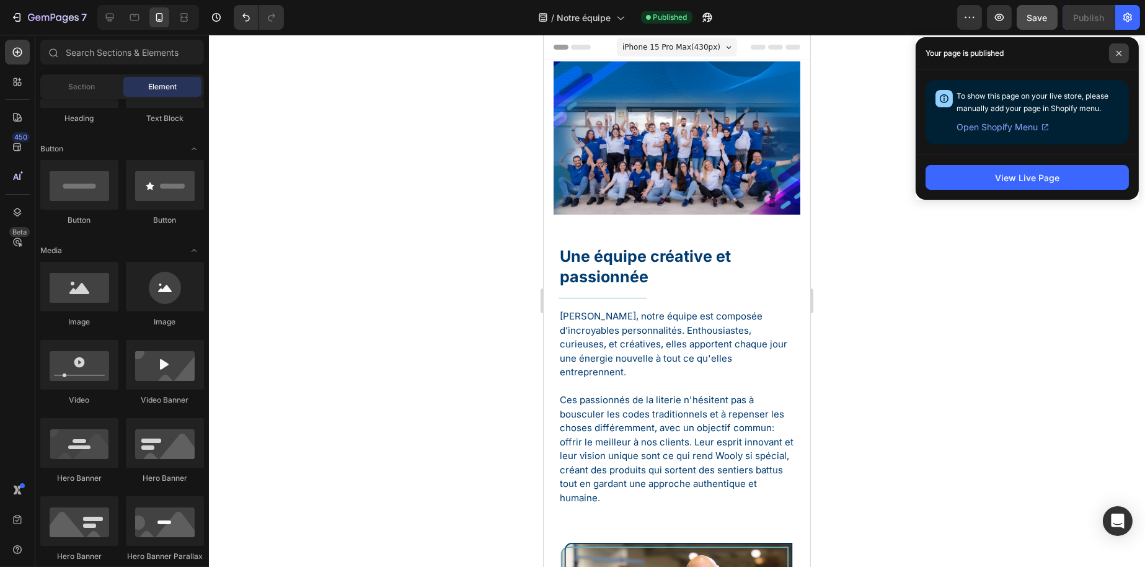
click at [1119, 60] on span at bounding box center [1120, 53] width 20 height 20
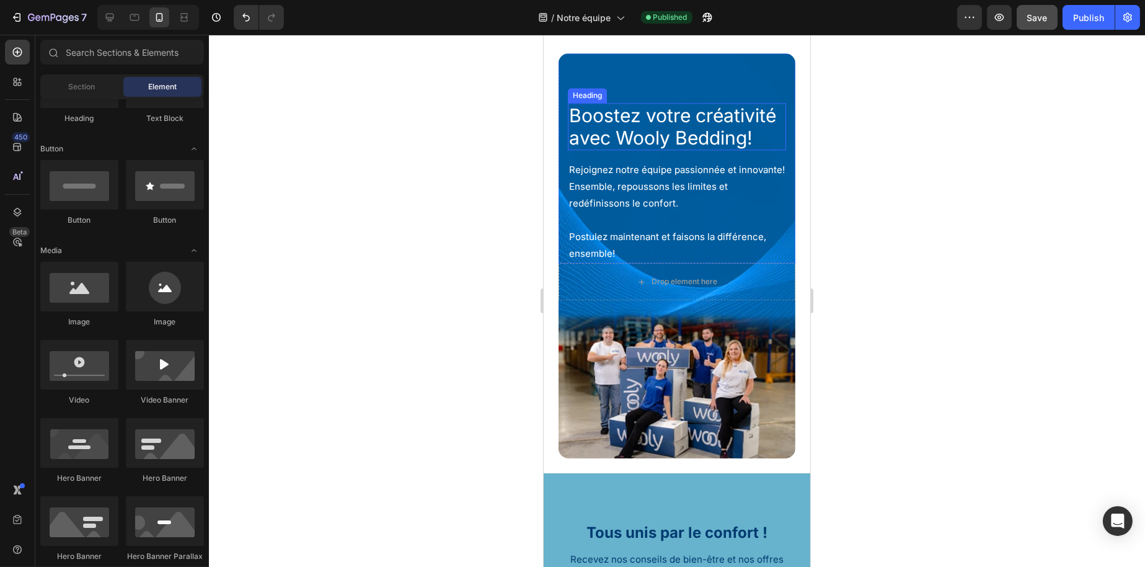
scroll to position [6787, 0]
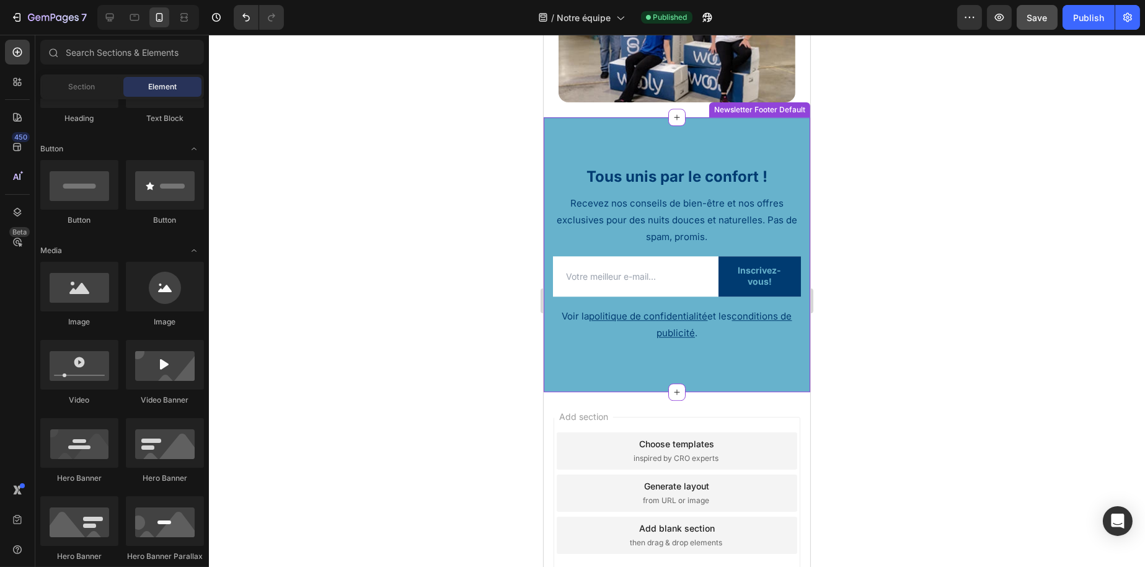
click at [719, 272] on button "Inscrivez-vous!" at bounding box center [759, 276] width 82 height 40
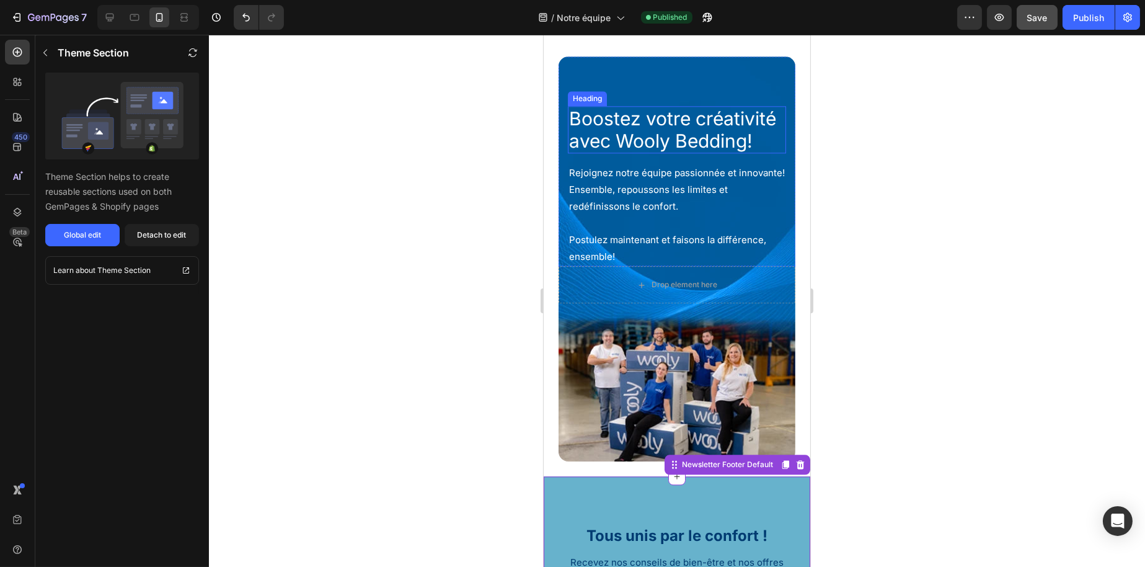
scroll to position [6229, 0]
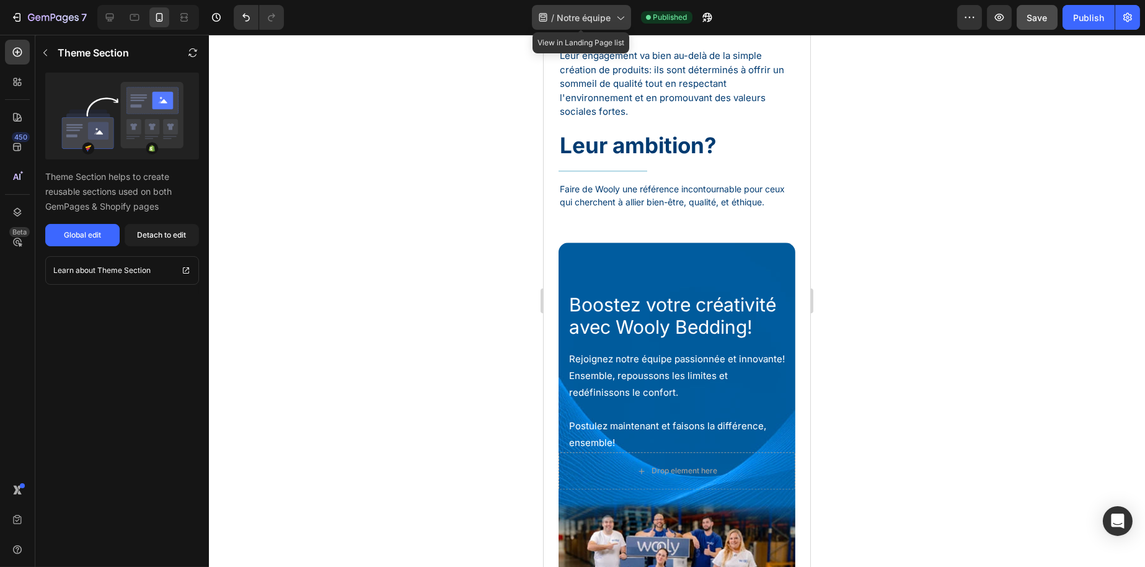
click at [593, 12] on span "Notre équipe" at bounding box center [585, 17] width 54 height 13
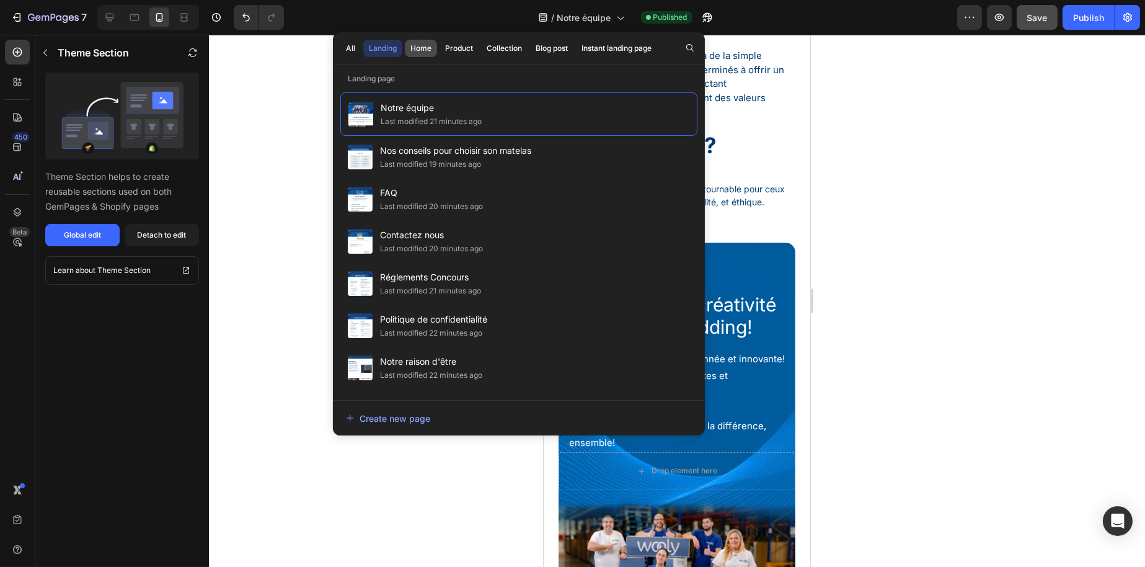
click at [440, 55] on button "Home" at bounding box center [459, 48] width 39 height 17
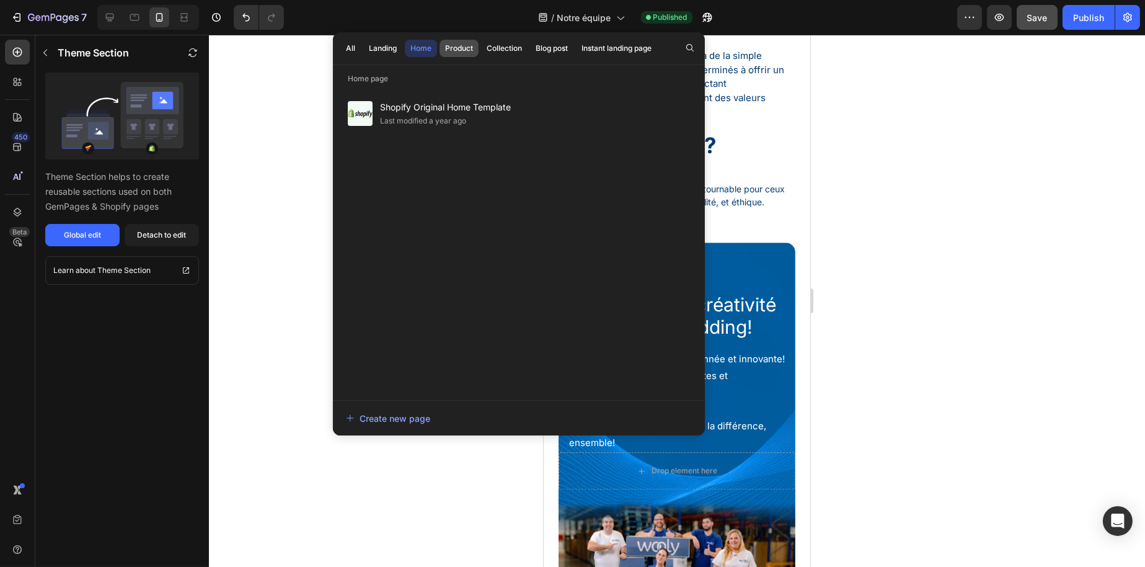
click at [453, 49] on div "Product" at bounding box center [459, 48] width 28 height 11
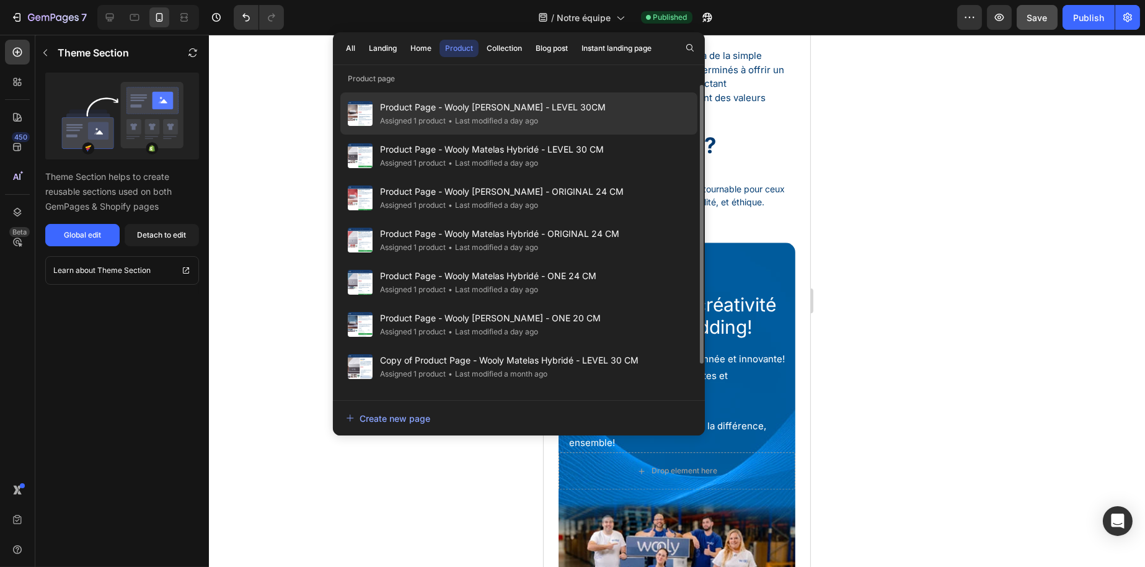
click at [433, 117] on div "Assigned 1 product" at bounding box center [413, 121] width 66 height 12
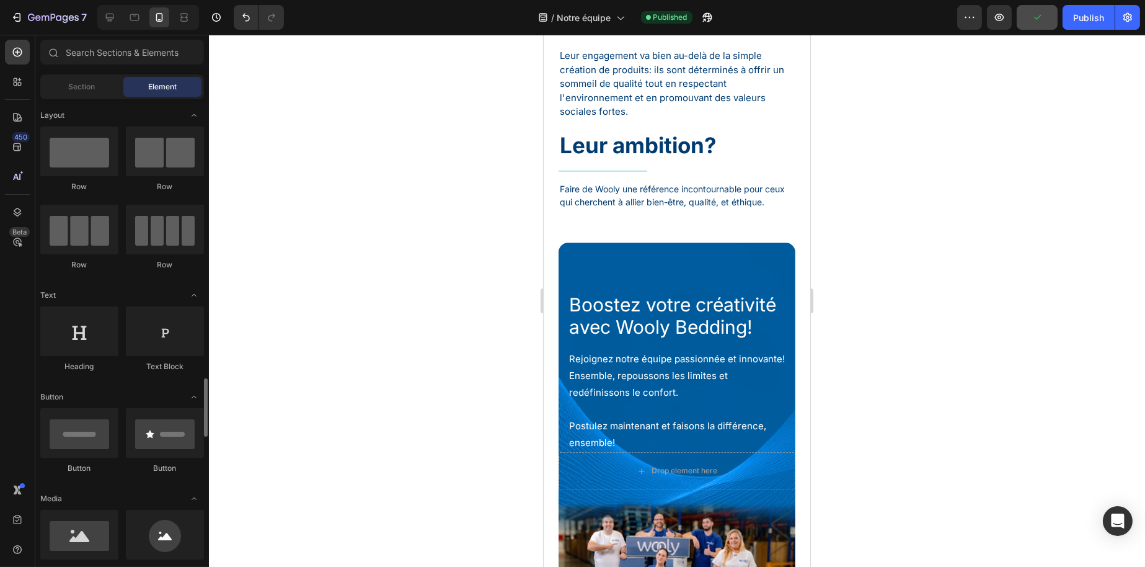
scroll to position [248, 0]
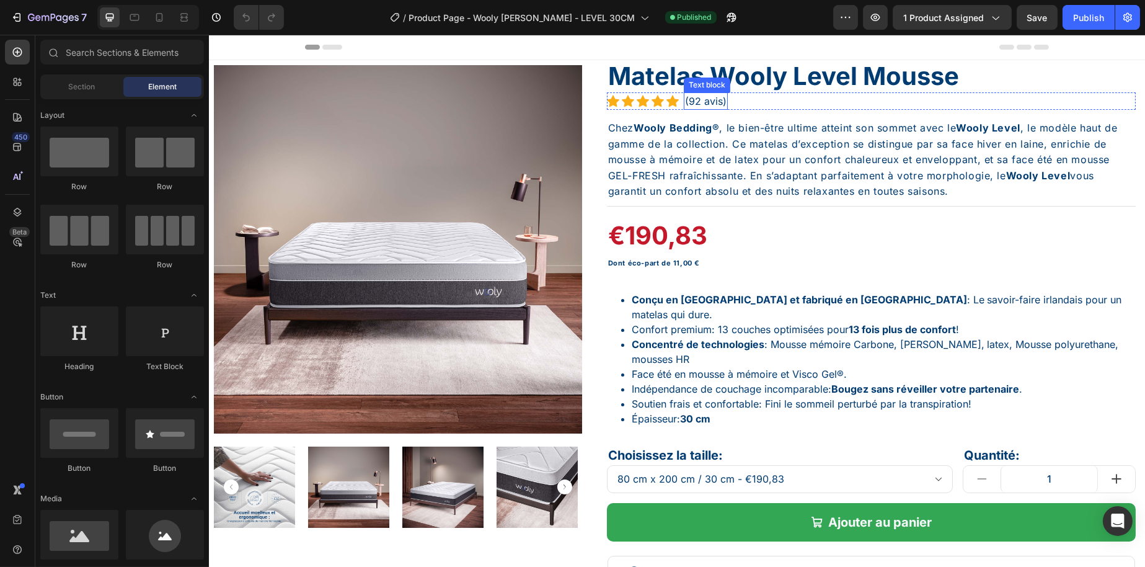
click at [687, 82] on div "Text block" at bounding box center [707, 84] width 42 height 11
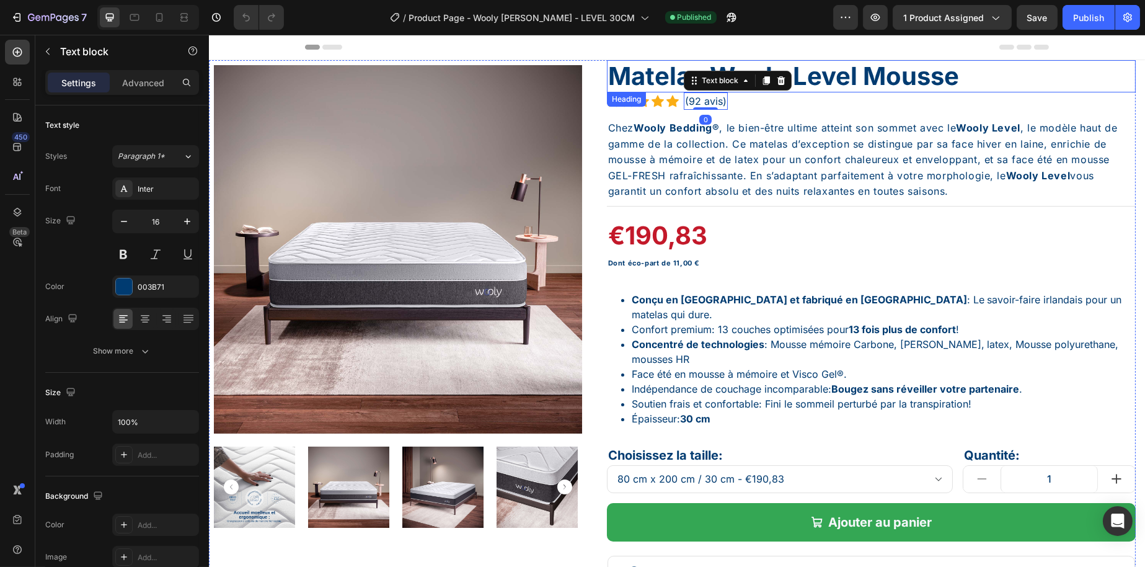
click at [621, 70] on h1 "Matelas Wooly Level Mousse" at bounding box center [871, 76] width 529 height 32
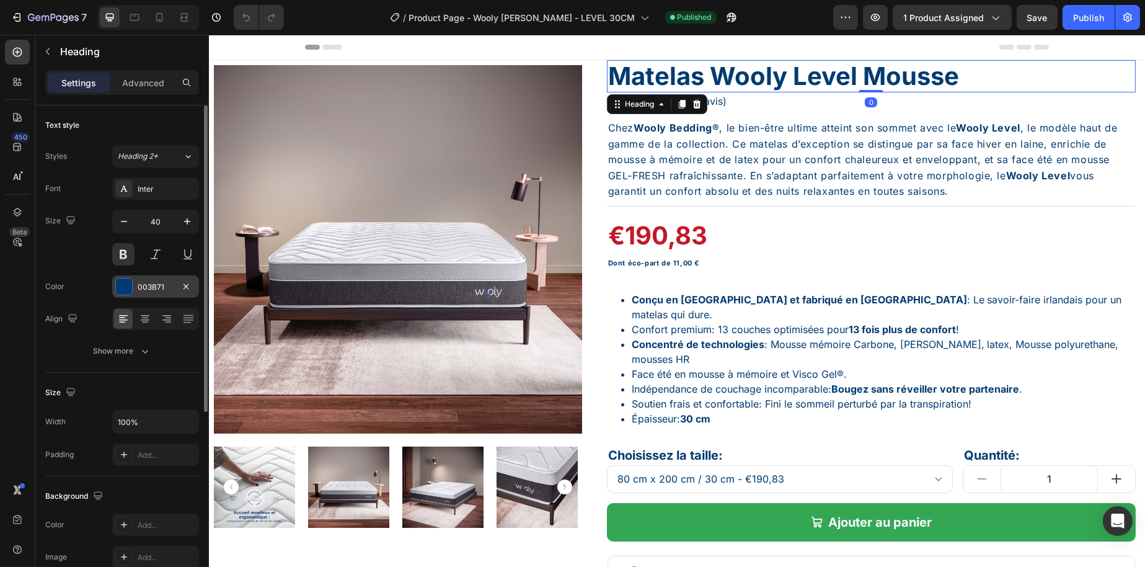
click at [136, 280] on div "003B71" at bounding box center [155, 286] width 87 height 22
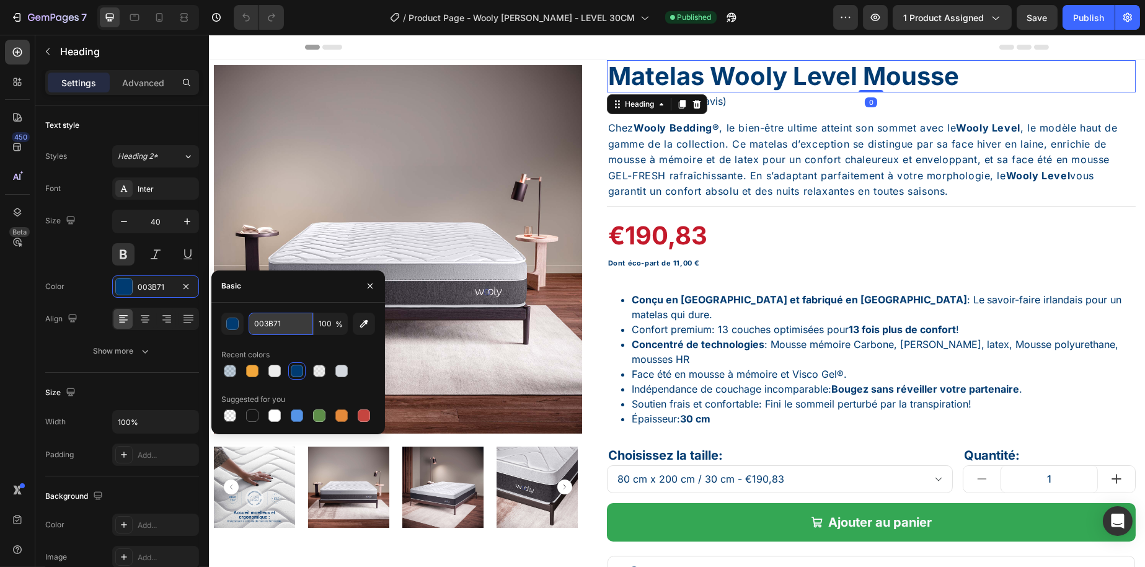
click at [269, 317] on input "003B71" at bounding box center [281, 324] width 65 height 22
